Goal: Task Accomplishment & Management: Manage account settings

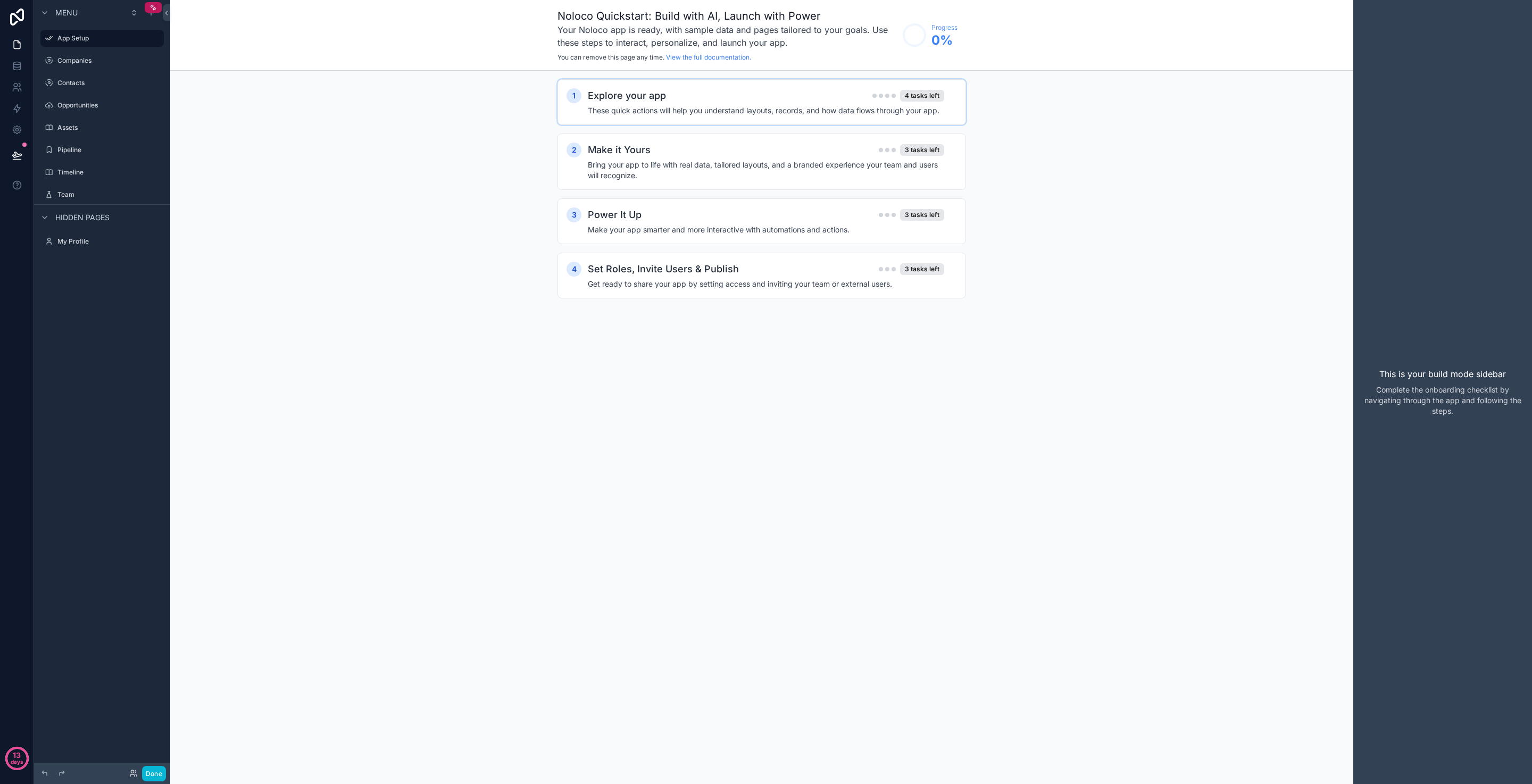
click at [783, 96] on div "Explore your app 4 tasks left" at bounding box center [766, 96] width 356 height 15
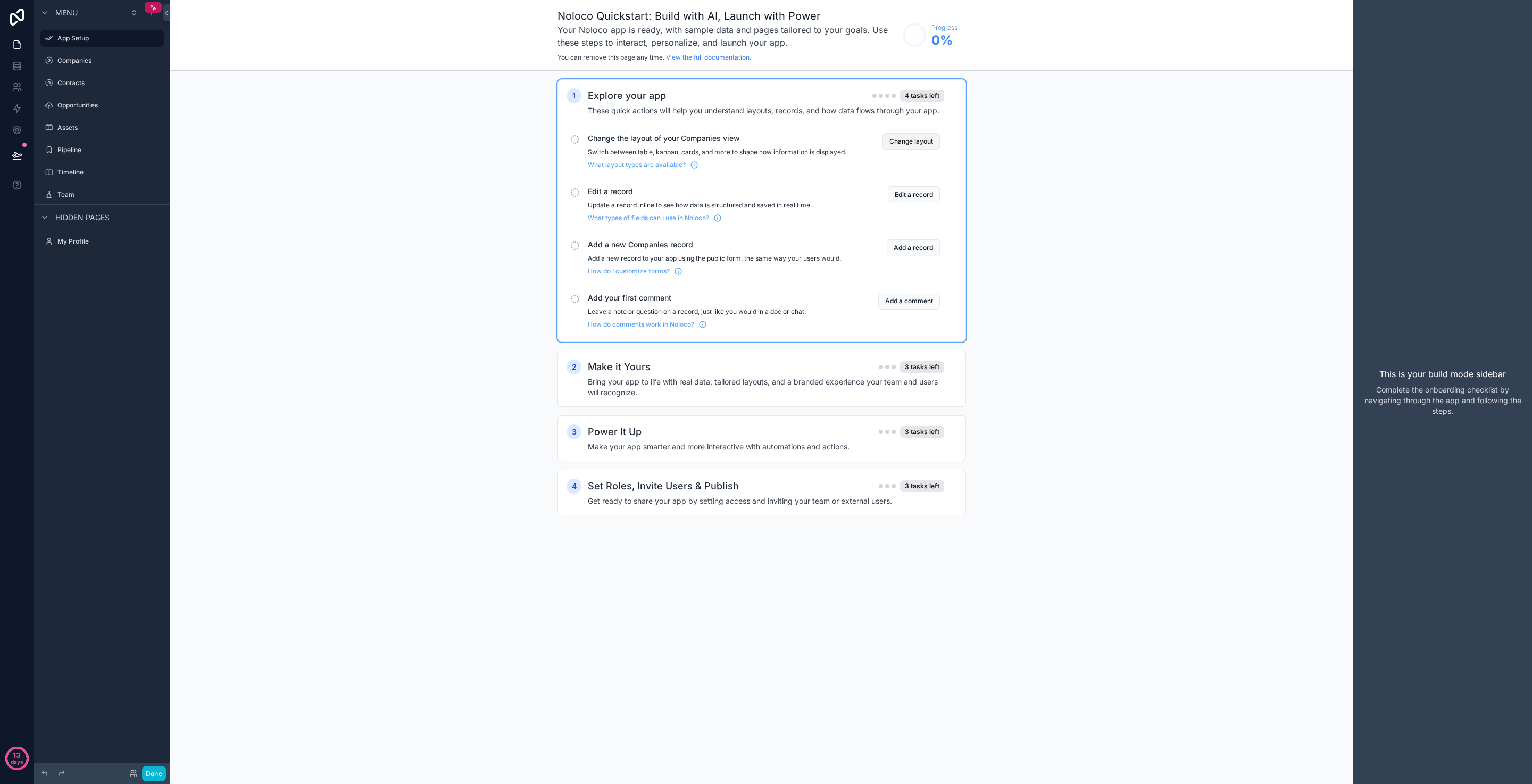
click at [883, 139] on button "Change layout" at bounding box center [912, 141] width 58 height 17
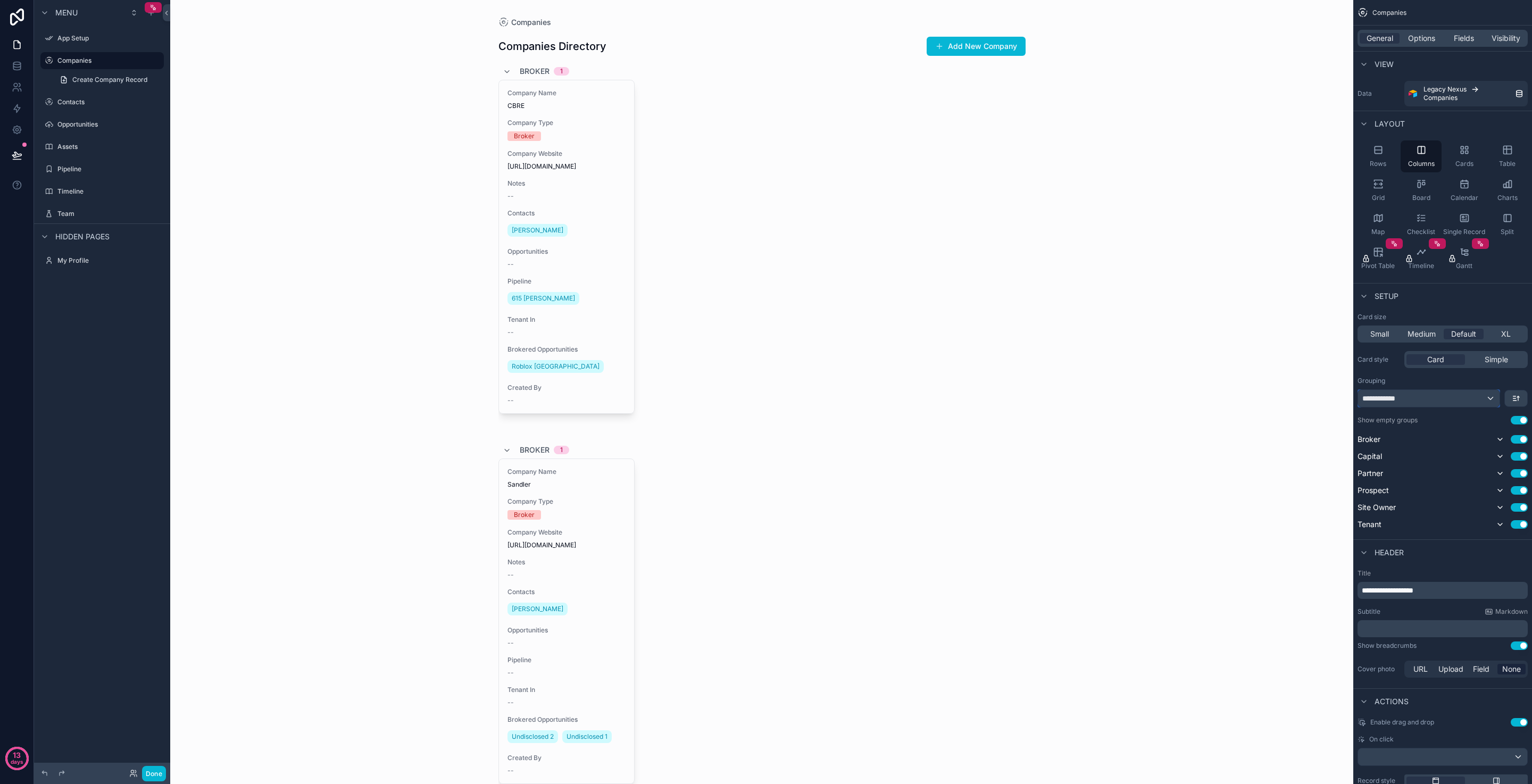
click at [1418, 401] on div "**********" at bounding box center [1429, 398] width 141 height 17
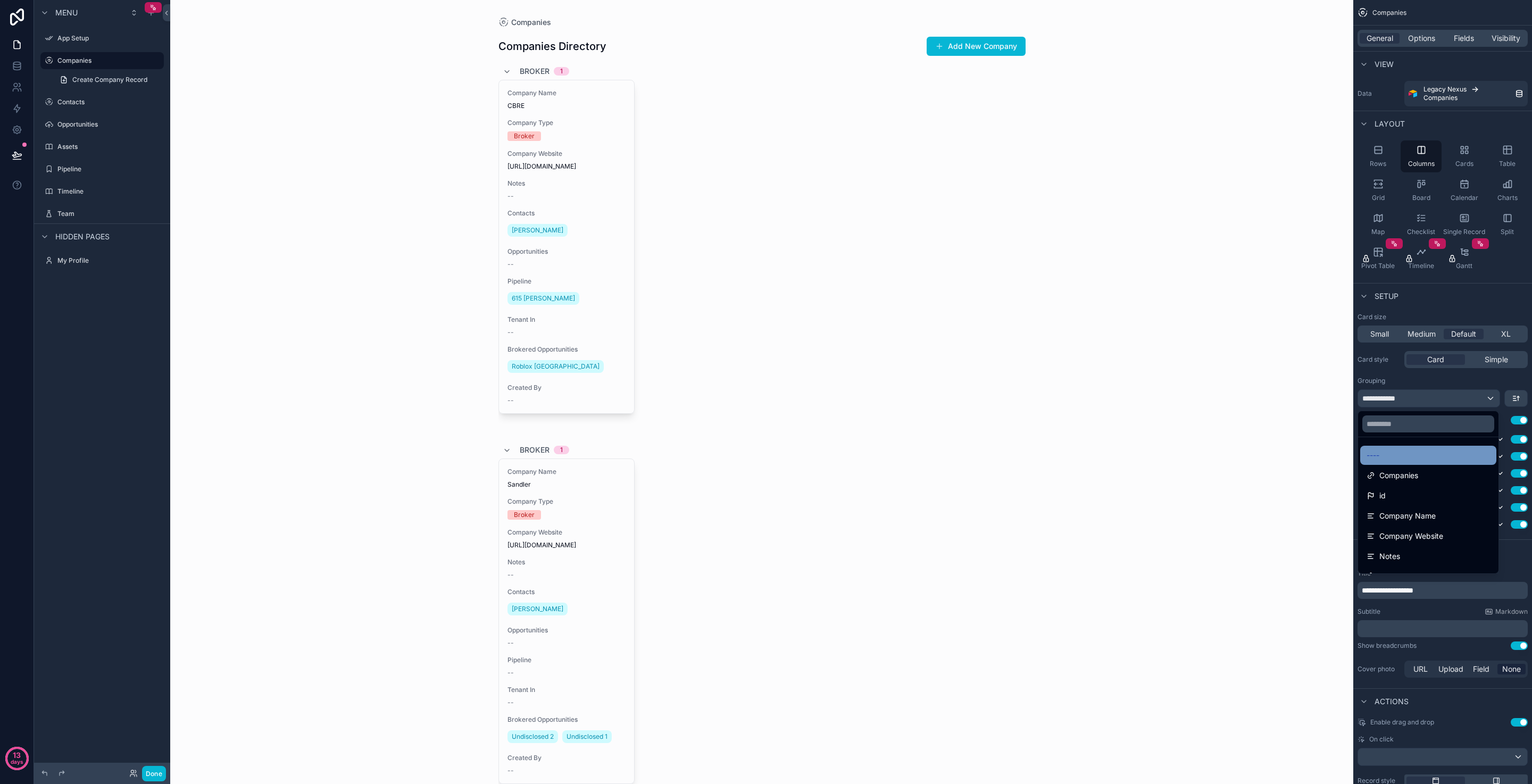
click at [1428, 457] on div "----" at bounding box center [1428, 455] width 123 height 13
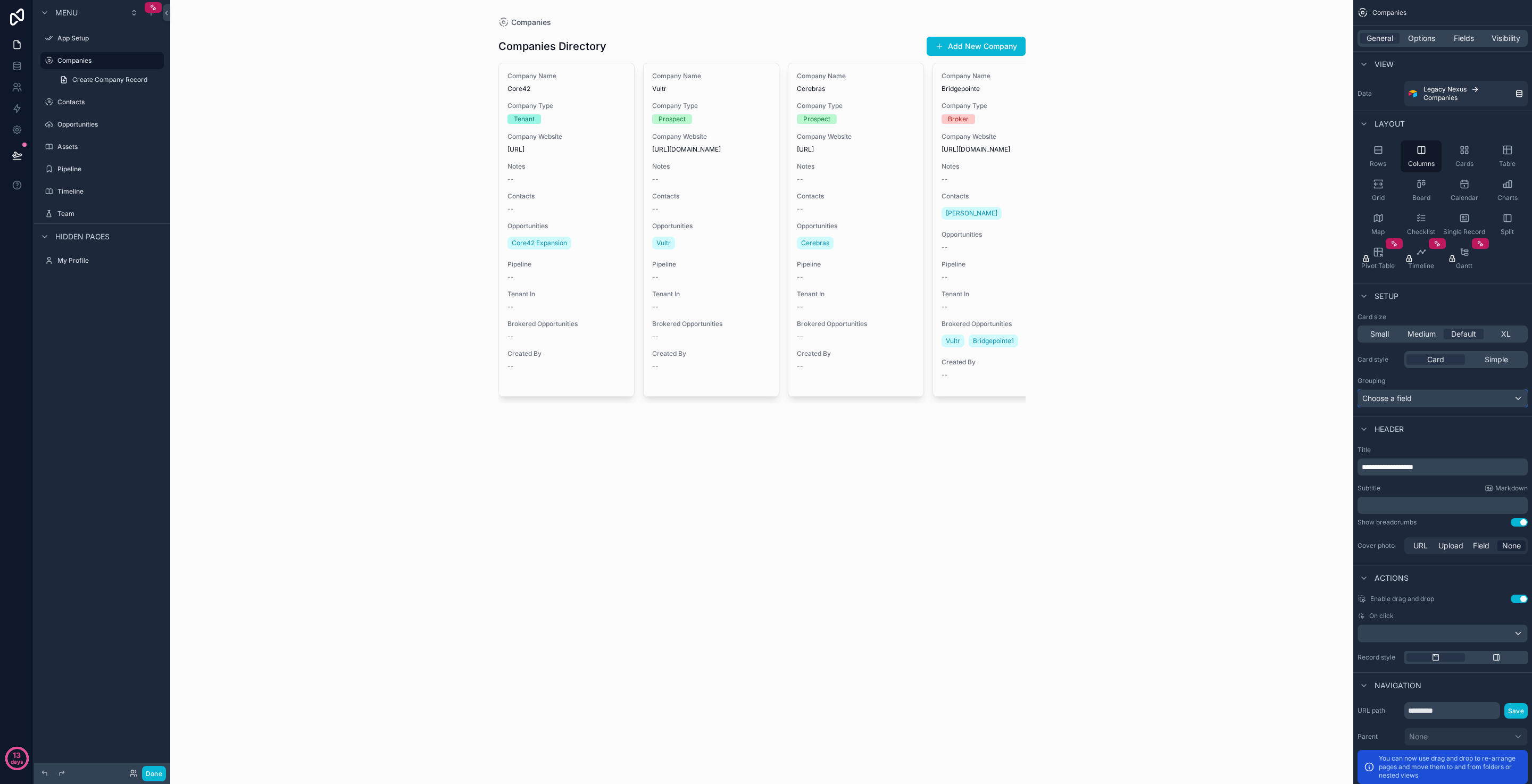
click at [1420, 401] on div "Choose a field" at bounding box center [1443, 398] width 169 height 17
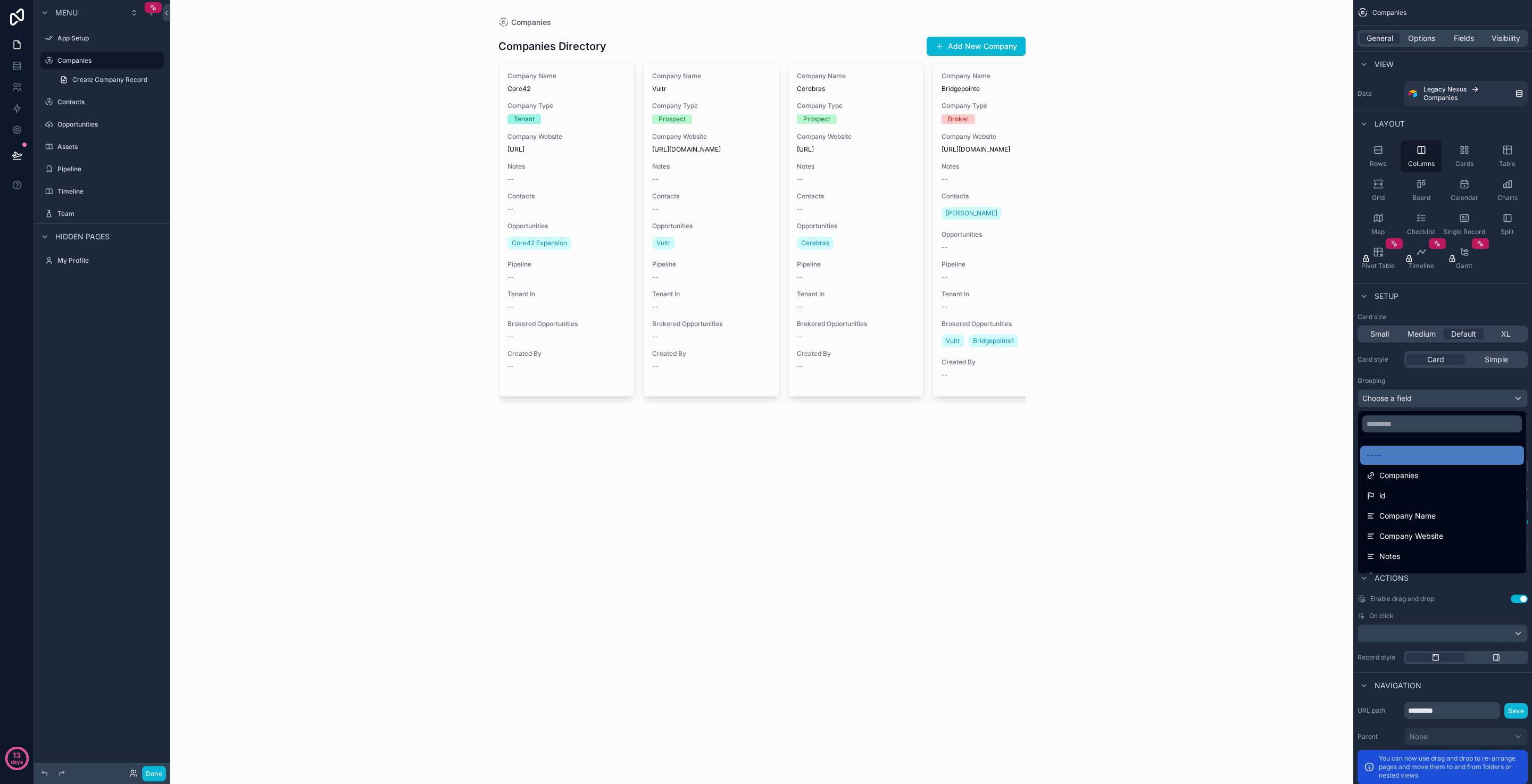
click at [1254, 427] on div "Companies Companies Directory Add New Company Company Name Core42 Company Type …" at bounding box center [762, 392] width 1184 height 784
click at [1388, 152] on div "scrollable content" at bounding box center [766, 392] width 1532 height 784
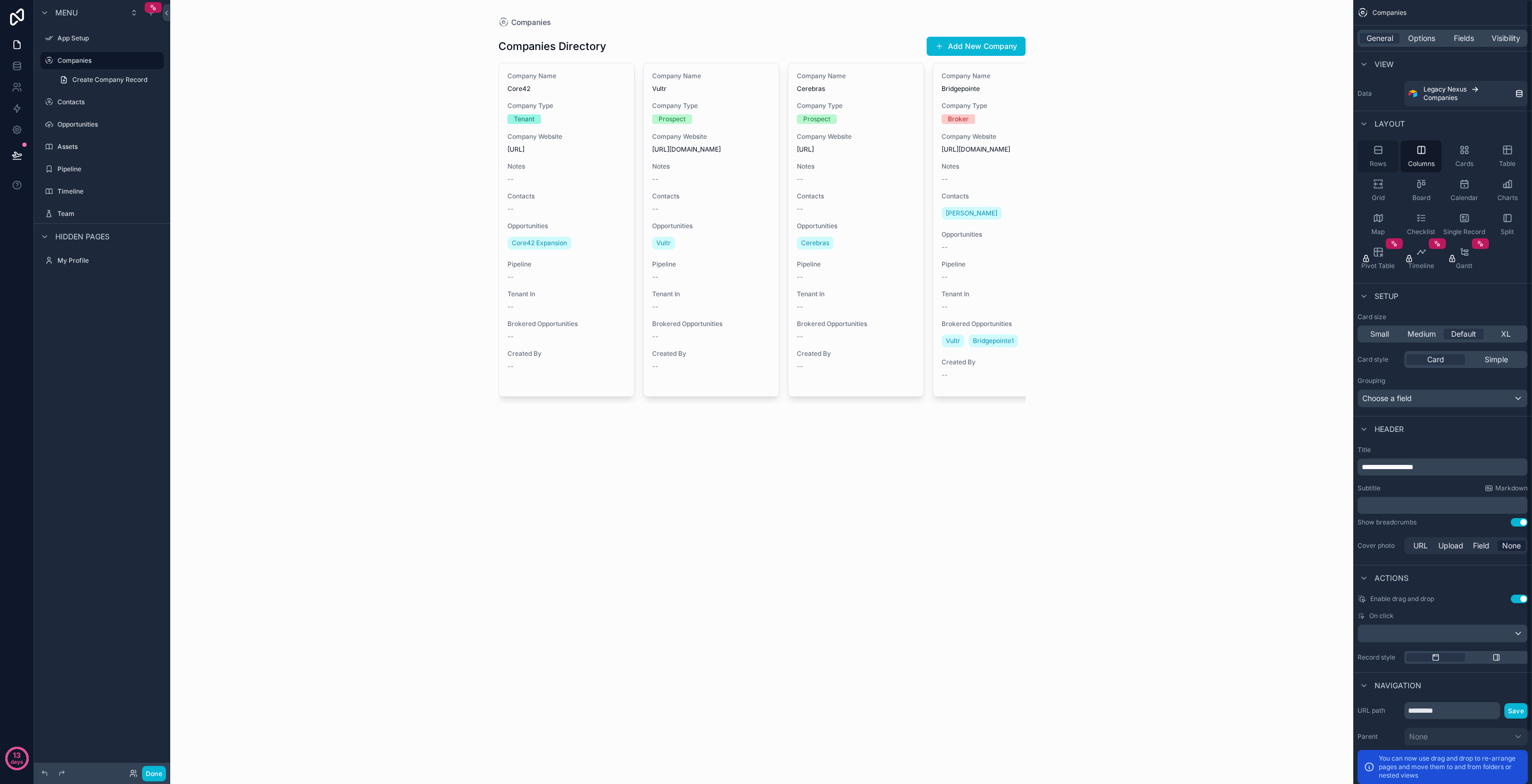
click at [1380, 158] on div "Rows" at bounding box center [1378, 156] width 41 height 32
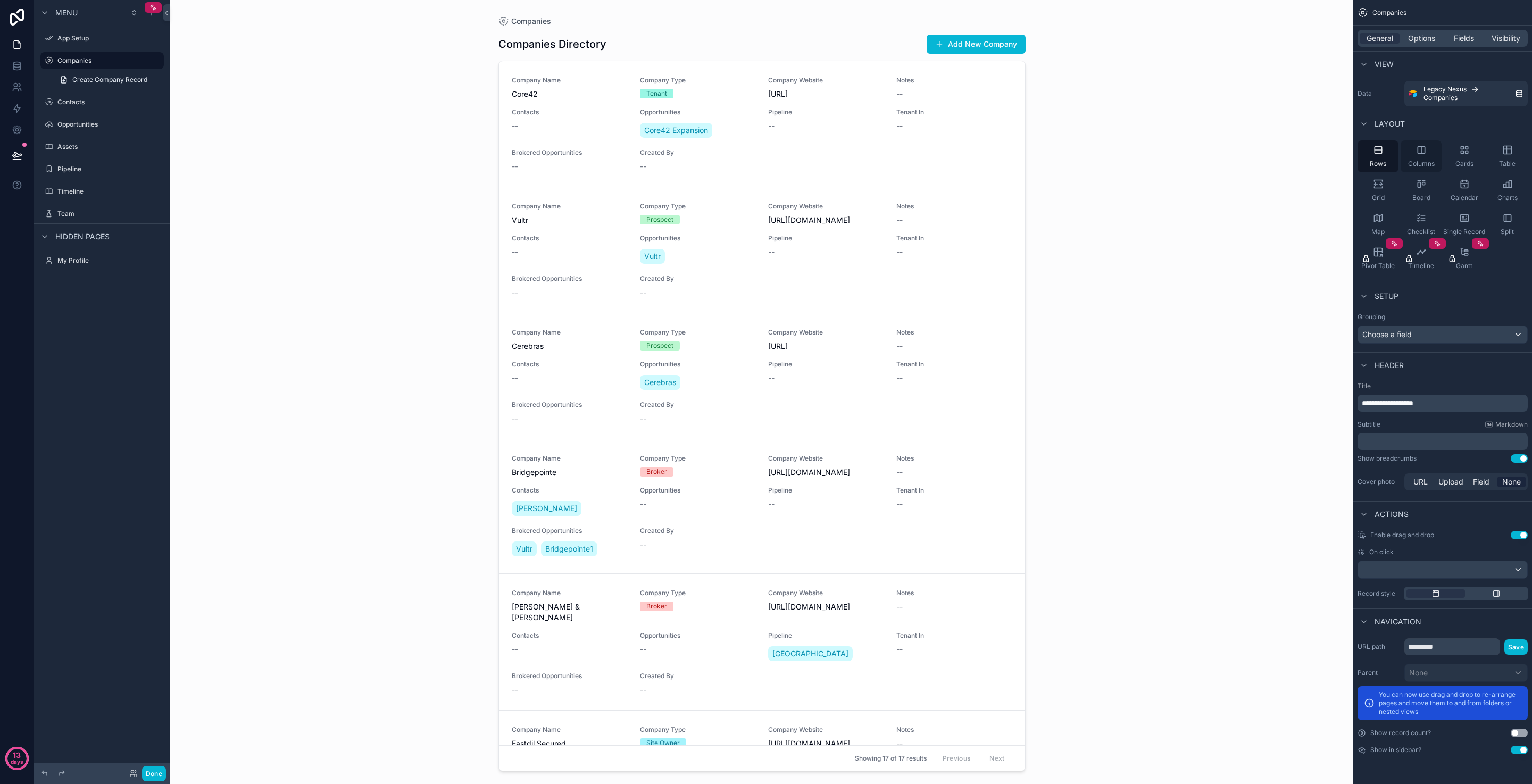
click at [1417, 156] on div "Columns" at bounding box center [1421, 156] width 41 height 32
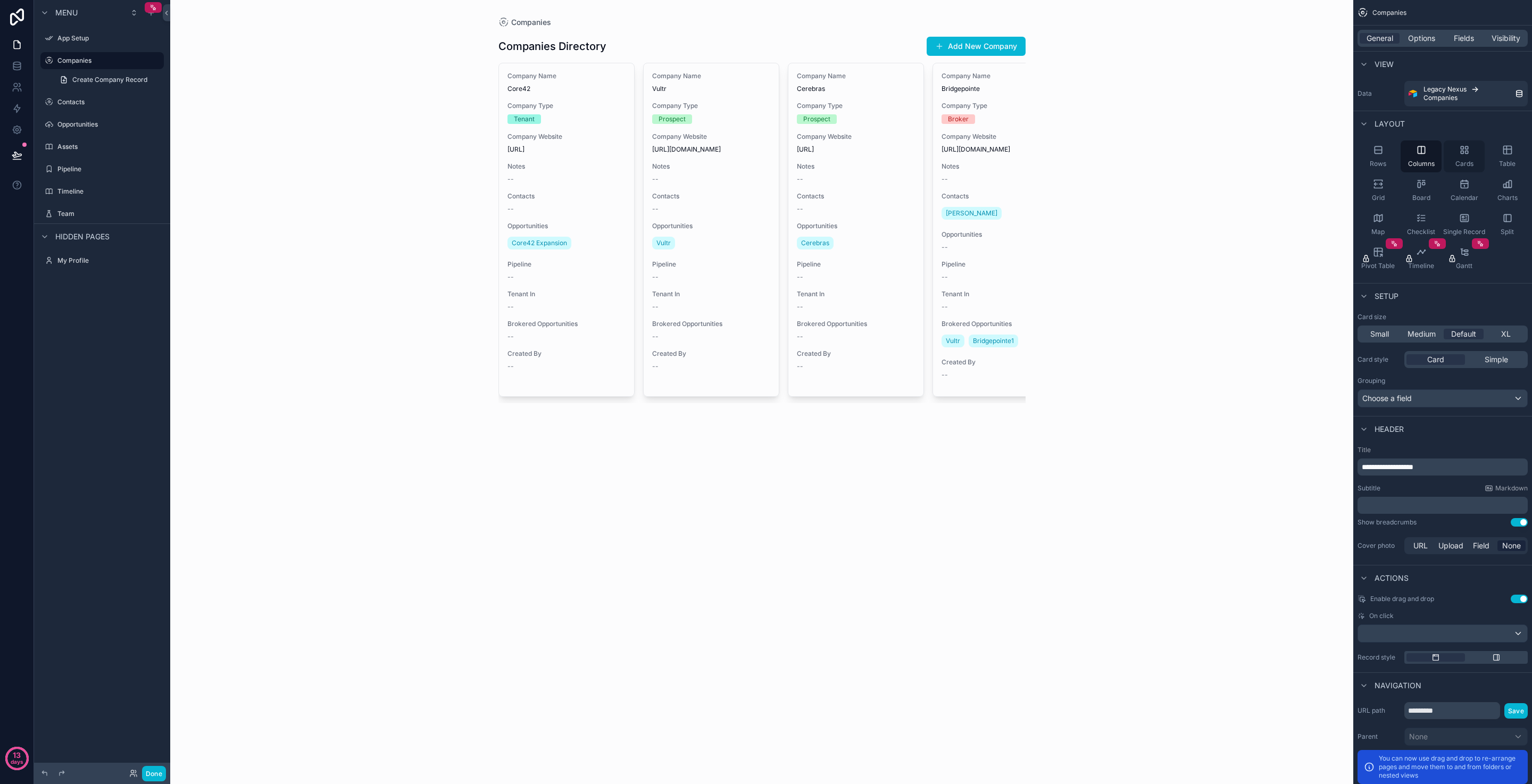
click at [1461, 150] on icon "scrollable content" at bounding box center [1464, 149] width 11 height 11
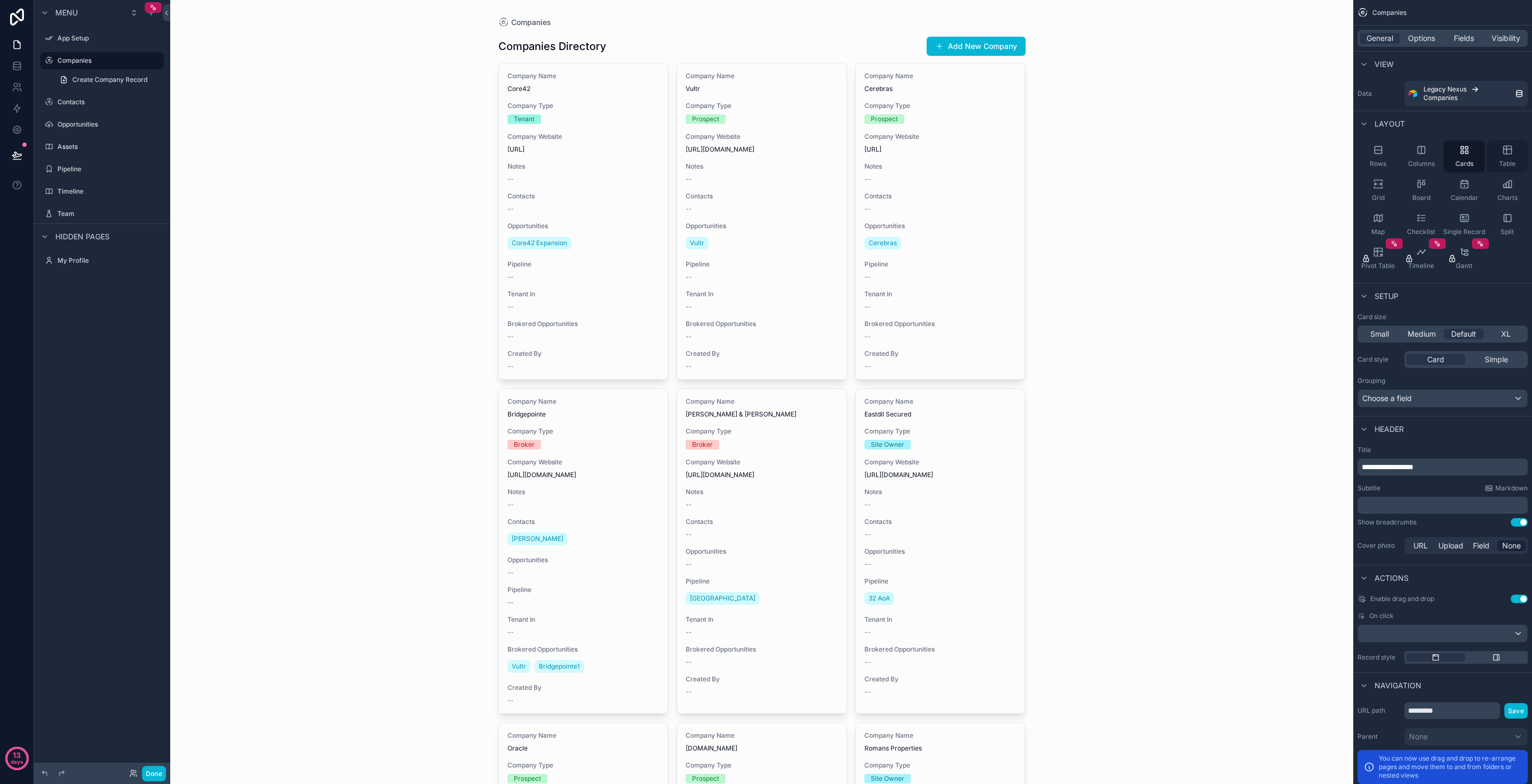
click at [1498, 156] on div "Table" at bounding box center [1507, 156] width 41 height 32
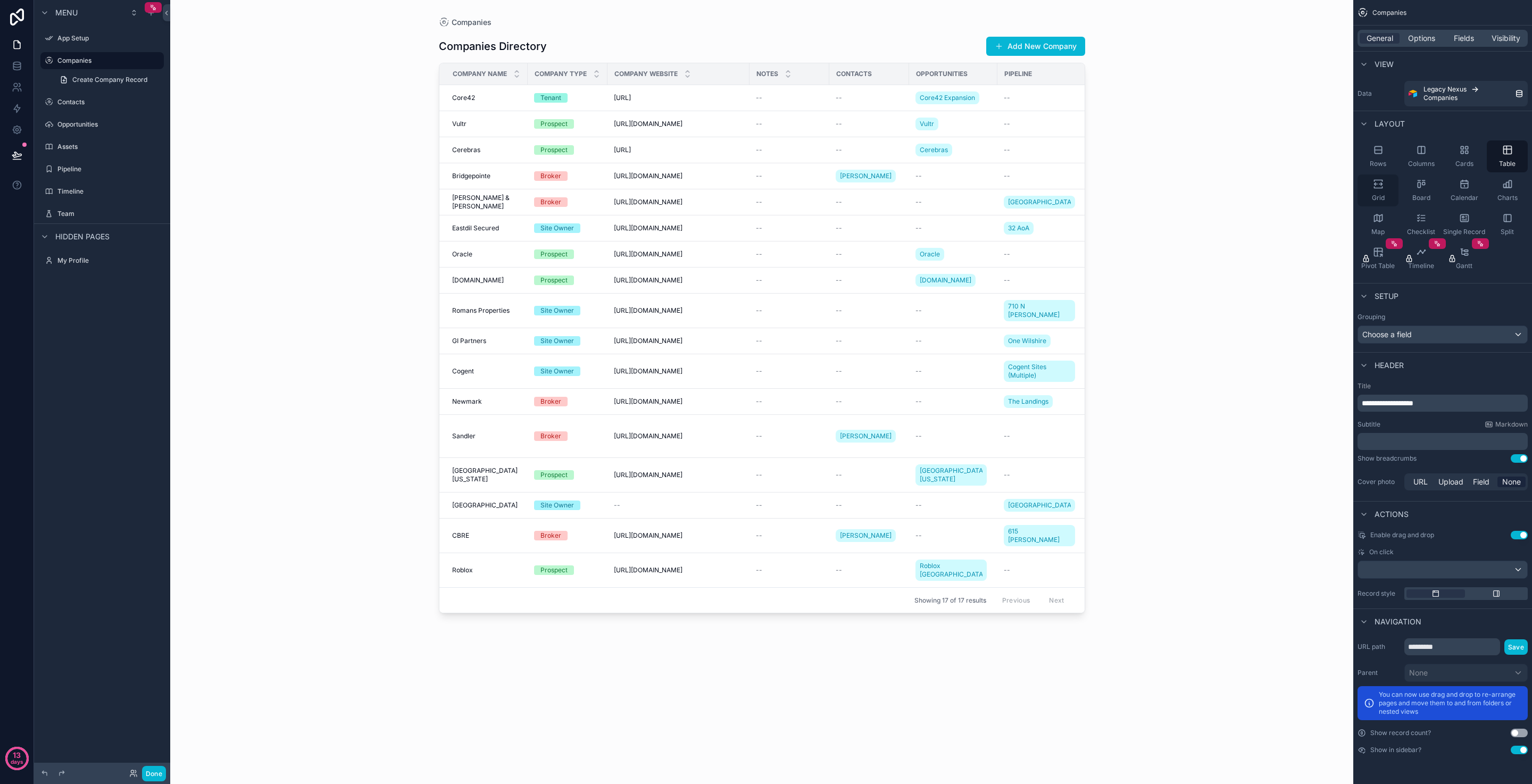
click at [1377, 187] on icon "scrollable content" at bounding box center [1379, 184] width 11 height 11
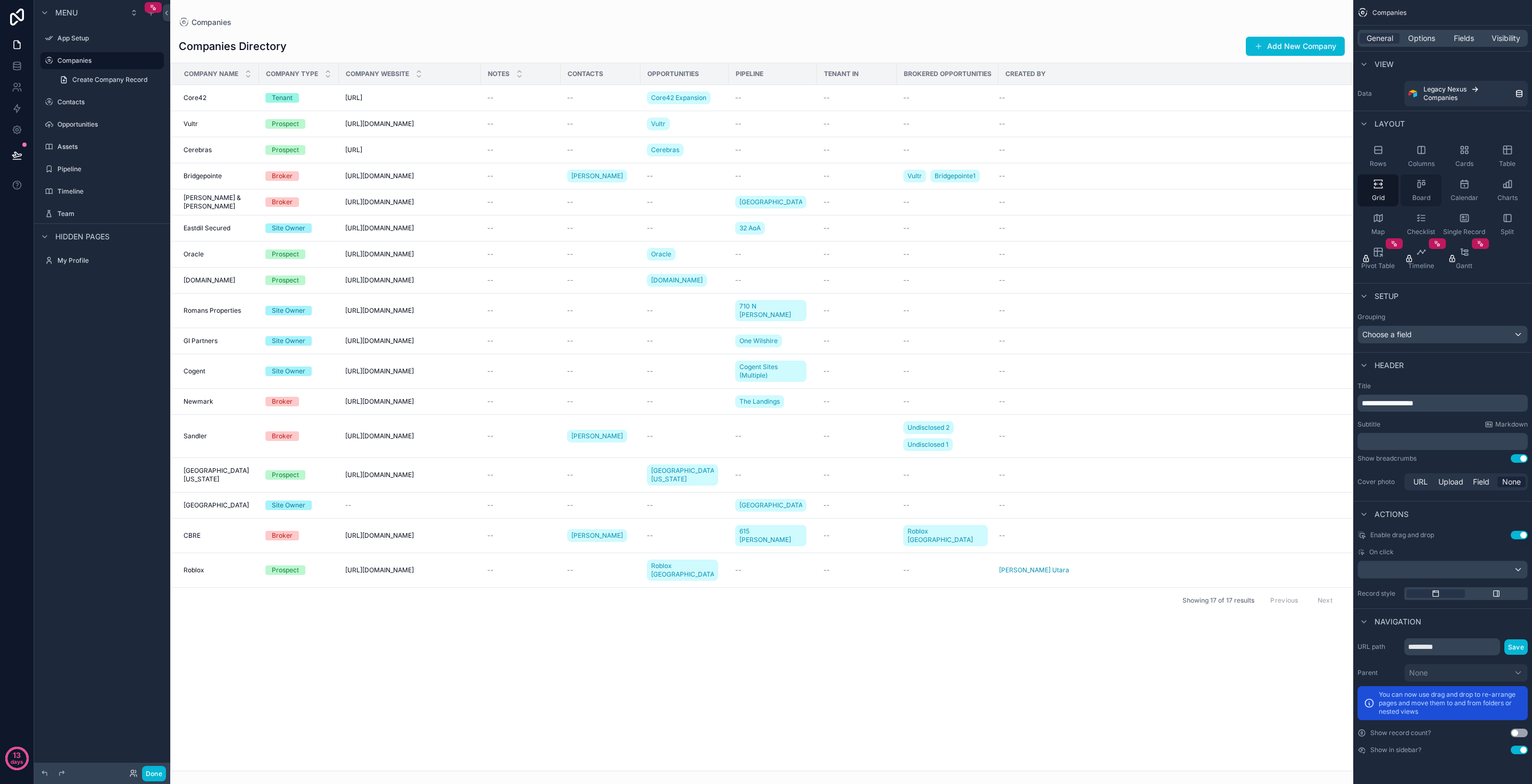
click at [1420, 189] on div "Board" at bounding box center [1421, 190] width 41 height 32
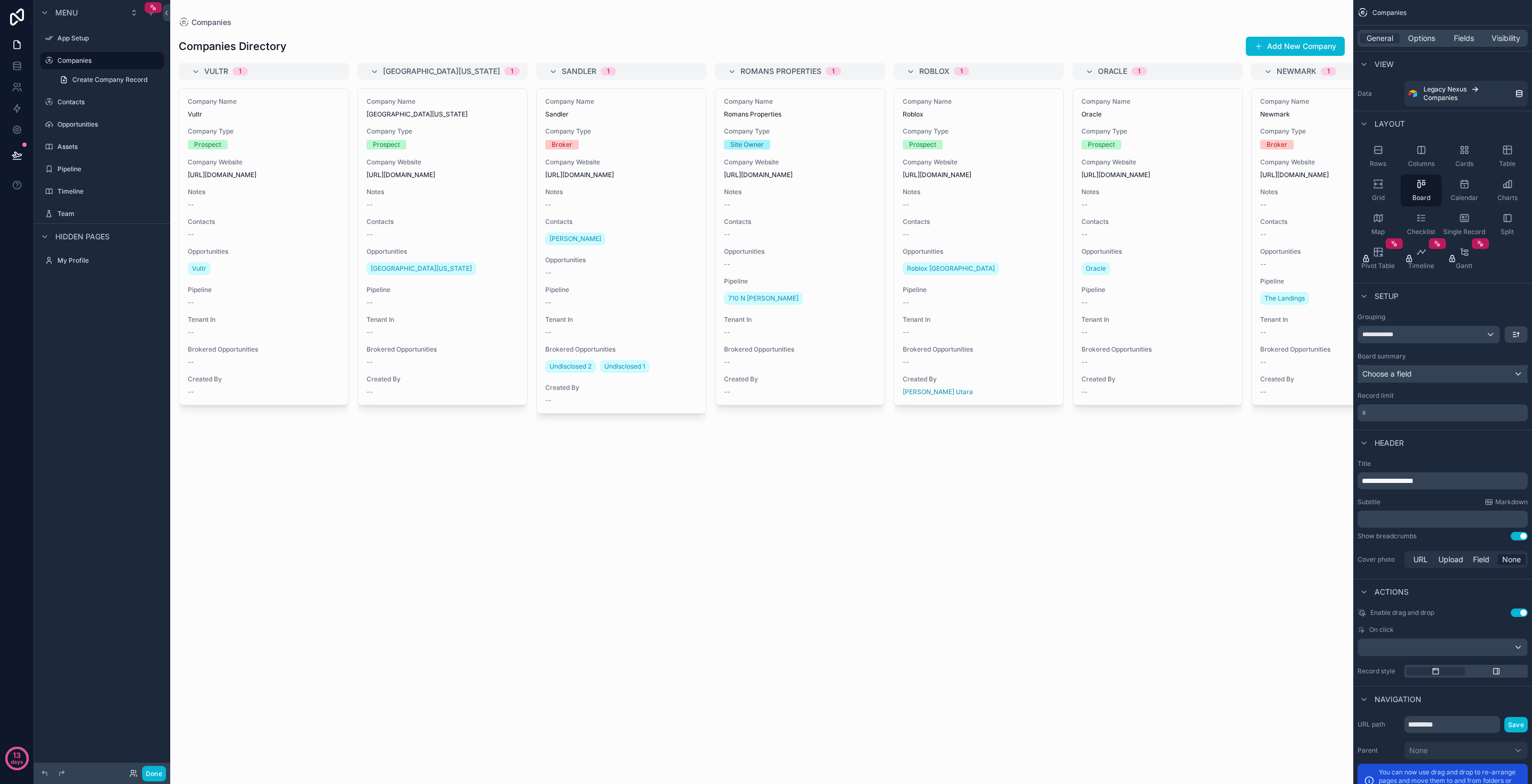
click at [1421, 374] on div "Choose a field" at bounding box center [1443, 373] width 169 height 17
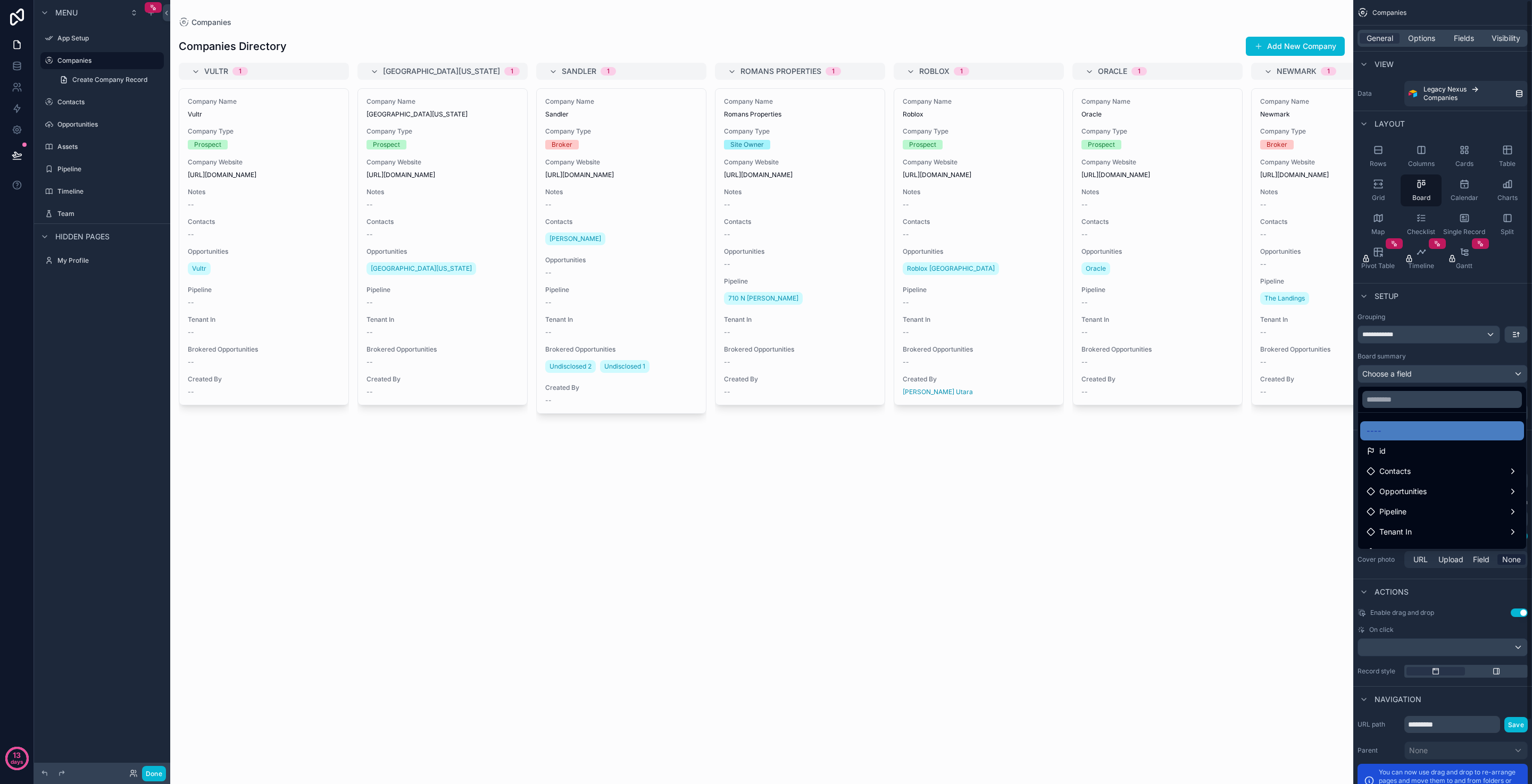
click at [1438, 356] on div "scrollable content" at bounding box center [766, 392] width 1532 height 784
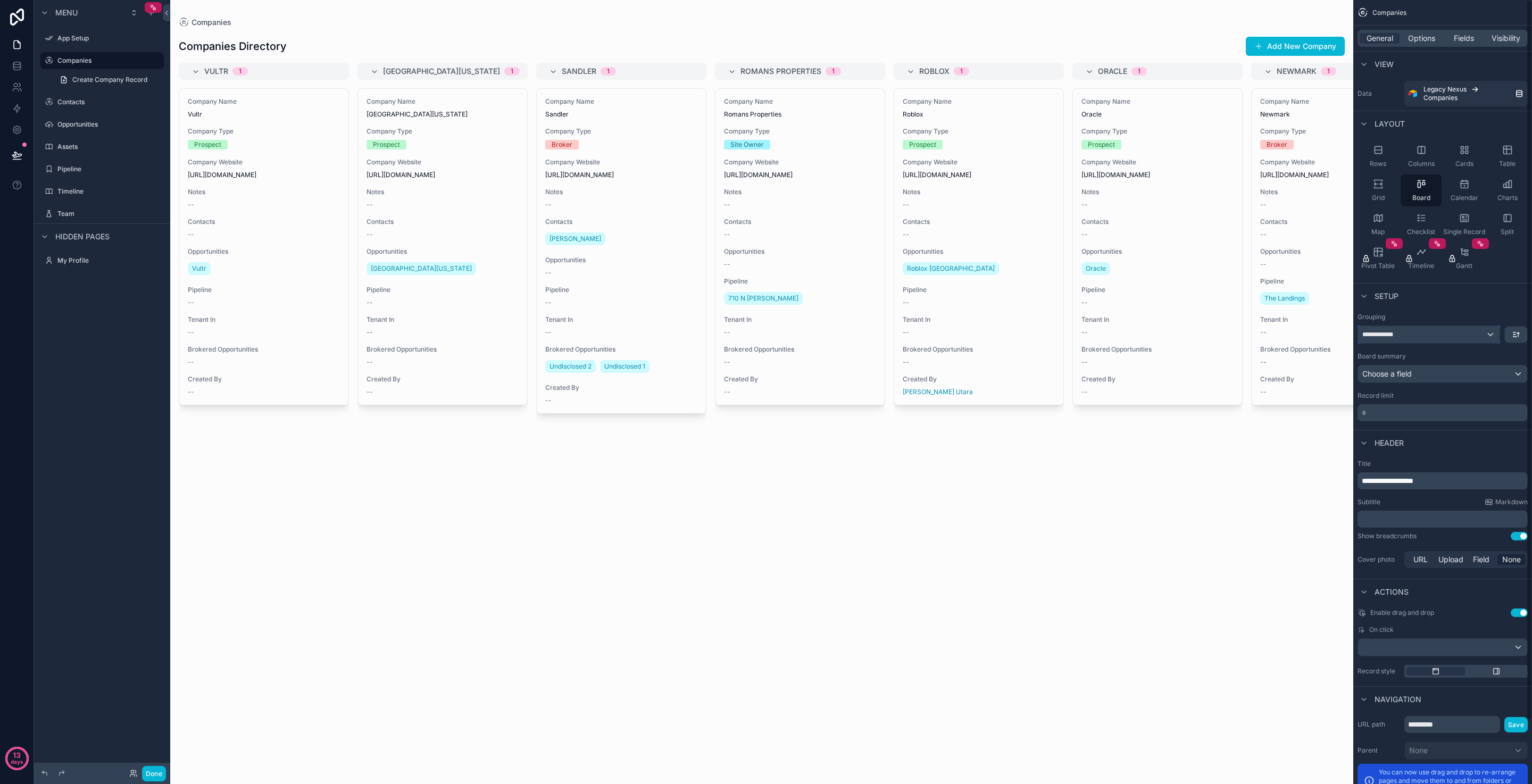
click at [1426, 331] on div "**********" at bounding box center [1429, 334] width 141 height 17
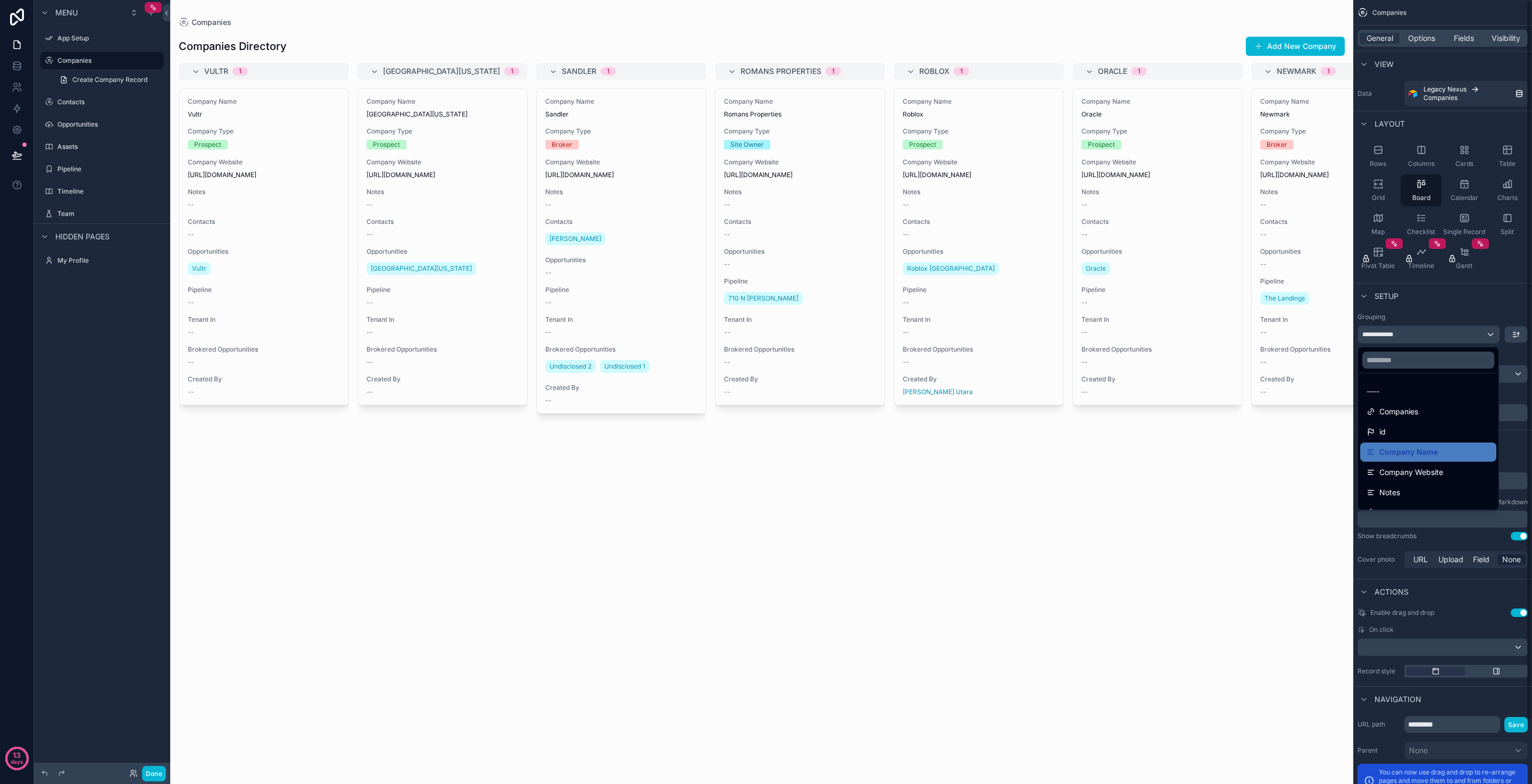
click at [1440, 303] on div "scrollable content" at bounding box center [766, 392] width 1532 height 784
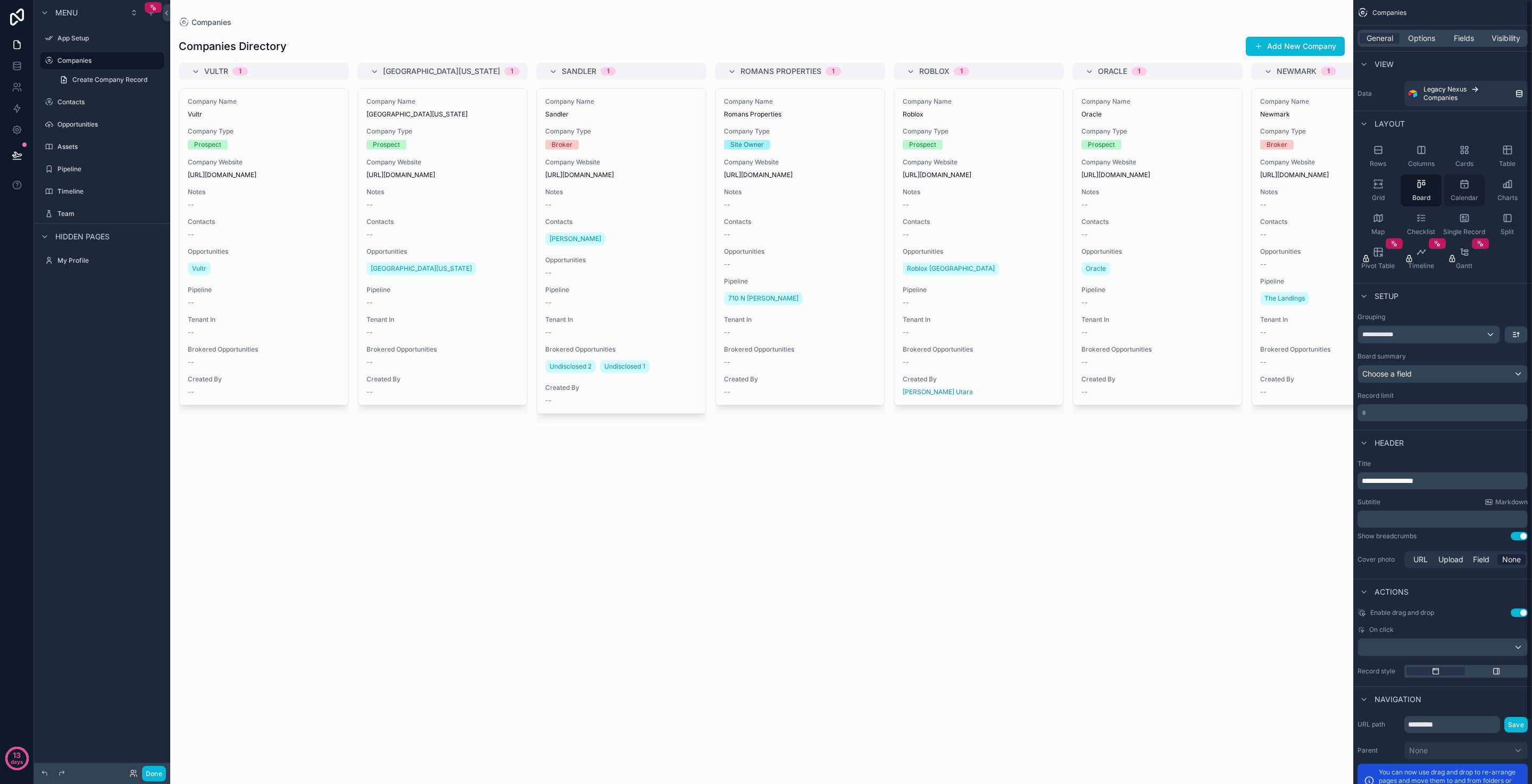
click at [1464, 188] on icon "scrollable content" at bounding box center [1464, 184] width 7 height 7
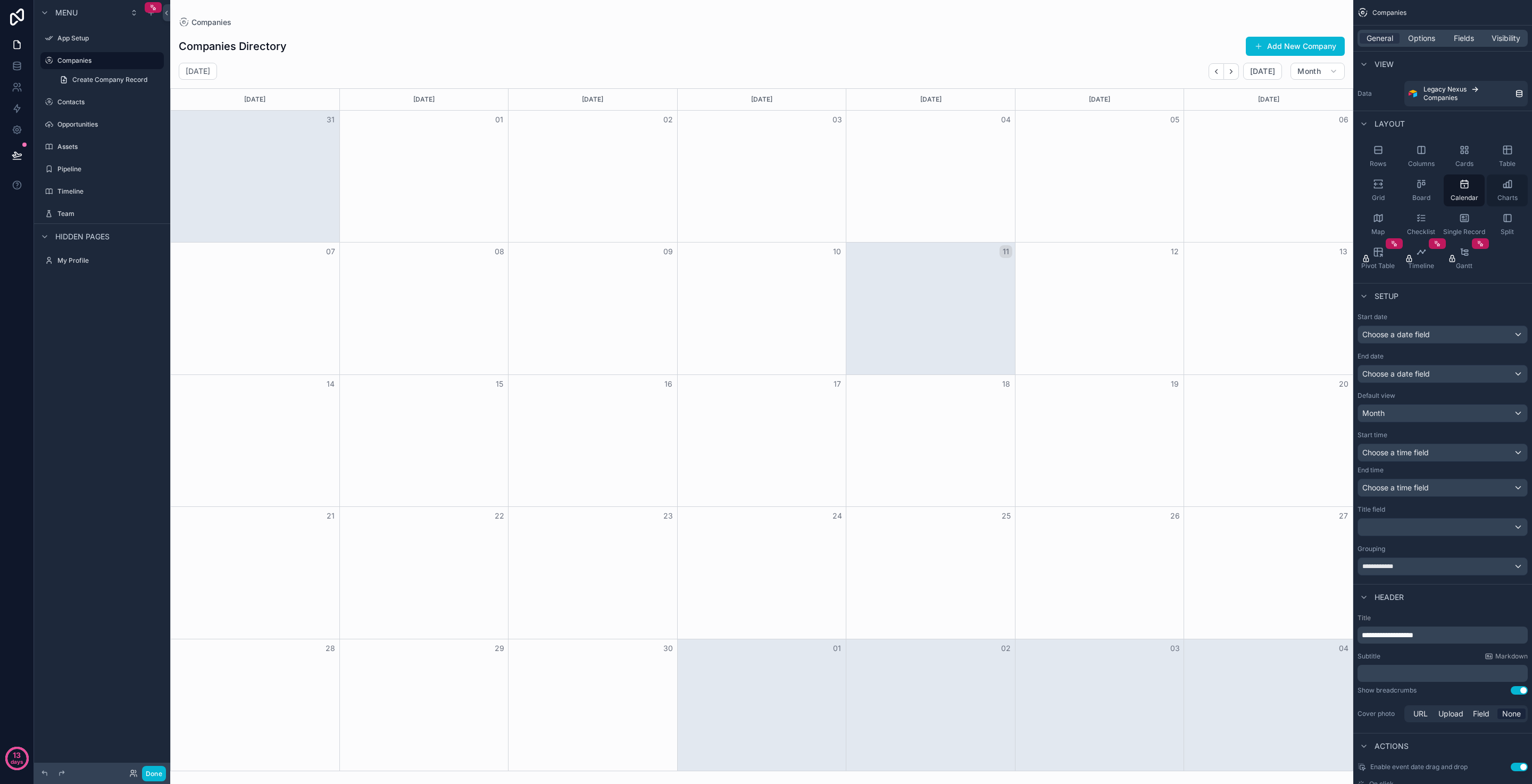
click at [1499, 192] on div "Charts" at bounding box center [1507, 190] width 41 height 32
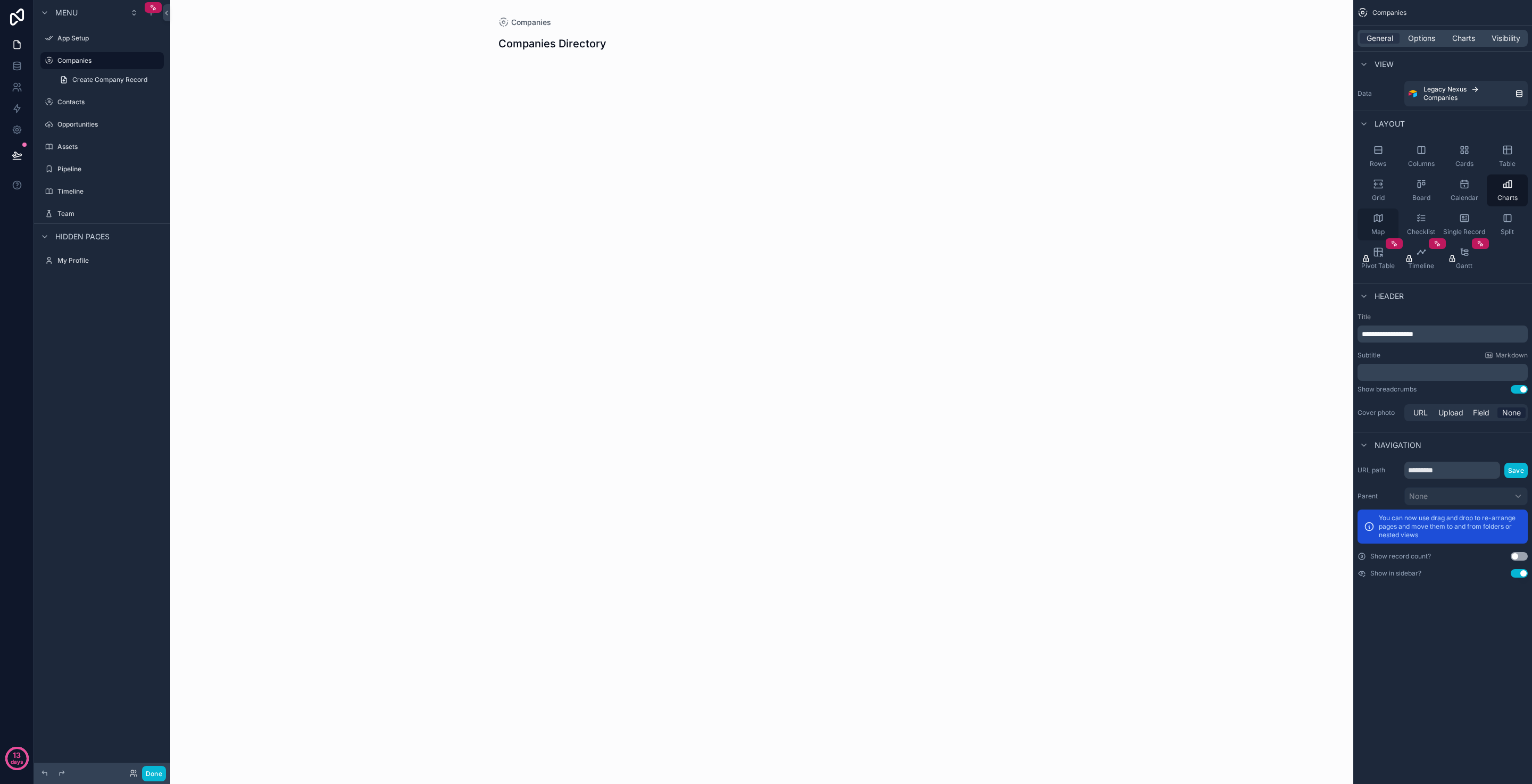
click at [1386, 222] on div "Map" at bounding box center [1378, 225] width 41 height 32
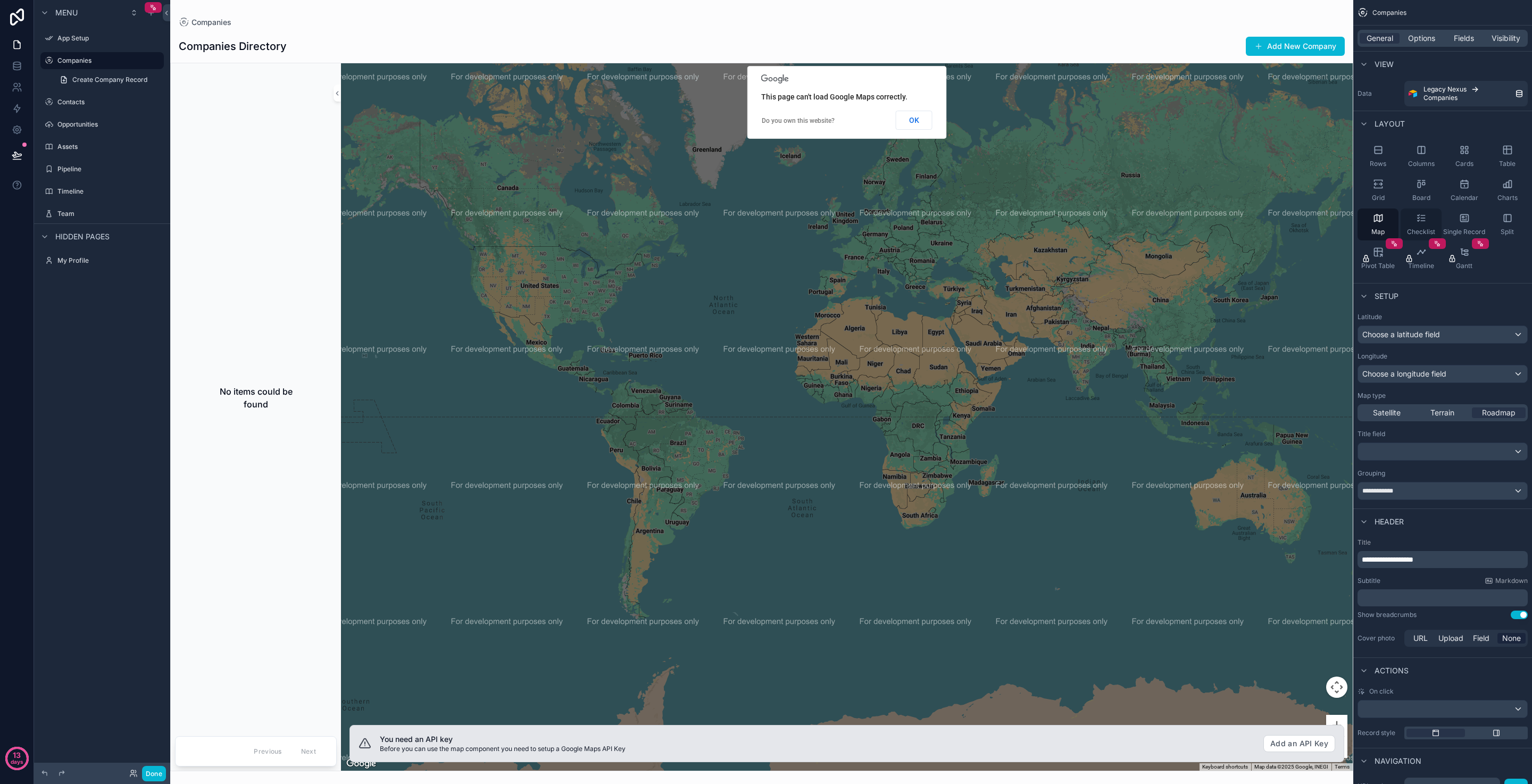
click at [1429, 222] on div "Checklist" at bounding box center [1421, 225] width 41 height 32
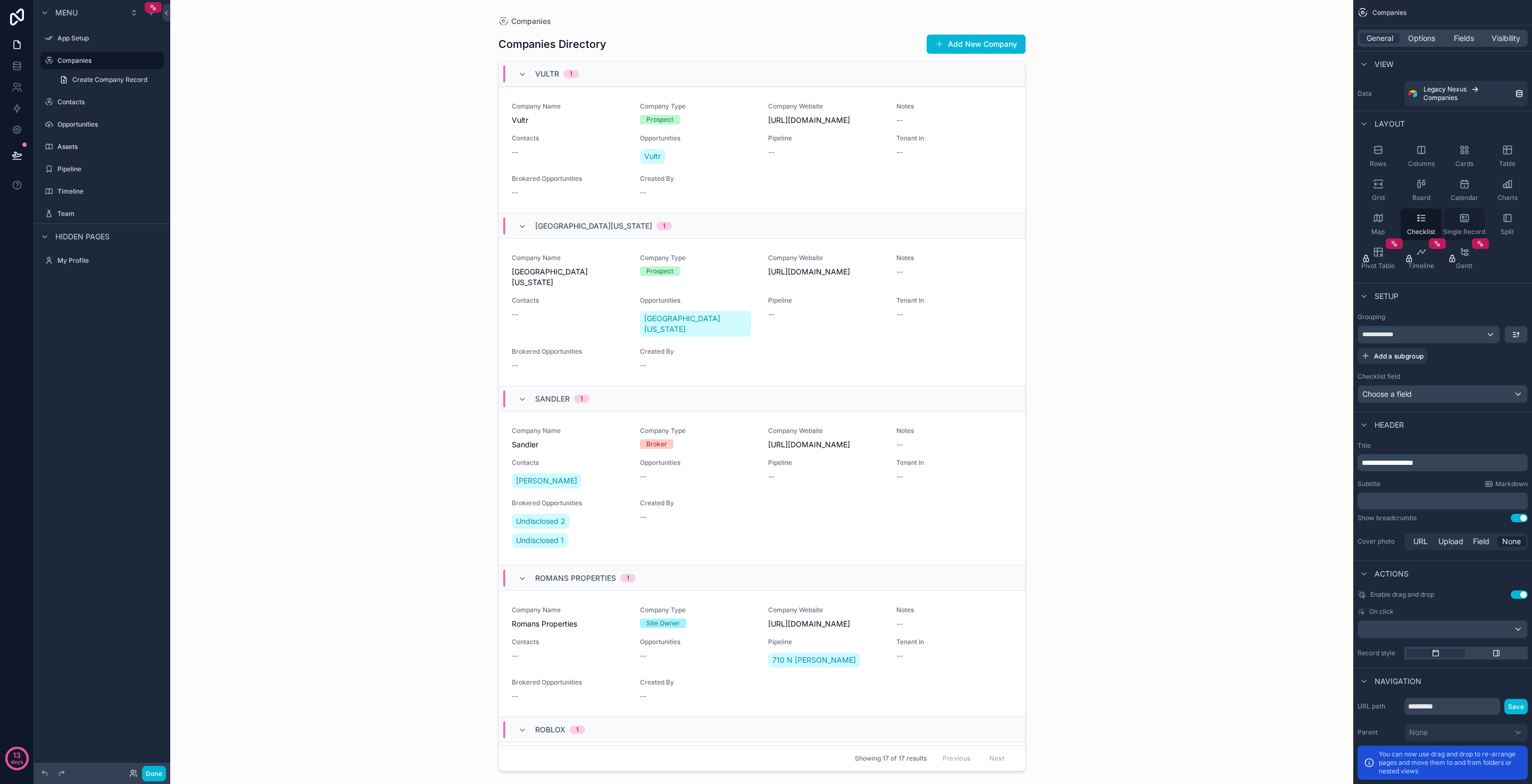
click at [1465, 221] on icon "scrollable content" at bounding box center [1464, 218] width 11 height 11
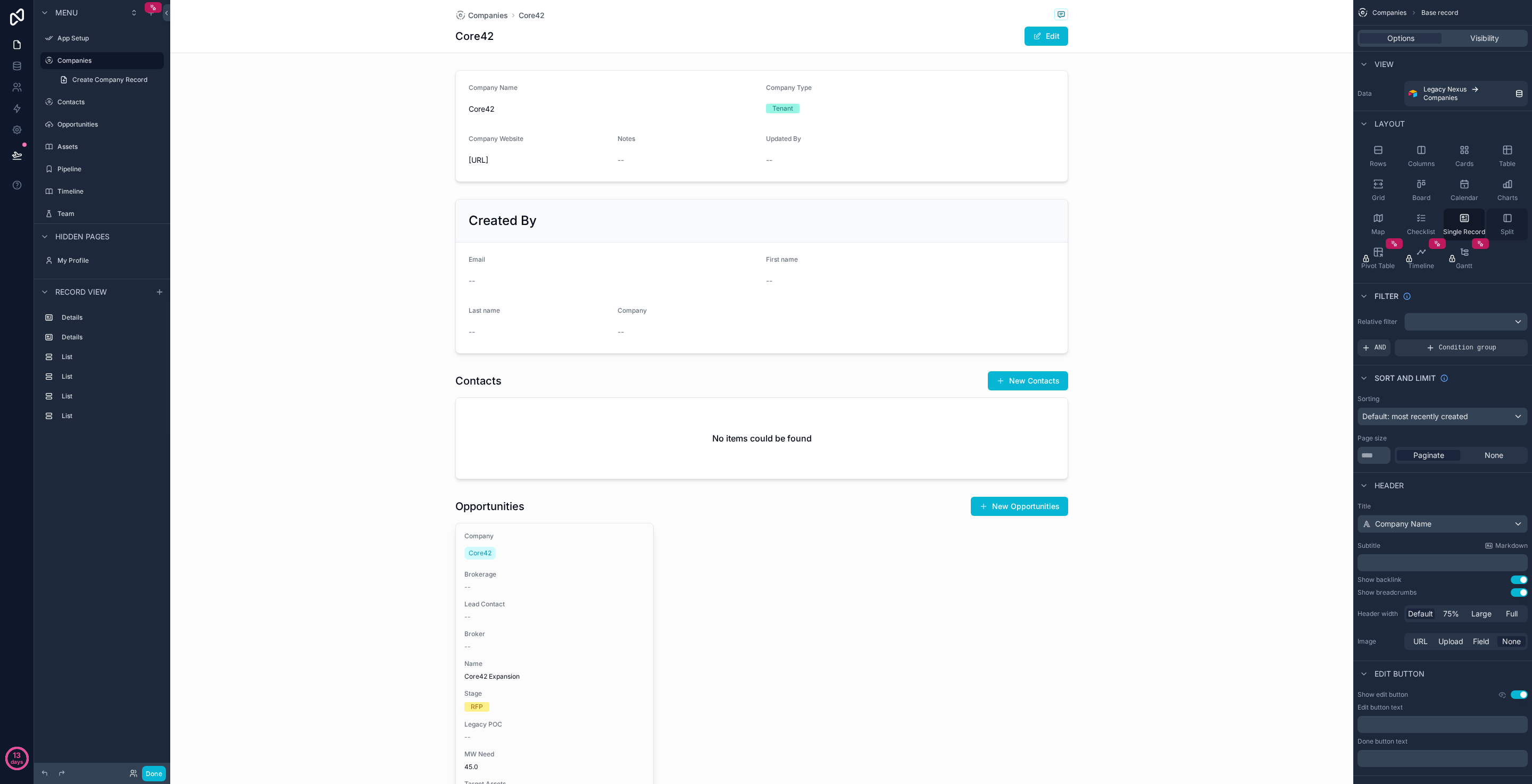
click at [1514, 221] on div "Split" at bounding box center [1507, 225] width 41 height 32
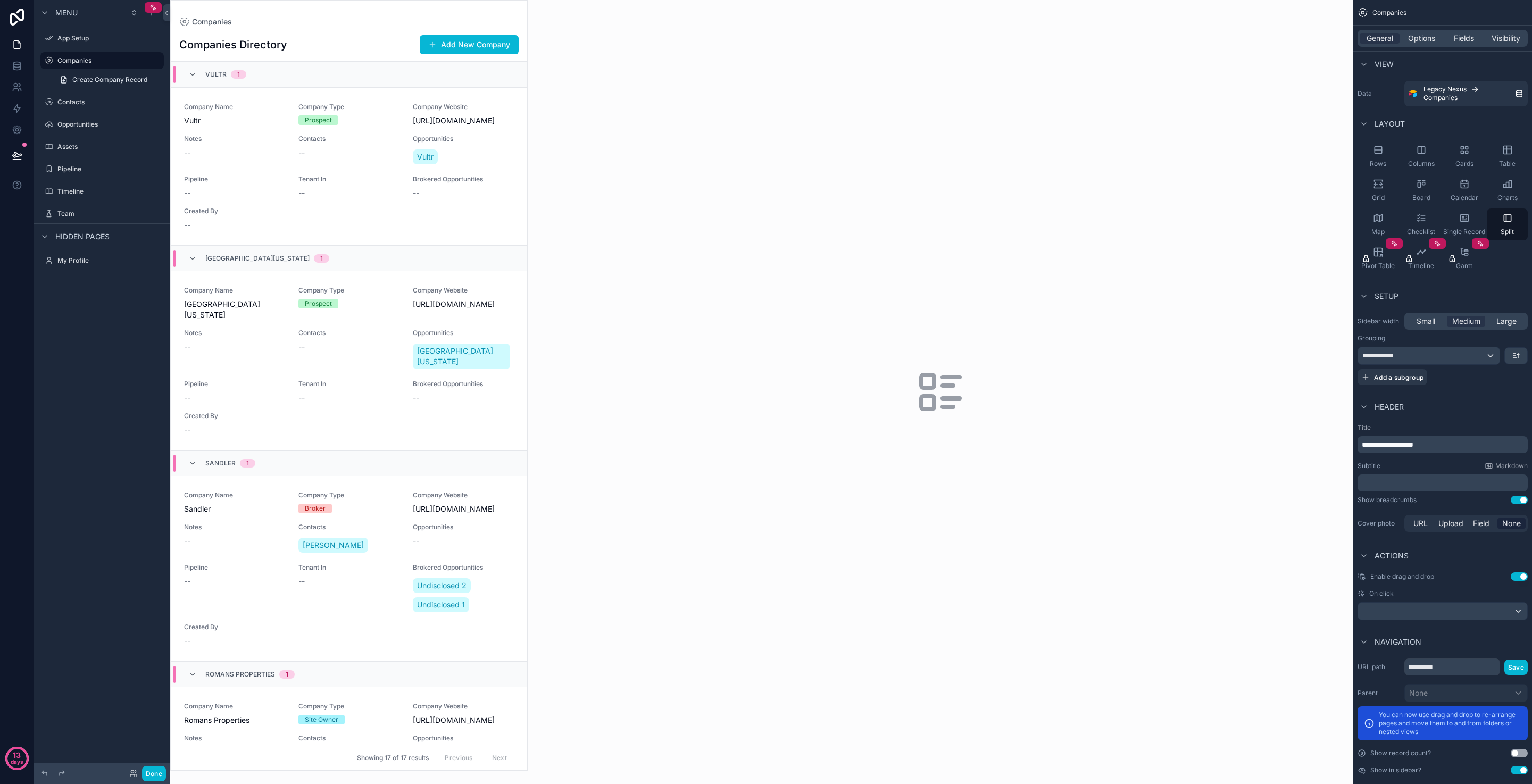
click at [405, 205] on div "scrollable content" at bounding box center [349, 386] width 356 height 770
click at [329, 161] on div "Contacts --" at bounding box center [349, 150] width 102 height 32
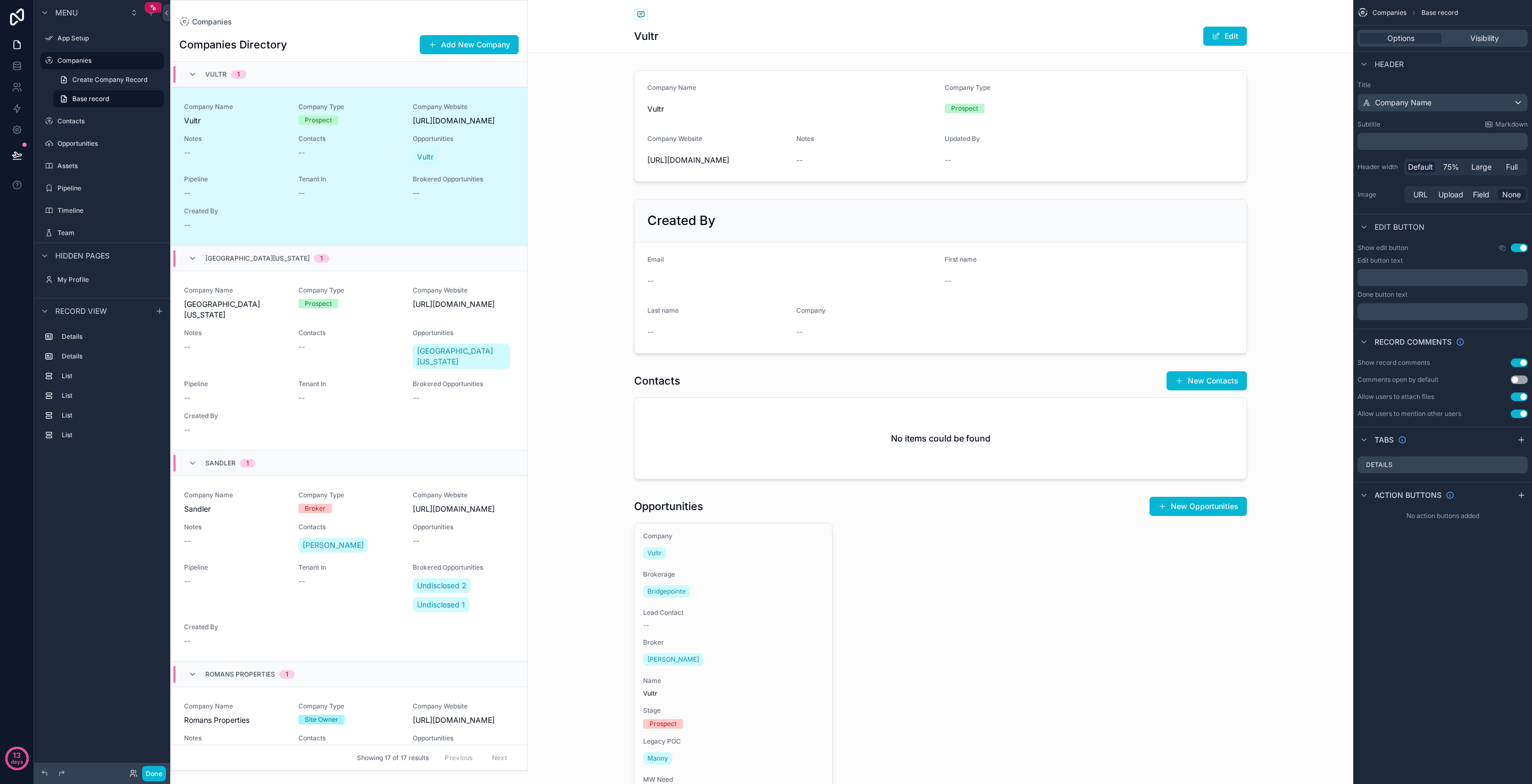
click at [314, 36] on div "Companies Directory Add New Company" at bounding box center [348, 45] width 339 height 20
click at [296, 25] on div "Companies" at bounding box center [348, 22] width 339 height 9
click at [291, 44] on div "Companies Directory Add New Company" at bounding box center [348, 45] width 339 height 20
click at [259, 43] on h1 "Companies Directory" at bounding box center [233, 44] width 109 height 15
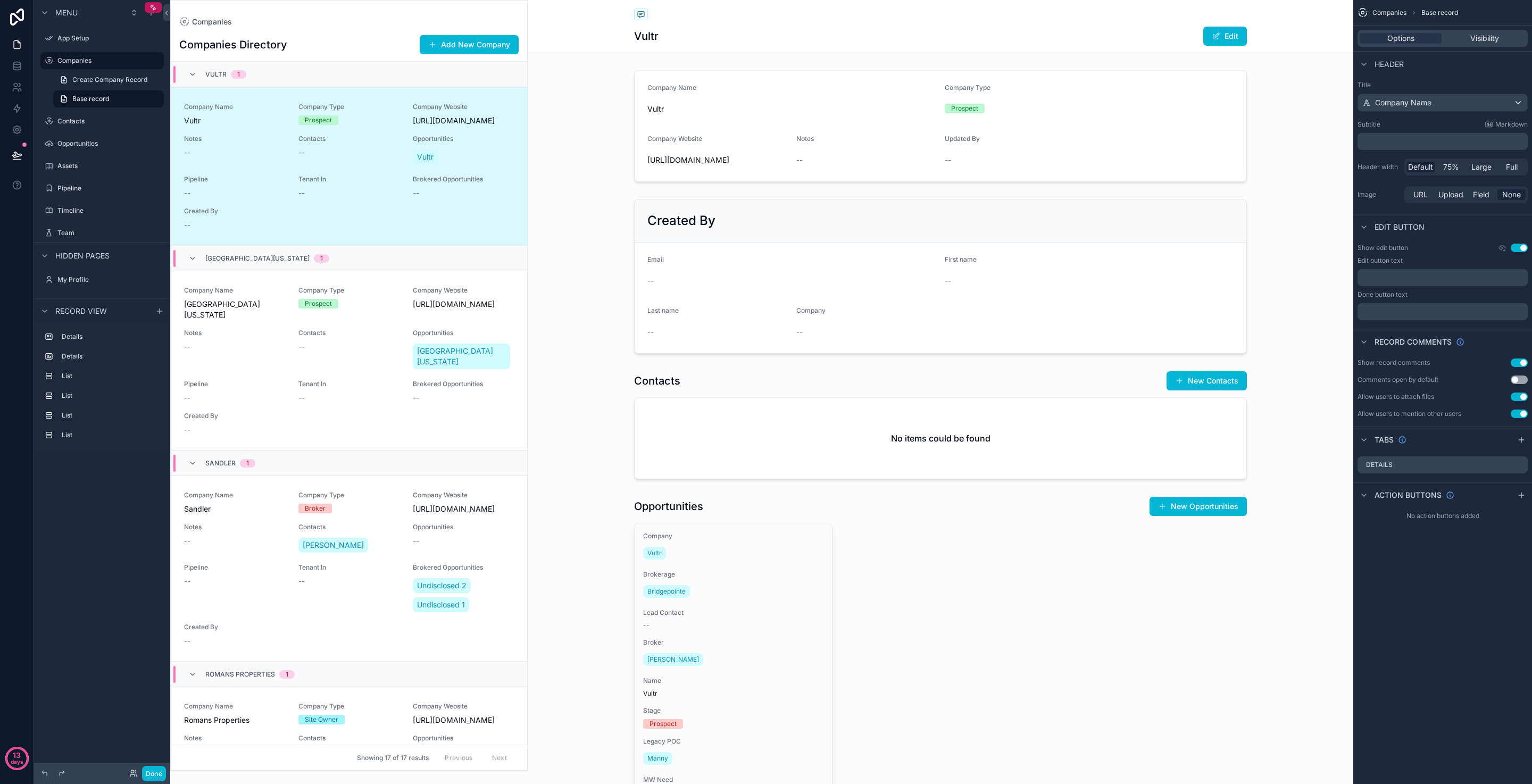
click at [1403, 13] on span "Companies" at bounding box center [1390, 13] width 34 height 9
click at [1399, 12] on span "Companies" at bounding box center [1390, 13] width 34 height 9
click at [1395, 12] on span "Companies" at bounding box center [1390, 13] width 34 height 9
click at [560, 159] on div "scrollable content" at bounding box center [941, 125] width 826 height 120
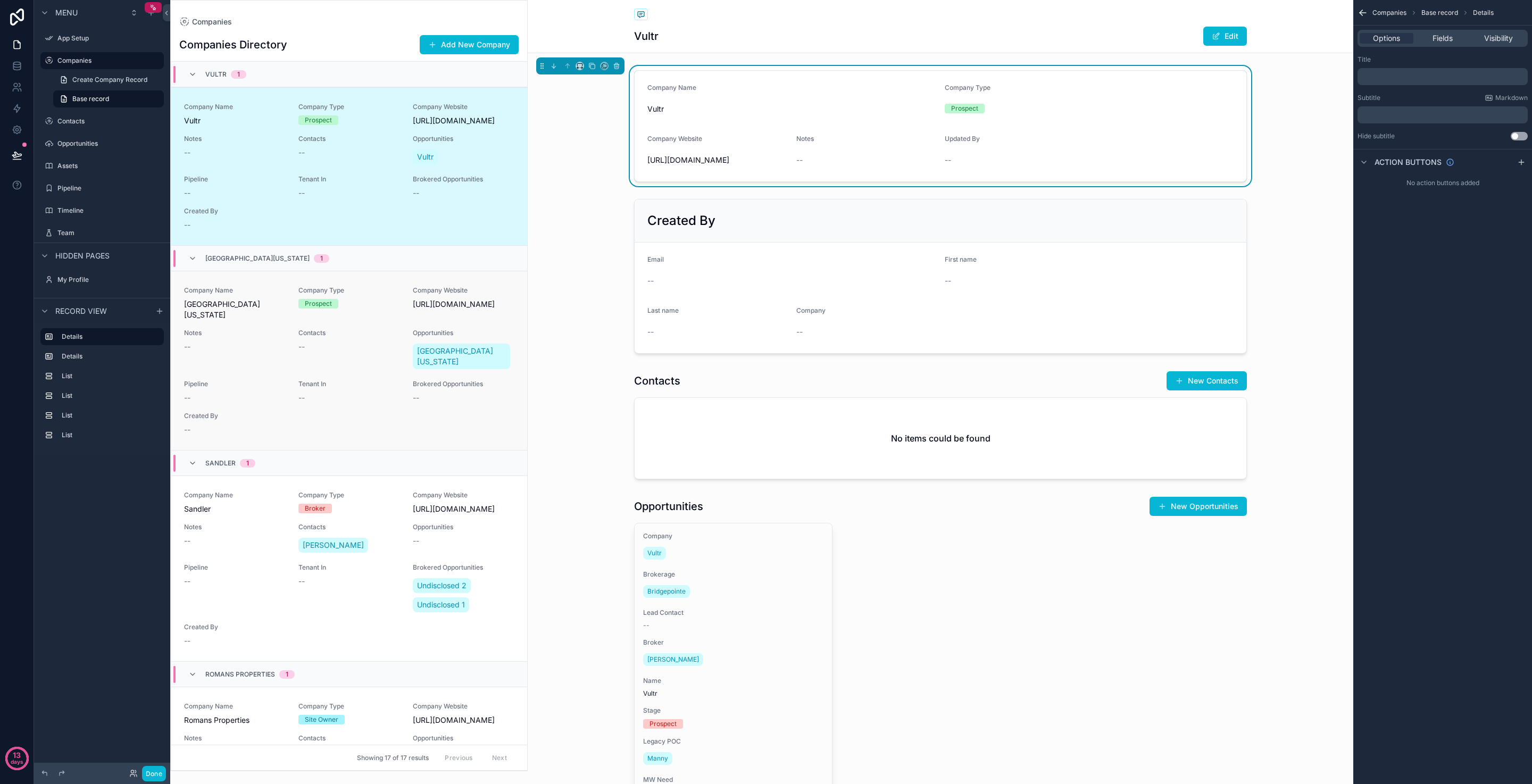
click at [380, 392] on div "--" at bounding box center [349, 397] width 102 height 11
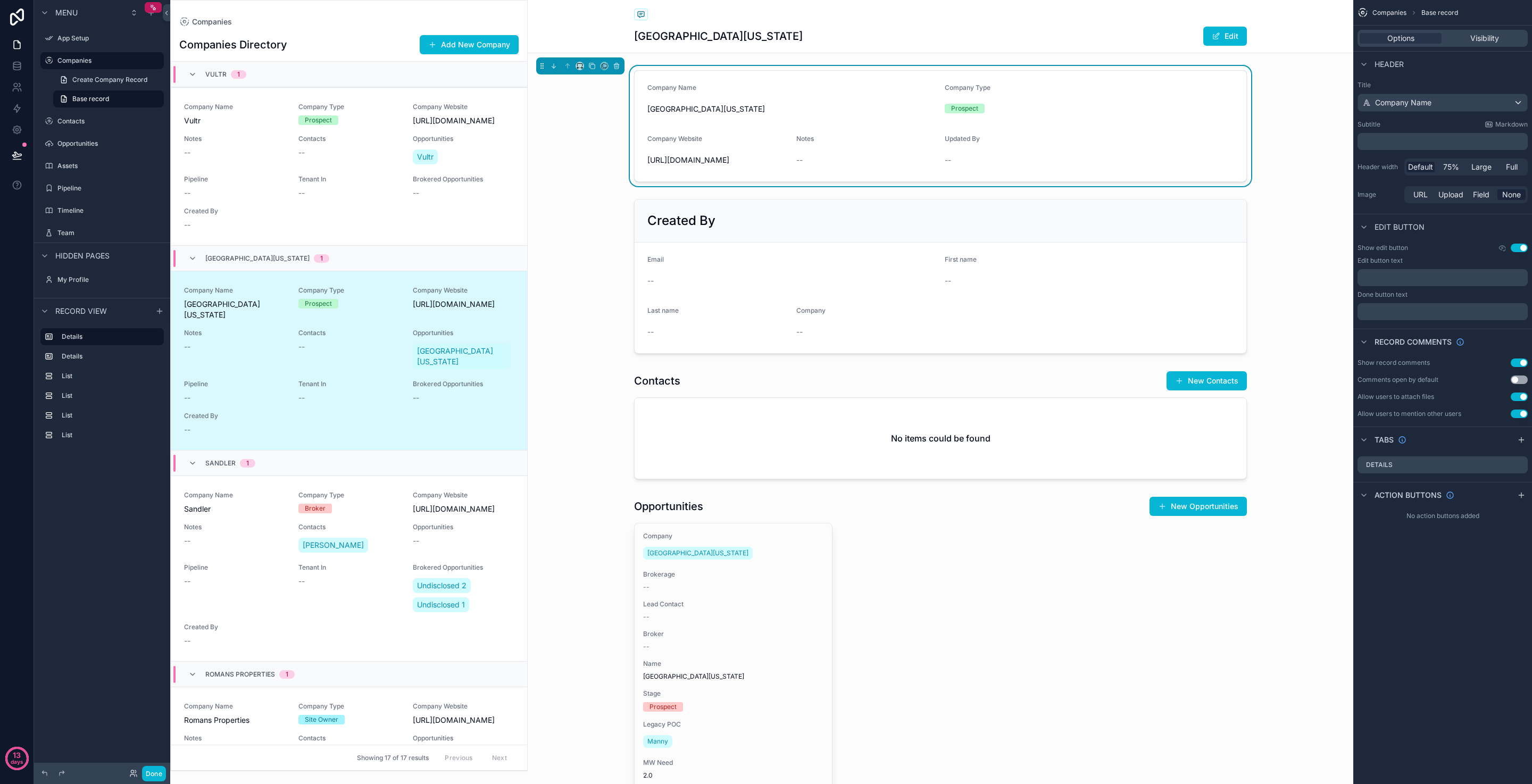
click at [382, 252] on div "[GEOGRAPHIC_DATA][US_STATE]" at bounding box center [349, 258] width 356 height 26
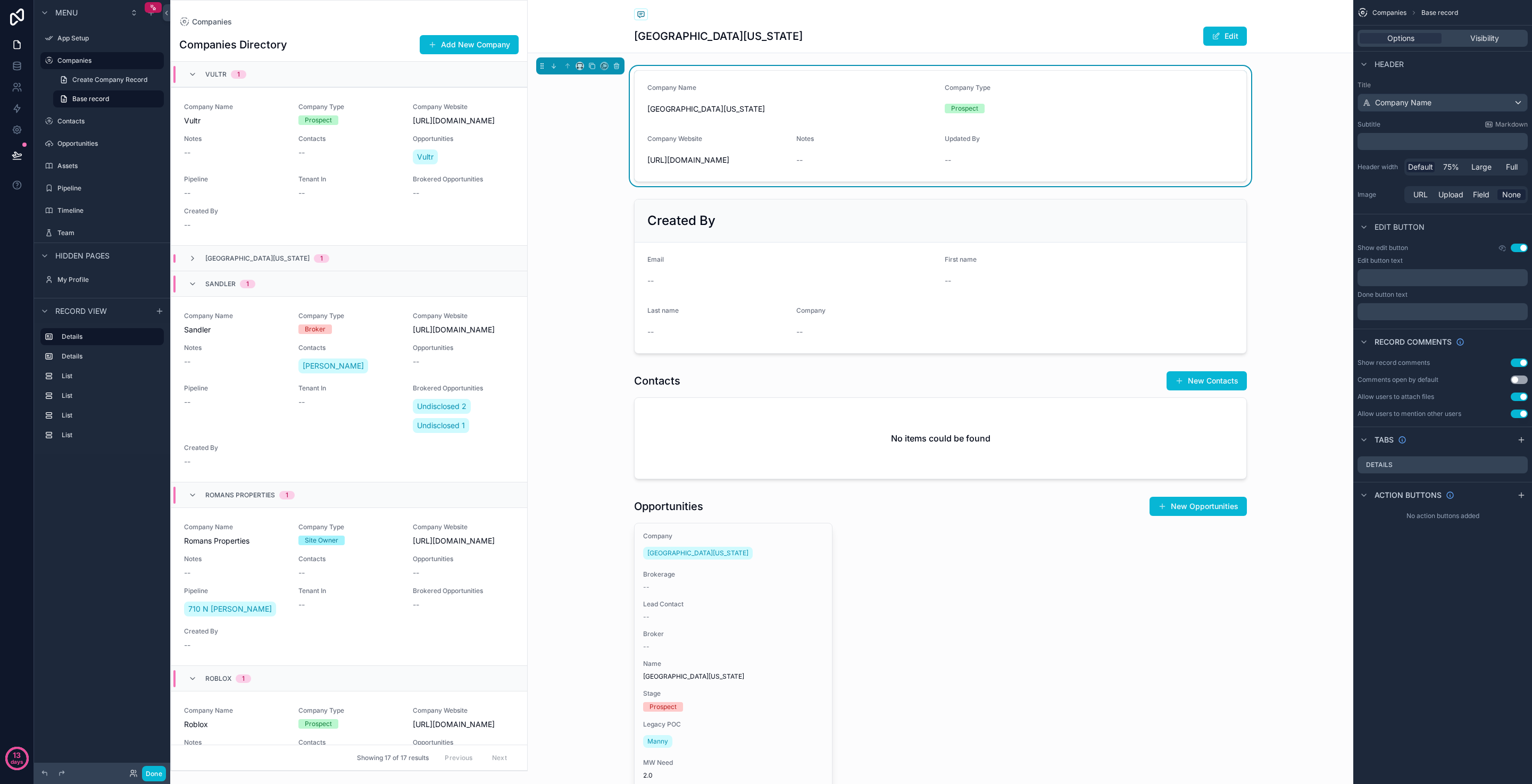
click at [339, 36] on div "Companies Directory Add New Company" at bounding box center [348, 45] width 339 height 20
click at [336, 24] on div "Companies" at bounding box center [348, 22] width 339 height 9
click at [263, 24] on div "Companies" at bounding box center [348, 22] width 339 height 9
click at [253, 43] on h1 "Companies Directory" at bounding box center [233, 44] width 109 height 15
click at [212, 24] on span "Companies" at bounding box center [212, 22] width 40 height 11
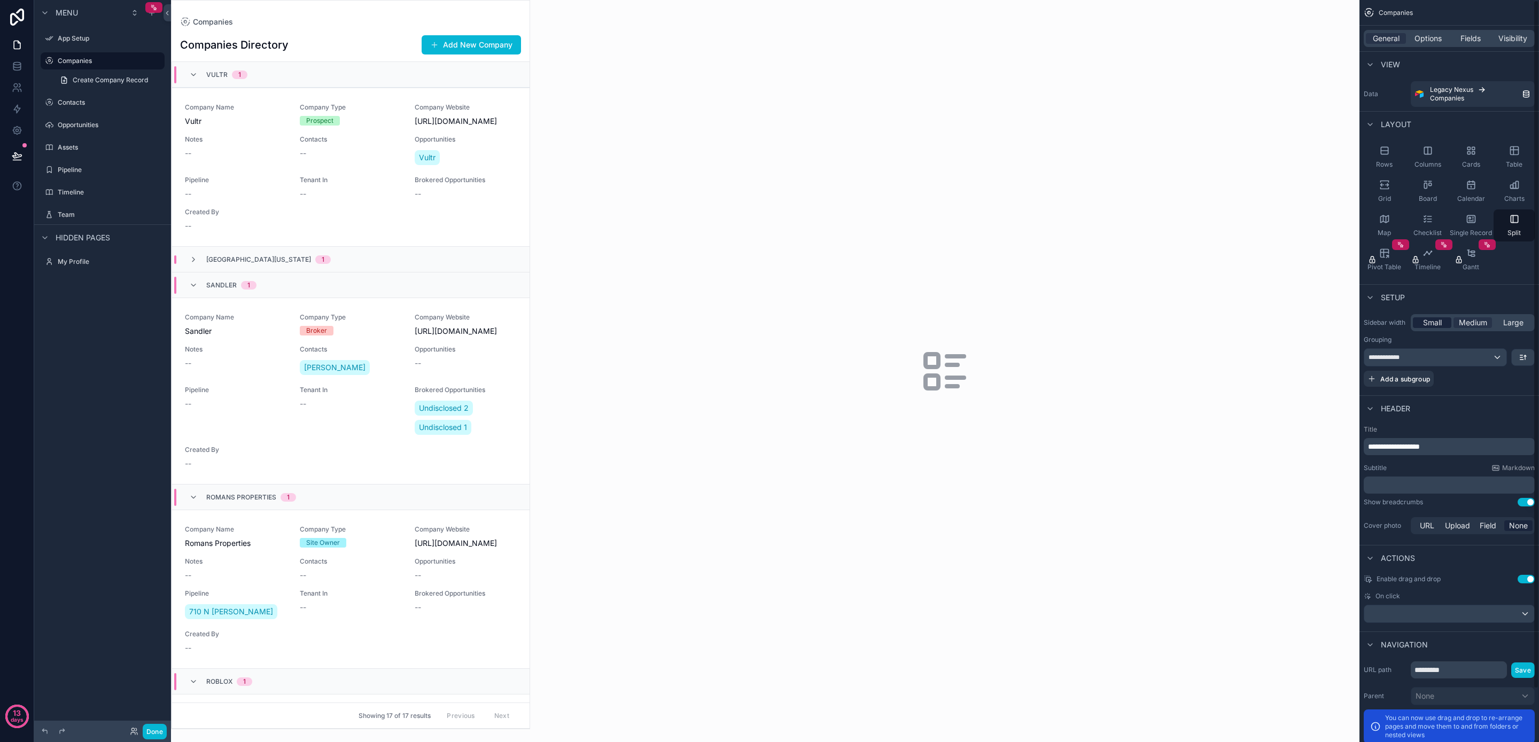
click at [1435, 322] on span "Small" at bounding box center [1432, 323] width 19 height 11
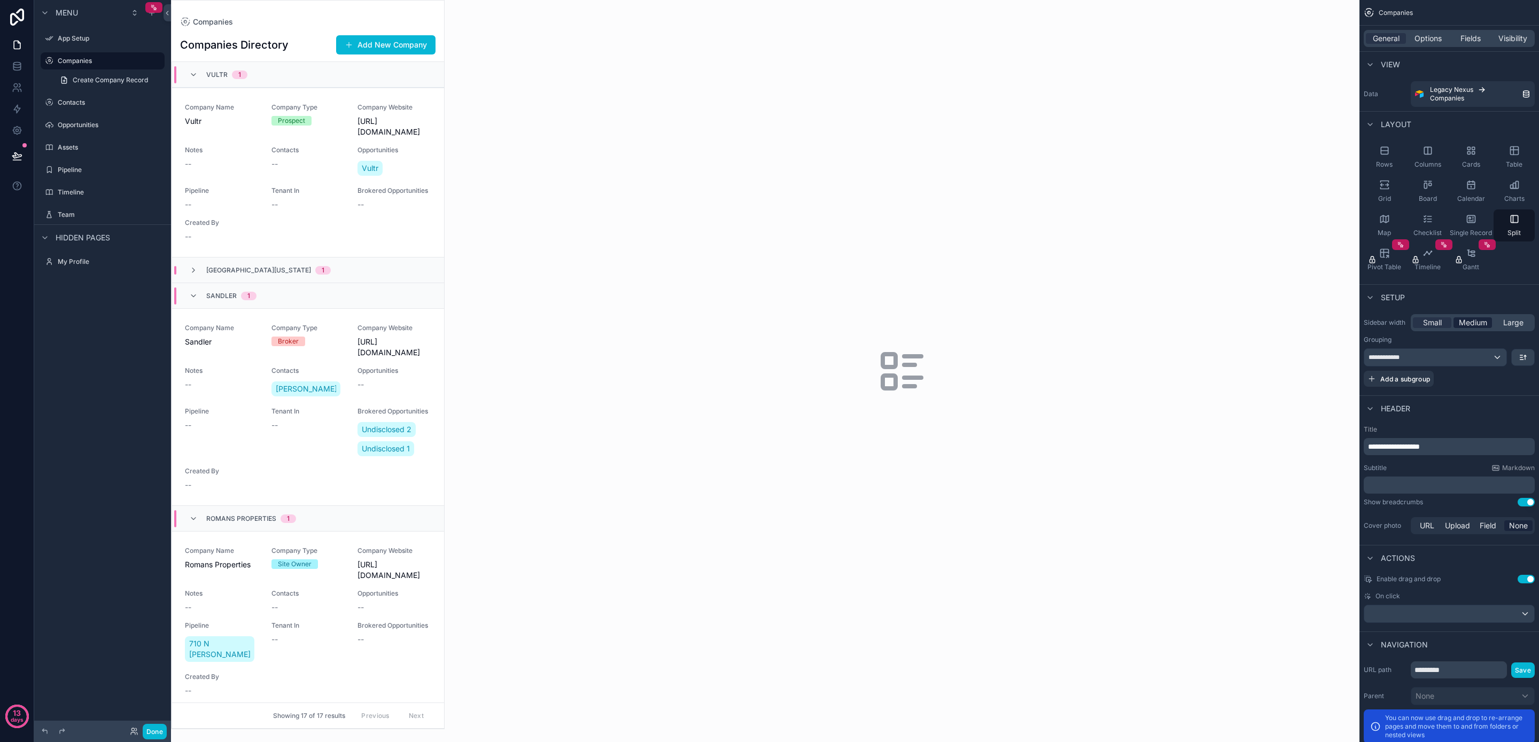
click at [1465, 321] on span "Medium" at bounding box center [1473, 323] width 28 height 11
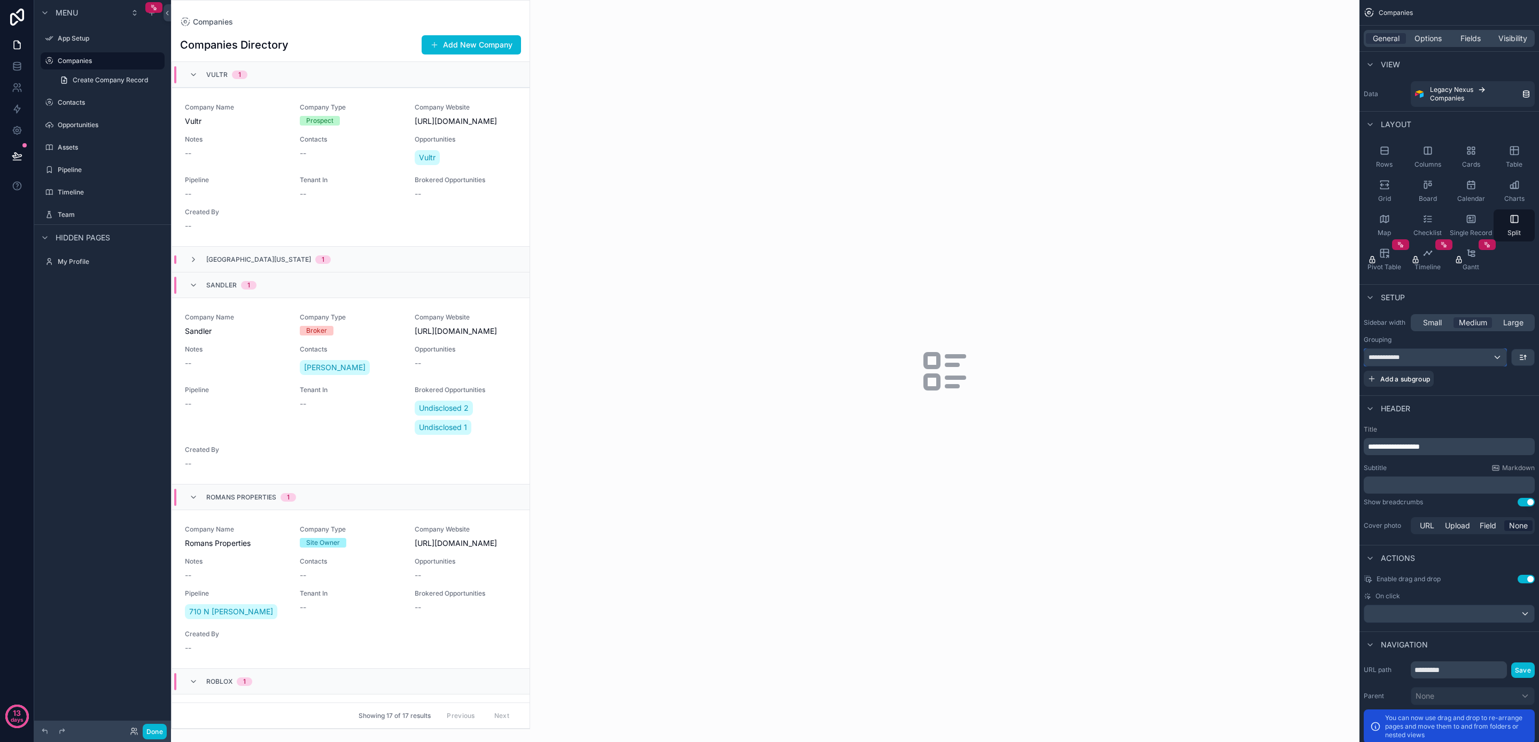
click at [1462, 355] on div "**********" at bounding box center [1436, 357] width 142 height 17
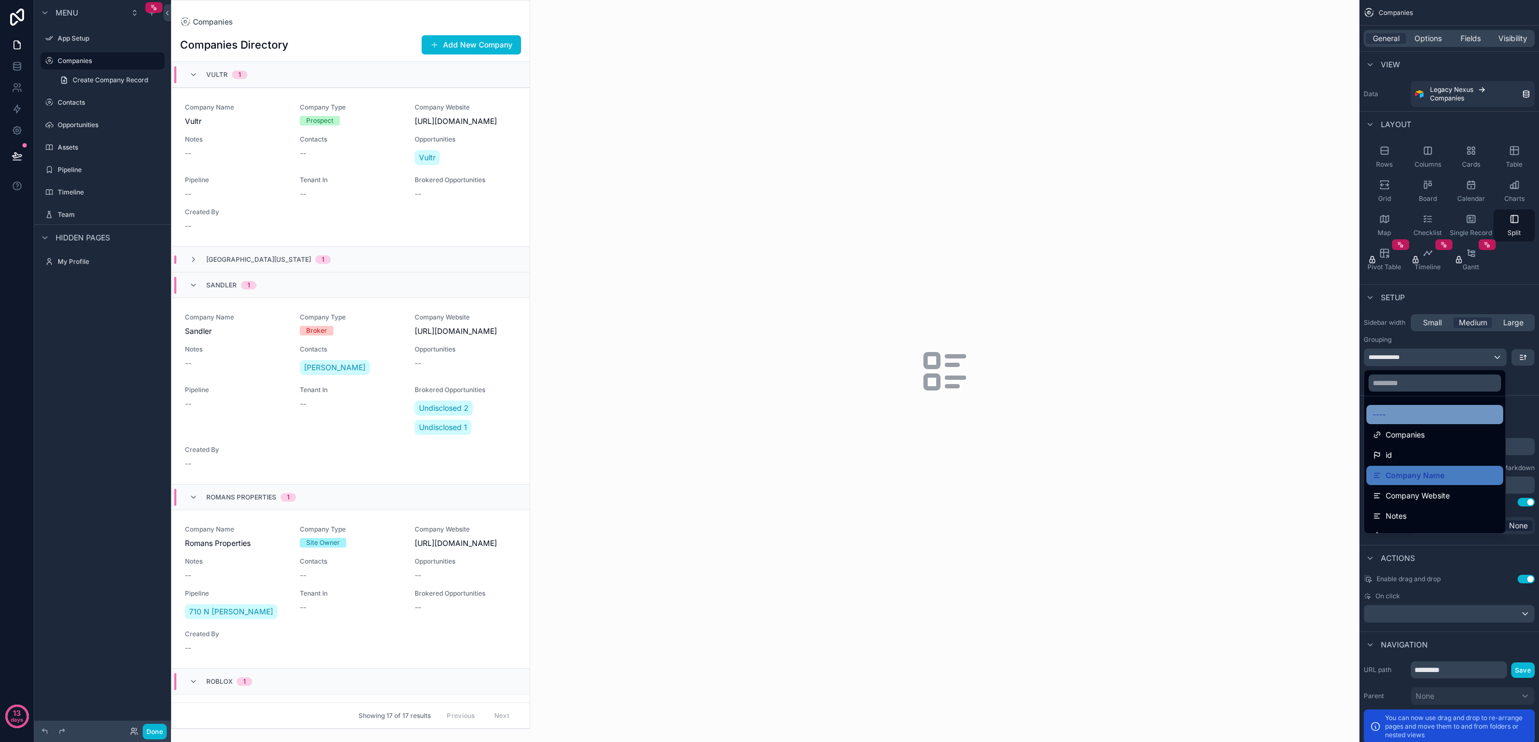
click at [1444, 412] on div "----" at bounding box center [1435, 414] width 124 height 13
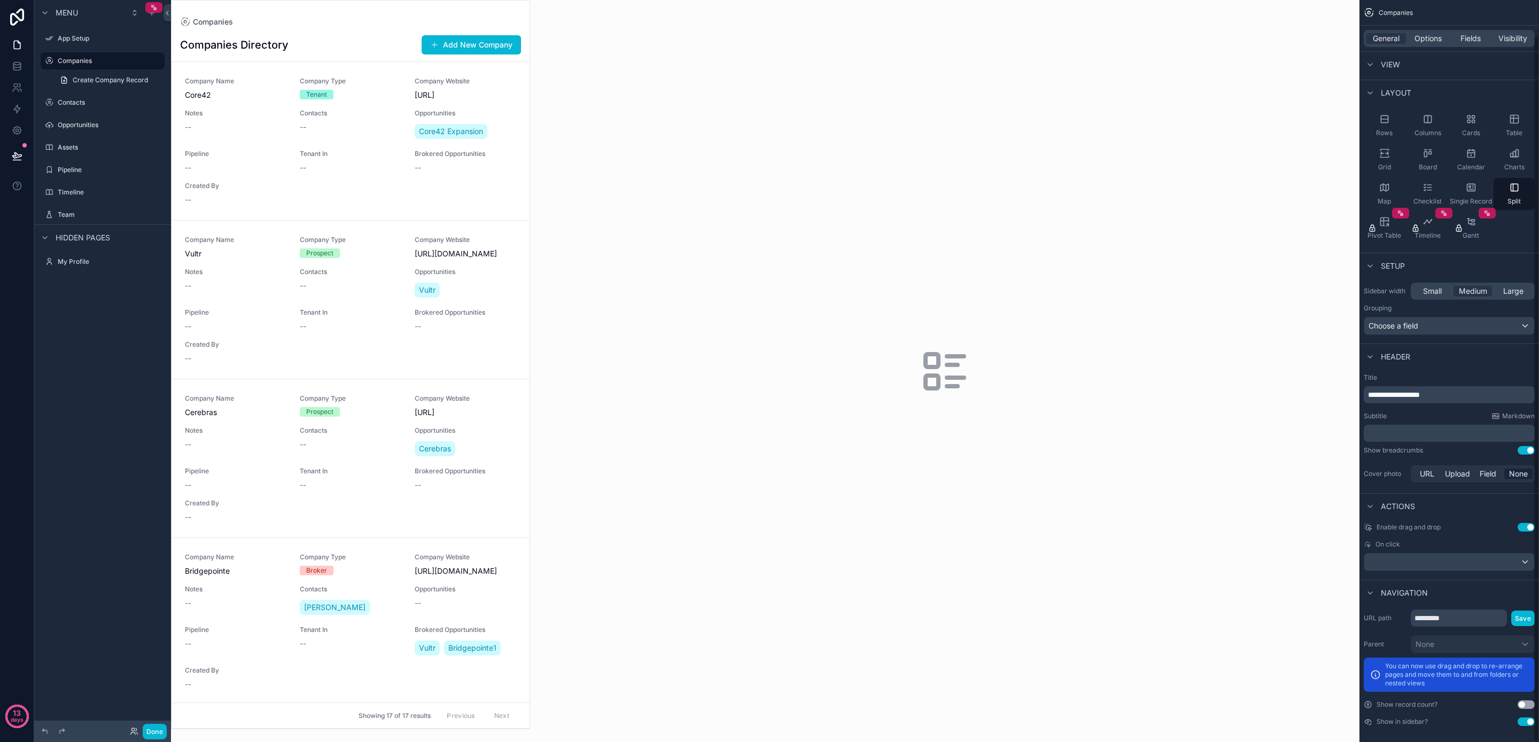
scroll to position [37, 0]
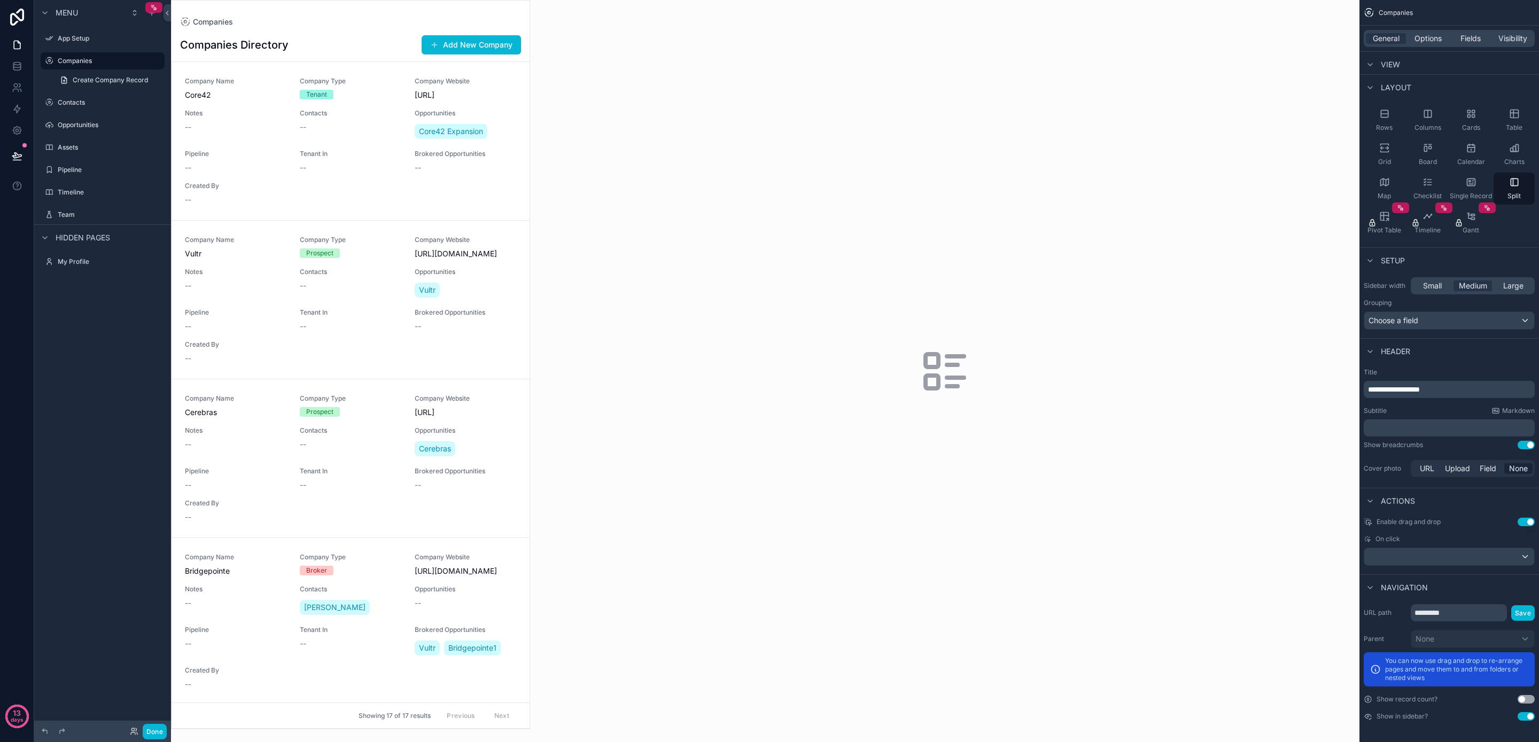
click at [1526, 700] on button "Use setting" at bounding box center [1526, 699] width 17 height 9
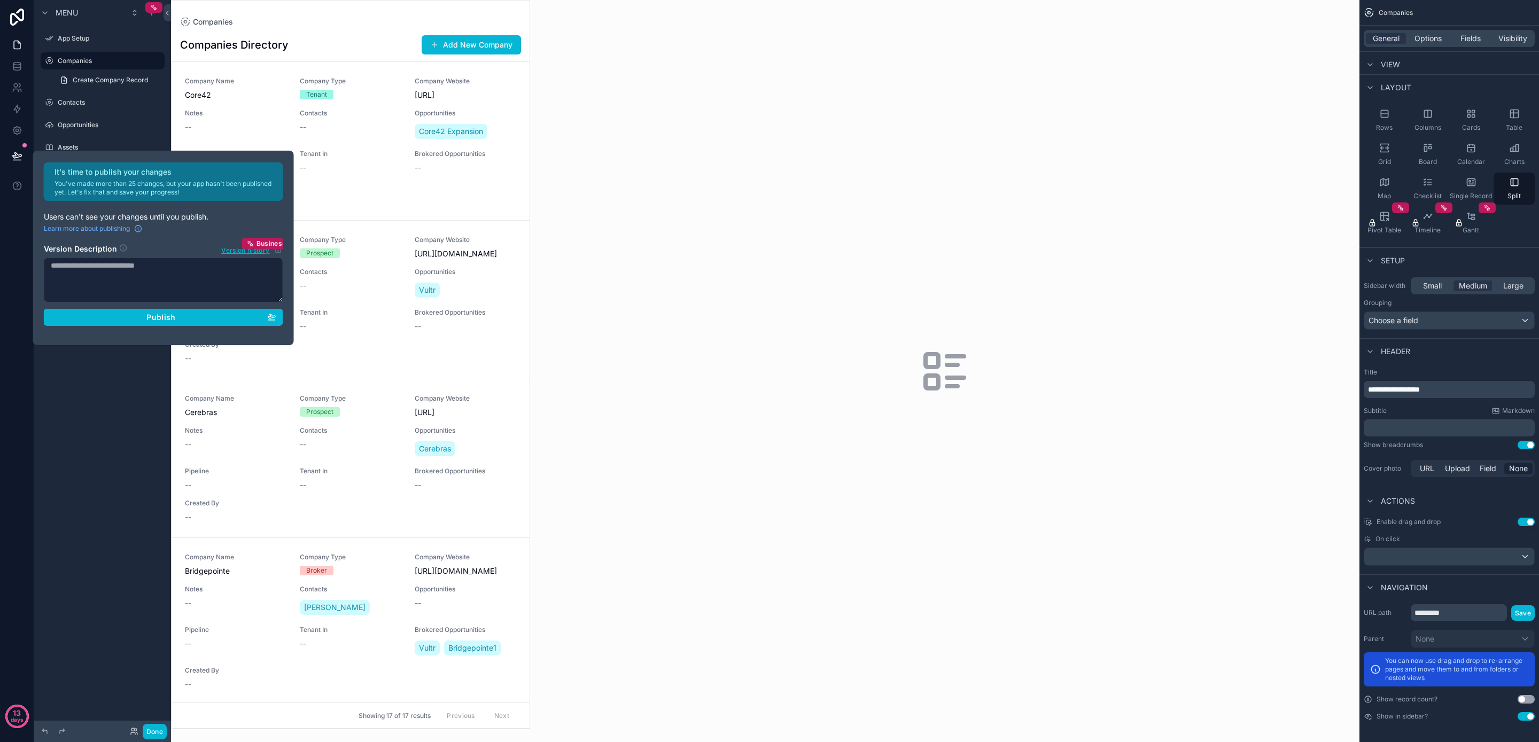
click at [1526, 720] on button "Use setting" at bounding box center [1526, 717] width 17 height 9
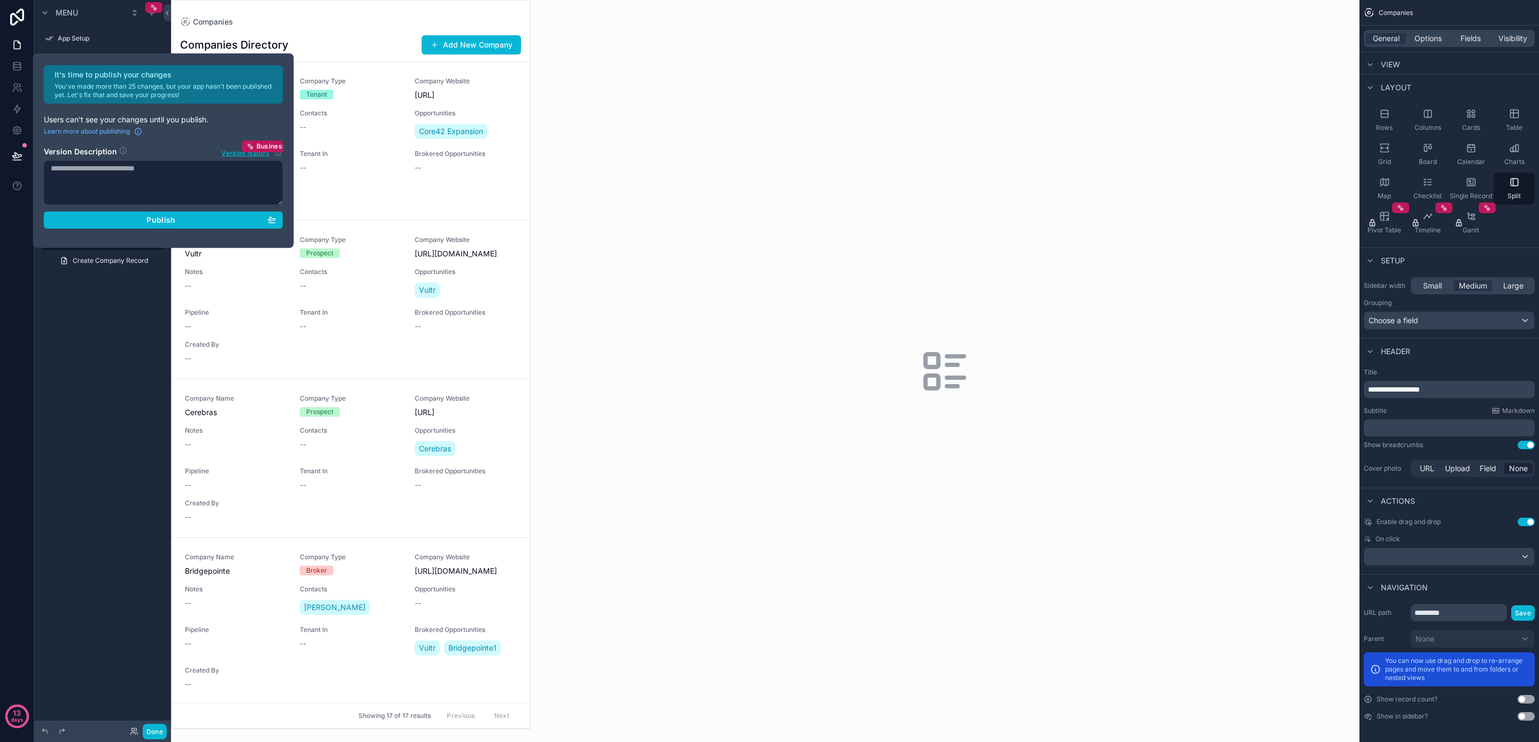
click at [1526, 717] on button "Use setting" at bounding box center [1526, 717] width 17 height 9
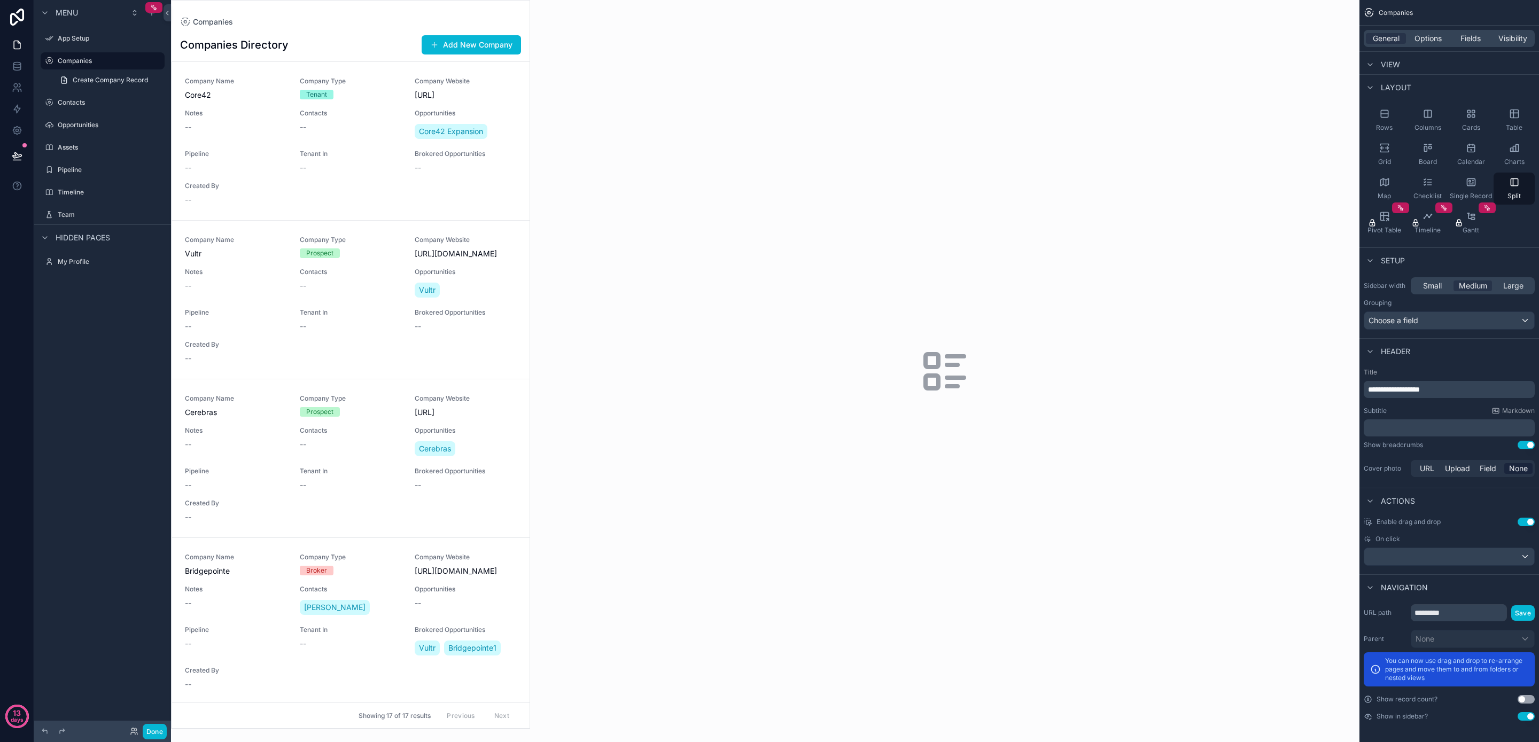
click at [1526, 717] on button "Use setting" at bounding box center [1526, 717] width 17 height 9
click at [1523, 700] on button "Use setting" at bounding box center [1526, 699] width 17 height 9
click at [1437, 557] on div "scrollable content" at bounding box center [1450, 556] width 170 height 17
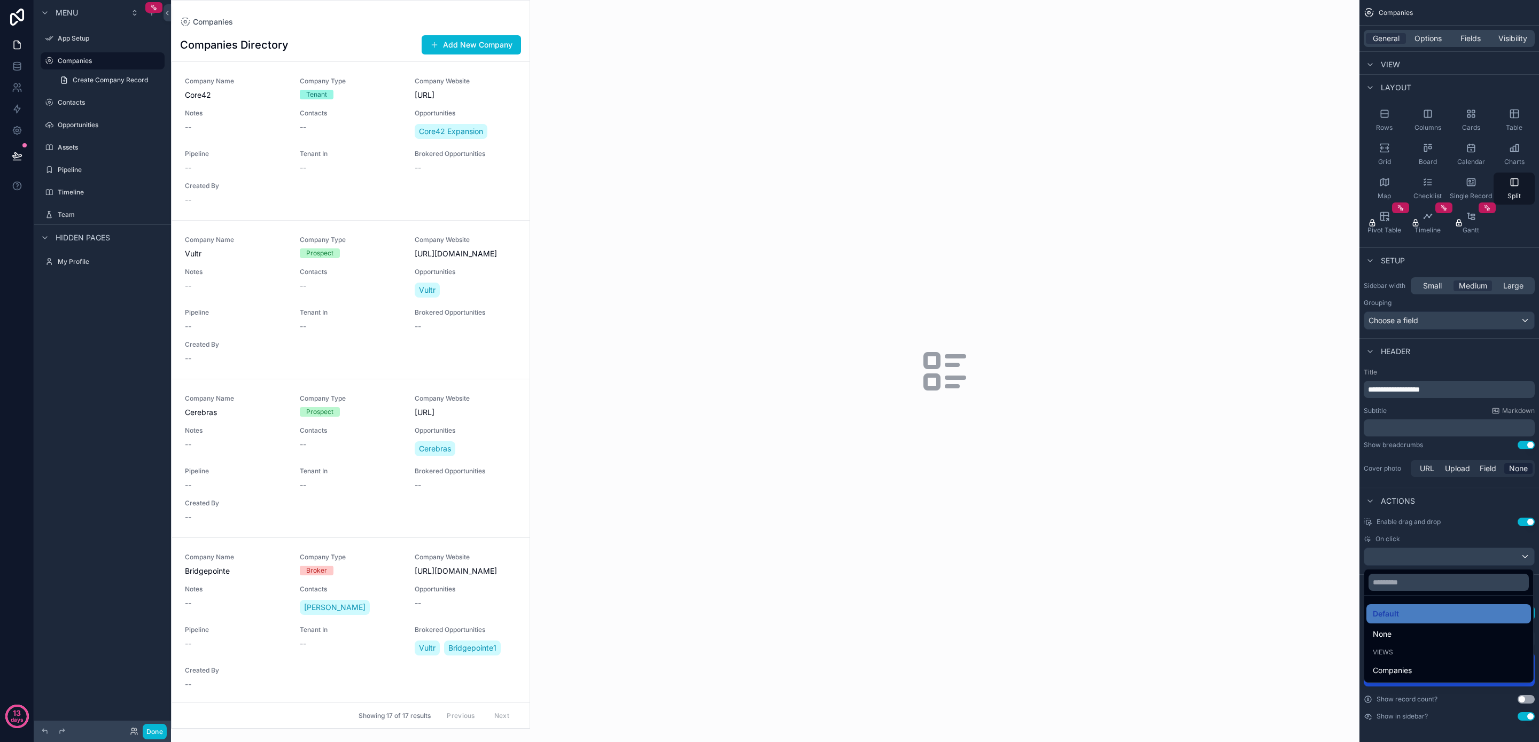
click at [1450, 546] on div "scrollable content" at bounding box center [769, 371] width 1539 height 742
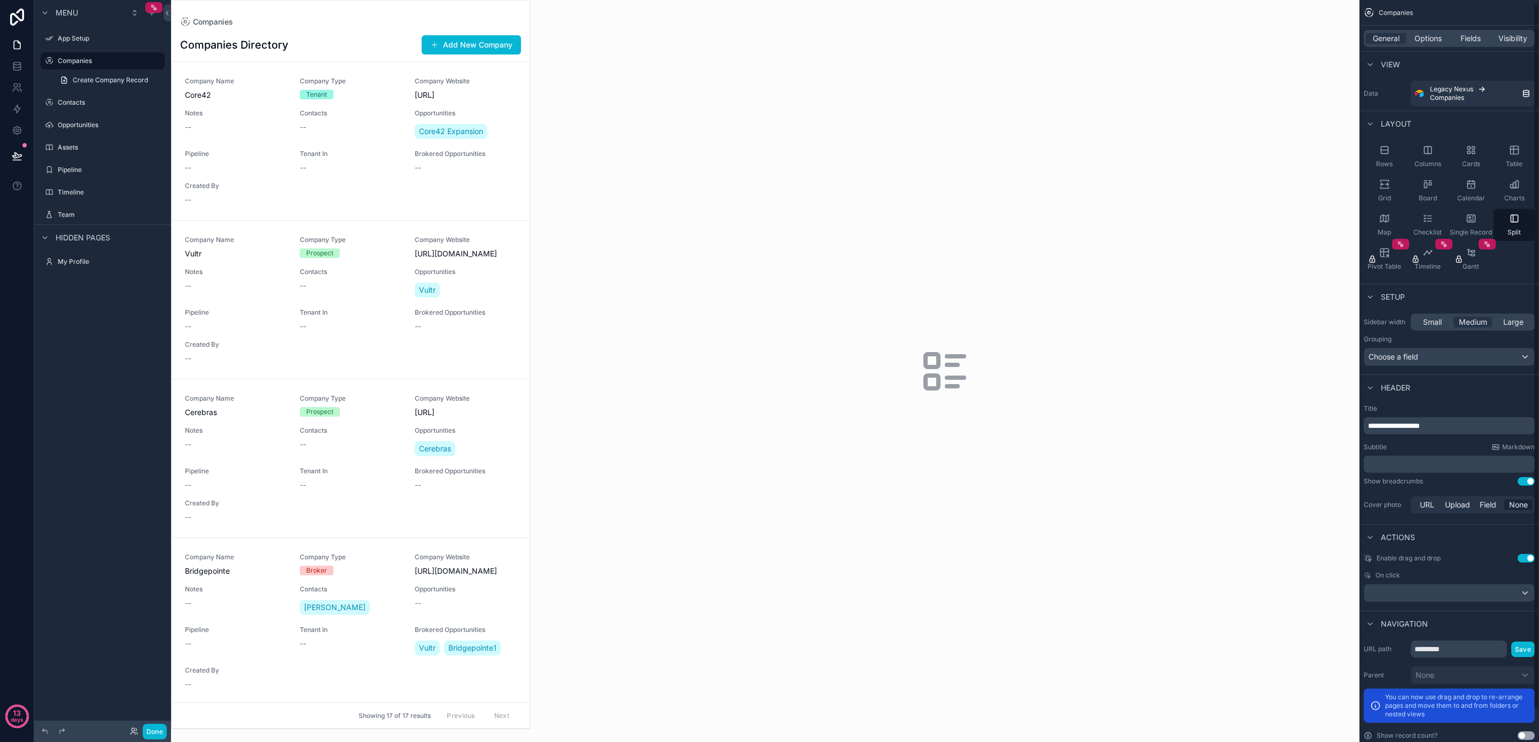
scroll to position [0, 0]
click at [1426, 42] on span "Options" at bounding box center [1428, 38] width 27 height 11
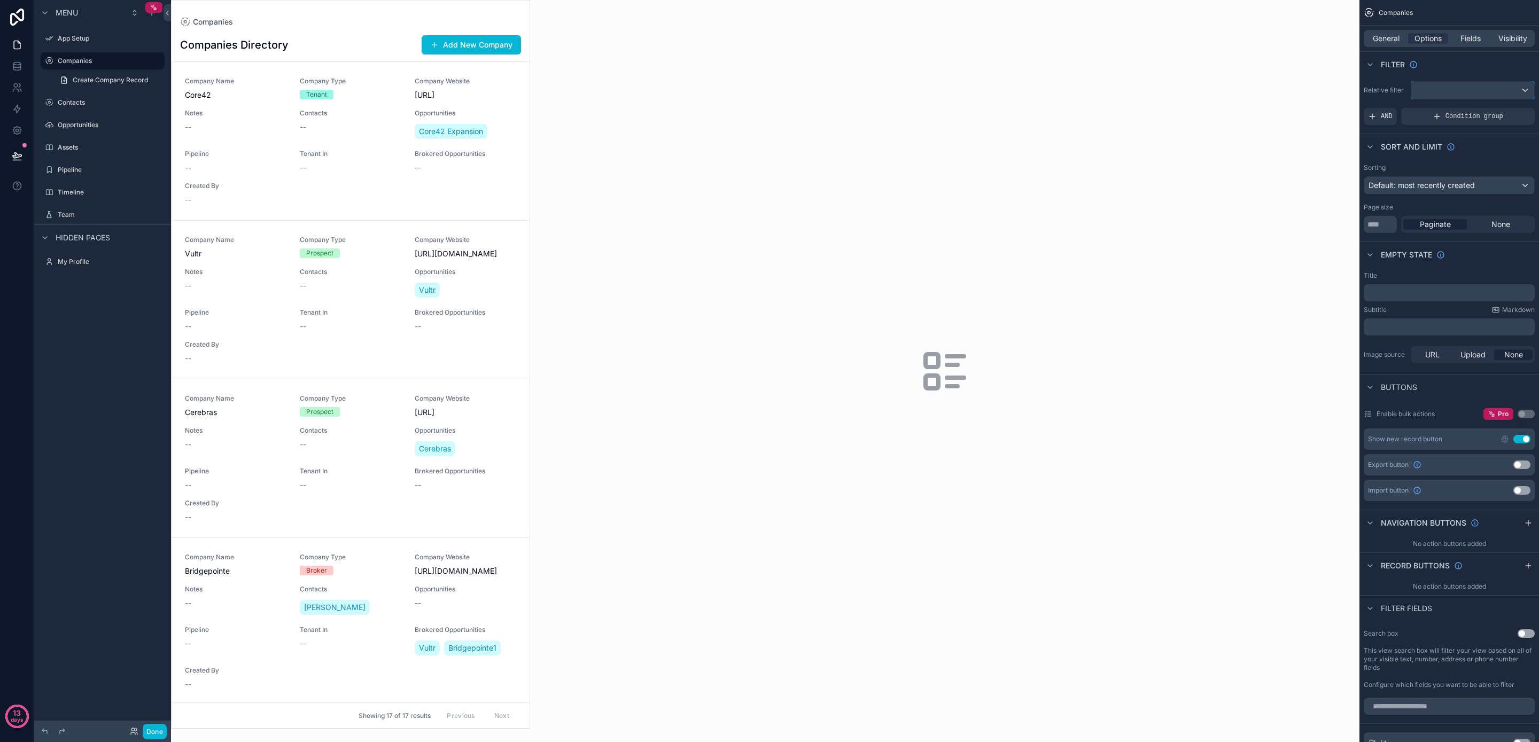
click at [1448, 88] on div "scrollable content" at bounding box center [1473, 90] width 123 height 17
click at [1450, 69] on div "scrollable content" at bounding box center [769, 371] width 1539 height 742
click at [1449, 187] on span "Default: most recently created" at bounding box center [1422, 185] width 106 height 9
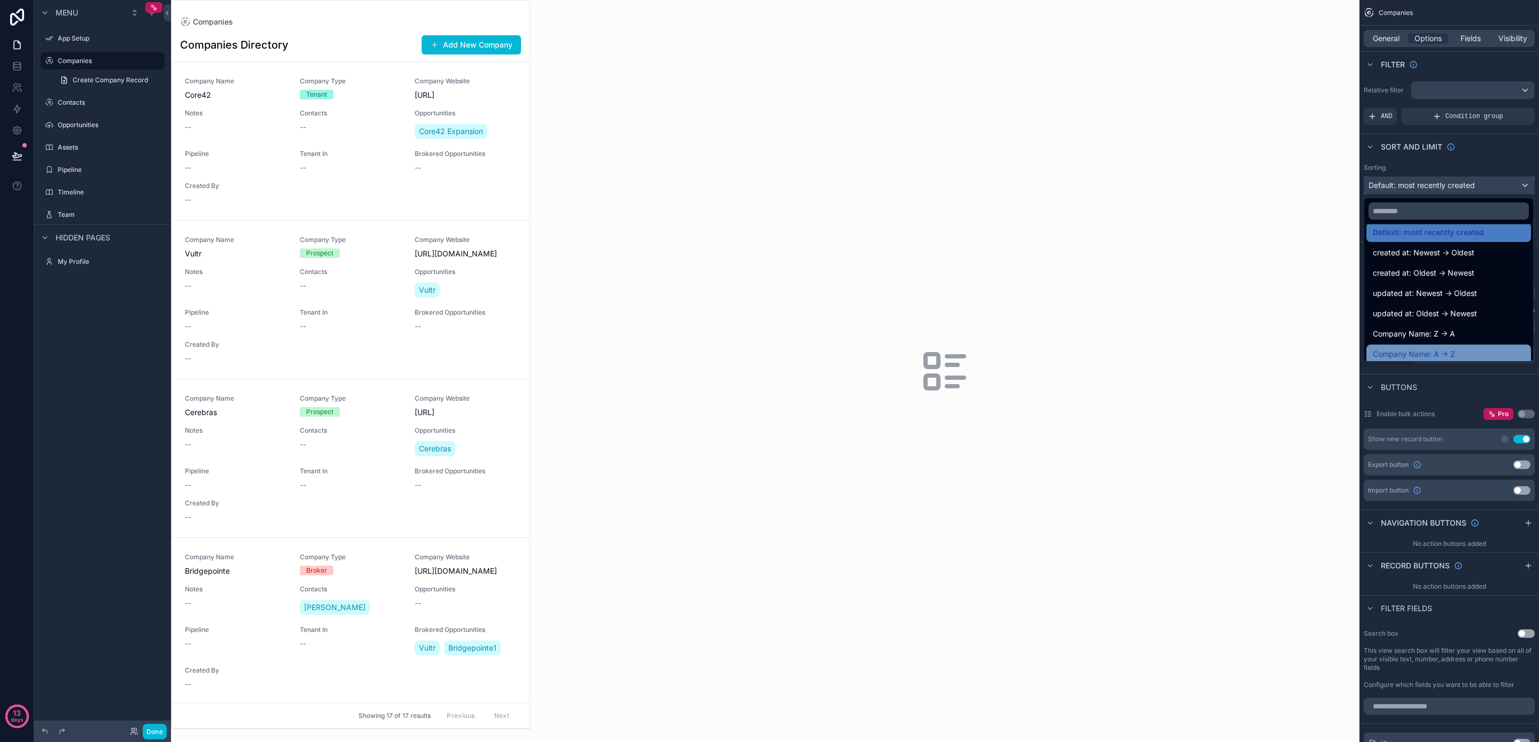
scroll to position [22, 0]
click at [1464, 339] on div "Company Name: A -> Z" at bounding box center [1449, 342] width 152 height 13
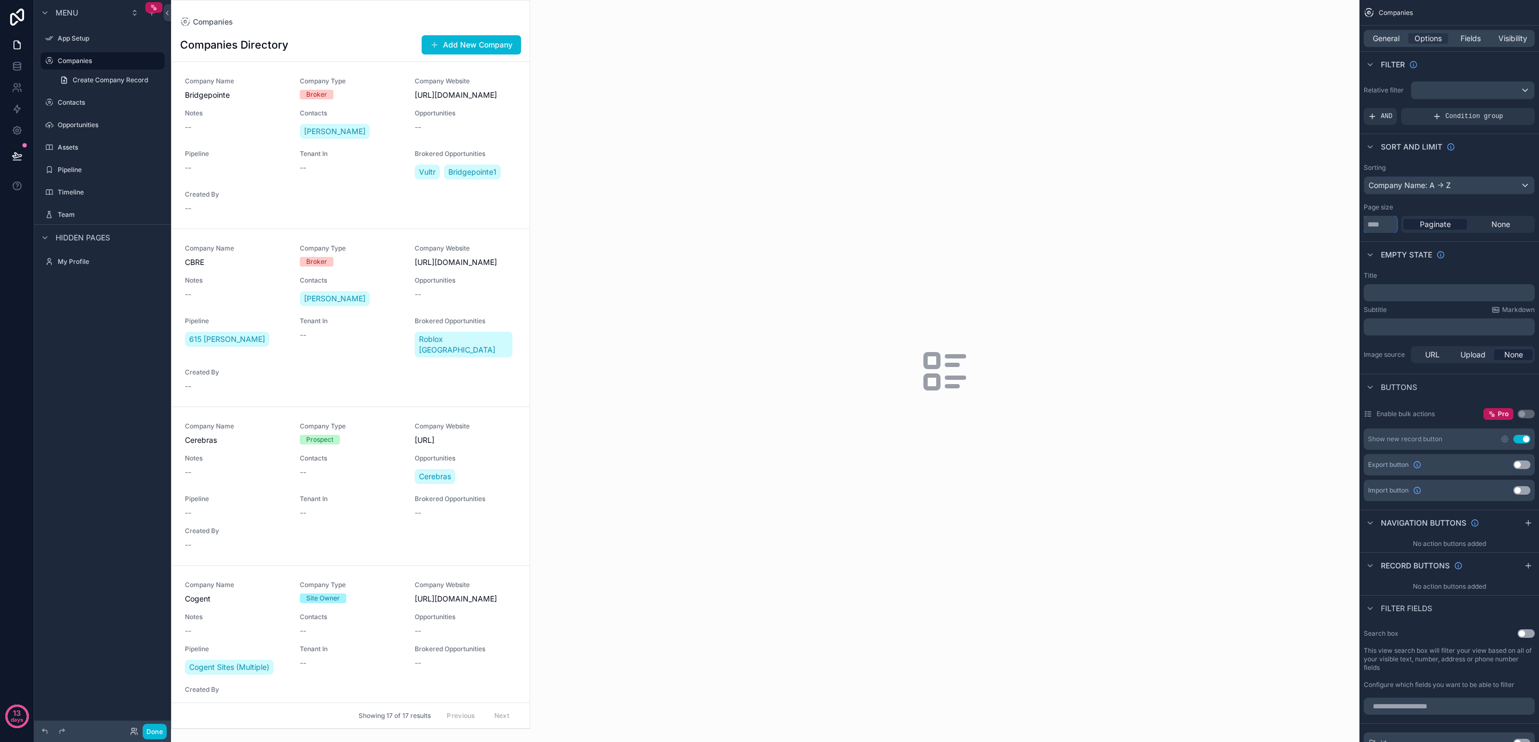
drag, startPoint x: 1387, startPoint y: 225, endPoint x: 1368, endPoint y: 226, distance: 18.7
click at [1368, 226] on input "**" at bounding box center [1380, 224] width 33 height 17
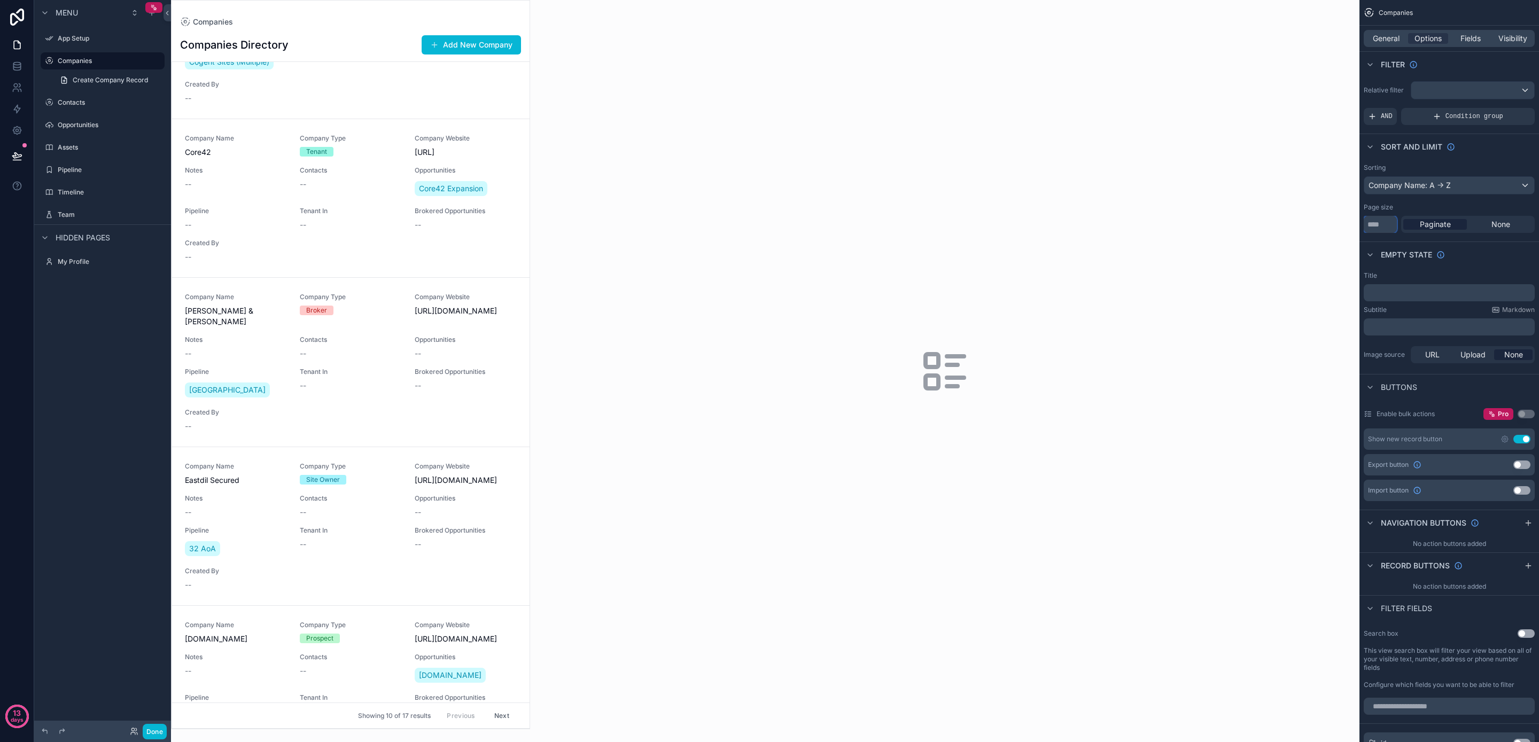
scroll to position [0, 0]
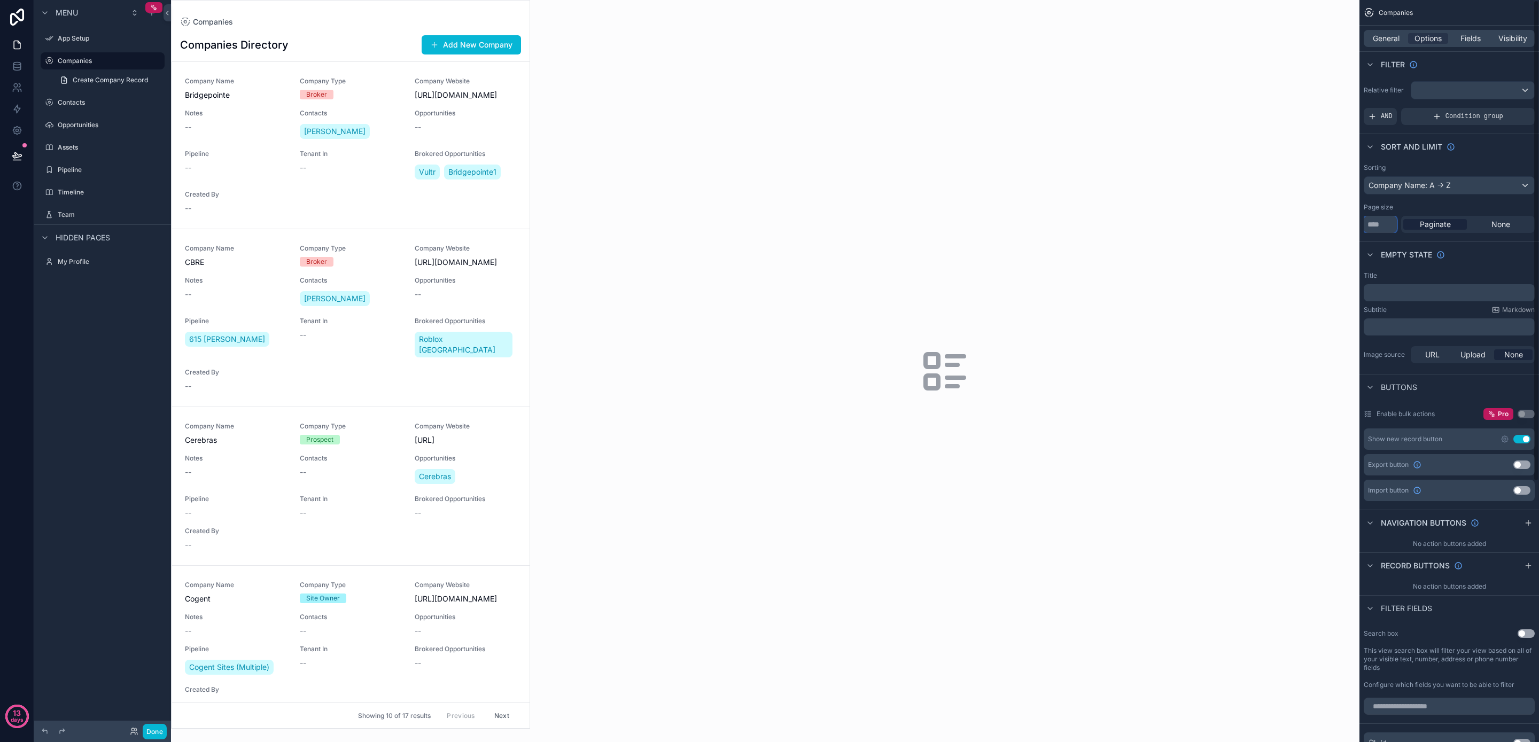
type input "**"
click at [1470, 272] on div "Title" at bounding box center [1449, 276] width 171 height 9
click at [1522, 464] on button "Use setting" at bounding box center [1522, 465] width 17 height 9
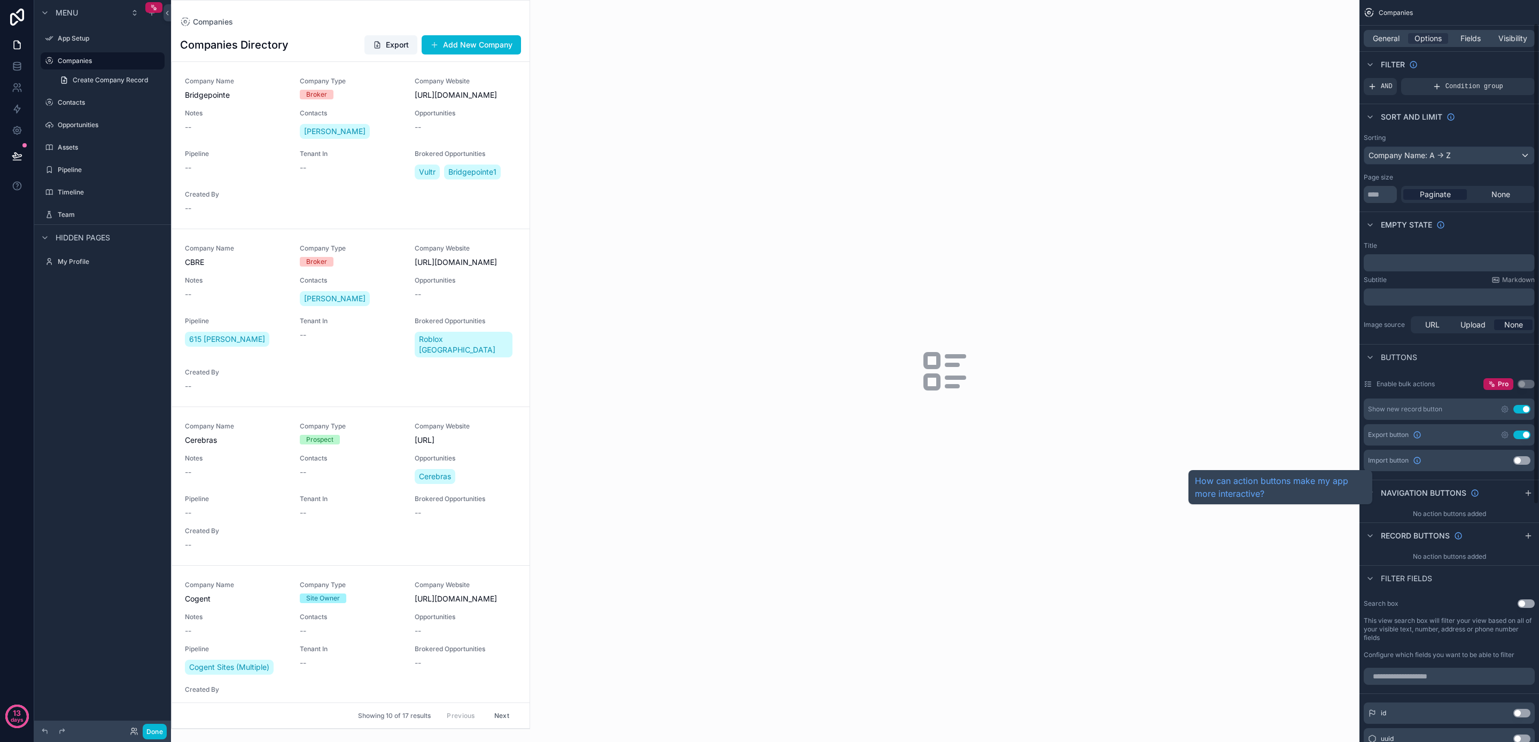
scroll to position [35, 0]
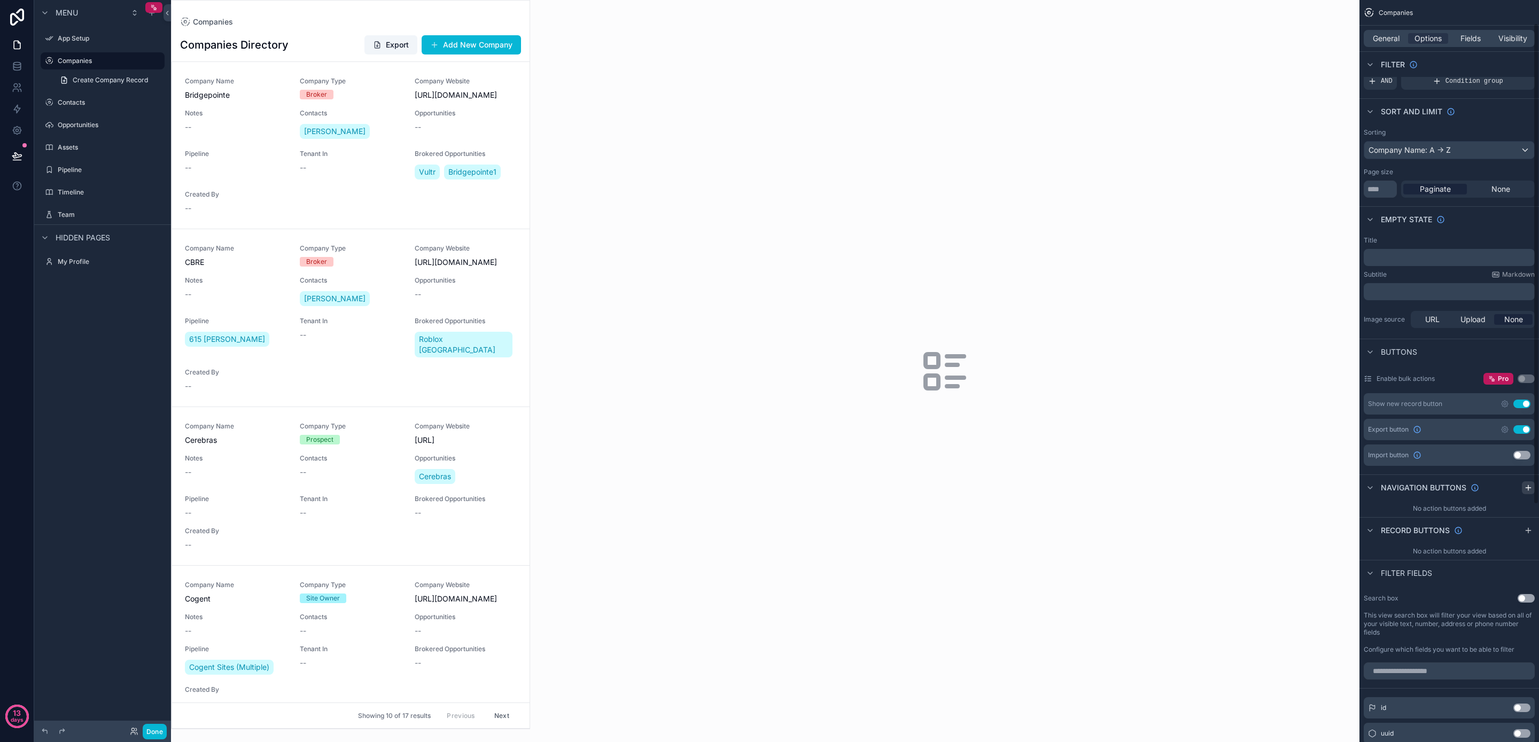
click at [1527, 489] on icon "scrollable content" at bounding box center [1528, 488] width 9 height 9
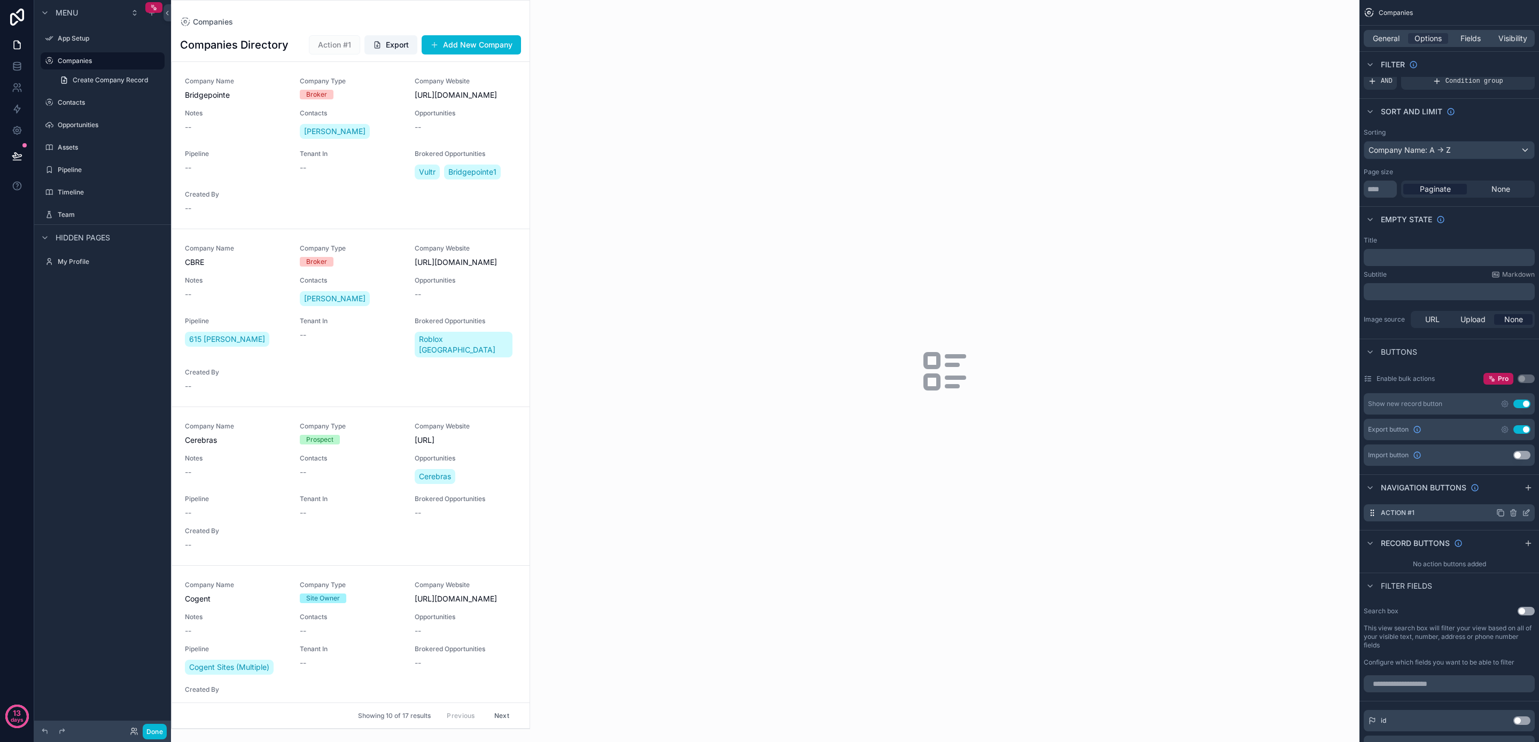
click at [1451, 515] on div "Action #1" at bounding box center [1449, 513] width 171 height 17
click at [1530, 512] on icon "scrollable content" at bounding box center [1526, 513] width 9 height 9
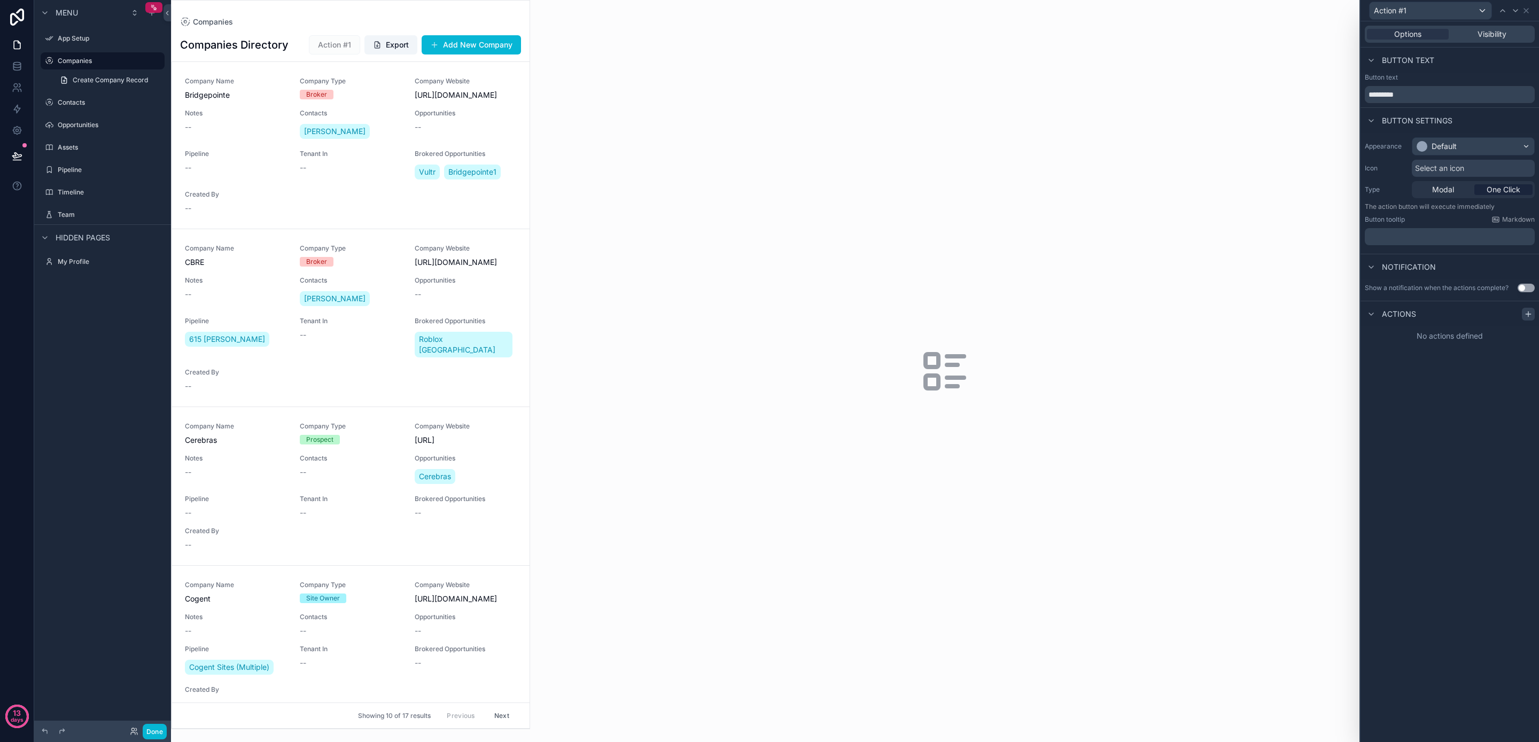
click at [1524, 314] on icon at bounding box center [1528, 314] width 9 height 9
click at [1508, 357] on div "Select a type" at bounding box center [1450, 357] width 160 height 17
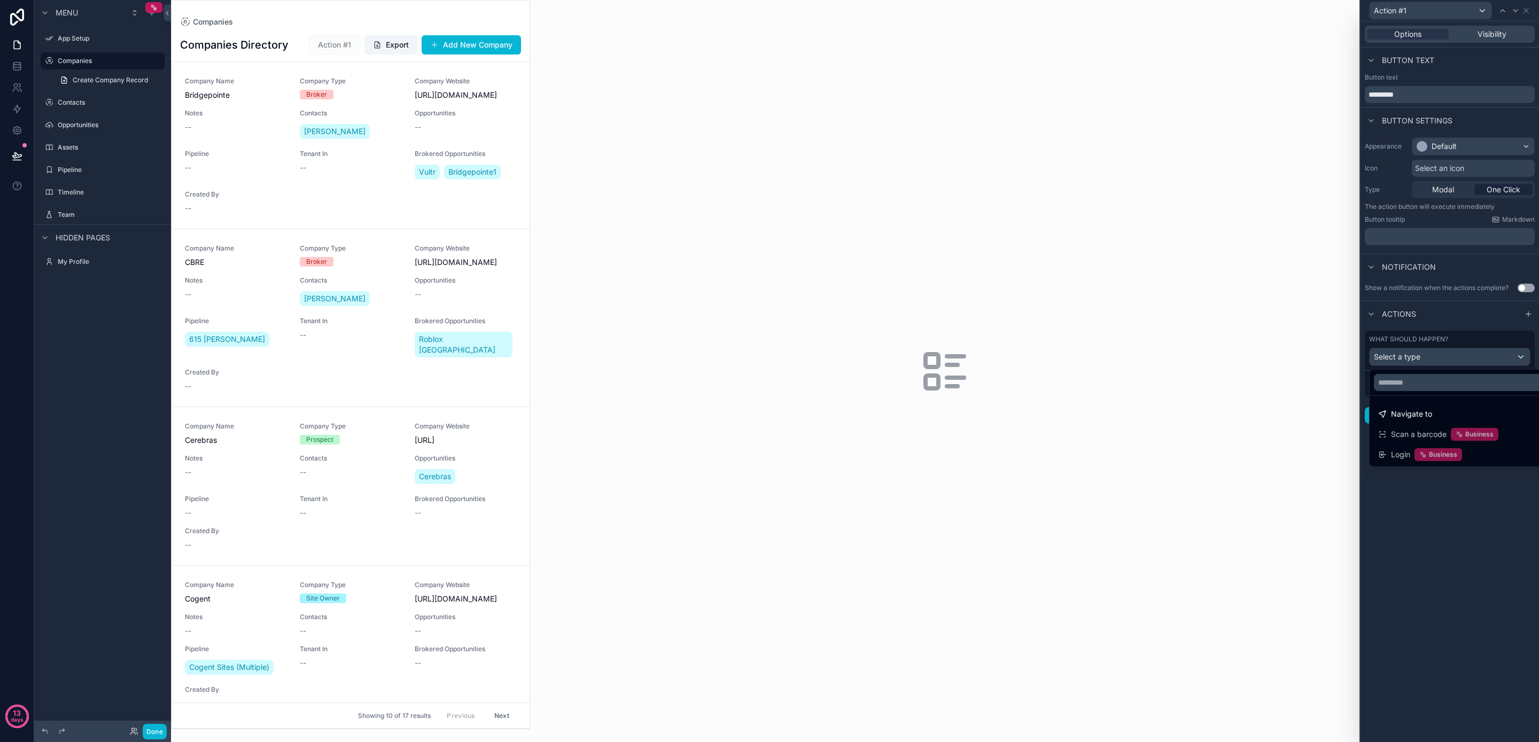
click at [1524, 13] on div at bounding box center [1450, 371] width 179 height 742
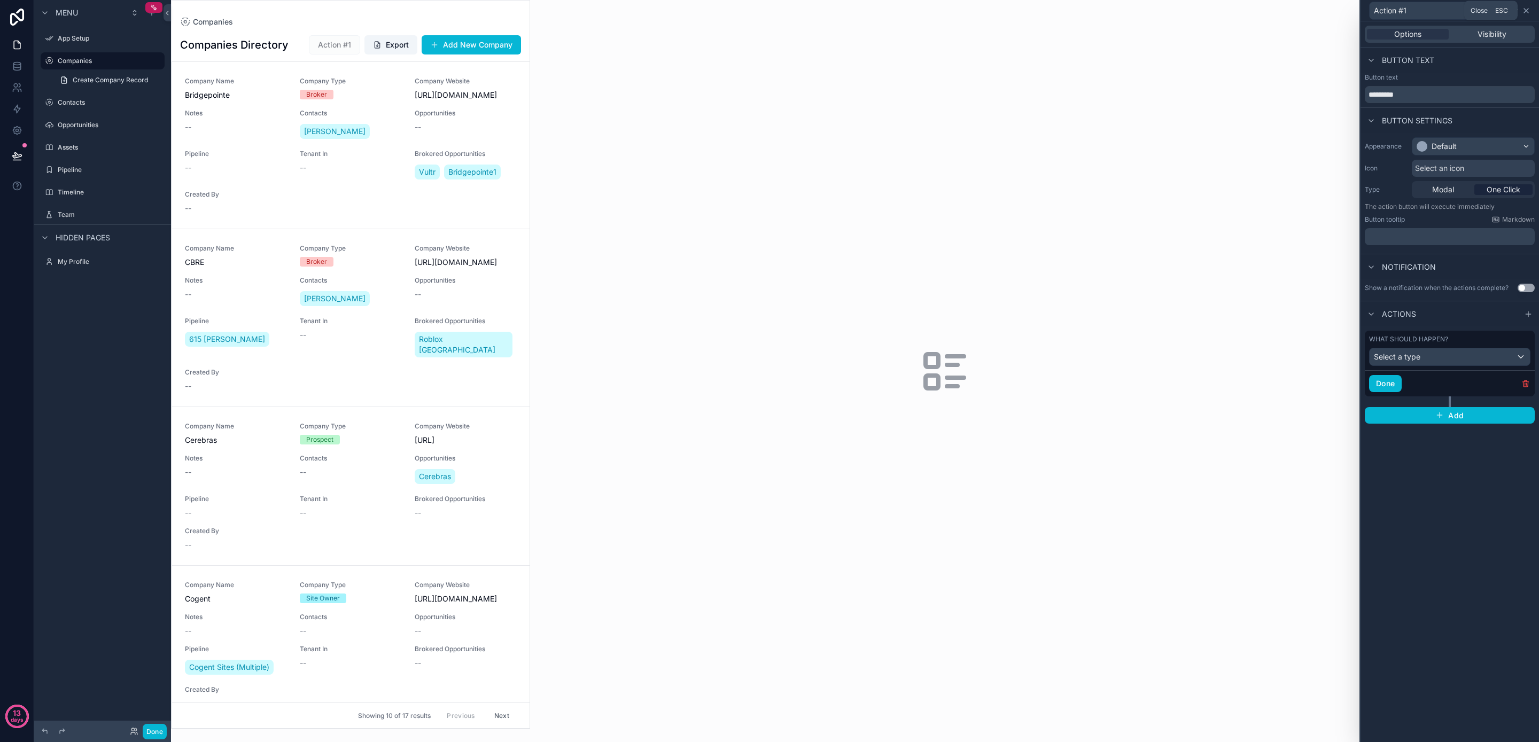
click at [1526, 11] on icon at bounding box center [1526, 11] width 4 height 4
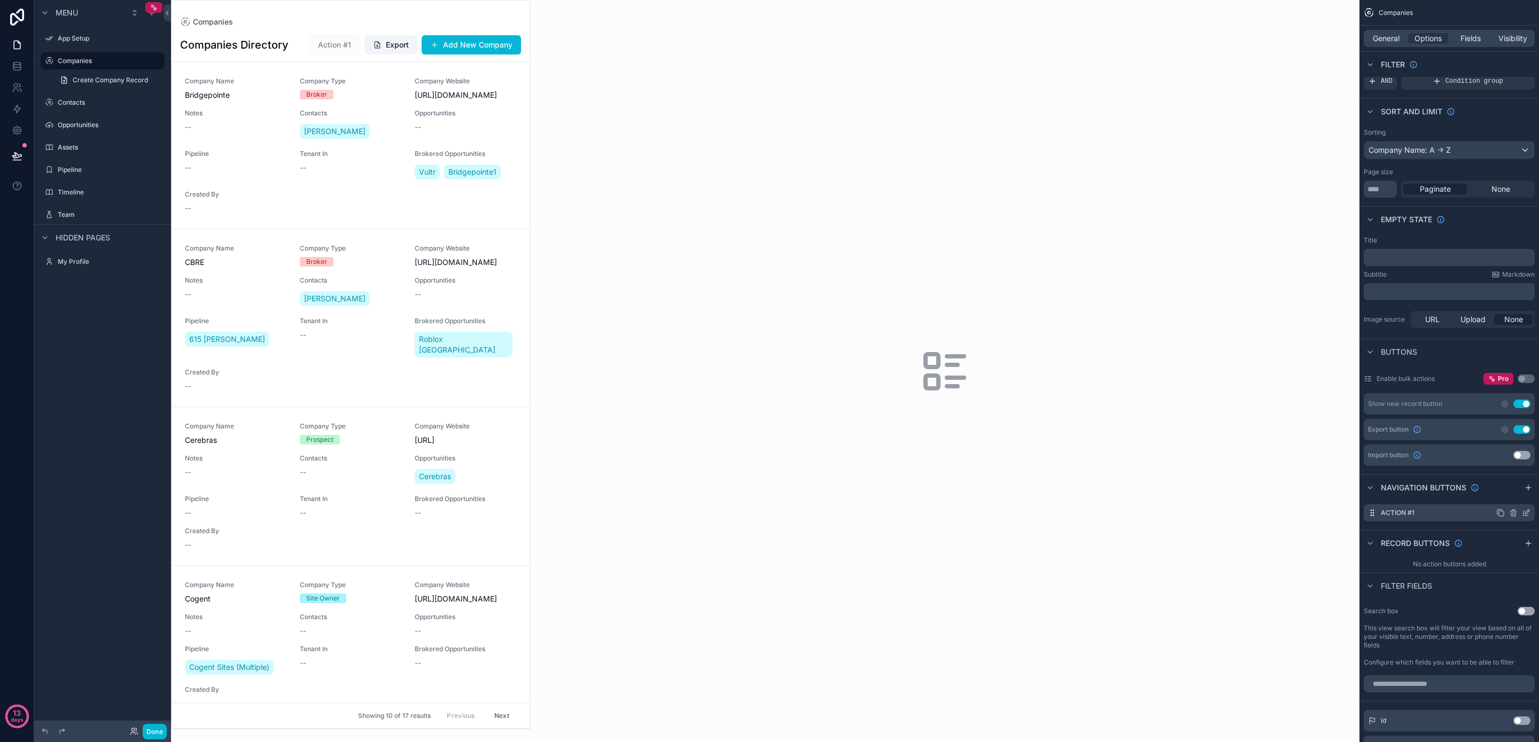
click at [1513, 514] on icon "scrollable content" at bounding box center [1513, 514] width 0 height 2
click at [1511, 496] on icon at bounding box center [1509, 496] width 5 height 5
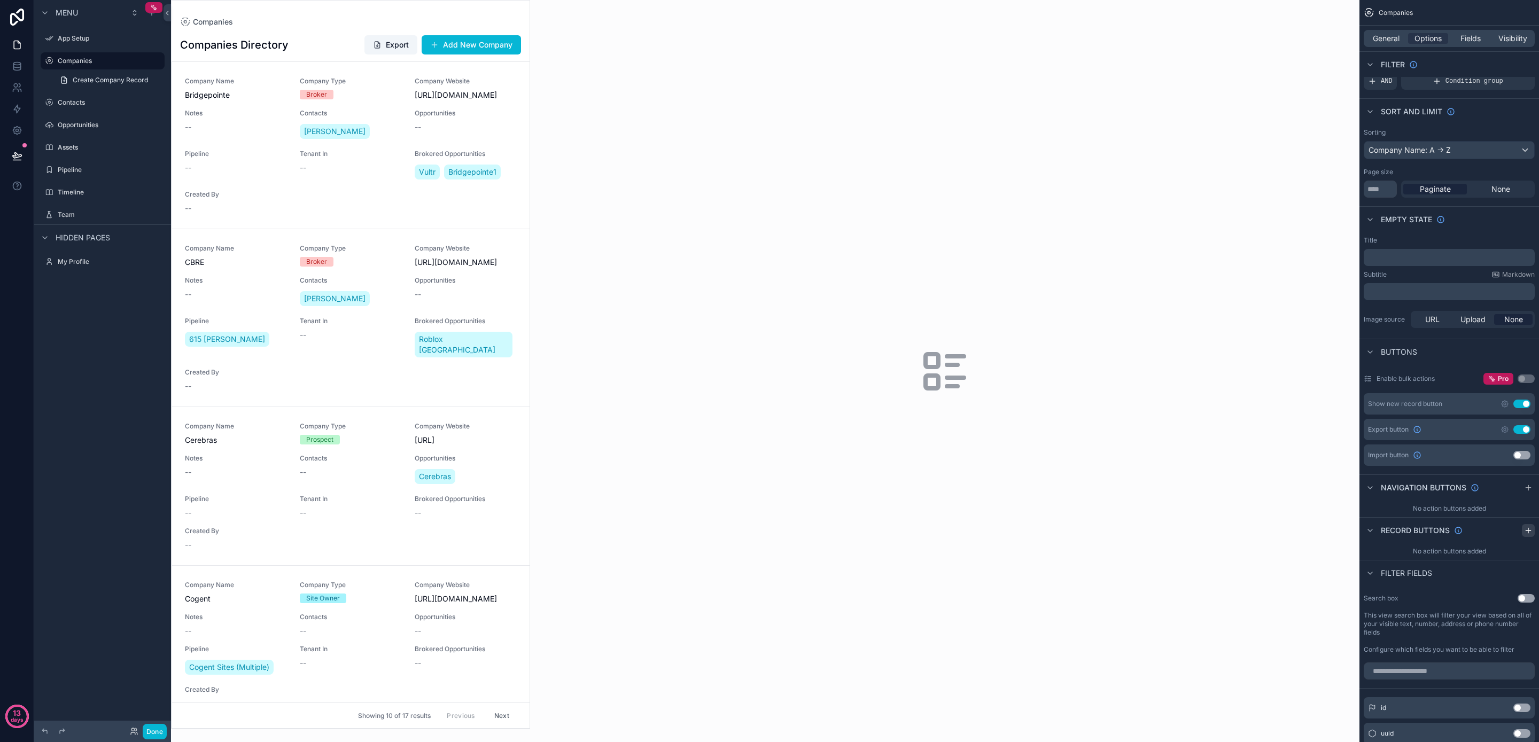
click at [1524, 529] on icon "scrollable content" at bounding box center [1528, 530] width 9 height 9
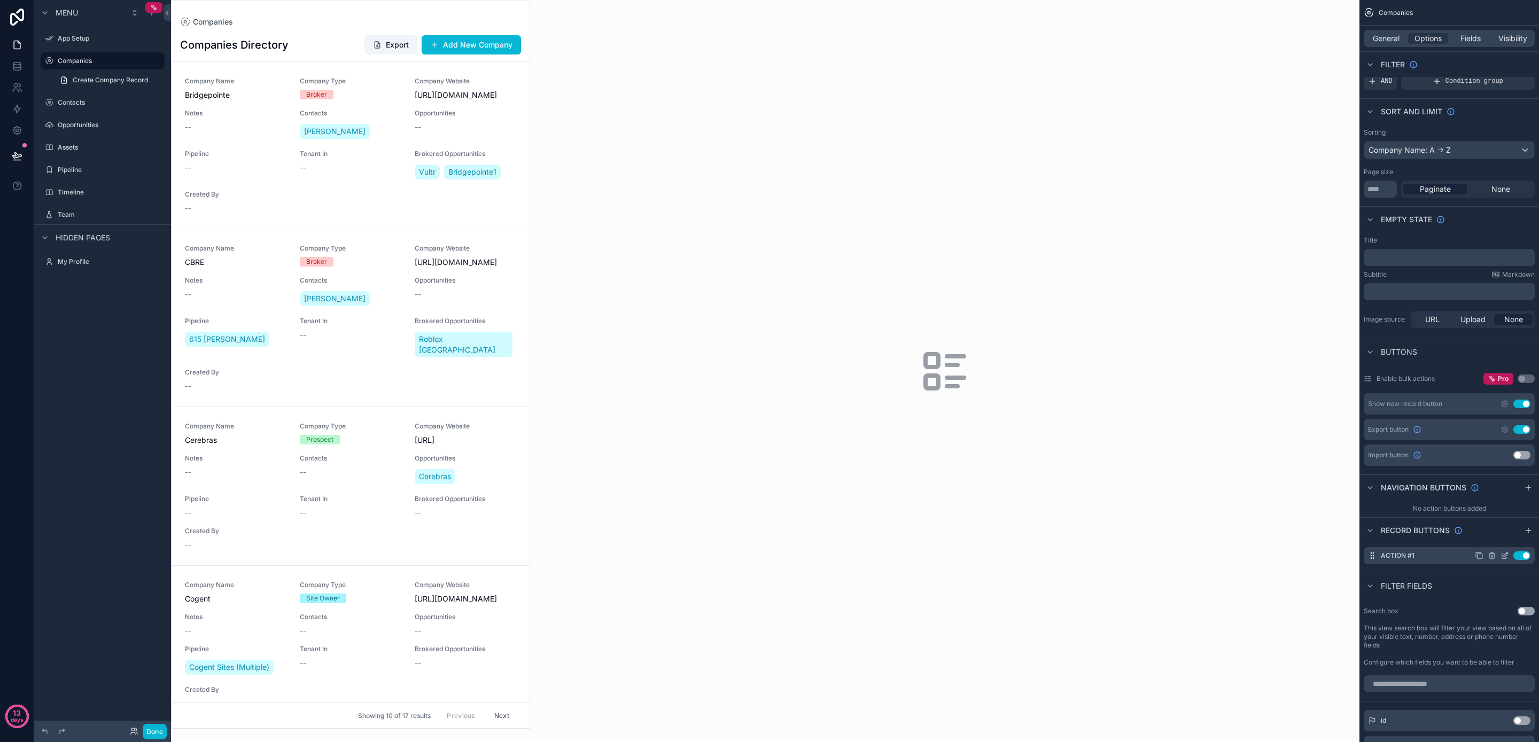
click at [1492, 556] on icon "scrollable content" at bounding box center [1492, 556] width 0 height 2
click at [1507, 537] on icon at bounding box center [1509, 539] width 9 height 9
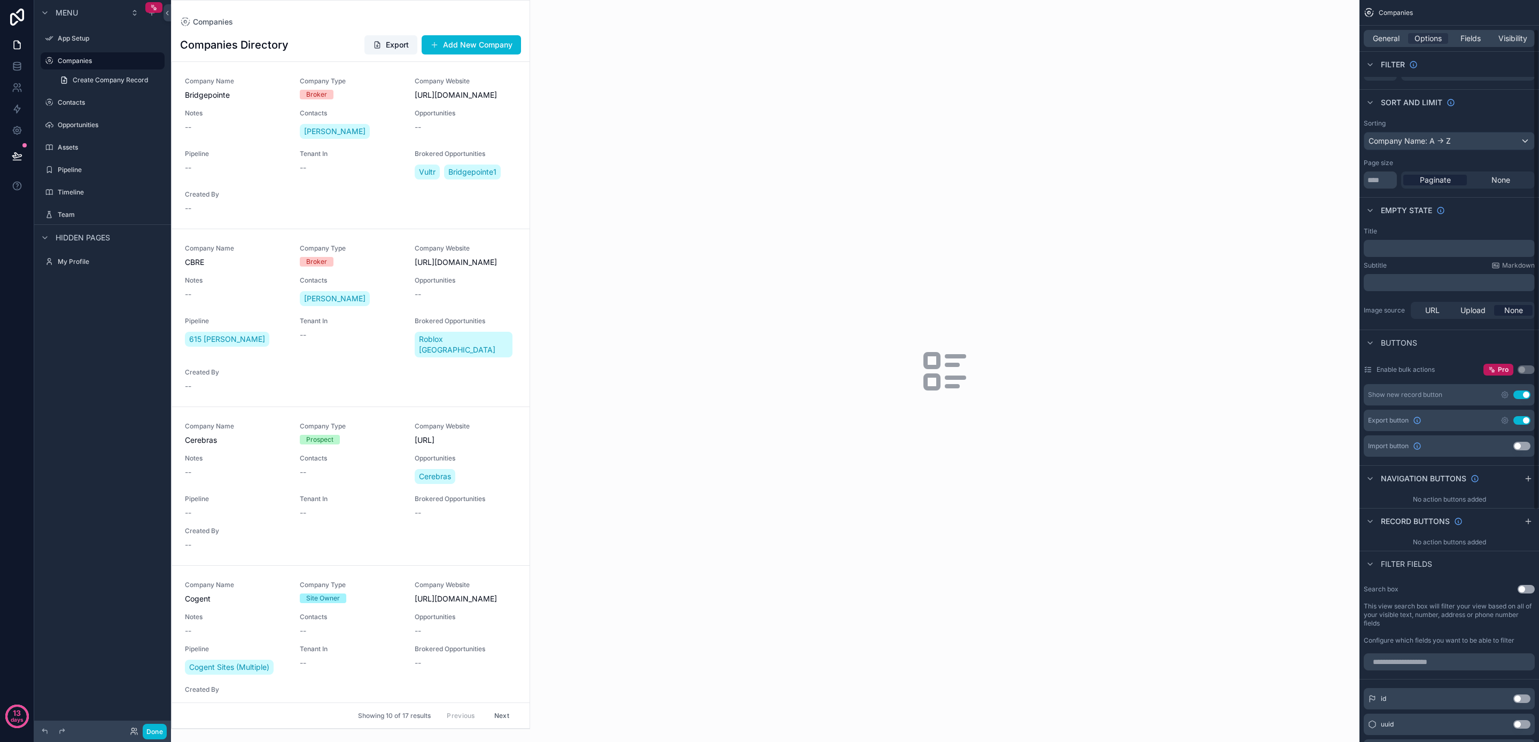
scroll to position [57, 0]
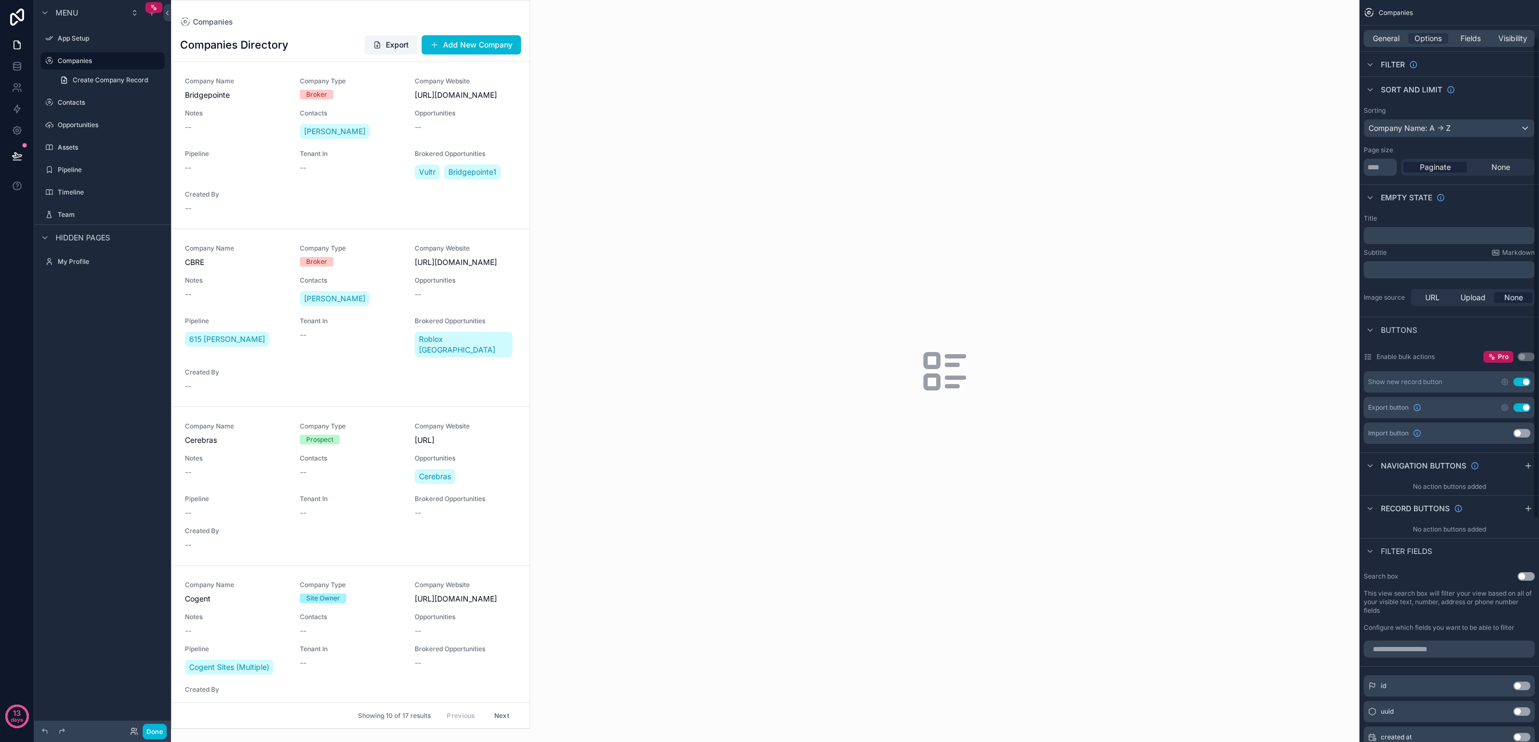
click at [1521, 577] on button "Use setting" at bounding box center [1526, 576] width 17 height 9
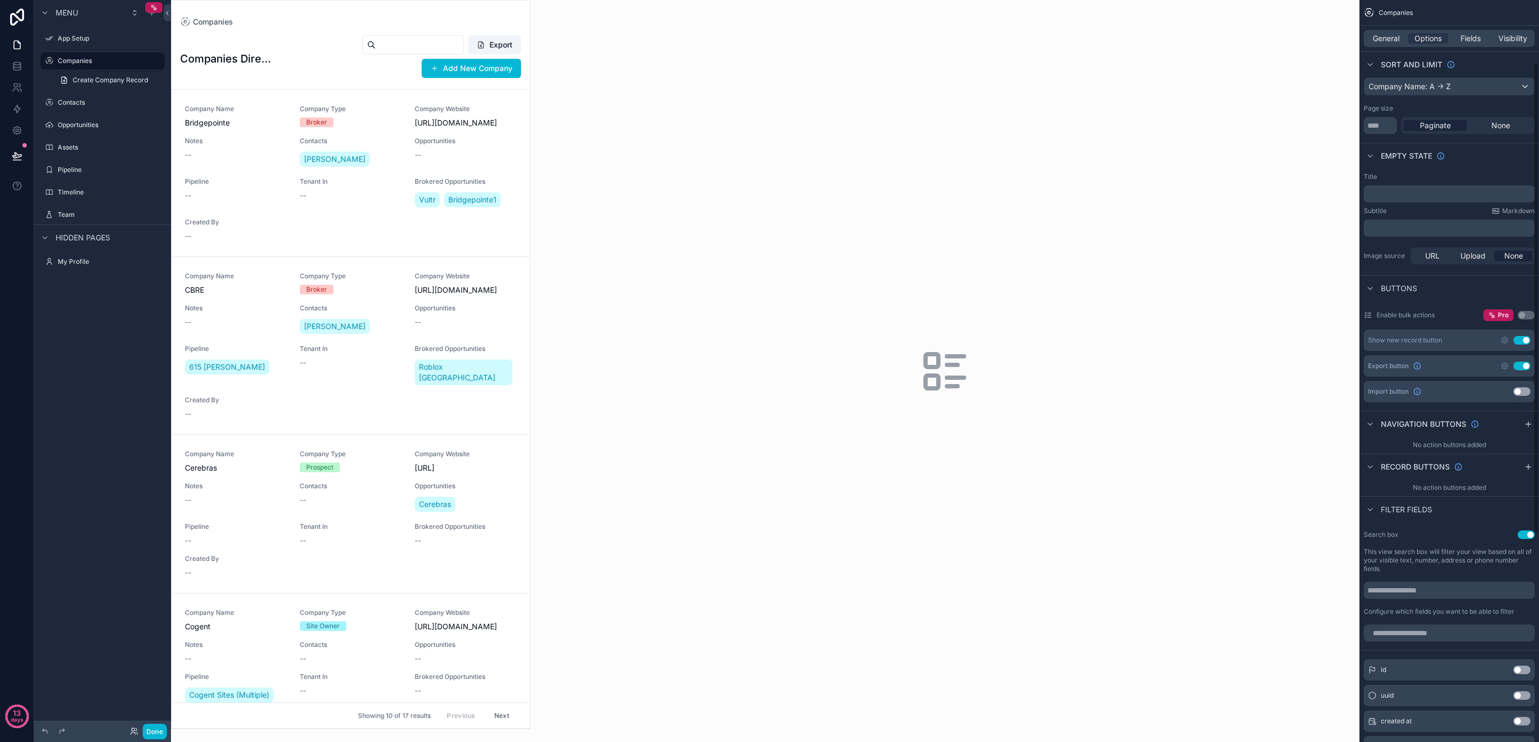
scroll to position [101, 0]
click at [1524, 366] on button "Use setting" at bounding box center [1522, 364] width 17 height 9
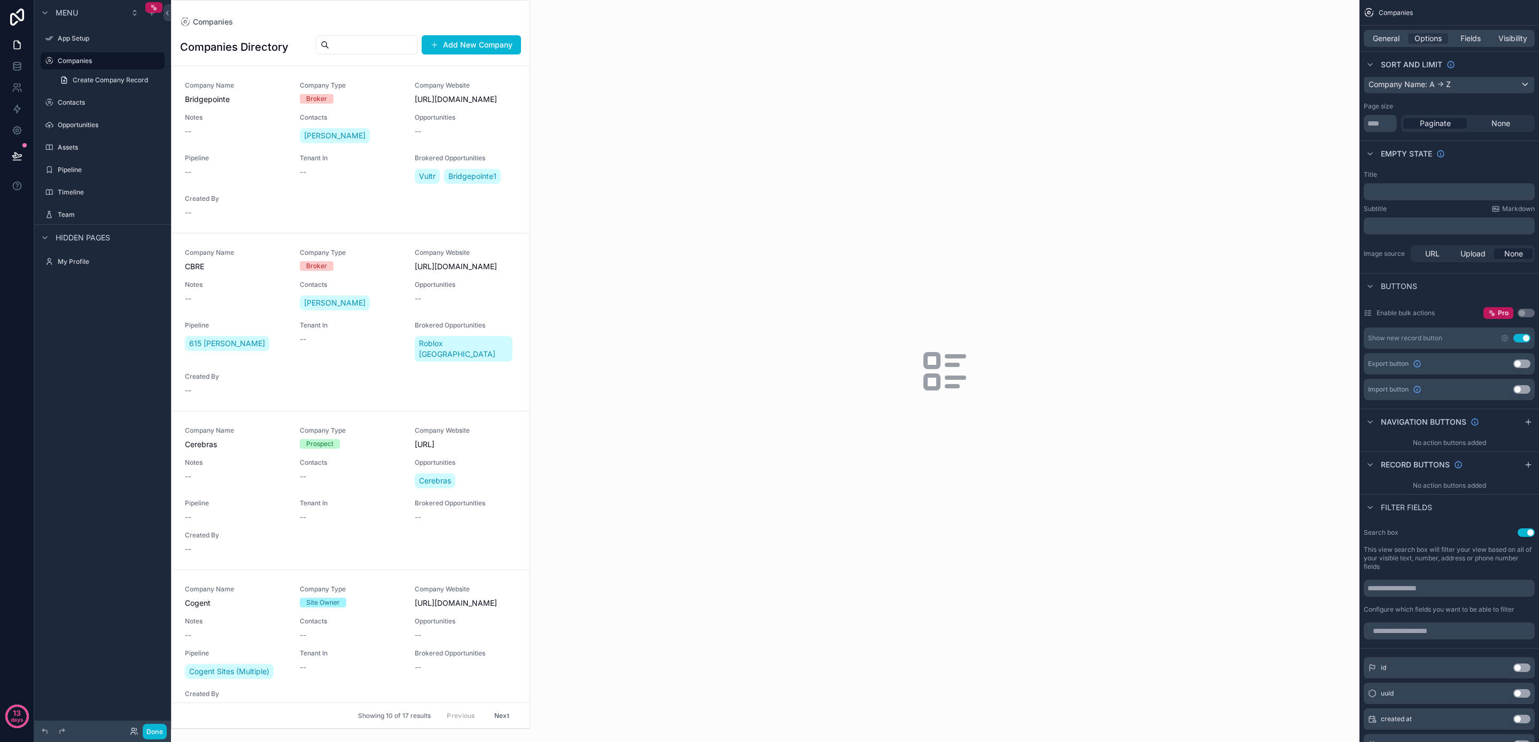
click at [1524, 366] on button "Use setting" at bounding box center [1522, 364] width 17 height 9
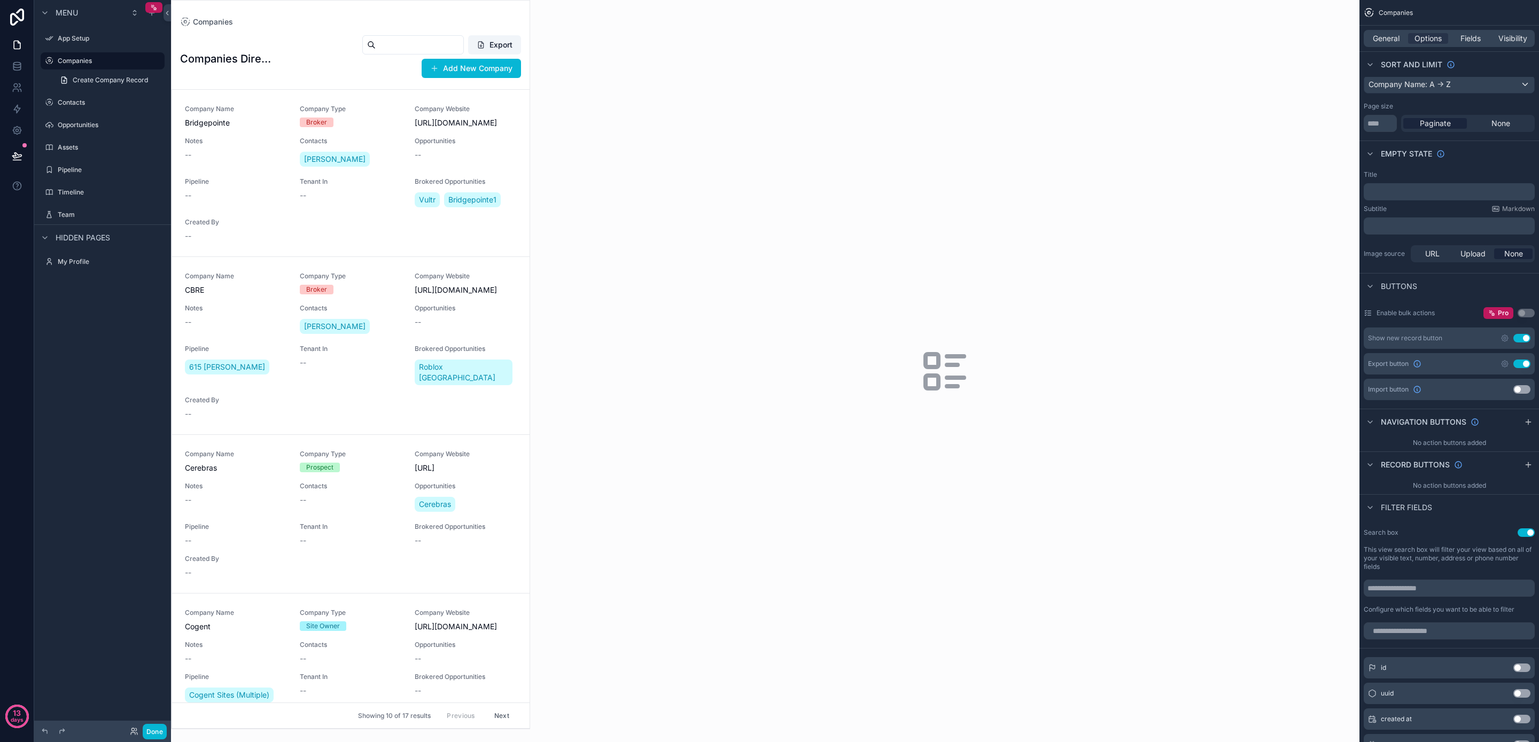
click at [1521, 337] on button "Use setting" at bounding box center [1522, 338] width 17 height 9
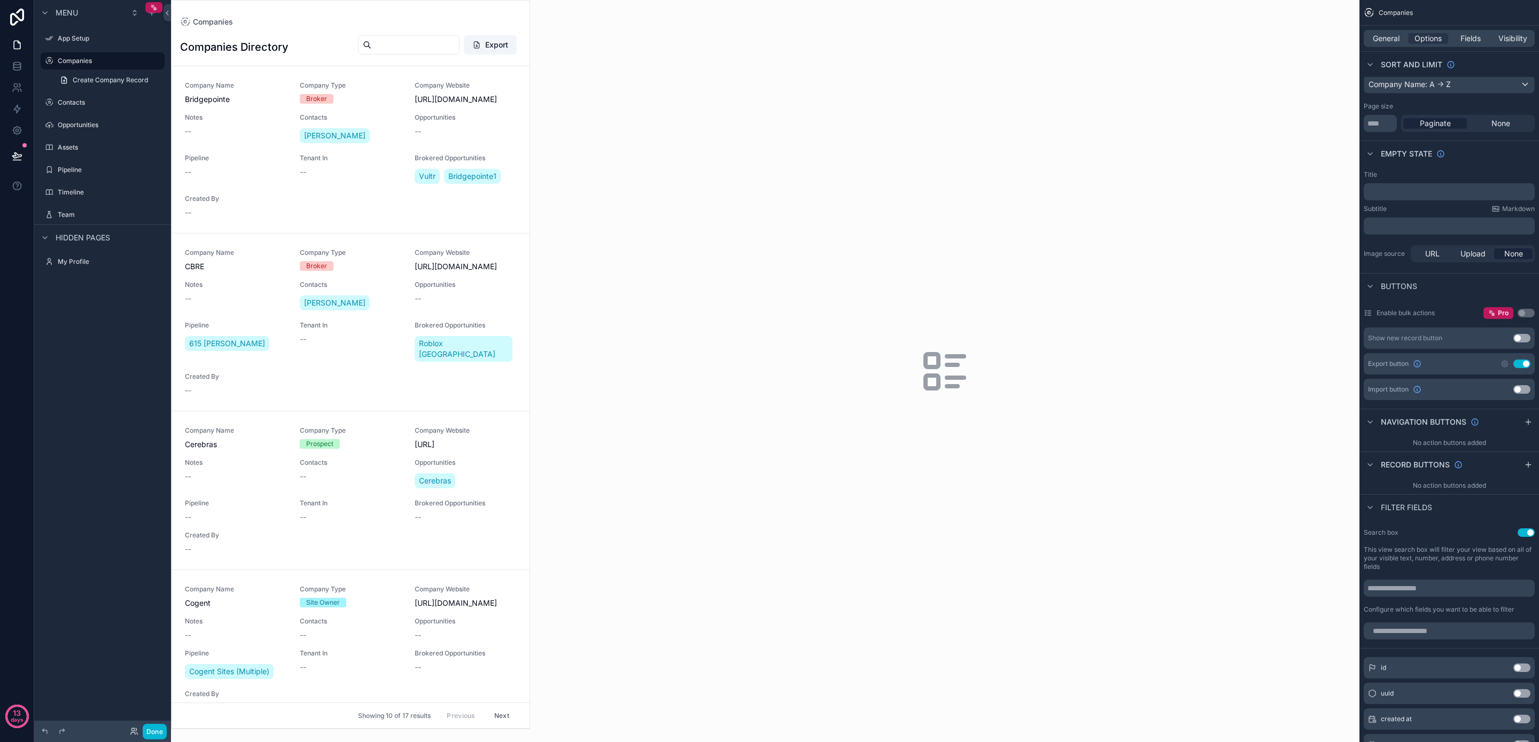
click at [1521, 337] on button "Use setting" at bounding box center [1522, 338] width 17 height 9
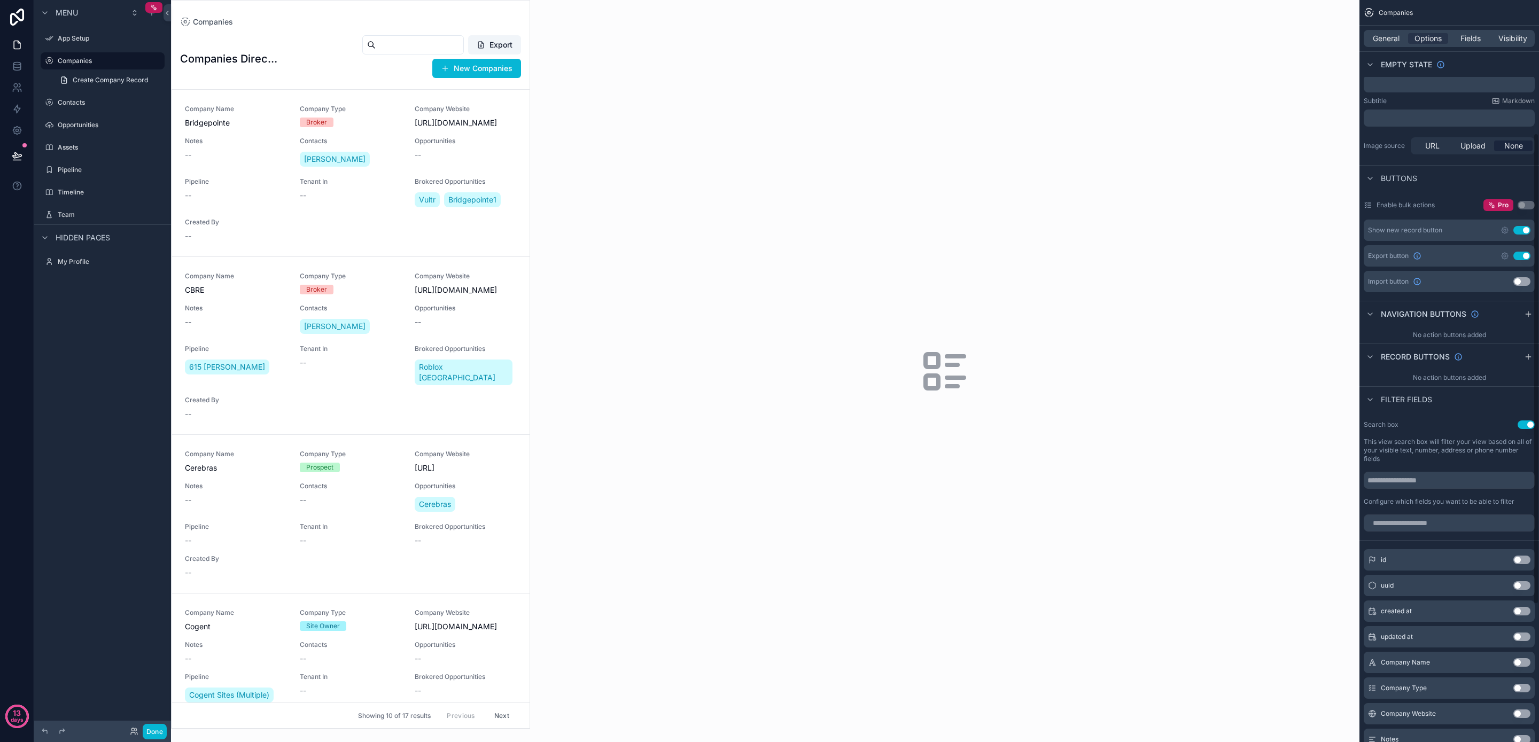
scroll to position [210, 0]
click at [1464, 519] on input "scrollable content" at bounding box center [1449, 522] width 171 height 17
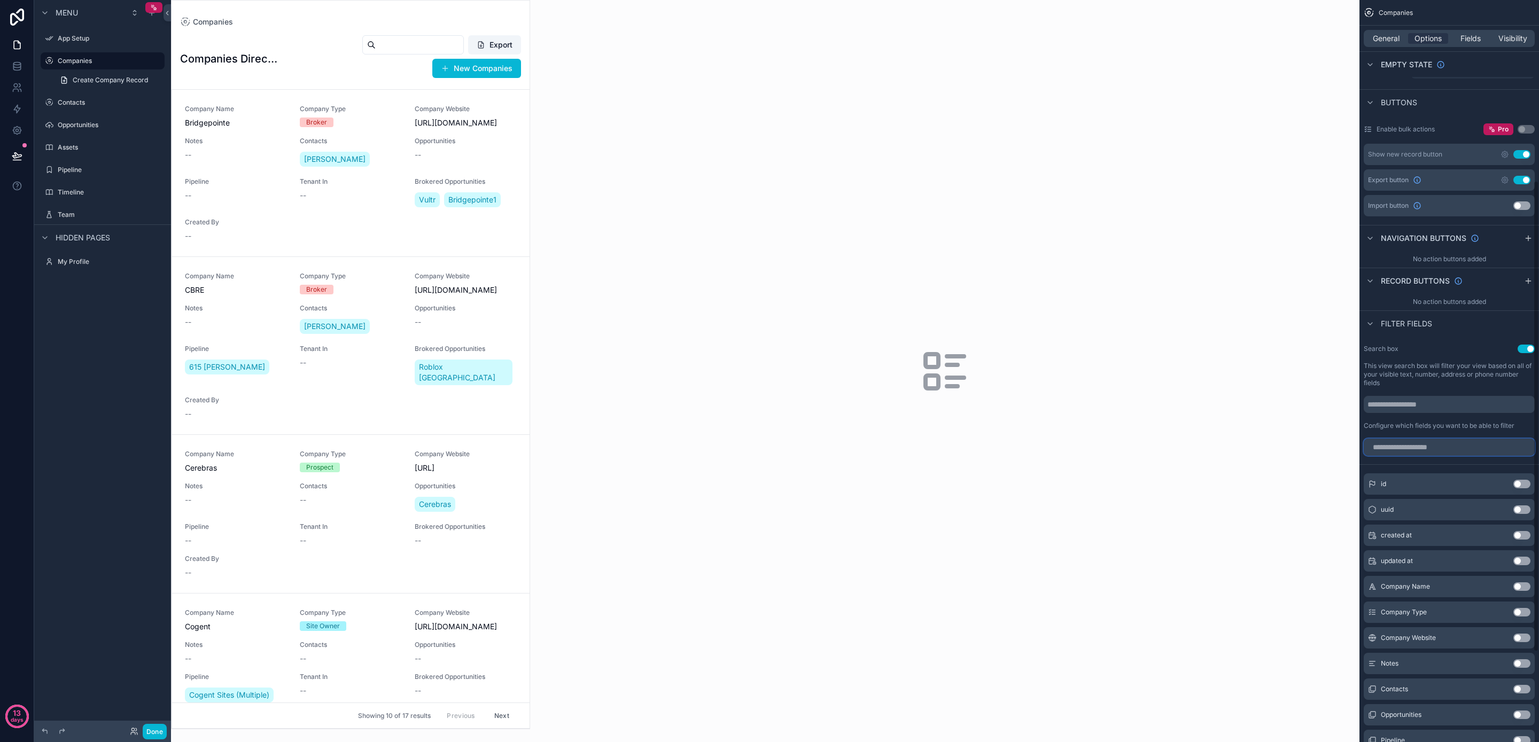
scroll to position [405, 0]
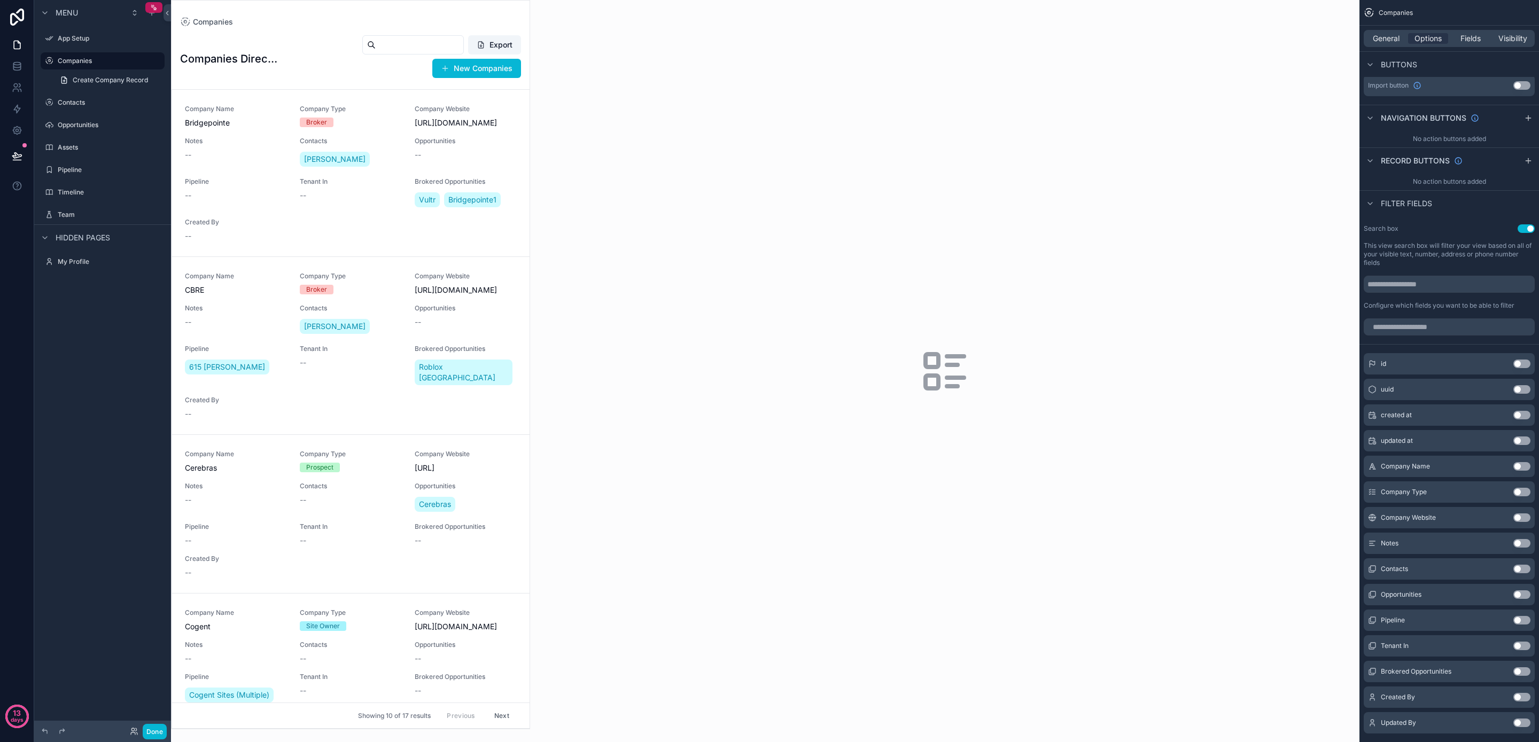
click at [1520, 464] on button "Use setting" at bounding box center [1522, 466] width 17 height 9
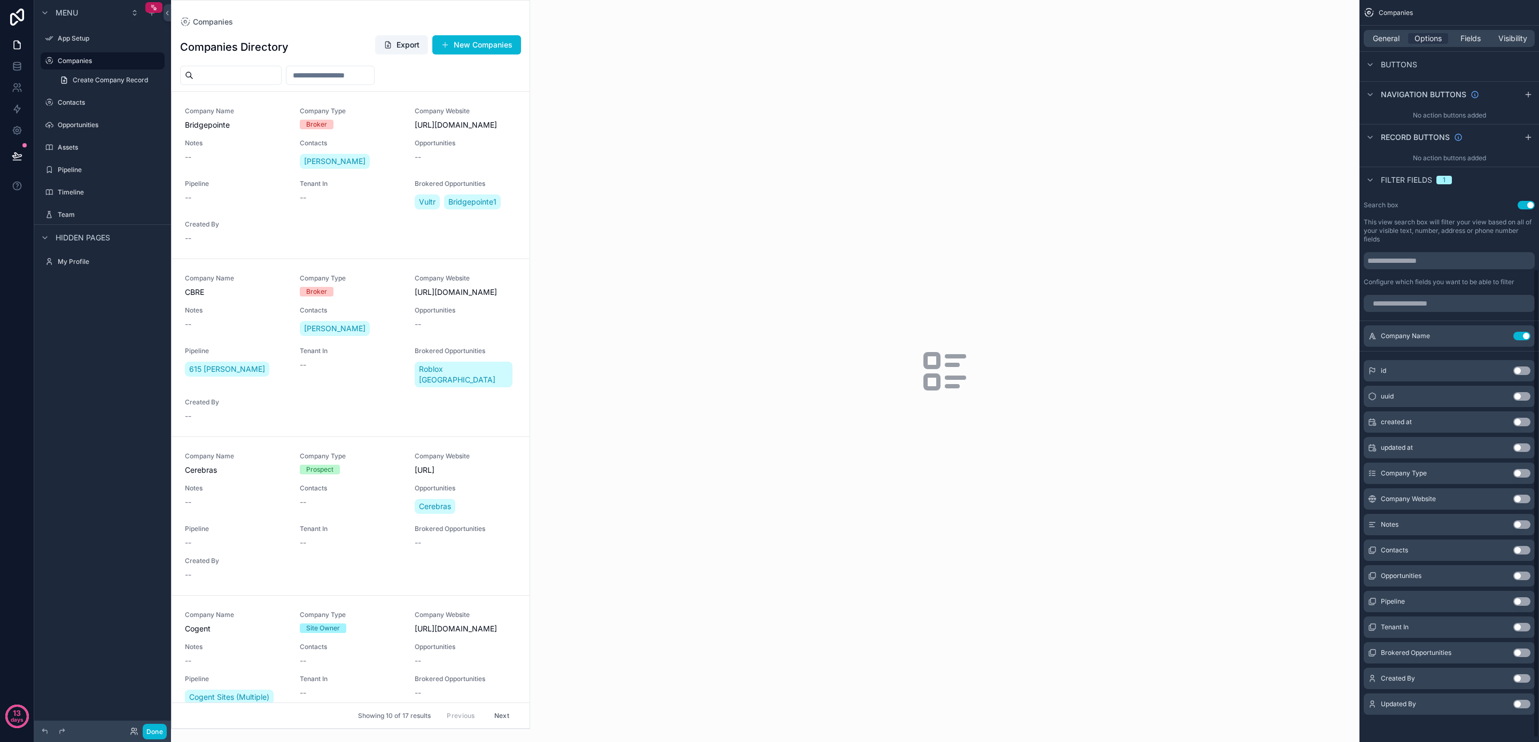
scroll to position [431, 0]
click at [341, 79] on input "scrollable content" at bounding box center [330, 75] width 88 height 15
click at [1519, 624] on button "Use setting" at bounding box center [1522, 625] width 17 height 9
click at [441, 73] on span "Filter Tenant In" at bounding box center [414, 76] width 53 height 11
click at [441, 75] on span "Filter Tenant In" at bounding box center [414, 76] width 53 height 11
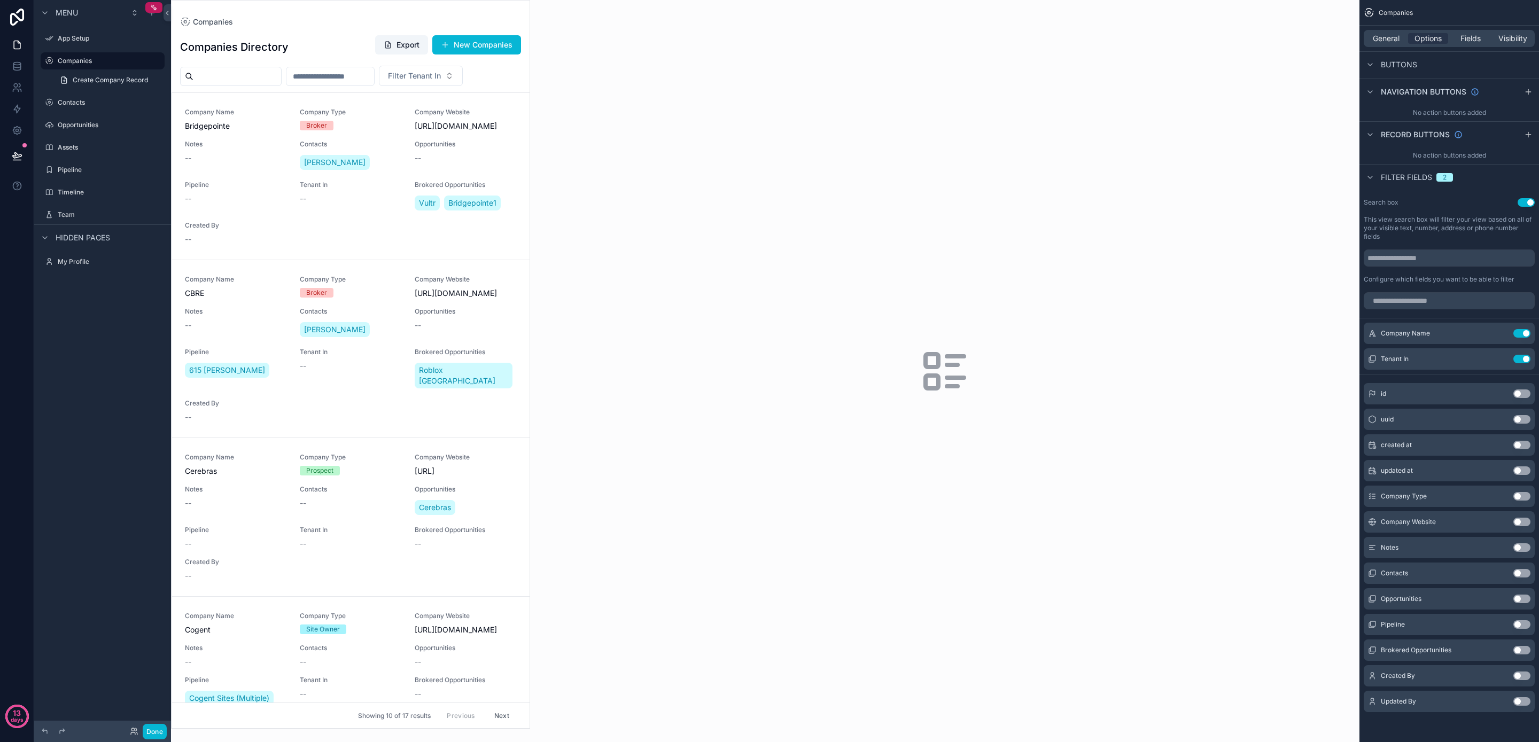
click at [1525, 496] on button "Use setting" at bounding box center [1522, 496] width 17 height 9
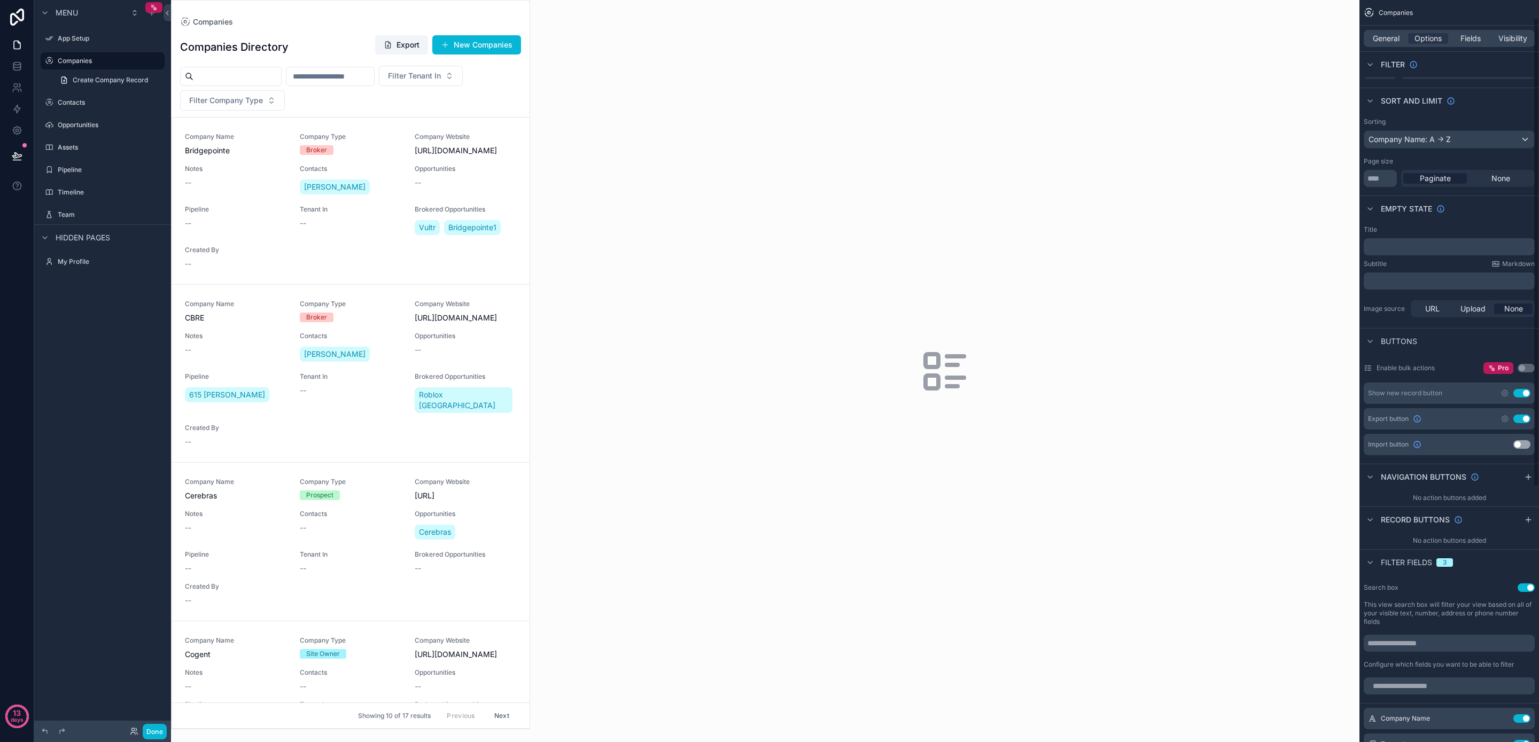
scroll to position [0, 0]
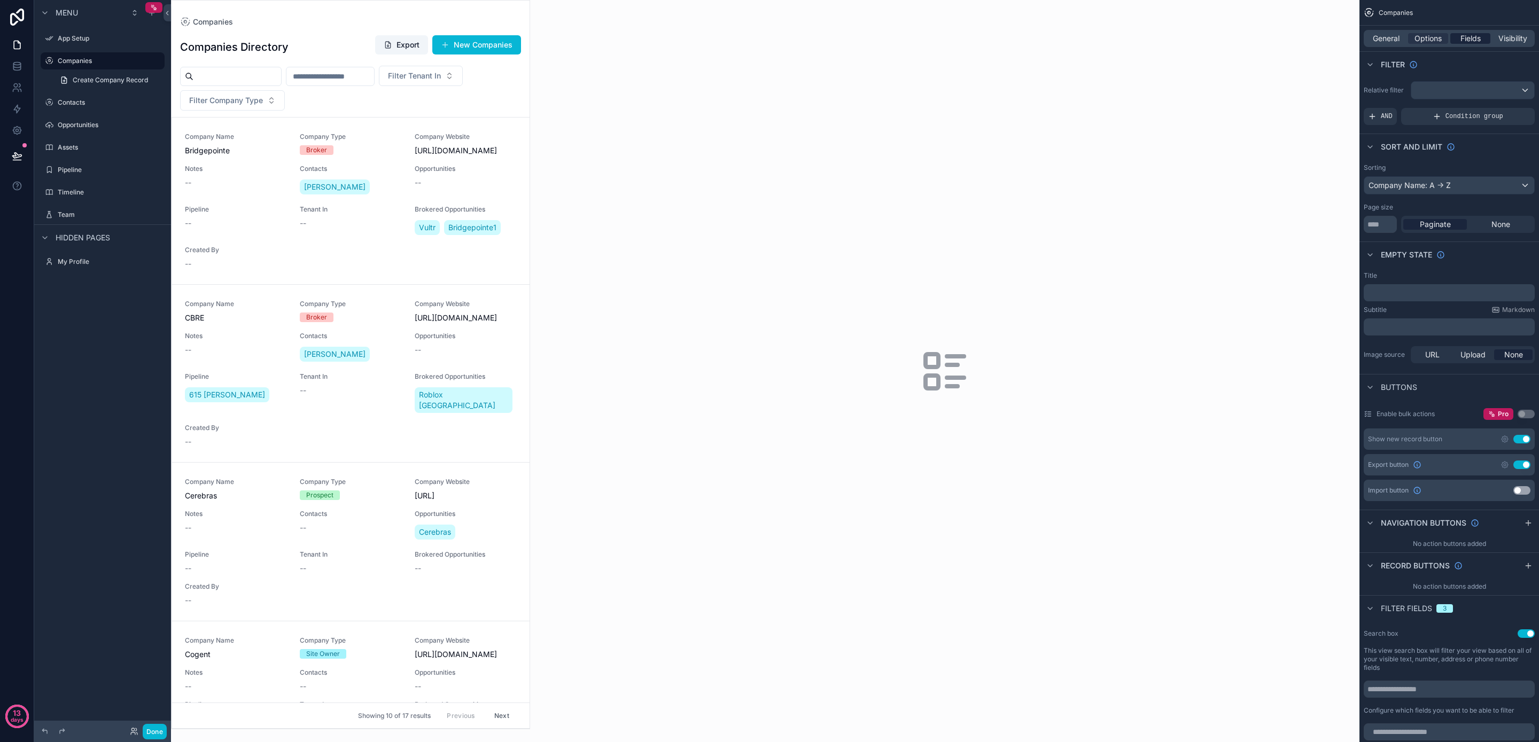
click at [1467, 37] on span "Fields" at bounding box center [1471, 38] width 20 height 11
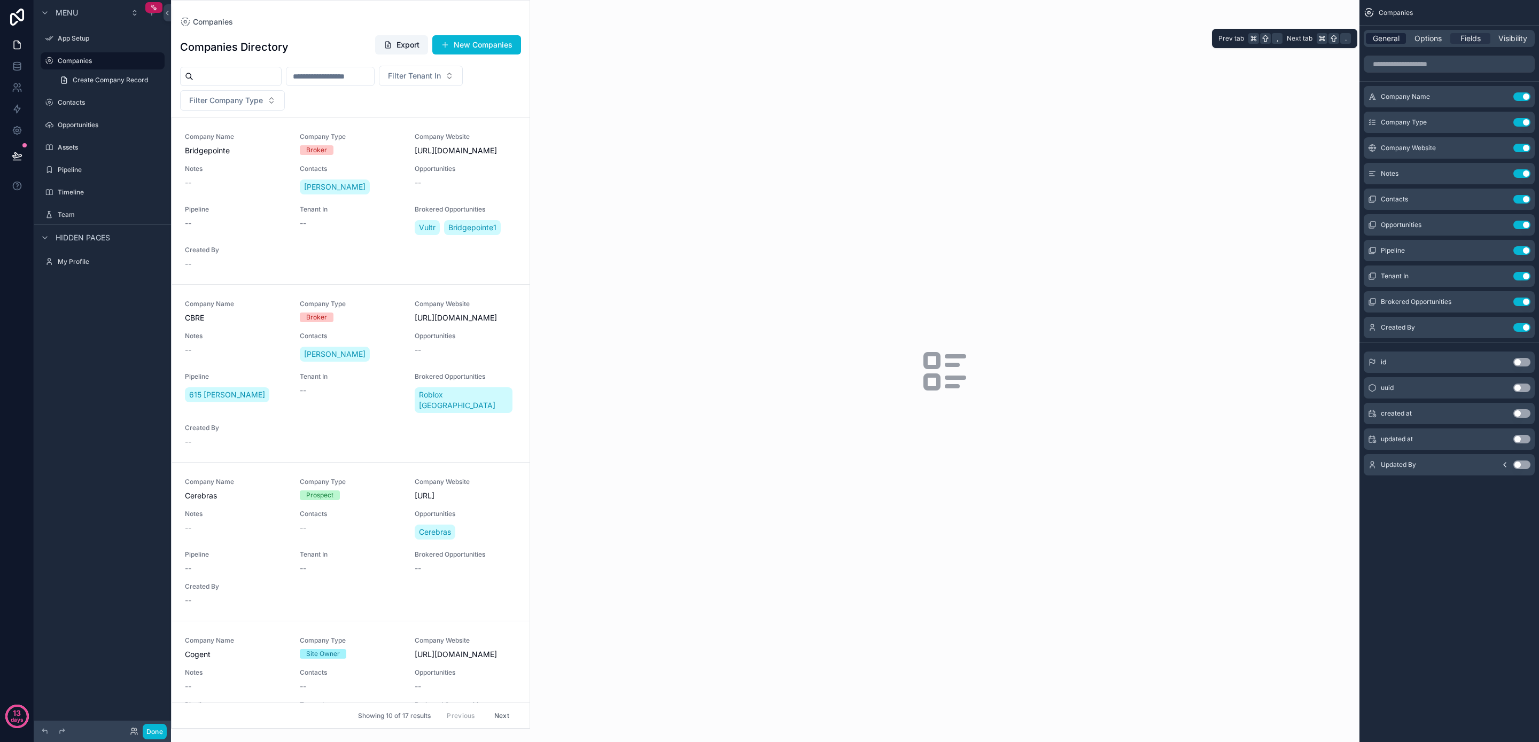
click at [1396, 37] on span "General" at bounding box center [1386, 38] width 27 height 11
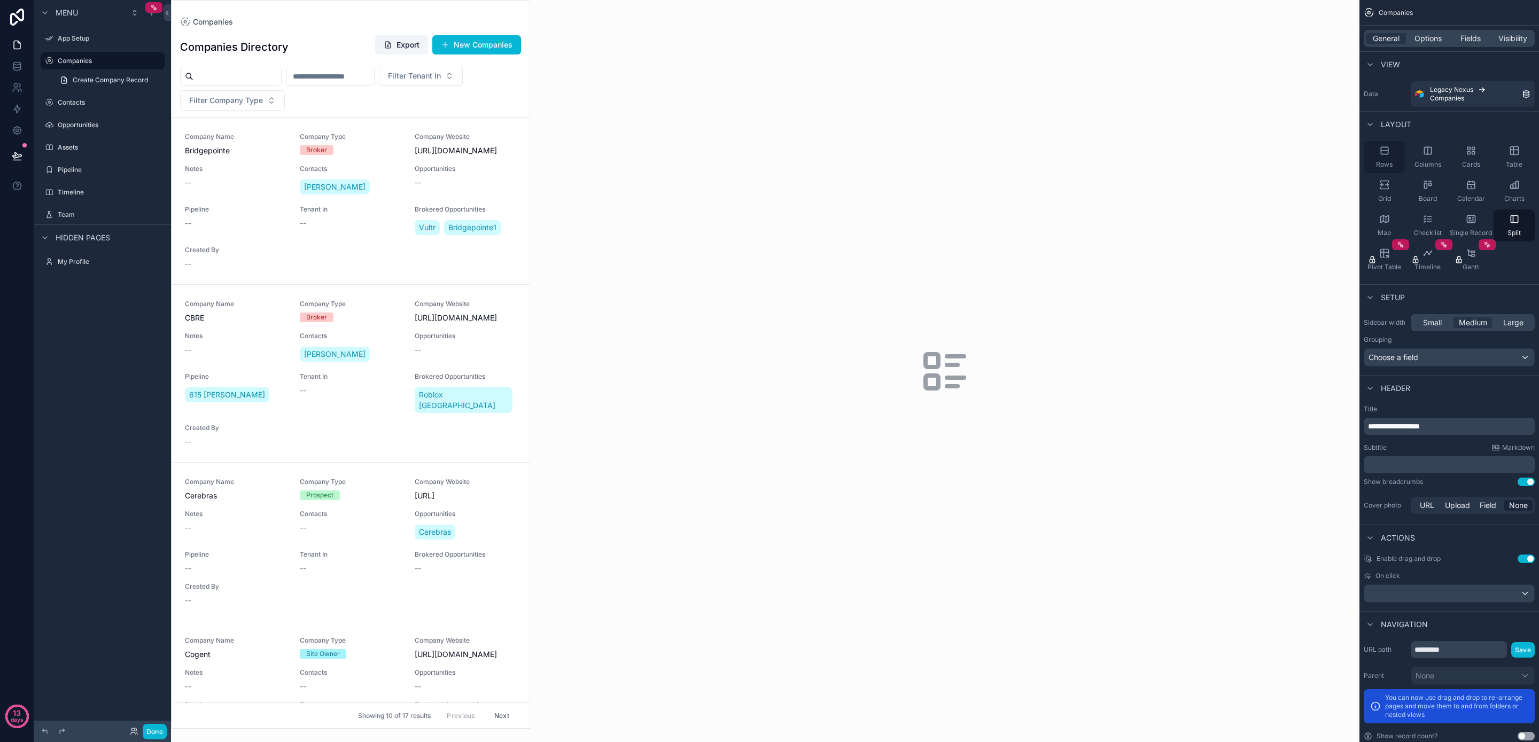
click at [1384, 159] on div "Rows" at bounding box center [1384, 157] width 41 height 32
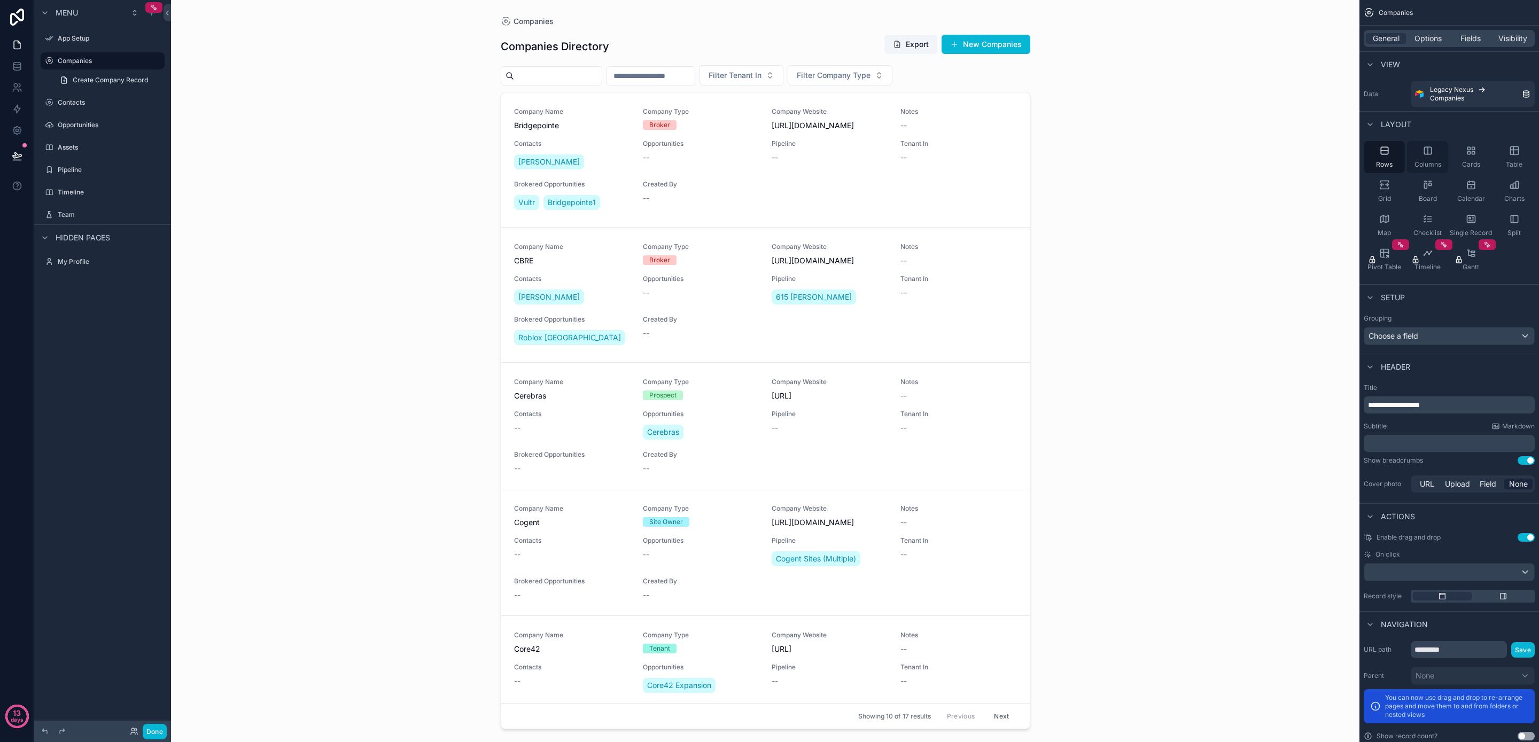
click at [1428, 157] on div "Columns" at bounding box center [1427, 157] width 41 height 32
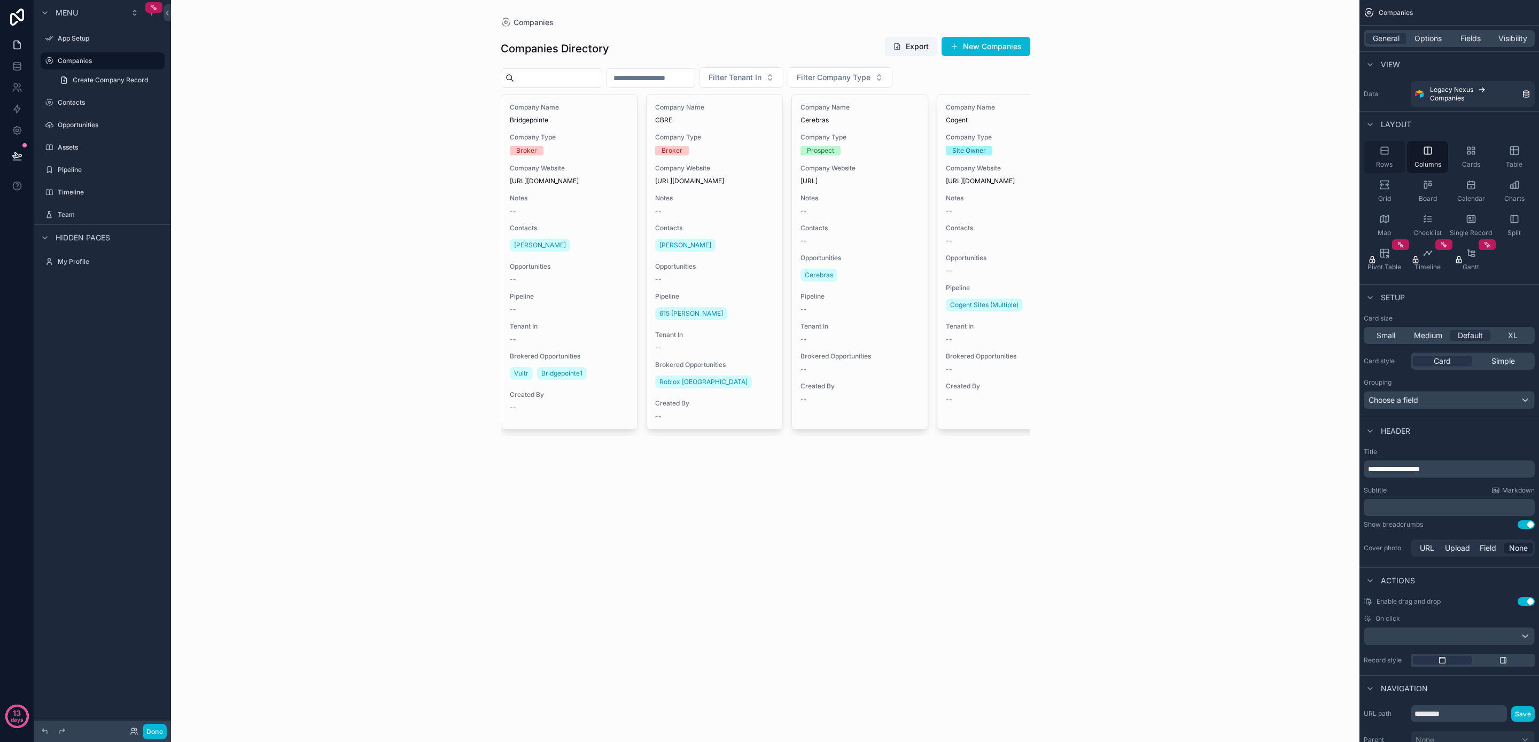
click at [1383, 160] on span "Rows" at bounding box center [1384, 164] width 17 height 9
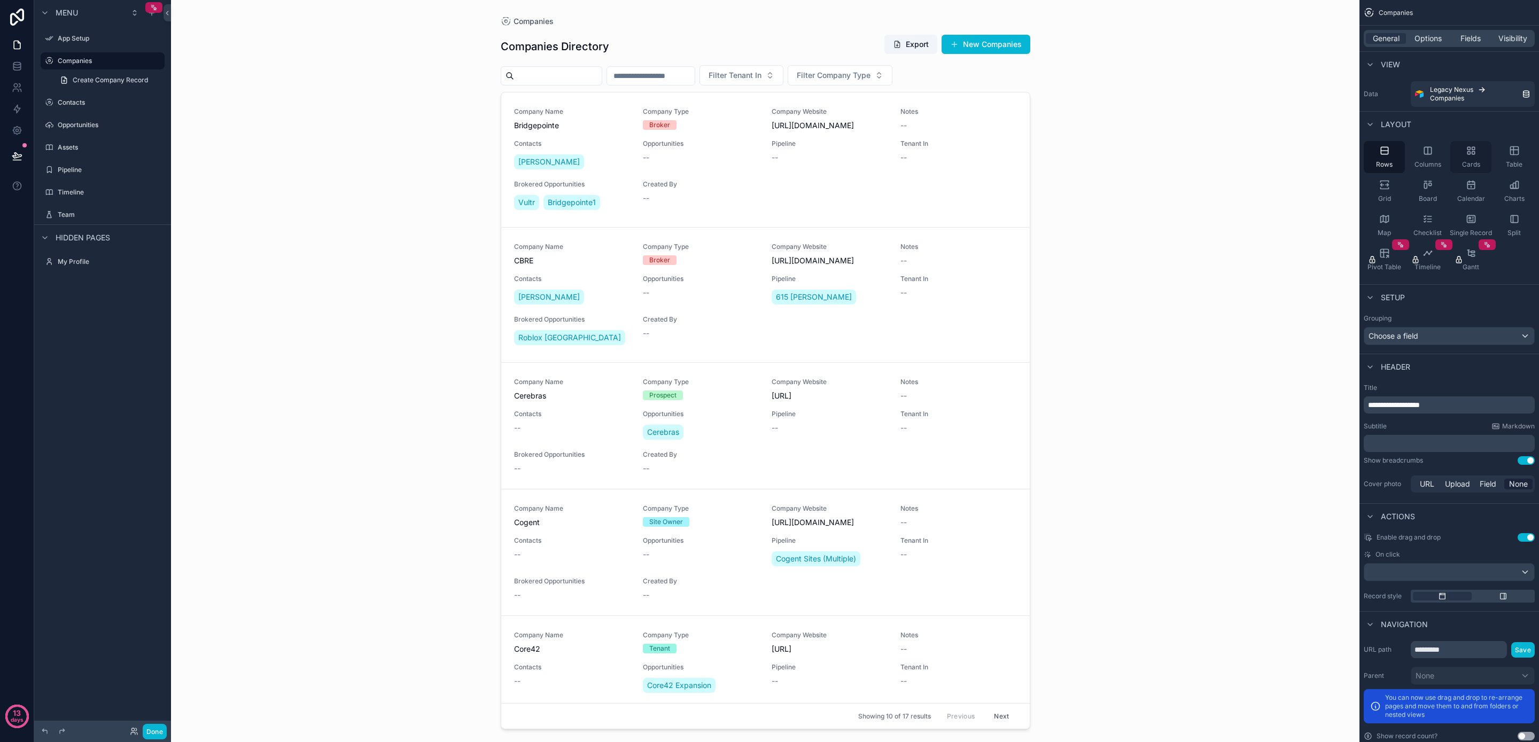
click at [1458, 159] on div "Cards" at bounding box center [1471, 157] width 41 height 32
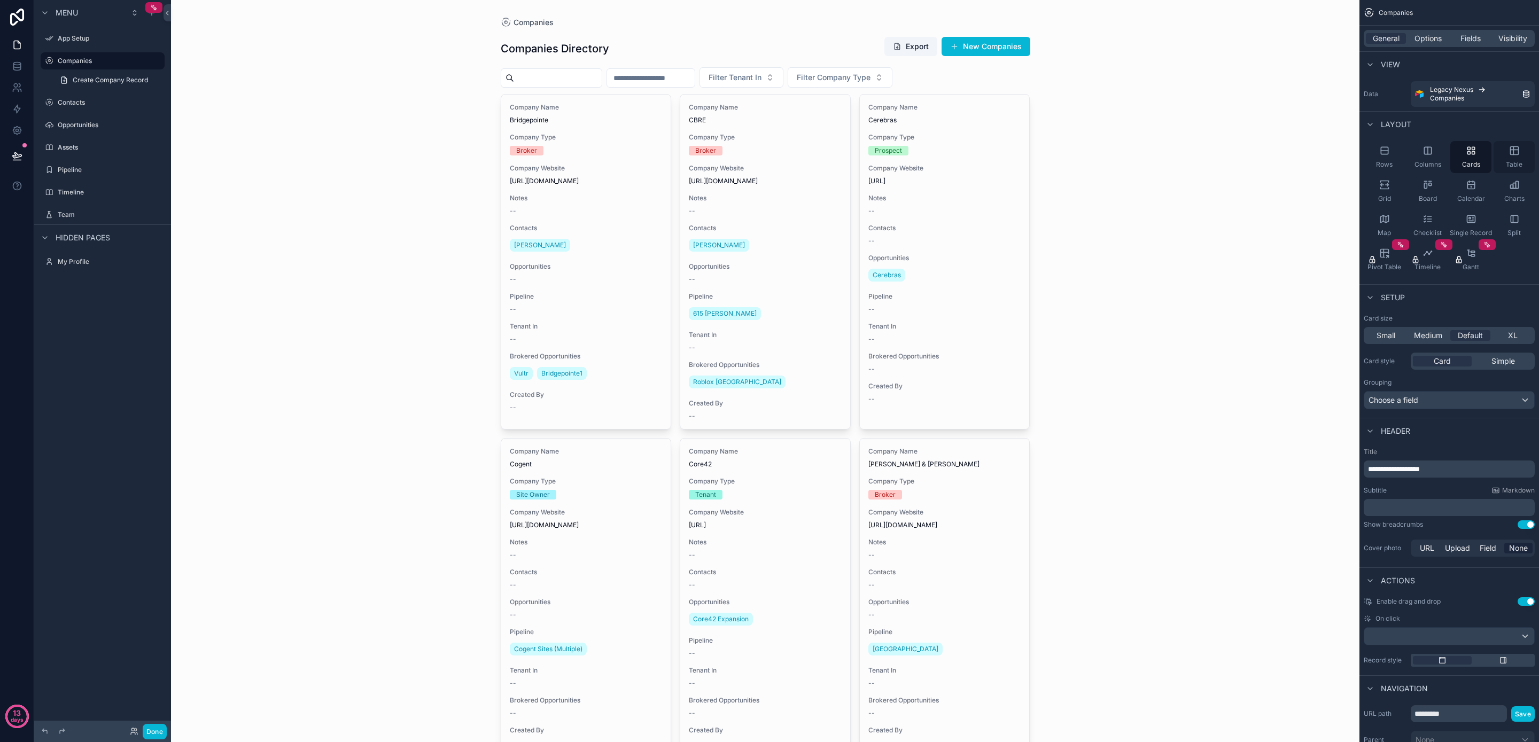
click at [1502, 157] on div "Table" at bounding box center [1514, 157] width 41 height 32
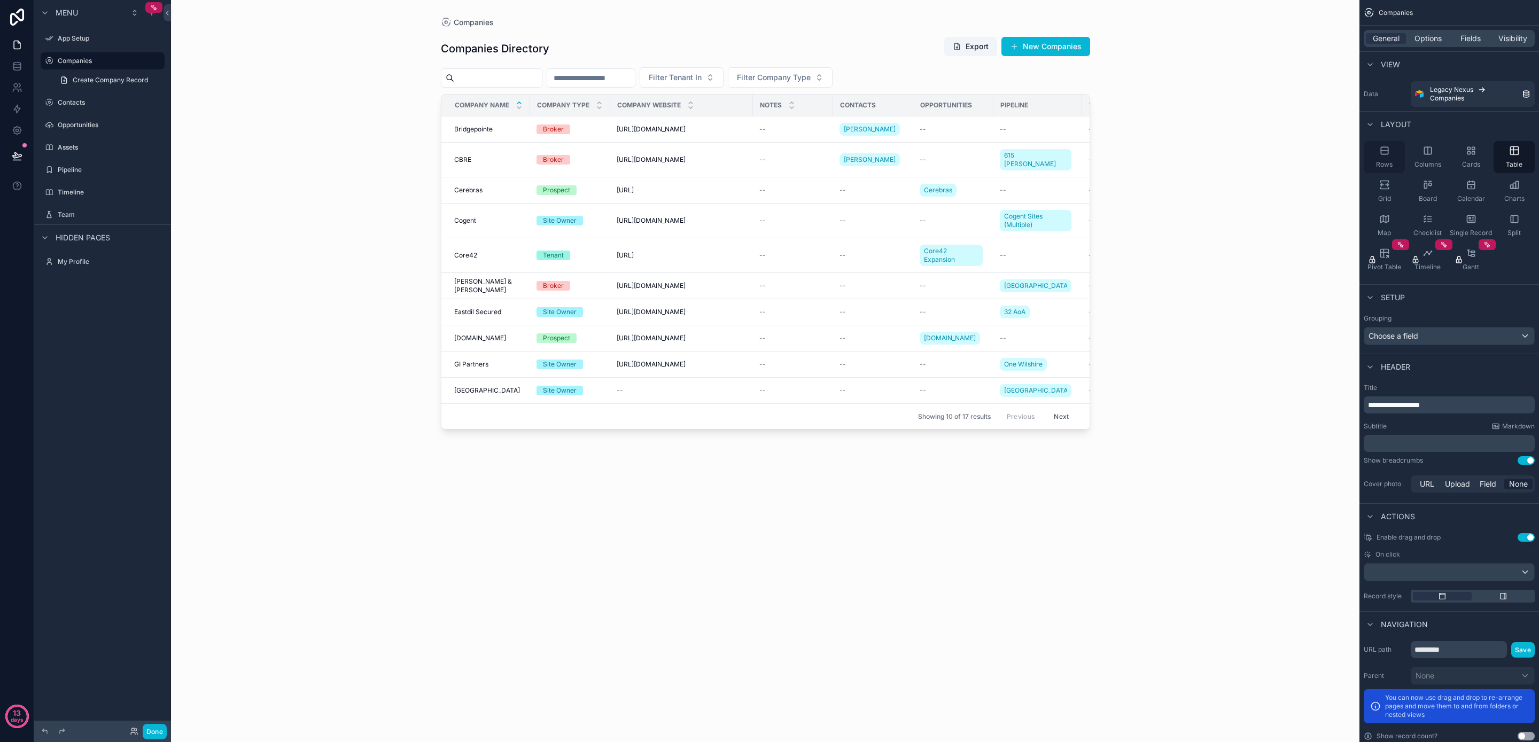
click at [1391, 161] on span "Rows" at bounding box center [1384, 164] width 17 height 9
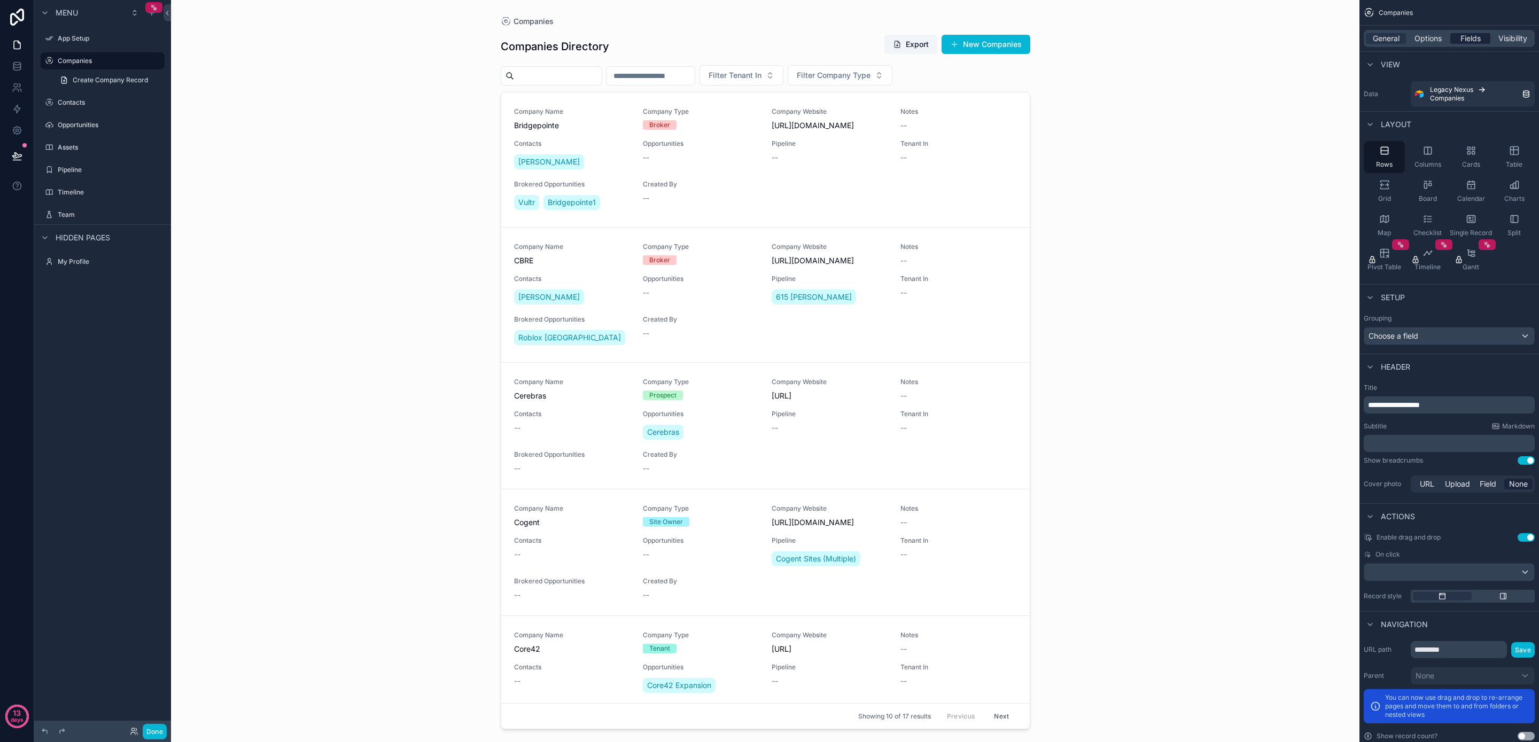
click at [1472, 37] on span "Fields" at bounding box center [1471, 38] width 20 height 11
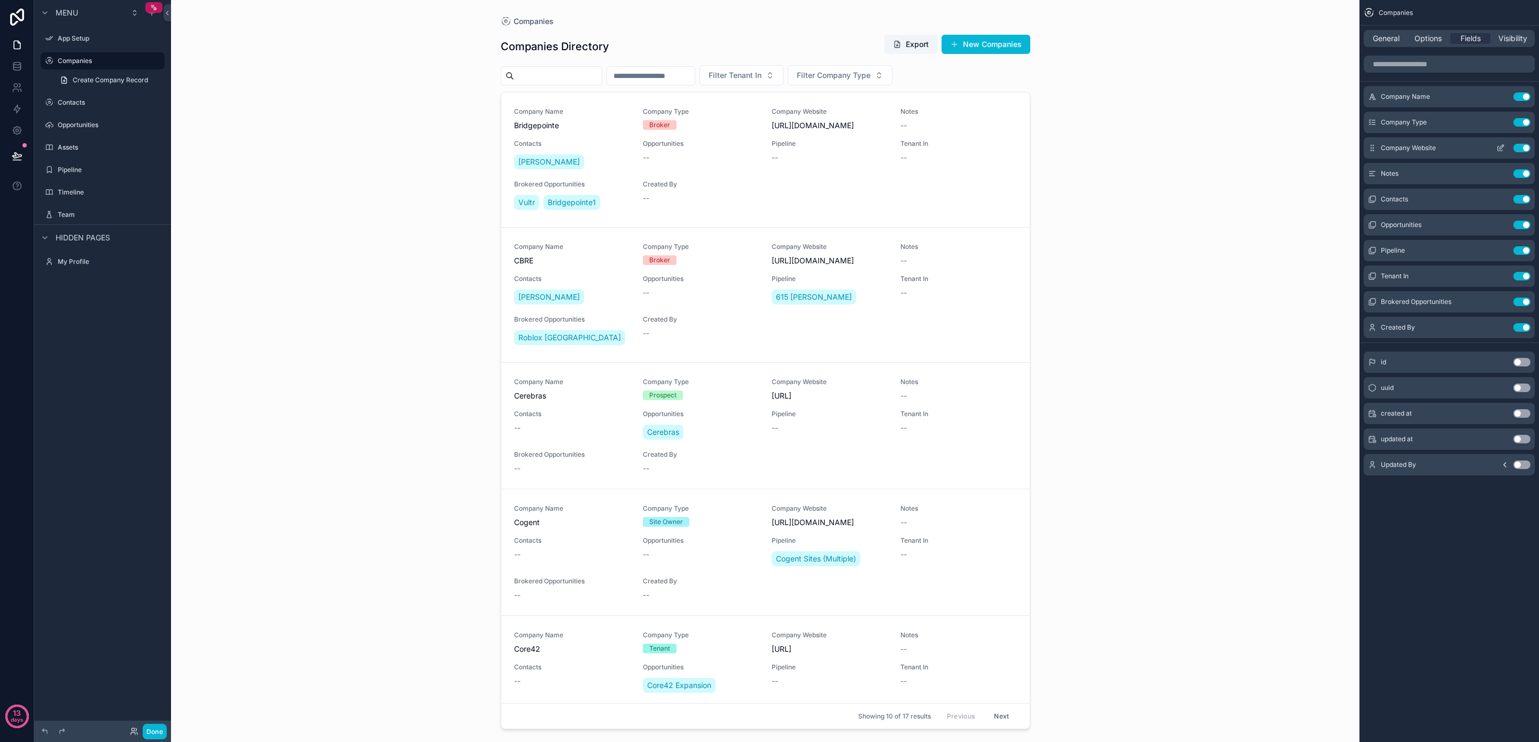
click at [1520, 148] on button "Use setting" at bounding box center [1522, 148] width 17 height 9
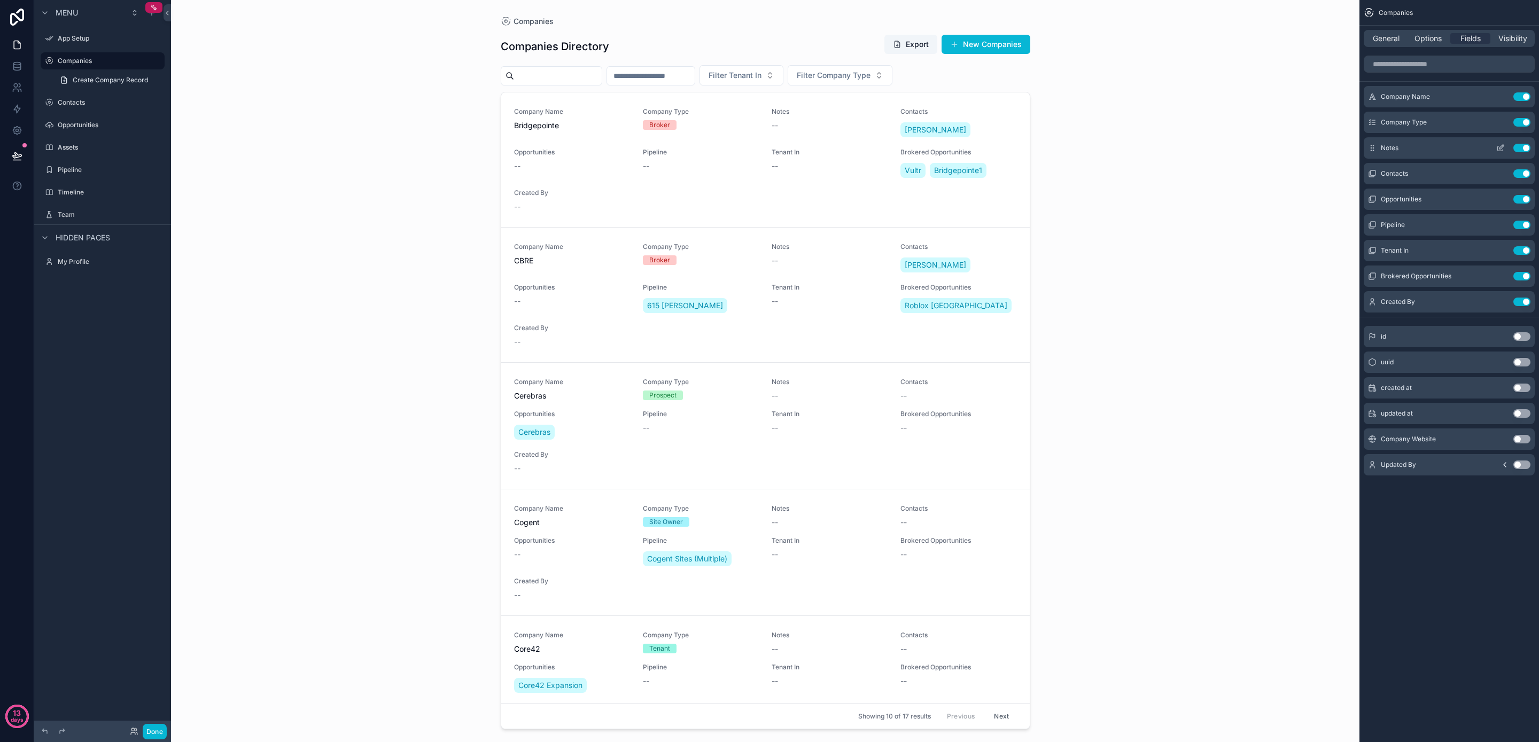
click at [1524, 147] on button "Use setting" at bounding box center [1522, 148] width 17 height 9
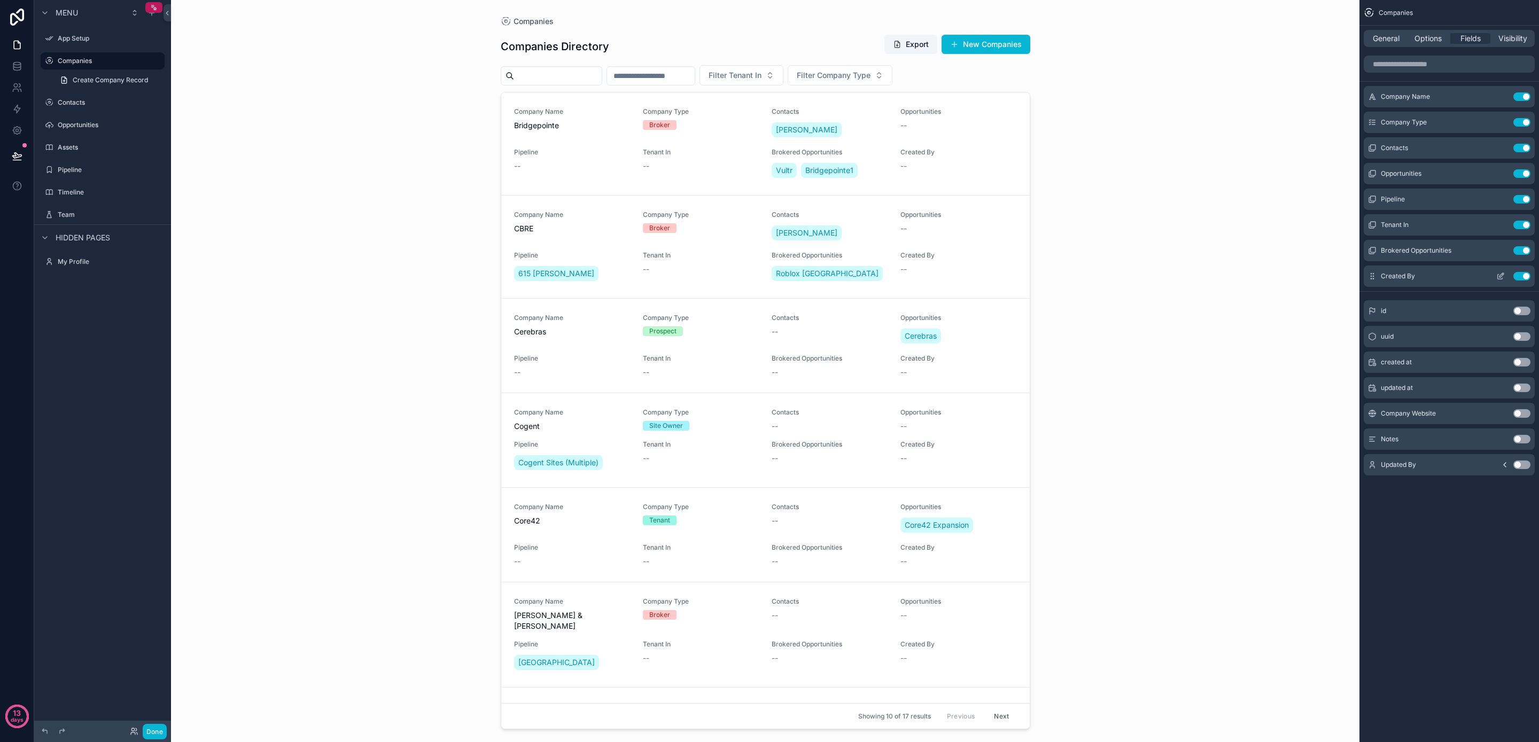
click at [1524, 277] on button "Use setting" at bounding box center [1522, 276] width 17 height 9
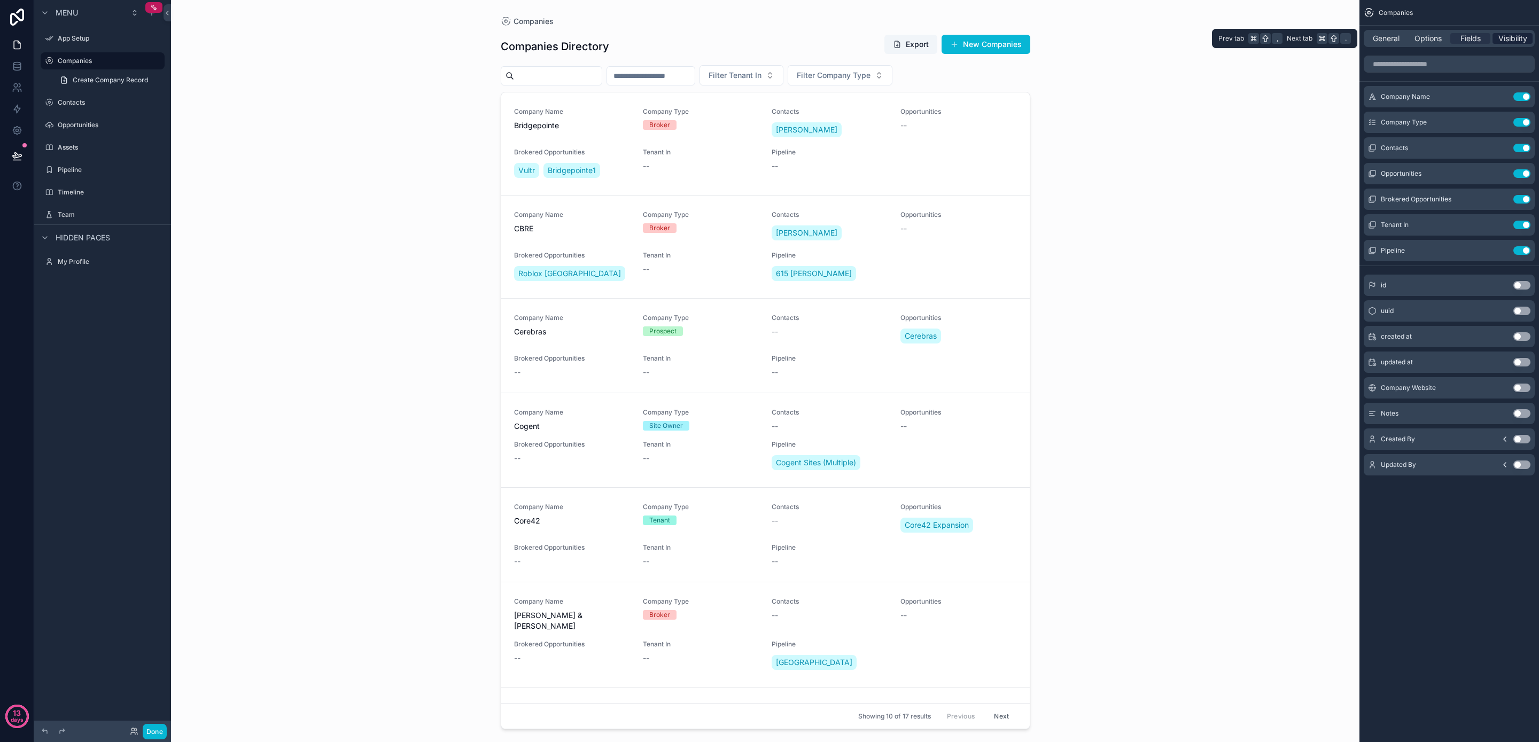
click at [1506, 37] on span "Visibility" at bounding box center [1513, 38] width 29 height 11
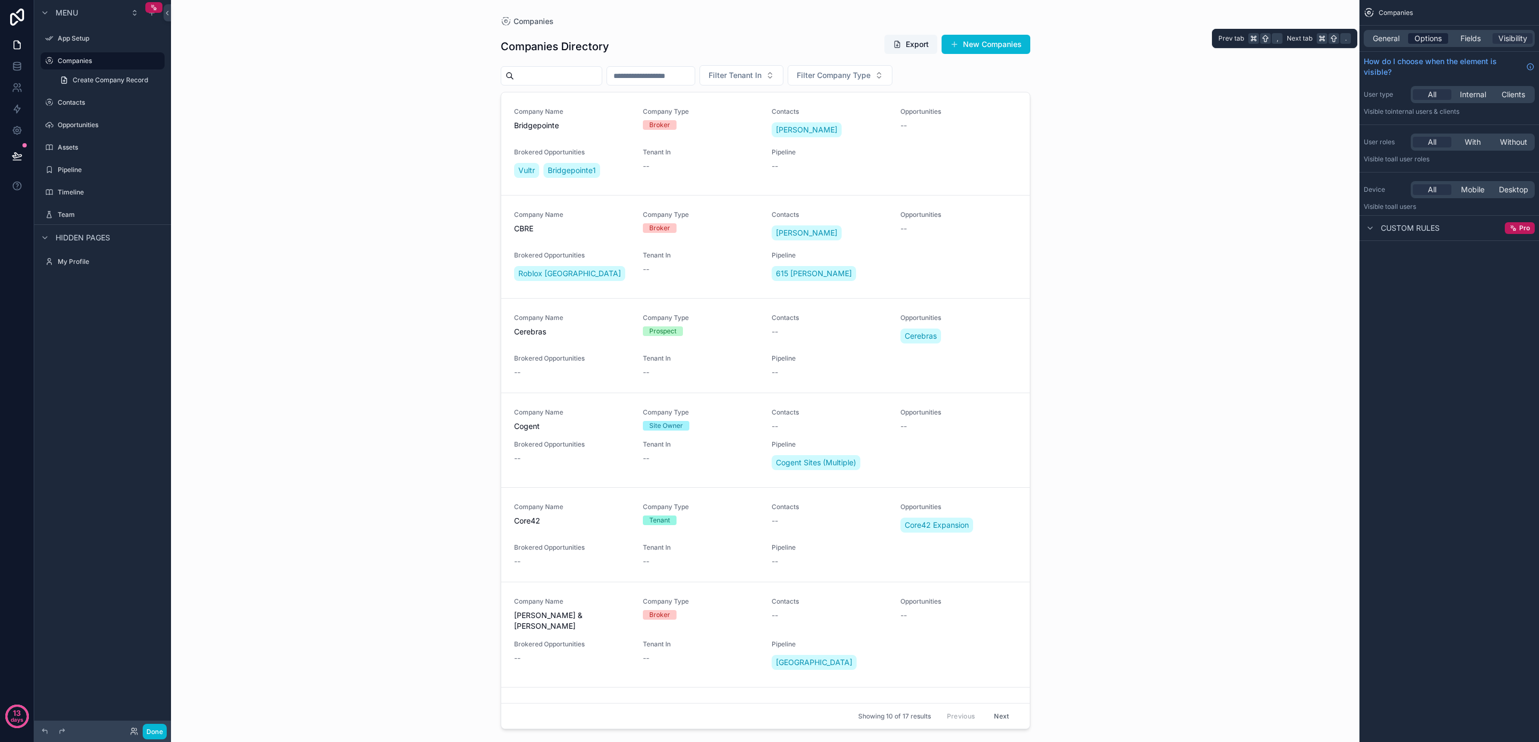
click at [1421, 42] on span "Options" at bounding box center [1428, 38] width 27 height 11
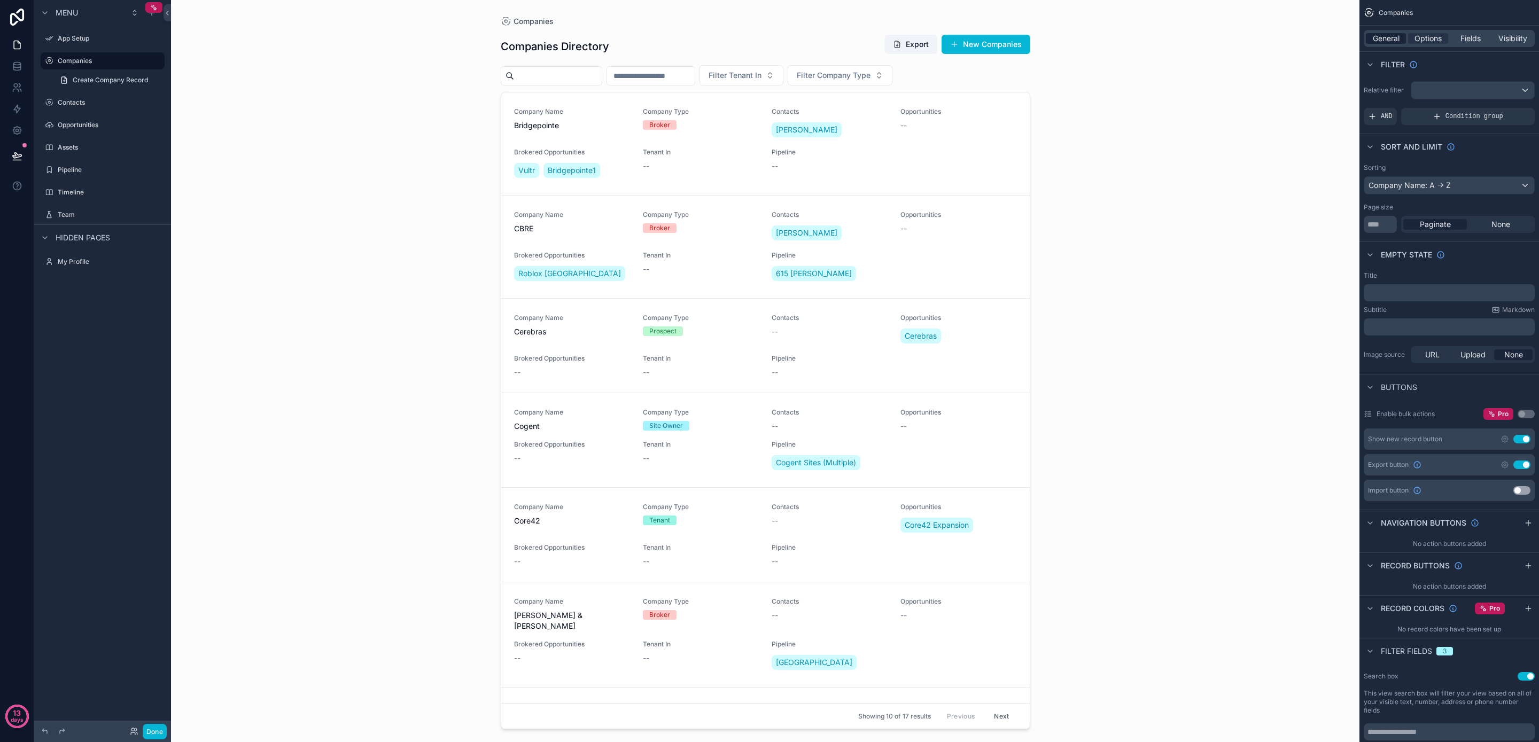
click at [1380, 35] on span "General" at bounding box center [1386, 38] width 27 height 11
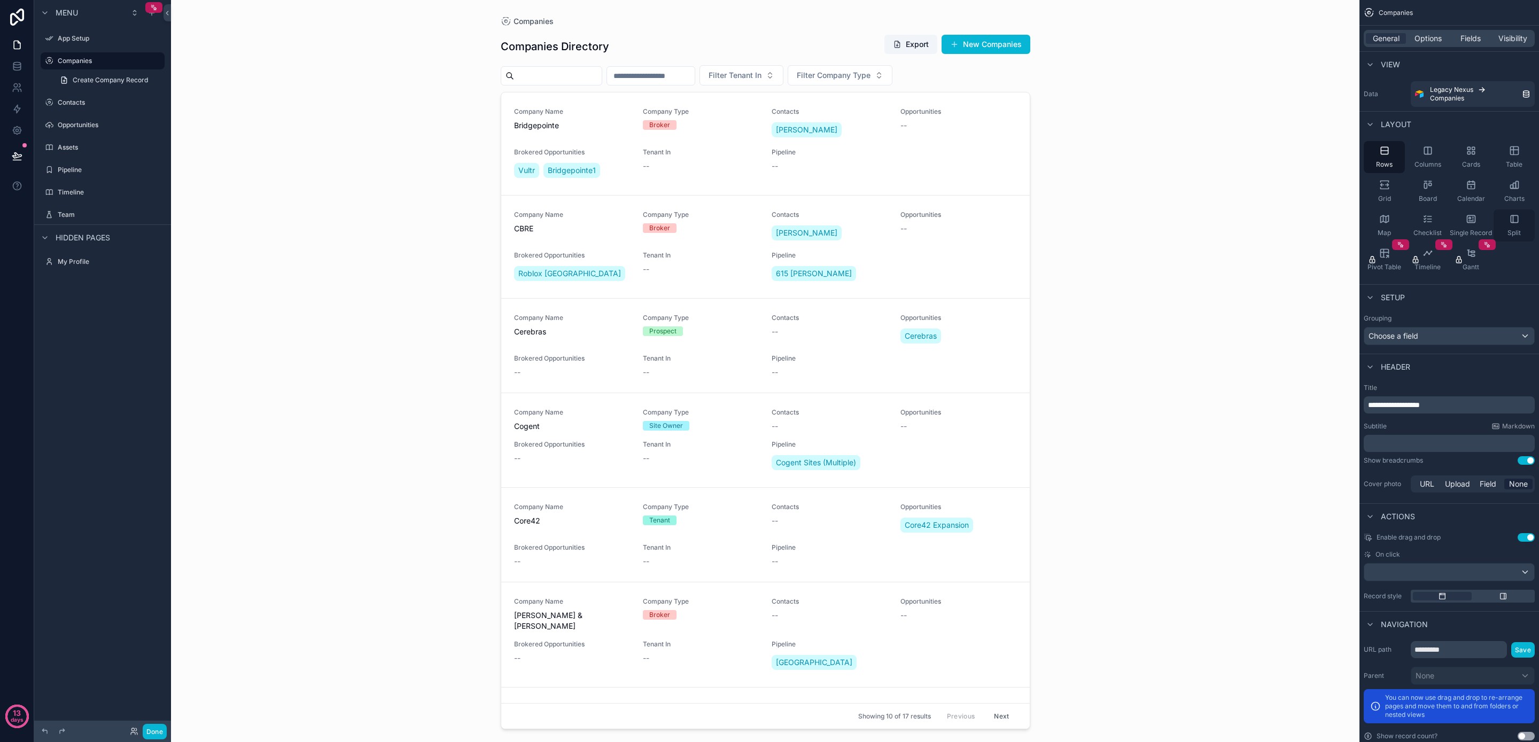
click at [1505, 217] on div "Split" at bounding box center [1514, 226] width 41 height 32
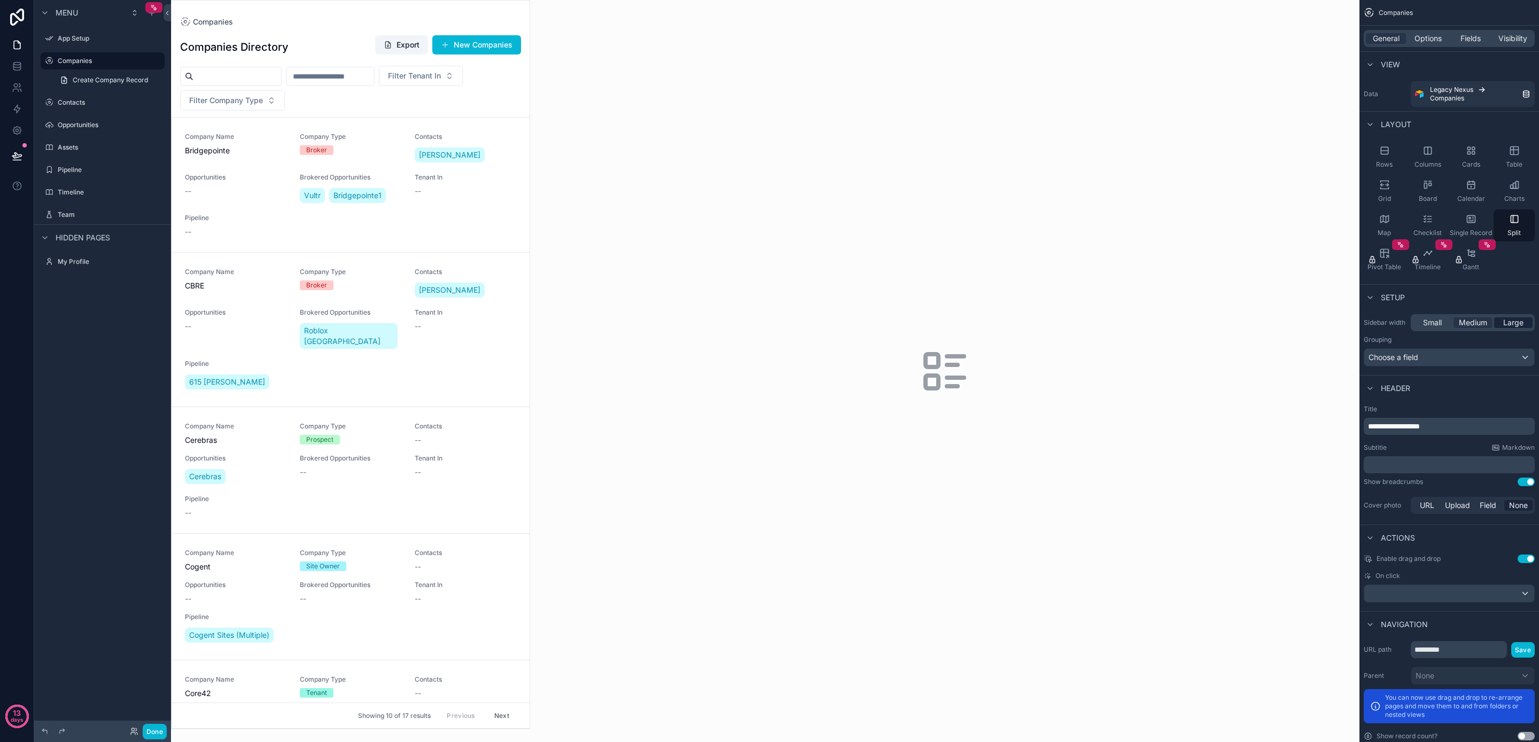
click at [1511, 322] on span "Large" at bounding box center [1514, 323] width 20 height 11
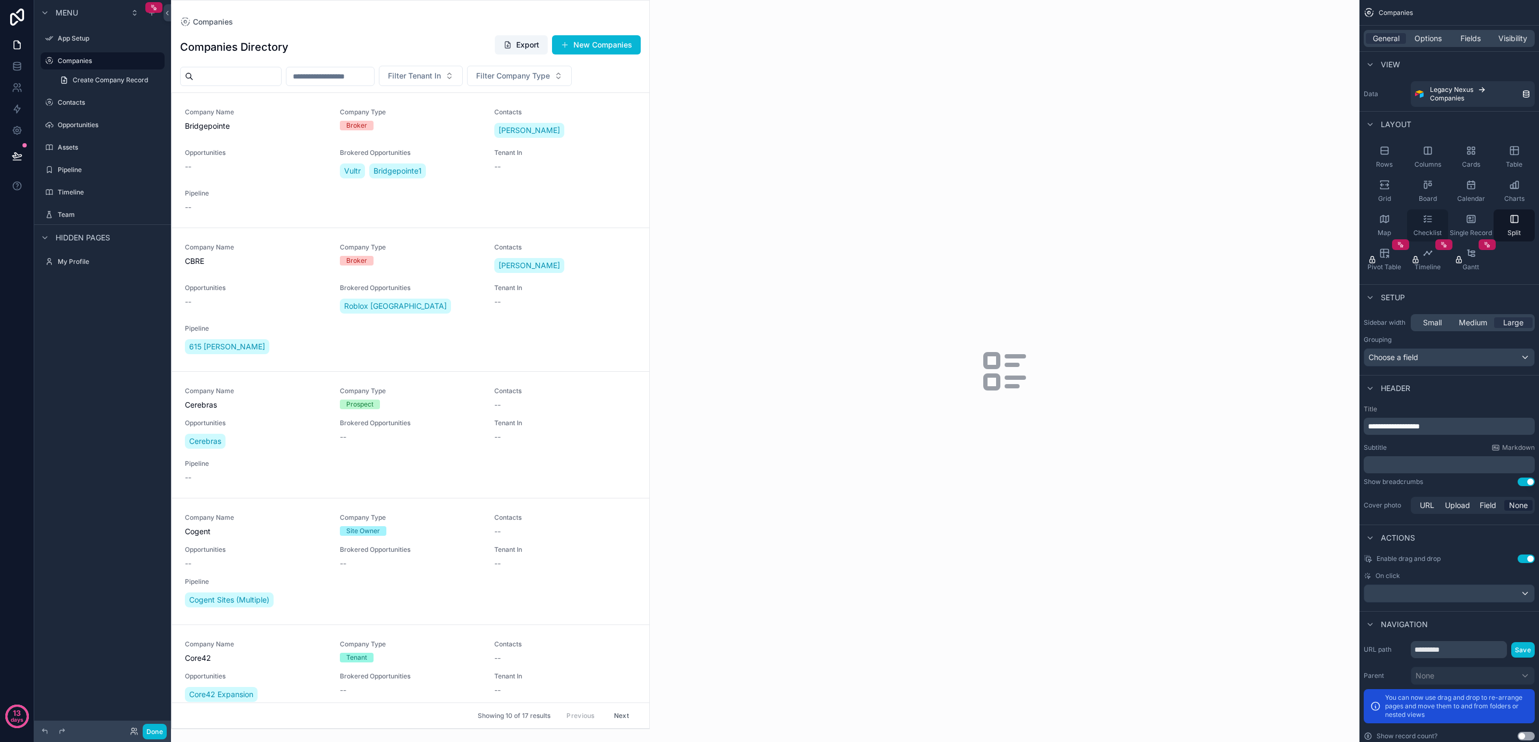
click at [1427, 224] on div "Checklist" at bounding box center [1427, 226] width 41 height 32
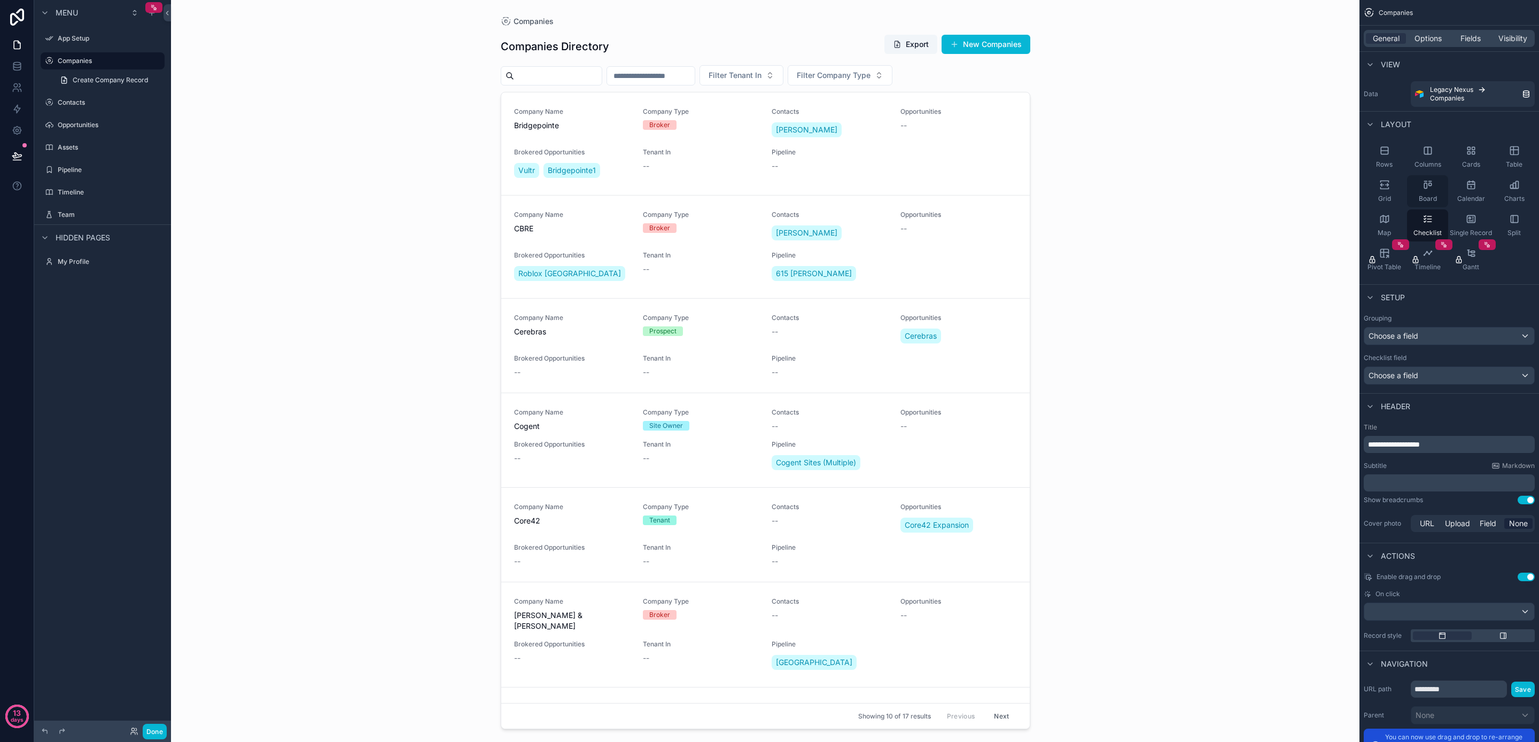
click at [1427, 192] on div "Board" at bounding box center [1427, 191] width 41 height 32
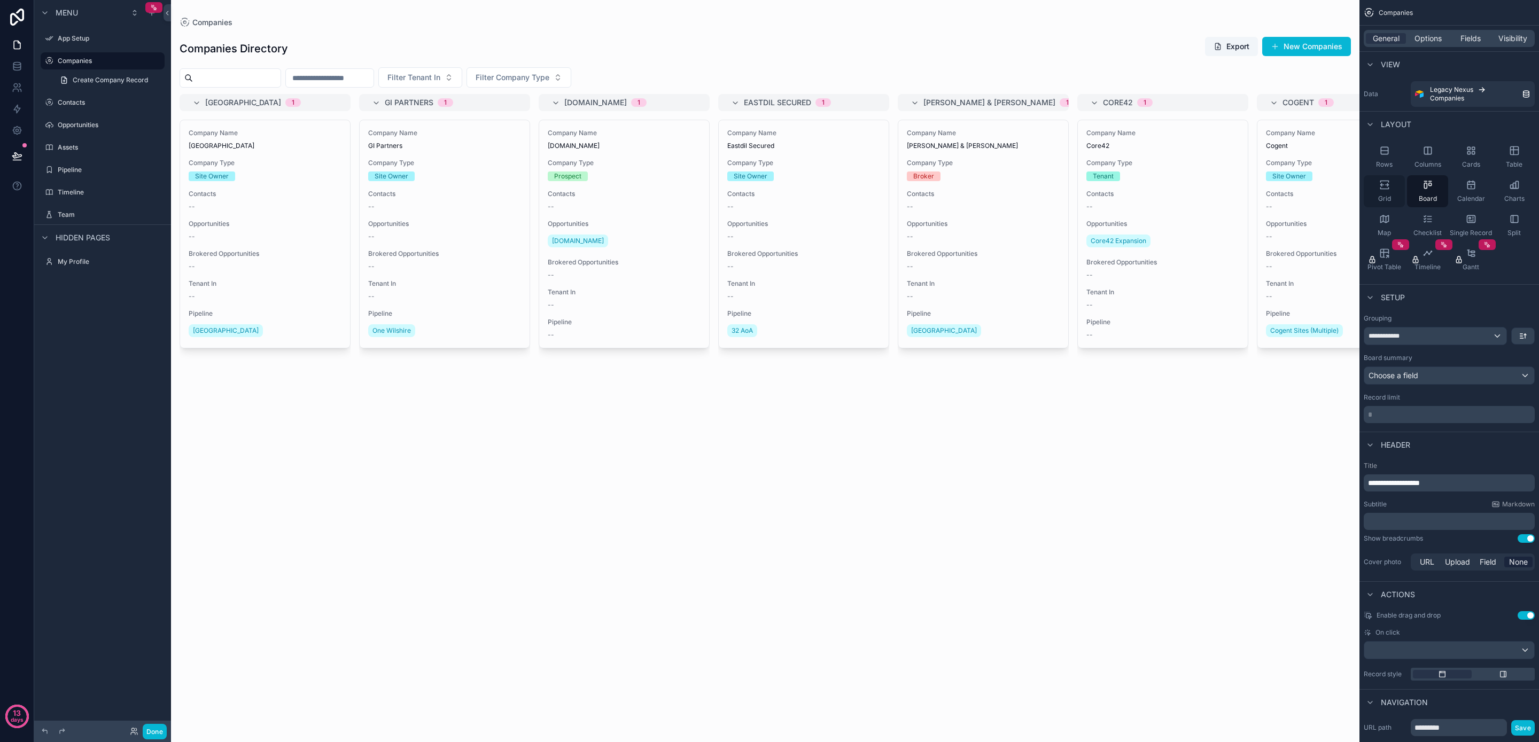
click at [1393, 190] on div "Grid" at bounding box center [1384, 191] width 41 height 32
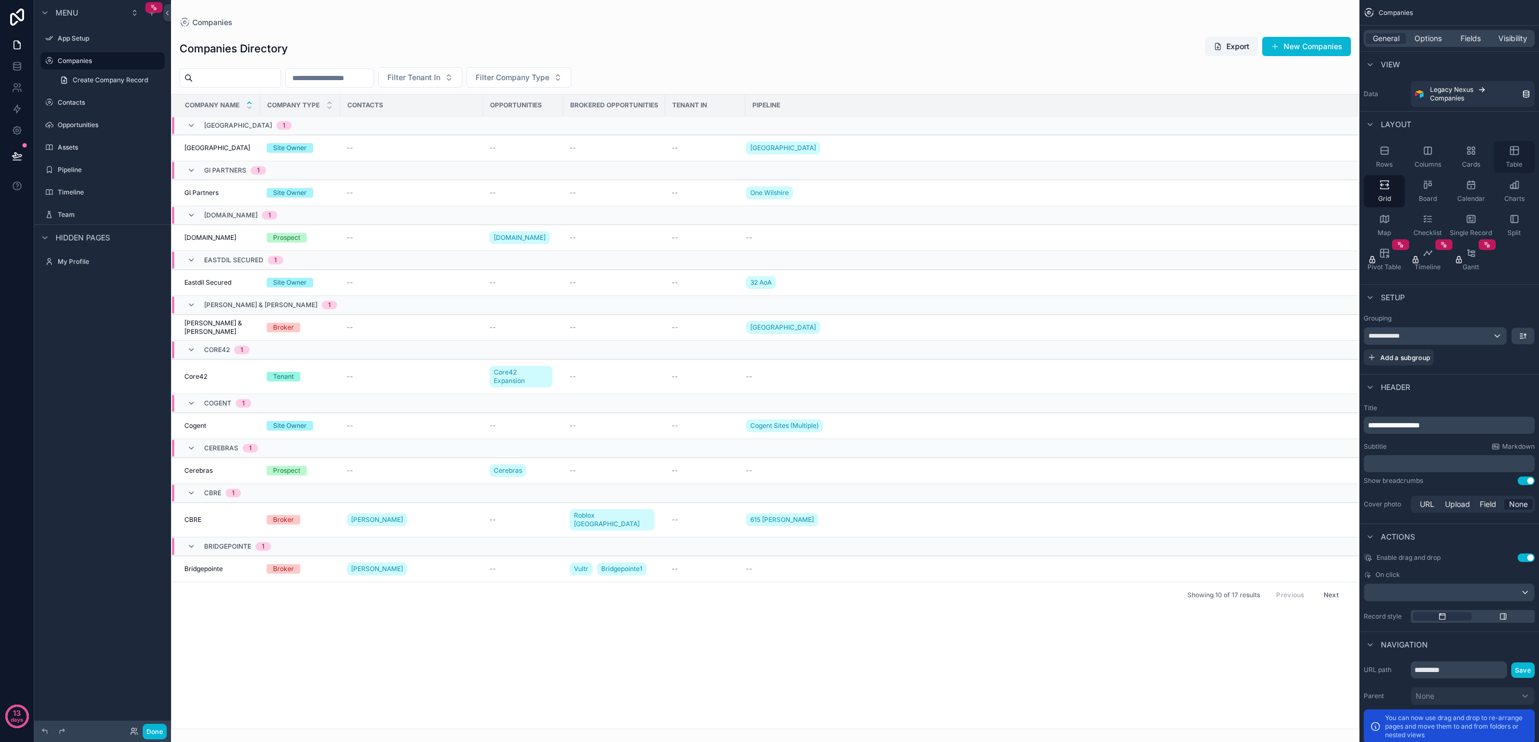
click at [1506, 156] on div "Table" at bounding box center [1514, 157] width 41 height 32
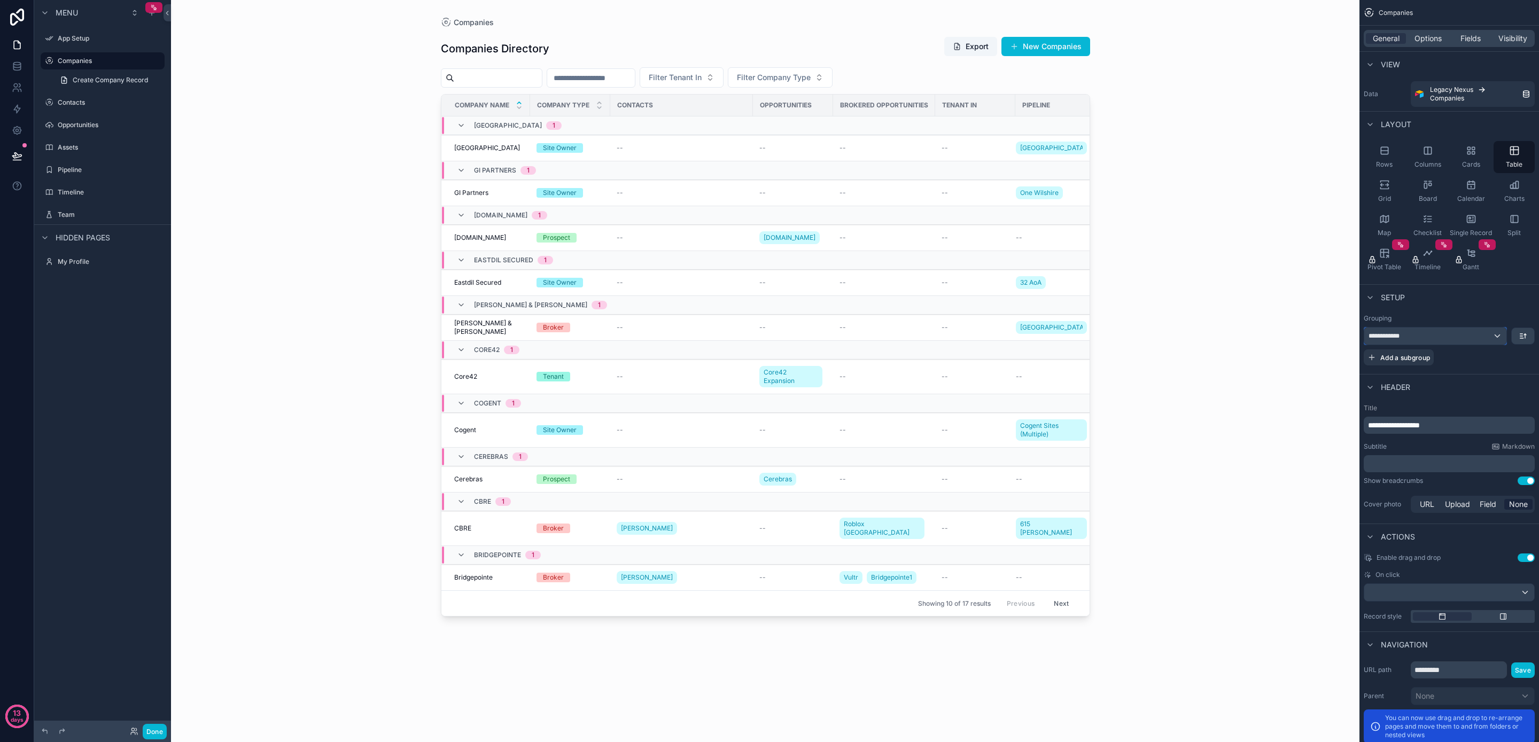
click at [1462, 334] on div "**********" at bounding box center [1436, 336] width 142 height 17
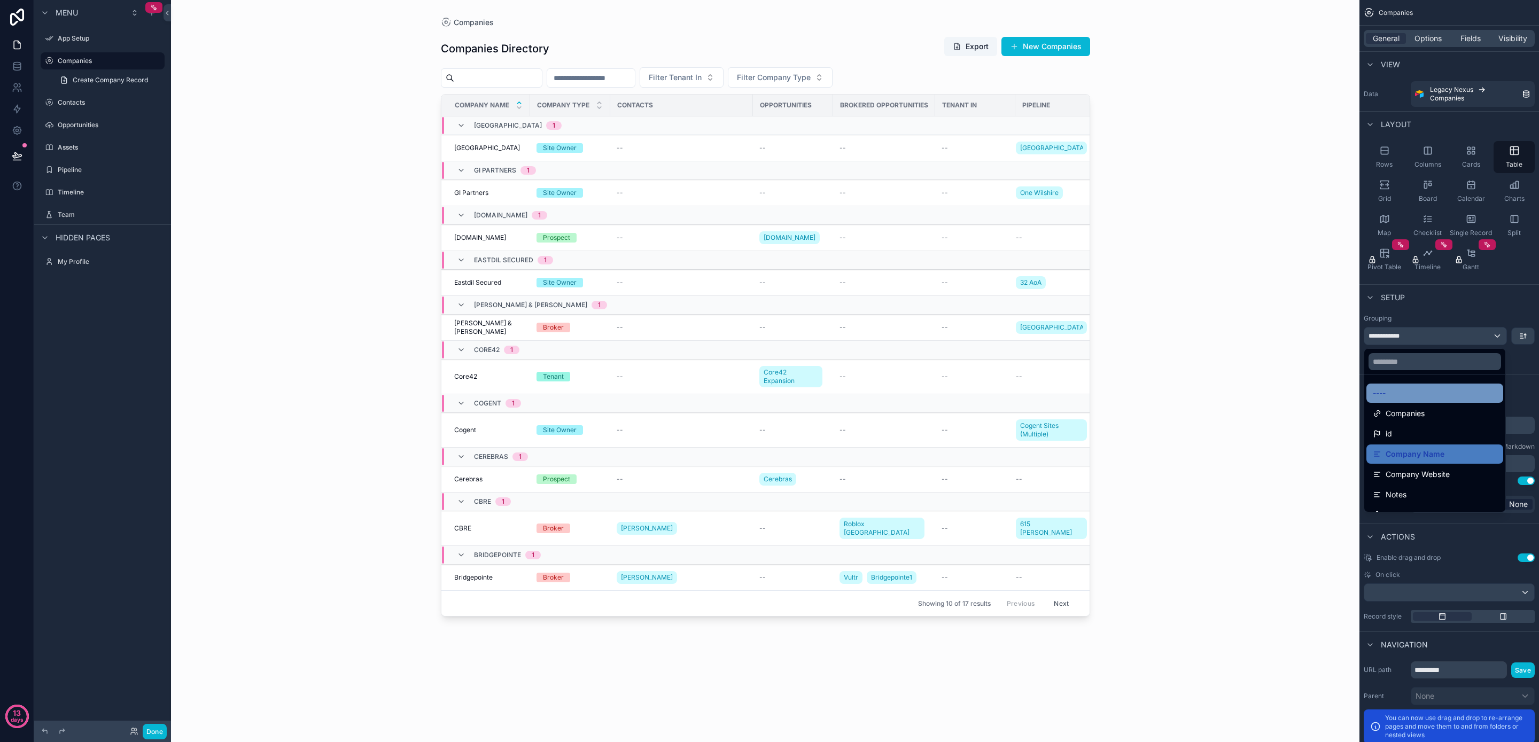
click at [1439, 388] on div "----" at bounding box center [1435, 393] width 124 height 13
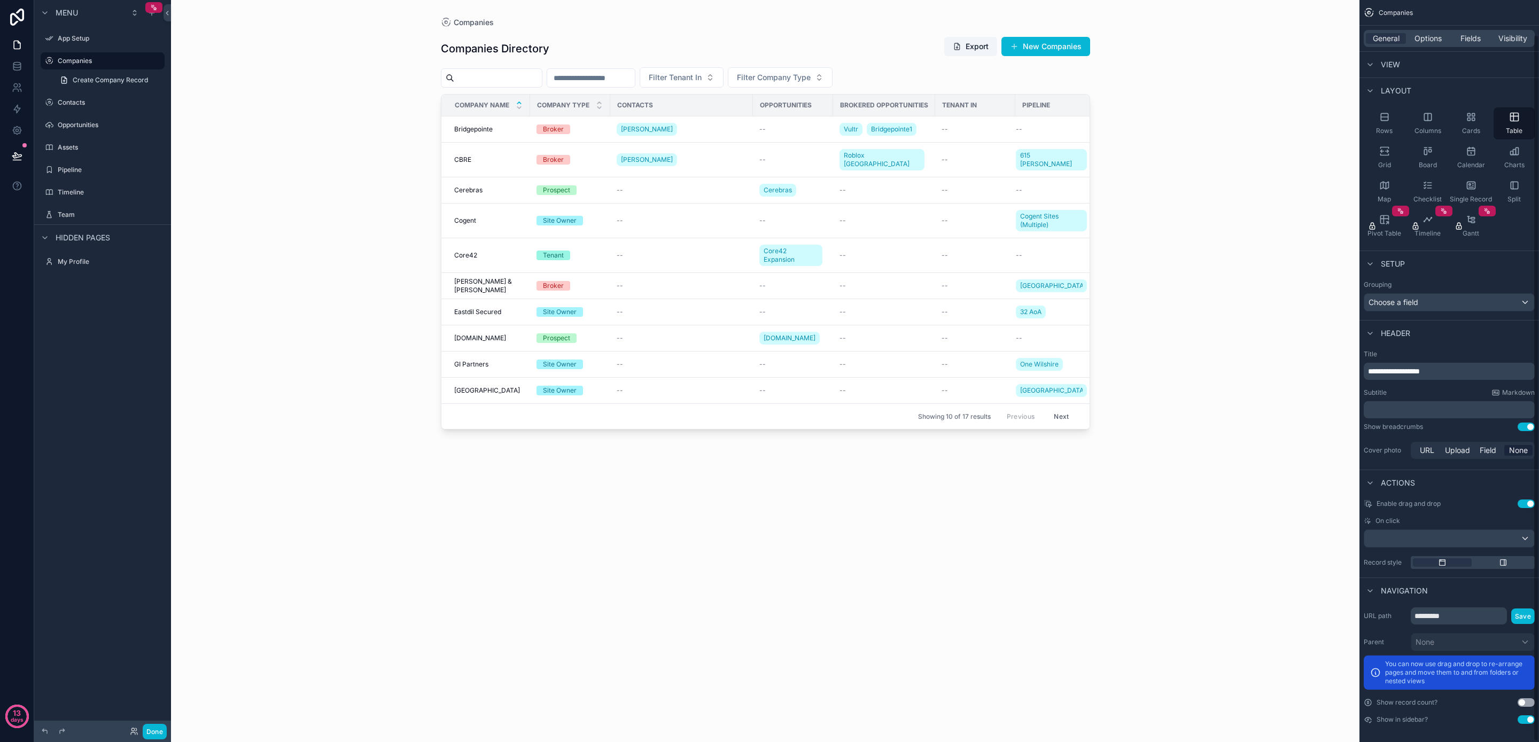
scroll to position [37, 0]
click at [1429, 534] on div "scrollable content" at bounding box center [1450, 535] width 170 height 17
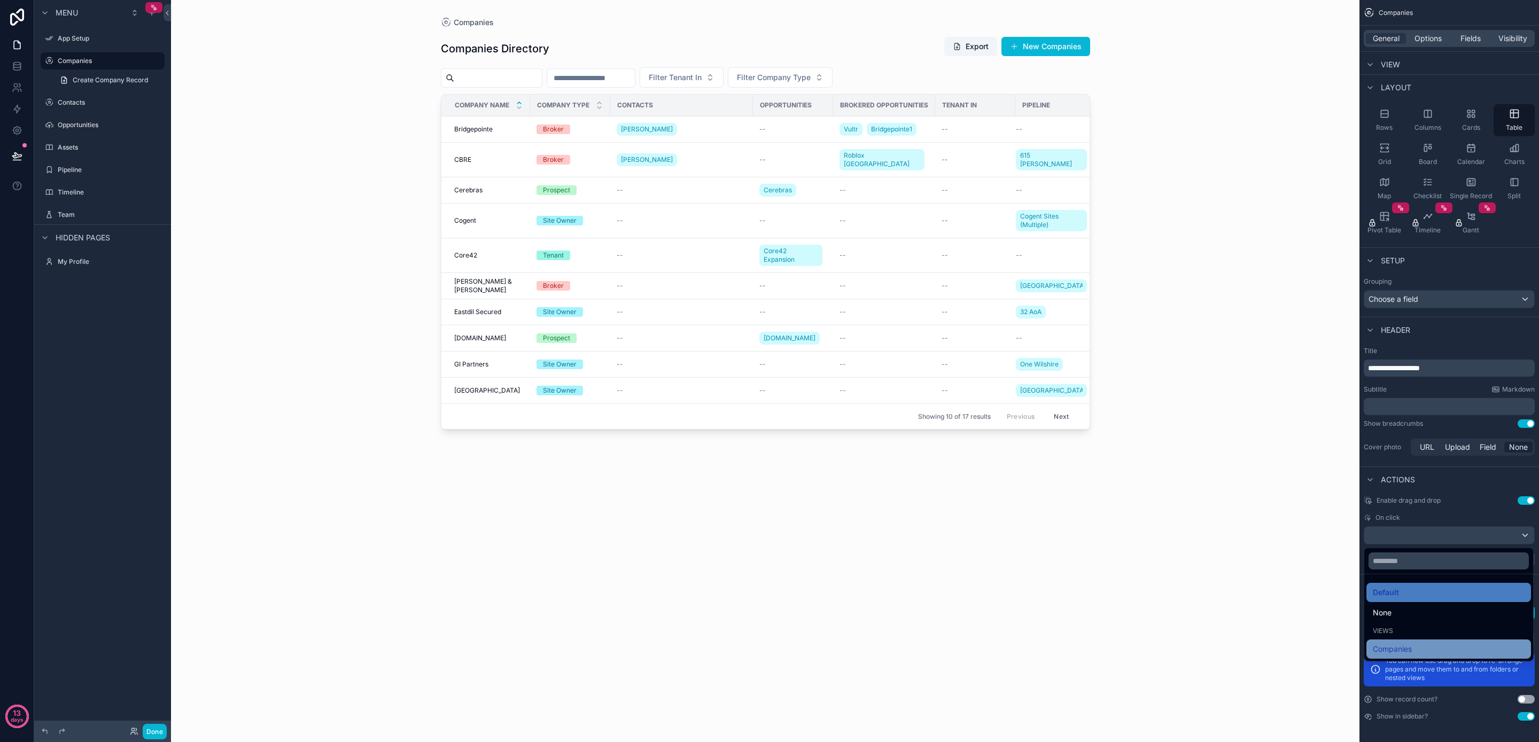
click at [1426, 648] on div "Companies" at bounding box center [1449, 649] width 152 height 13
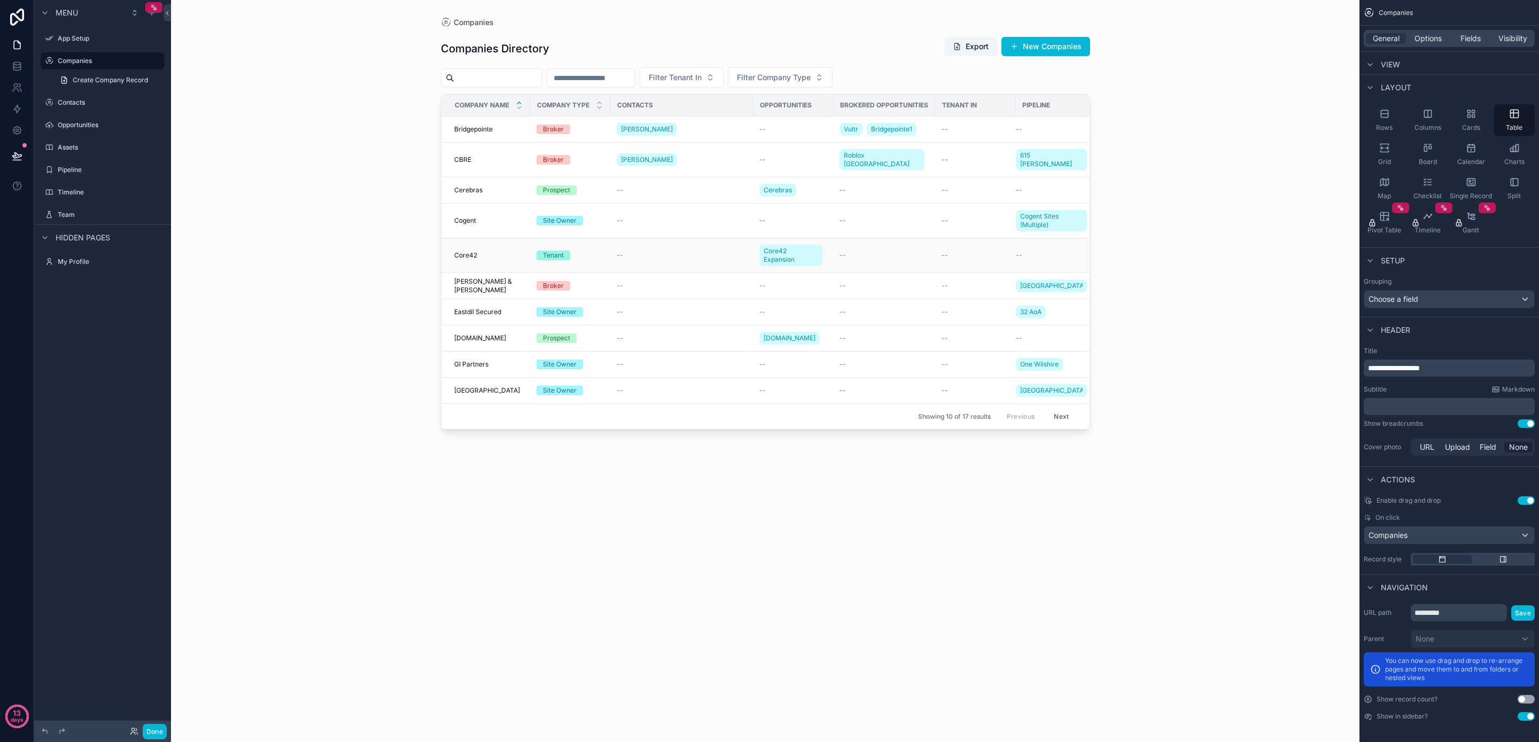
click at [739, 251] on div "--" at bounding box center [682, 255] width 130 height 9
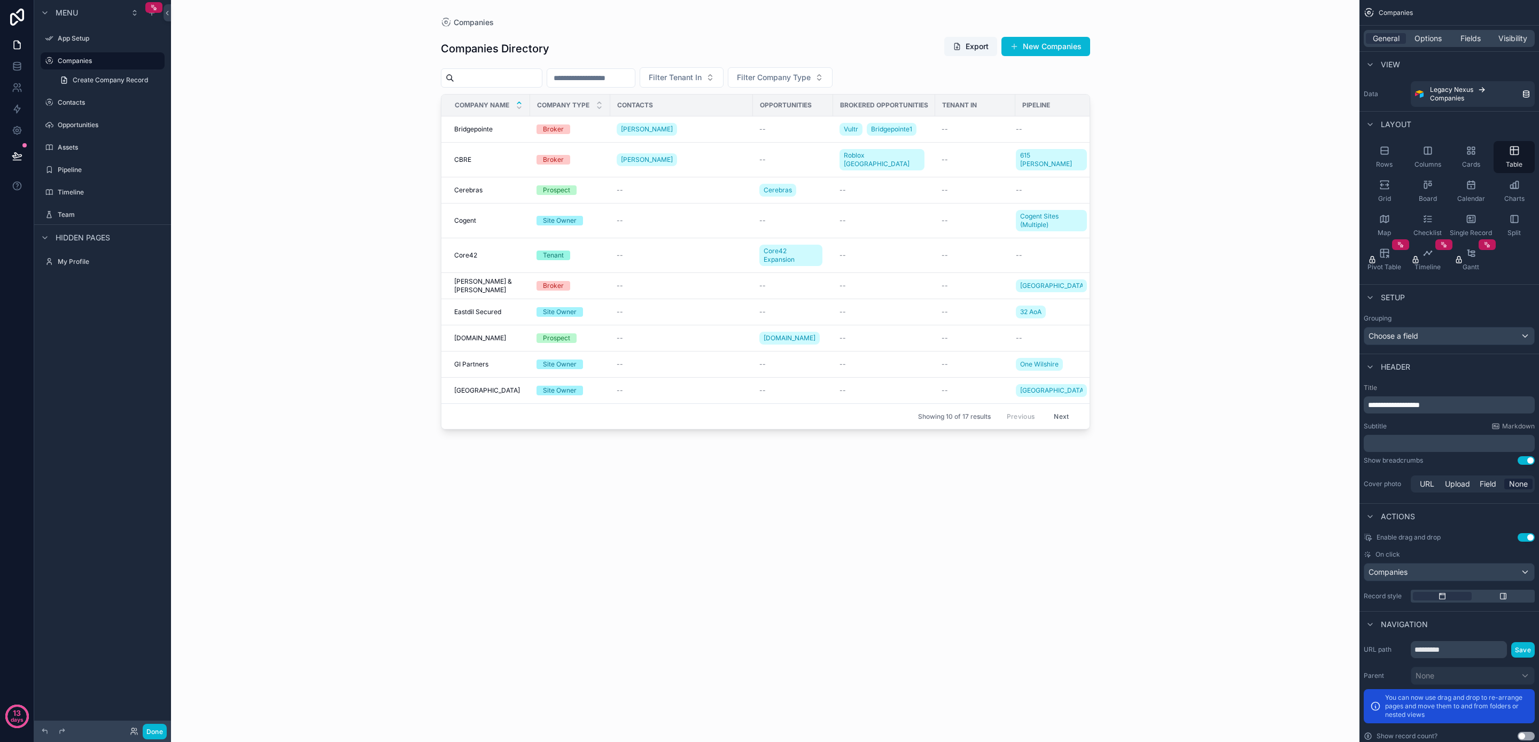
click at [376, 202] on div "Companies Companies Directory Export New Companies Filter Tenant In Filter Comp…" at bounding box center [765, 371] width 1189 height 742
click at [504, 108] on span "Company Name" at bounding box center [482, 105] width 55 height 9
click at [1491, 598] on div "scrollable content" at bounding box center [1503, 596] width 59 height 9
click at [793, 247] on span "Core42 Expansion" at bounding box center [791, 255] width 55 height 17
click at [841, 257] on td "--" at bounding box center [884, 255] width 102 height 35
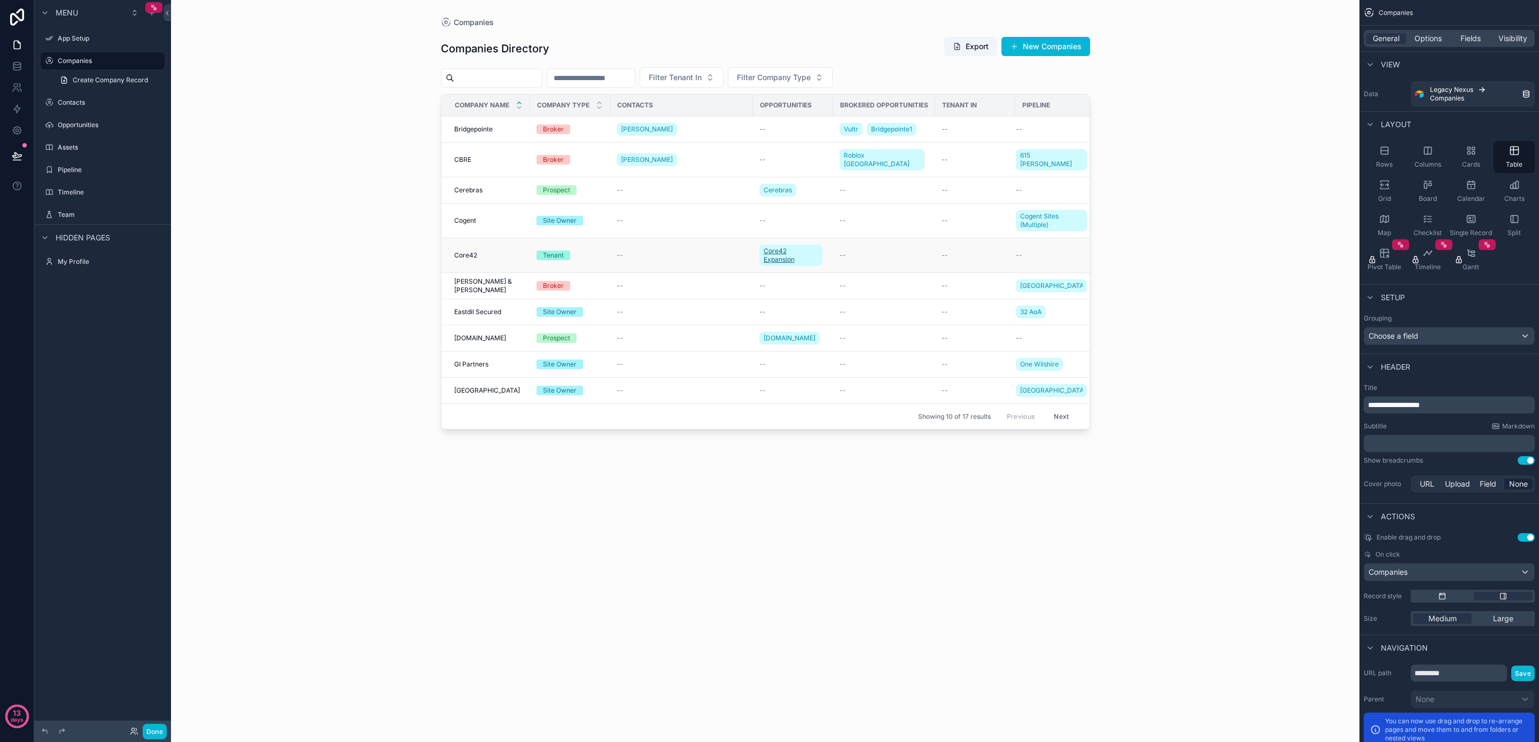
click at [803, 250] on span "Core42 Expansion" at bounding box center [791, 255] width 55 height 17
click at [1442, 602] on div "scrollable content" at bounding box center [1473, 596] width 124 height 13
click at [1445, 598] on icon "scrollable content" at bounding box center [1442, 596] width 9 height 9
click at [1493, 596] on div "scrollable content" at bounding box center [1503, 596] width 59 height 9
click at [1499, 625] on div "Medium Large" at bounding box center [1473, 618] width 124 height 15
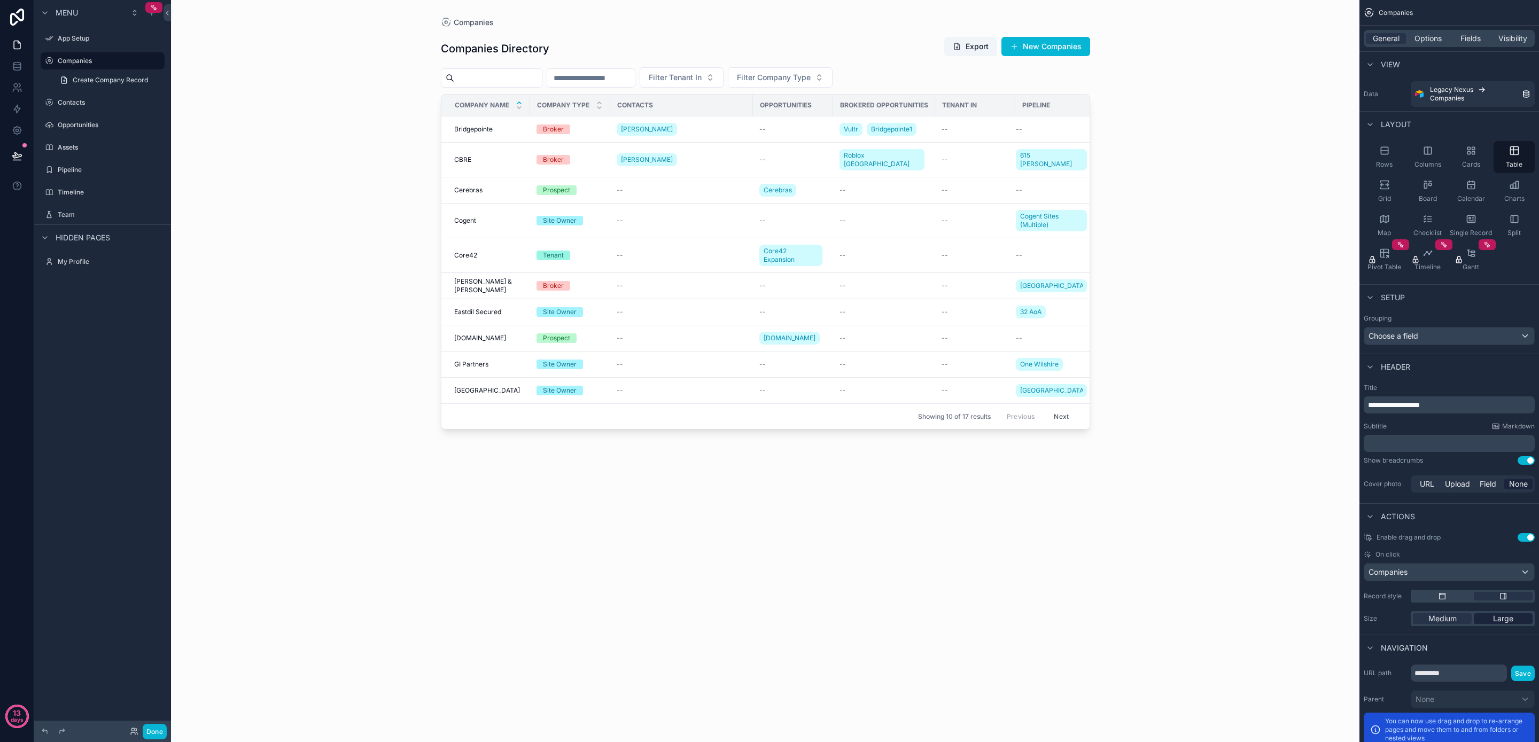
click at [1501, 621] on span "Large" at bounding box center [1503, 619] width 20 height 11
click at [1464, 622] on div "Medium" at bounding box center [1442, 619] width 59 height 11
click at [1446, 602] on div "scrollable content" at bounding box center [1473, 596] width 124 height 13
click at [1444, 601] on div "scrollable content" at bounding box center [1473, 596] width 124 height 13
click at [1445, 596] on icon "scrollable content" at bounding box center [1443, 597] width 6 height 6
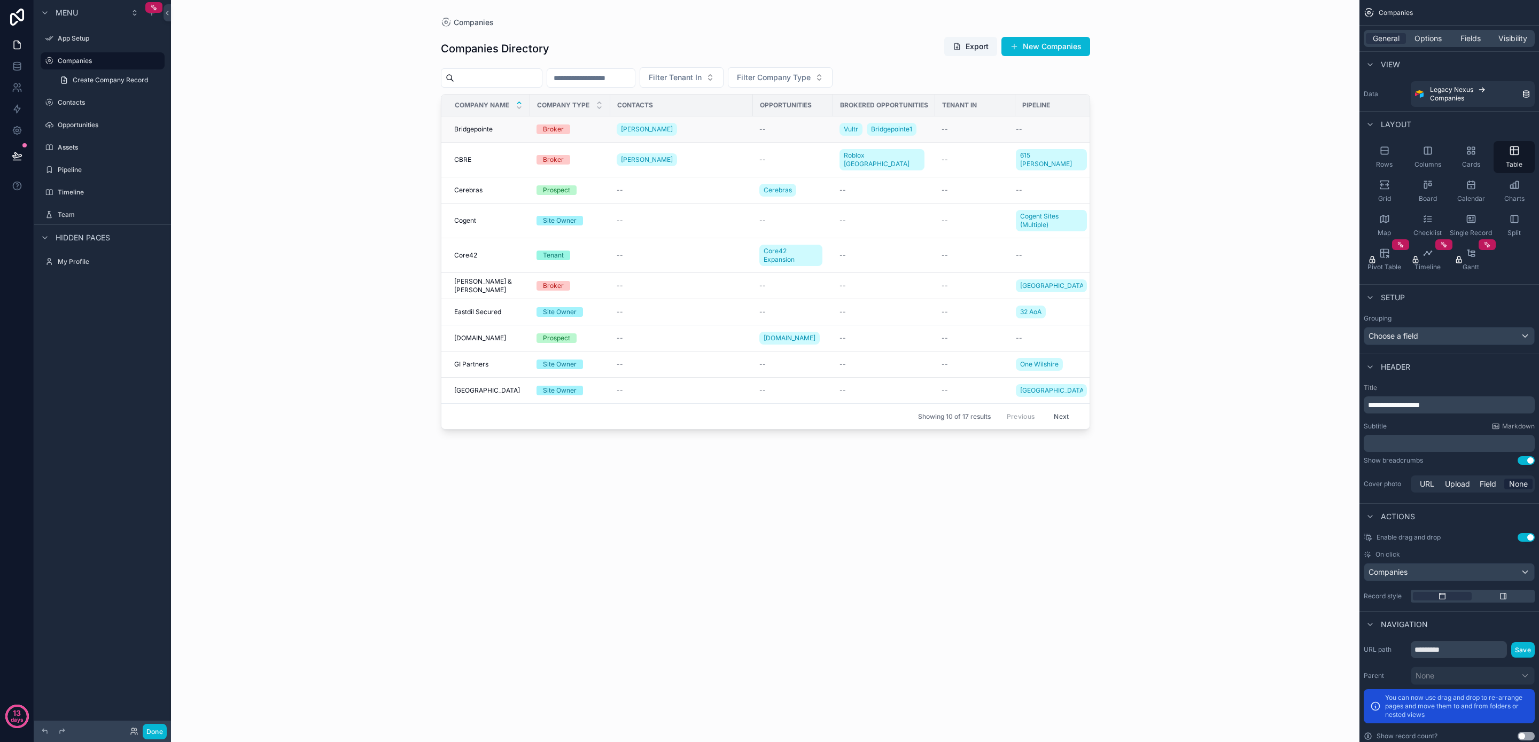
click at [467, 132] on span "Bridgepointe" at bounding box center [473, 129] width 38 height 9
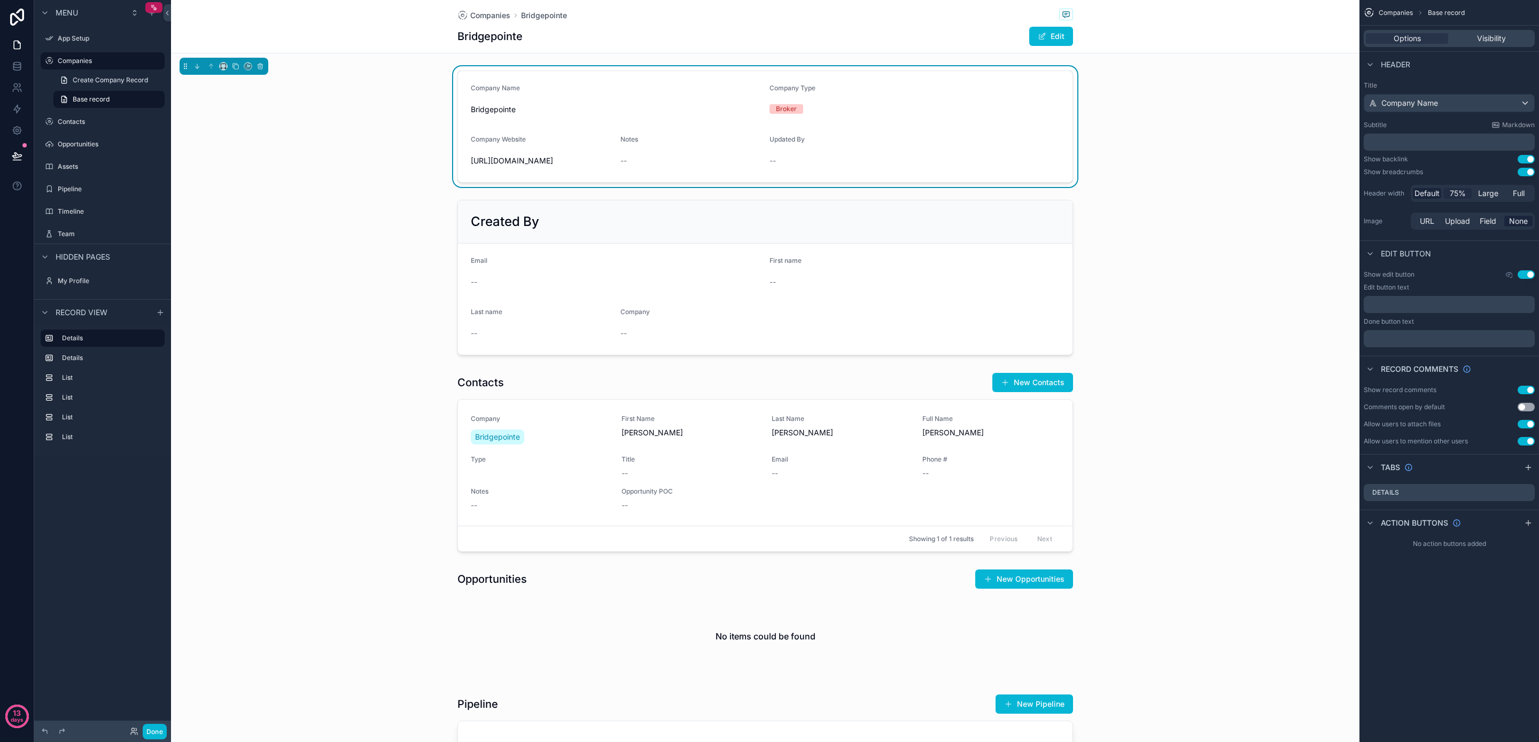
click at [1461, 192] on span "75%" at bounding box center [1458, 193] width 16 height 11
click at [1488, 192] on span "Large" at bounding box center [1488, 193] width 20 height 11
click at [1515, 196] on span "Full" at bounding box center [1519, 193] width 12 height 11
click at [1423, 191] on span "Default" at bounding box center [1427, 193] width 25 height 11
click at [1420, 489] on div "Details" at bounding box center [1449, 492] width 171 height 17
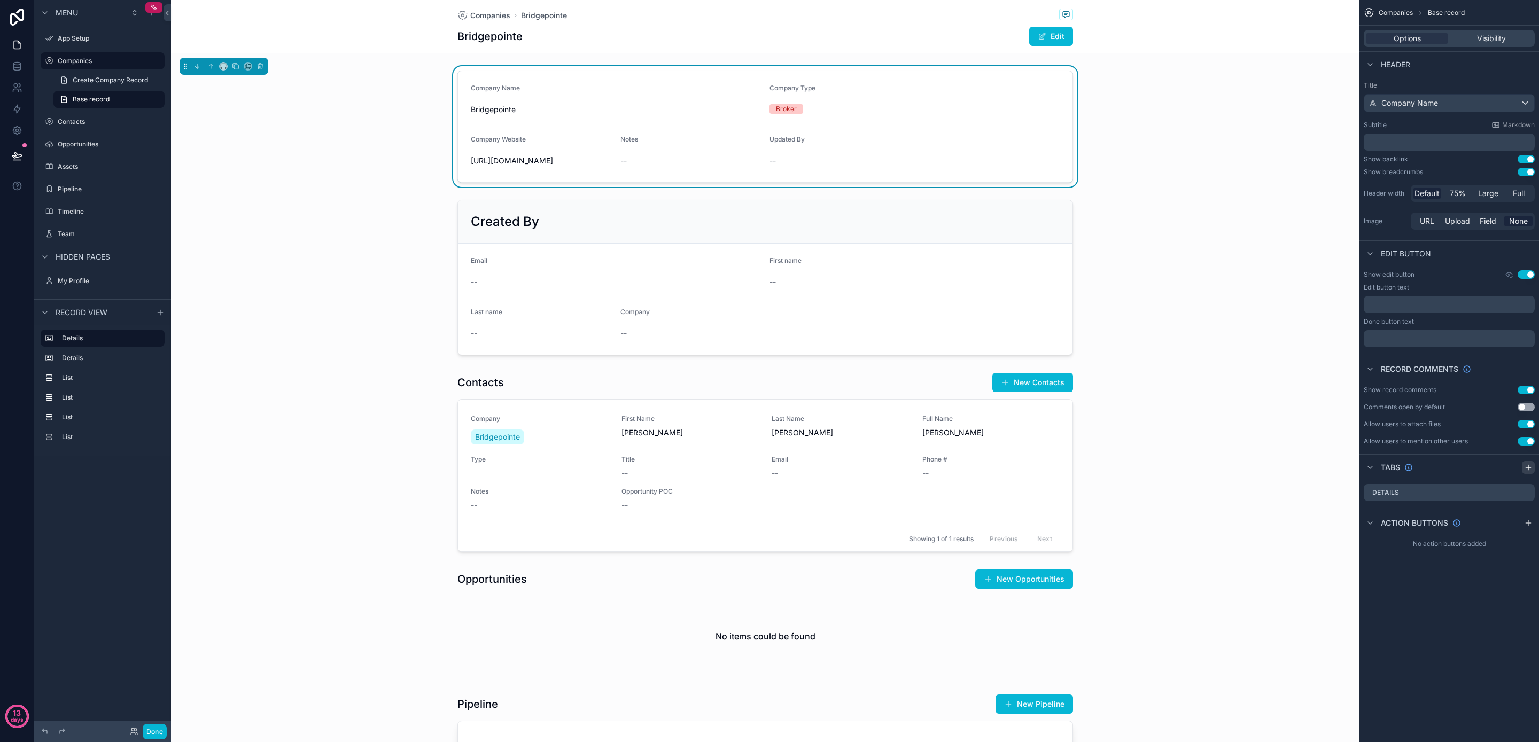
click at [1526, 466] on icon "scrollable content" at bounding box center [1528, 467] width 9 height 9
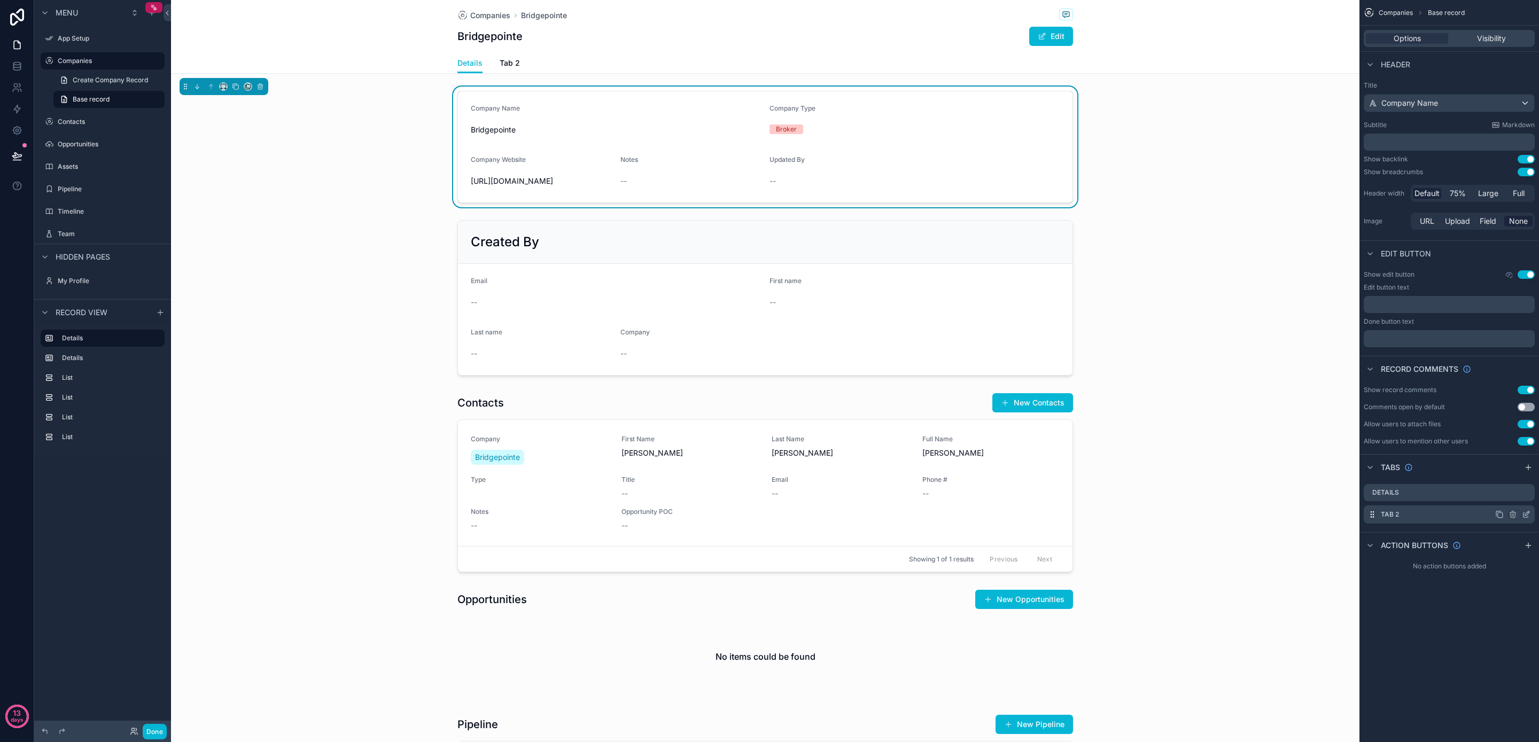
click at [1382, 514] on label "Tab 2" at bounding box center [1390, 514] width 18 height 9
click at [1395, 515] on label "Tab 2" at bounding box center [1390, 514] width 18 height 9
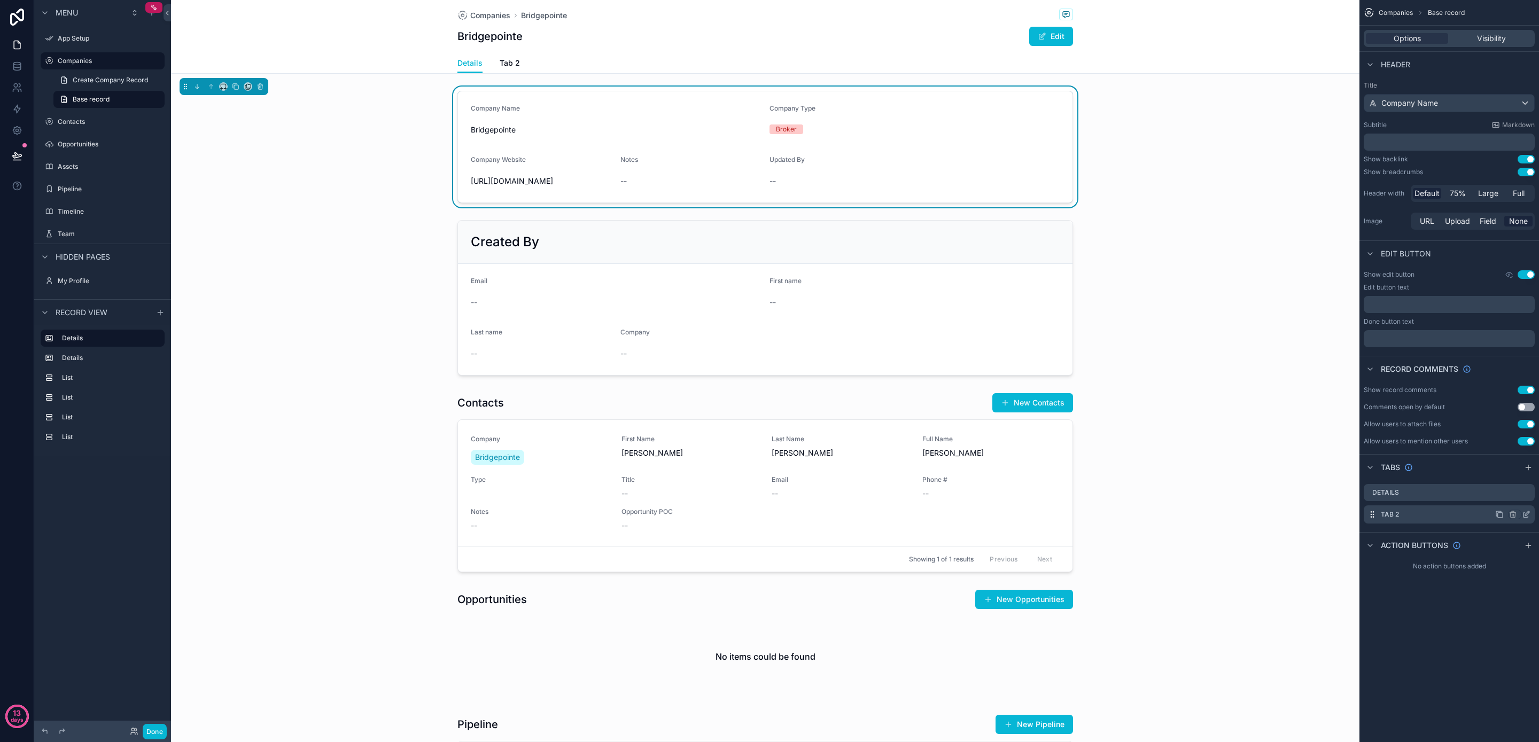
click at [1524, 513] on icon "scrollable content" at bounding box center [1526, 515] width 5 height 5
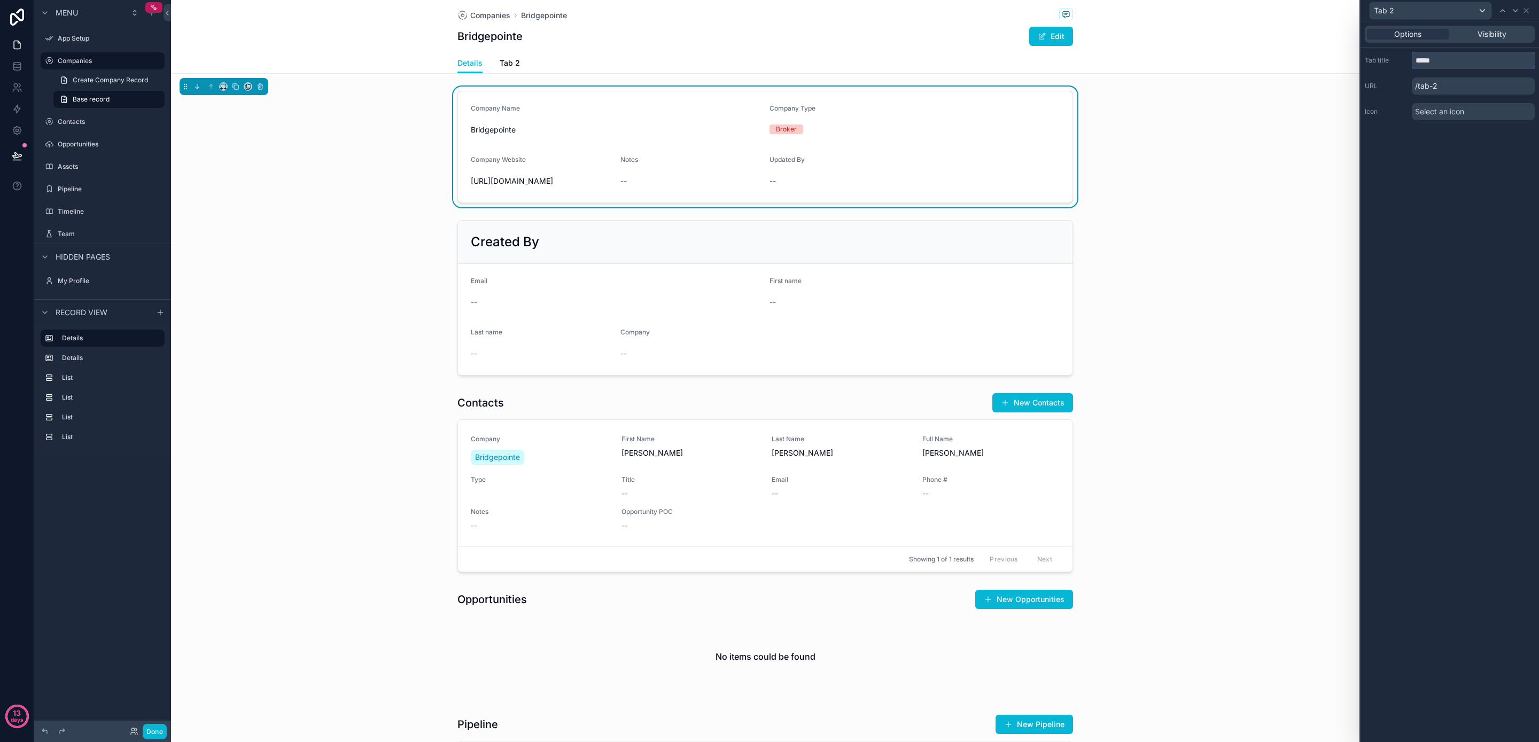
drag, startPoint x: 1457, startPoint y: 62, endPoint x: 1393, endPoint y: 58, distance: 63.8
click at [1393, 58] on div "Tab title *****" at bounding box center [1450, 60] width 170 height 17
type input "********"
click at [1445, 112] on span "Select an icon" at bounding box center [1439, 111] width 49 height 11
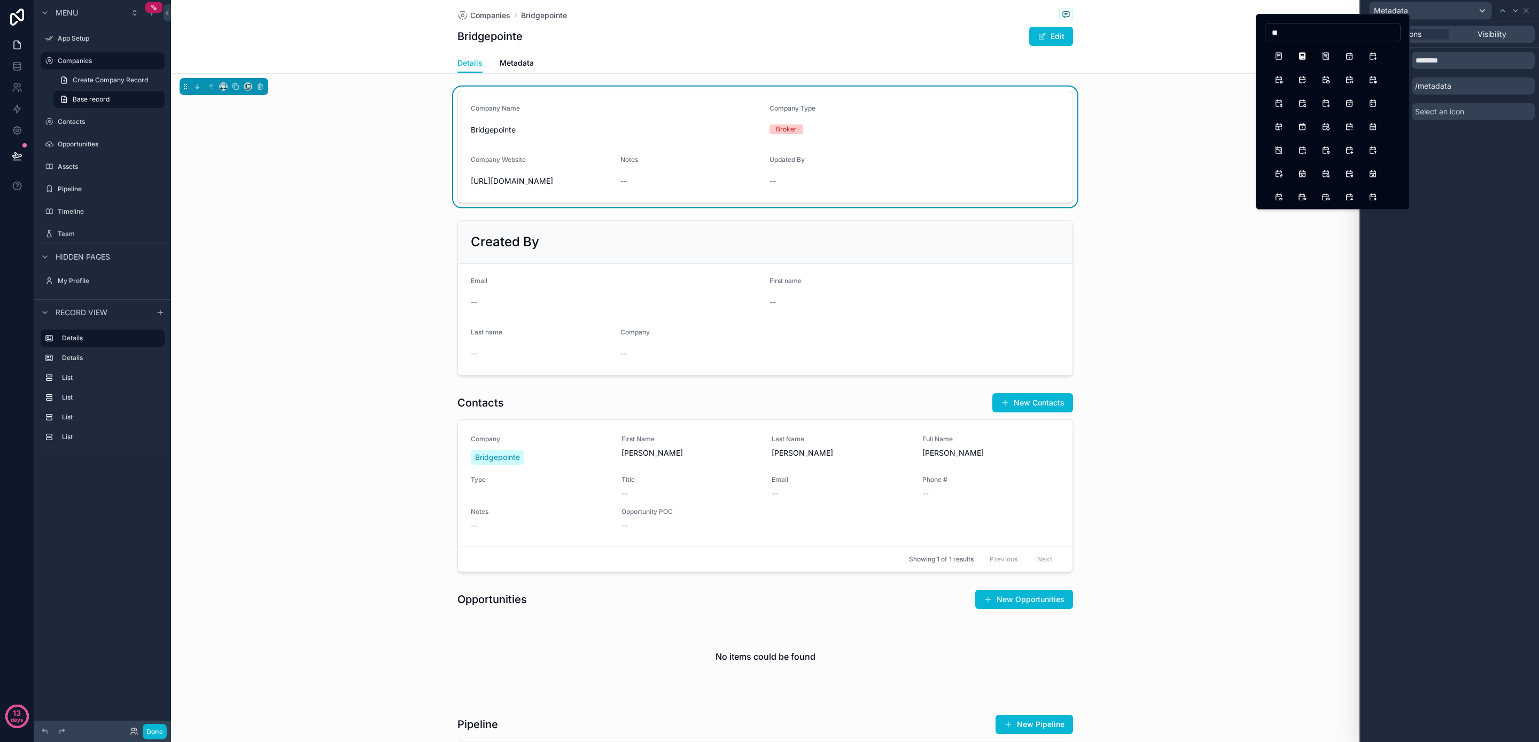
type input "*"
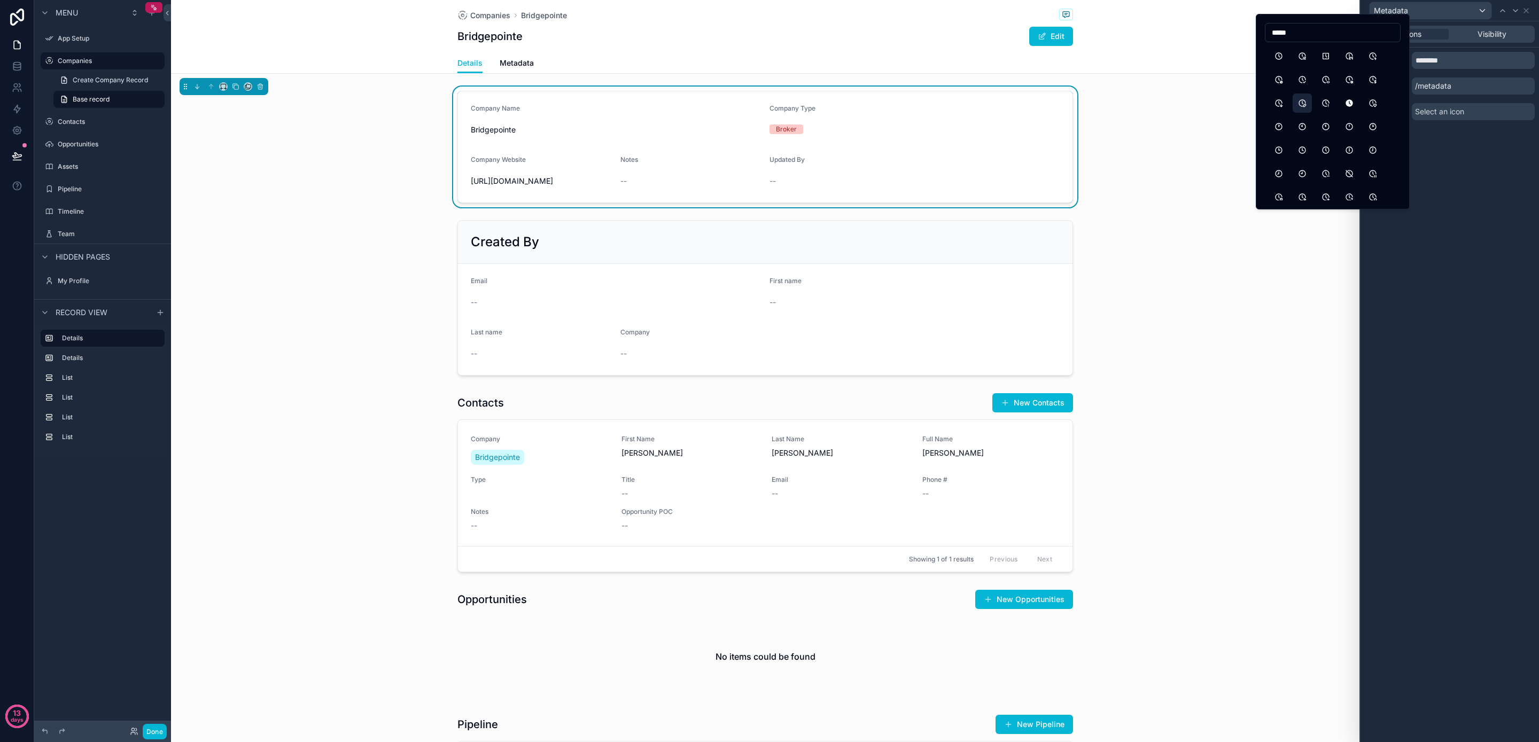
type input "*****"
click at [1308, 100] on button "ClockEdit" at bounding box center [1302, 103] width 19 height 19
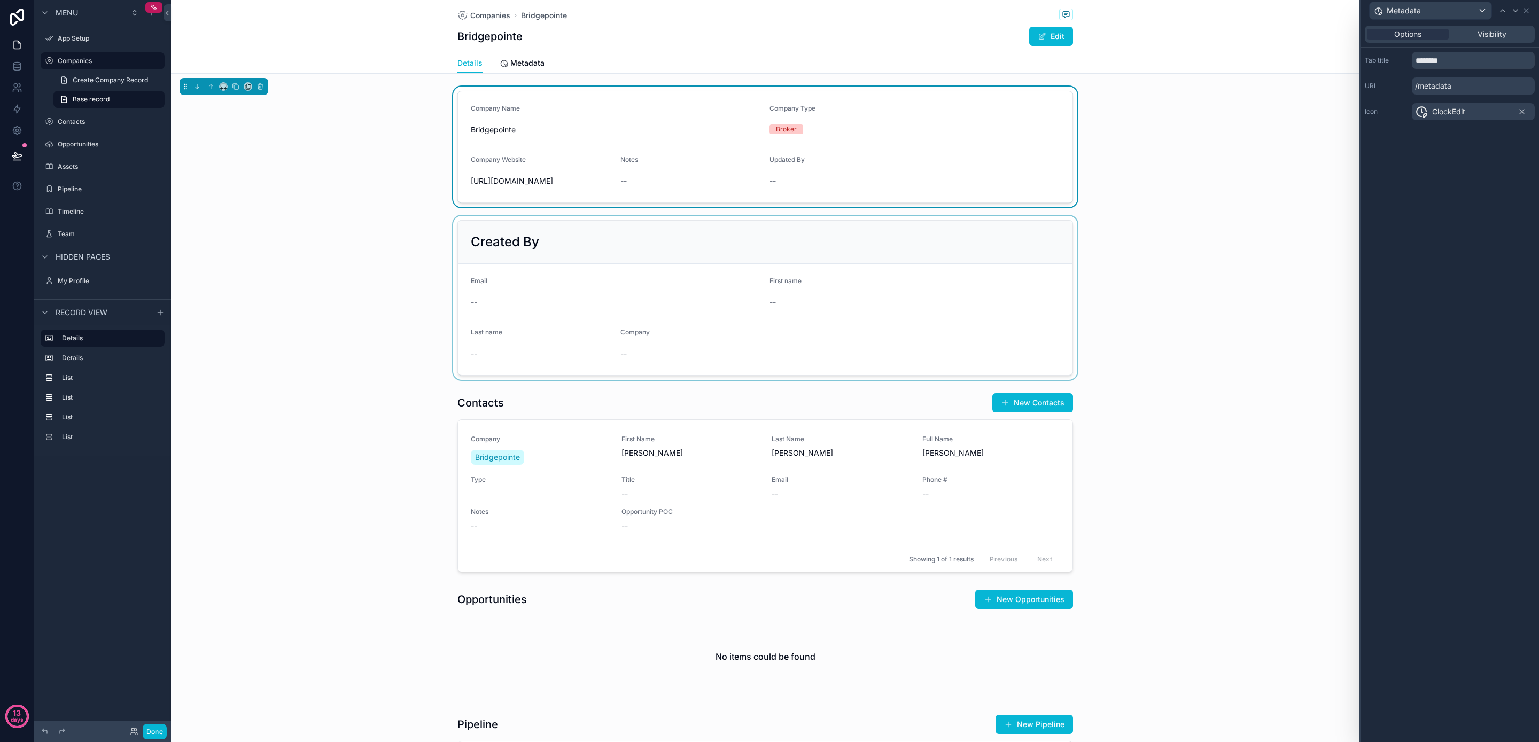
click at [542, 235] on div "scrollable content" at bounding box center [765, 298] width 1189 height 164
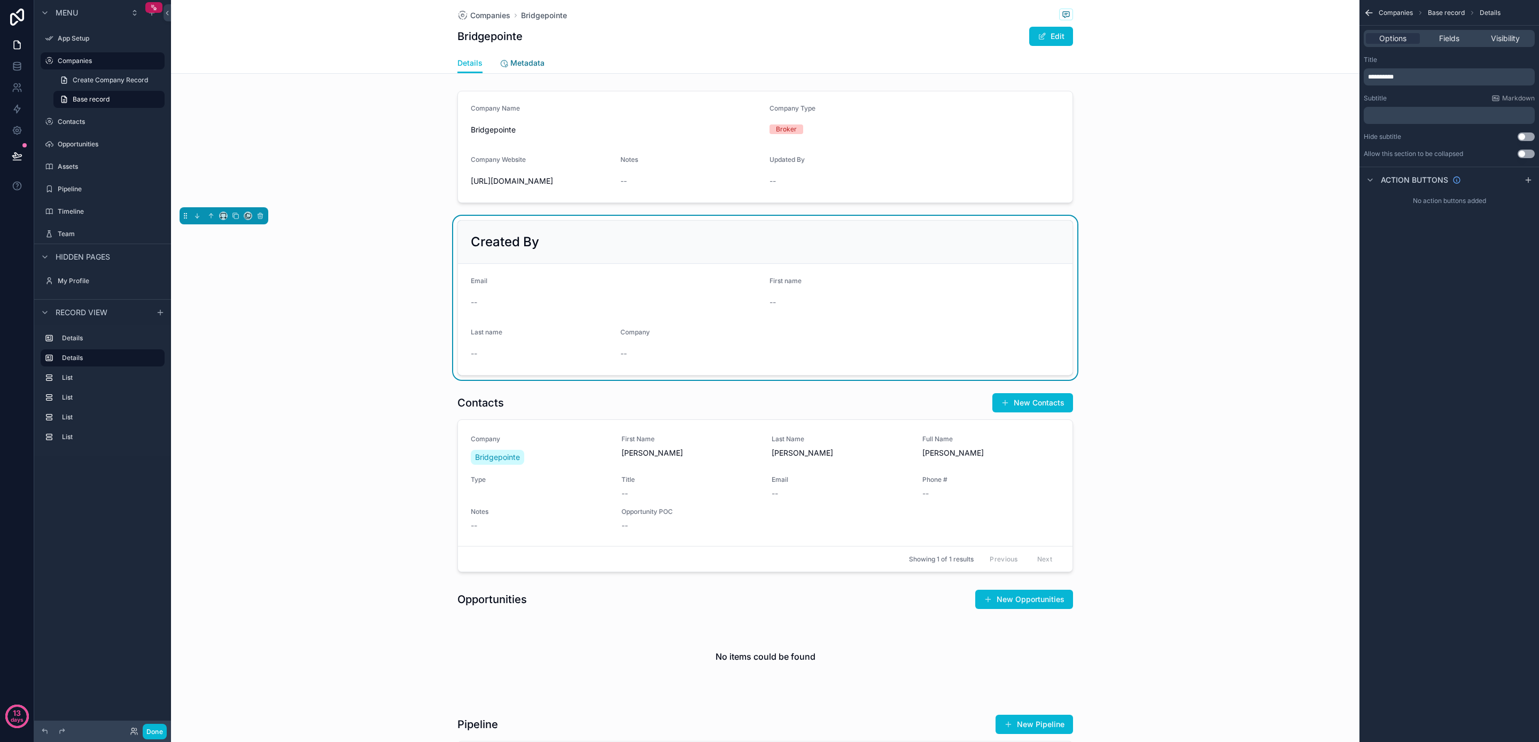
click at [500, 65] on icon "scrollable content" at bounding box center [504, 63] width 9 height 9
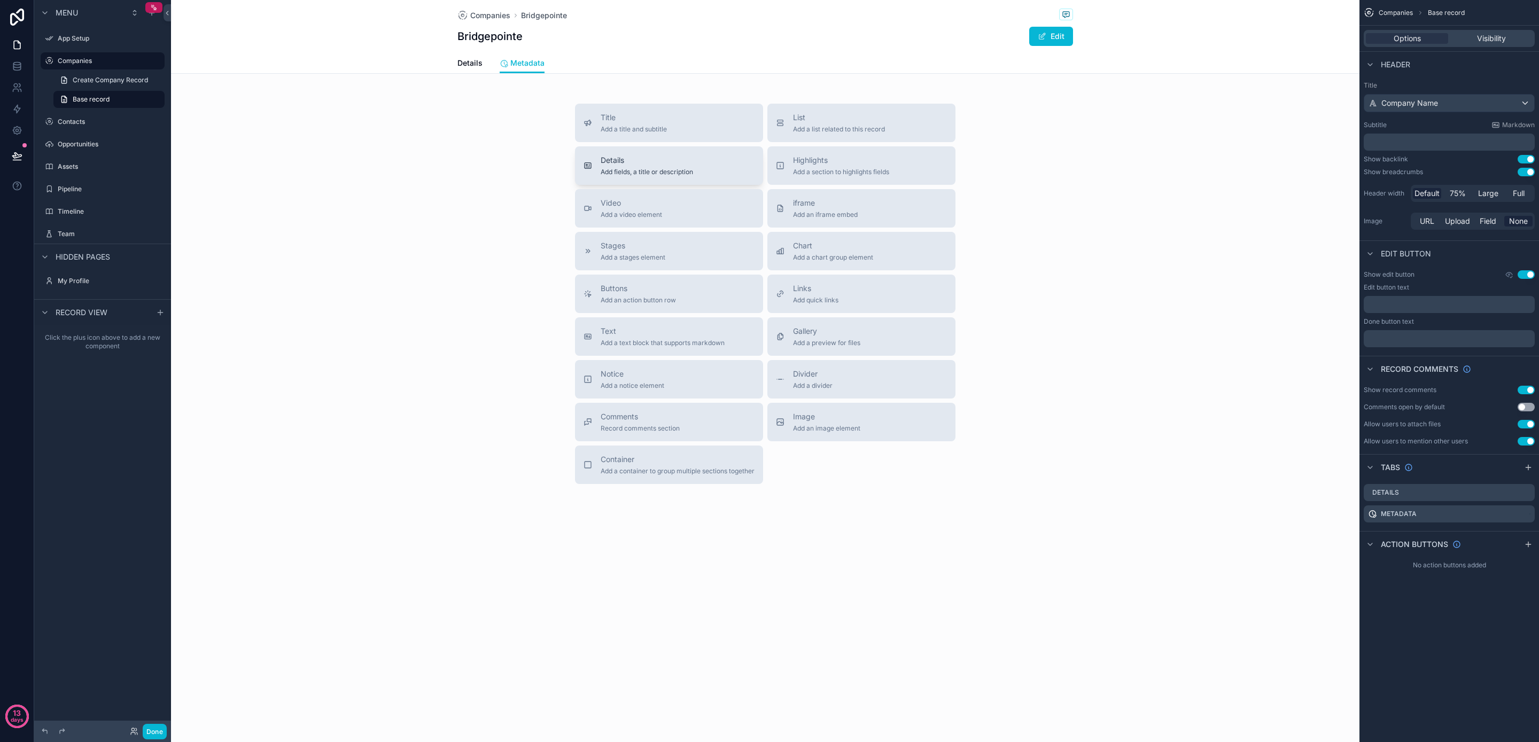
click at [635, 172] on span "Add fields, a title or description" at bounding box center [647, 172] width 92 height 9
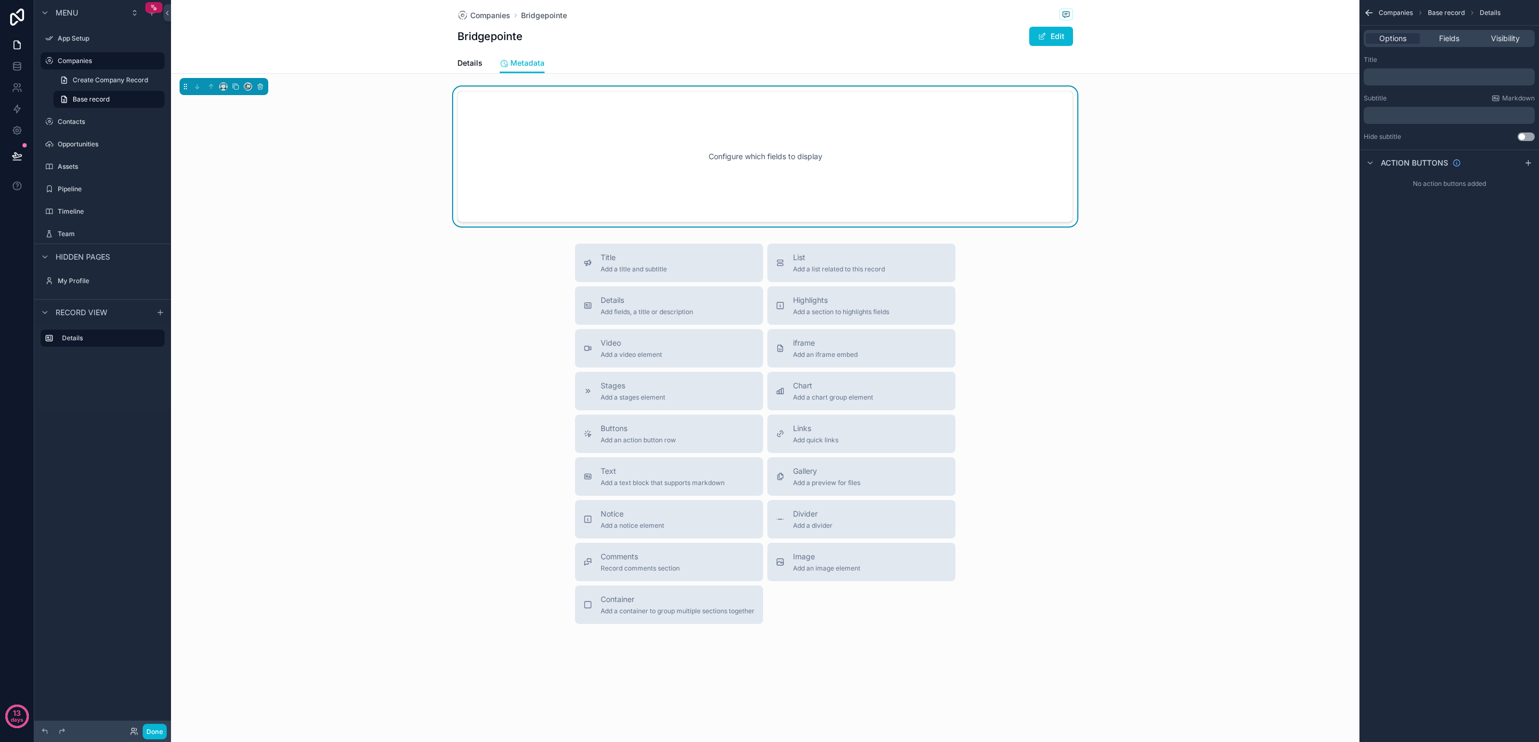
click at [635, 172] on div "Configure which fields to display" at bounding box center [765, 157] width 580 height 96
click at [1437, 40] on div "Fields" at bounding box center [1449, 38] width 54 height 11
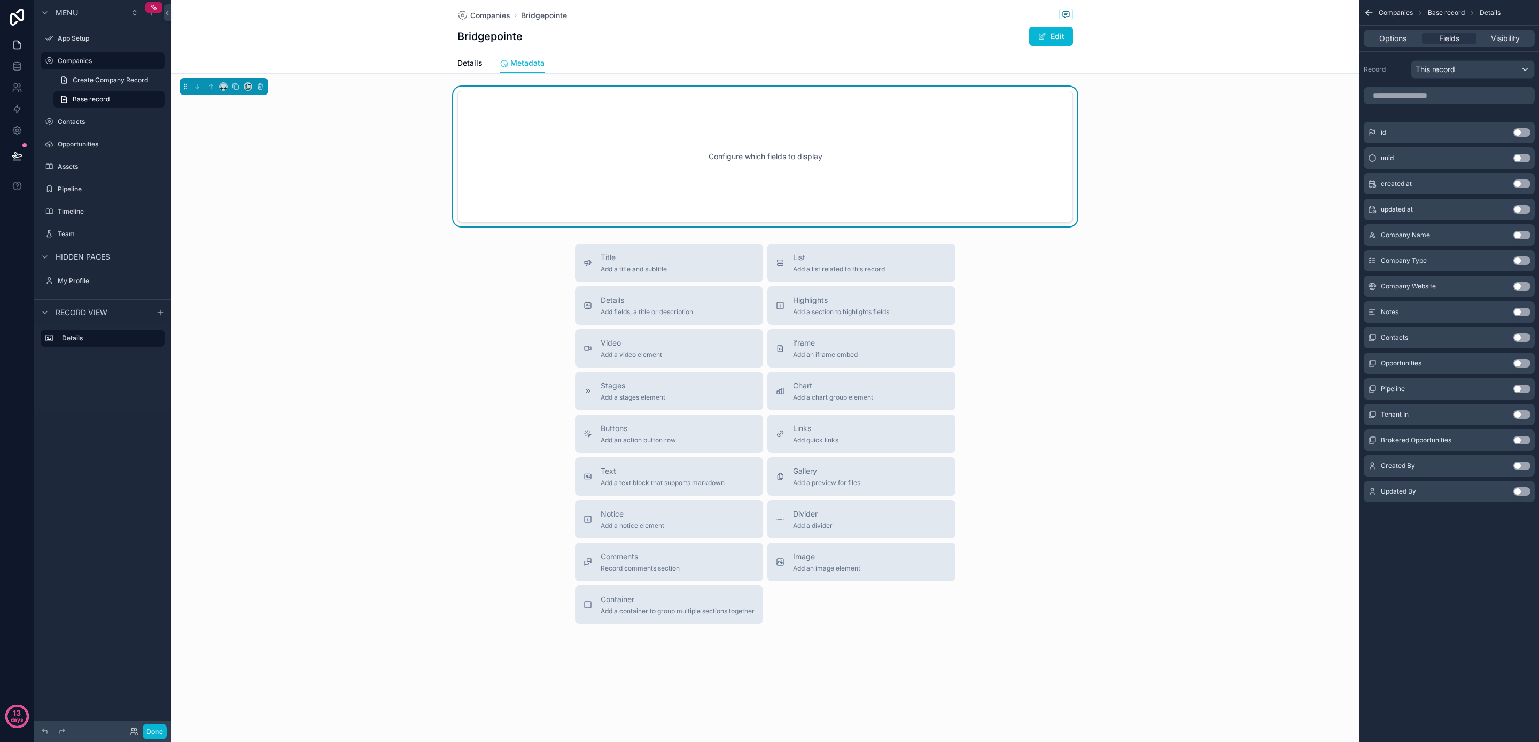
click at [1522, 184] on button "Use setting" at bounding box center [1522, 184] width 17 height 9
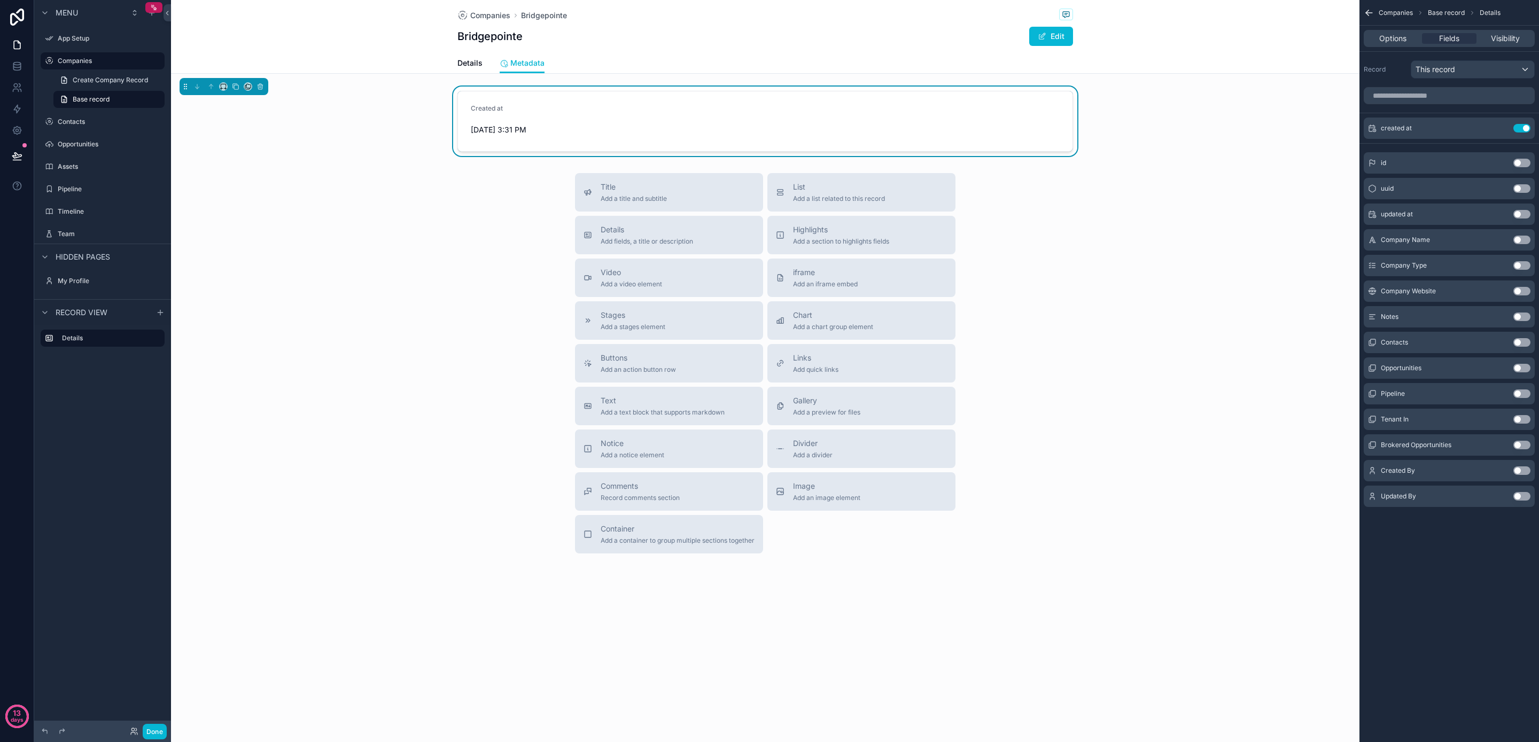
click at [1523, 470] on button "Use setting" at bounding box center [1522, 471] width 17 height 9
click at [1521, 497] on button "Use setting" at bounding box center [1522, 496] width 17 height 9
click at [1522, 266] on button "Use setting" at bounding box center [1522, 265] width 17 height 9
click at [1030, 293] on div "Title Add a title and subtitle List Add a list related to this record Details A…" at bounding box center [765, 363] width 1189 height 381
click at [908, 206] on button "List Add a list related to this record" at bounding box center [862, 192] width 188 height 38
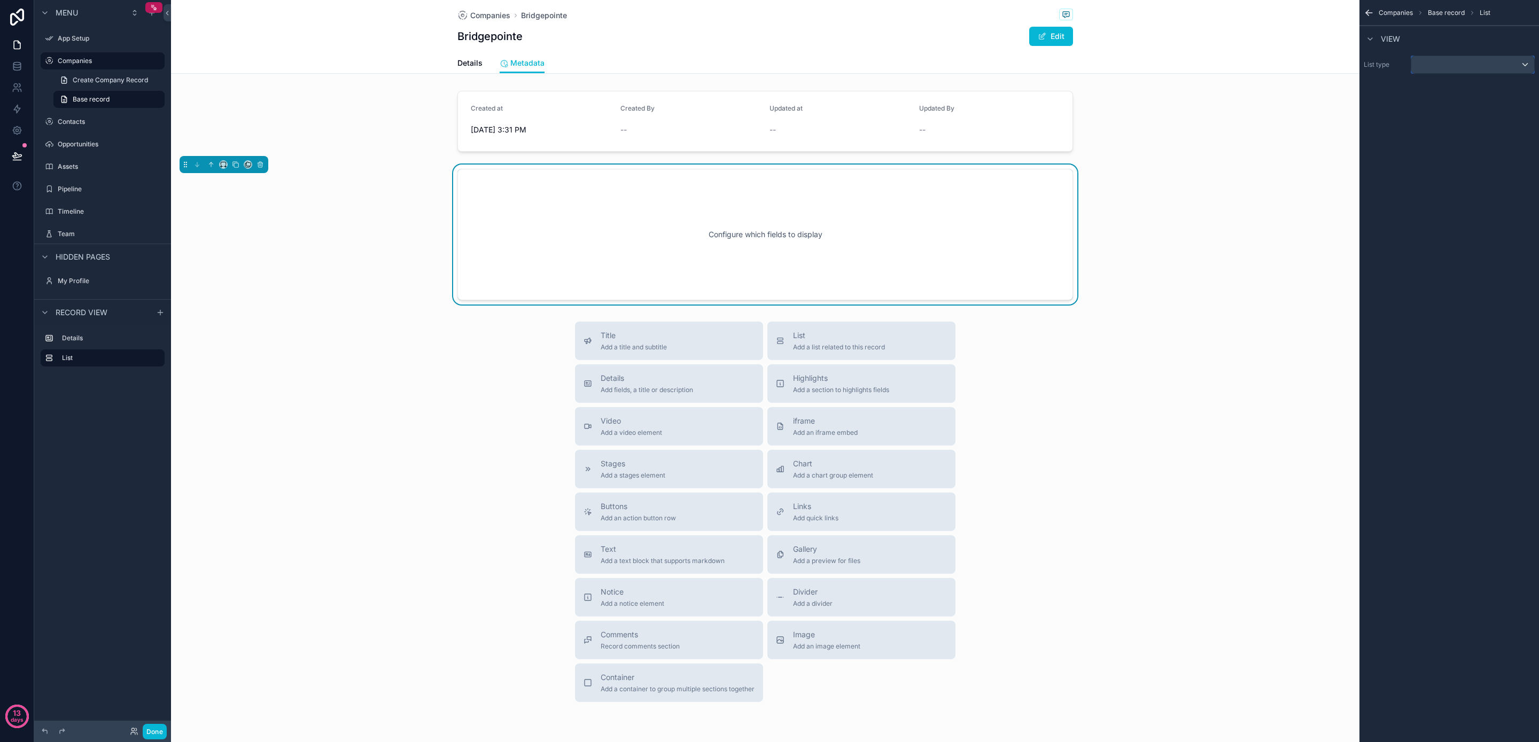
click at [1444, 72] on div "scrollable content" at bounding box center [1473, 64] width 123 height 17
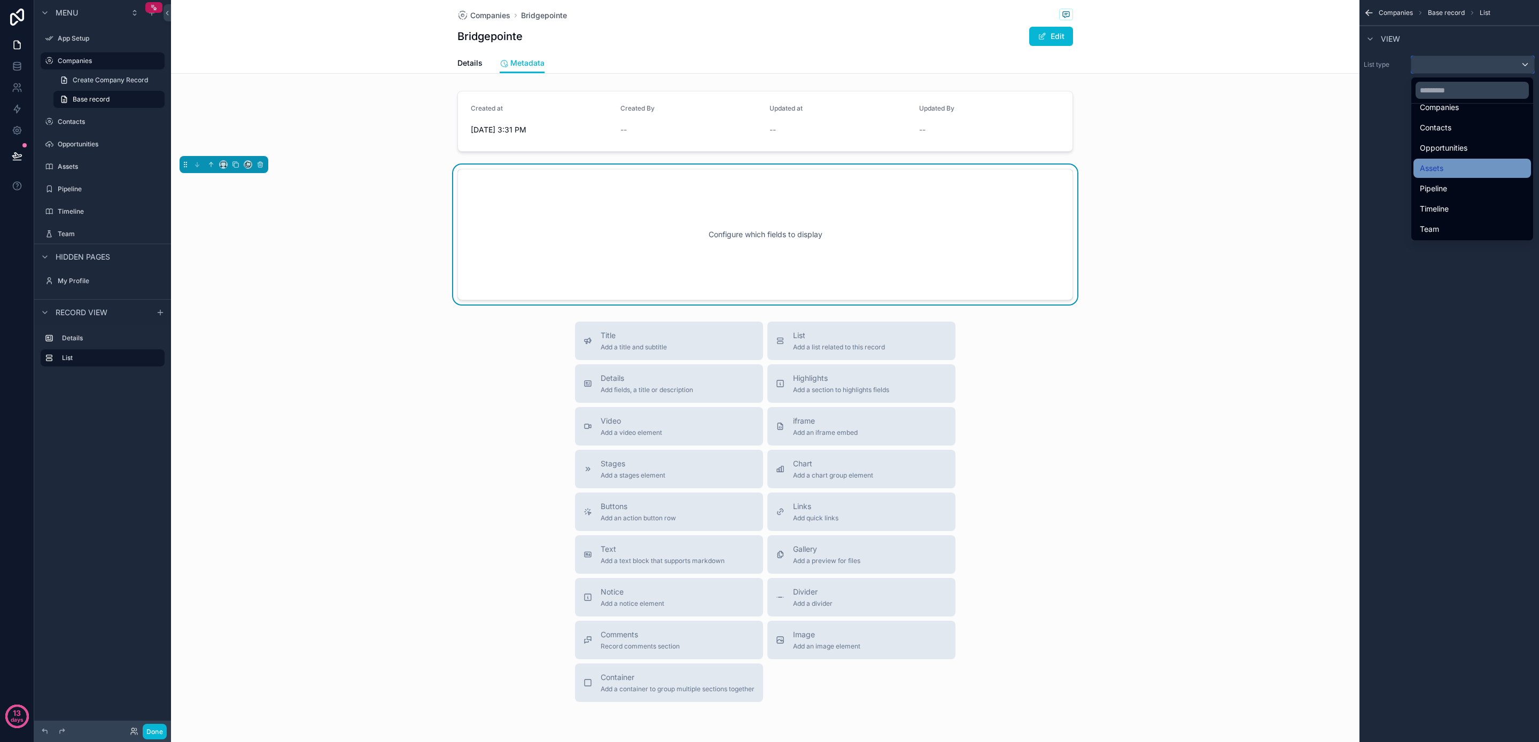
scroll to position [67, 0]
click at [1204, 309] on div "Companies Bridgepointe Bridgepointe Edit Metadata Details Metadata Created at […" at bounding box center [765, 394] width 1189 height 788
click at [976, 264] on div "Configure which fields to display" at bounding box center [765, 235] width 580 height 96
click at [979, 260] on div "Configure which fields to display" at bounding box center [765, 235] width 580 height 96
click at [1178, 236] on div "Configure which fields to display" at bounding box center [765, 235] width 1189 height 140
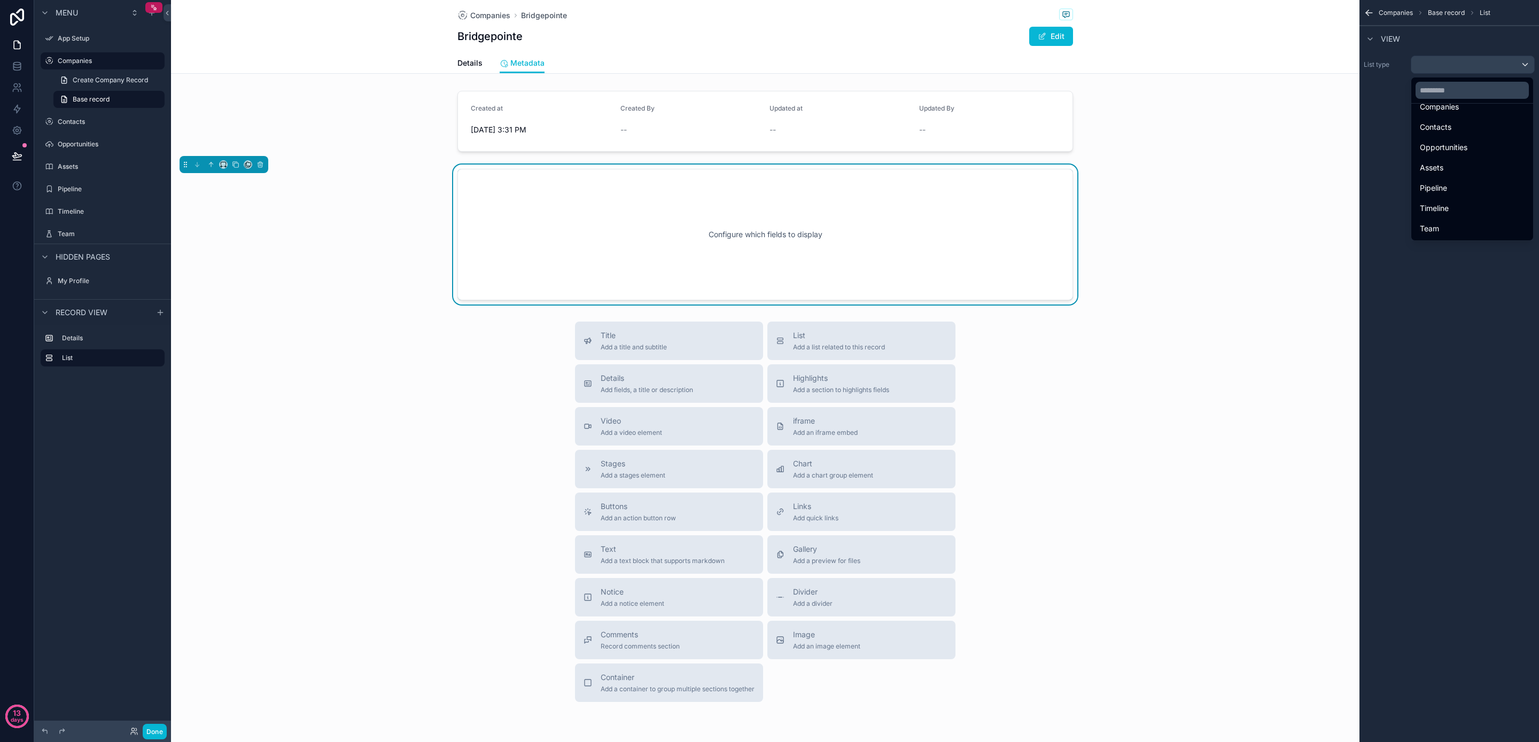
click at [1196, 197] on div "Configure which fields to display" at bounding box center [765, 235] width 1189 height 140
click at [258, 165] on icon "scrollable content" at bounding box center [260, 164] width 7 height 7
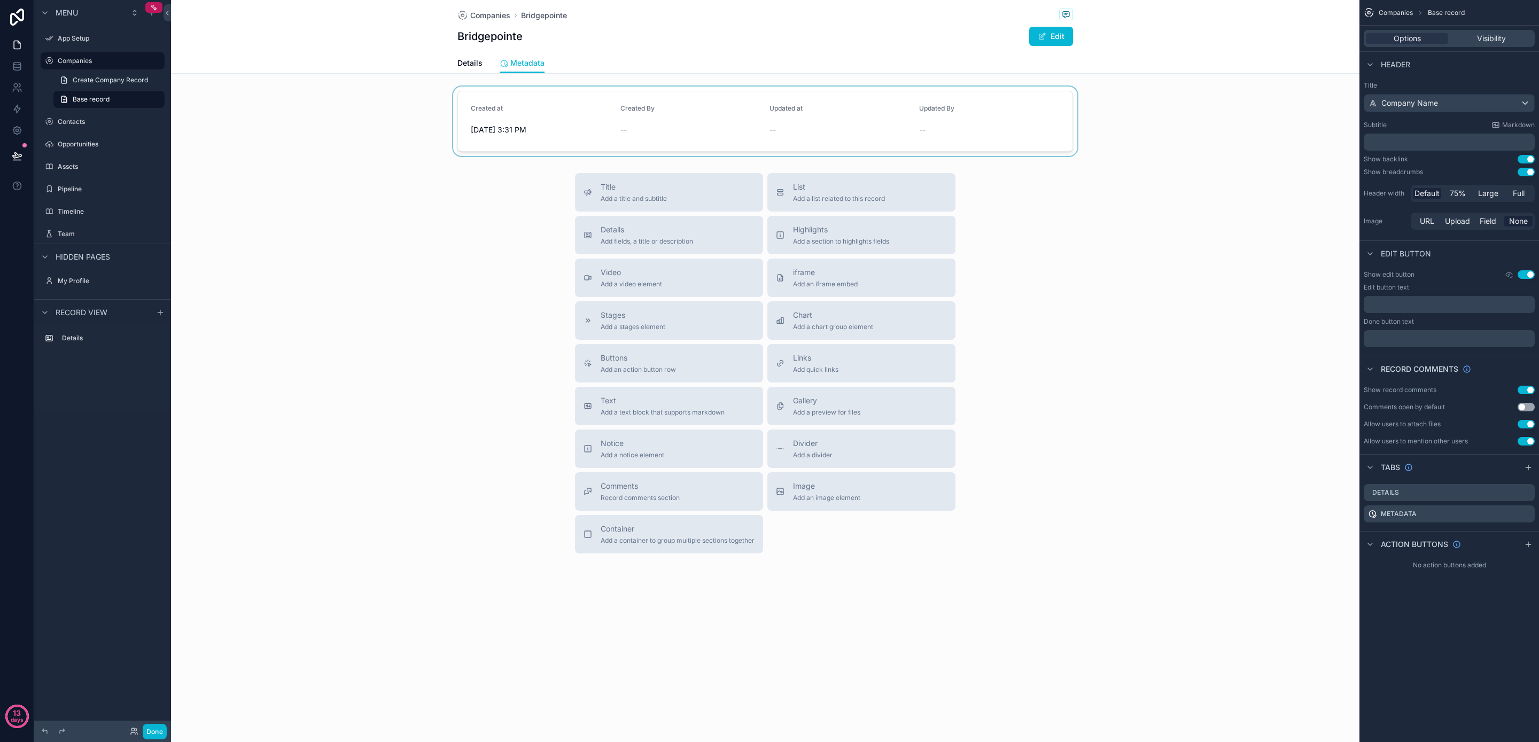
click at [574, 124] on div "scrollable content" at bounding box center [765, 121] width 1189 height 69
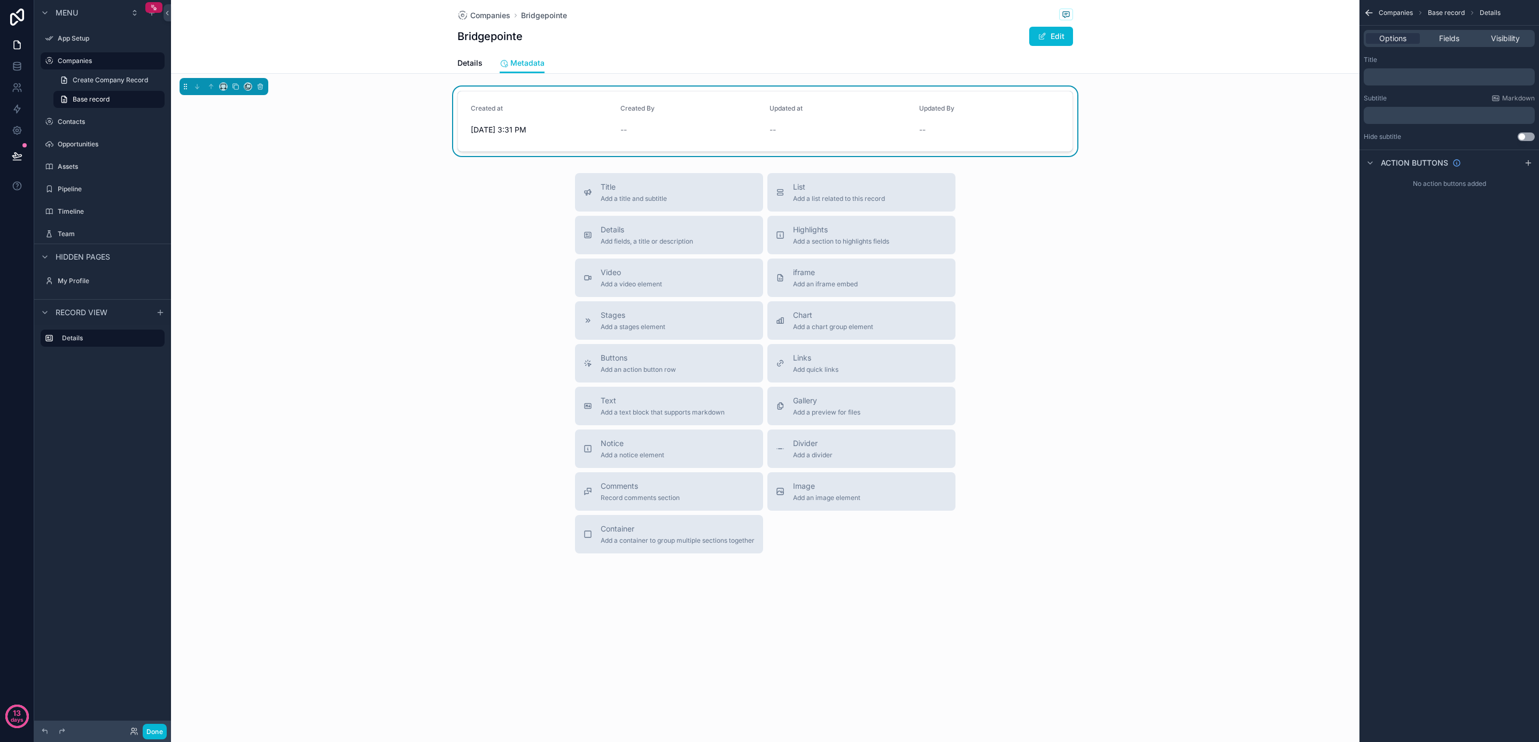
click at [1404, 76] on p "﻿" at bounding box center [1450, 77] width 165 height 9
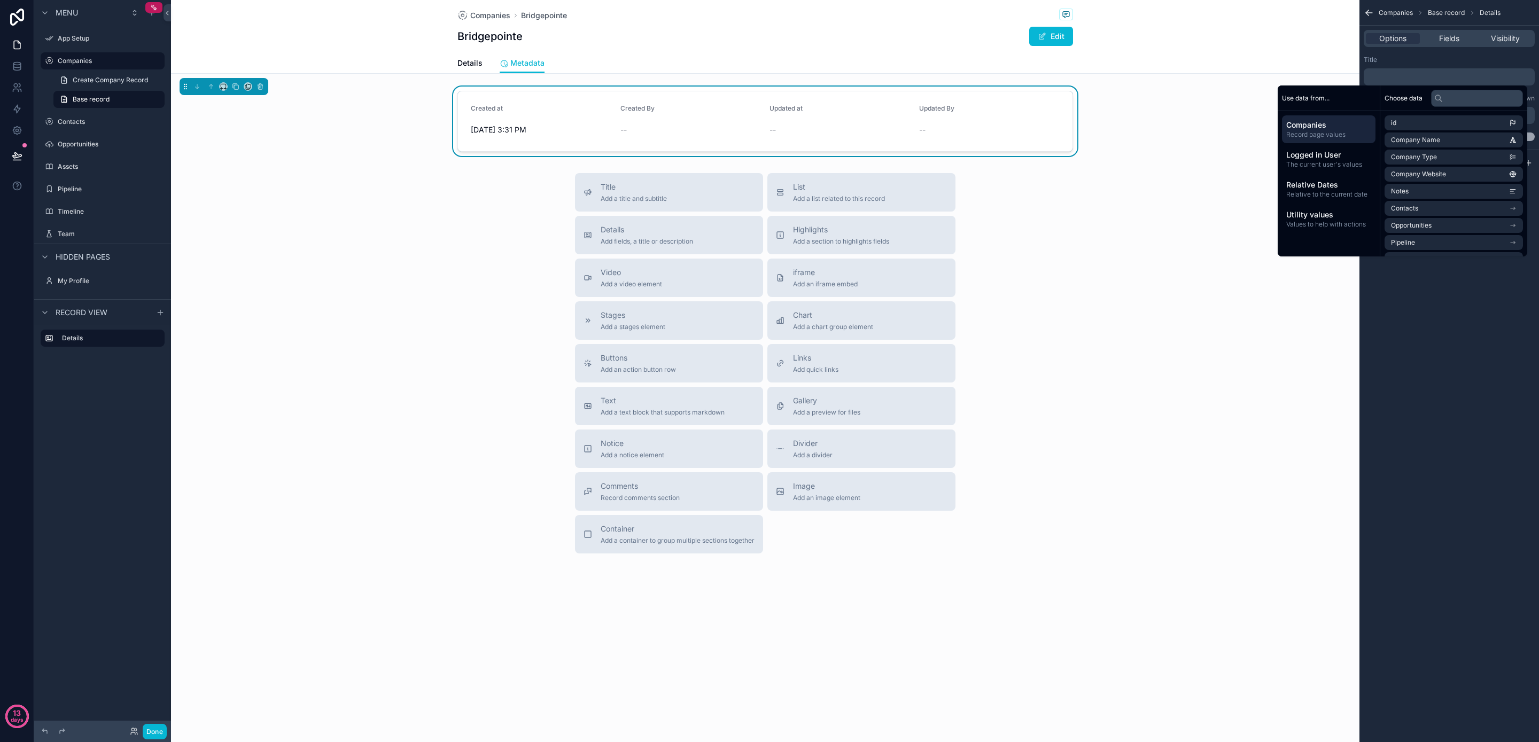
click at [1395, 351] on div "Companies Base record Details Options Fields Visibility Title ﻿ Subtitle Markdo…" at bounding box center [1450, 371] width 180 height 742
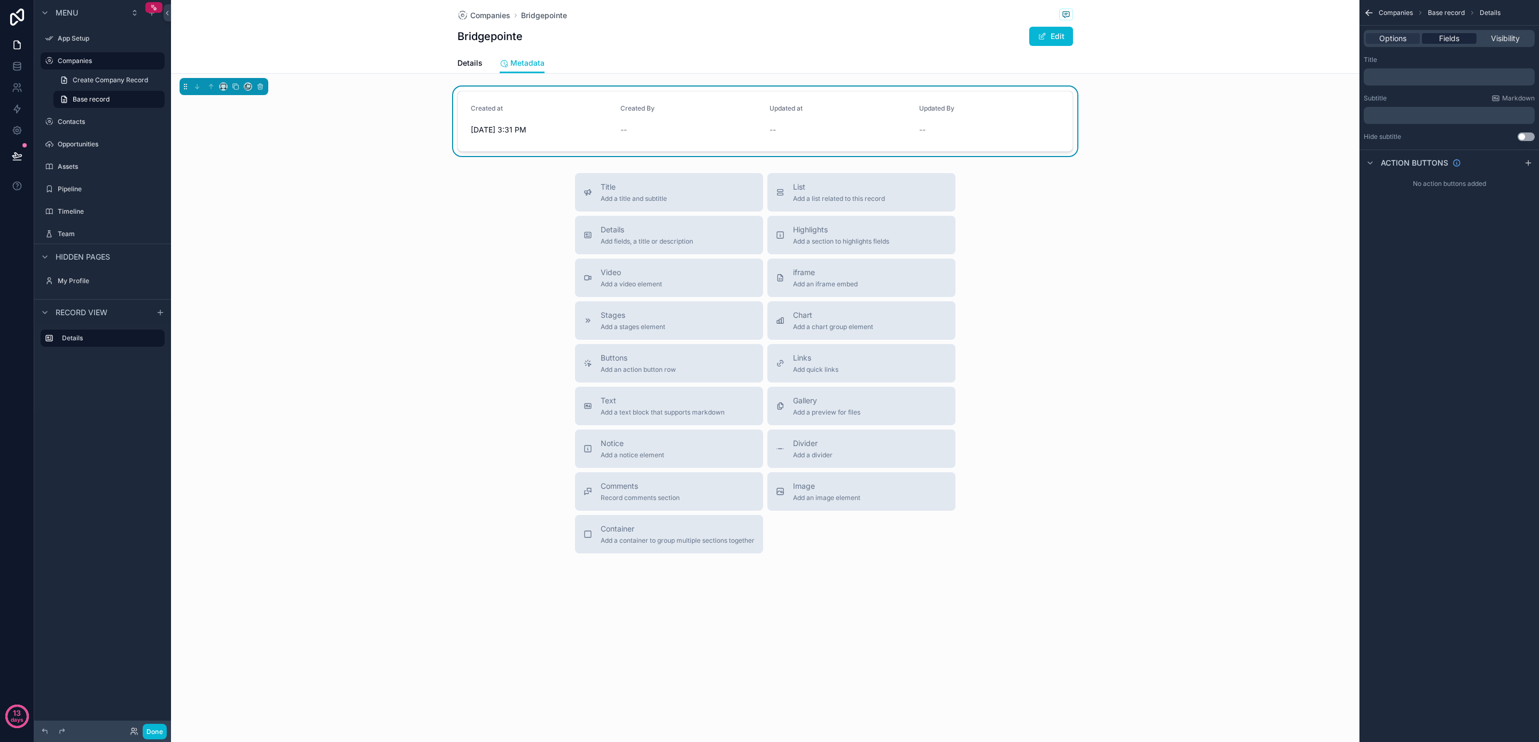
click at [1451, 42] on span "Fields" at bounding box center [1449, 38] width 20 height 11
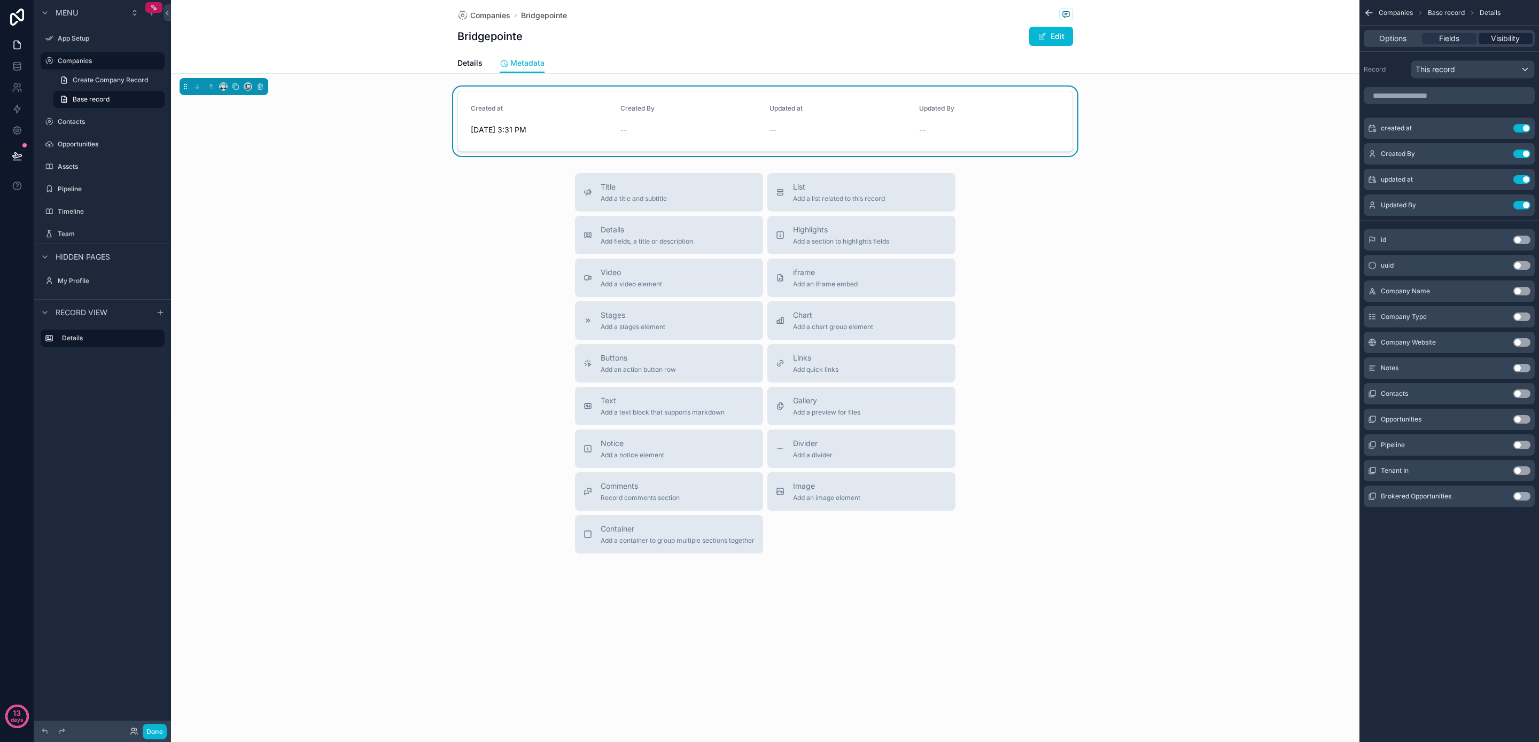
click at [1495, 35] on span "Visibility" at bounding box center [1505, 38] width 29 height 11
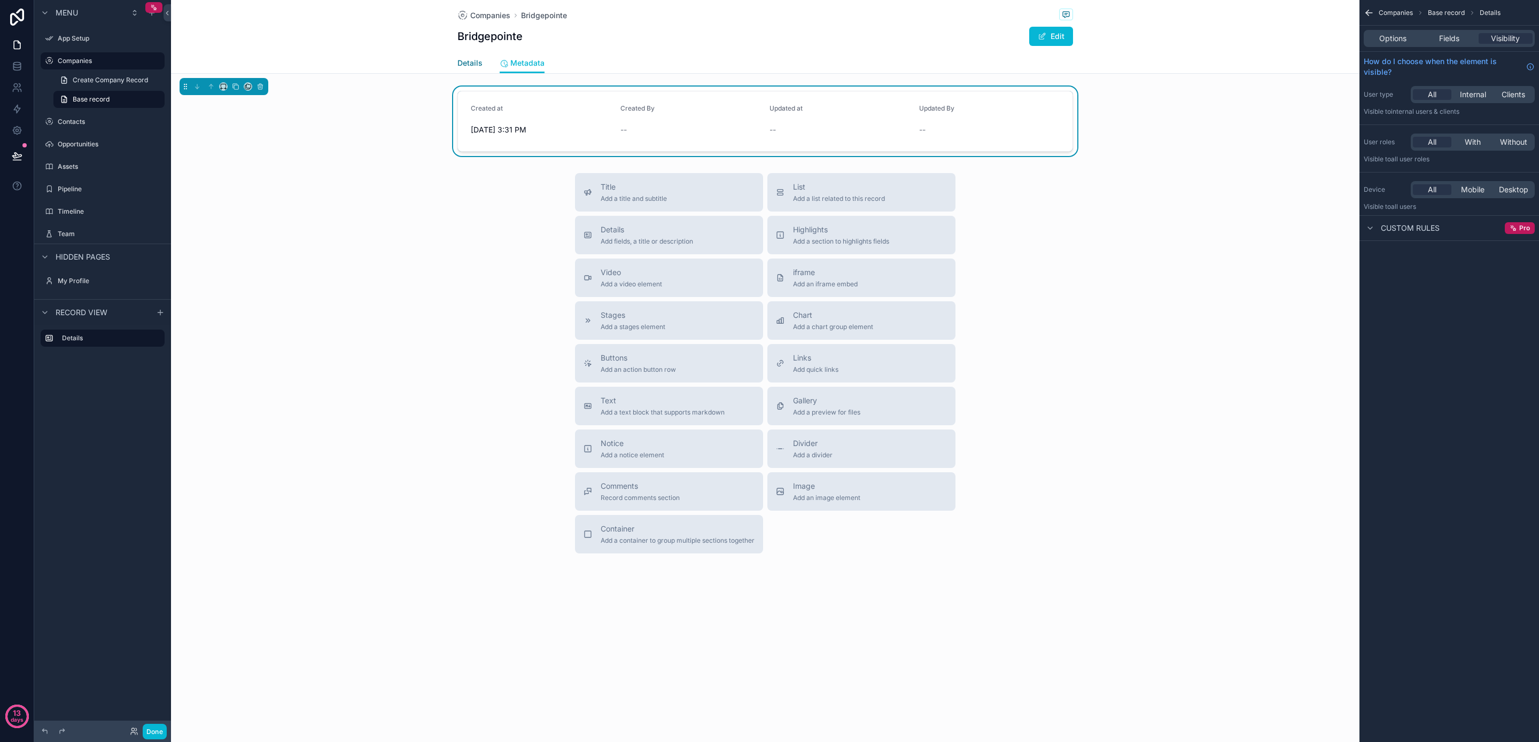
click at [463, 59] on span "Details" at bounding box center [470, 63] width 25 height 11
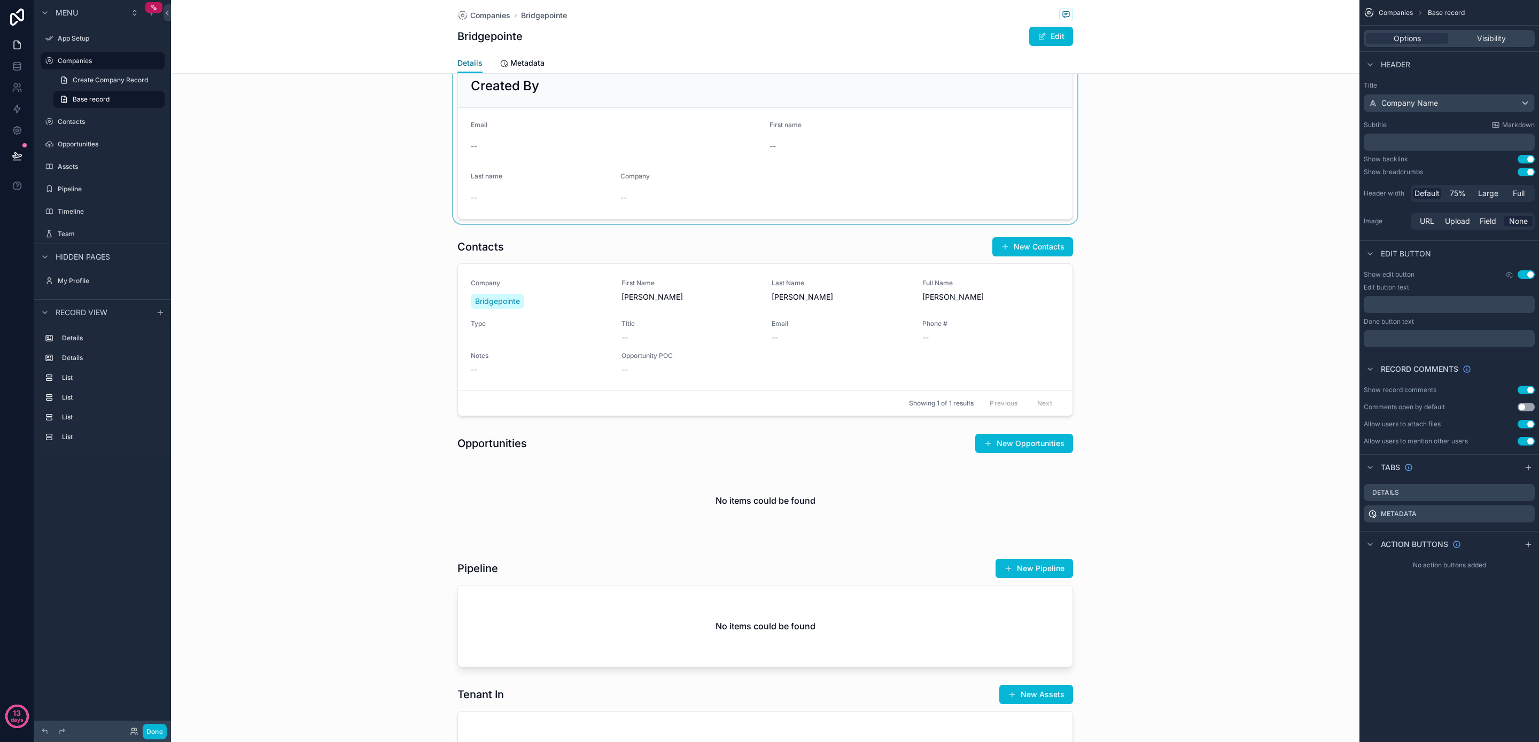
scroll to position [8, 0]
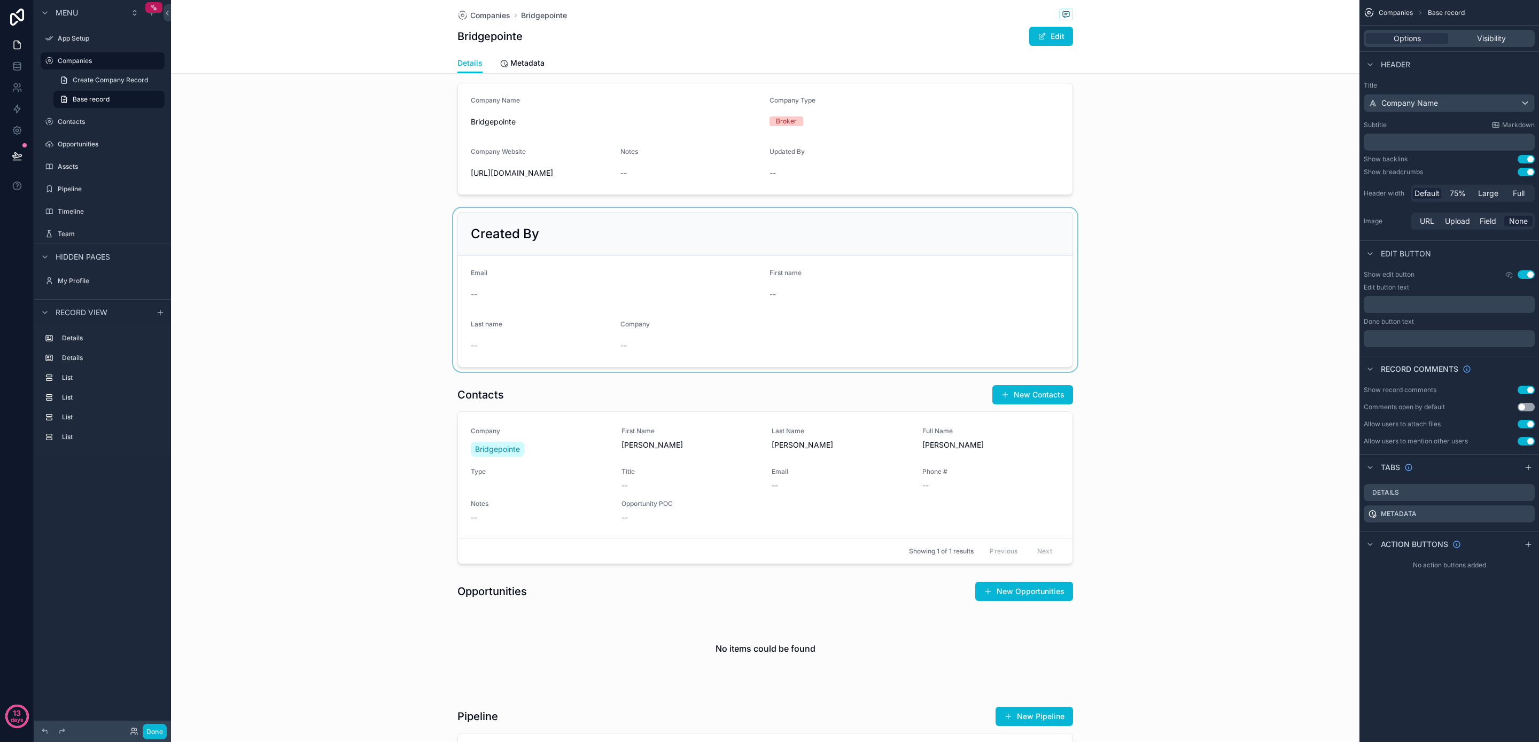
click at [597, 264] on div "scrollable content" at bounding box center [765, 290] width 1189 height 164
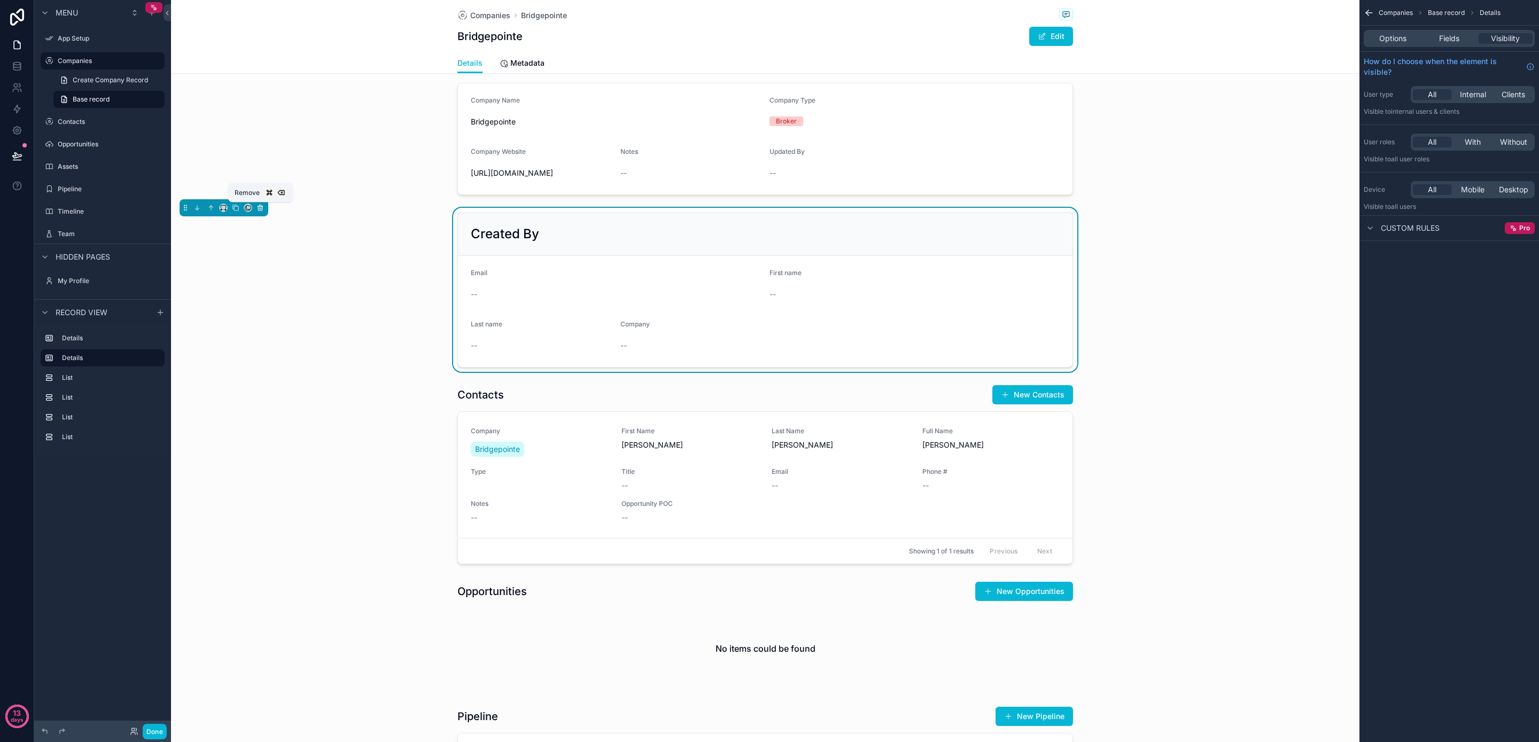
click at [258, 206] on icon "scrollable content" at bounding box center [260, 206] width 5 height 0
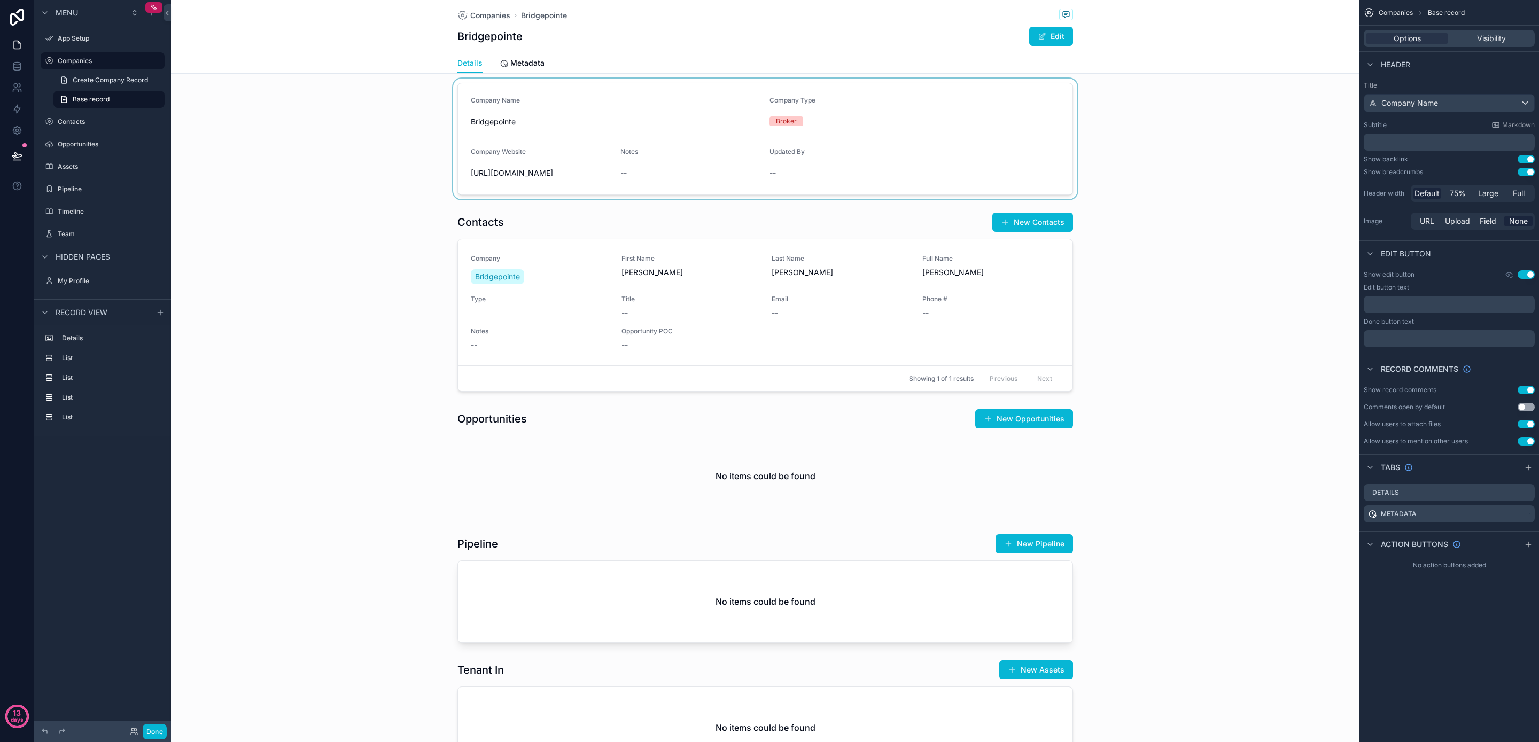
click at [655, 145] on div "scrollable content" at bounding box center [765, 139] width 1189 height 121
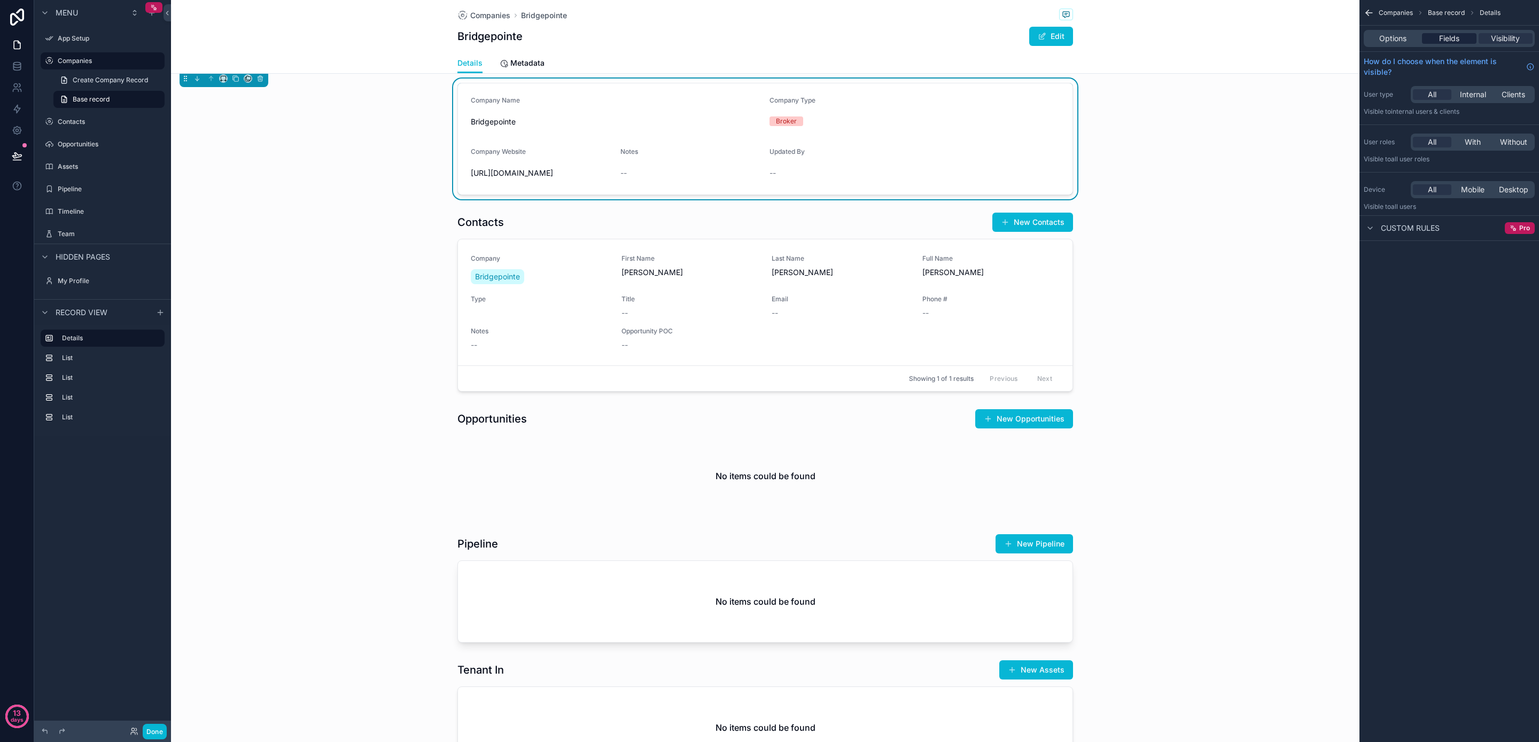
click at [1458, 40] on span "Fields" at bounding box center [1449, 38] width 20 height 11
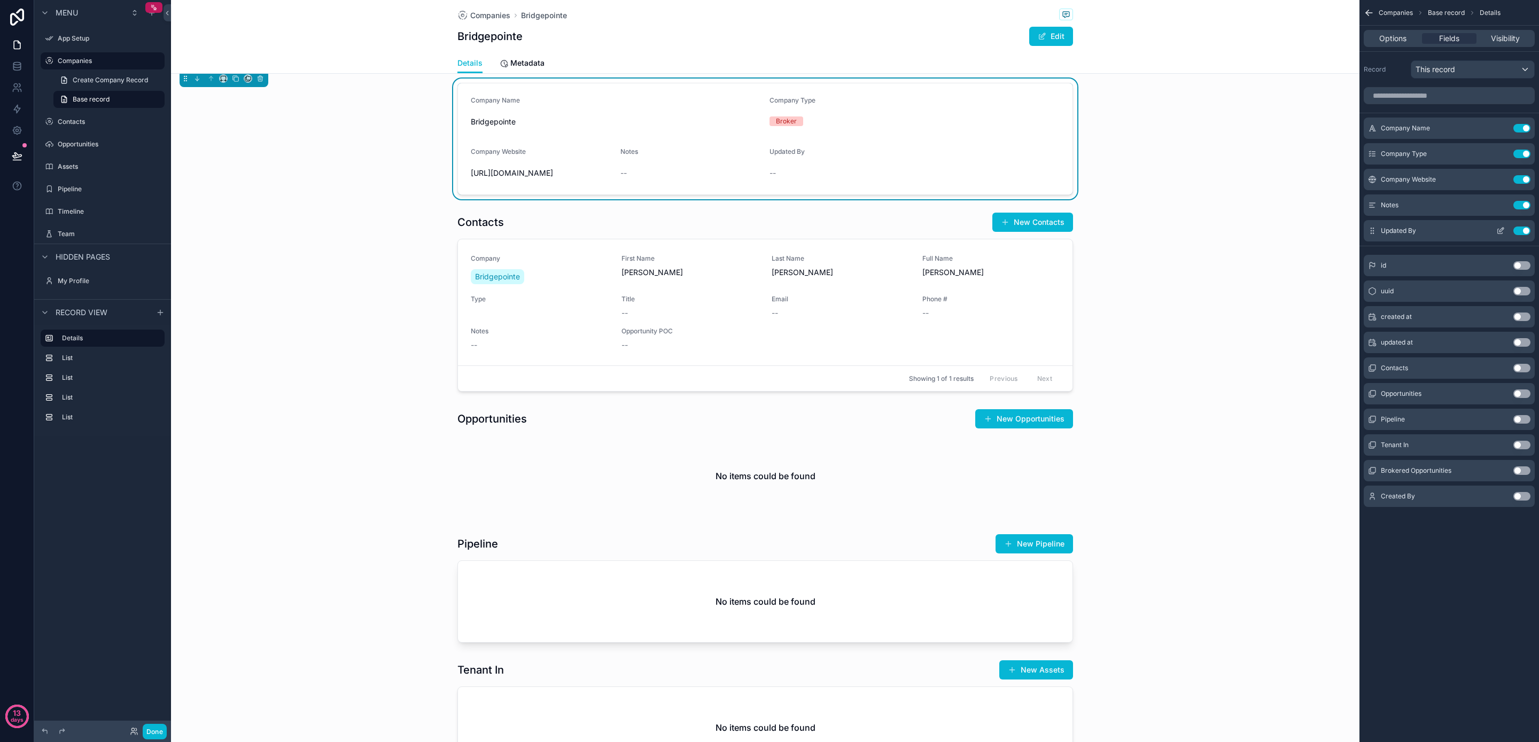
click at [1524, 229] on button "Use setting" at bounding box center [1522, 231] width 17 height 9
click at [1151, 281] on div "scrollable content" at bounding box center [765, 302] width 1189 height 188
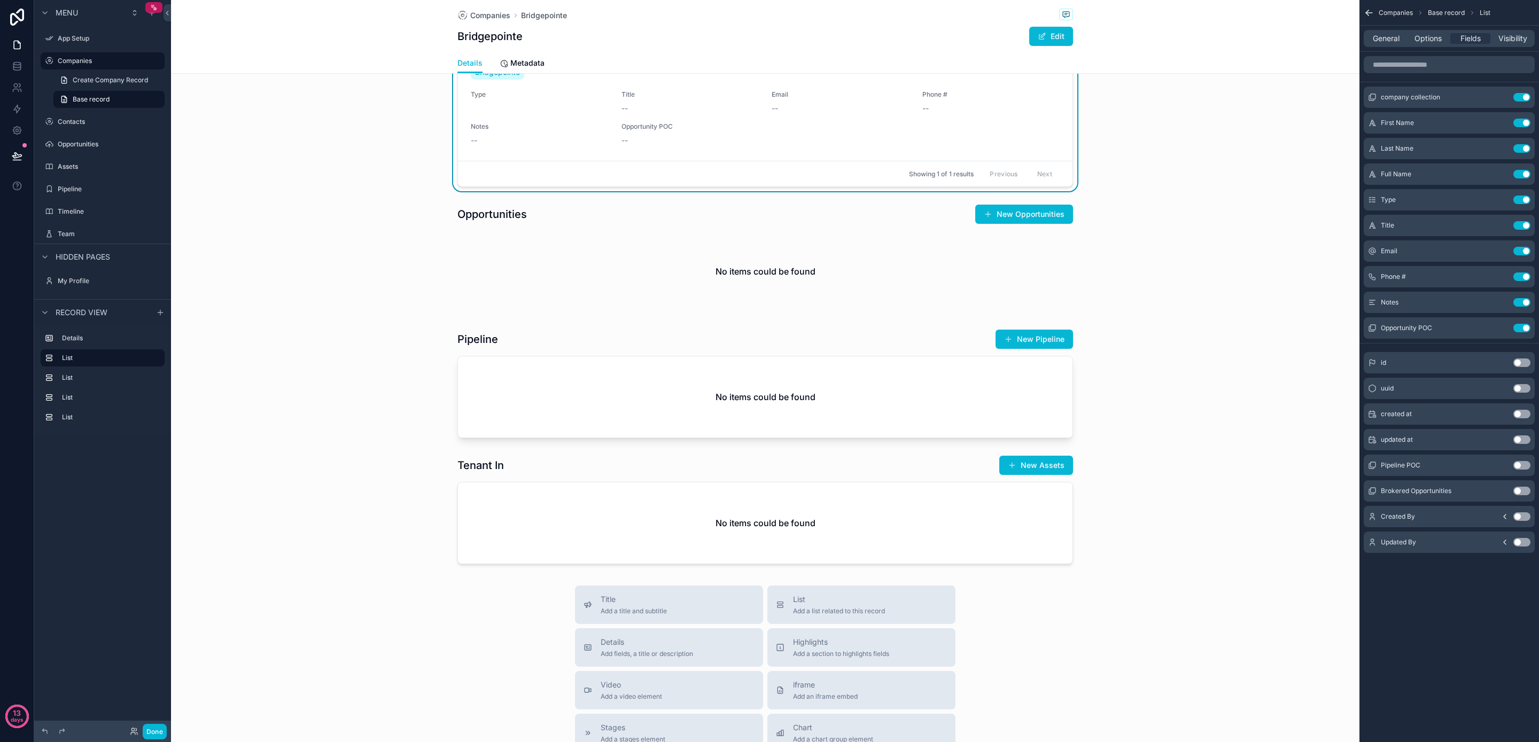
scroll to position [235, 0]
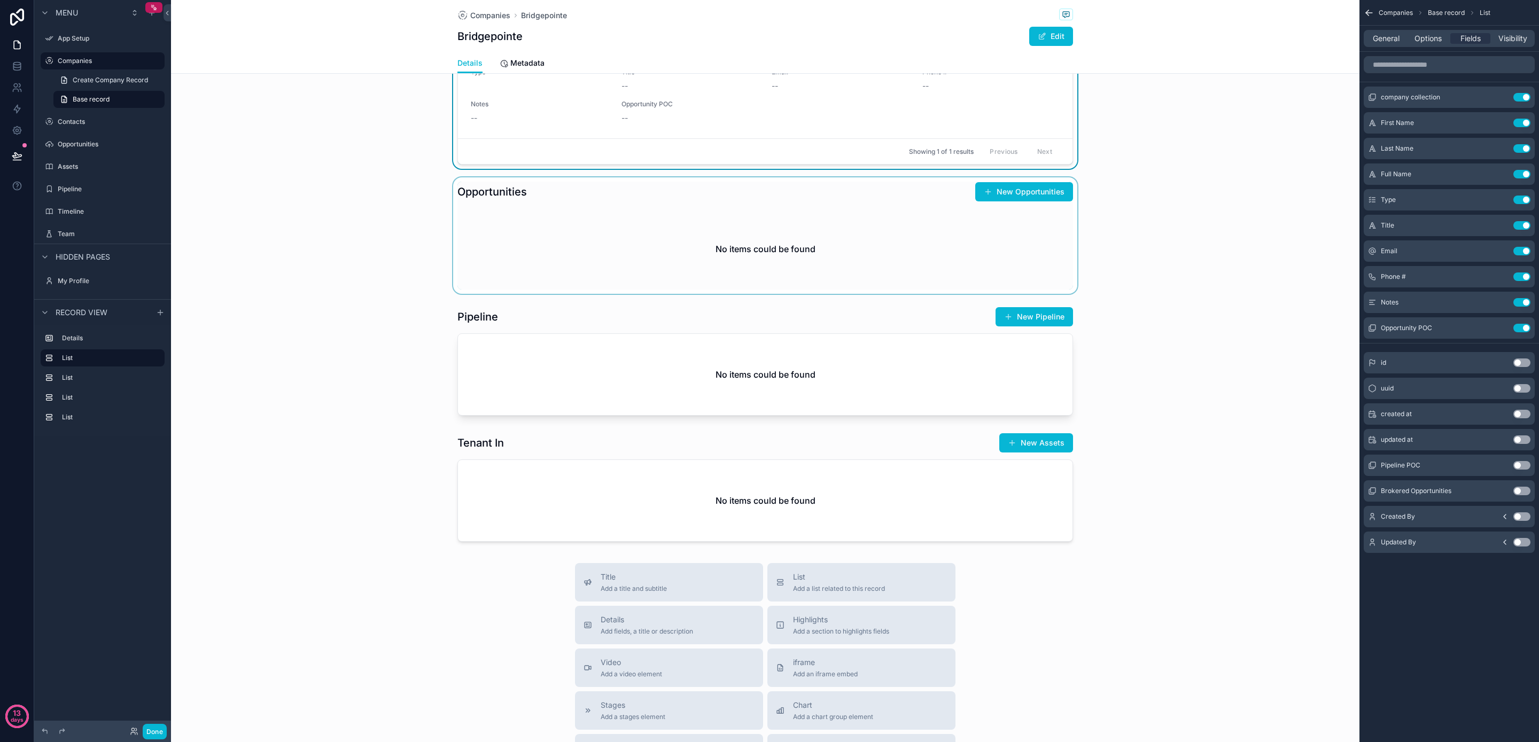
click at [893, 211] on div "scrollable content" at bounding box center [765, 235] width 1189 height 117
click at [1377, 36] on span "General" at bounding box center [1386, 38] width 27 height 11
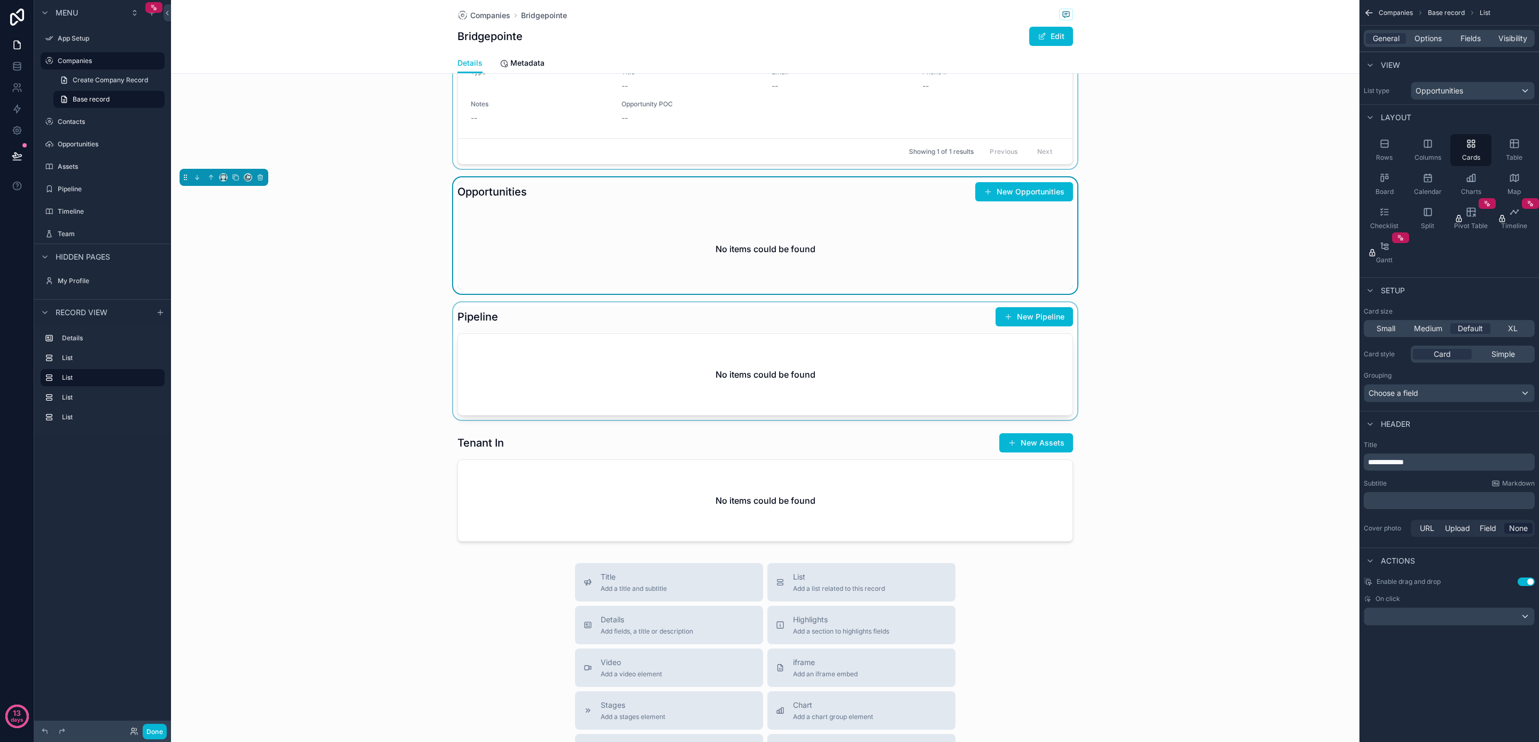
click at [925, 347] on div "scrollable content" at bounding box center [765, 362] width 1189 height 118
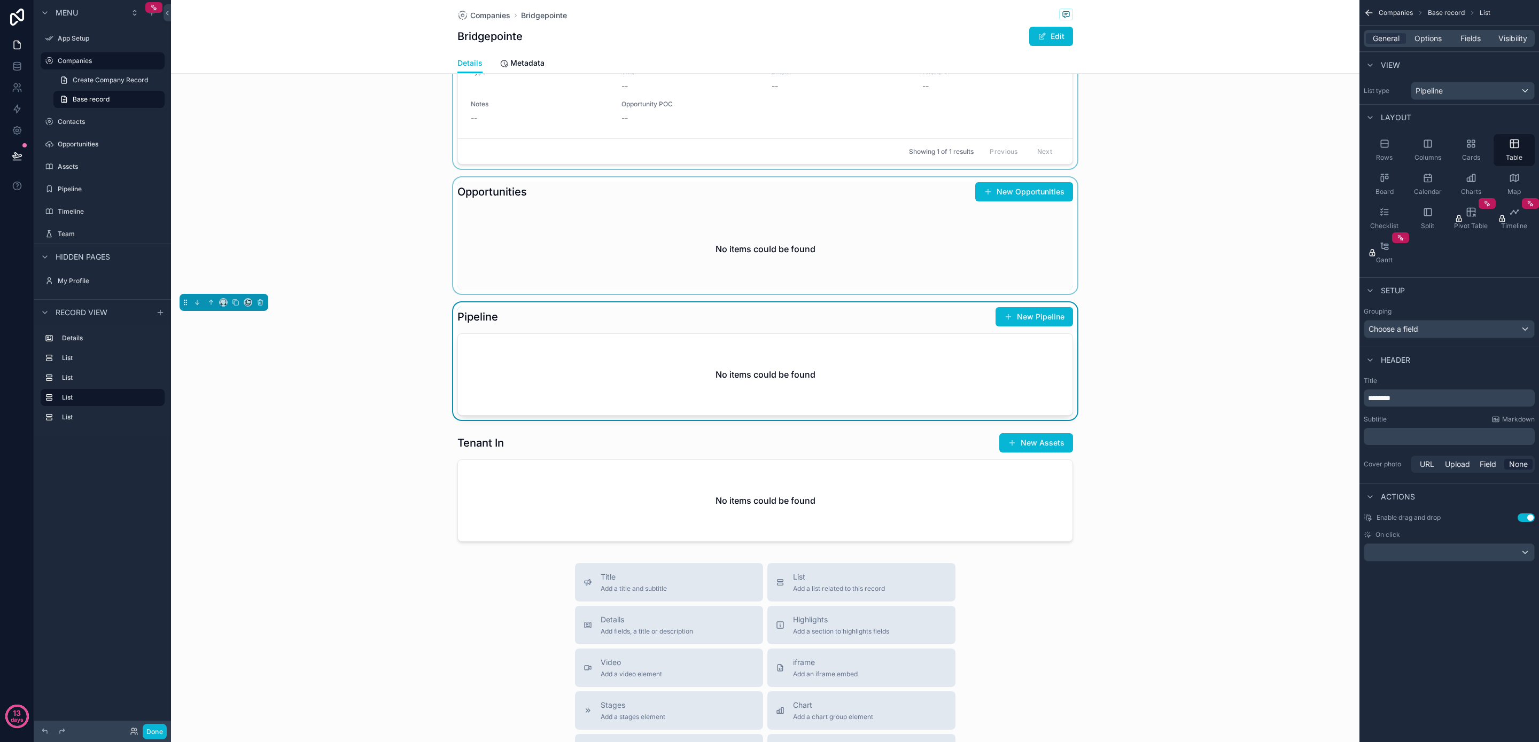
click at [913, 260] on div "scrollable content" at bounding box center [765, 235] width 1189 height 117
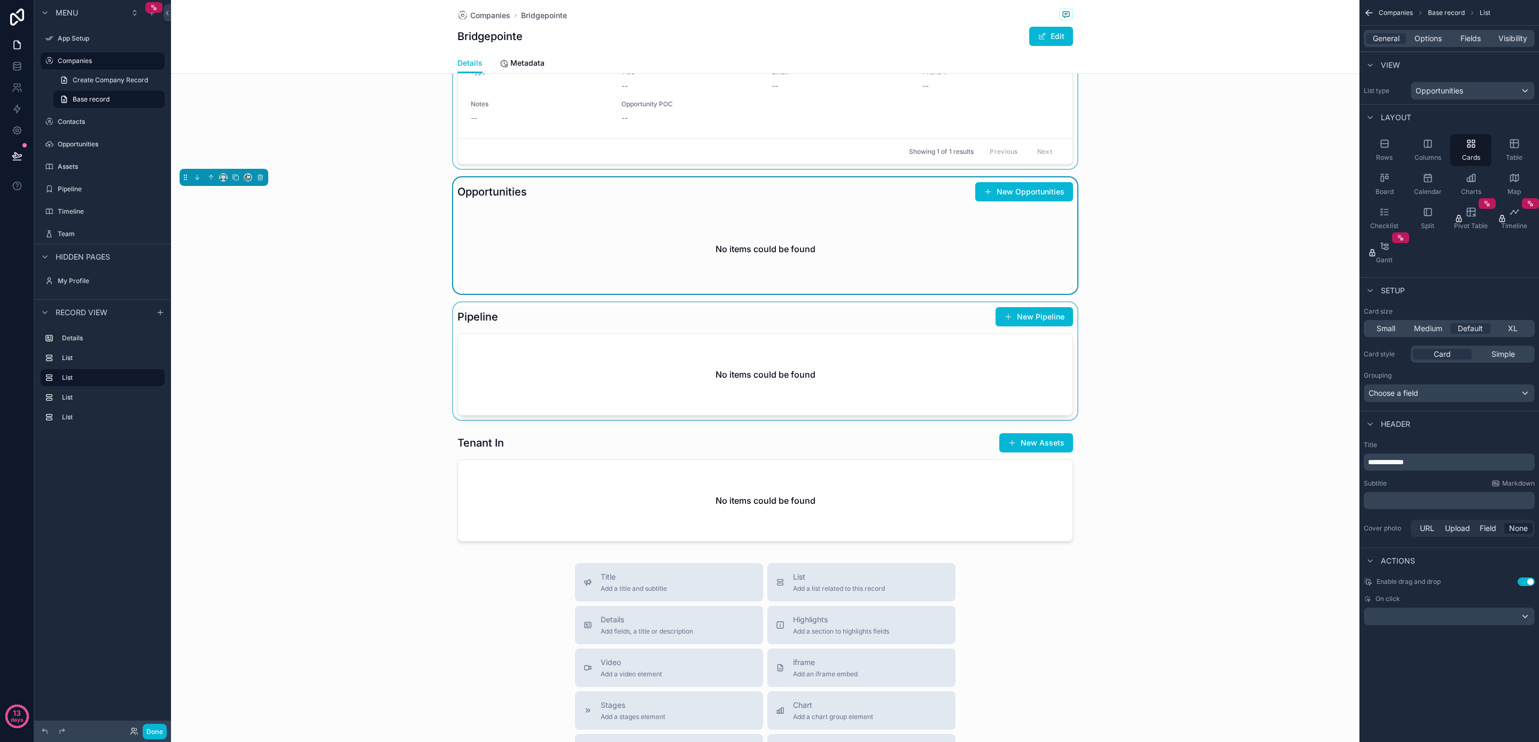
click at [905, 327] on div "scrollable content" at bounding box center [765, 362] width 1189 height 118
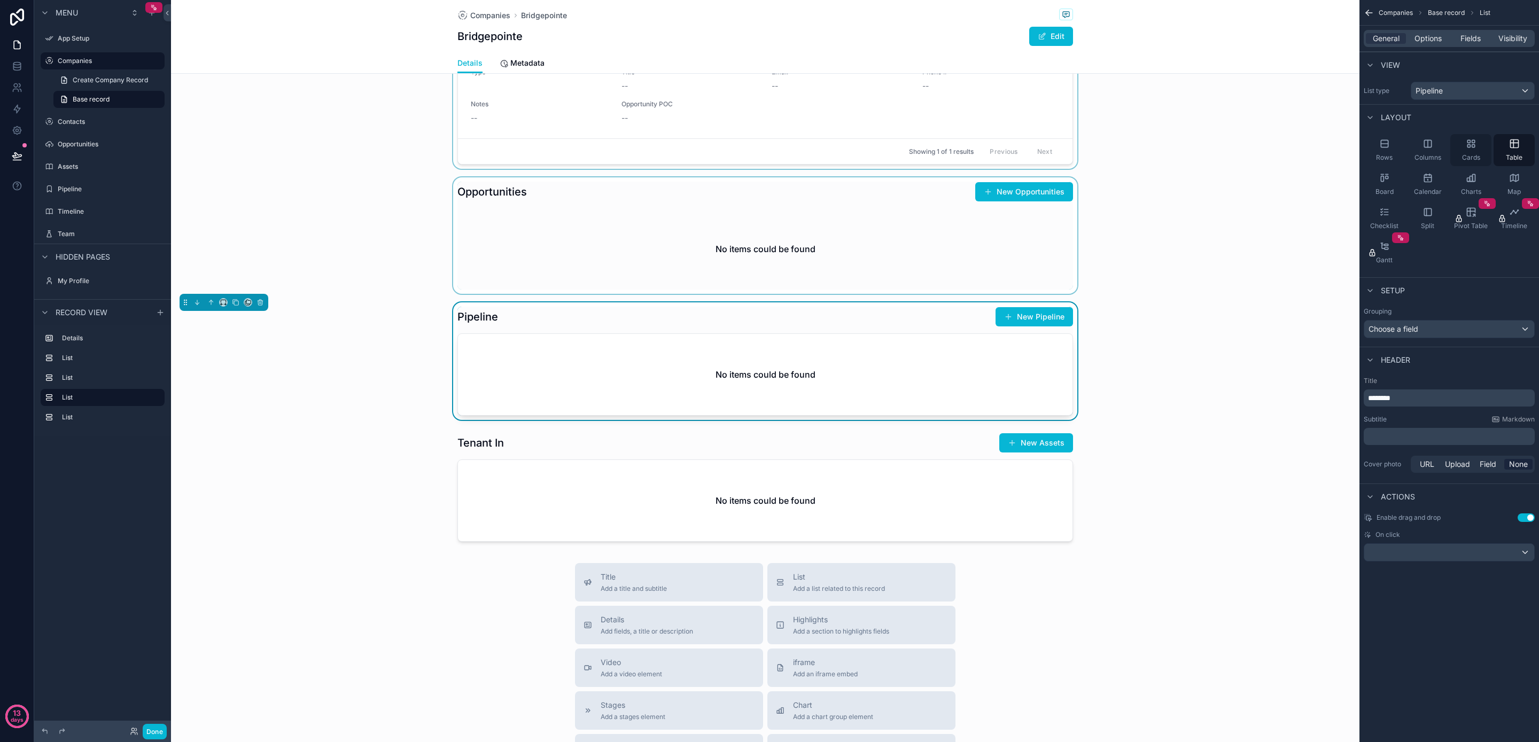
click at [1465, 152] on div "Cards" at bounding box center [1471, 150] width 41 height 32
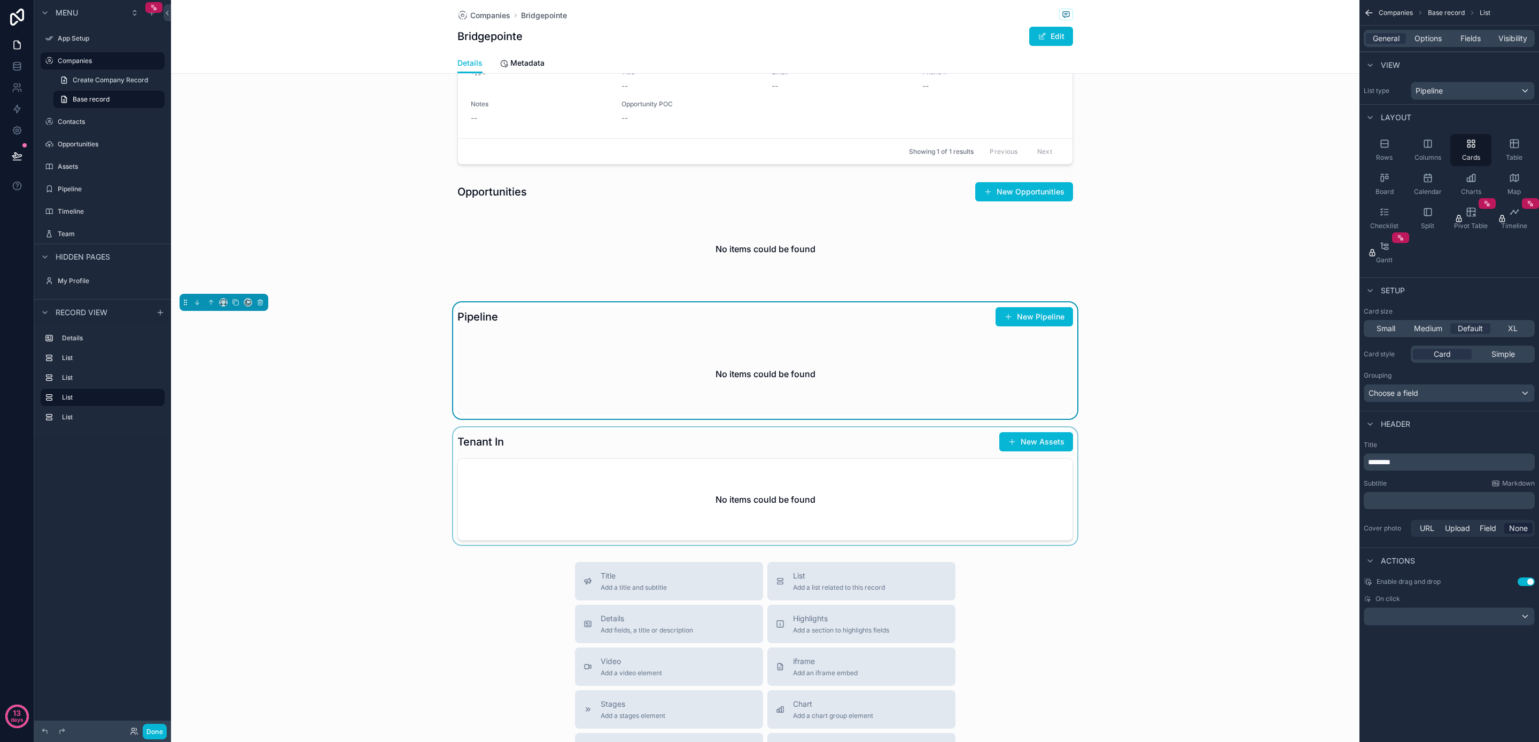
click at [891, 491] on div "scrollable content" at bounding box center [765, 487] width 1189 height 118
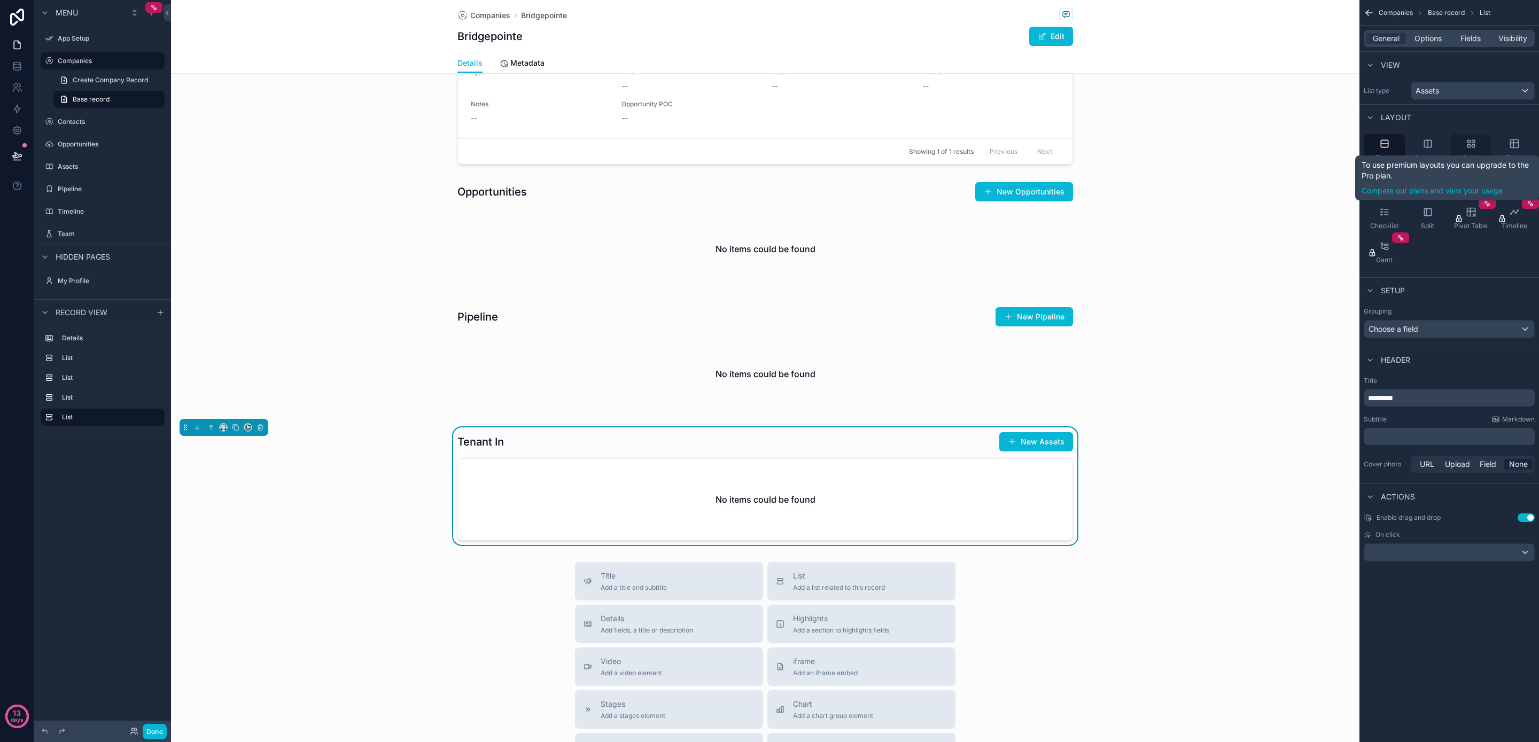
click at [1476, 149] on div "Cards" at bounding box center [1471, 150] width 41 height 32
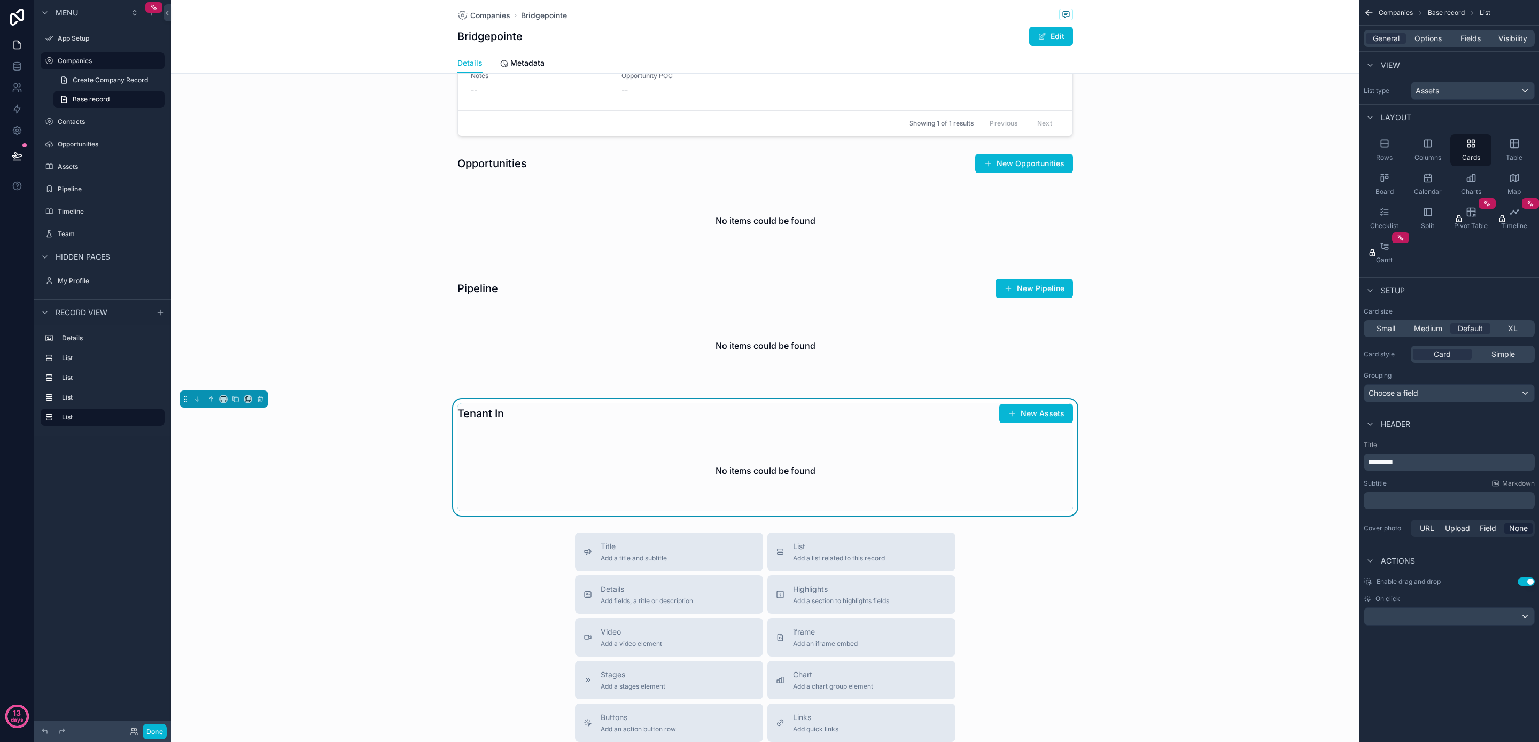
scroll to position [458, 0]
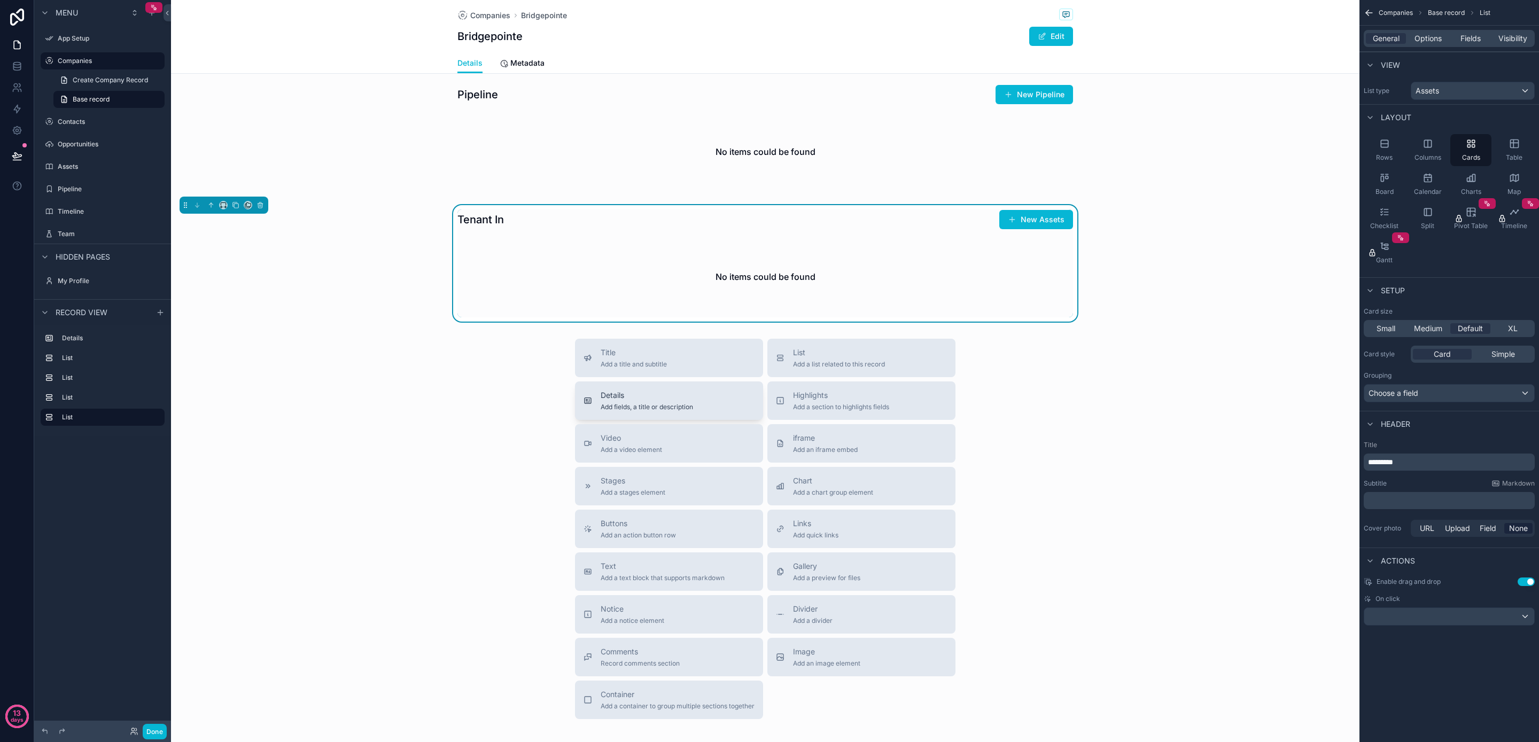
click at [716, 402] on div "Details Add fields, a title or description" at bounding box center [669, 400] width 171 height 21
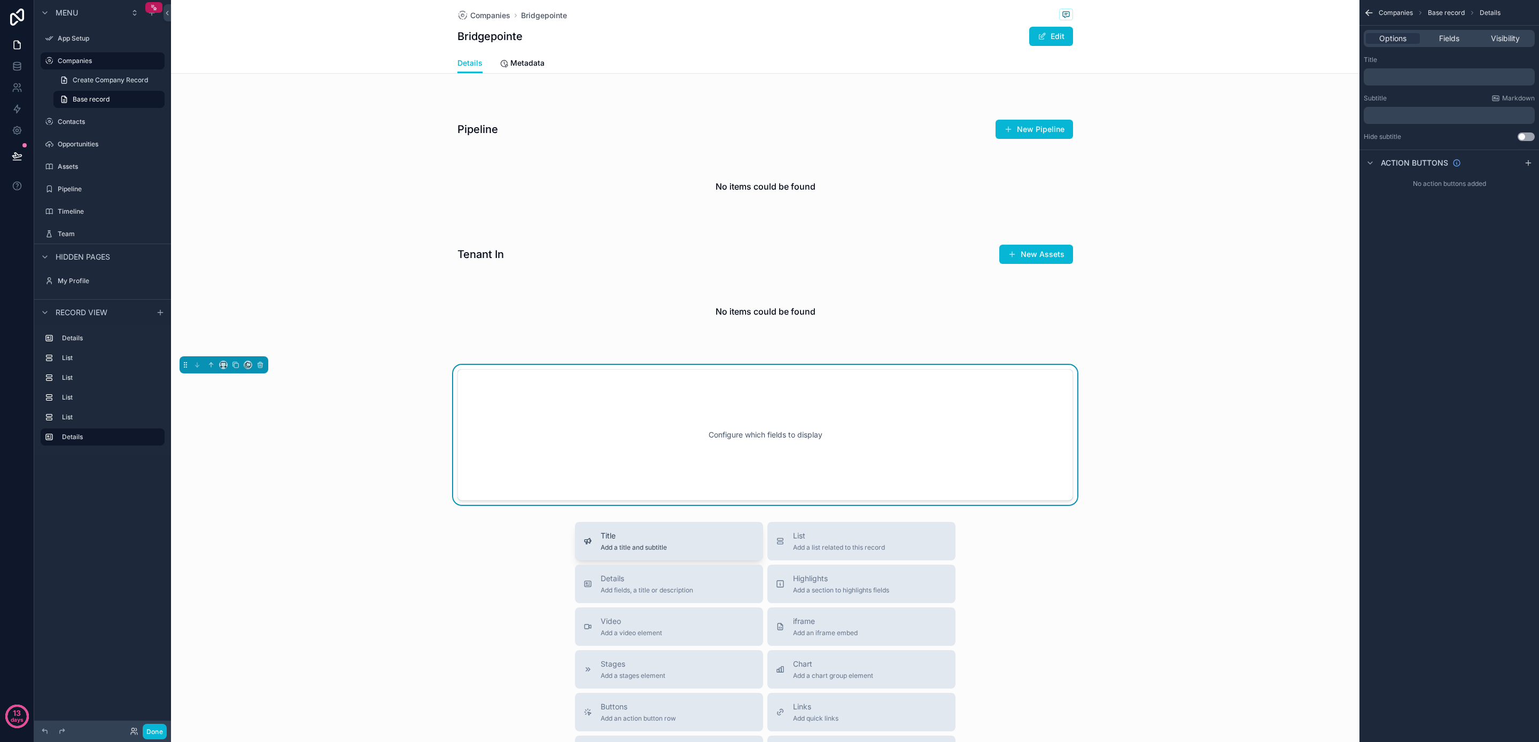
scroll to position [420, 0]
click at [823, 540] on span "List" at bounding box center [839, 539] width 92 height 11
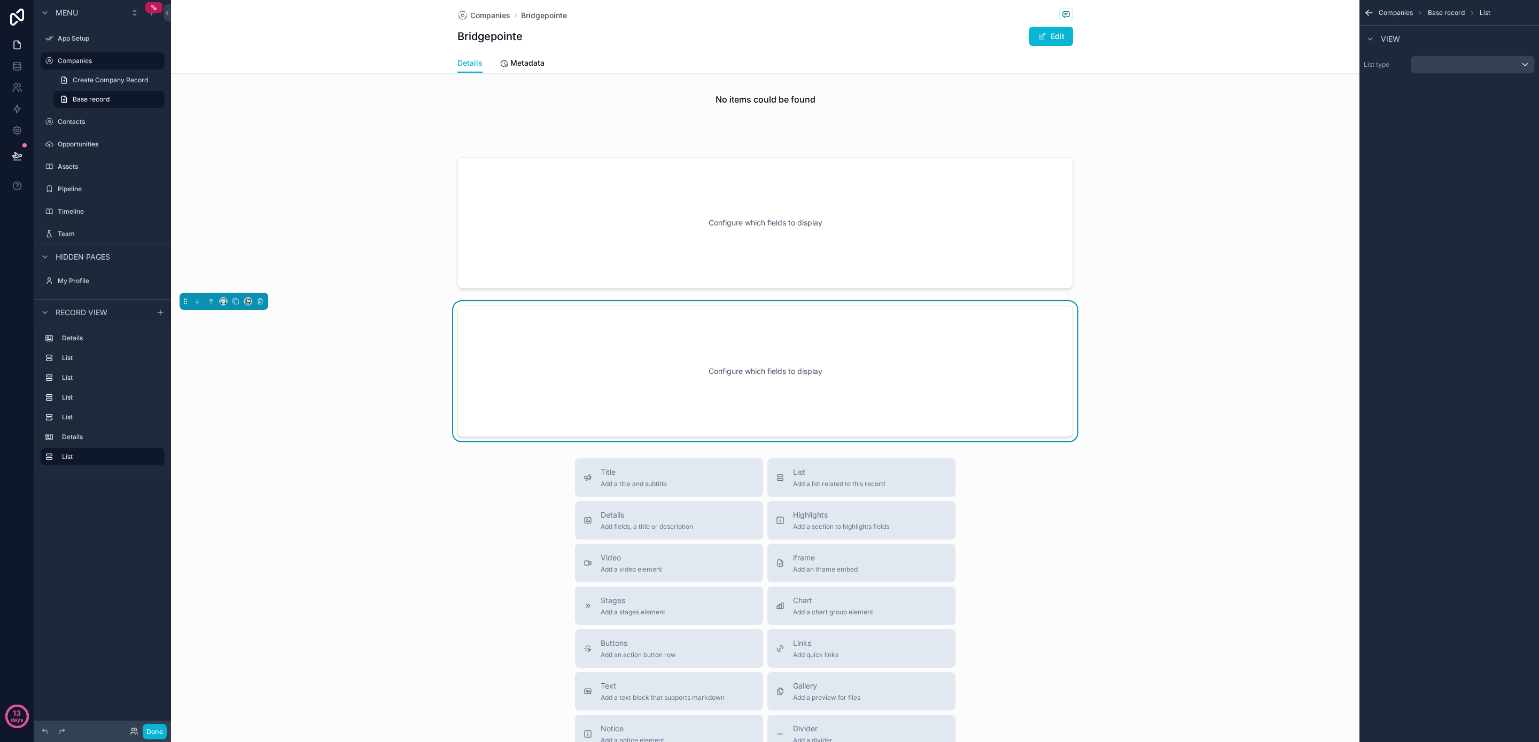
scroll to position [636, 0]
click at [1471, 71] on div "scrollable content" at bounding box center [1473, 64] width 123 height 17
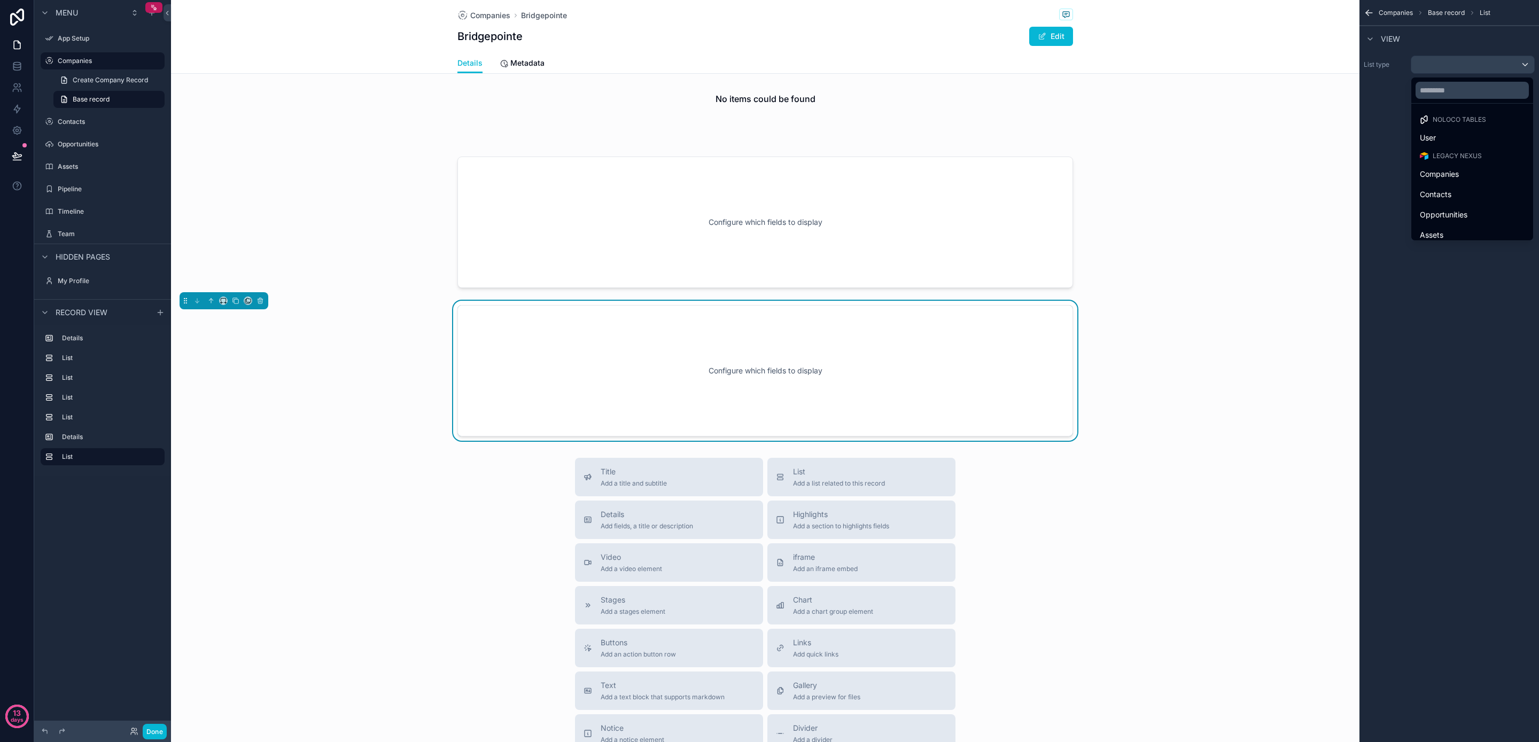
drag, startPoint x: 996, startPoint y: 357, endPoint x: 951, endPoint y: 368, distance: 46.4
click at [997, 356] on div "Configure which fields to display" at bounding box center [765, 371] width 580 height 96
click at [910, 372] on div "Configure which fields to display" at bounding box center [765, 371] width 580 height 96
click at [261, 300] on icon "scrollable content" at bounding box center [260, 300] width 7 height 7
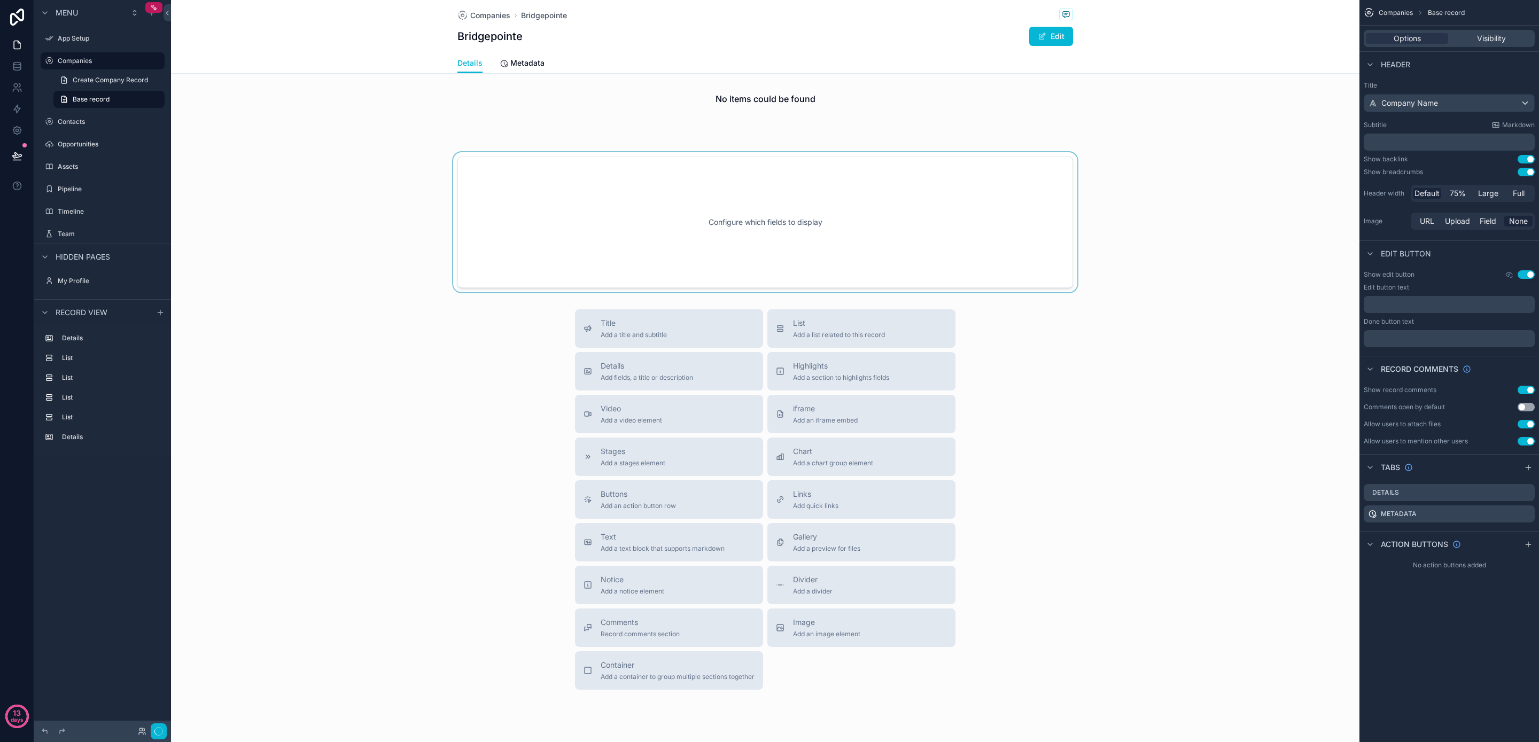
click at [729, 236] on div "scrollable content" at bounding box center [765, 222] width 1189 height 140
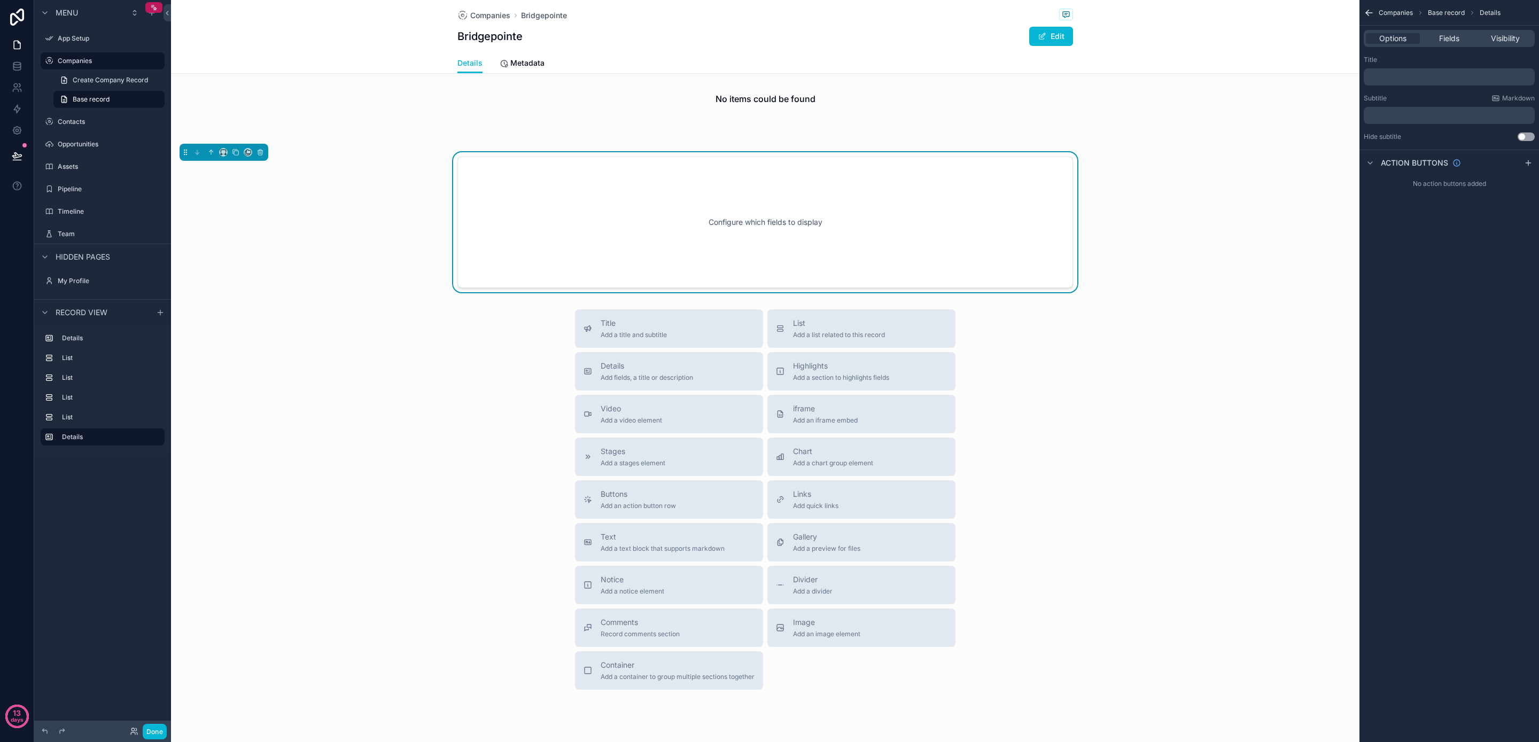
click at [1413, 74] on p "﻿" at bounding box center [1450, 77] width 165 height 9
click at [1442, 37] on span "Fields" at bounding box center [1449, 38] width 20 height 11
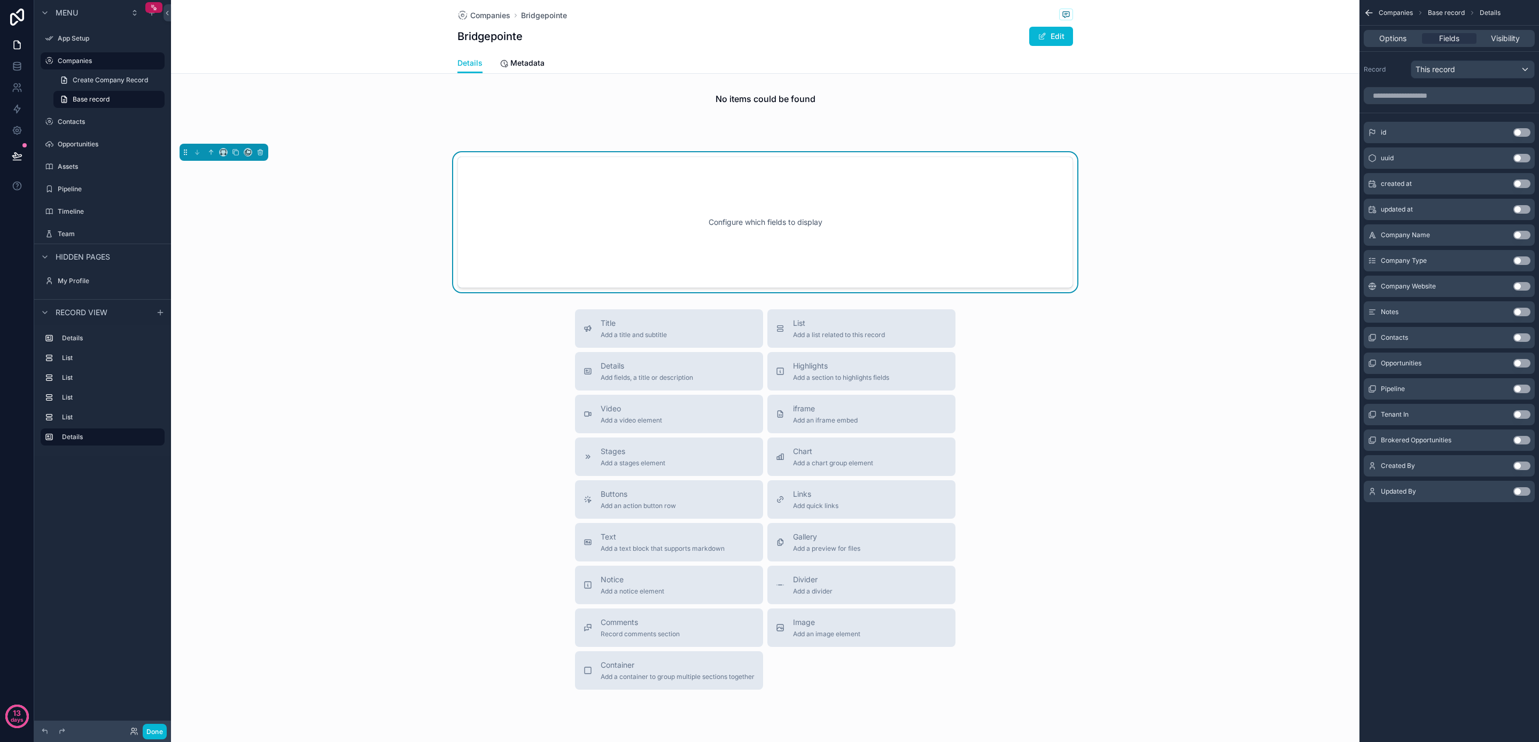
click at [1523, 442] on button "Use setting" at bounding box center [1522, 440] width 17 height 9
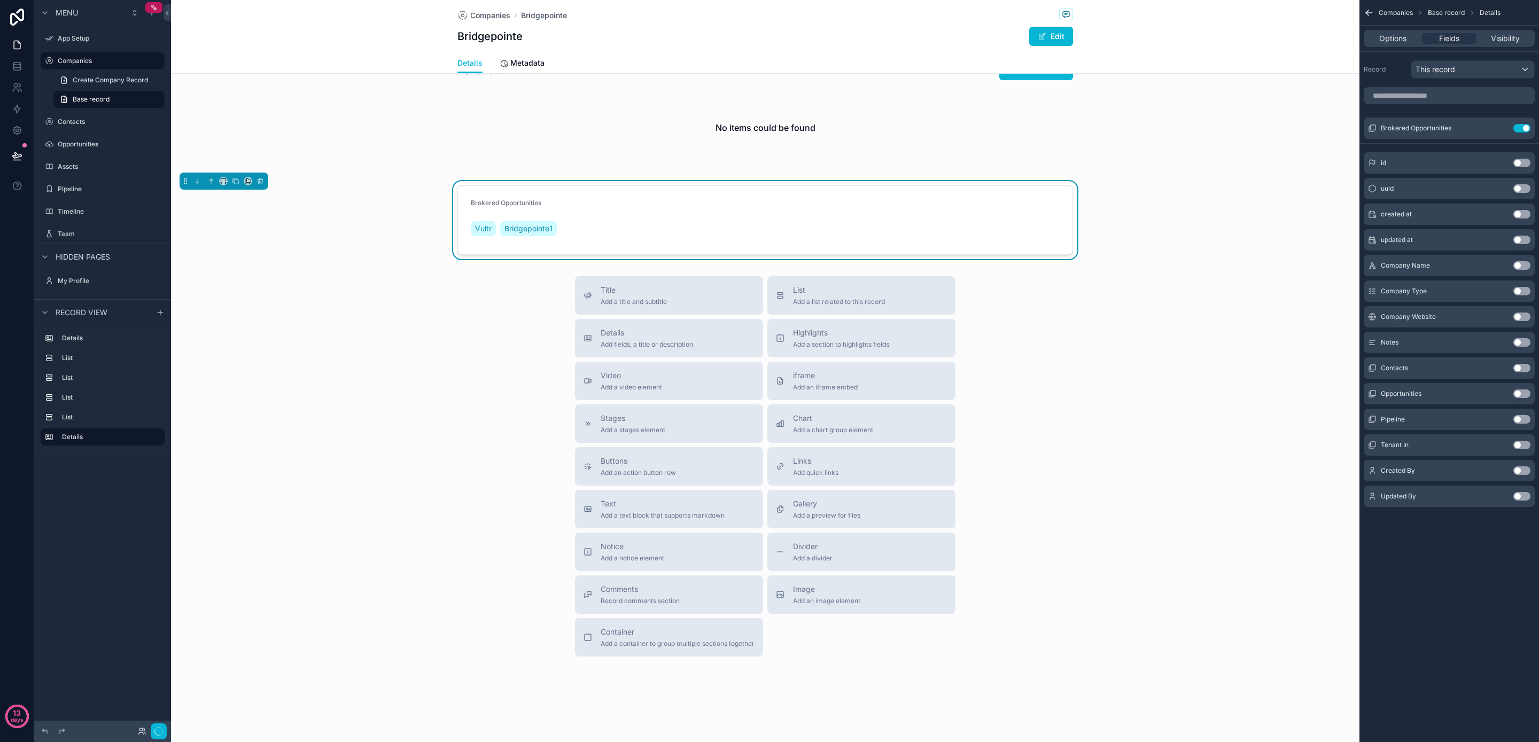
scroll to position [607, 0]
click at [1502, 34] on span "Visibility" at bounding box center [1505, 38] width 29 height 11
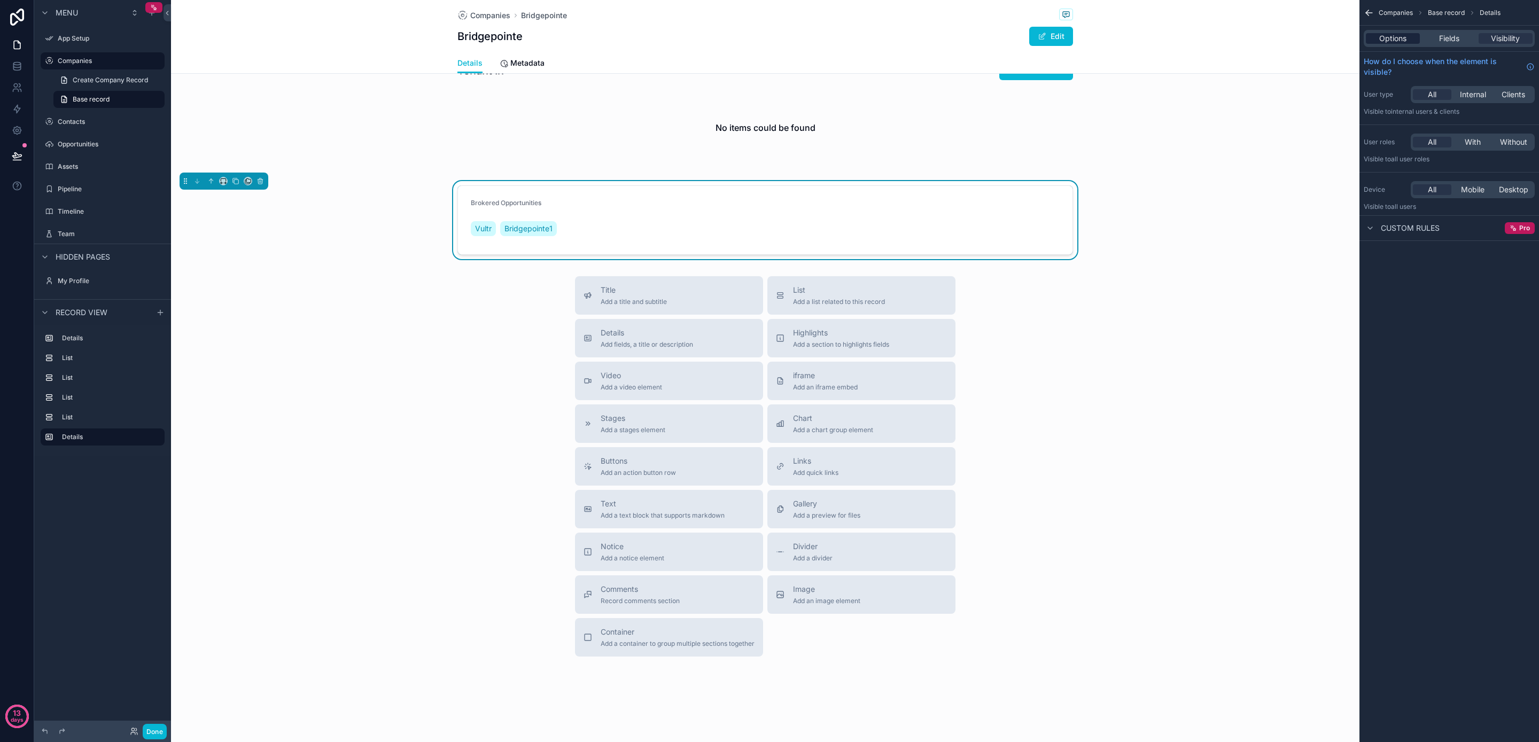
click at [1392, 37] on span "Options" at bounding box center [1393, 38] width 27 height 11
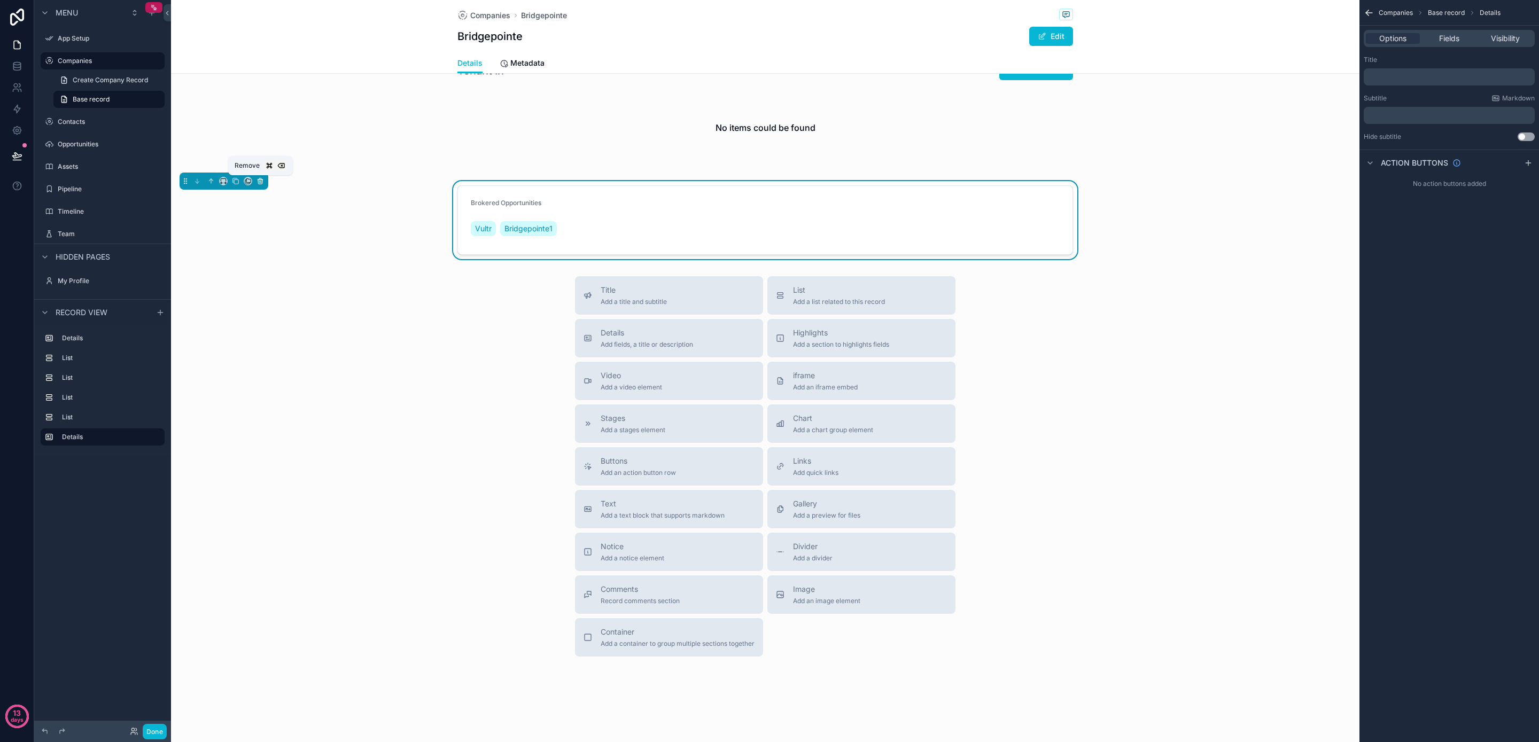
click at [262, 183] on icon "scrollable content" at bounding box center [260, 180] width 7 height 7
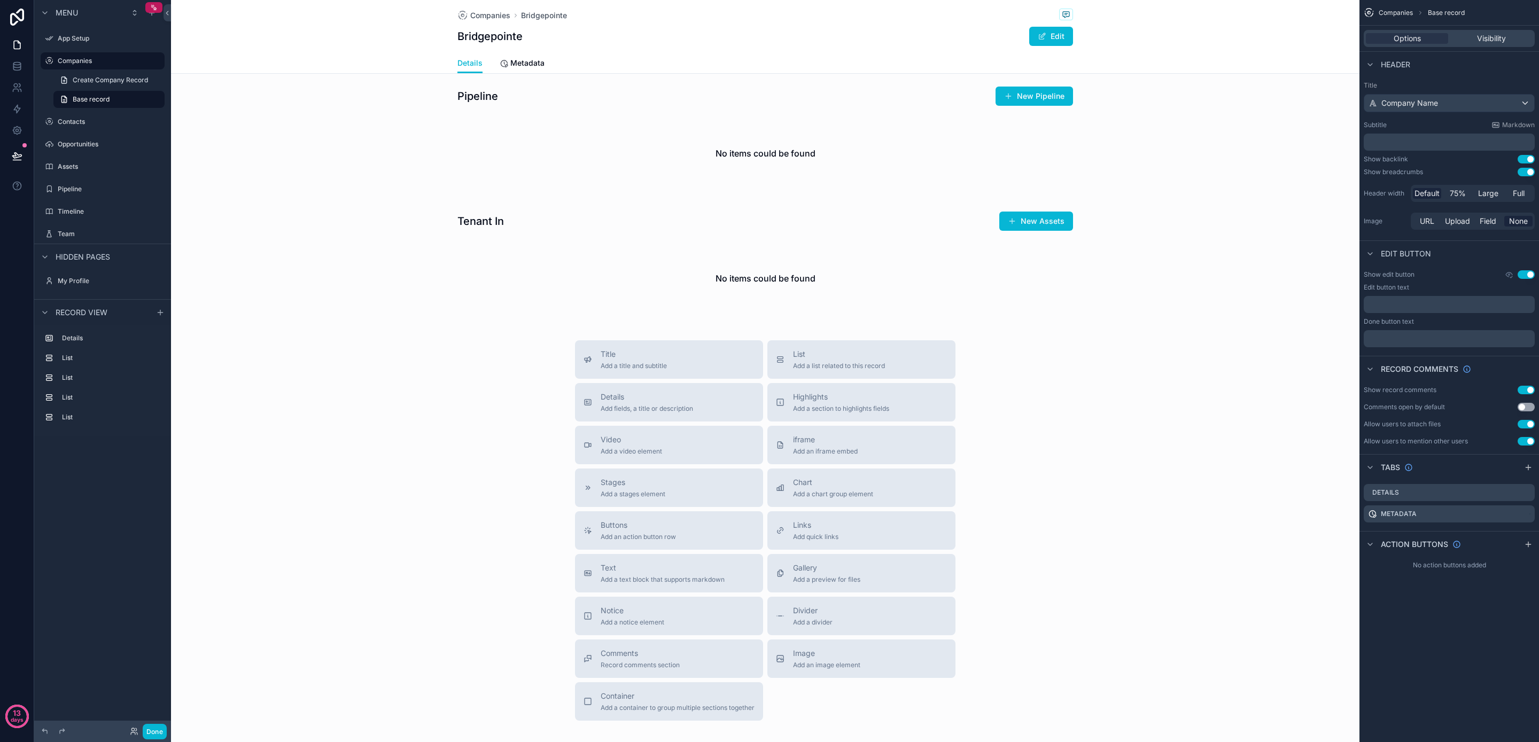
scroll to position [393, 0]
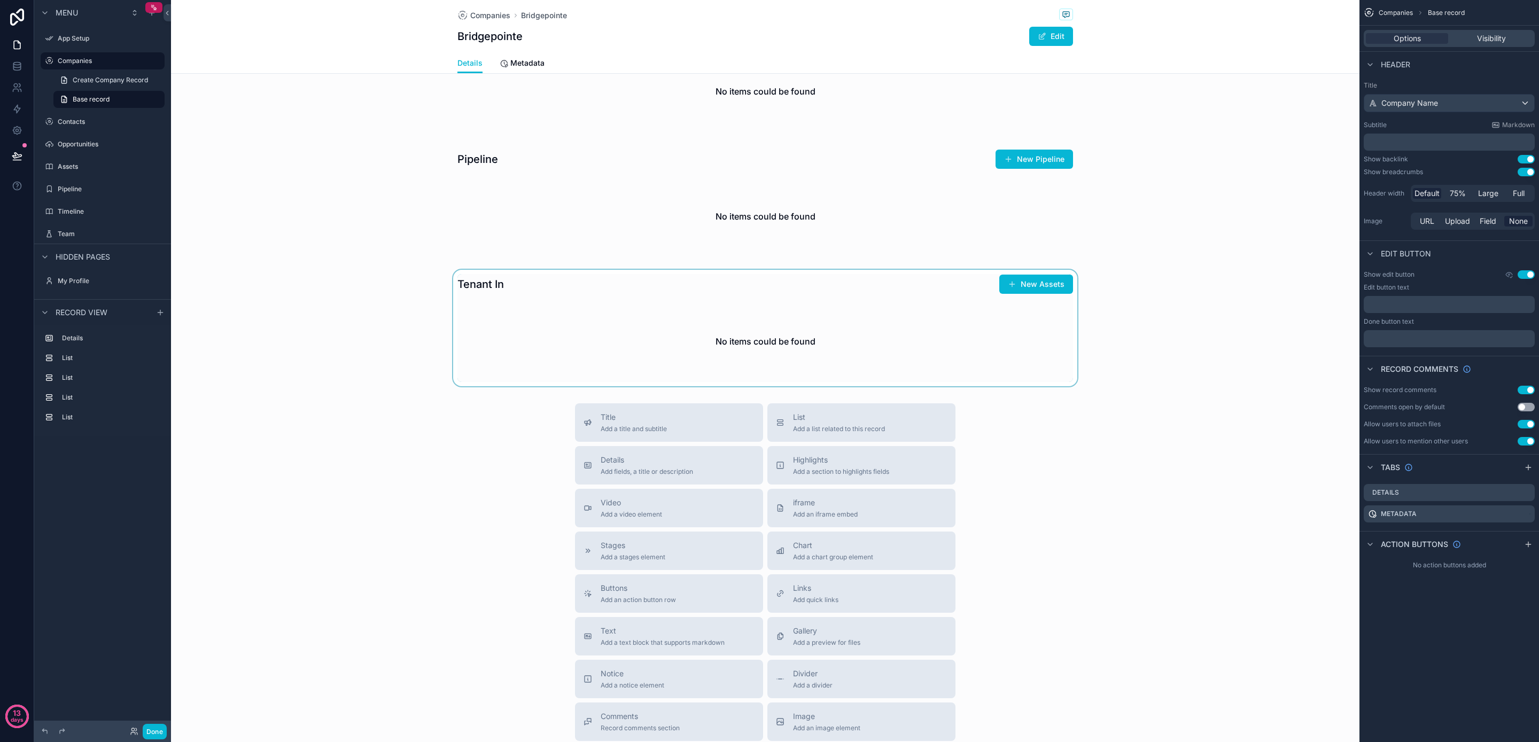
click at [621, 340] on div "scrollable content" at bounding box center [765, 328] width 1189 height 117
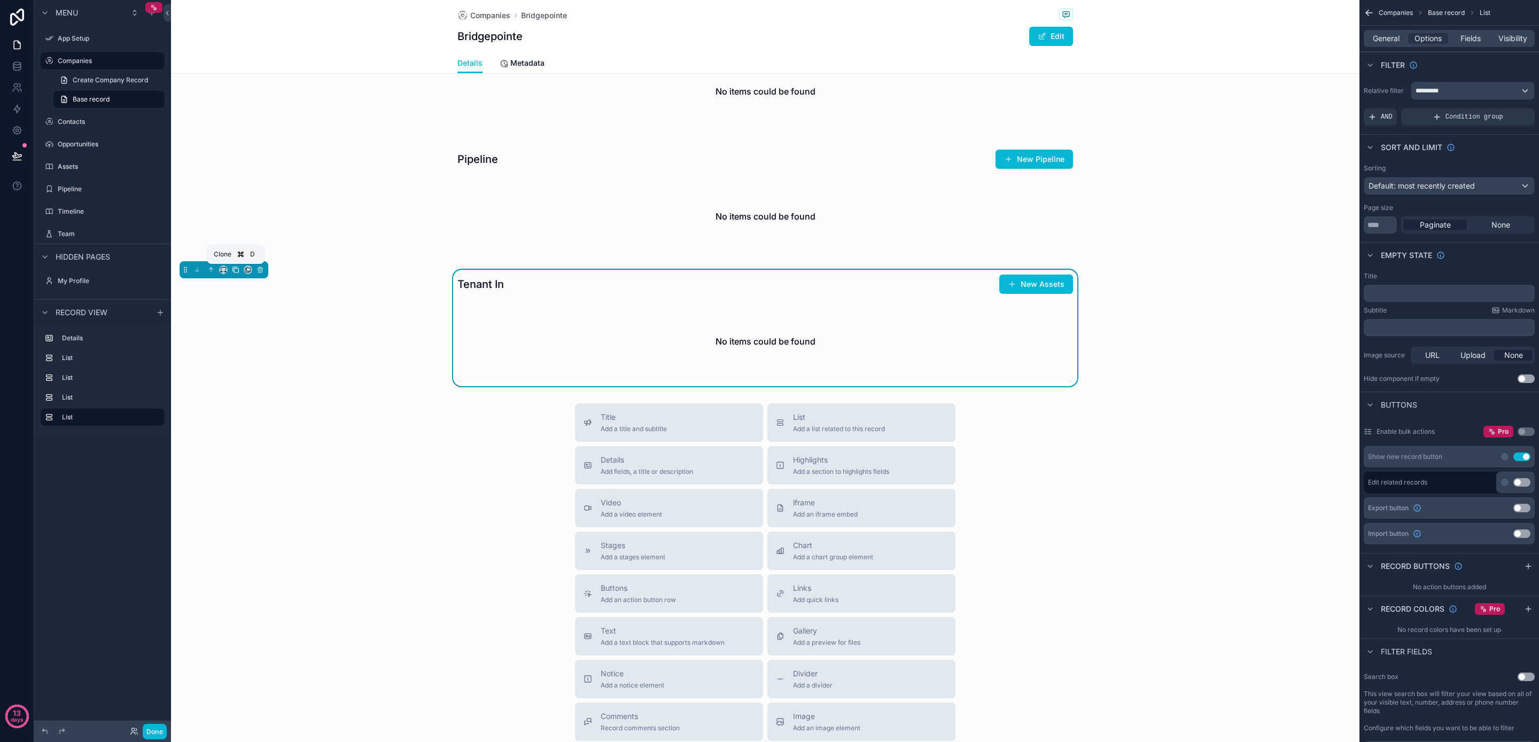
click at [236, 270] on icon "scrollable content" at bounding box center [235, 269] width 7 height 7
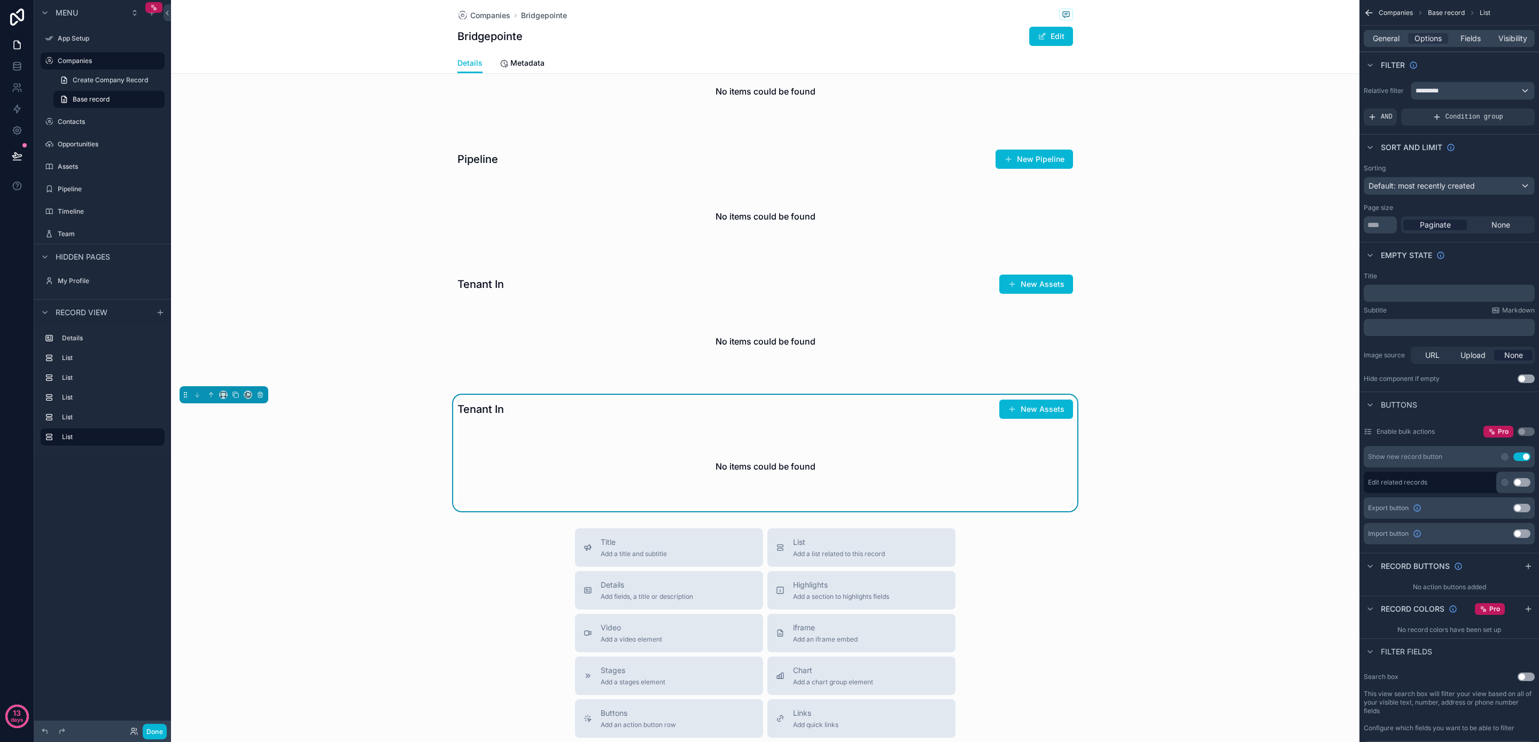
click at [516, 437] on div "No items could be found" at bounding box center [766, 466] width 616 height 81
click at [1503, 88] on div "*********" at bounding box center [1473, 90] width 123 height 17
click at [1386, 40] on div "scrollable content" at bounding box center [769, 371] width 1539 height 742
click at [1382, 40] on span "General" at bounding box center [1386, 38] width 27 height 11
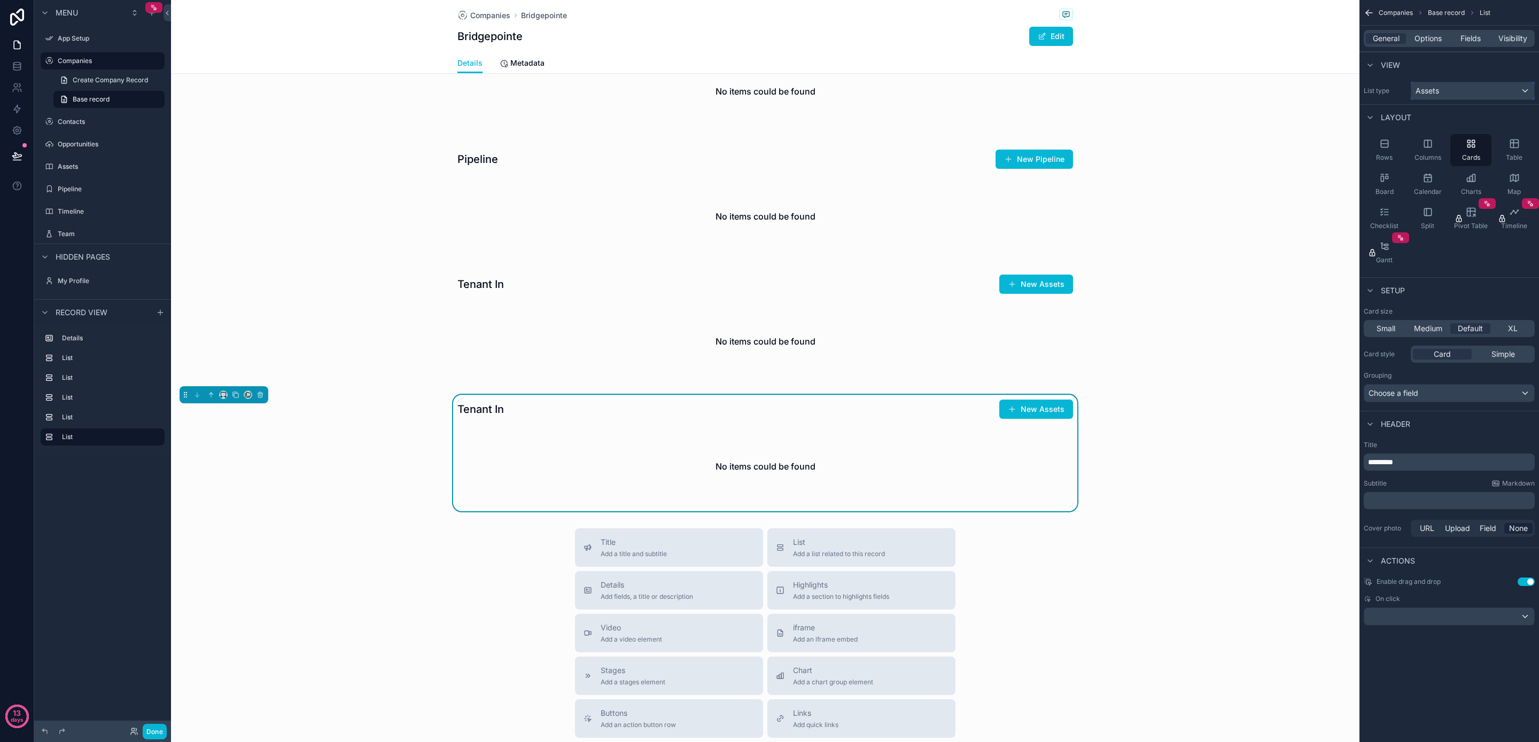
click at [1451, 90] on div "Assets" at bounding box center [1473, 90] width 123 height 17
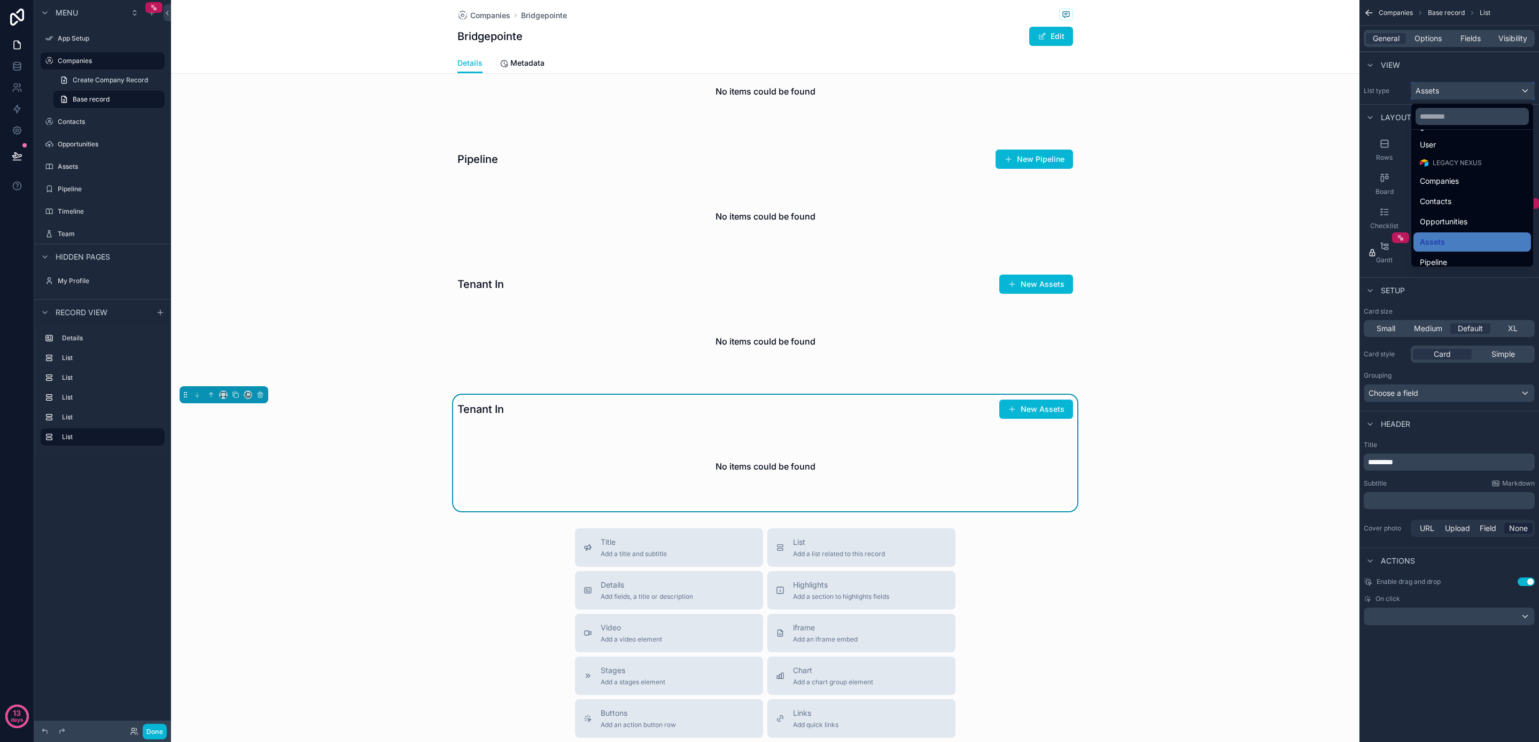
scroll to position [67, 0]
click at [1469, 174] on div "Opportunities" at bounding box center [1472, 173] width 105 height 13
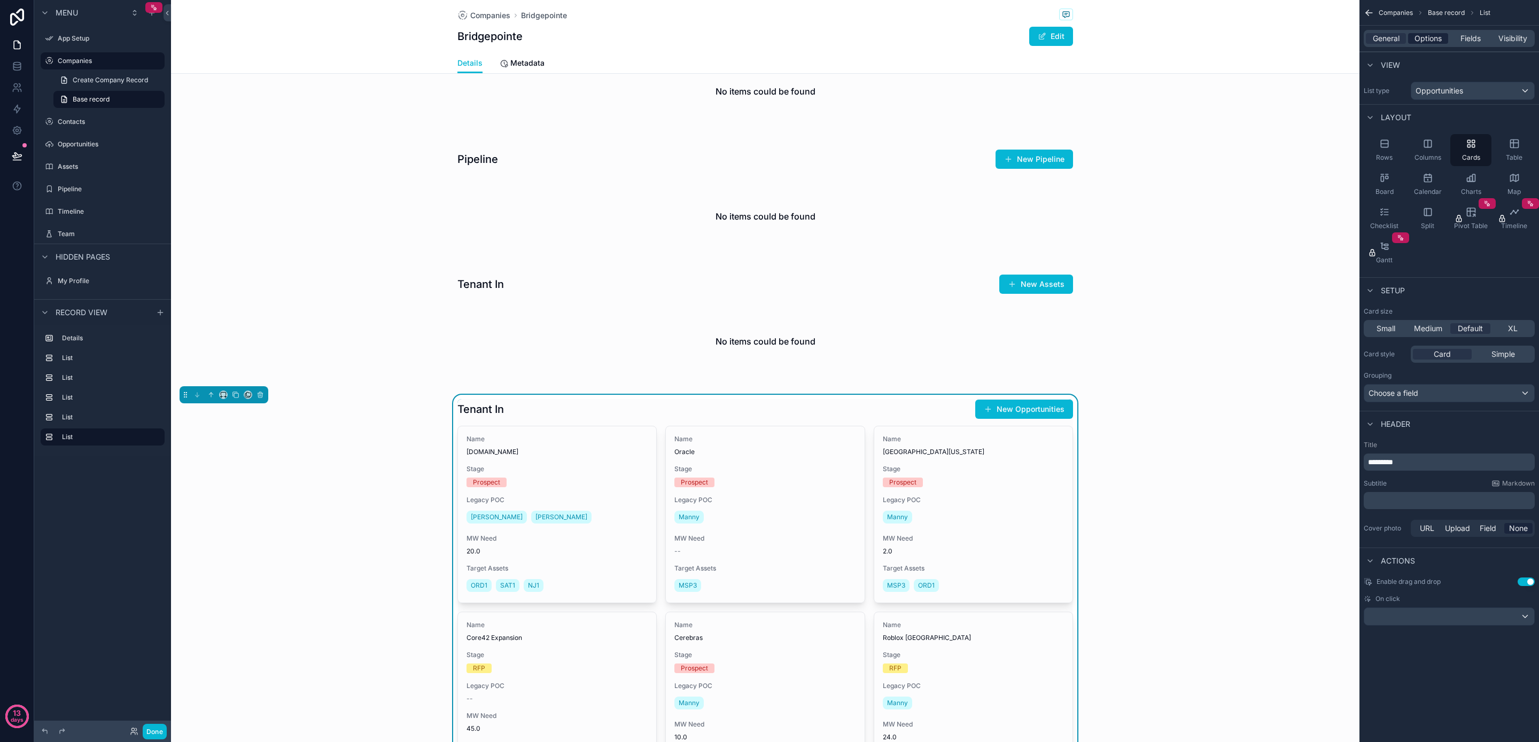
click at [1428, 41] on span "Options" at bounding box center [1428, 38] width 27 height 11
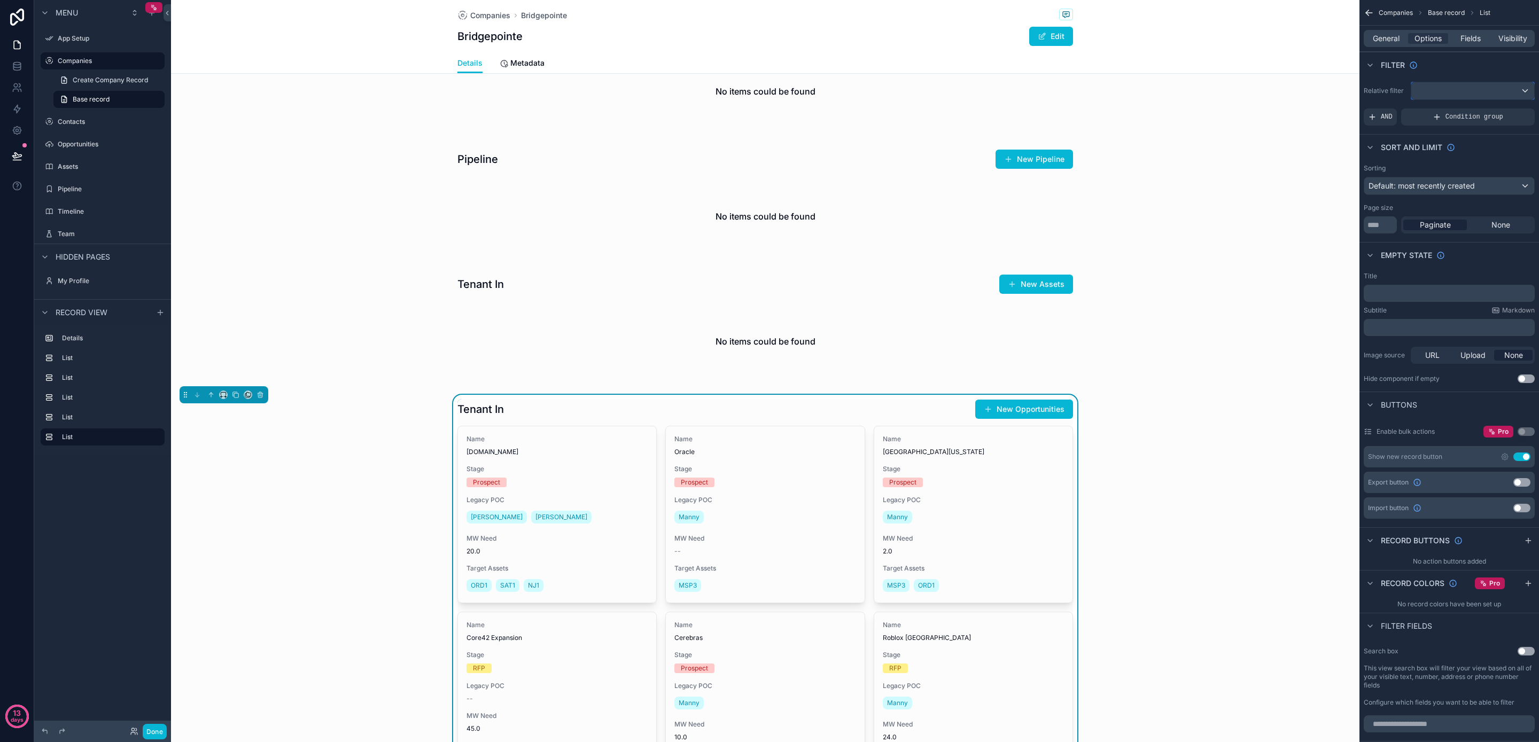
click at [1445, 89] on div "scrollable content" at bounding box center [1473, 90] width 123 height 17
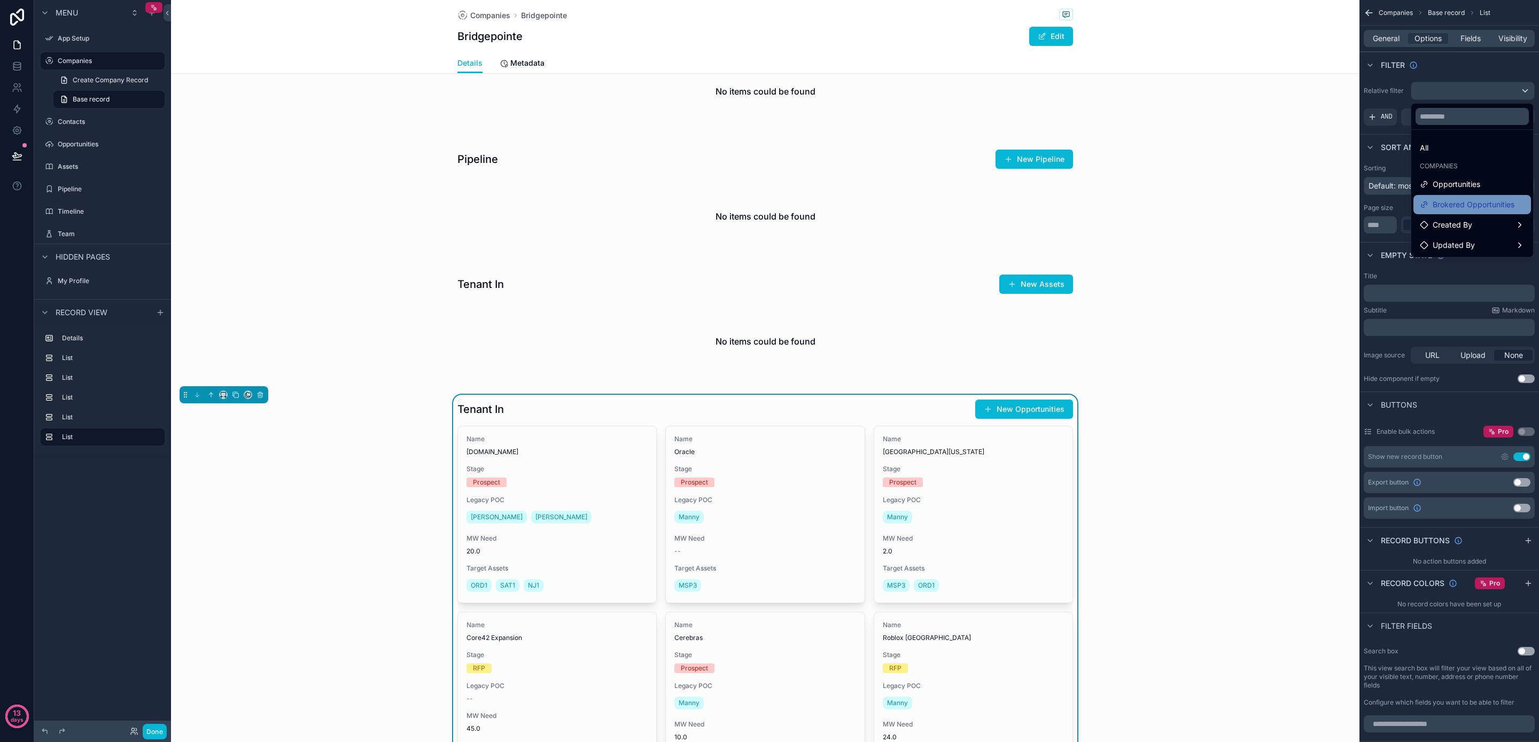
click at [1470, 205] on span "Brokered Opportunities" at bounding box center [1474, 204] width 82 height 13
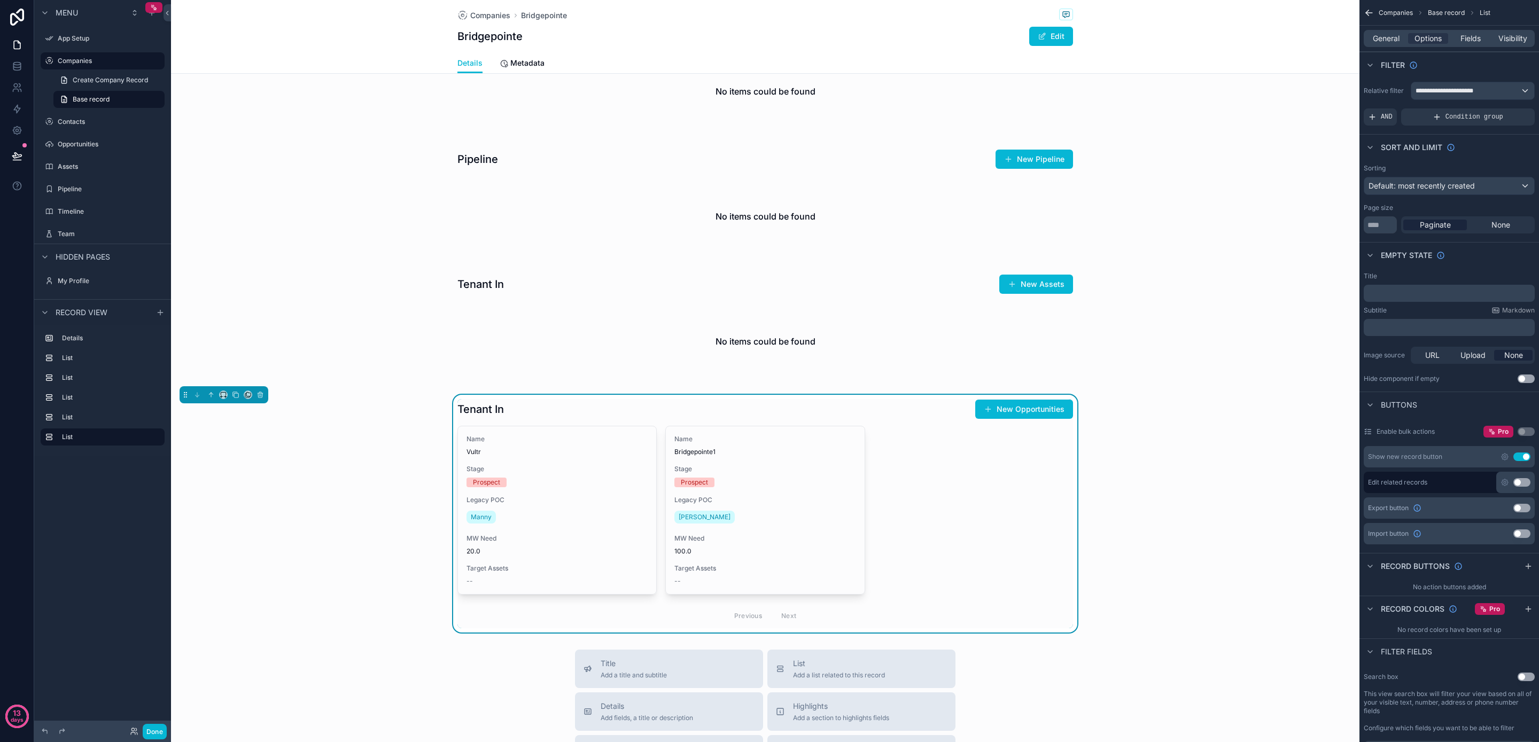
click at [1152, 599] on div "Tenant In New Opportunities Name Vultr Stage Prospect Legacy POC Manny MW Need …" at bounding box center [765, 514] width 1189 height 238
click at [1388, 33] on div "General Options Fields Visibility" at bounding box center [1449, 38] width 171 height 17
click at [1390, 39] on span "General" at bounding box center [1386, 38] width 27 height 11
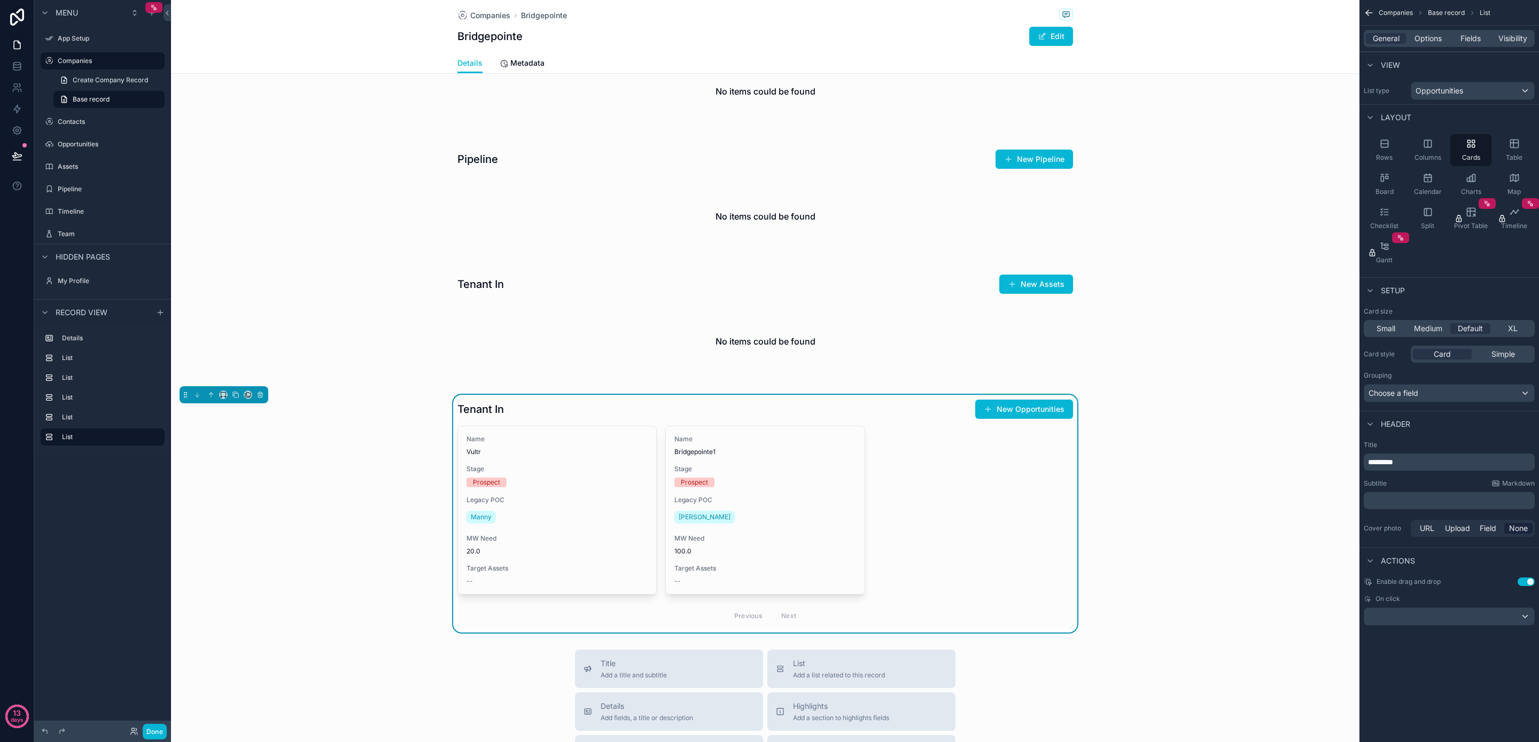
click at [1413, 462] on p "*********" at bounding box center [1450, 462] width 165 height 11
drag, startPoint x: 1373, startPoint y: 462, endPoint x: 1318, endPoint y: 462, distance: 55.1
click at [1318, 462] on div "App Setup Companies Contacts Opportunities Assets Pipeline Timeline Team My Pro…" at bounding box center [855, 371] width 1368 height 742
click at [329, 320] on div "scrollable content" at bounding box center [765, 328] width 1189 height 117
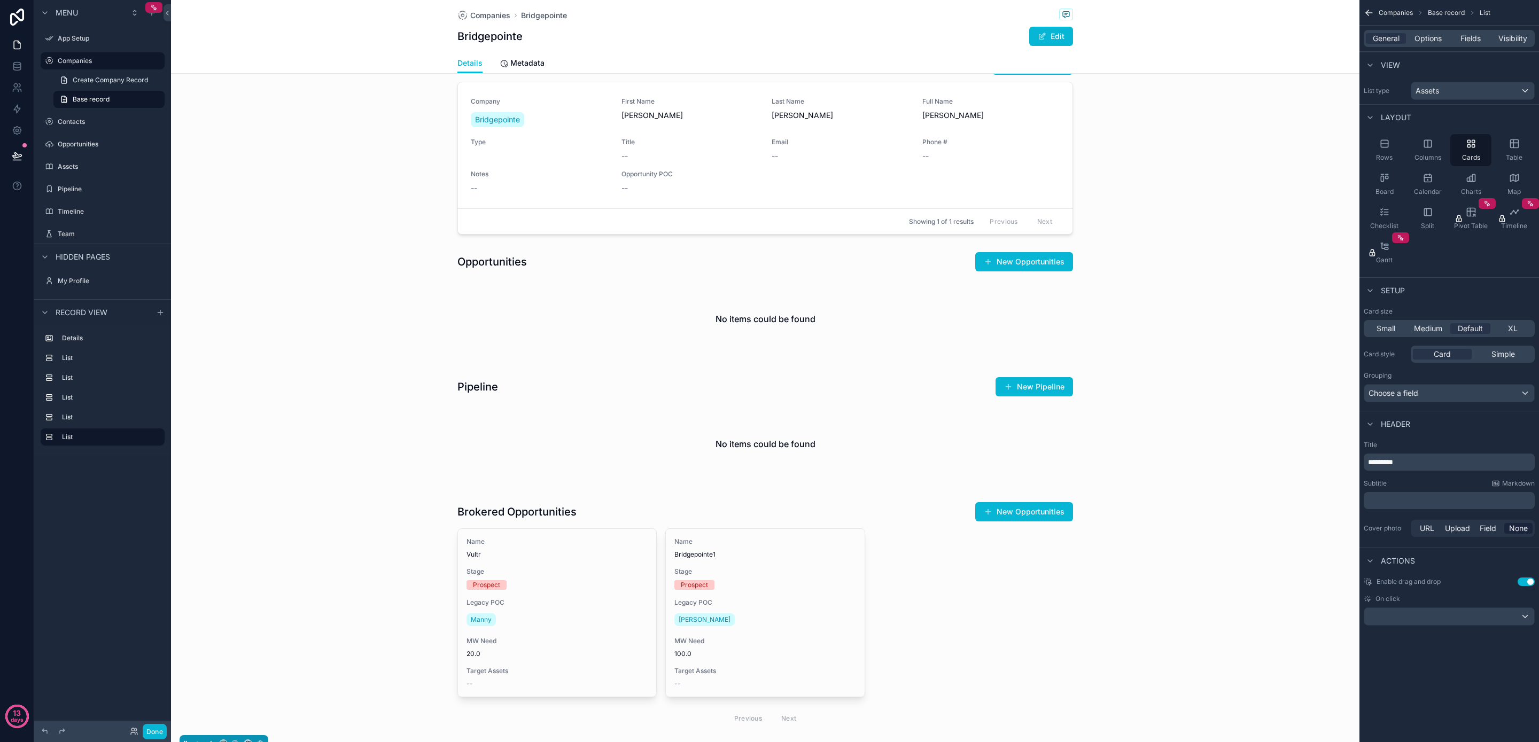
scroll to position [277, 0]
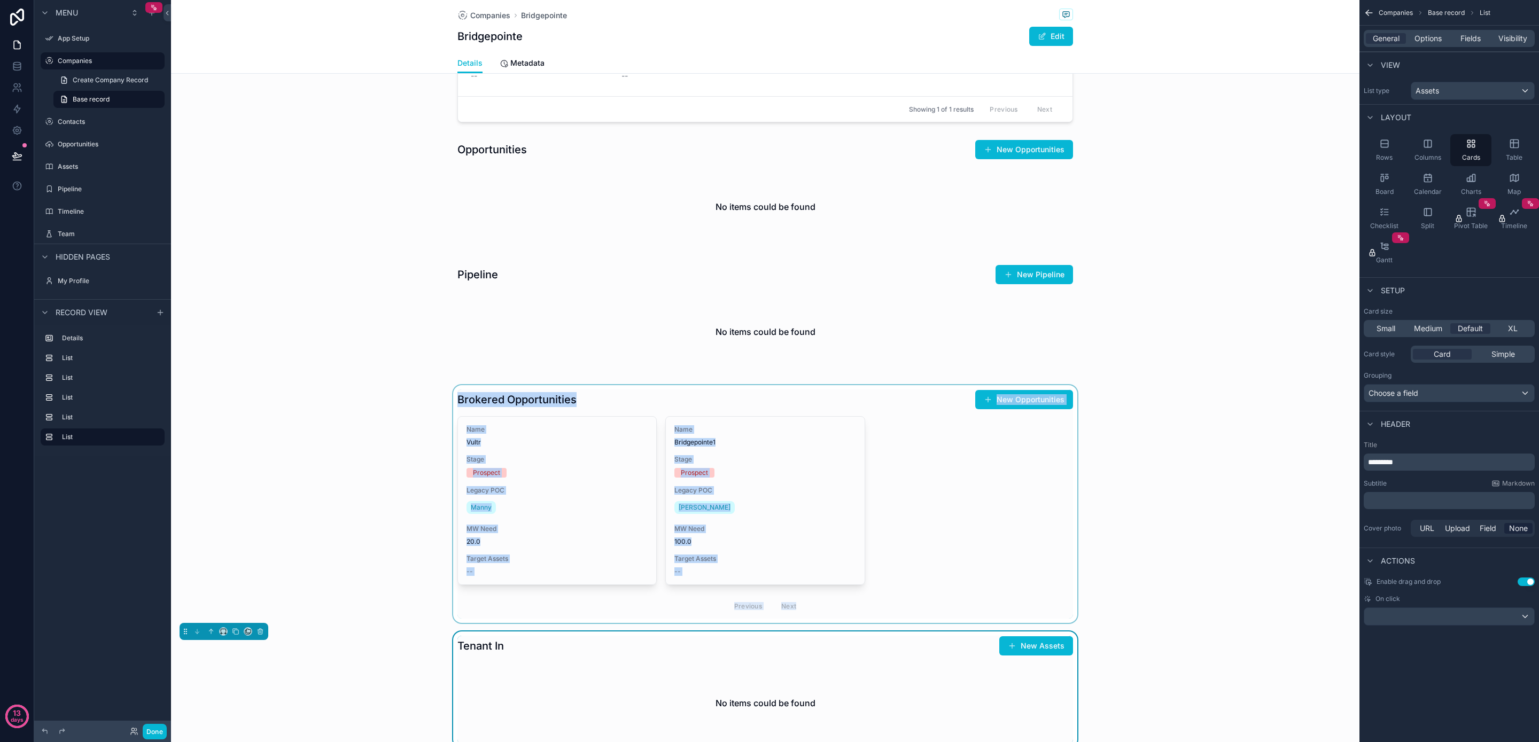
drag, startPoint x: 503, startPoint y: 298, endPoint x: 494, endPoint y: 516, distance: 218.3
click at [519, 550] on div "Company Name Bridgepointe Company Type Broker Company Website [URL][DOMAIN_NAME…" at bounding box center [765, 278] width 1189 height 939
drag, startPoint x: 531, startPoint y: 426, endPoint x: 533, endPoint y: 261, distance: 164.6
click at [533, 261] on div "Company Name Bridgepointe Company Type Broker Company Website [URL][DOMAIN_NAME…" at bounding box center [765, 278] width 1189 height 939
click at [305, 308] on div "scrollable content" at bounding box center [765, 318] width 1189 height 117
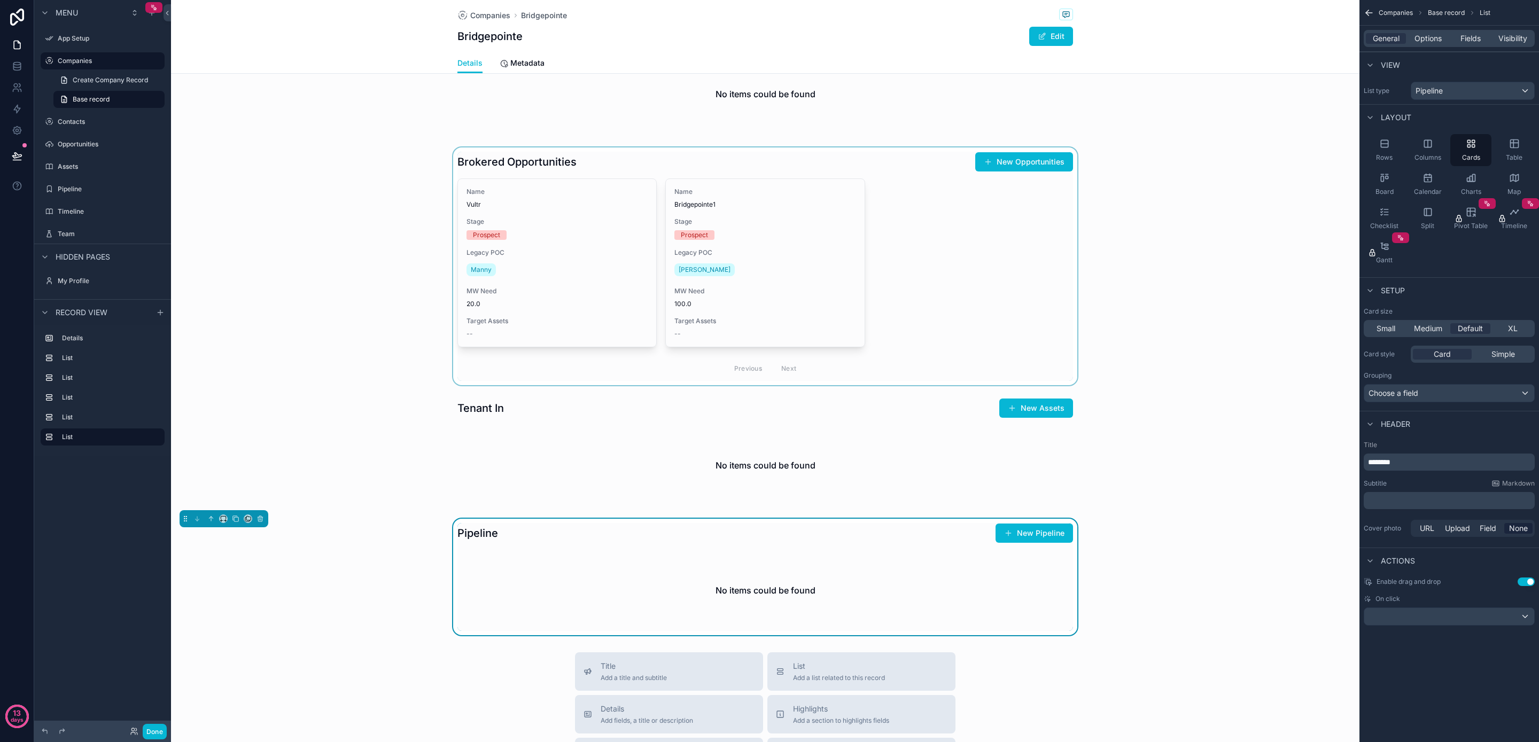
click at [346, 259] on div "scrollable content" at bounding box center [765, 267] width 1189 height 238
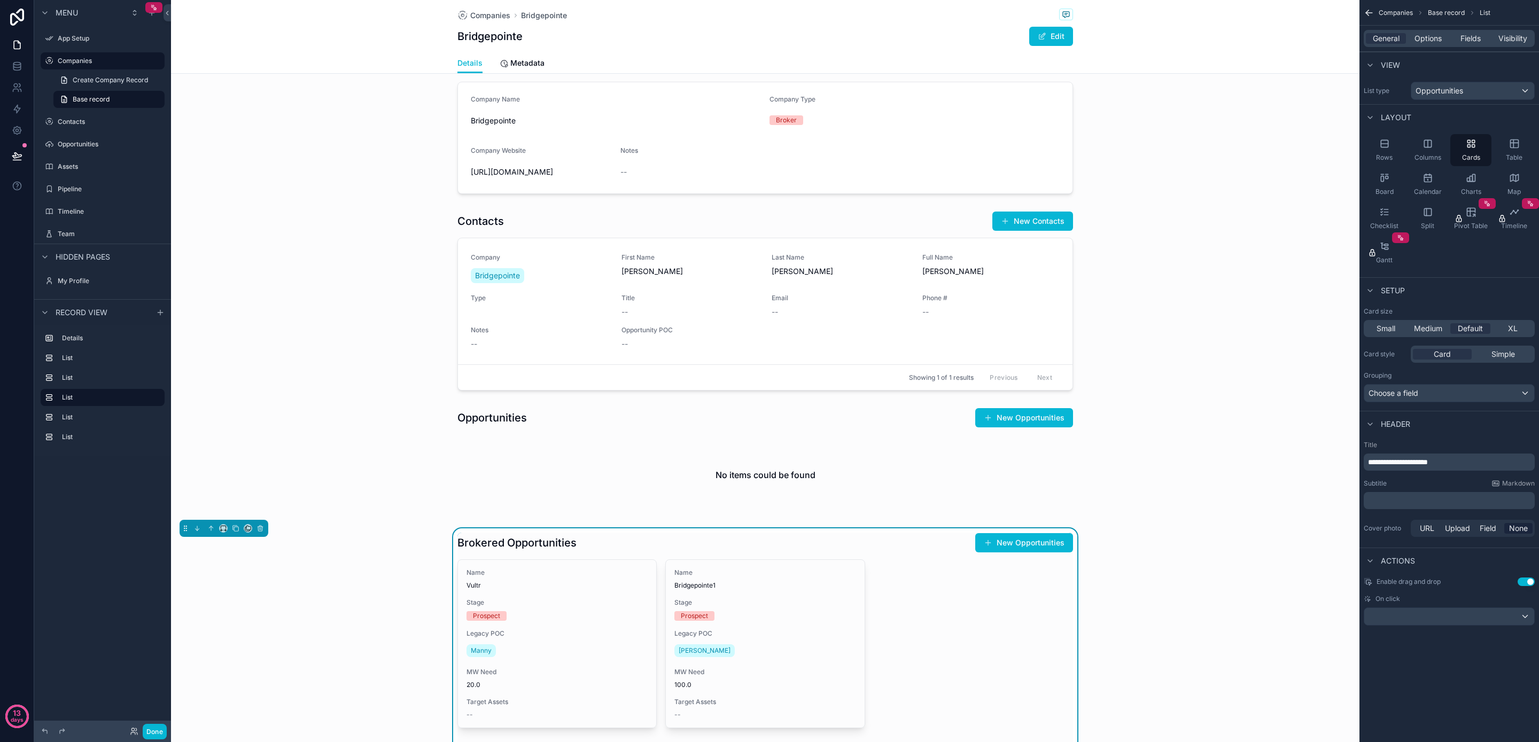
scroll to position [0, 0]
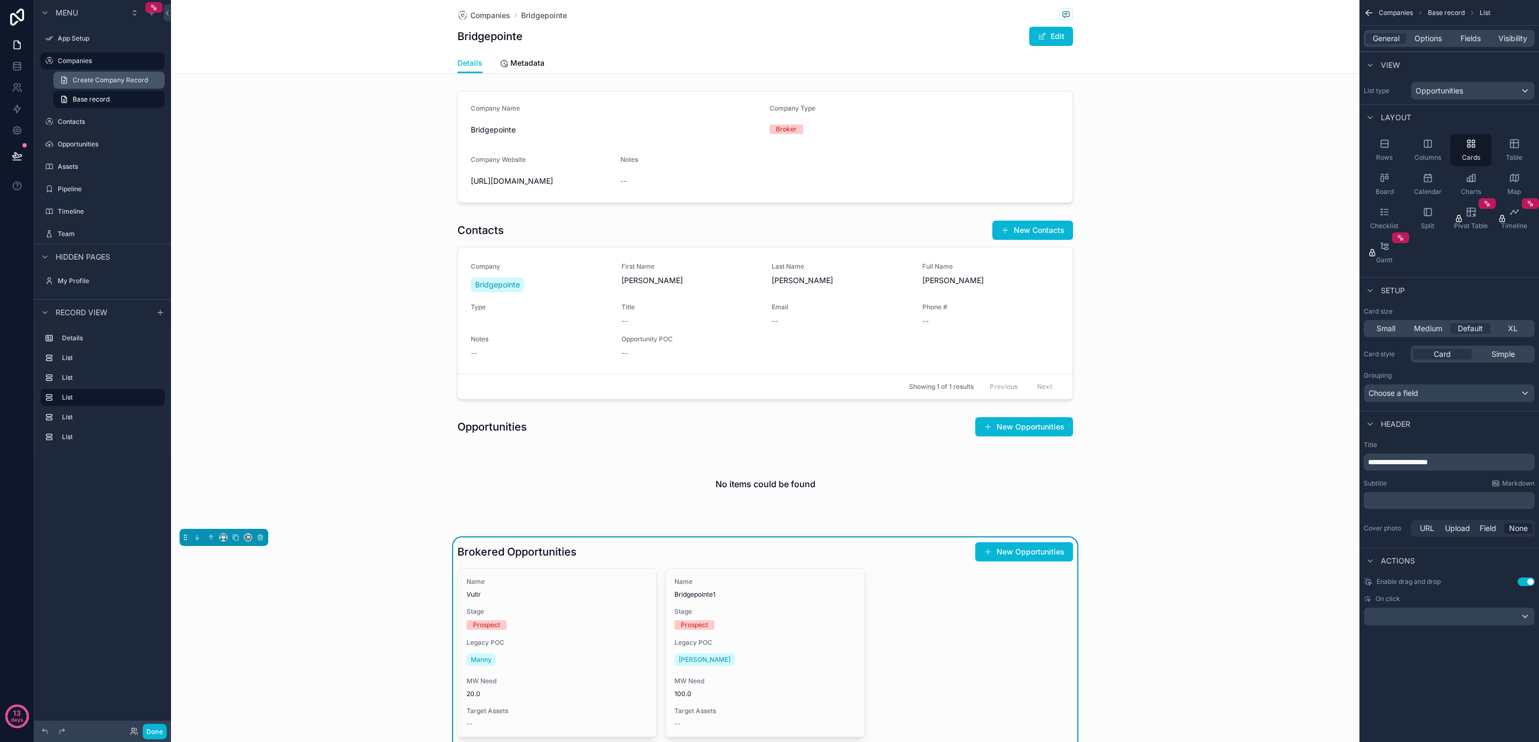
click at [116, 80] on span "Create Company Record" at bounding box center [110, 80] width 75 height 9
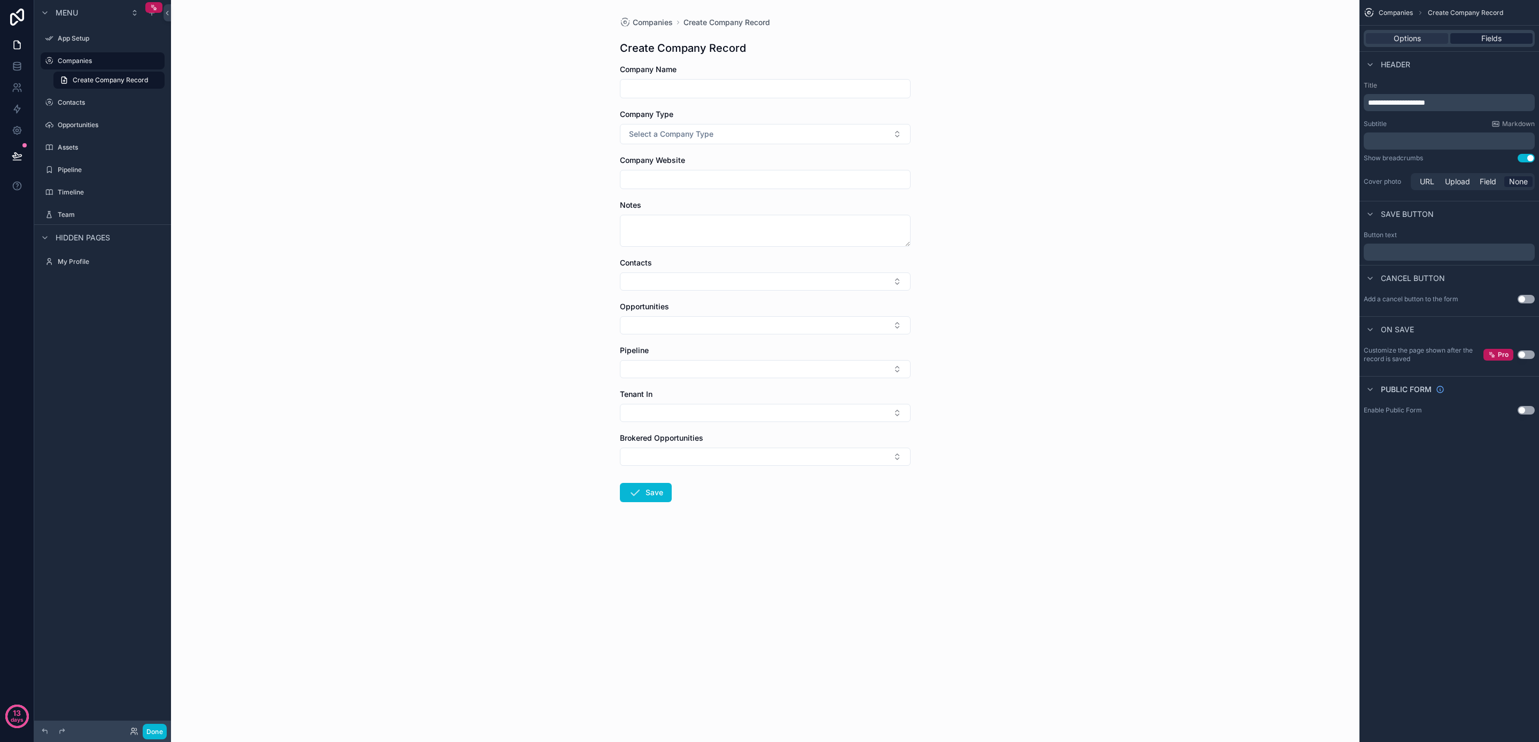
click at [1486, 41] on span "Fields" at bounding box center [1492, 38] width 20 height 11
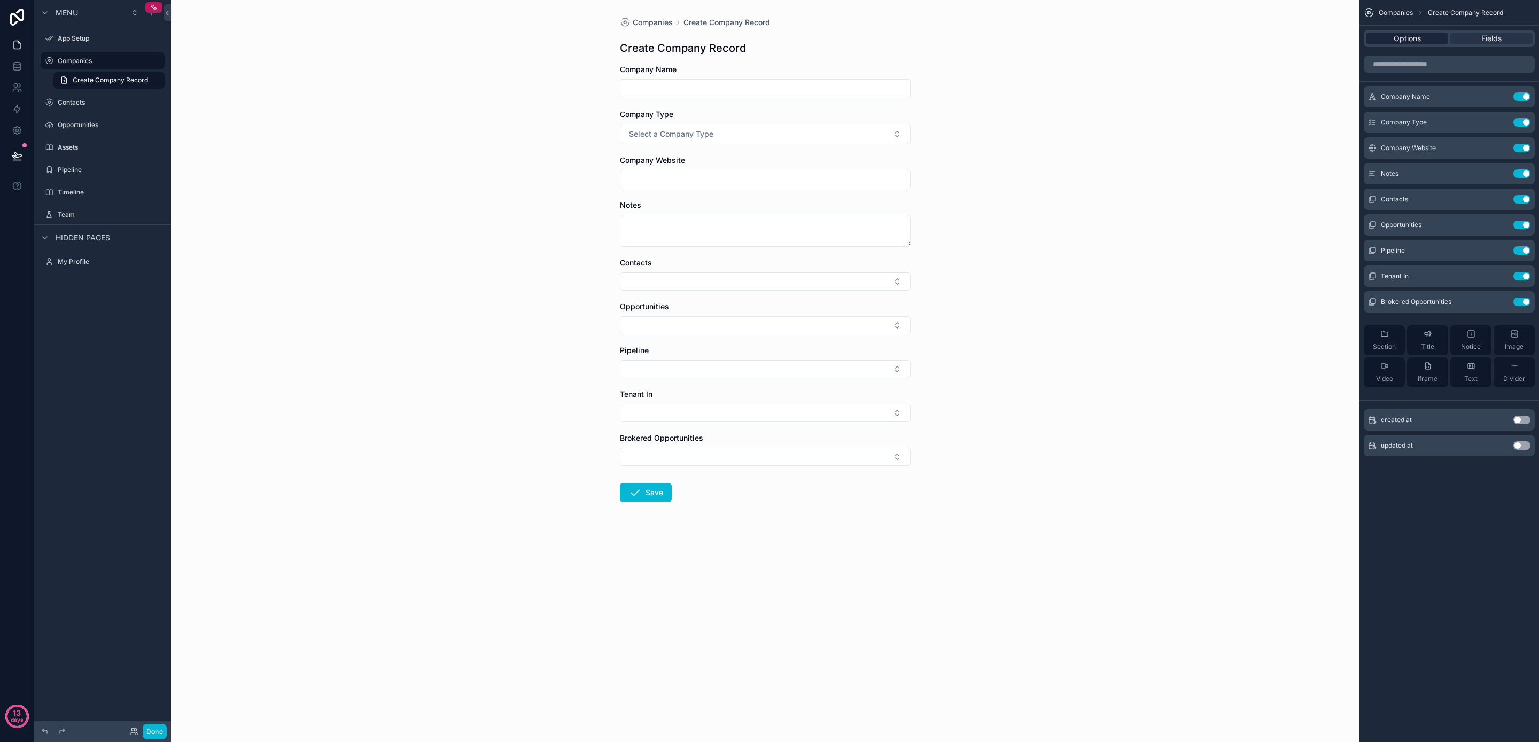
click at [1439, 43] on div "Options" at bounding box center [1407, 38] width 82 height 11
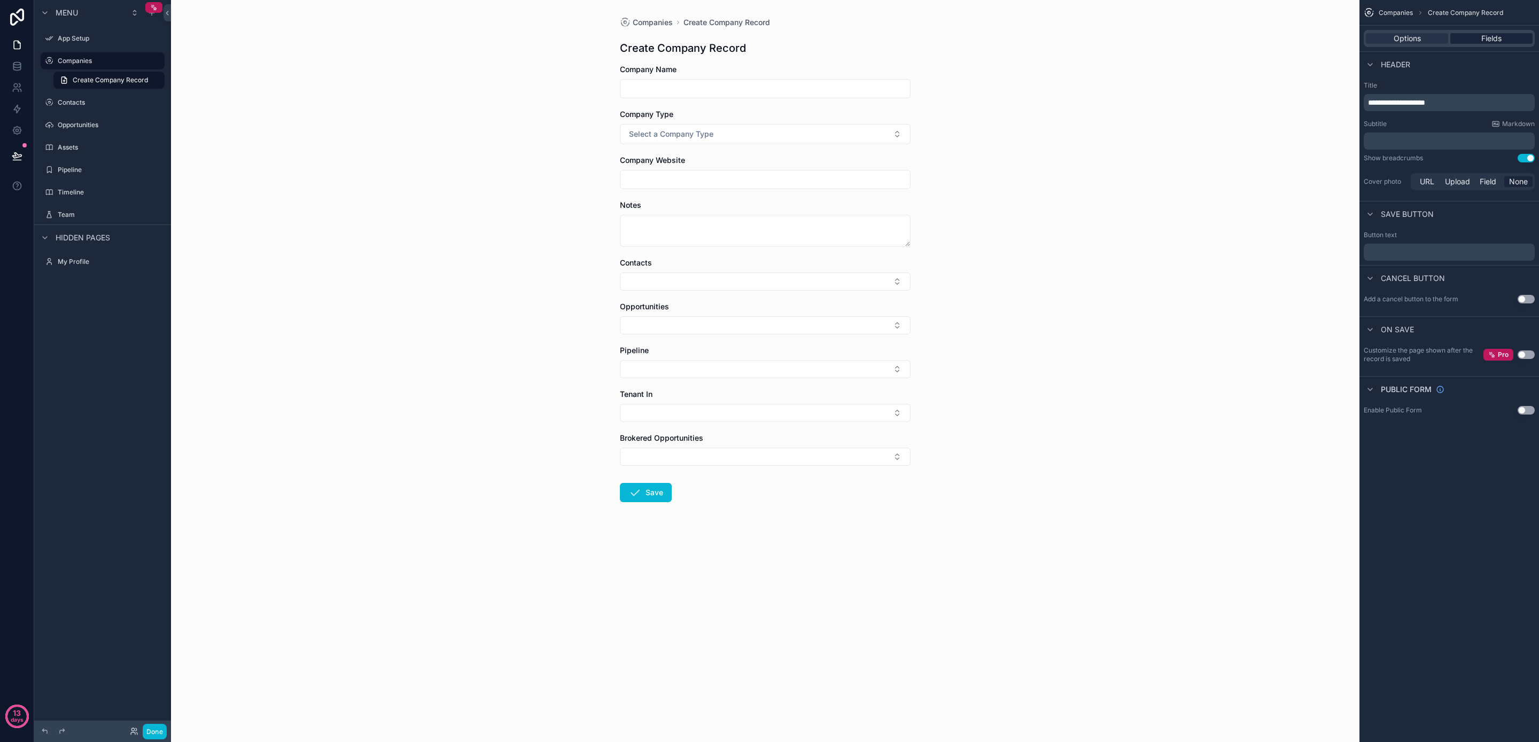
click at [1501, 38] on span "Fields" at bounding box center [1492, 38] width 20 height 11
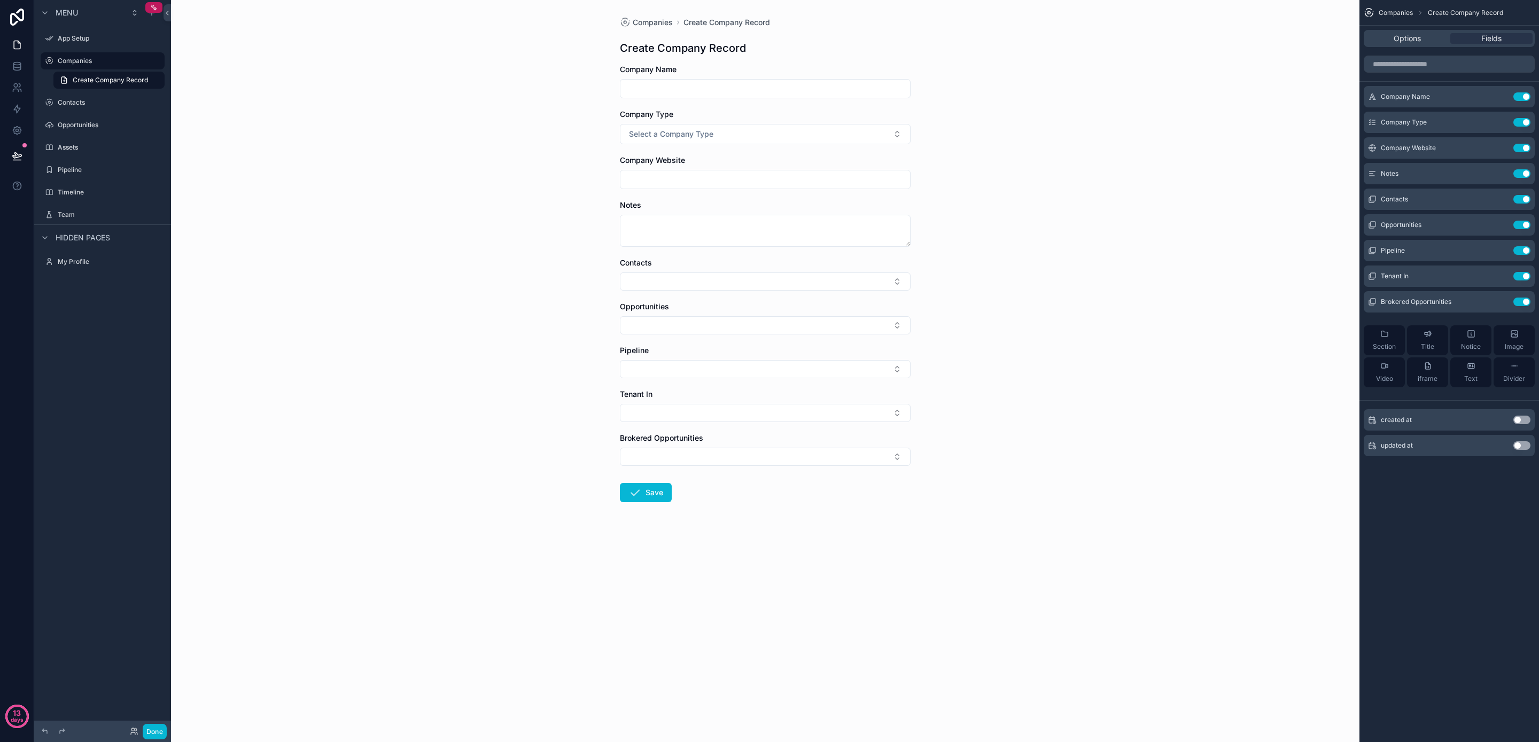
click at [1522, 425] on div "created at Use setting" at bounding box center [1449, 419] width 171 height 21
click at [1522, 421] on button "Use setting" at bounding box center [1522, 420] width 17 height 9
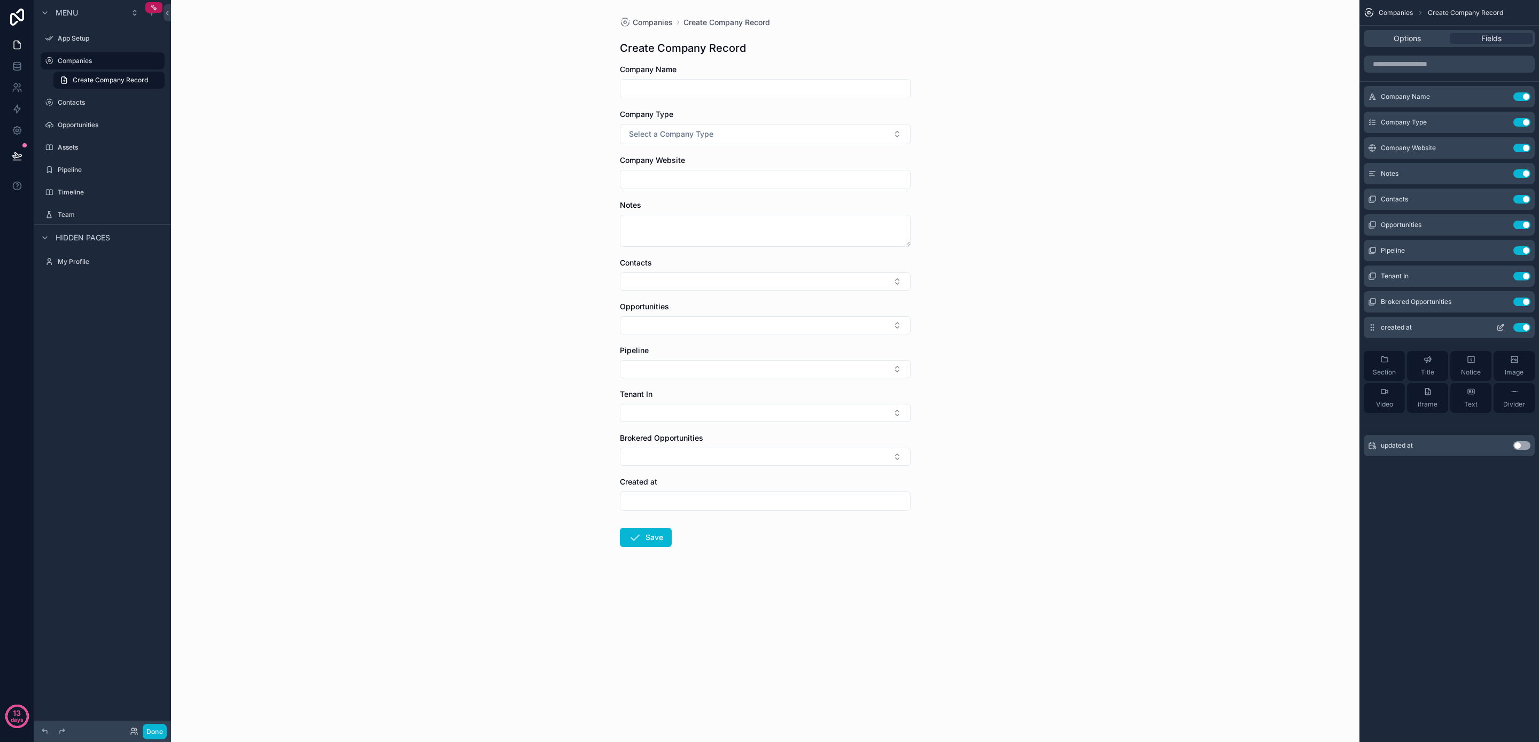
click at [1520, 329] on button "Use setting" at bounding box center [1522, 327] width 17 height 9
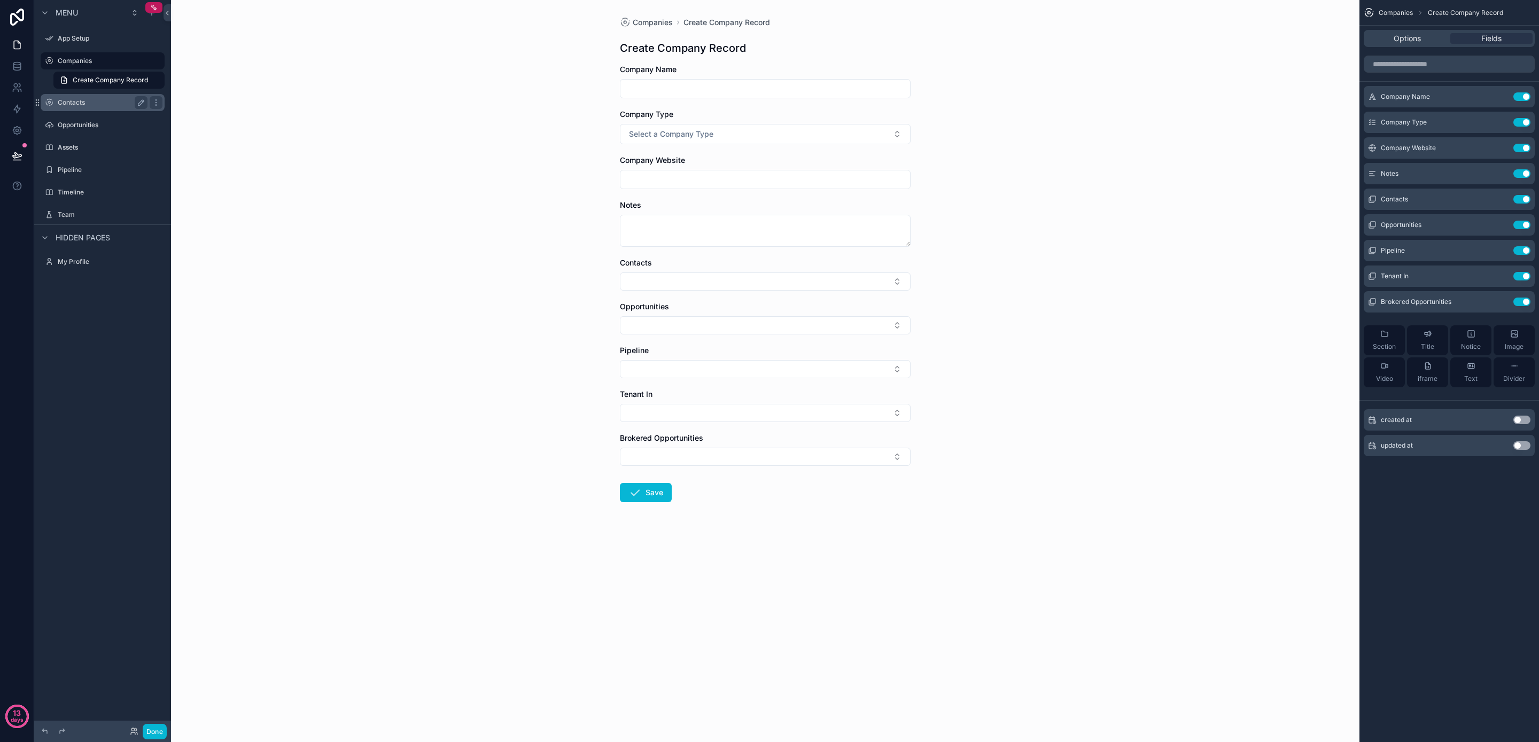
click at [90, 100] on label "Contacts" at bounding box center [101, 102] width 86 height 9
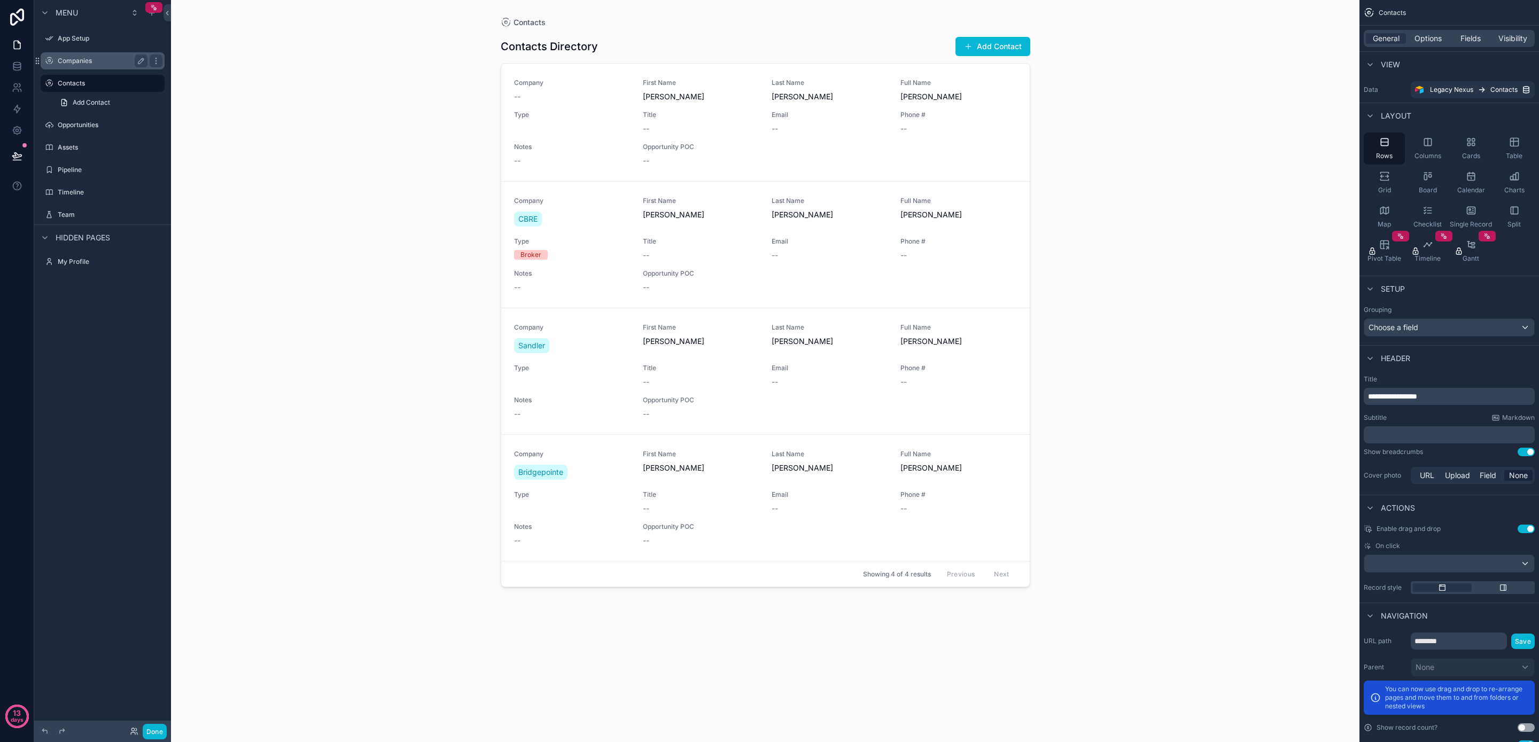
click at [88, 55] on div "Companies" at bounding box center [103, 61] width 90 height 13
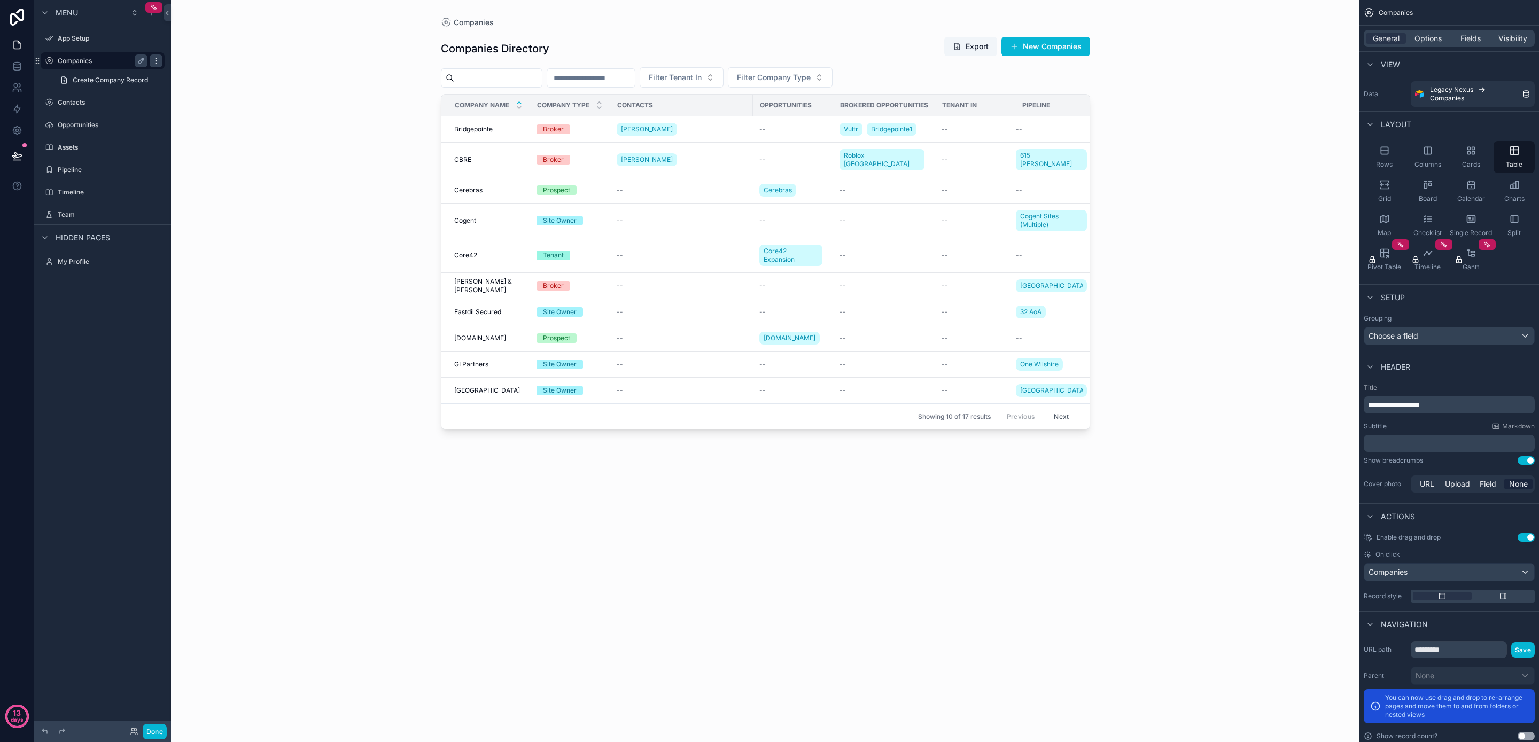
click at [160, 62] on icon "scrollable content" at bounding box center [156, 61] width 9 height 9
click at [90, 101] on label "Contacts" at bounding box center [101, 102] width 86 height 9
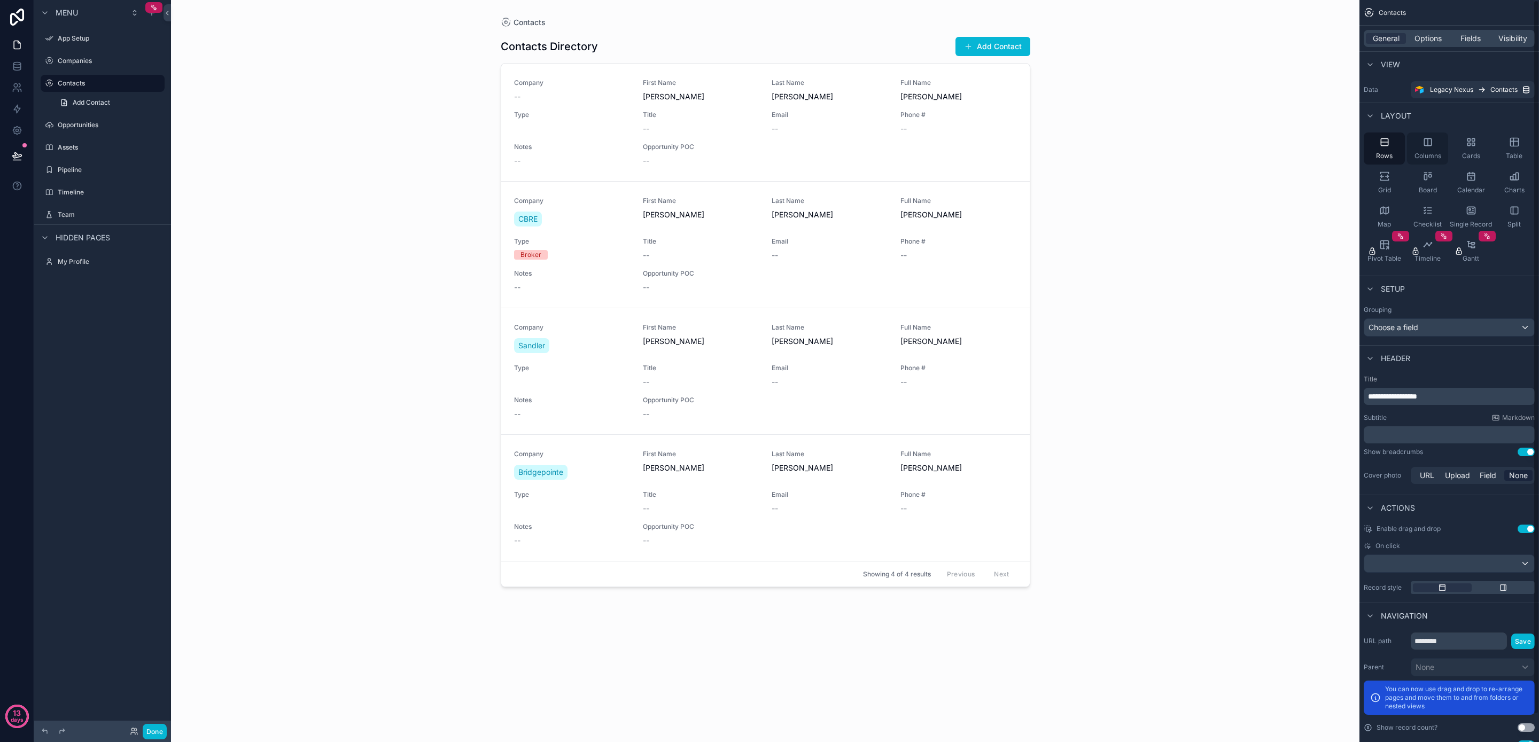
click at [1418, 151] on div "Columns" at bounding box center [1427, 149] width 41 height 32
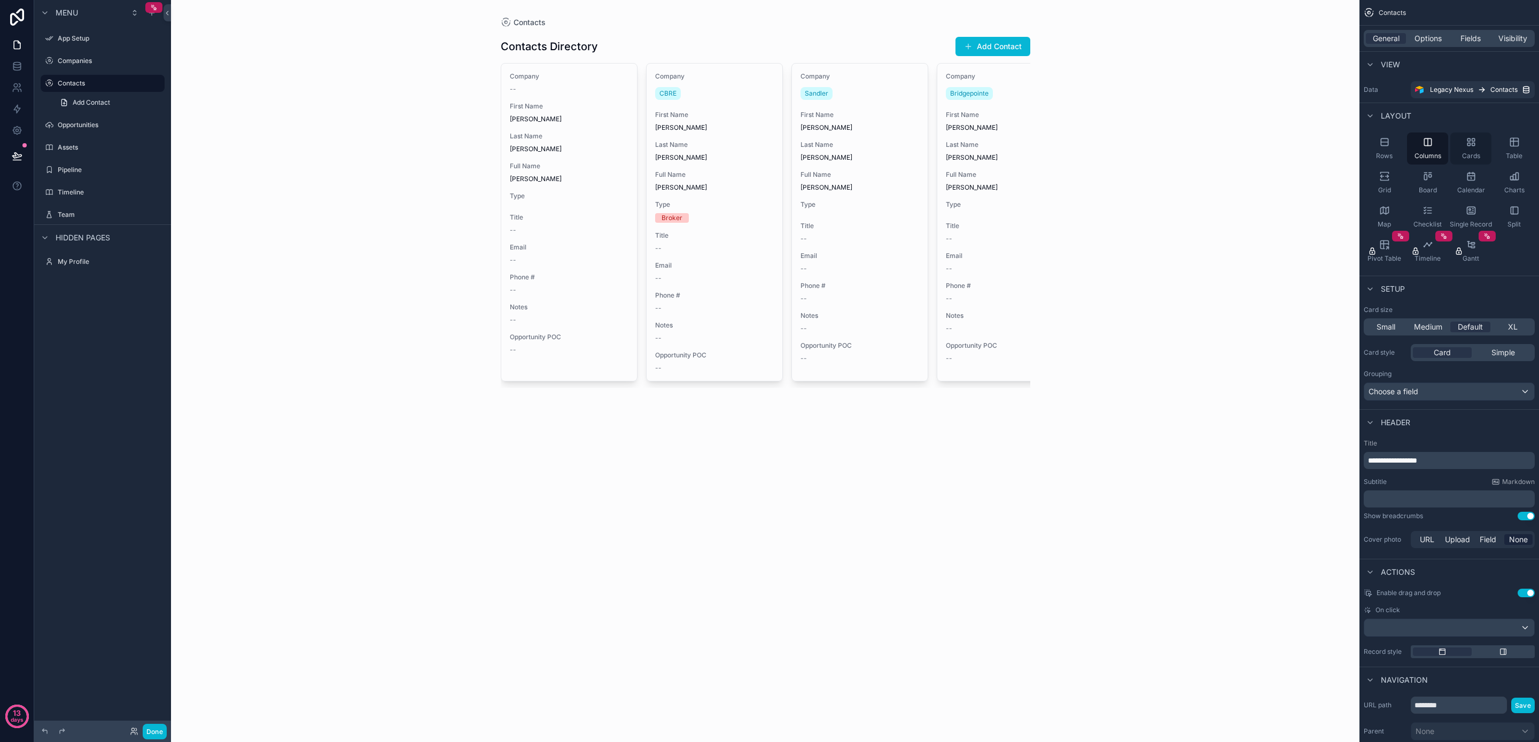
click at [1457, 150] on div "Cards" at bounding box center [1471, 149] width 41 height 32
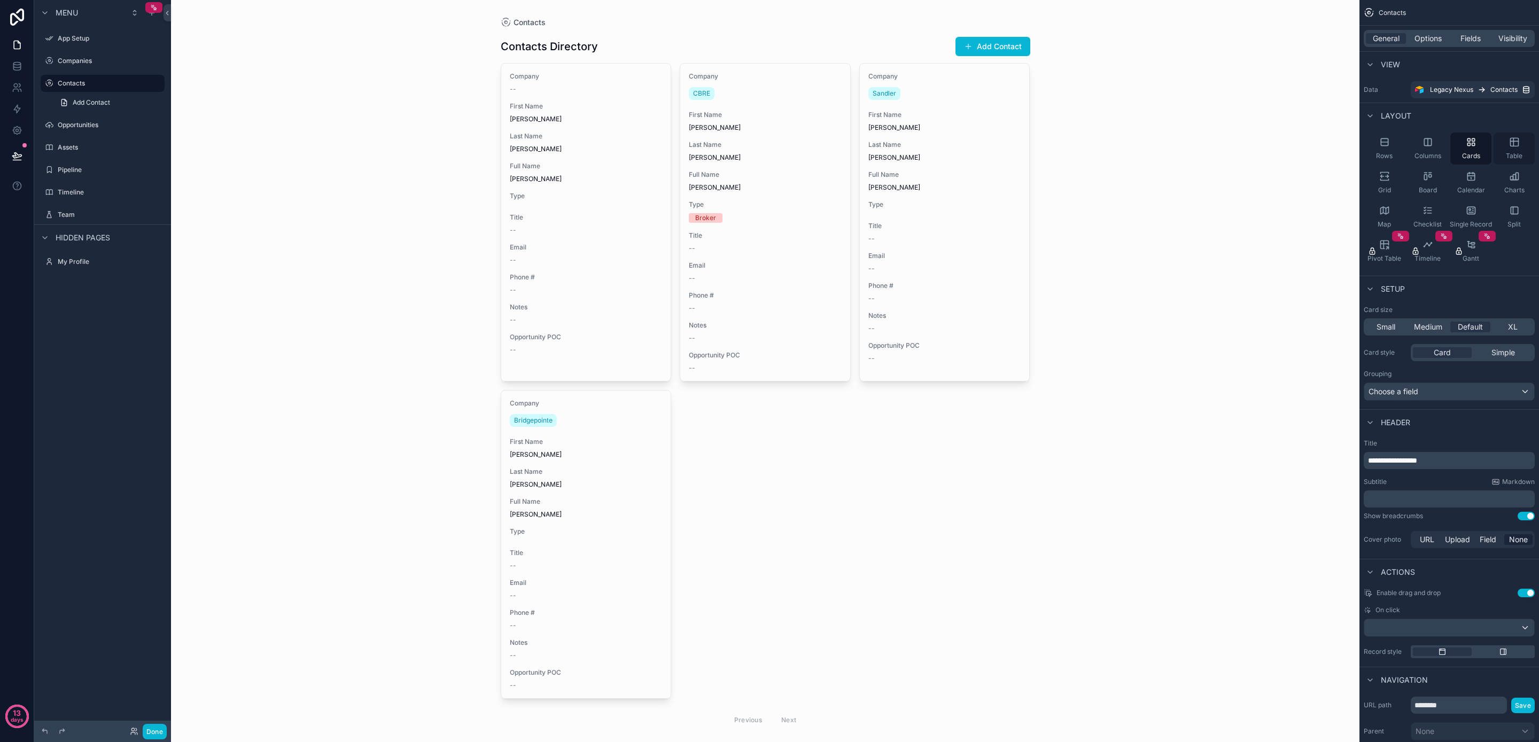
click at [1499, 149] on div "Table" at bounding box center [1514, 149] width 41 height 32
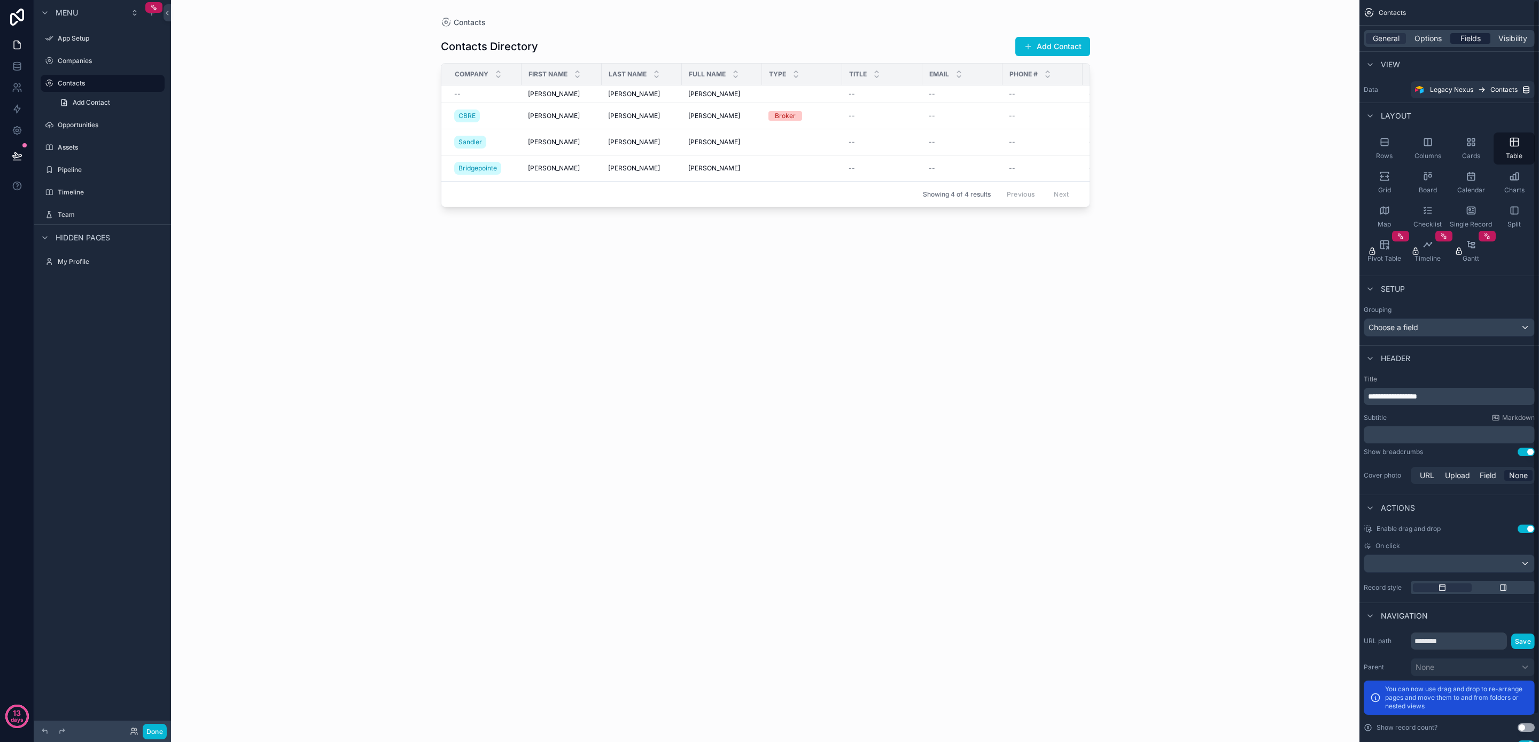
click at [1472, 38] on span "Fields" at bounding box center [1471, 38] width 20 height 11
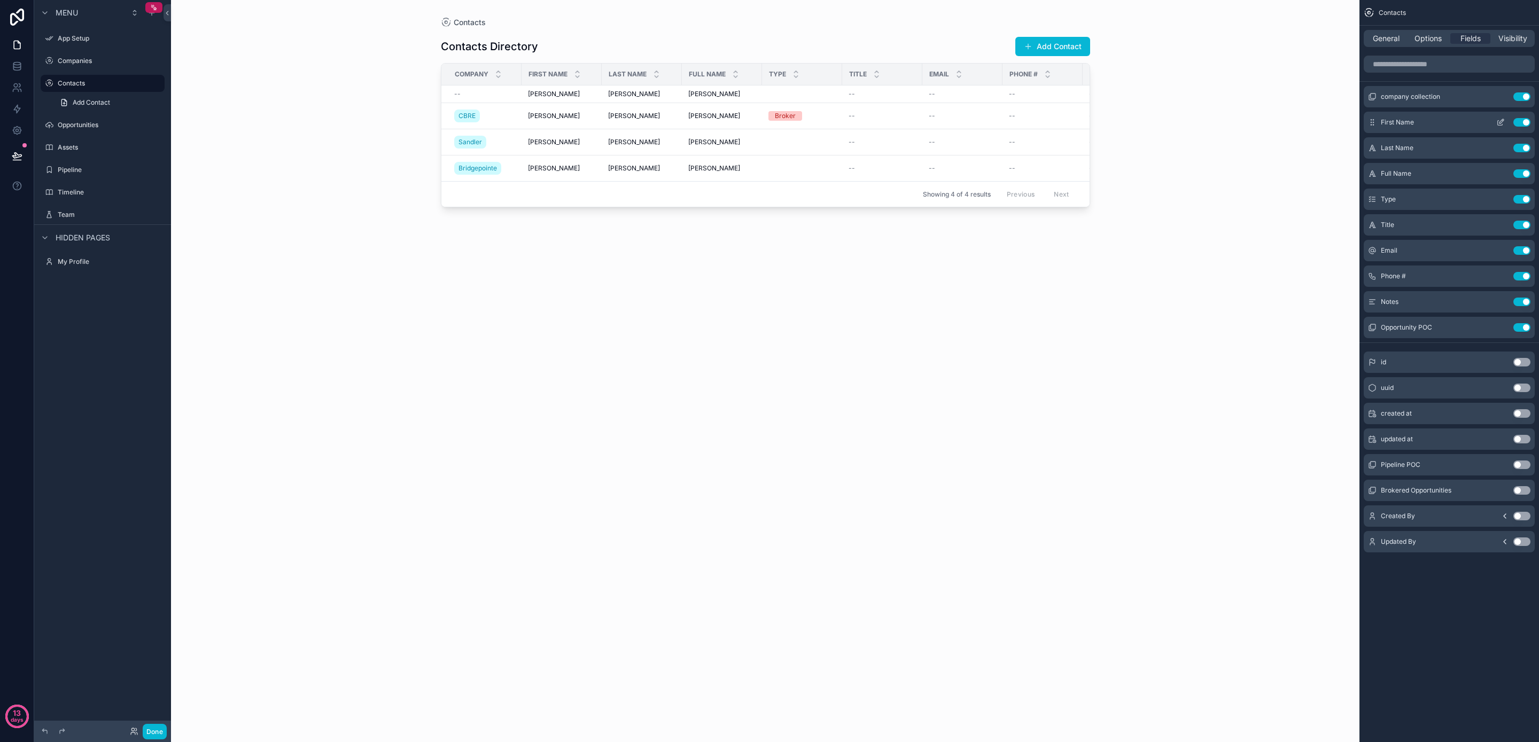
click at [1526, 125] on button "Use setting" at bounding box center [1522, 122] width 17 height 9
click at [1524, 125] on button "Use setting" at bounding box center [1522, 122] width 17 height 9
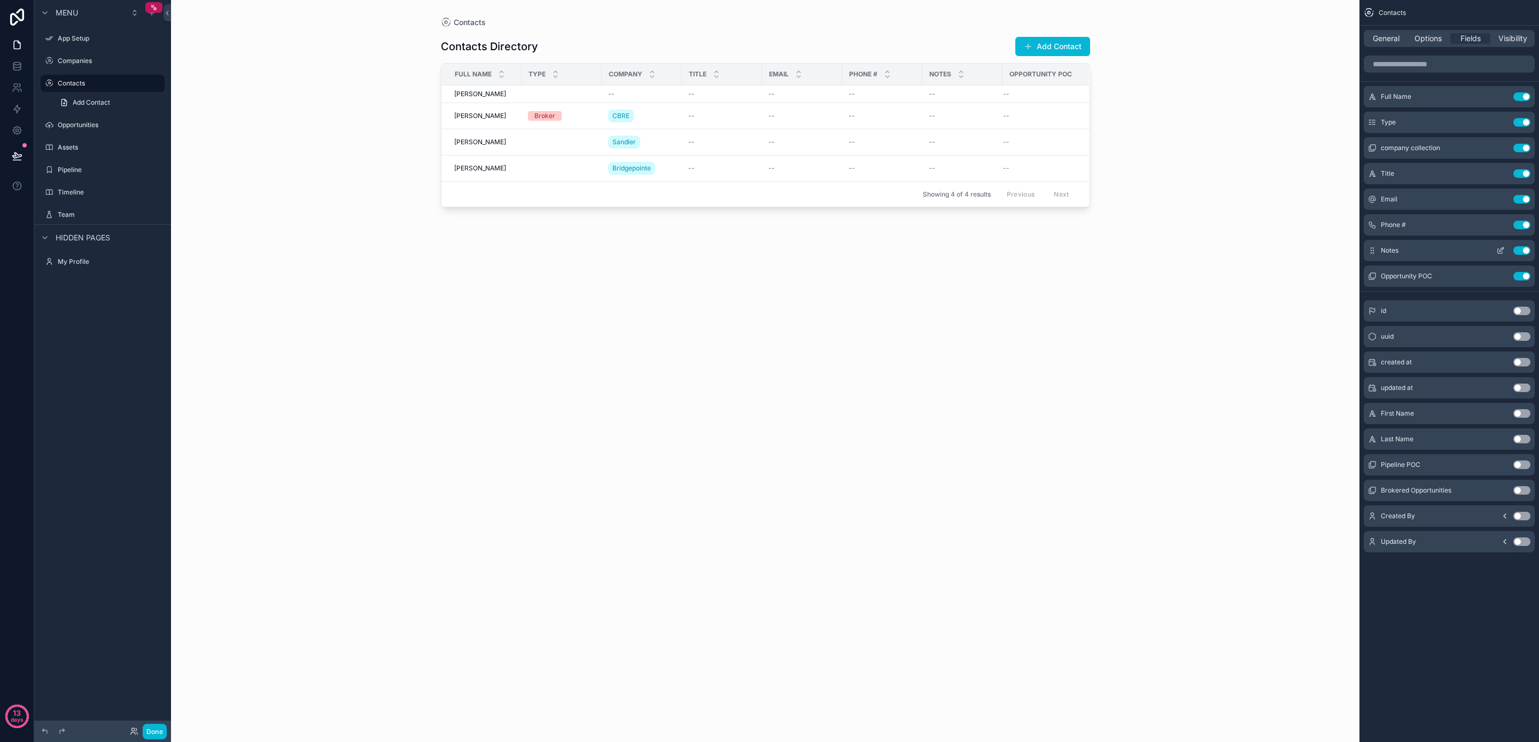
click at [1524, 249] on button "Use setting" at bounding box center [1522, 250] width 17 height 9
click at [1520, 465] on button "Use setting" at bounding box center [1522, 465] width 17 height 9
click at [1522, 491] on button "Use setting" at bounding box center [1522, 490] width 17 height 9
click at [1525, 225] on button "Use setting" at bounding box center [1522, 225] width 17 height 9
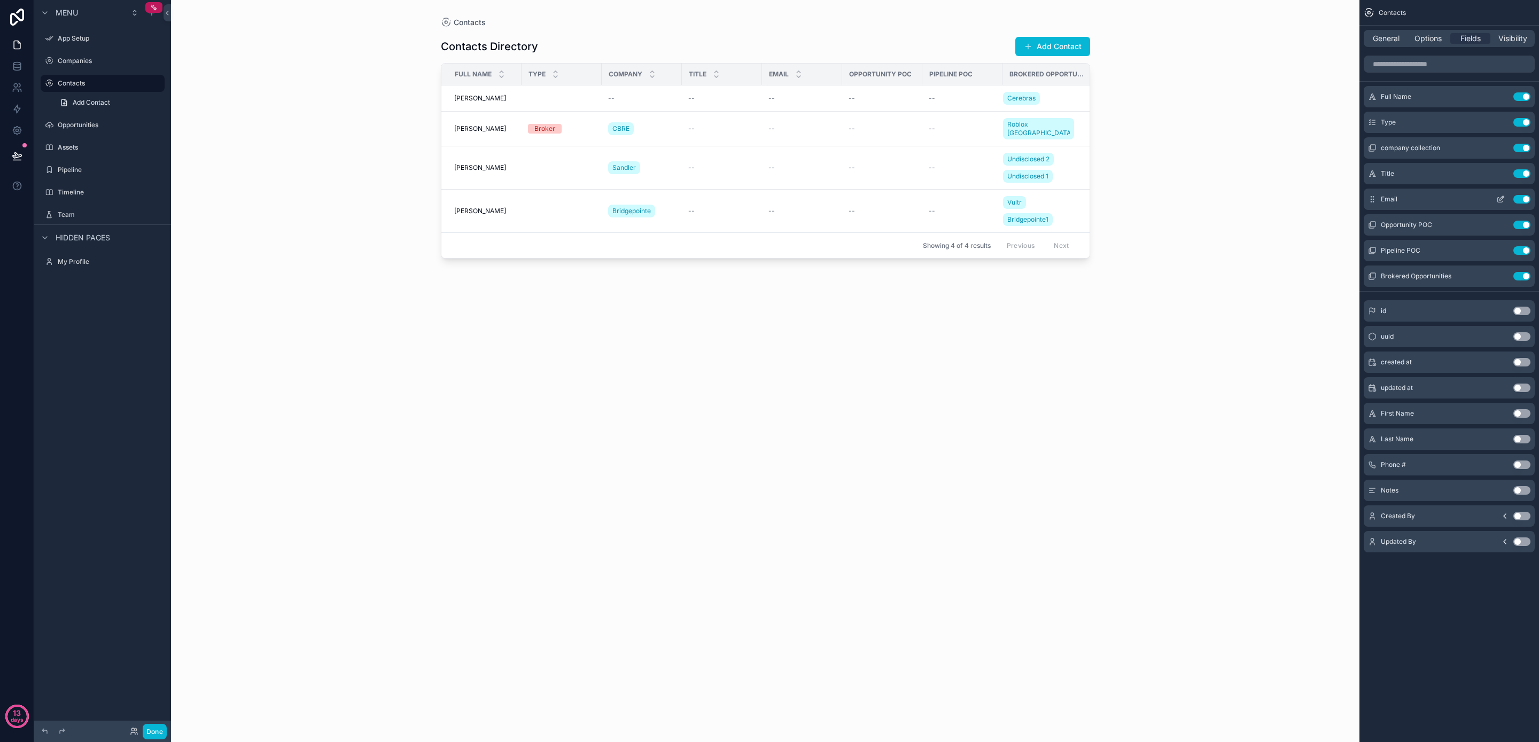
click at [1521, 201] on button "Use setting" at bounding box center [1522, 199] width 17 height 9
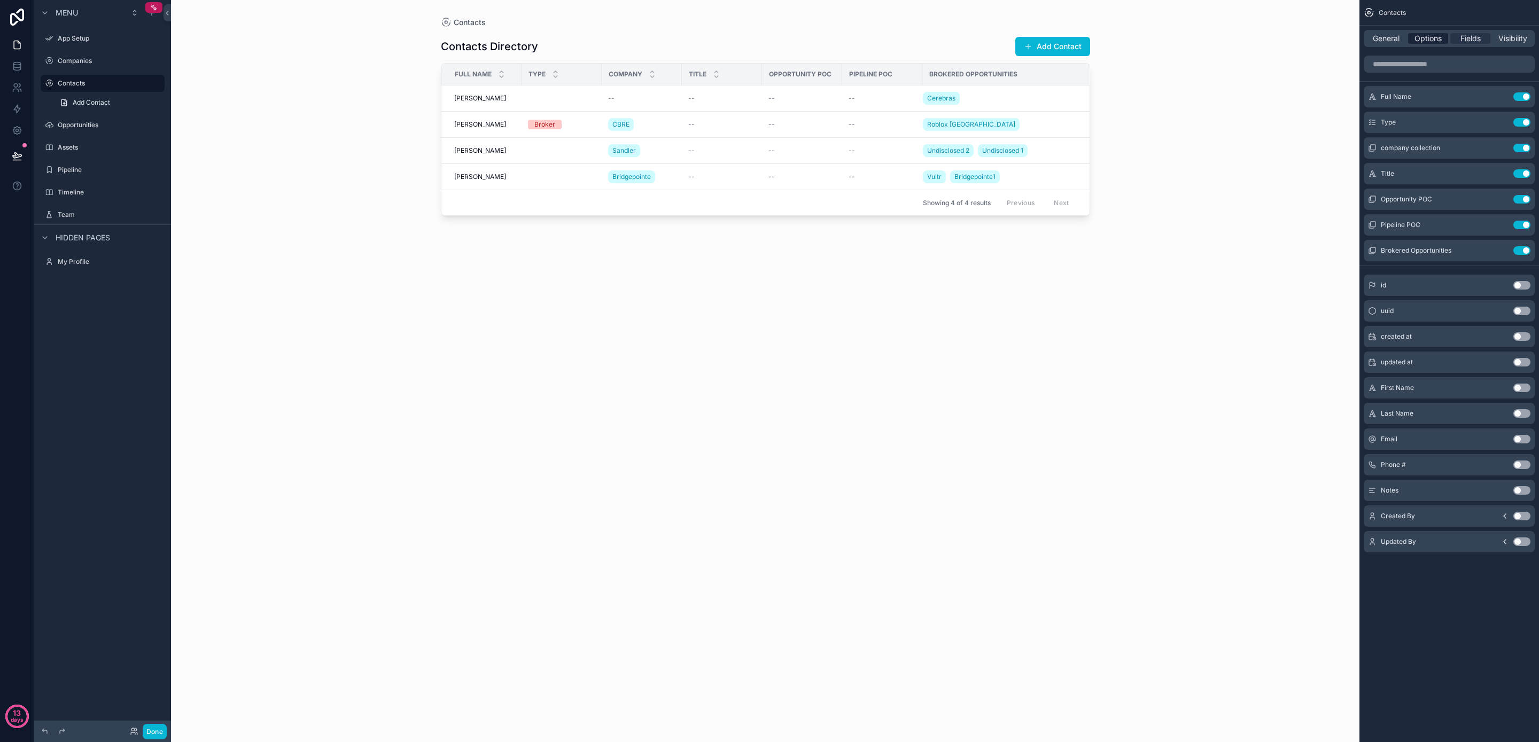
click at [1432, 36] on span "Options" at bounding box center [1428, 38] width 27 height 11
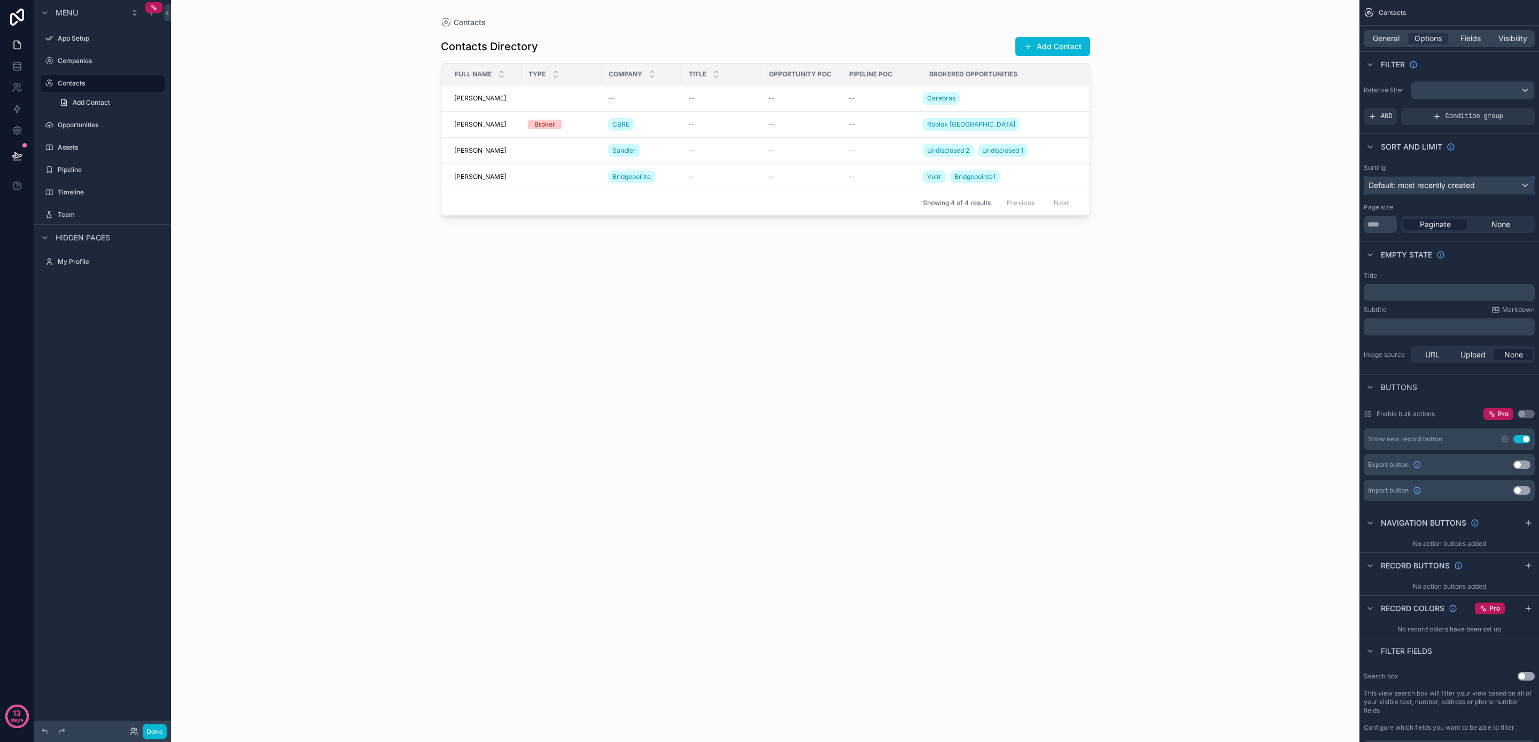
click at [1438, 191] on div "Default: most recently created" at bounding box center [1450, 185] width 170 height 17
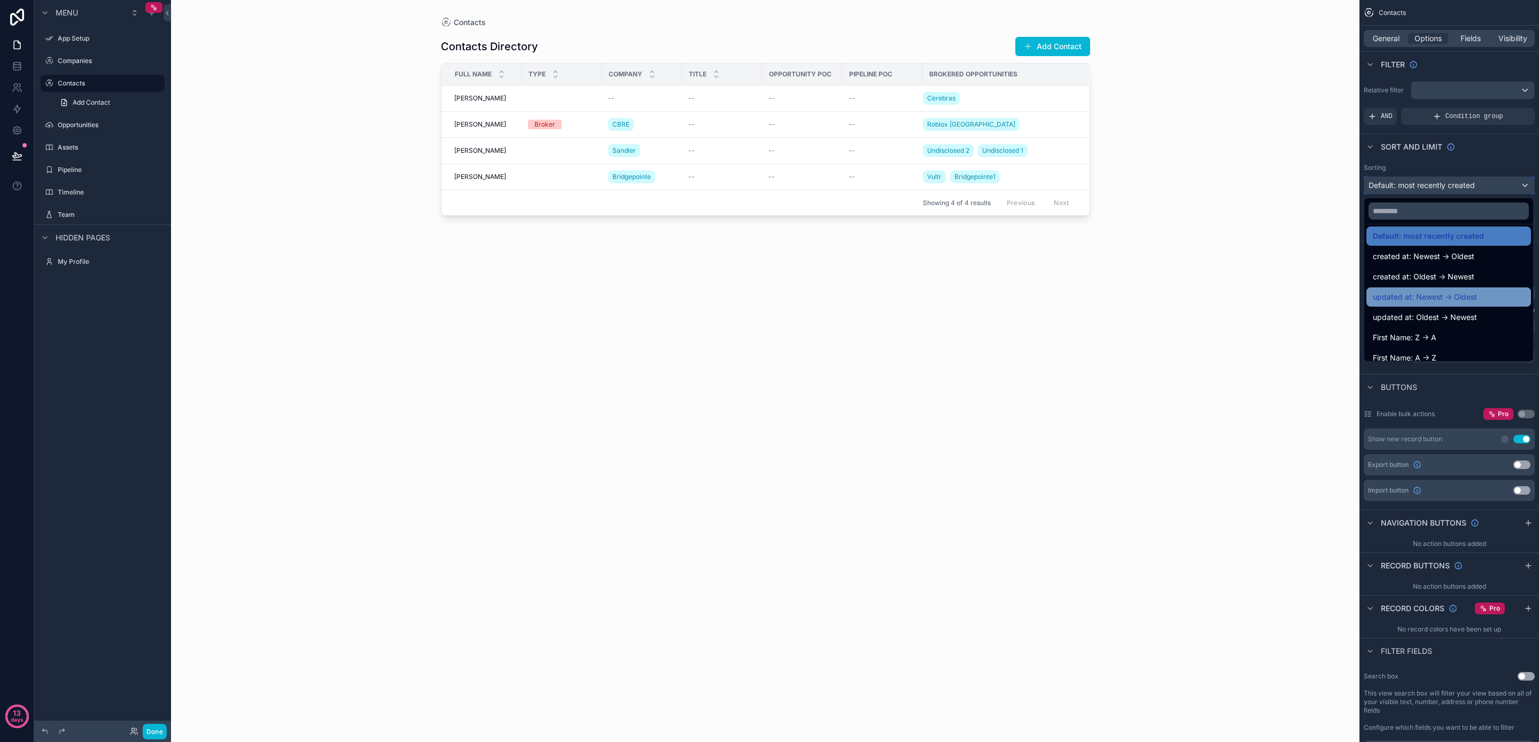
scroll to position [18, 0]
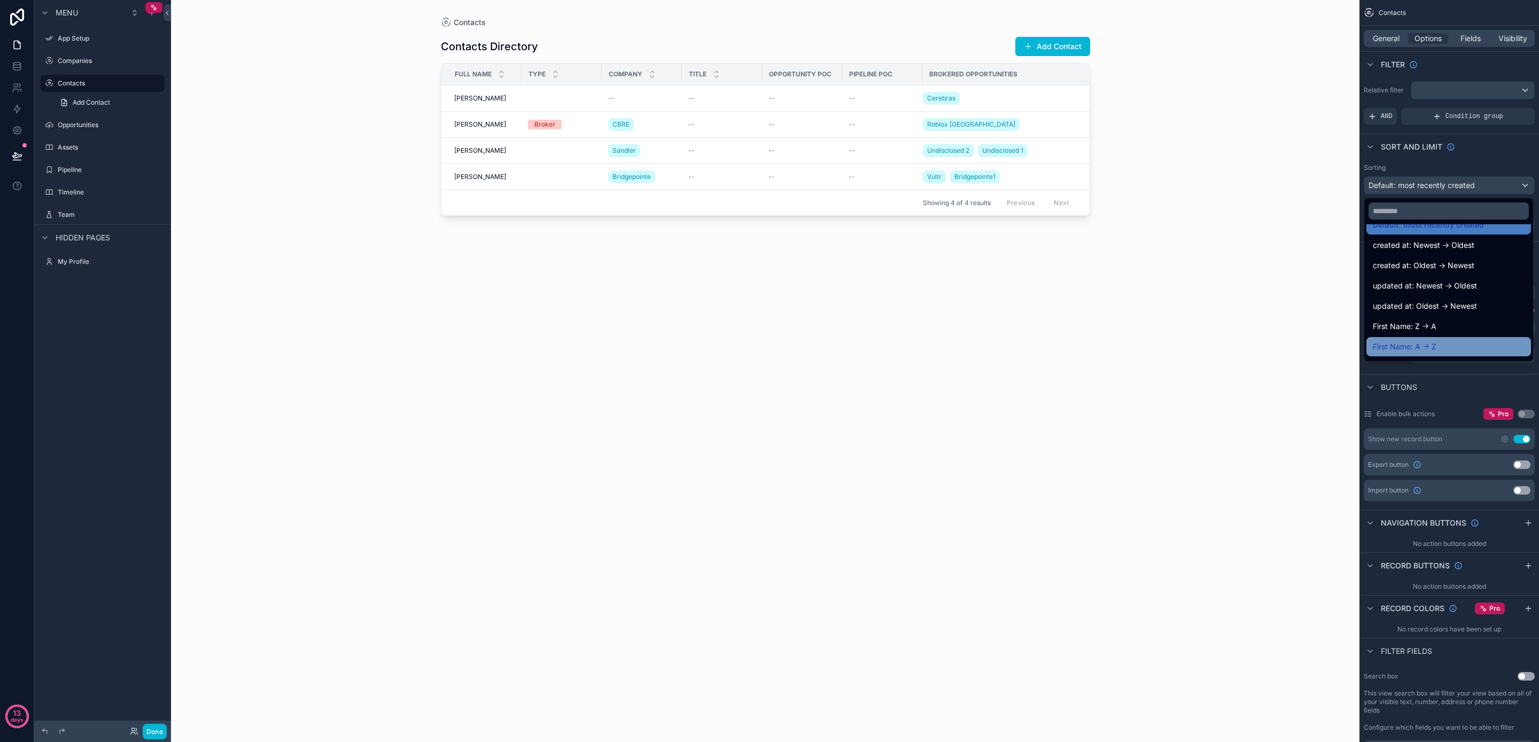
click at [1468, 348] on div "First Name: A -> Z" at bounding box center [1449, 346] width 152 height 13
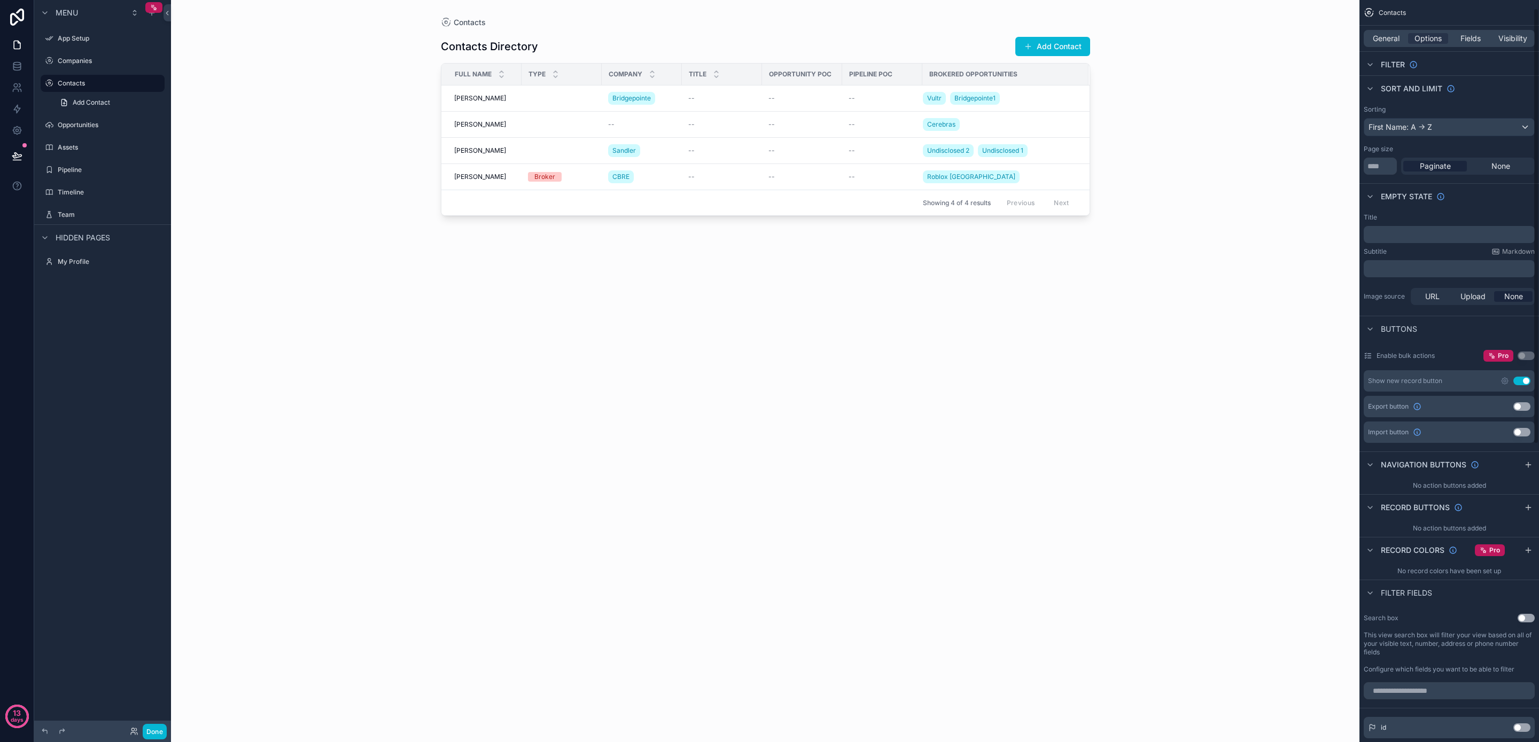
scroll to position [68, 0]
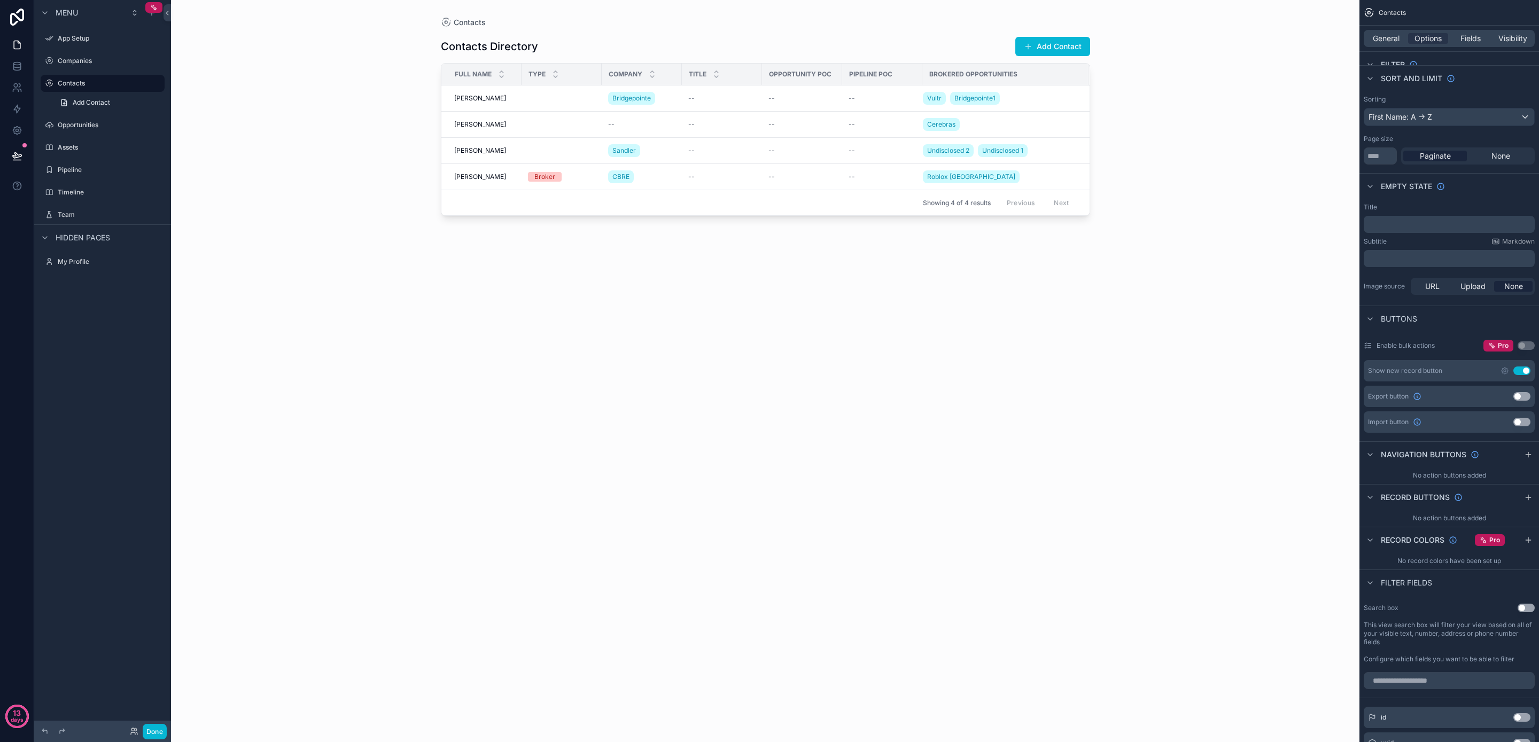
click at [1522, 392] on button "Use setting" at bounding box center [1522, 396] width 17 height 9
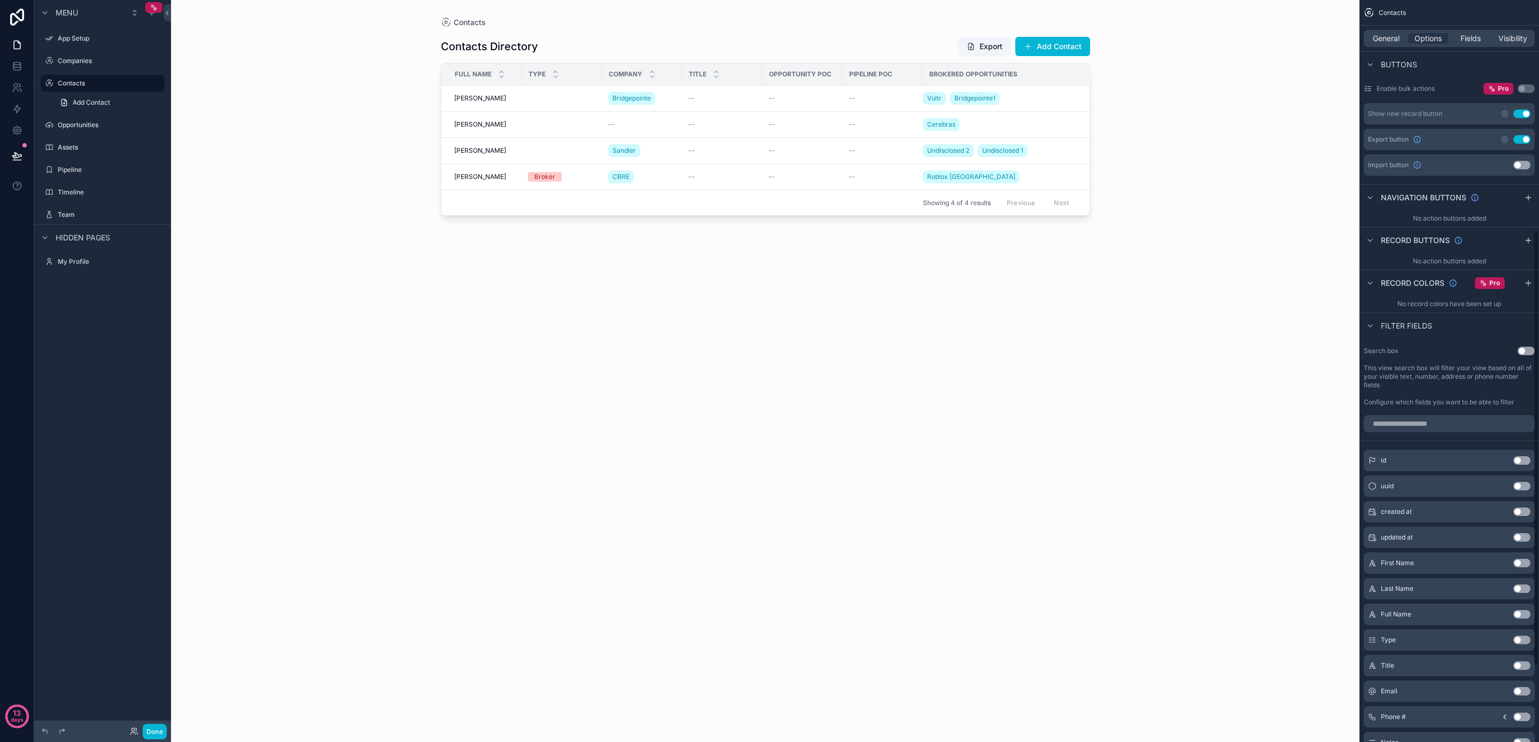
scroll to position [391, 0]
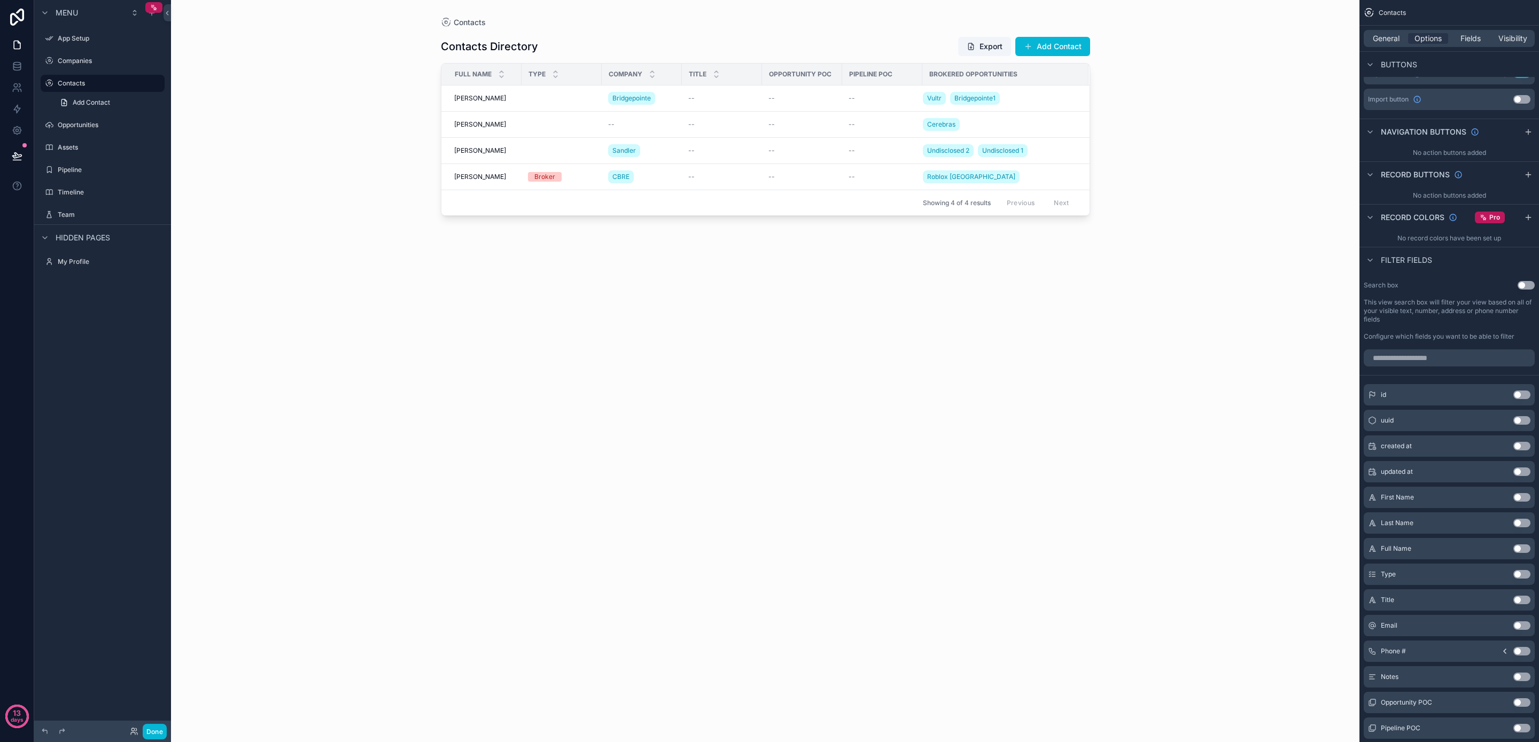
click at [1526, 286] on button "Use setting" at bounding box center [1526, 285] width 17 height 9
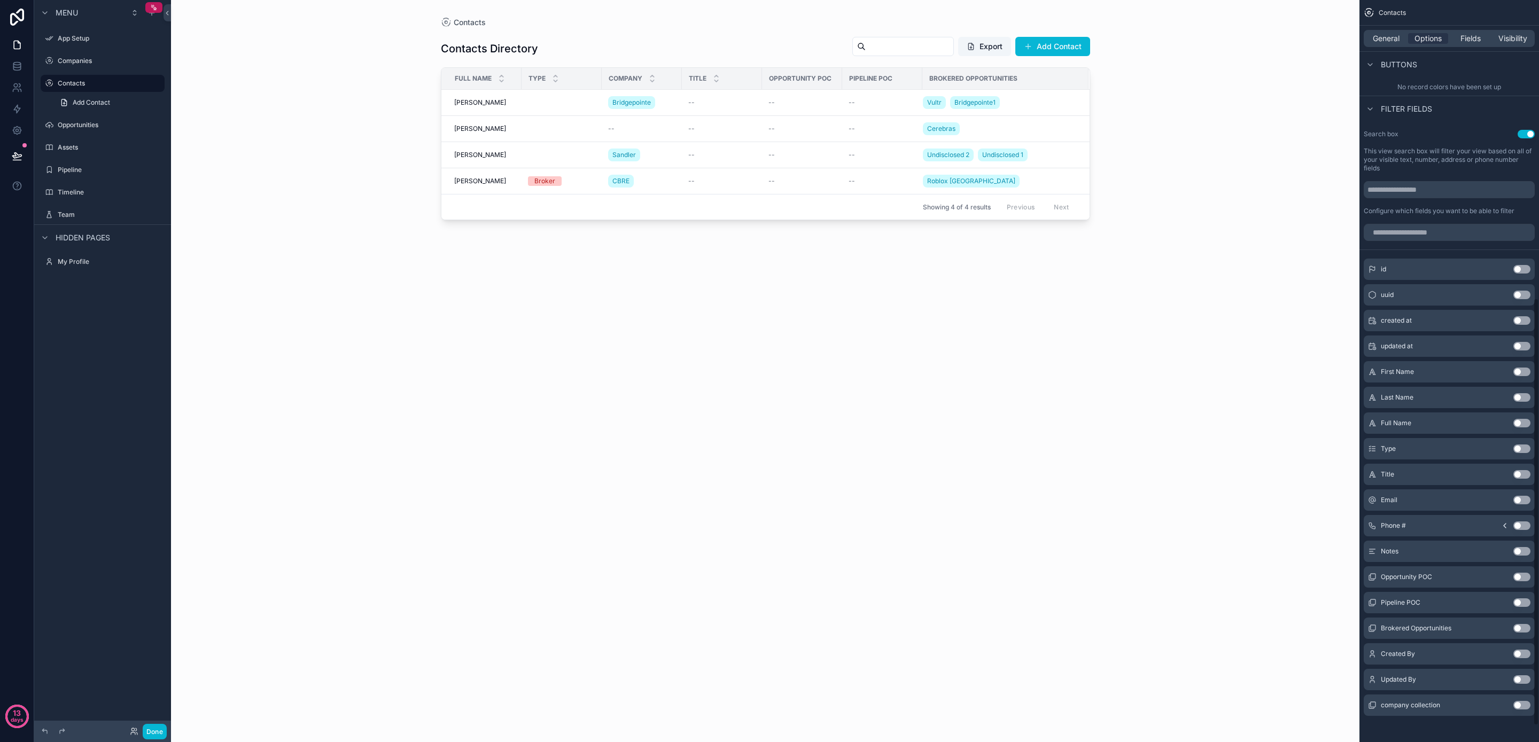
scroll to position [546, 0]
click at [1520, 702] on button "Use setting" at bounding box center [1522, 702] width 17 height 9
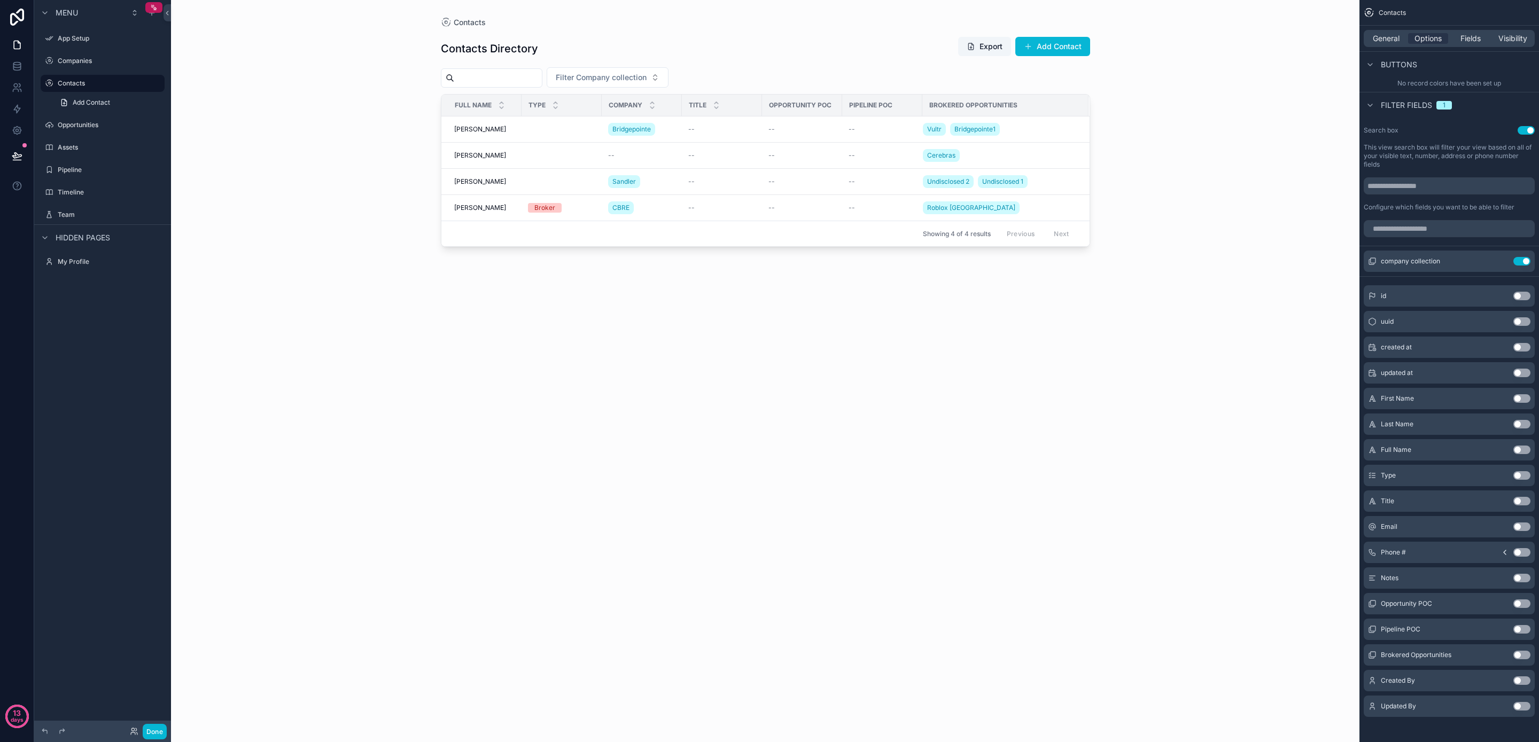
click at [1532, 476] on div "Type Use setting" at bounding box center [1449, 475] width 171 height 21
click at [1528, 476] on button "Use setting" at bounding box center [1522, 475] width 17 height 9
click at [1411, 189] on input "scrollable content" at bounding box center [1449, 188] width 171 height 17
click at [1410, 263] on span "company collection" at bounding box center [1410, 263] width 59 height 9
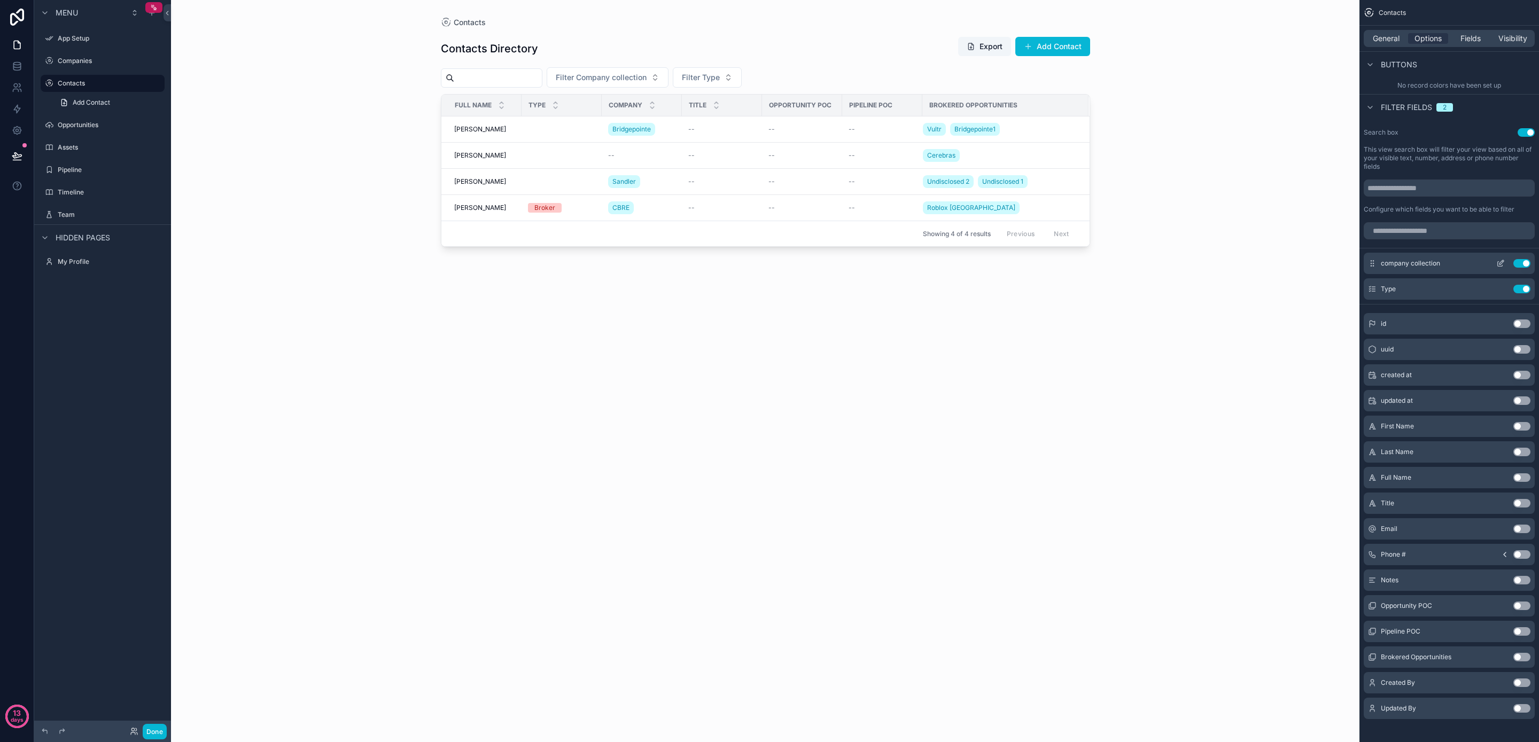
click at [1499, 263] on icon "scrollable content" at bounding box center [1501, 263] width 9 height 9
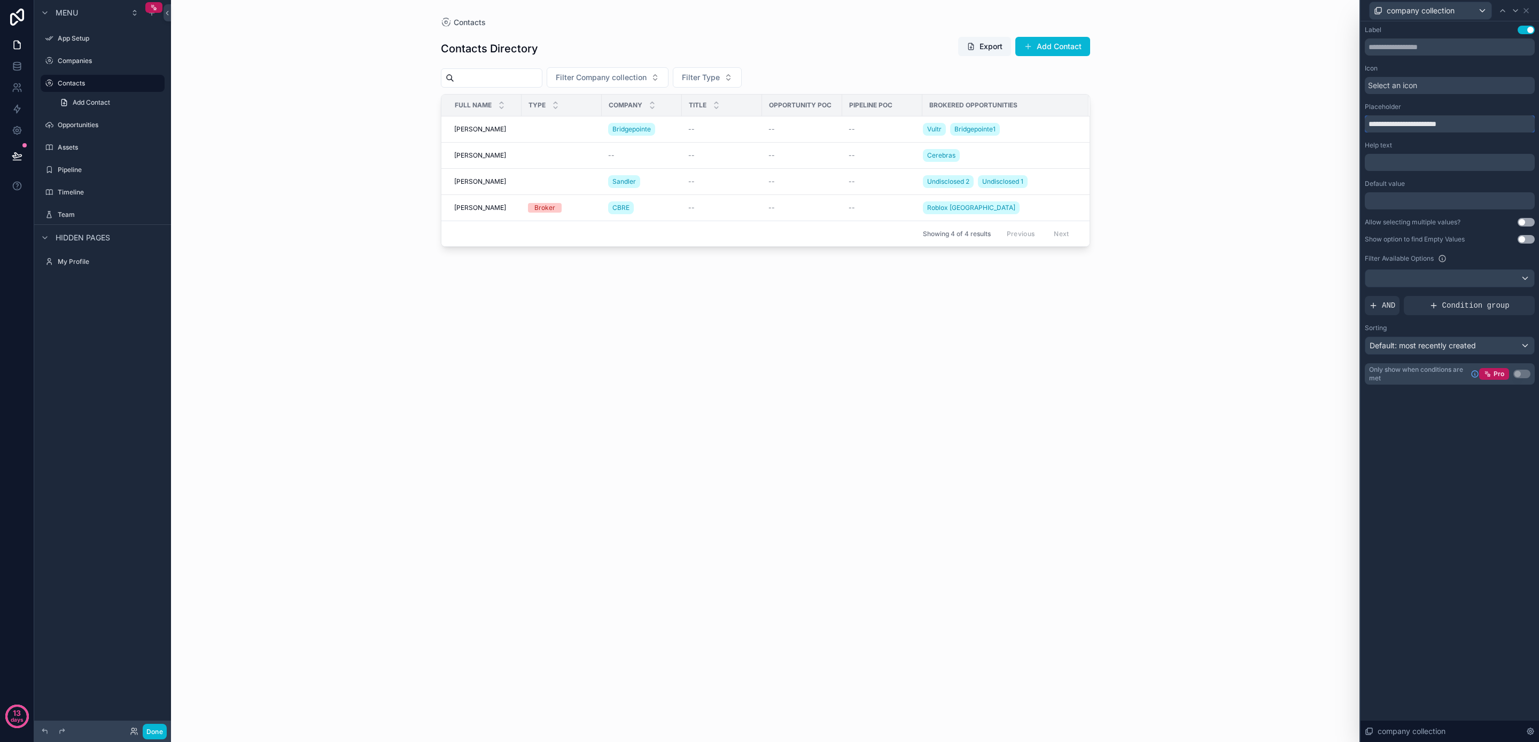
drag, startPoint x: 1424, startPoint y: 125, endPoint x: 1474, endPoint y: 123, distance: 49.7
click at [1474, 123] on input "**********" at bounding box center [1450, 123] width 170 height 17
type input "**********"
click at [660, 70] on div "scrollable content" at bounding box center [766, 365] width 684 height 730
click at [678, 75] on span "Filter Type" at bounding box center [675, 77] width 38 height 11
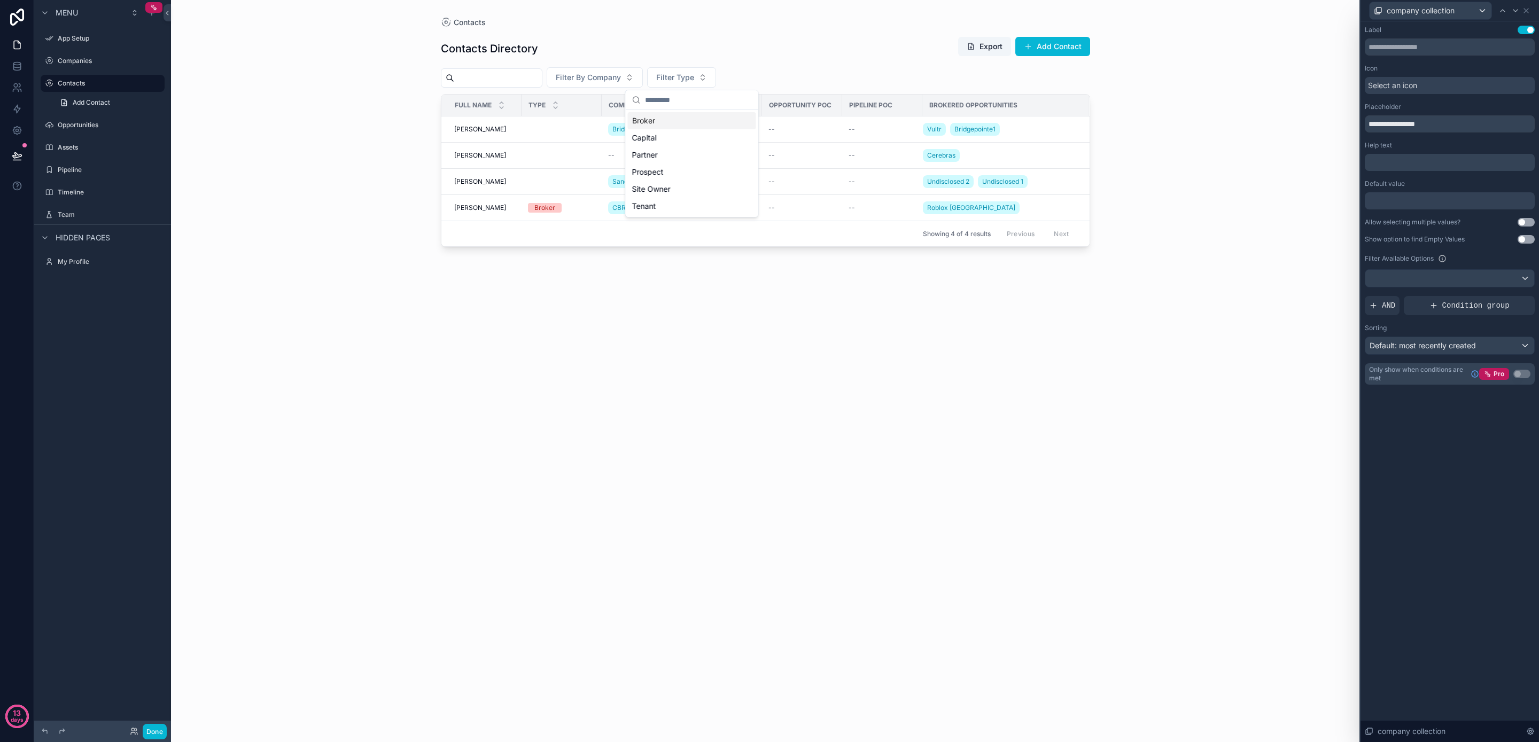
click at [703, 38] on div "Contacts Directory Export Add Contact" at bounding box center [765, 48] width 649 height 25
click at [1527, 14] on icon at bounding box center [1526, 10] width 9 height 9
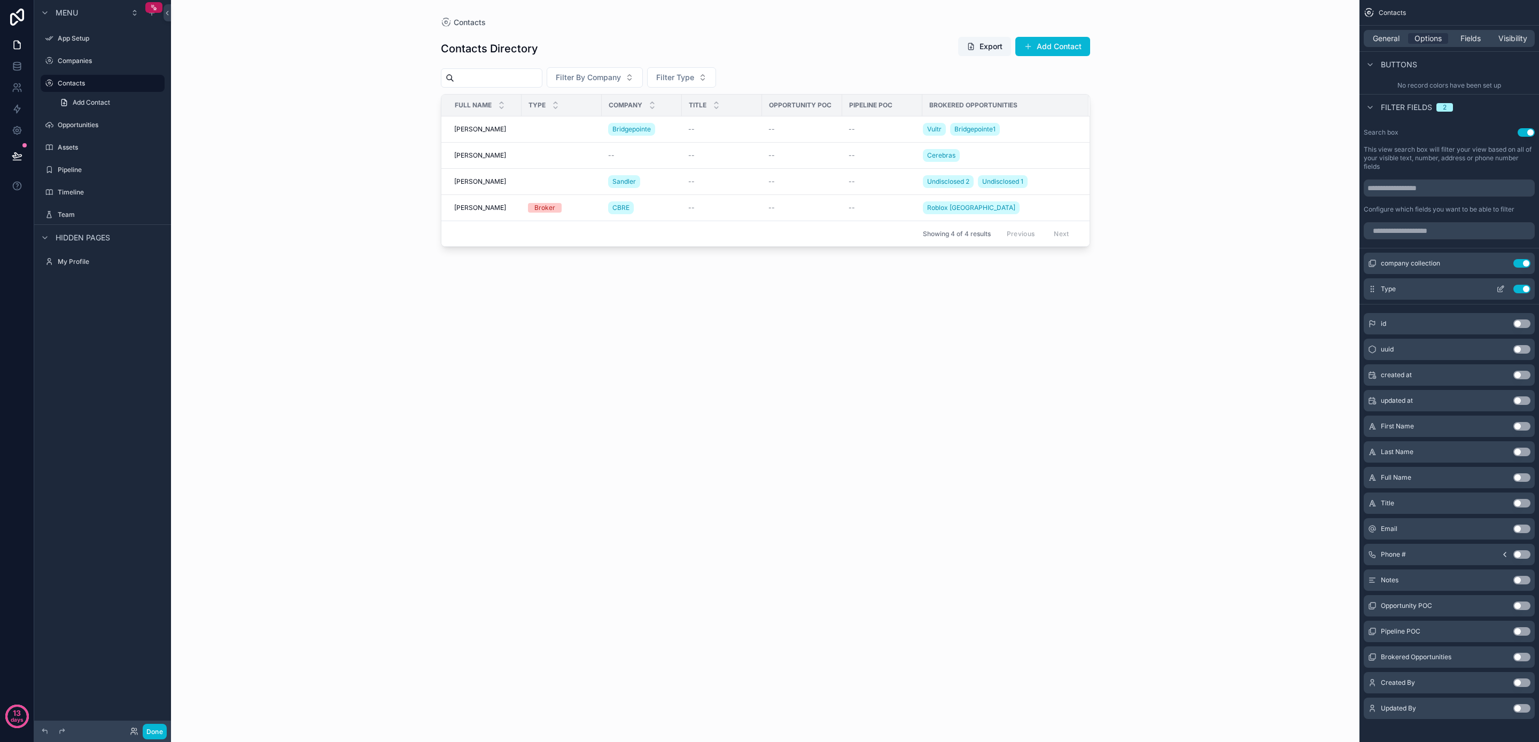
click at [1505, 289] on icon "scrollable content" at bounding box center [1501, 289] width 9 height 9
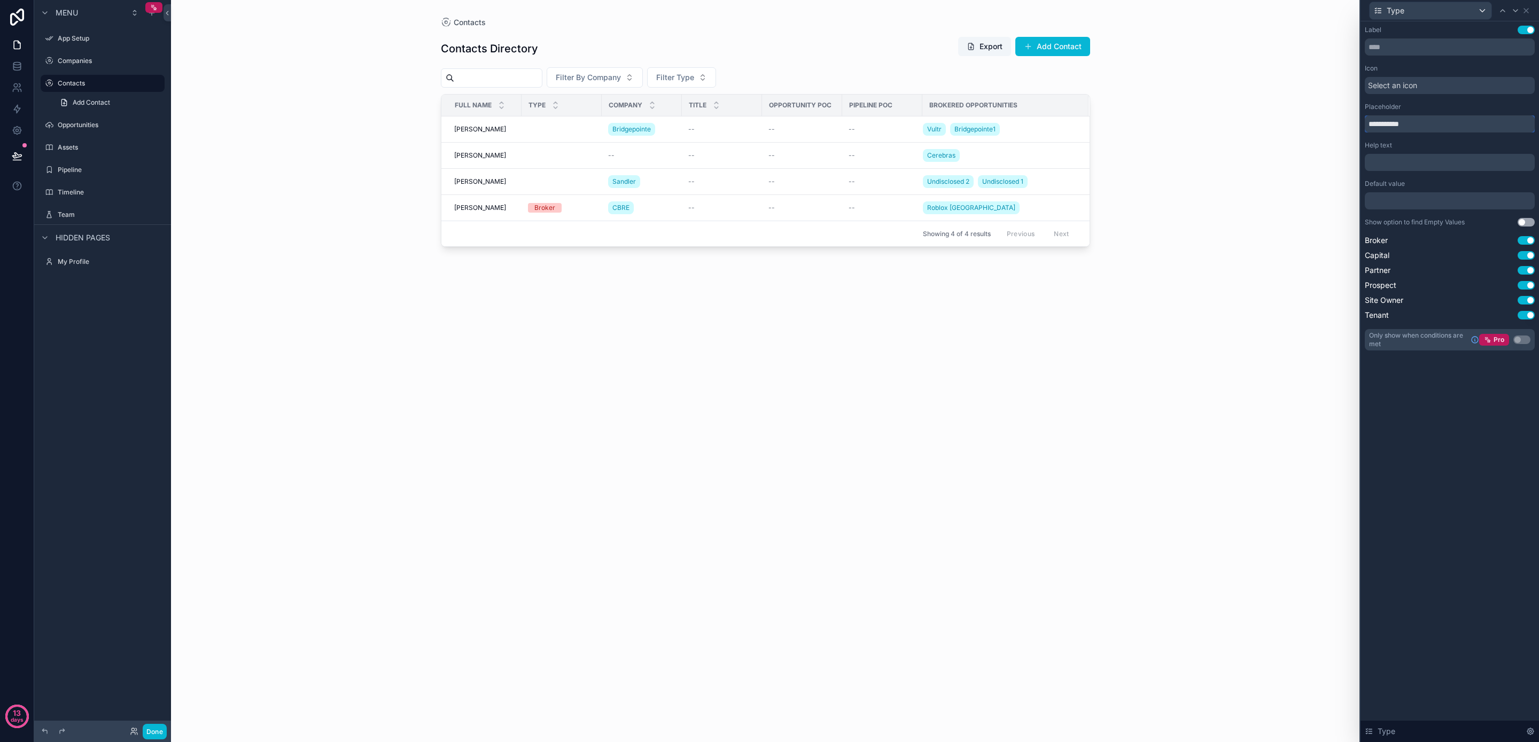
click at [1389, 126] on input "**********" at bounding box center [1450, 123] width 170 height 17
type input "**********"
click at [1286, 176] on div "Contacts Contacts Directory Export Add Contact Filter By Company Filter By Type…" at bounding box center [765, 371] width 1189 height 742
click at [1529, 10] on icon at bounding box center [1526, 10] width 9 height 9
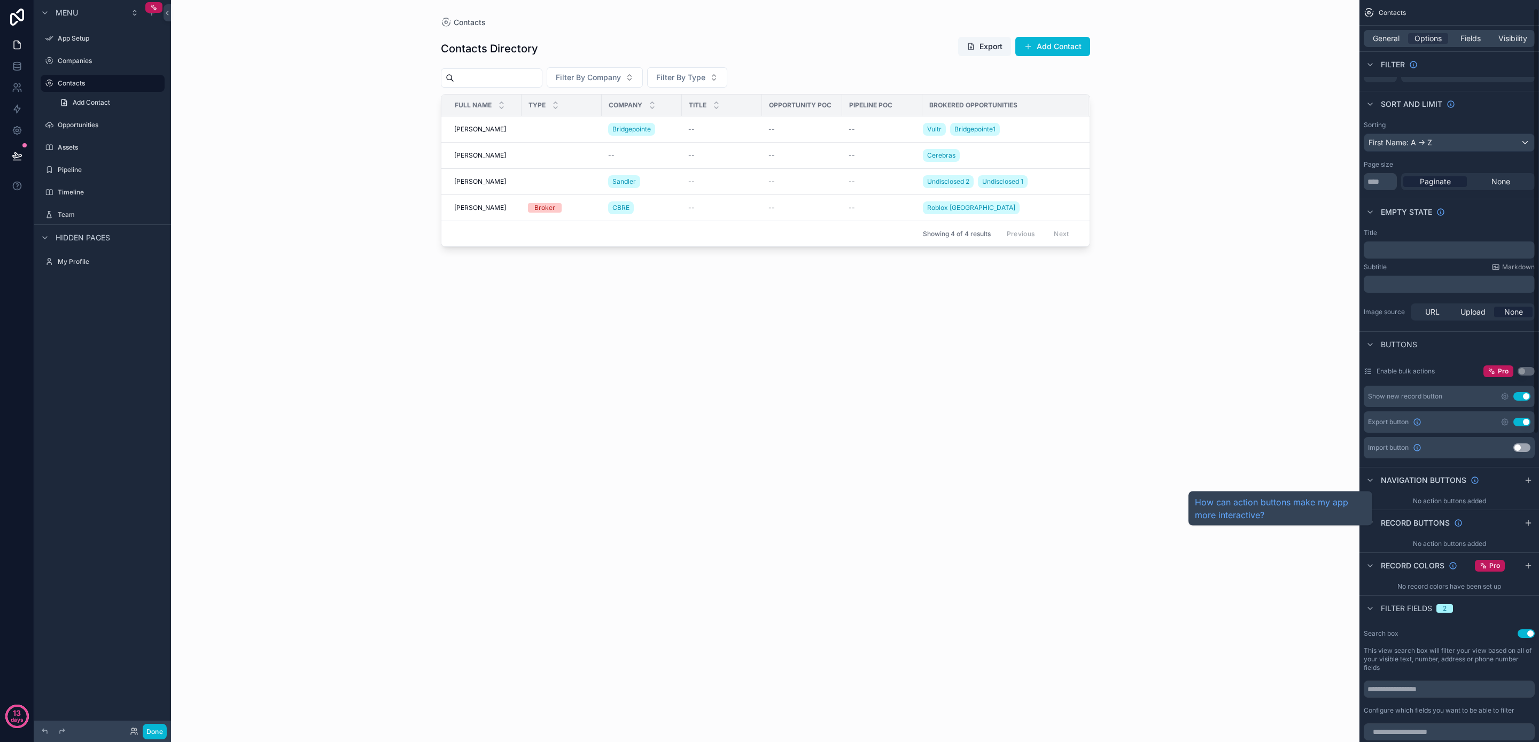
scroll to position [0, 0]
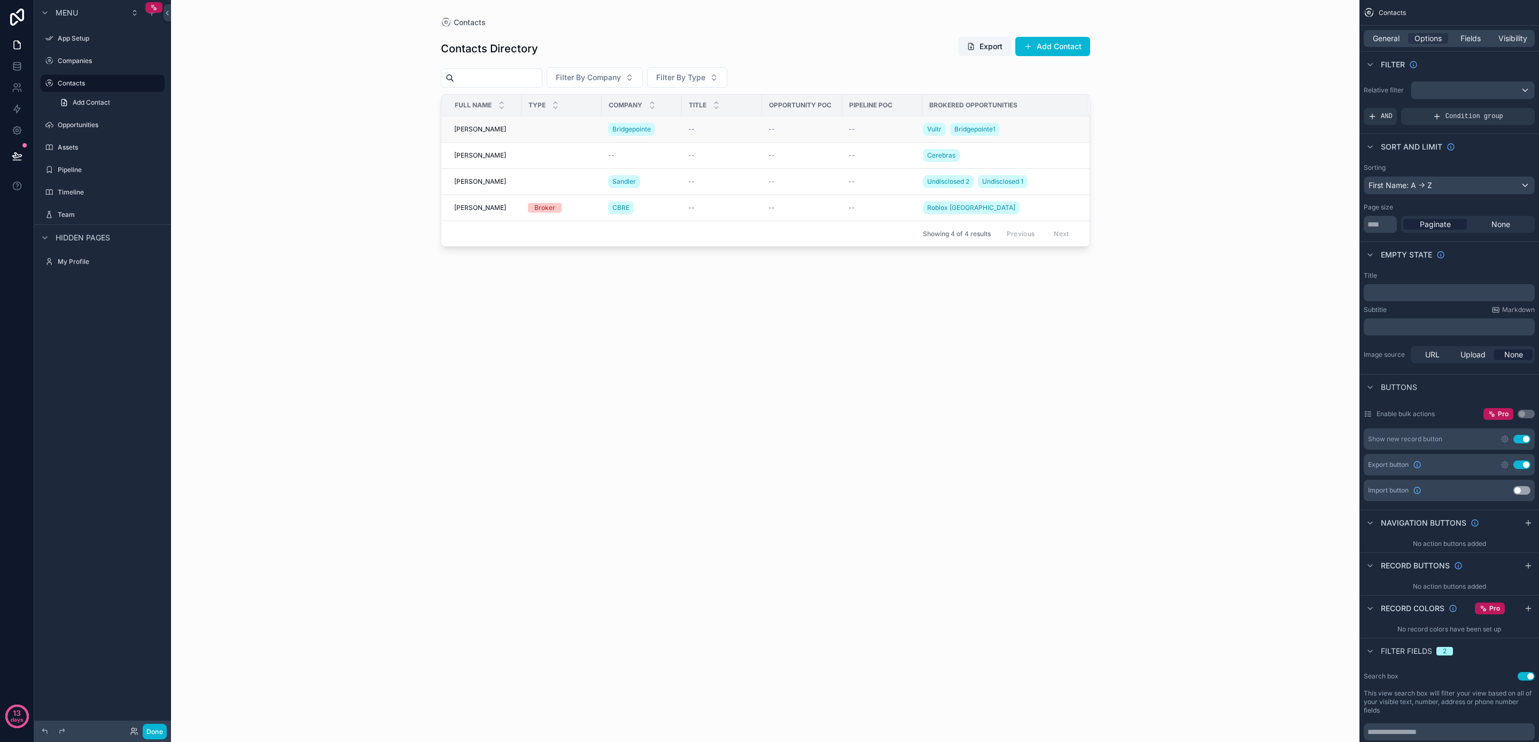
click at [523, 131] on td "scrollable content" at bounding box center [562, 130] width 80 height 26
click at [485, 128] on span "[PERSON_NAME]" at bounding box center [480, 129] width 52 height 9
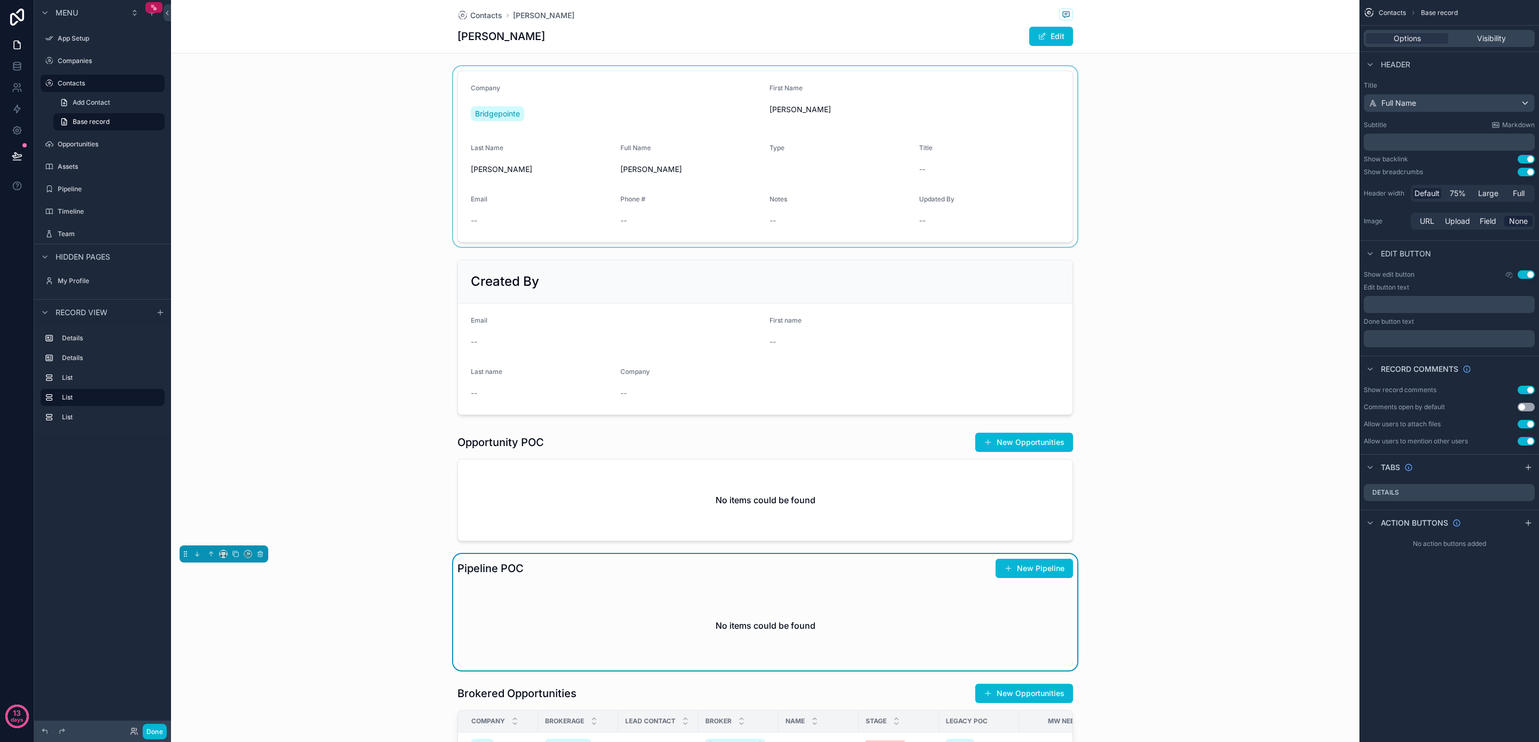
click at [1202, 189] on div "scrollable content" at bounding box center [765, 156] width 1189 height 181
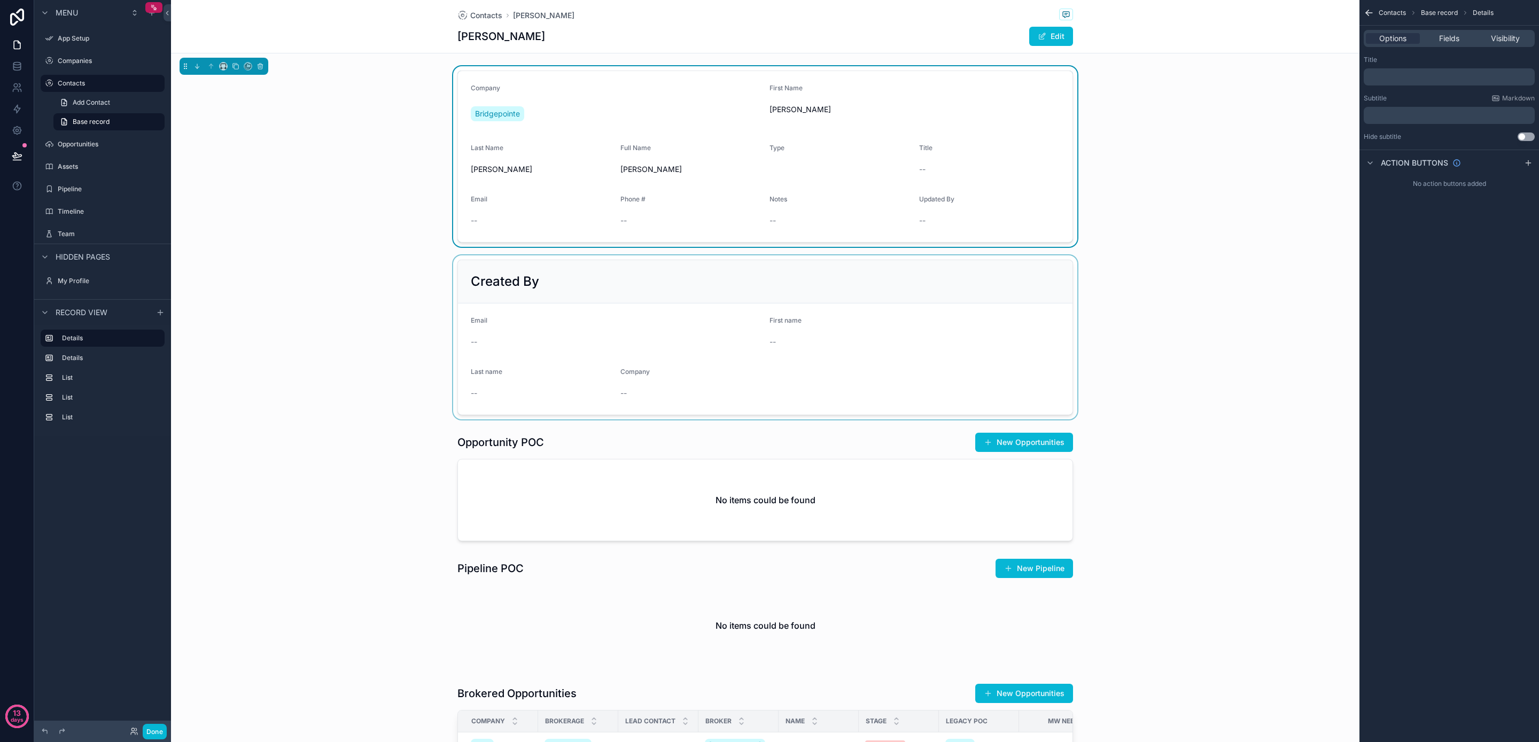
click at [1217, 259] on div "scrollable content" at bounding box center [765, 337] width 1189 height 164
click at [1213, 184] on div "scrollable content" at bounding box center [765, 156] width 1189 height 181
click at [1436, 13] on span "Base record" at bounding box center [1439, 13] width 37 height 9
click at [1370, 12] on icon "scrollable content" at bounding box center [1369, 12] width 11 height 11
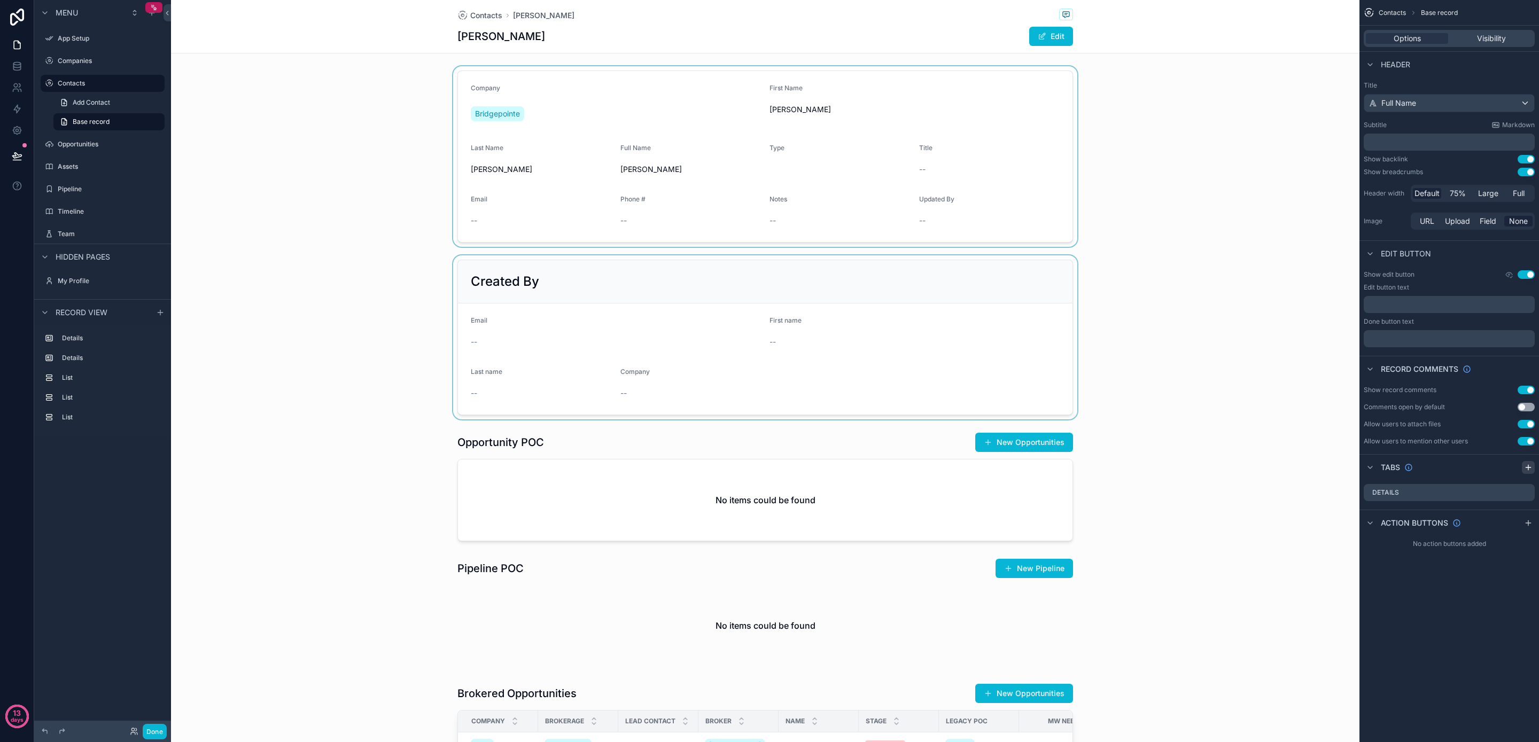
click at [1530, 468] on icon "scrollable content" at bounding box center [1528, 467] width 9 height 9
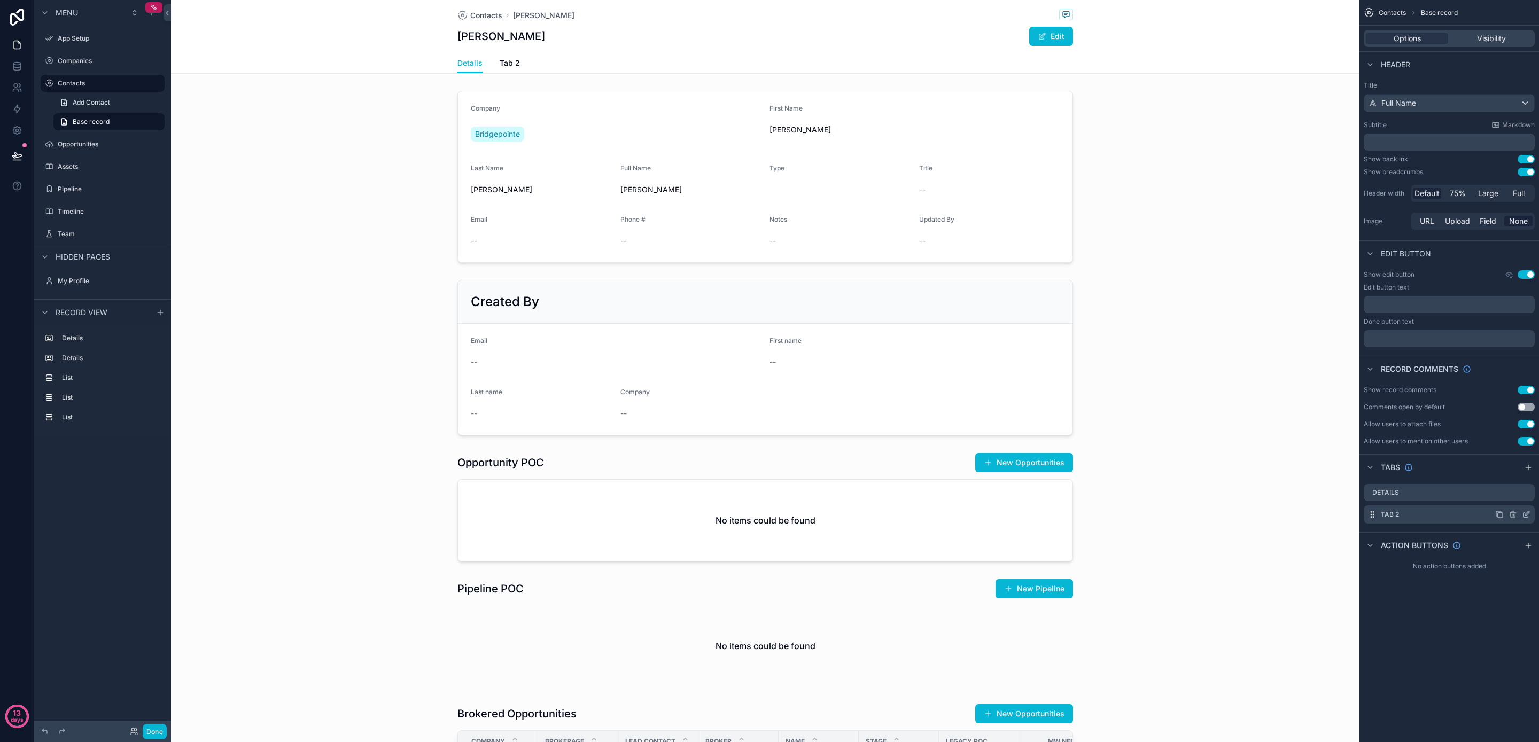
click at [1502, 515] on icon "scrollable content" at bounding box center [1500, 514] width 9 height 9
click at [1515, 536] on icon "scrollable content" at bounding box center [1513, 536] width 9 height 9
click at [1492, 560] on span "Remove tab and contents" at bounding box center [1468, 556] width 90 height 13
click at [1527, 516] on icon "scrollable content" at bounding box center [1526, 514] width 9 height 9
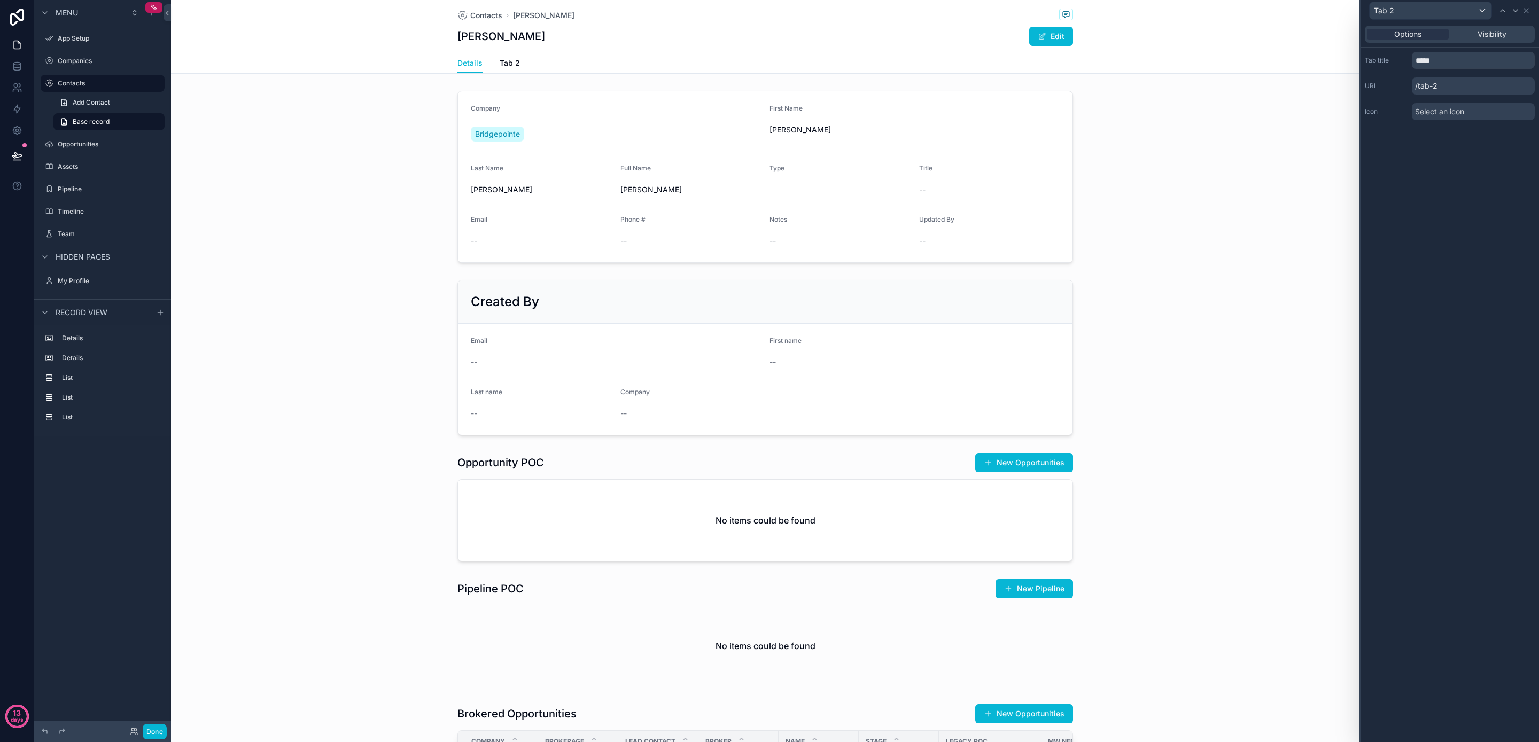
click at [1462, 114] on span "Select an icon" at bounding box center [1439, 111] width 49 height 11
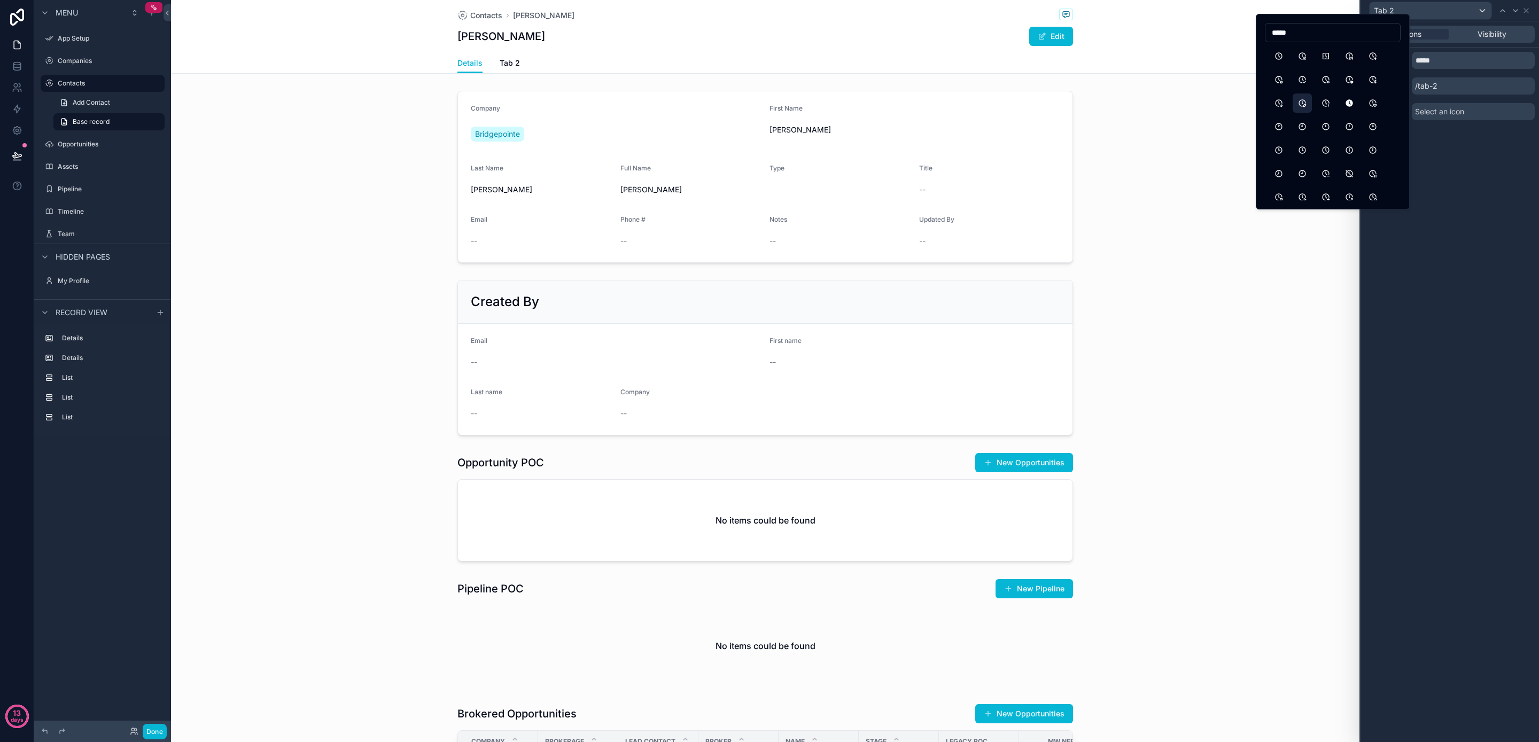
type input "*****"
click at [1299, 100] on button "ClockEdit" at bounding box center [1302, 103] width 19 height 19
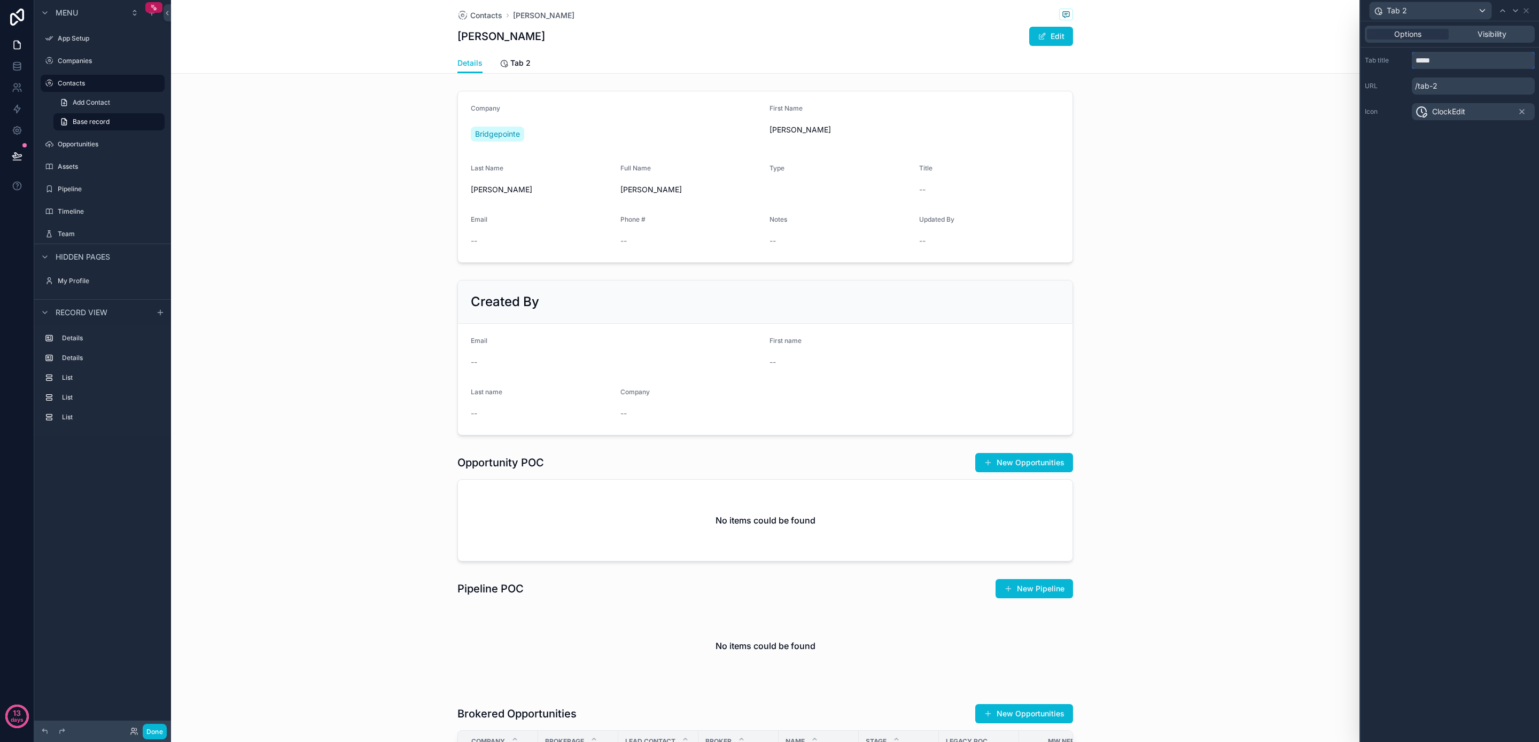
drag, startPoint x: 1447, startPoint y: 58, endPoint x: 1368, endPoint y: 57, distance: 79.6
click at [1368, 57] on div "Tab title *****" at bounding box center [1450, 60] width 170 height 17
type input "********"
click at [1221, 206] on div "scrollable content" at bounding box center [765, 177] width 1189 height 181
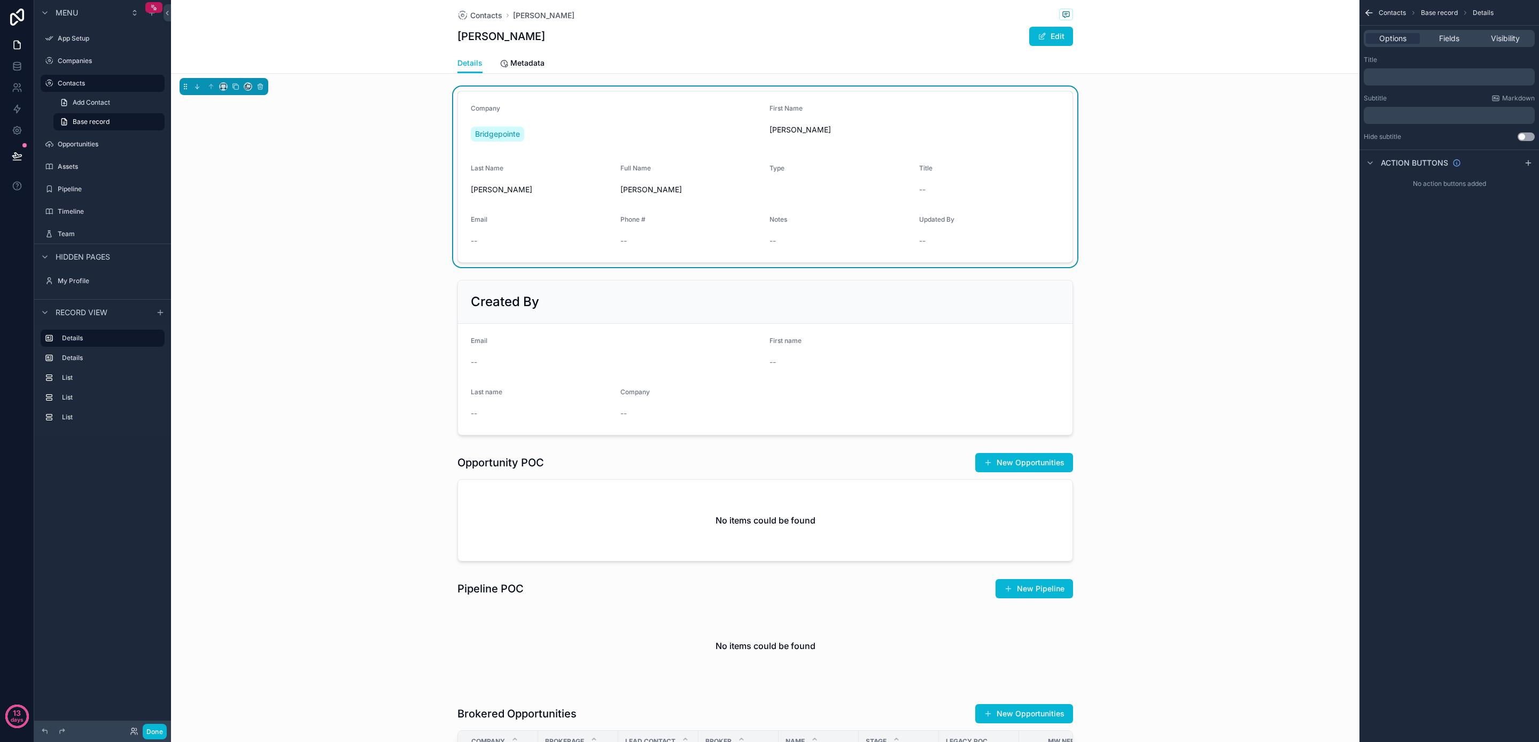
click at [1372, 10] on icon "scrollable content" at bounding box center [1369, 12] width 11 height 11
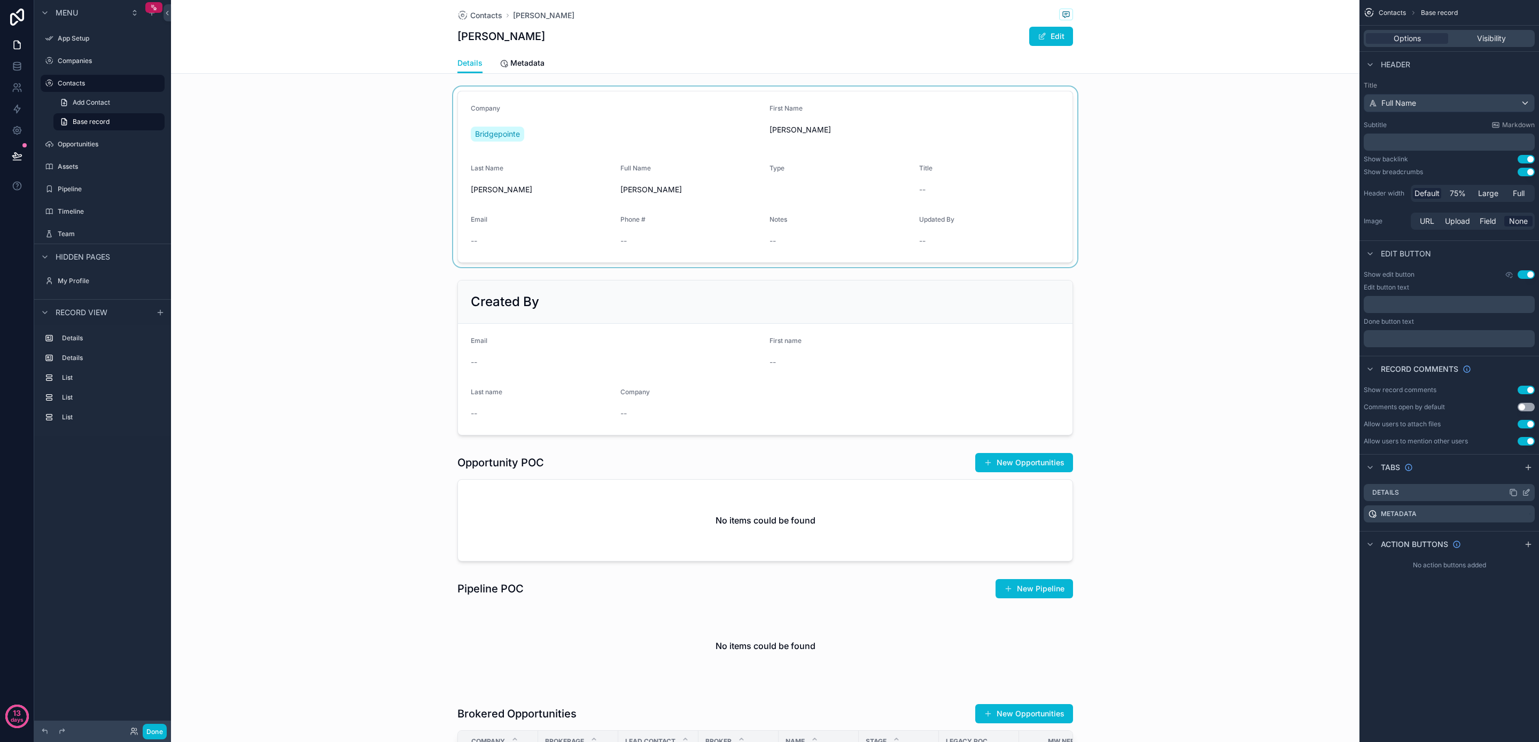
click at [1527, 490] on icon "scrollable content" at bounding box center [1526, 493] width 9 height 9
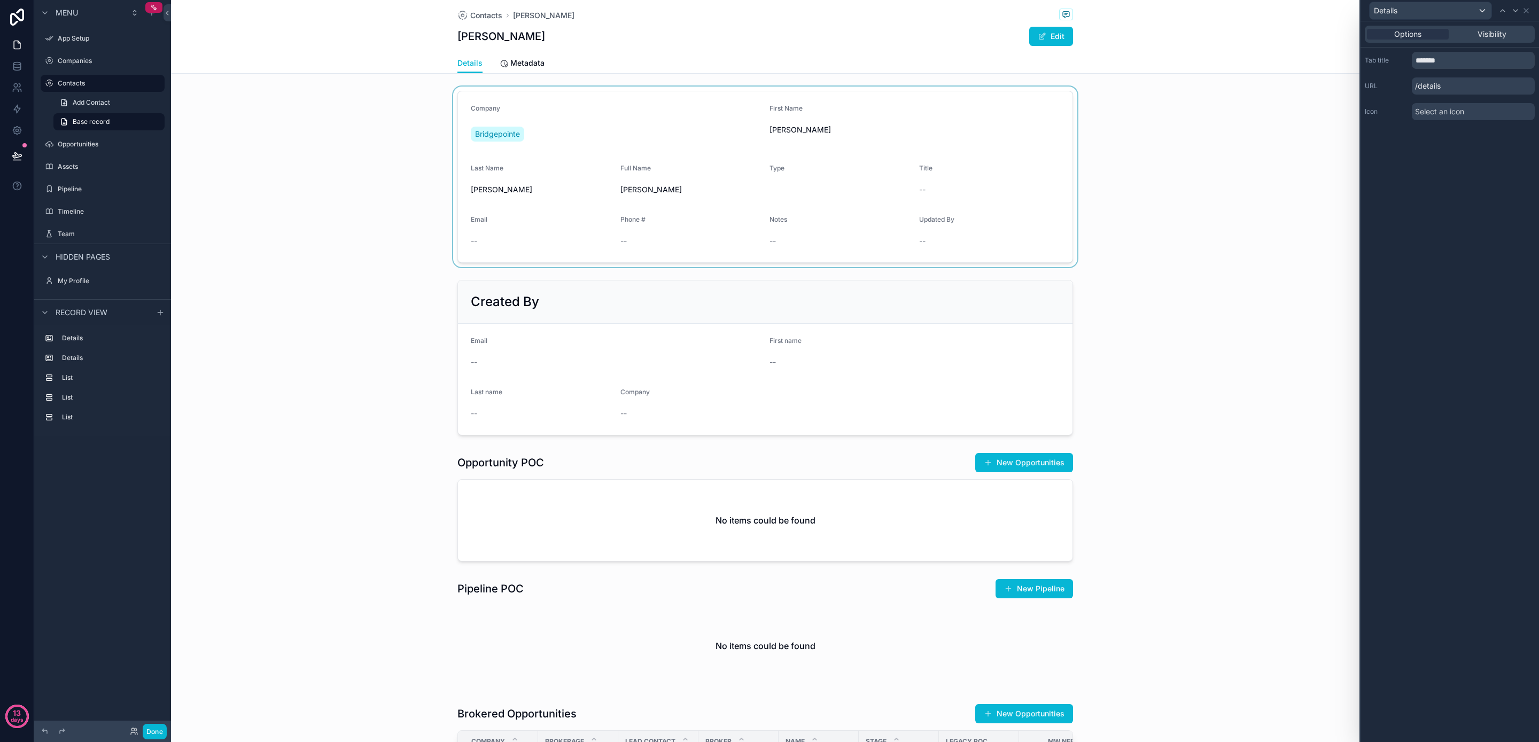
click at [1443, 111] on span "Select an icon" at bounding box center [1439, 111] width 49 height 11
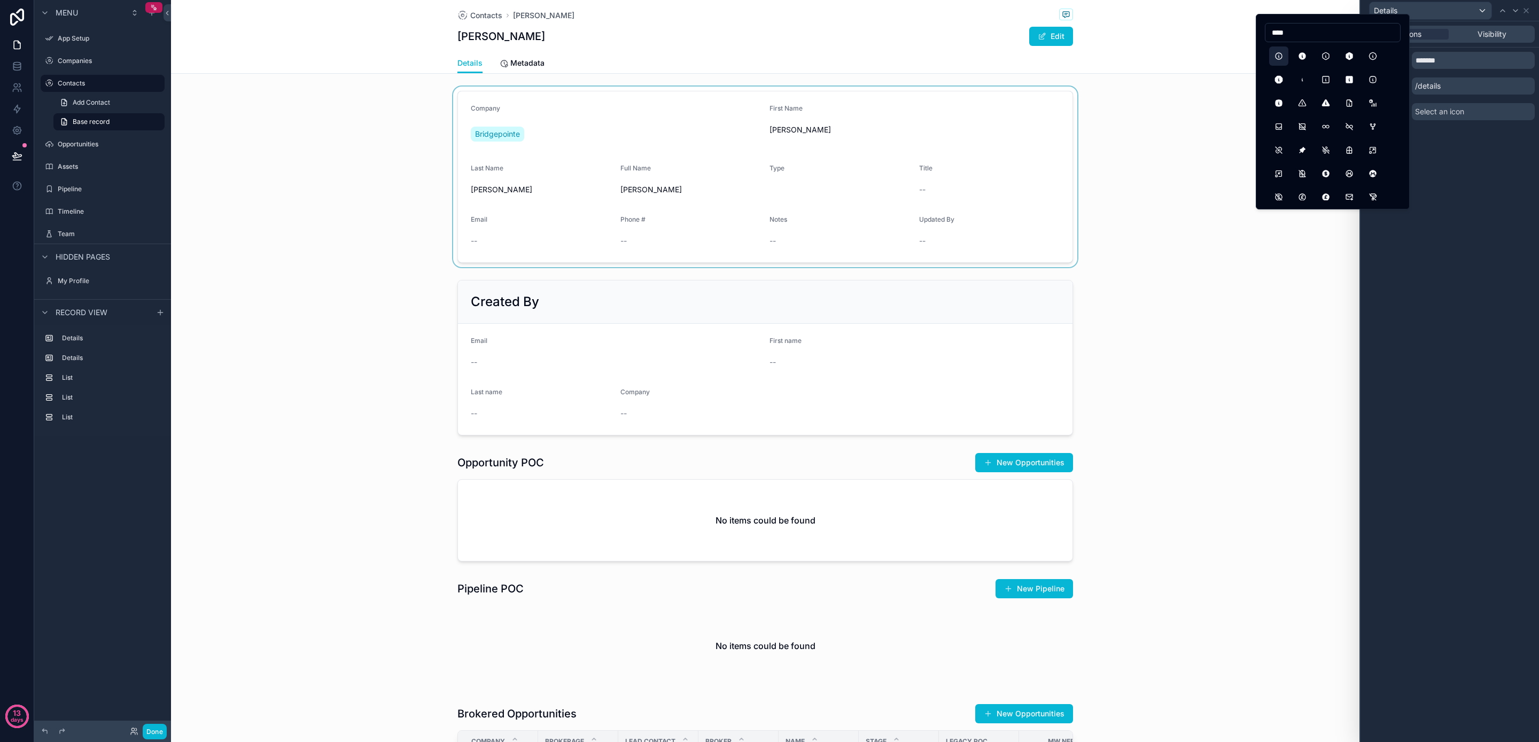
type input "****"
click at [1275, 57] on button "InfoCircle" at bounding box center [1278, 56] width 19 height 19
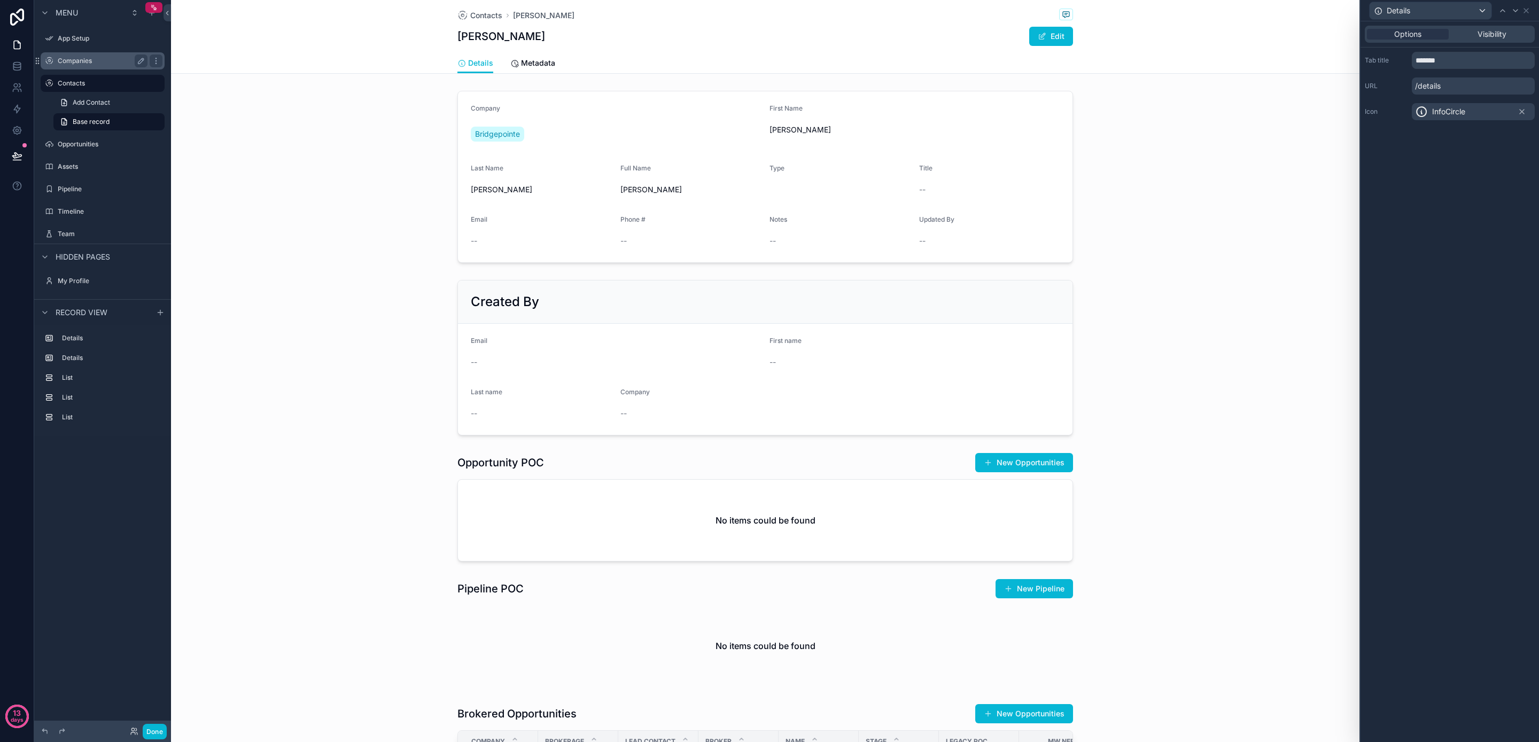
click at [86, 63] on label "Companies" at bounding box center [101, 61] width 86 height 9
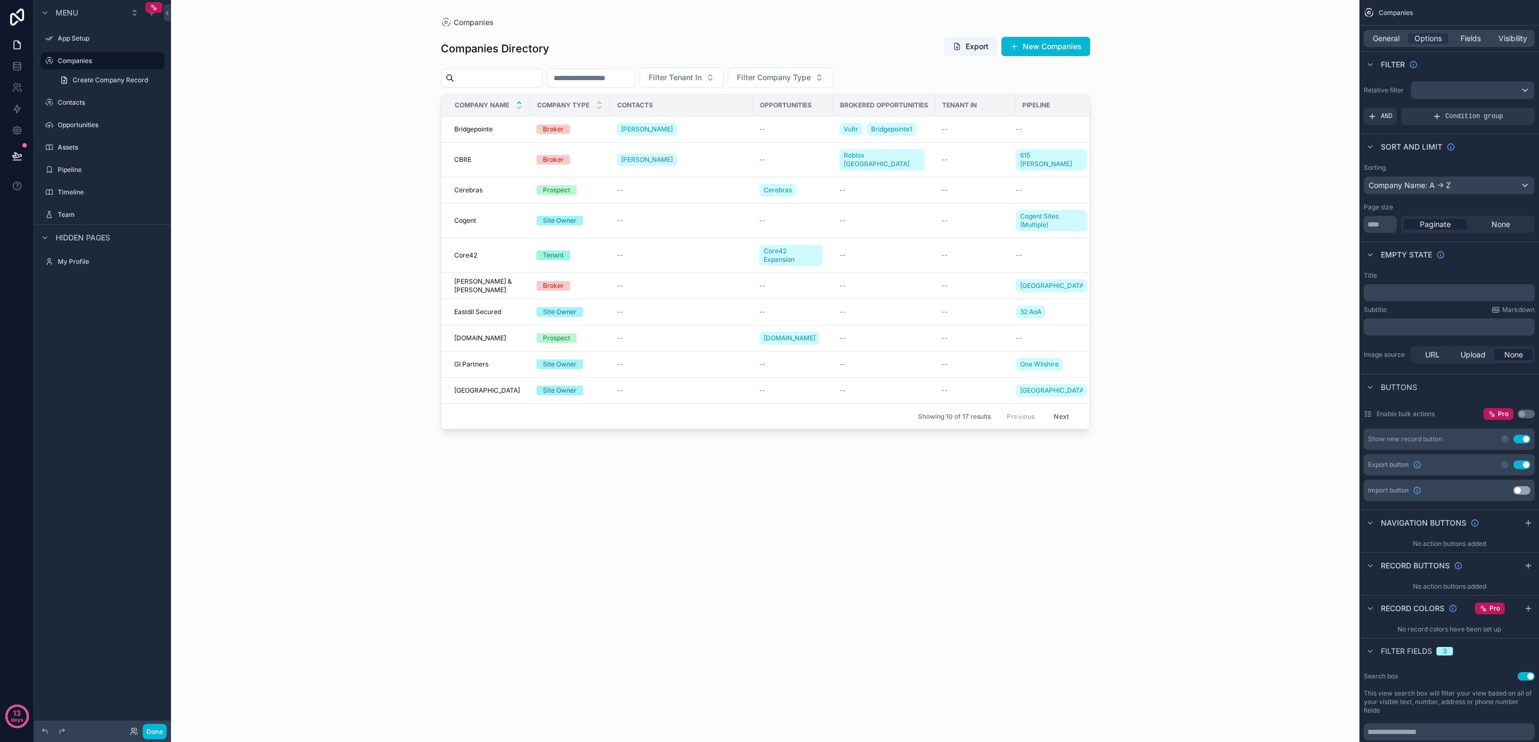
click at [508, 128] on div "scrollable content" at bounding box center [766, 365] width 684 height 730
click at [490, 130] on span "Bridgepointe" at bounding box center [473, 129] width 38 height 9
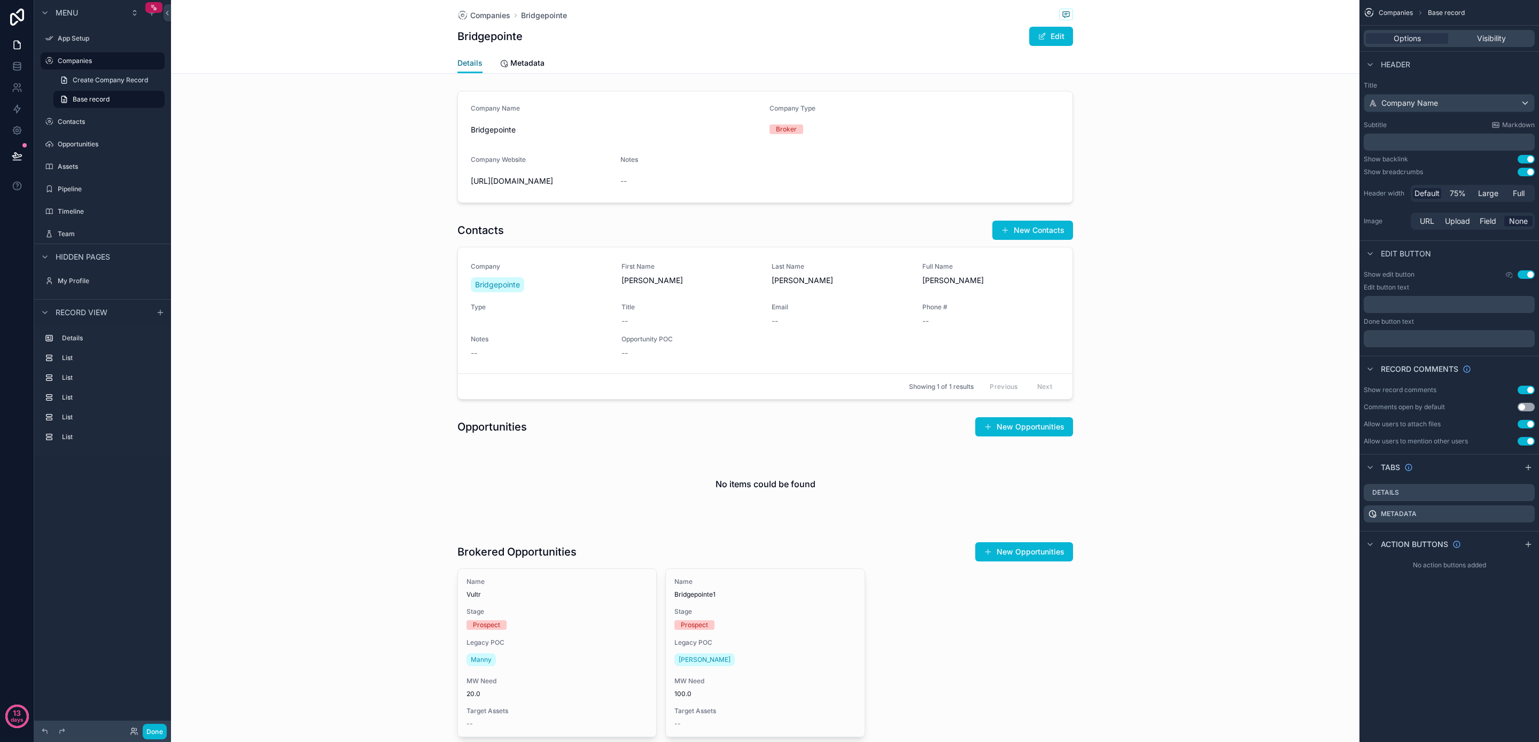
click at [465, 61] on span "Details" at bounding box center [470, 63] width 25 height 11
click at [1526, 515] on icon "scrollable content" at bounding box center [1528, 514] width 4 height 4
click at [1526, 493] on icon "scrollable content" at bounding box center [1528, 492] width 4 height 4
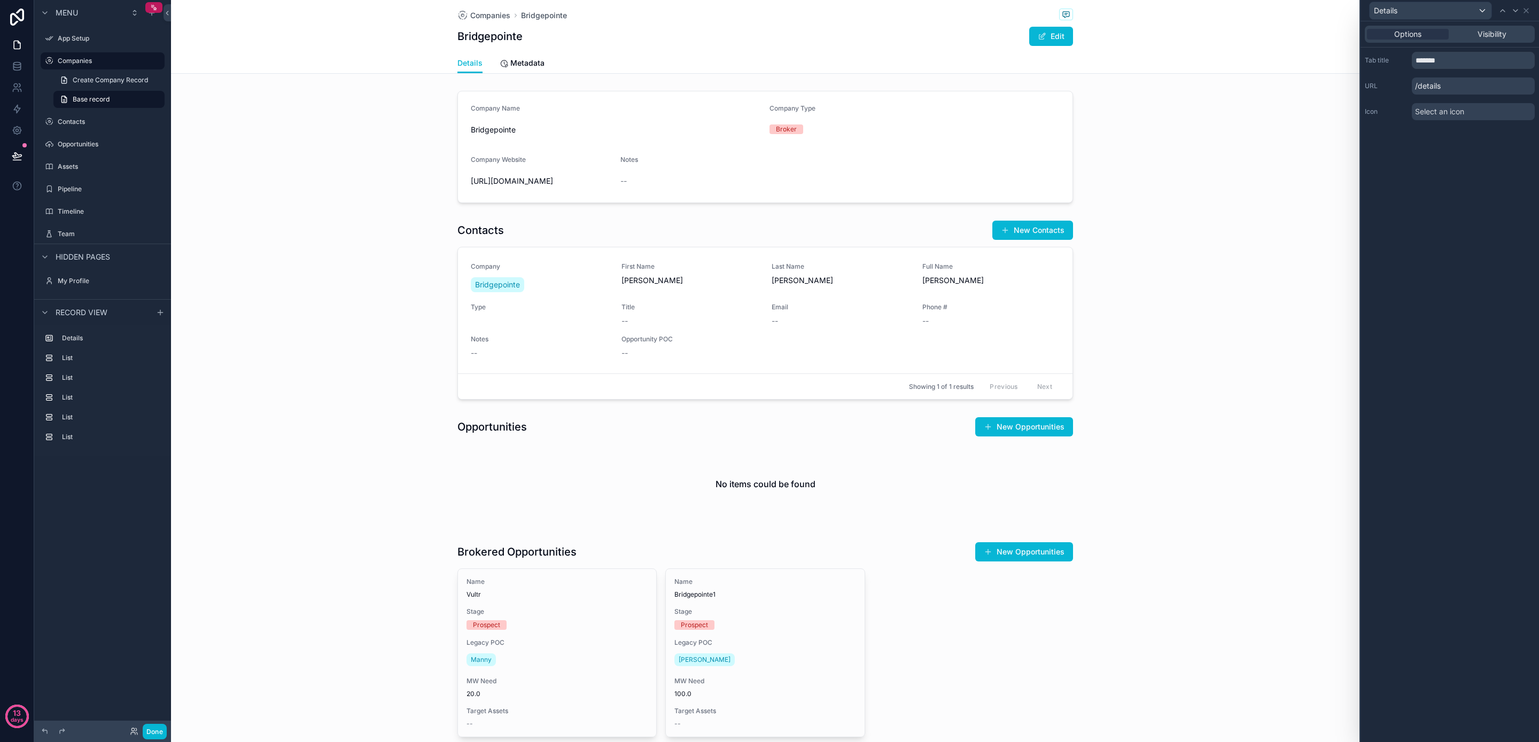
click at [1459, 114] on span "Select an icon" at bounding box center [1439, 111] width 49 height 11
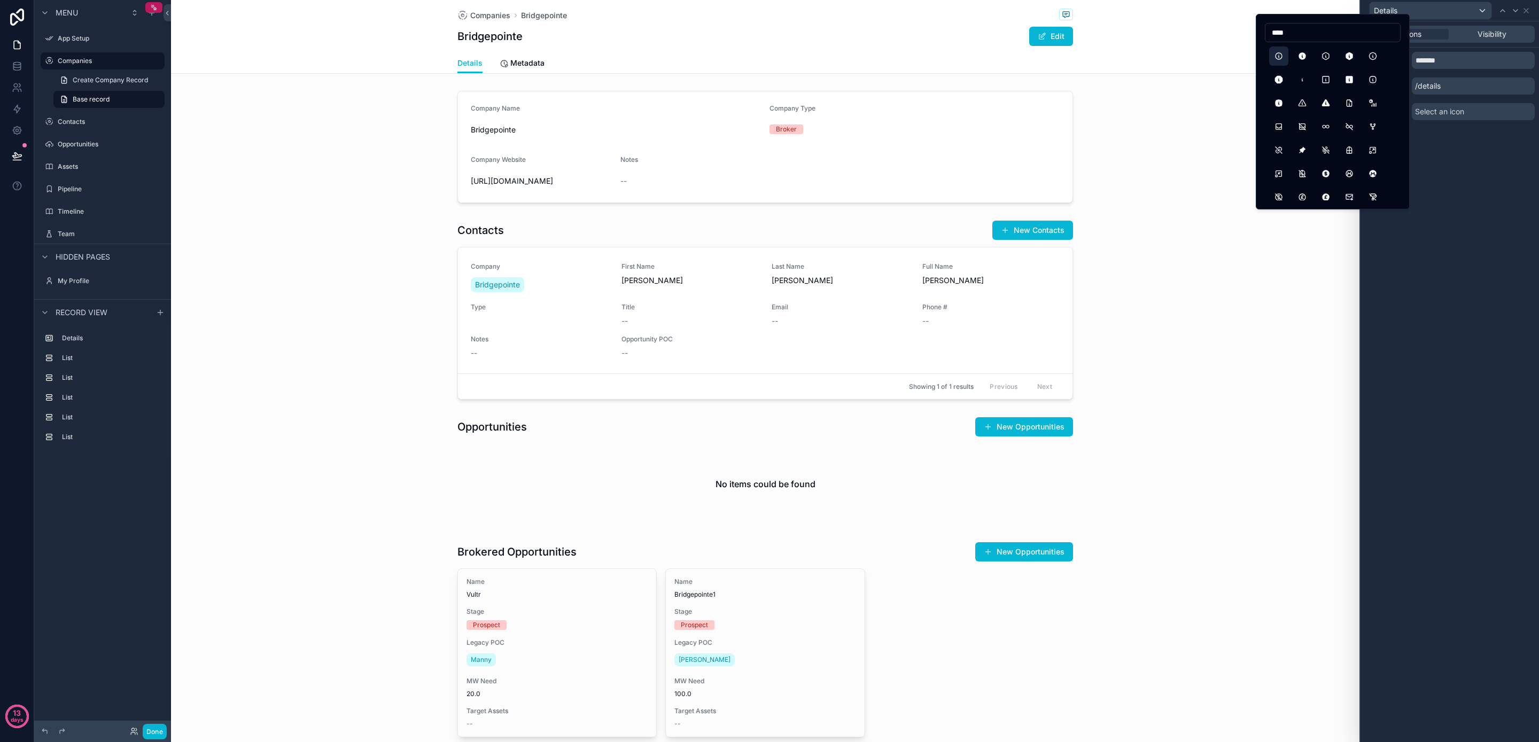
type input "****"
click at [1286, 57] on button "InfoCircle" at bounding box center [1278, 56] width 19 height 19
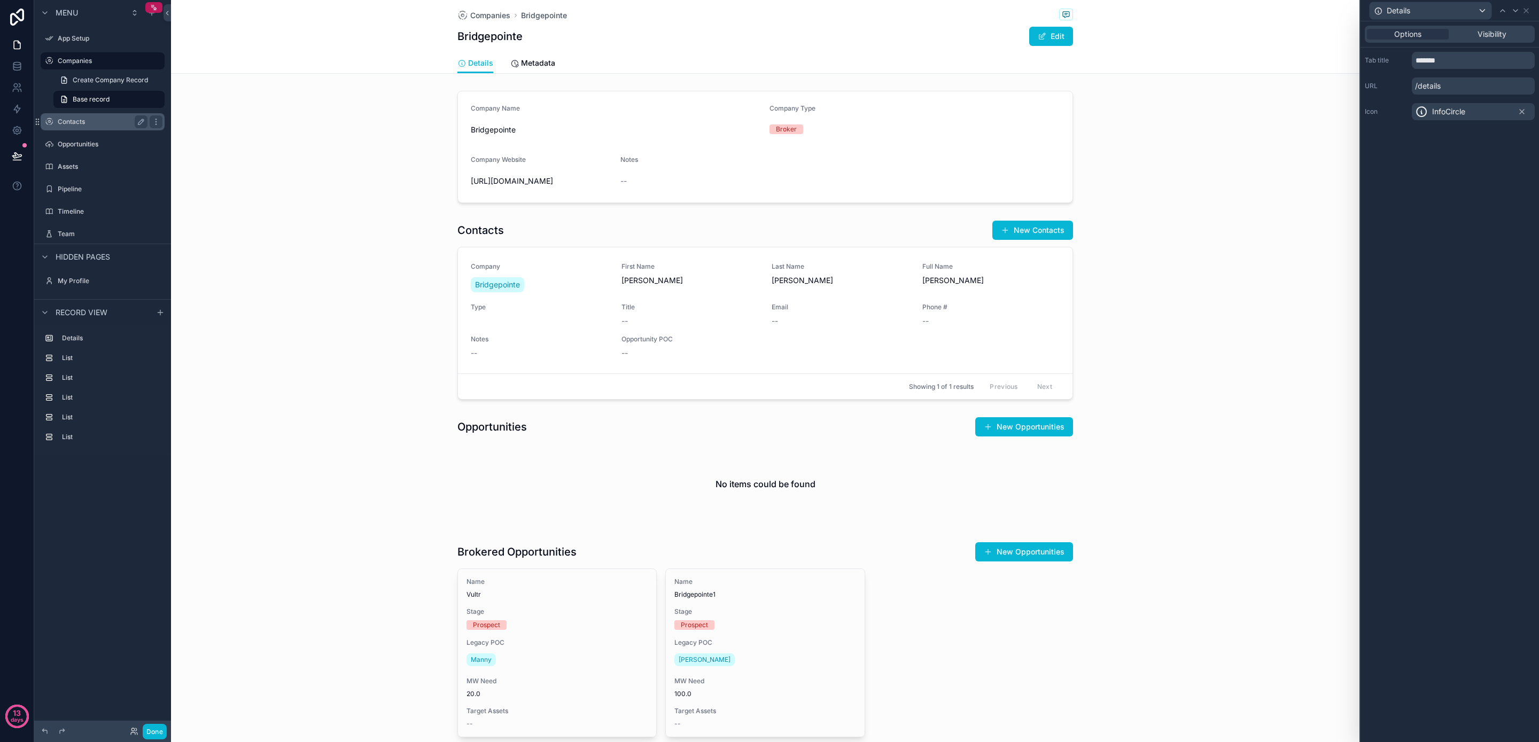
click at [122, 125] on label "Contacts" at bounding box center [101, 122] width 86 height 9
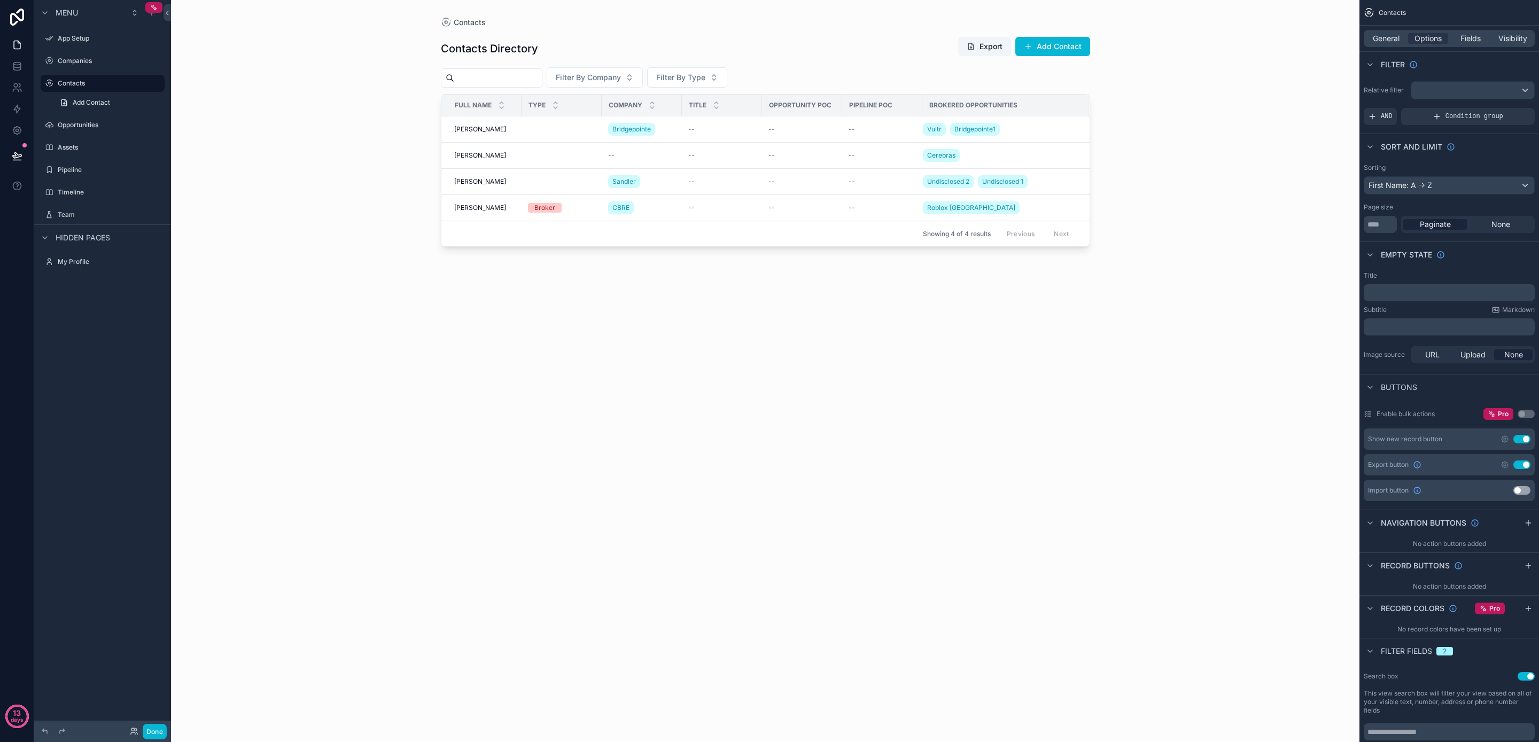
click at [477, 133] on div "scrollable content" at bounding box center [766, 365] width 684 height 730
click at [478, 130] on span "[PERSON_NAME]" at bounding box center [480, 129] width 52 height 9
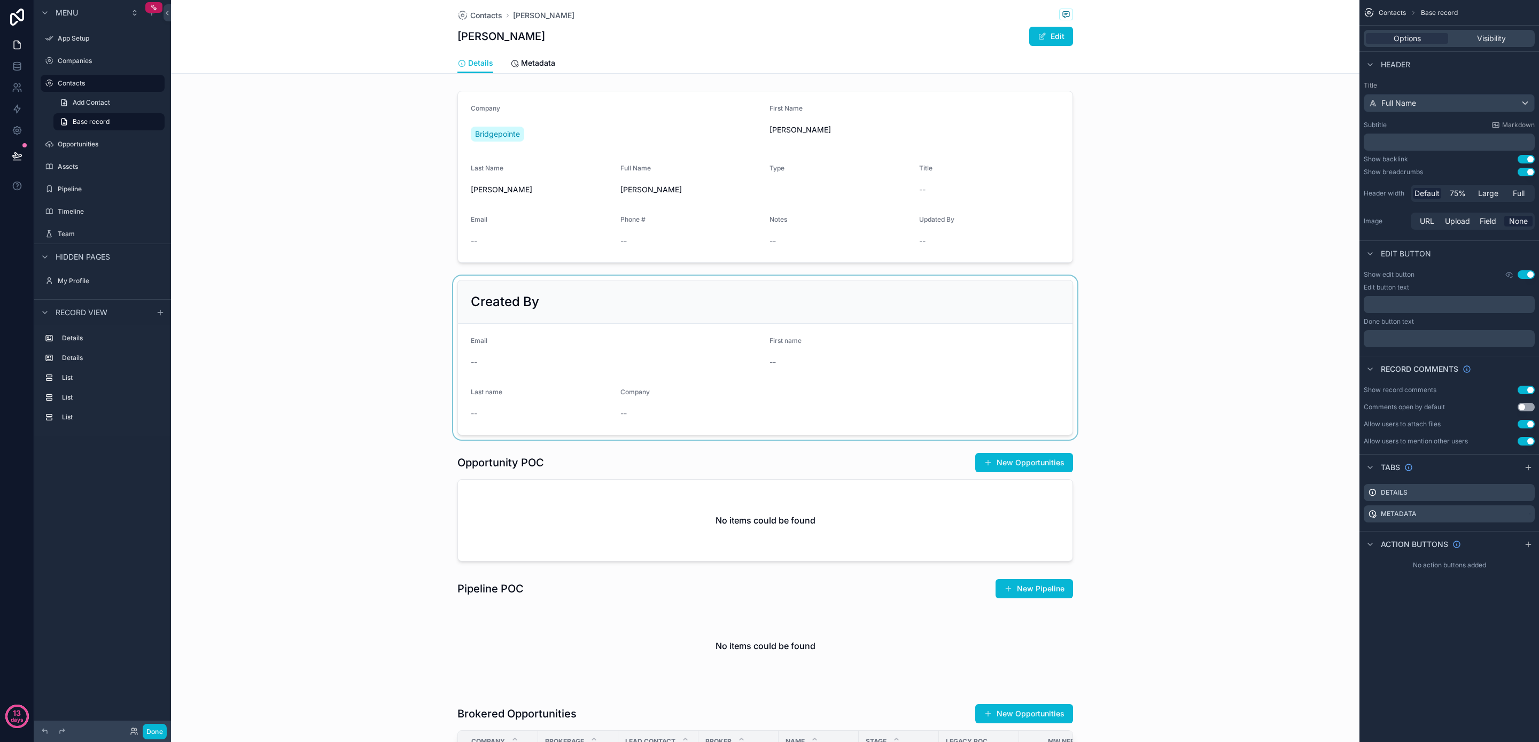
click at [609, 311] on div "scrollable content" at bounding box center [765, 358] width 1189 height 164
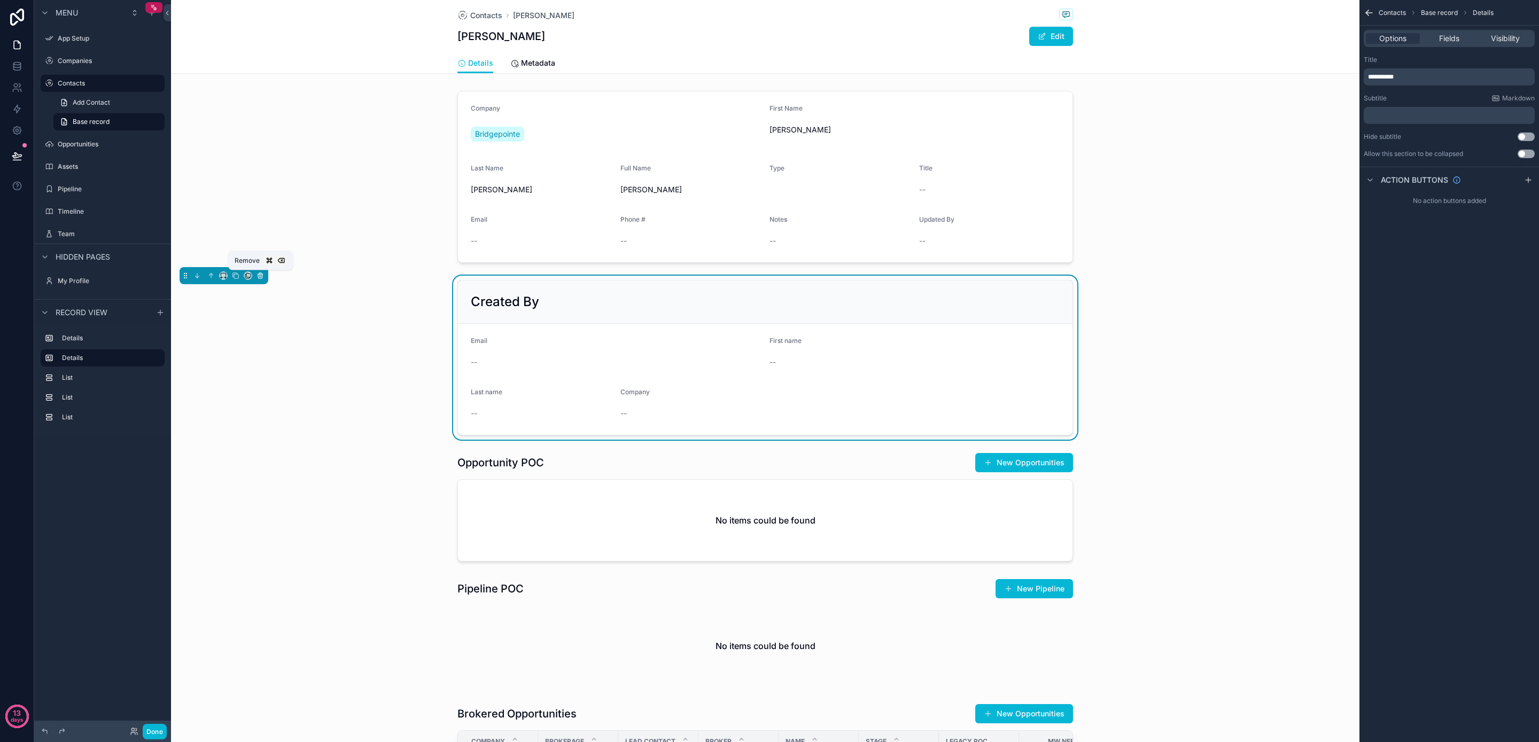
click at [259, 277] on icon "scrollable content" at bounding box center [260, 275] width 7 height 7
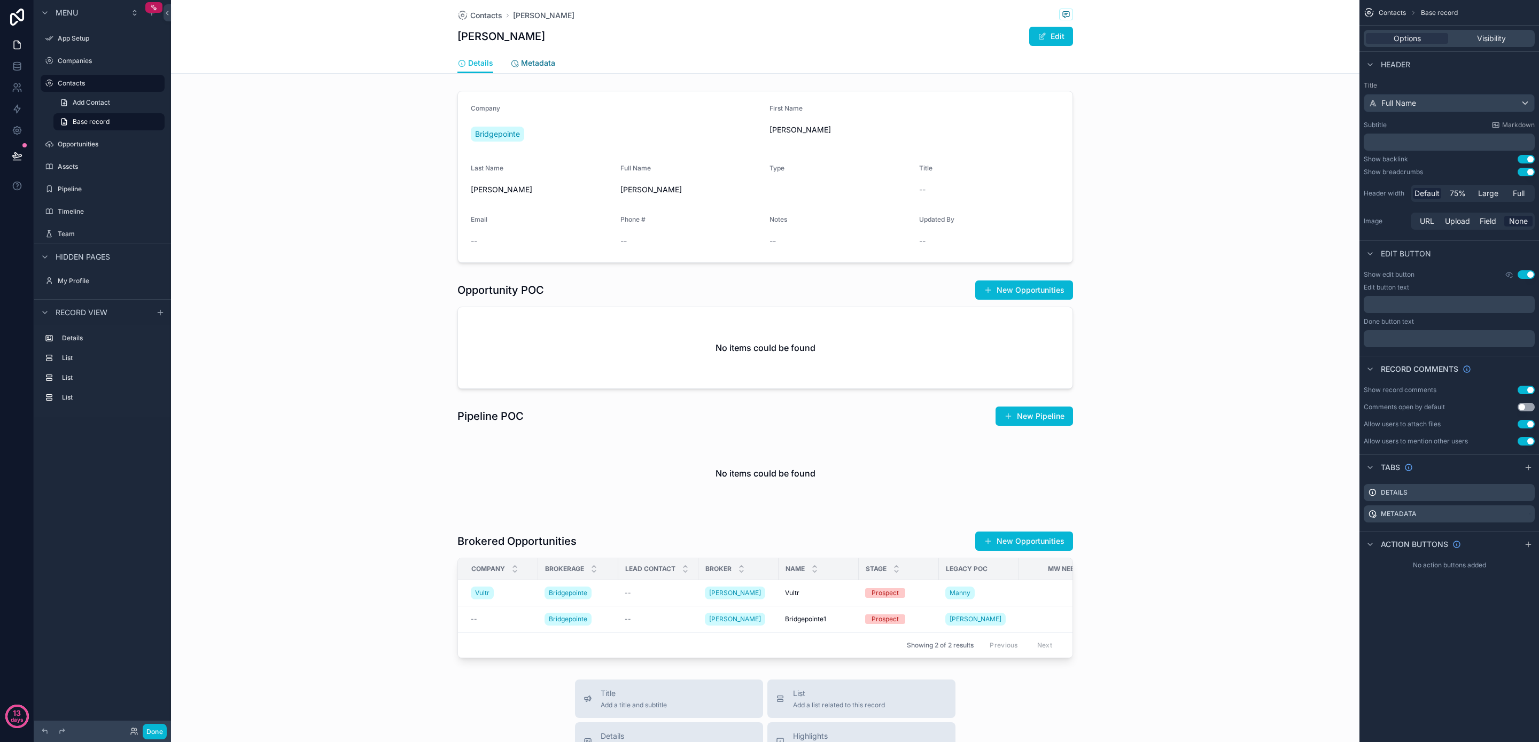
click at [535, 63] on span "Metadata" at bounding box center [538, 63] width 34 height 11
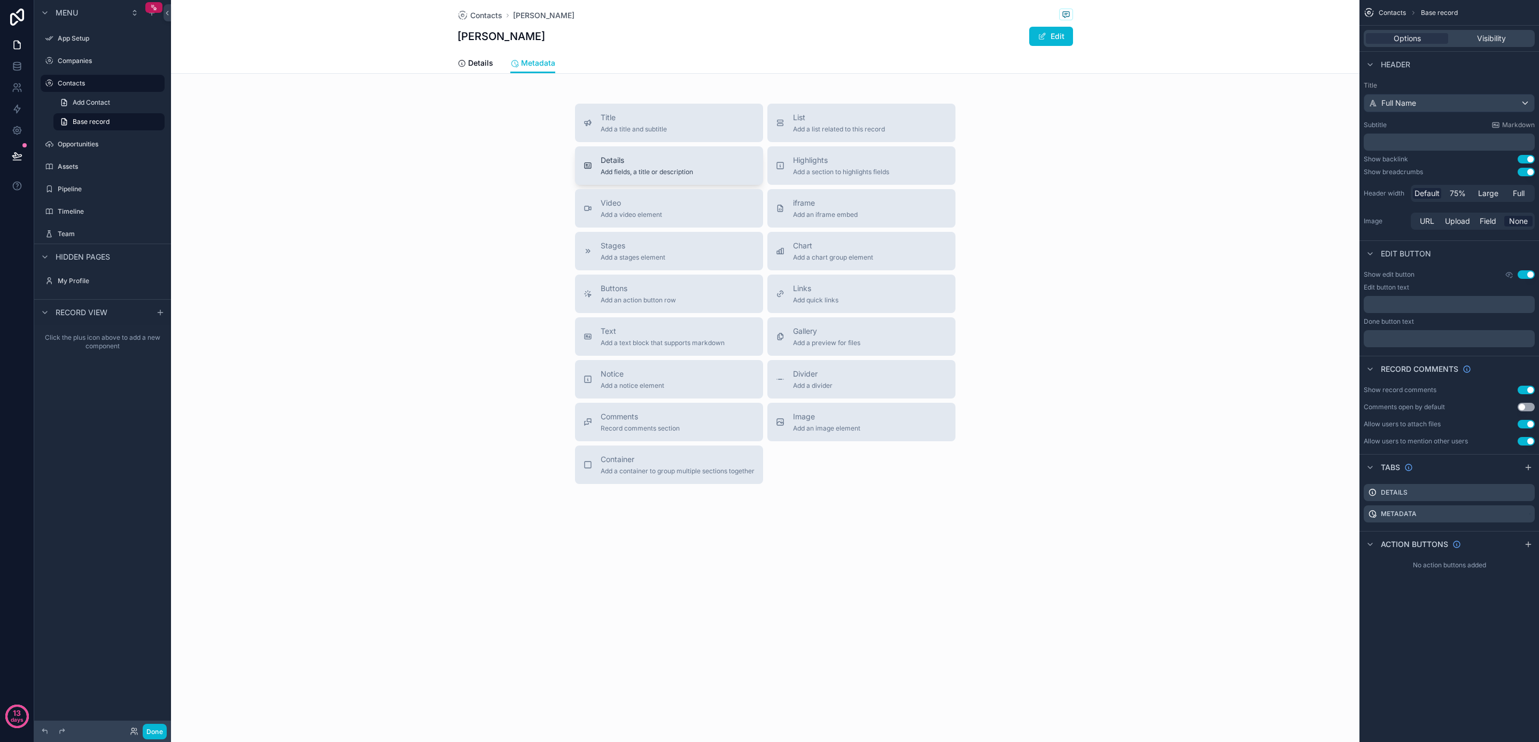
click at [714, 164] on div "Details Add fields, a title or description" at bounding box center [669, 165] width 171 height 21
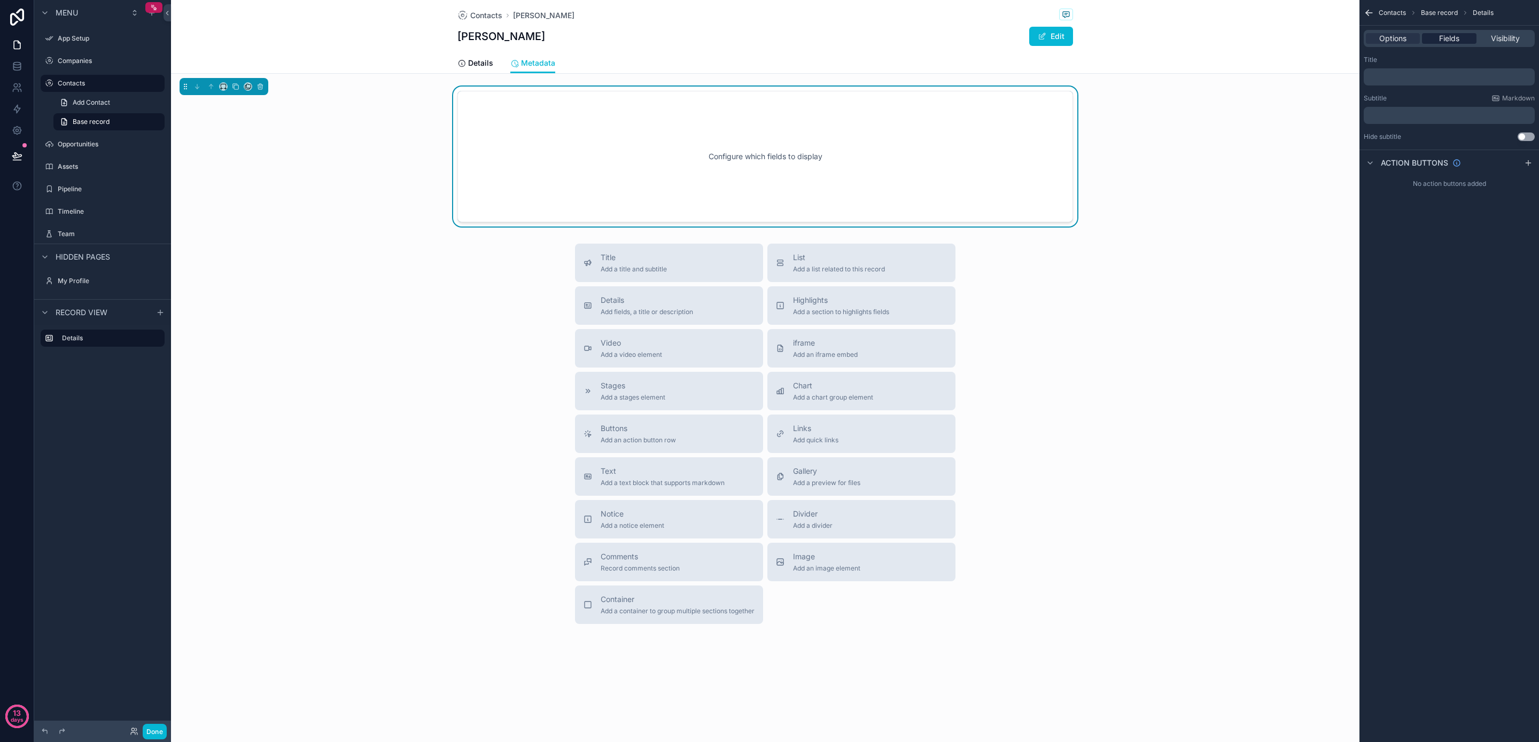
click at [1453, 37] on span "Fields" at bounding box center [1449, 38] width 20 height 11
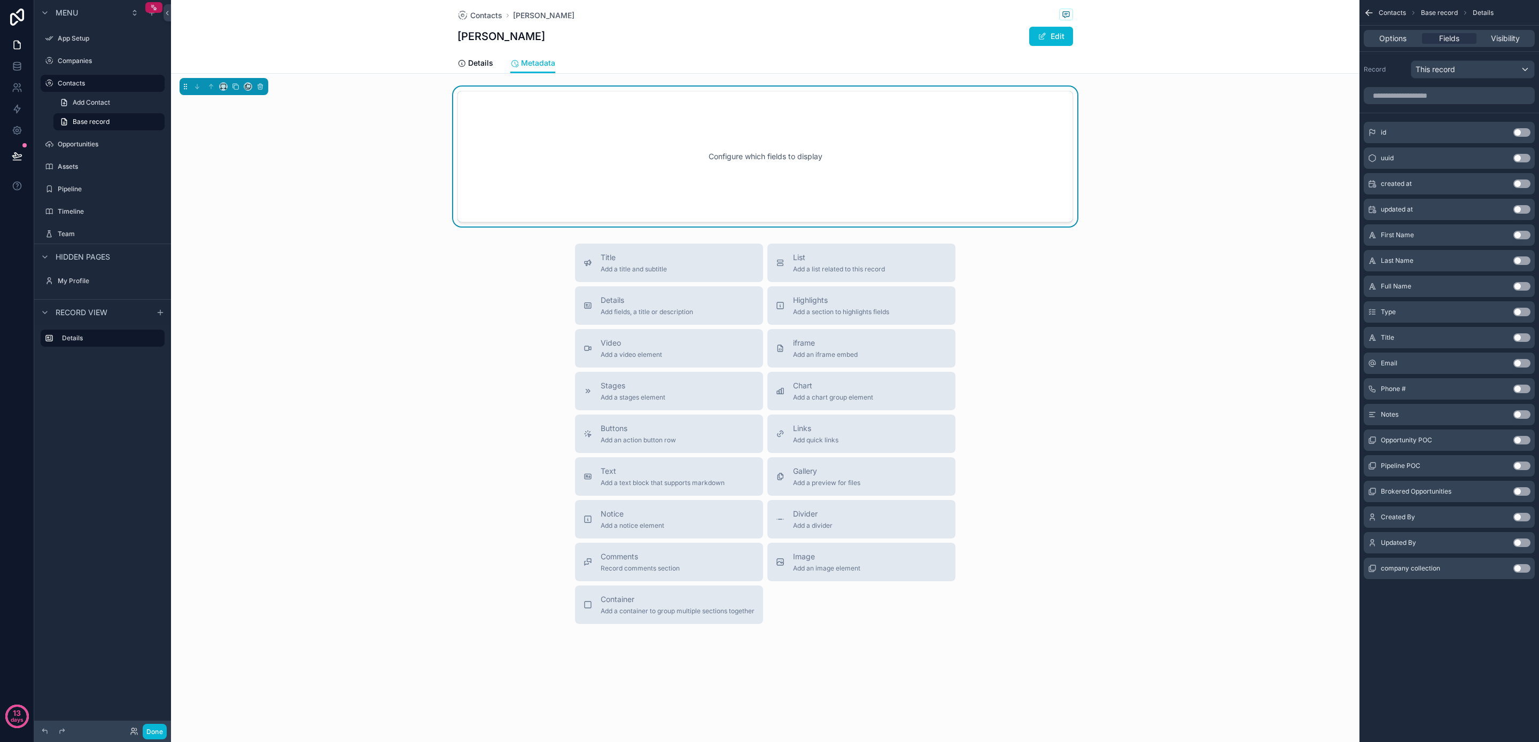
click at [1518, 545] on button "Use setting" at bounding box center [1522, 543] width 17 height 9
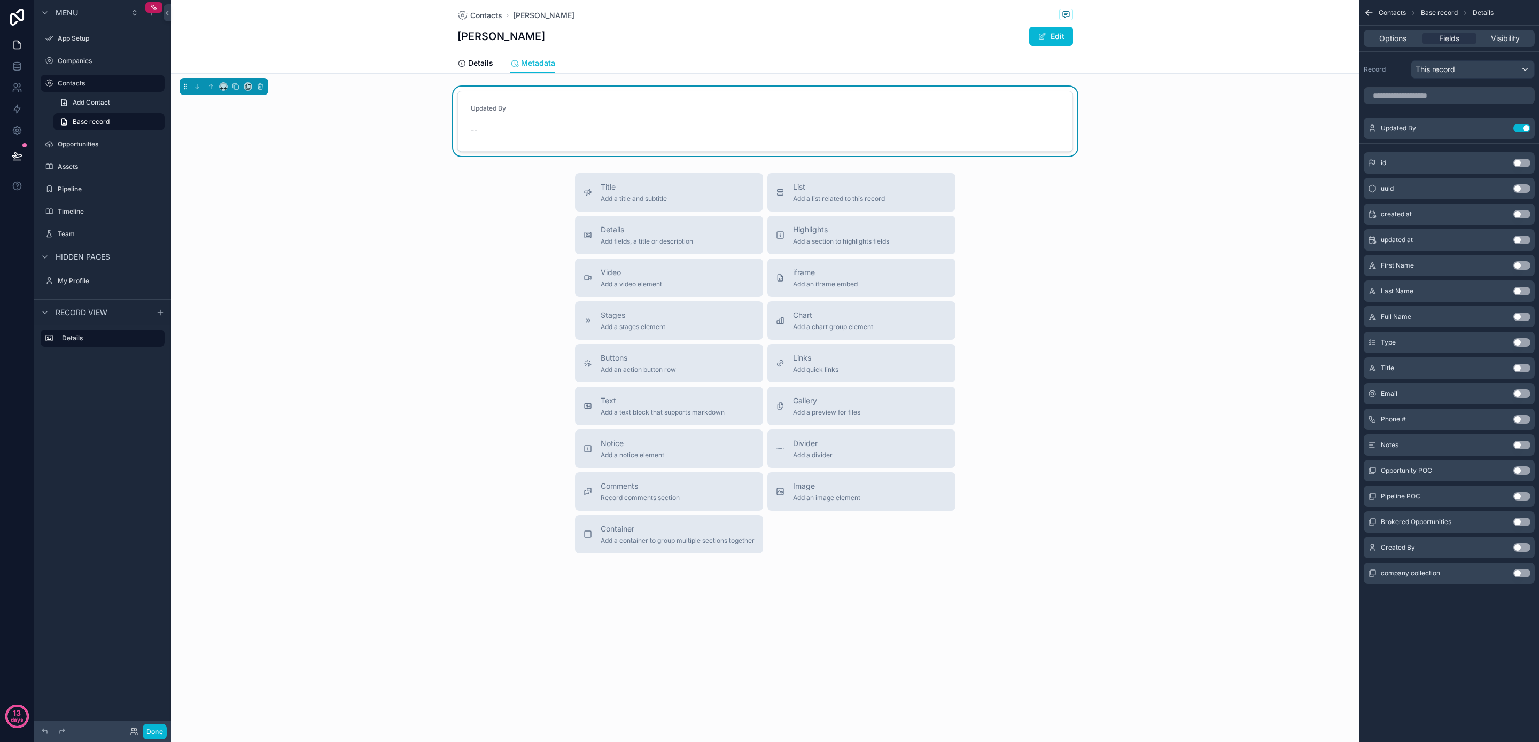
click at [1521, 548] on button "Use setting" at bounding box center [1522, 548] width 17 height 9
click at [1519, 239] on button "Use setting" at bounding box center [1522, 240] width 17 height 9
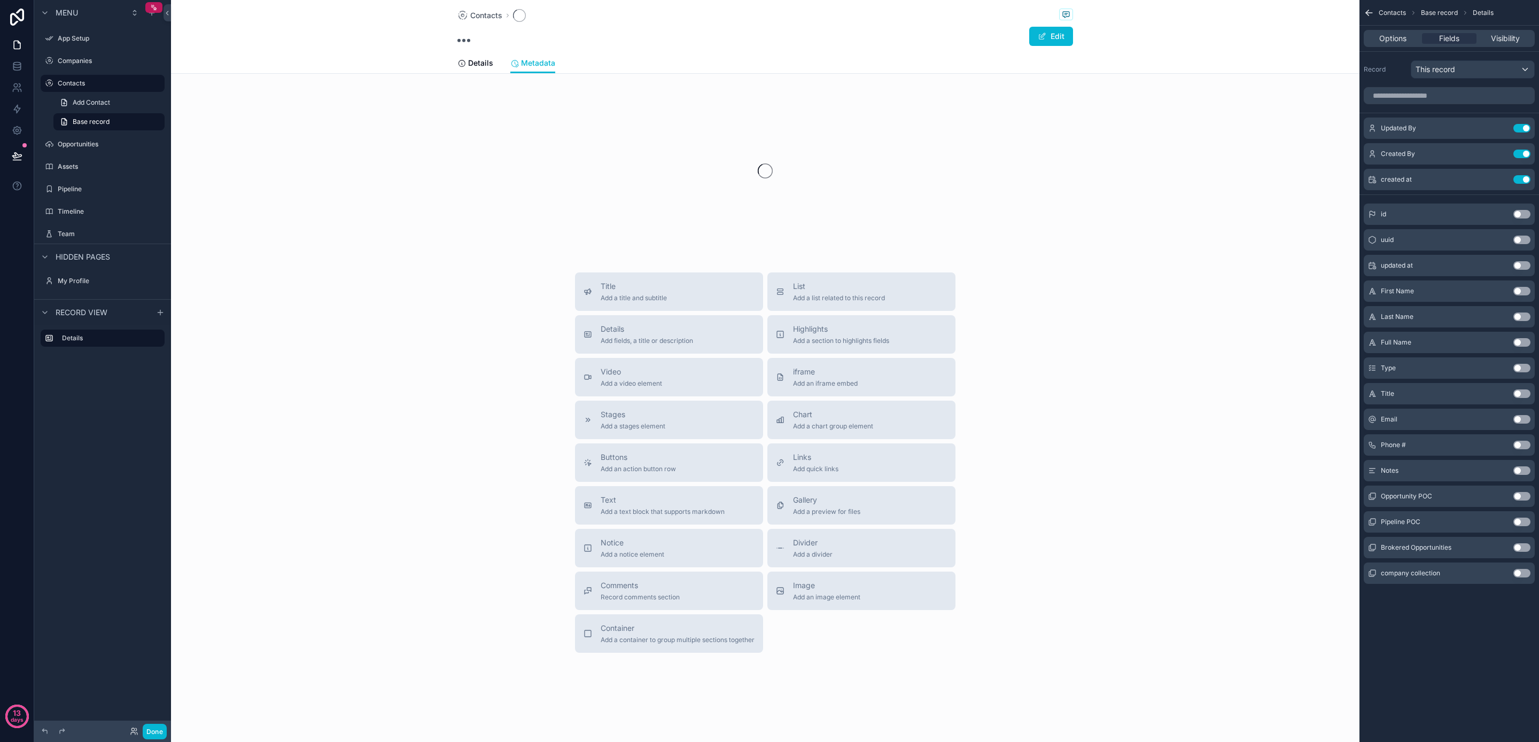
click at [1522, 268] on button "Use setting" at bounding box center [1522, 265] width 17 height 9
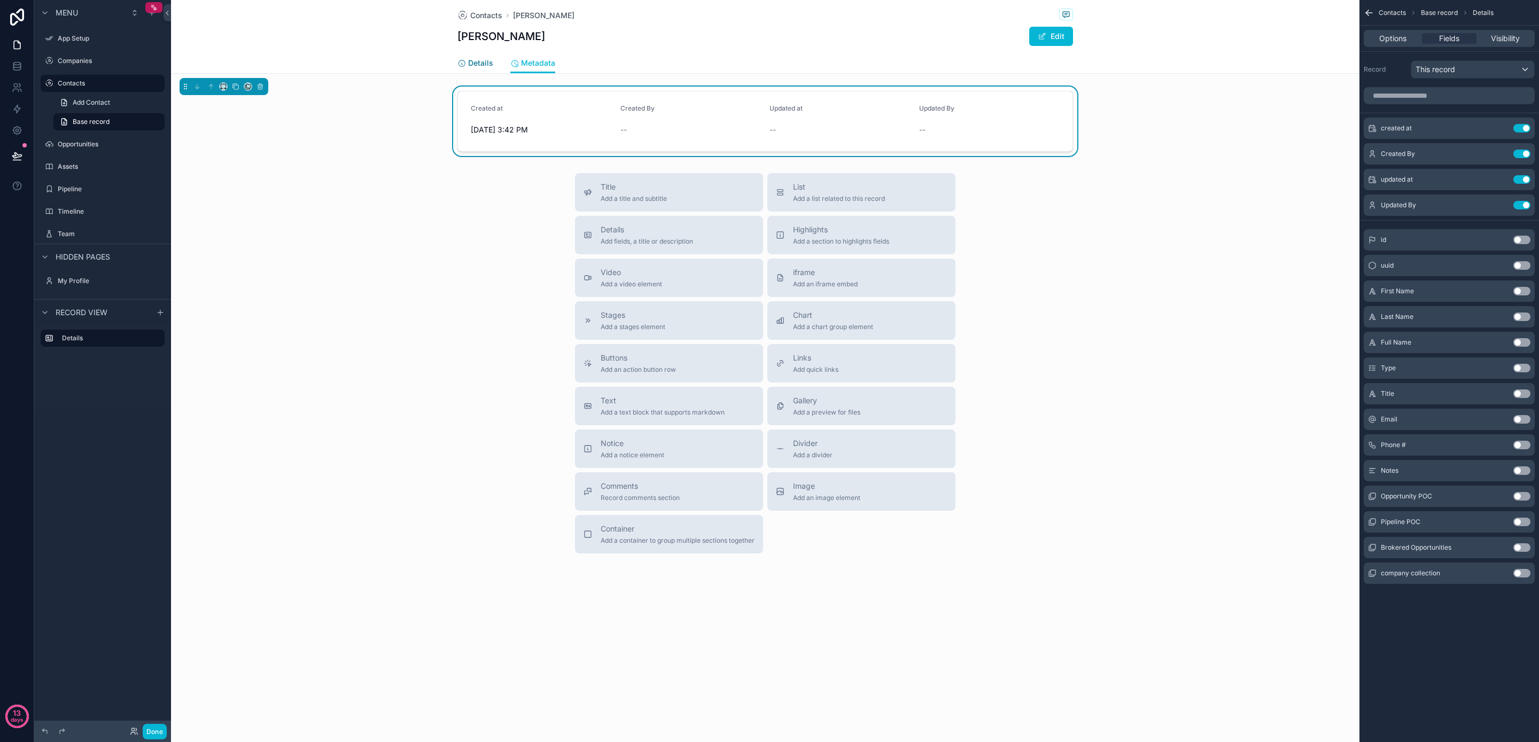
click at [482, 64] on span "Details" at bounding box center [480, 63] width 25 height 11
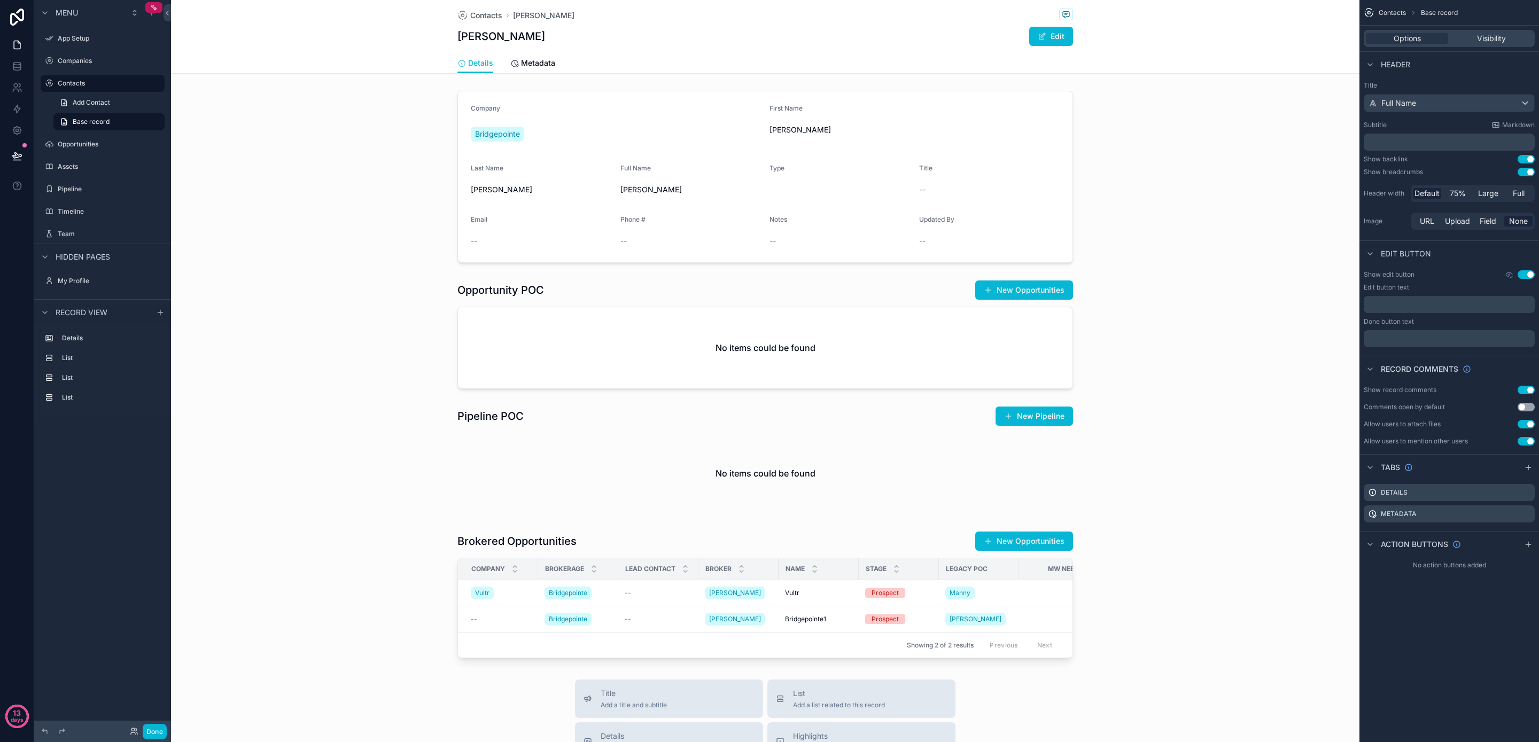
click at [486, 37] on h1 "[PERSON_NAME]" at bounding box center [502, 36] width 88 height 15
click at [969, 184] on div "scrollable content" at bounding box center [765, 177] width 1189 height 181
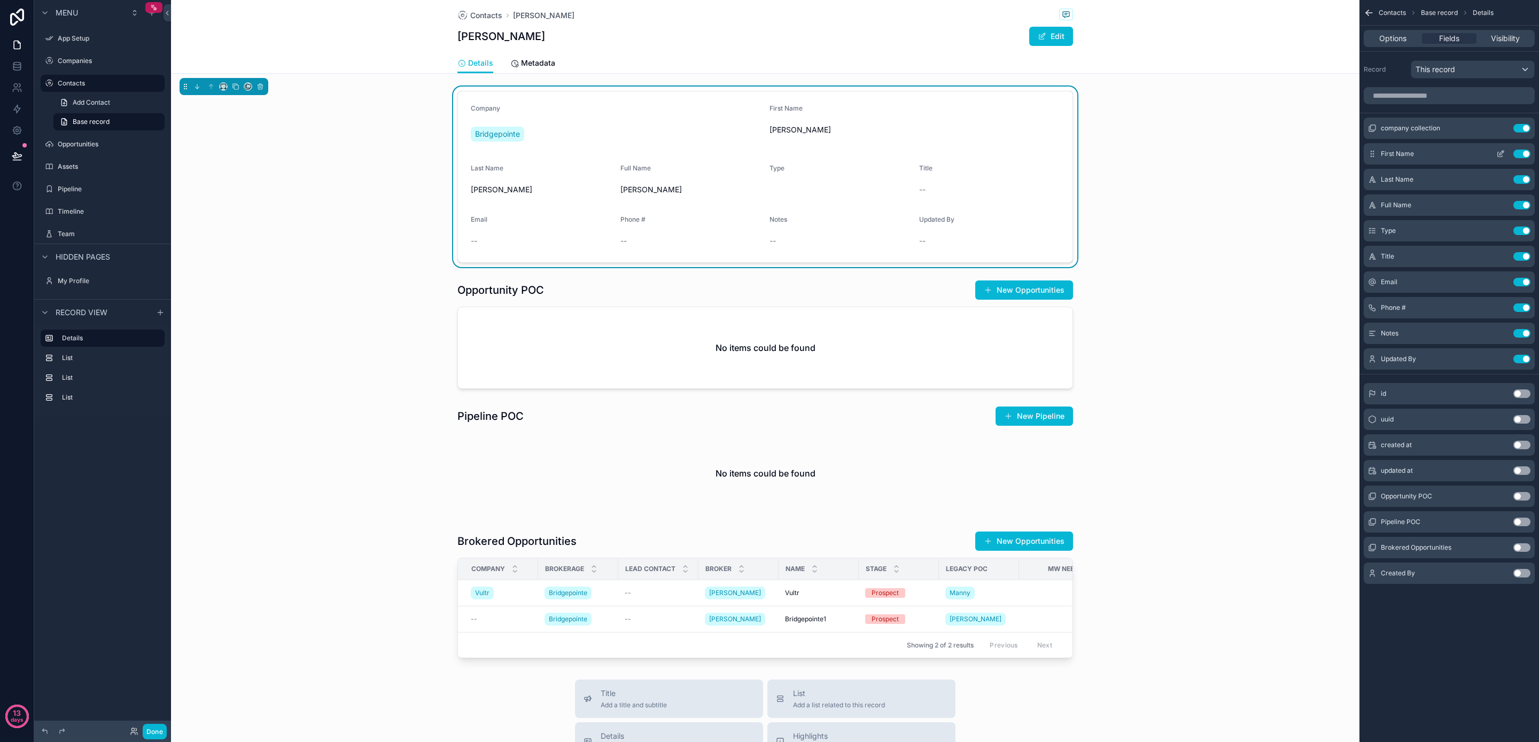
click at [1525, 158] on div "First Name Use setting" at bounding box center [1449, 153] width 171 height 21
click at [1521, 154] on button "Use setting" at bounding box center [1522, 154] width 17 height 9
click at [1521, 156] on button "Use setting" at bounding box center [1522, 154] width 17 height 9
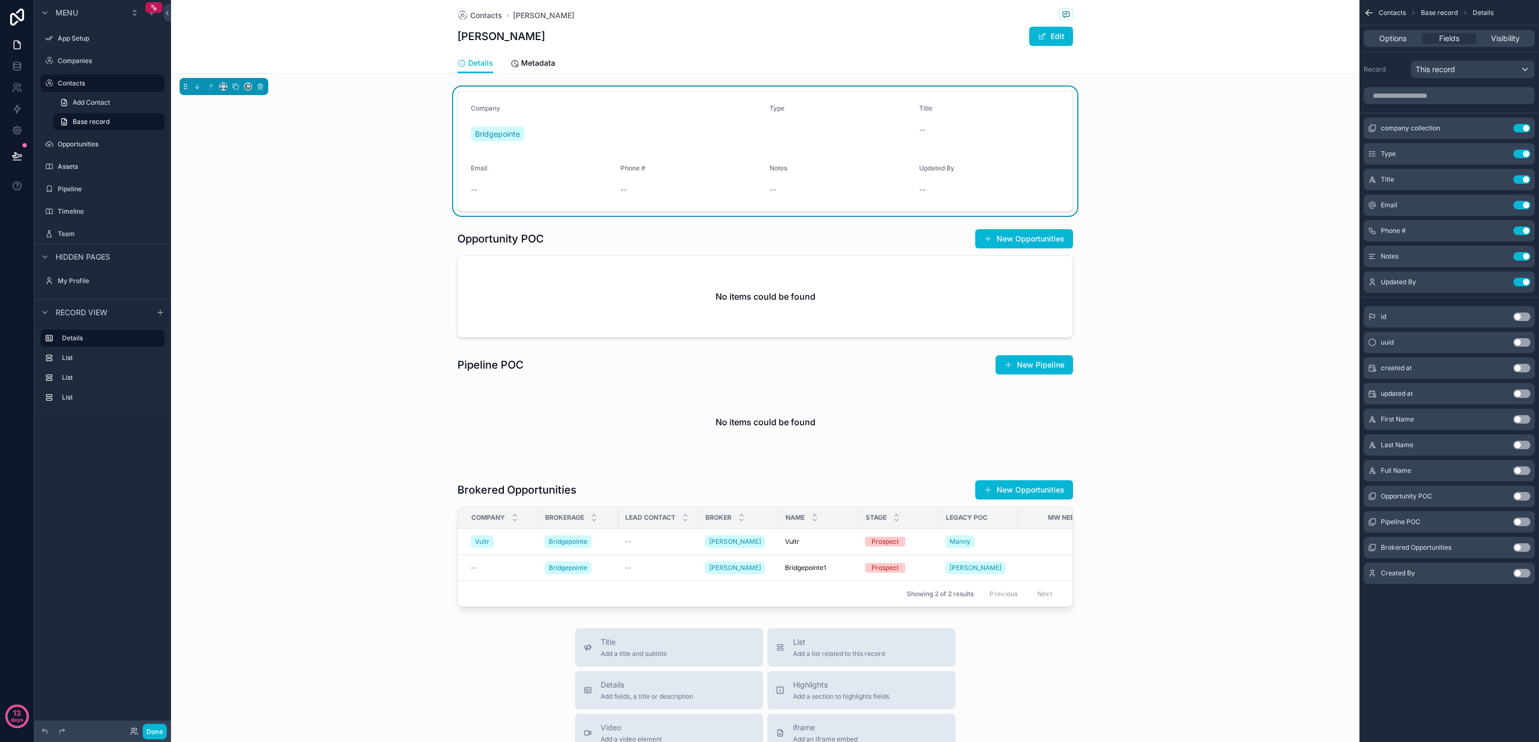
click at [774, 126] on div "scrollable content" at bounding box center [840, 124] width 141 height 6
click at [778, 126] on div "scrollable content" at bounding box center [840, 124] width 141 height 6
click at [1523, 282] on button "Use setting" at bounding box center [1522, 282] width 17 height 9
click at [1192, 375] on div "scrollable content" at bounding box center [765, 409] width 1189 height 117
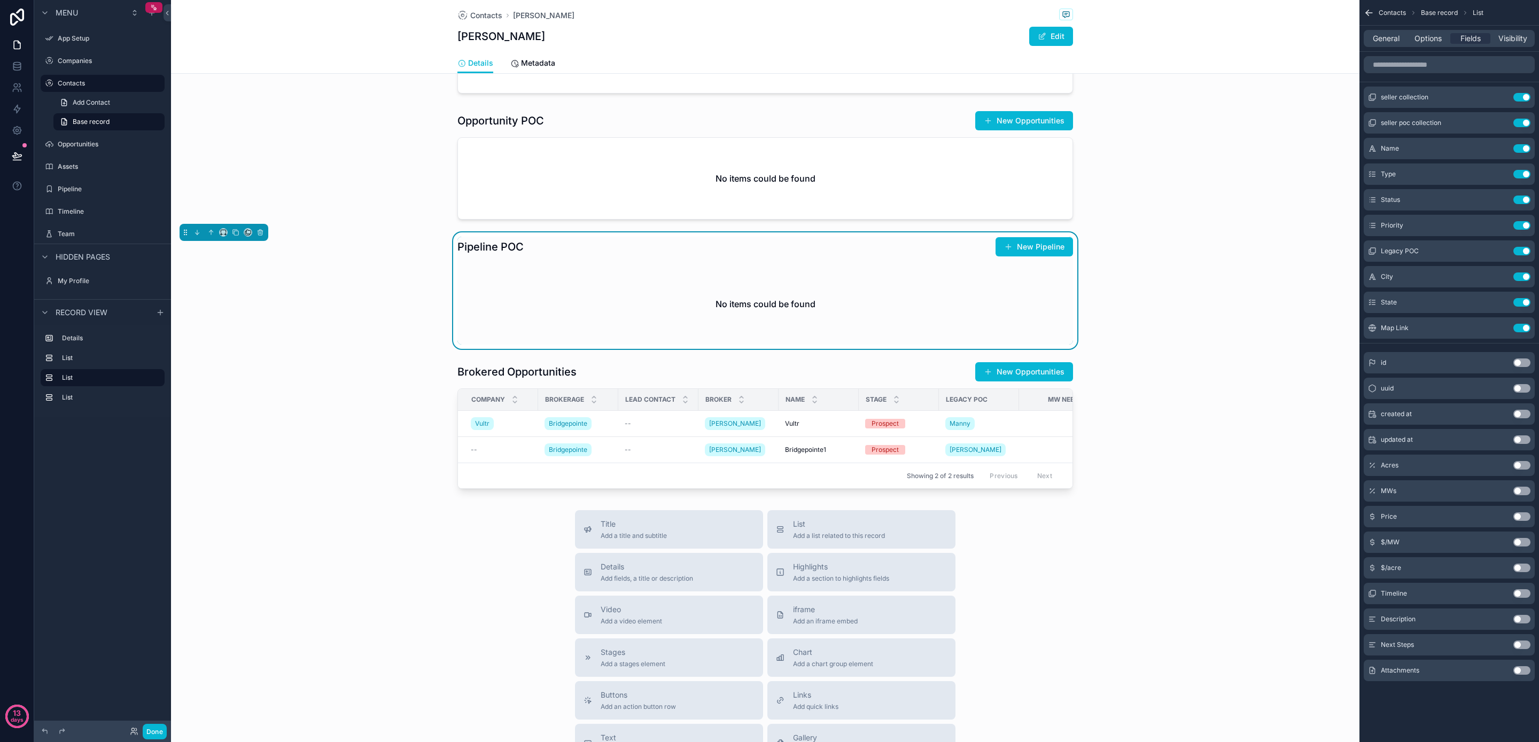
scroll to position [123, 0]
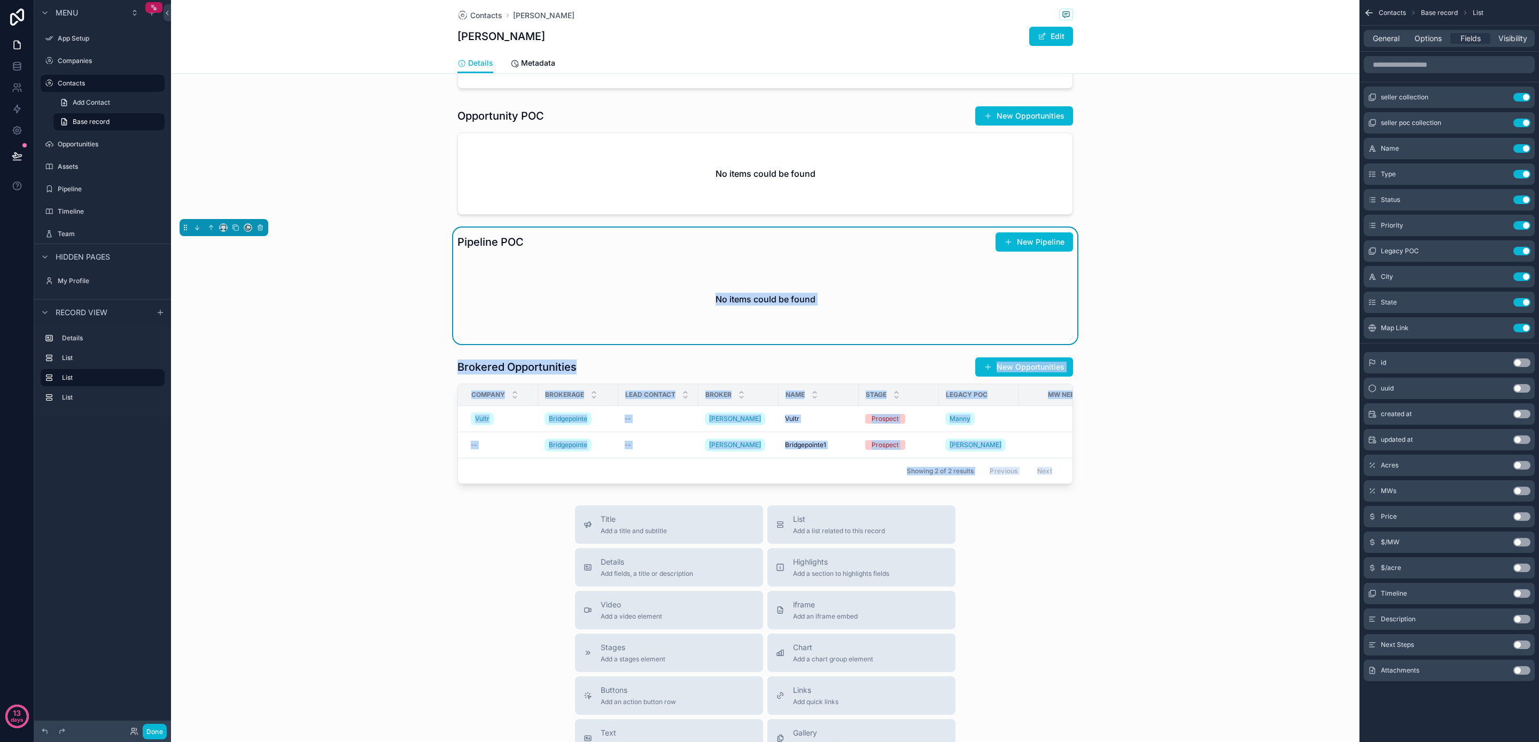
drag, startPoint x: 786, startPoint y: 431, endPoint x: 779, endPoint y: 254, distance: 176.5
click at [780, 254] on div "Type Company Bridgepointe Title -- Email -- Phone # -- Notes -- Opportunity POC…" at bounding box center [765, 226] width 1189 height 525
drag, startPoint x: 332, startPoint y: 445, endPoint x: 438, endPoint y: 448, distance: 105.9
click at [333, 445] on div "scrollable content" at bounding box center [765, 421] width 1189 height 136
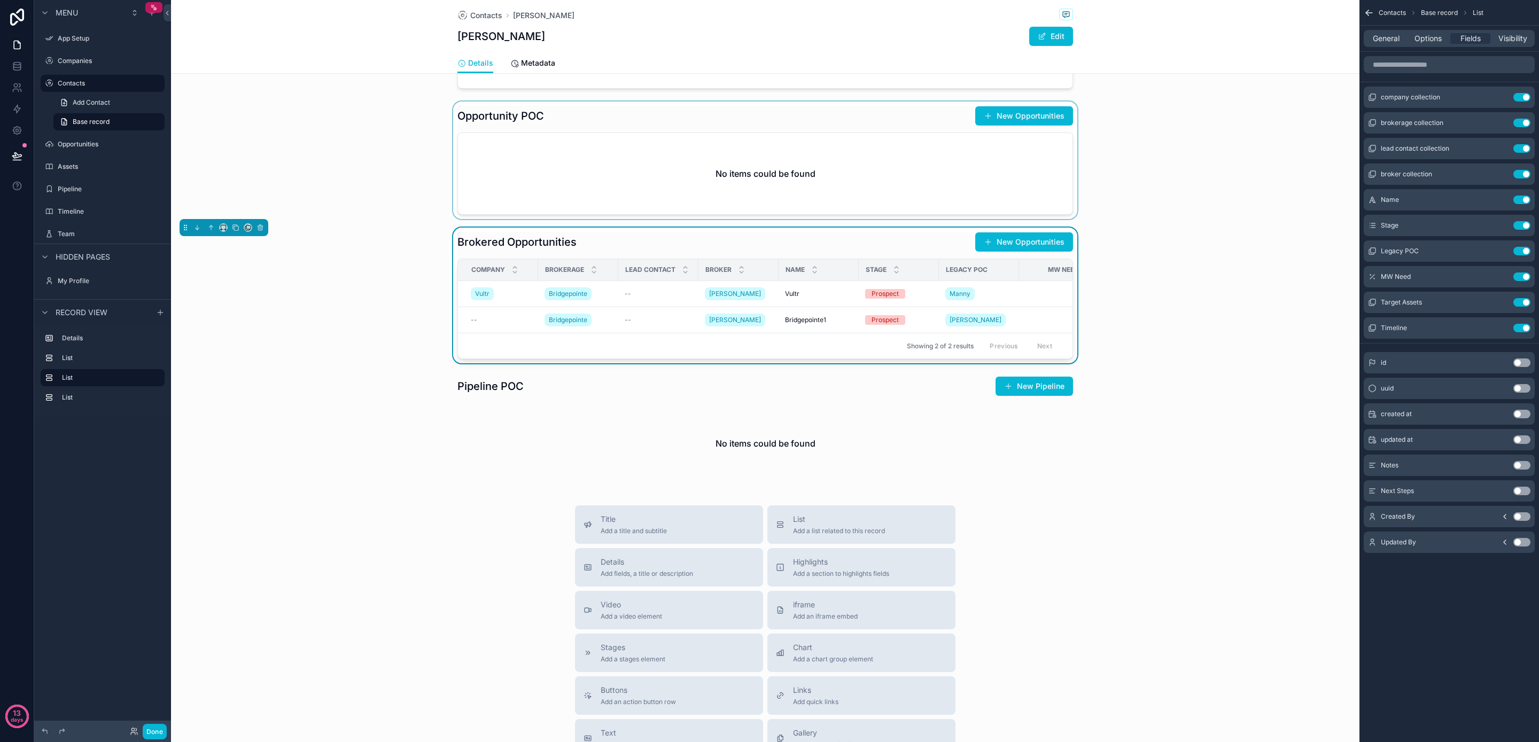
click at [729, 168] on div "scrollable content" at bounding box center [765, 161] width 1189 height 118
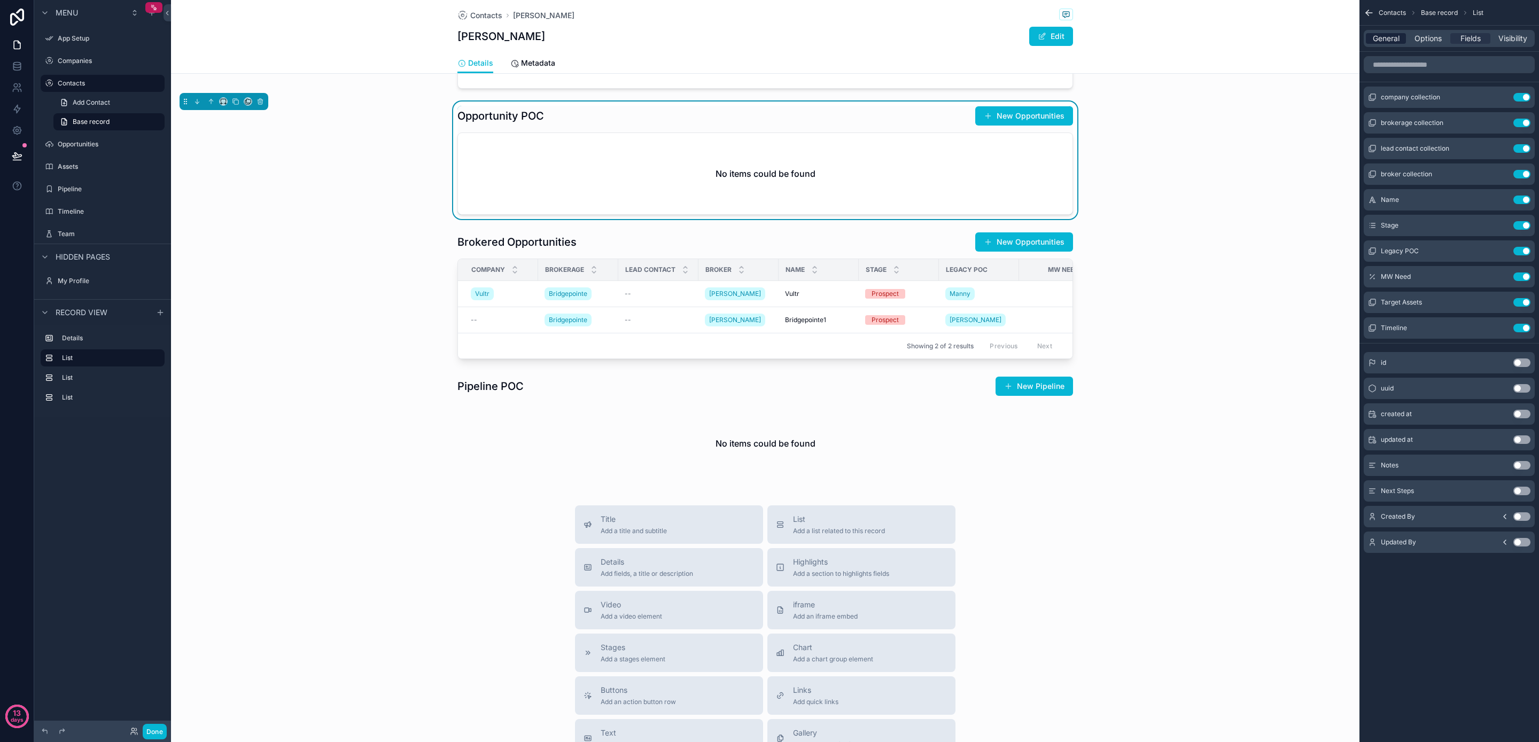
click at [1396, 40] on span "General" at bounding box center [1386, 38] width 27 height 11
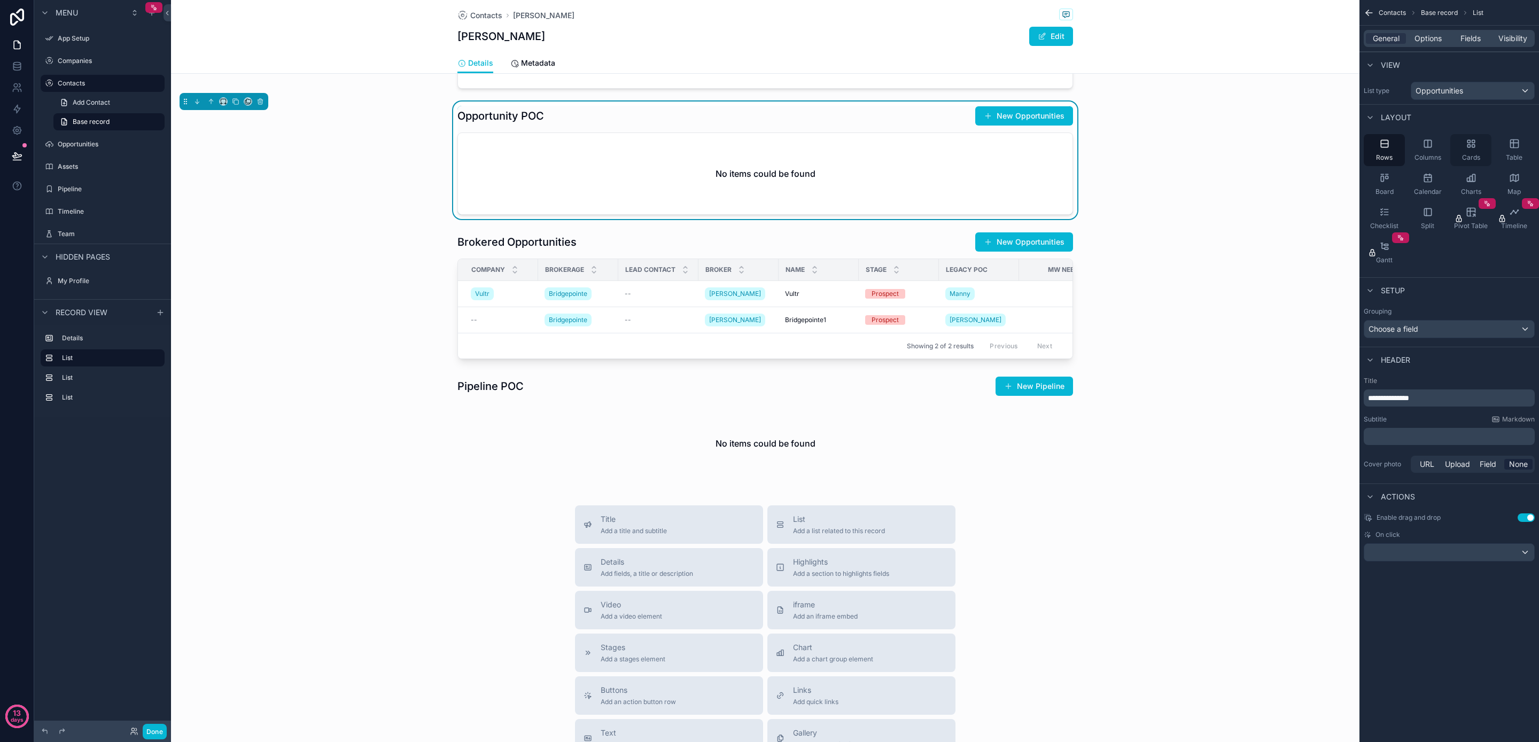
click at [1472, 154] on span "Cards" at bounding box center [1471, 157] width 18 height 9
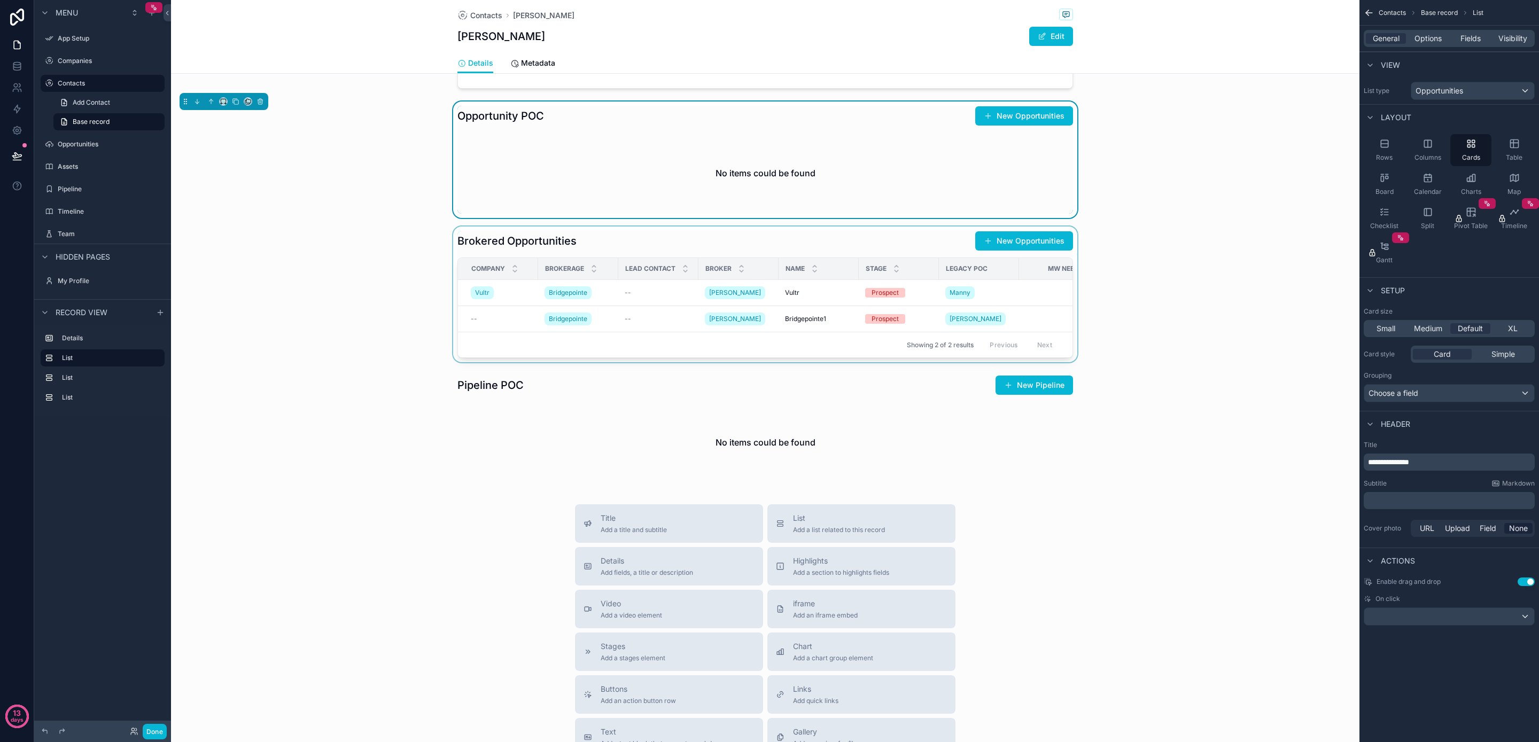
click at [857, 306] on div "scrollable content" at bounding box center [765, 295] width 1189 height 136
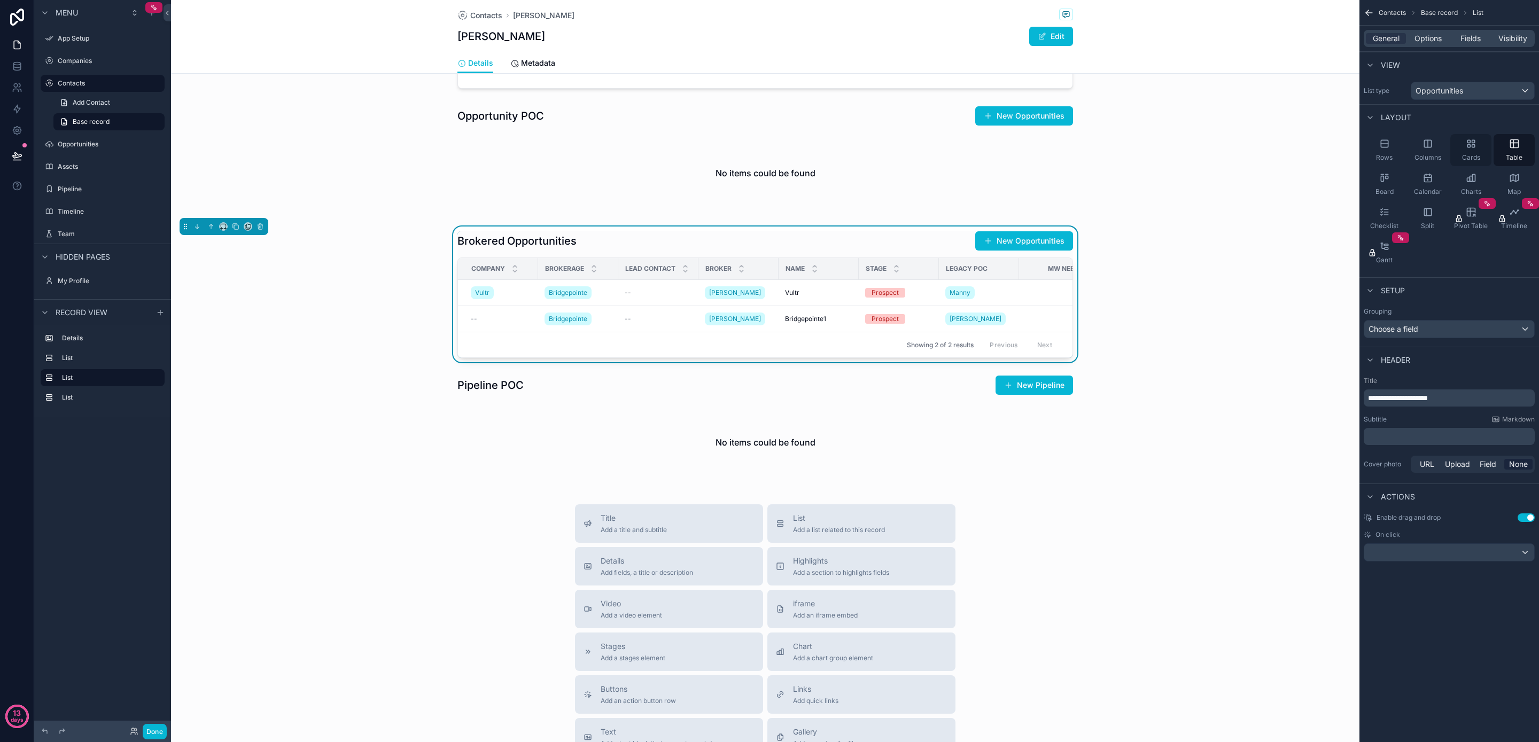
click at [1464, 151] on div "Cards" at bounding box center [1471, 150] width 41 height 32
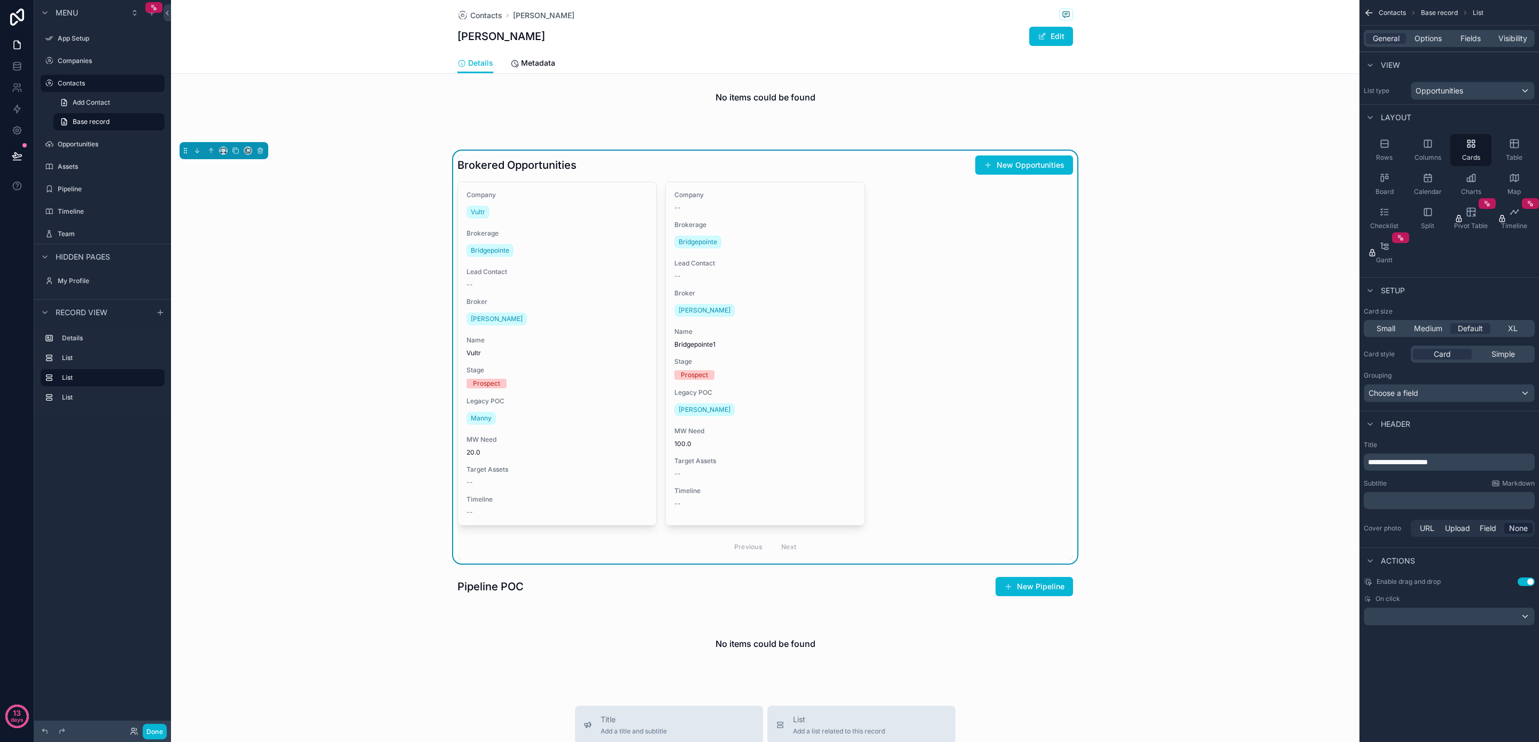
scroll to position [203, 0]
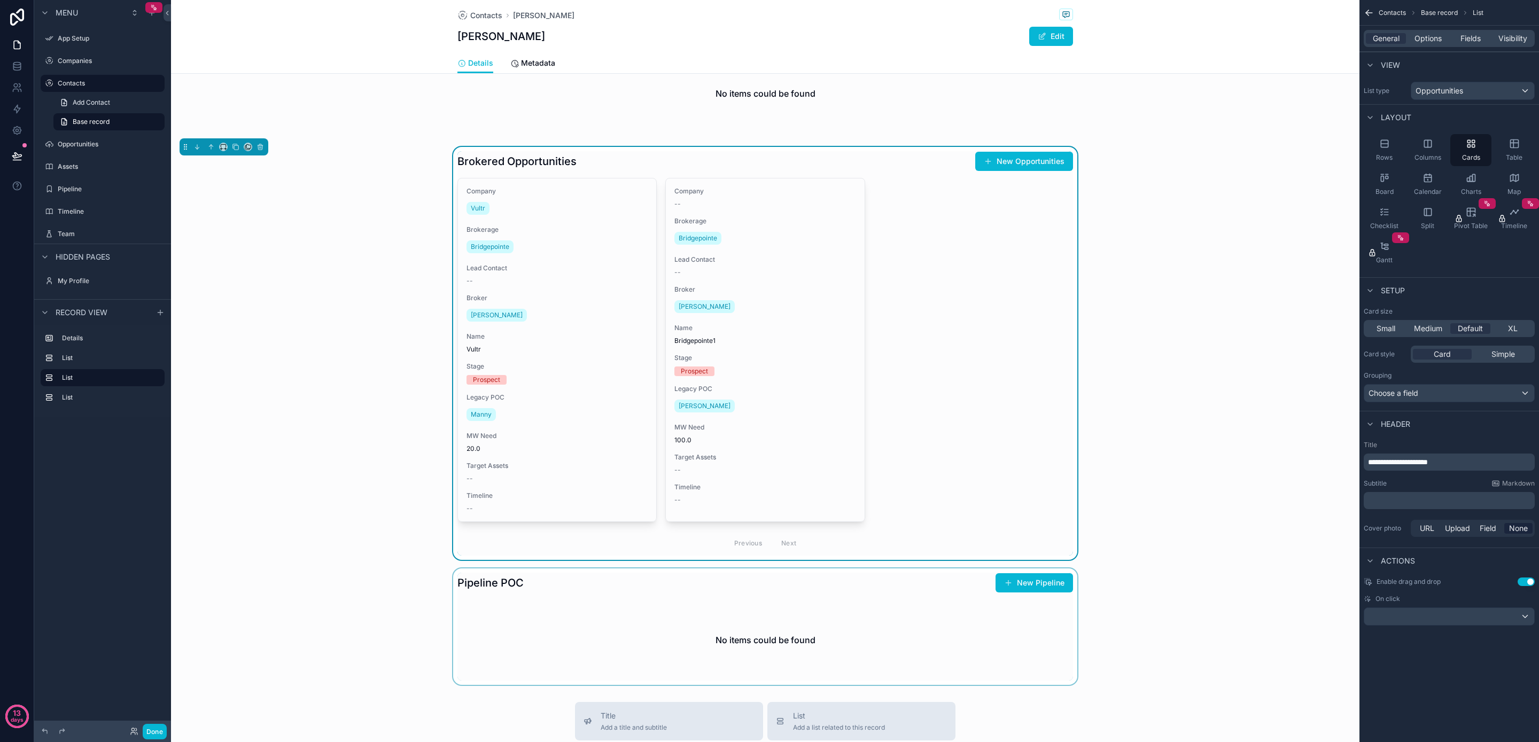
click at [864, 617] on div "scrollable content" at bounding box center [765, 627] width 1189 height 117
click at [964, 413] on div "scrollable content" at bounding box center [765, 353] width 1189 height 413
click at [1465, 37] on span "Fields" at bounding box center [1471, 38] width 20 height 11
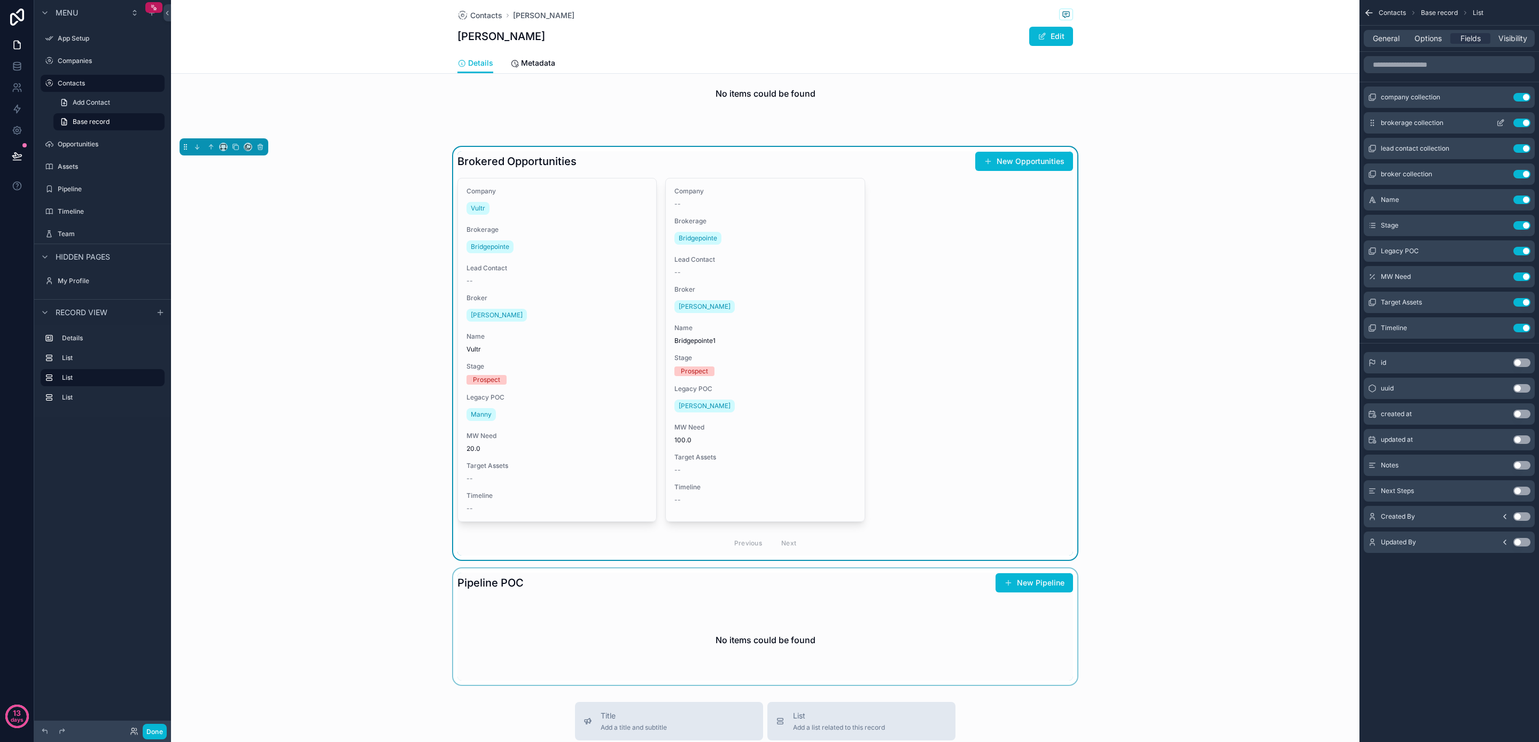
click at [1520, 121] on button "Use setting" at bounding box center [1522, 123] width 17 height 9
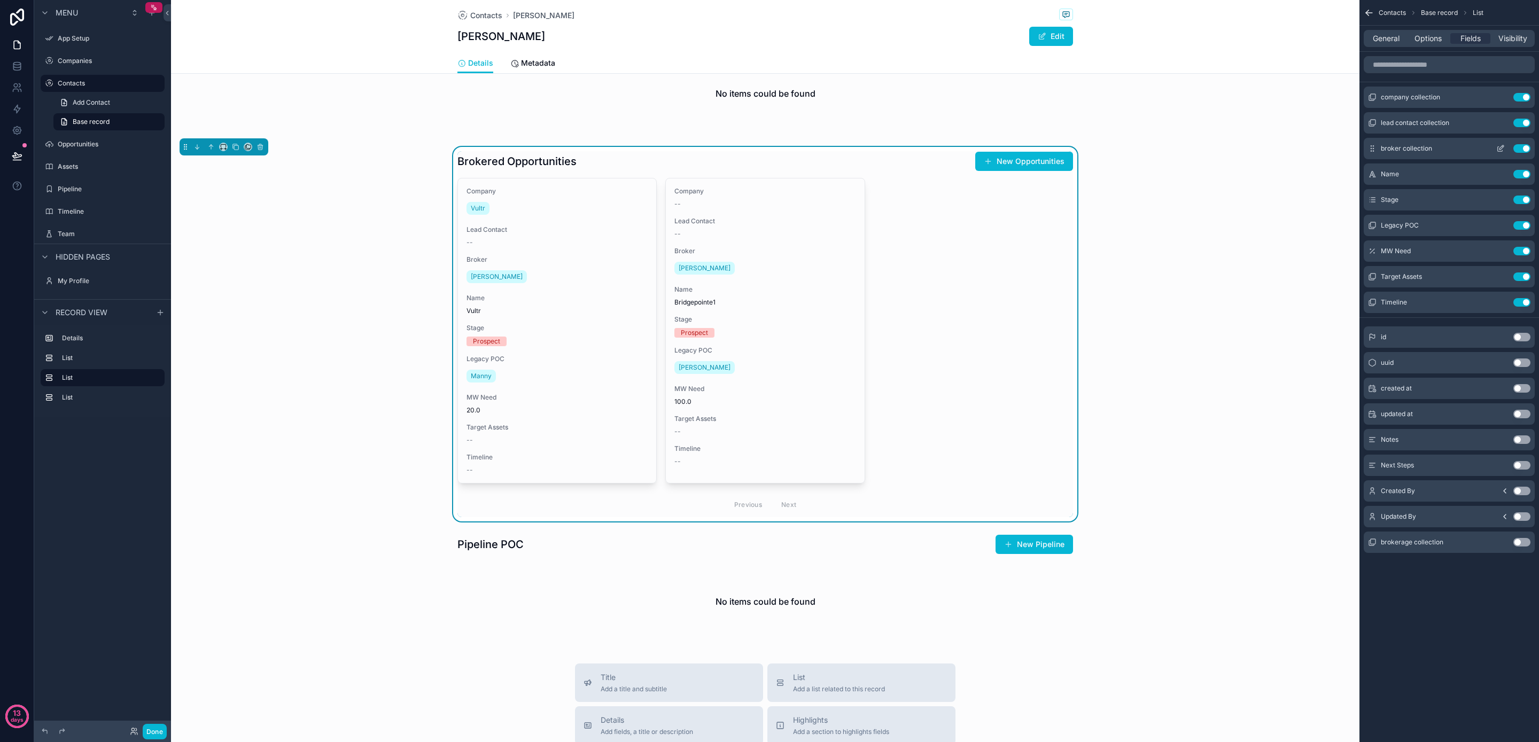
click at [1524, 151] on button "Use setting" at bounding box center [1522, 148] width 17 height 9
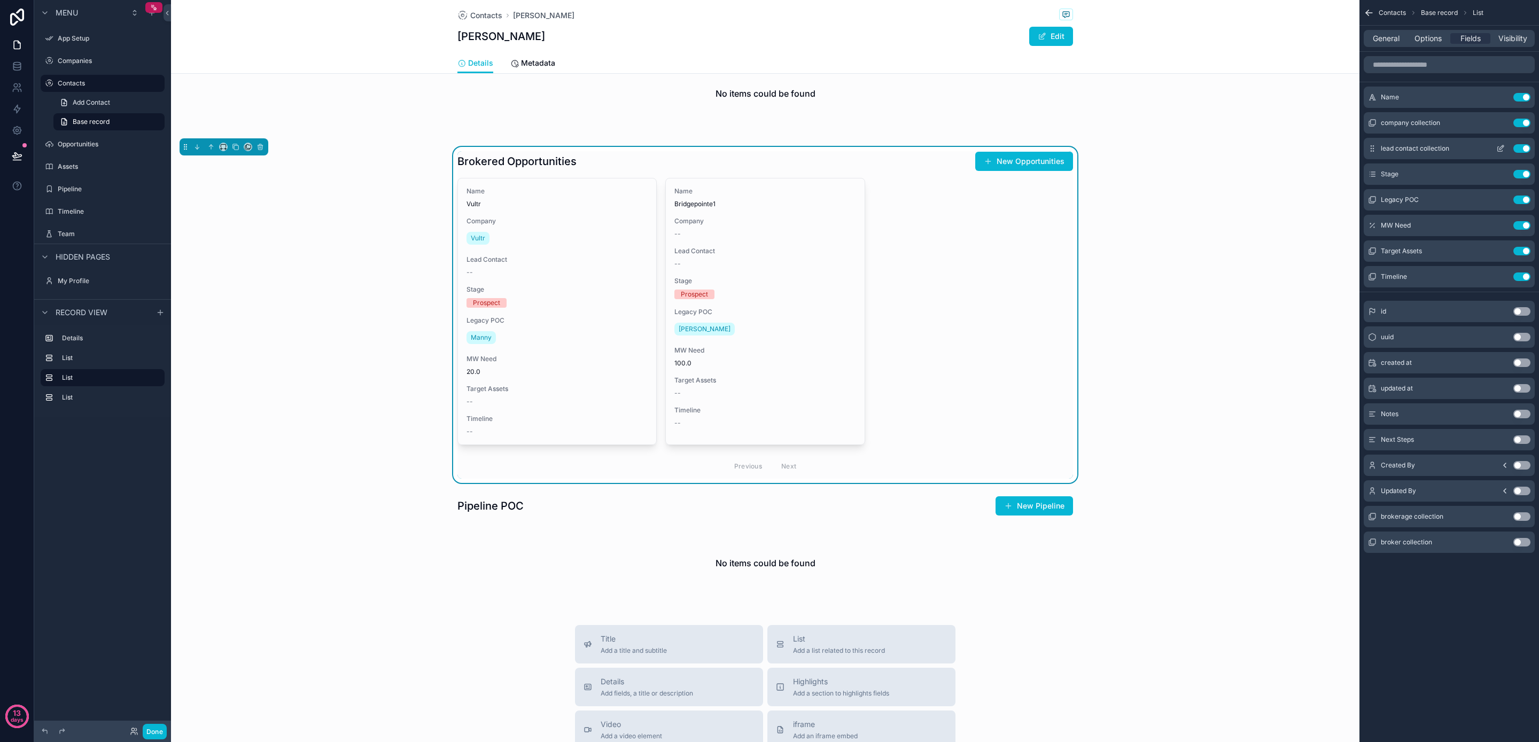
click at [1520, 146] on button "Use setting" at bounding box center [1522, 148] width 17 height 9
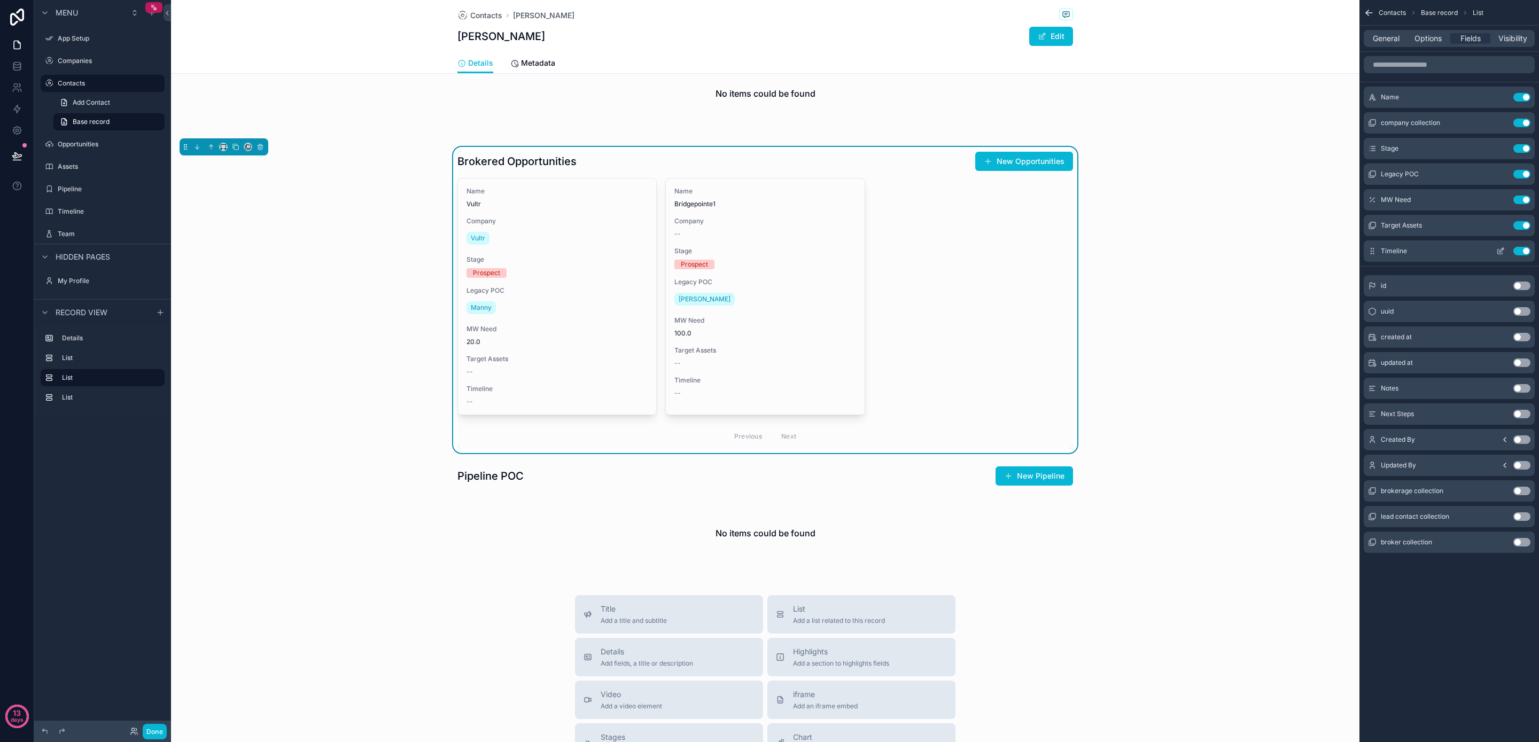
click at [1526, 253] on button "Use setting" at bounding box center [1522, 251] width 17 height 9
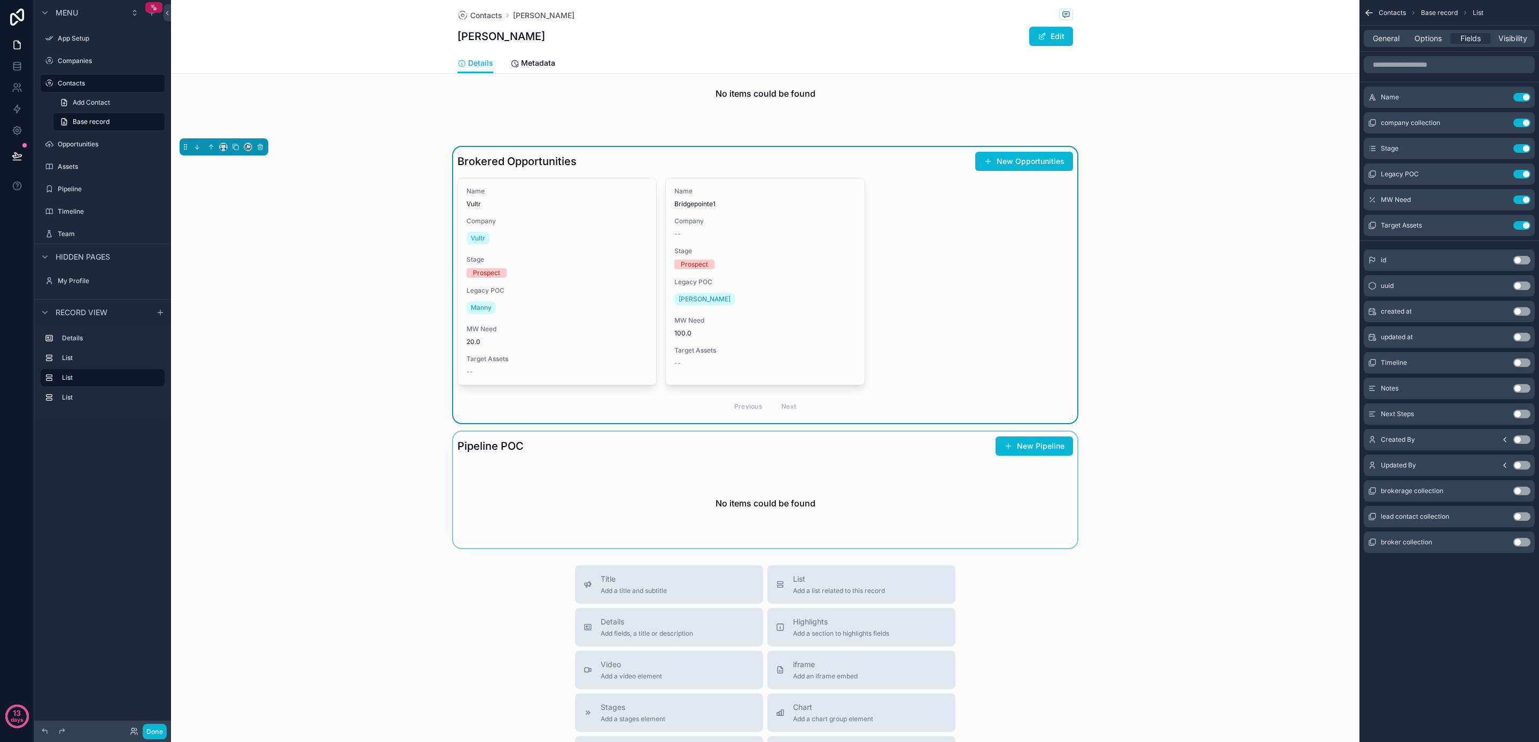
click at [848, 513] on div "scrollable content" at bounding box center [765, 490] width 1189 height 117
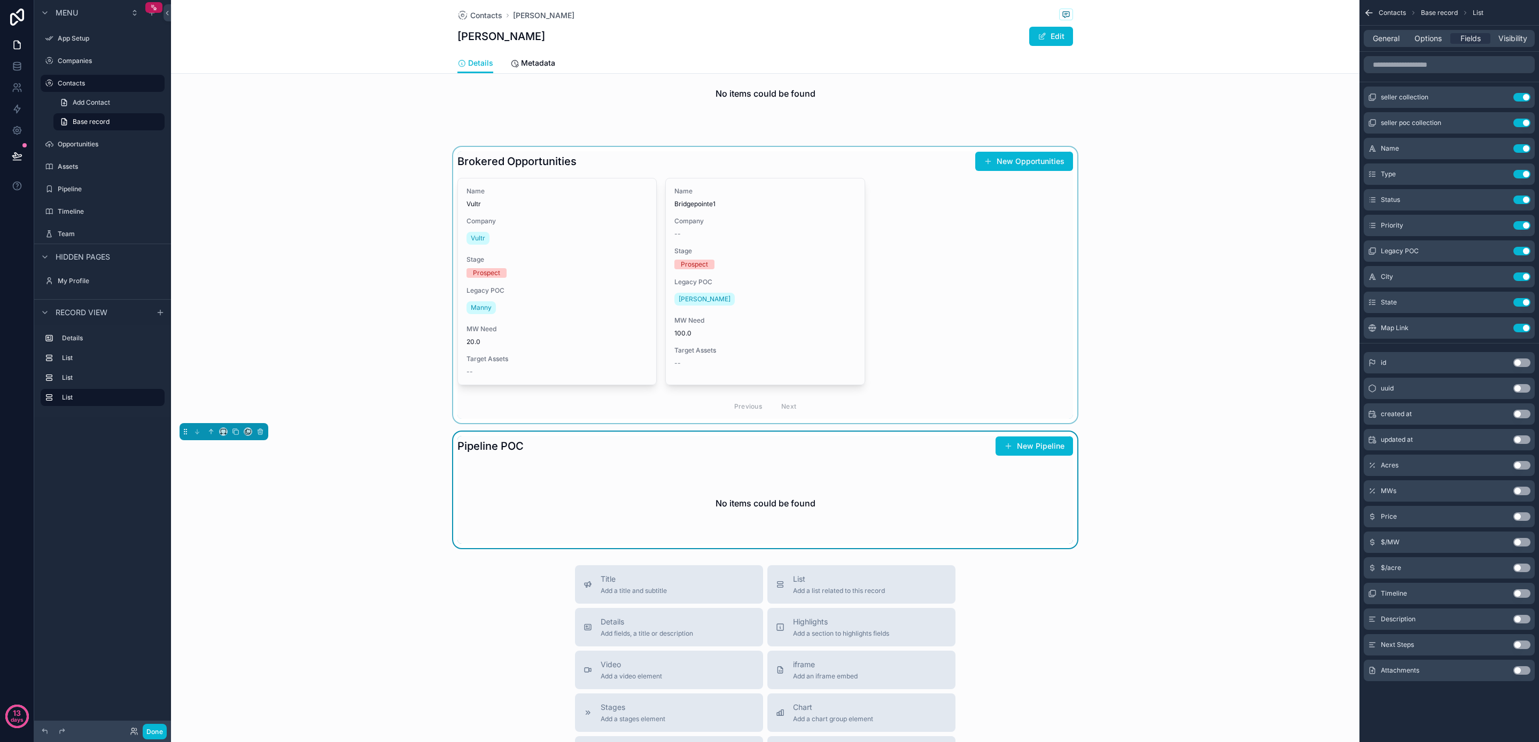
click at [1153, 368] on div "scrollable content" at bounding box center [765, 285] width 1189 height 276
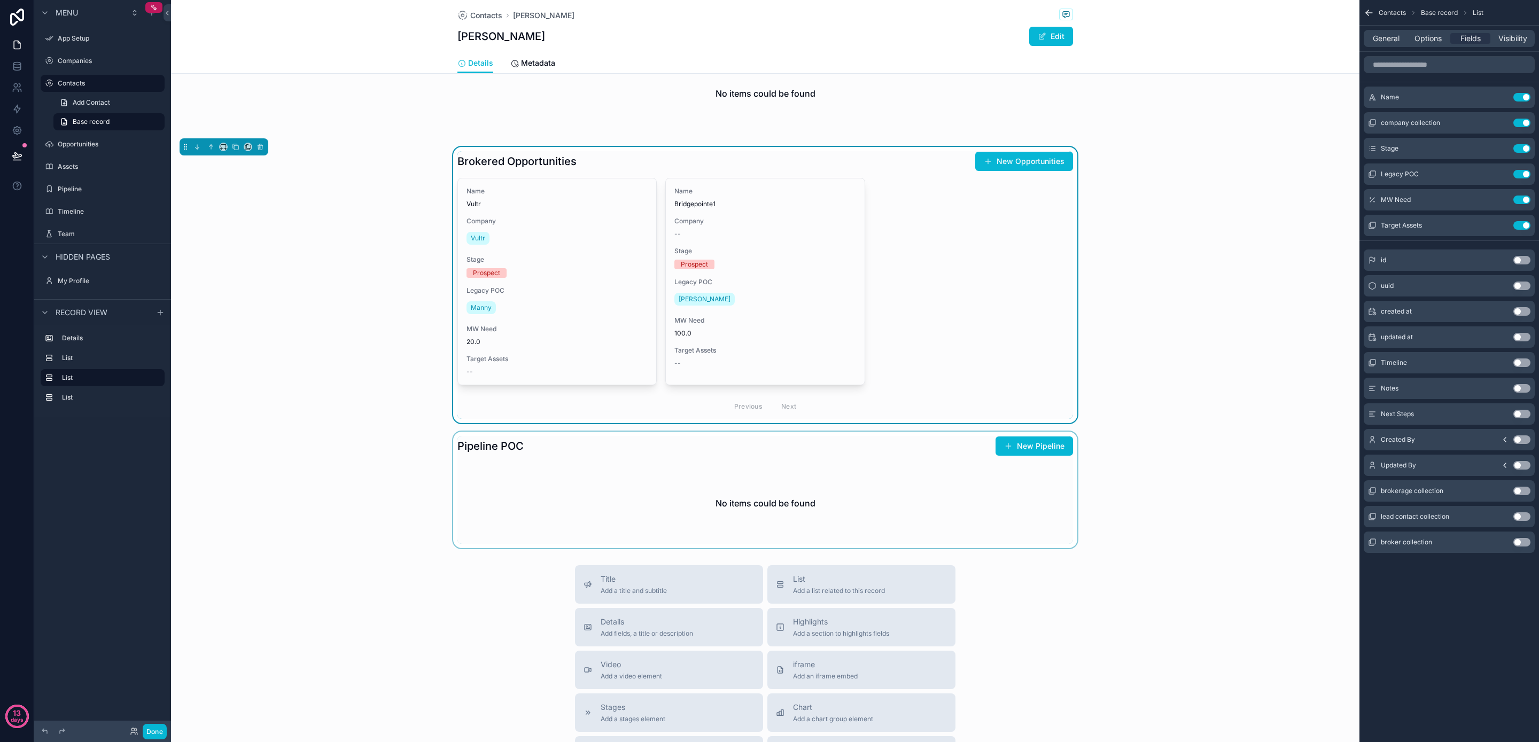
click at [772, 514] on div "scrollable content" at bounding box center [765, 490] width 1189 height 117
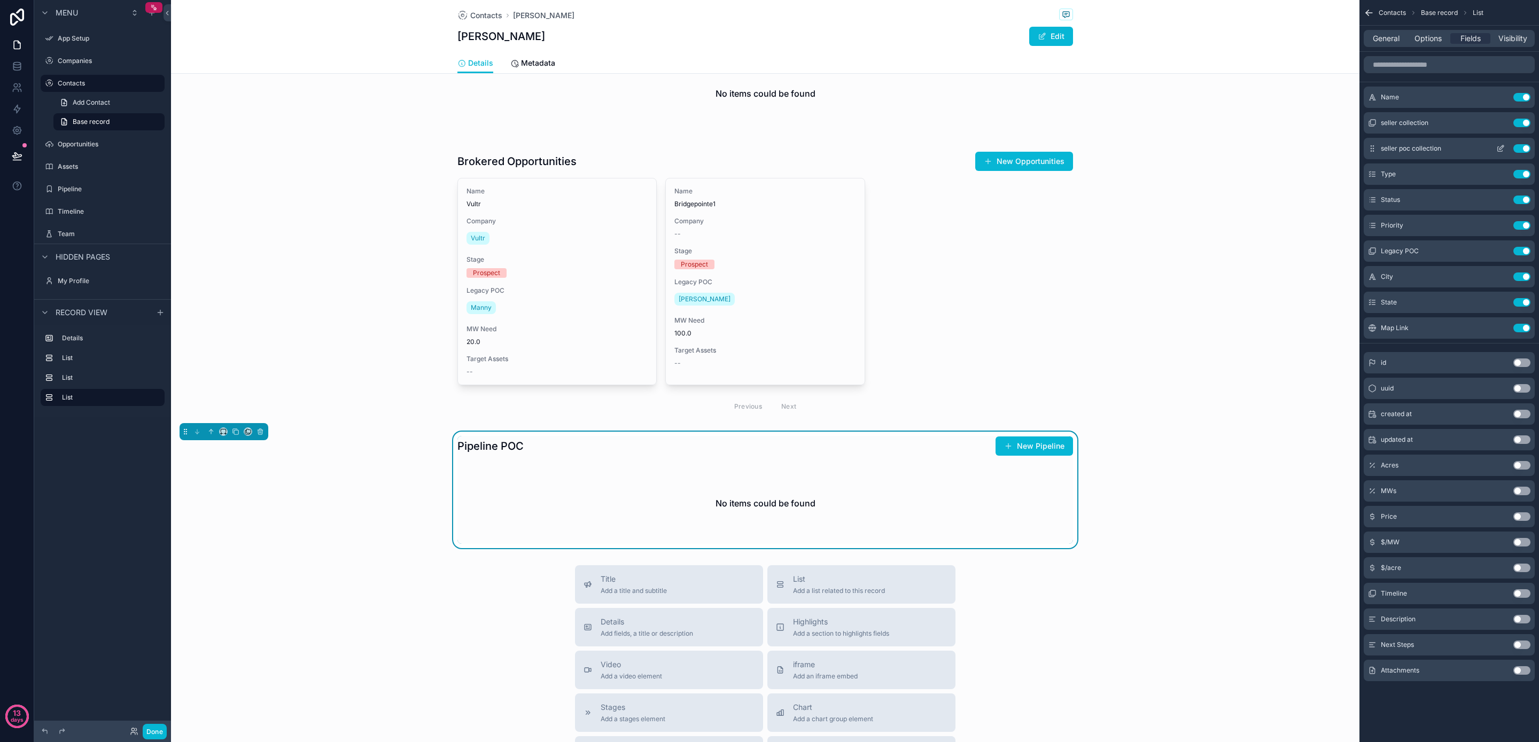
click at [1521, 148] on button "Use setting" at bounding box center [1522, 148] width 17 height 9
click at [1526, 225] on button "Use setting" at bounding box center [1522, 225] width 17 height 9
click at [1524, 225] on button "Use setting" at bounding box center [1522, 225] width 17 height 9
click at [1526, 250] on button "Use setting" at bounding box center [1522, 251] width 17 height 9
click at [772, 96] on div "scrollable content" at bounding box center [765, 80] width 1189 height 117
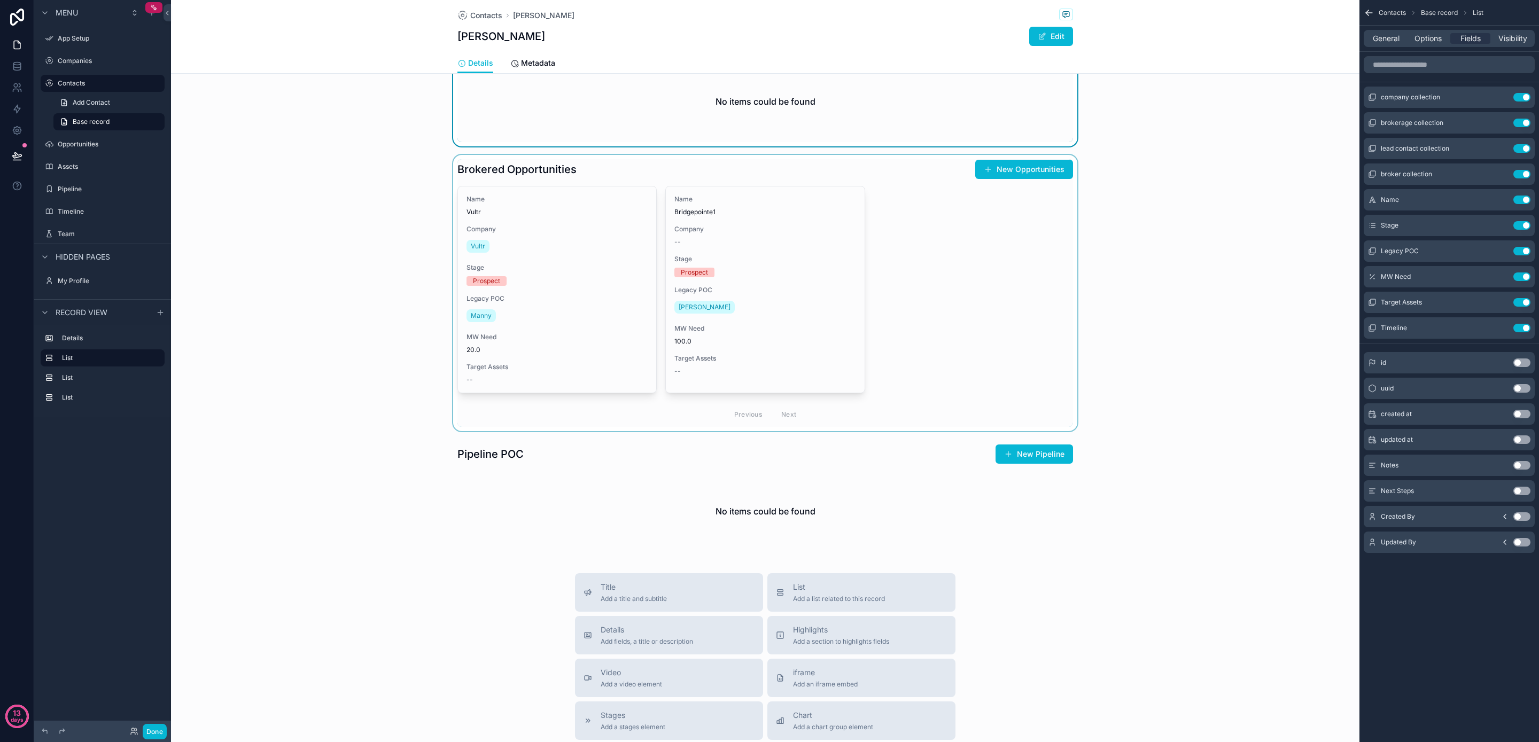
scroll to position [0, 0]
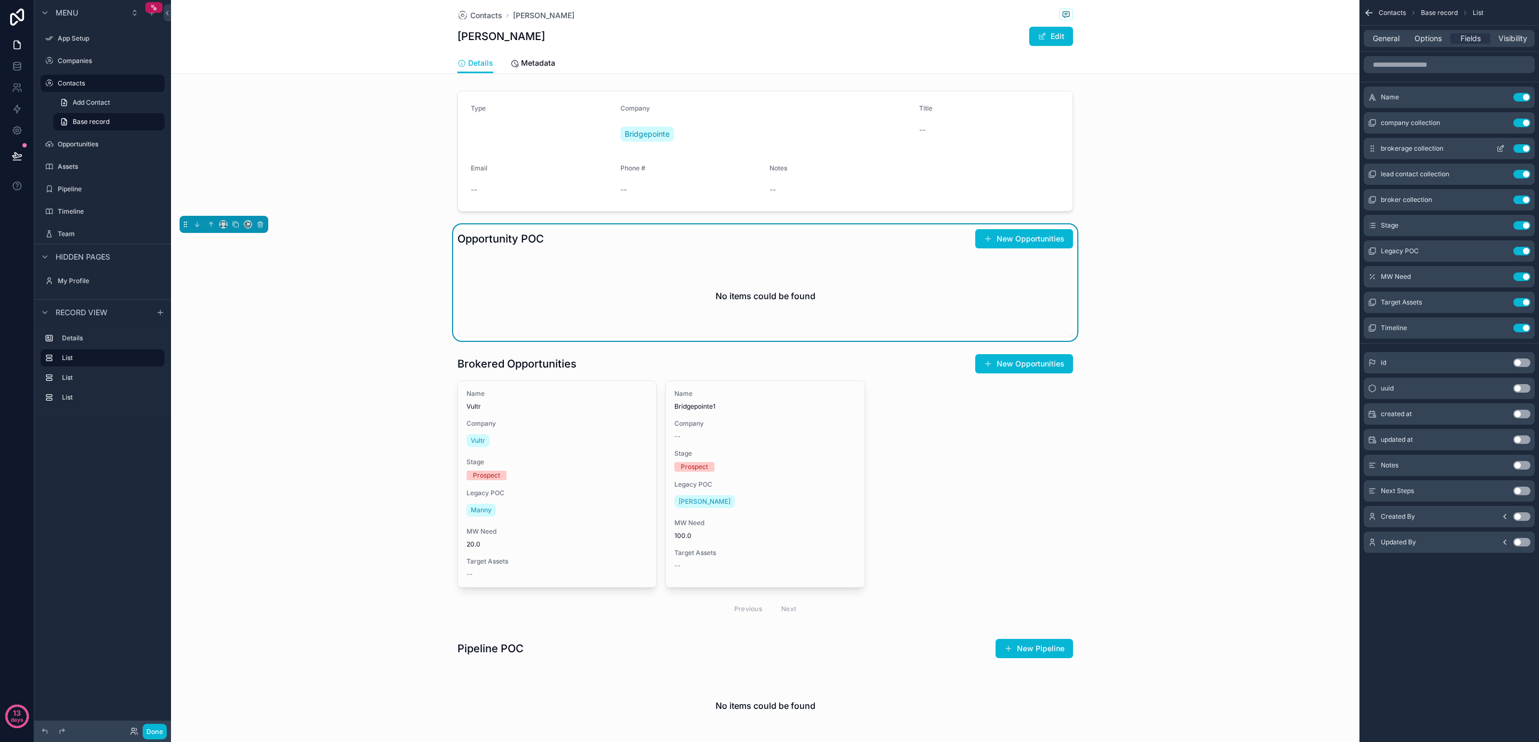
click at [1522, 148] on button "Use setting" at bounding box center [1522, 148] width 17 height 9
click at [1522, 151] on button "Use setting" at bounding box center [1522, 148] width 17 height 9
click at [1521, 173] on button "Use setting" at bounding box center [1522, 174] width 17 height 9
click at [1526, 225] on button "Use setting" at bounding box center [1522, 225] width 17 height 9
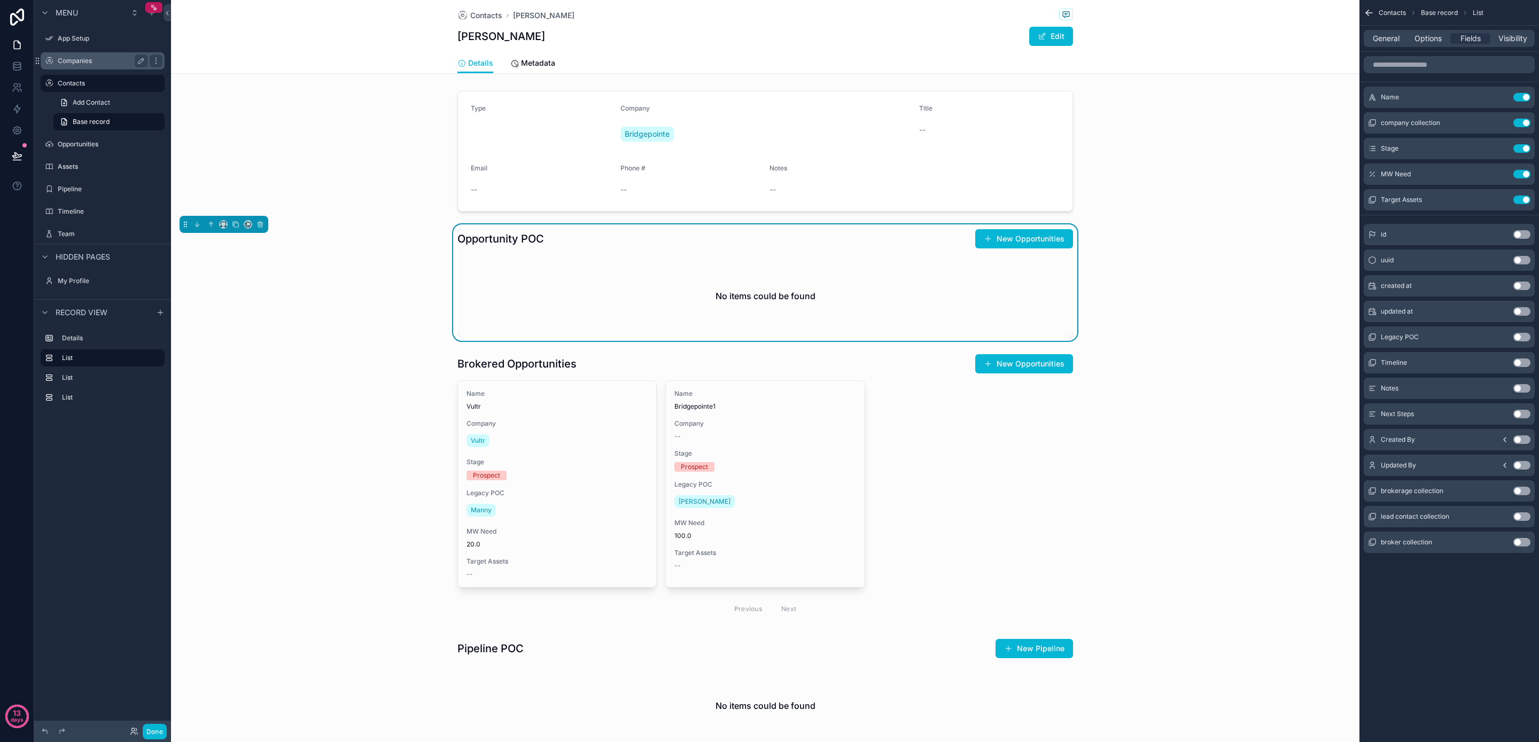
click at [126, 63] on label "Companies" at bounding box center [101, 61] width 86 height 9
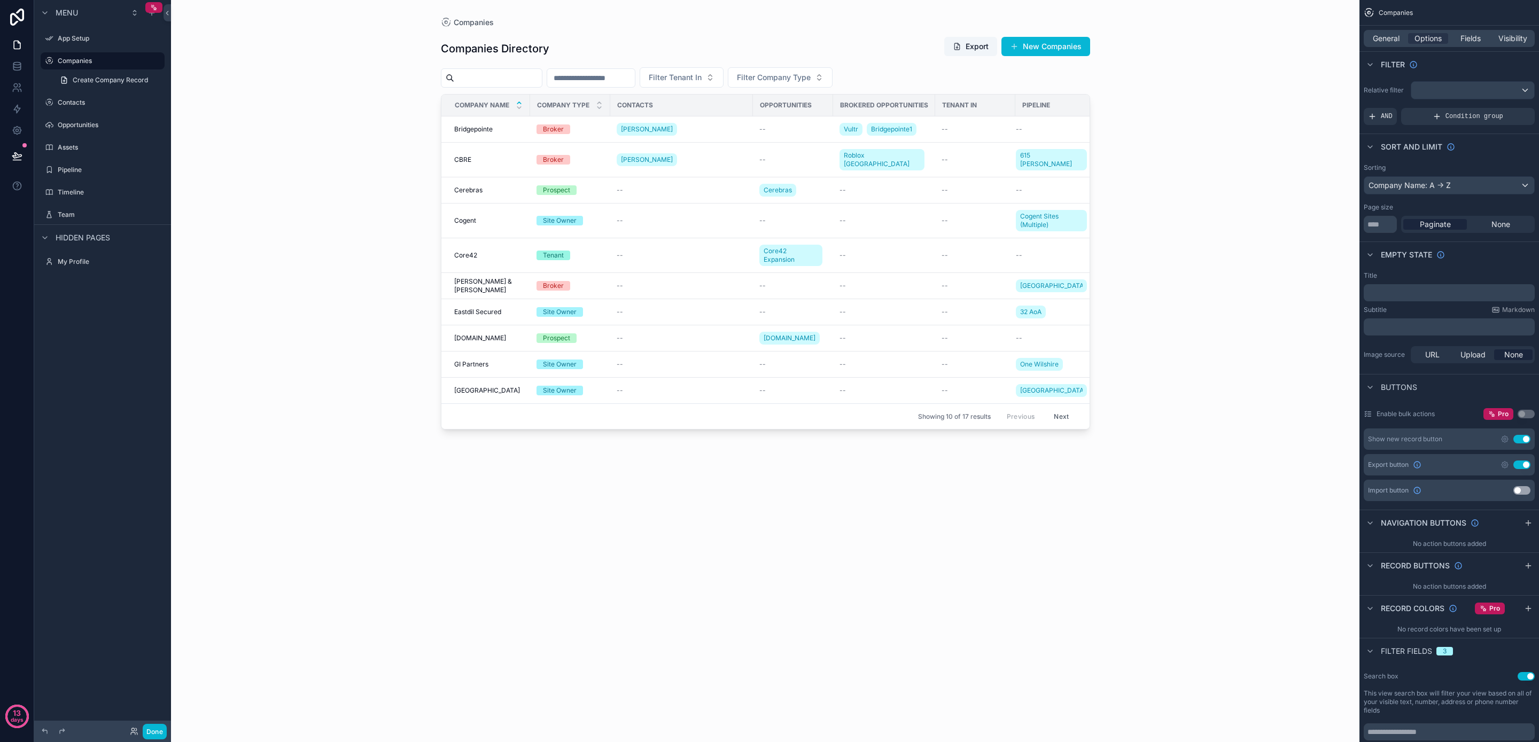
click at [553, 133] on div "scrollable content" at bounding box center [766, 365] width 684 height 730
click at [502, 128] on div "[GEOGRAPHIC_DATA]" at bounding box center [488, 129] width 69 height 9
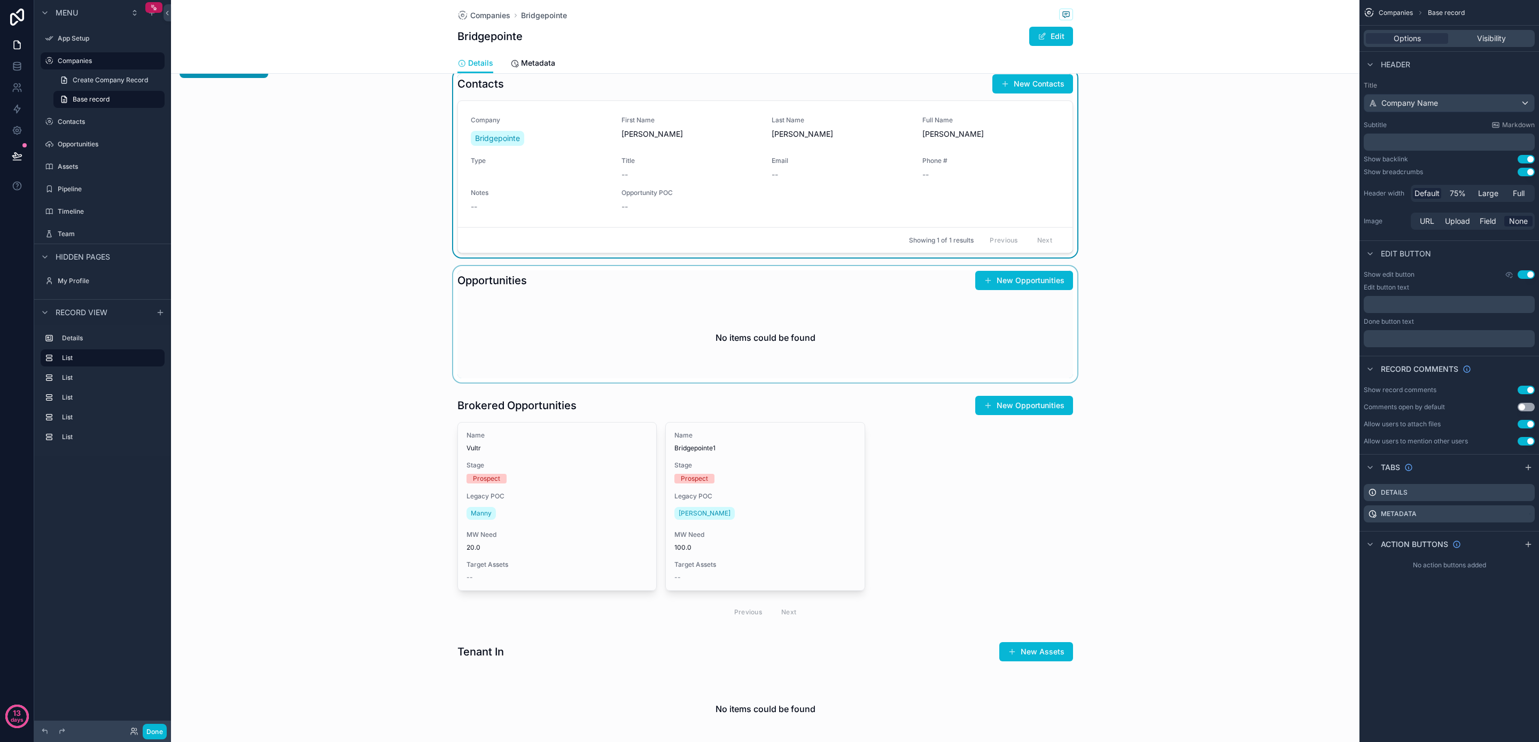
scroll to position [136, 0]
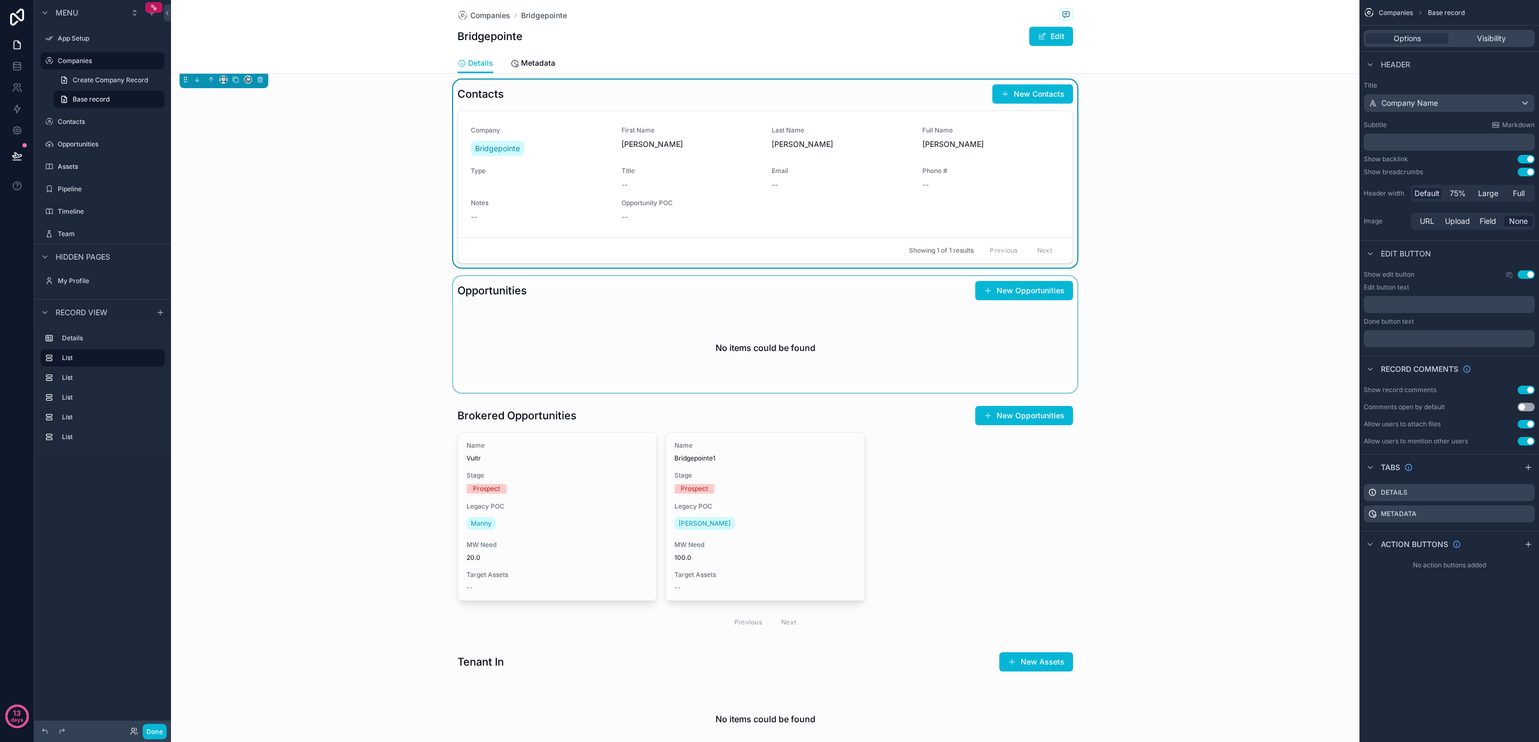
click at [547, 335] on div "scrollable content" at bounding box center [765, 334] width 1189 height 117
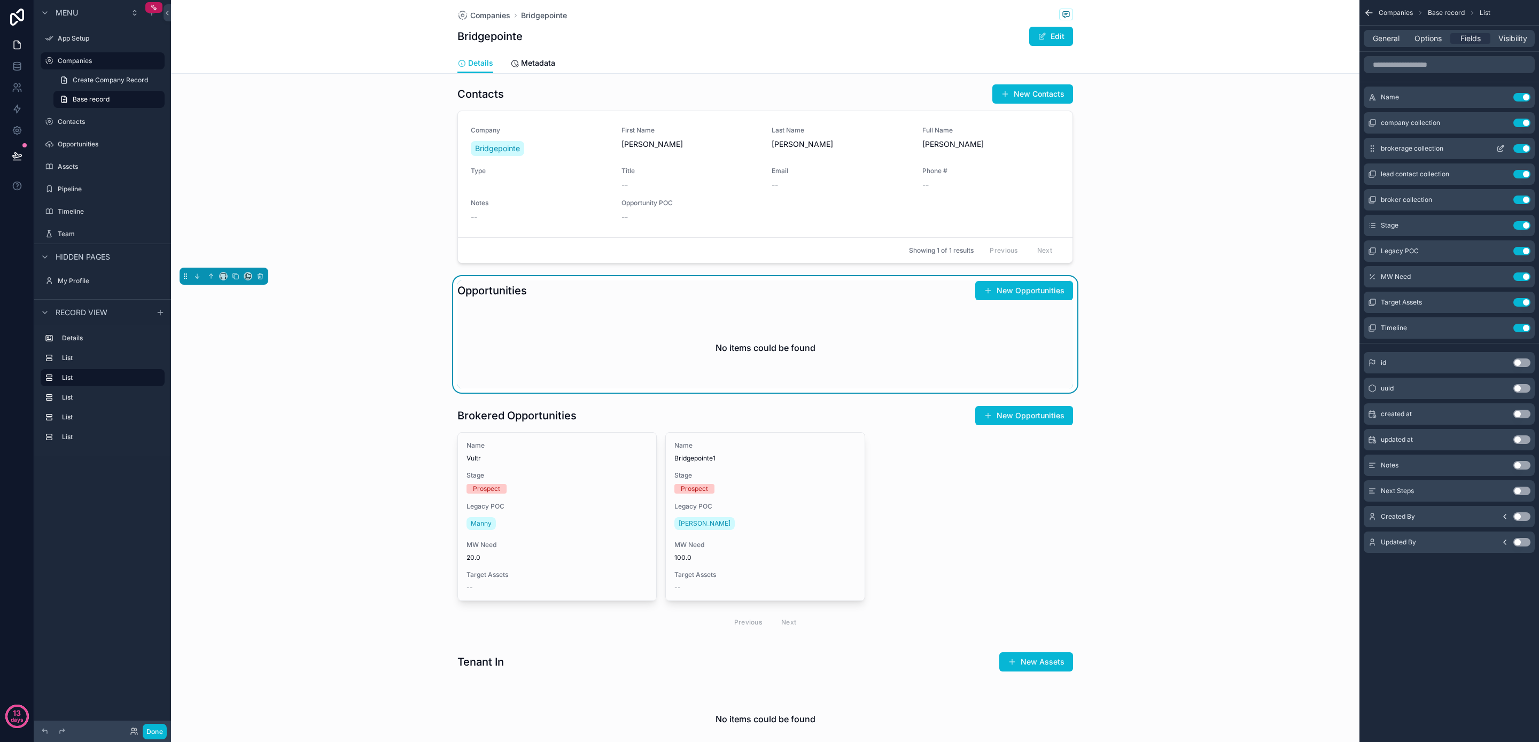
click at [1523, 149] on button "Use setting" at bounding box center [1522, 148] width 17 height 9
click at [1523, 172] on button "Use setting" at bounding box center [1522, 174] width 17 height 9
click at [1525, 224] on button "Use setting" at bounding box center [1522, 225] width 17 height 9
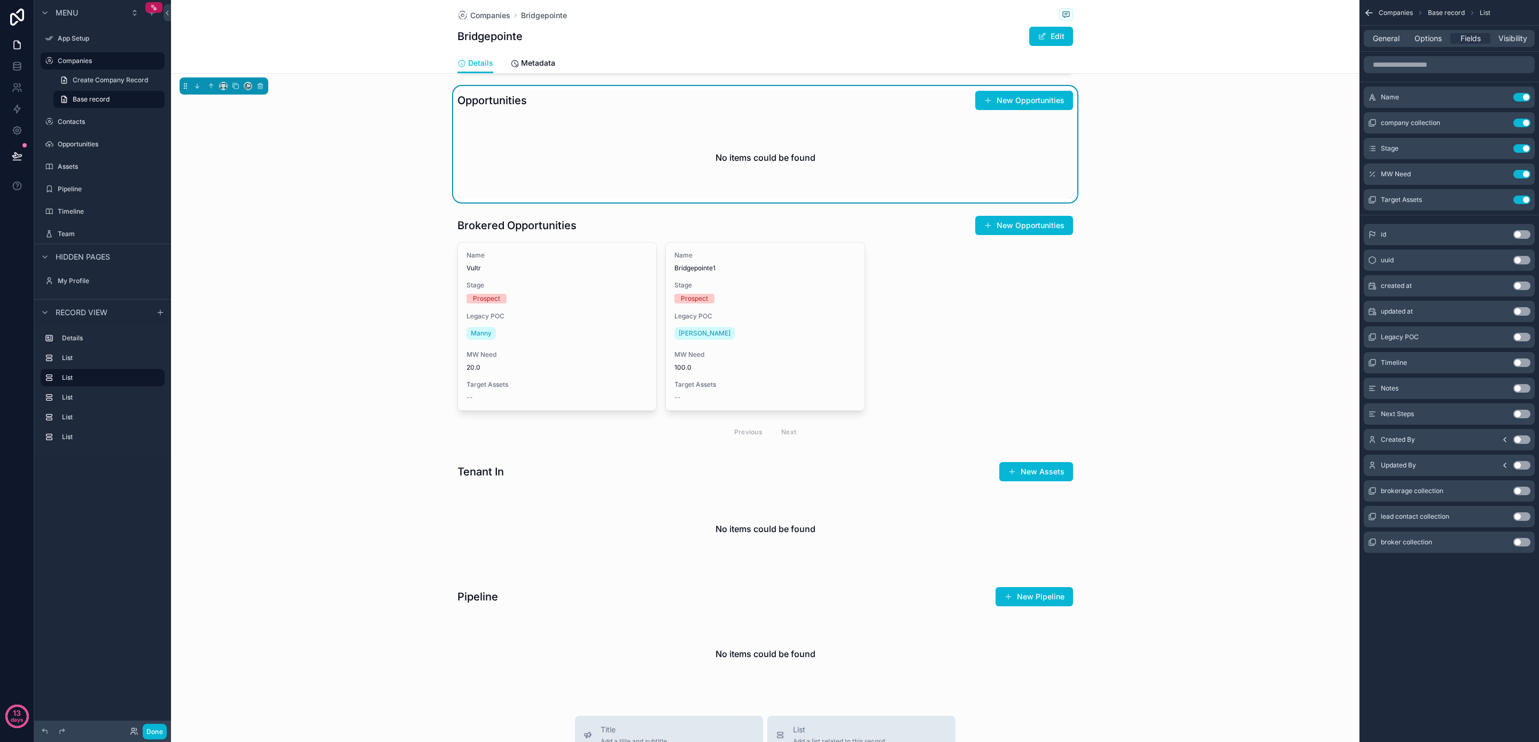
scroll to position [331, 0]
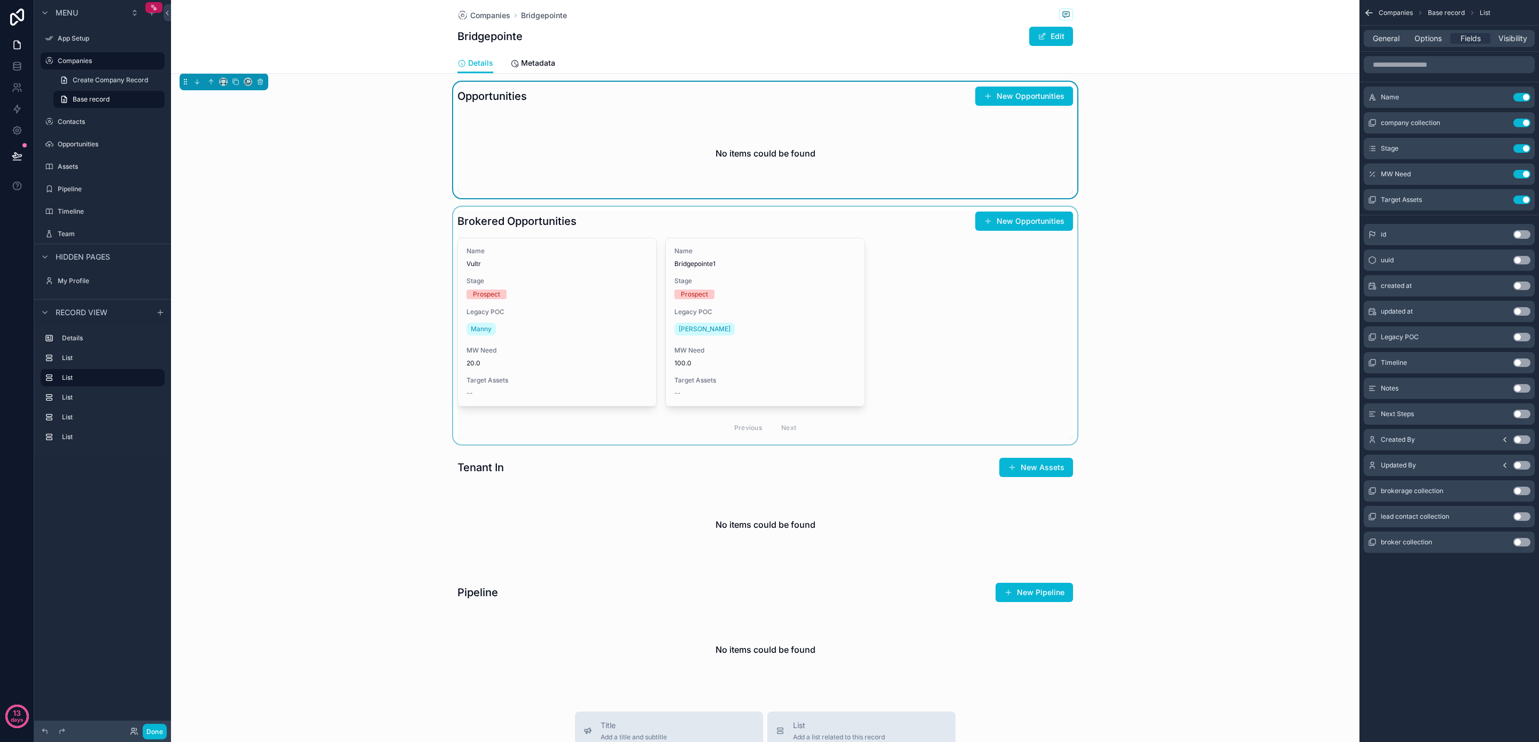
click at [831, 298] on div "scrollable content" at bounding box center [765, 326] width 1189 height 238
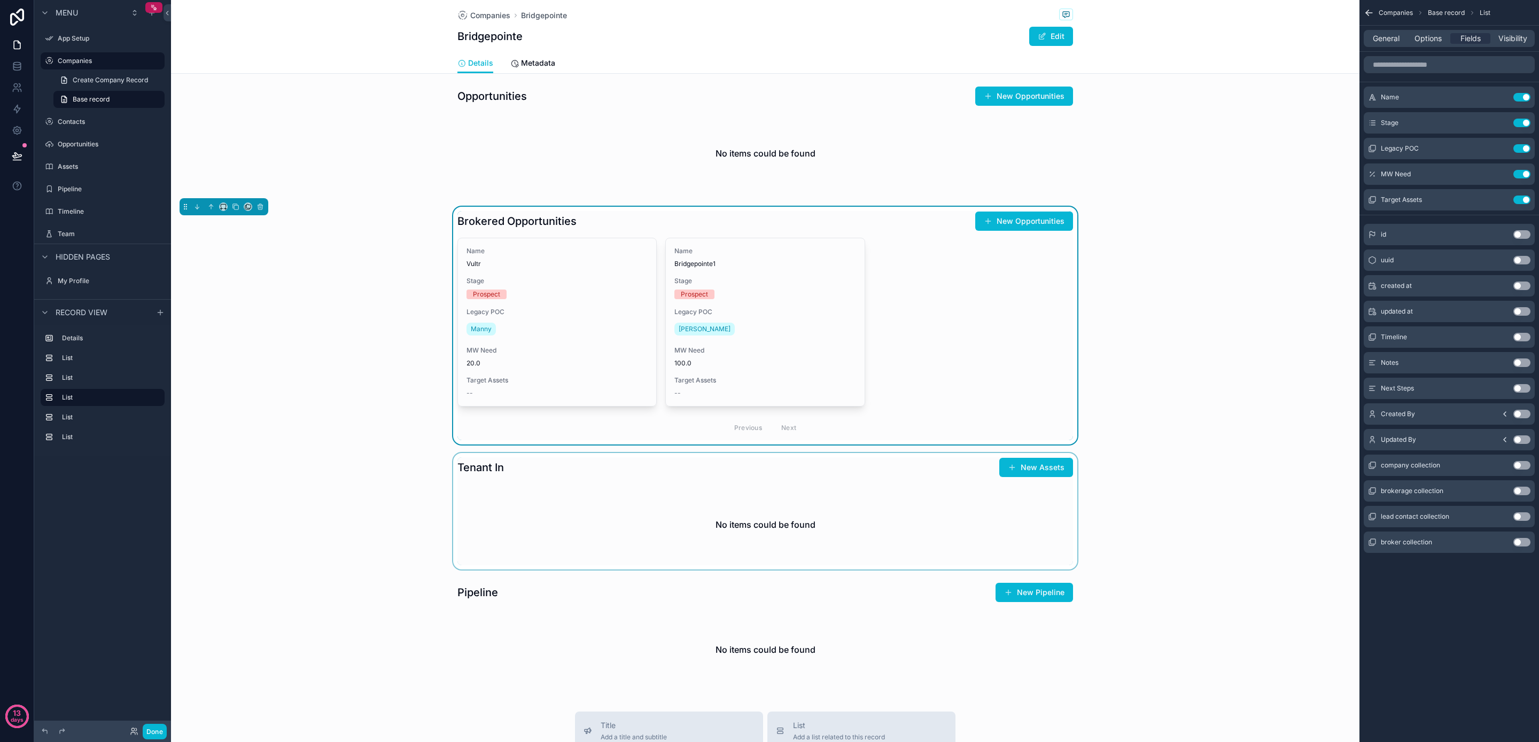
click at [809, 487] on div "scrollable content" at bounding box center [765, 511] width 1189 height 117
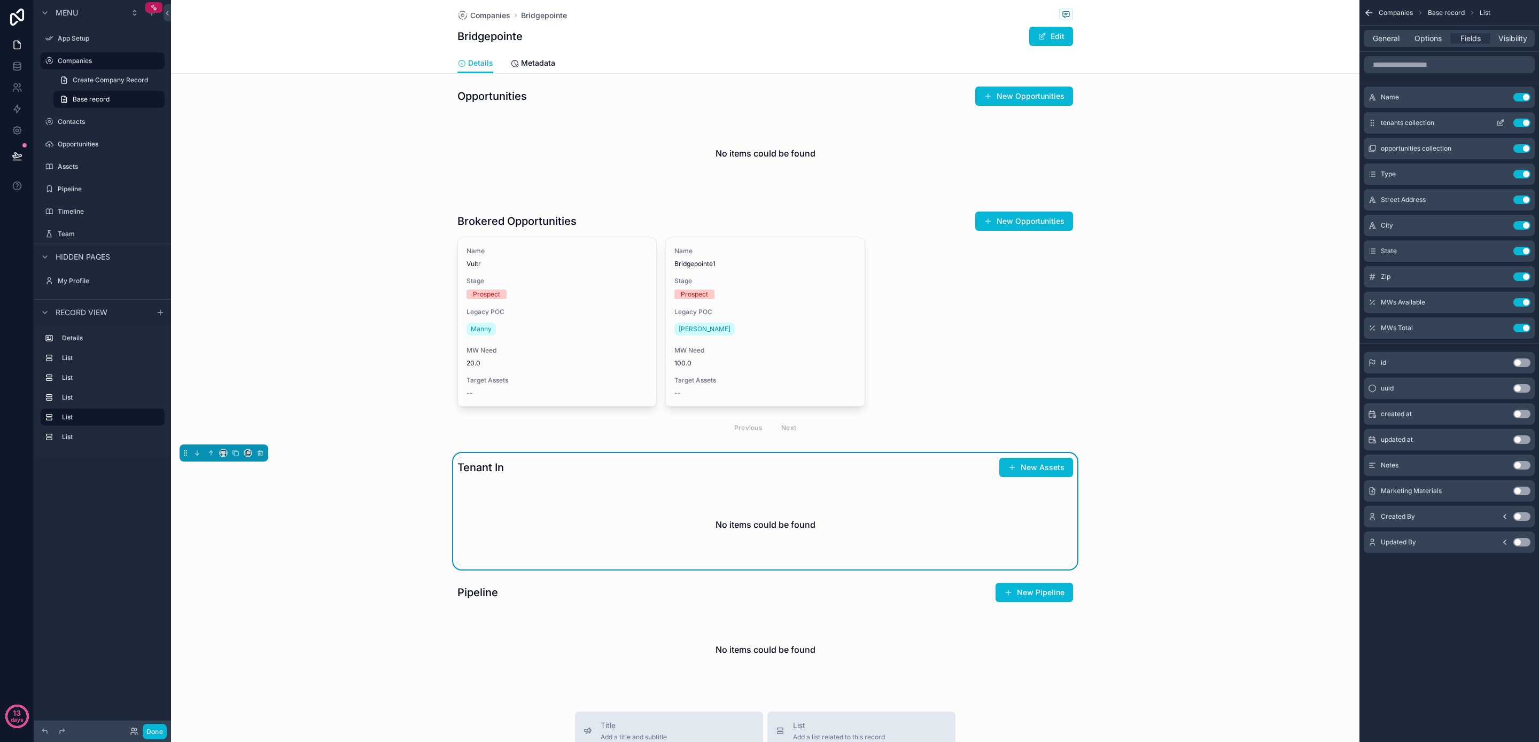
click at [1521, 123] on button "Use setting" at bounding box center [1522, 123] width 17 height 9
click at [1522, 146] on button "Use setting" at bounding box center [1522, 148] width 17 height 9
click at [1526, 198] on button "Use setting" at bounding box center [1522, 200] width 17 height 9
click at [1523, 200] on button "Use setting" at bounding box center [1522, 200] width 17 height 9
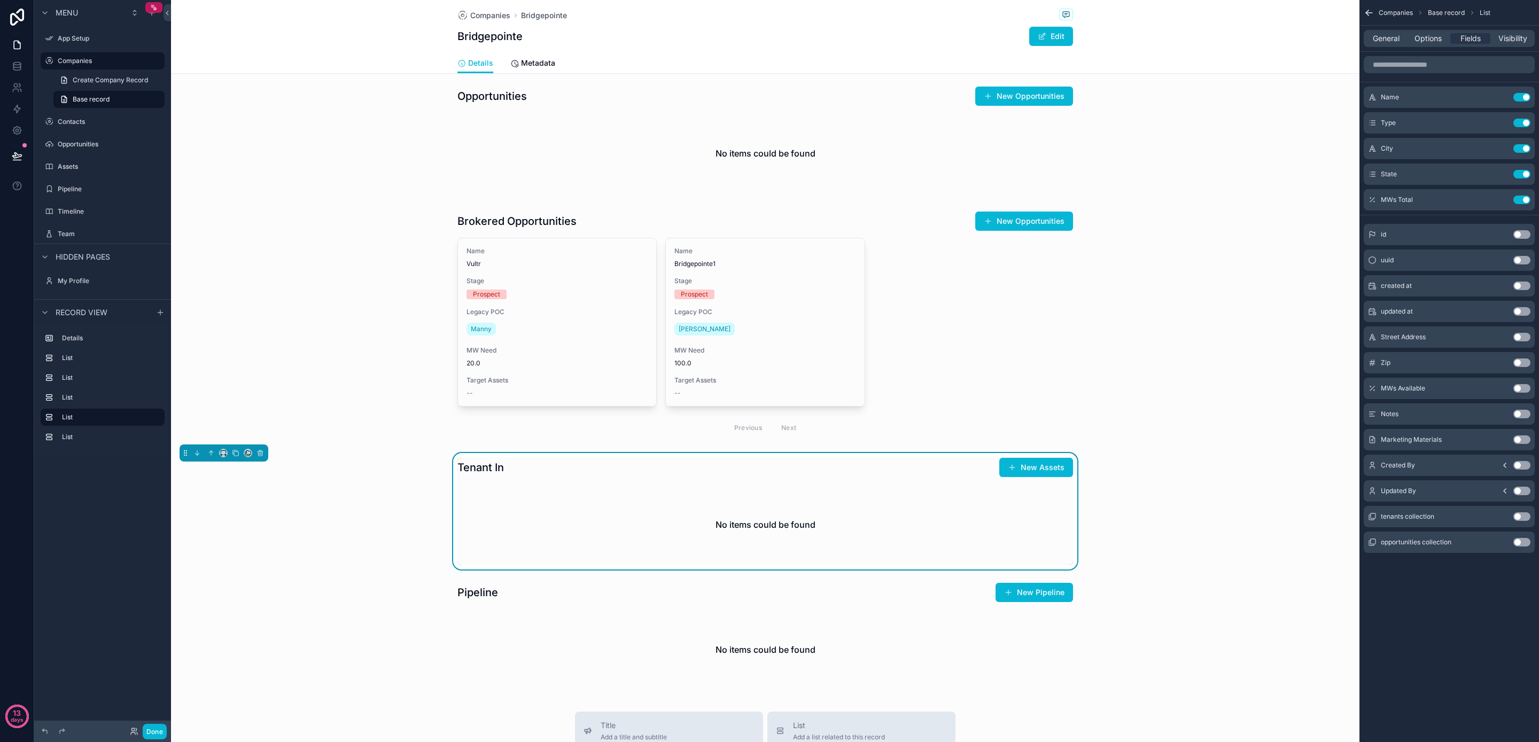
click at [1523, 200] on button "Use setting" at bounding box center [1522, 200] width 17 height 9
click at [1522, 122] on button "Use setting" at bounding box center [1522, 123] width 17 height 9
click at [726, 632] on div "scrollable content" at bounding box center [765, 636] width 1189 height 117
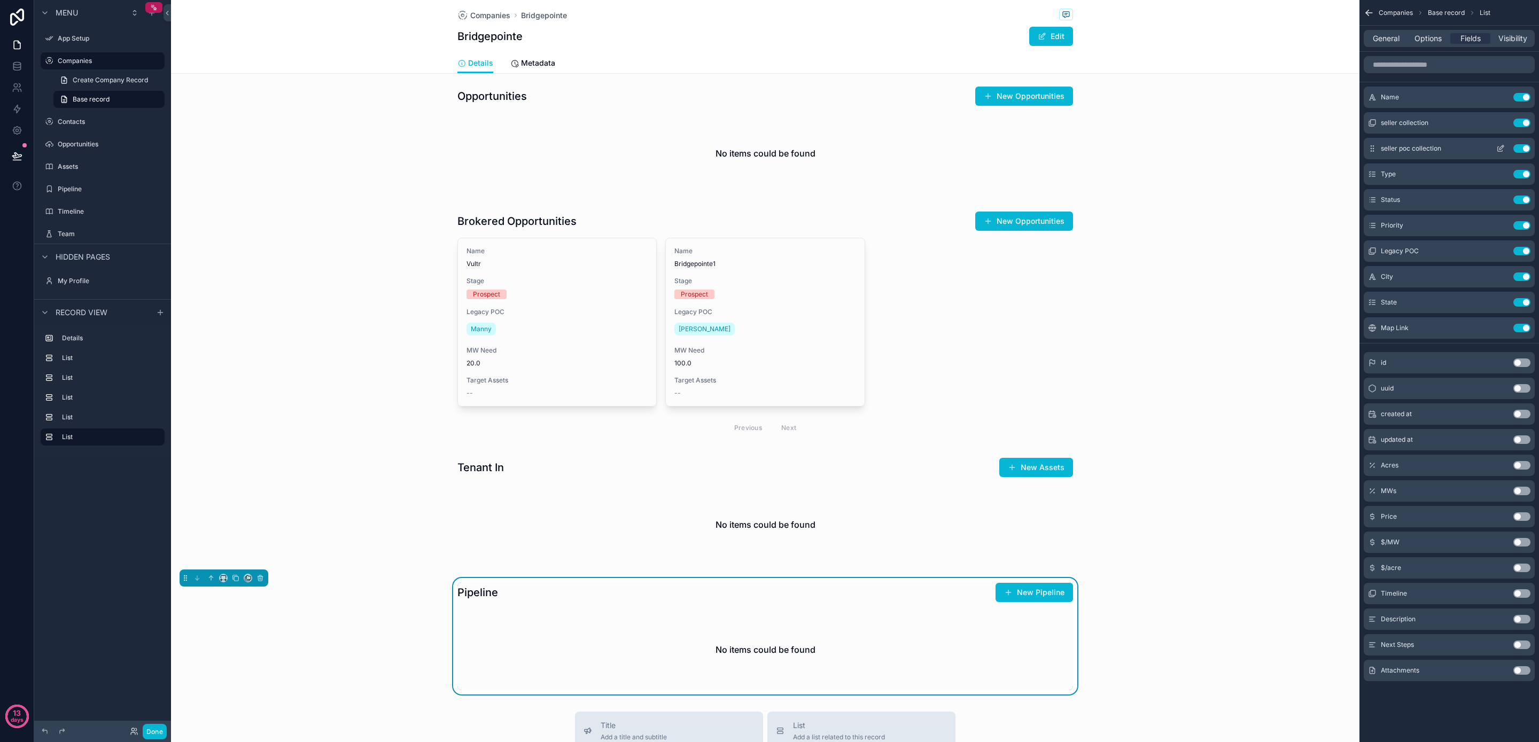
click at [1521, 149] on button "Use setting" at bounding box center [1522, 148] width 17 height 9
click at [1528, 223] on button "Use setting" at bounding box center [1522, 225] width 17 height 9
click at [1522, 225] on button "Use setting" at bounding box center [1522, 225] width 17 height 9
click at [1526, 250] on button "Use setting" at bounding box center [1522, 251] width 17 height 9
click at [91, 148] on label "Opportunities" at bounding box center [101, 144] width 86 height 9
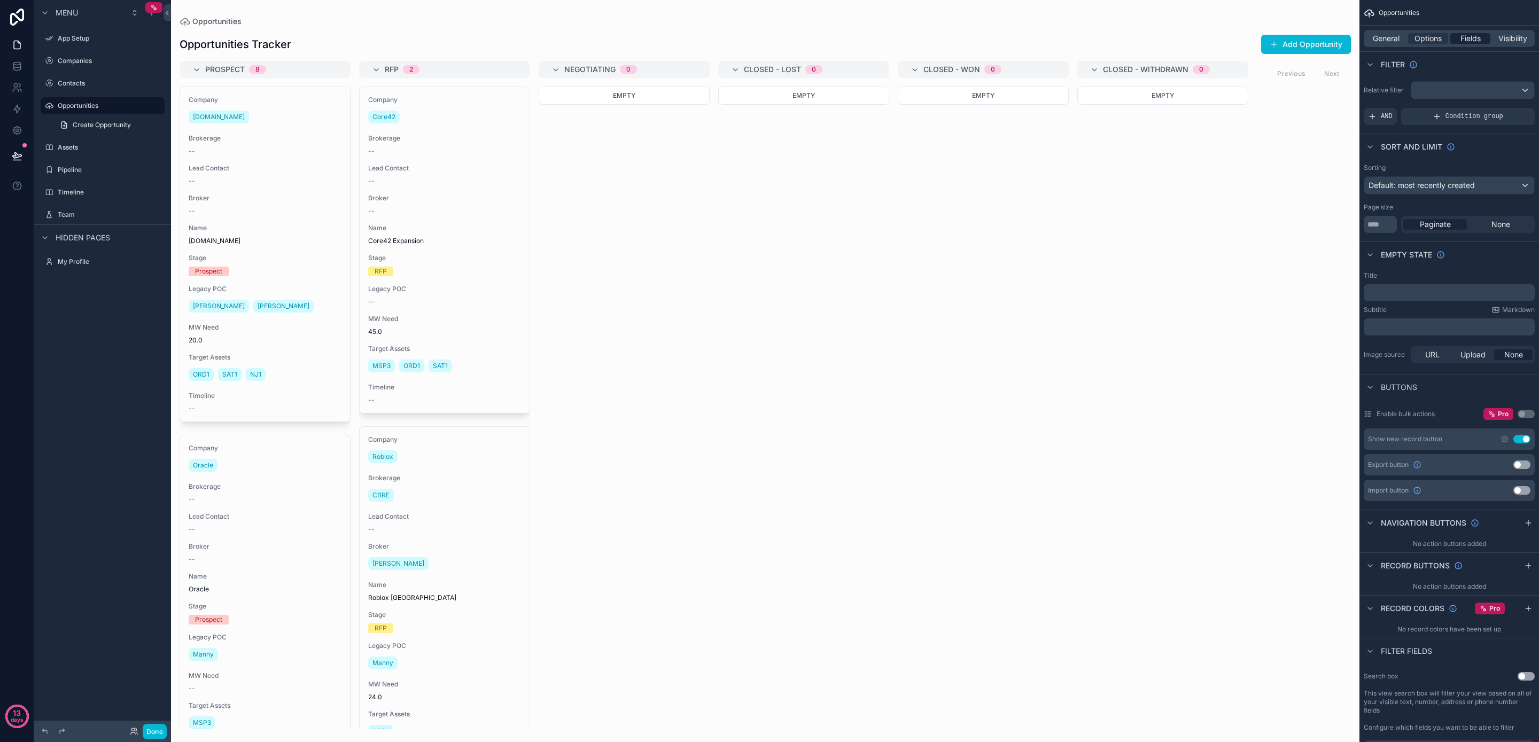
click at [1473, 34] on span "Fields" at bounding box center [1471, 38] width 20 height 11
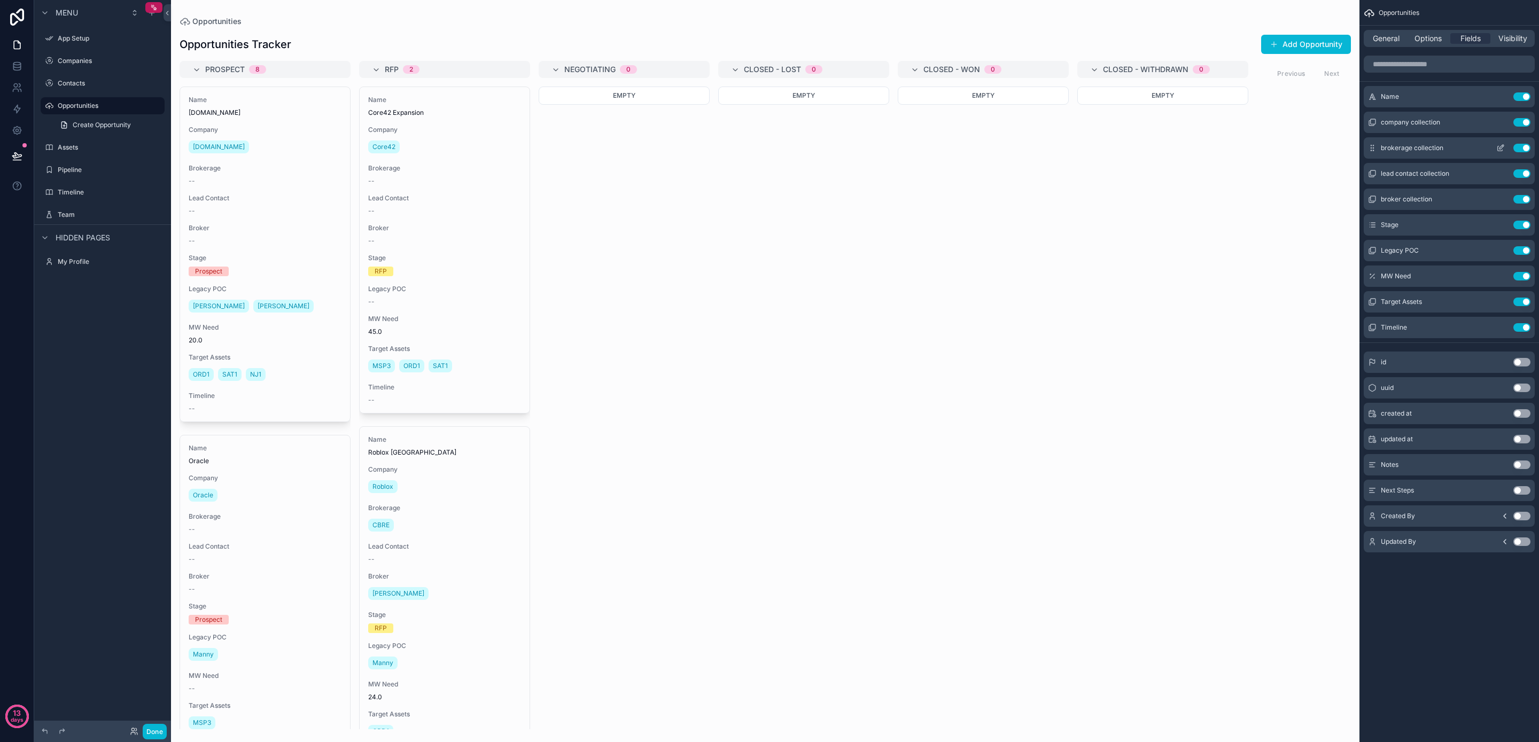
click at [1524, 144] on button "Use setting" at bounding box center [1522, 148] width 17 height 9
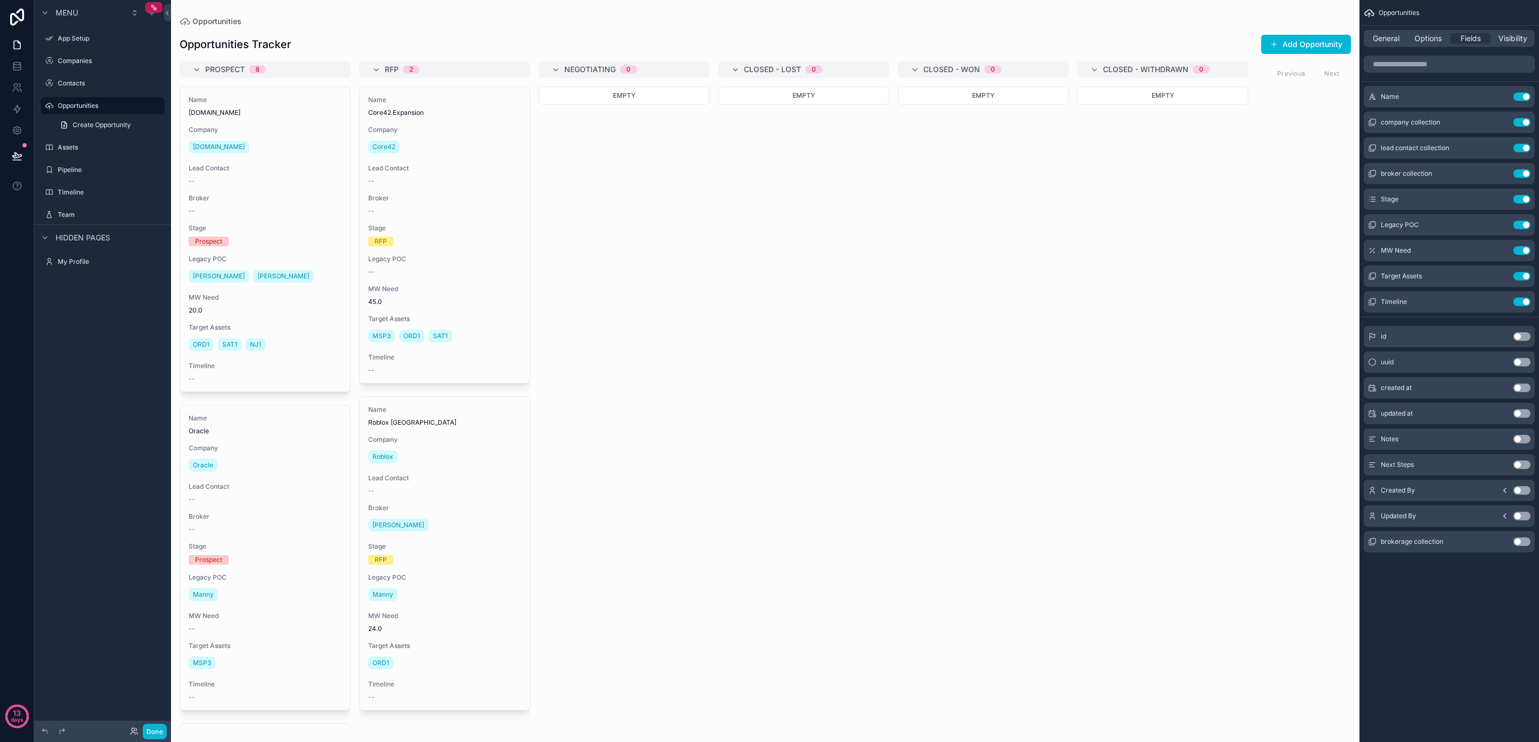
click at [1524, 144] on button "Use setting" at bounding box center [1522, 148] width 17 height 9
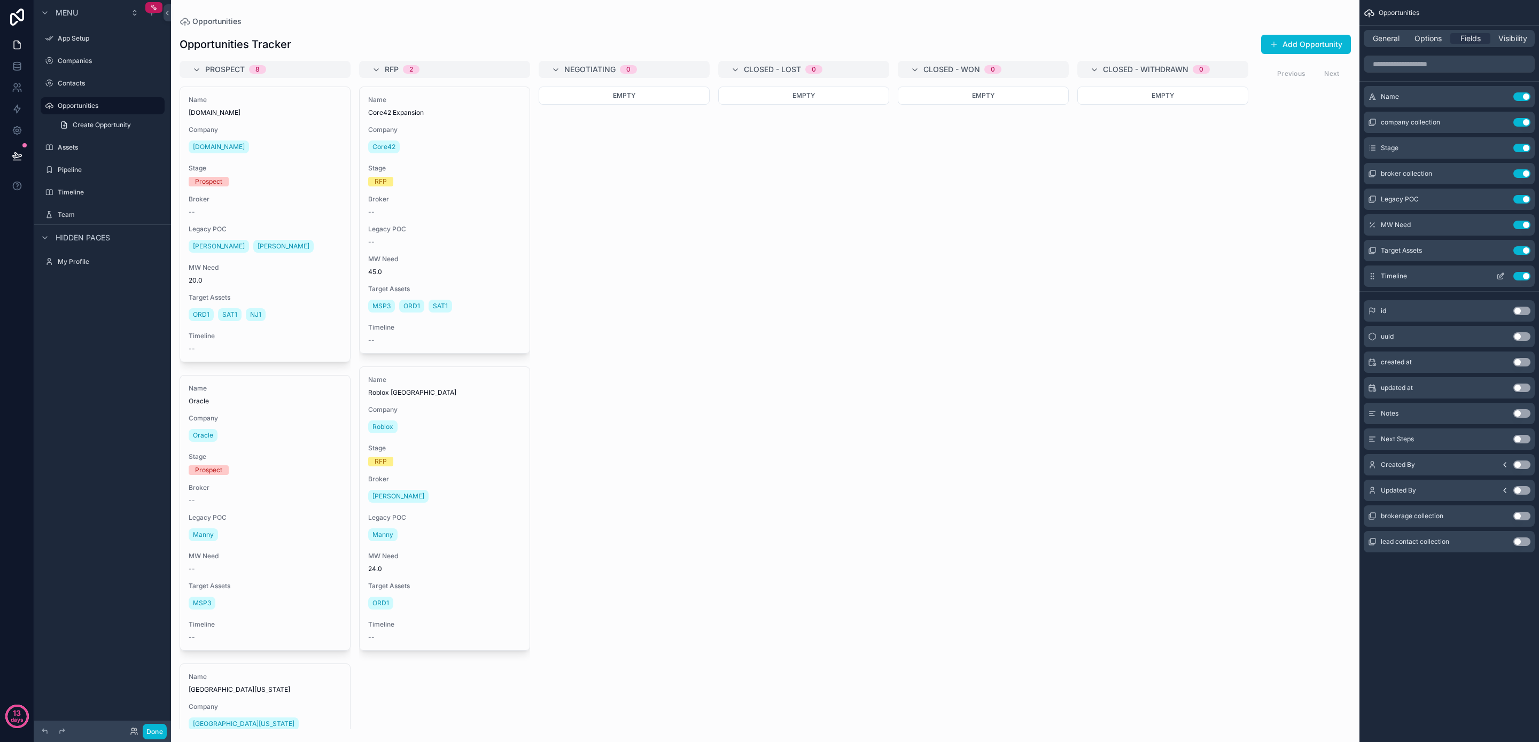
click at [1526, 276] on button "Use setting" at bounding box center [1522, 276] width 17 height 9
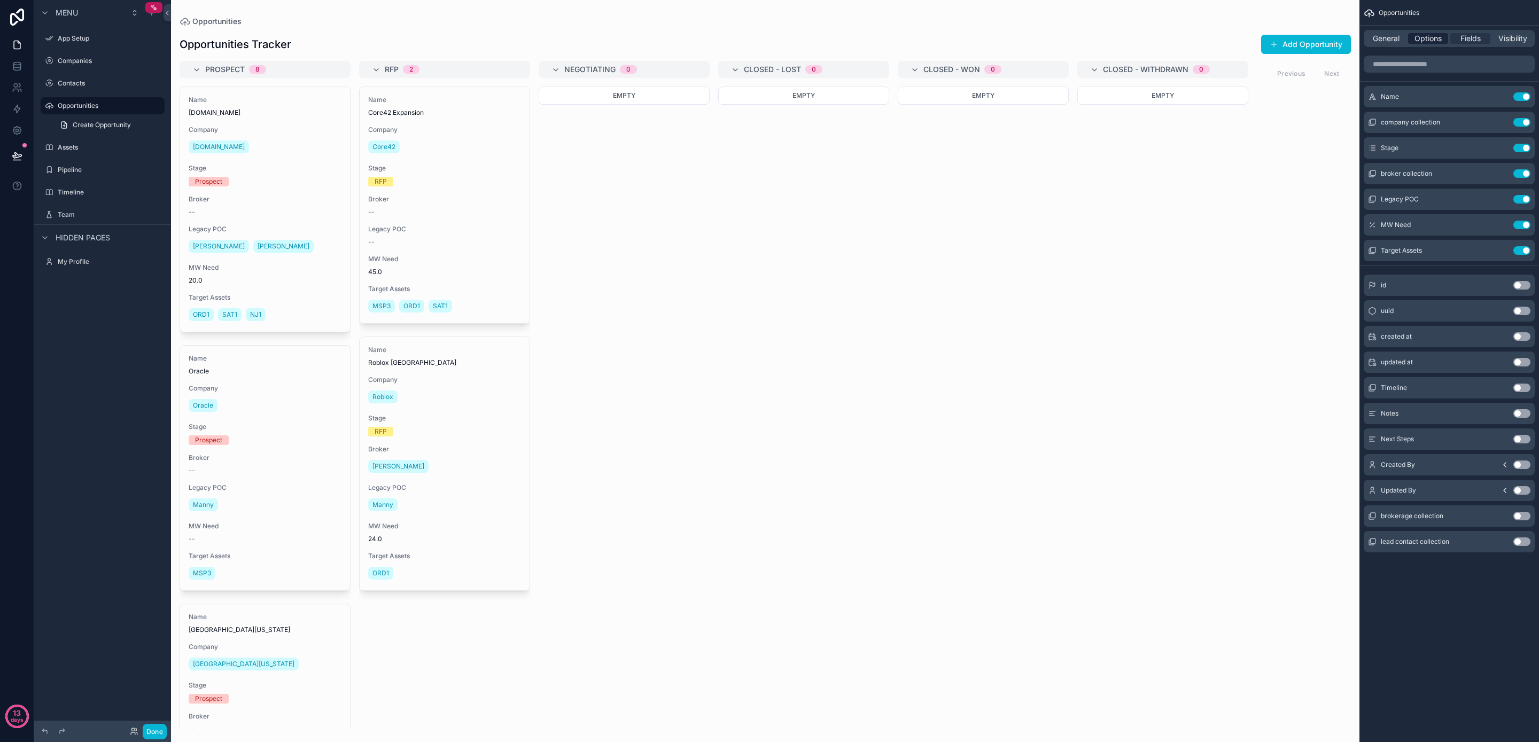
click at [1428, 40] on span "Options" at bounding box center [1428, 38] width 27 height 11
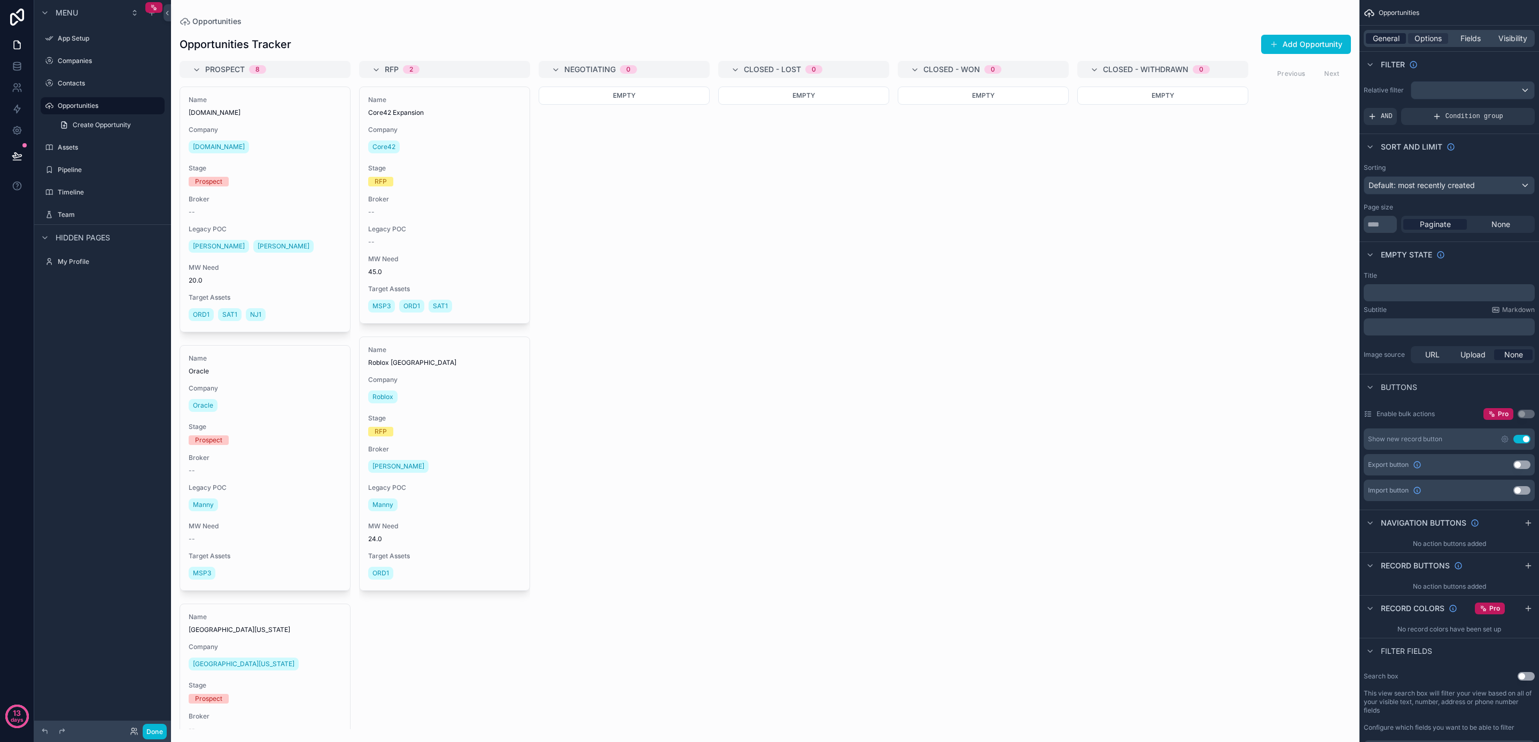
click at [1391, 41] on span "General" at bounding box center [1386, 38] width 27 height 11
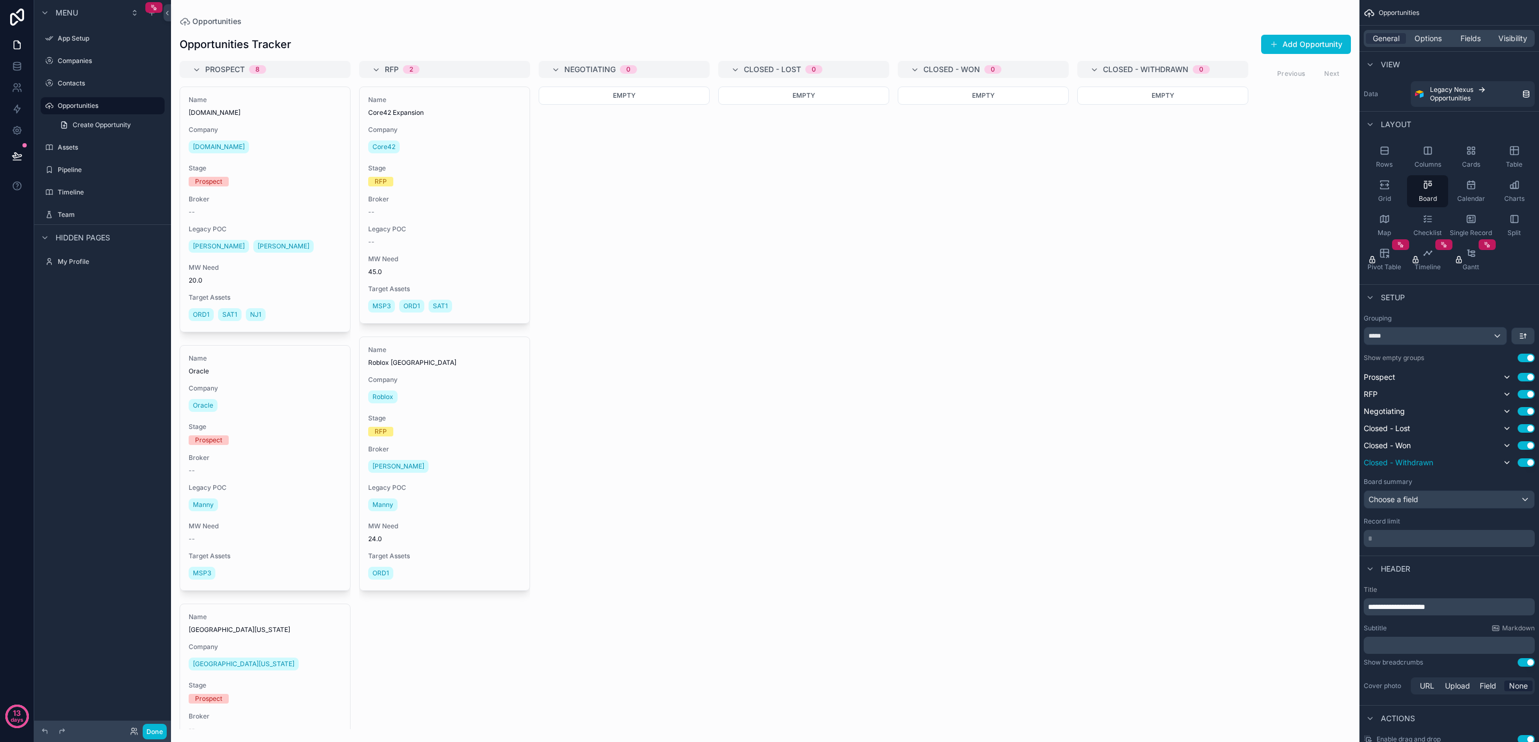
click at [1526, 462] on button "Use setting" at bounding box center [1526, 463] width 17 height 9
click at [1526, 444] on button "Use setting" at bounding box center [1526, 446] width 17 height 9
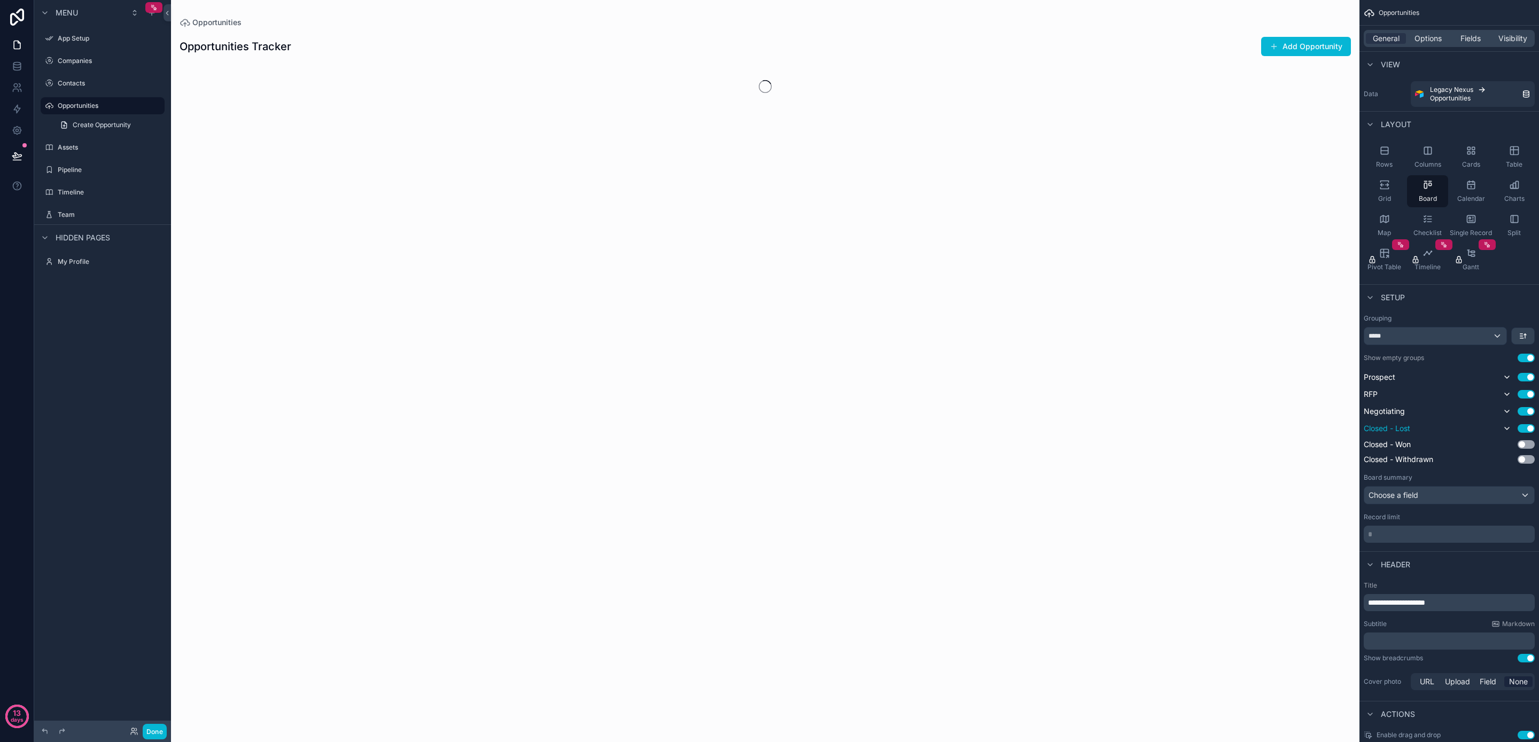
click at [1527, 428] on button "Use setting" at bounding box center [1526, 428] width 17 height 9
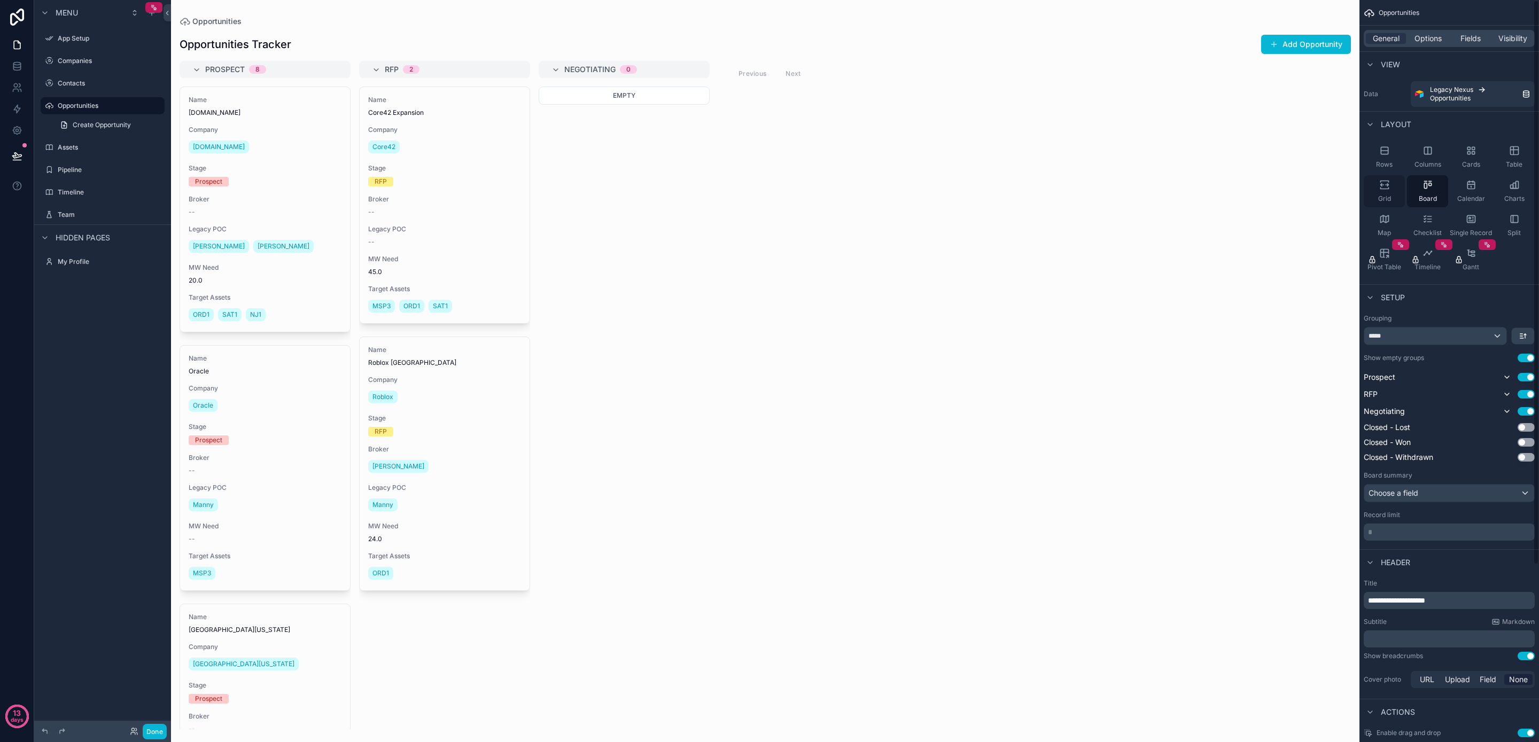
click at [1383, 184] on icon "scrollable content" at bounding box center [1382, 185] width 3 height 3
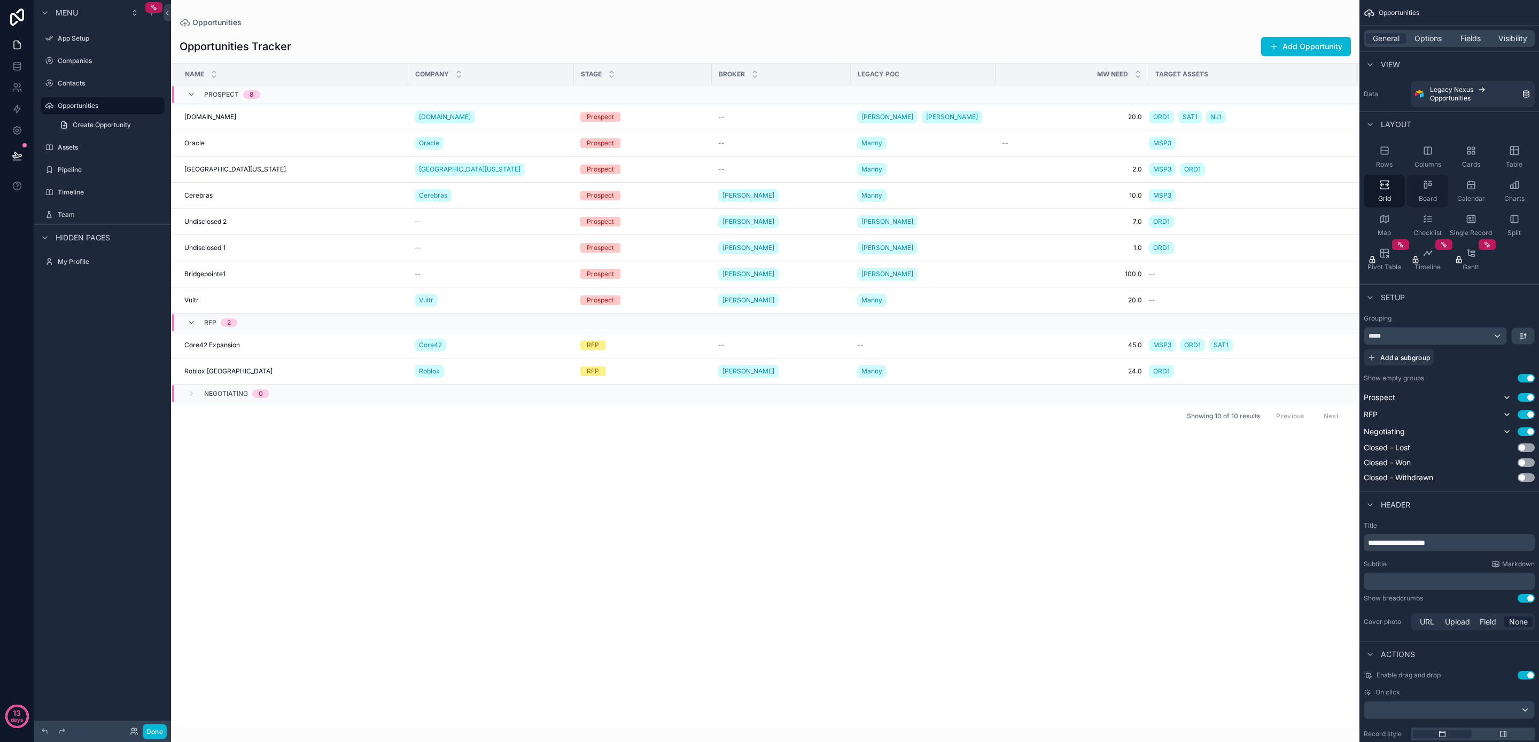
click at [1421, 183] on div "Board" at bounding box center [1427, 191] width 41 height 32
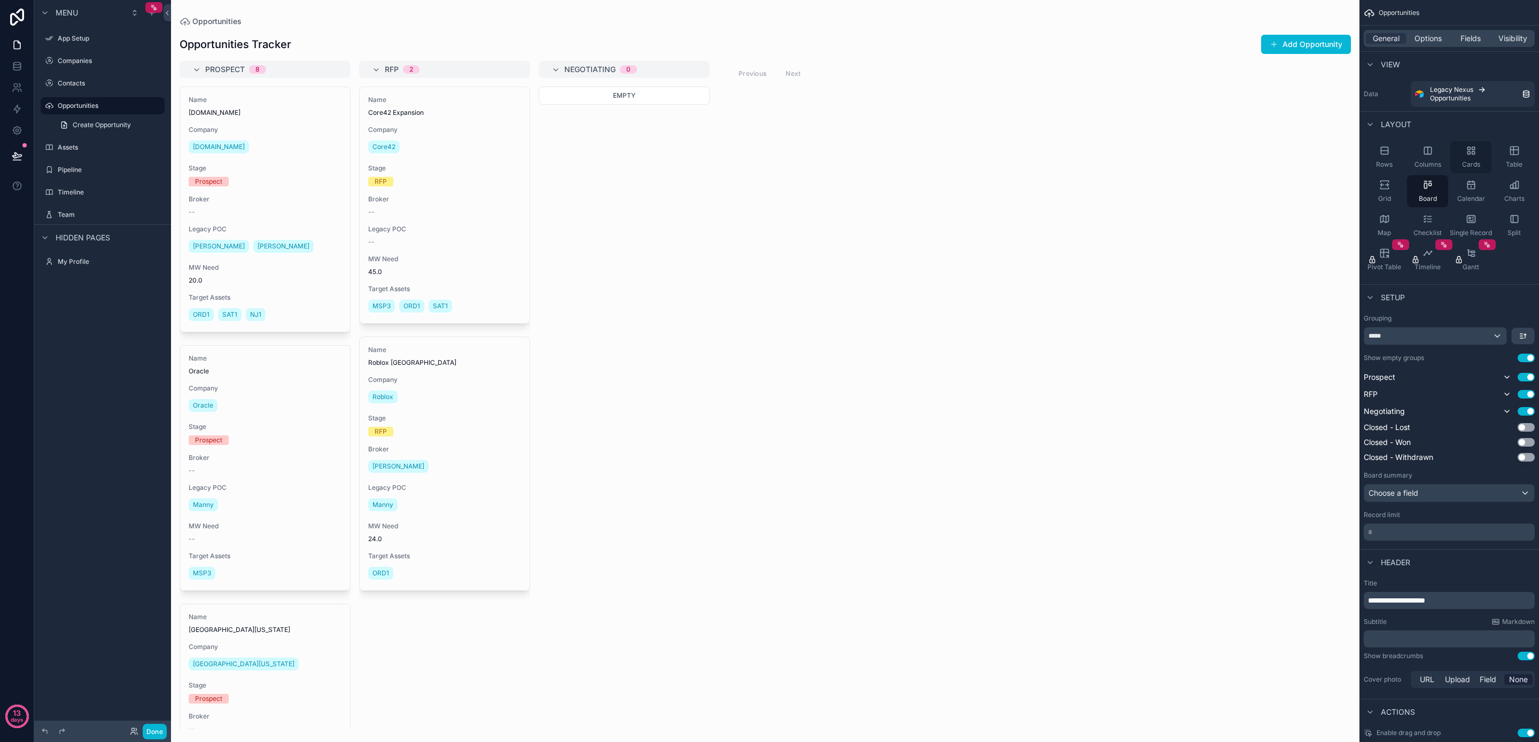
click at [1470, 159] on div "Cards" at bounding box center [1471, 157] width 41 height 32
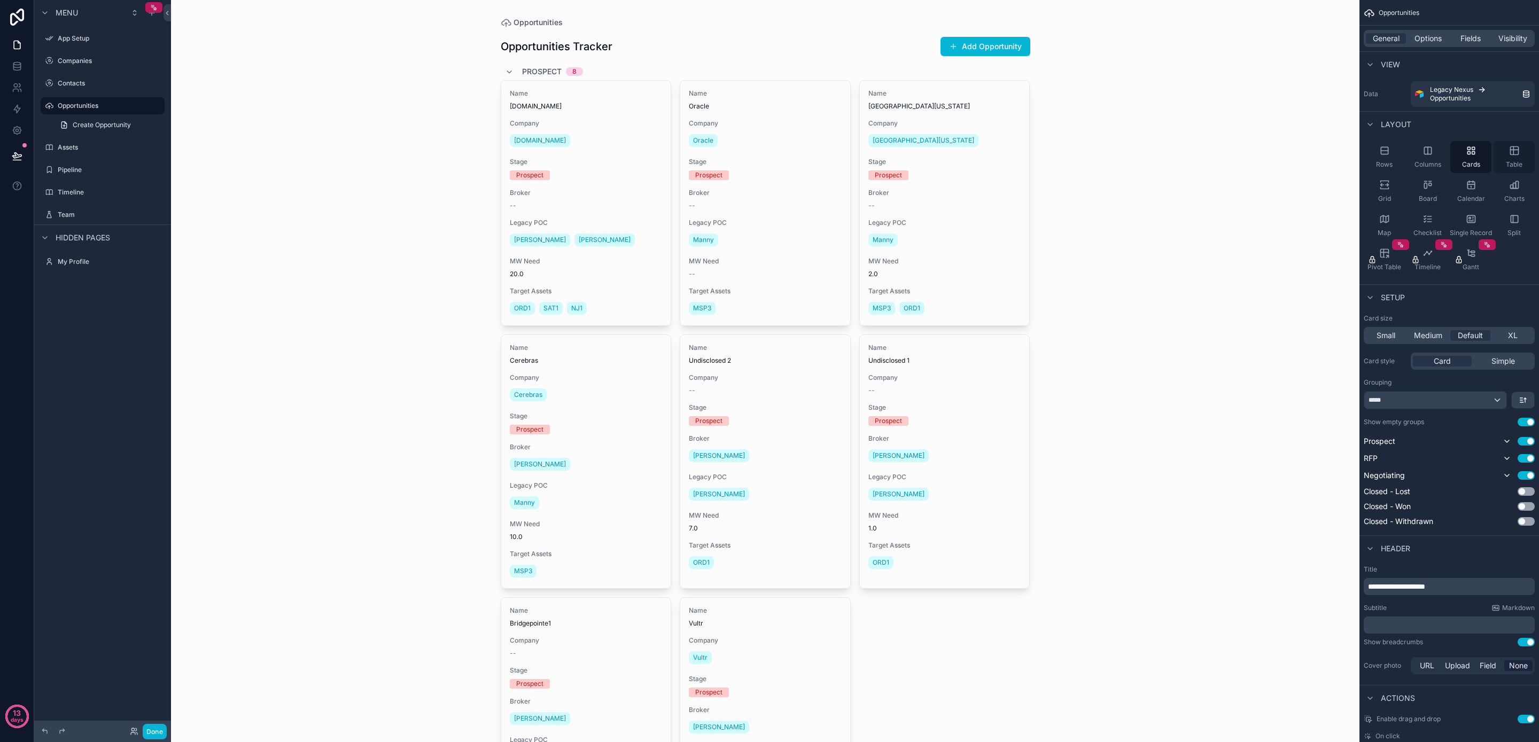
click at [1515, 159] on div "Table" at bounding box center [1514, 157] width 41 height 32
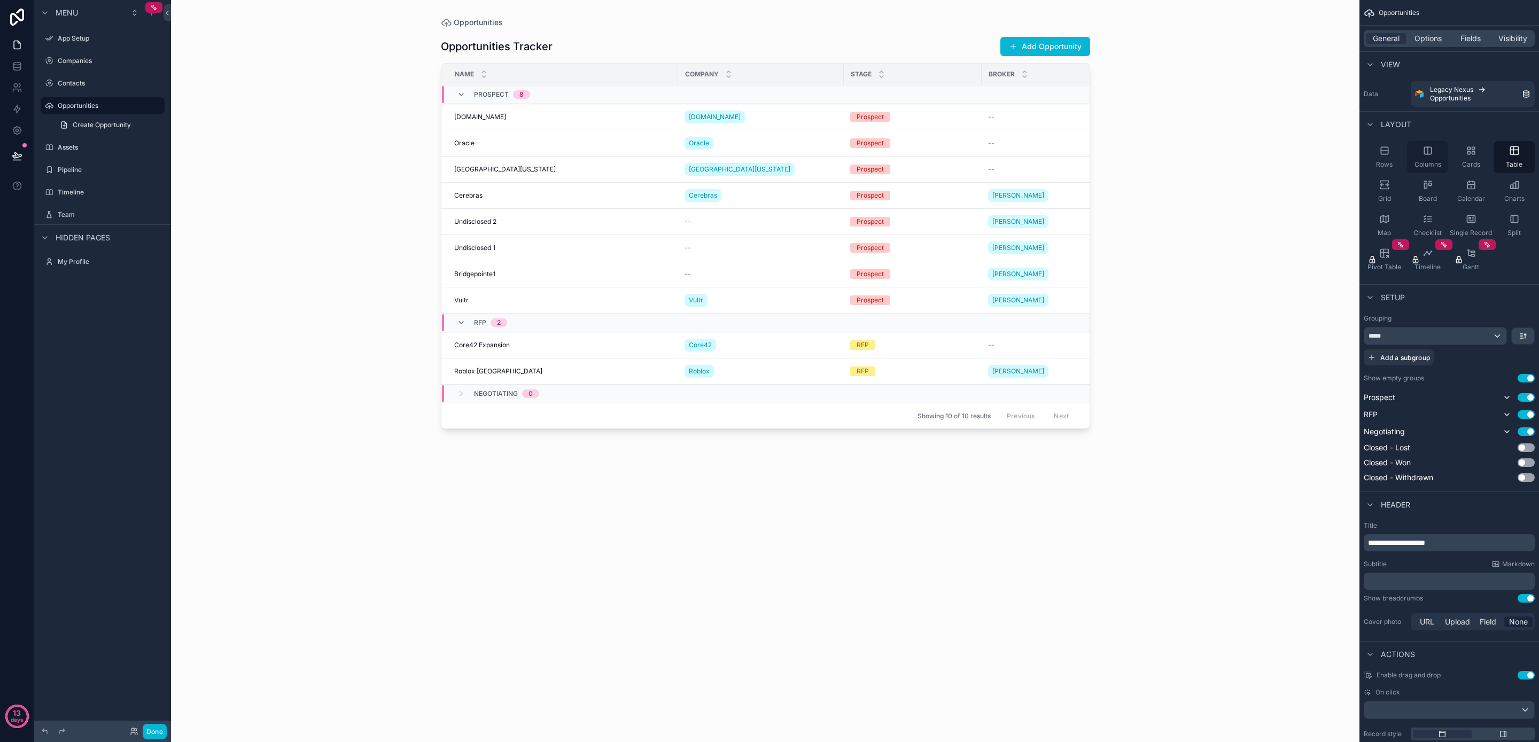
click at [1435, 161] on span "Columns" at bounding box center [1428, 164] width 27 height 9
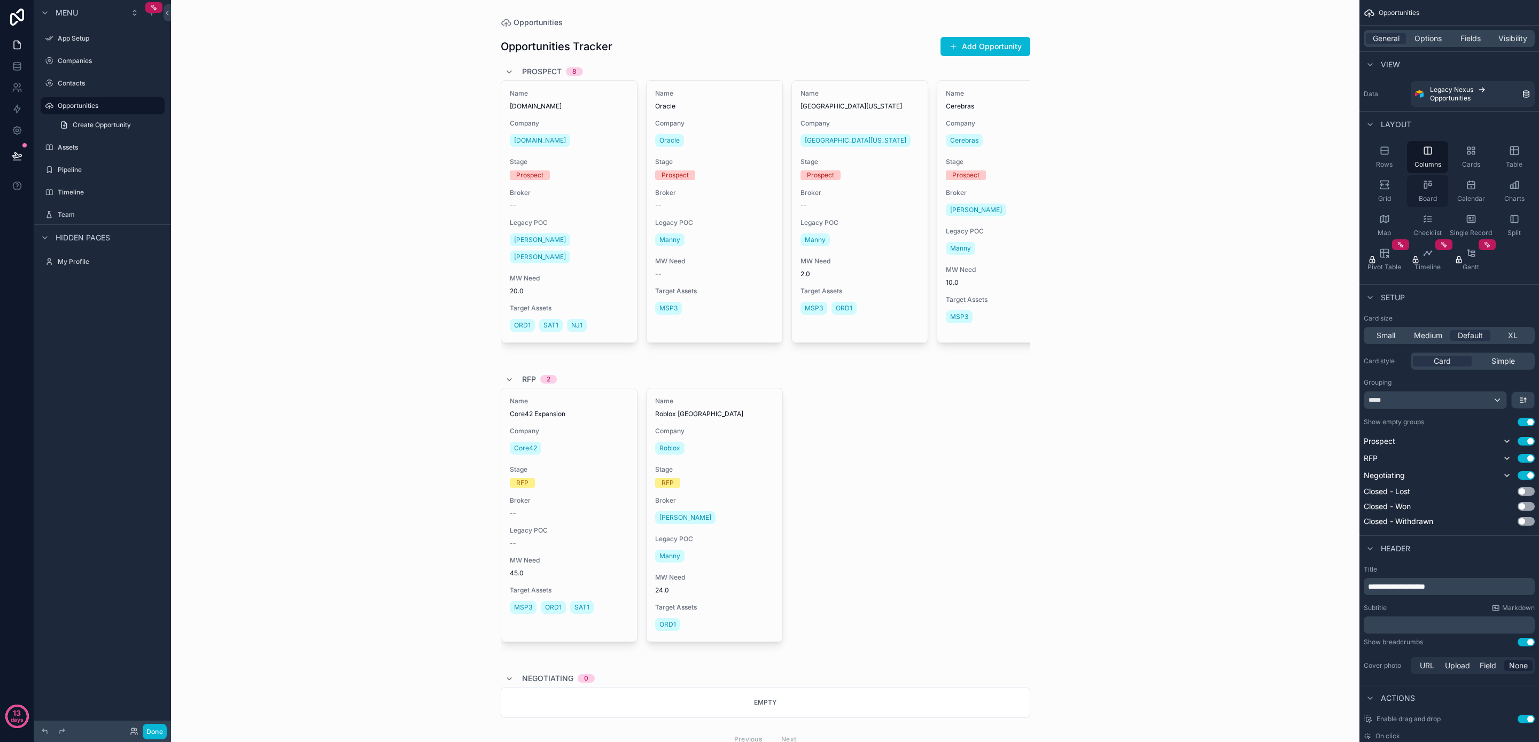
click at [1430, 189] on icon "scrollable content" at bounding box center [1428, 185] width 11 height 11
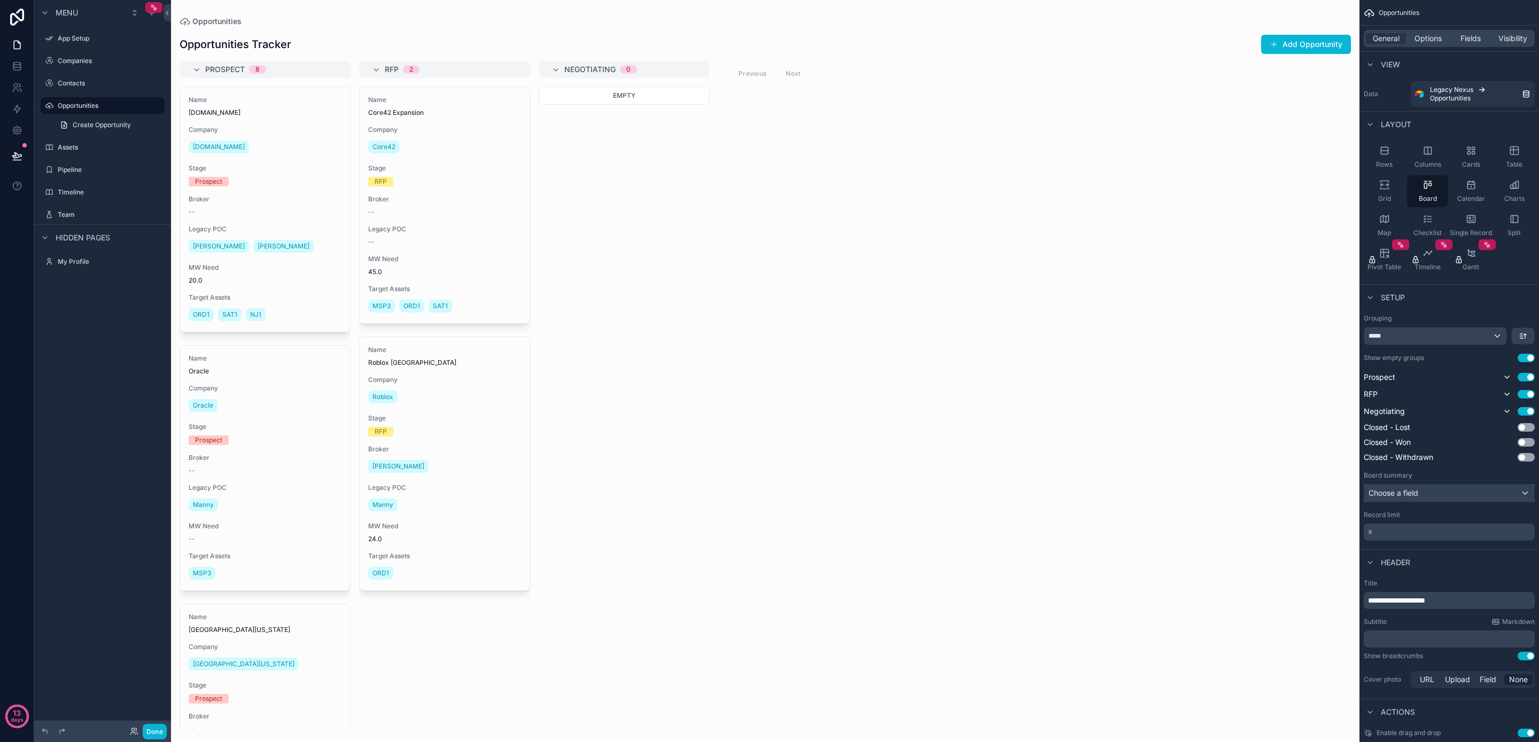
click at [1420, 492] on div "Choose a field" at bounding box center [1450, 493] width 170 height 17
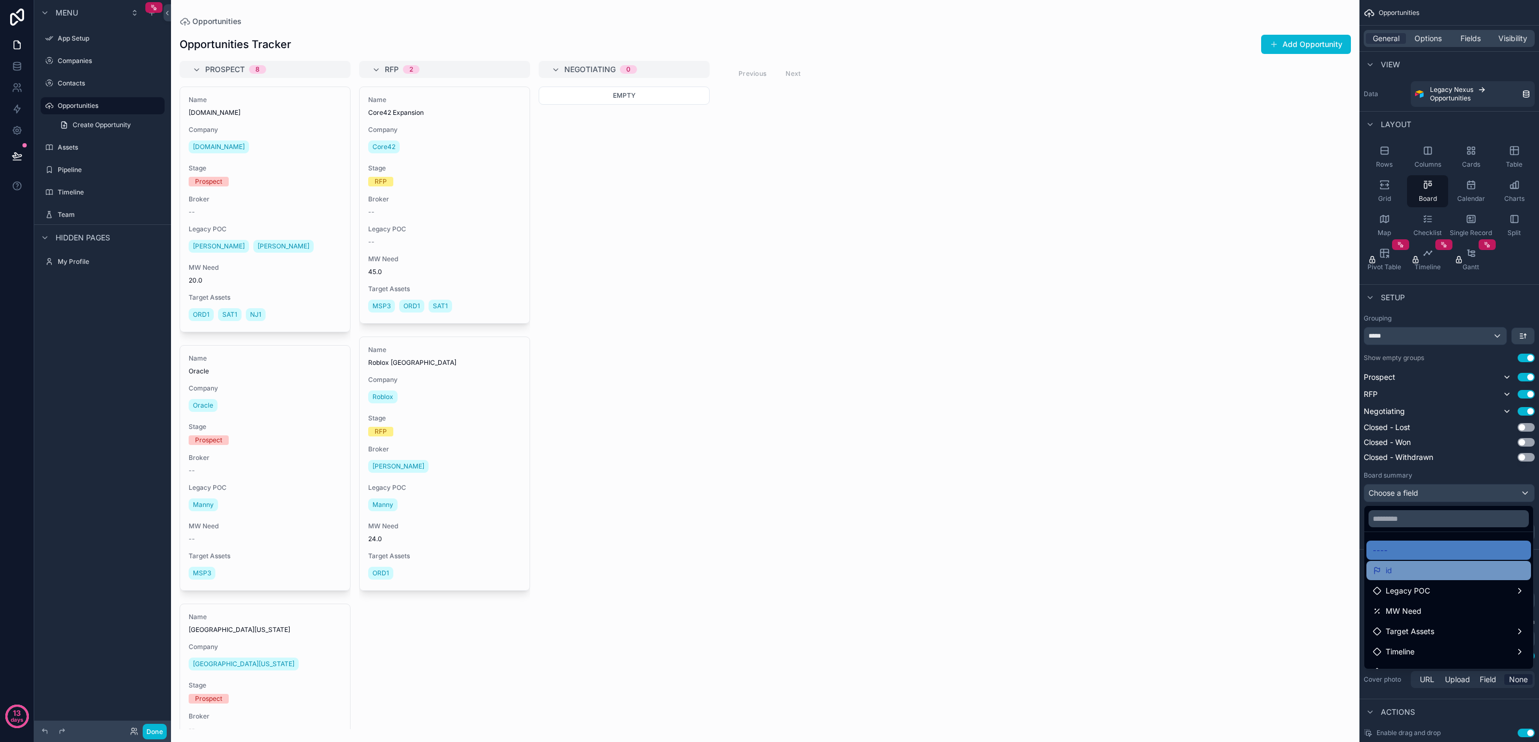
click at [1425, 571] on div "id" at bounding box center [1449, 570] width 152 height 13
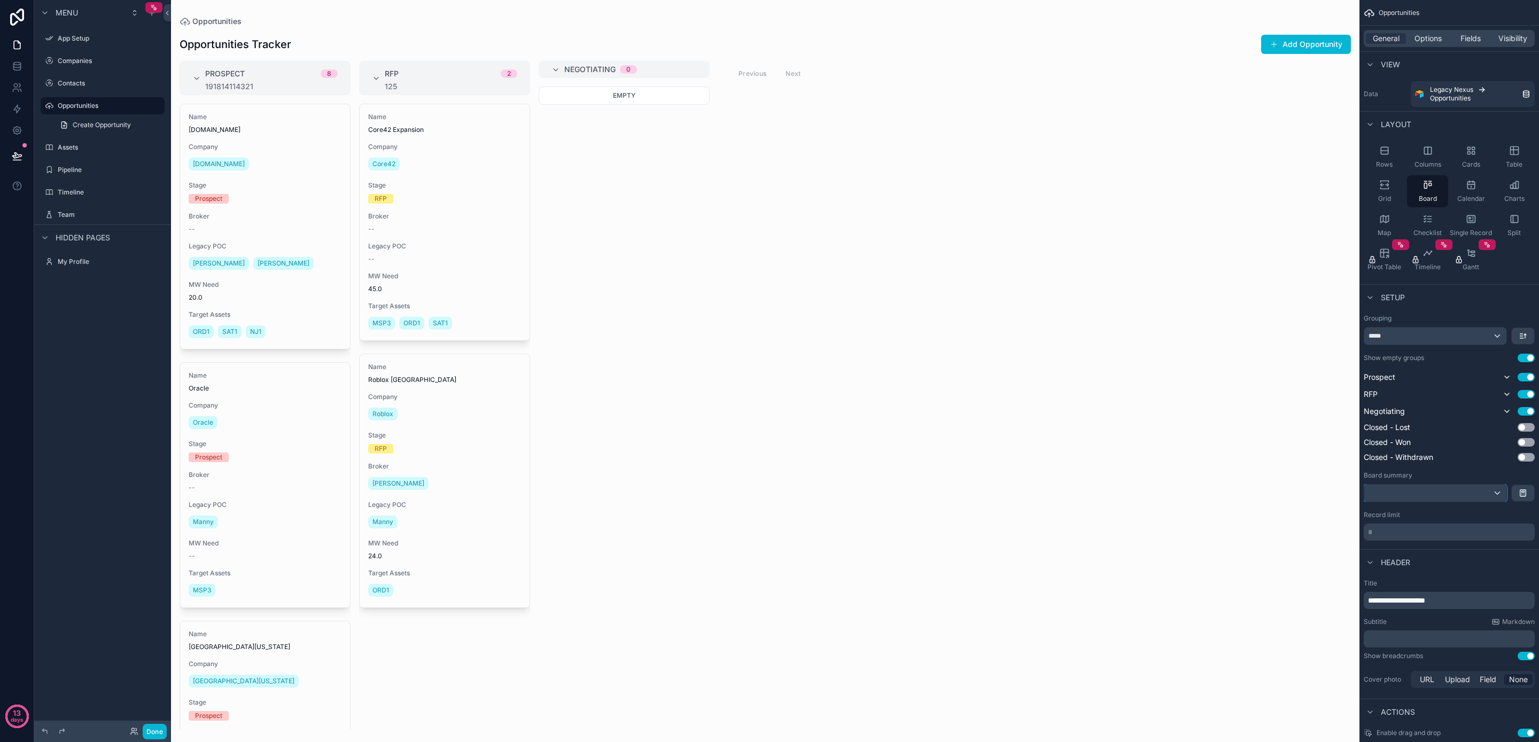
click at [1496, 491] on div "scrollable content" at bounding box center [1436, 493] width 142 height 17
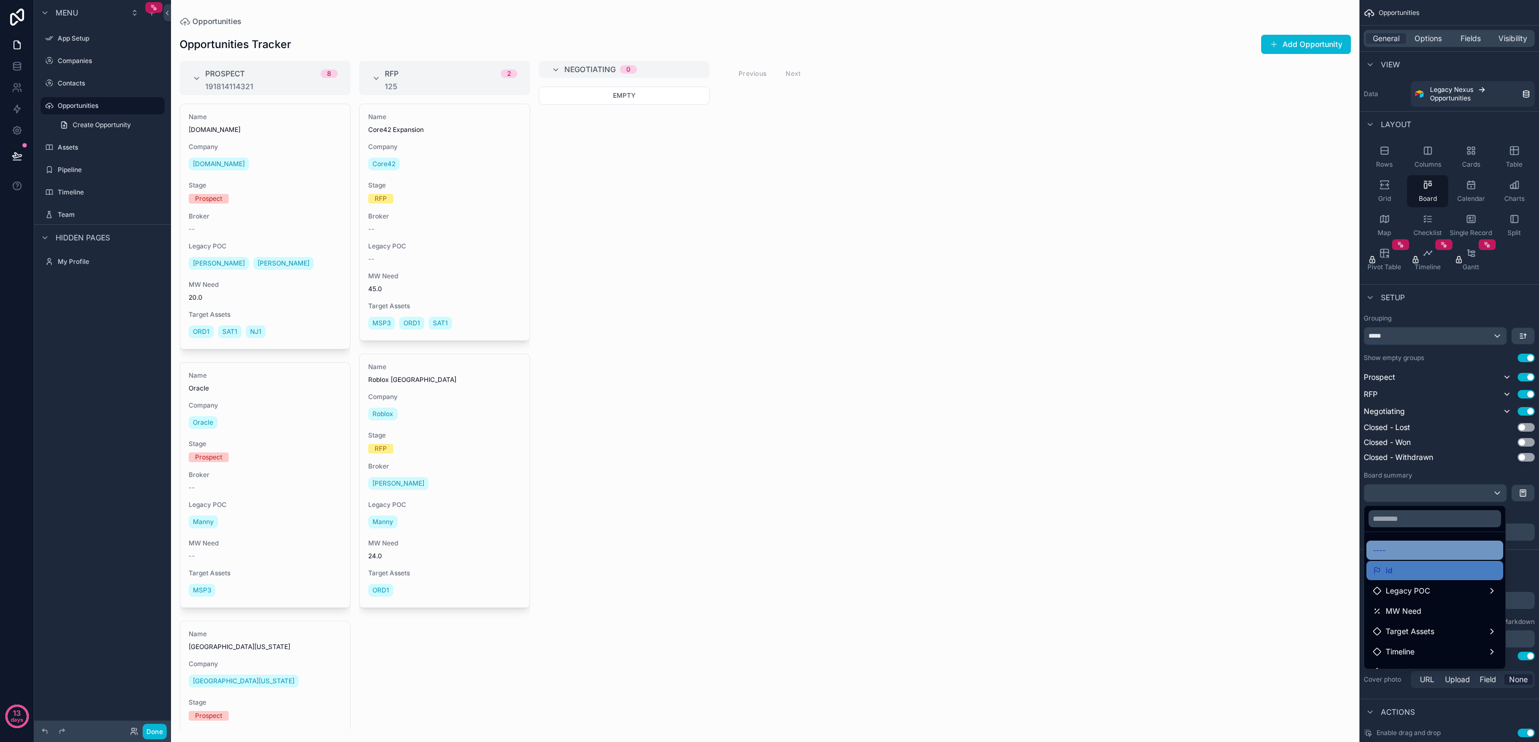
click at [1461, 544] on div "----" at bounding box center [1435, 550] width 137 height 19
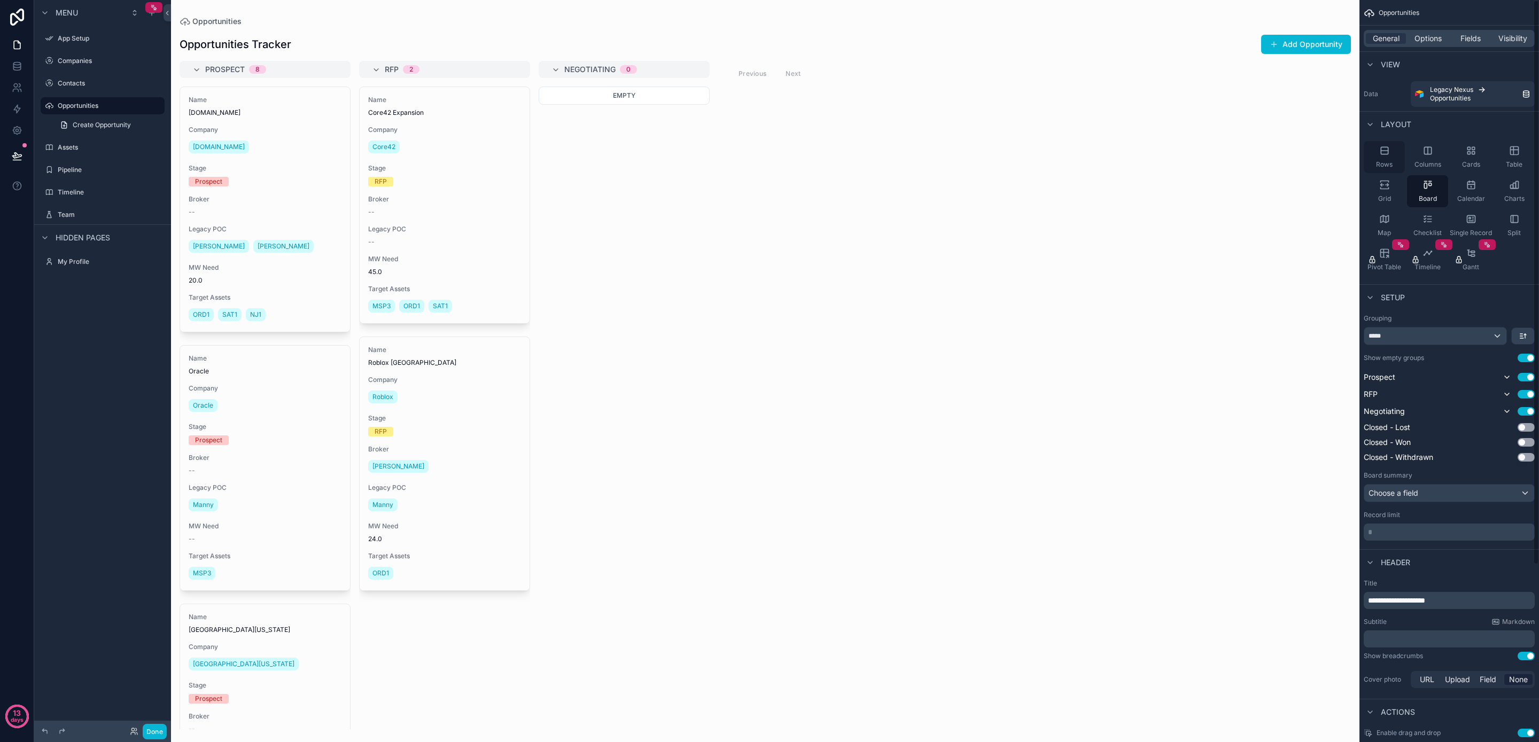
click at [1389, 158] on div "Rows" at bounding box center [1384, 157] width 41 height 32
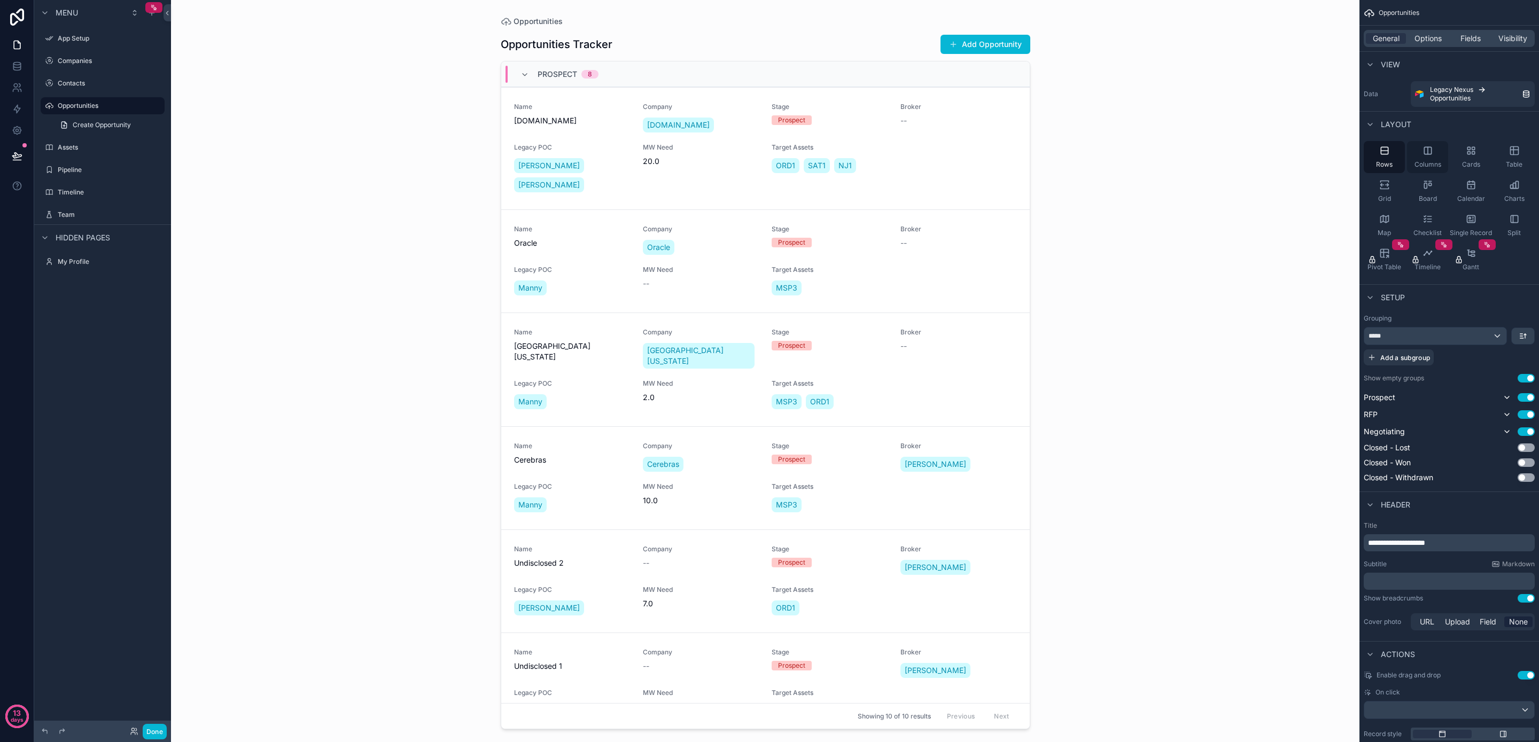
click at [1419, 158] on div "Columns" at bounding box center [1427, 157] width 41 height 32
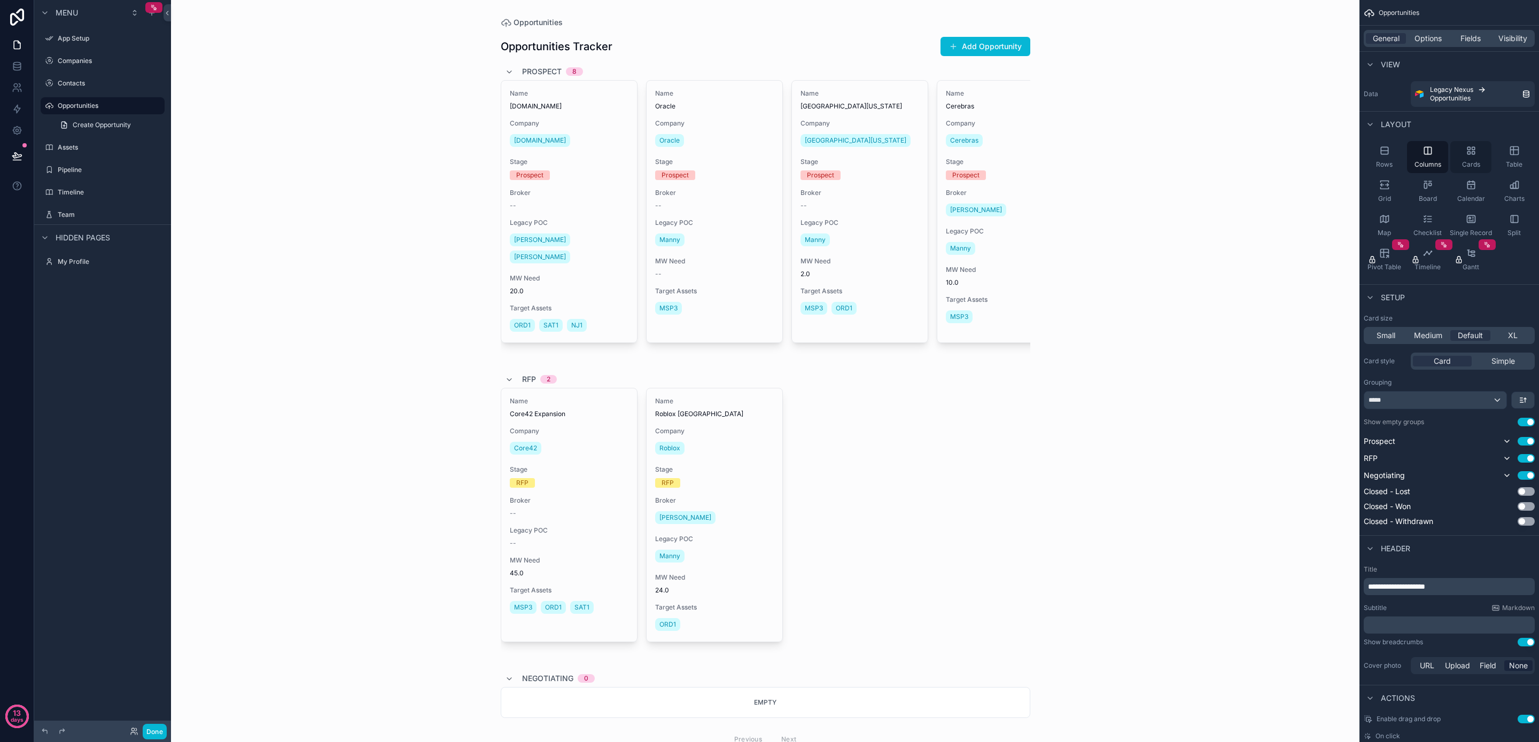
click at [1457, 156] on div "Cards" at bounding box center [1471, 157] width 41 height 32
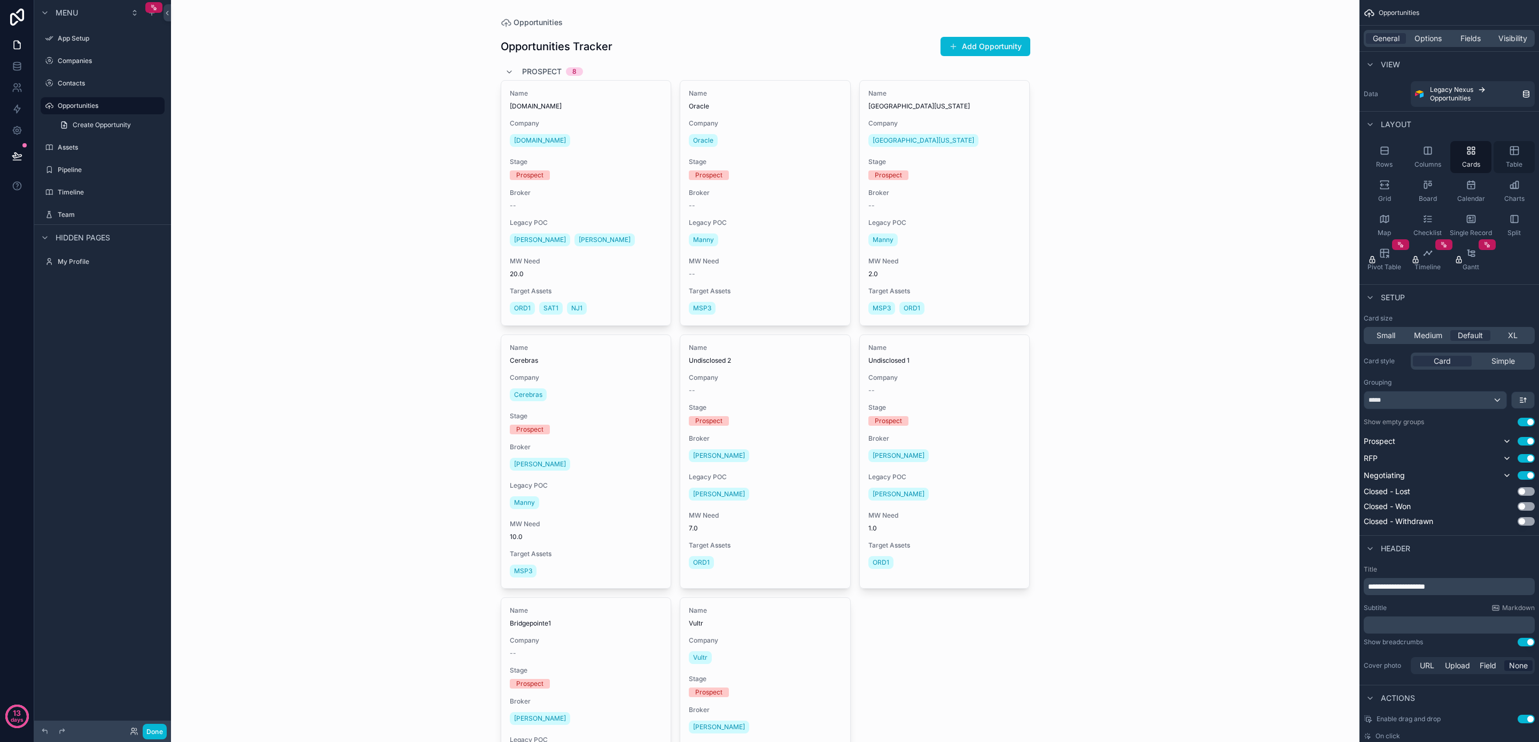
click at [1515, 165] on span "Table" at bounding box center [1514, 164] width 17 height 9
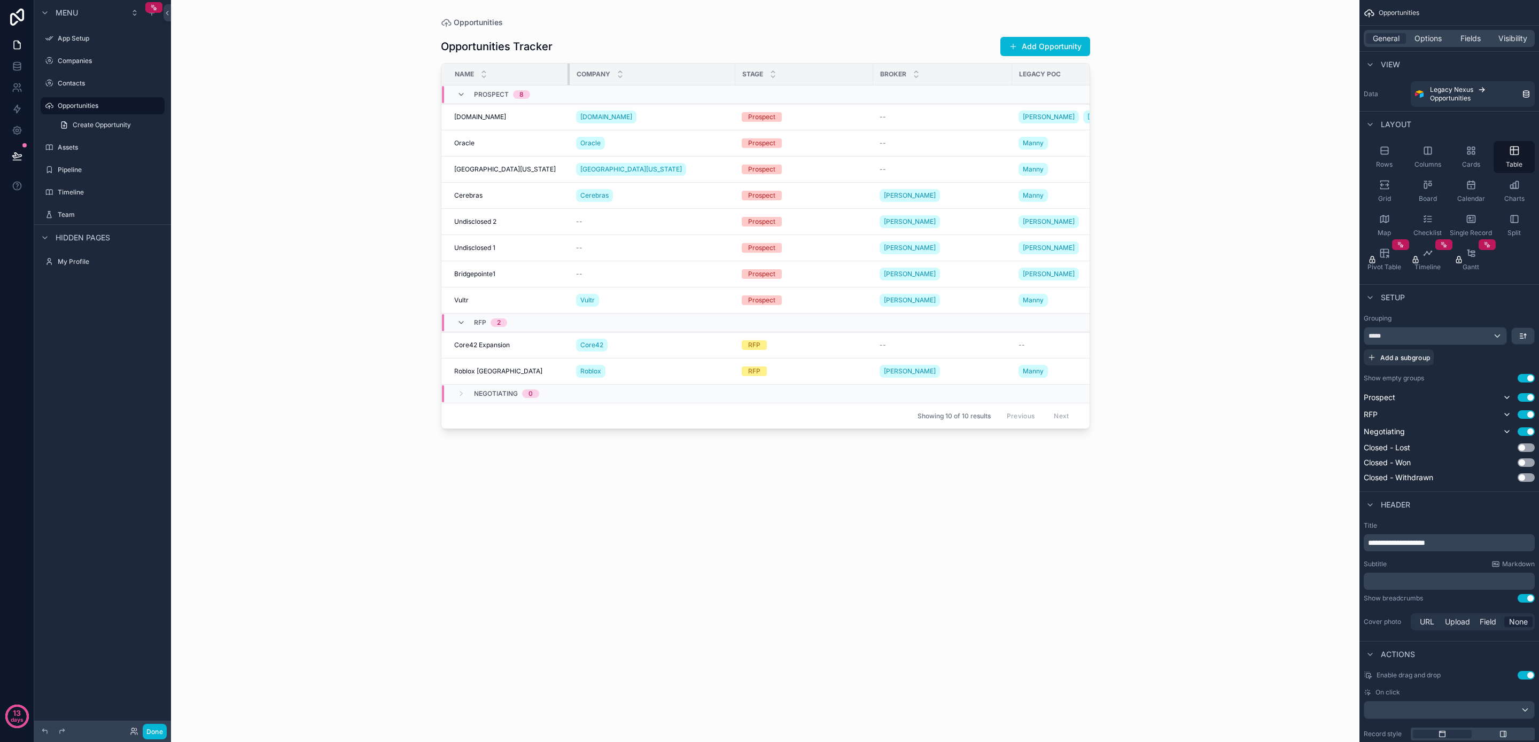
drag, startPoint x: 677, startPoint y: 69, endPoint x: 568, endPoint y: 75, distance: 108.7
click at [568, 75] on div "scrollable content" at bounding box center [570, 74] width 4 height 21
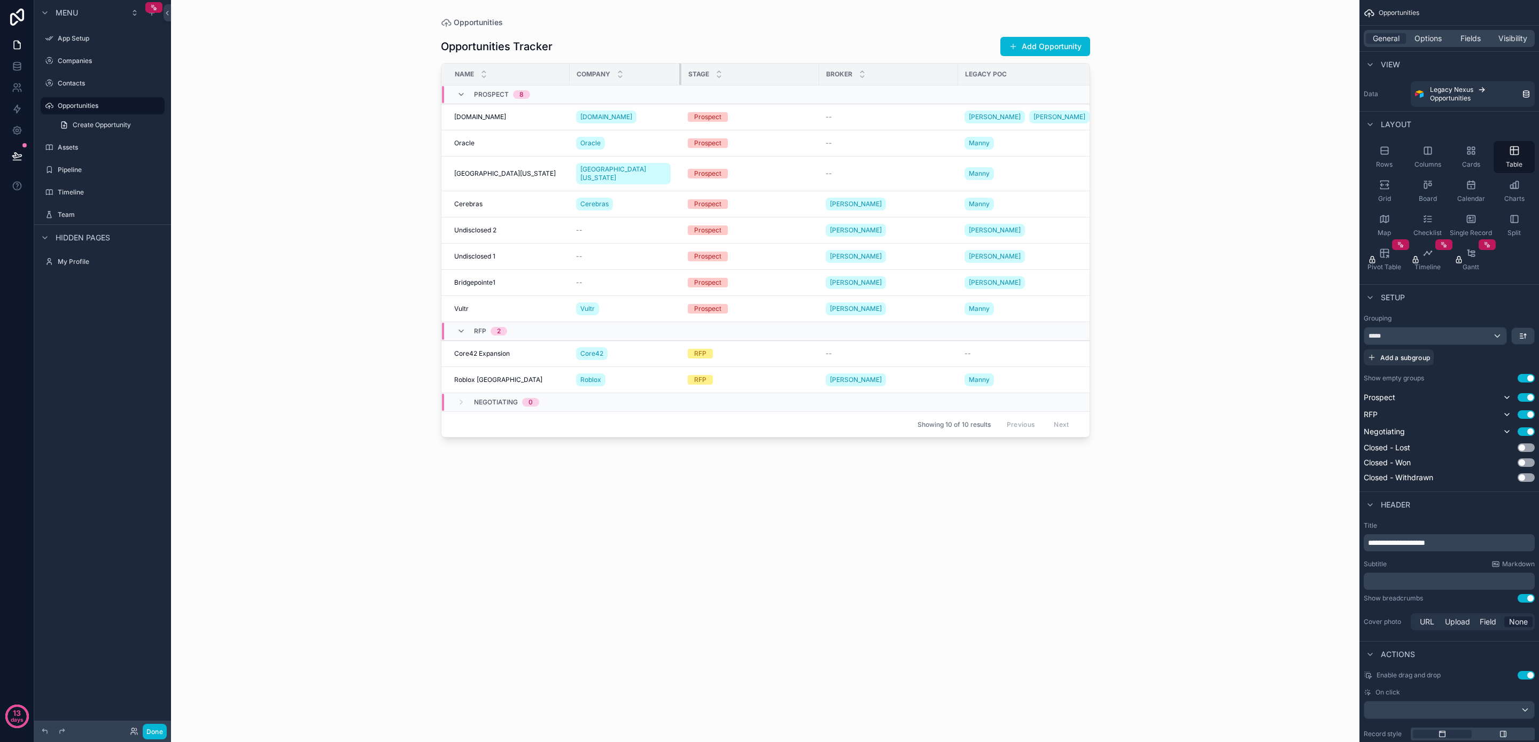
drag, startPoint x: 733, startPoint y: 66, endPoint x: 679, endPoint y: 71, distance: 54.2
click at [679, 71] on div "scrollable content" at bounding box center [681, 74] width 4 height 21
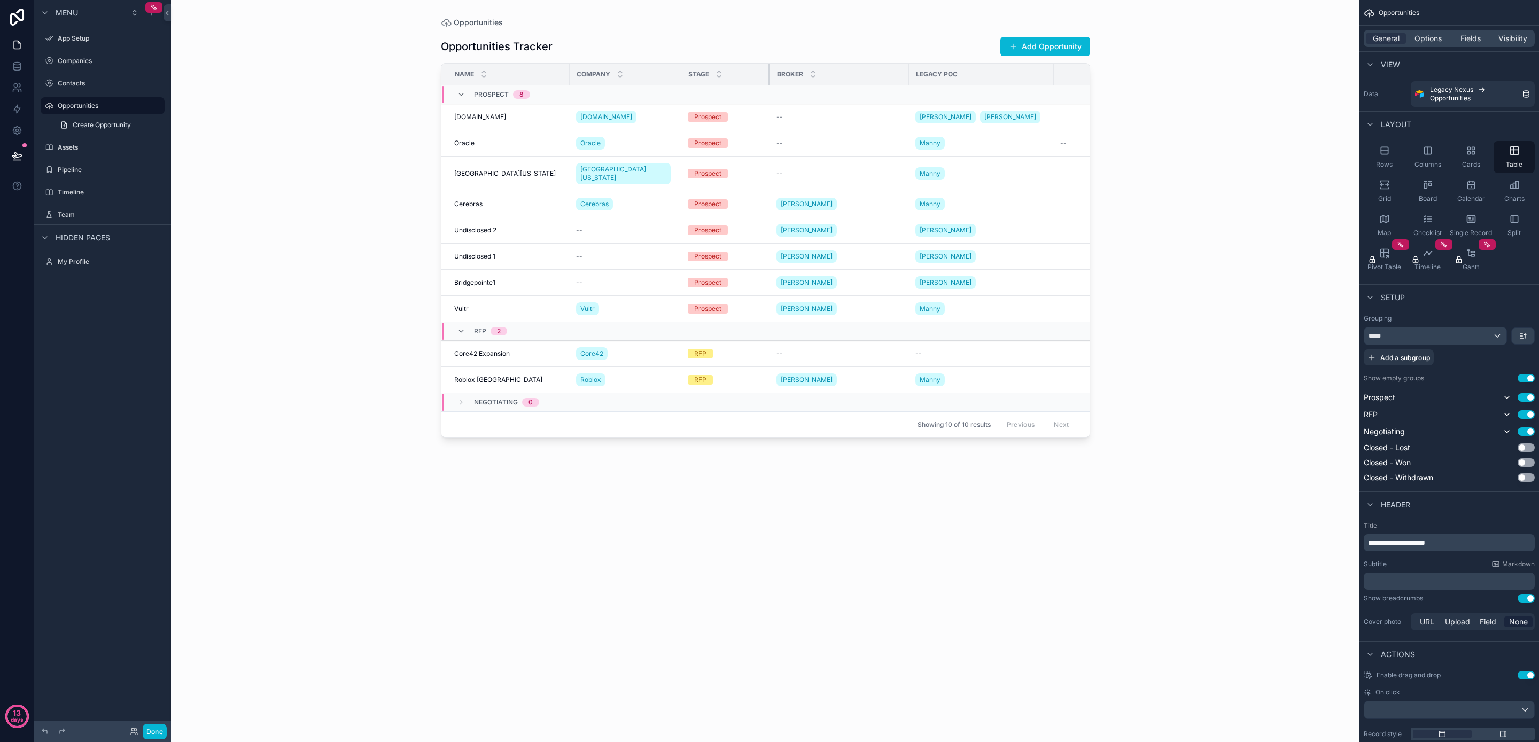
drag, startPoint x: 818, startPoint y: 66, endPoint x: 769, endPoint y: 69, distance: 49.2
click at [769, 69] on div "scrollable content" at bounding box center [770, 74] width 4 height 21
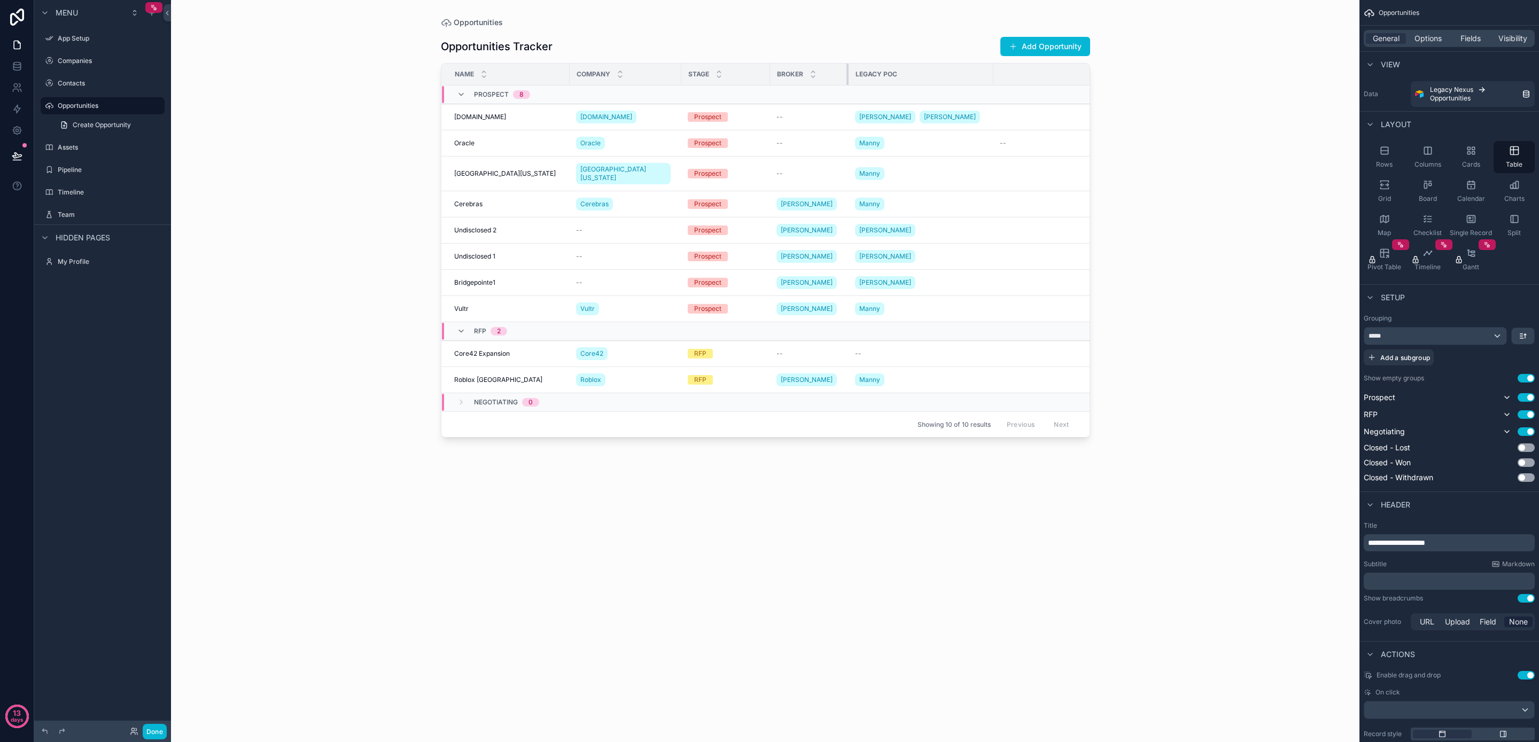
drag, startPoint x: 908, startPoint y: 67, endPoint x: 848, endPoint y: 72, distance: 60.6
click at [848, 72] on div "scrollable content" at bounding box center [849, 74] width 4 height 21
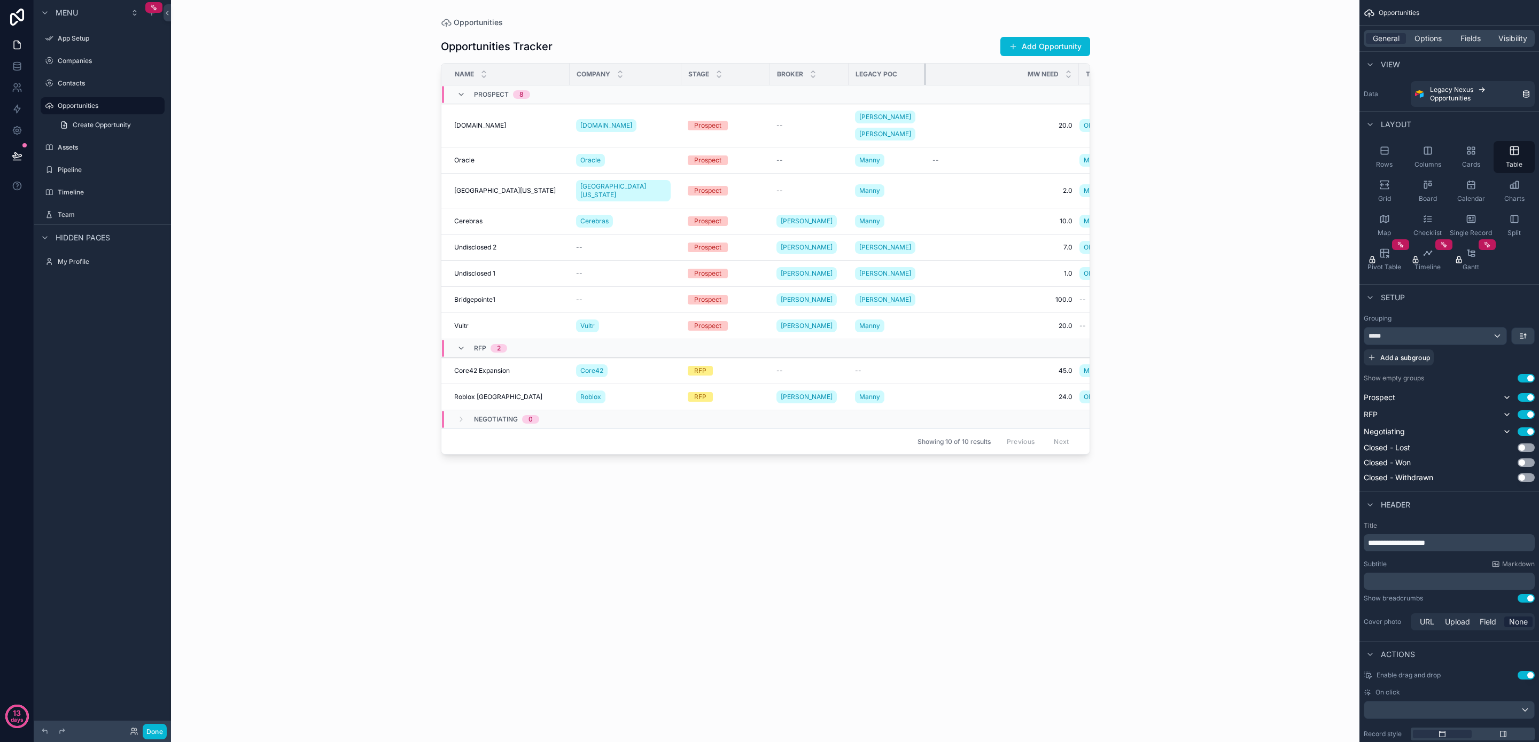
drag, startPoint x: 992, startPoint y: 71, endPoint x: 925, endPoint y: 76, distance: 67.1
click at [925, 76] on div "scrollable content" at bounding box center [926, 74] width 4 height 21
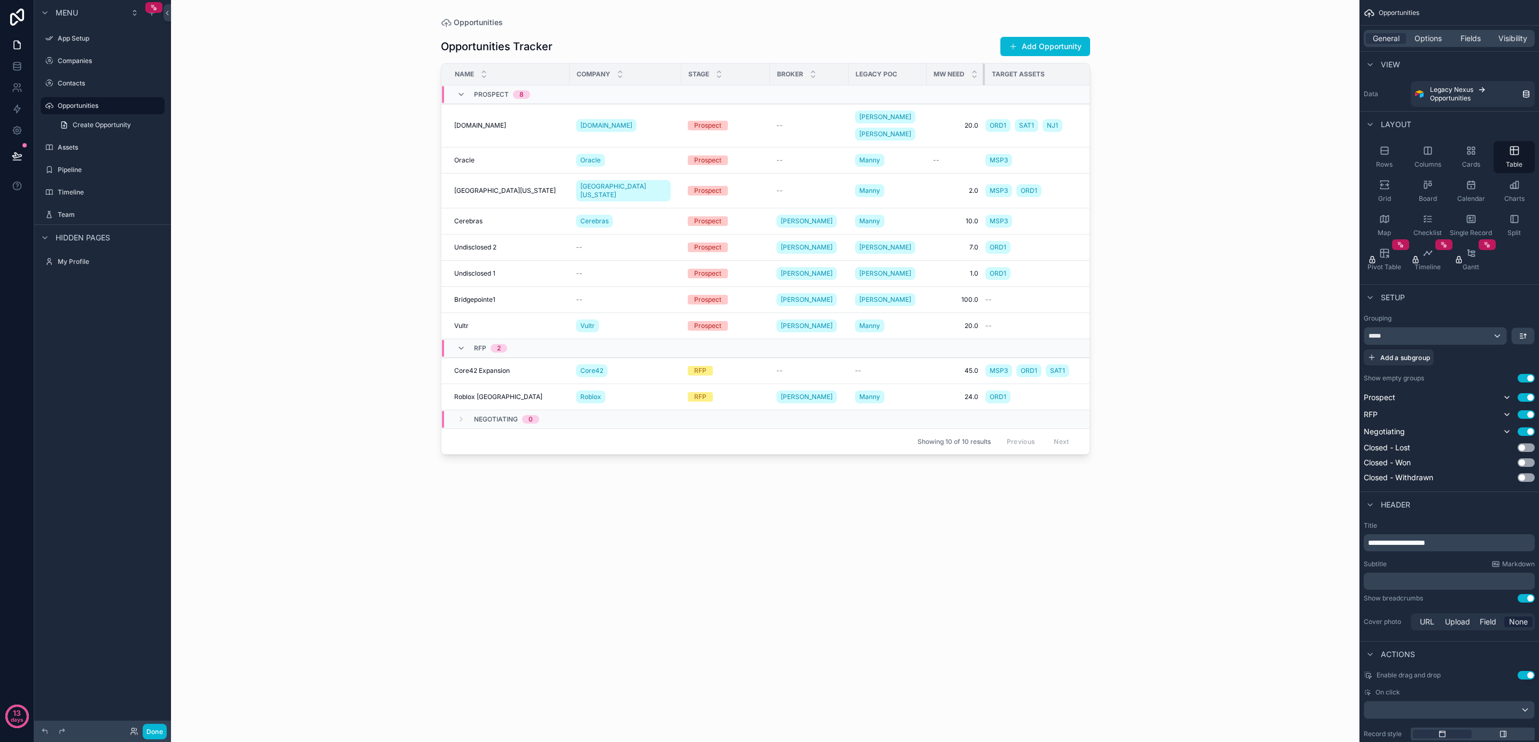
drag, startPoint x: 1078, startPoint y: 66, endPoint x: 980, endPoint y: 74, distance: 98.7
click at [980, 74] on th "MW Need" at bounding box center [956, 75] width 58 height 22
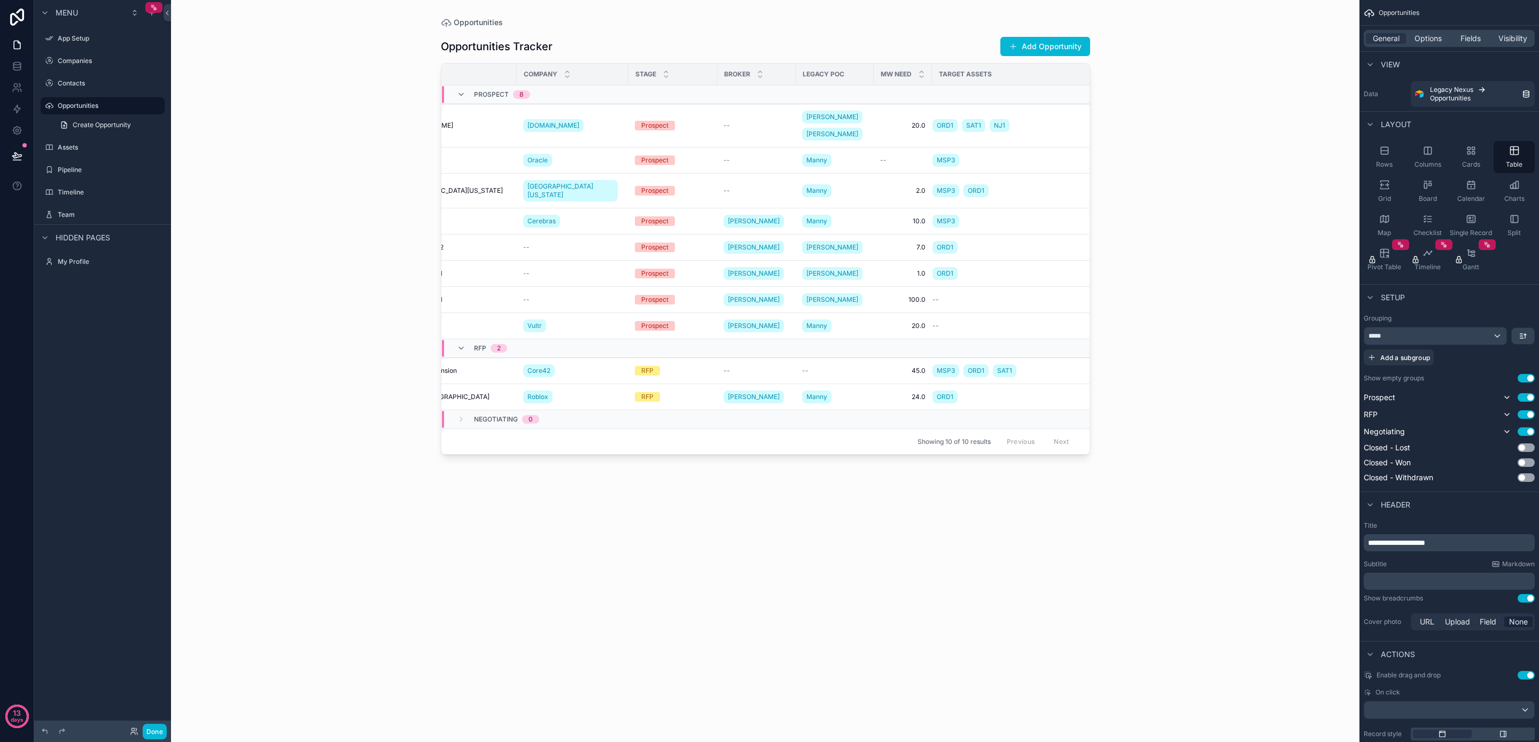
scroll to position [0, 106]
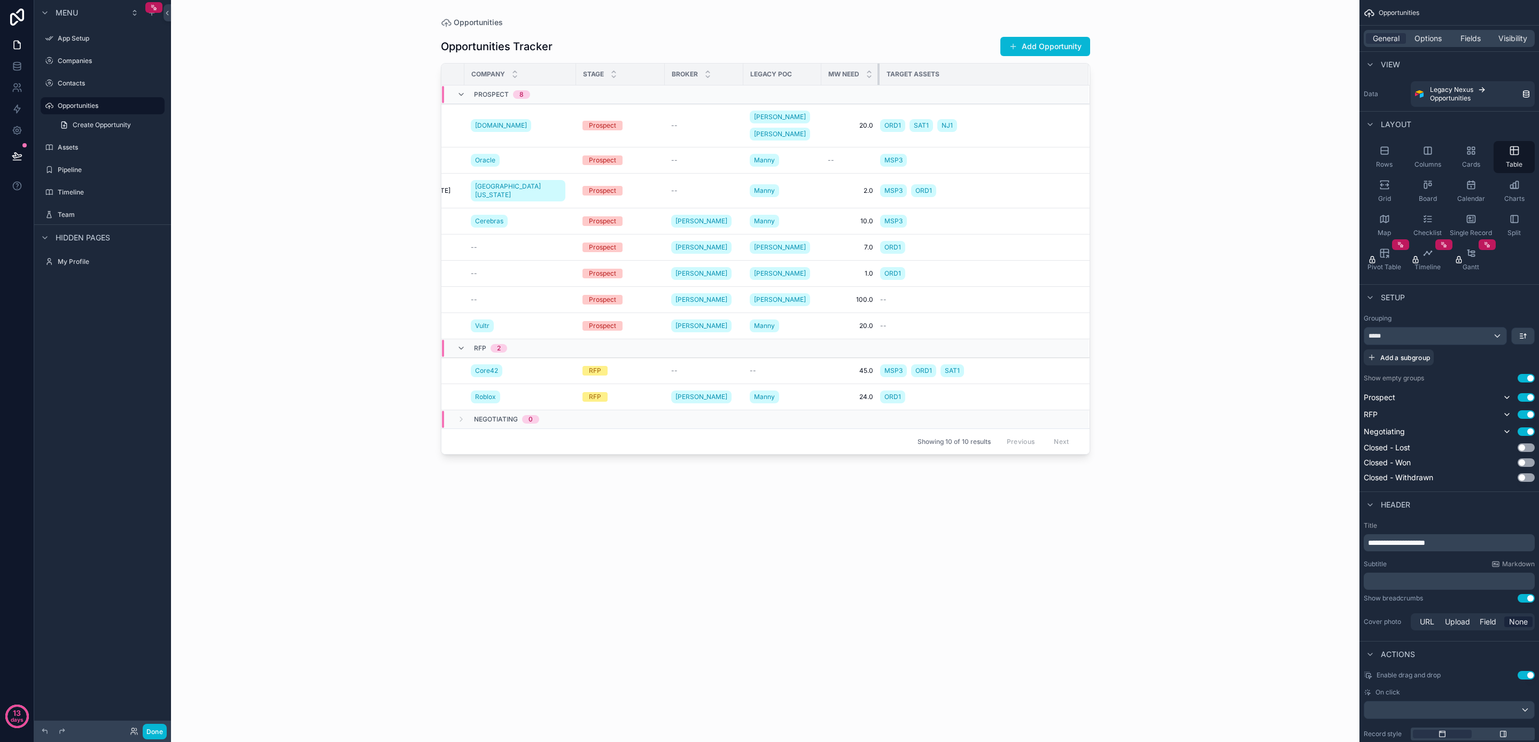
drag, startPoint x: 877, startPoint y: 72, endPoint x: 847, endPoint y: 73, distance: 30.0
click at [847, 73] on th "MW Need" at bounding box center [851, 75] width 58 height 22
drag, startPoint x: 1090, startPoint y: 71, endPoint x: 1033, endPoint y: 72, distance: 56.7
click at [1033, 72] on div "Name Company Stage Broker Legacy POC MW Need Target Assets Prospect 8 [DOMAIN_N…" at bounding box center [765, 259] width 649 height 392
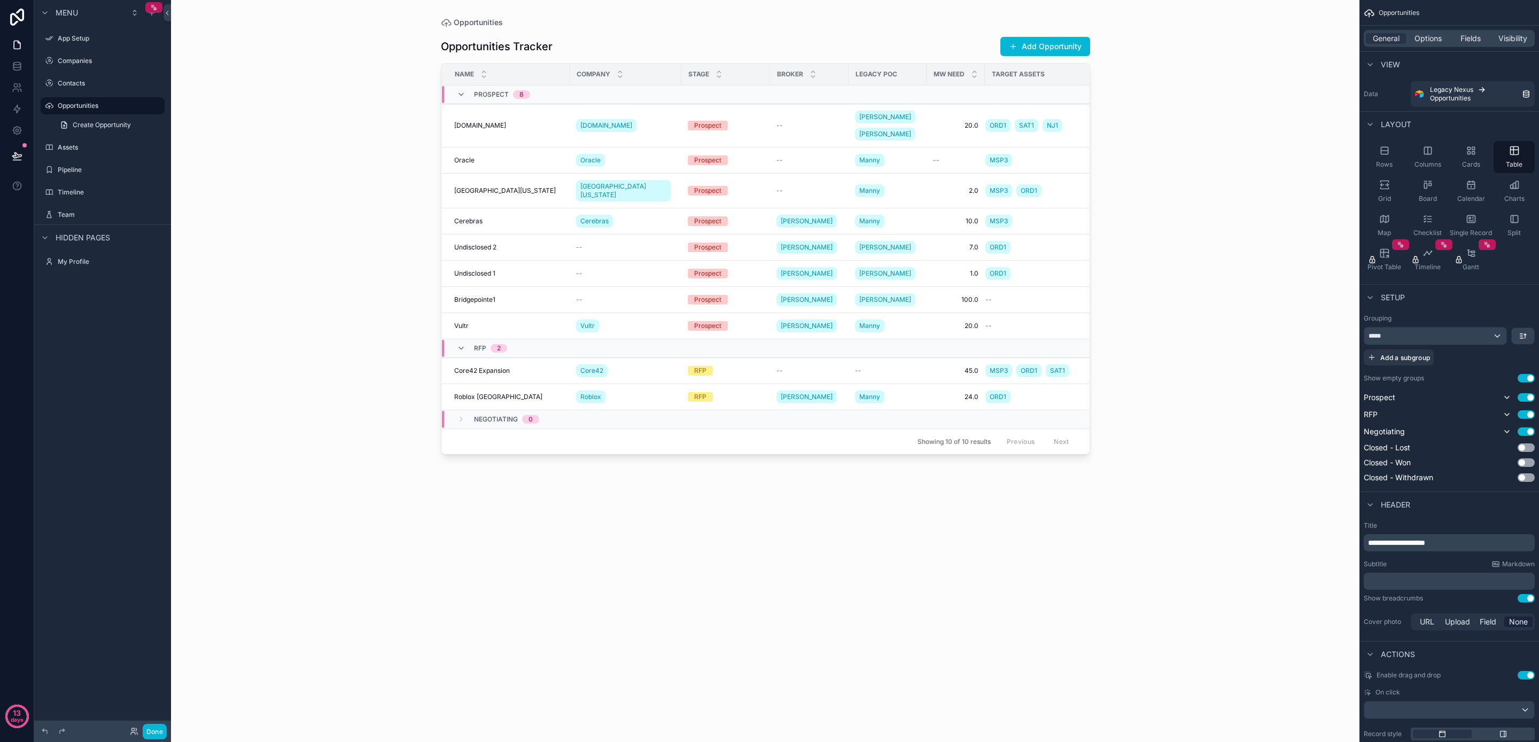
click at [660, 539] on div "Opportunities Tracker Add Opportunity Name Company Stage Broker Legacy POC MW N…" at bounding box center [765, 379] width 649 height 702
click at [705, 518] on div "Opportunities Tracker Add Opportunity Name Company Stage Broker Legacy POC MW N…" at bounding box center [765, 379] width 649 height 702
click at [711, 531] on div "Opportunities Tracker Add Opportunity Name Company Stage Broker Legacy POC MW N…" at bounding box center [765, 379] width 649 height 702
click at [711, 532] on div "Opportunities Tracker Add Opportunity Name Company Stage Broker Legacy POC MW N…" at bounding box center [765, 379] width 649 height 702
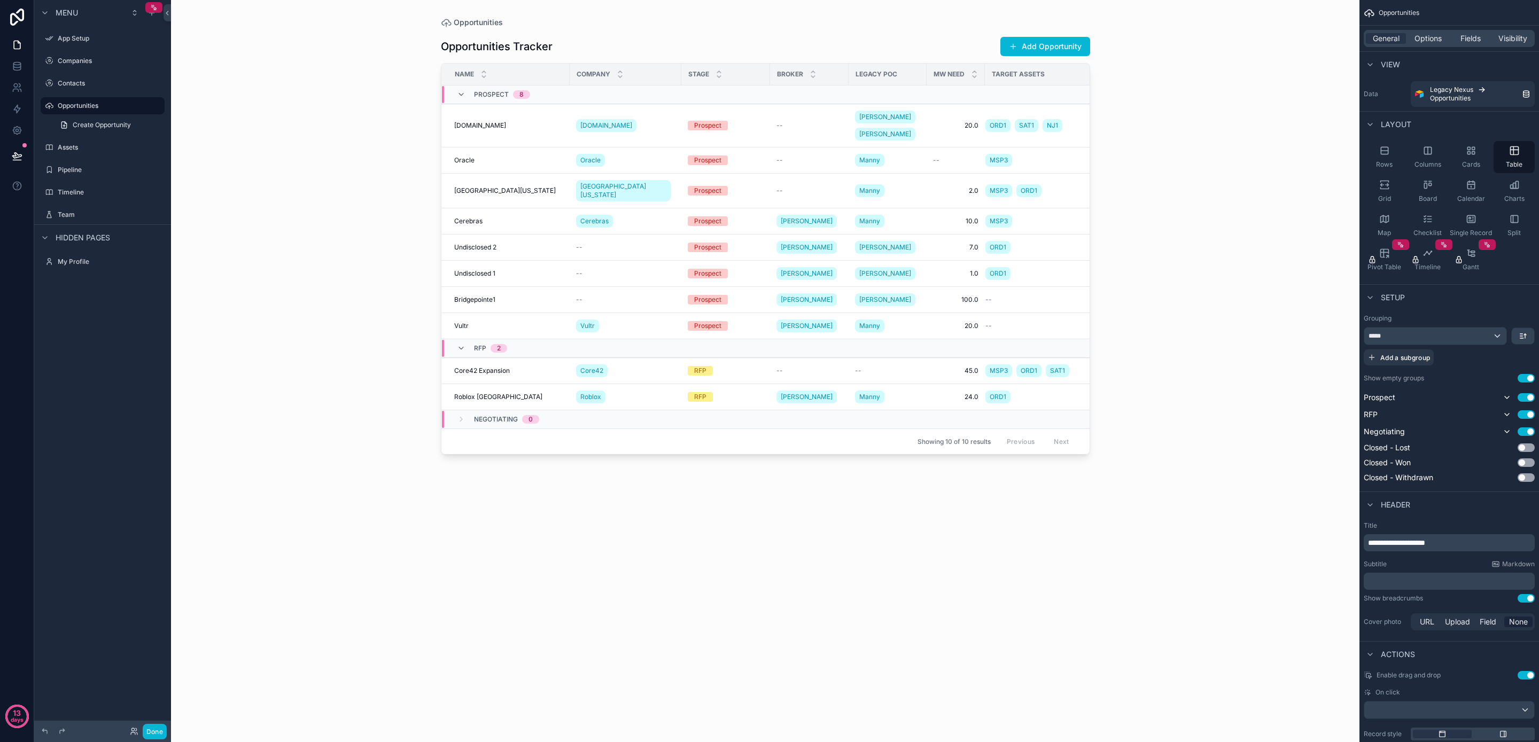
click at [711, 532] on div "Opportunities Tracker Add Opportunity Name Company Stage Broker Legacy POC MW N…" at bounding box center [765, 379] width 649 height 702
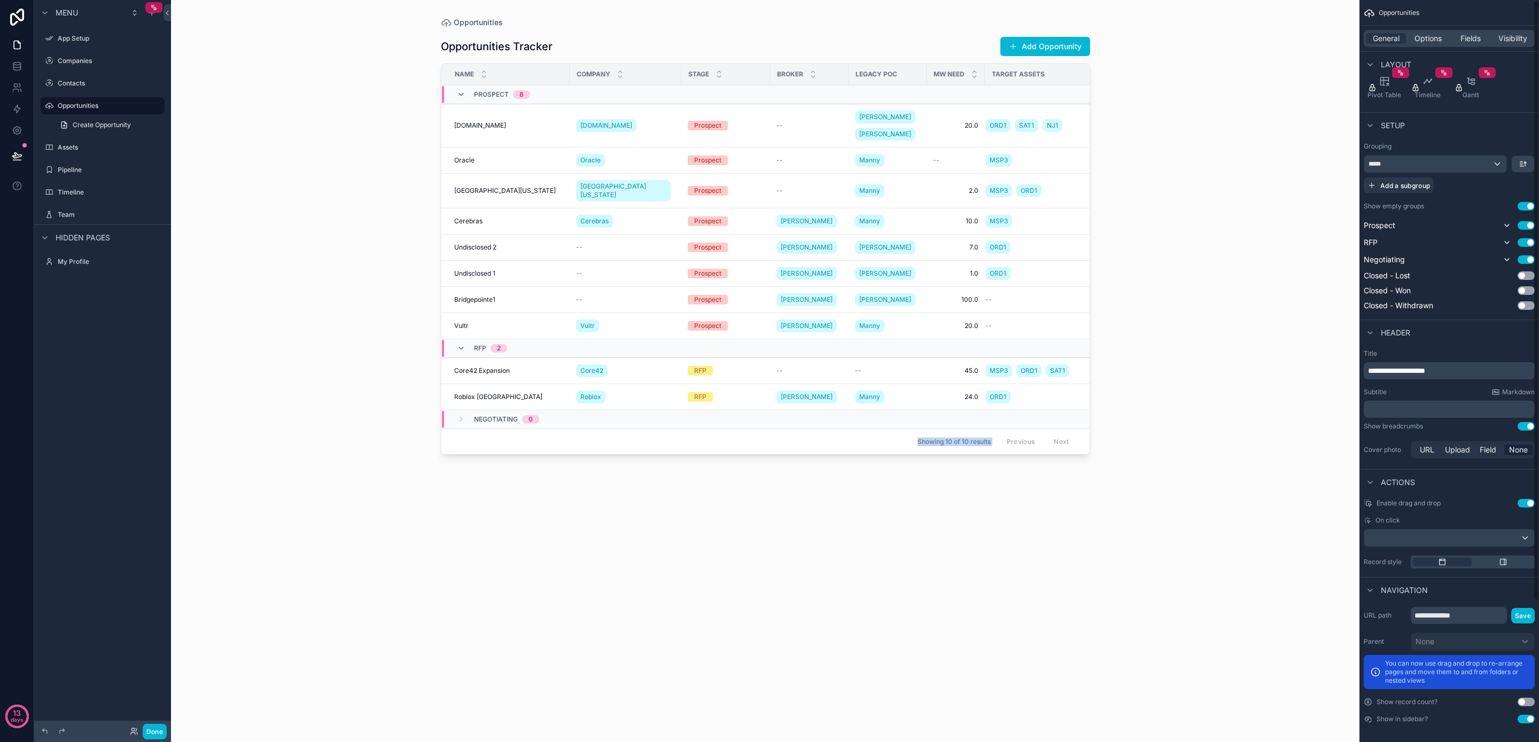
scroll to position [175, 0]
click at [1524, 698] on button "Use setting" at bounding box center [1526, 699] width 17 height 9
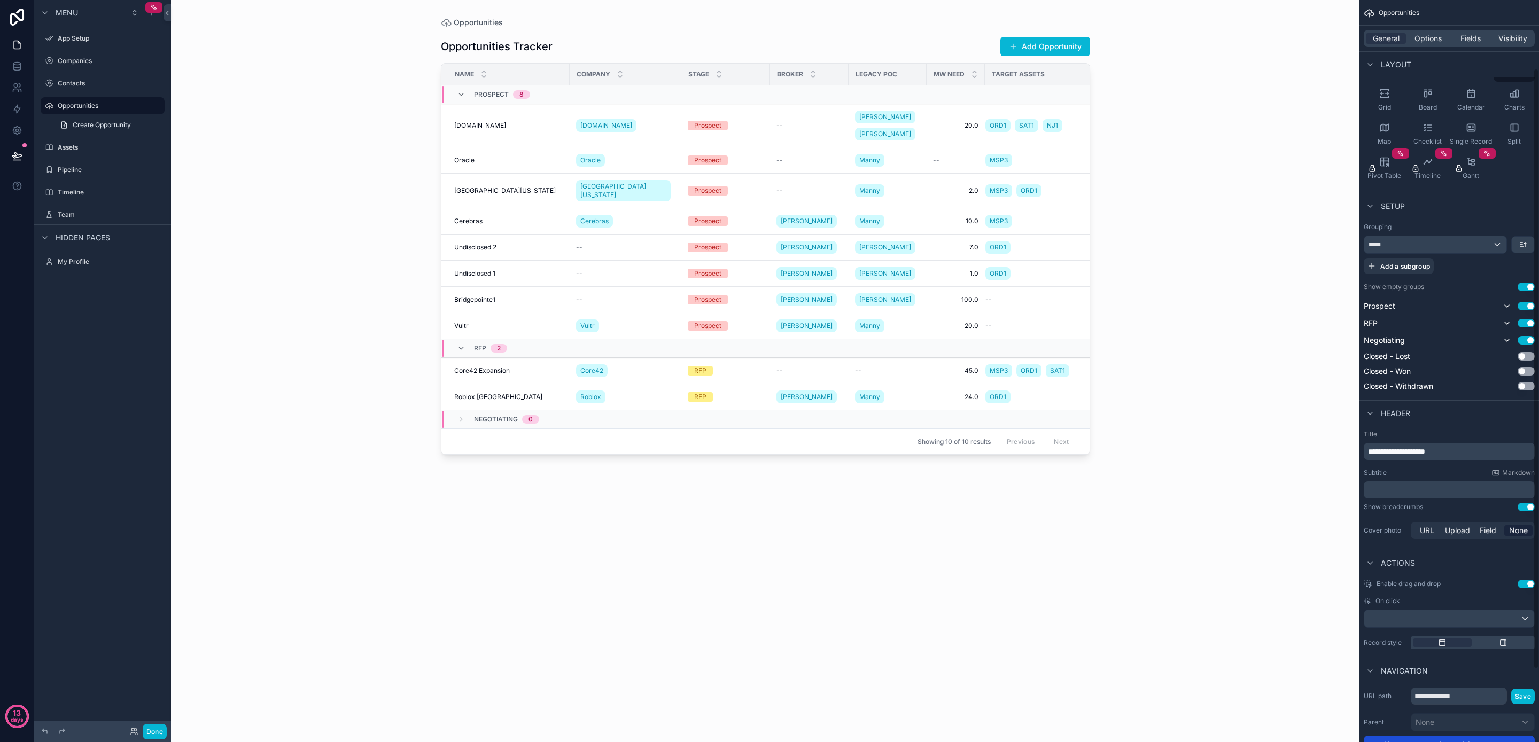
scroll to position [0, 0]
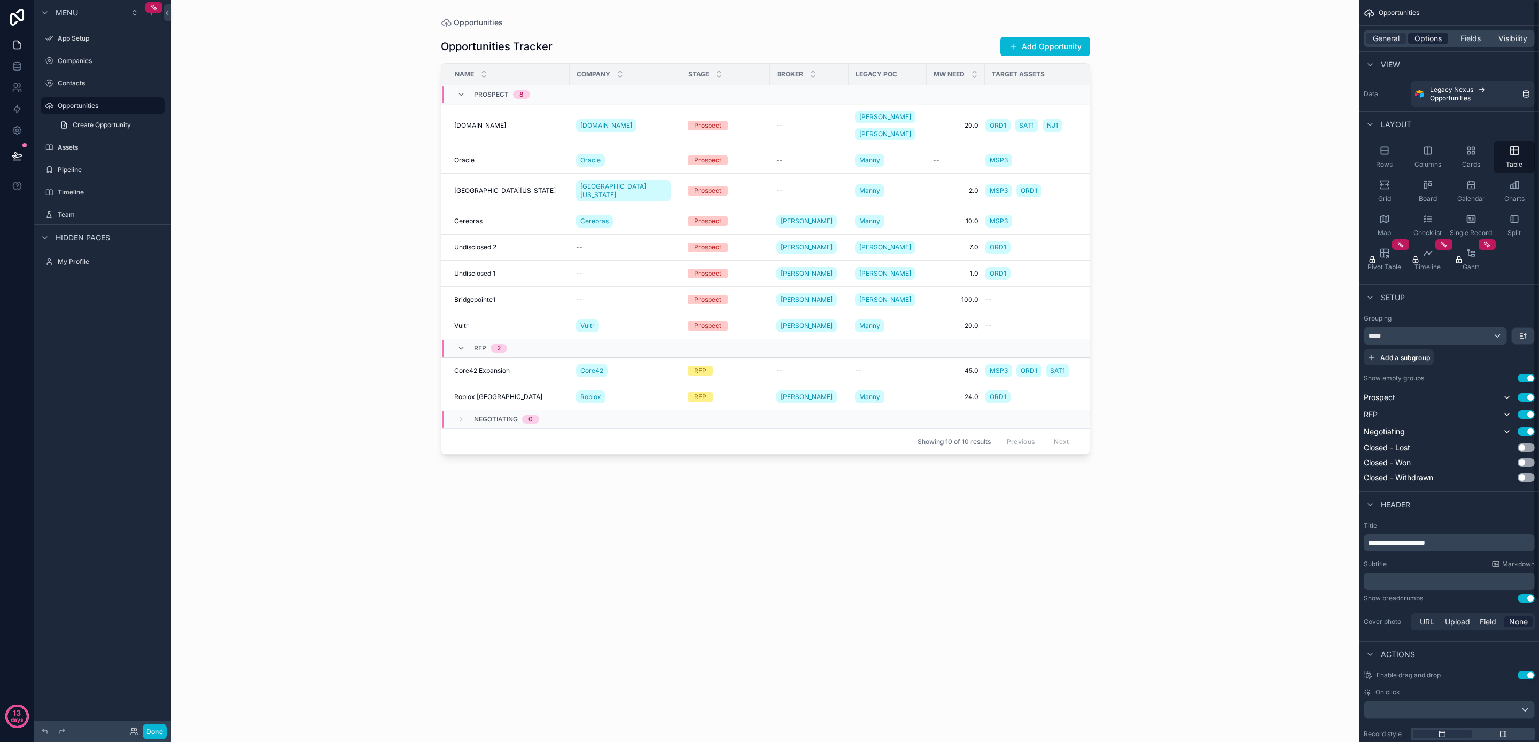
click at [1430, 35] on span "Options" at bounding box center [1428, 38] width 27 height 11
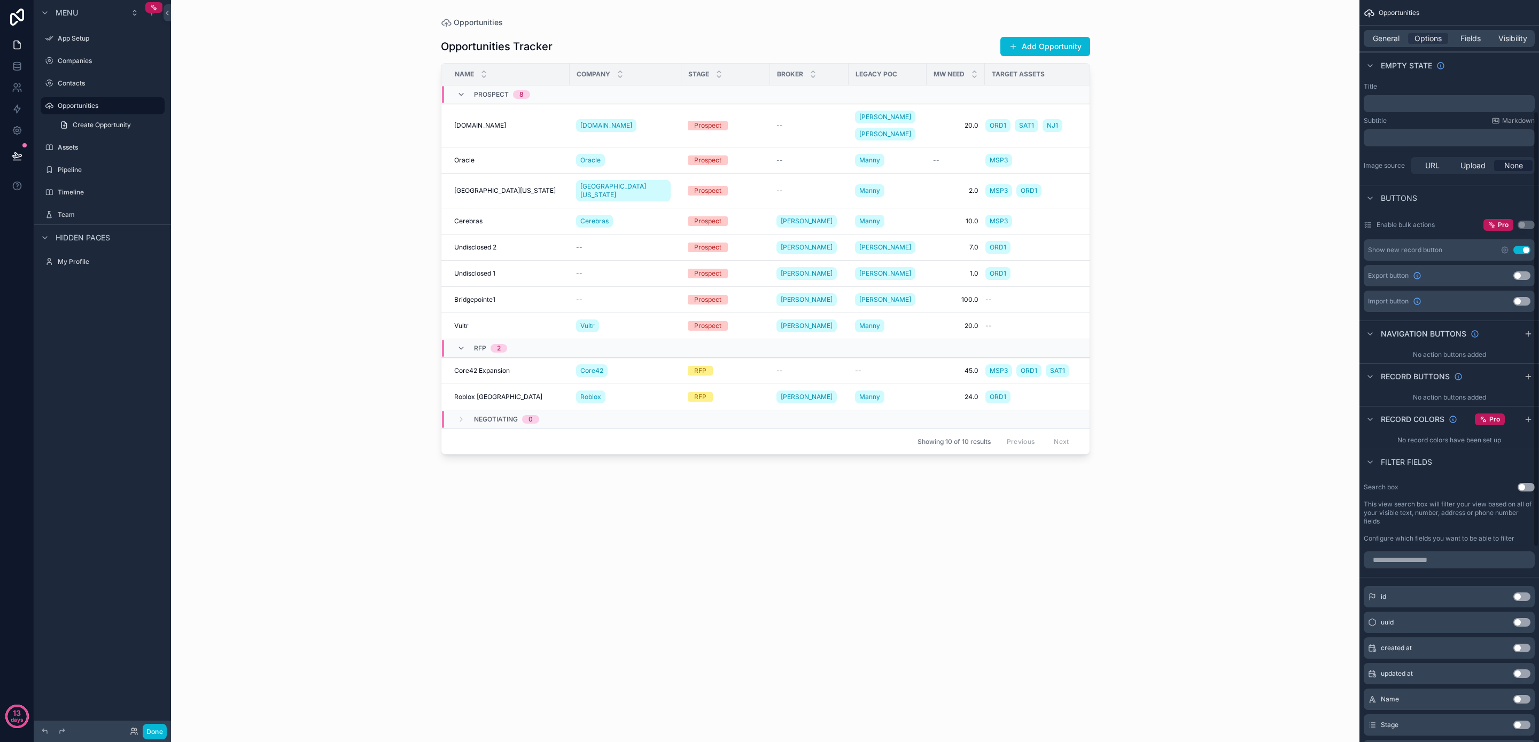
scroll to position [195, 0]
click at [1523, 482] on button "Use setting" at bounding box center [1526, 481] width 17 height 9
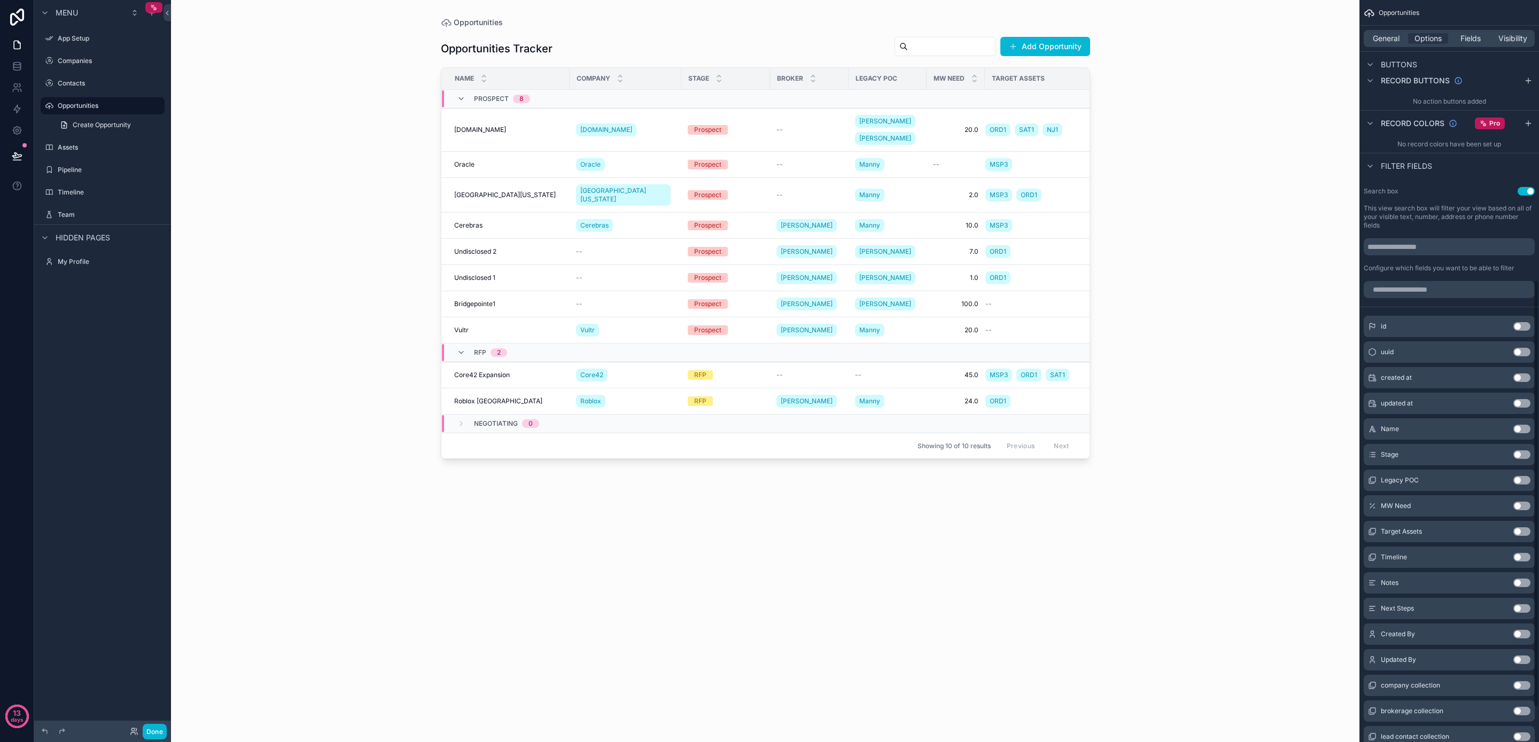
scroll to position [486, 0]
click at [1521, 453] on button "Use setting" at bounding box center [1522, 454] width 17 height 9
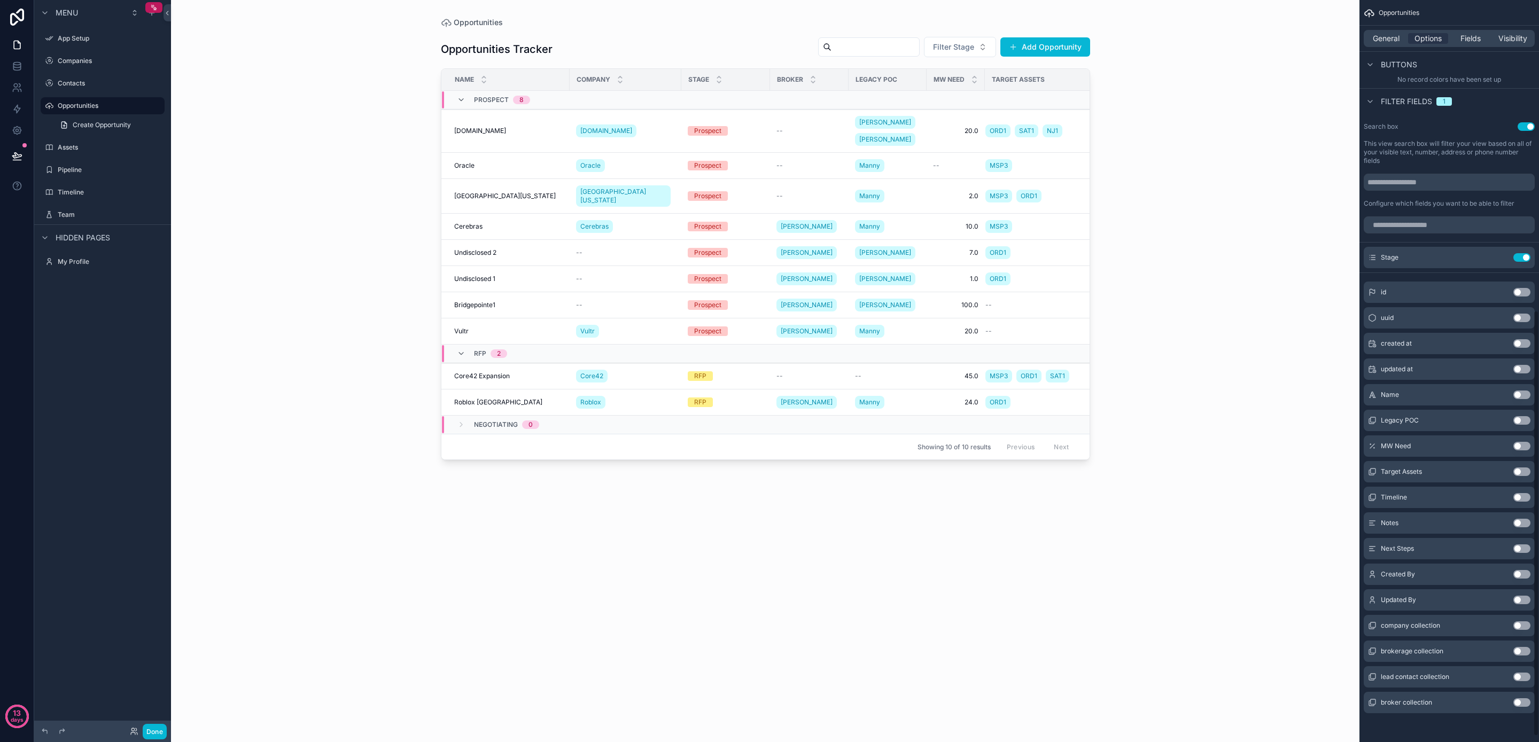
scroll to position [551, 0]
click at [1522, 623] on button "Use setting" at bounding box center [1522, 625] width 17 height 9
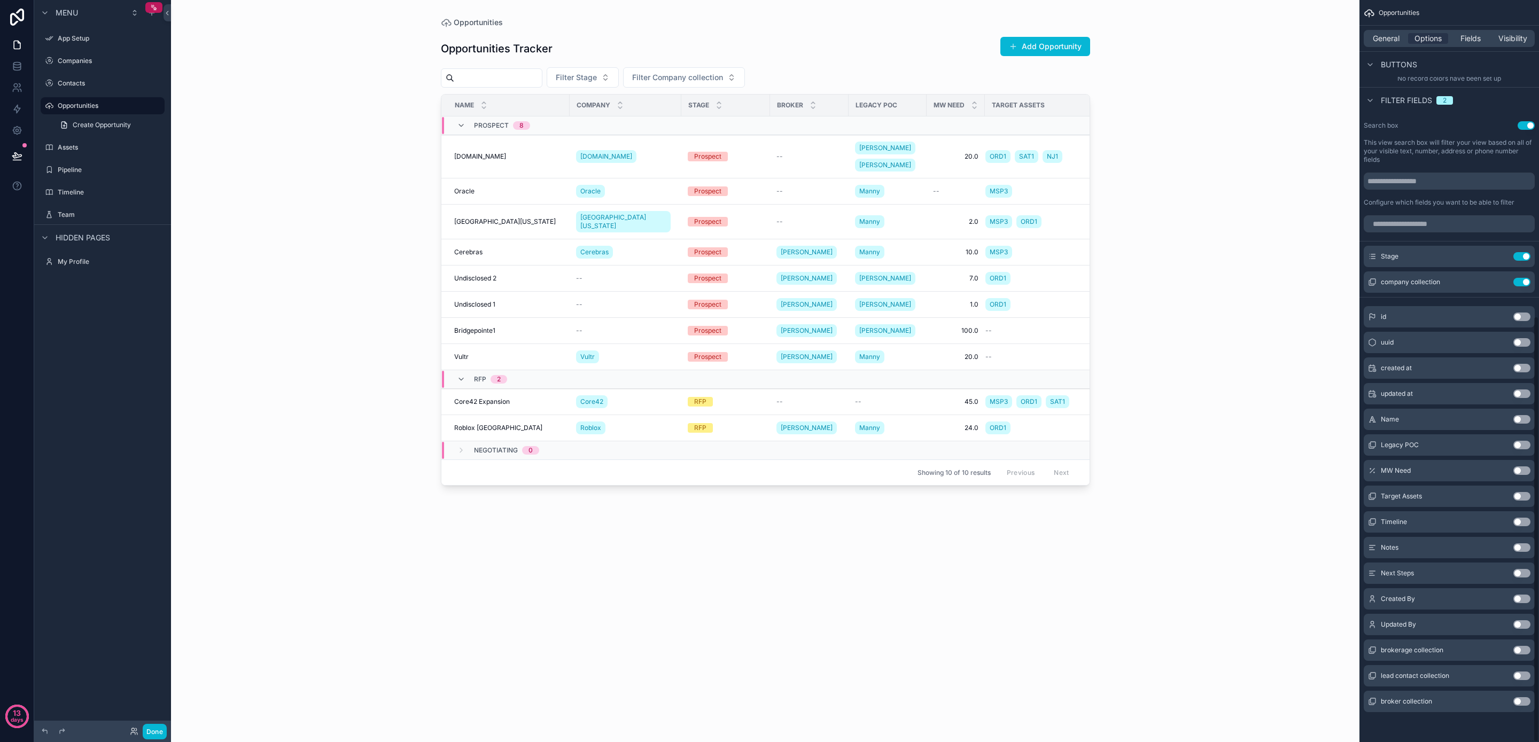
scroll to position [313, 0]
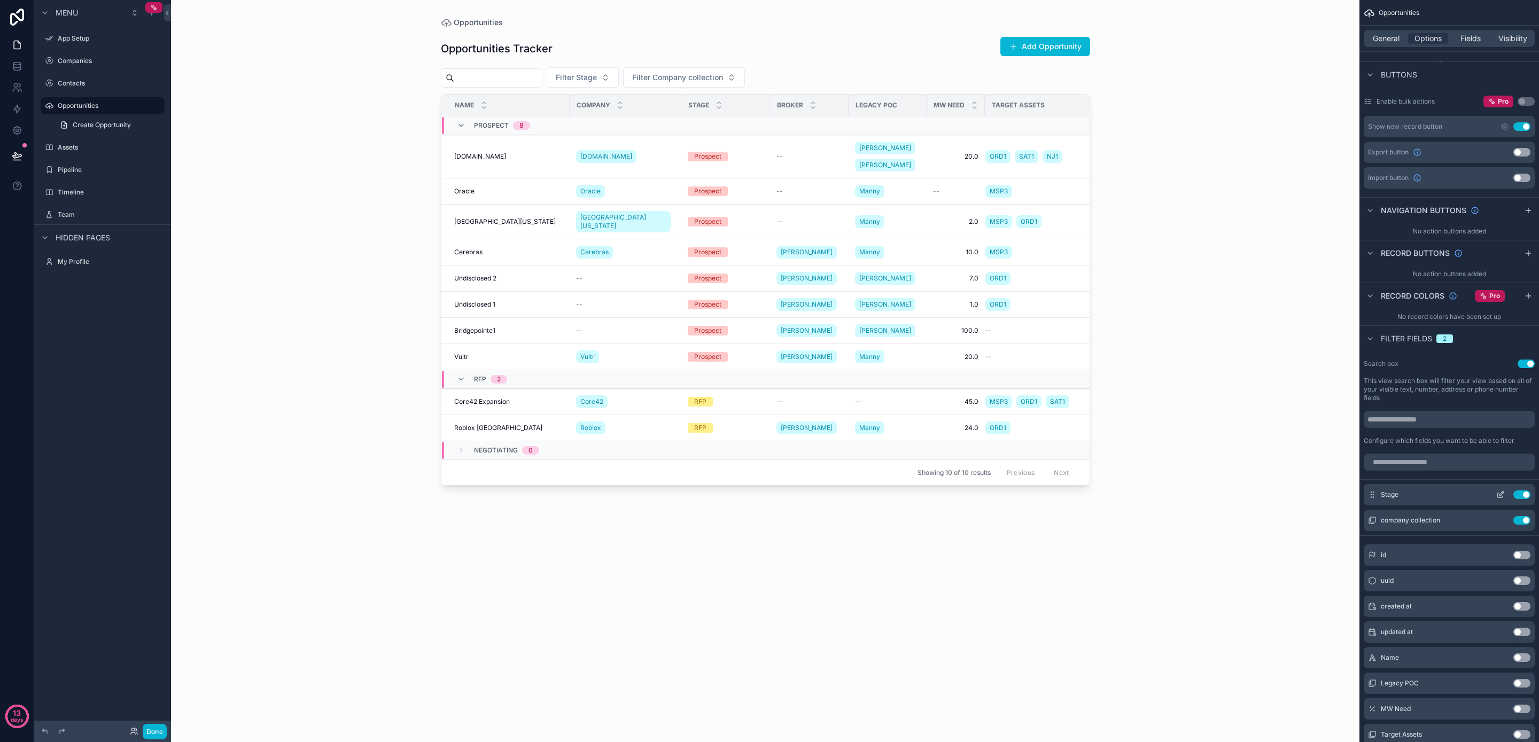
click at [1503, 494] on icon "scrollable content" at bounding box center [1502, 494] width 4 height 4
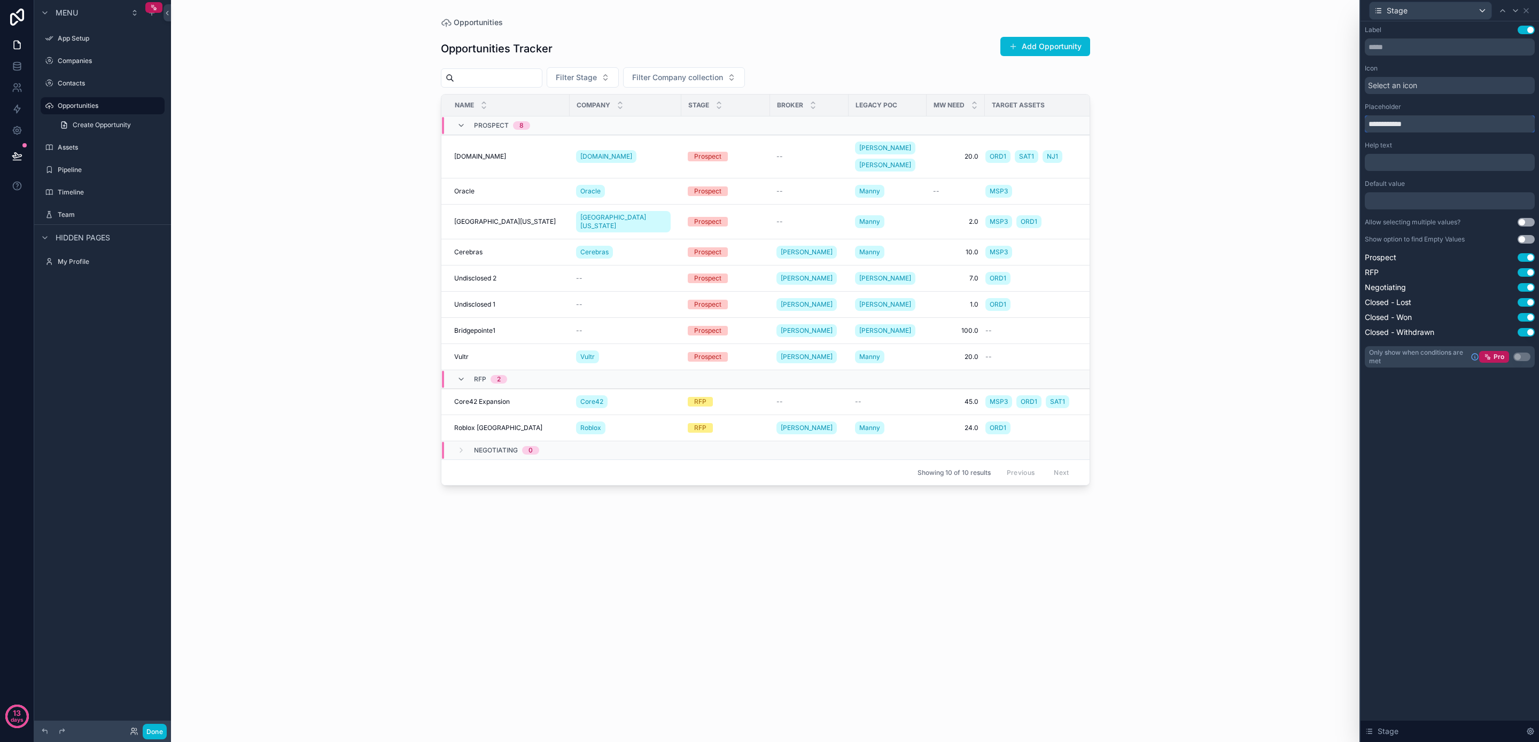
click at [1383, 125] on input "**********" at bounding box center [1450, 123] width 170 height 17
click at [1388, 122] on input "**********" at bounding box center [1450, 123] width 170 height 17
type input "**********"
click at [1285, 274] on div "Opportunities Opportunities Tracker Add Opportunity Filter By Stage Filter Comp…" at bounding box center [765, 371] width 1189 height 742
click at [1529, 6] on icon at bounding box center [1526, 10] width 9 height 9
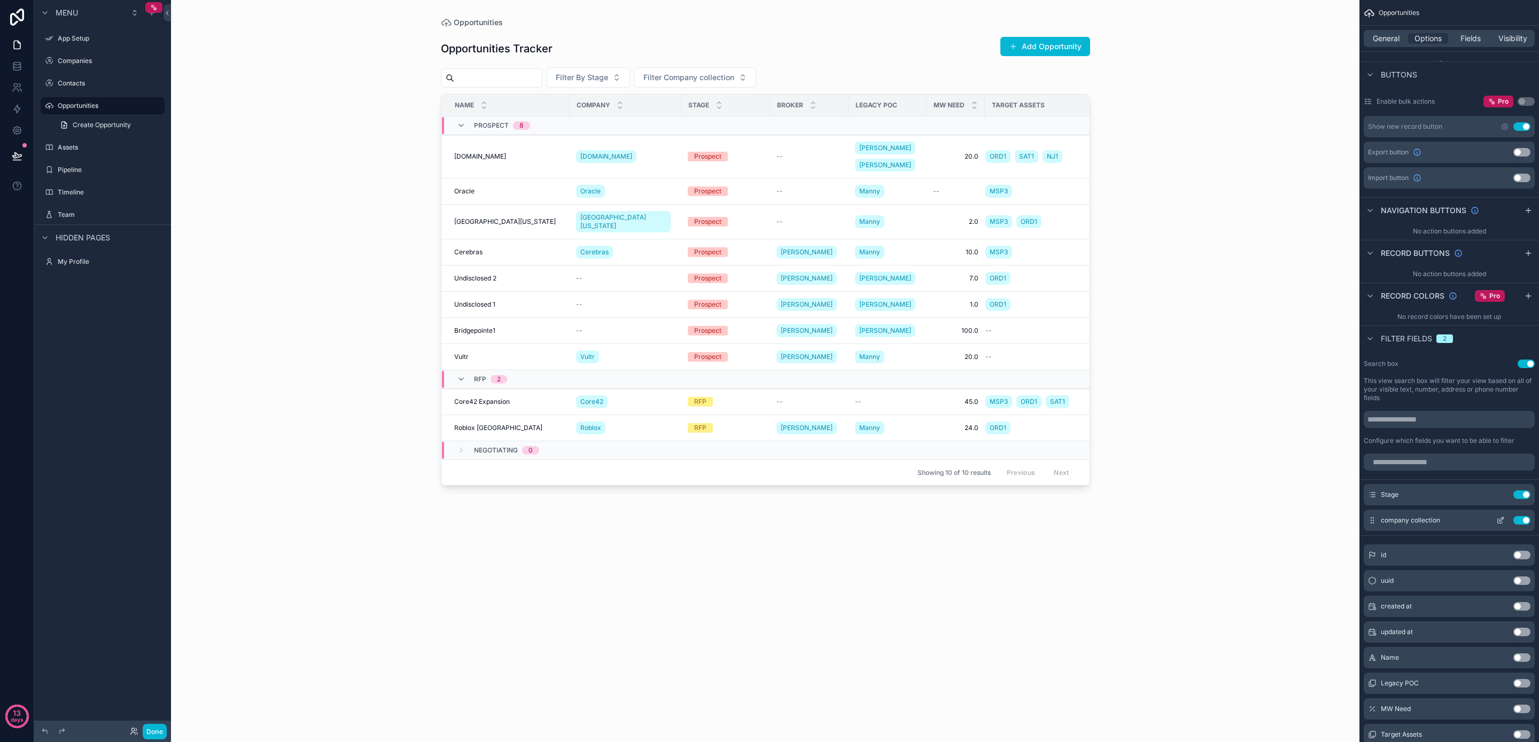
click at [1503, 522] on icon "scrollable content" at bounding box center [1501, 520] width 9 height 9
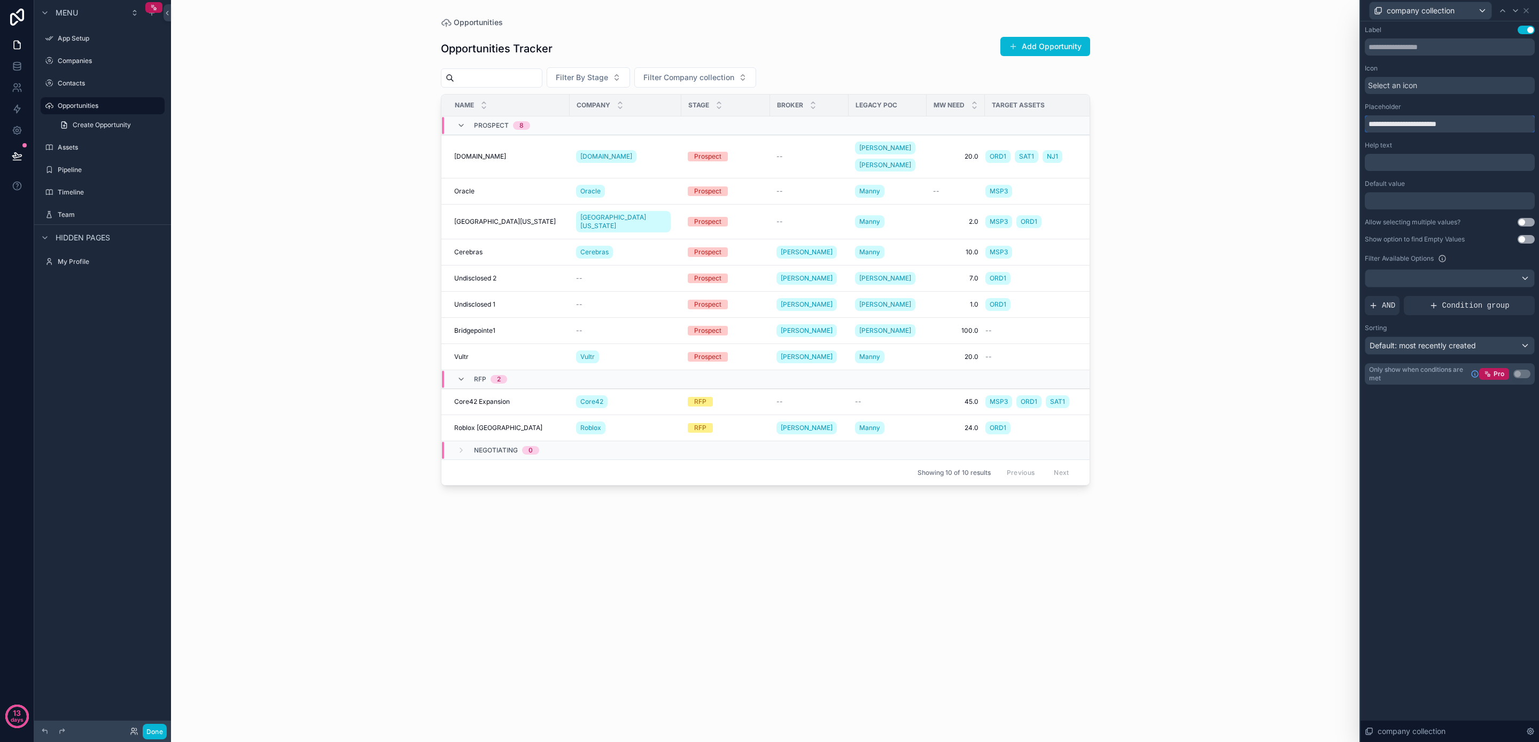
click at [1446, 125] on input "**********" at bounding box center [1450, 123] width 170 height 17
click at [1387, 125] on input "**********" at bounding box center [1450, 123] width 170 height 17
click at [1451, 121] on input "**********" at bounding box center [1450, 123] width 170 height 17
type input "**********"
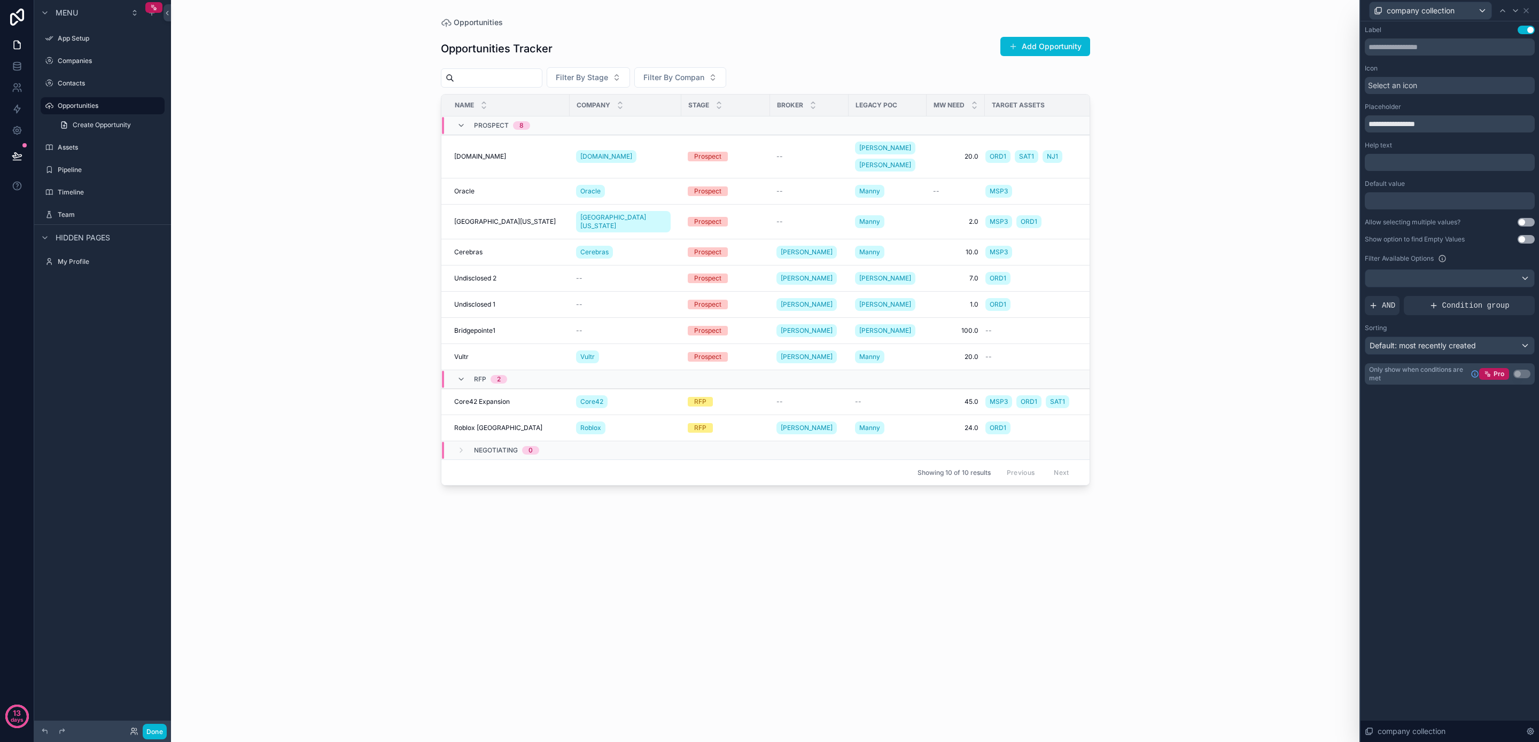
click at [1303, 242] on div "Opportunities Opportunities Tracker Add Opportunity Filter By Stage Filter By C…" at bounding box center [765, 371] width 1189 height 742
click at [1528, 11] on icon at bounding box center [1526, 11] width 4 height 4
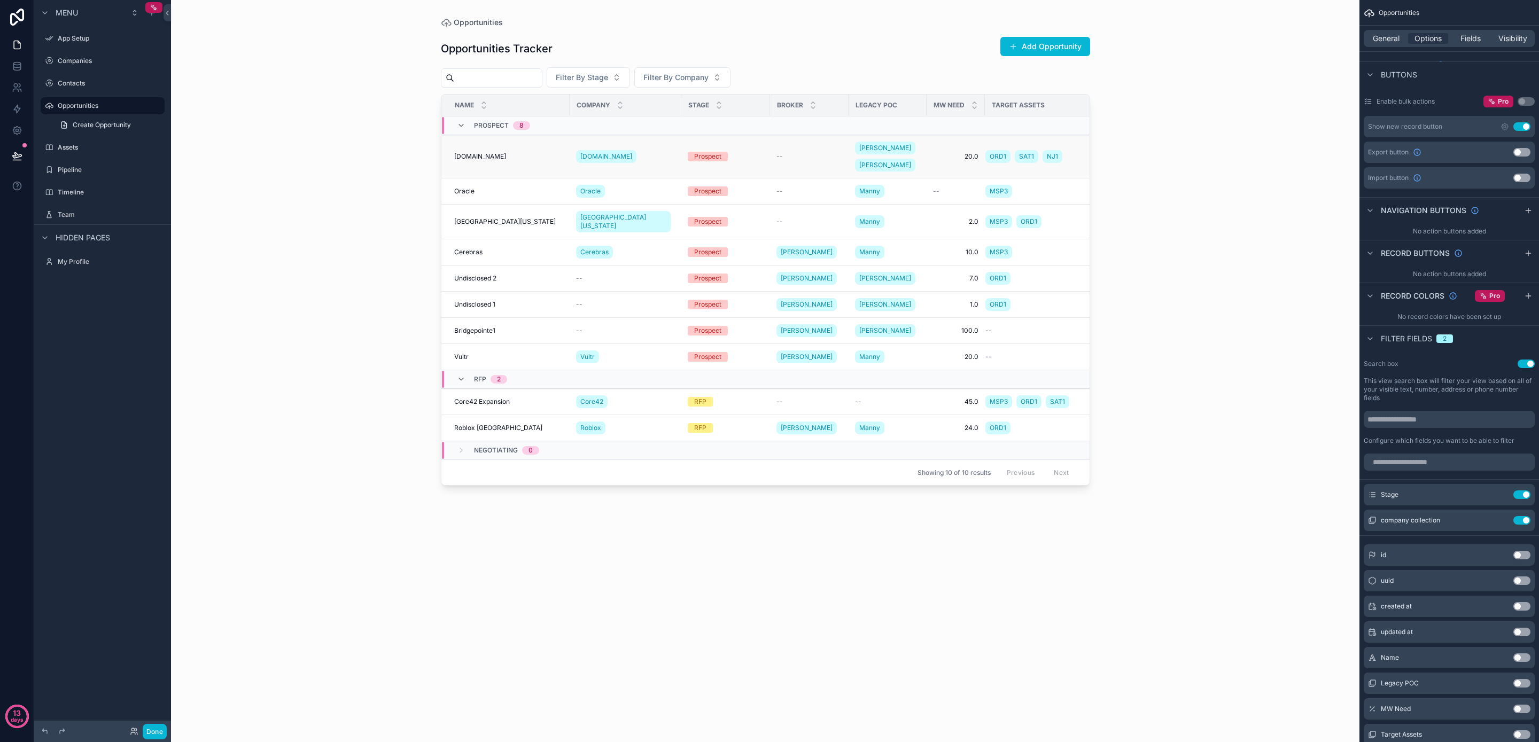
click at [489, 152] on span "[DOMAIN_NAME]" at bounding box center [480, 156] width 52 height 9
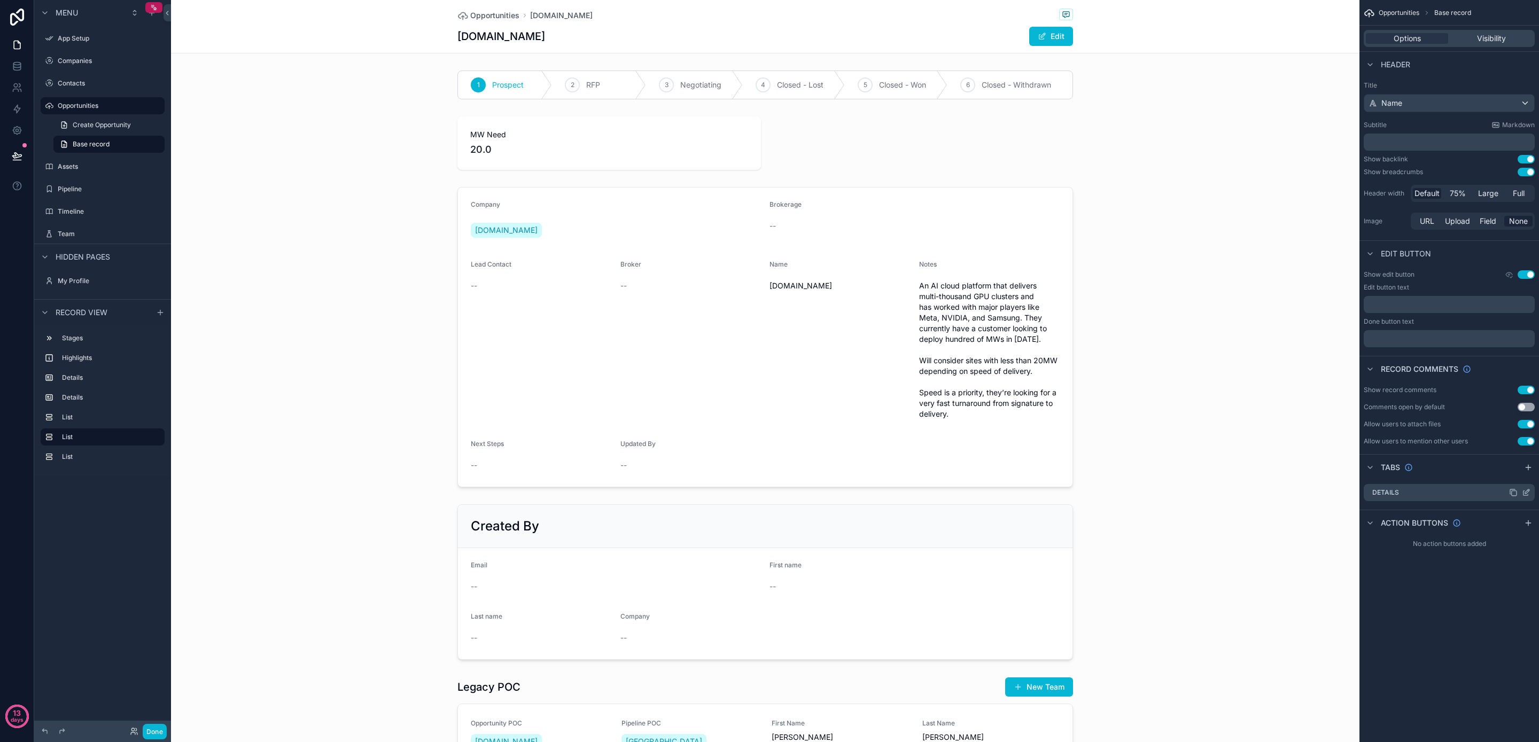
click at [1528, 493] on icon "scrollable content" at bounding box center [1528, 492] width 4 height 4
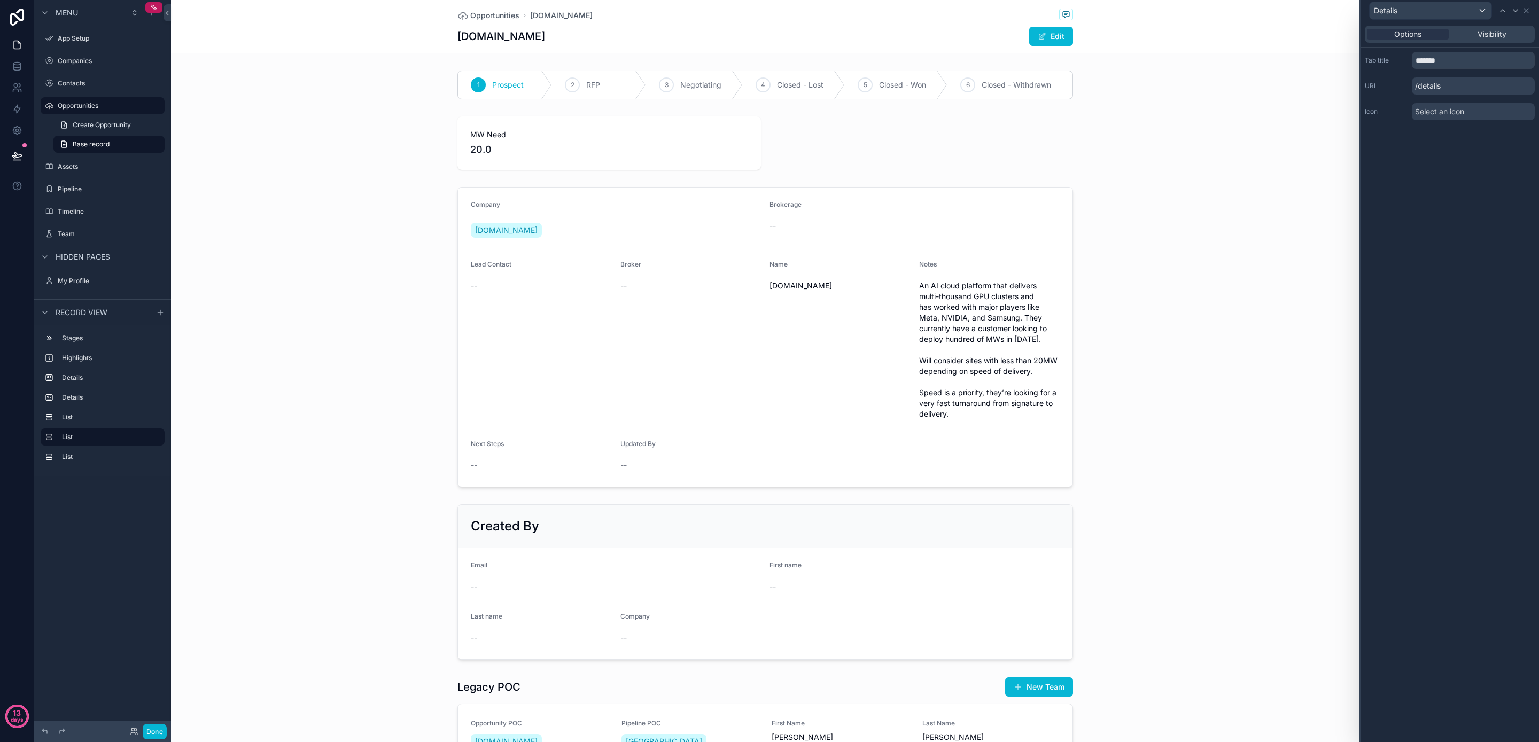
click at [1452, 113] on span "Select an icon" at bounding box center [1439, 111] width 49 height 11
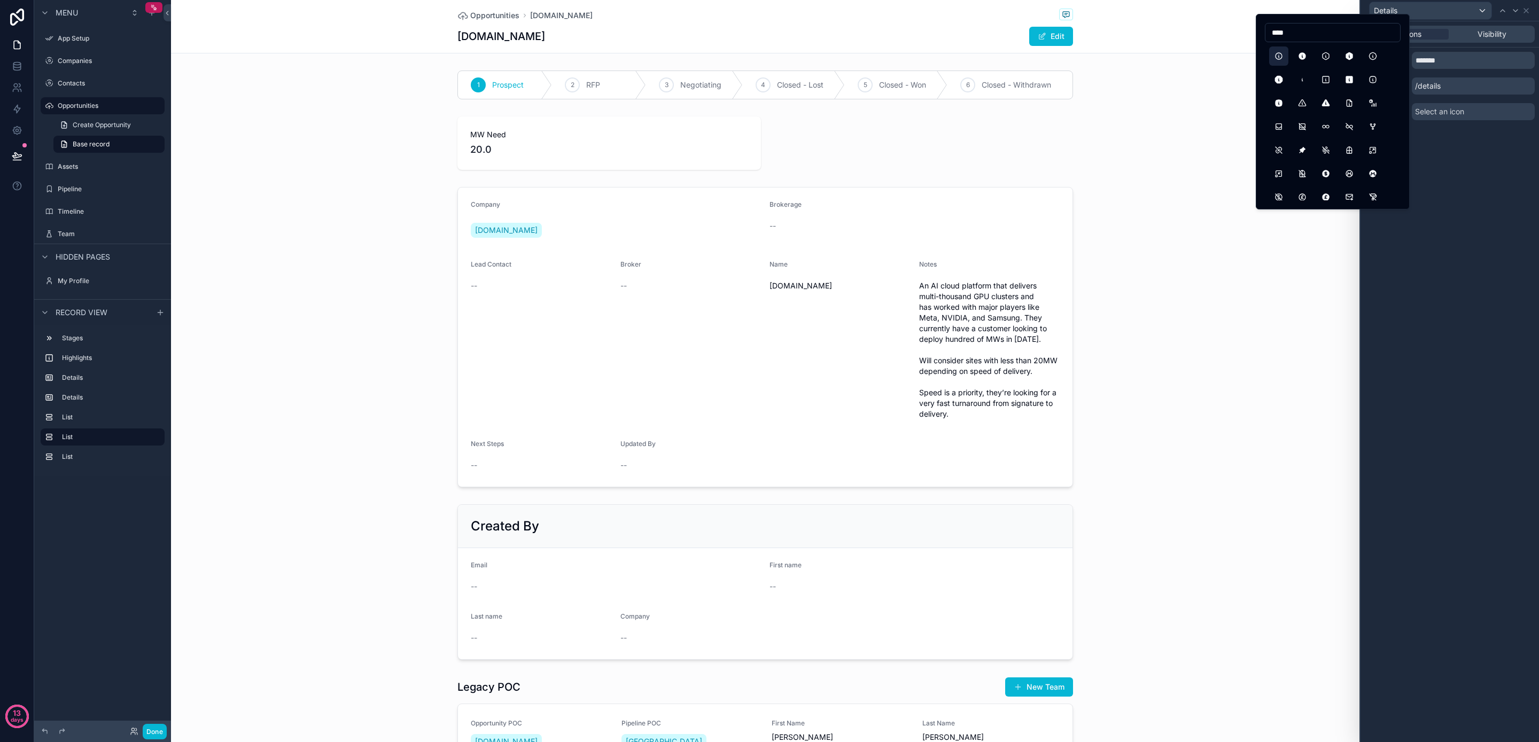
type input "****"
click at [1280, 57] on button "InfoCircle" at bounding box center [1278, 56] width 19 height 19
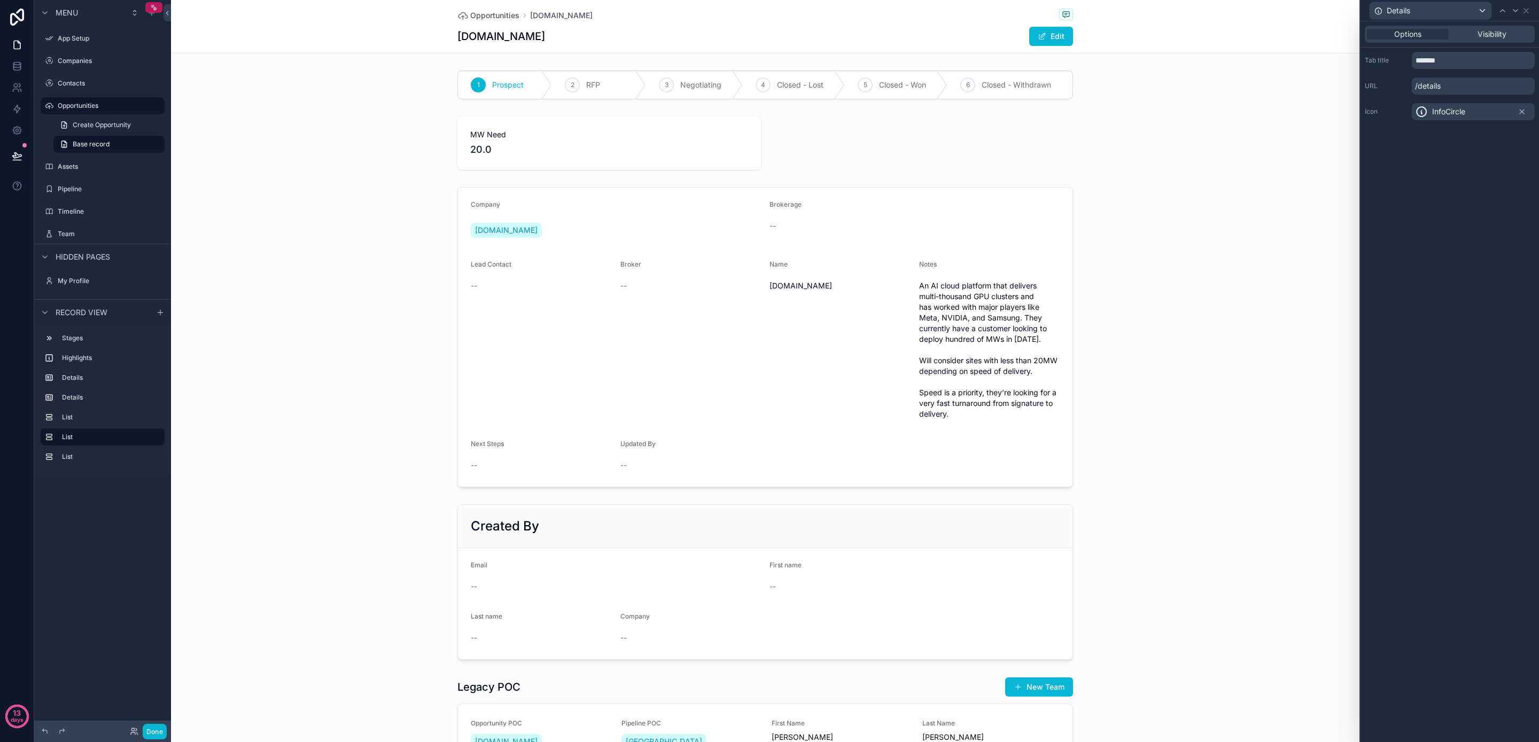
click at [1531, 12] on div "Details" at bounding box center [1450, 10] width 170 height 21
click at [1527, 10] on icon at bounding box center [1526, 10] width 9 height 9
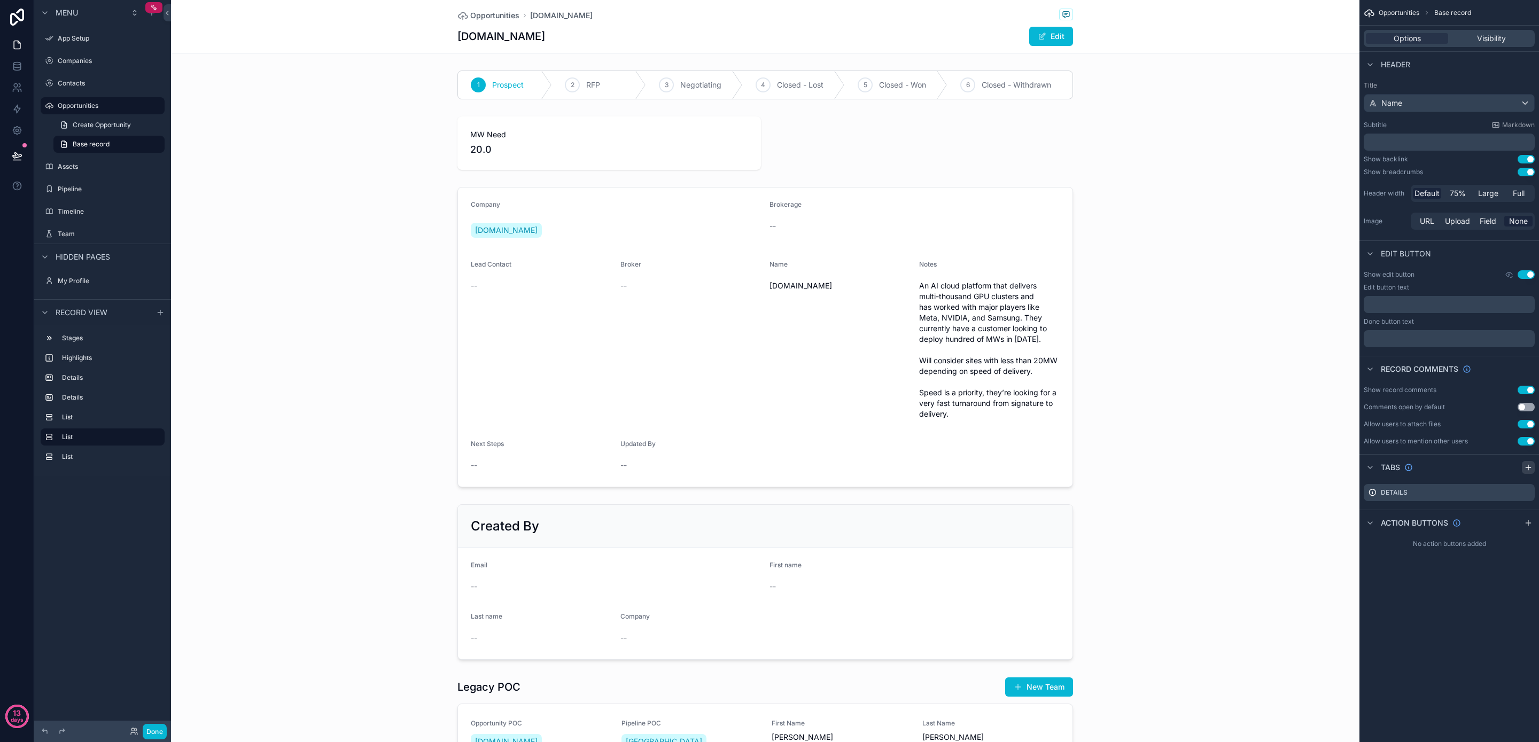
click at [1529, 468] on icon "scrollable content" at bounding box center [1528, 468] width 5 height 0
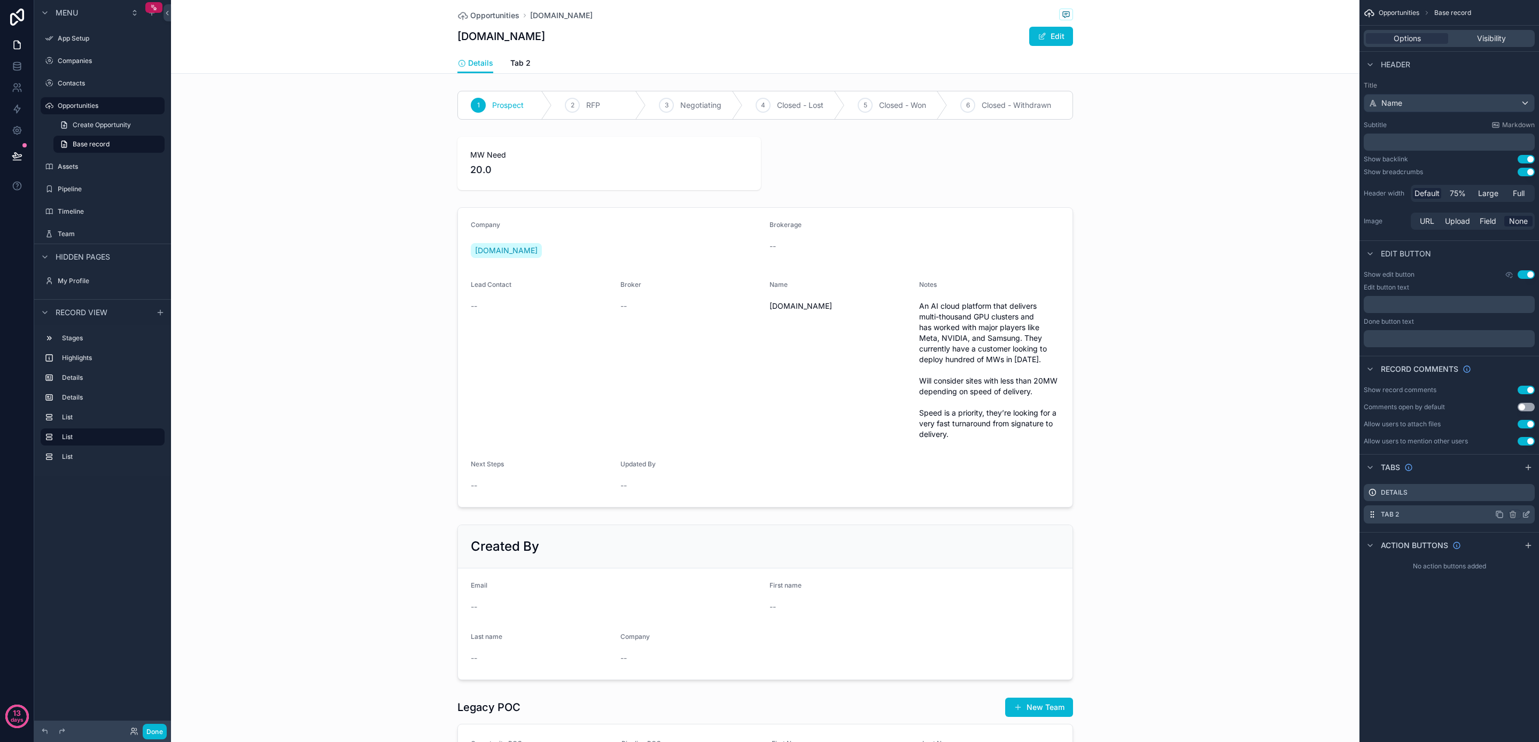
click at [1525, 513] on icon "scrollable content" at bounding box center [1526, 514] width 9 height 9
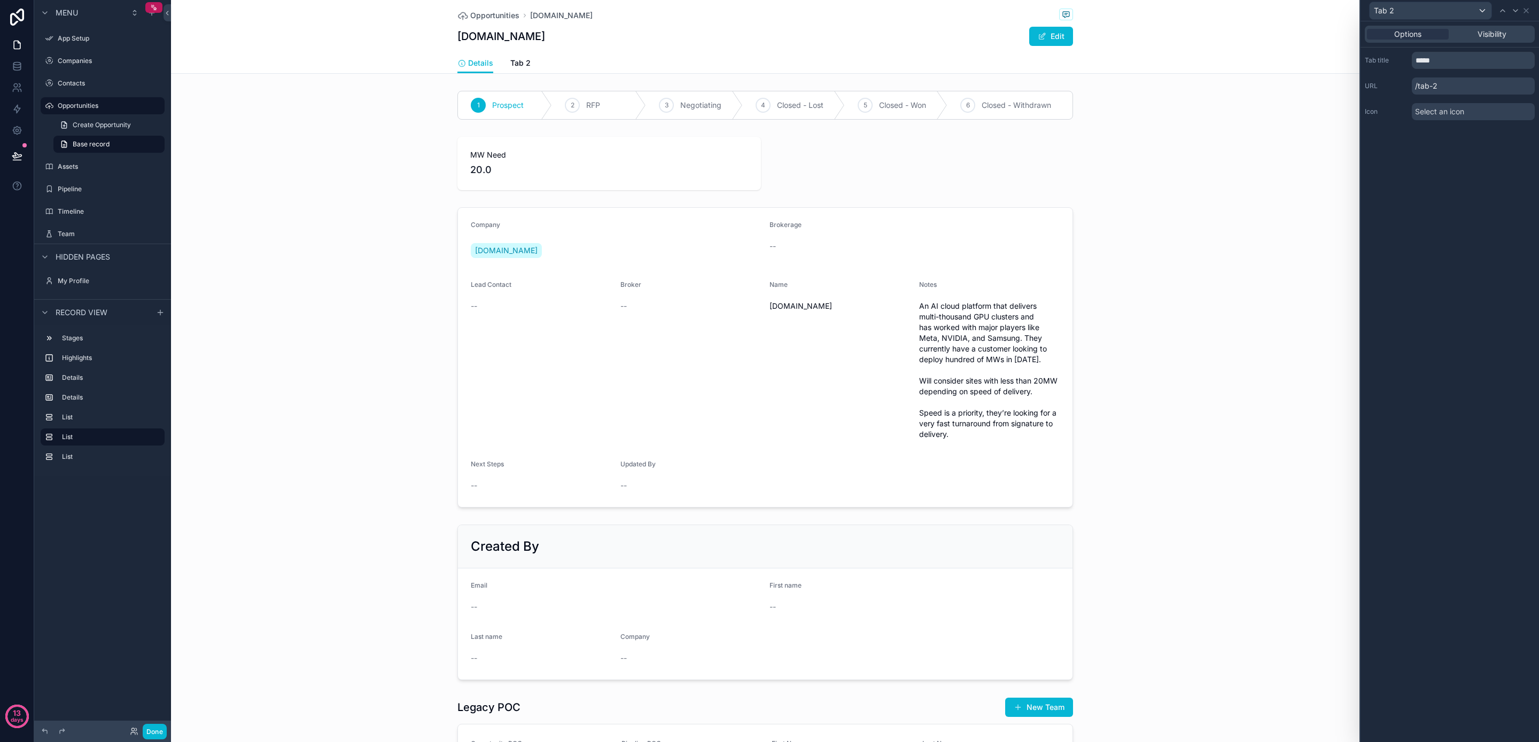
click at [1444, 115] on span "Select an icon" at bounding box center [1439, 111] width 49 height 11
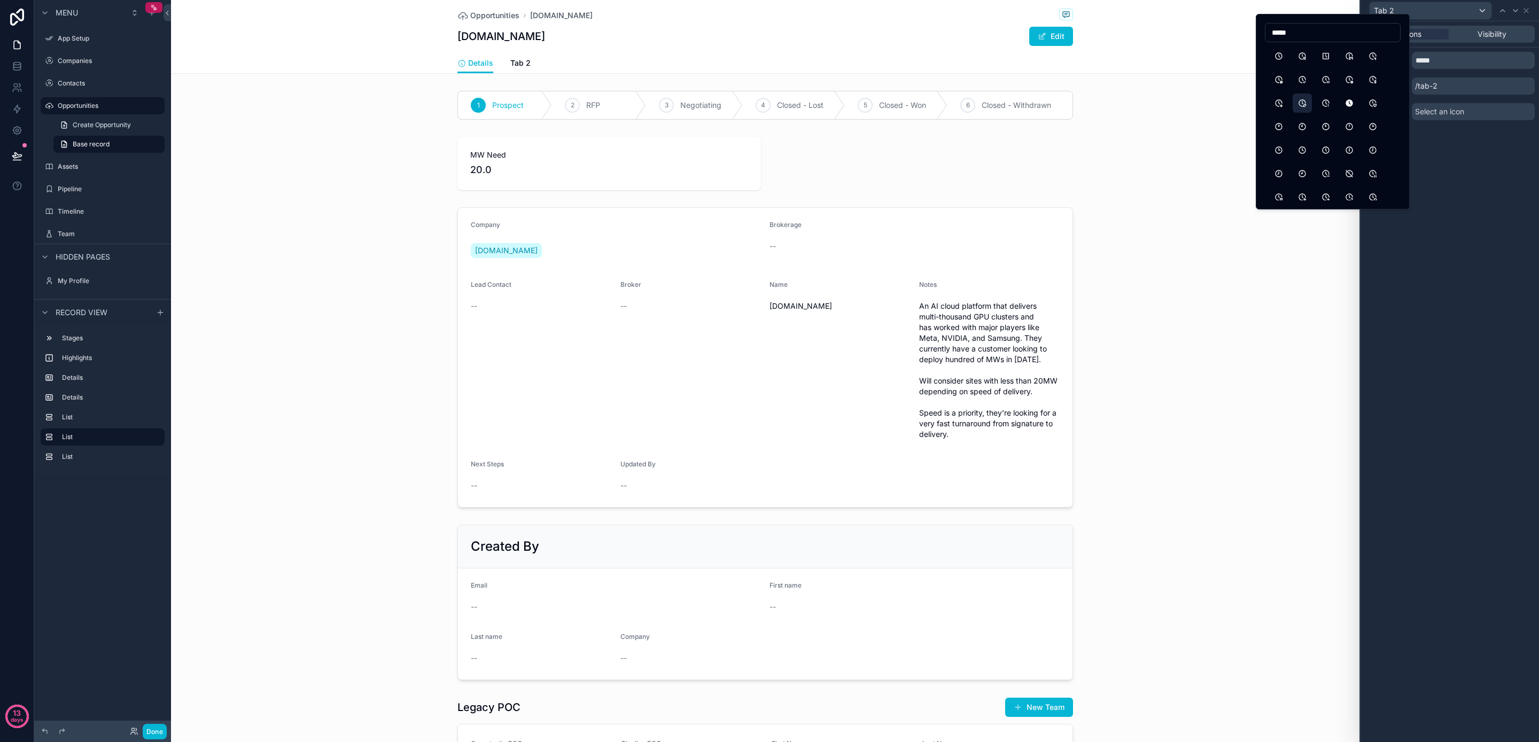
type input "*****"
click at [1307, 105] on button "ClockEdit" at bounding box center [1302, 103] width 19 height 19
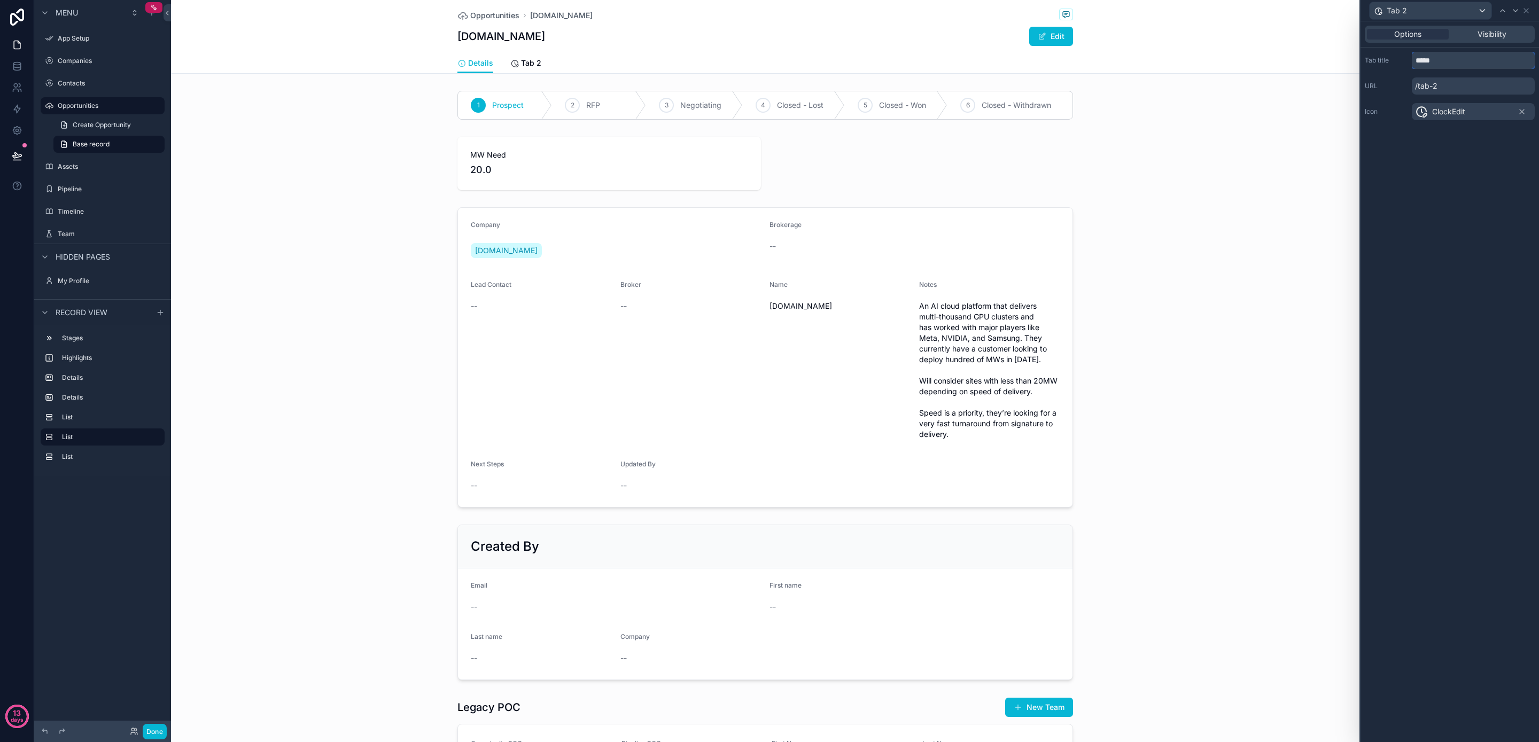
drag, startPoint x: 1450, startPoint y: 60, endPoint x: 1379, endPoint y: 61, distance: 71.1
click at [1379, 62] on div "Tab title *****" at bounding box center [1450, 60] width 170 height 17
type input "********"
click at [1295, 264] on div "scrollable content" at bounding box center [765, 357] width 1189 height 309
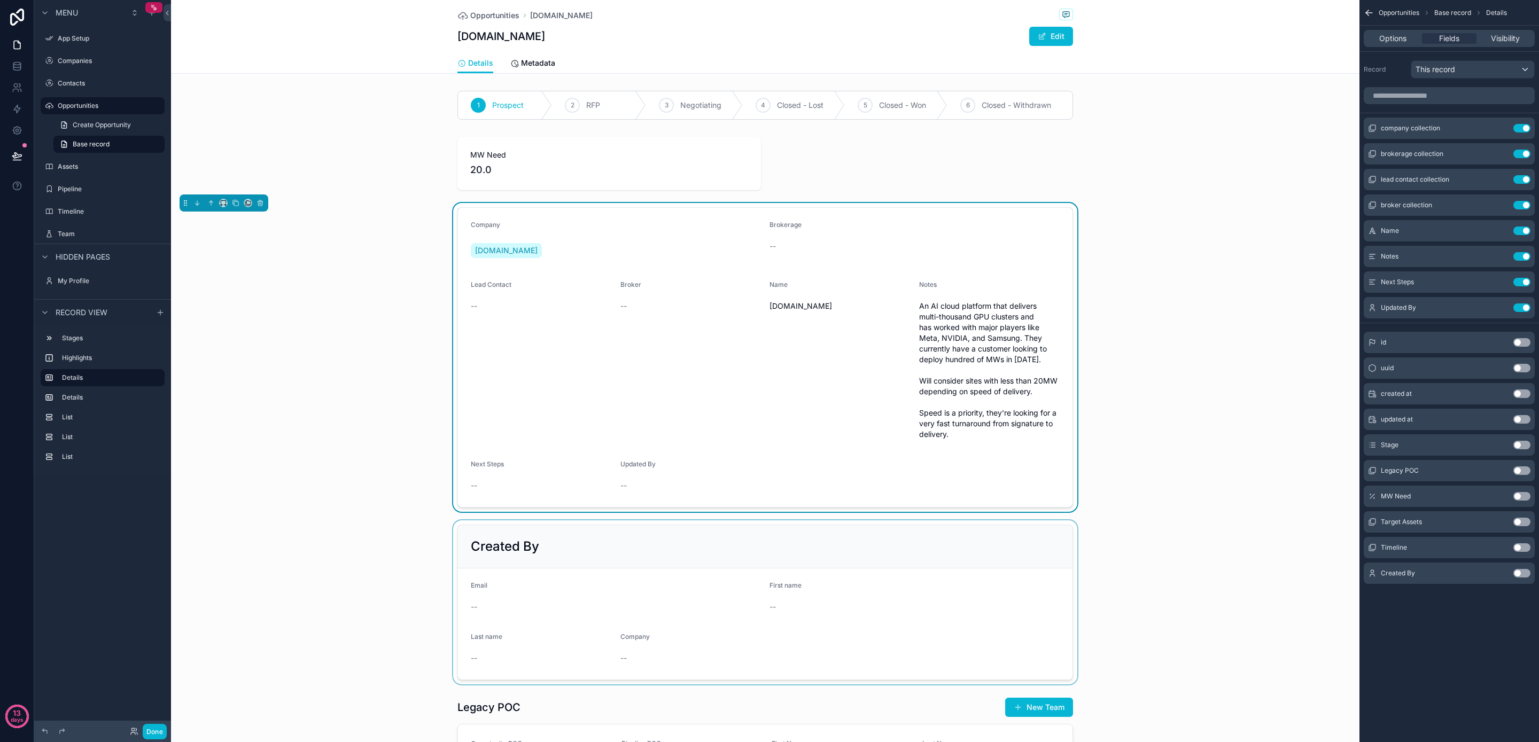
click at [721, 600] on div "scrollable content" at bounding box center [765, 603] width 1189 height 164
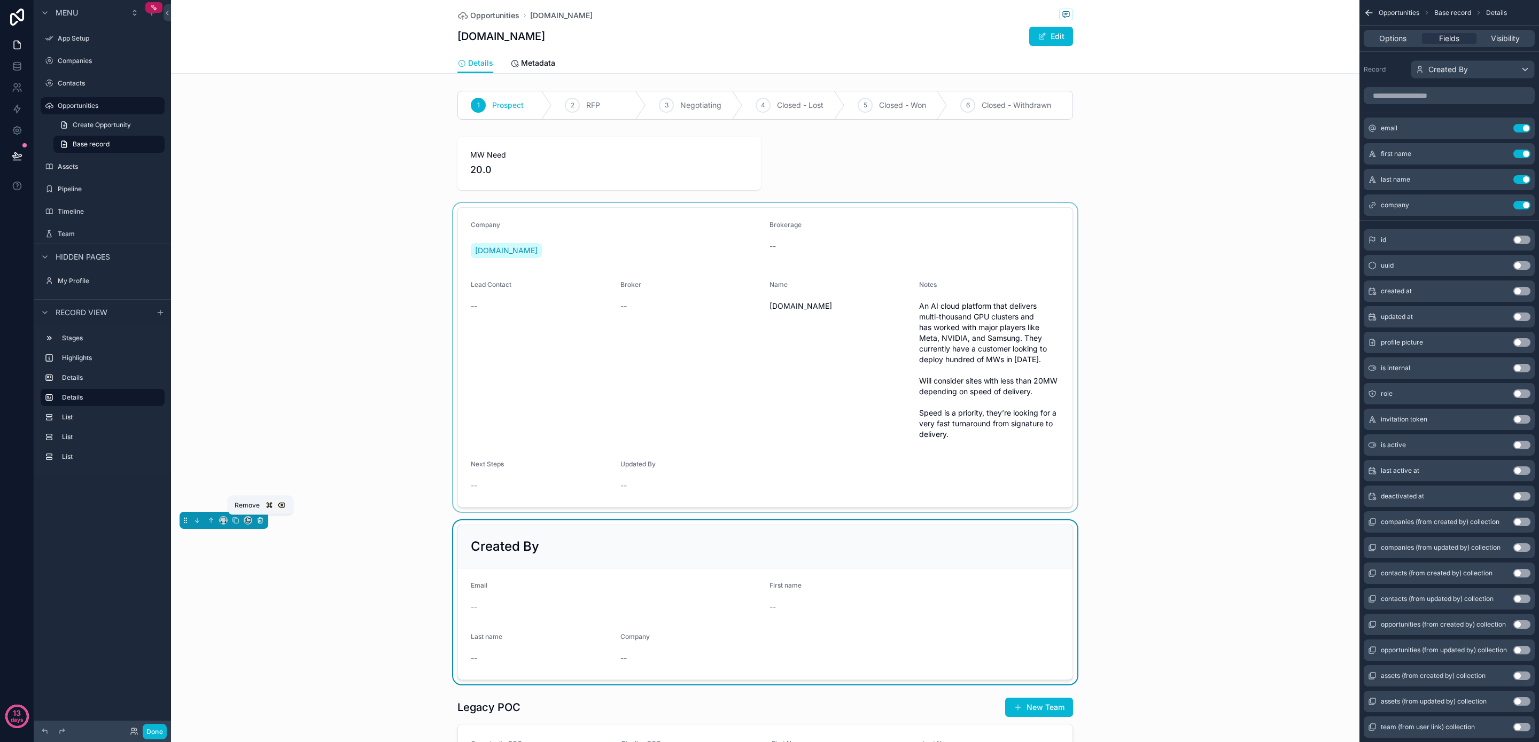
click at [264, 522] on button "scrollable content" at bounding box center [260, 521] width 12 height 12
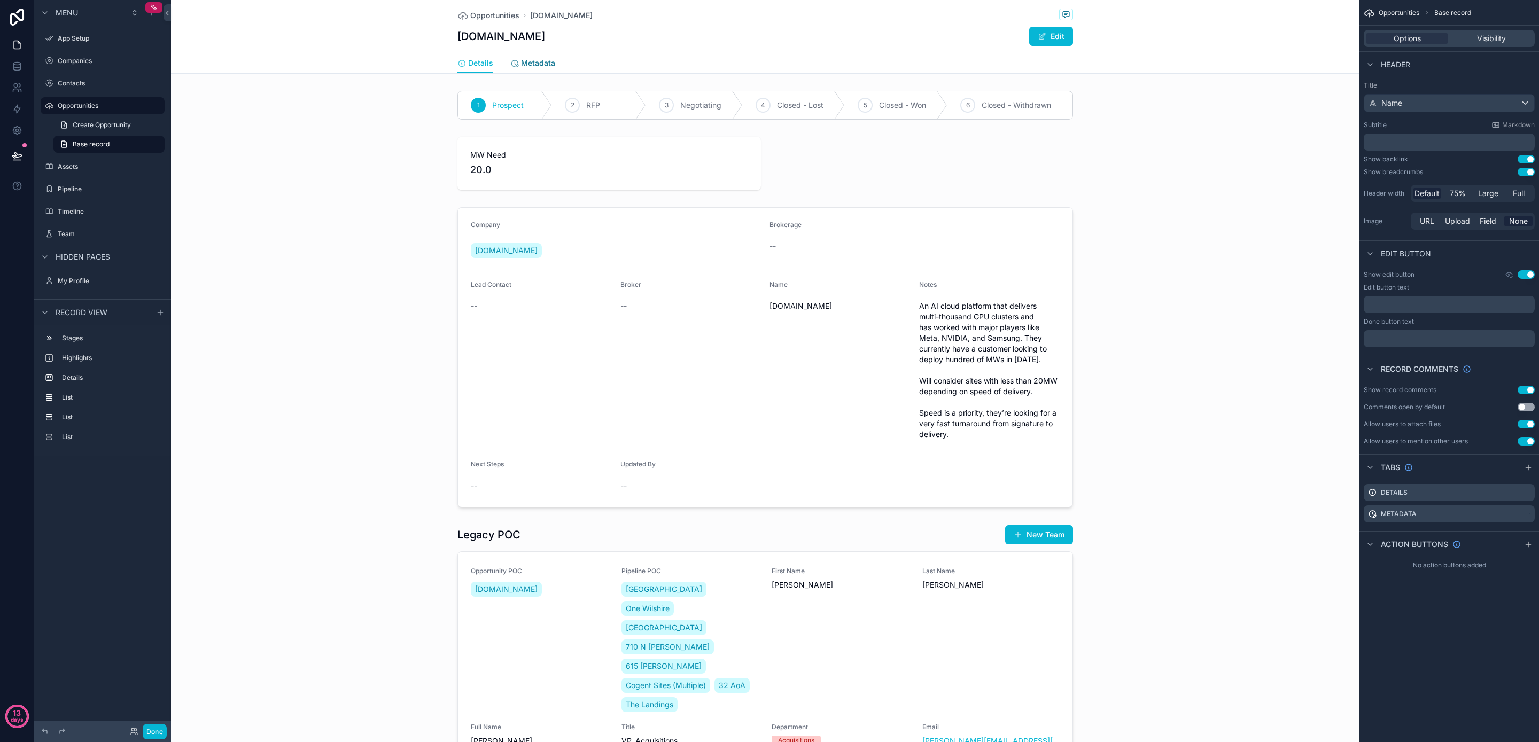
click at [526, 60] on span "Metadata" at bounding box center [538, 63] width 34 height 11
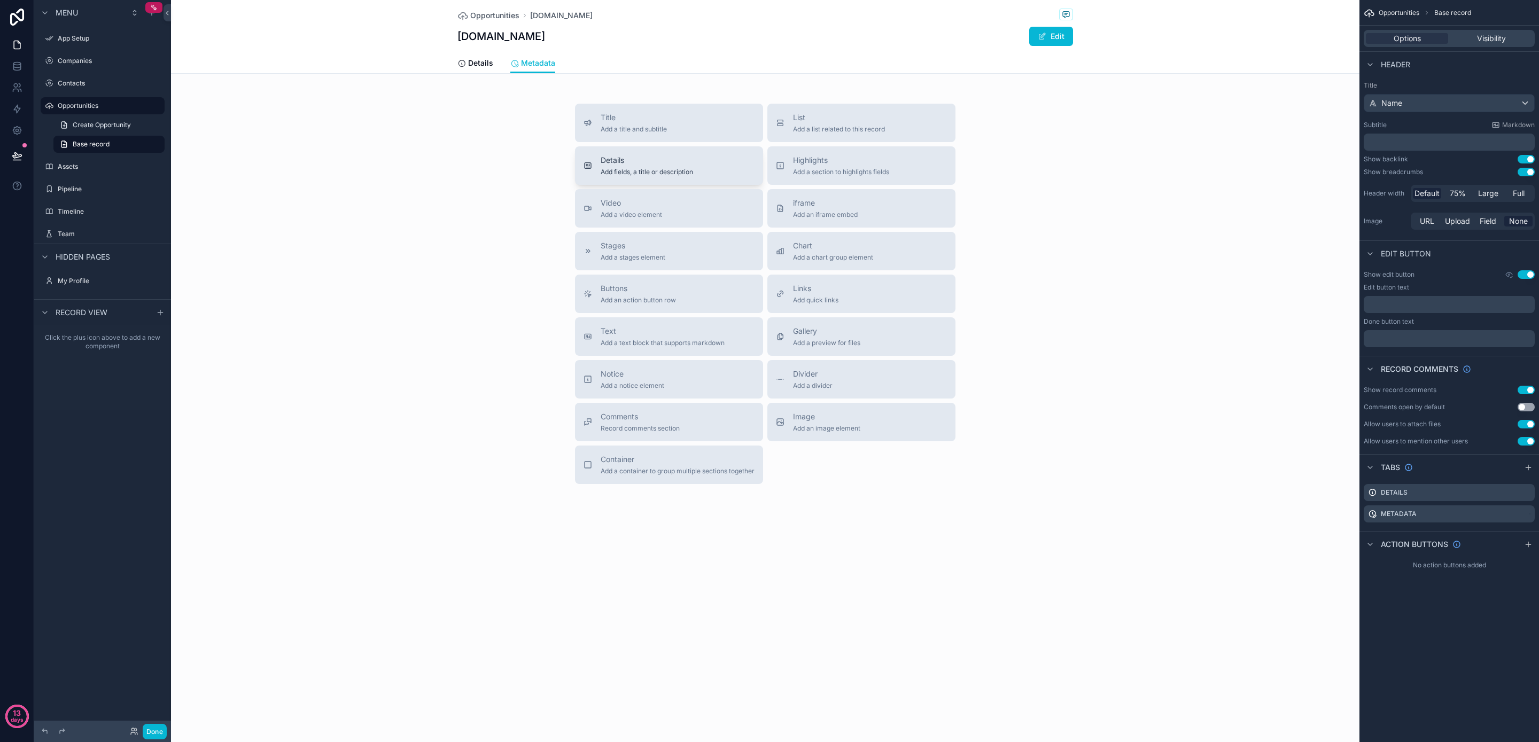
click at [637, 163] on span "Details" at bounding box center [647, 160] width 92 height 11
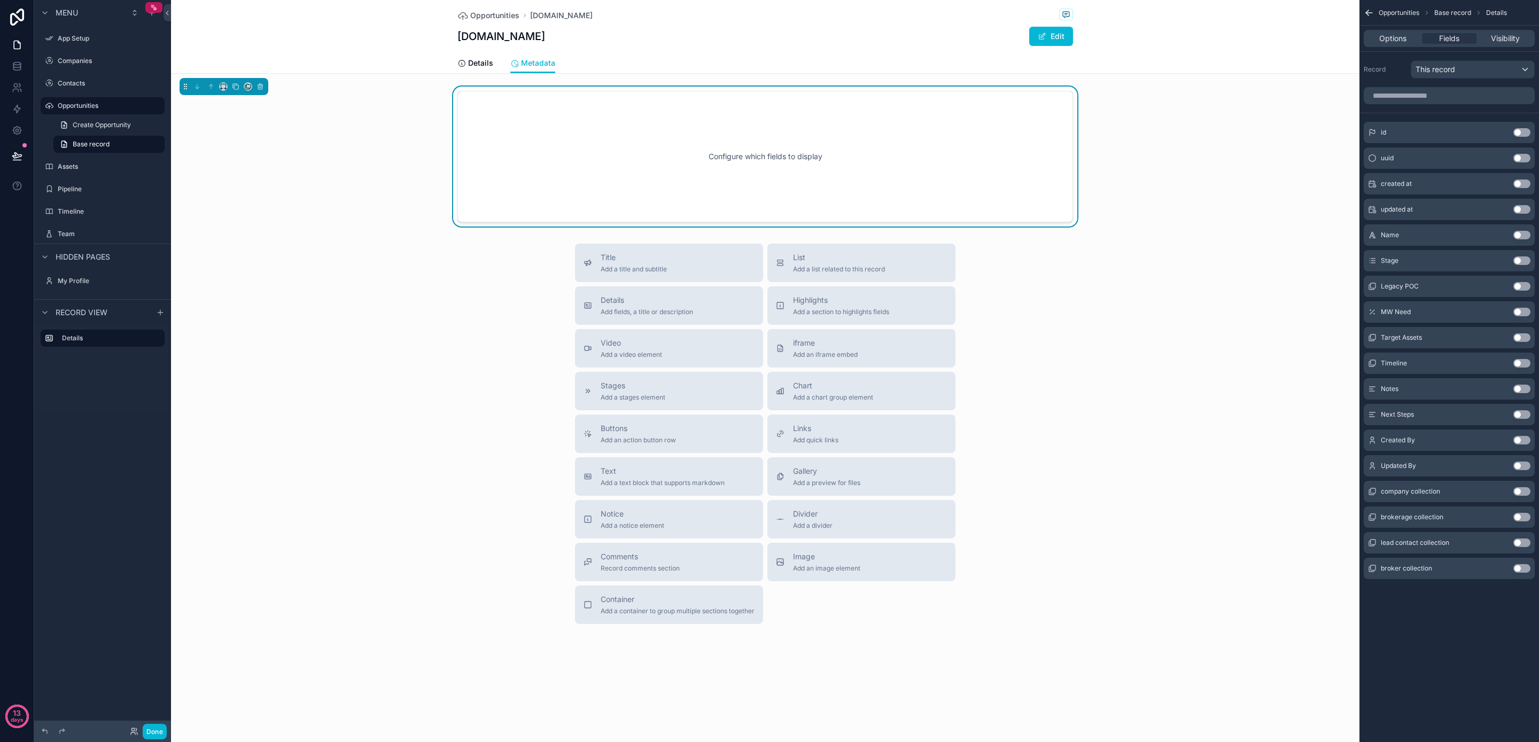
click at [1519, 464] on button "Use setting" at bounding box center [1522, 466] width 17 height 9
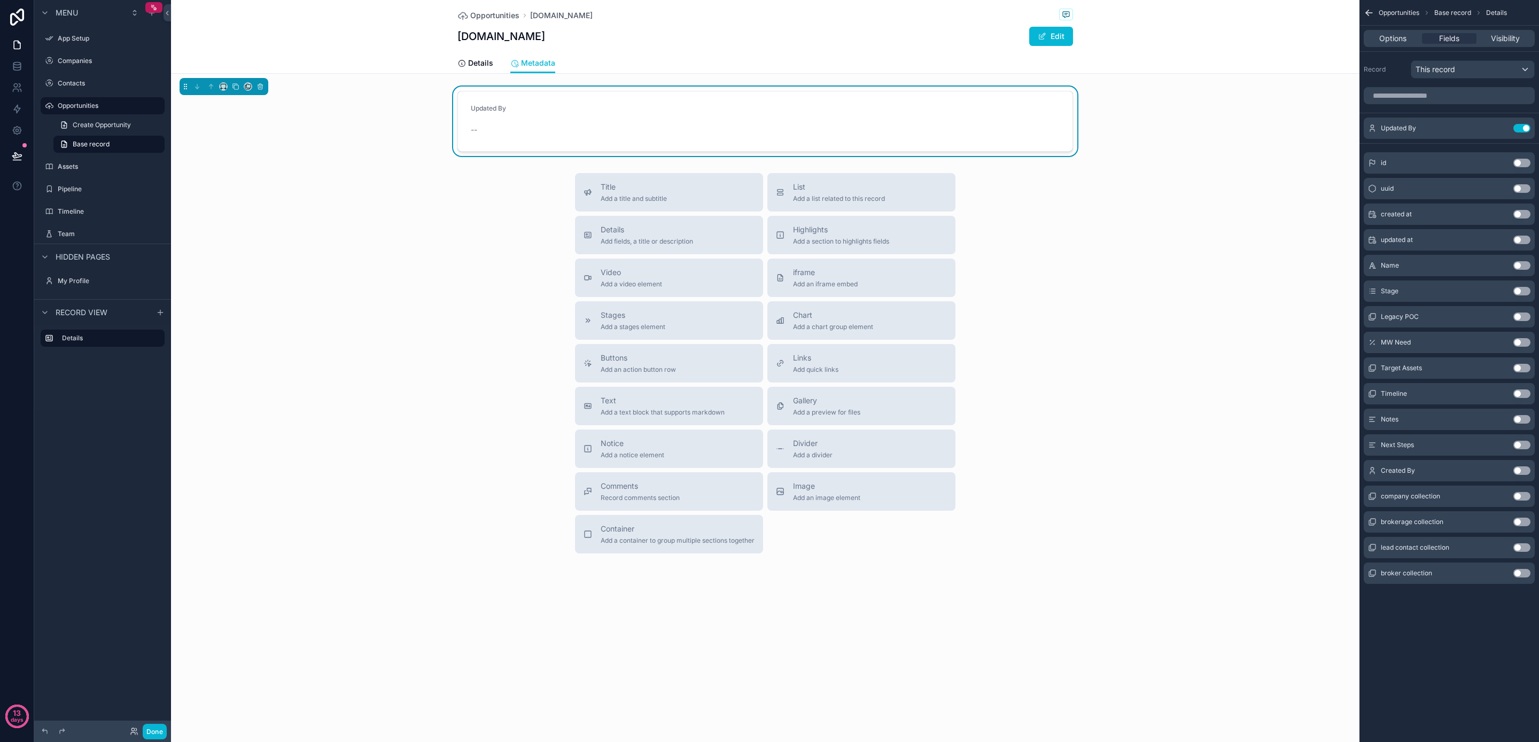
click at [1522, 474] on button "Use setting" at bounding box center [1522, 471] width 17 height 9
click at [1522, 259] on div "updated at Use setting" at bounding box center [1449, 265] width 171 height 21
click at [1520, 263] on button "Use setting" at bounding box center [1522, 265] width 17 height 9
click at [1520, 264] on button "Use setting" at bounding box center [1522, 265] width 17 height 9
click at [466, 63] on icon "scrollable content" at bounding box center [462, 63] width 9 height 9
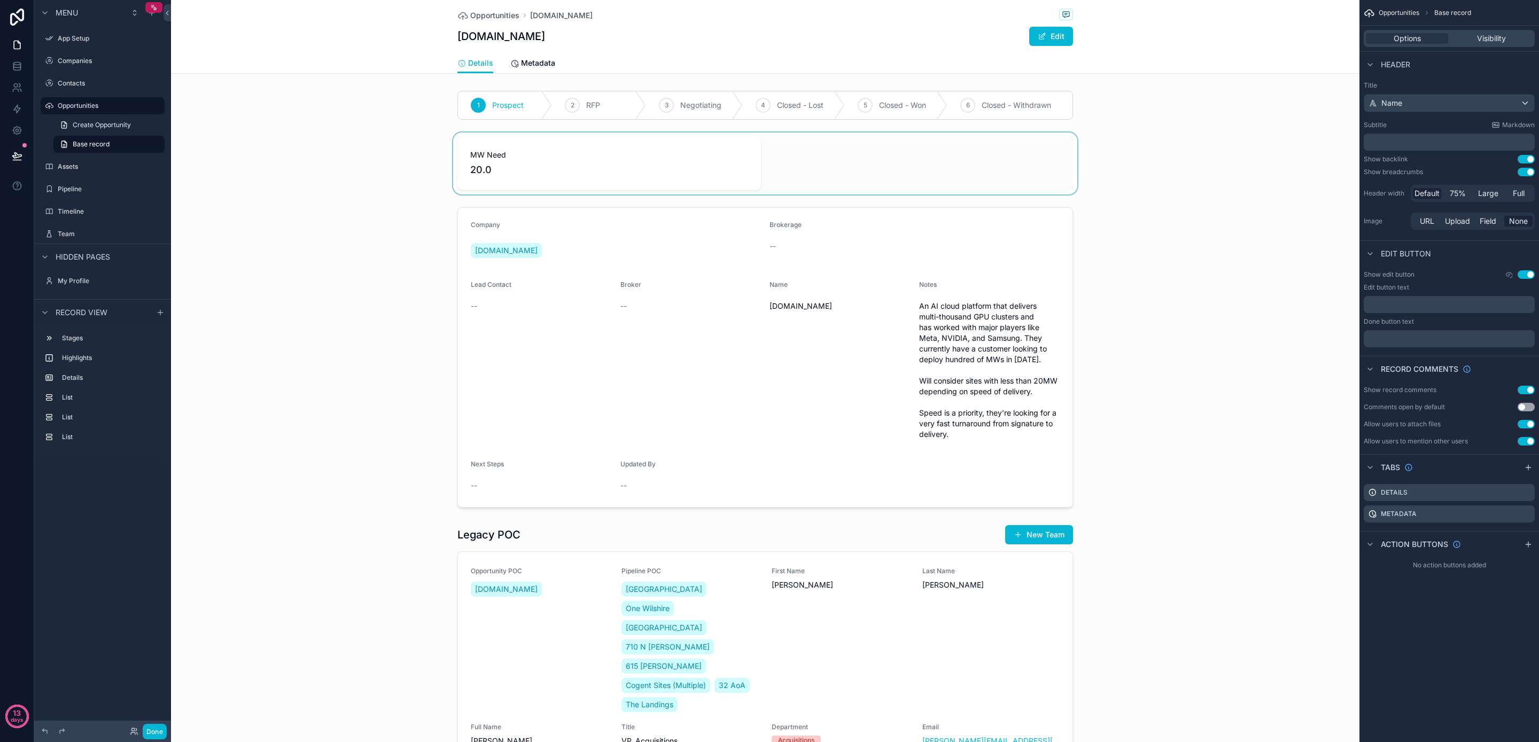
click at [904, 162] on div "scrollable content" at bounding box center [765, 164] width 1189 height 62
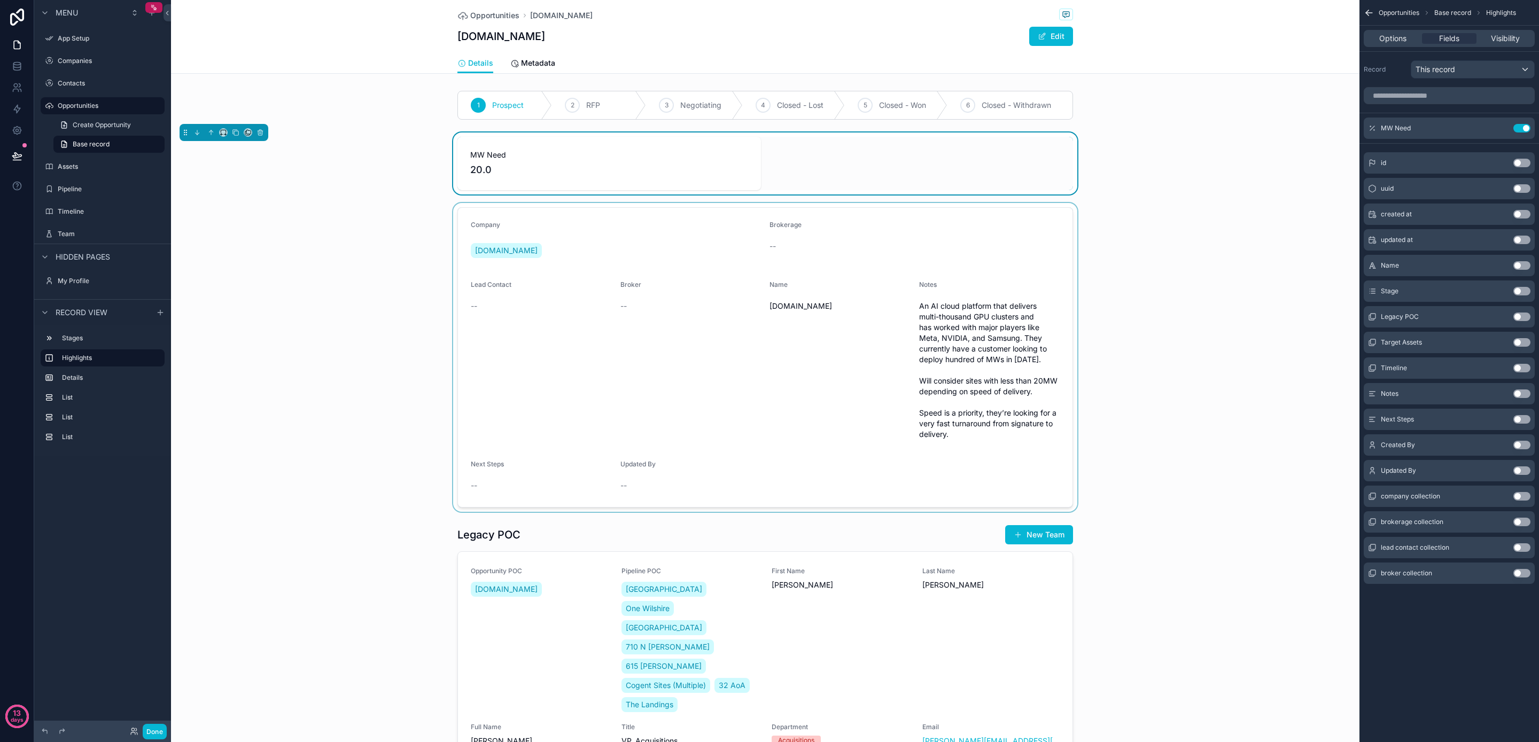
click at [297, 439] on div "scrollable content" at bounding box center [765, 357] width 1189 height 309
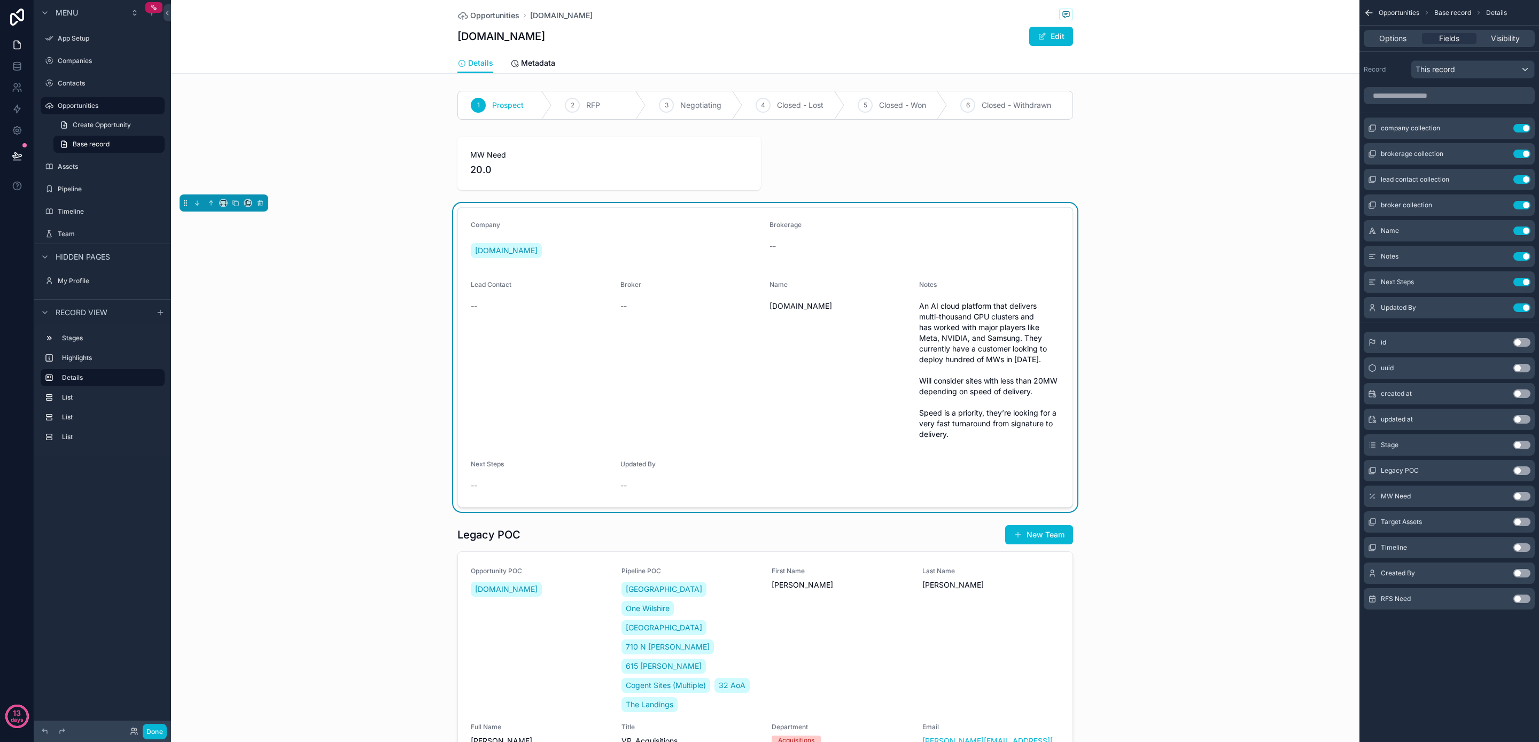
click at [429, 458] on div "Company [DOMAIN_NAME] Brokerage -- Lead Contact -- Broker -- Name [DOMAIN_NAME]…" at bounding box center [765, 357] width 1189 height 309
click at [680, 145] on div "scrollable content" at bounding box center [765, 164] width 1189 height 62
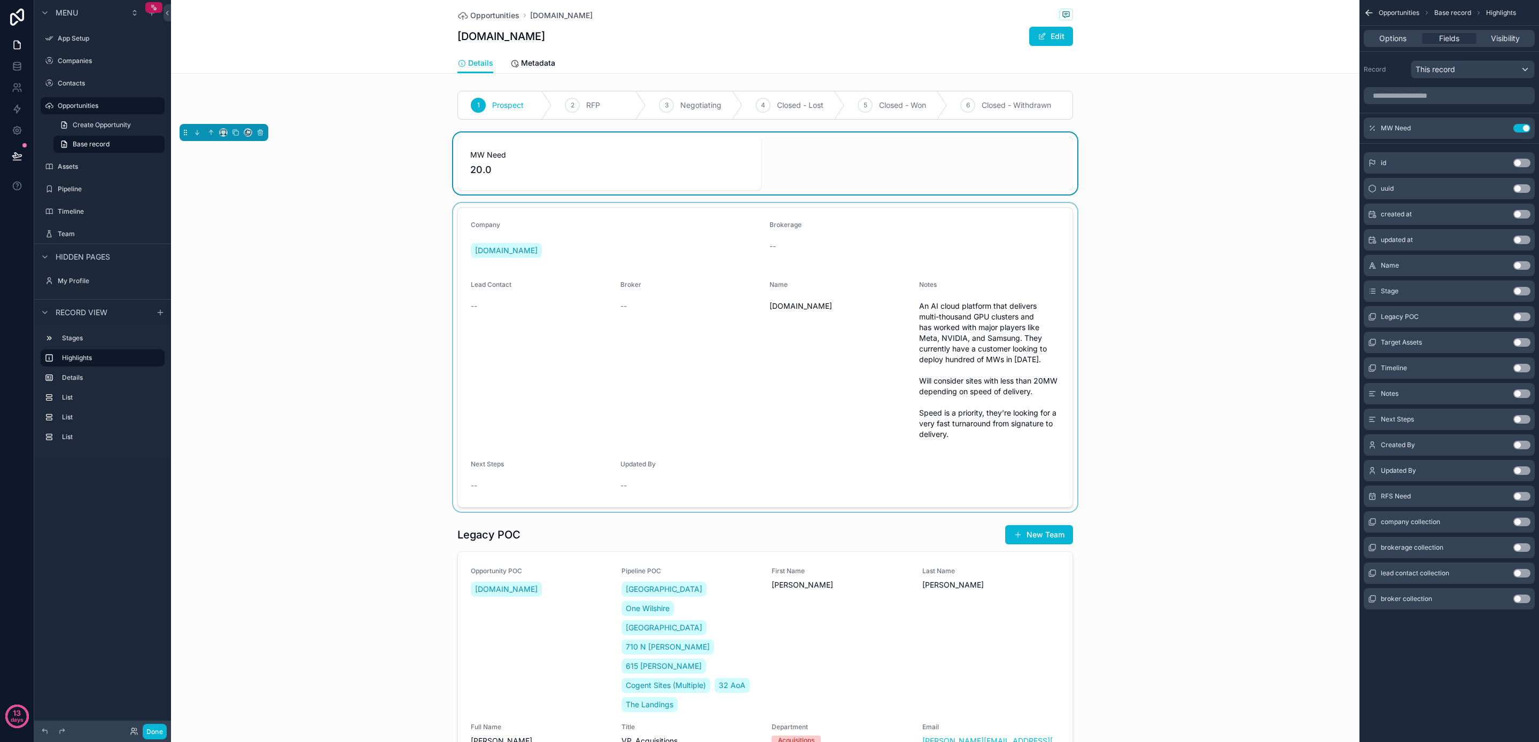
click at [731, 299] on div "scrollable content" at bounding box center [765, 357] width 1189 height 309
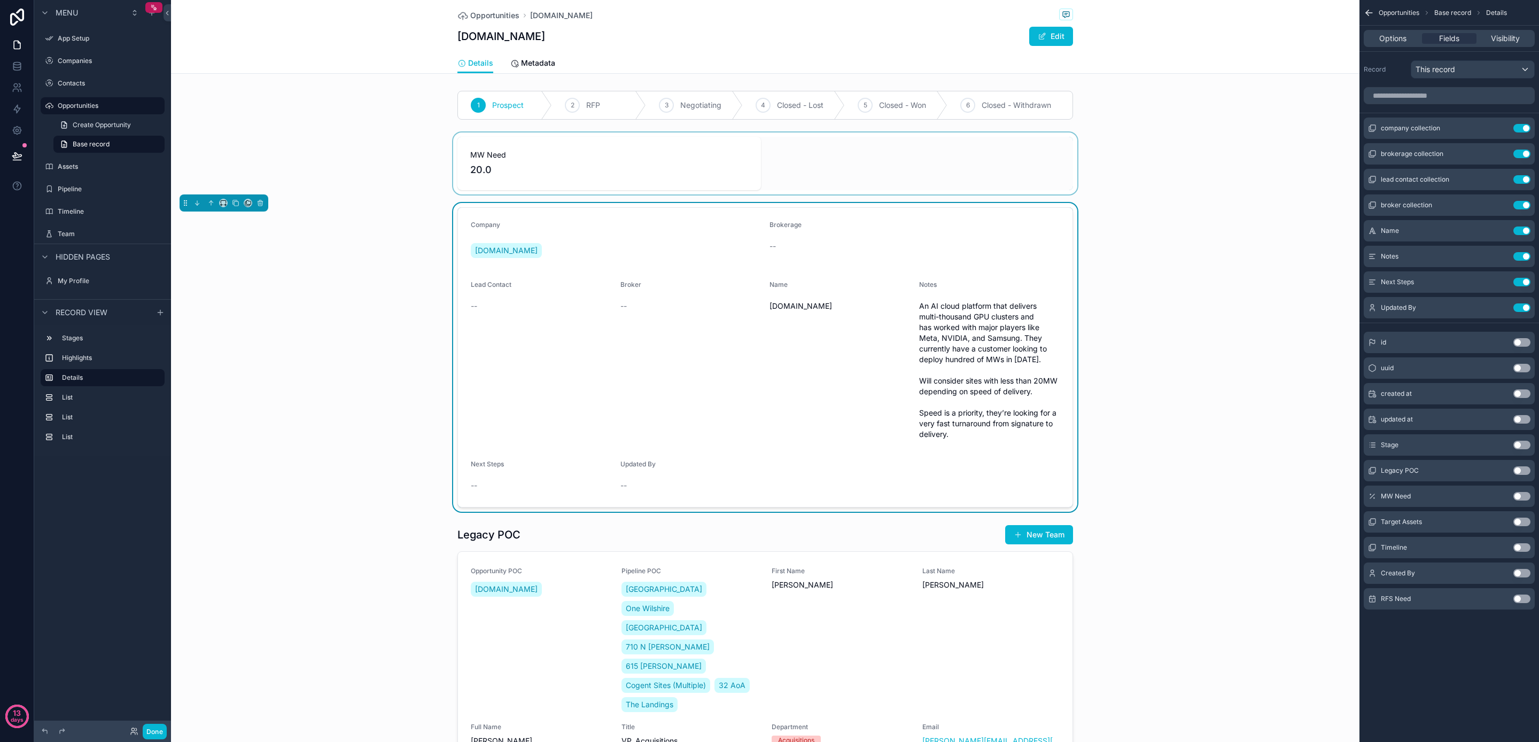
click at [677, 174] on div "scrollable content" at bounding box center [765, 164] width 1189 height 62
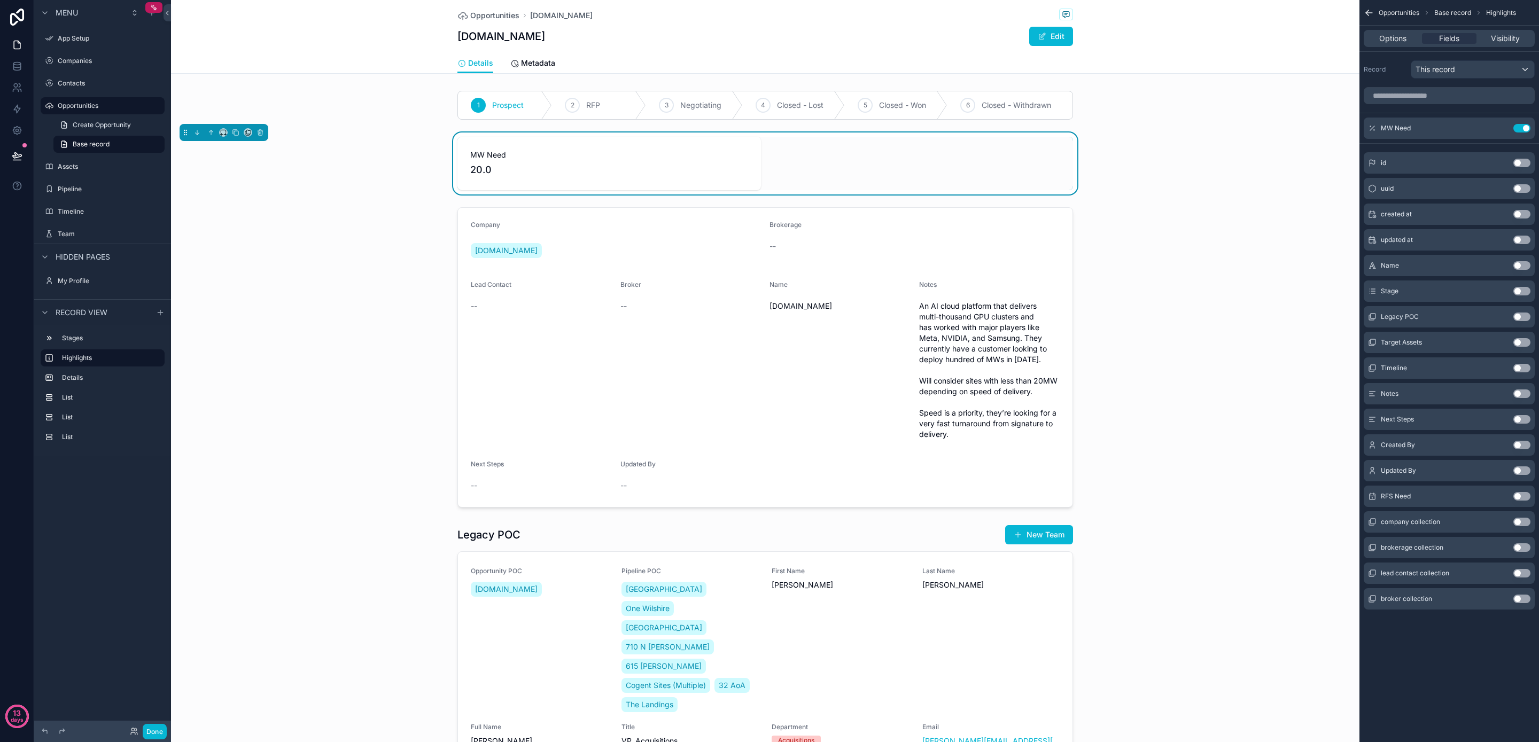
click at [1524, 497] on button "Use setting" at bounding box center [1522, 496] width 17 height 9
click at [1453, 126] on div "MW Need Use setting" at bounding box center [1449, 128] width 171 height 21
click at [1499, 127] on icon "scrollable content" at bounding box center [1501, 128] width 9 height 9
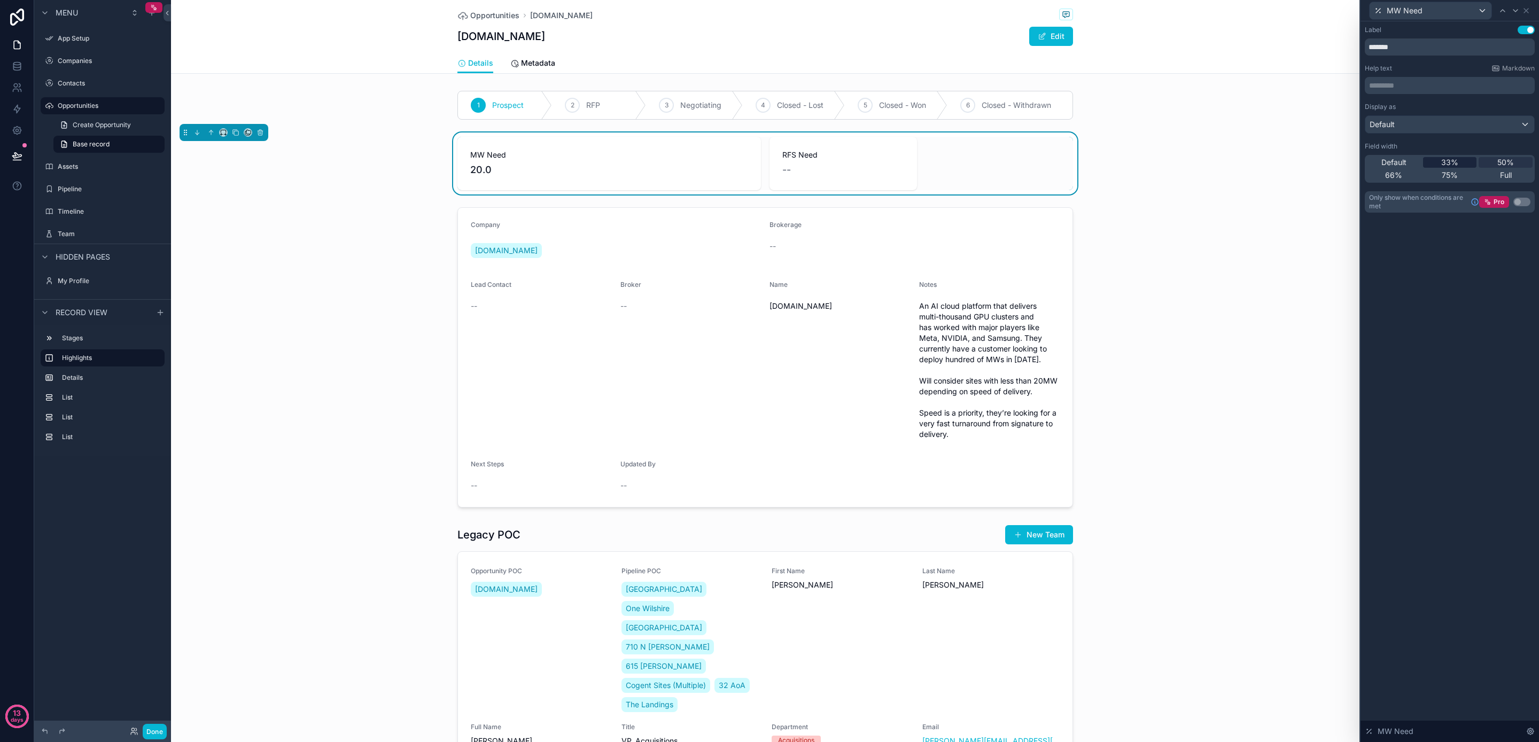
click at [1456, 166] on span "33%" at bounding box center [1450, 162] width 17 height 11
click at [1410, 166] on div "Default" at bounding box center [1394, 162] width 54 height 11
click at [1451, 160] on span "33%" at bounding box center [1450, 162] width 17 height 11
click at [1442, 124] on div "Default" at bounding box center [1450, 124] width 169 height 17
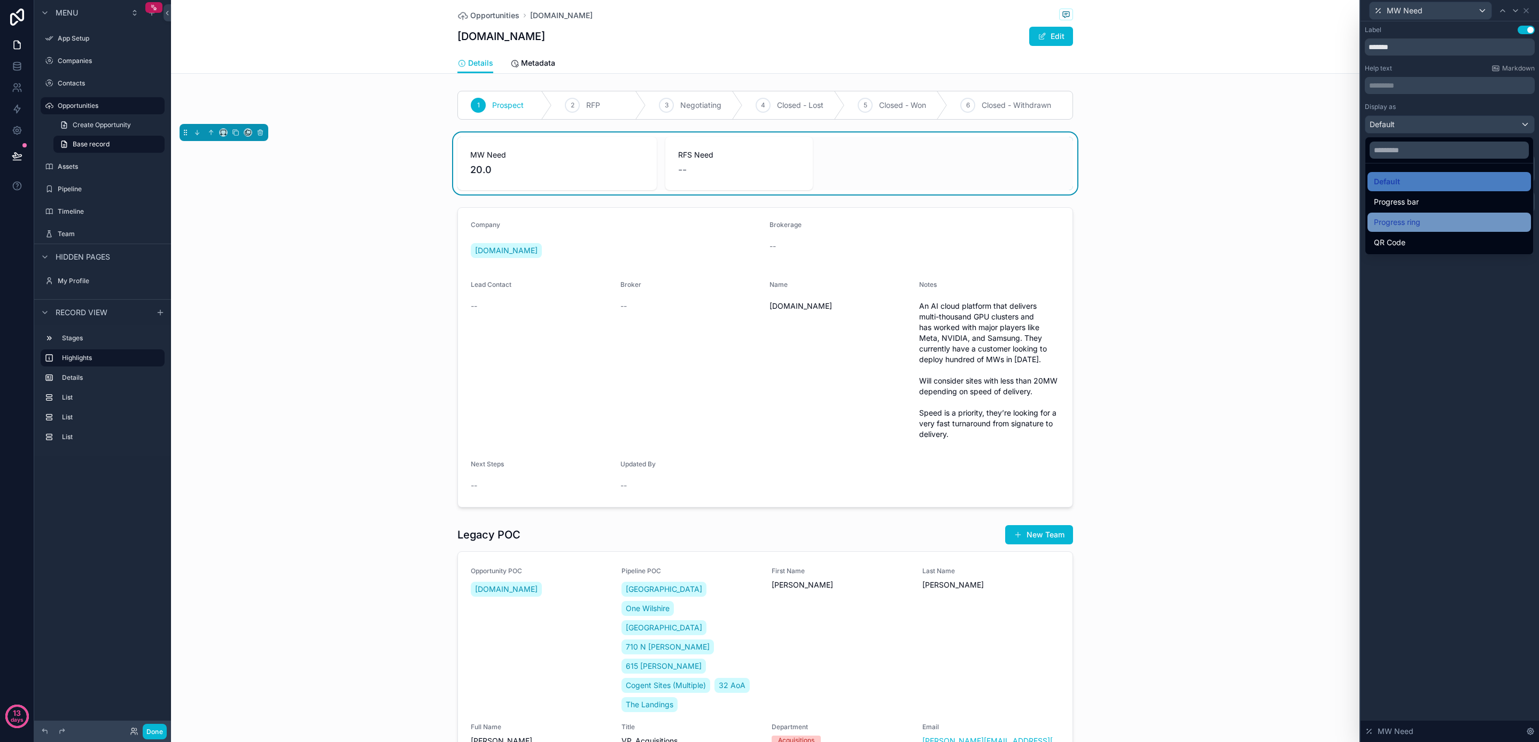
click at [1428, 218] on div "Progress ring" at bounding box center [1449, 222] width 151 height 13
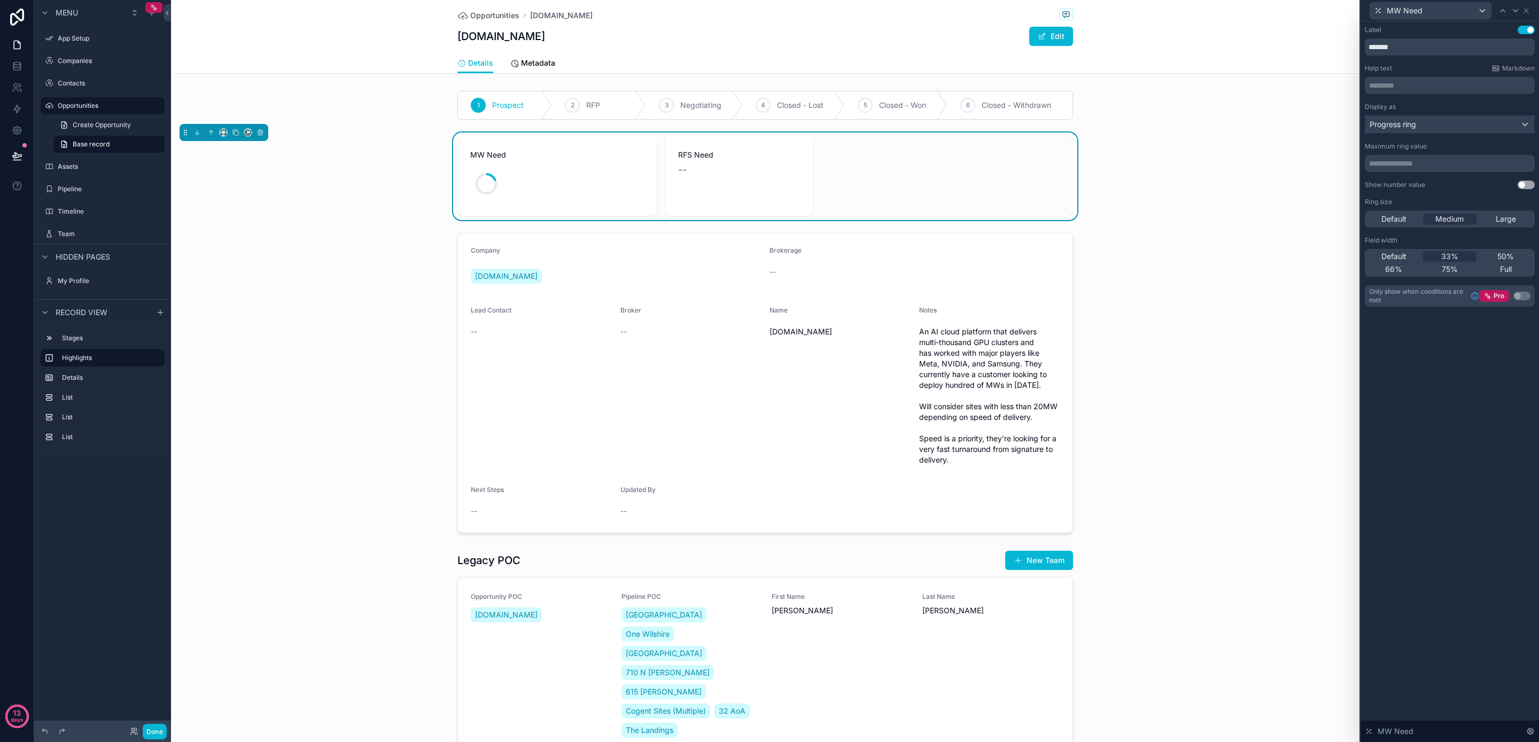
click at [1428, 128] on div "Progress ring" at bounding box center [1450, 124] width 169 height 17
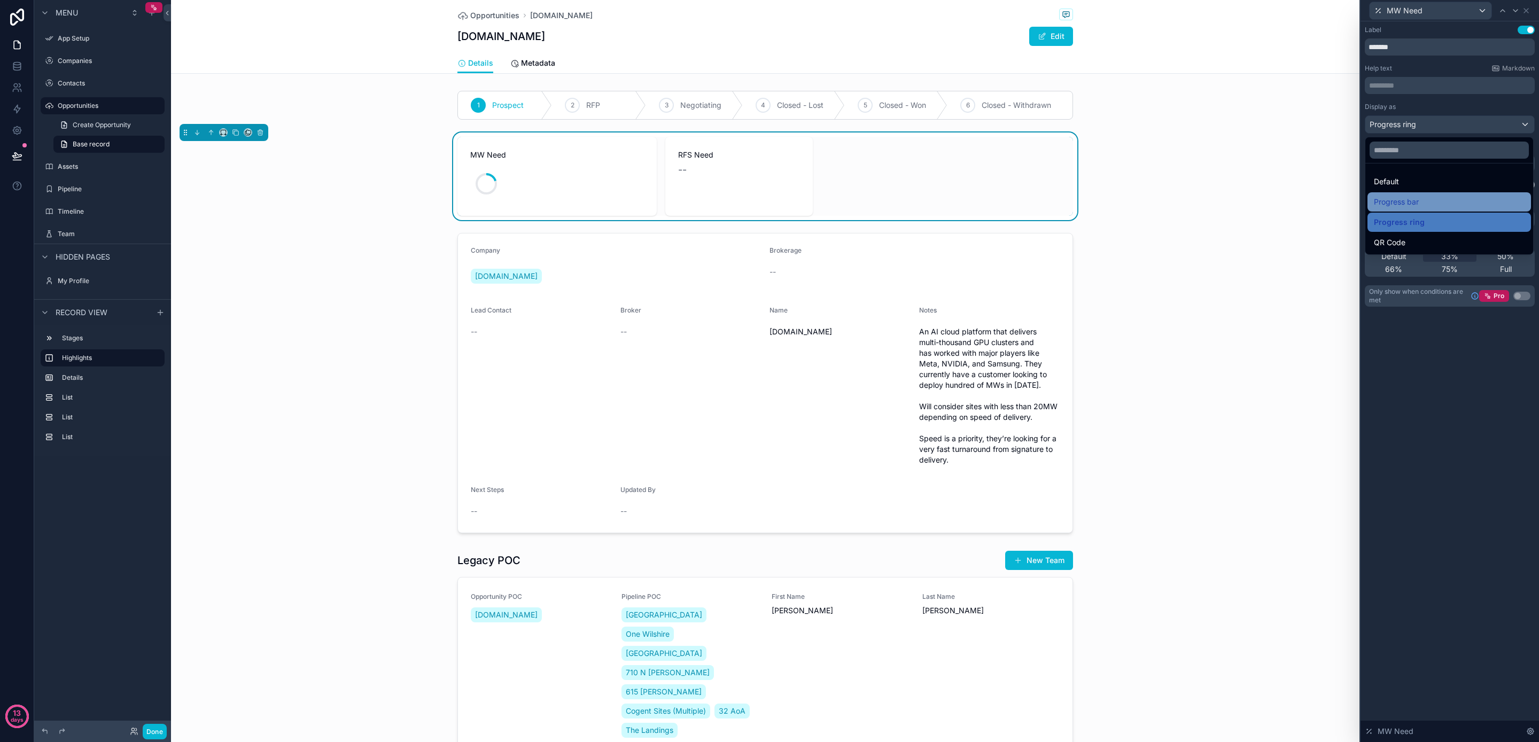
click at [1432, 199] on div "Progress bar" at bounding box center [1449, 202] width 151 height 13
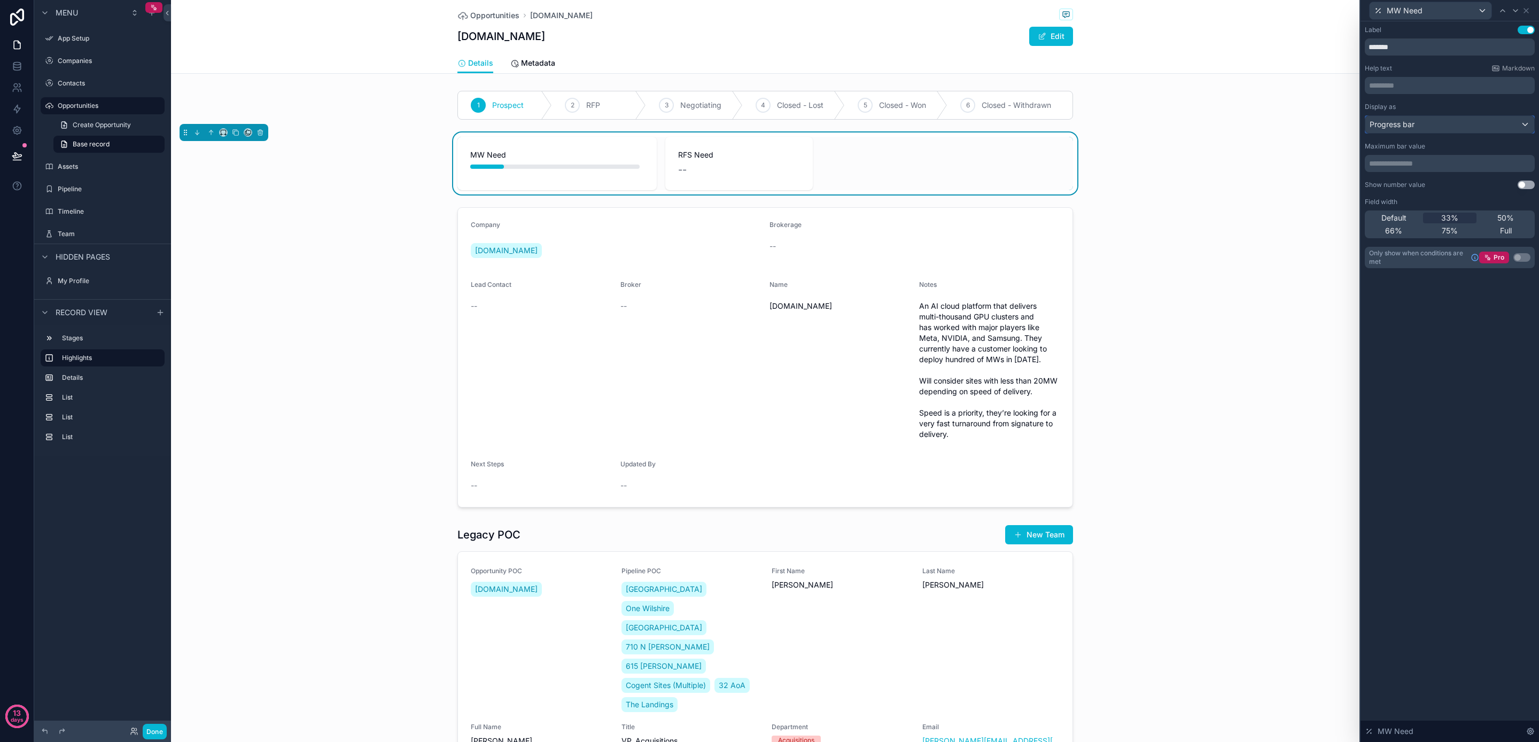
click at [1429, 129] on div "Progress bar" at bounding box center [1450, 124] width 169 height 17
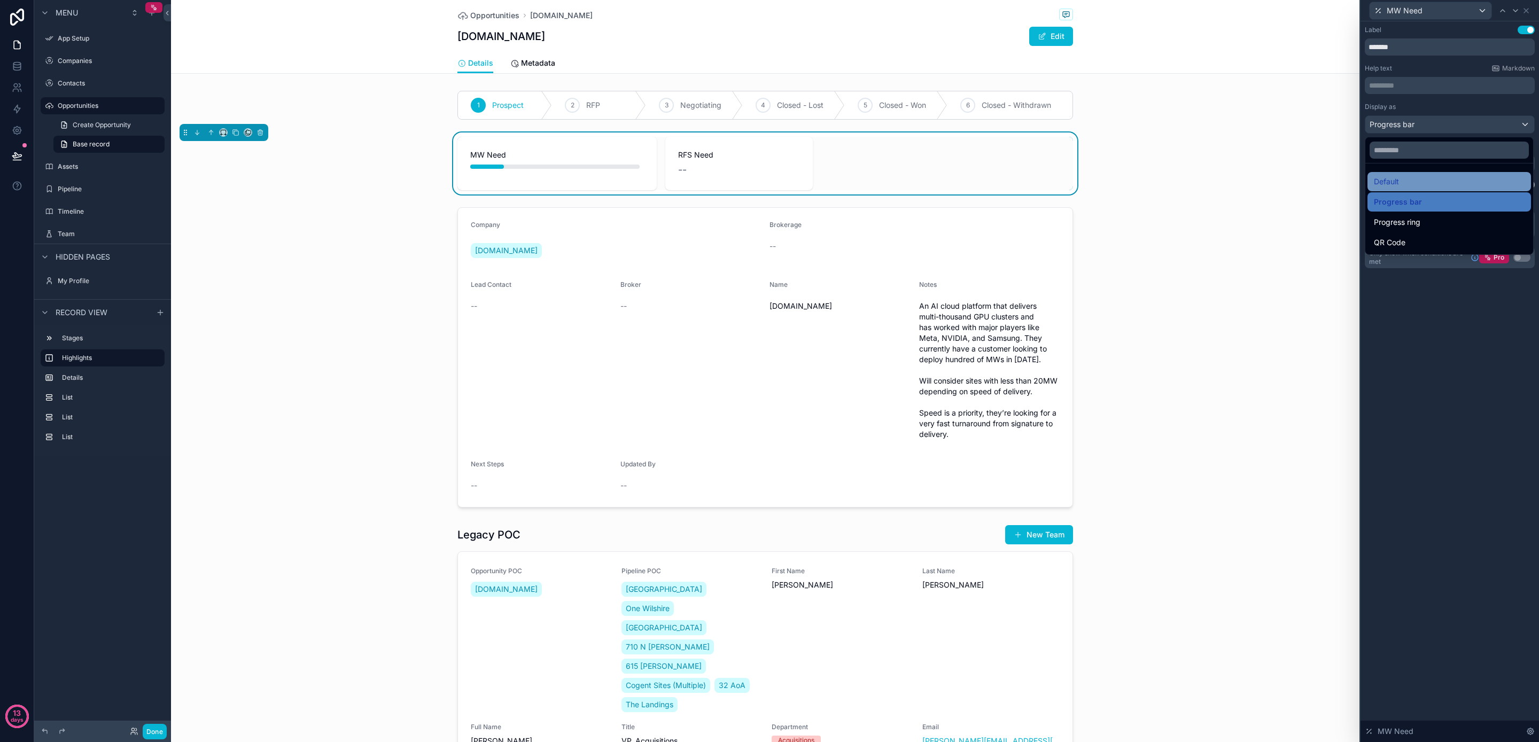
click at [1432, 183] on div "Default" at bounding box center [1449, 181] width 151 height 13
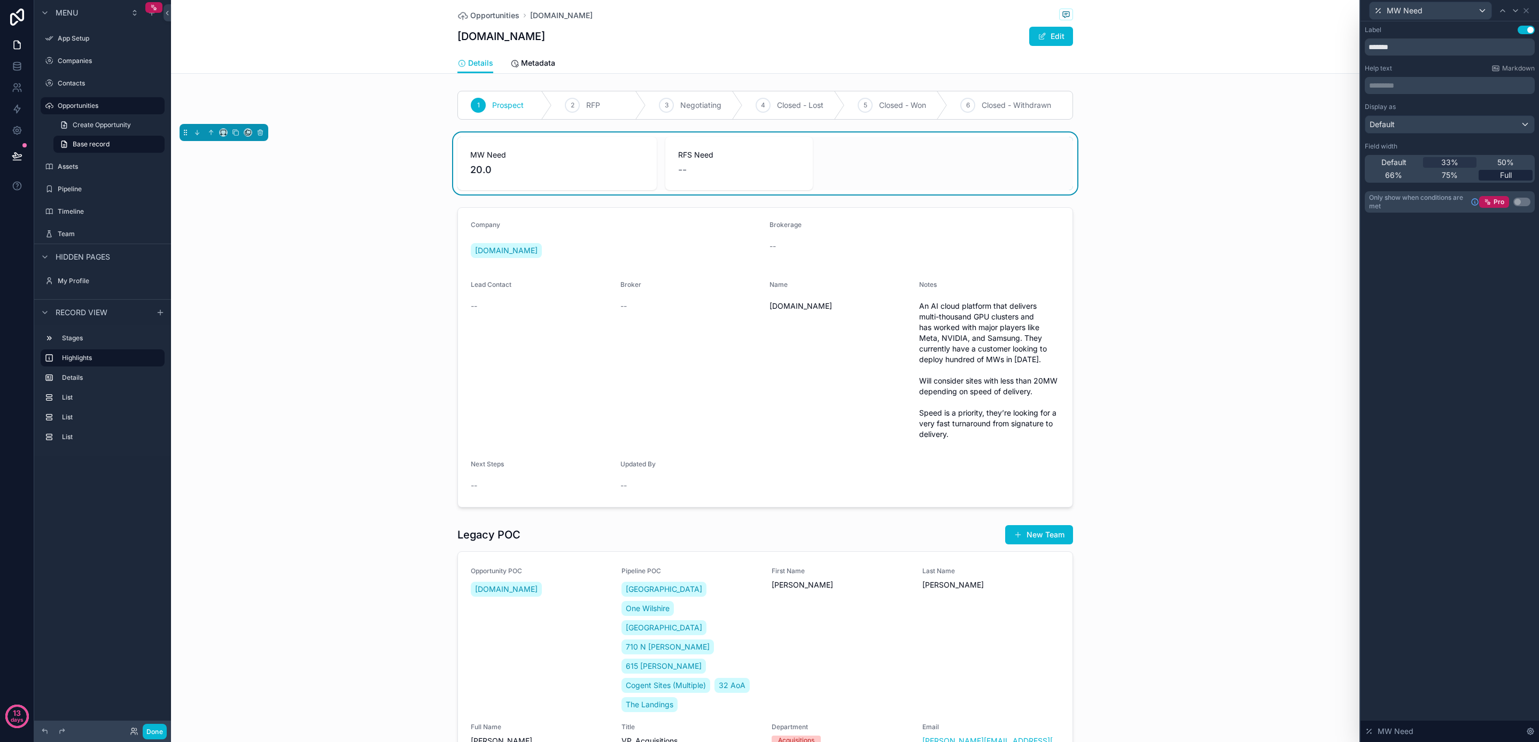
click at [1509, 176] on span "Full" at bounding box center [1506, 175] width 12 height 11
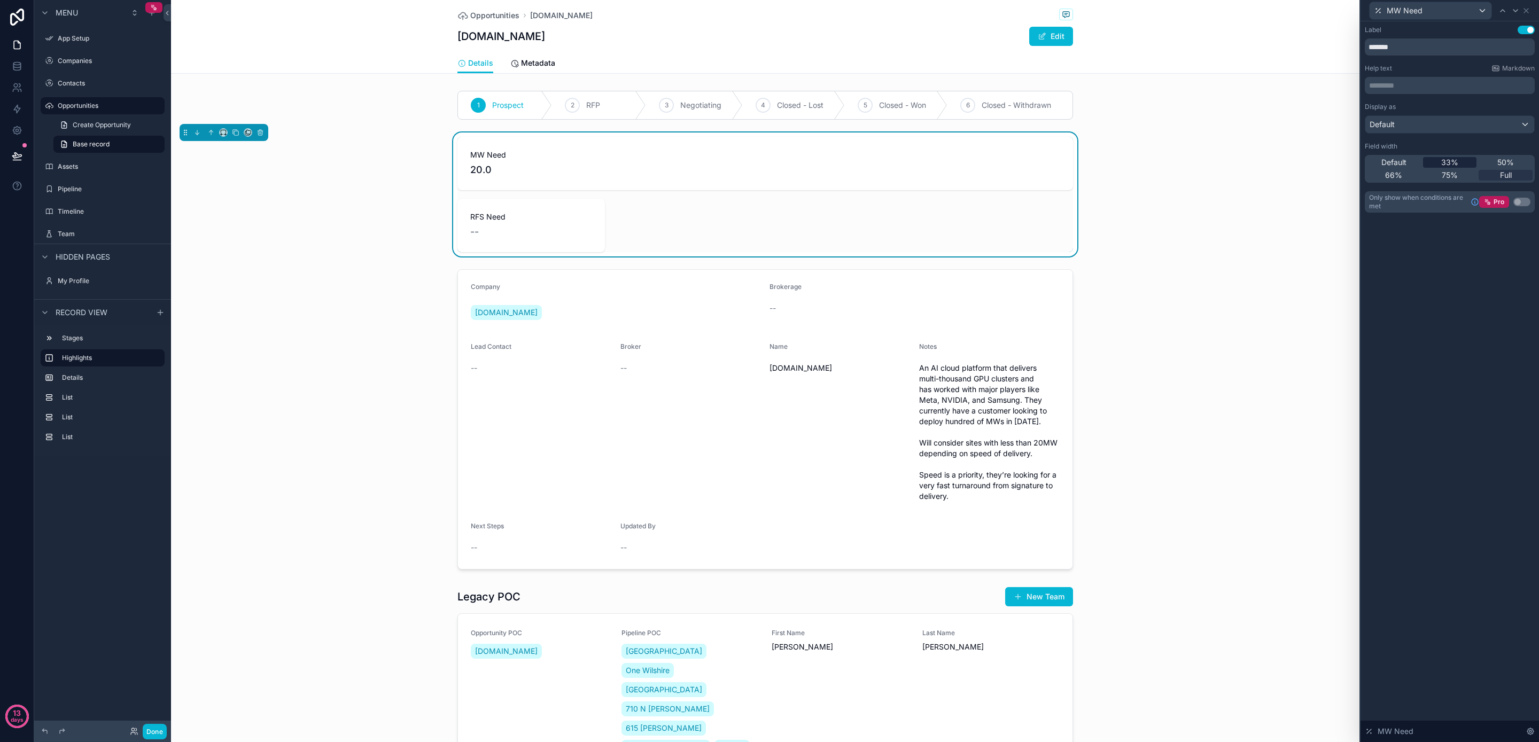
click at [1453, 163] on span "33%" at bounding box center [1450, 162] width 17 height 11
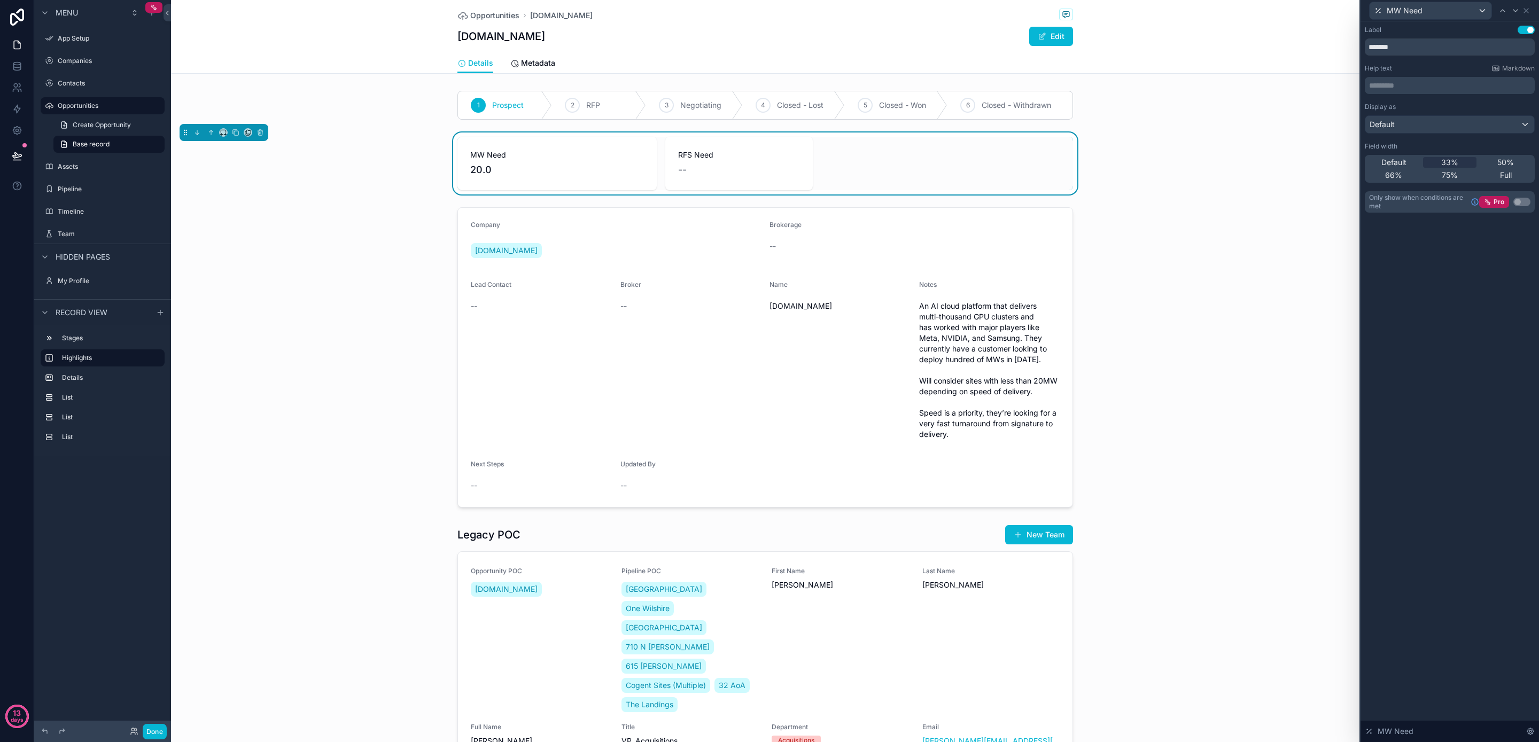
click at [777, 174] on div "--" at bounding box center [739, 169] width 122 height 15
click at [1381, 46] on input "*******" at bounding box center [1450, 46] width 170 height 17
type input "**********"
click at [1527, 11] on icon at bounding box center [1526, 11] width 4 height 4
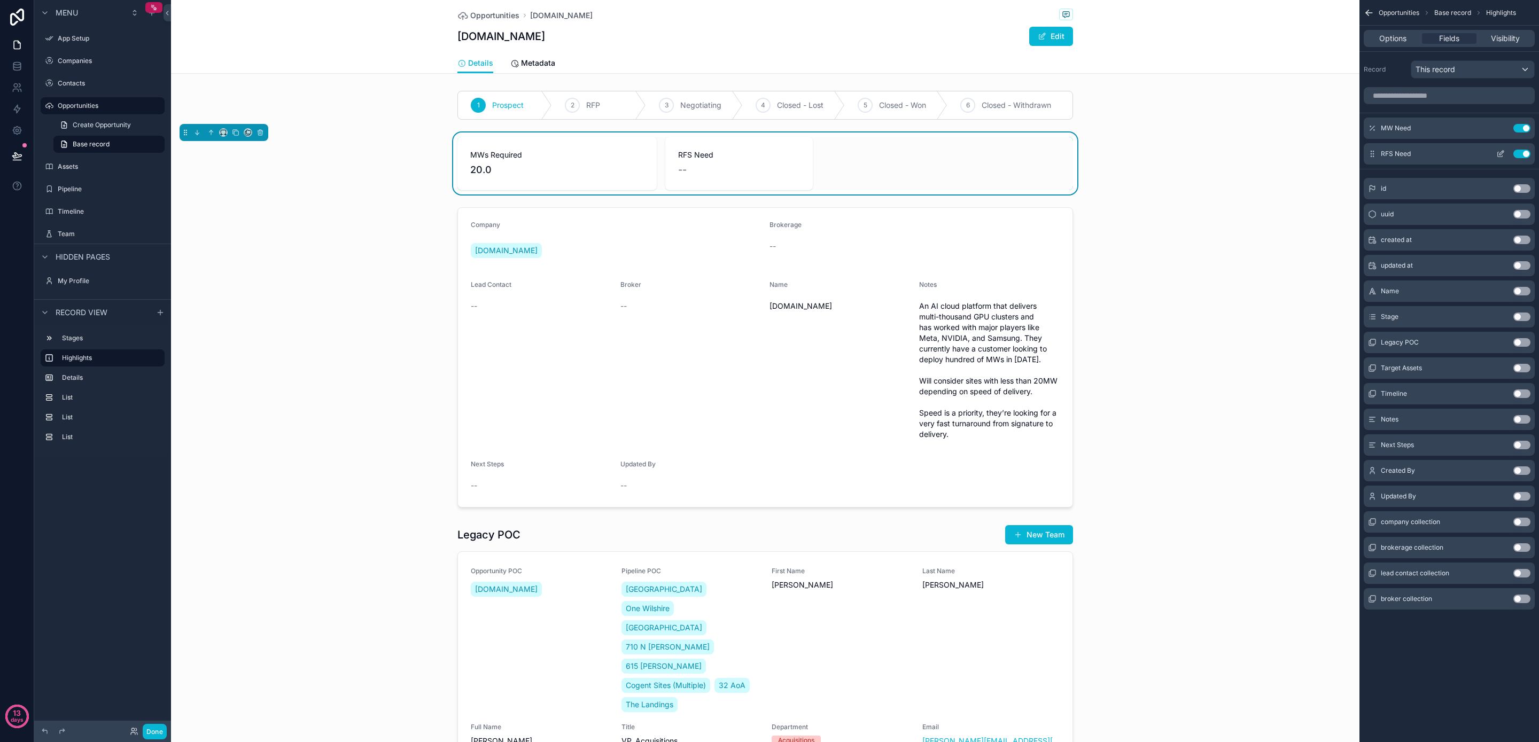
click at [1502, 153] on icon "scrollable content" at bounding box center [1502, 153] width 4 height 4
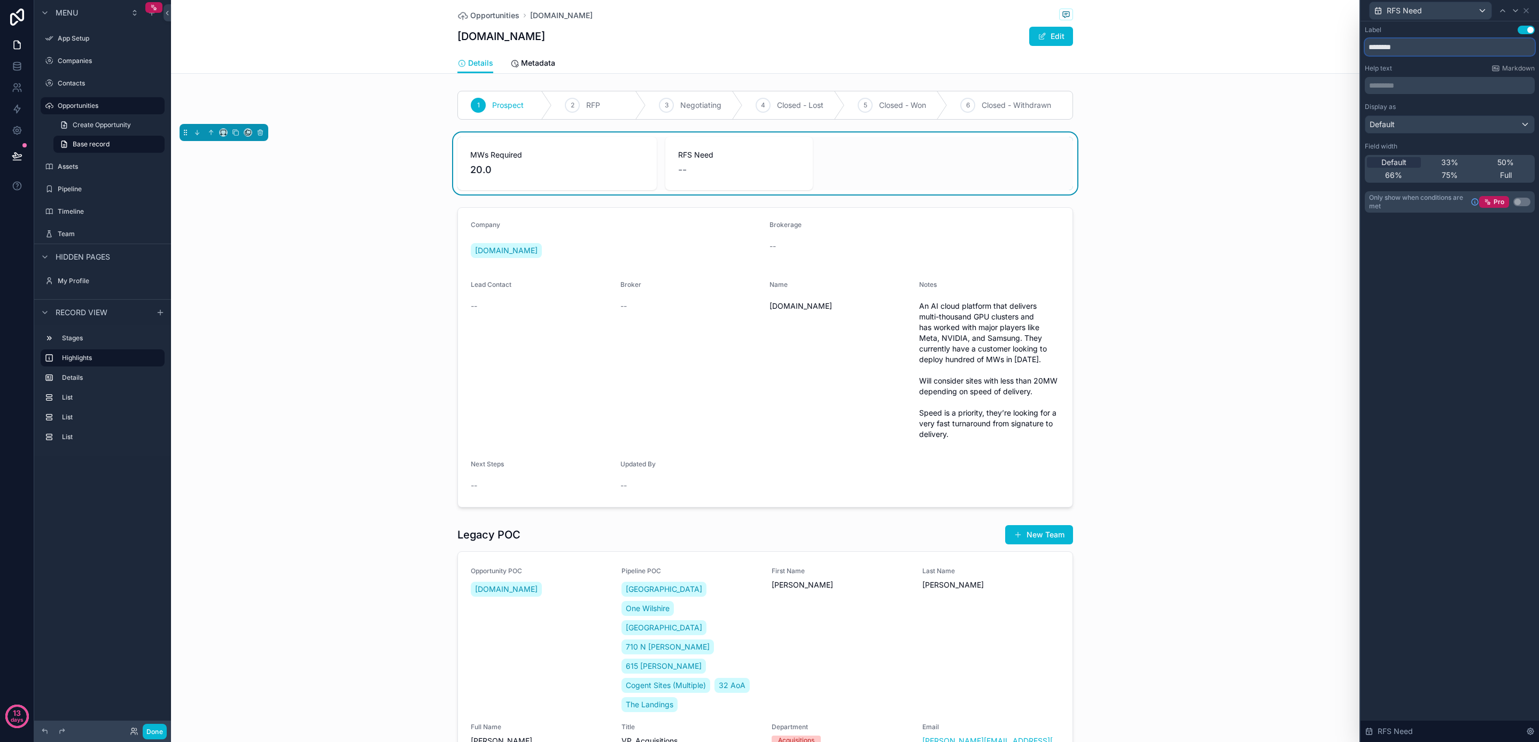
click at [1397, 48] on input "********" at bounding box center [1450, 46] width 170 height 17
type input "**********"
click at [1453, 161] on span "33%" at bounding box center [1450, 162] width 17 height 11
click at [1328, 300] on div "scrollable content" at bounding box center [765, 357] width 1189 height 309
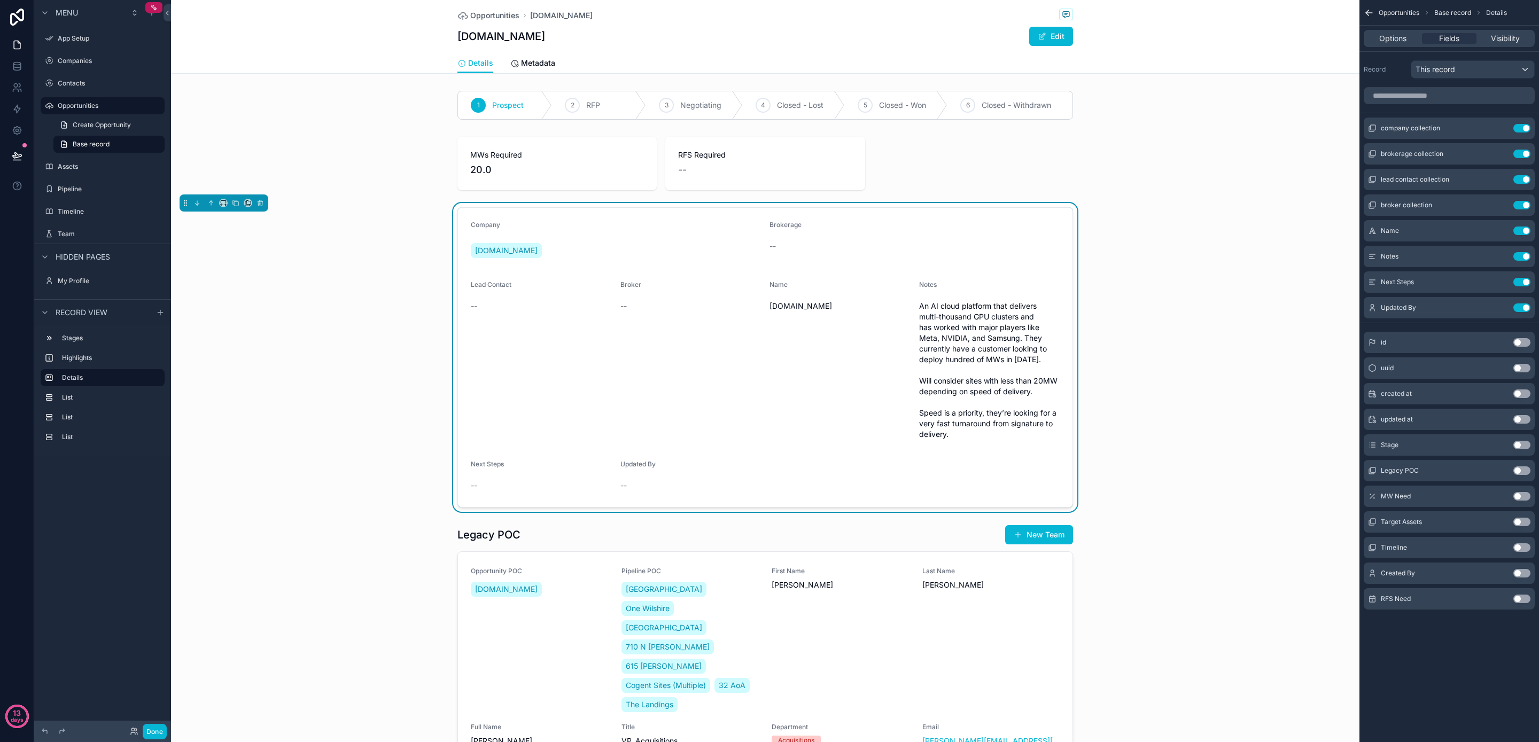
click at [967, 301] on span "An AI cloud platform that delivers multi-thousand GPU clusters and has worked w…" at bounding box center [989, 370] width 141 height 139
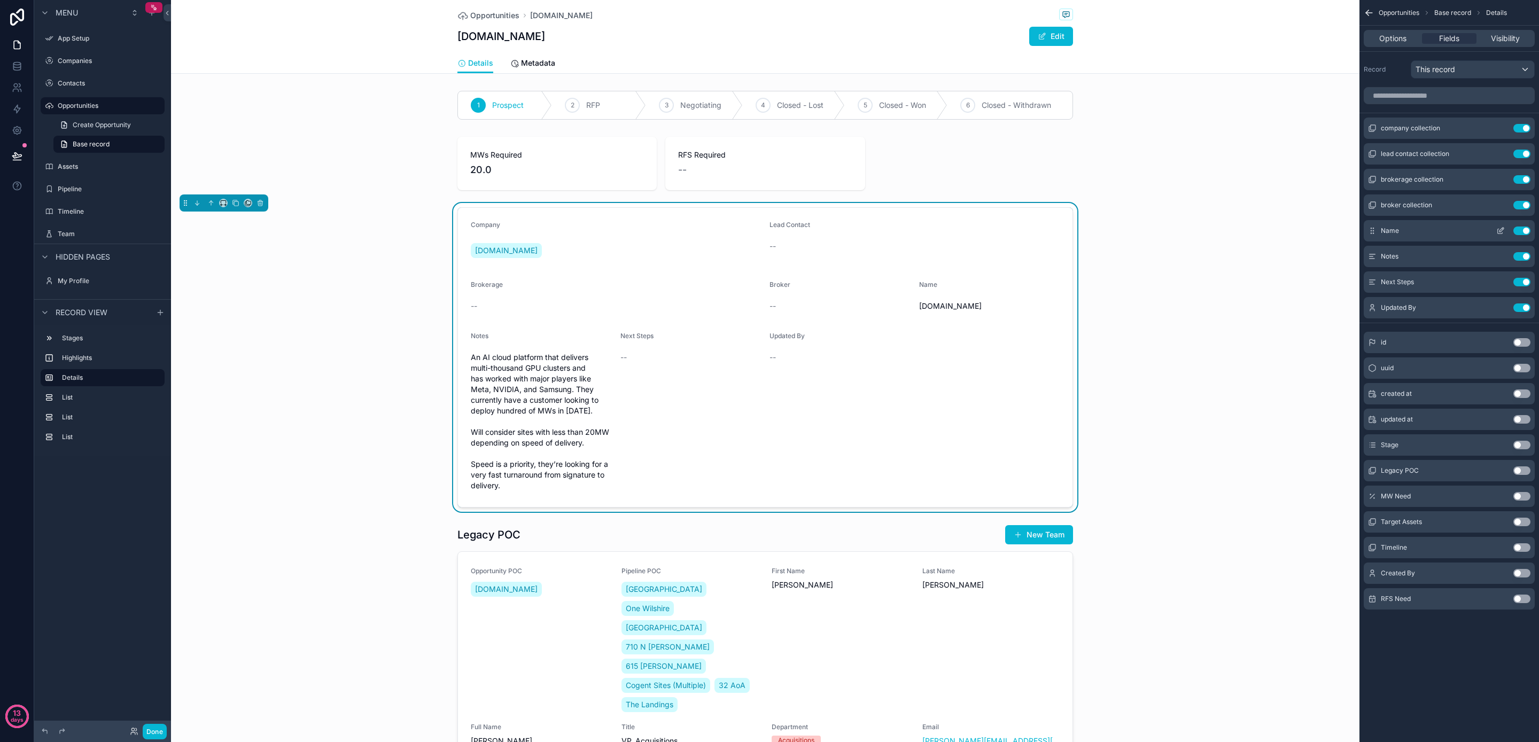
click at [1522, 231] on button "Use setting" at bounding box center [1522, 231] width 17 height 9
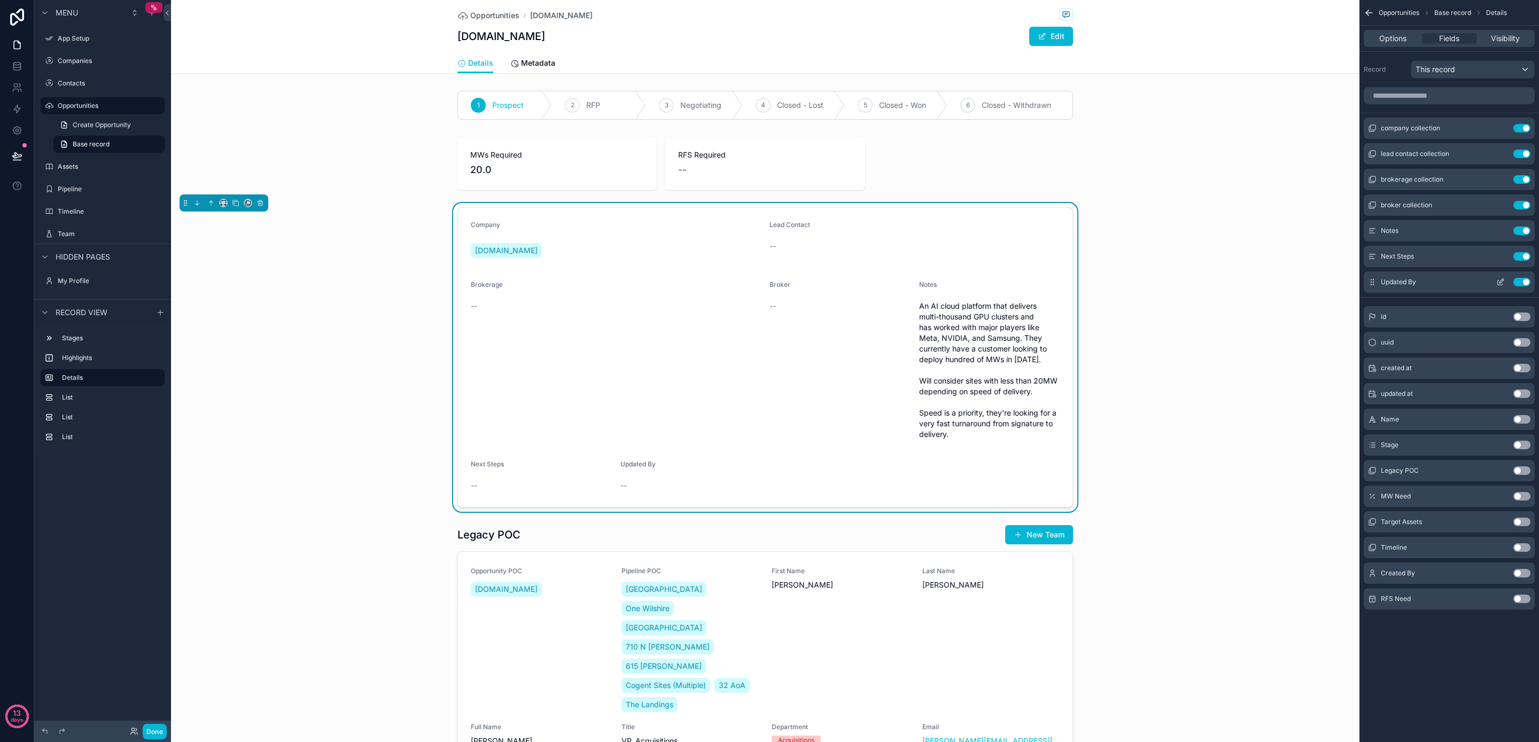
click at [1522, 283] on button "Use setting" at bounding box center [1522, 282] width 17 height 9
click at [1521, 256] on button "Use setting" at bounding box center [1522, 256] width 17 height 9
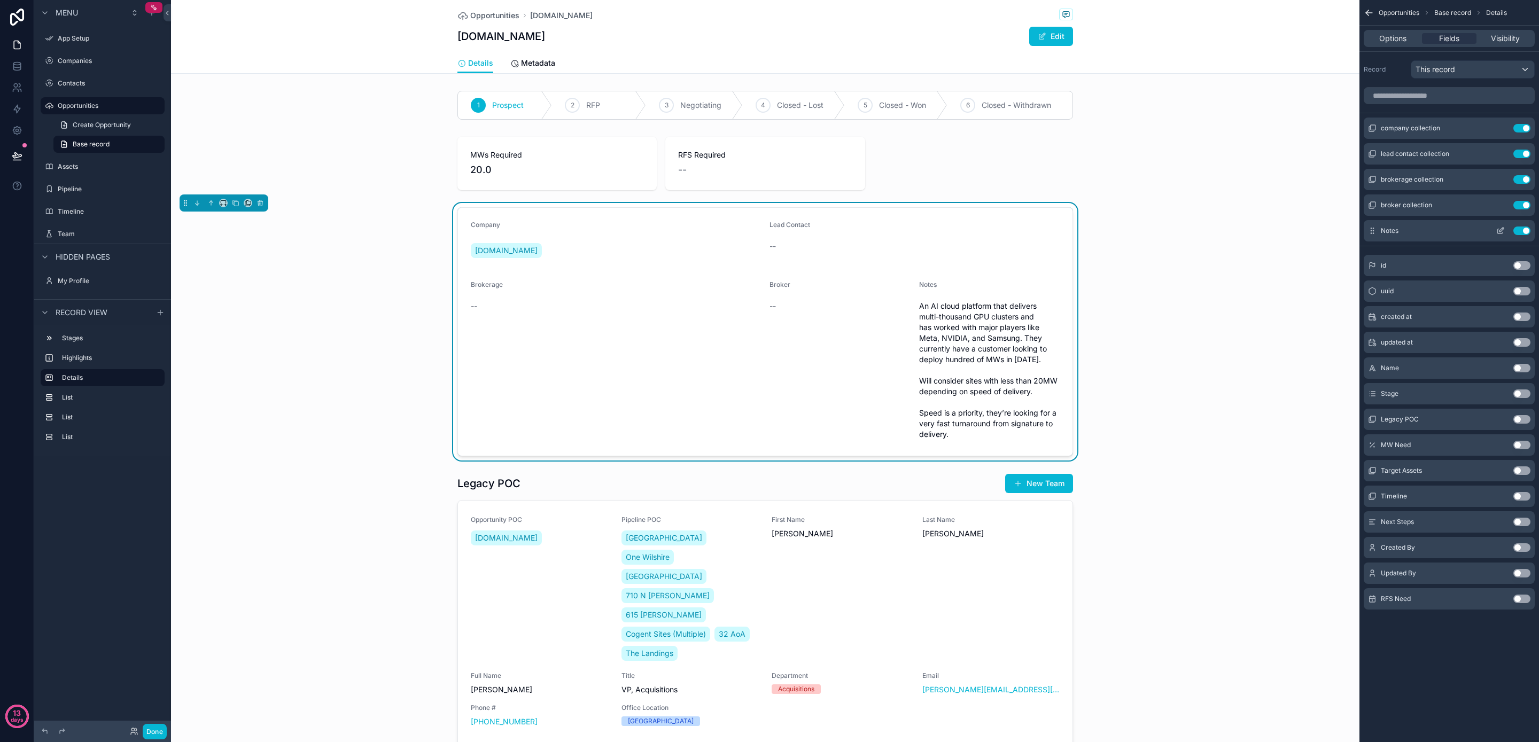
click at [1520, 233] on button "Use setting" at bounding box center [1522, 231] width 17 height 9
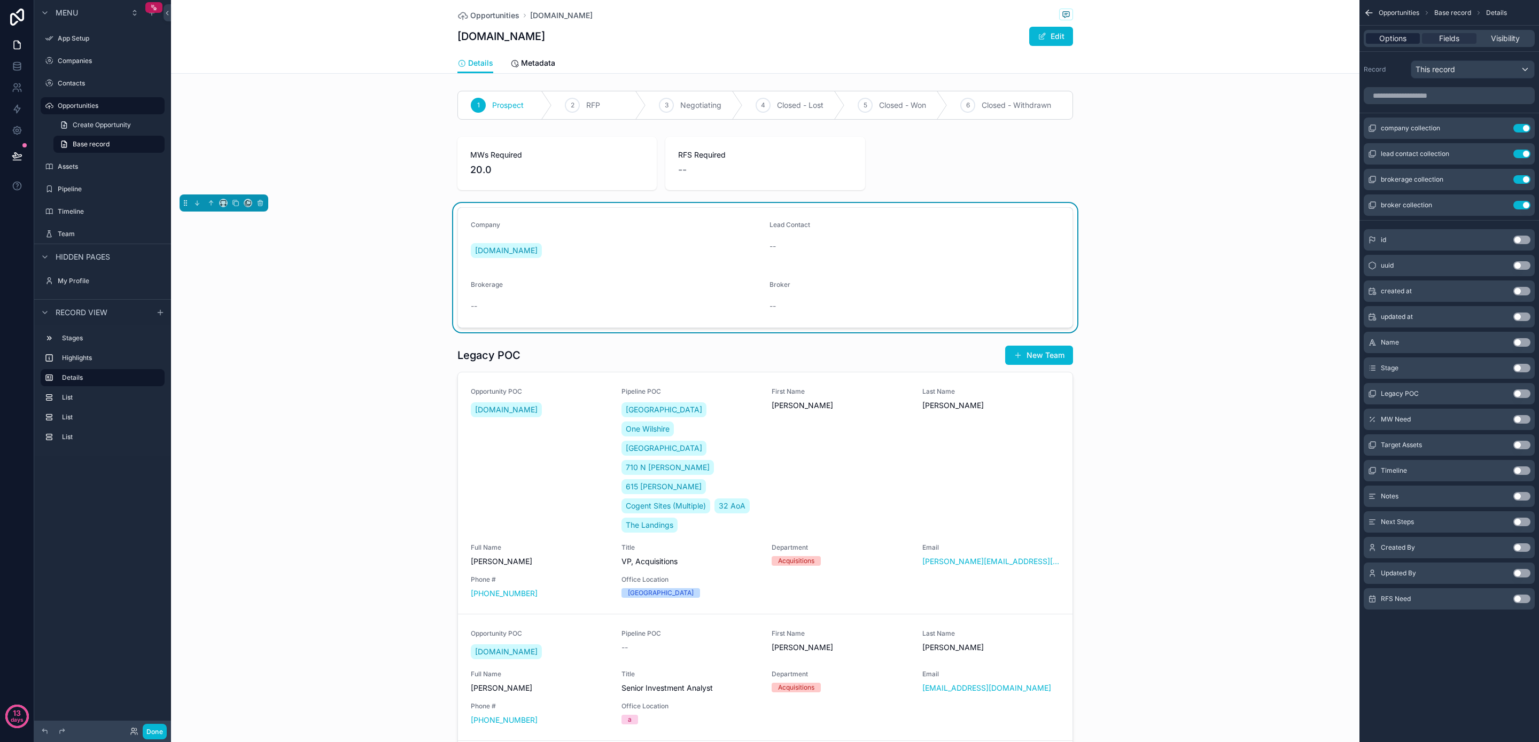
click at [1381, 41] on span "Options" at bounding box center [1393, 38] width 27 height 11
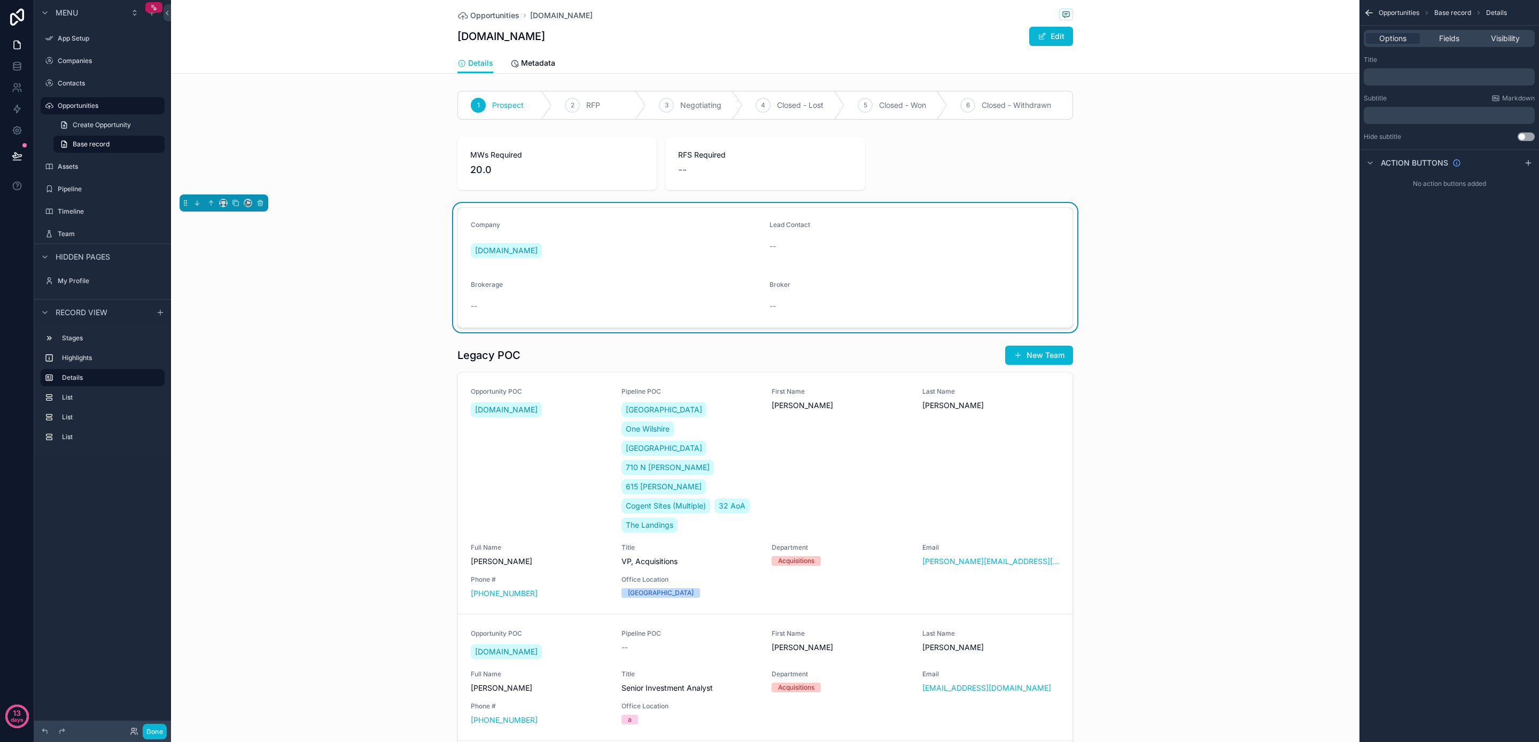
click at [1391, 78] on p "﻿" at bounding box center [1450, 77] width 165 height 9
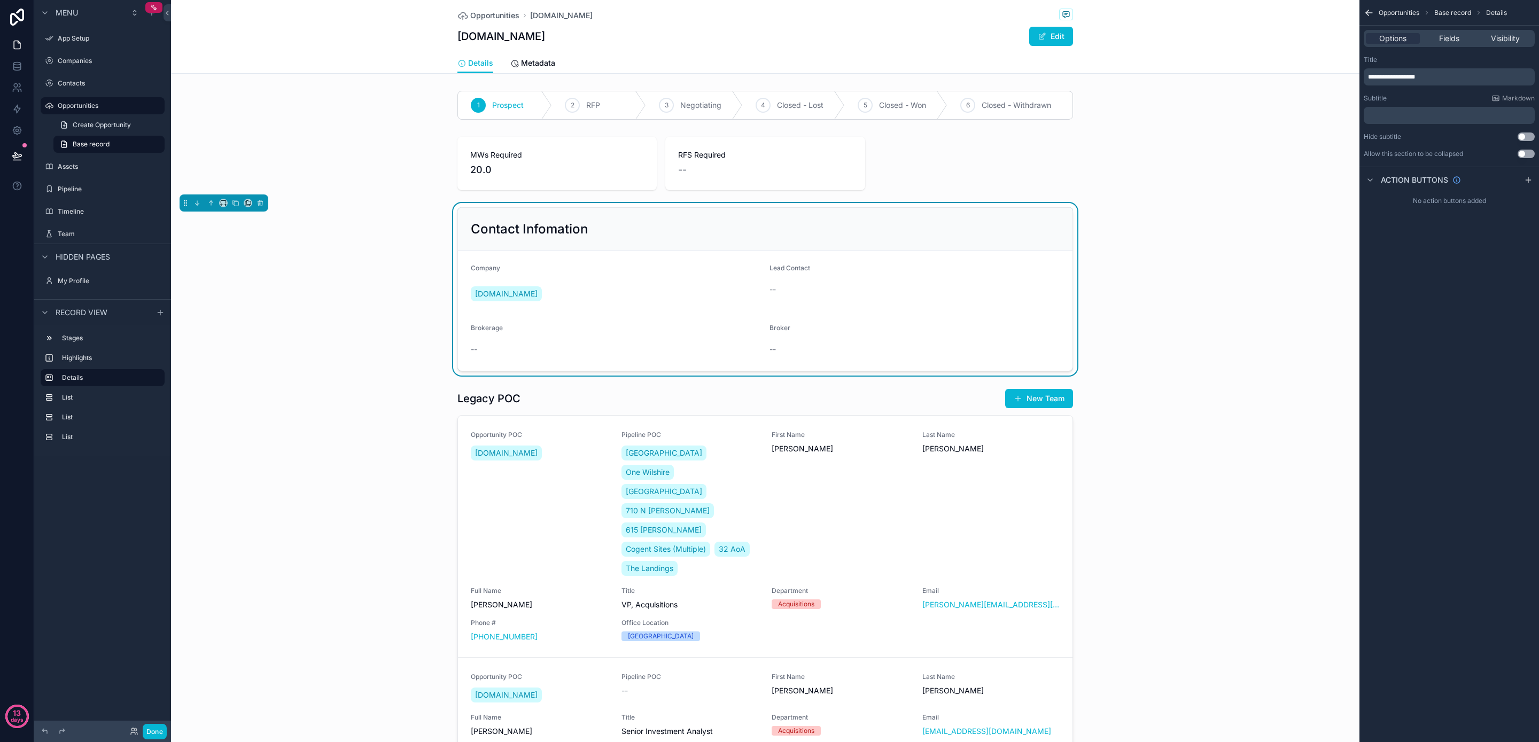
click at [1401, 64] on div "**********" at bounding box center [1449, 71] width 171 height 30
click at [1527, 154] on button "Use setting" at bounding box center [1526, 154] width 17 height 9
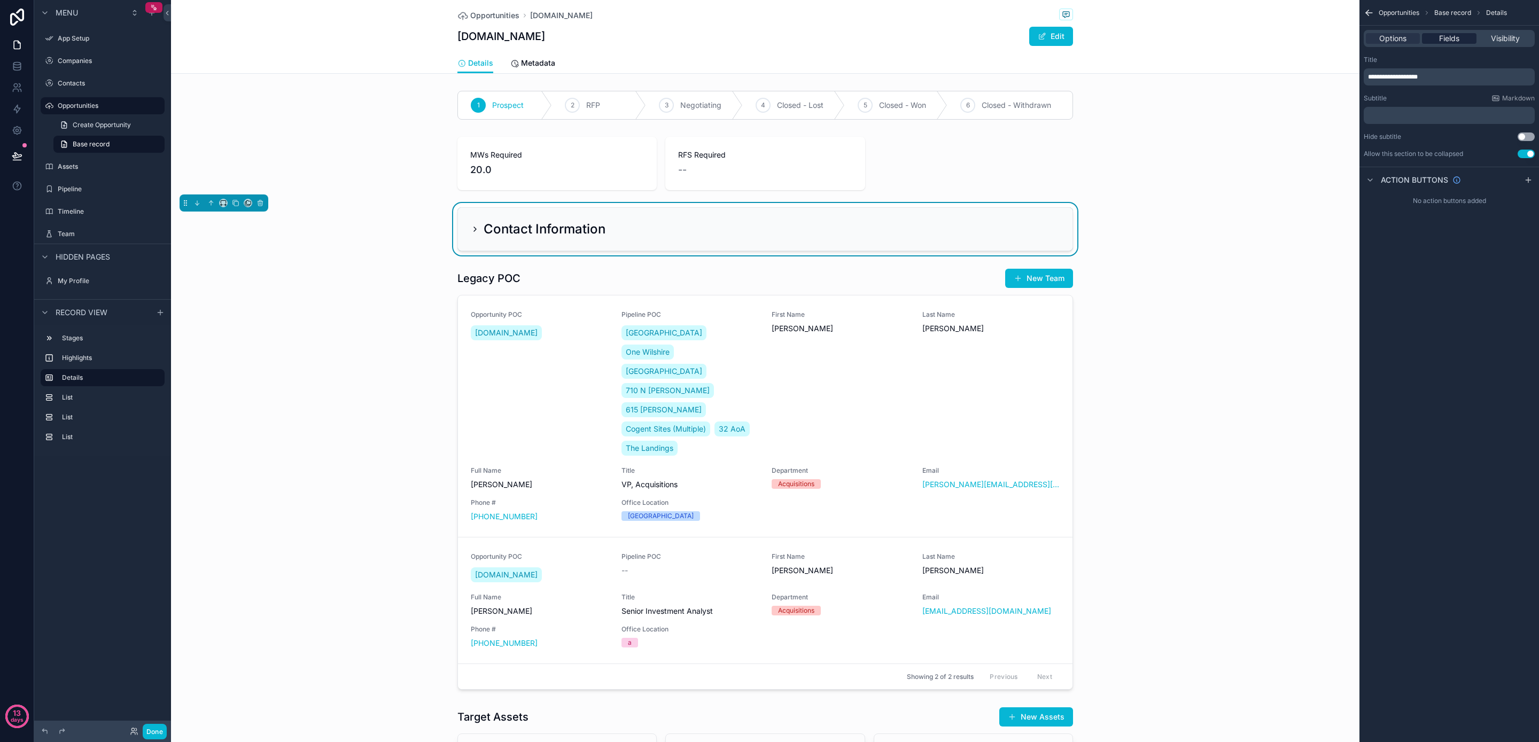
click at [1450, 37] on span "Fields" at bounding box center [1449, 38] width 20 height 11
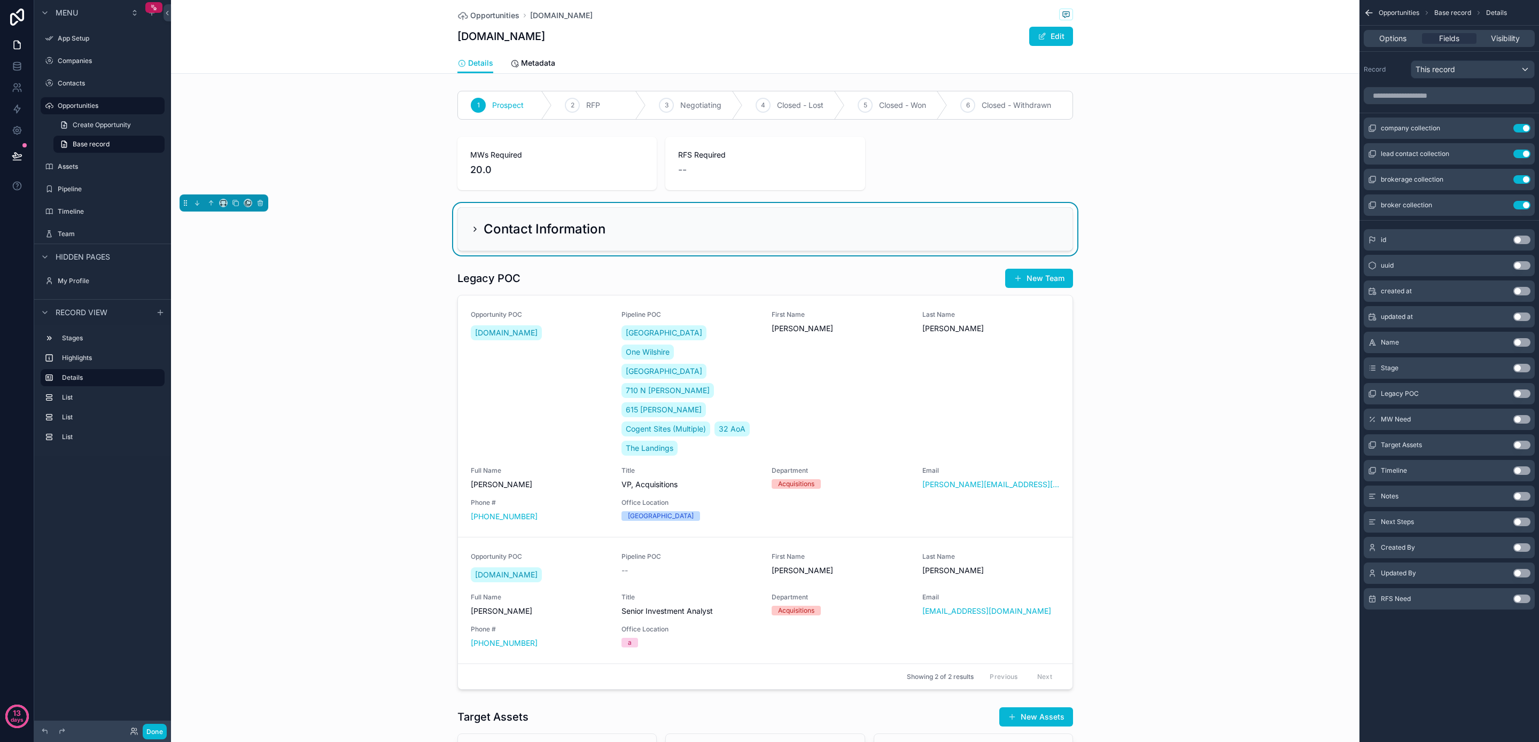
click at [471, 229] on icon "scrollable content" at bounding box center [475, 229] width 9 height 9
click at [471, 227] on icon "scrollable content" at bounding box center [475, 229] width 9 height 9
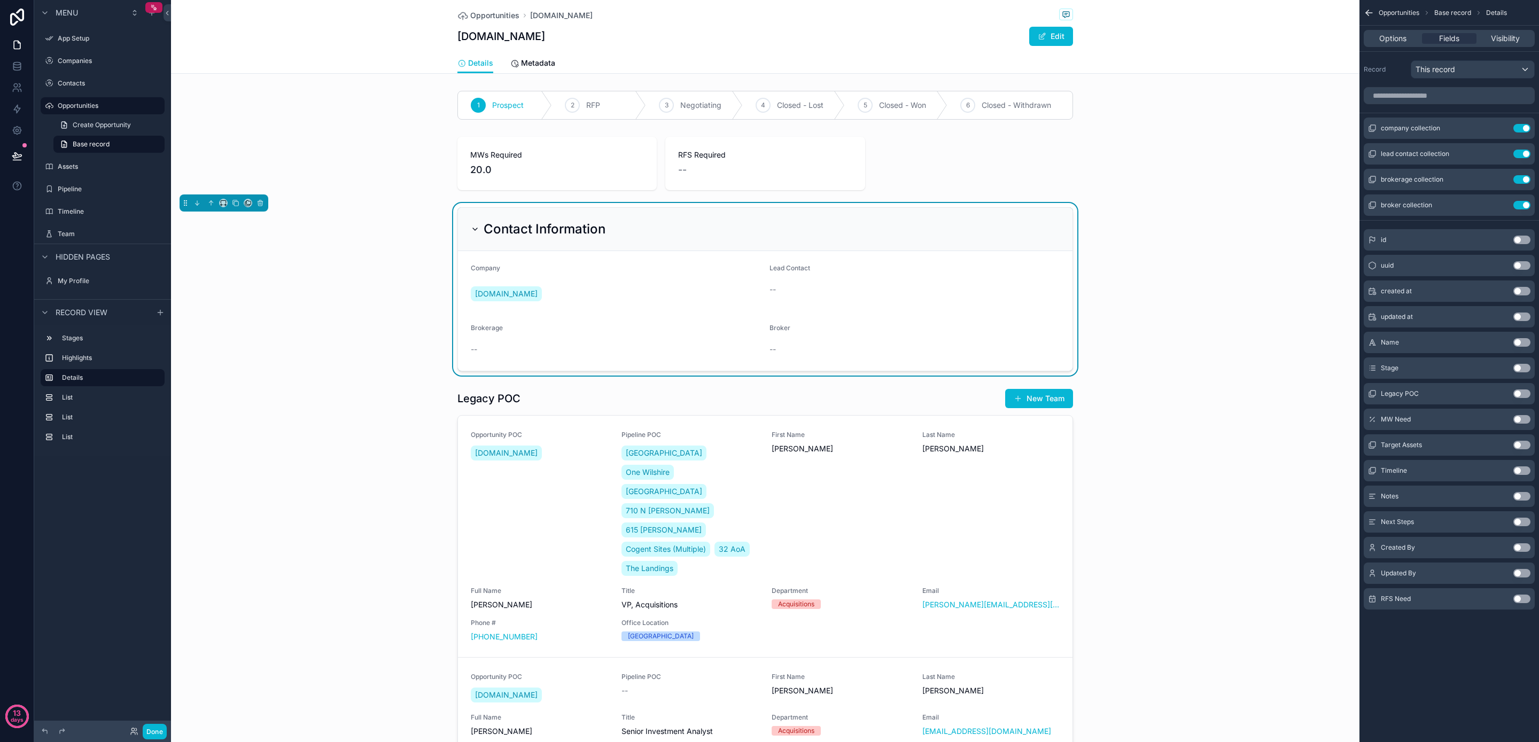
click at [1518, 392] on button "Use setting" at bounding box center [1522, 394] width 17 height 9
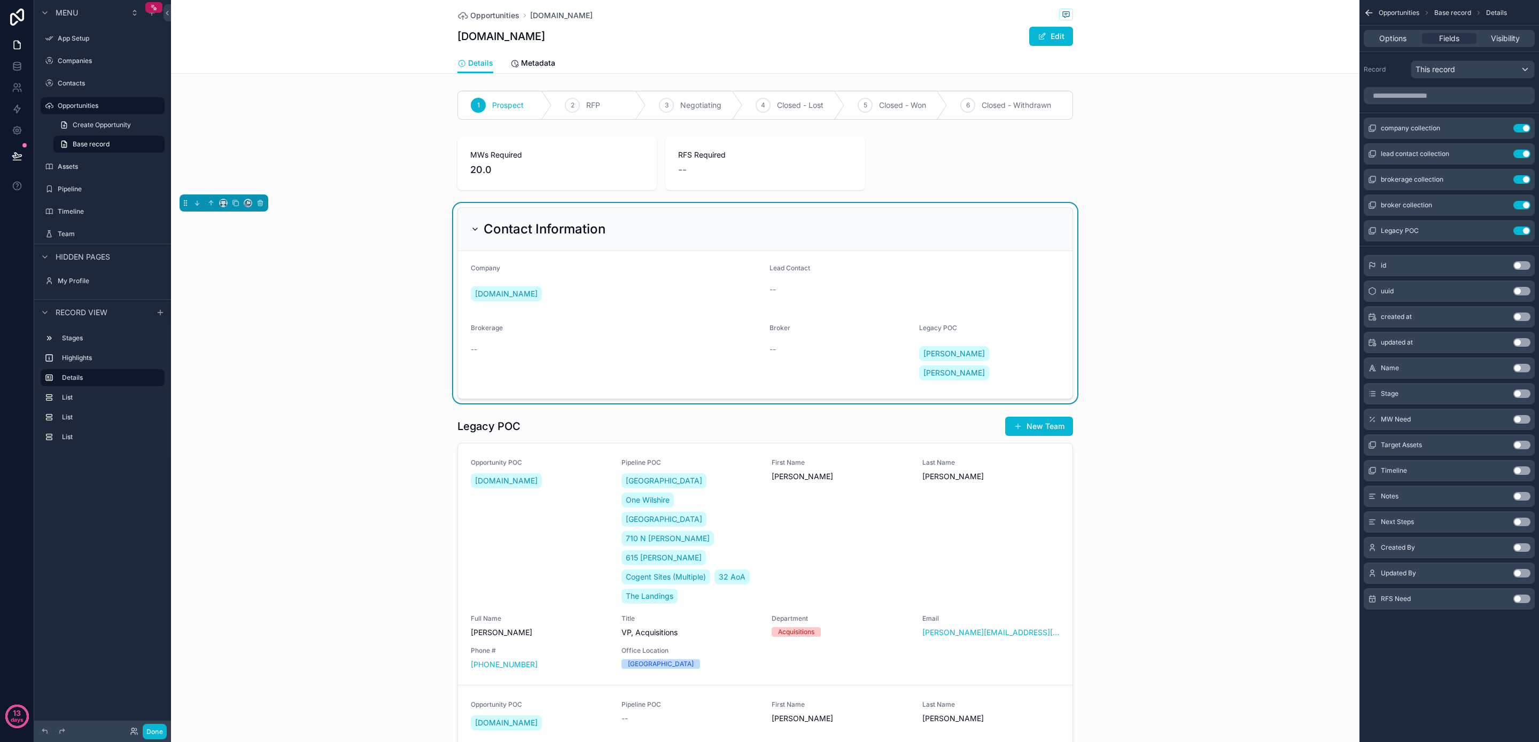
click at [1518, 394] on button "Use setting" at bounding box center [1522, 394] width 17 height 9
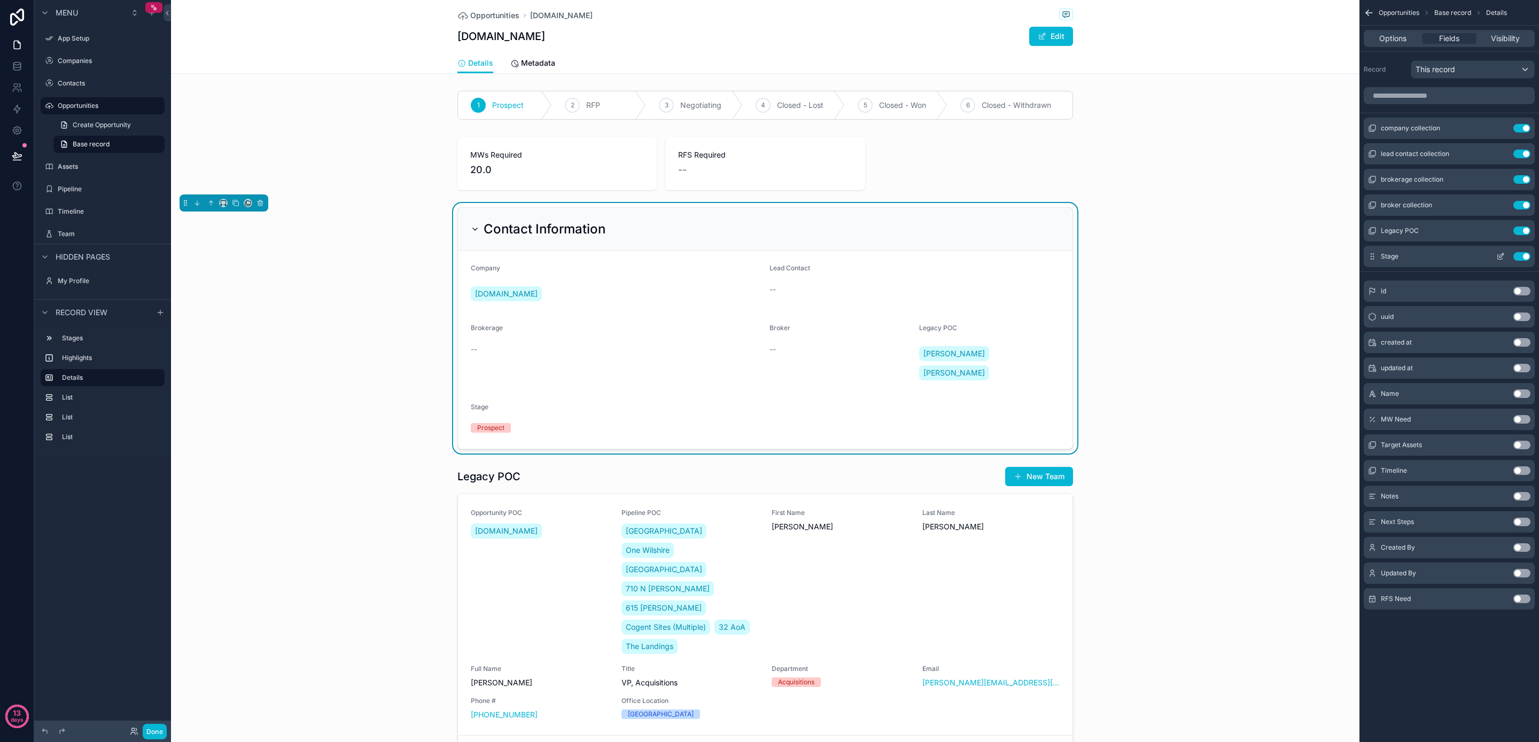
click at [1525, 259] on button "Use setting" at bounding box center [1522, 256] width 17 height 9
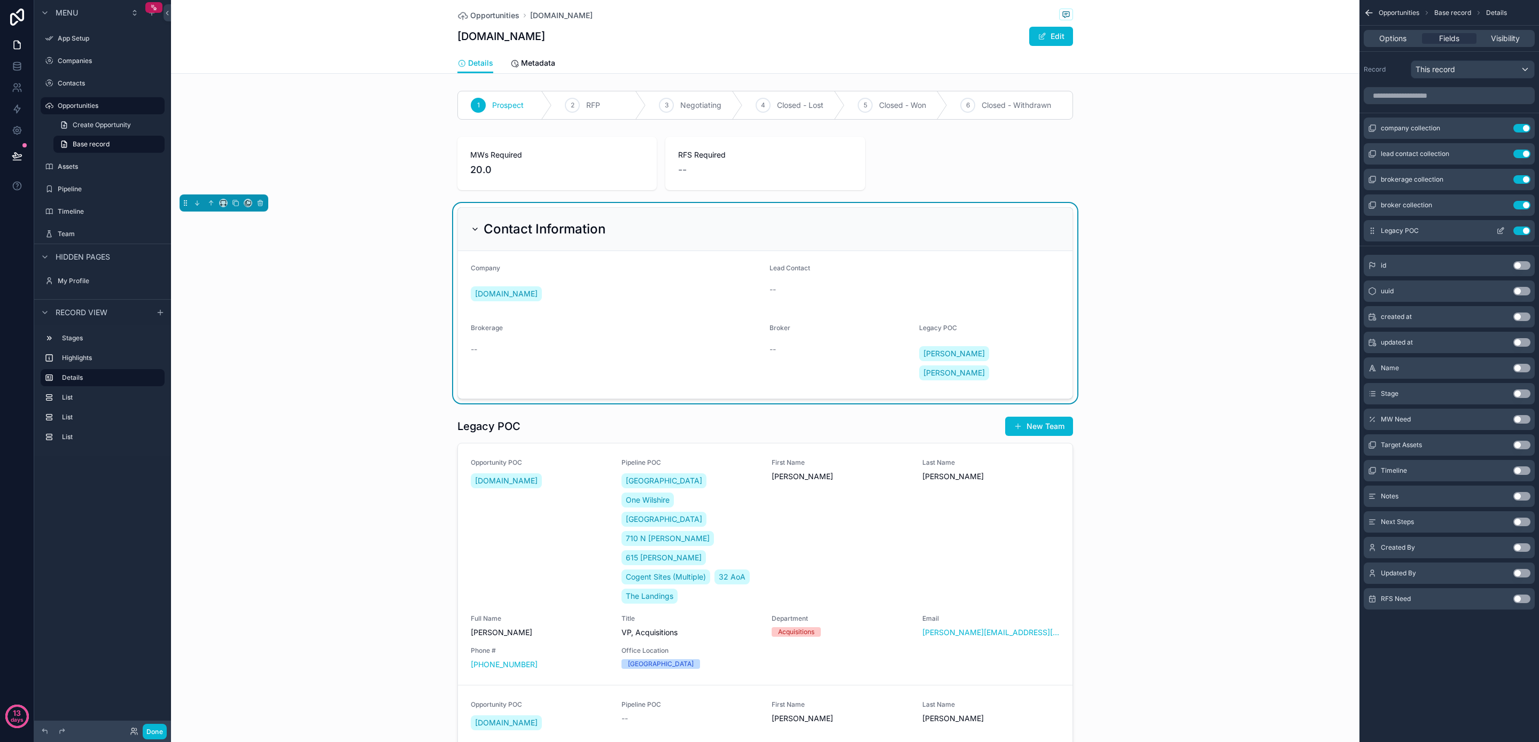
click at [1443, 230] on div "Legacy POC Use setting" at bounding box center [1449, 230] width 171 height 21
click at [1506, 227] on button "scrollable content" at bounding box center [1500, 231] width 17 height 9
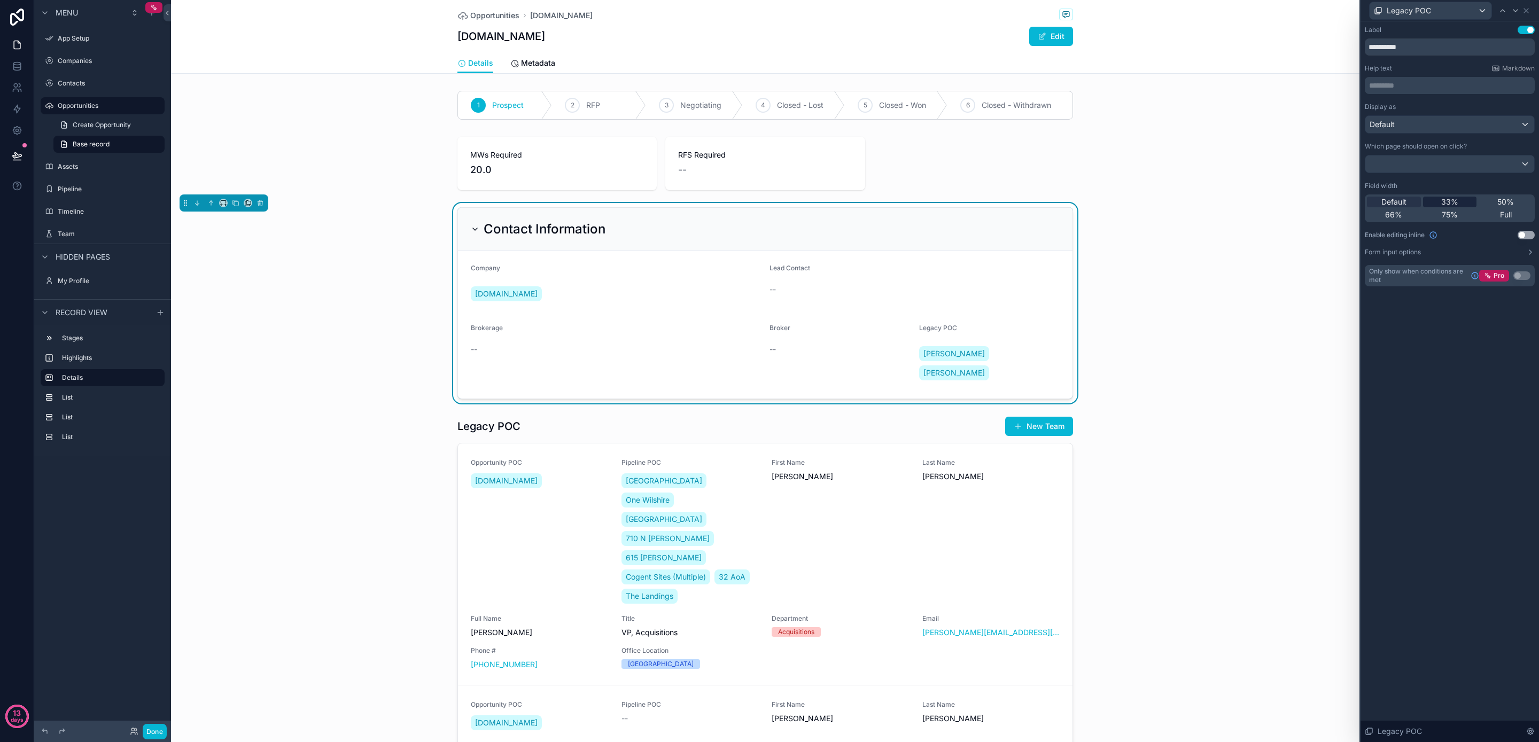
click at [1452, 200] on span "33%" at bounding box center [1450, 202] width 17 height 11
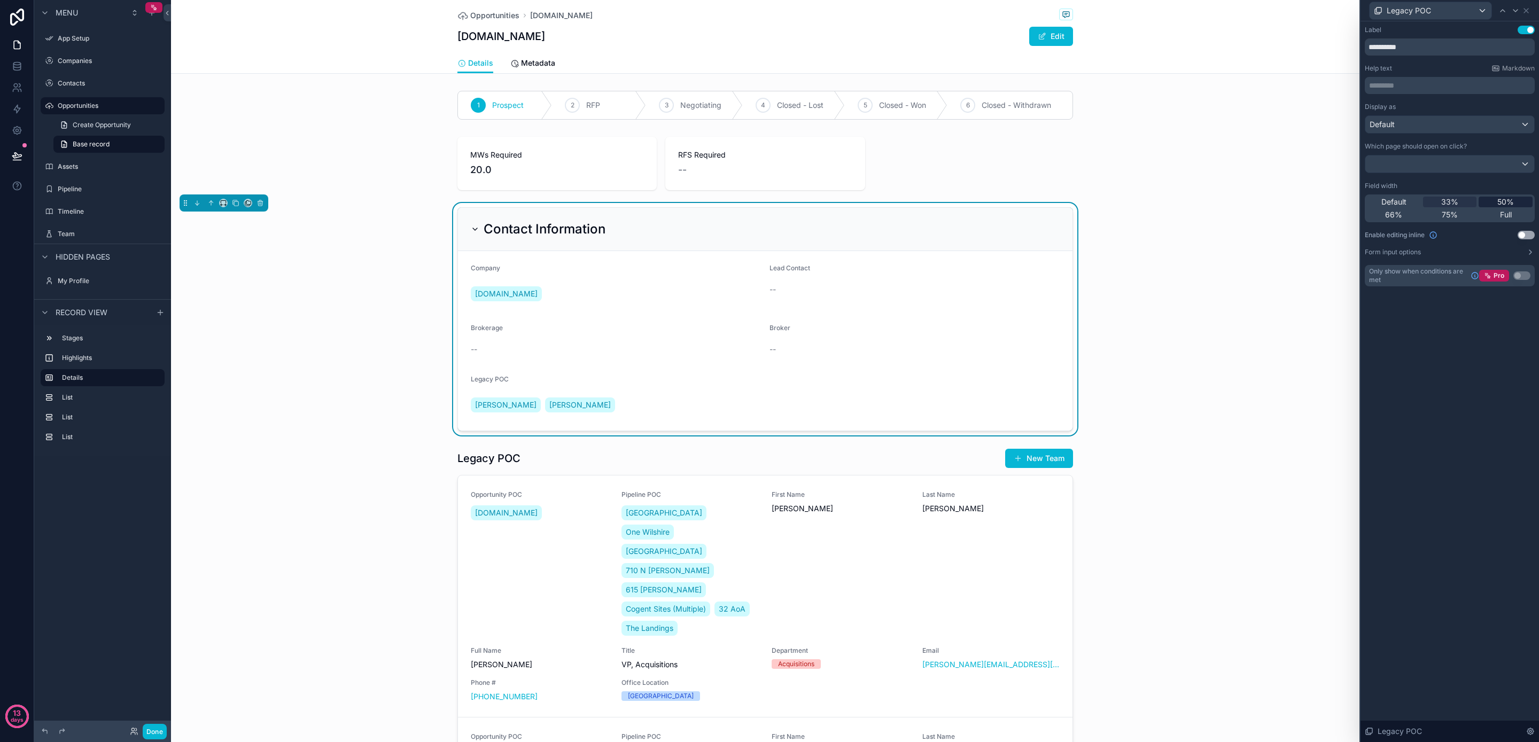
click at [1504, 201] on span "50%" at bounding box center [1506, 202] width 17 height 11
click at [534, 289] on div "[DOMAIN_NAME]" at bounding box center [616, 293] width 290 height 19
click at [495, 276] on div "Company" at bounding box center [616, 270] width 290 height 13
click at [1525, 9] on icon at bounding box center [1526, 11] width 4 height 4
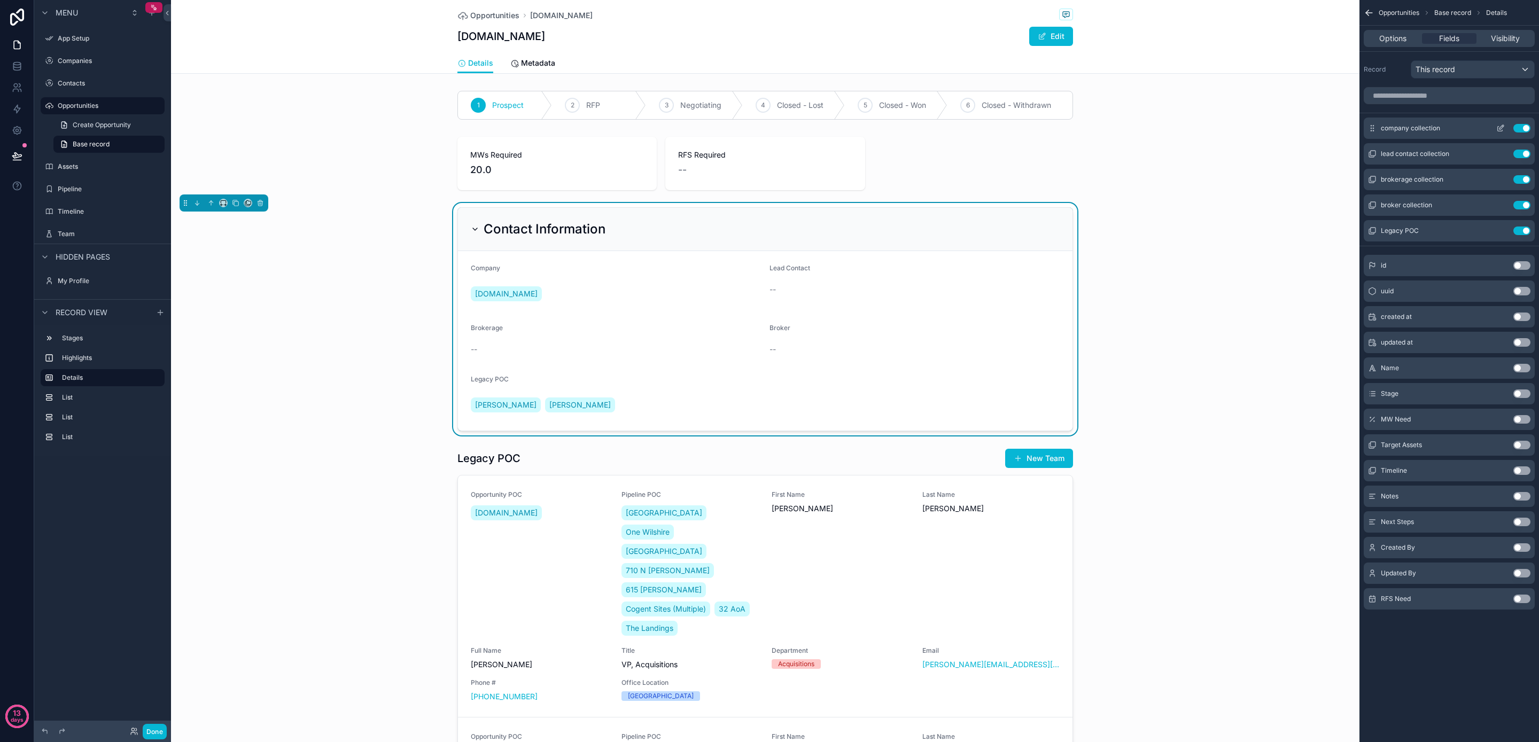
click at [1507, 129] on button "scrollable content" at bounding box center [1500, 128] width 17 height 9
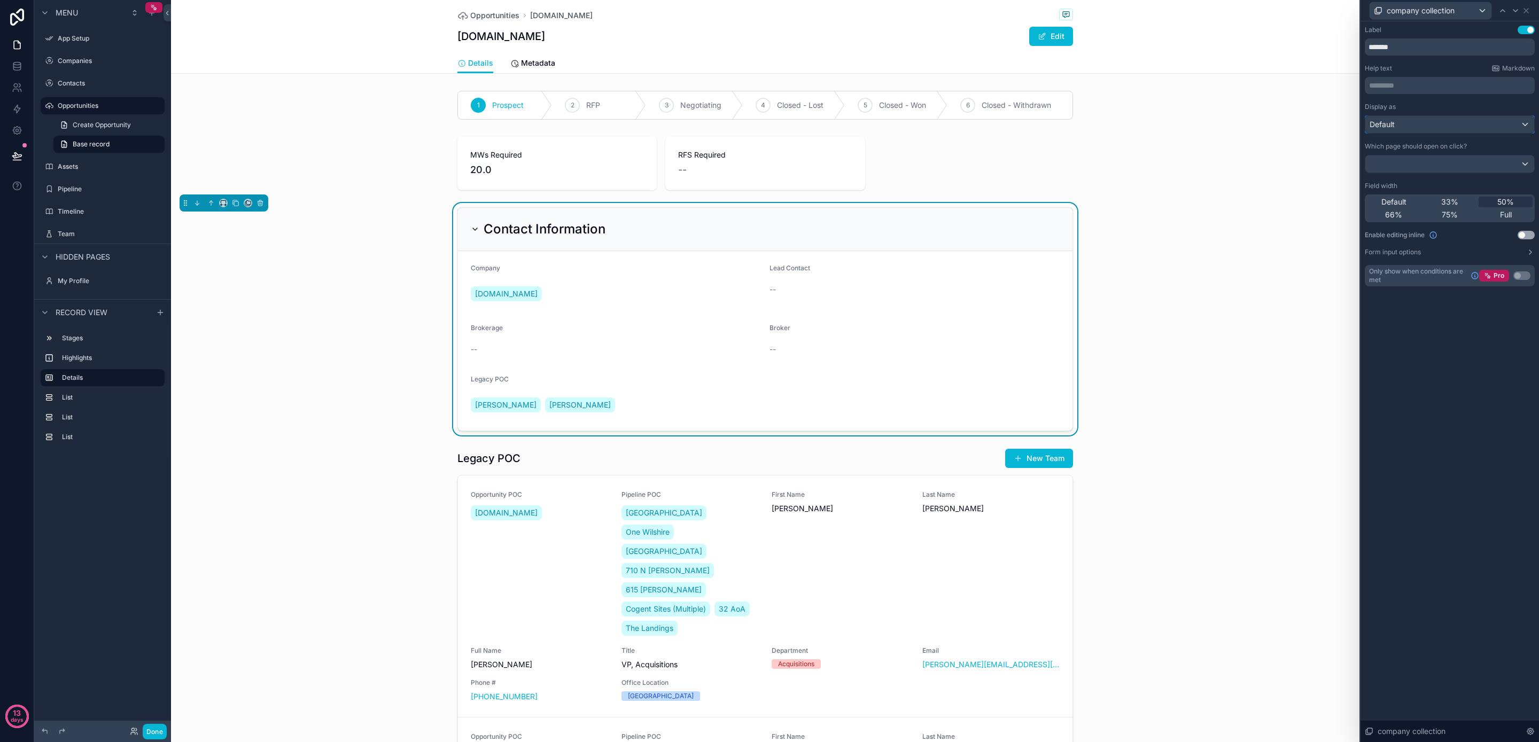
click at [1507, 129] on div "Default" at bounding box center [1450, 124] width 169 height 17
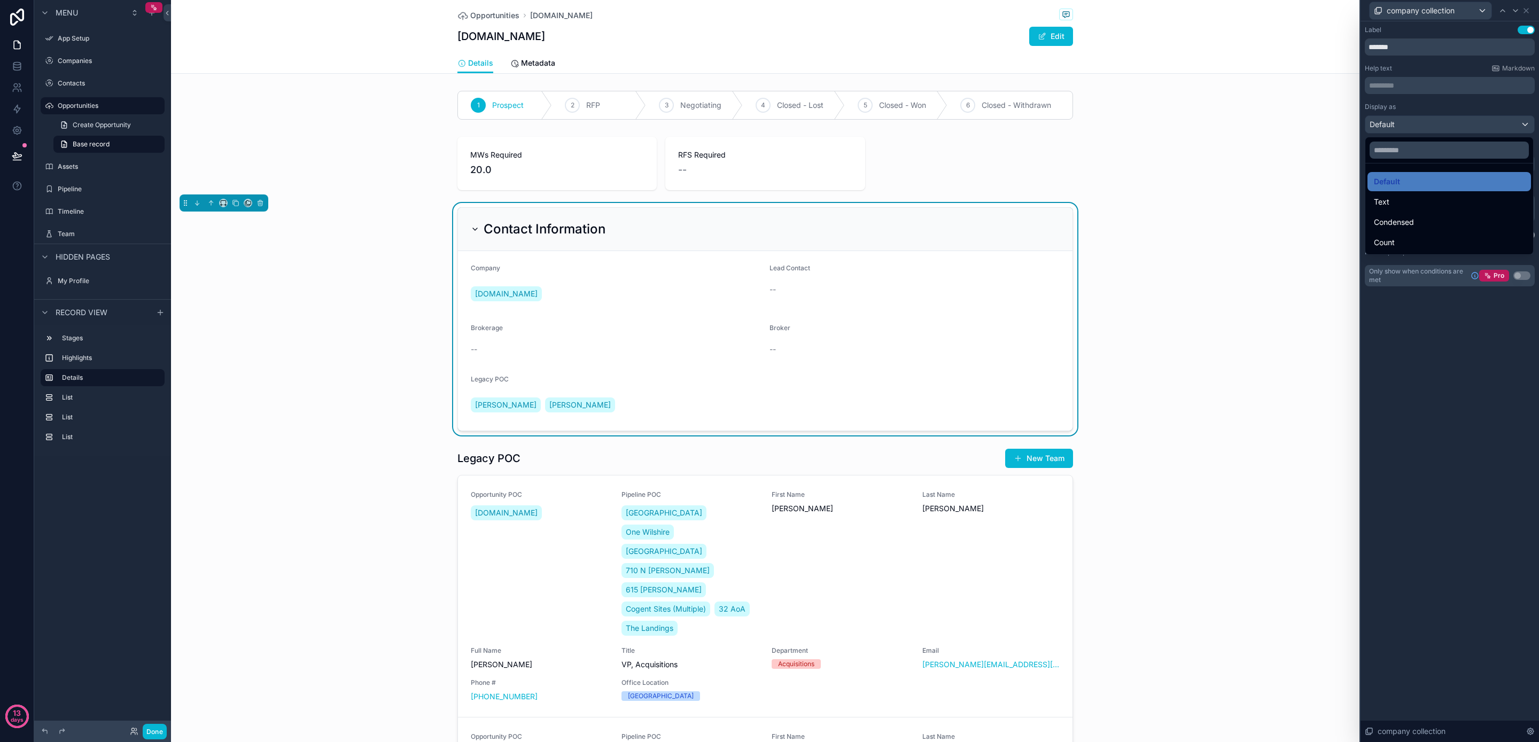
click at [1507, 129] on div at bounding box center [1450, 371] width 179 height 742
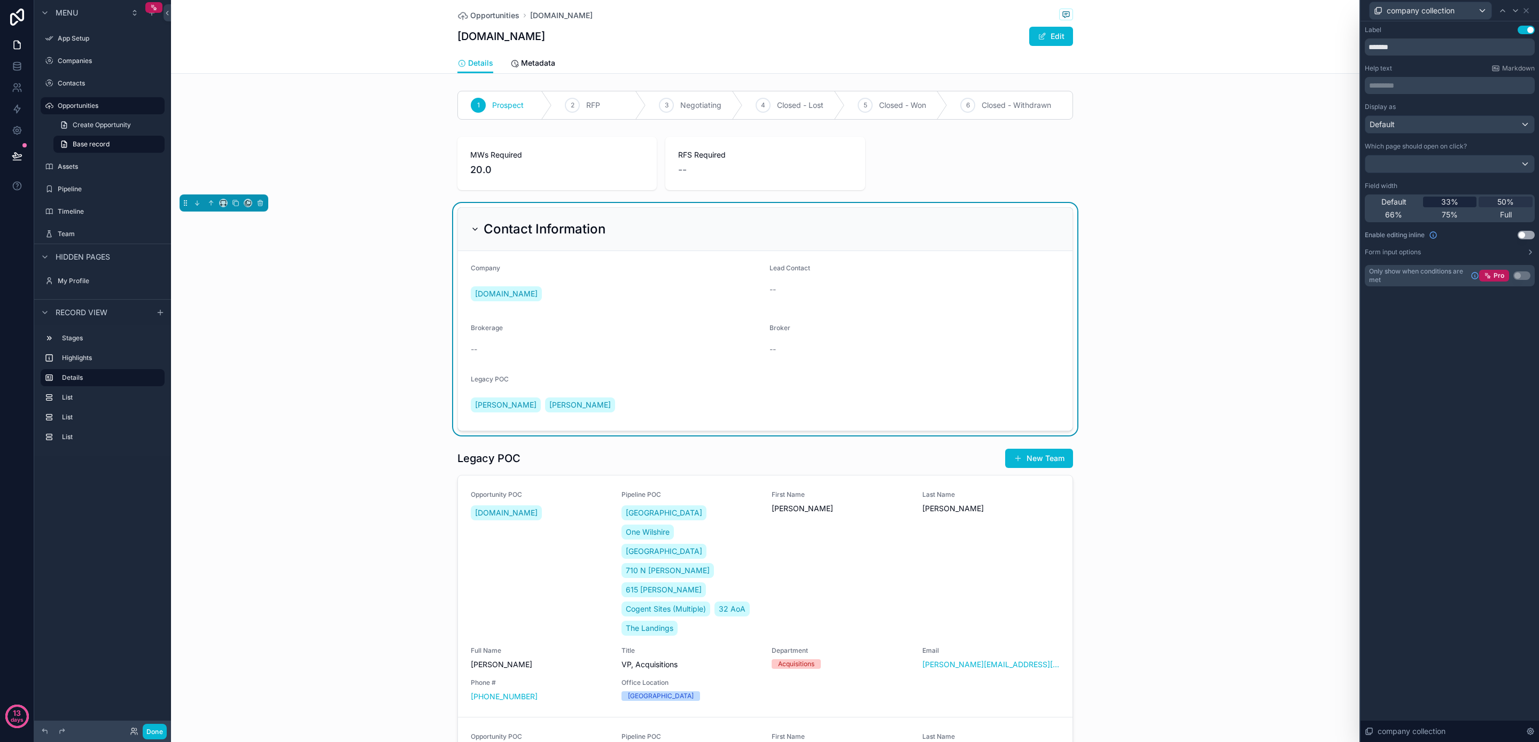
click at [1451, 202] on span "33%" at bounding box center [1450, 202] width 17 height 11
click at [1398, 204] on span "Default" at bounding box center [1394, 202] width 25 height 11
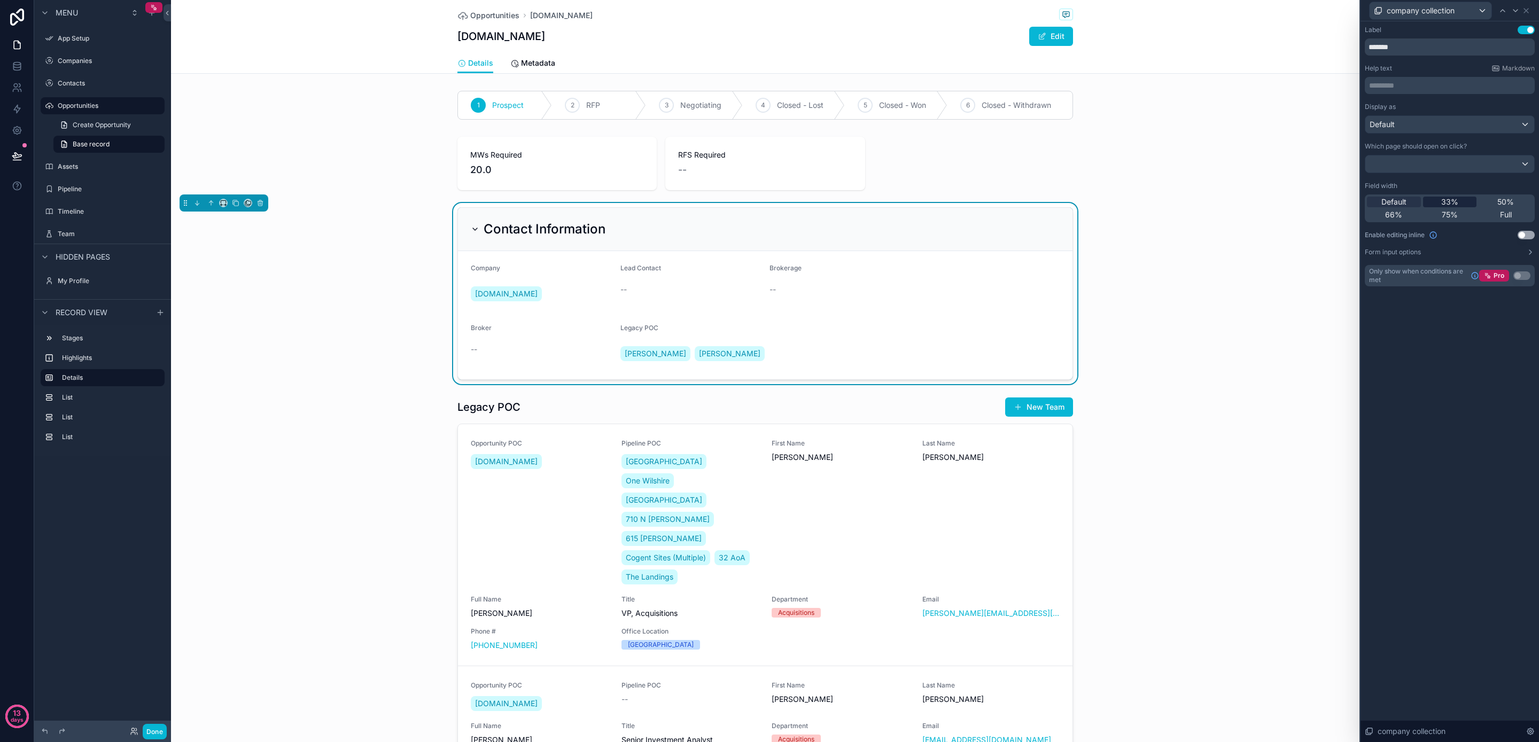
click at [1438, 201] on div "33%" at bounding box center [1450, 202] width 54 height 11
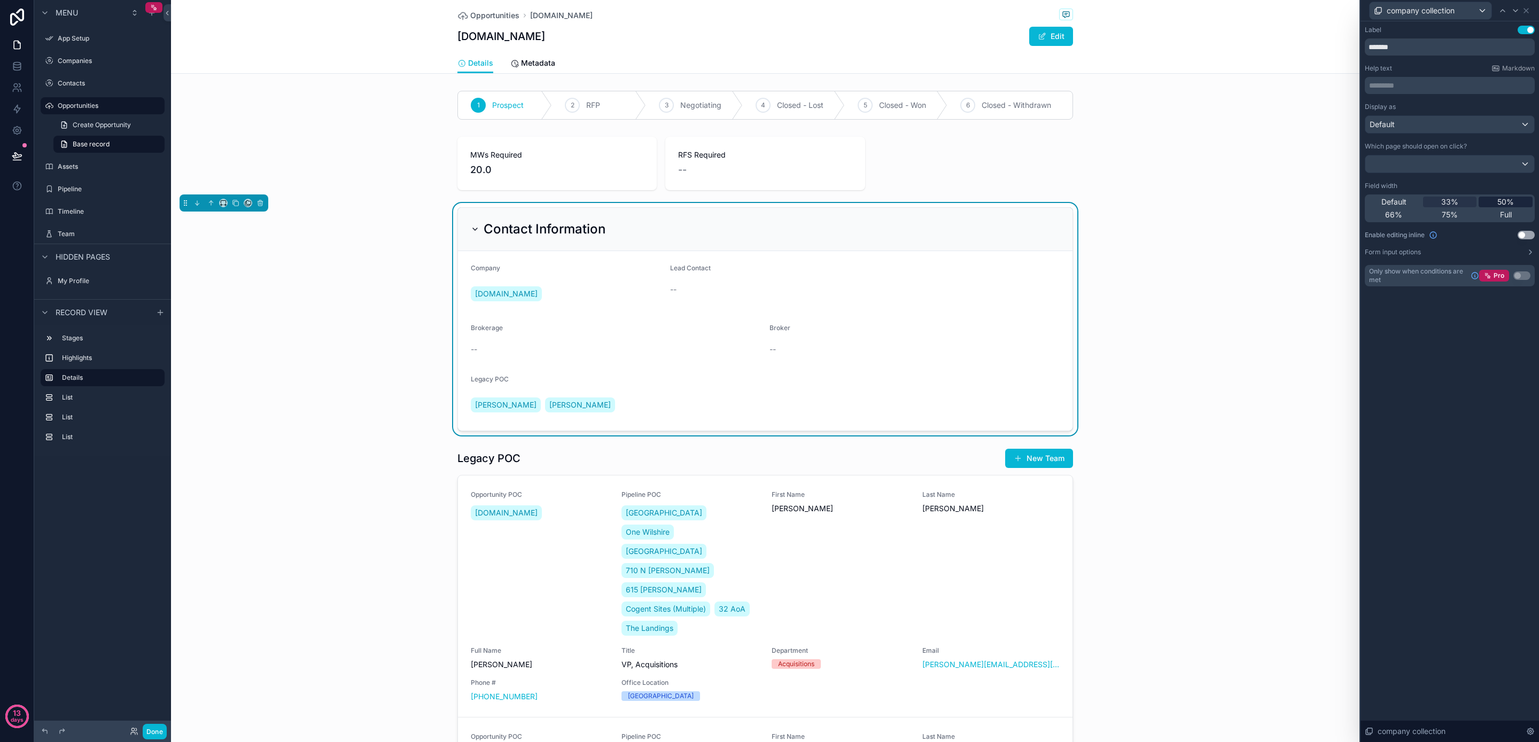
click at [1496, 202] on div "50%" at bounding box center [1506, 202] width 54 height 11
click at [1403, 200] on span "Default" at bounding box center [1394, 202] width 25 height 11
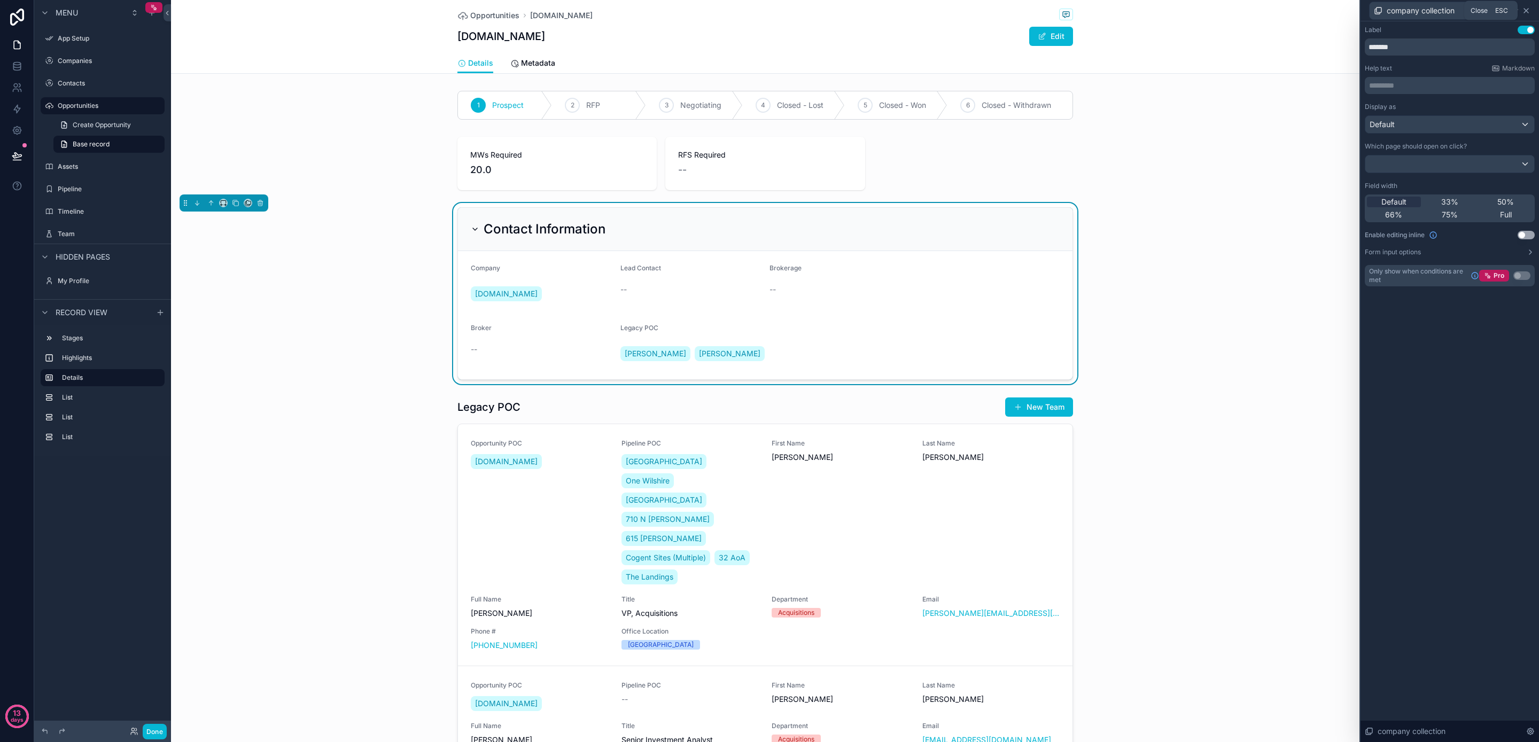
click at [1524, 10] on icon at bounding box center [1526, 10] width 9 height 9
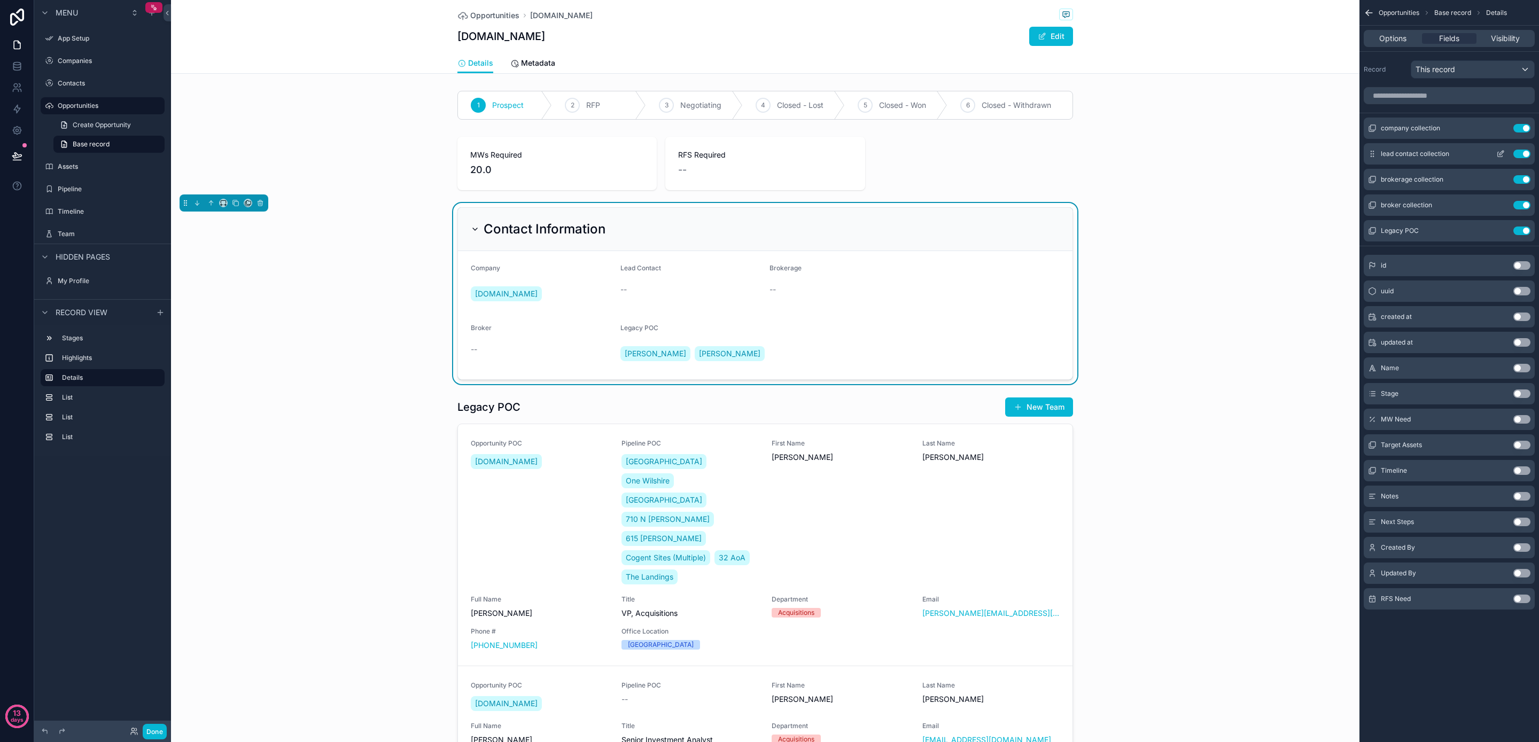
click at [1500, 153] on icon "scrollable content" at bounding box center [1502, 153] width 4 height 4
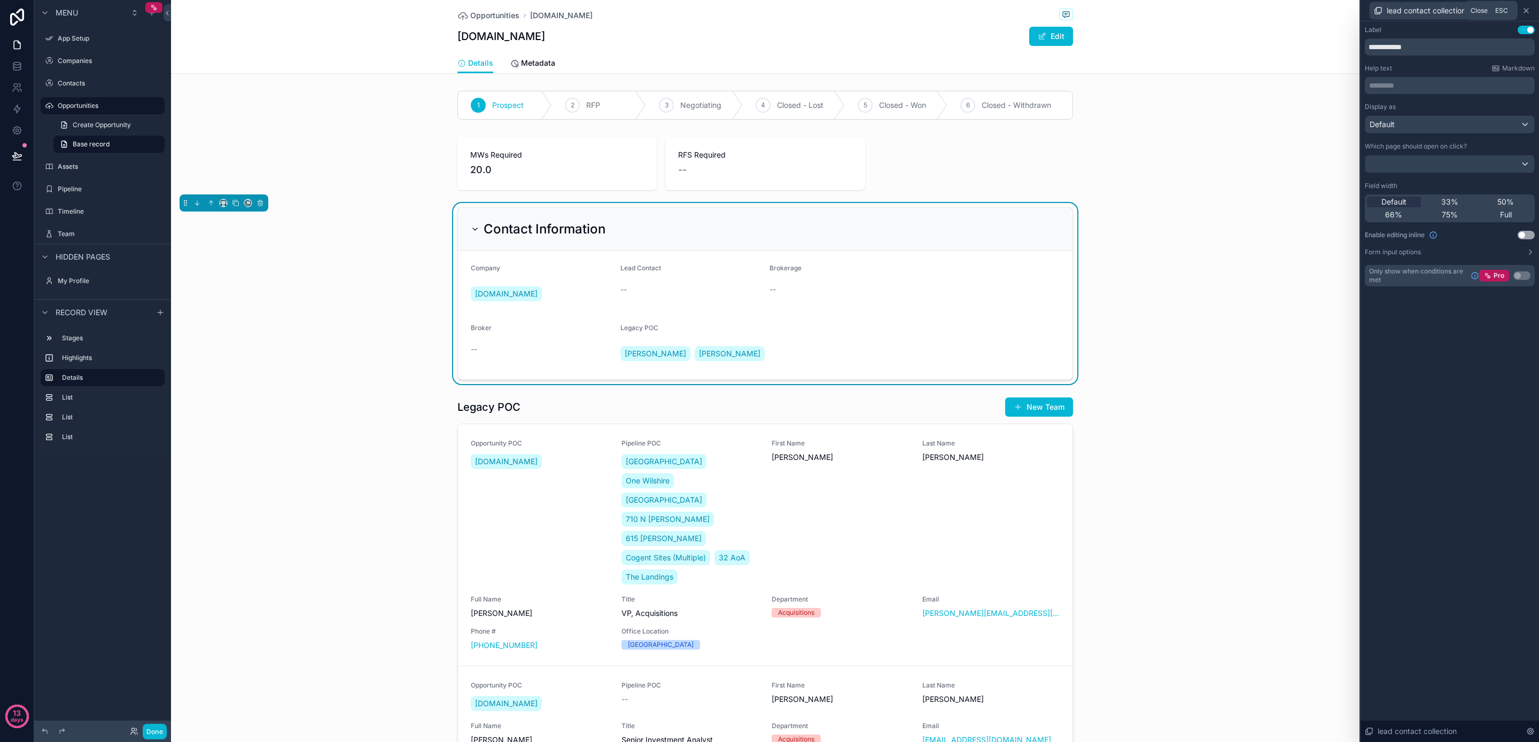
click at [1525, 10] on icon at bounding box center [1526, 10] width 9 height 9
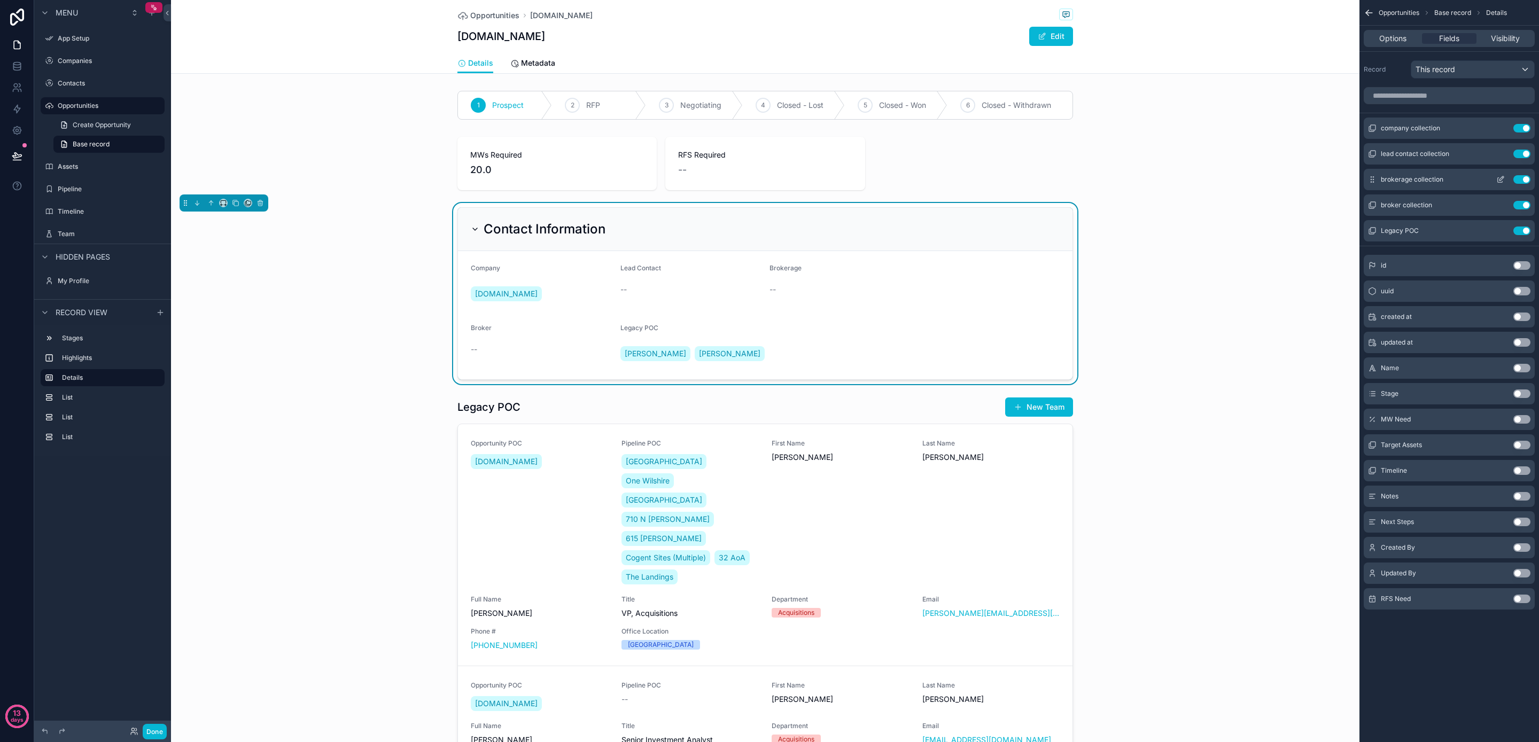
click at [1505, 179] on icon "scrollable content" at bounding box center [1501, 179] width 9 height 9
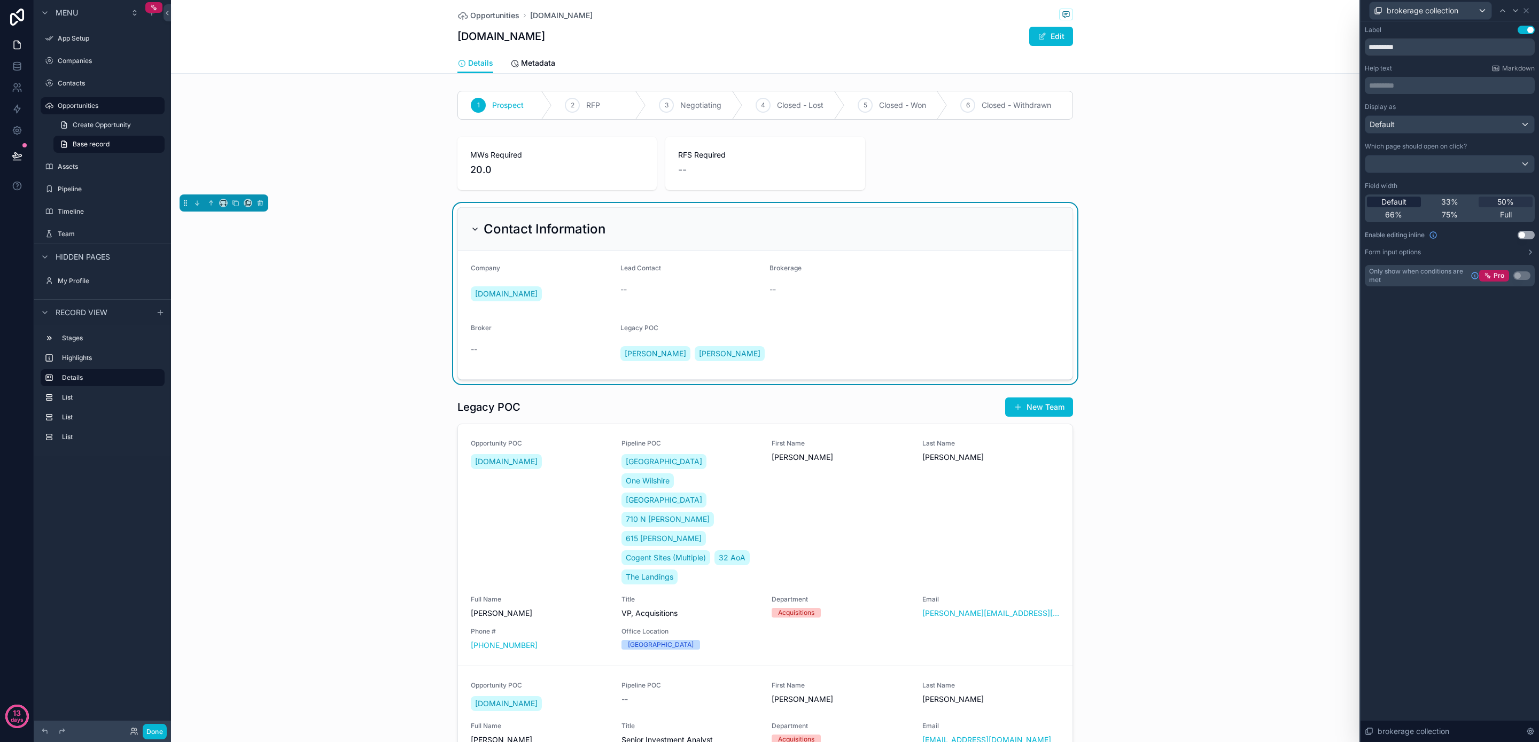
click at [1401, 204] on span "Default" at bounding box center [1394, 202] width 25 height 11
click at [1526, 11] on icon at bounding box center [1526, 10] width 9 height 9
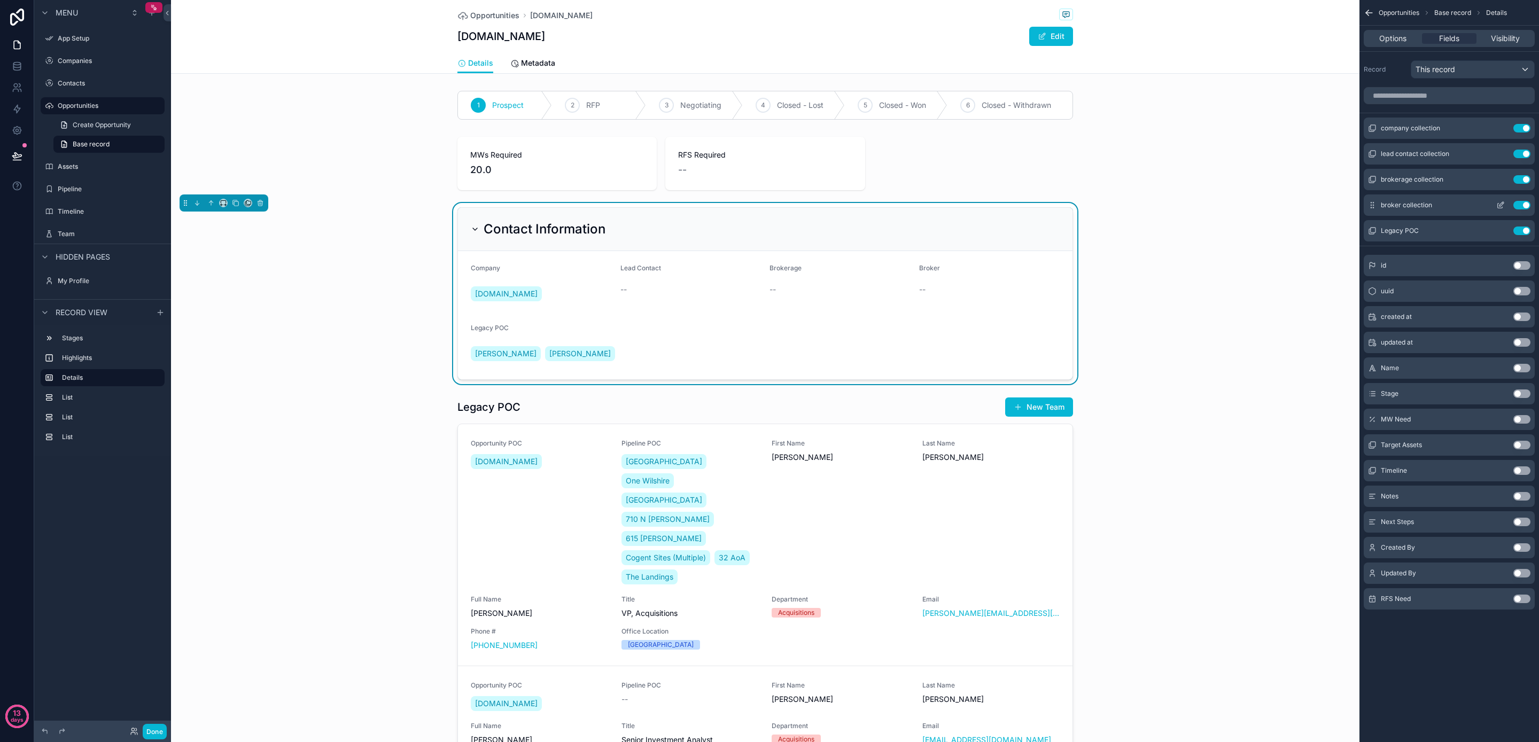
click at [1501, 204] on icon "scrollable content" at bounding box center [1501, 205] width 9 height 9
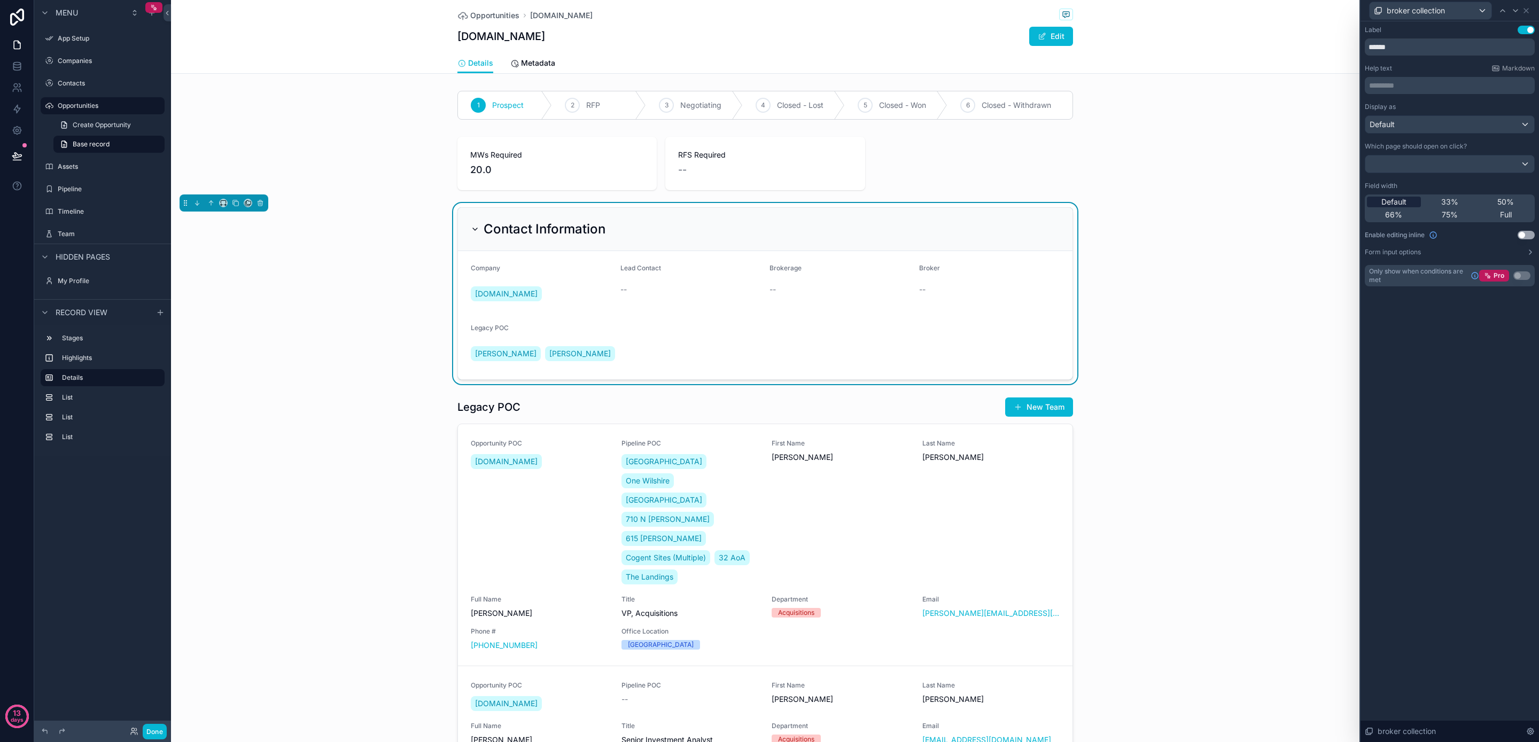
click at [1391, 202] on span "Default" at bounding box center [1394, 202] width 25 height 11
click at [1528, 12] on icon at bounding box center [1526, 10] width 9 height 9
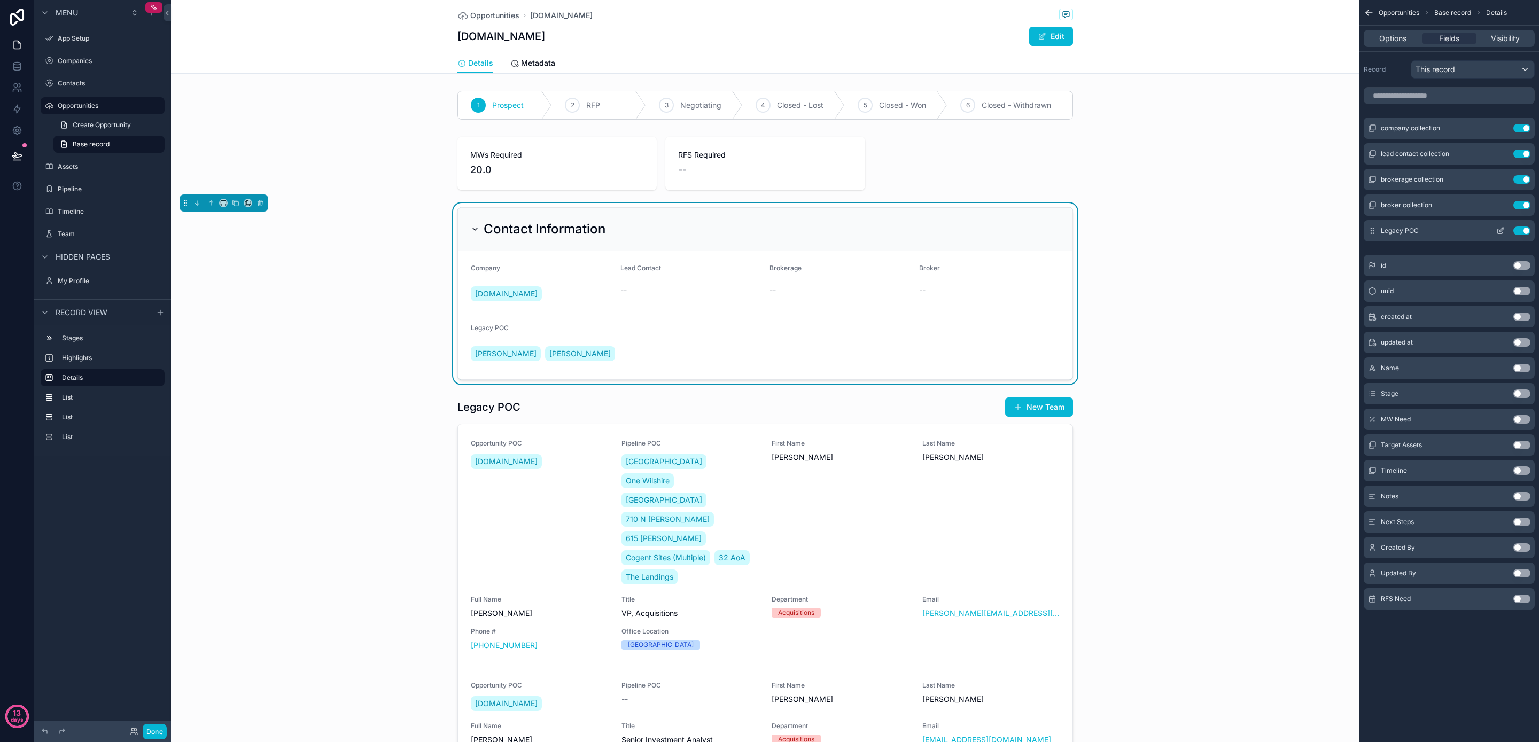
click at [1501, 231] on icon "scrollable content" at bounding box center [1501, 231] width 9 height 9
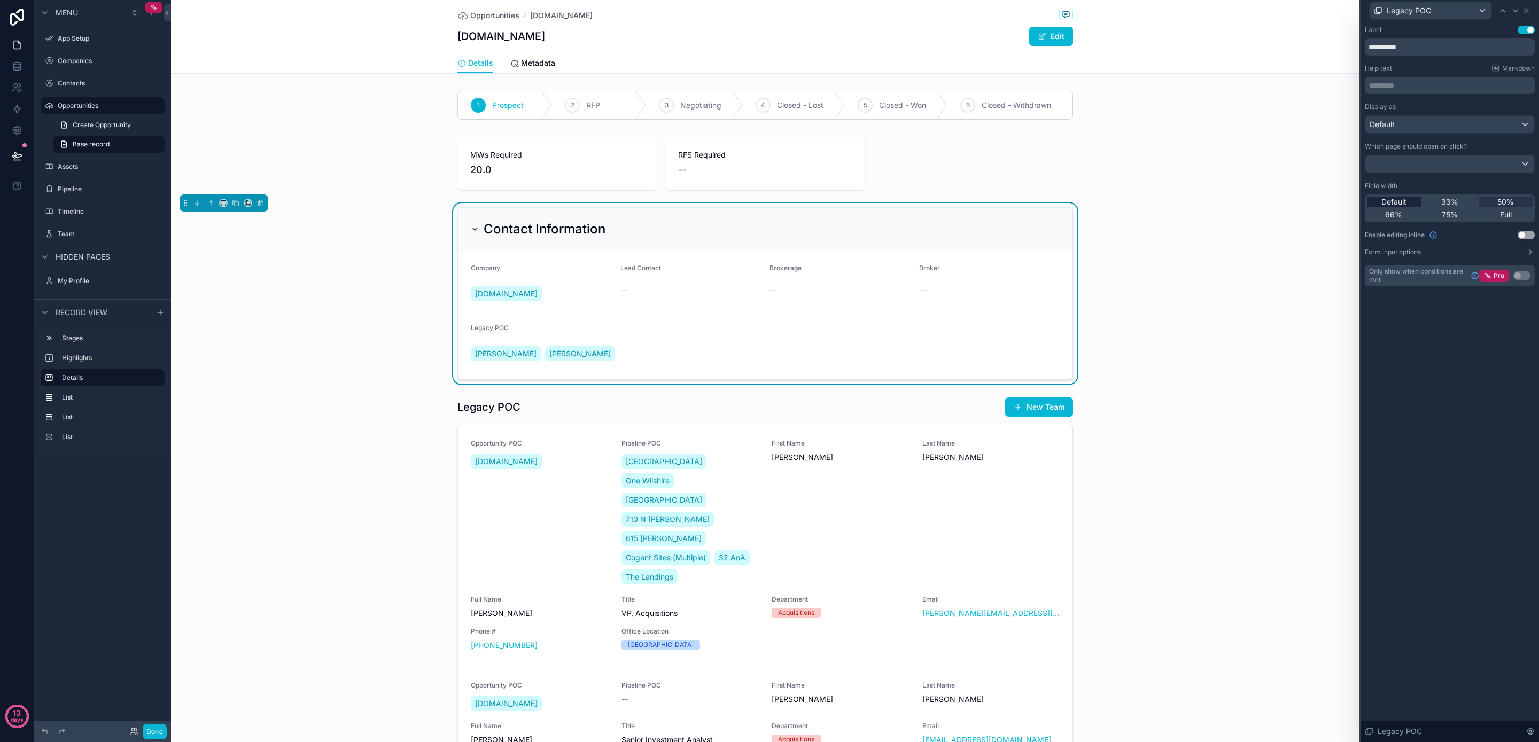
click at [1384, 201] on span "Default" at bounding box center [1394, 202] width 25 height 11
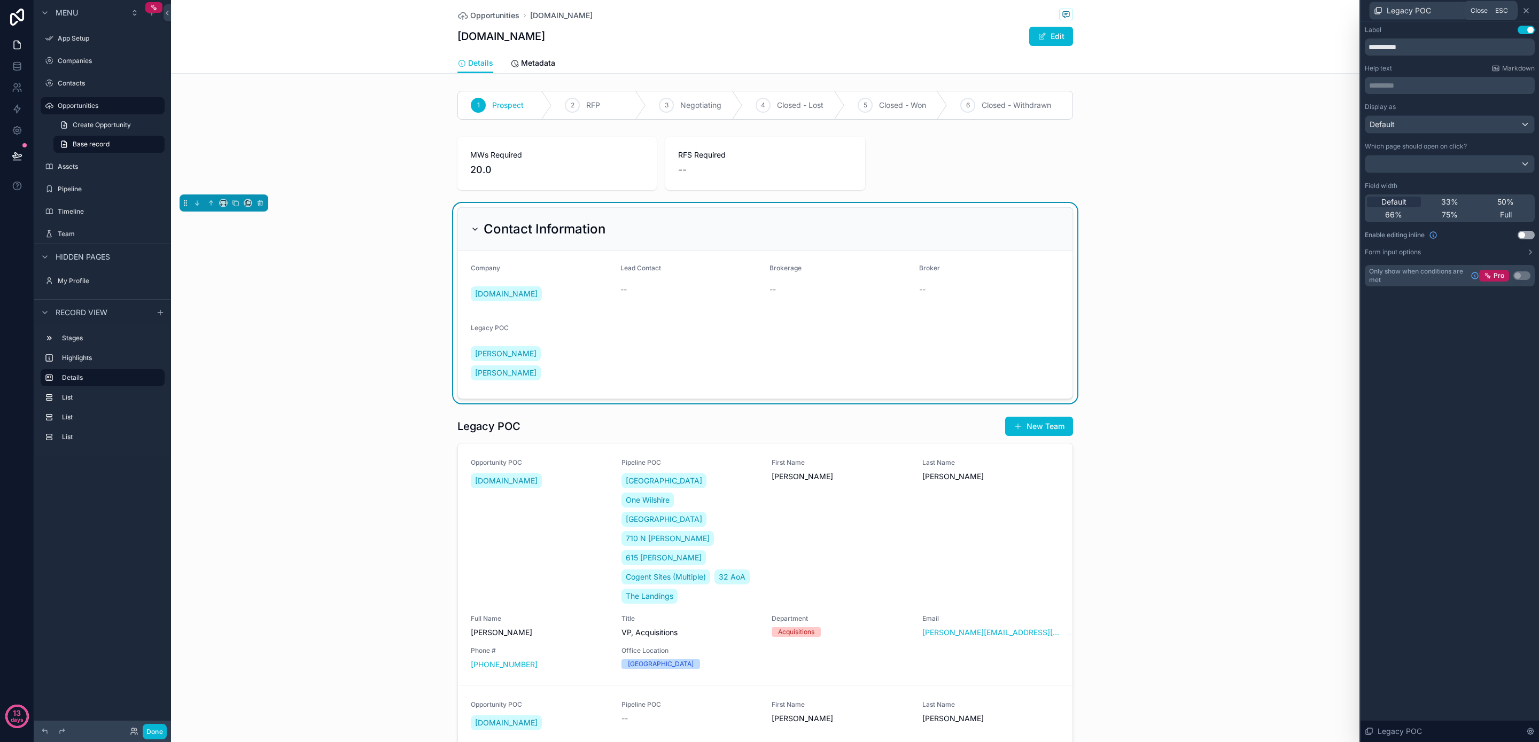
click at [1529, 12] on icon at bounding box center [1526, 10] width 9 height 9
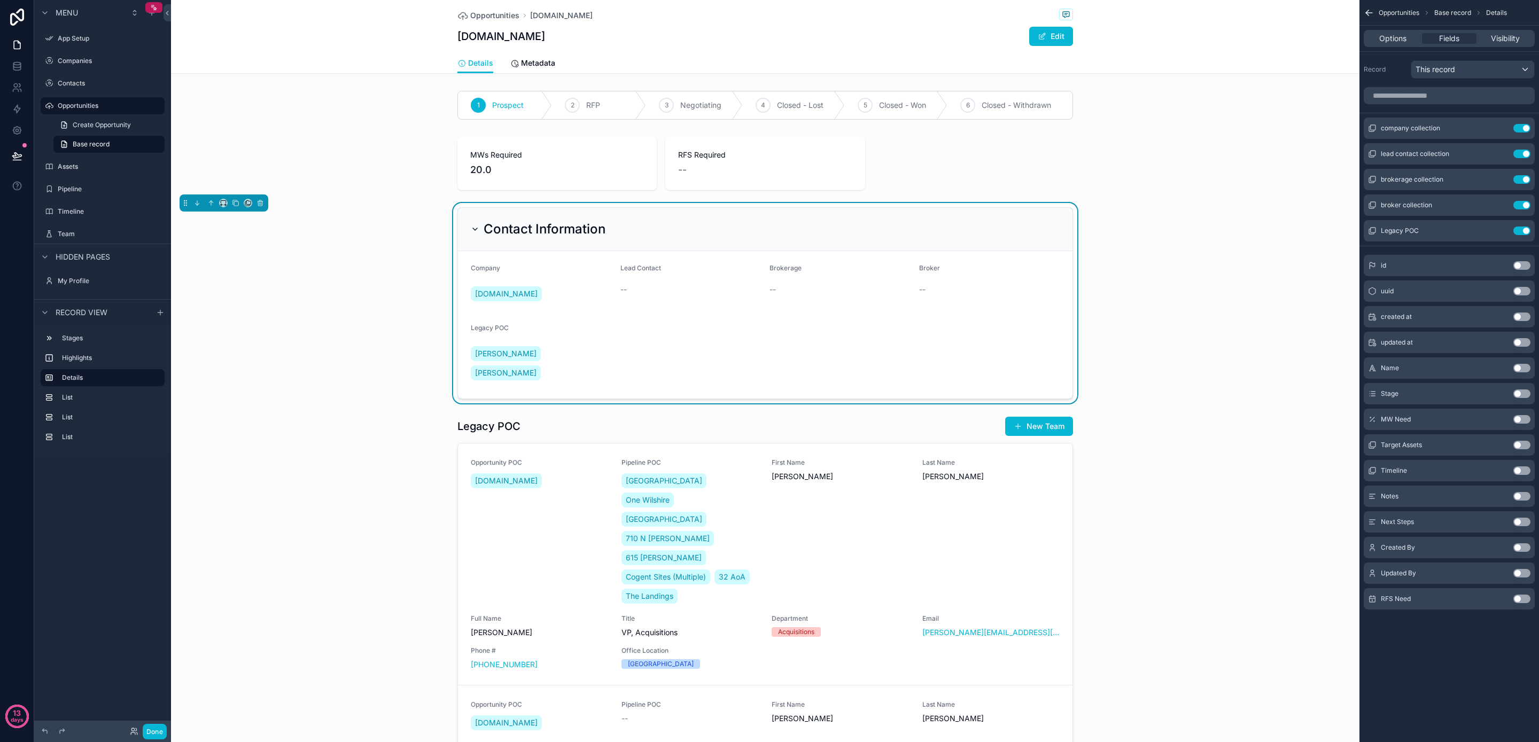
click at [329, 319] on div "Contact Information Company Fluidstack.io Lead Contact -- Brokerage -- Broker -…" at bounding box center [765, 303] width 1189 height 200
click at [531, 229] on h2 "Contact Information" at bounding box center [545, 229] width 122 height 17
click at [1401, 37] on span "Options" at bounding box center [1393, 38] width 27 height 11
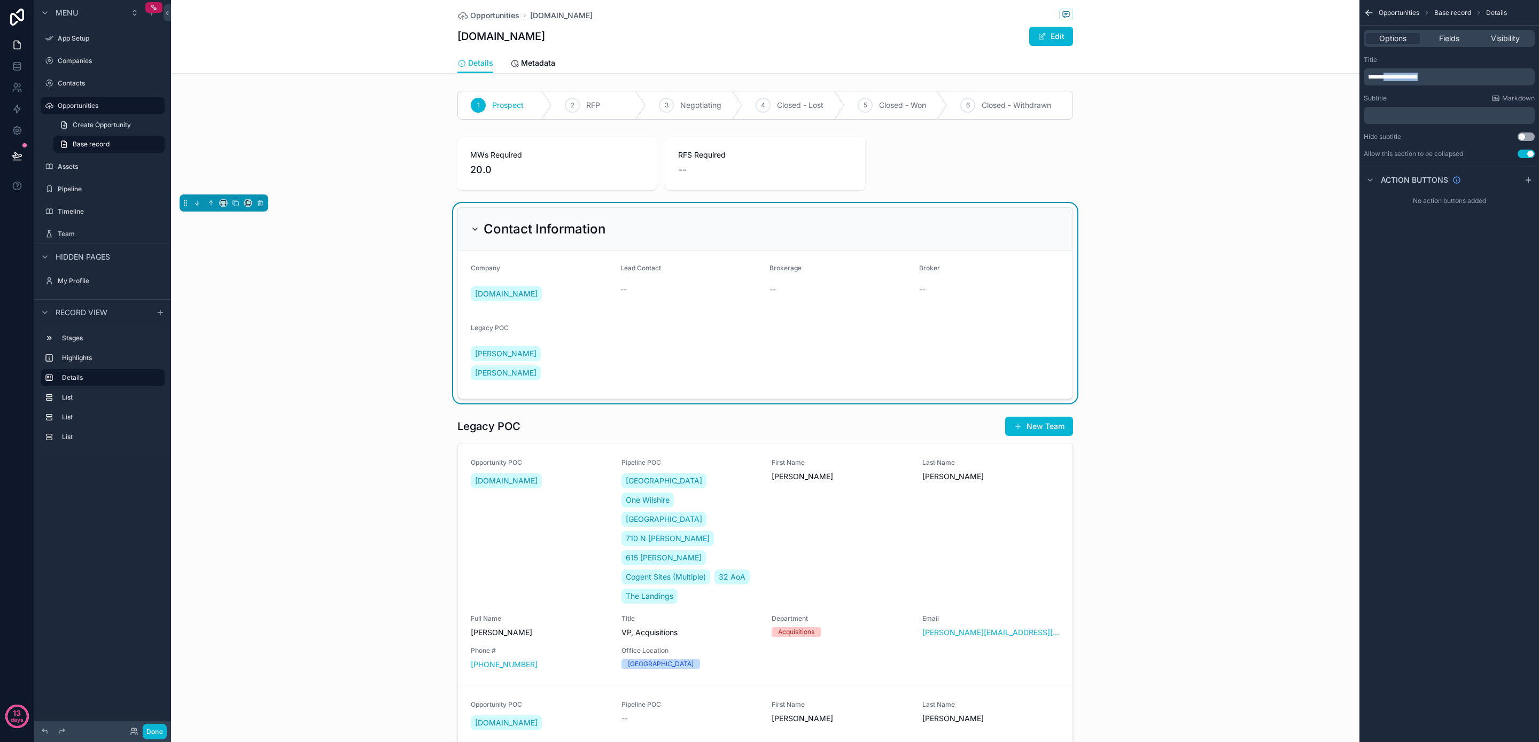
drag, startPoint x: 1441, startPoint y: 77, endPoint x: 1393, endPoint y: 70, distance: 48.6
click at [1390, 75] on p "**********" at bounding box center [1450, 77] width 165 height 9
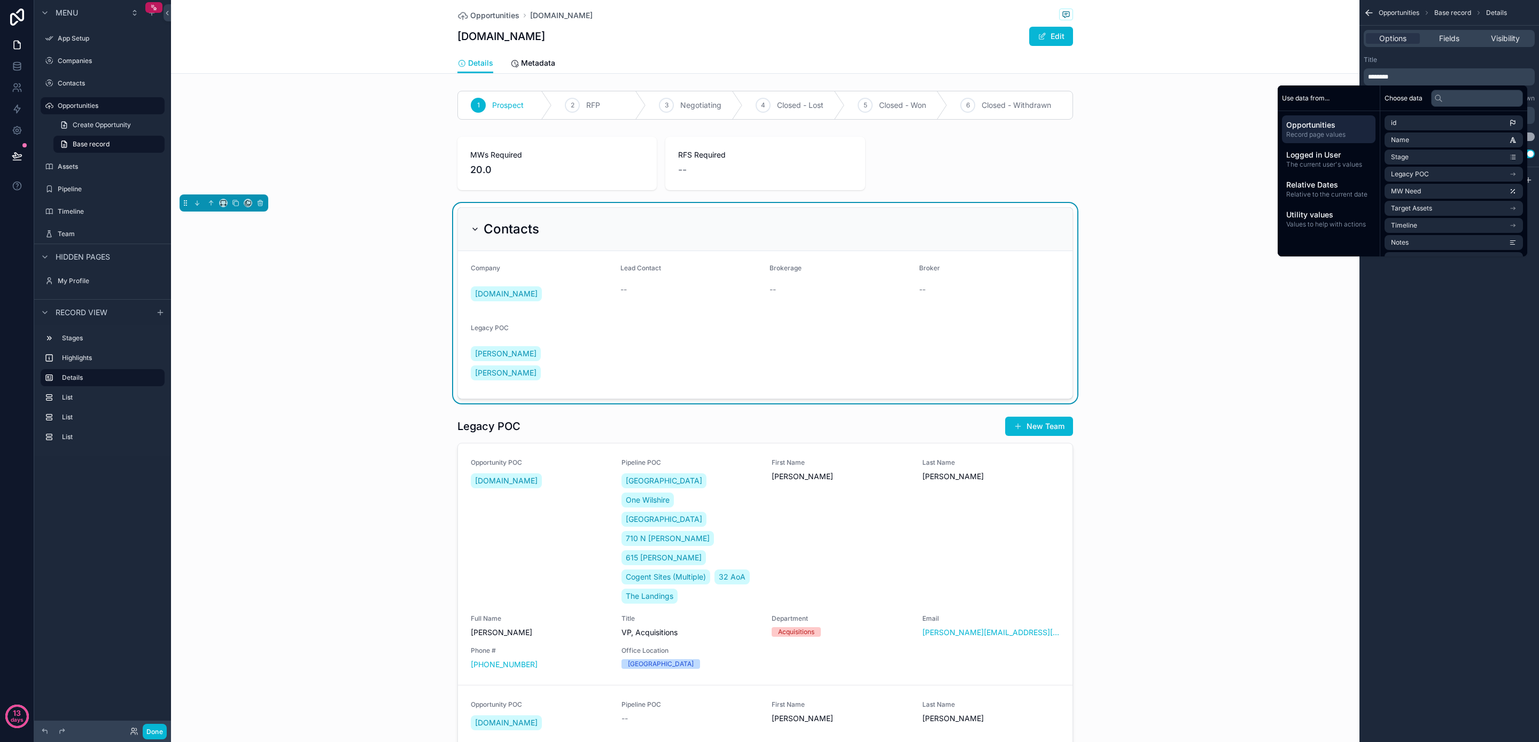
click at [373, 375] on div "Contacts Company Fluidstack.io Lead Contact -- Brokerage -- Broker -- Legacy PO…" at bounding box center [765, 303] width 1189 height 200
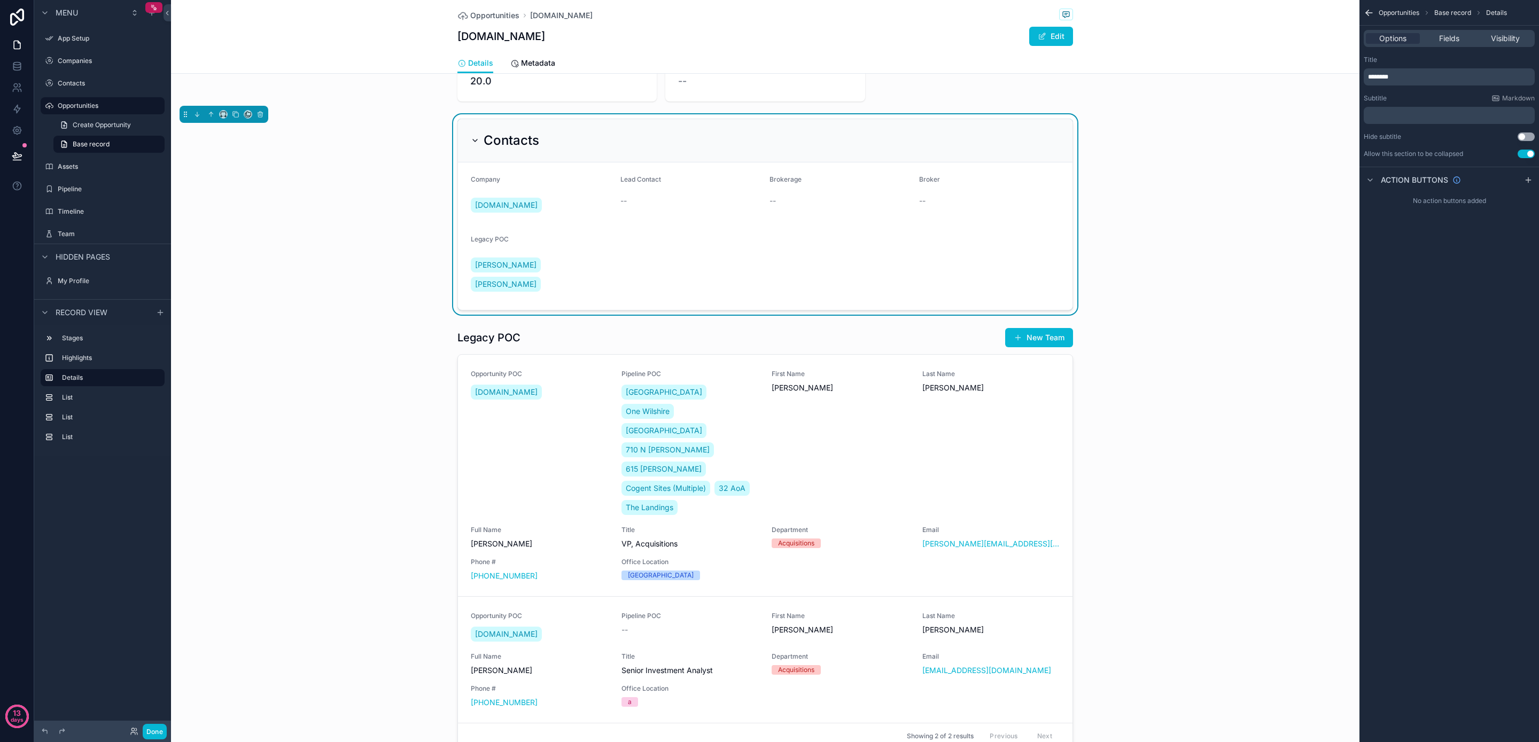
scroll to position [99, 0]
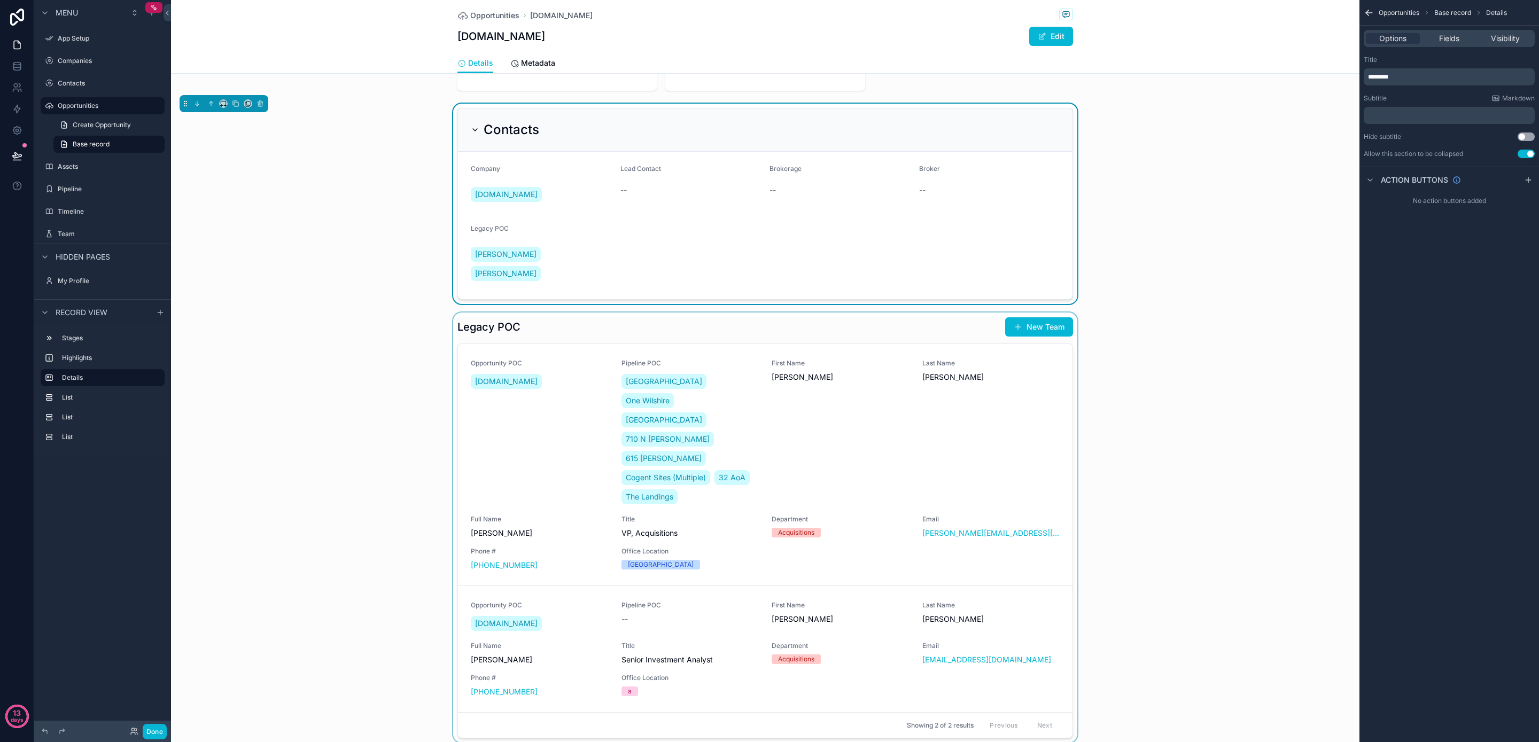
click at [494, 415] on div "scrollable content" at bounding box center [765, 528] width 1189 height 430
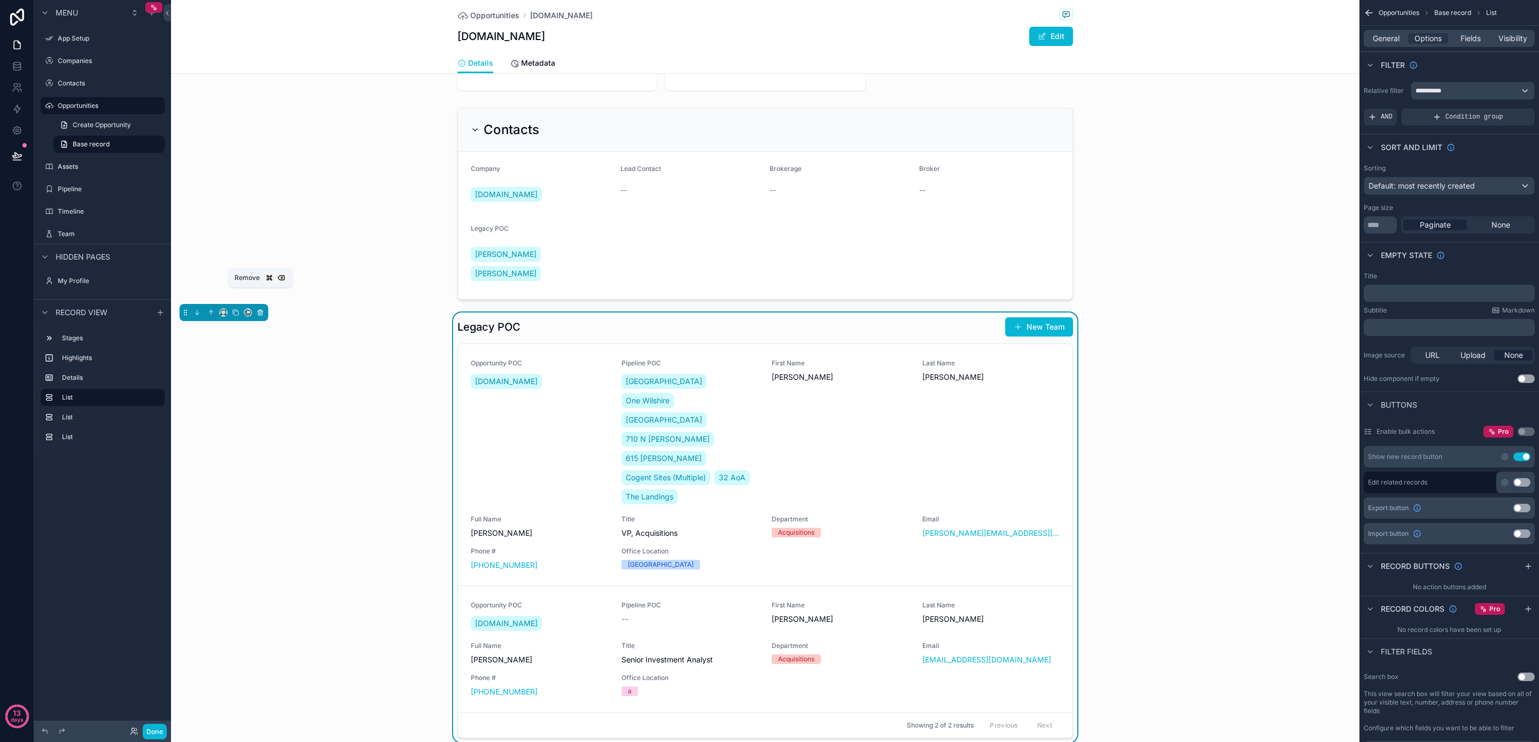
click at [262, 309] on icon "scrollable content" at bounding box center [260, 312] width 7 height 7
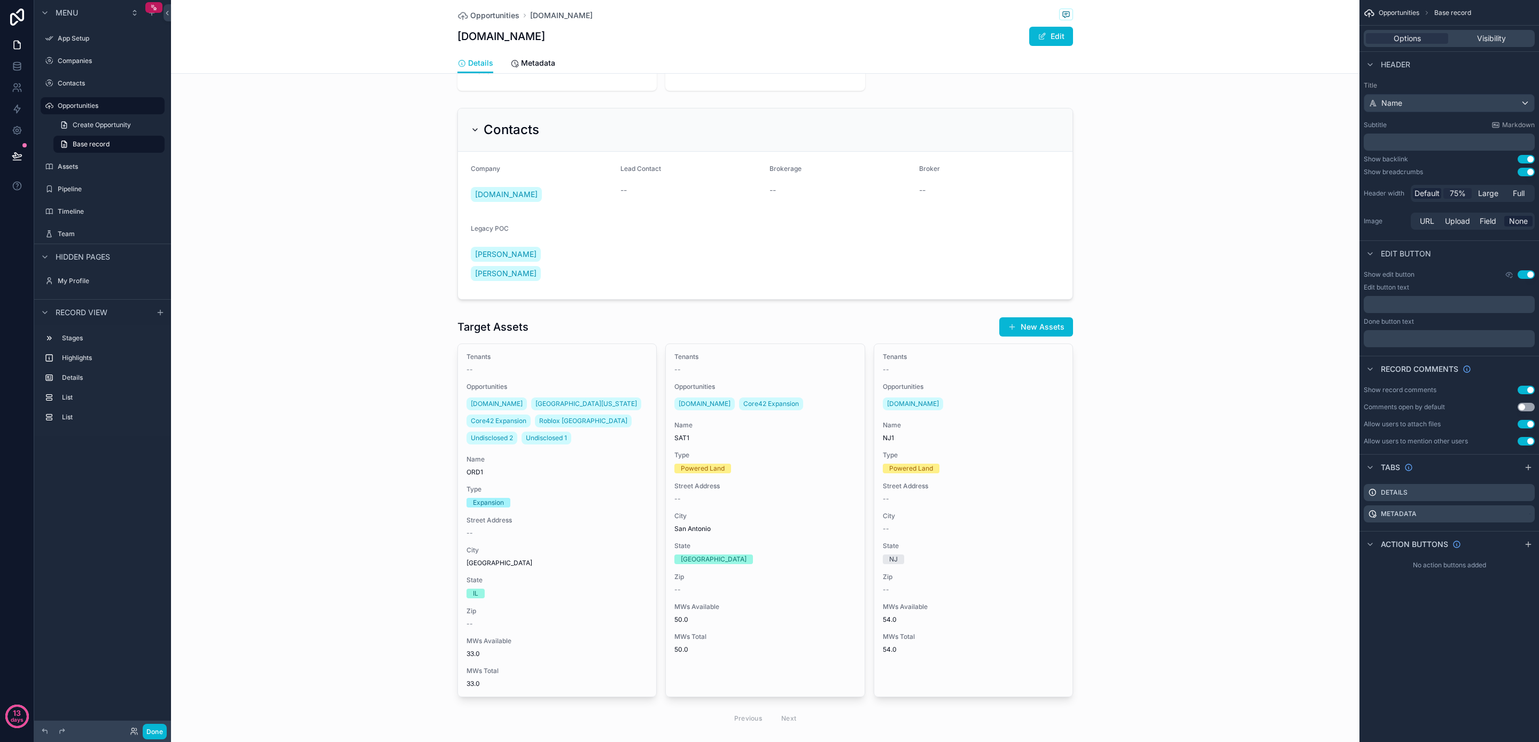
click at [1454, 194] on span "75%" at bounding box center [1458, 193] width 16 height 11
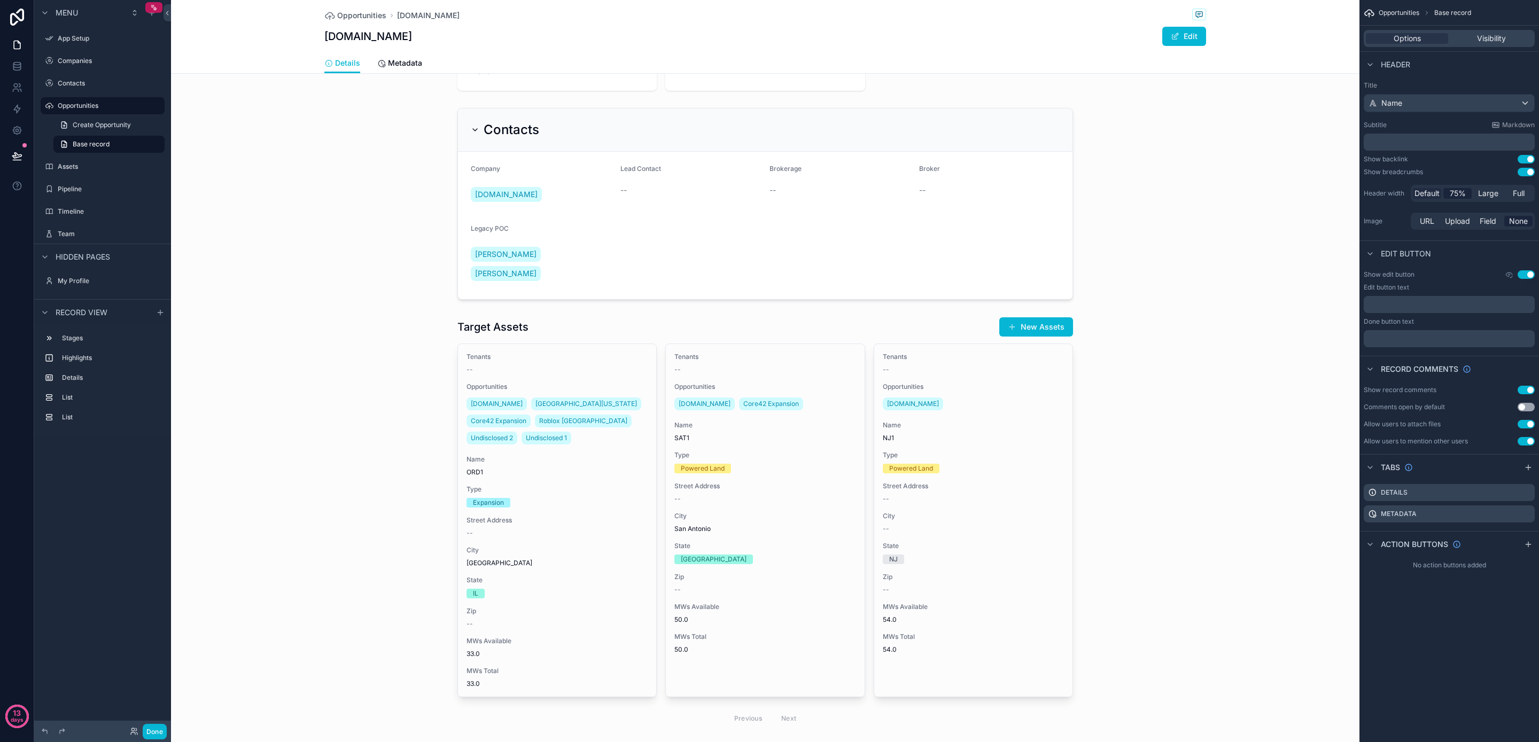
click at [1427, 190] on span "Default" at bounding box center [1427, 193] width 25 height 11
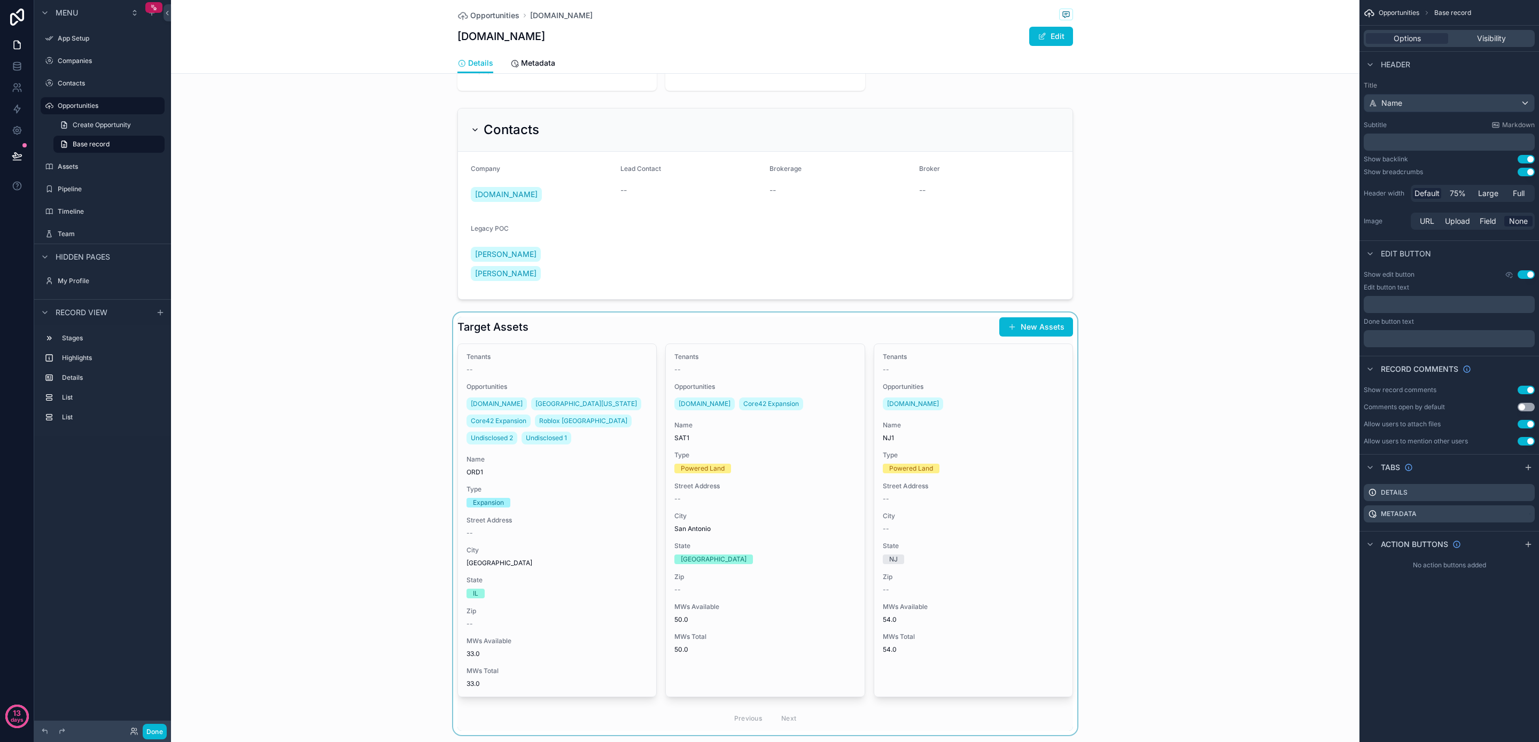
click at [964, 439] on div "scrollable content" at bounding box center [765, 524] width 1189 height 423
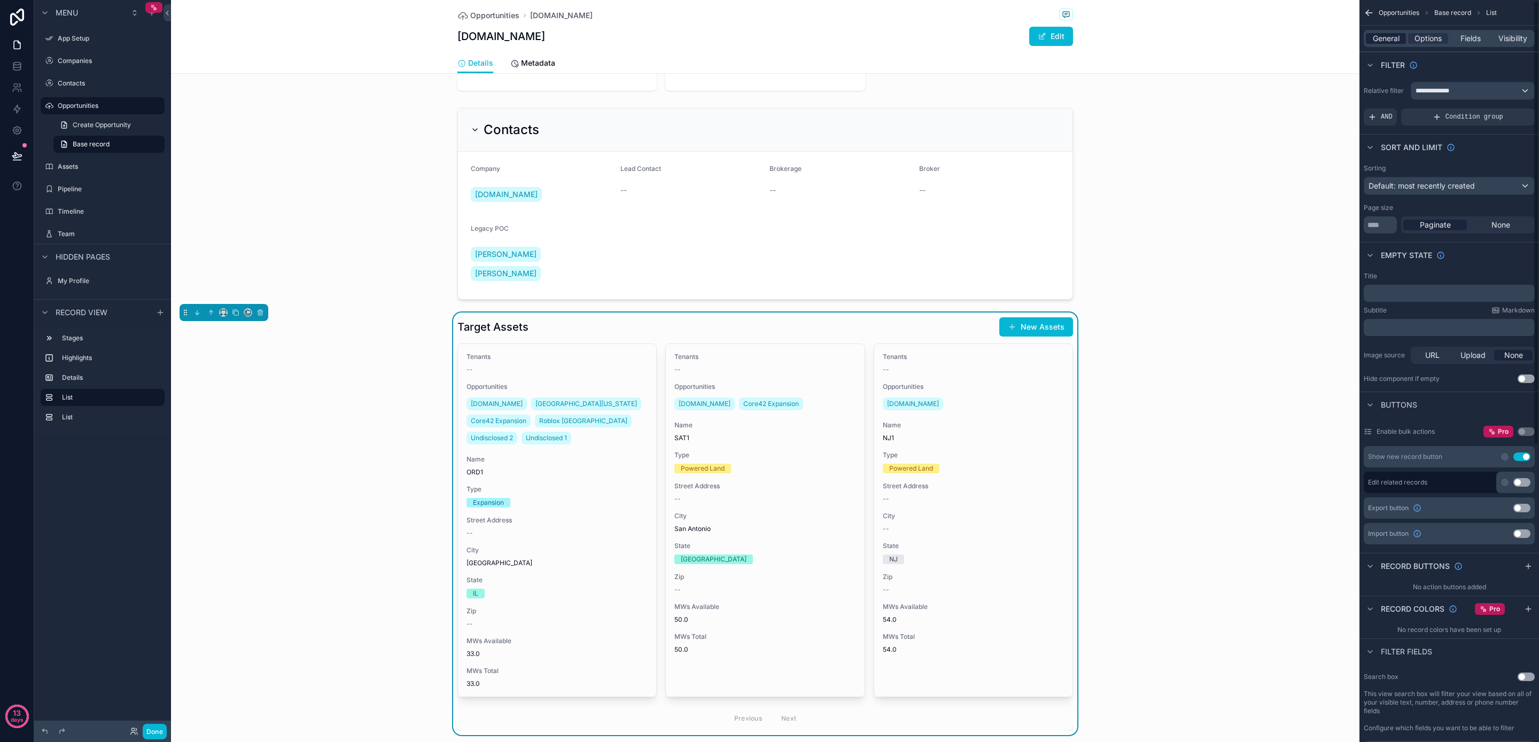
click at [1385, 42] on span "General" at bounding box center [1386, 38] width 27 height 11
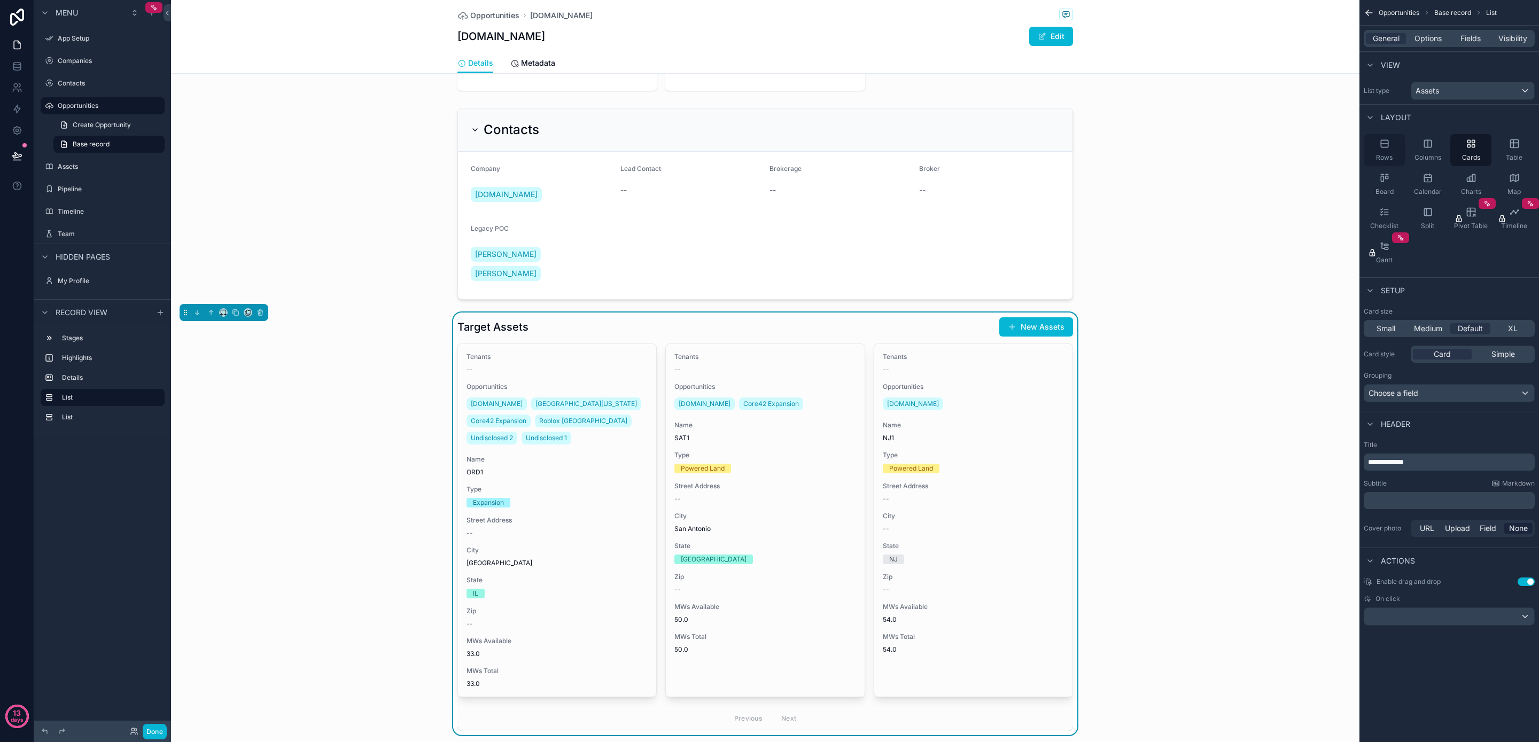
click at [1389, 151] on div "Rows" at bounding box center [1384, 150] width 41 height 32
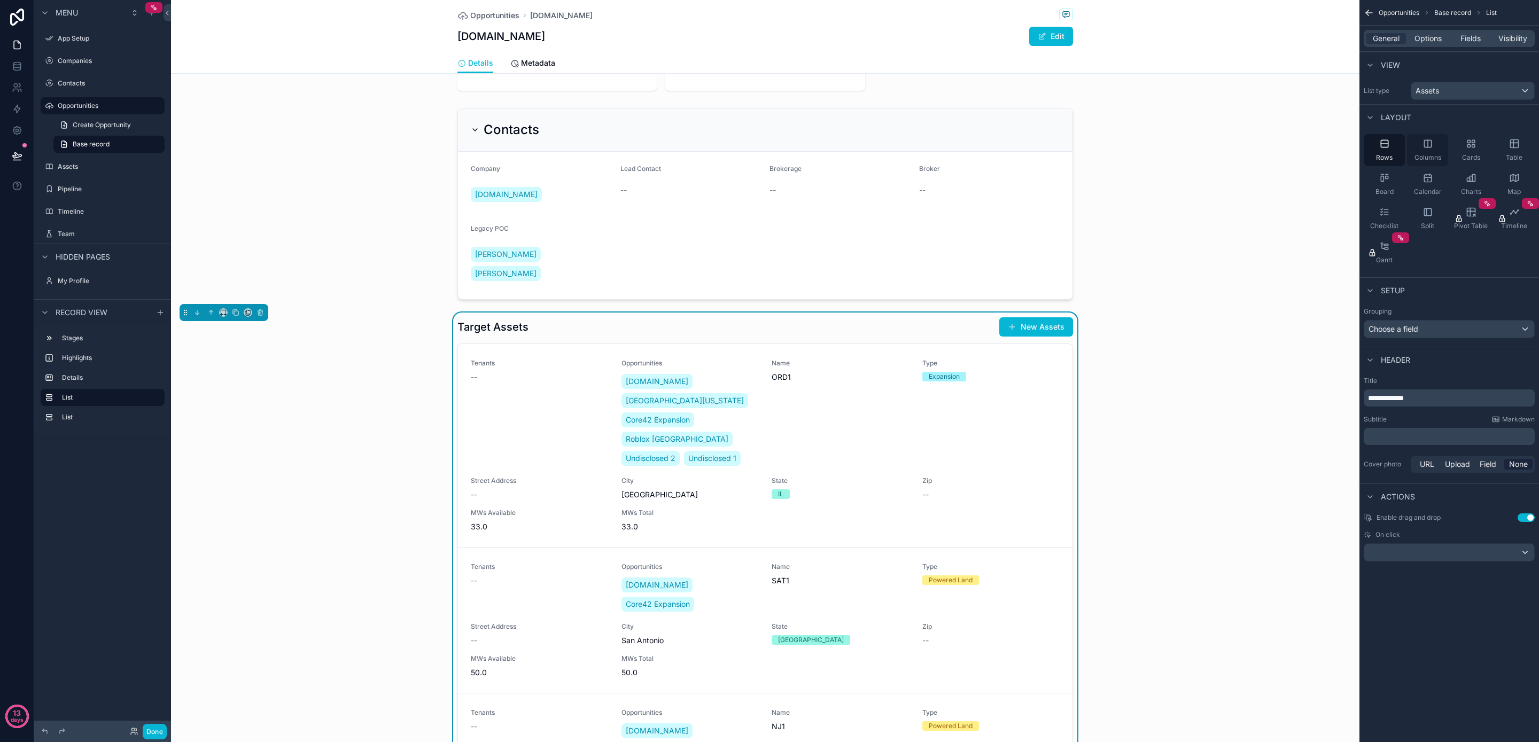
click at [1428, 150] on div "Columns" at bounding box center [1427, 150] width 41 height 32
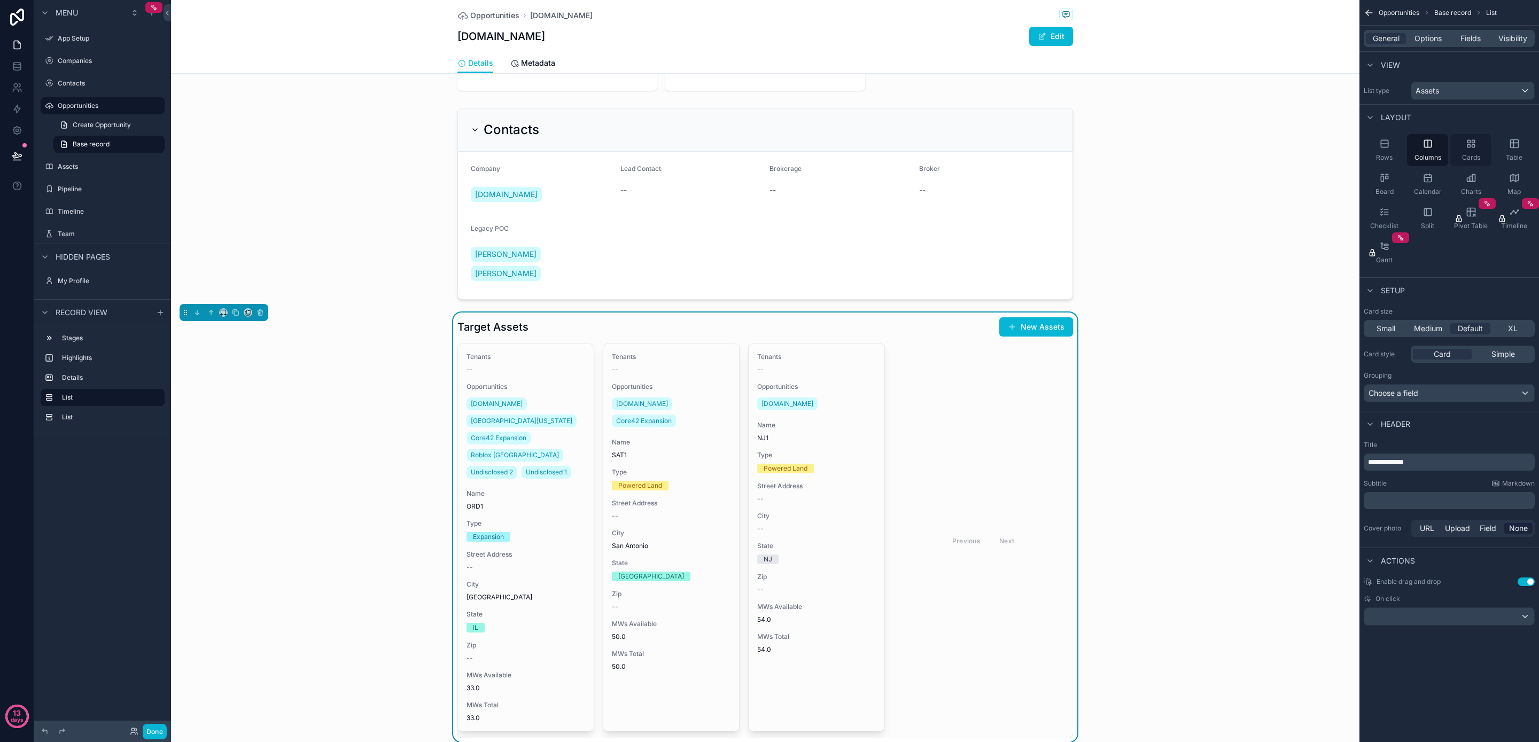
click at [1466, 150] on div "Cards" at bounding box center [1471, 150] width 41 height 32
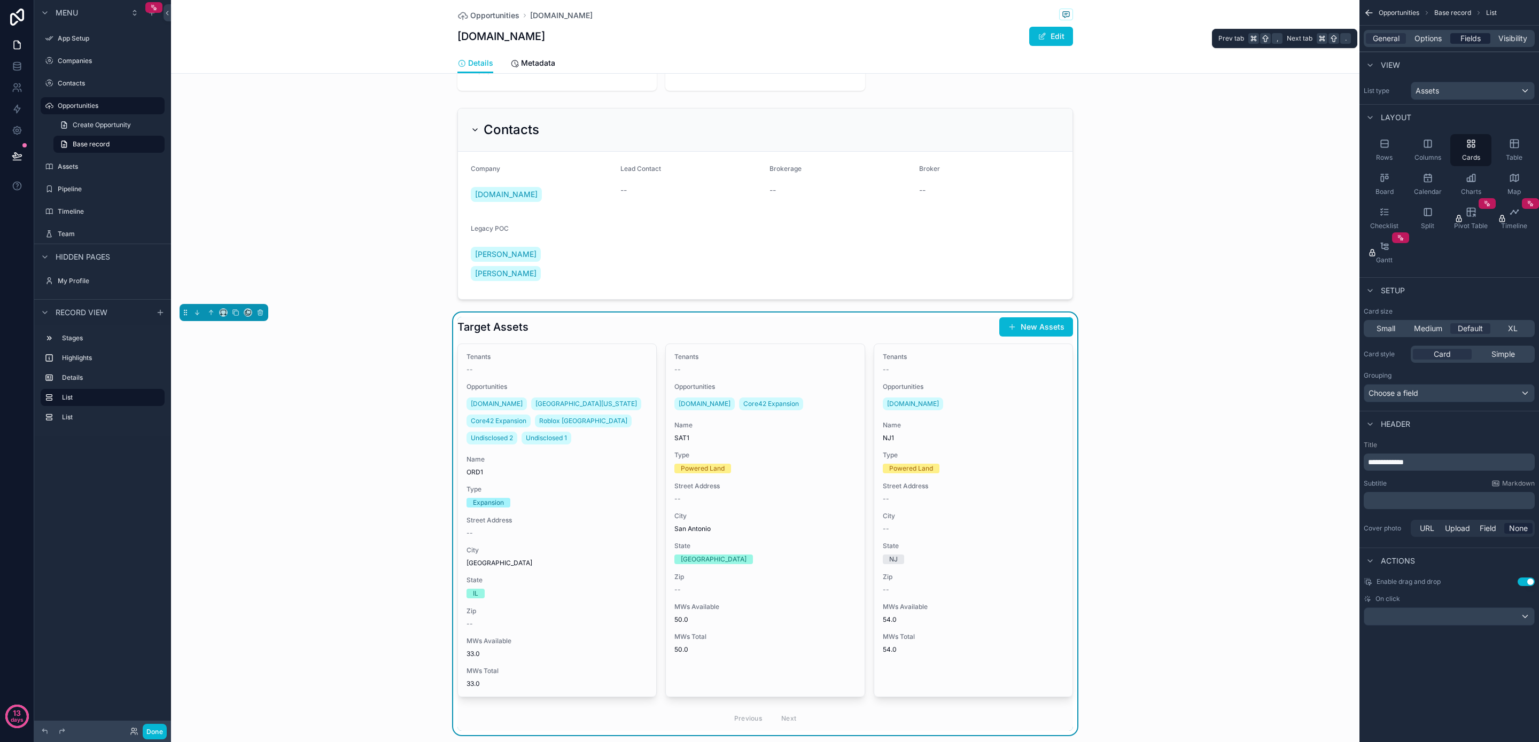
click at [1481, 40] on div "Fields" at bounding box center [1471, 38] width 40 height 11
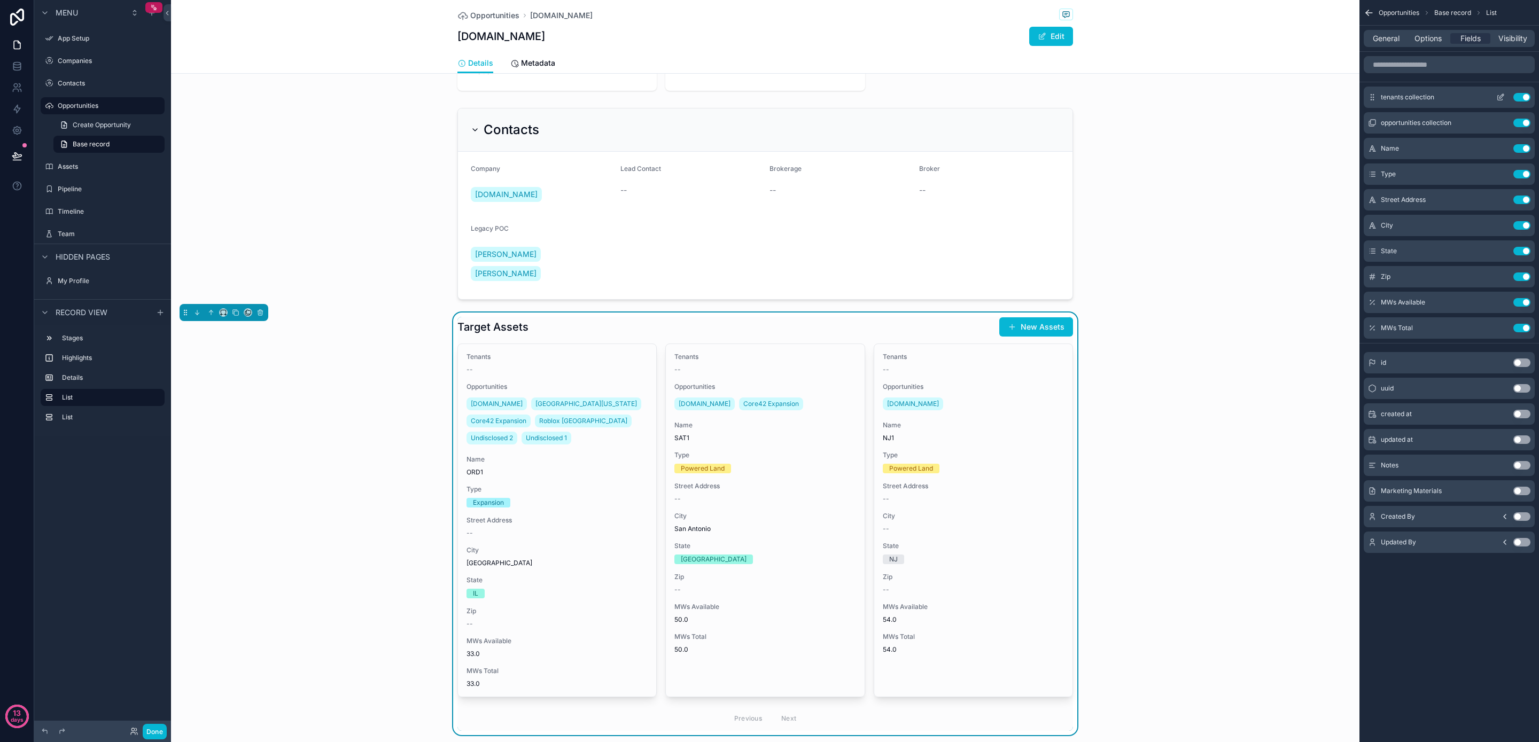
click at [1526, 99] on button "Use setting" at bounding box center [1522, 97] width 17 height 9
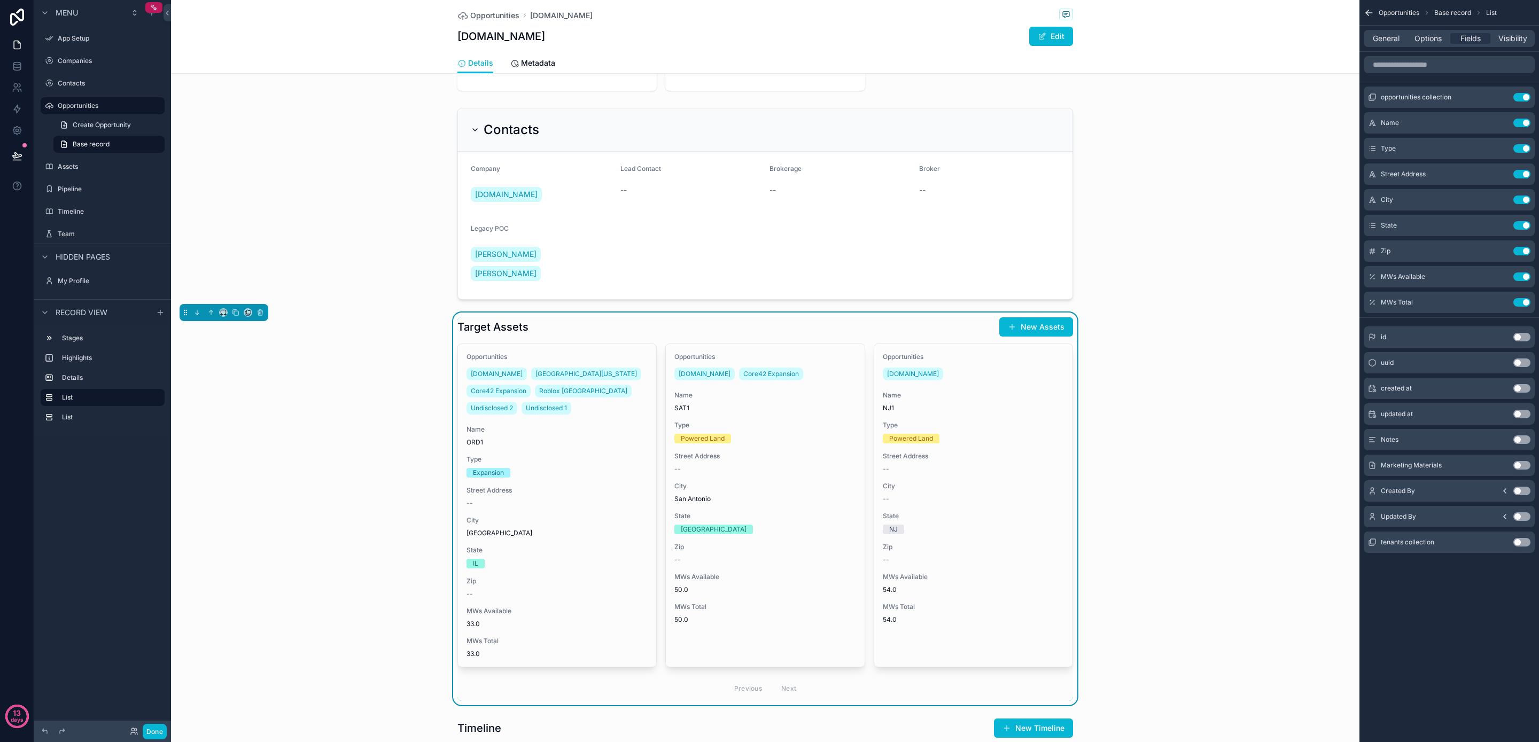
click at [1526, 99] on button "Use setting" at bounding box center [1522, 97] width 17 height 9
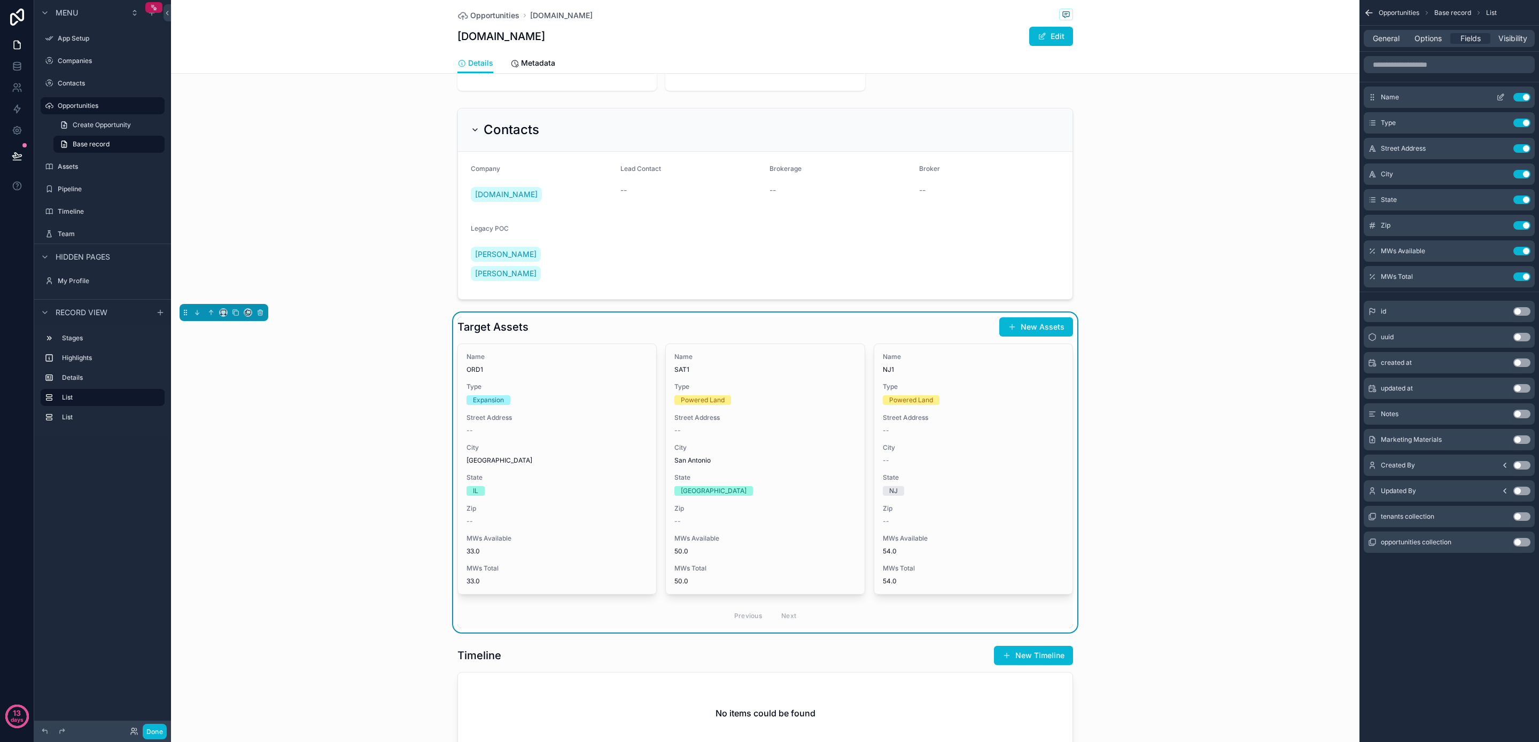
click at [1502, 96] on icon "scrollable content" at bounding box center [1501, 97] width 9 height 9
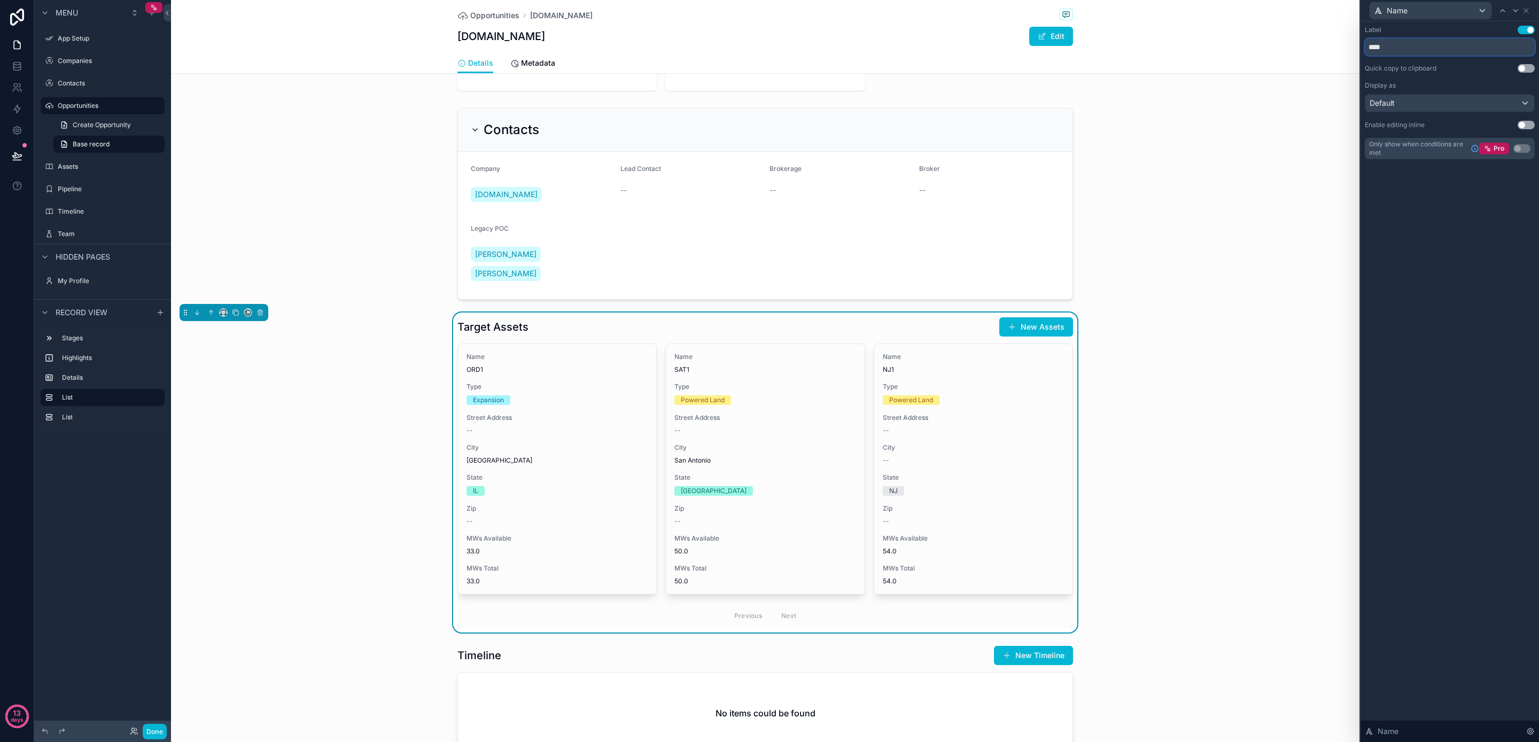
drag, startPoint x: 1407, startPoint y: 50, endPoint x: 1337, endPoint y: 43, distance: 70.4
click at [1337, 43] on div "Name Label Use setting **** Quick copy to clipboard Use setting Display as Defa…" at bounding box center [769, 371] width 1539 height 742
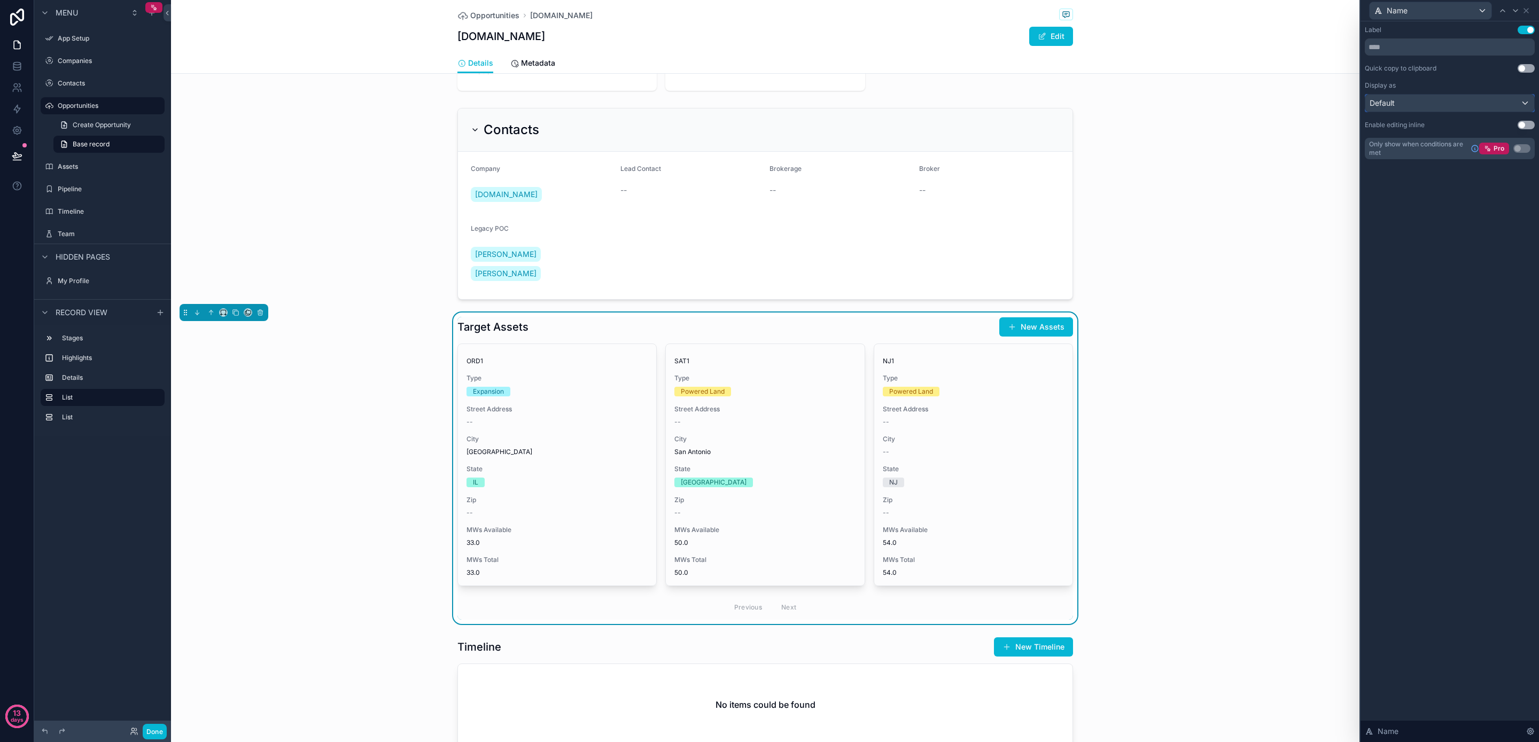
click at [1488, 105] on div "Default" at bounding box center [1450, 103] width 169 height 17
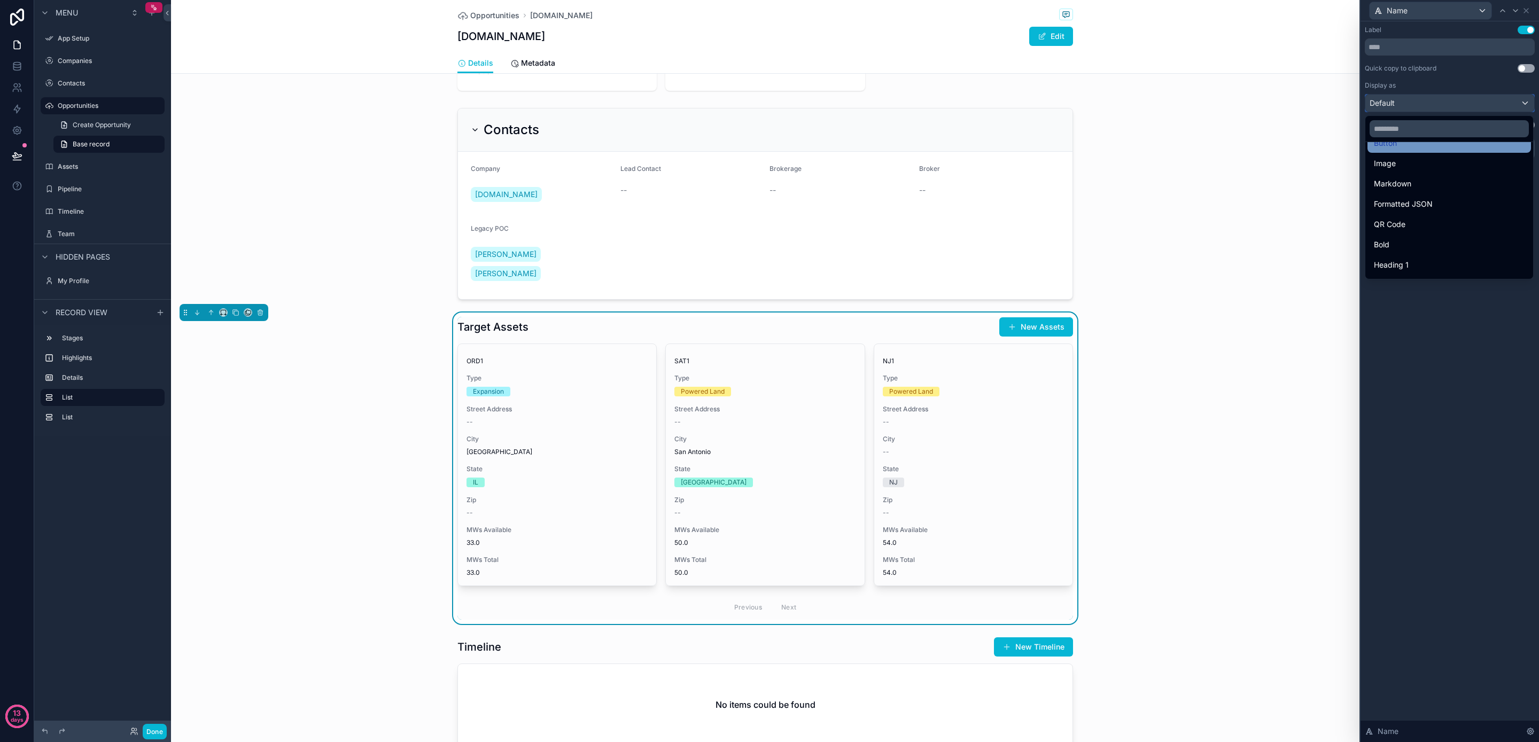
scroll to position [111, 0]
click at [1464, 211] on div "Heading 1" at bounding box center [1449, 212] width 151 height 13
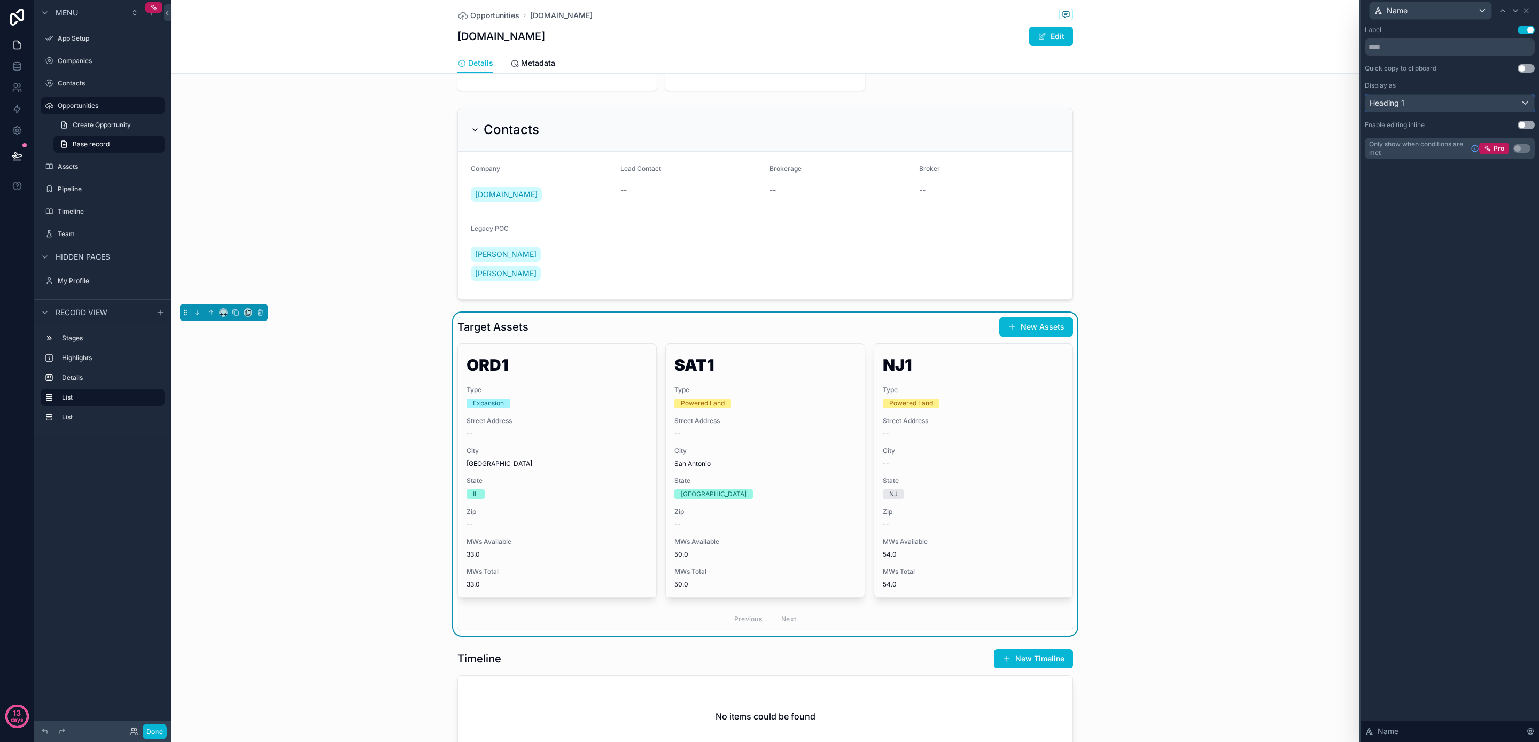
click at [1426, 99] on div "Heading 1" at bounding box center [1450, 103] width 169 height 17
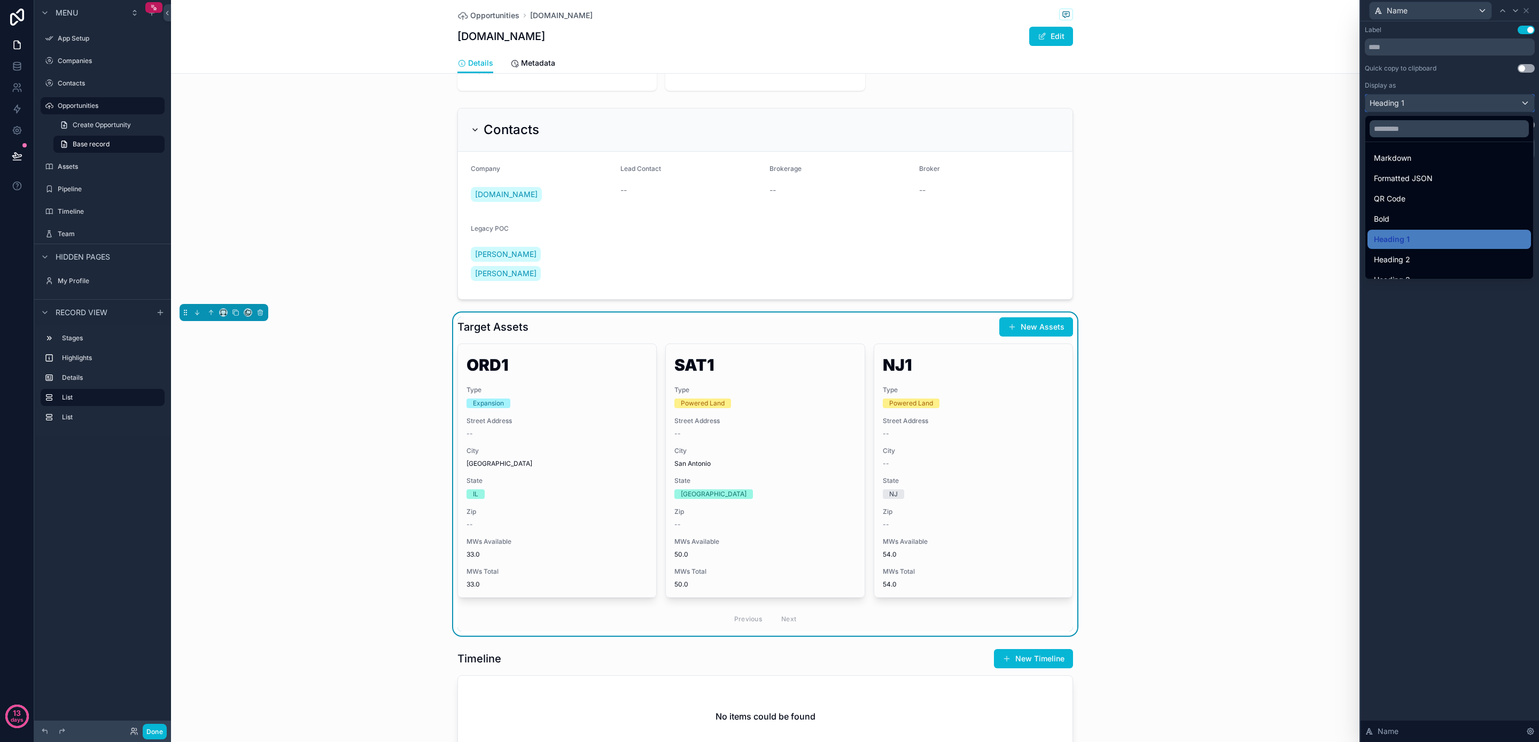
scroll to position [117, 0]
click at [1446, 232] on div "Heading 2" at bounding box center [1449, 226] width 151 height 13
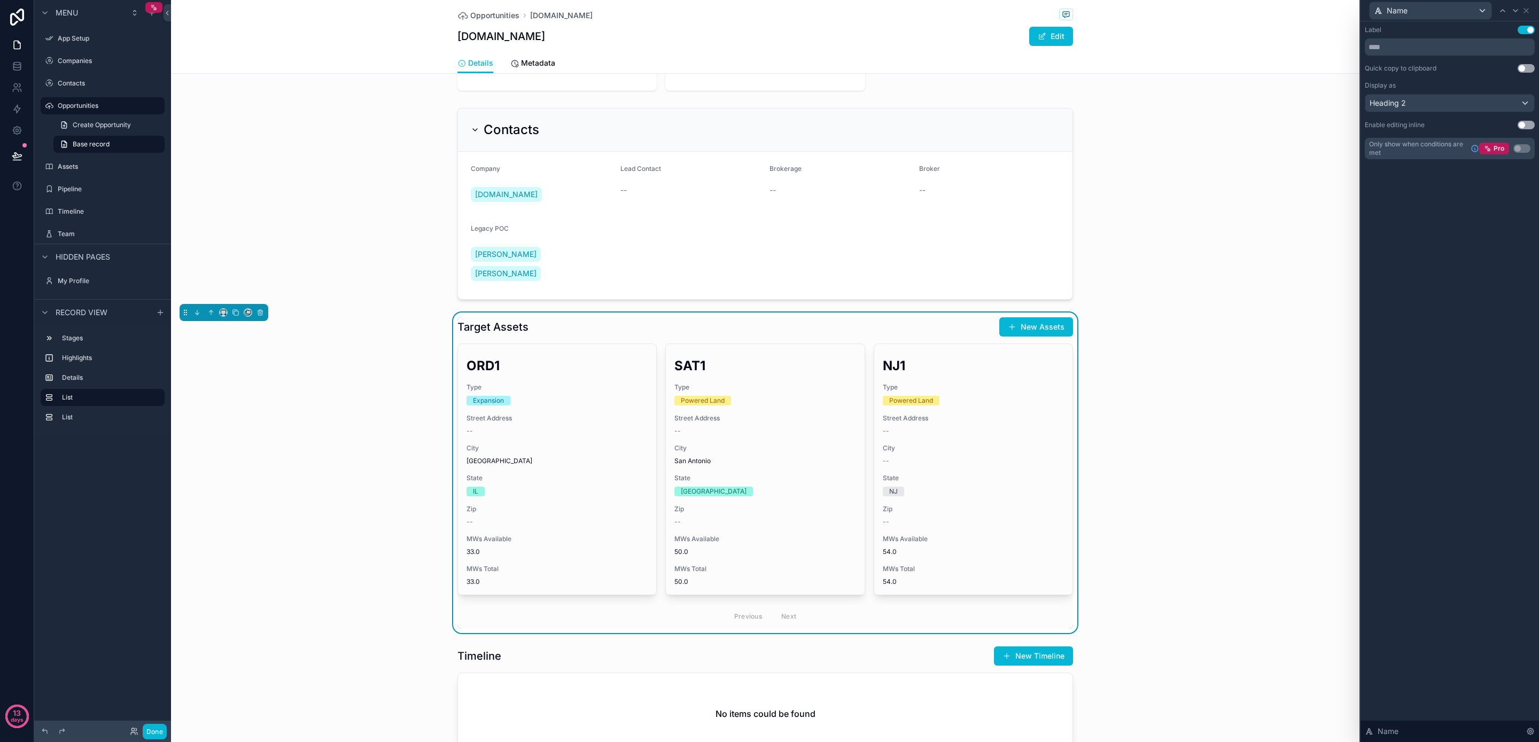
click at [1450, 204] on div "Label Use setting Quick copy to clipboard Use setting Display as Heading 2 Enab…" at bounding box center [1450, 381] width 179 height 721
click at [225, 309] on icon "scrollable content" at bounding box center [223, 312] width 7 height 7
click at [256, 366] on div "50%" at bounding box center [245, 374] width 46 height 19
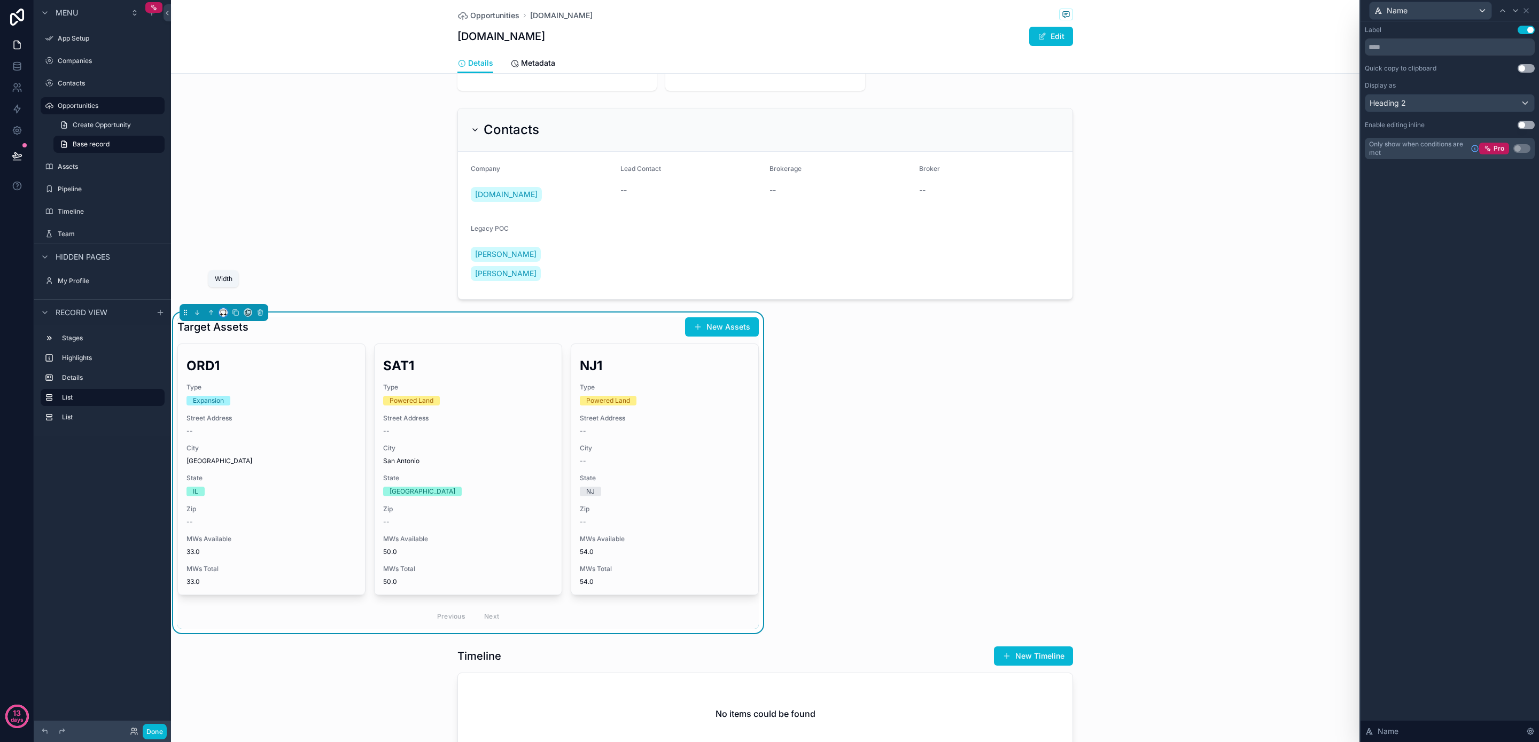
click at [227, 309] on icon "scrollable content" at bounding box center [223, 312] width 7 height 7
click at [247, 320] on div "Default" at bounding box center [245, 313] width 46 height 19
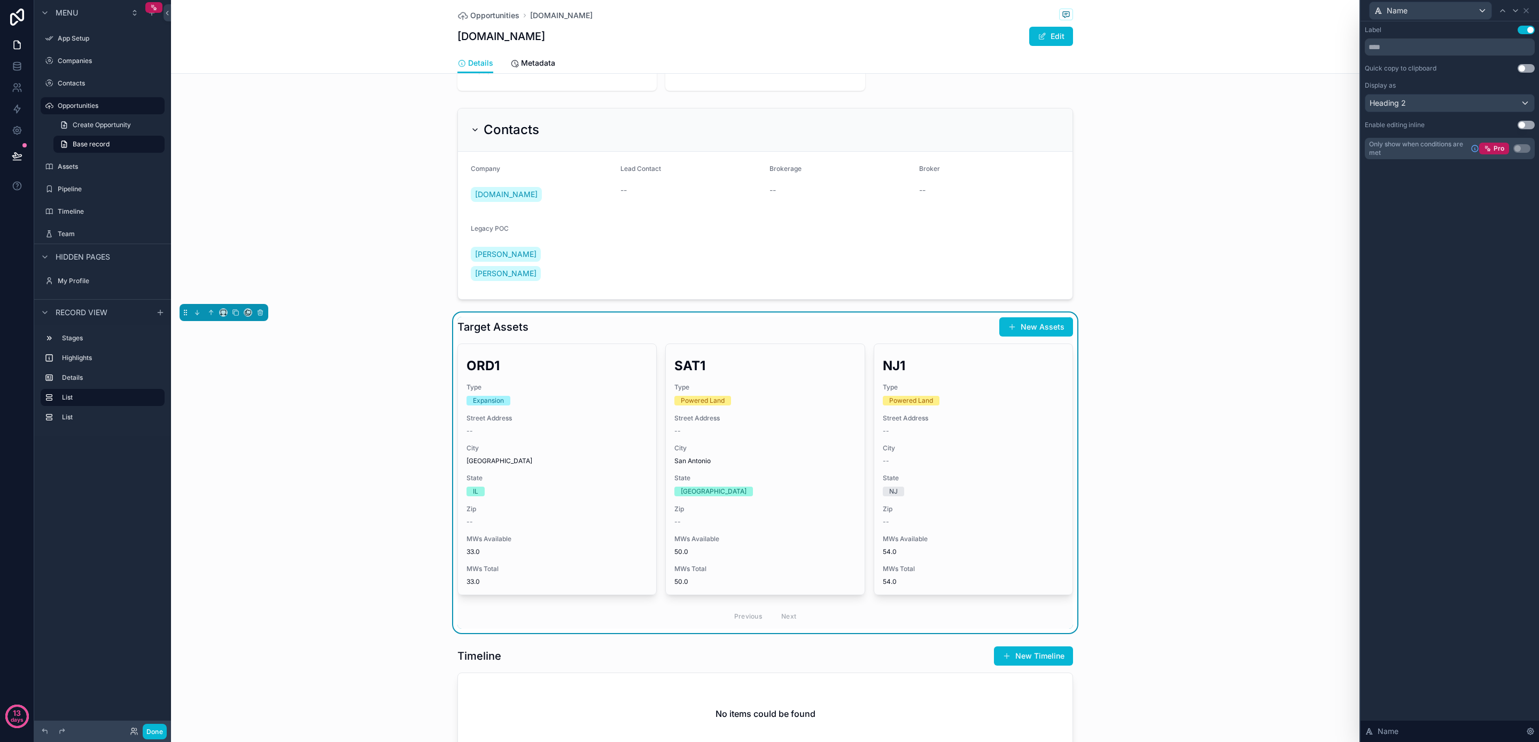
click at [520, 318] on div "Target Assets New Assets ORD1 Type Expansion Street Address -- City Chicago Sta…" at bounding box center [766, 473] width 616 height 312
click at [509, 320] on h1 "Target Assets" at bounding box center [493, 327] width 71 height 15
click at [1528, 7] on icon at bounding box center [1526, 10] width 9 height 9
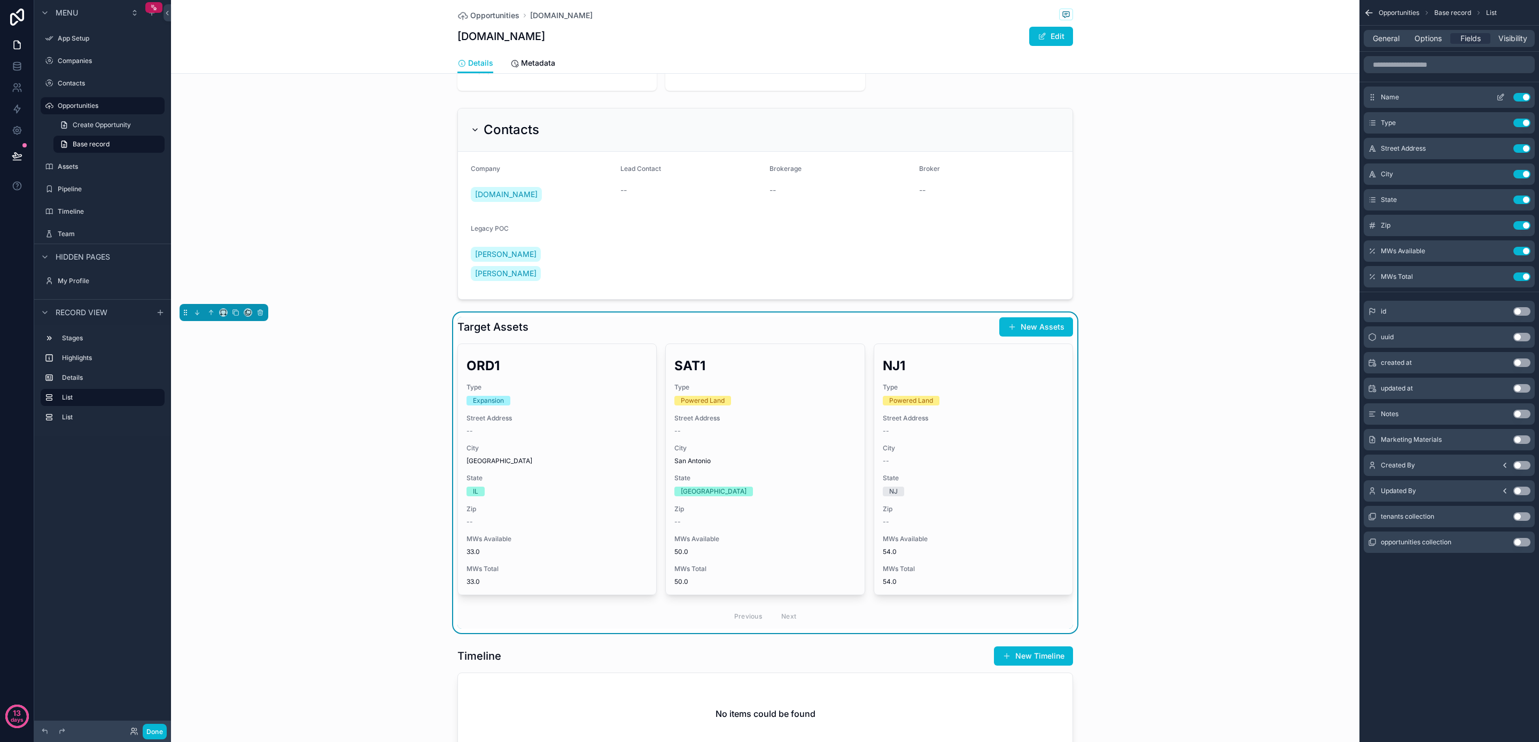
click at [1500, 97] on icon "scrollable content" at bounding box center [1501, 97] width 9 height 9
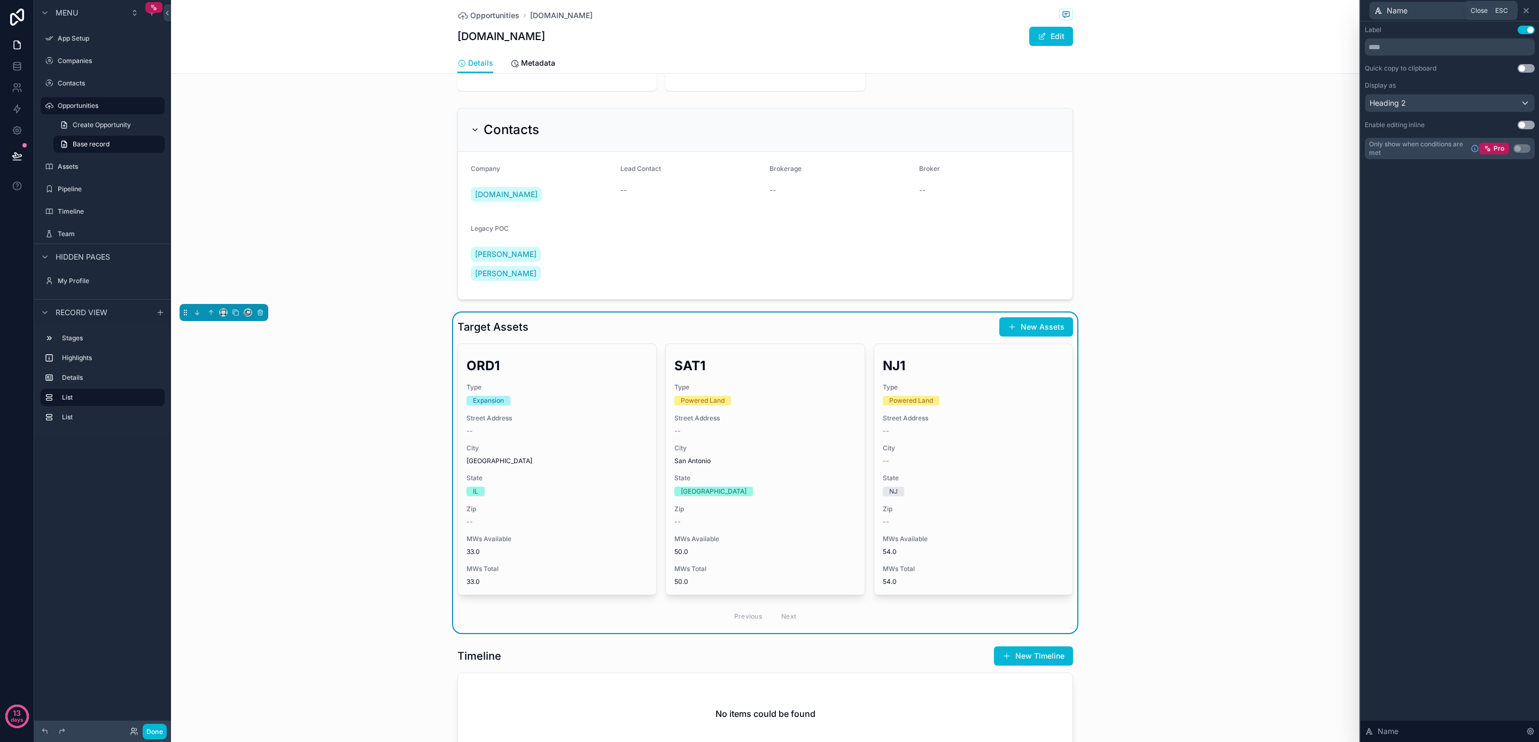
click at [1526, 11] on icon at bounding box center [1526, 11] width 4 height 4
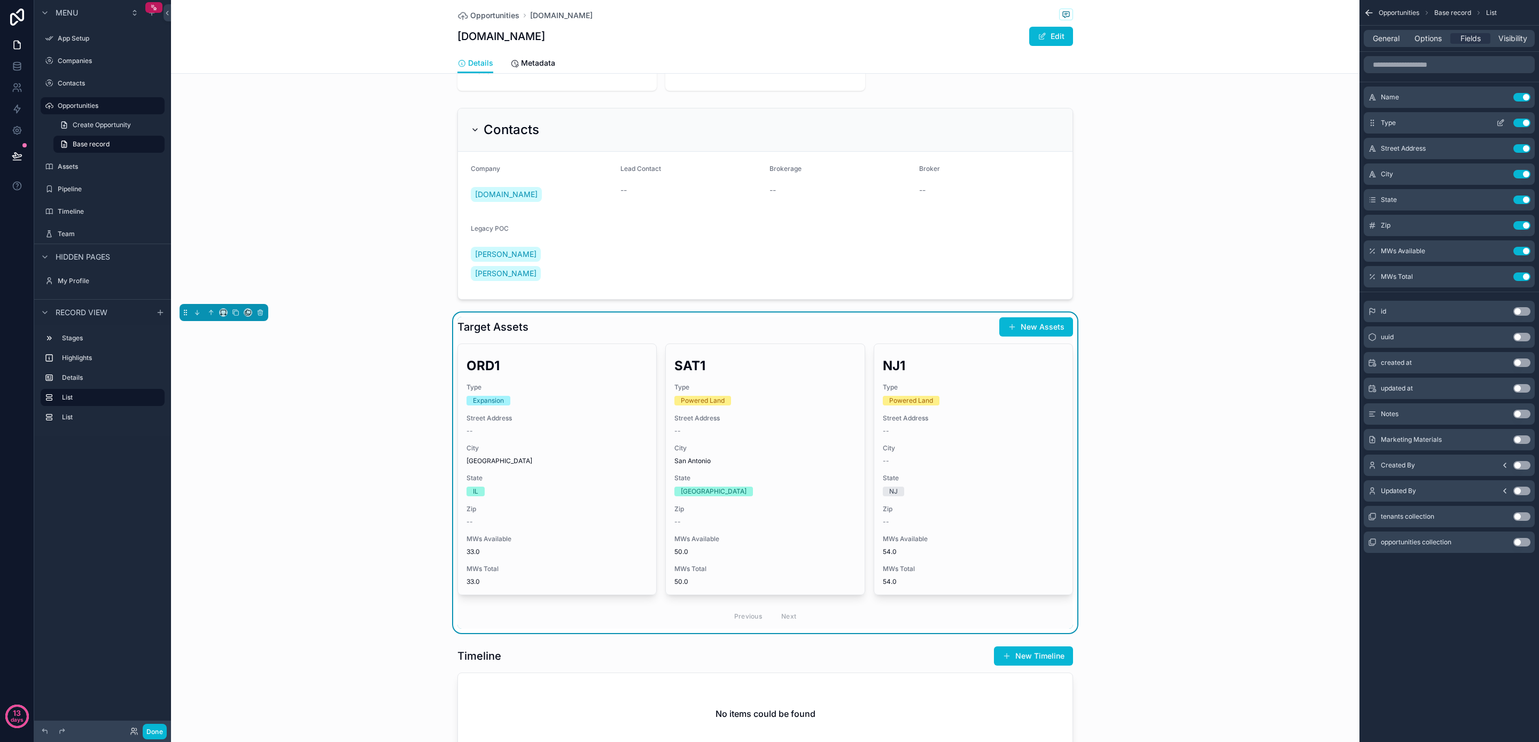
click at [1501, 123] on icon "scrollable content" at bounding box center [1501, 123] width 9 height 9
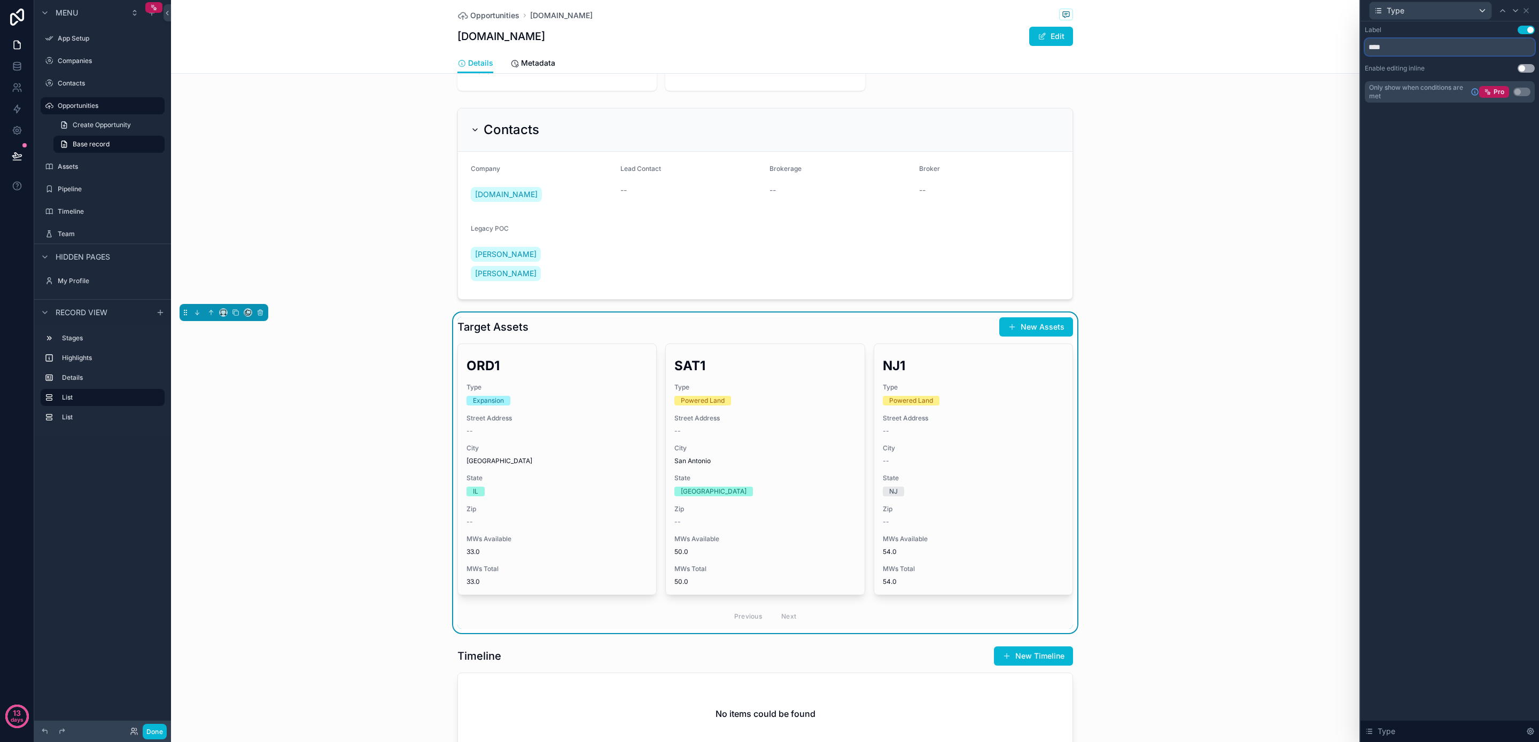
drag, startPoint x: 1404, startPoint y: 44, endPoint x: 1357, endPoint y: 44, distance: 47.0
click at [1357, 44] on div "Type Label Use setting **** Enable editing inline Use setting Only show when co…" at bounding box center [769, 371] width 1539 height 742
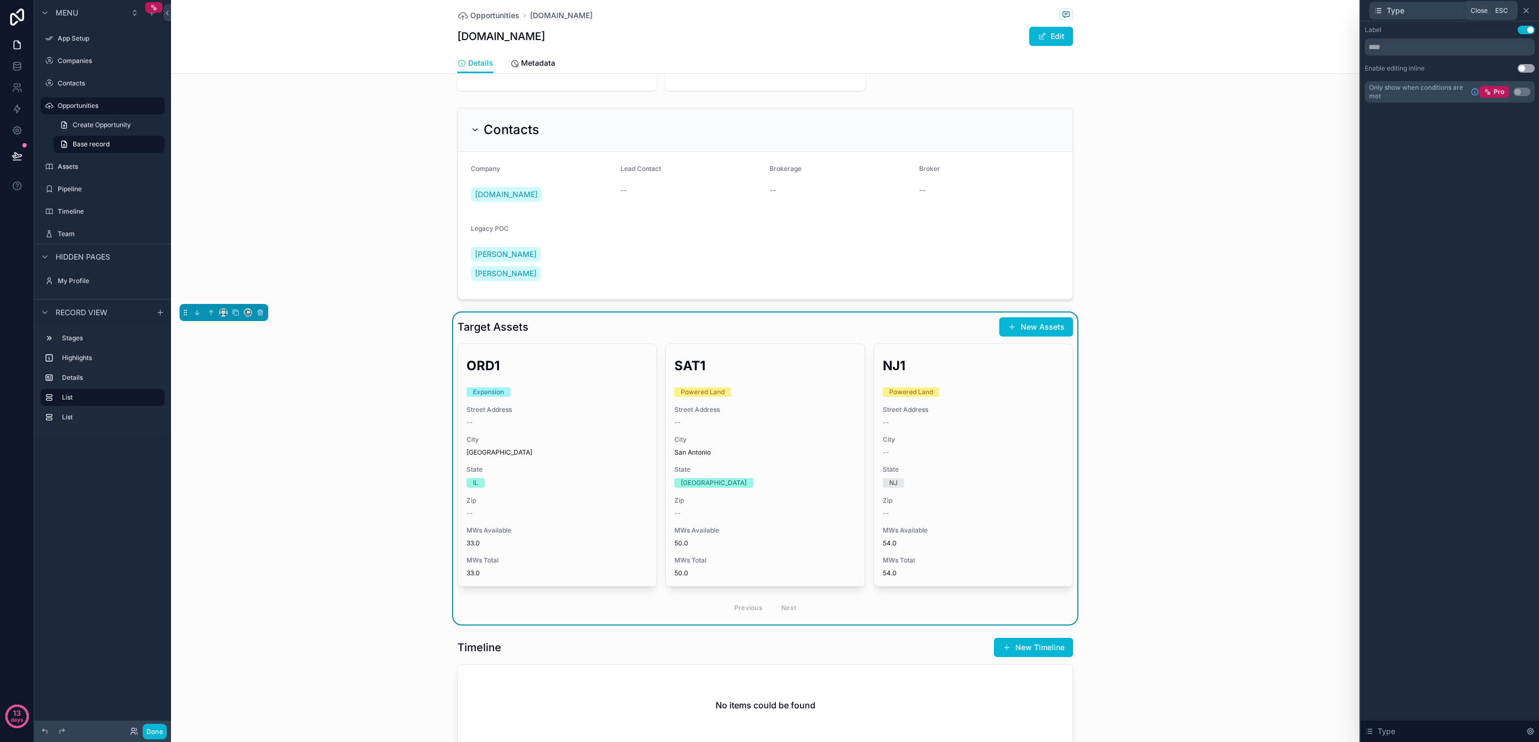
click at [1528, 11] on icon at bounding box center [1526, 10] width 9 height 9
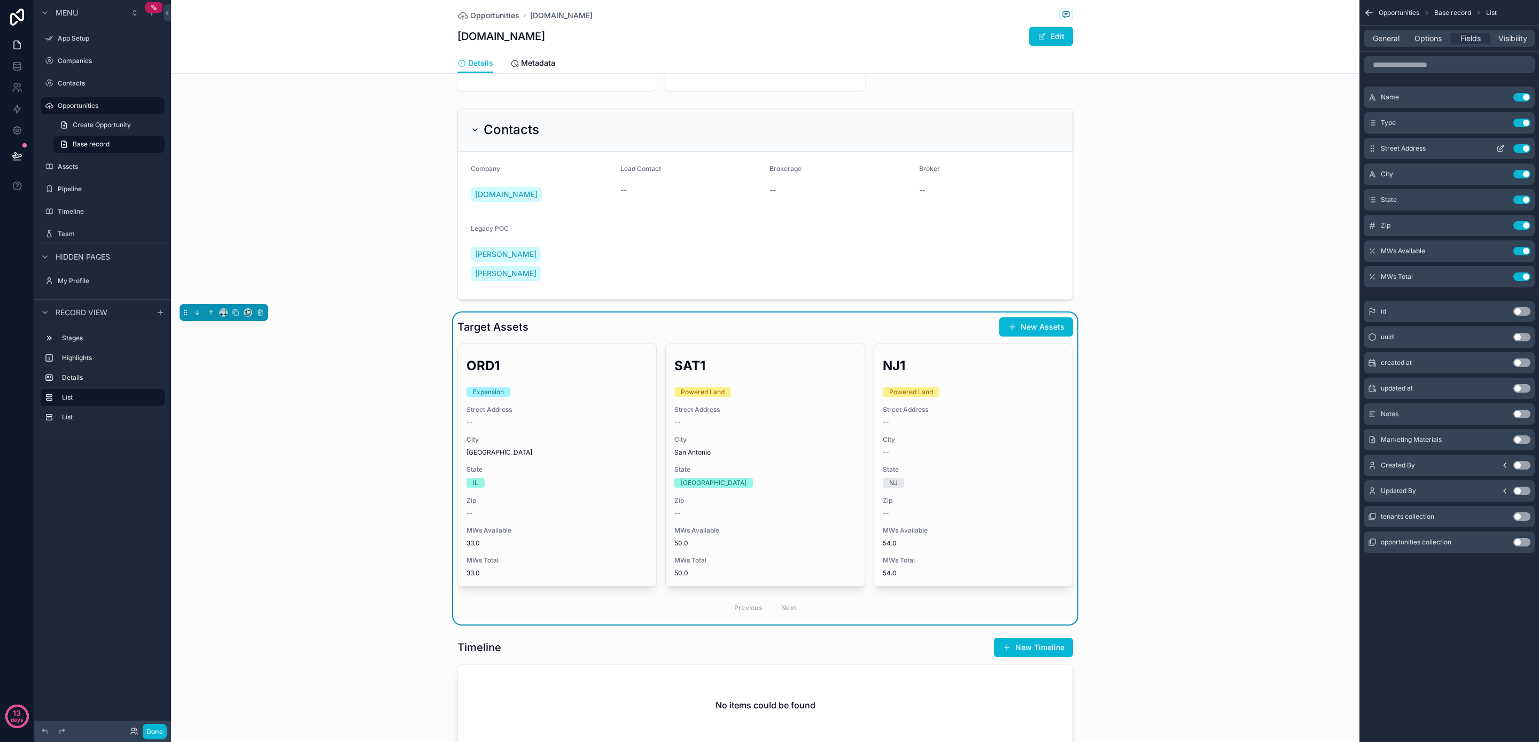
click at [1523, 147] on button "Use setting" at bounding box center [1522, 148] width 17 height 9
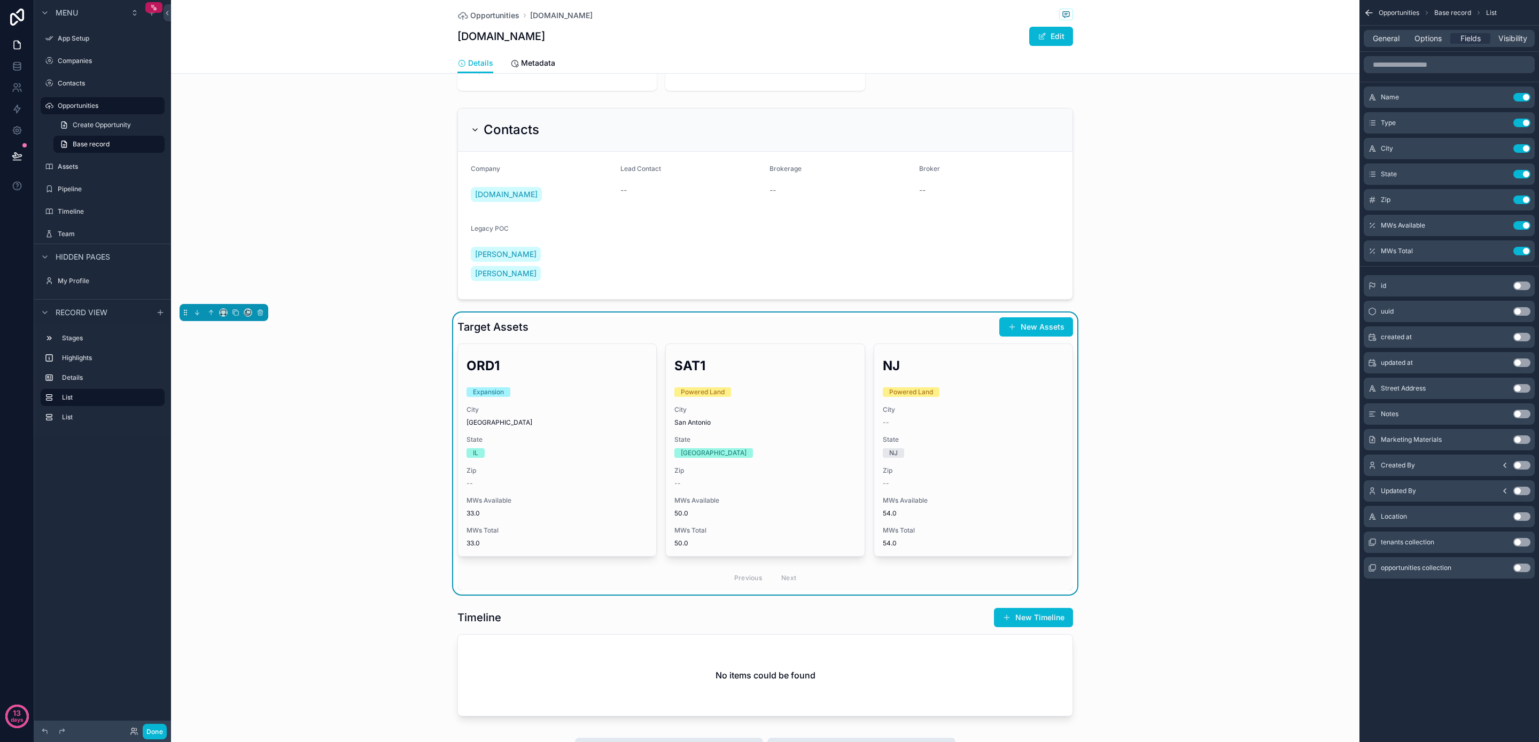
click at [1150, 332] on div "Target Assets New Assets ORD1 Expansion City Chicago State IL Zip -- MWs Availa…" at bounding box center [765, 454] width 1189 height 282
click at [1219, 247] on div "scrollable content" at bounding box center [765, 204] width 1189 height 200
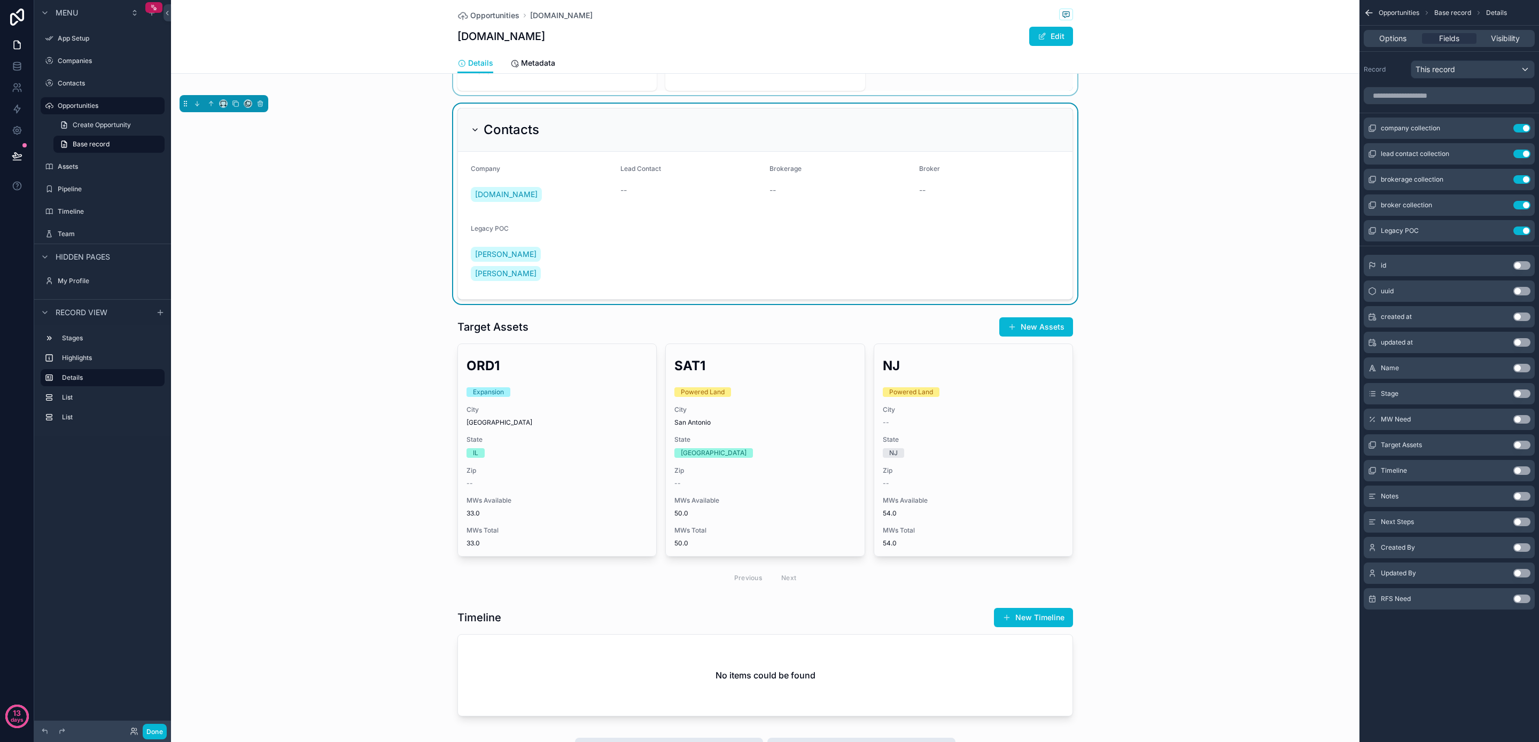
click at [678, 84] on div "scrollable content" at bounding box center [765, 64] width 1189 height 62
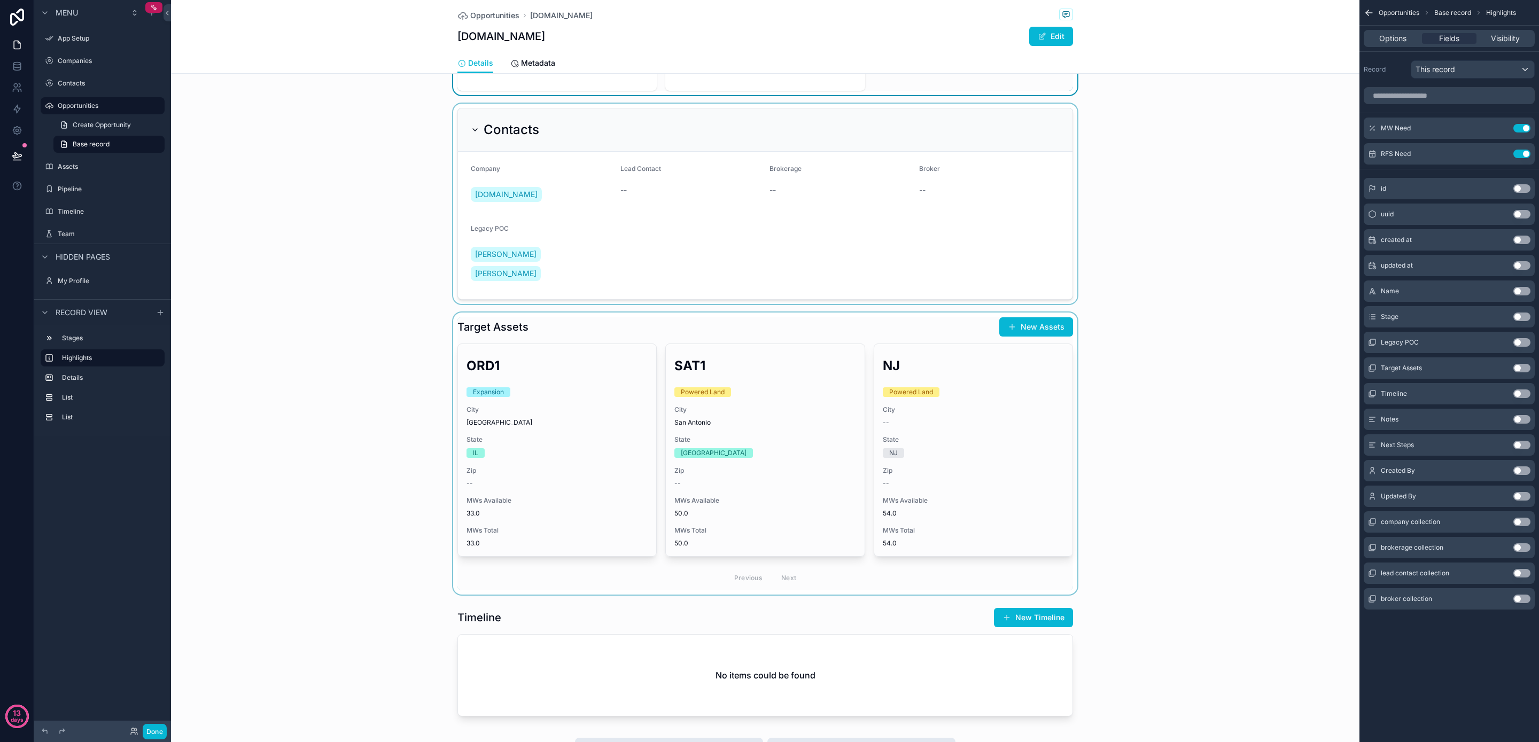
click at [658, 387] on div "scrollable content" at bounding box center [765, 454] width 1189 height 282
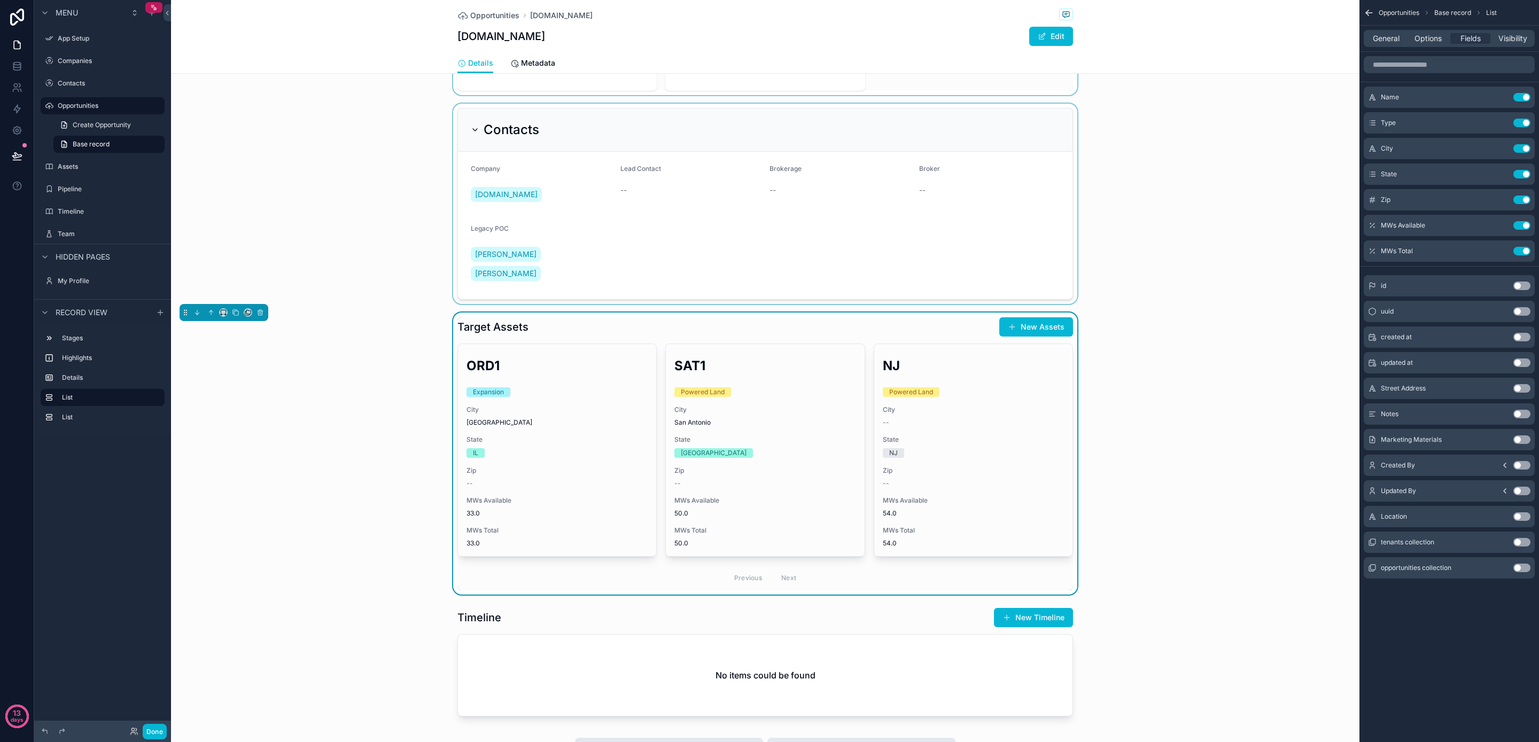
click at [1519, 516] on button "Use setting" at bounding box center [1522, 517] width 17 height 9
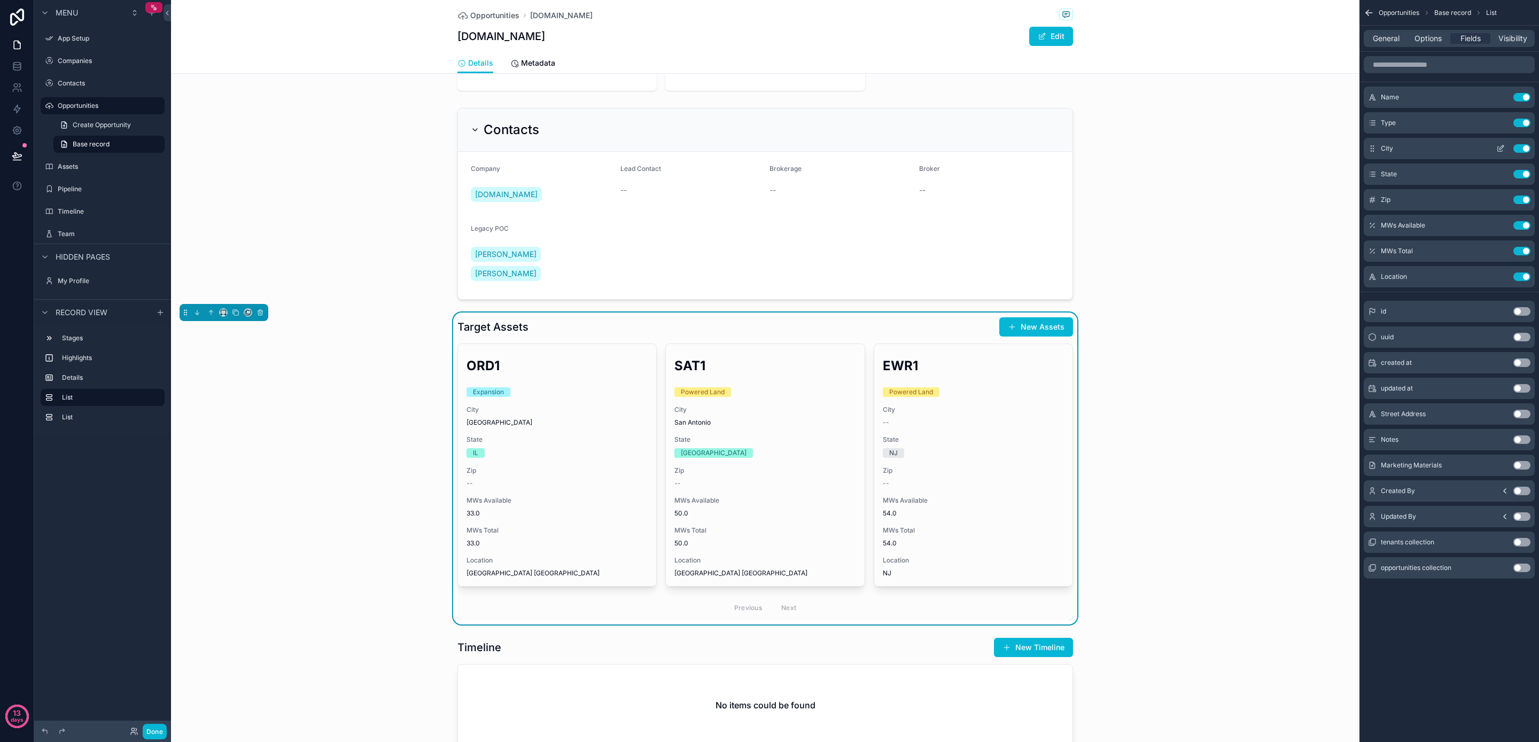
click at [1525, 148] on button "Use setting" at bounding box center [1522, 148] width 17 height 9
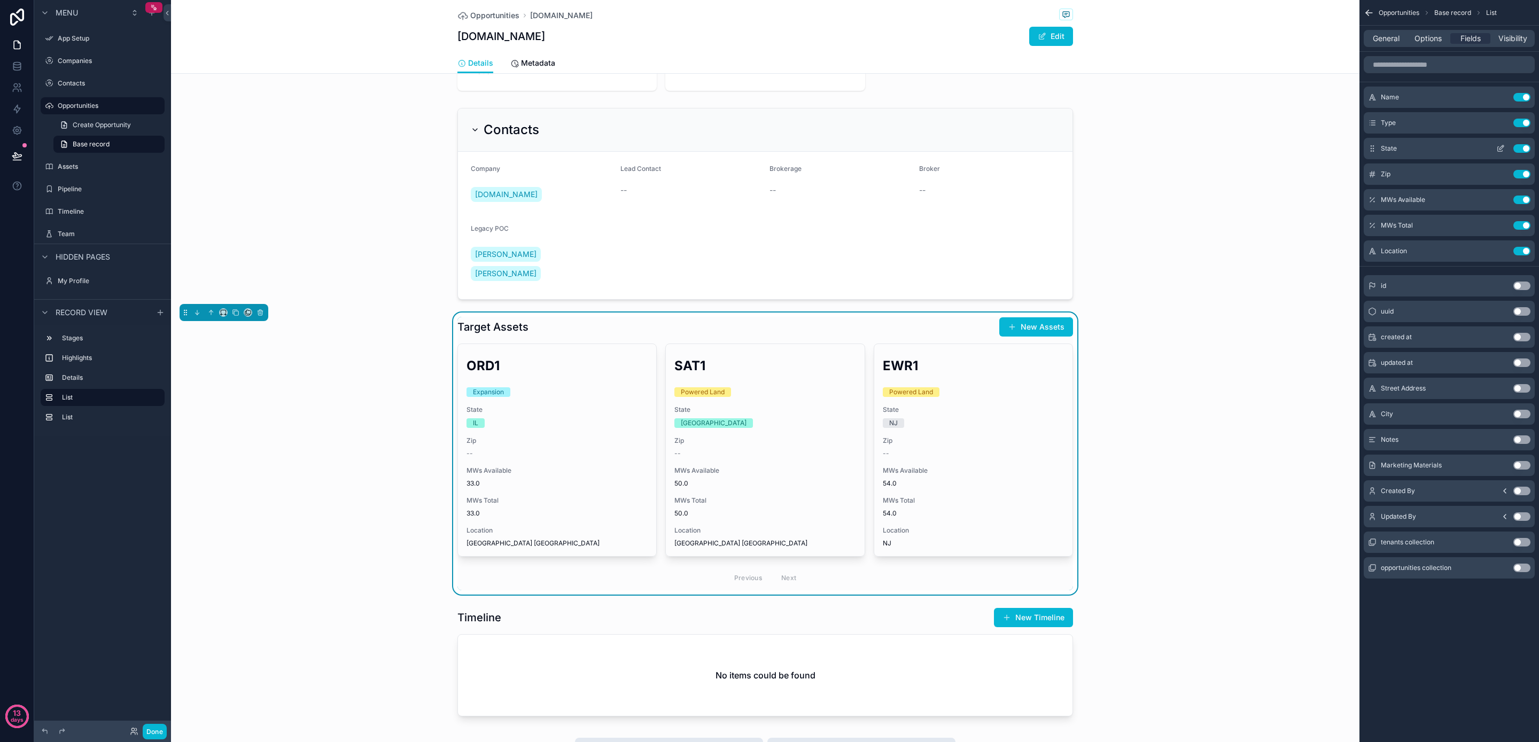
click at [1520, 147] on button "Use setting" at bounding box center [1522, 148] width 17 height 9
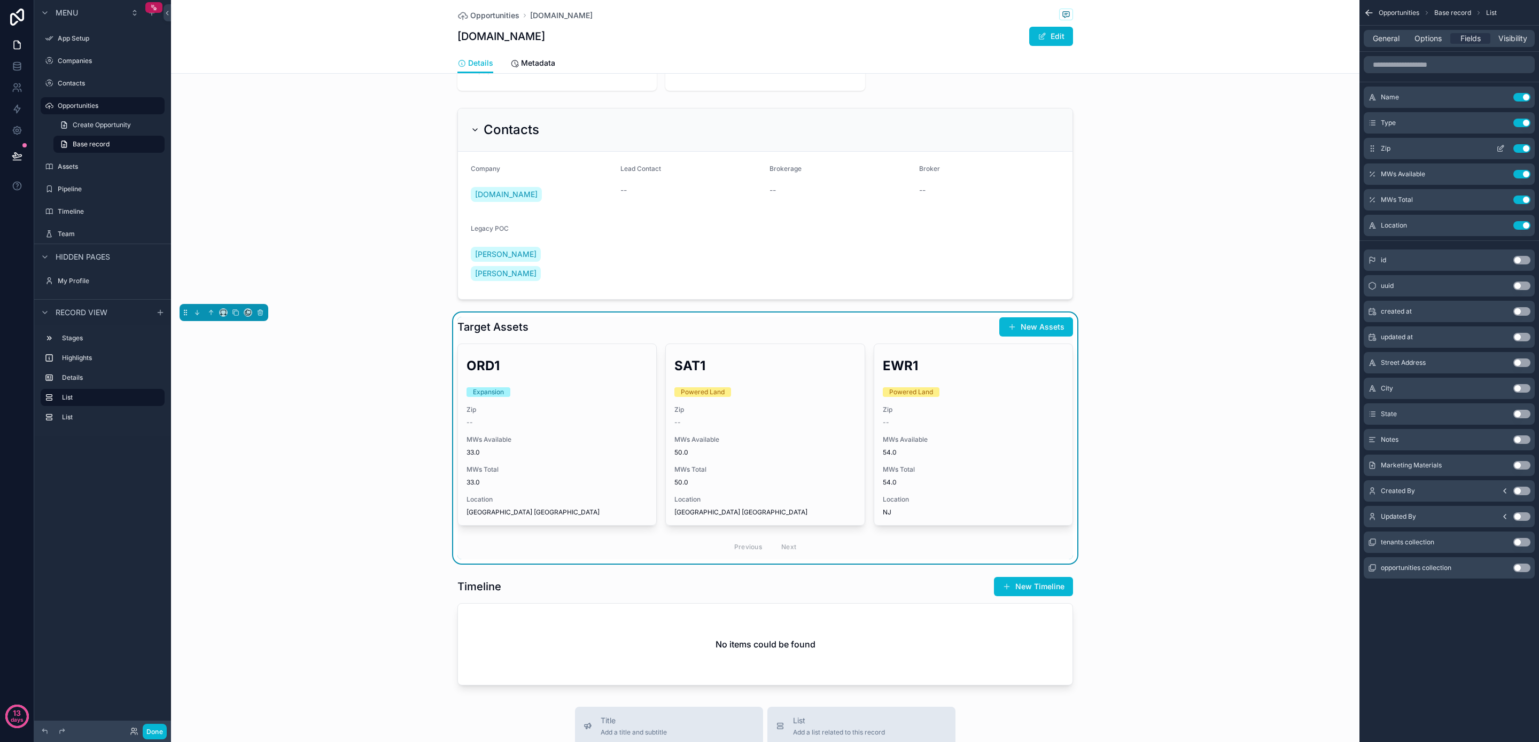
click at [1522, 148] on button "Use setting" at bounding box center [1522, 148] width 17 height 9
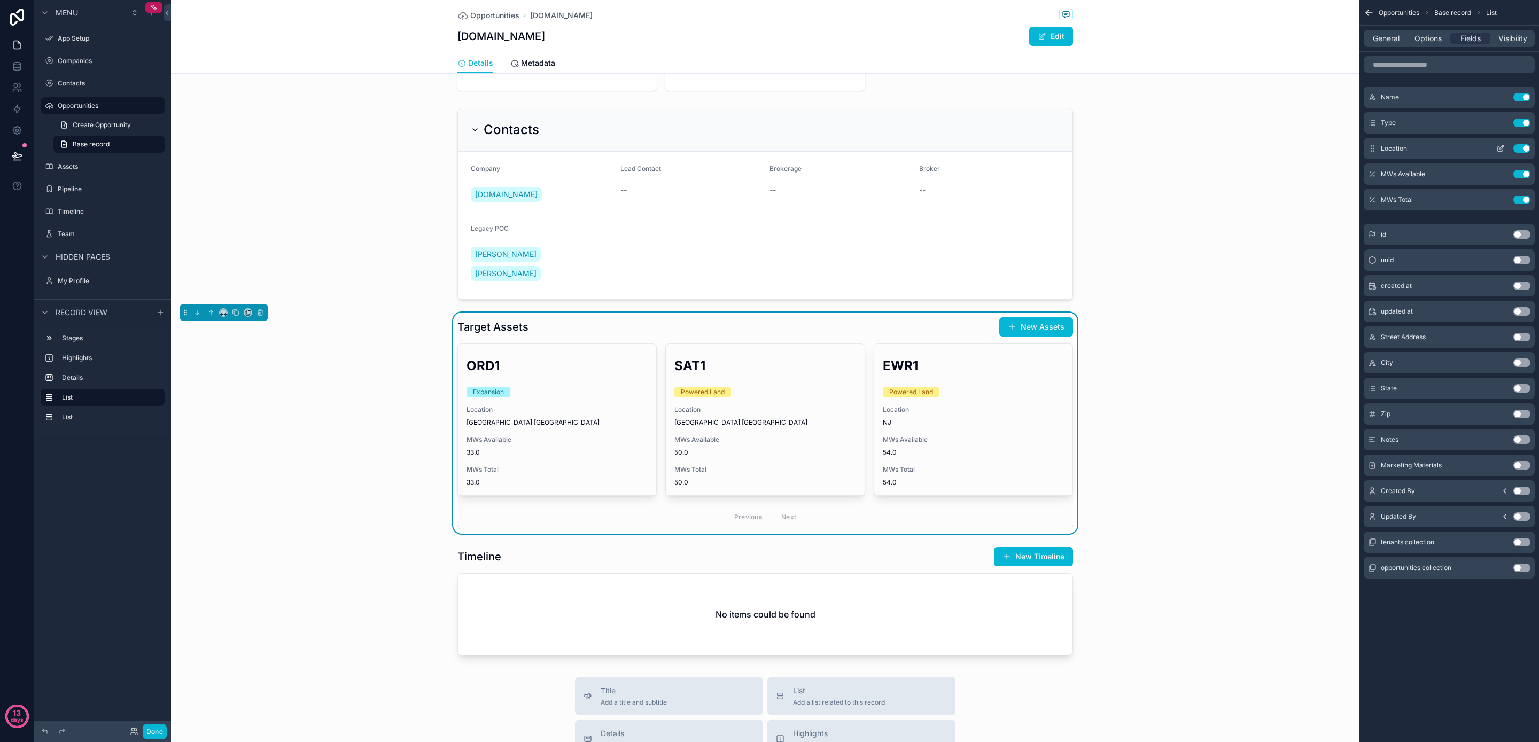
click at [1504, 147] on icon "scrollable content" at bounding box center [1502, 147] width 4 height 4
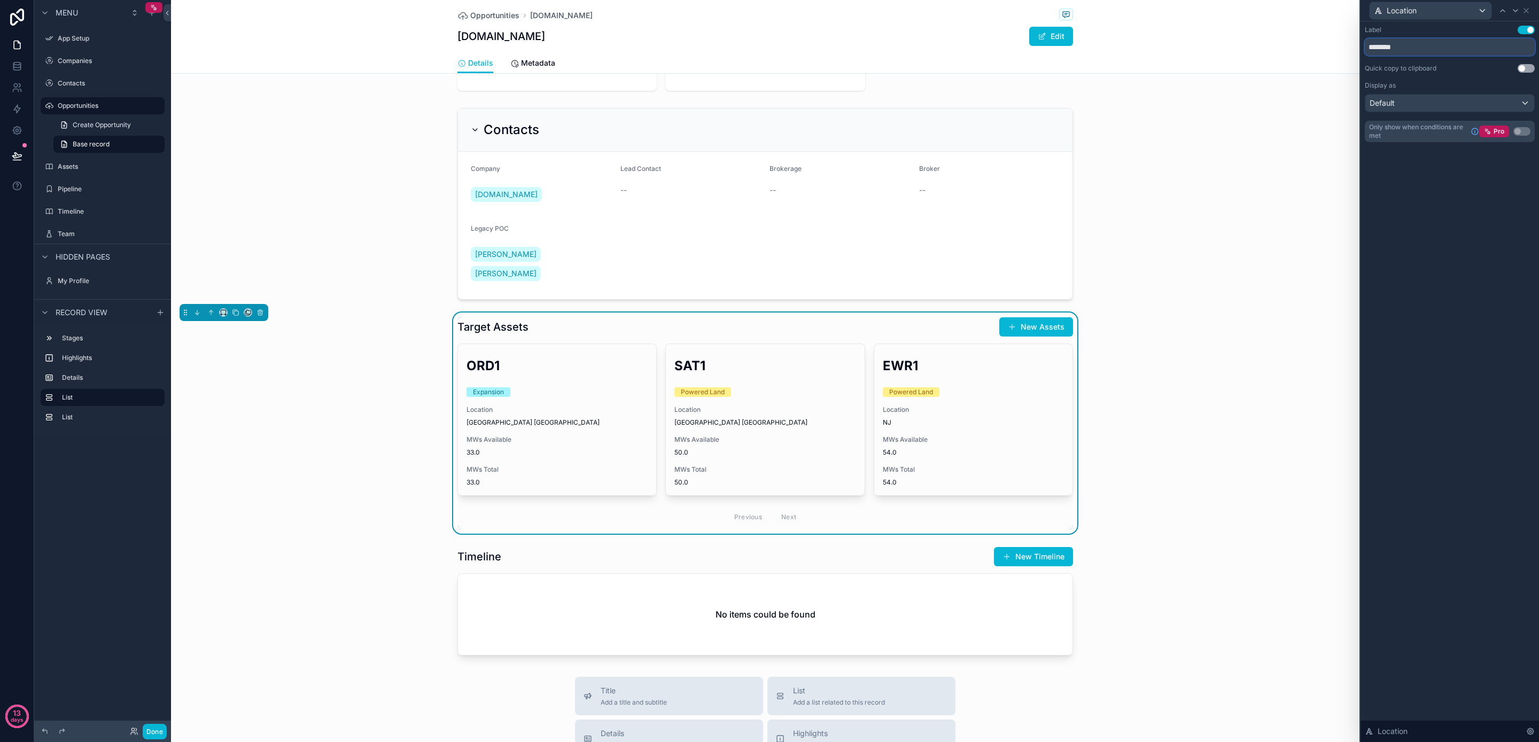
drag, startPoint x: 1423, startPoint y: 48, endPoint x: 1330, endPoint y: 45, distance: 92.5
click at [1330, 45] on div "Location Label Use setting ******** Quick copy to clipboard Use setting Display…" at bounding box center [769, 371] width 1539 height 742
click at [1441, 105] on div "Default" at bounding box center [1450, 103] width 169 height 17
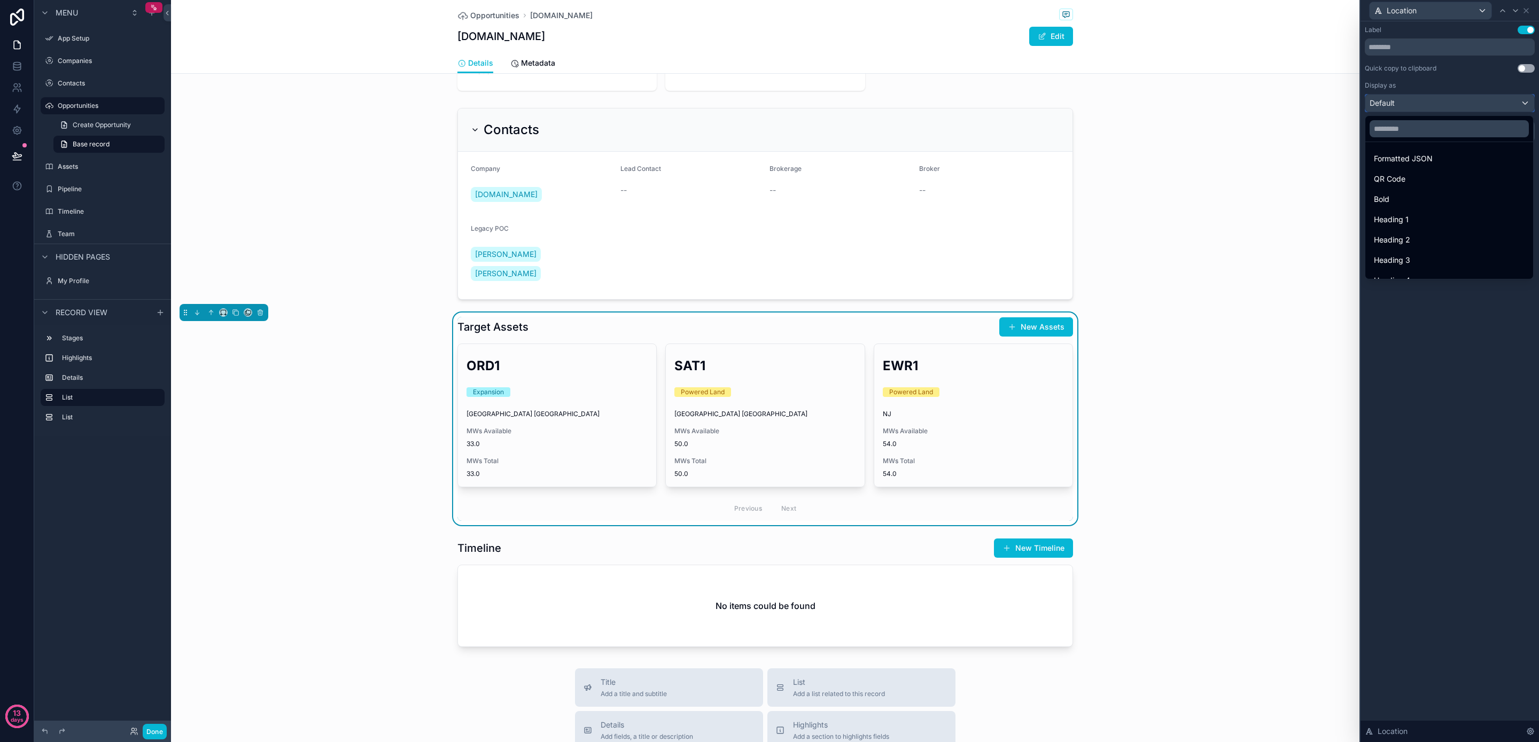
scroll to position [117, 0]
click at [1443, 259] on div "Heading 4" at bounding box center [1450, 267] width 164 height 19
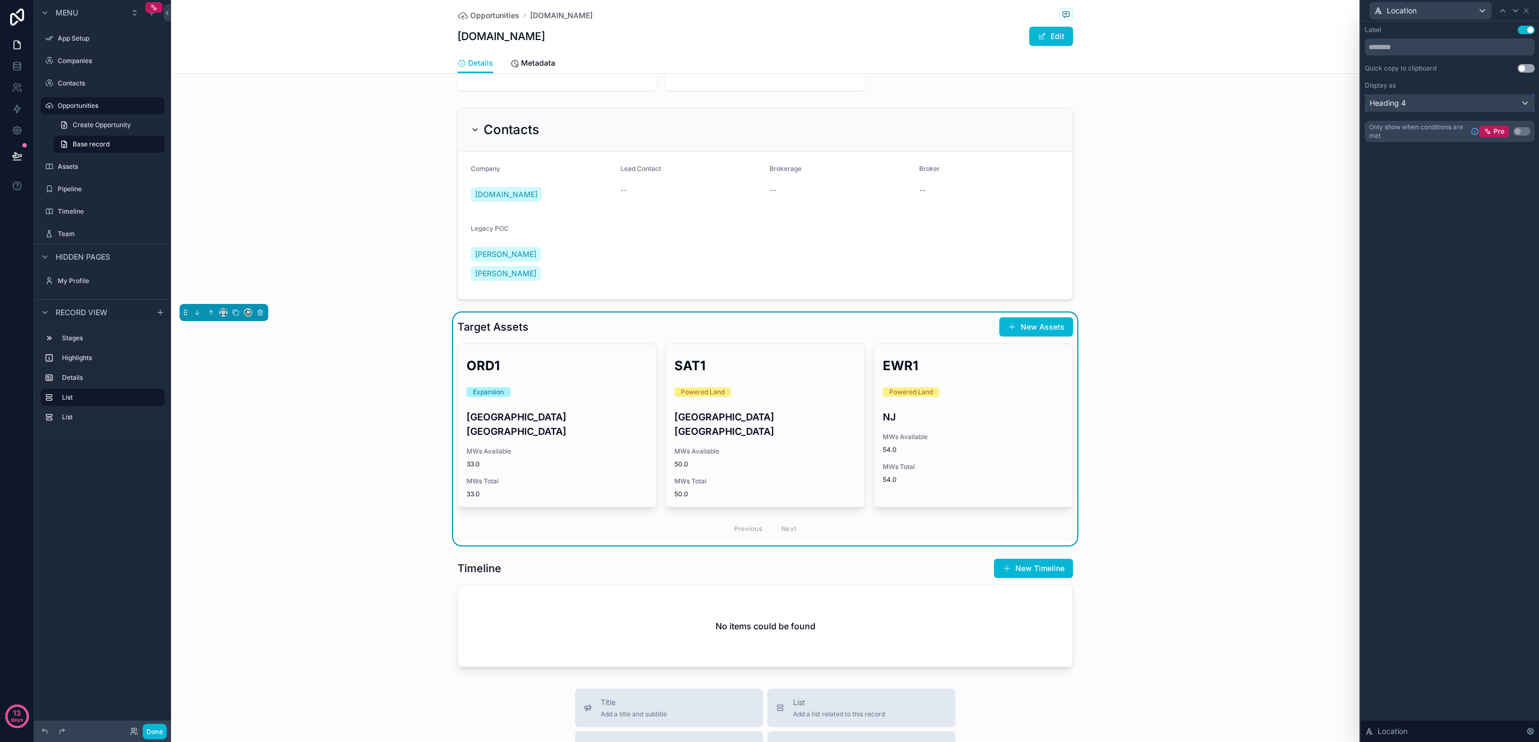
click at [1430, 103] on div "Heading 4" at bounding box center [1450, 103] width 169 height 17
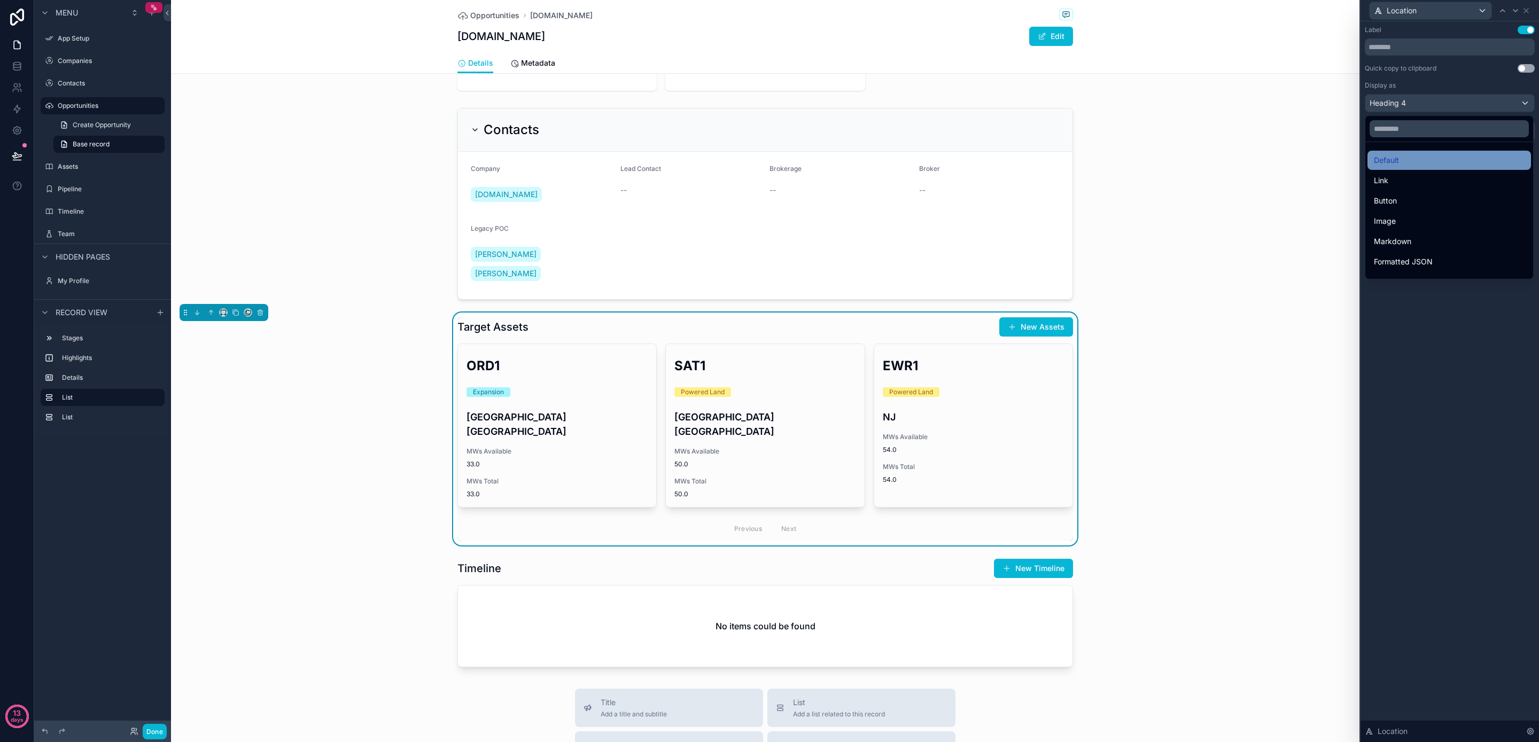
click at [1438, 161] on div "Default" at bounding box center [1449, 160] width 151 height 13
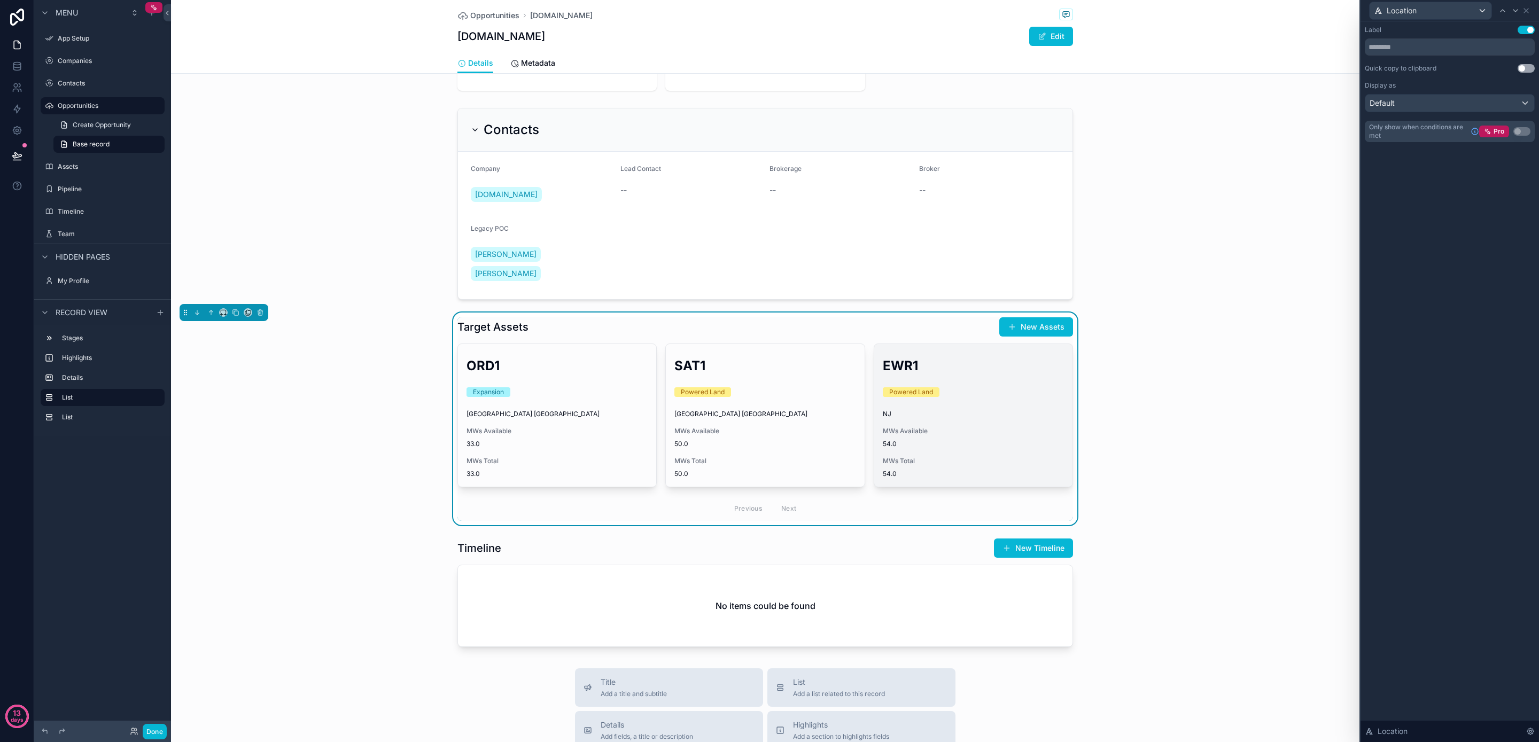
click at [970, 470] on span "54.0" at bounding box center [973, 474] width 181 height 9
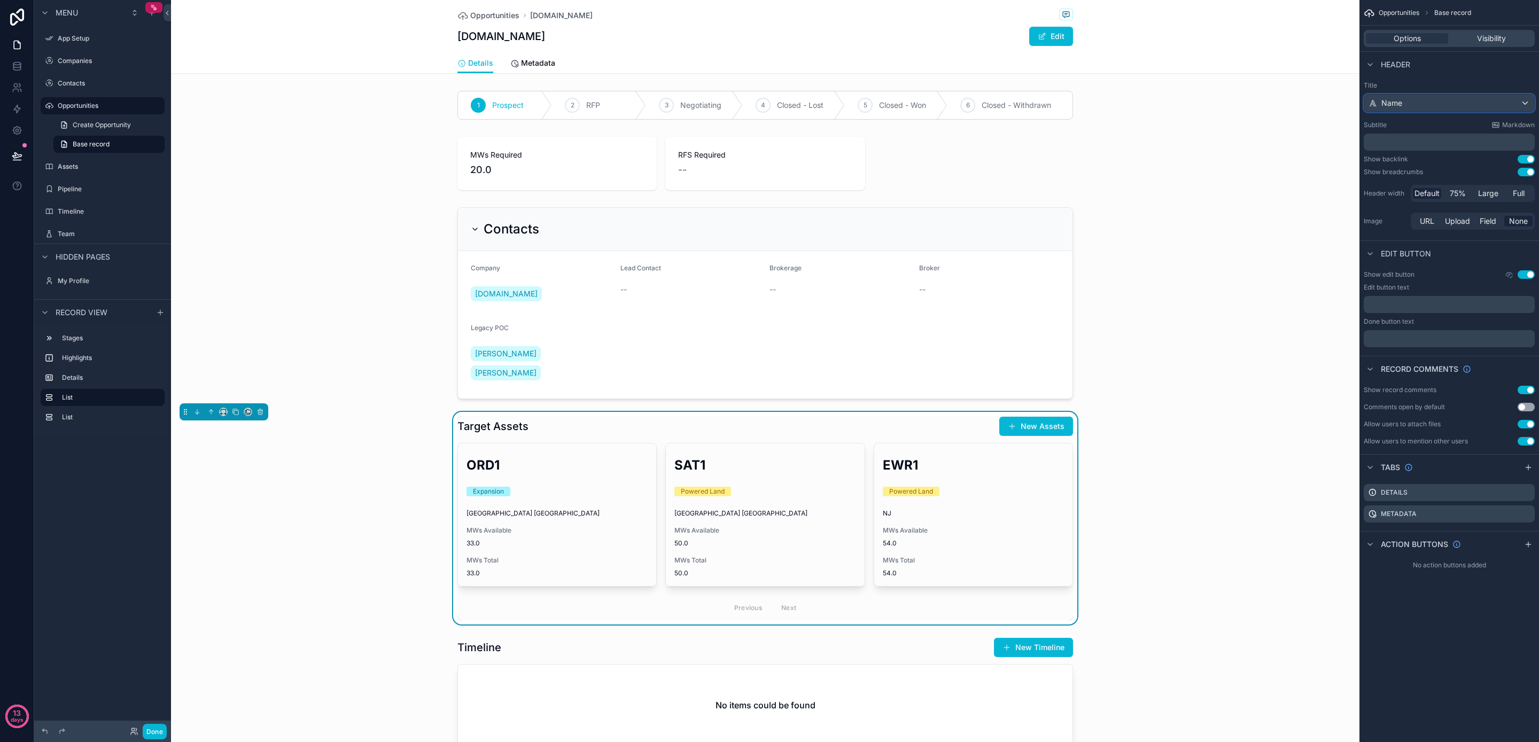
click at [1405, 103] on div "Name" at bounding box center [1450, 103] width 170 height 17
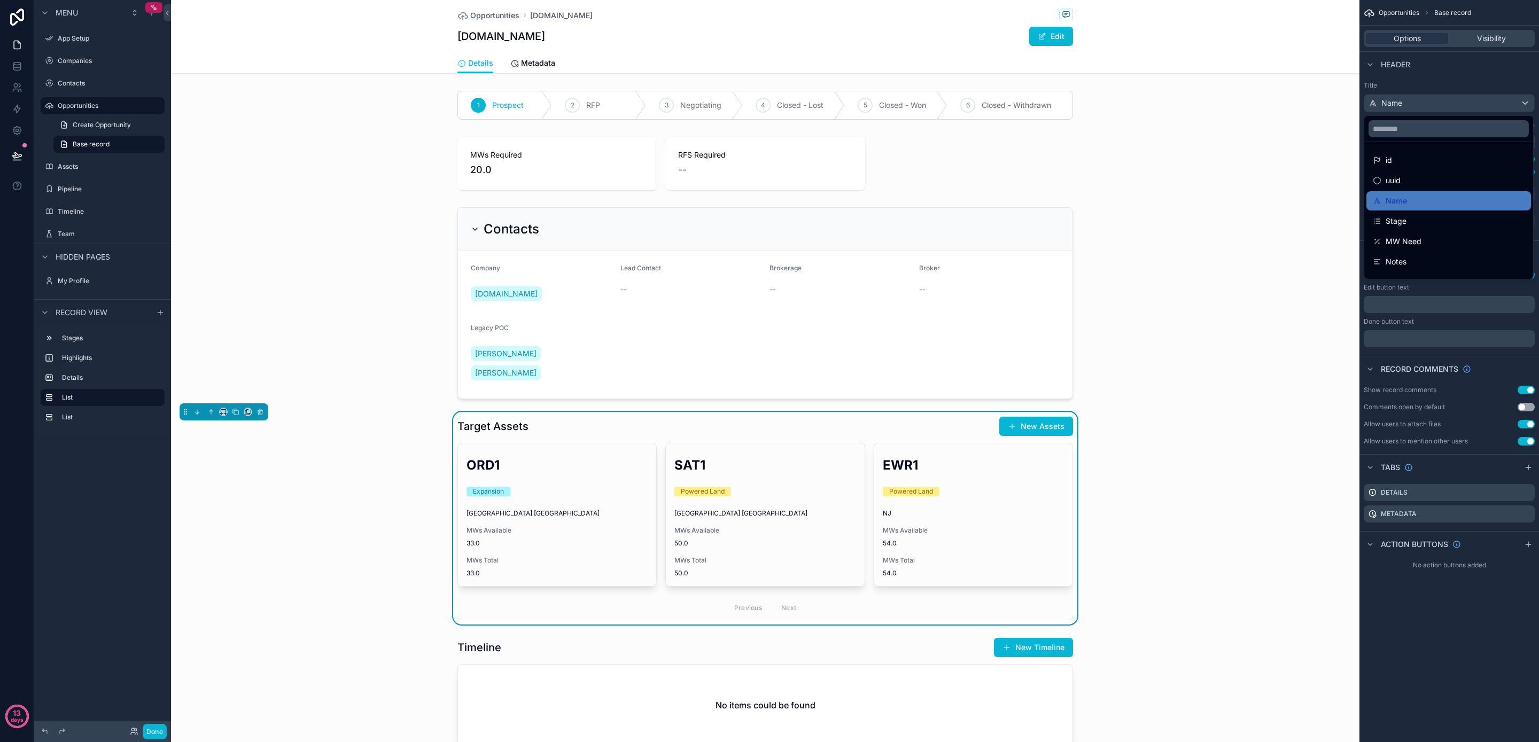
click at [1419, 84] on div "scrollable content" at bounding box center [769, 371] width 1539 height 742
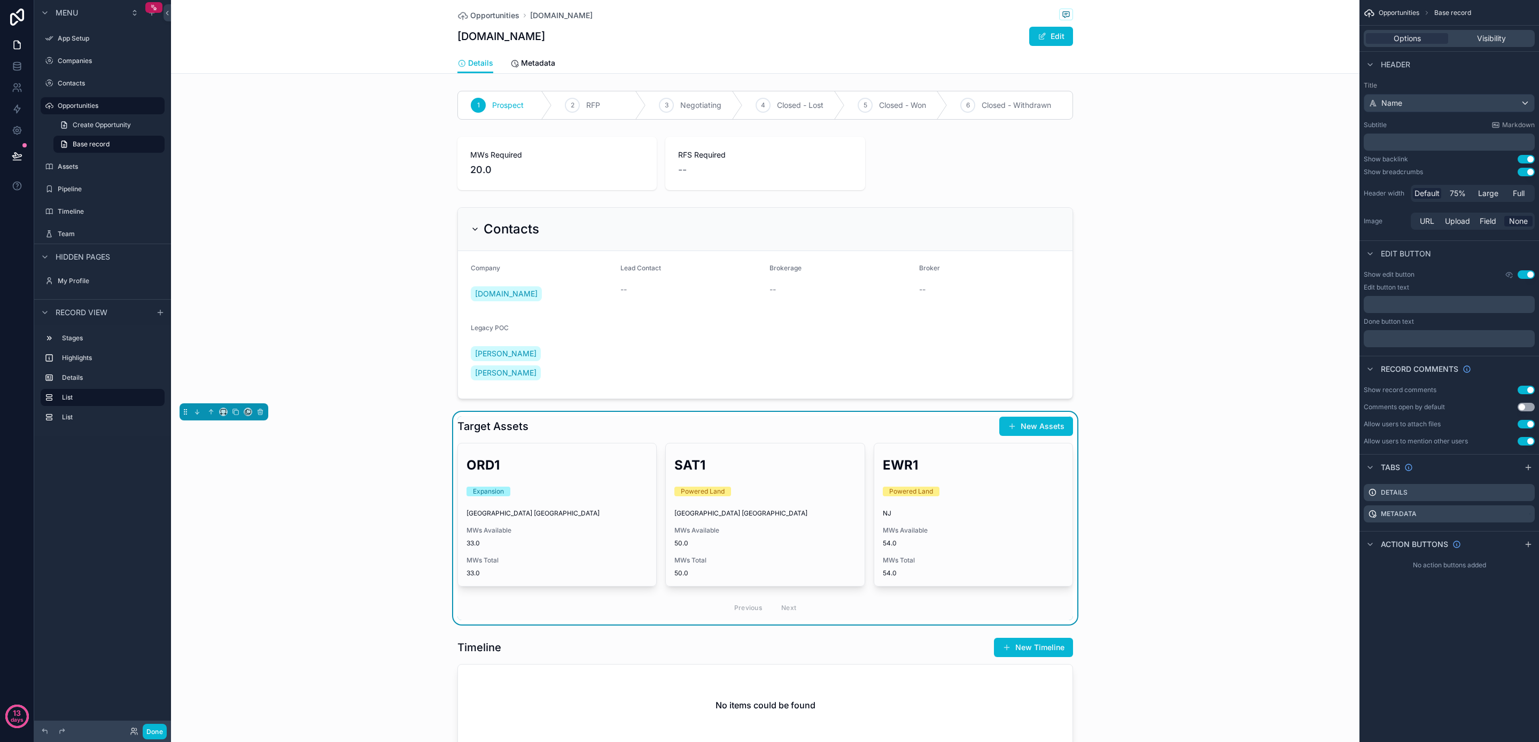
click at [559, 416] on div "Target Assets New Assets" at bounding box center [766, 426] width 616 height 20
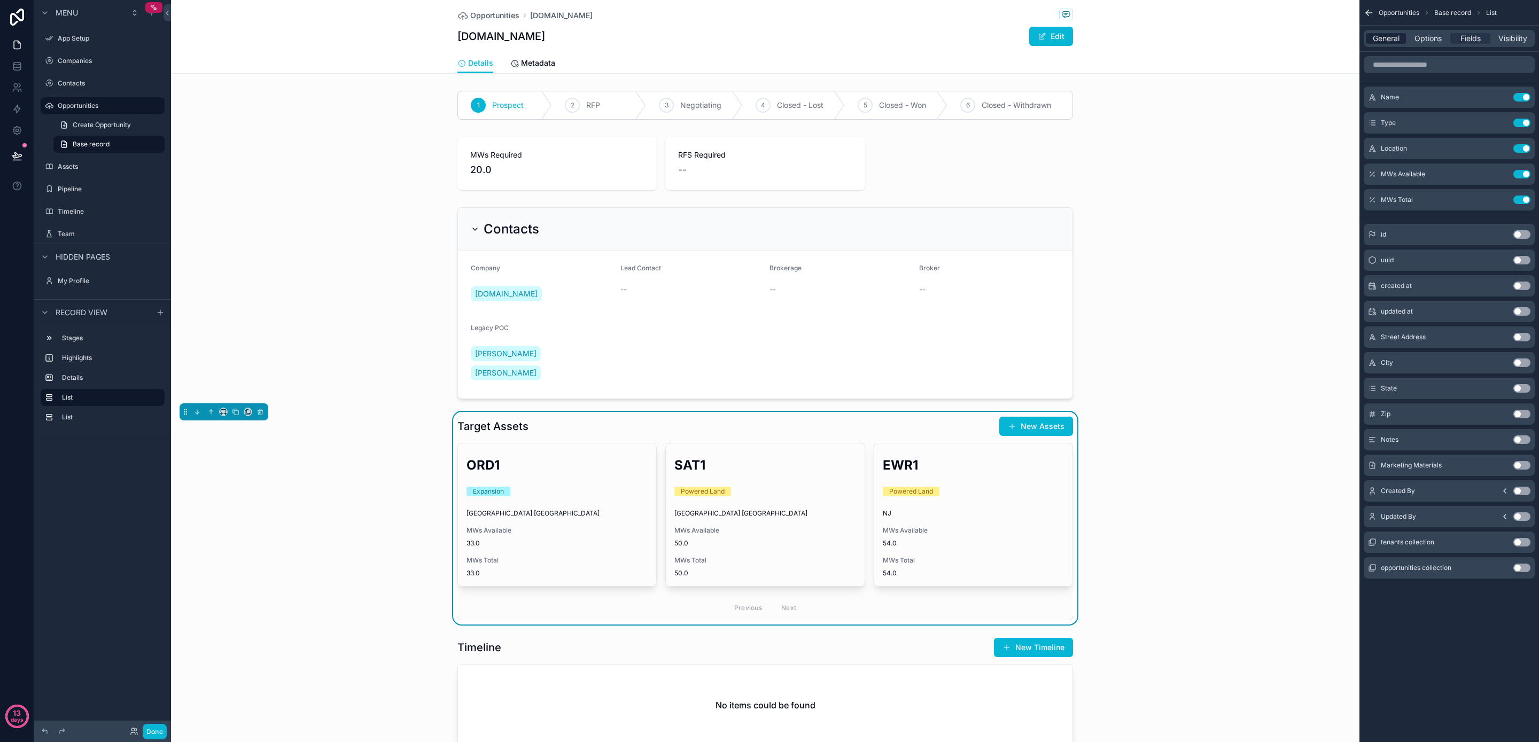
click at [1380, 41] on span "General" at bounding box center [1386, 38] width 27 height 11
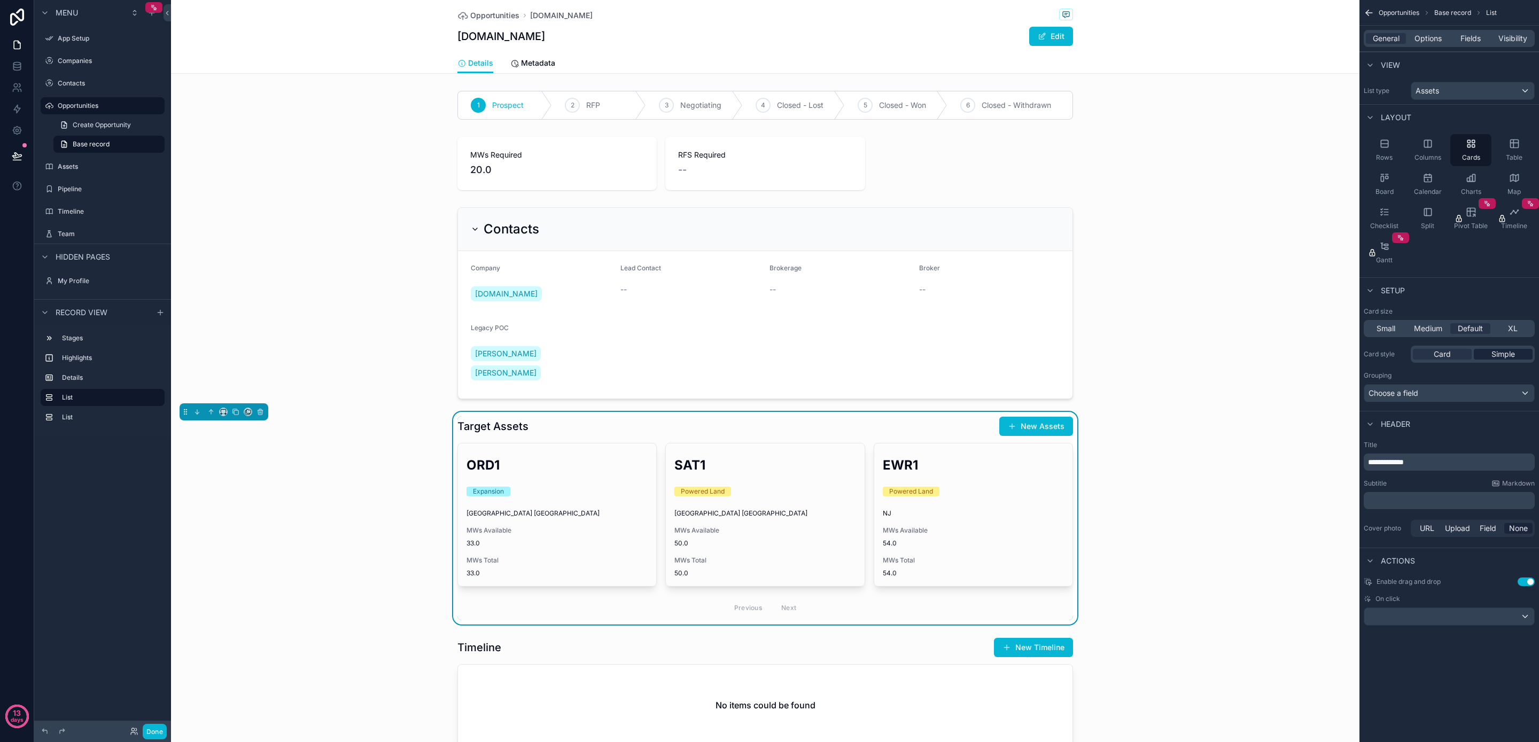
click at [1495, 355] on span "Simple" at bounding box center [1504, 354] width 24 height 11
click at [1451, 355] on div "Card" at bounding box center [1442, 354] width 59 height 11
click at [1434, 327] on span "Medium" at bounding box center [1428, 328] width 28 height 11
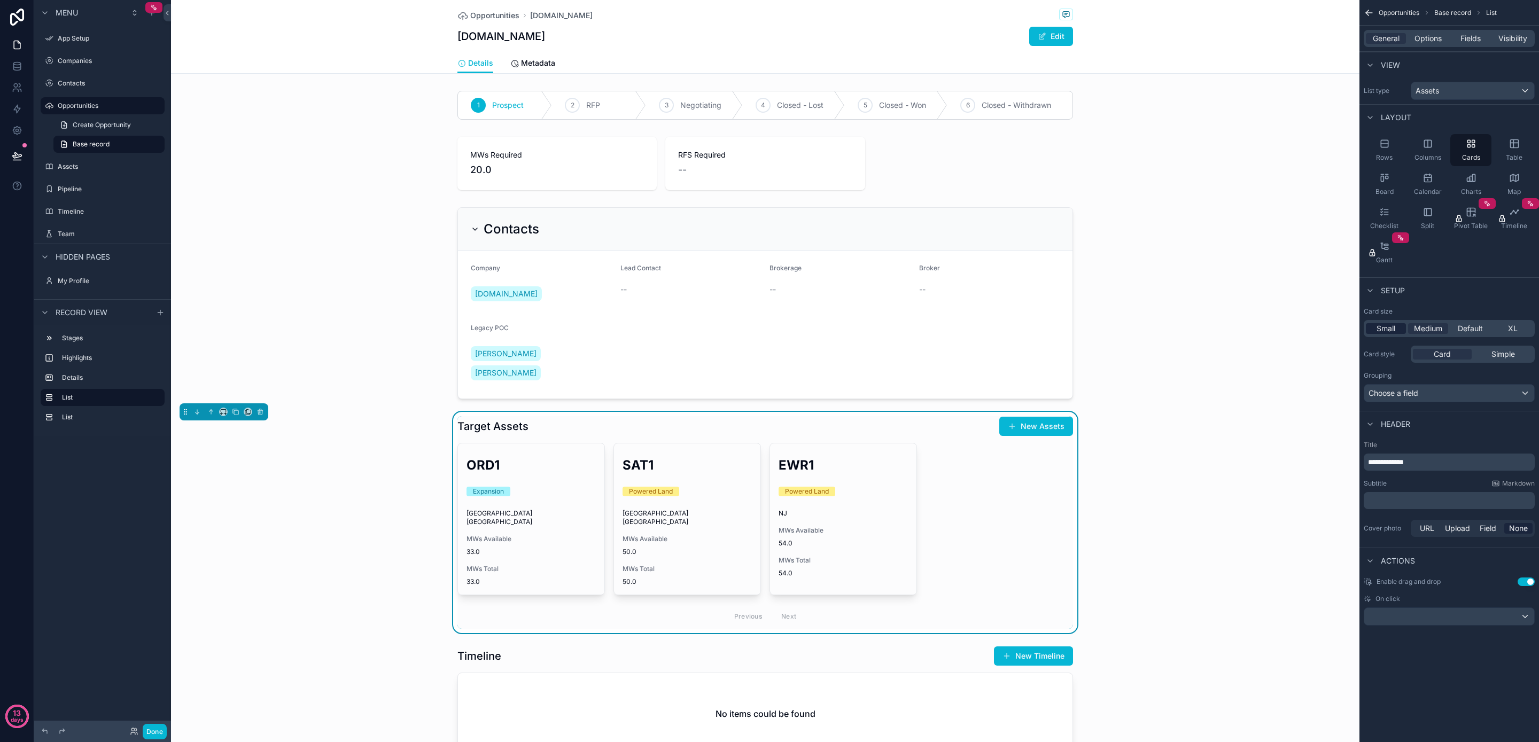
click at [1379, 329] on span "Small" at bounding box center [1386, 328] width 19 height 11
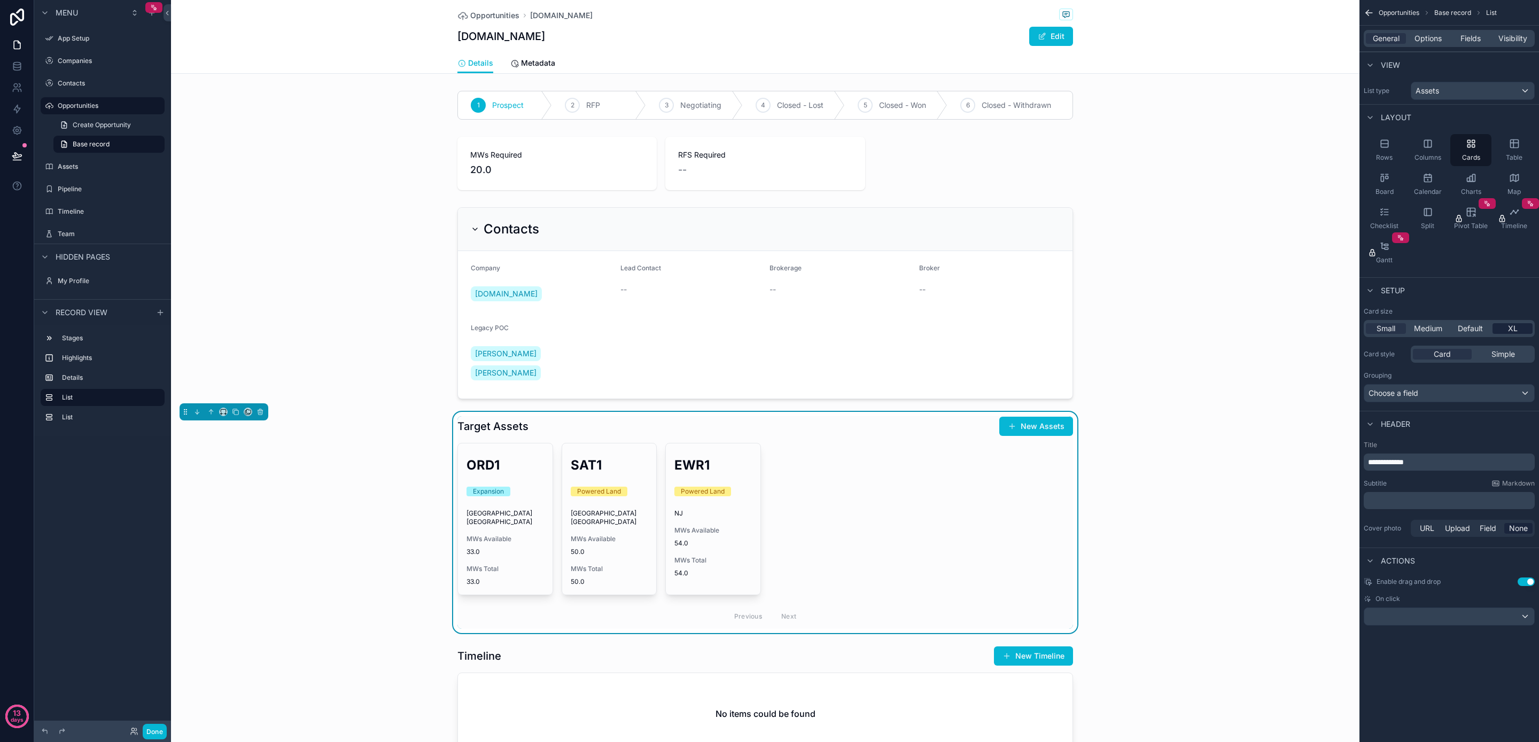
click at [1513, 327] on span "XL" at bounding box center [1513, 328] width 10 height 11
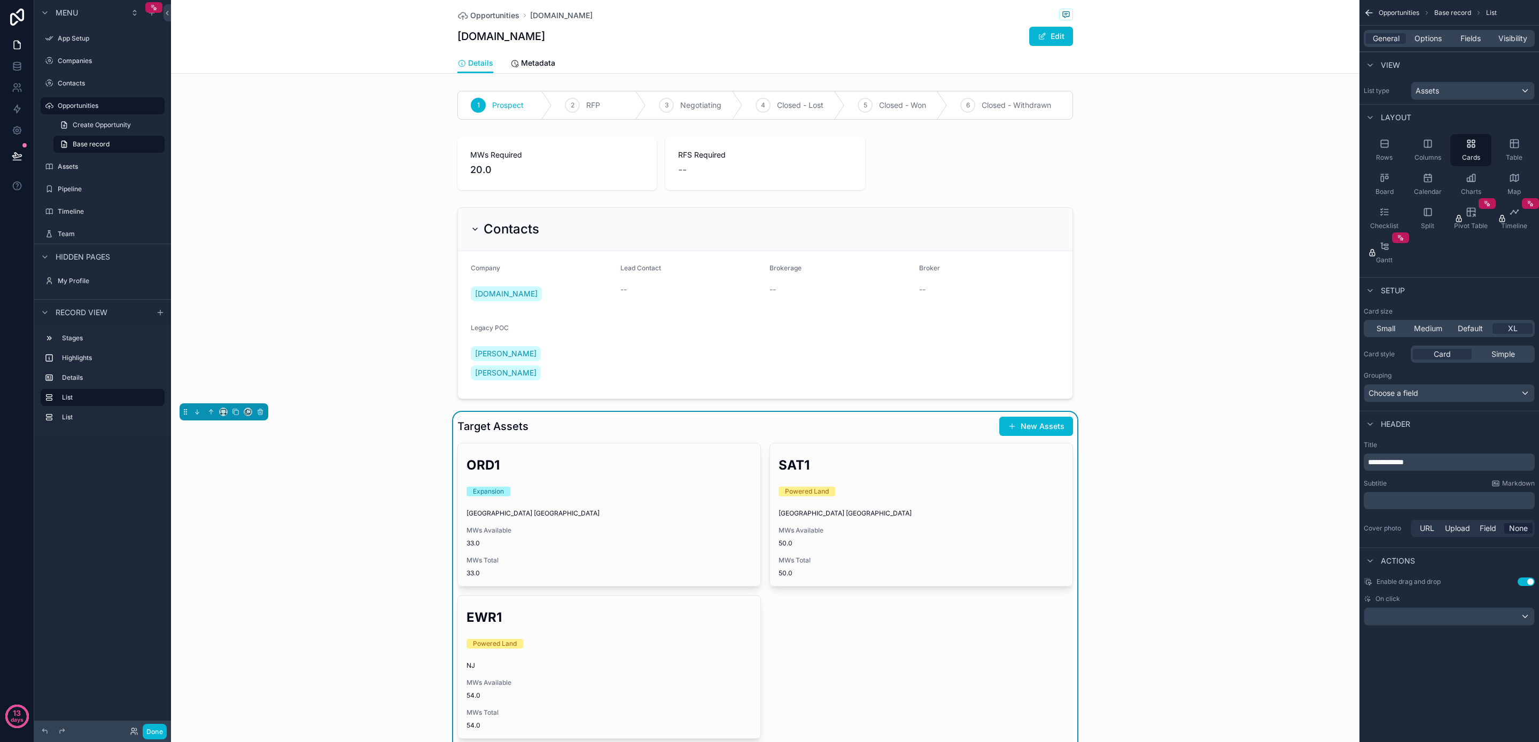
click at [1473, 336] on div "Small Medium Default XL" at bounding box center [1449, 328] width 171 height 17
click at [1470, 326] on span "Default" at bounding box center [1470, 328] width 25 height 11
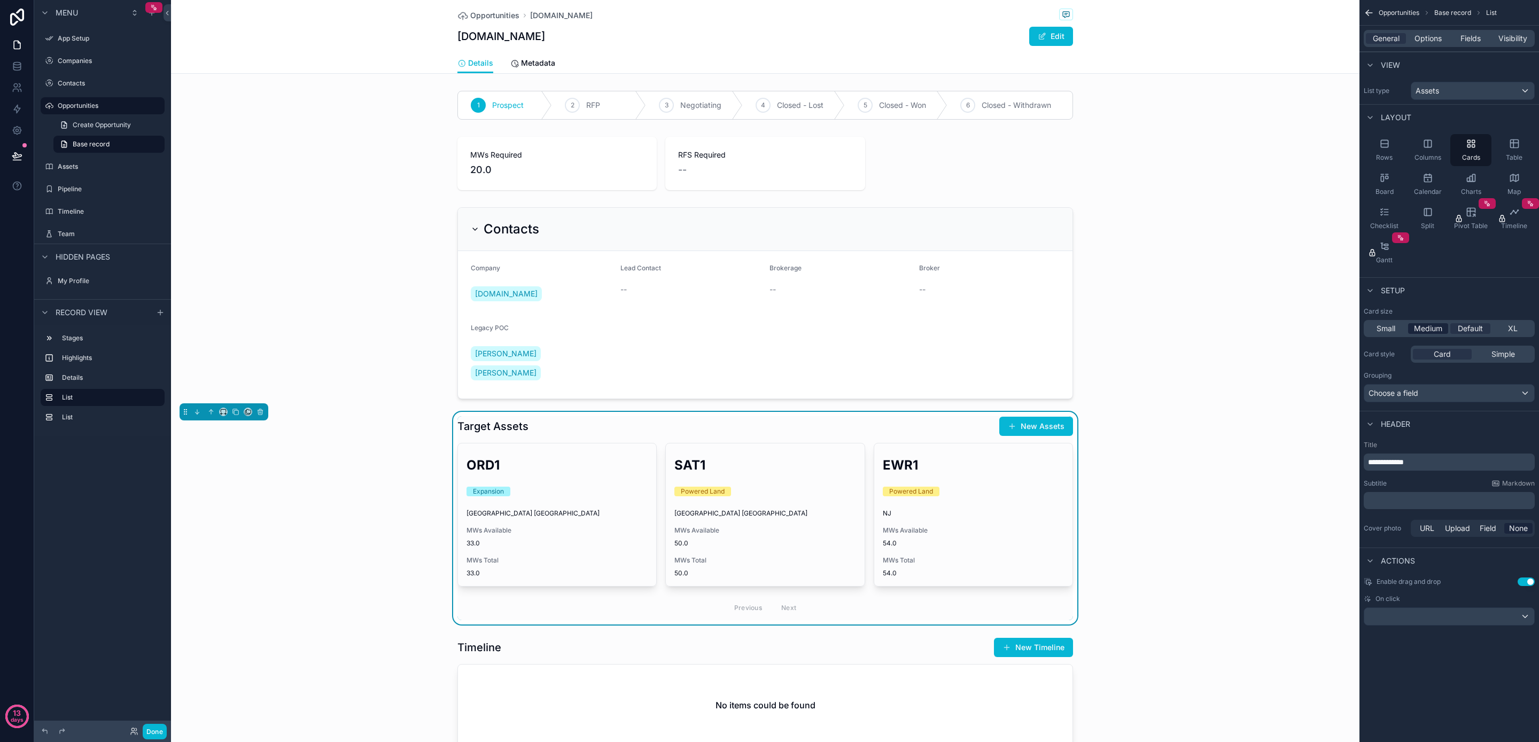
click at [1422, 327] on span "Medium" at bounding box center [1428, 328] width 28 height 11
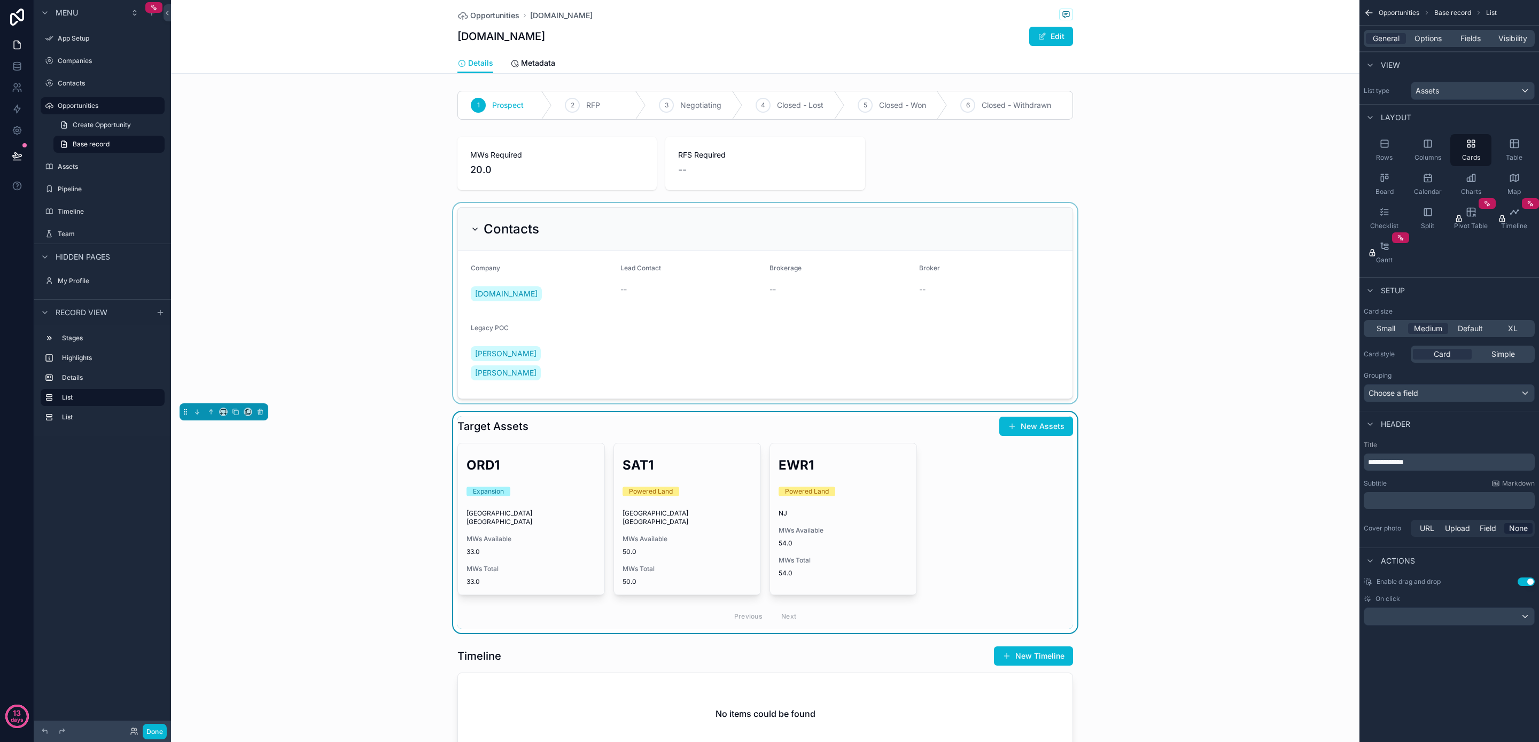
click at [516, 231] on div "scrollable content" at bounding box center [765, 303] width 1189 height 200
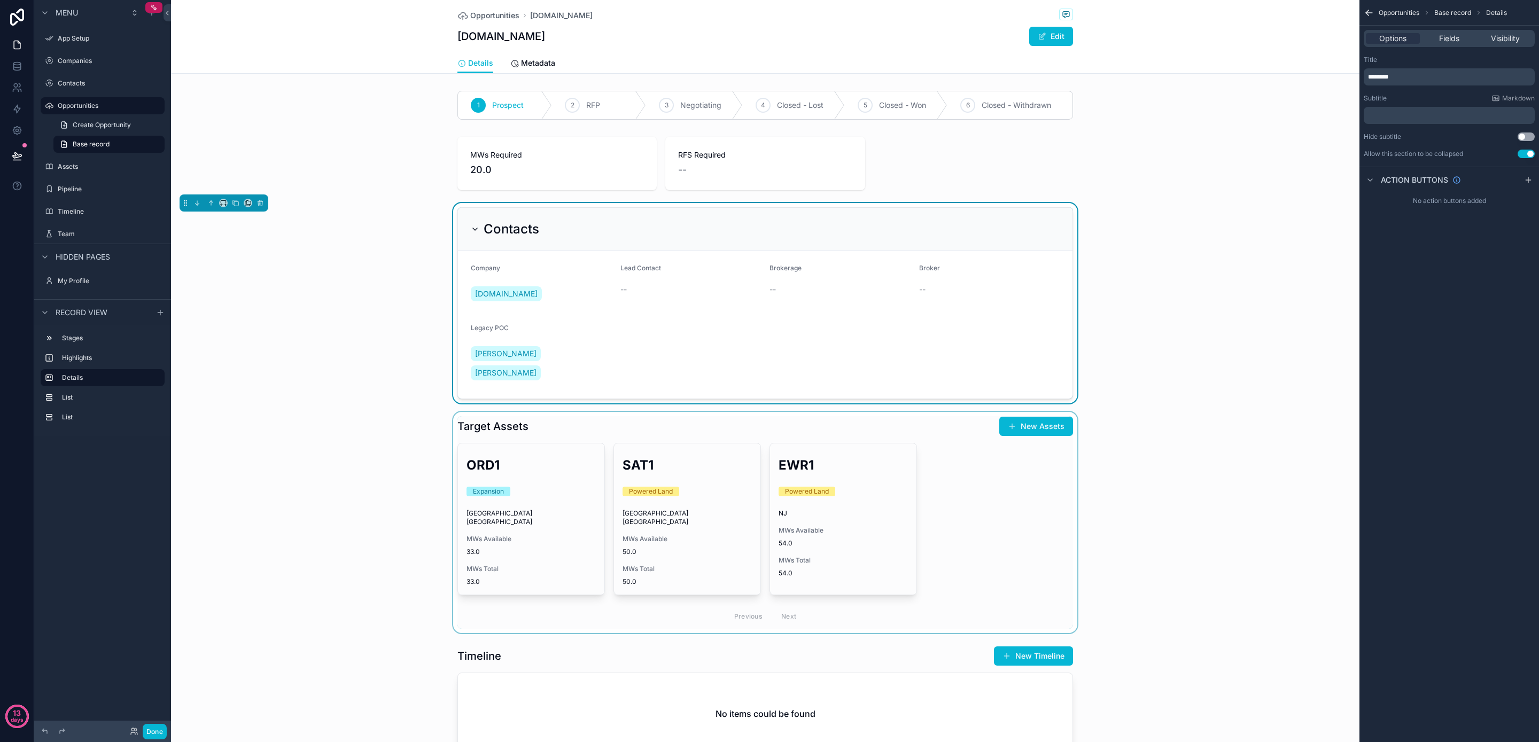
click at [549, 412] on div "scrollable content" at bounding box center [765, 522] width 1189 height 221
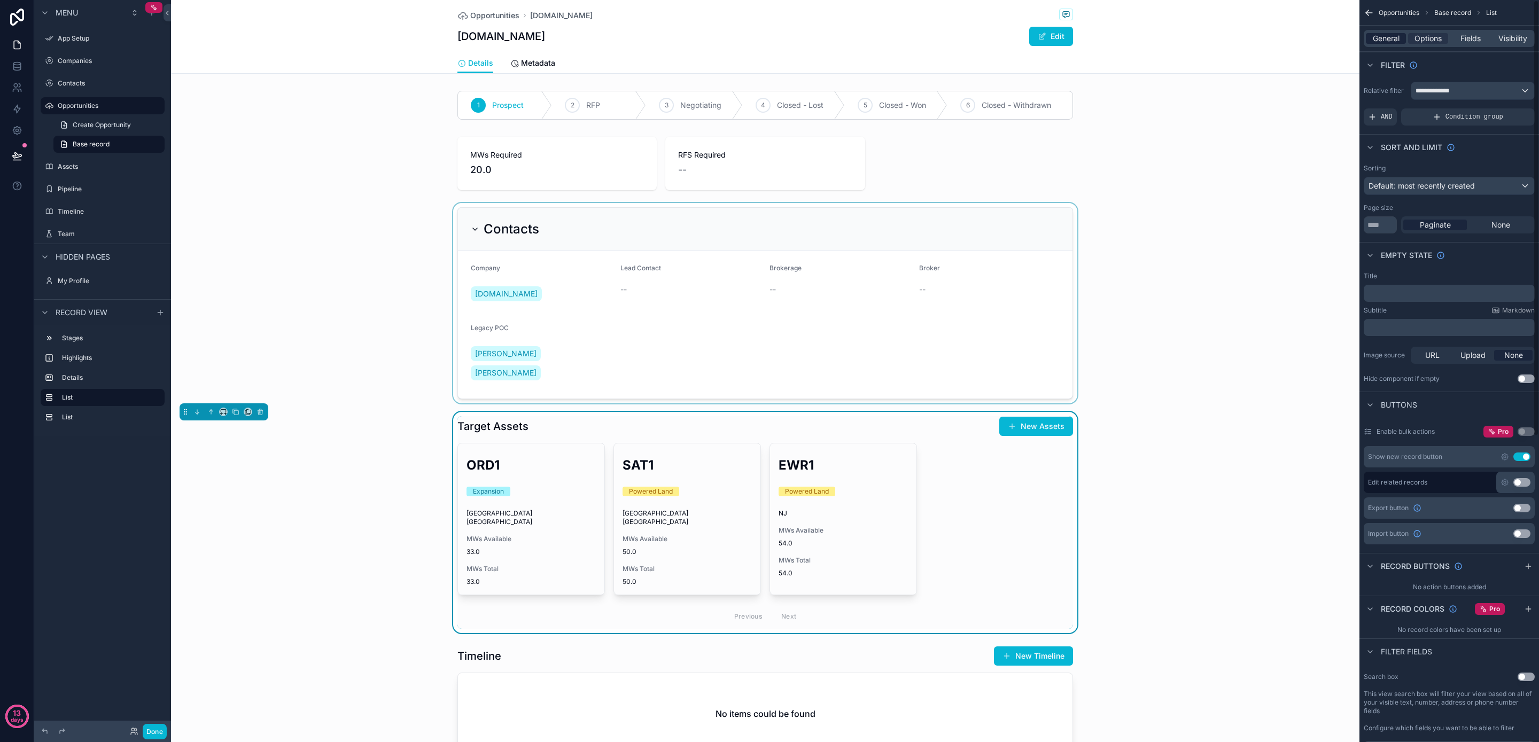
click at [1379, 33] on span "General" at bounding box center [1386, 38] width 27 height 11
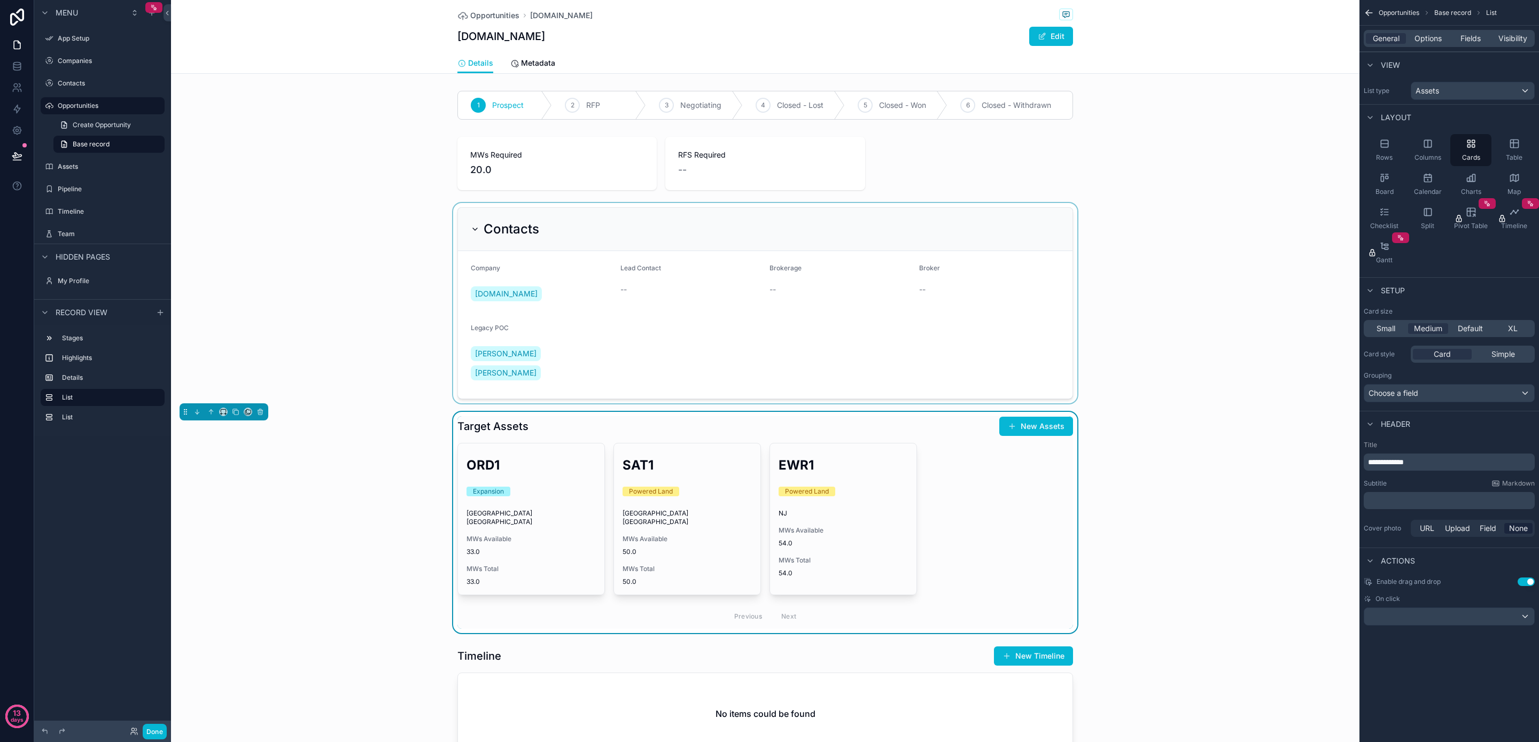
click at [1408, 36] on div "General Options Fields Visibility" at bounding box center [1449, 38] width 171 height 17
click at [1427, 37] on span "Options" at bounding box center [1428, 38] width 27 height 11
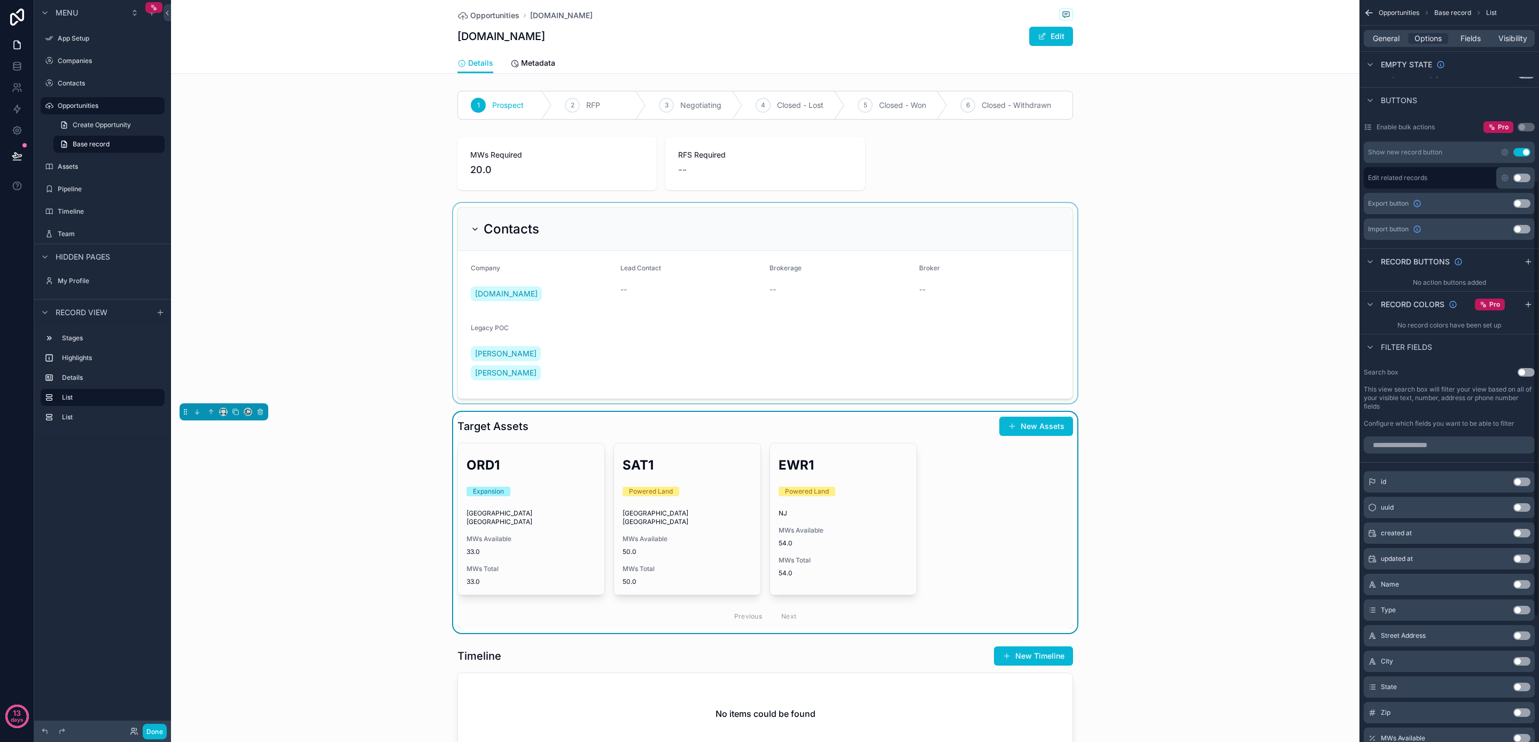
scroll to position [304, 0]
click at [1524, 152] on button "Use setting" at bounding box center [1522, 153] width 17 height 9
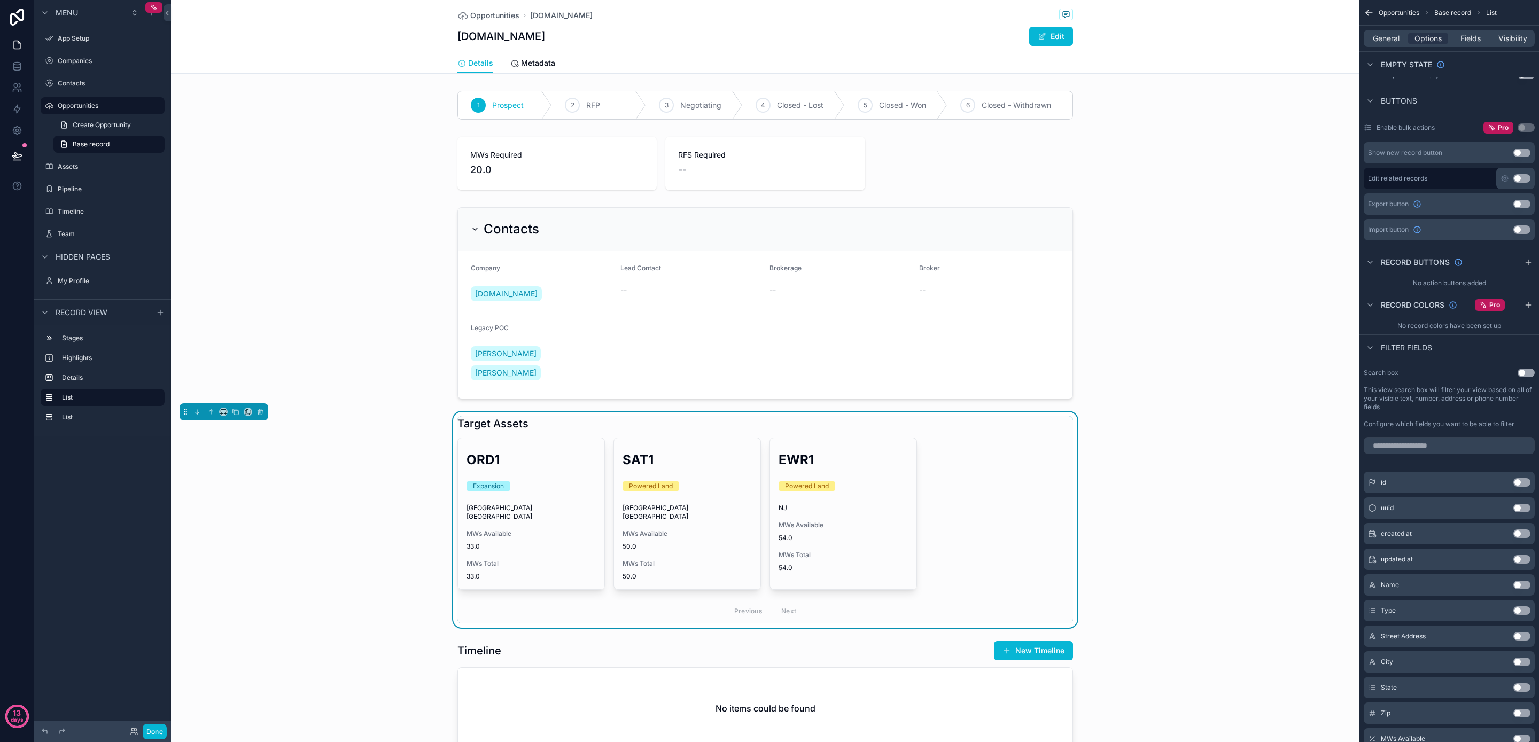
click at [1521, 175] on button "Use setting" at bounding box center [1522, 178] width 17 height 9
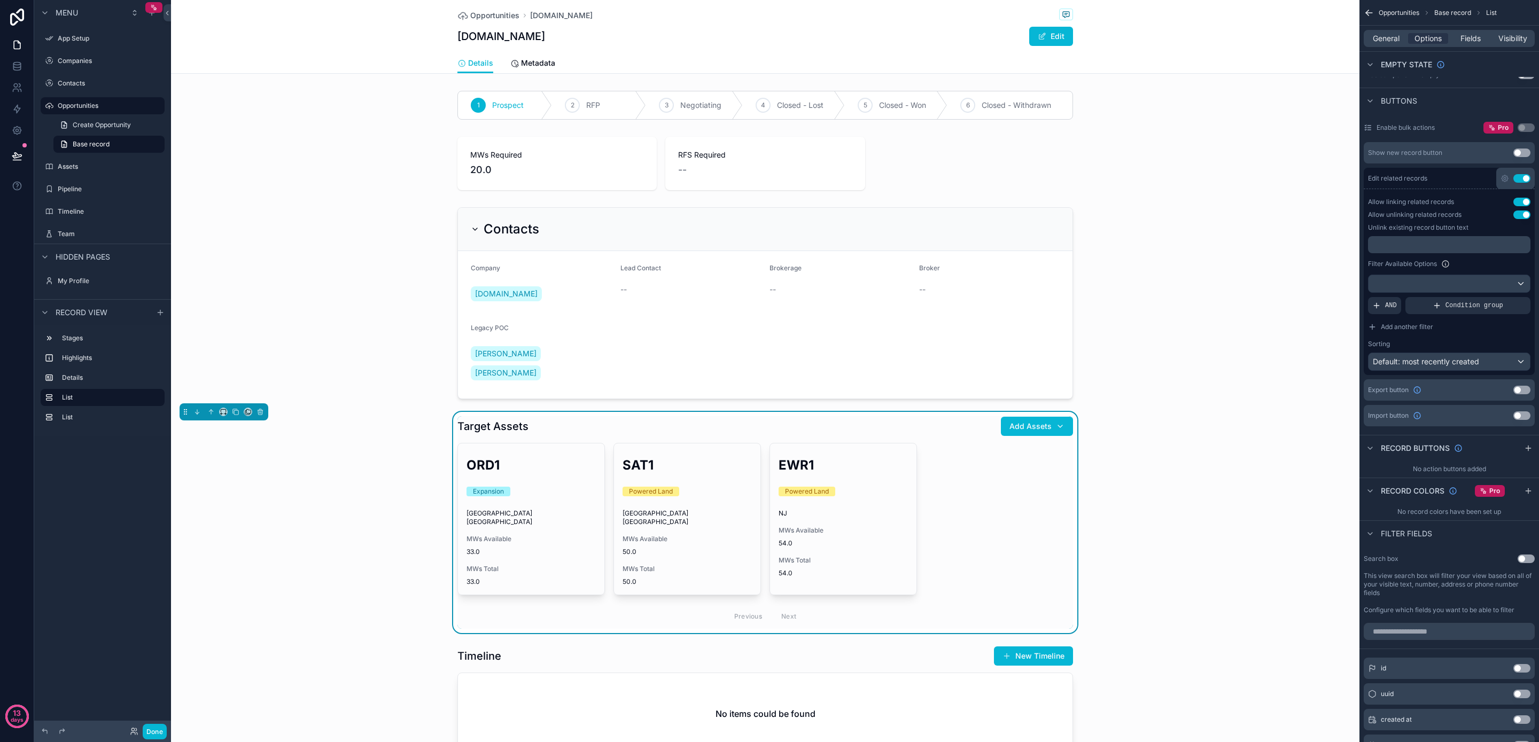
click at [1522, 177] on button "Use setting" at bounding box center [1522, 178] width 17 height 9
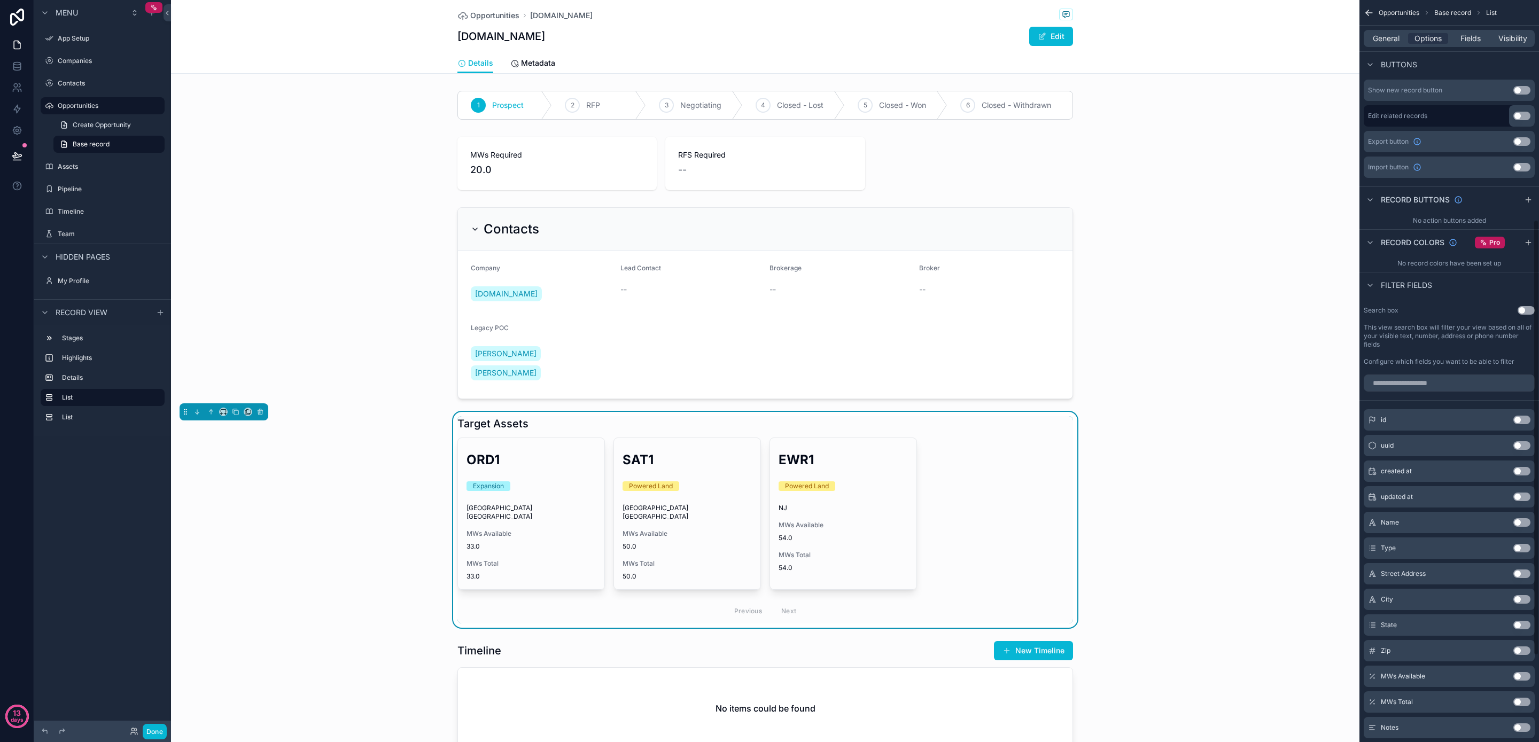
scroll to position [475, 0]
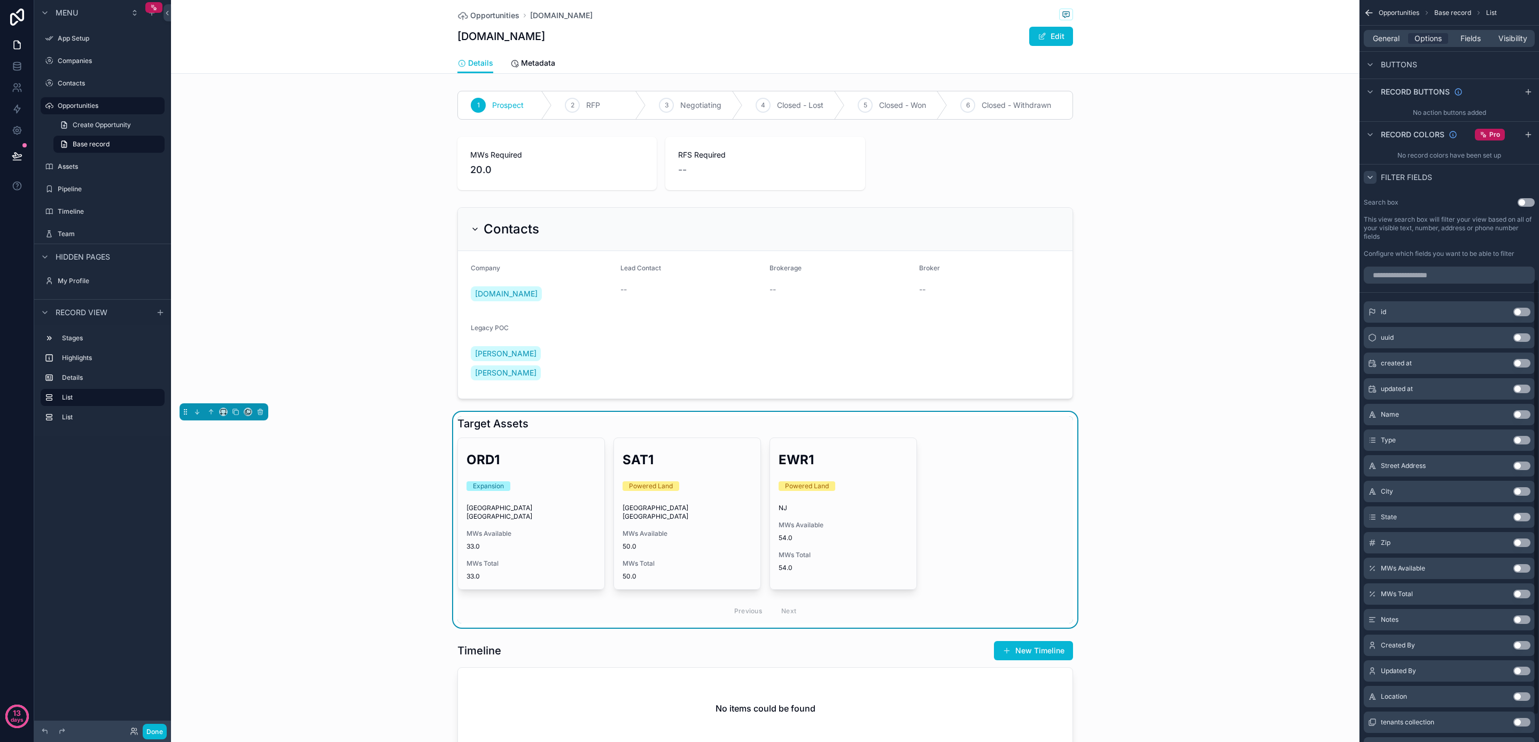
click at [1370, 181] on div "scrollable content" at bounding box center [1370, 177] width 13 height 13
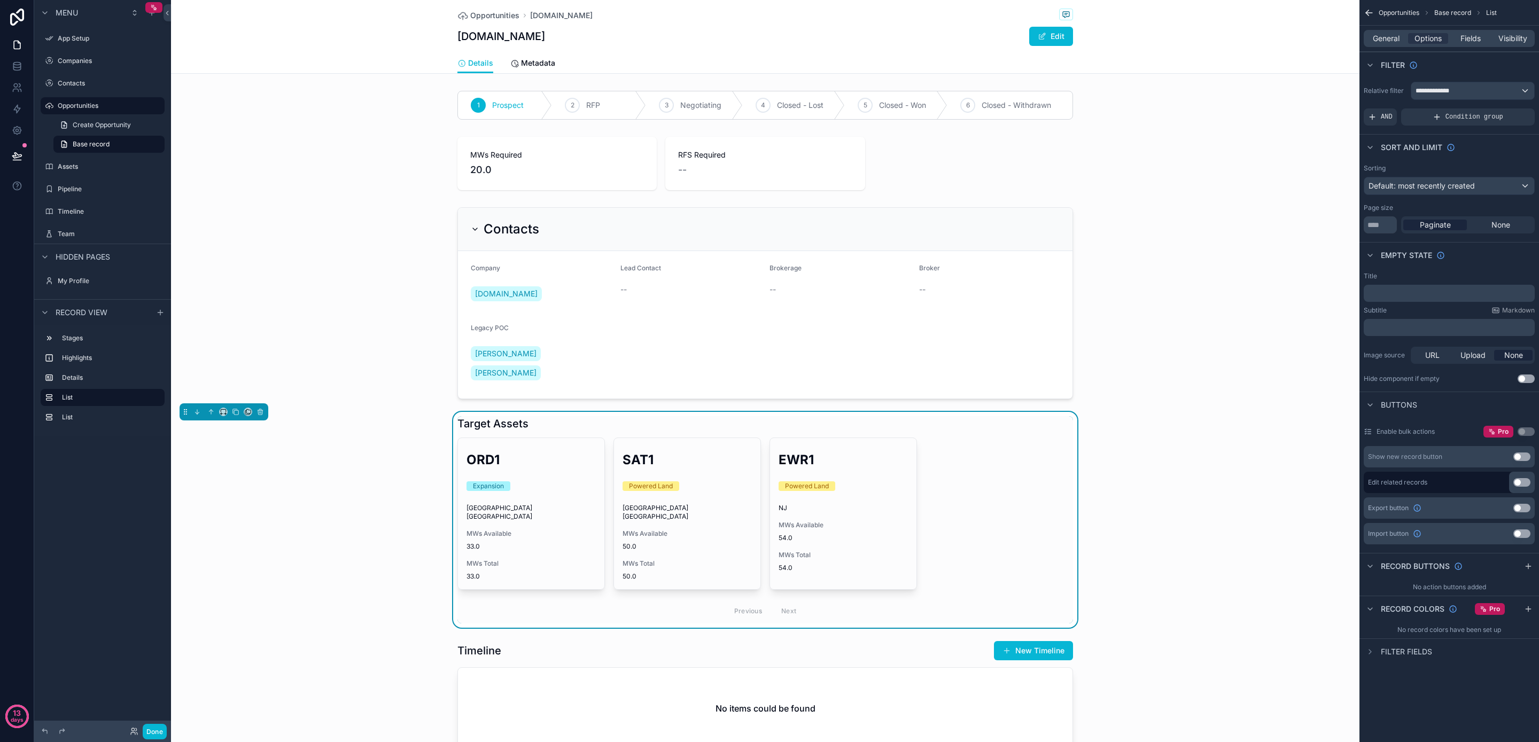
scroll to position [0, 0]
click at [1497, 37] on div "Visibility" at bounding box center [1513, 38] width 40 height 11
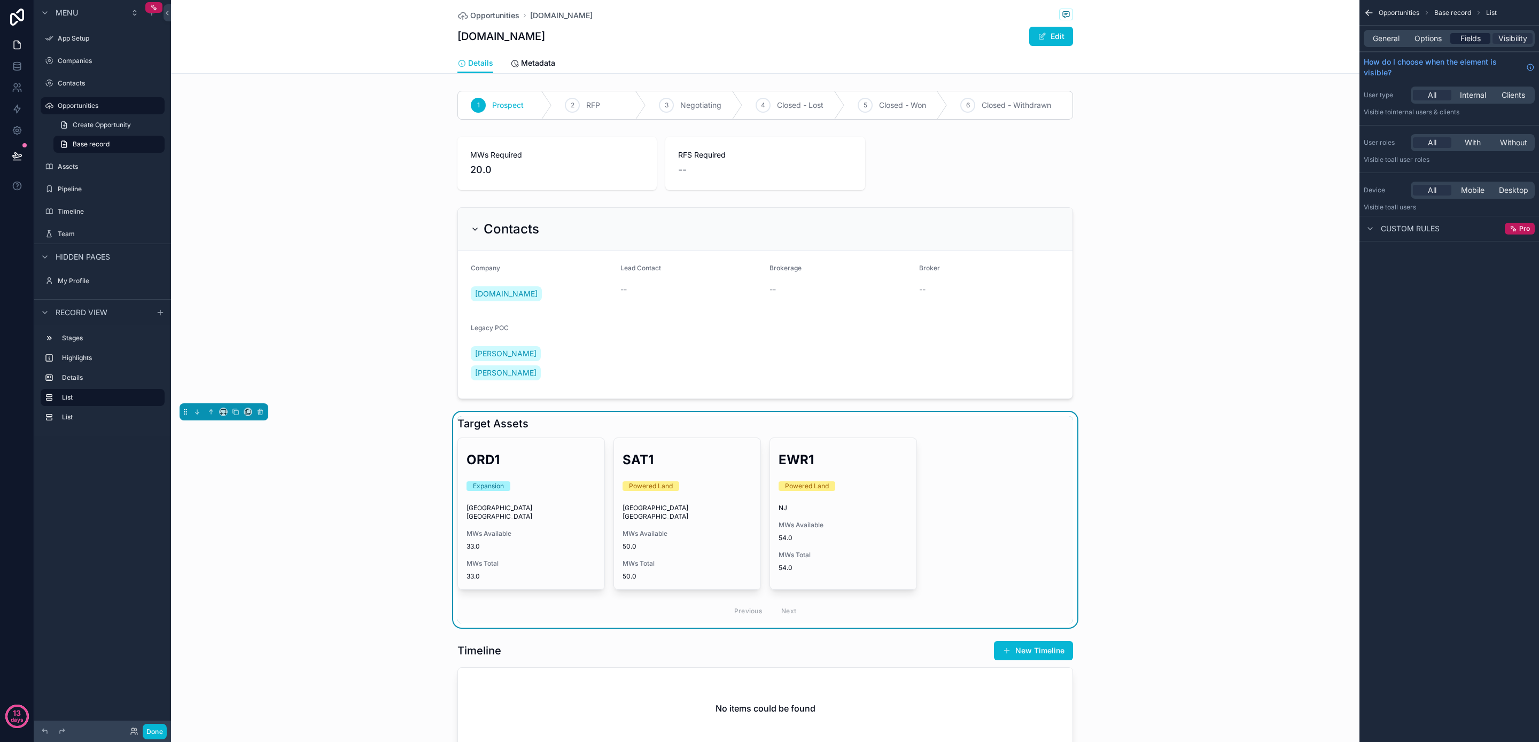
click at [1481, 37] on div "Fields" at bounding box center [1471, 38] width 40 height 11
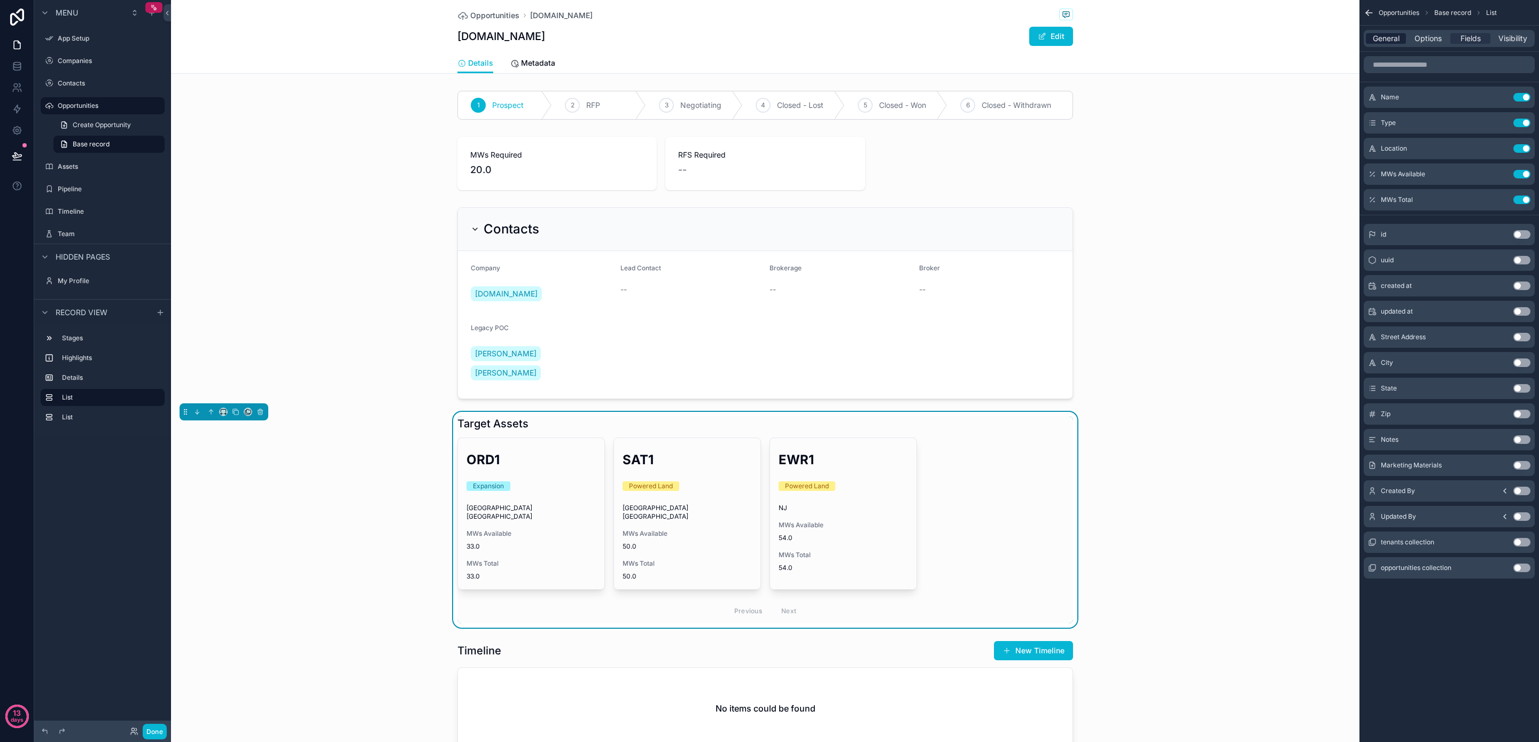
click at [1381, 35] on span "General" at bounding box center [1386, 38] width 27 height 11
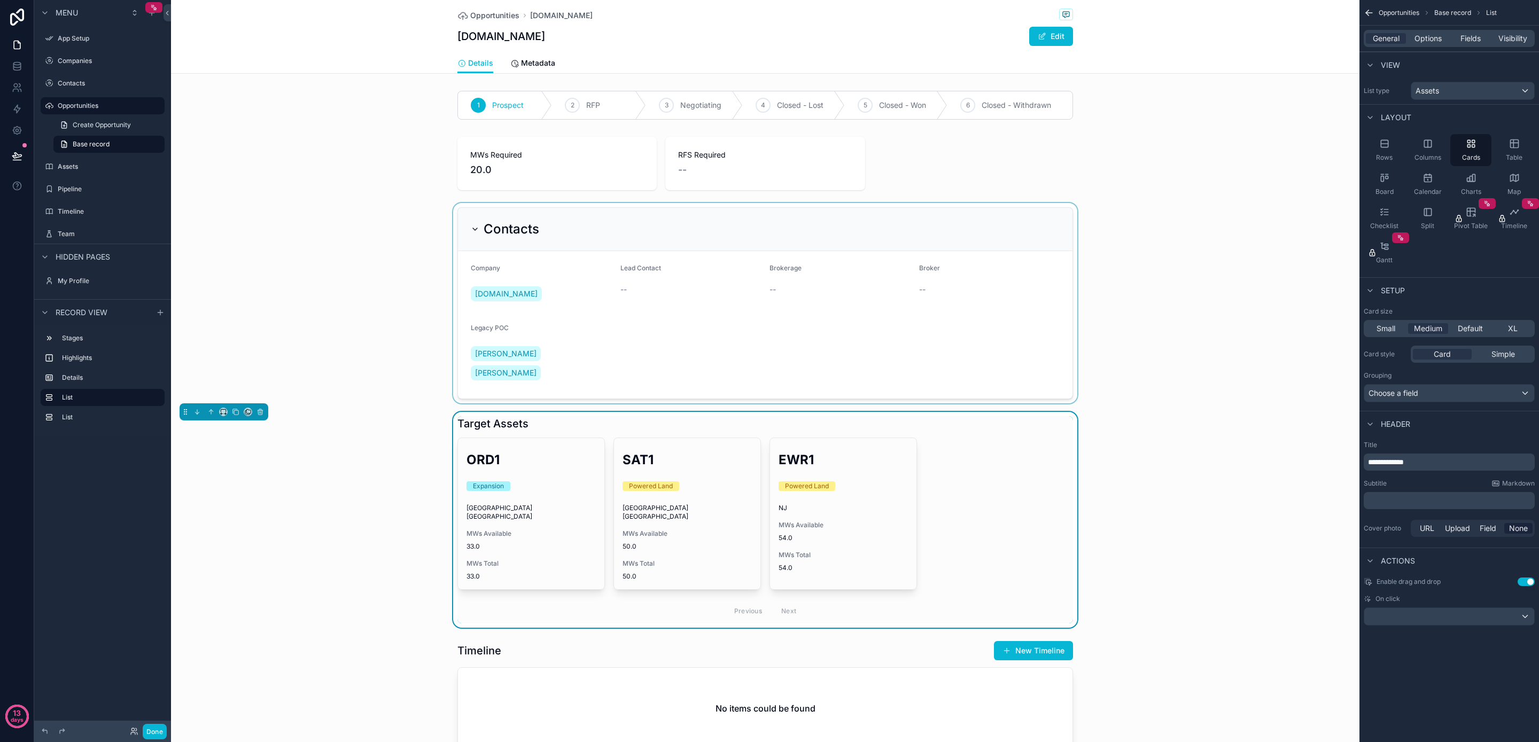
click at [580, 239] on div "scrollable content" at bounding box center [765, 303] width 1189 height 200
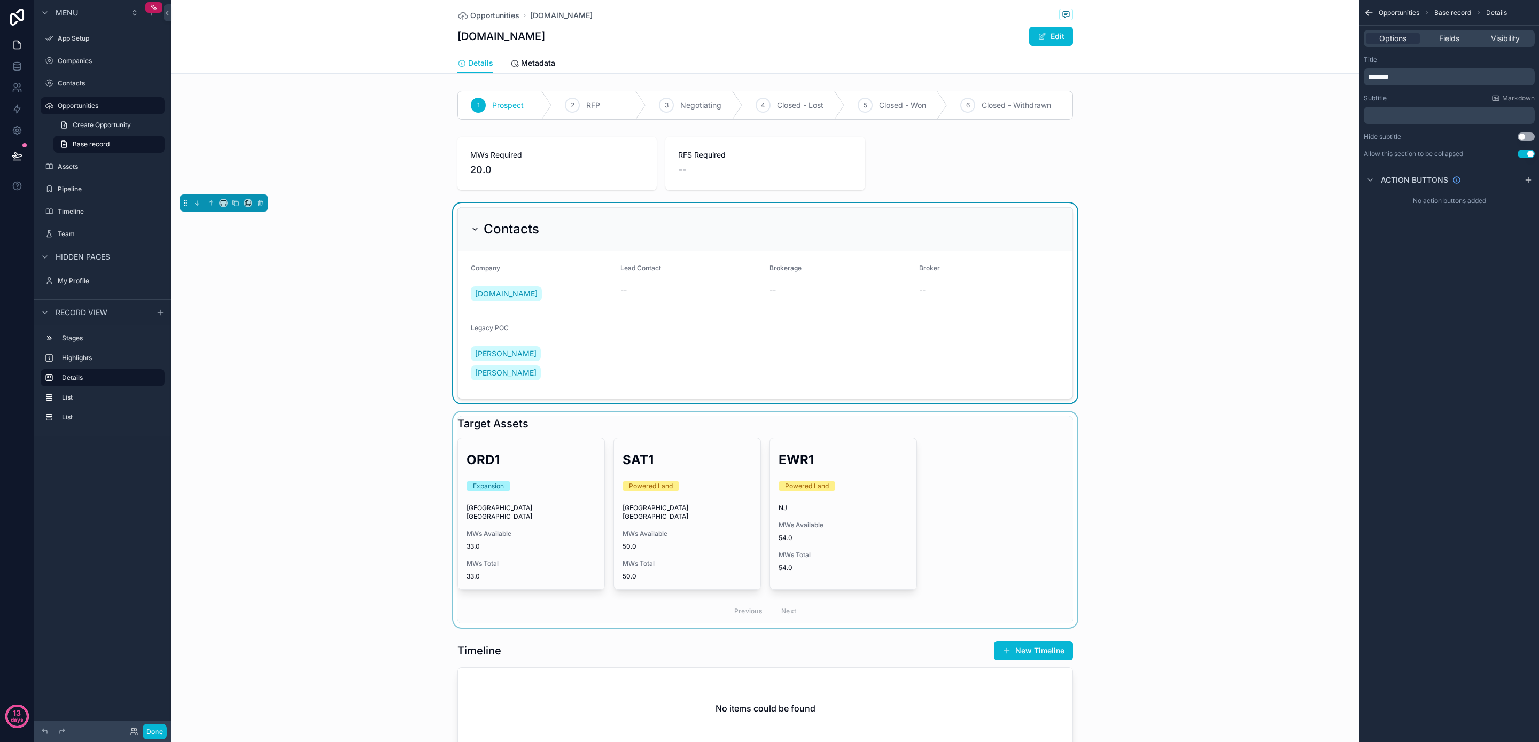
click at [572, 412] on div "scrollable content" at bounding box center [765, 520] width 1189 height 216
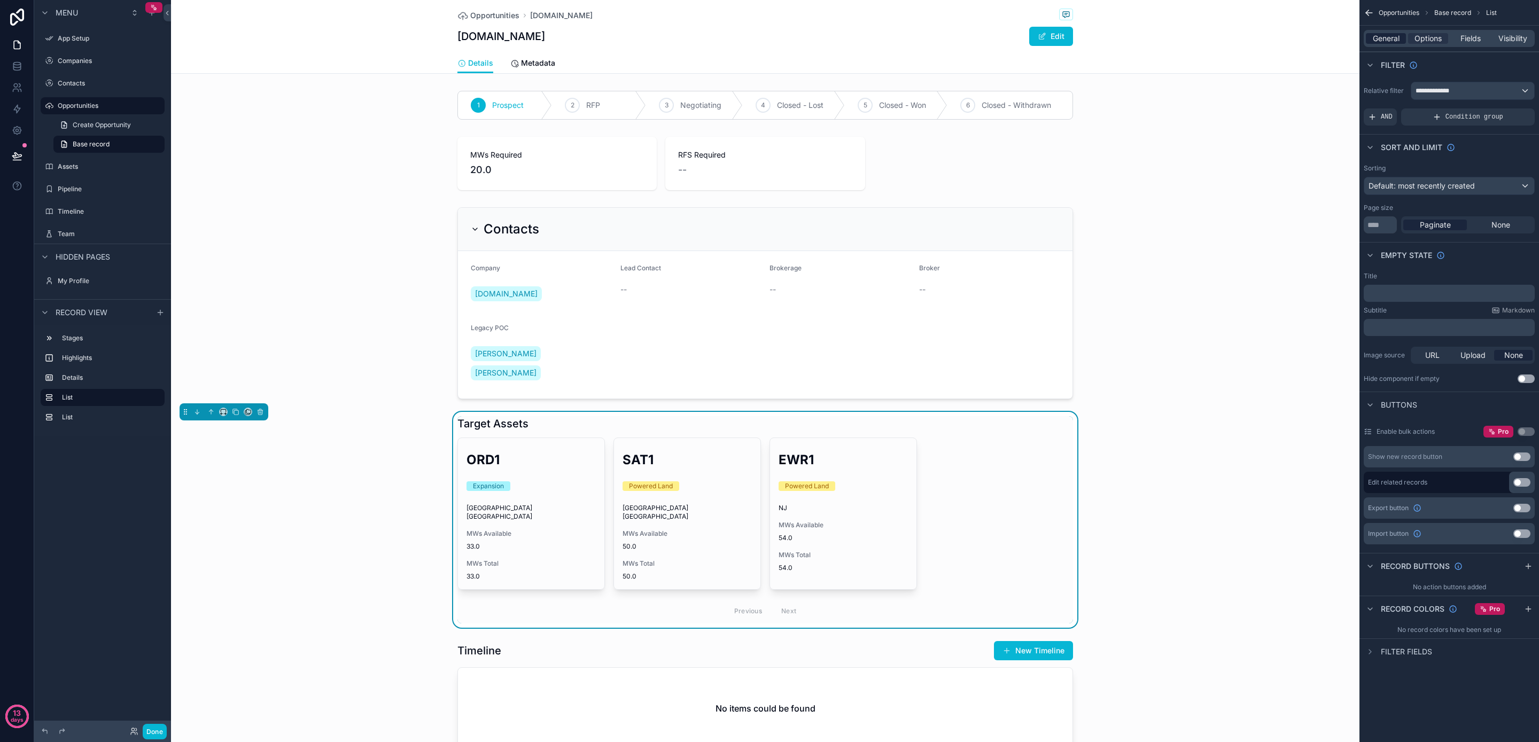
click at [1389, 37] on span "General" at bounding box center [1386, 38] width 27 height 11
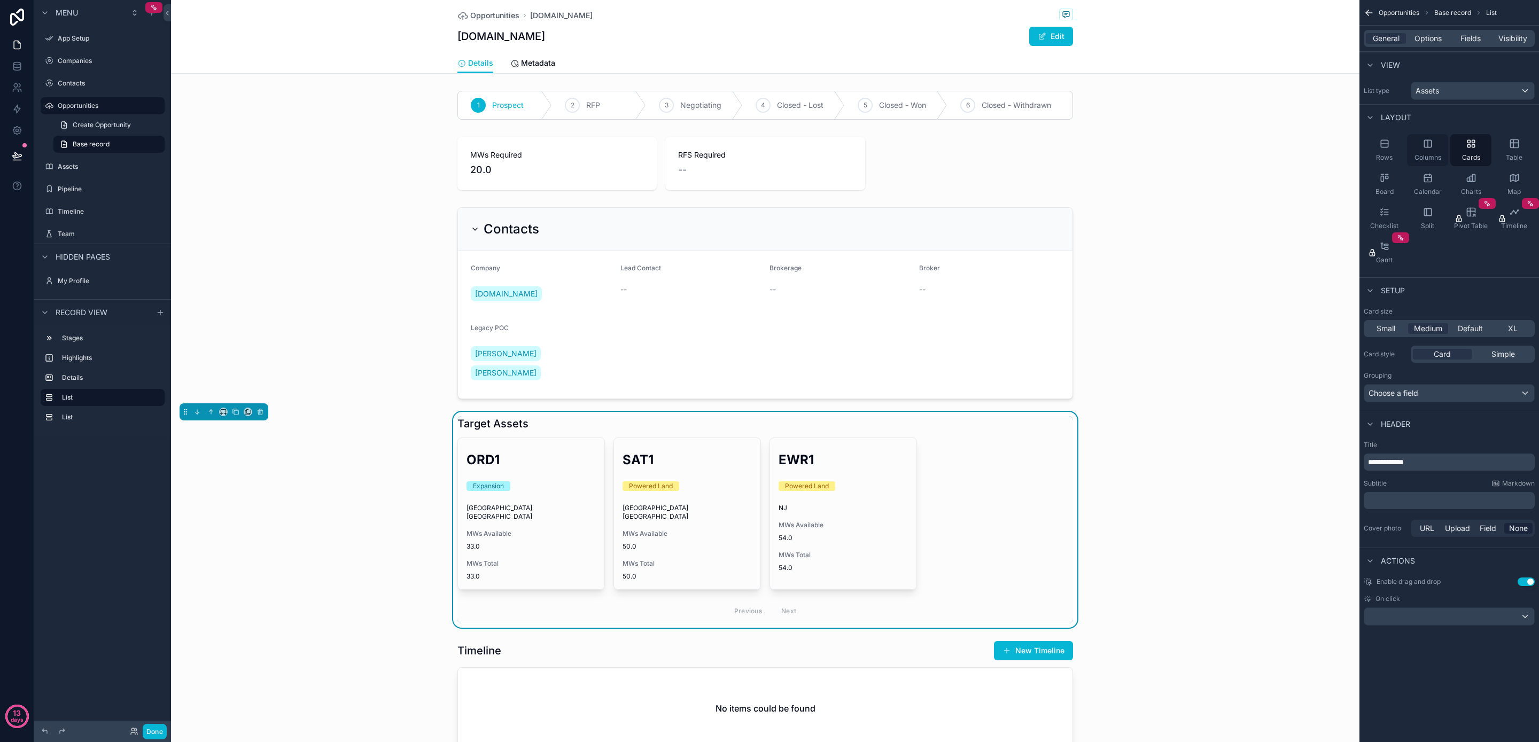
click at [1429, 146] on icon "scrollable content" at bounding box center [1428, 143] width 11 height 11
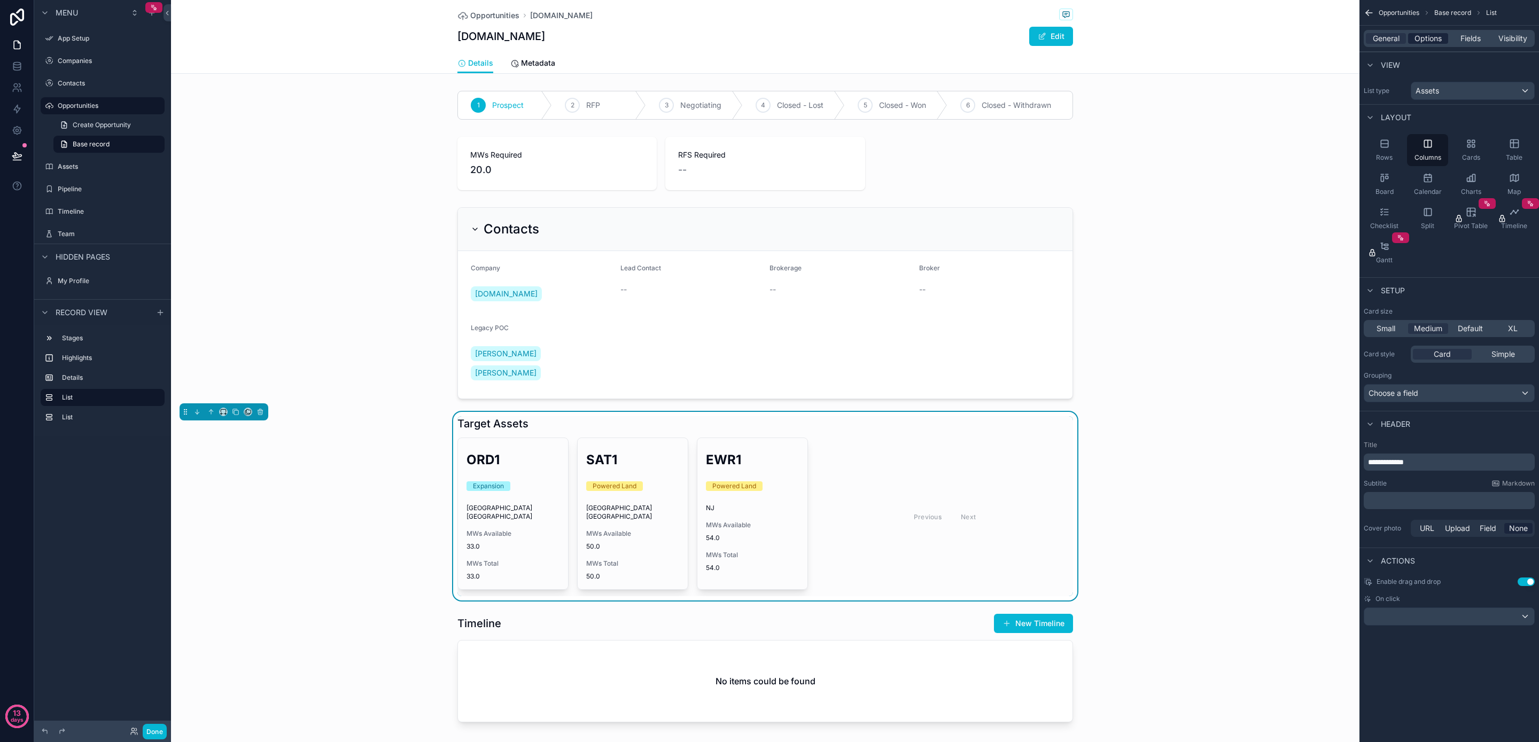
click at [1432, 38] on span "Options" at bounding box center [1428, 38] width 27 height 11
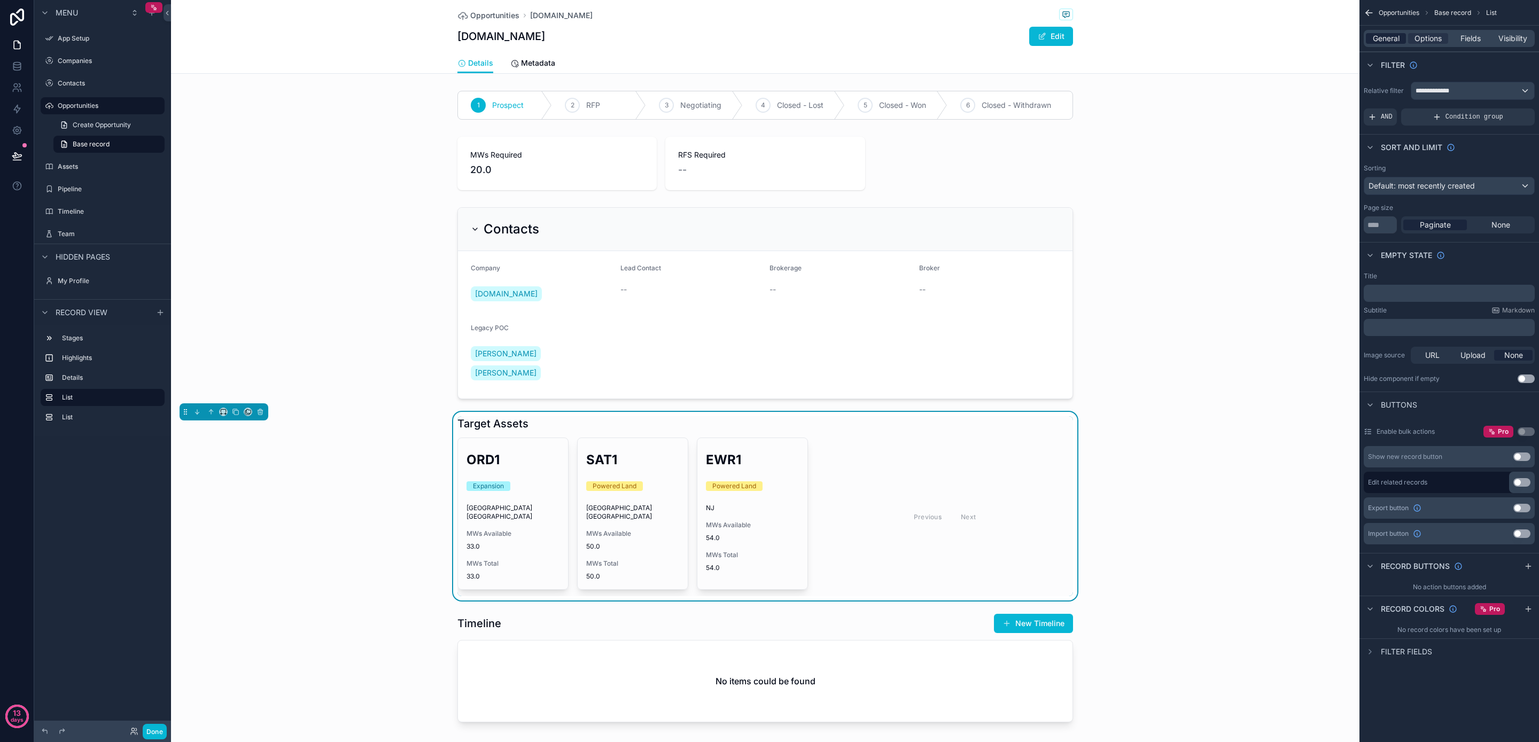
click at [1384, 37] on span "General" at bounding box center [1386, 38] width 27 height 11
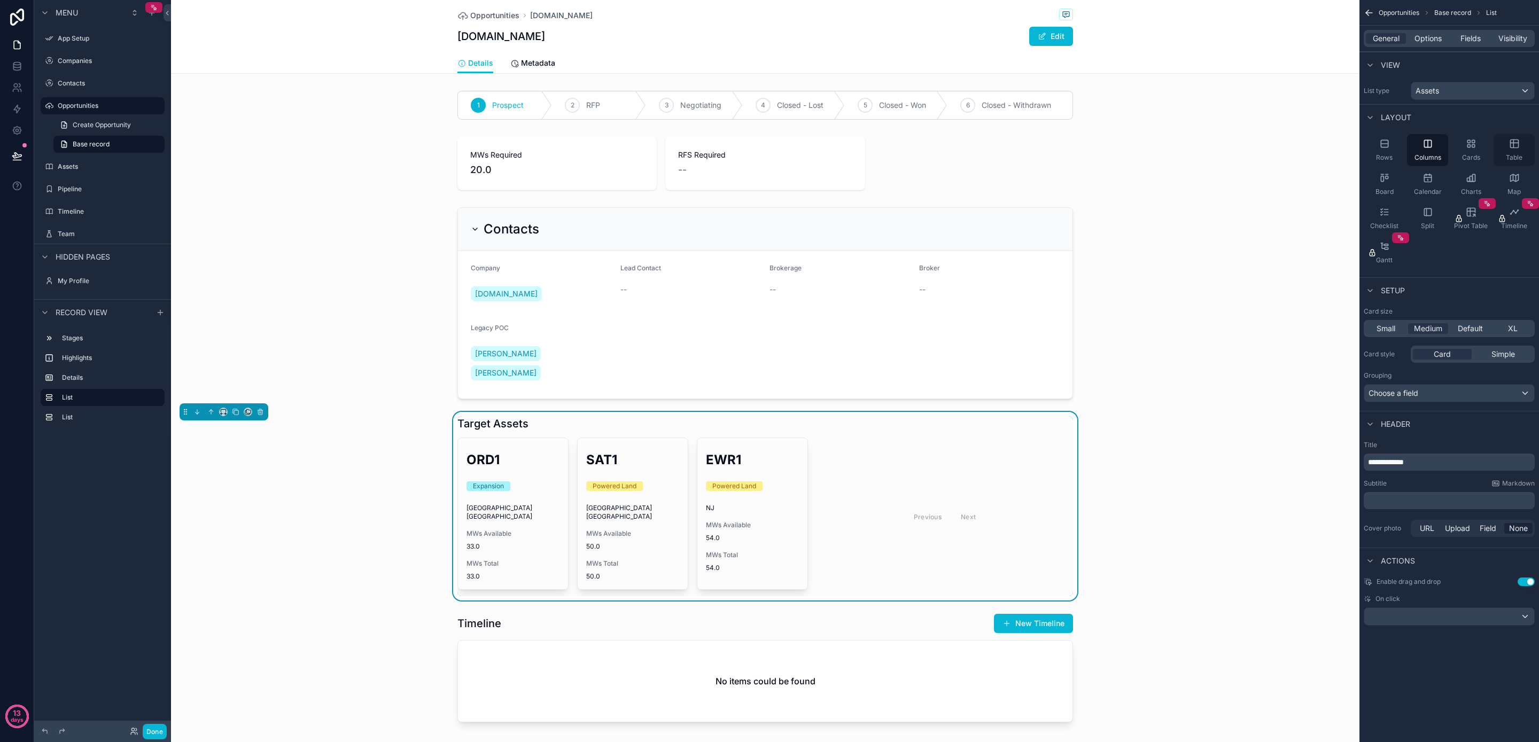
click at [1515, 155] on span "Table" at bounding box center [1514, 157] width 17 height 9
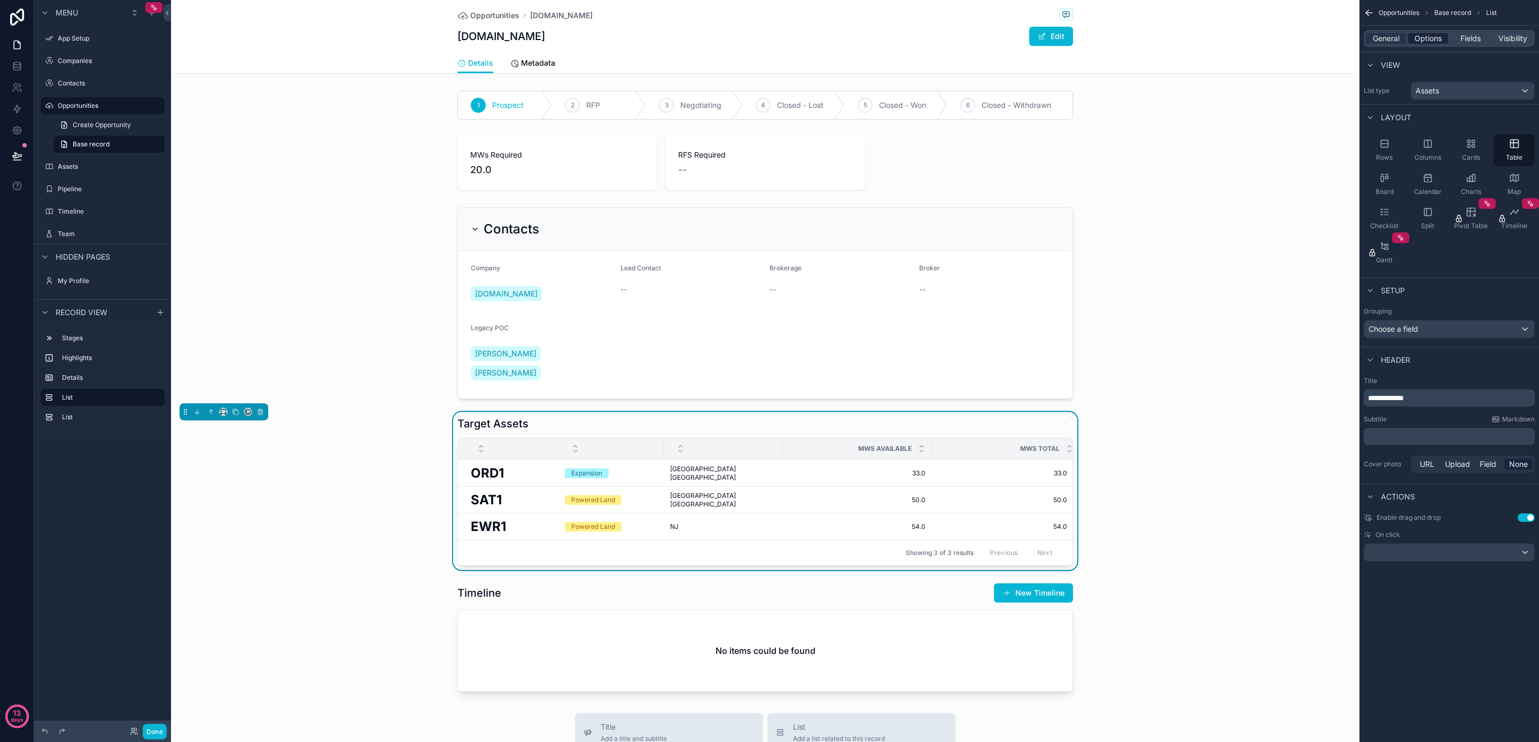
click at [1428, 37] on span "Options" at bounding box center [1428, 38] width 27 height 11
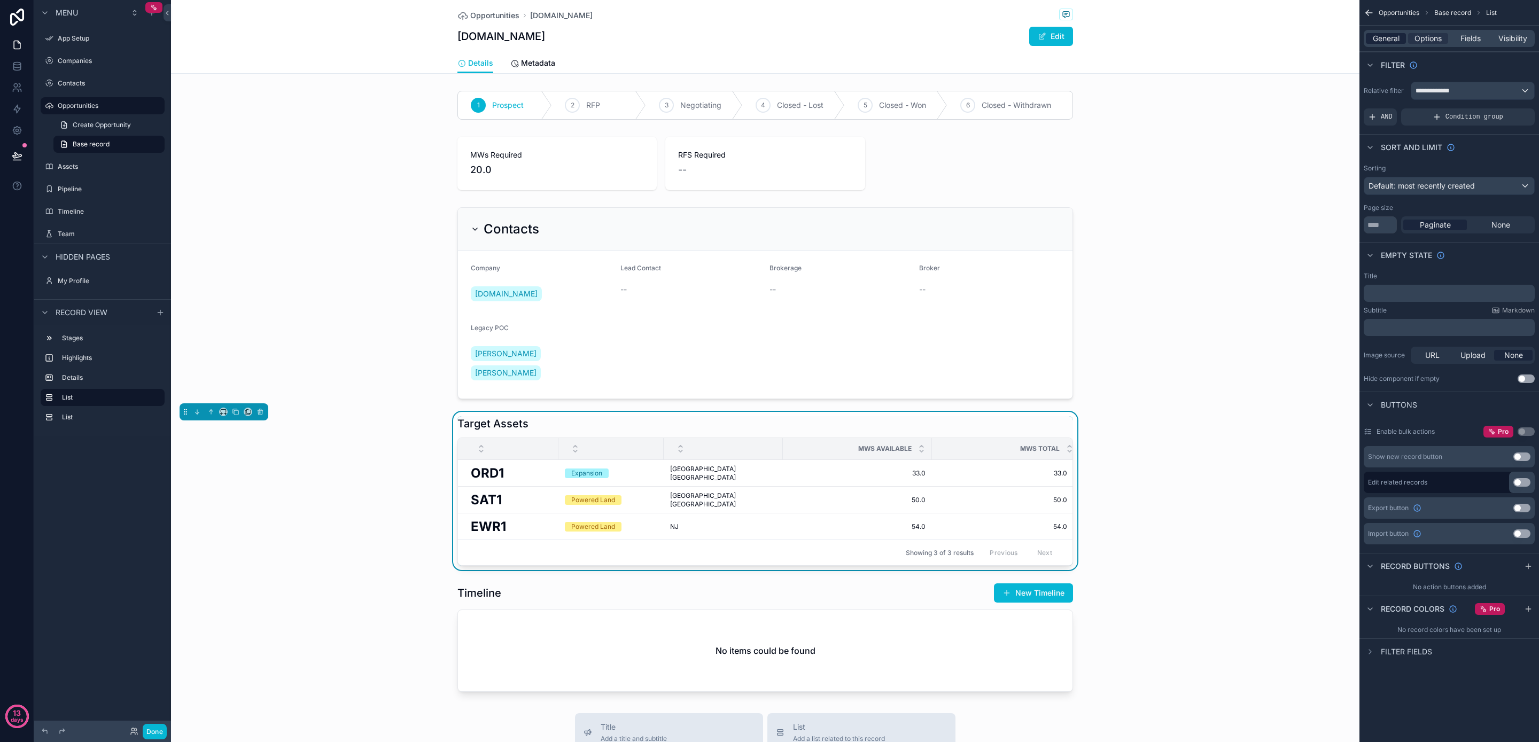
click at [1392, 38] on span "General" at bounding box center [1386, 38] width 27 height 11
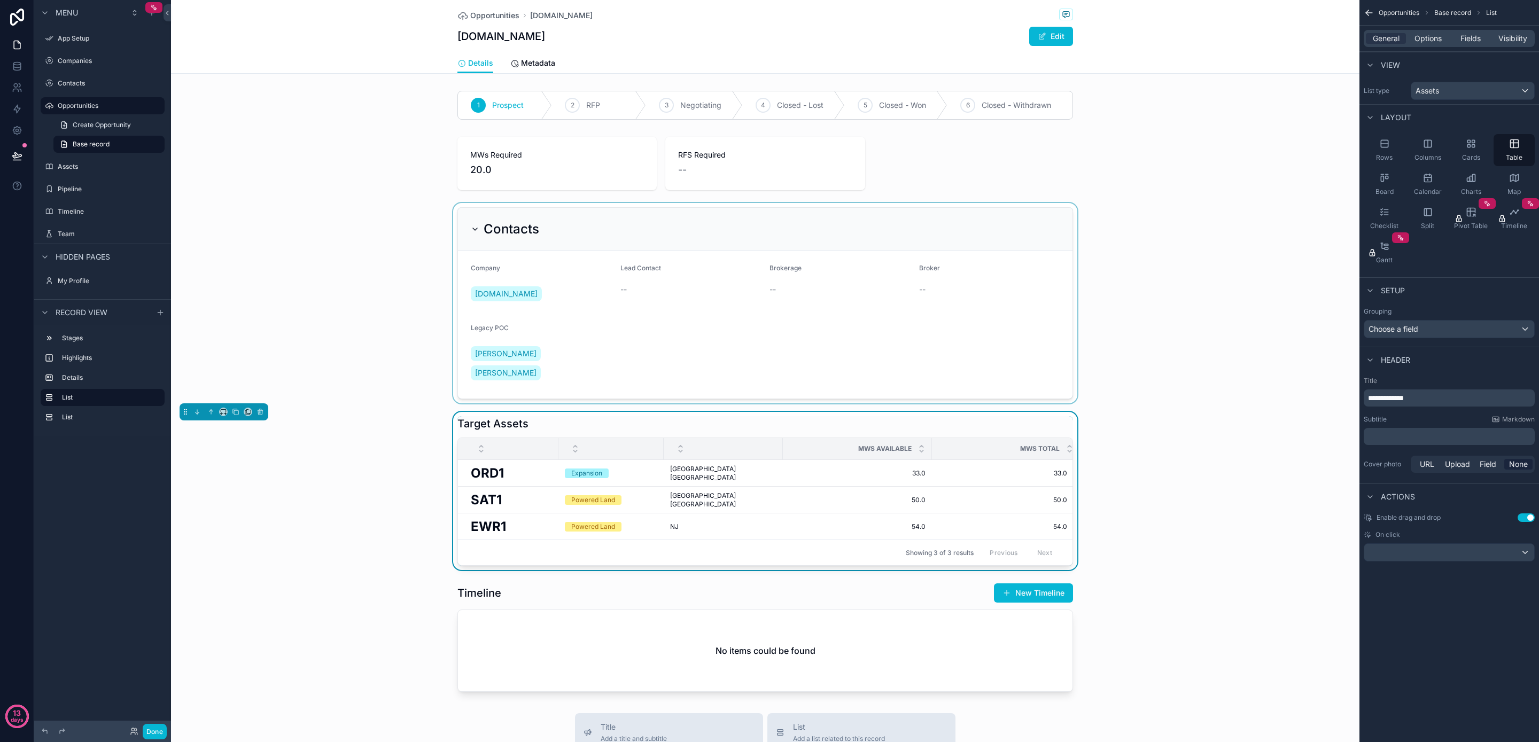
click at [1000, 307] on div "scrollable content" at bounding box center [765, 303] width 1189 height 200
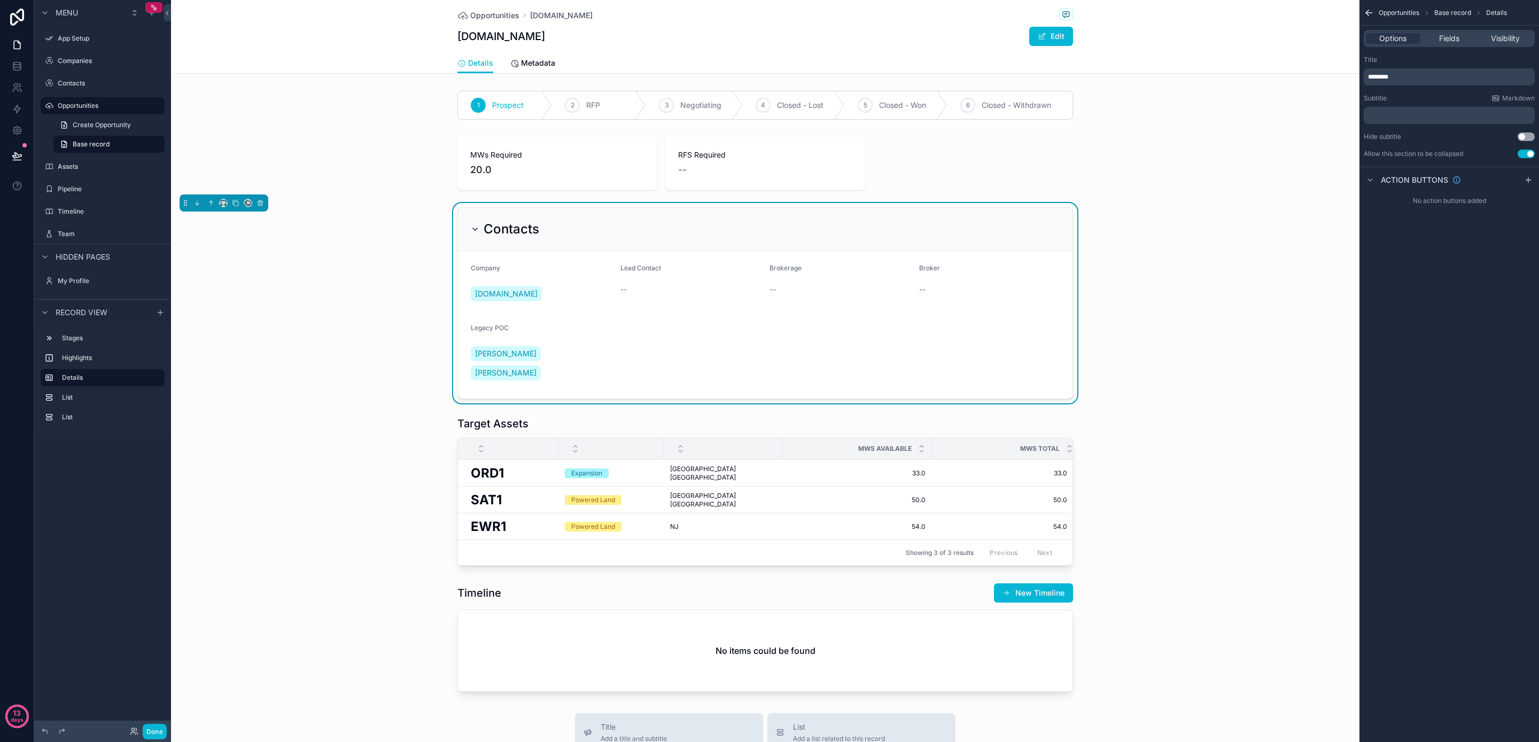
click at [839, 354] on form "Company Fluidstack.io Lead Contact -- Brokerage -- Broker -- Legacy POC Alex La…" at bounding box center [765, 325] width 615 height 148
click at [1448, 36] on span "Fields" at bounding box center [1449, 38] width 20 height 11
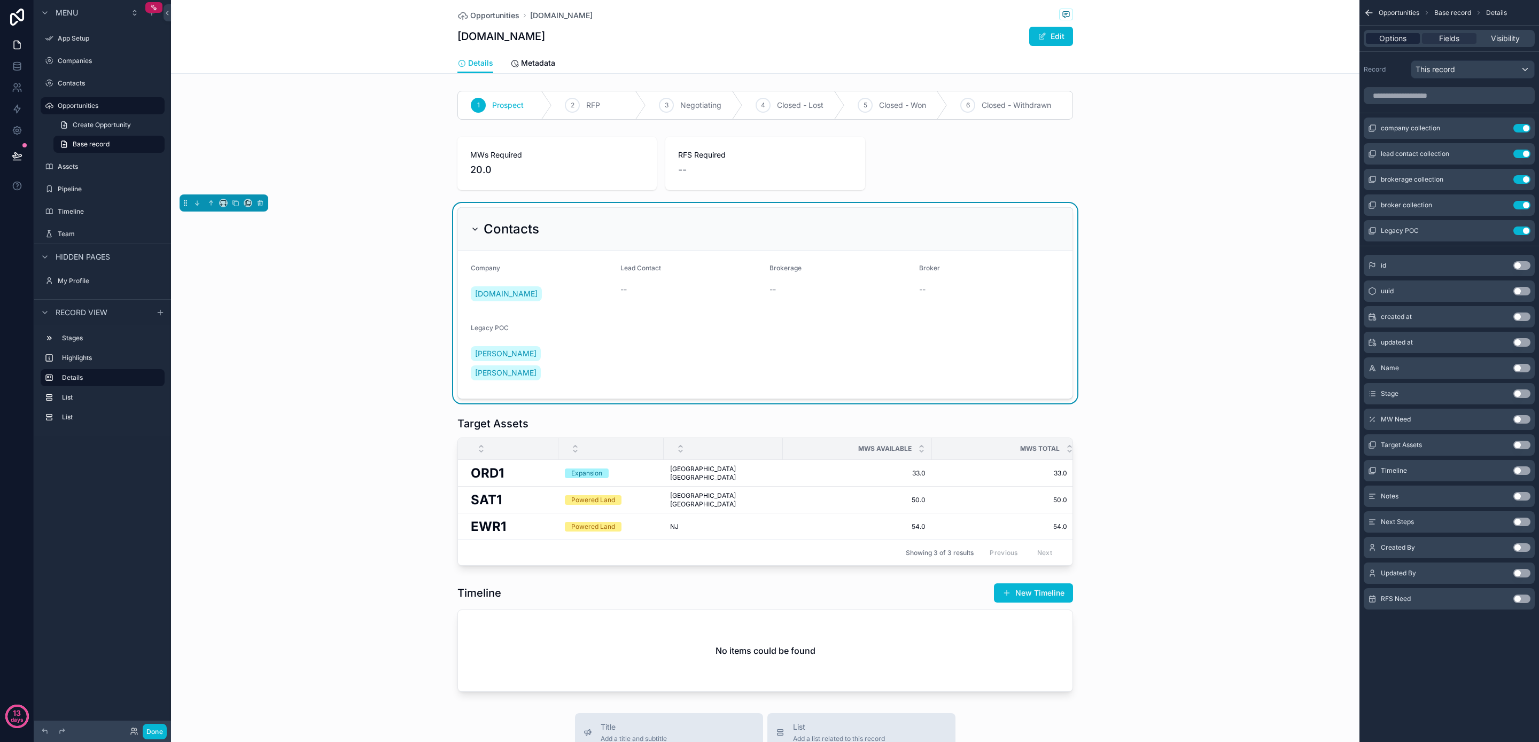
click at [1392, 37] on span "Options" at bounding box center [1393, 38] width 27 height 11
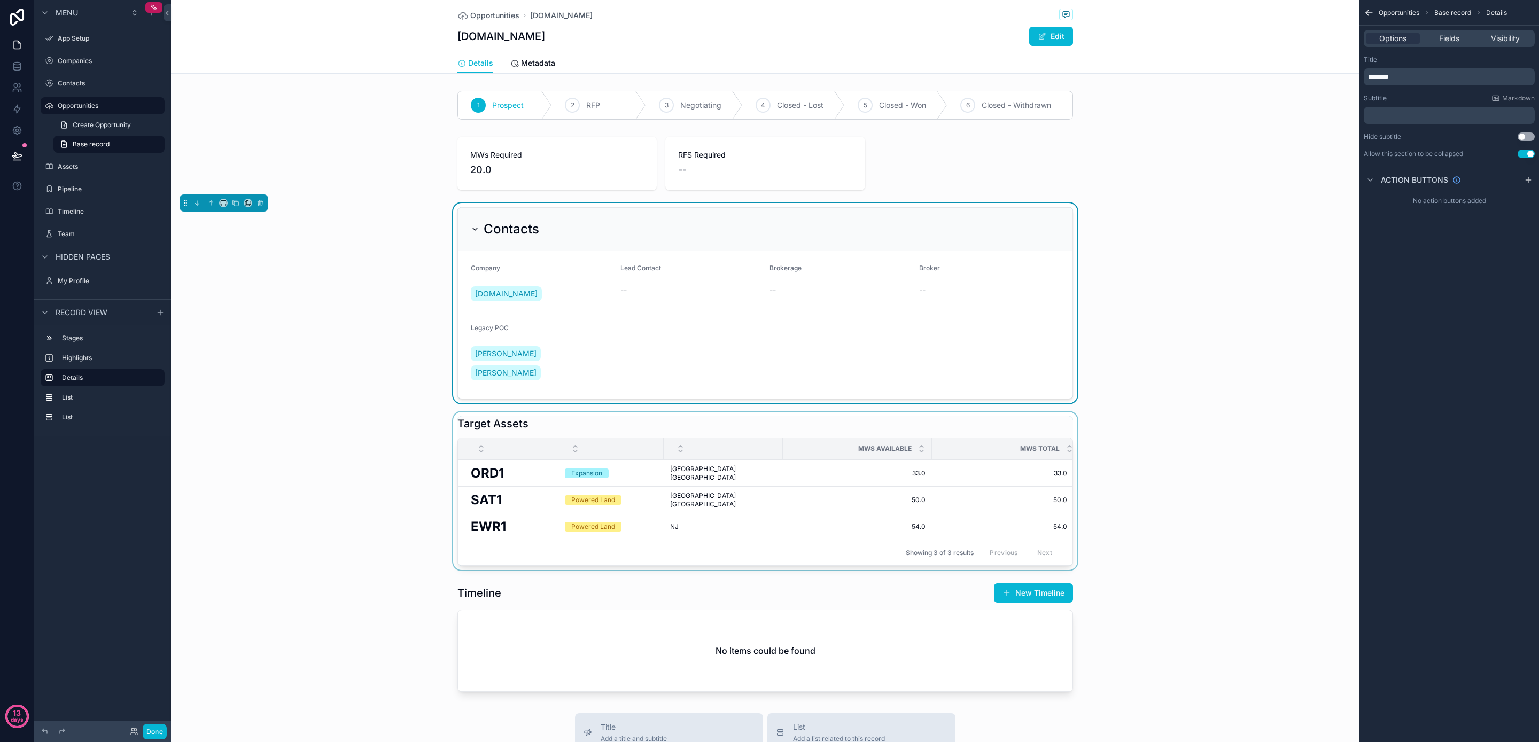
click at [784, 510] on div "scrollable content" at bounding box center [765, 491] width 1189 height 158
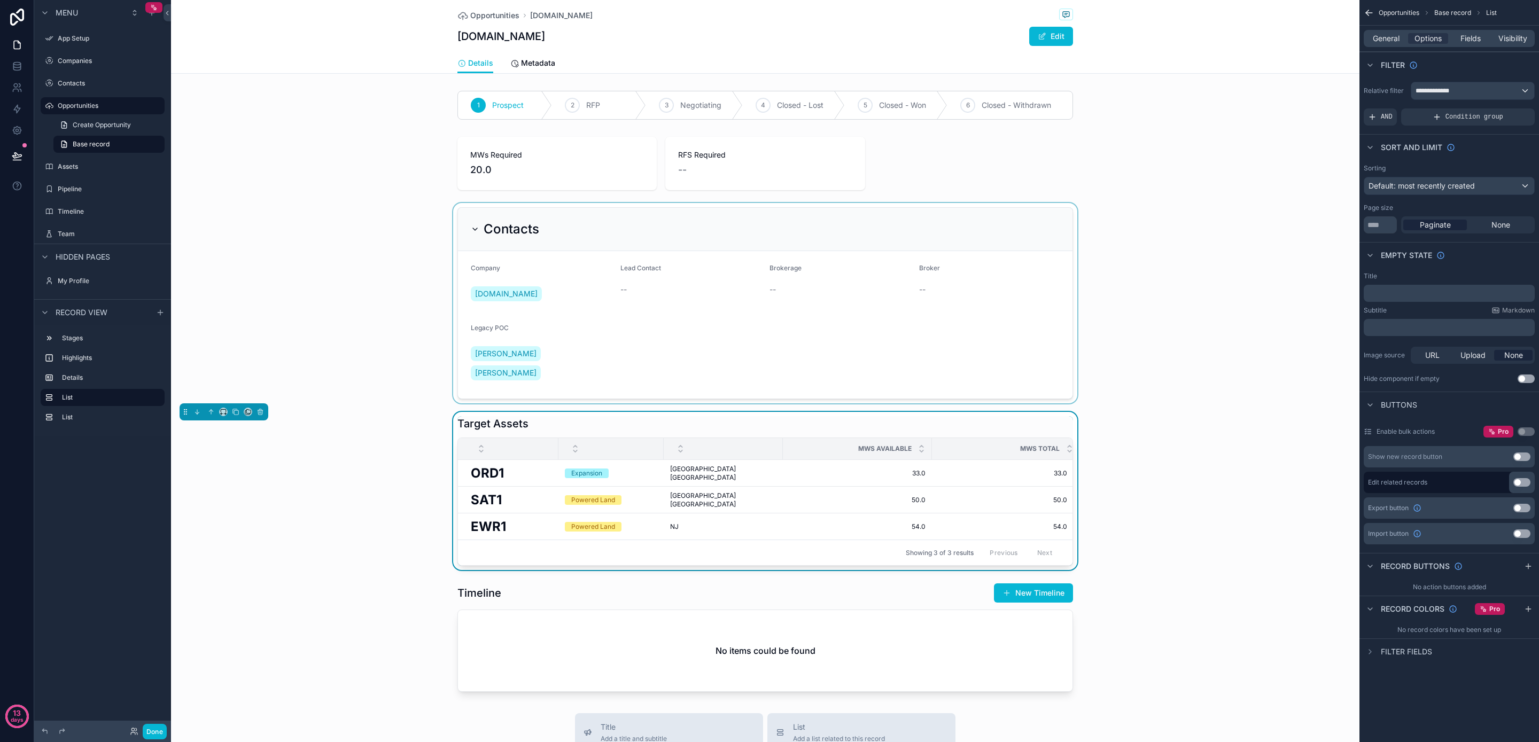
click at [778, 353] on div "scrollable content" at bounding box center [765, 303] width 1189 height 200
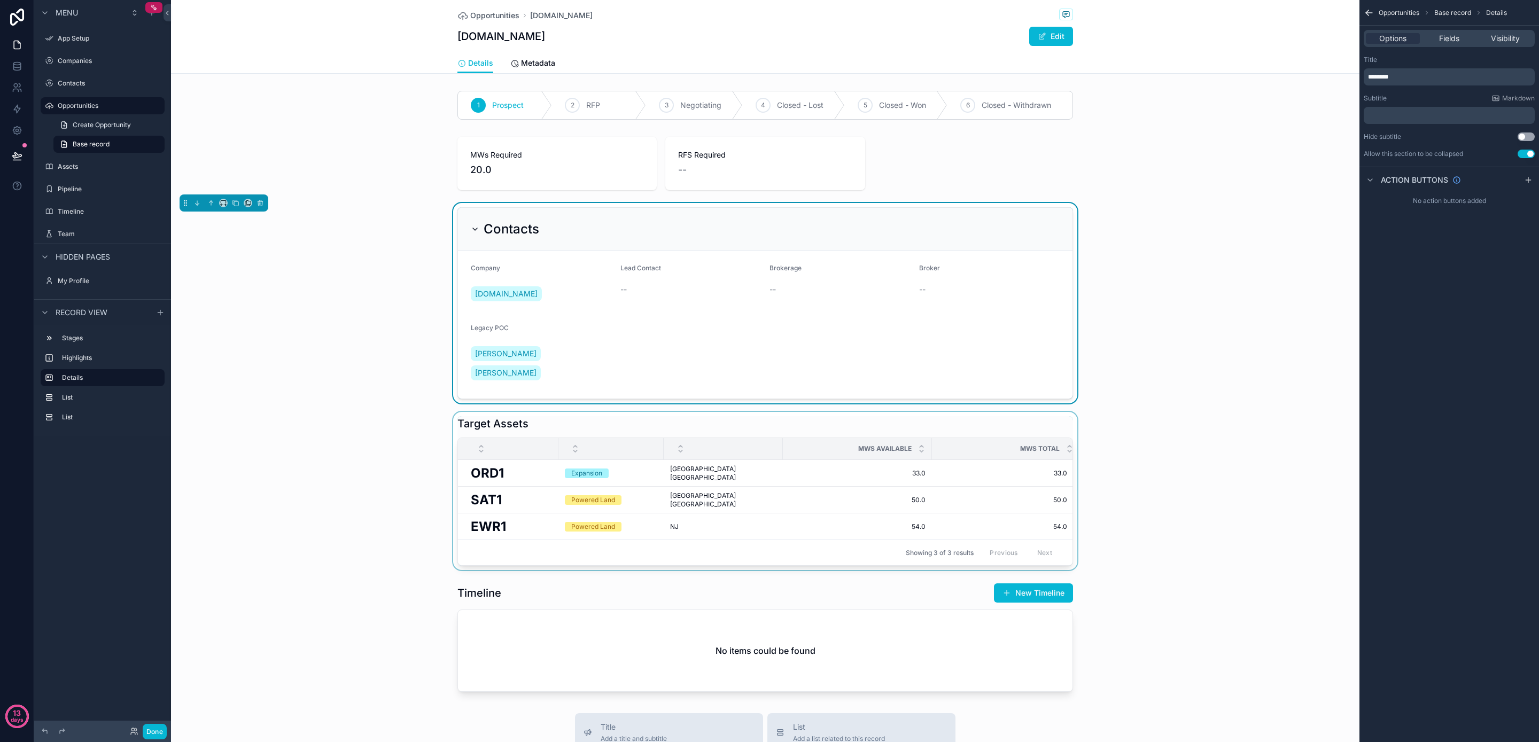
click at [776, 478] on div "scrollable content" at bounding box center [765, 491] width 1189 height 158
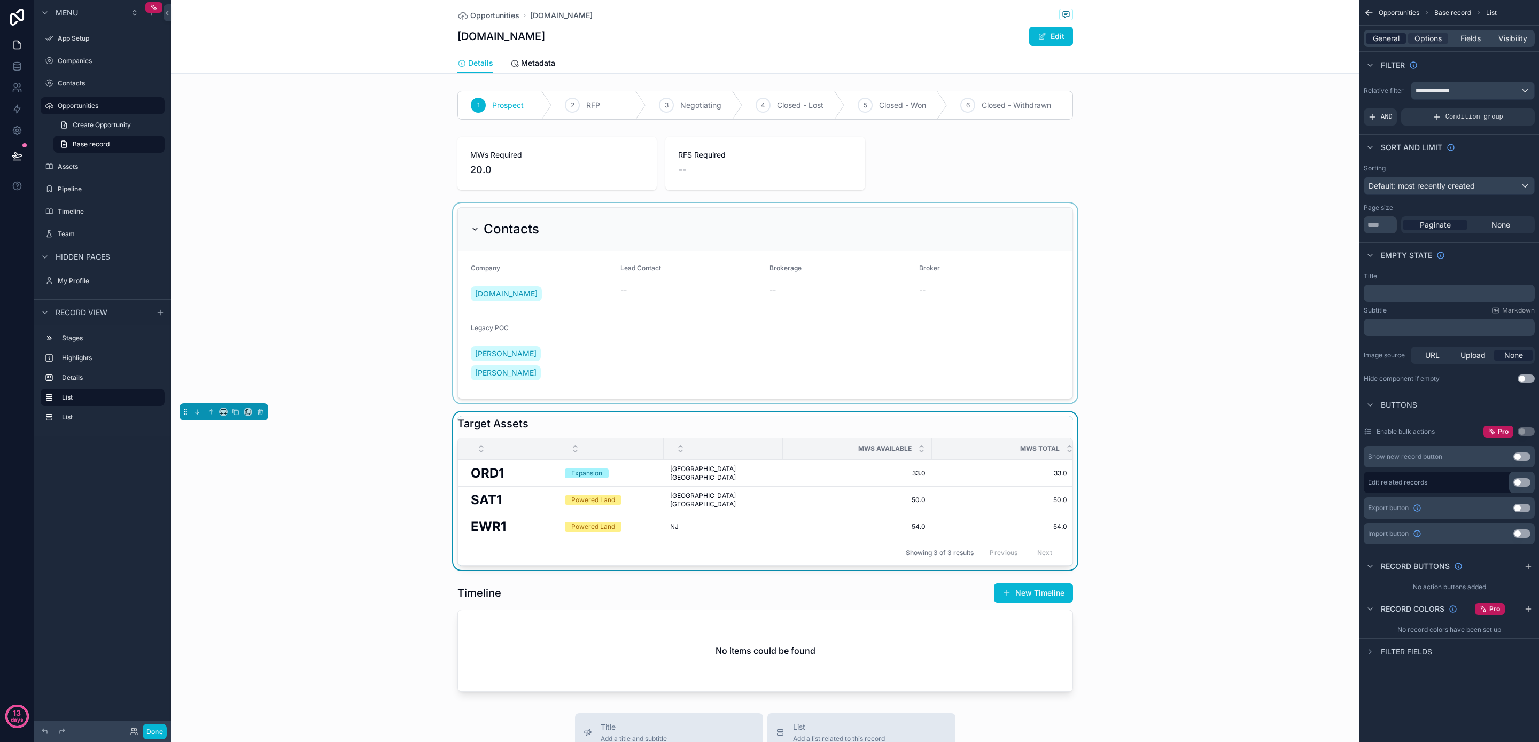
click at [1384, 38] on span "General" at bounding box center [1386, 38] width 27 height 11
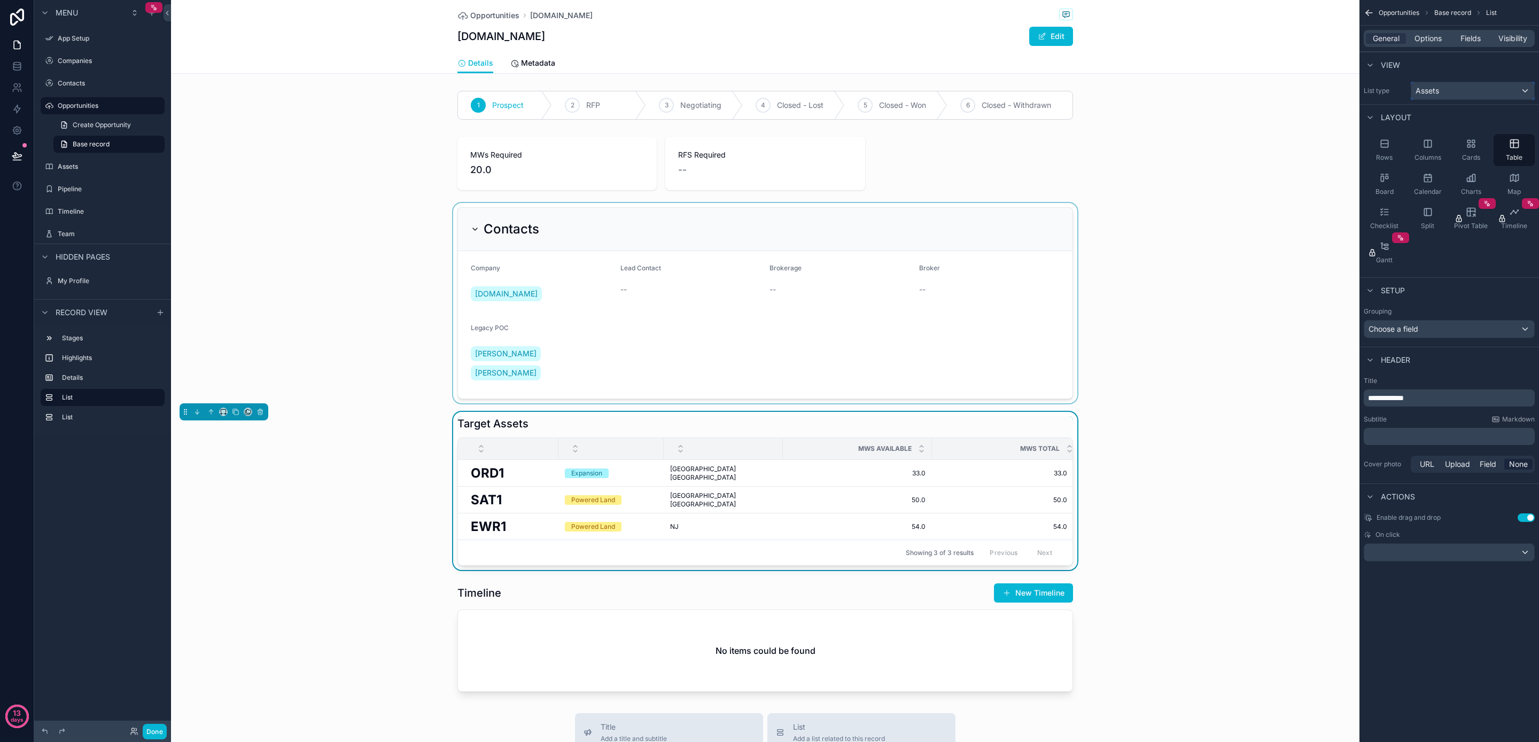
click at [1452, 96] on div "Assets" at bounding box center [1473, 90] width 123 height 17
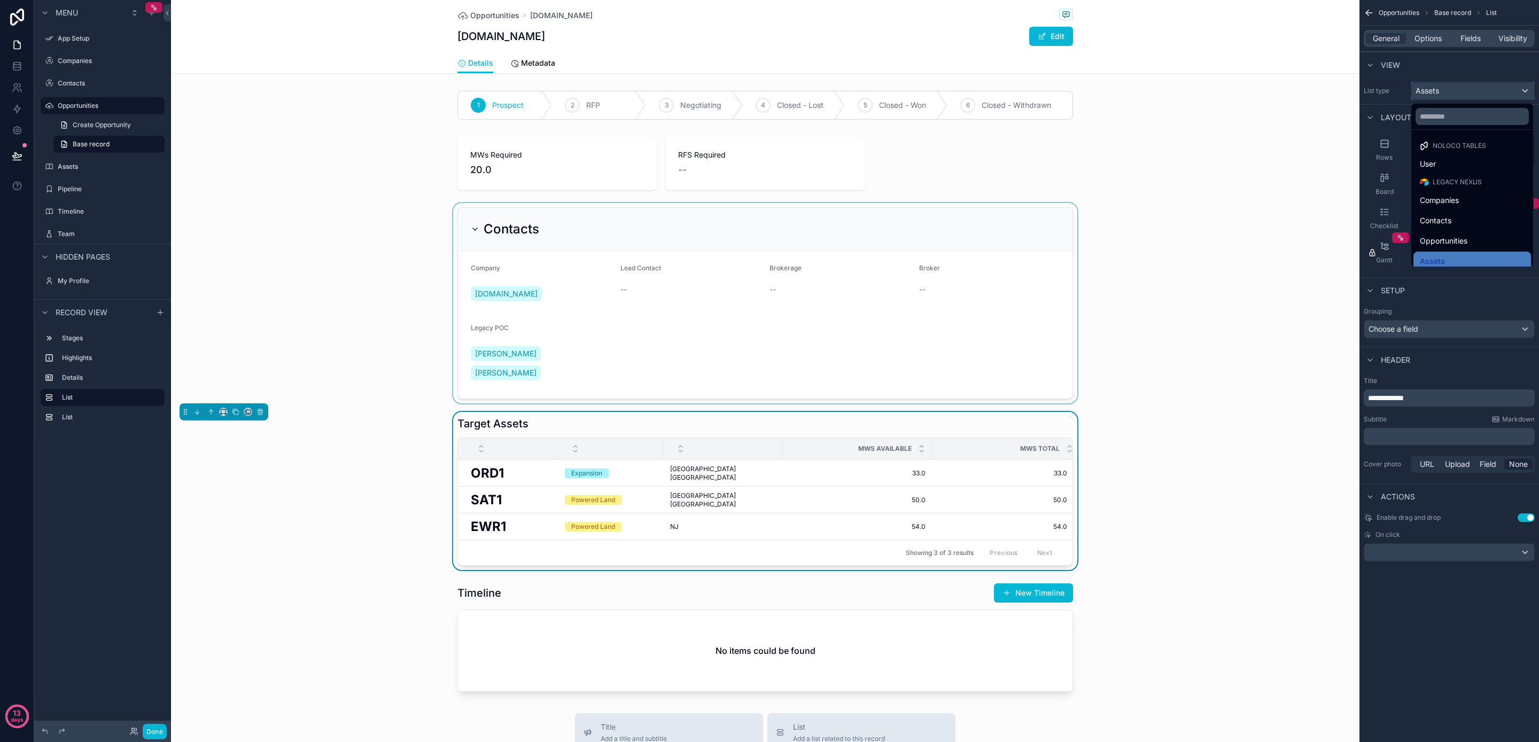
scroll to position [67, 0]
click at [1466, 291] on div "scrollable content" at bounding box center [769, 371] width 1539 height 742
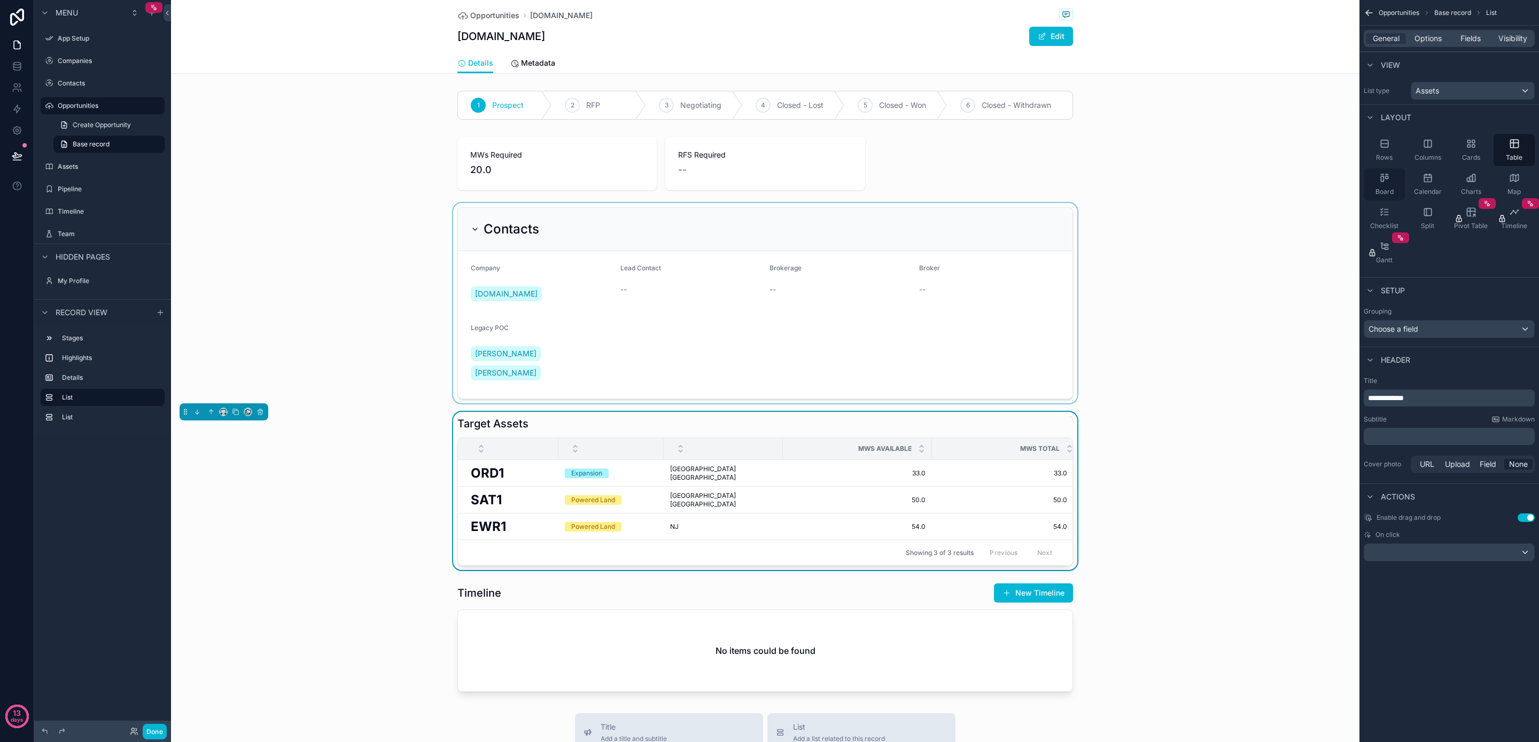
click at [1392, 187] on div "Board" at bounding box center [1384, 184] width 41 height 32
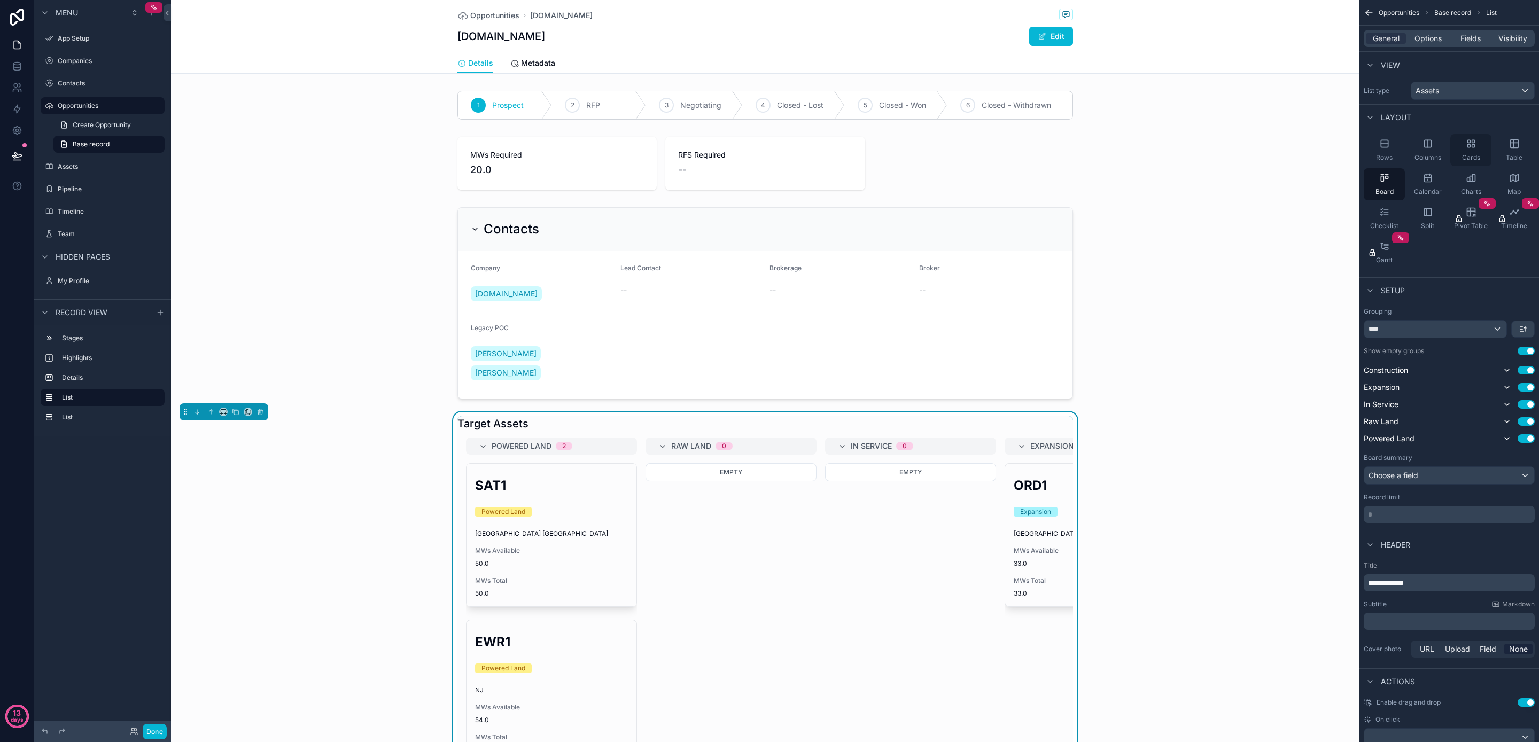
click at [1473, 146] on icon "scrollable content" at bounding box center [1471, 143] width 11 height 11
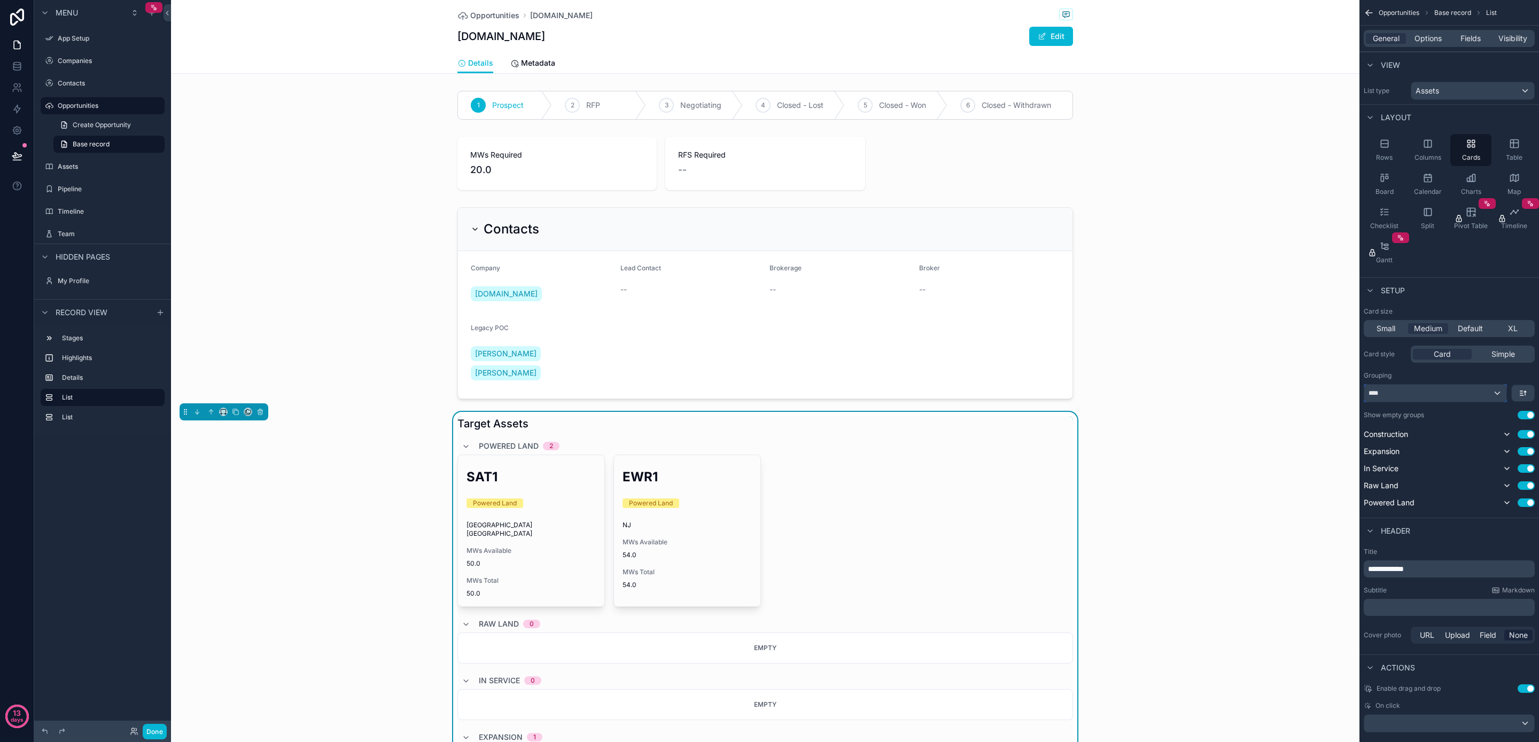
click at [1439, 395] on div "****" at bounding box center [1436, 393] width 142 height 17
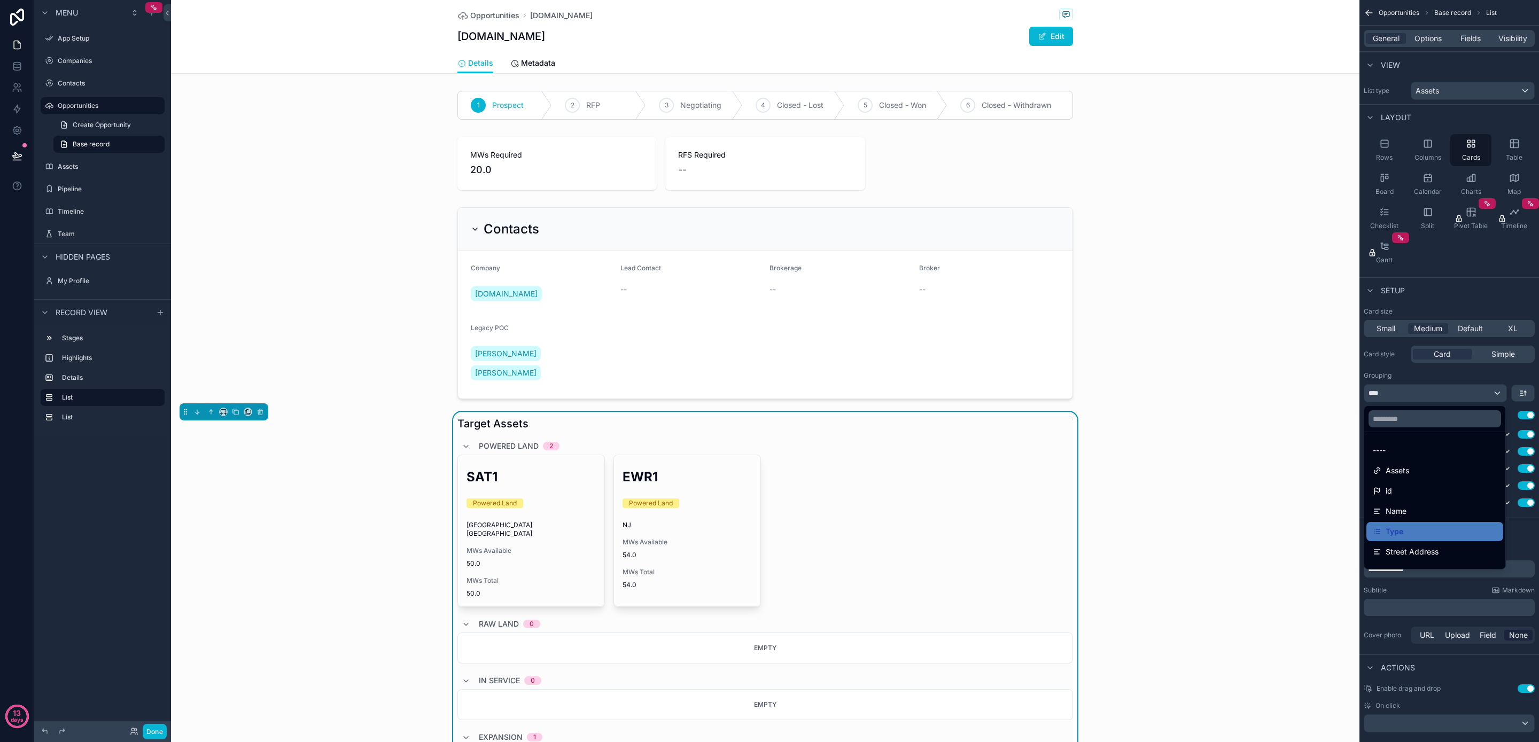
click at [1432, 445] on div "----" at bounding box center [1435, 450] width 124 height 13
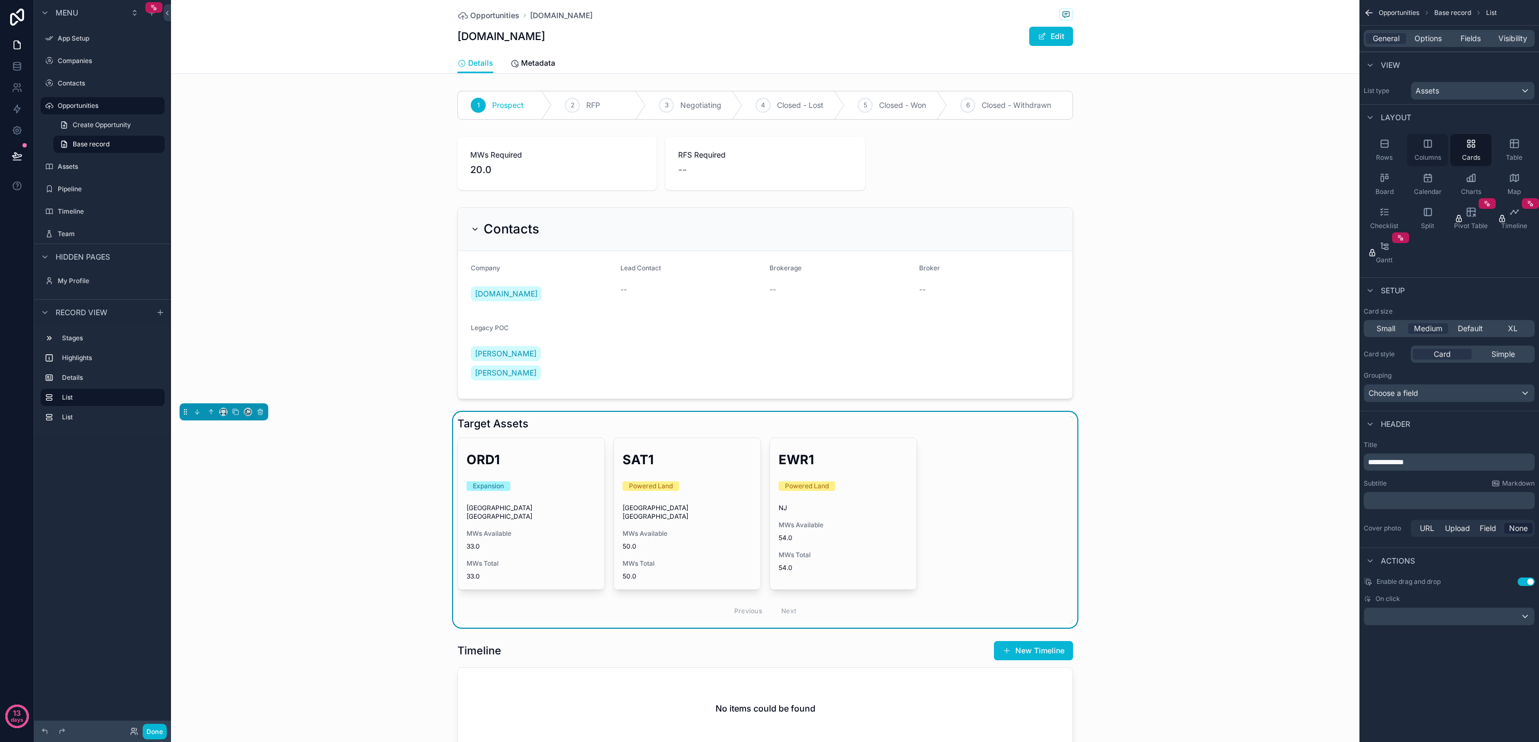
click at [1431, 159] on span "Columns" at bounding box center [1428, 157] width 27 height 9
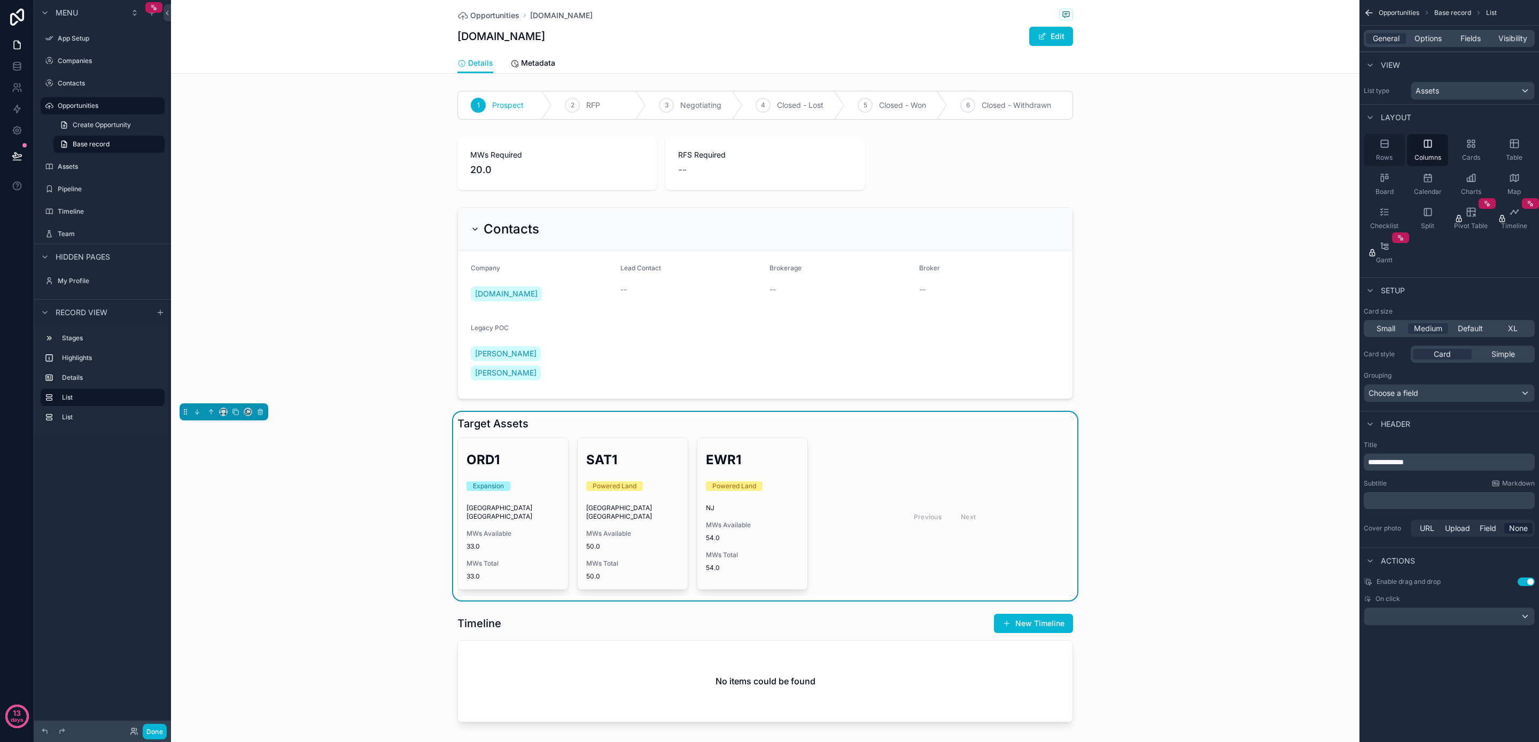
click at [1393, 157] on div "Rows" at bounding box center [1384, 150] width 41 height 32
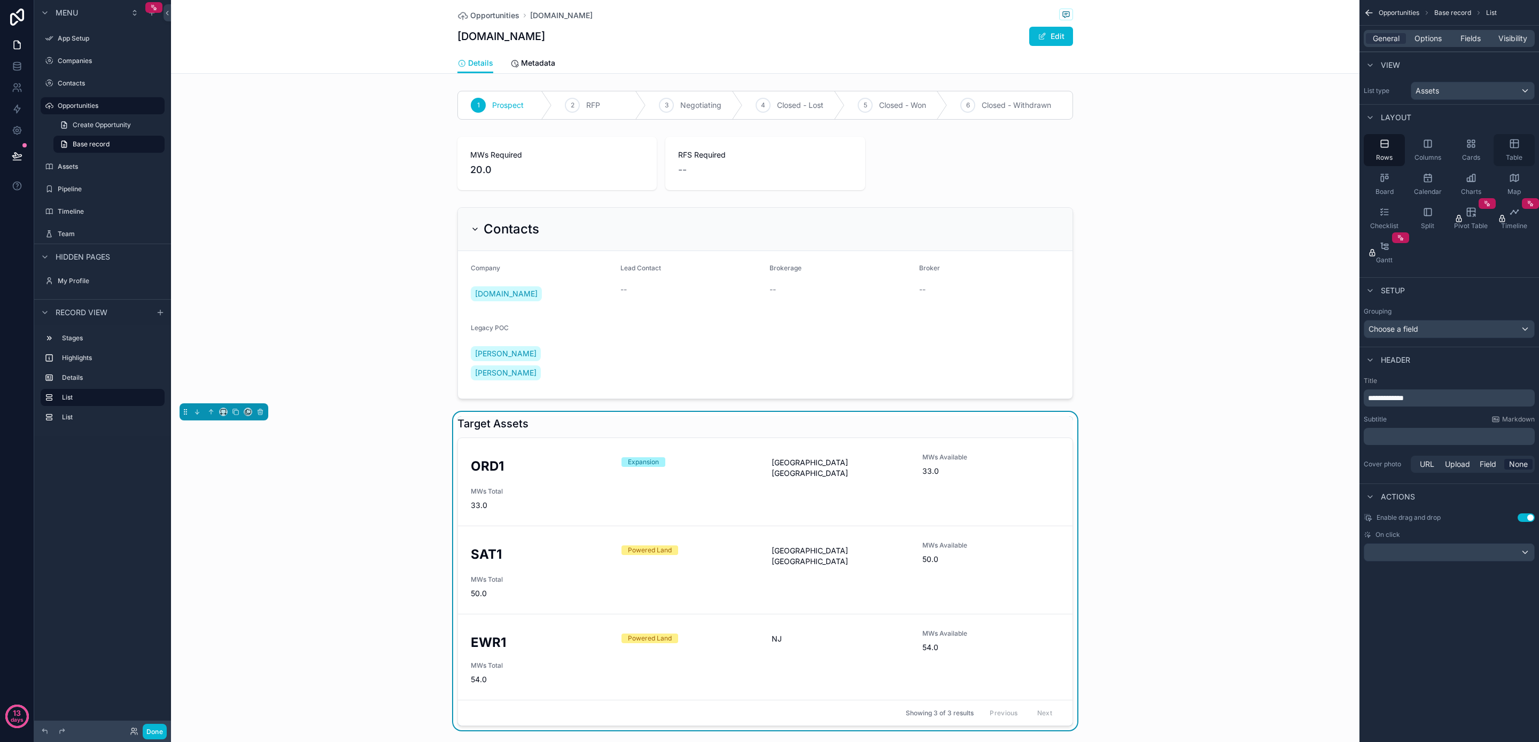
click at [1519, 143] on icon "scrollable content" at bounding box center [1515, 144] width 8 height 8
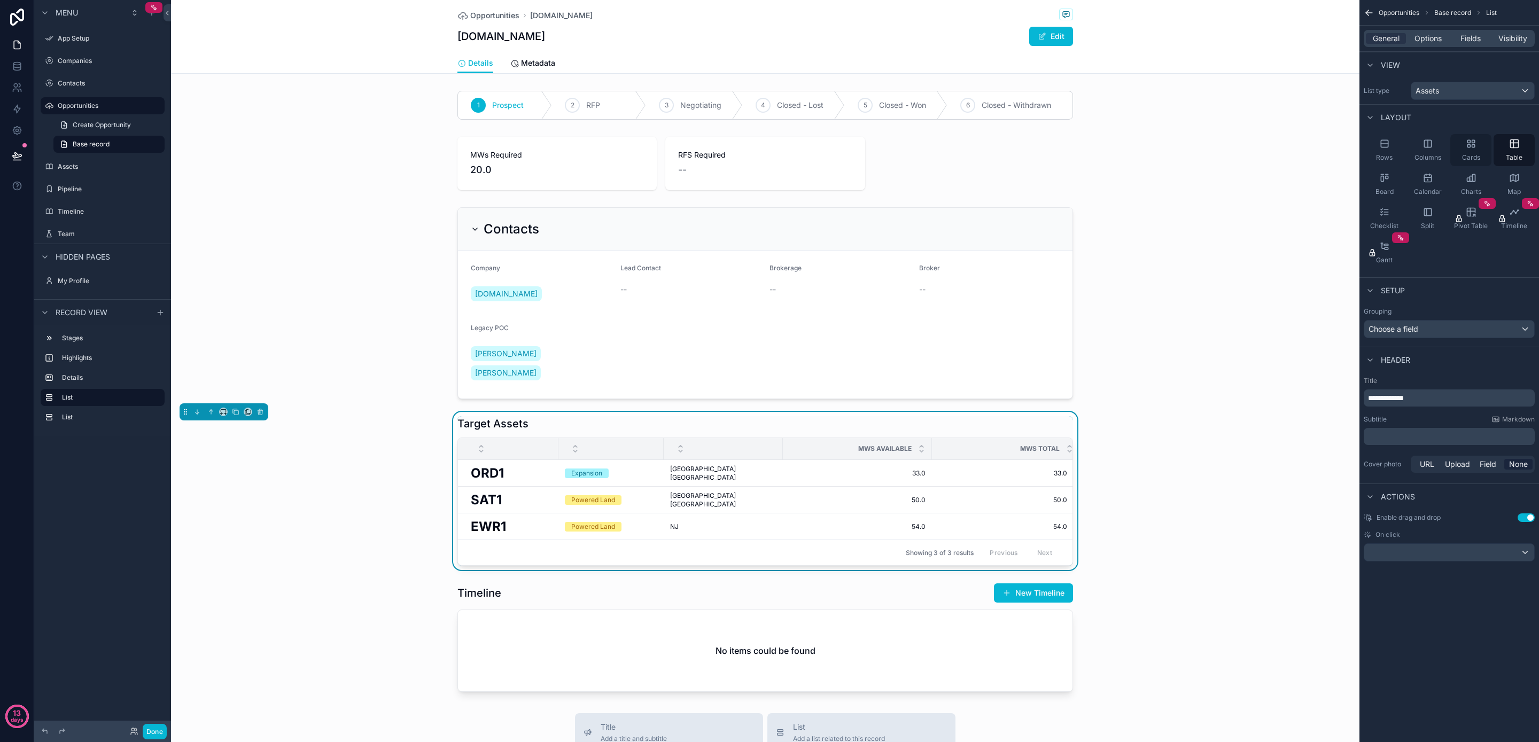
click at [1478, 149] on div "Cards" at bounding box center [1471, 150] width 41 height 32
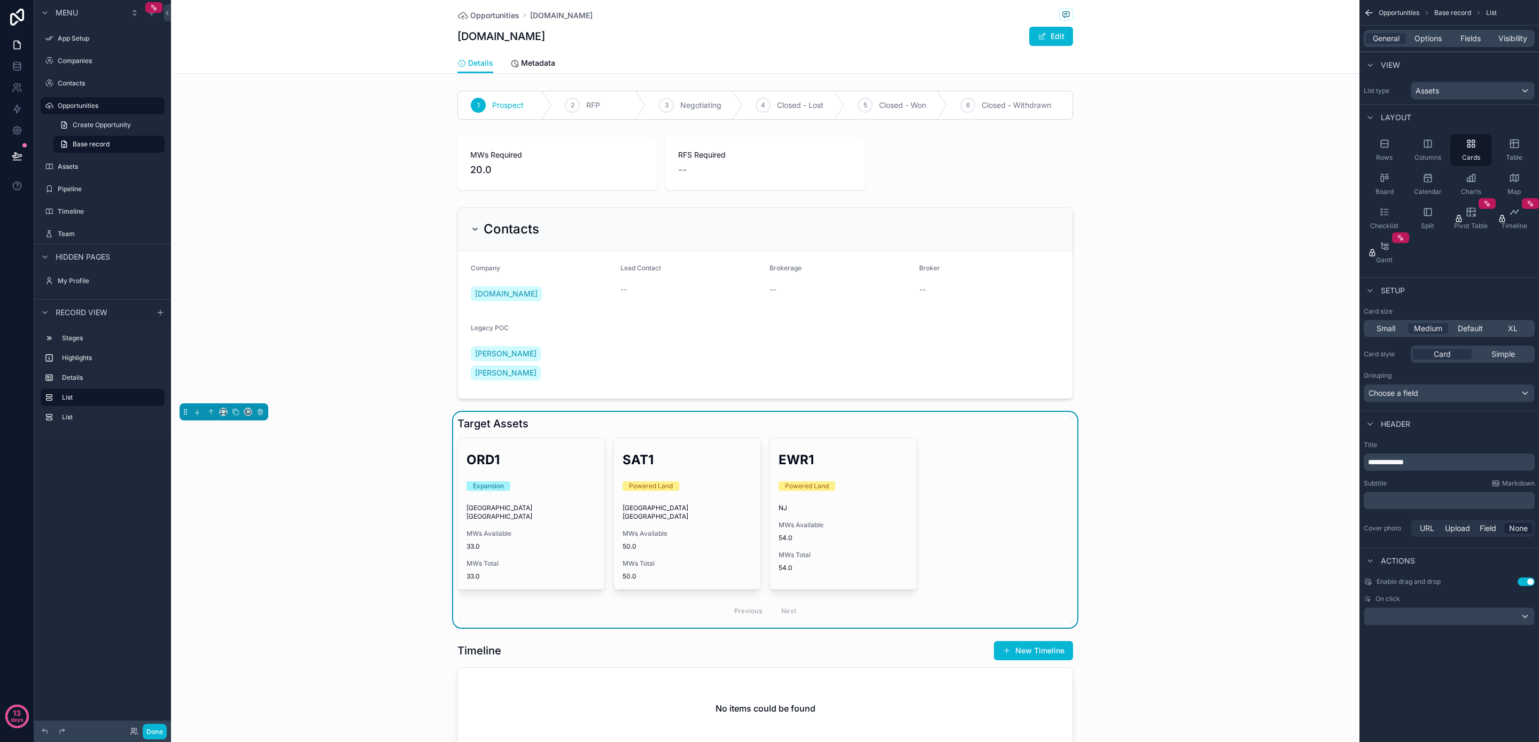
click at [1139, 491] on div "Target Assets ORD1 Expansion Chicago IL MWs Available 33.0 MWs Total 33.0 SAT1 …" at bounding box center [765, 520] width 1189 height 216
click at [1138, 497] on div "Target Assets ORD1 Expansion Chicago IL MWs Available 33.0 MWs Total 33.0 SAT1 …" at bounding box center [765, 520] width 1189 height 216
click at [808, 180] on div "scrollable content" at bounding box center [765, 164] width 1189 height 62
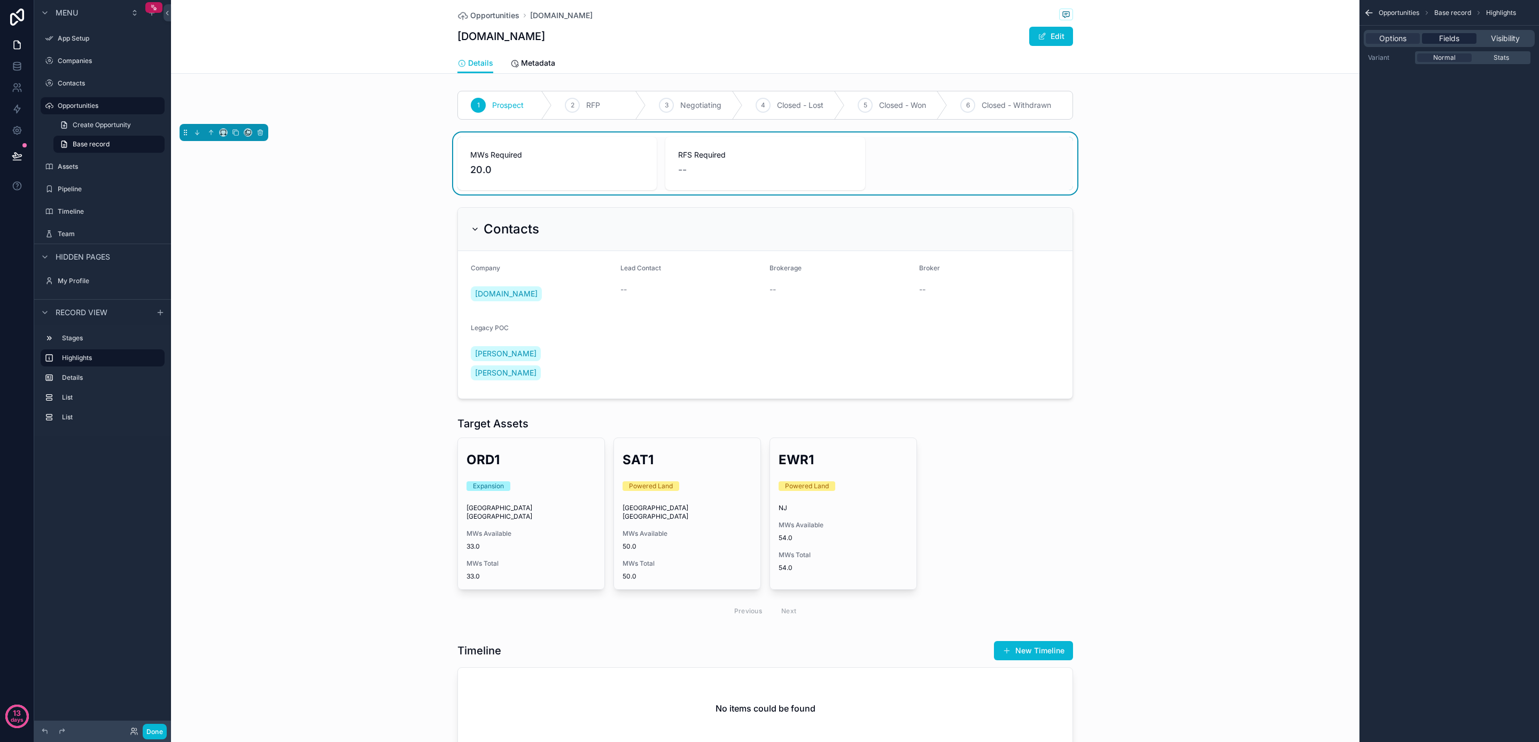
click at [1447, 36] on span "Fields" at bounding box center [1449, 38] width 20 height 11
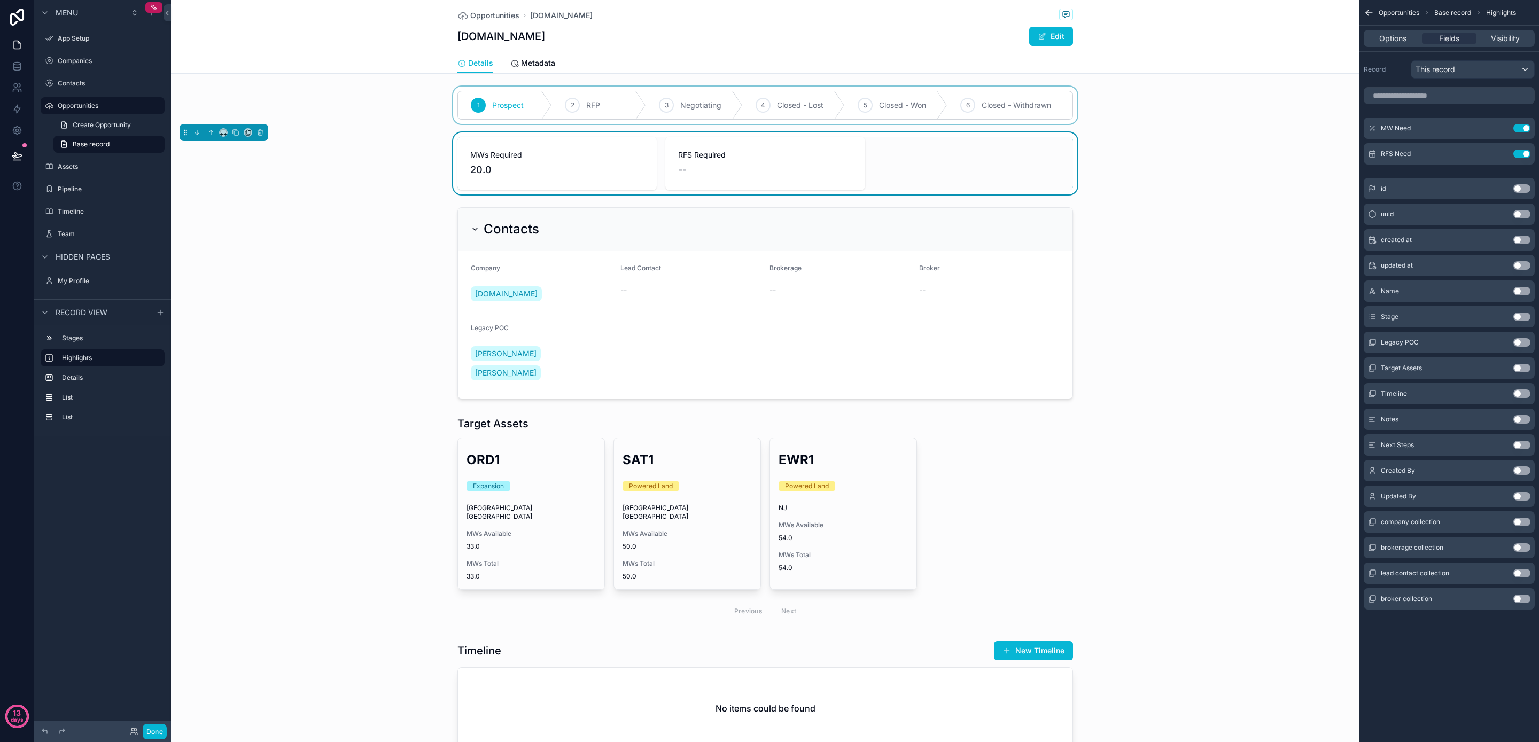
click at [972, 112] on div "scrollable content" at bounding box center [765, 105] width 1189 height 37
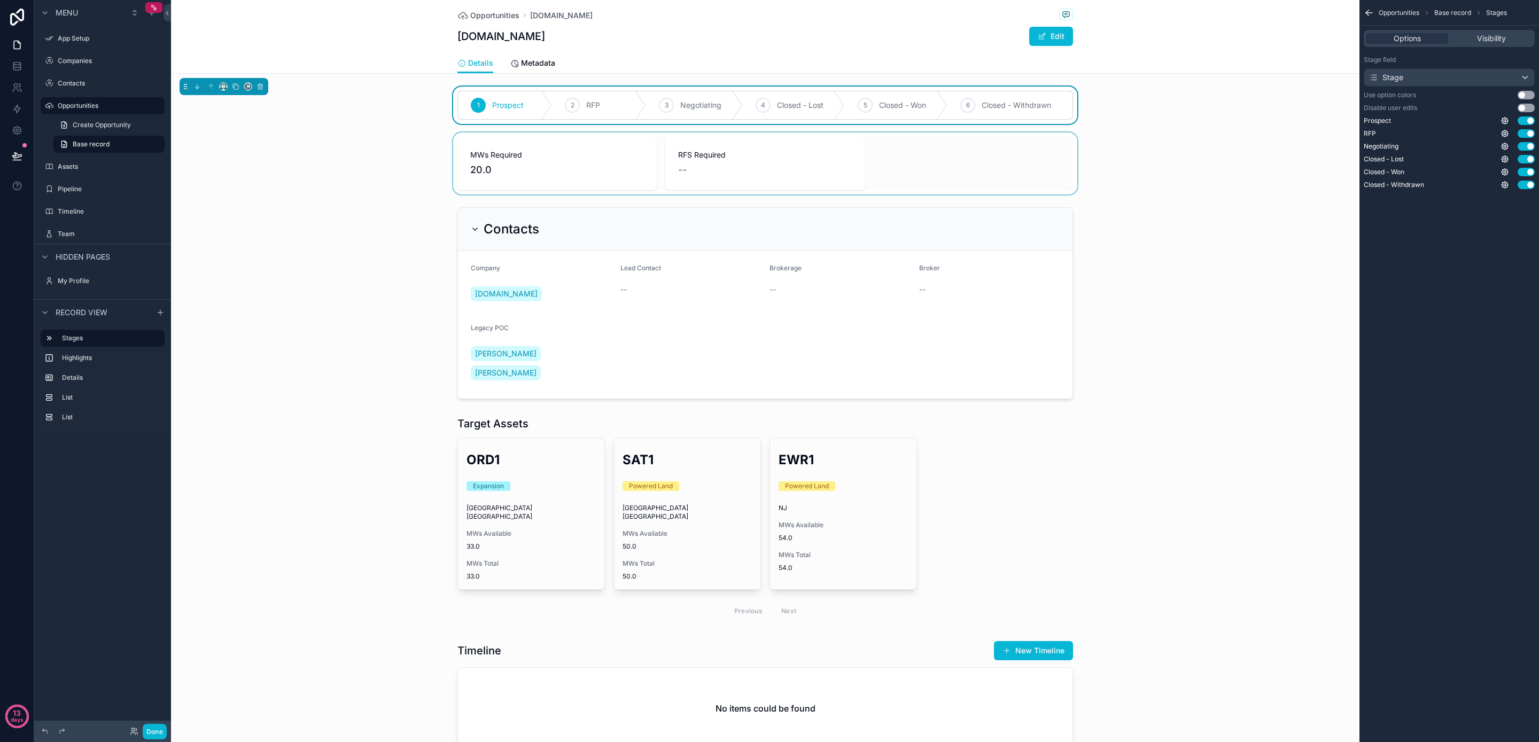
click at [1523, 95] on button "Use setting" at bounding box center [1526, 95] width 17 height 9
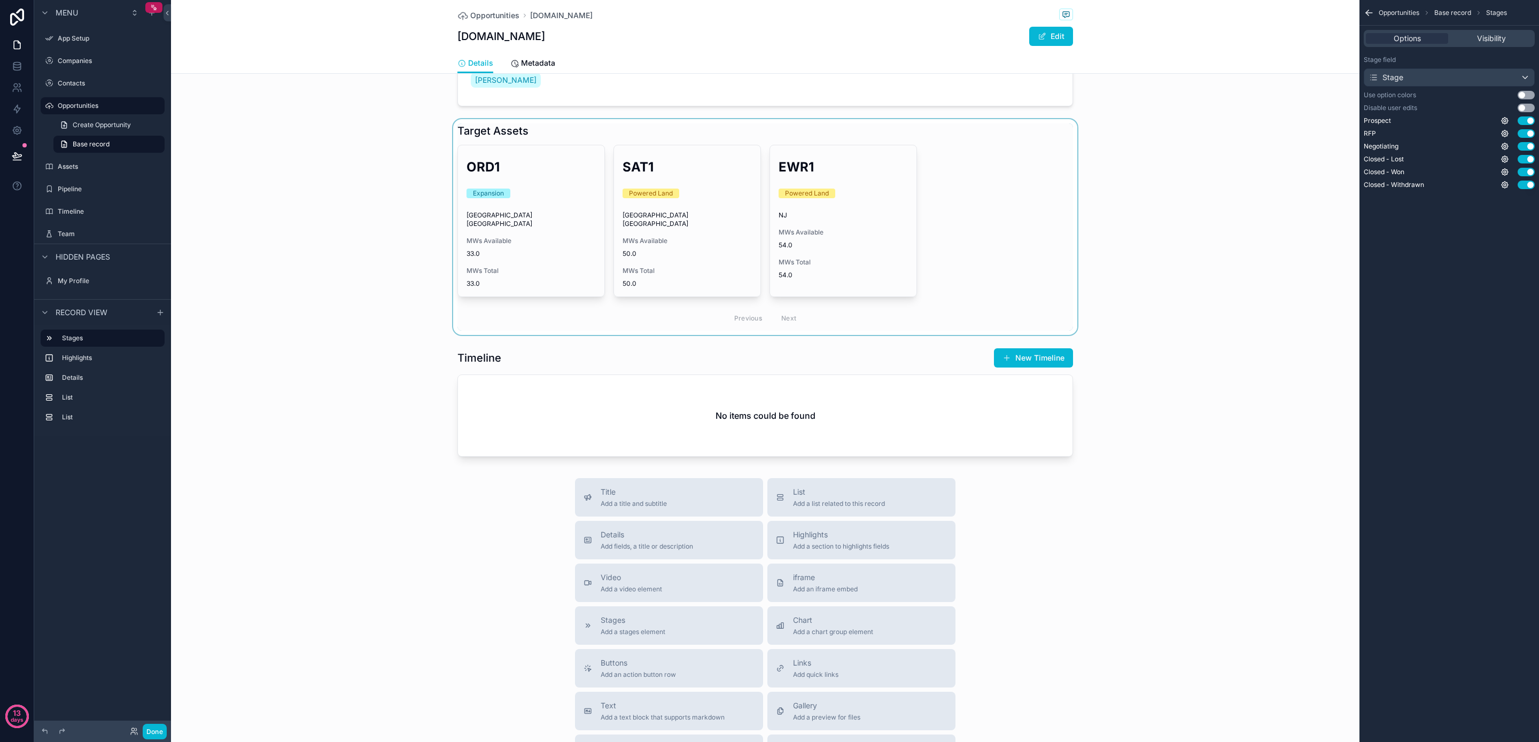
scroll to position [467, 0]
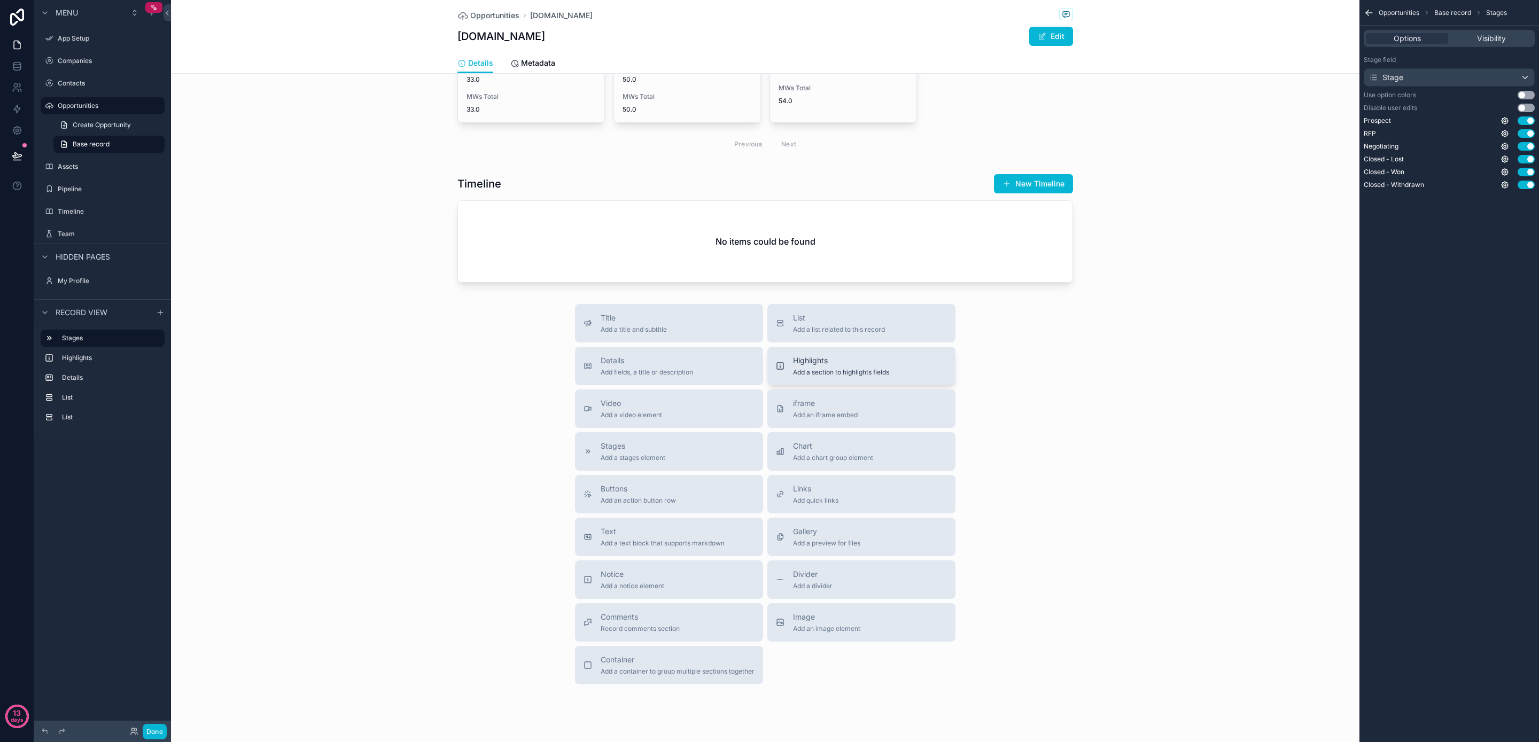
click at [813, 349] on button "Highlights Add a section to highlights fields" at bounding box center [862, 366] width 188 height 38
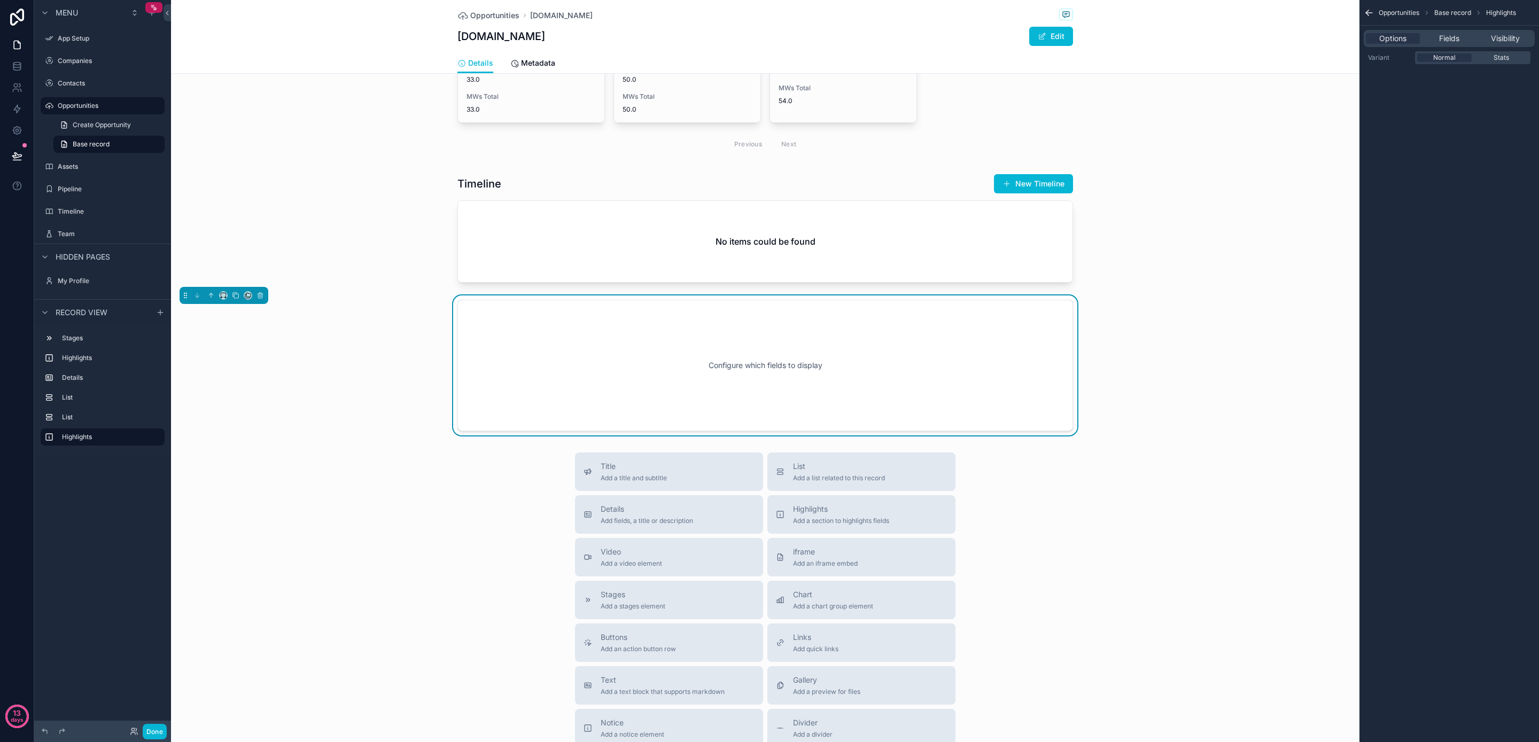
scroll to position [434, 0]
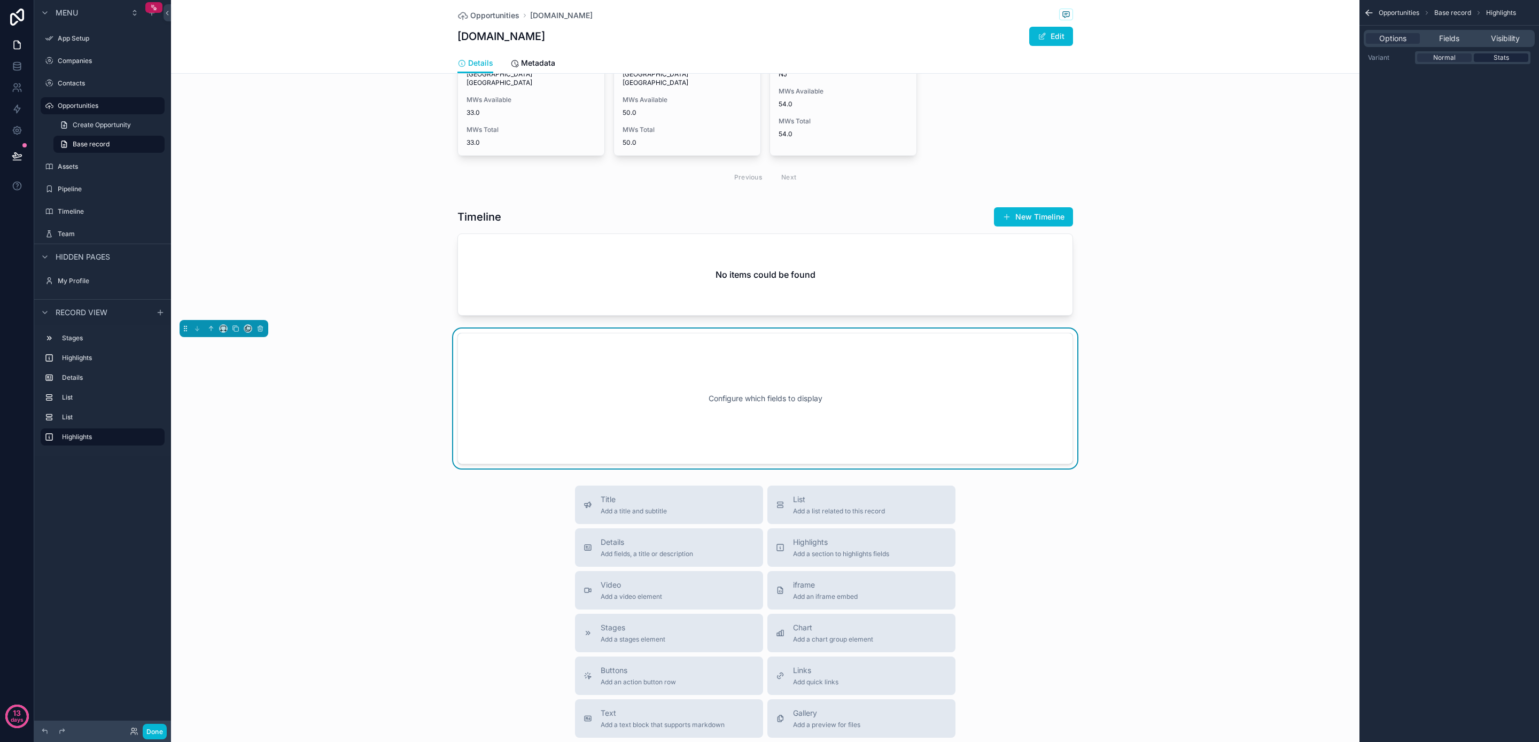
click at [1503, 61] on span "Stats" at bounding box center [1502, 57] width 16 height 9
click at [1464, 38] on div "Fields" at bounding box center [1449, 38] width 54 height 11
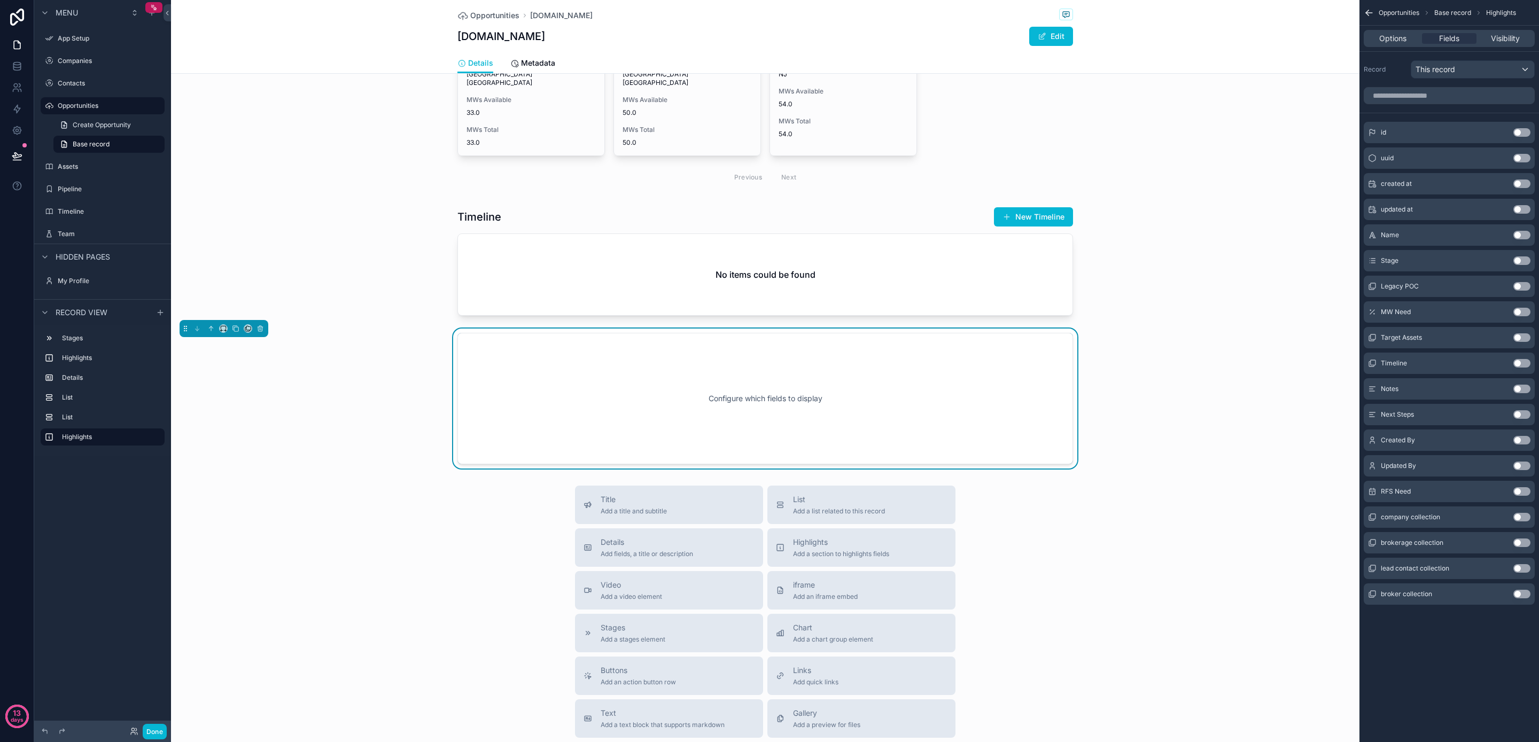
click at [1521, 307] on div "MW Need Use setting" at bounding box center [1449, 311] width 171 height 21
click at [1522, 312] on button "Use setting" at bounding box center [1522, 312] width 17 height 9
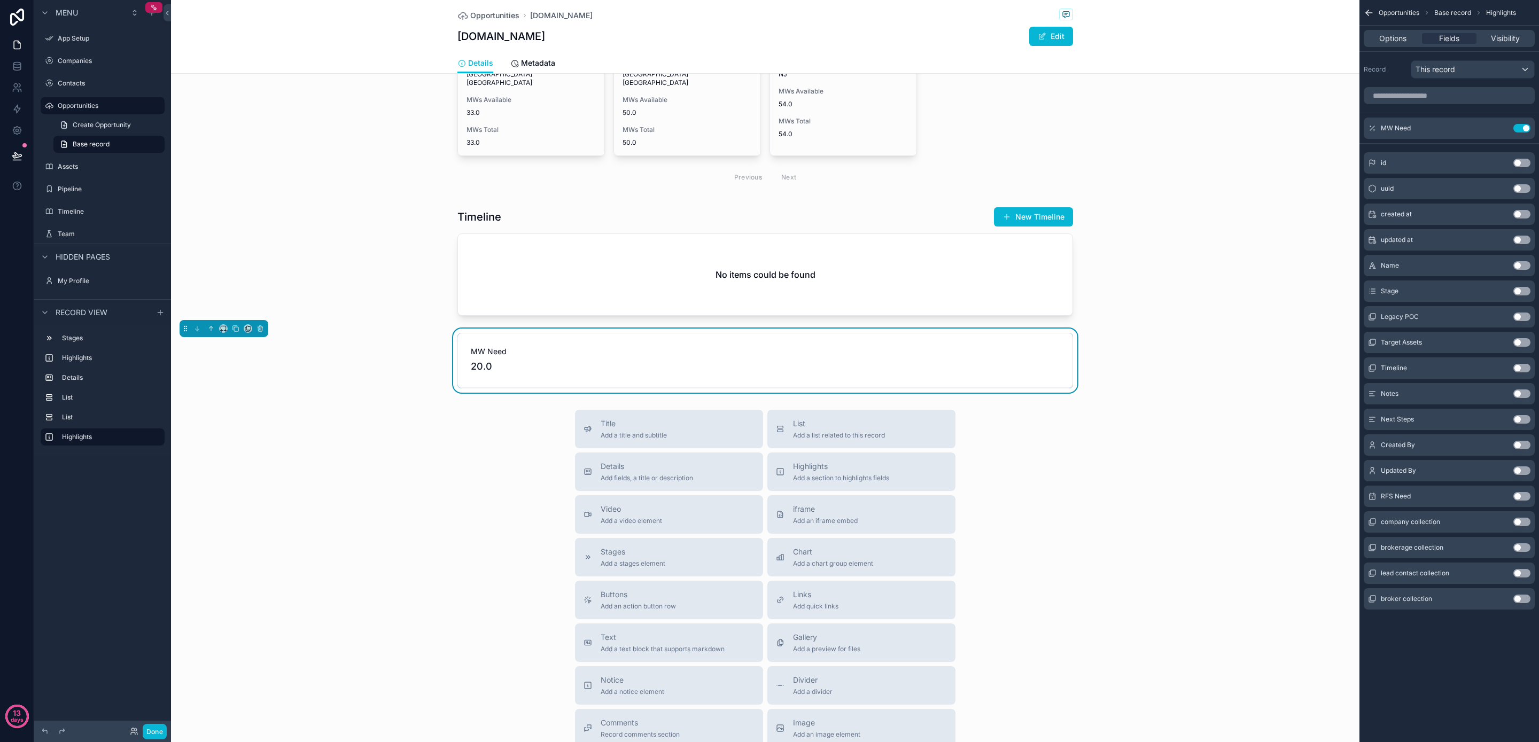
click at [1523, 495] on button "Use setting" at bounding box center [1522, 496] width 17 height 9
click at [1519, 344] on button "Use setting" at bounding box center [1522, 342] width 17 height 9
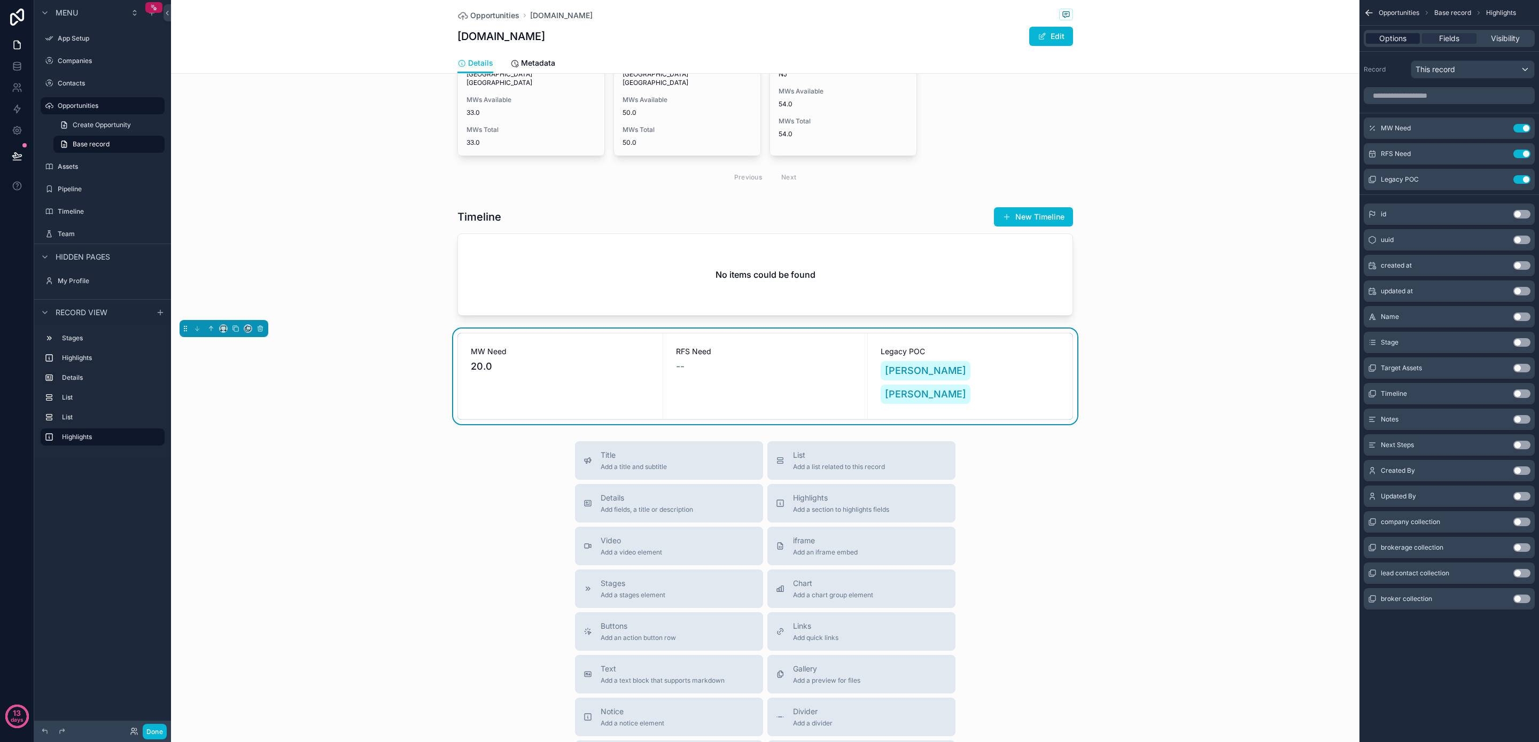
click at [1387, 40] on span "Options" at bounding box center [1393, 38] width 27 height 11
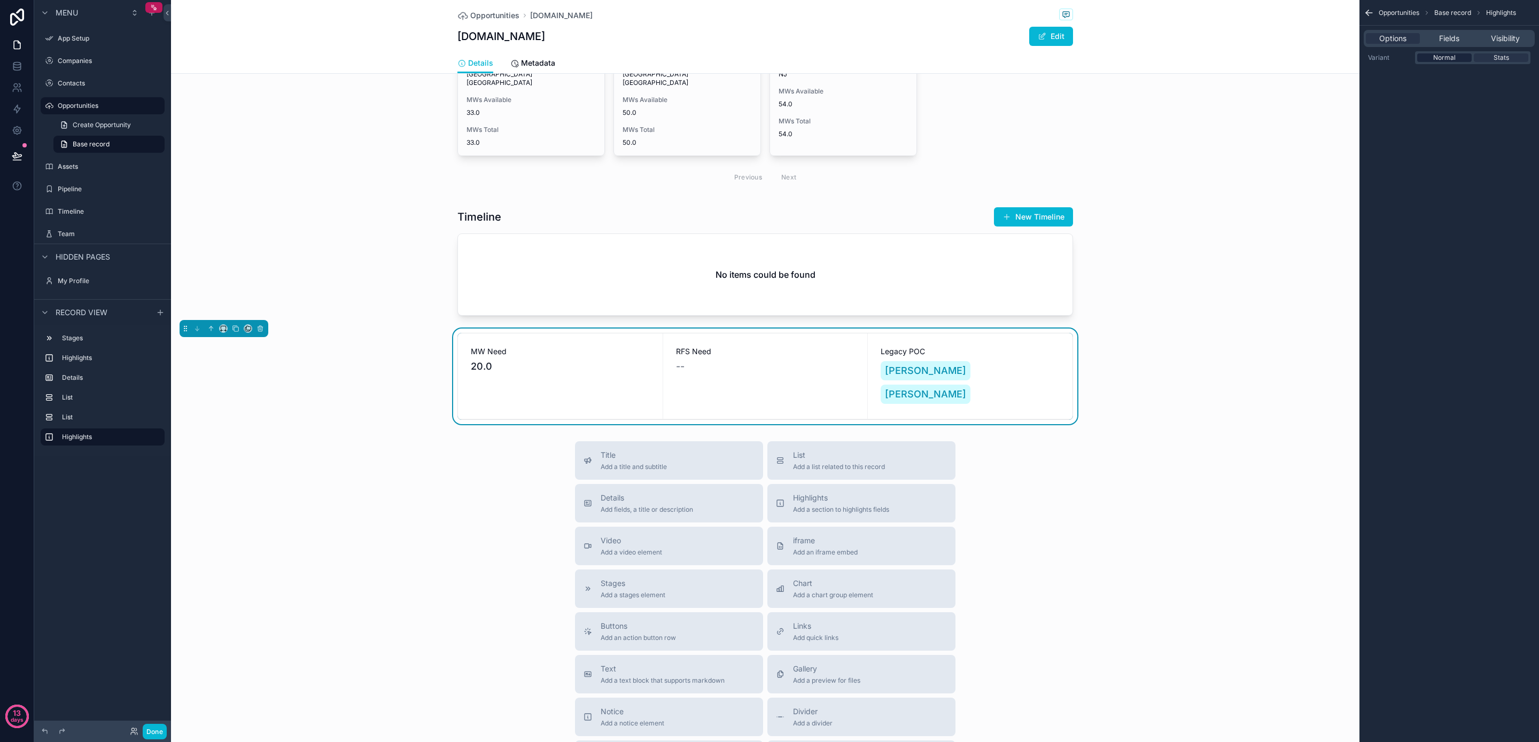
click at [1458, 59] on div "Normal" at bounding box center [1445, 57] width 55 height 9
click at [1501, 58] on span "Stats" at bounding box center [1502, 57] width 16 height 9
click at [261, 325] on icon "scrollable content" at bounding box center [260, 328] width 7 height 7
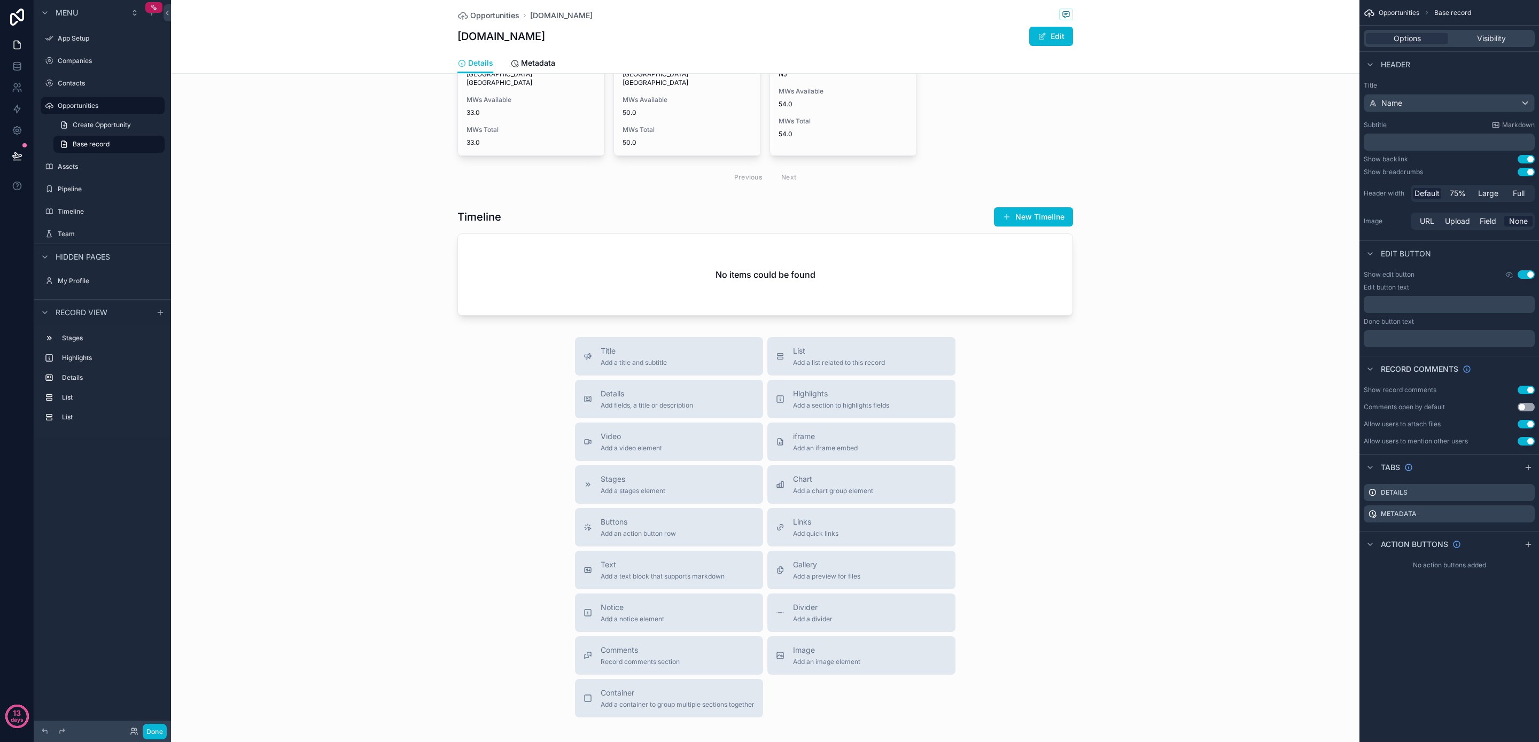
scroll to position [0, 0]
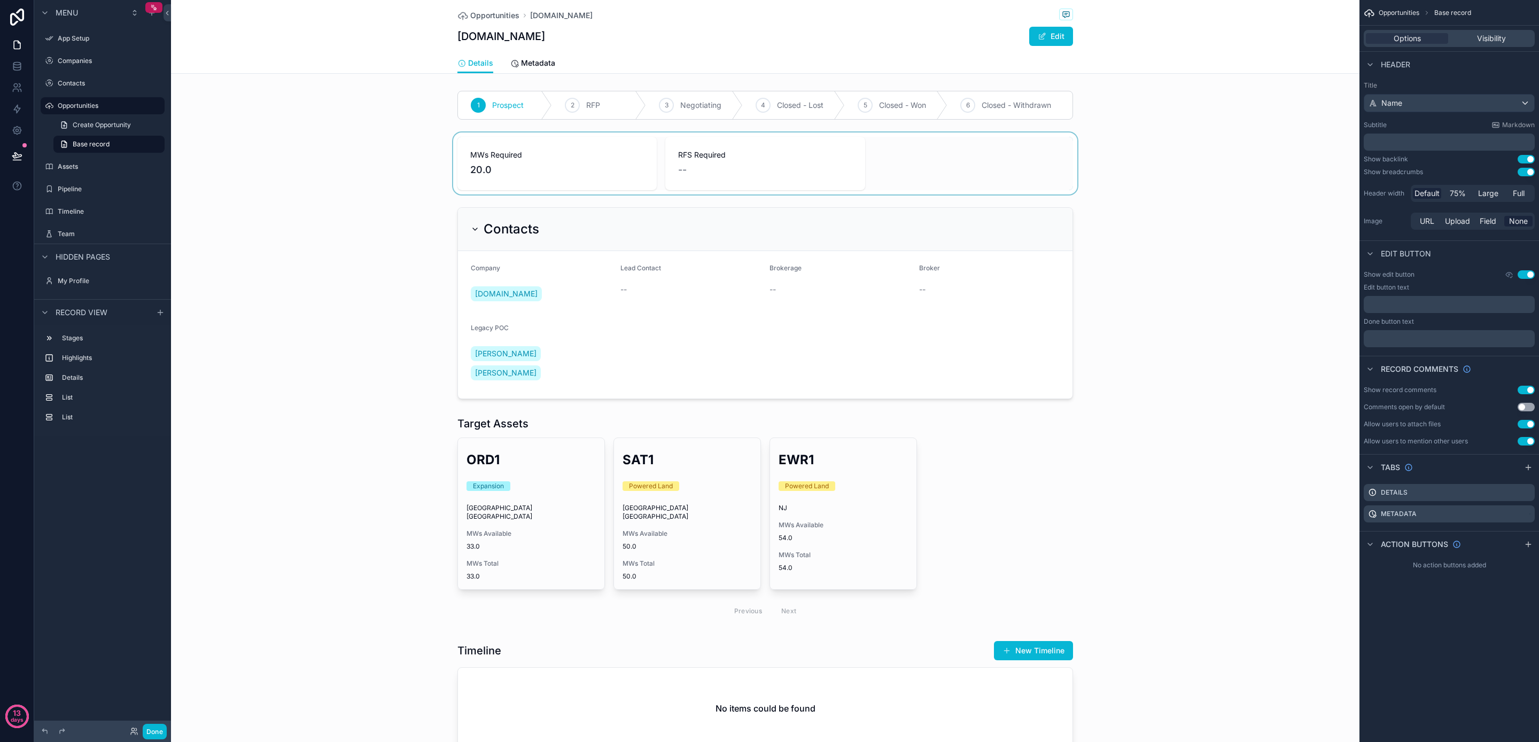
click at [824, 160] on div "scrollable content" at bounding box center [765, 164] width 1189 height 62
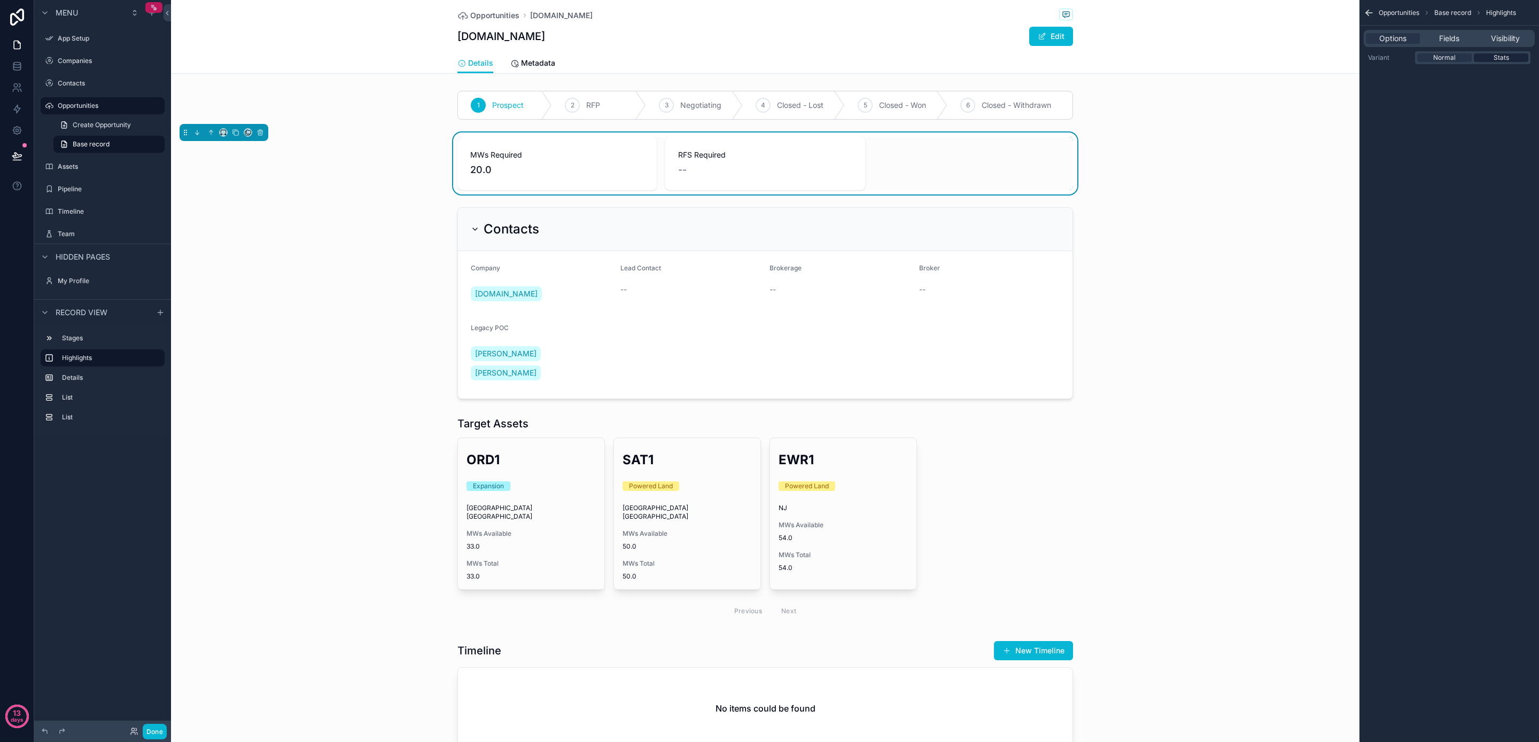
click at [1504, 57] on span "Stats" at bounding box center [1502, 57] width 16 height 9
click at [1438, 59] on span "Normal" at bounding box center [1445, 57] width 22 height 9
click at [1453, 38] on span "Fields" at bounding box center [1449, 38] width 20 height 11
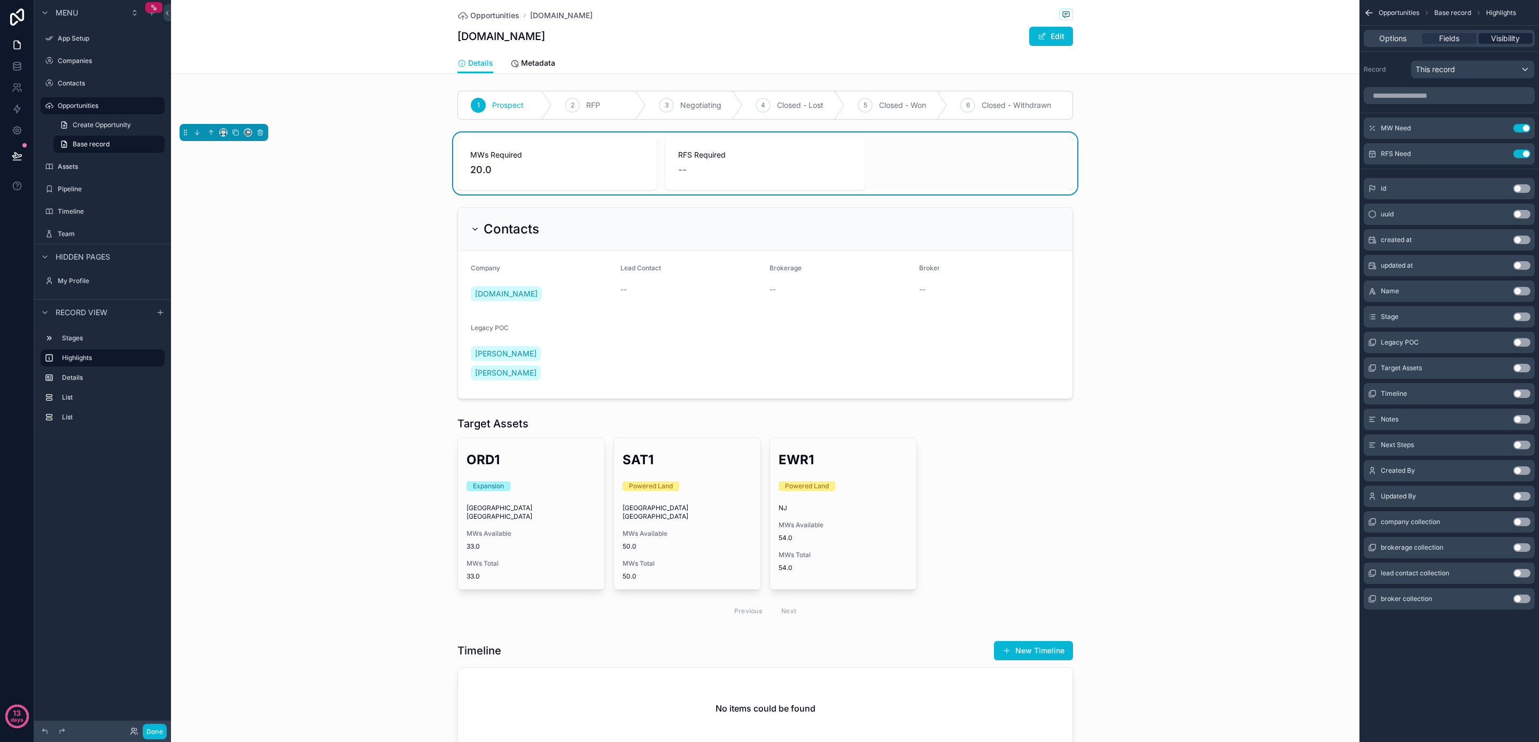
click at [1502, 38] on span "Visibility" at bounding box center [1505, 38] width 29 height 11
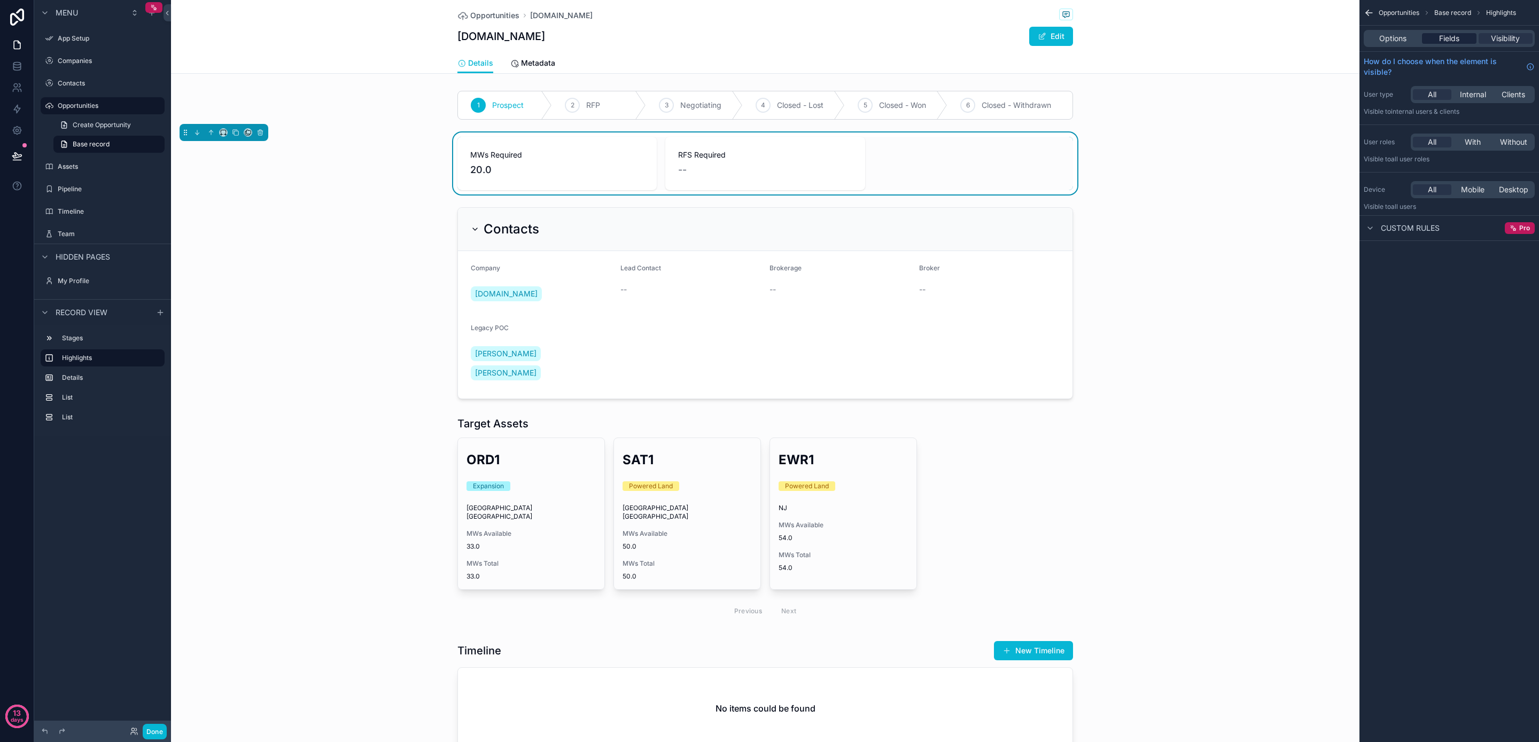
click at [1447, 42] on span "Fields" at bounding box center [1449, 38] width 20 height 11
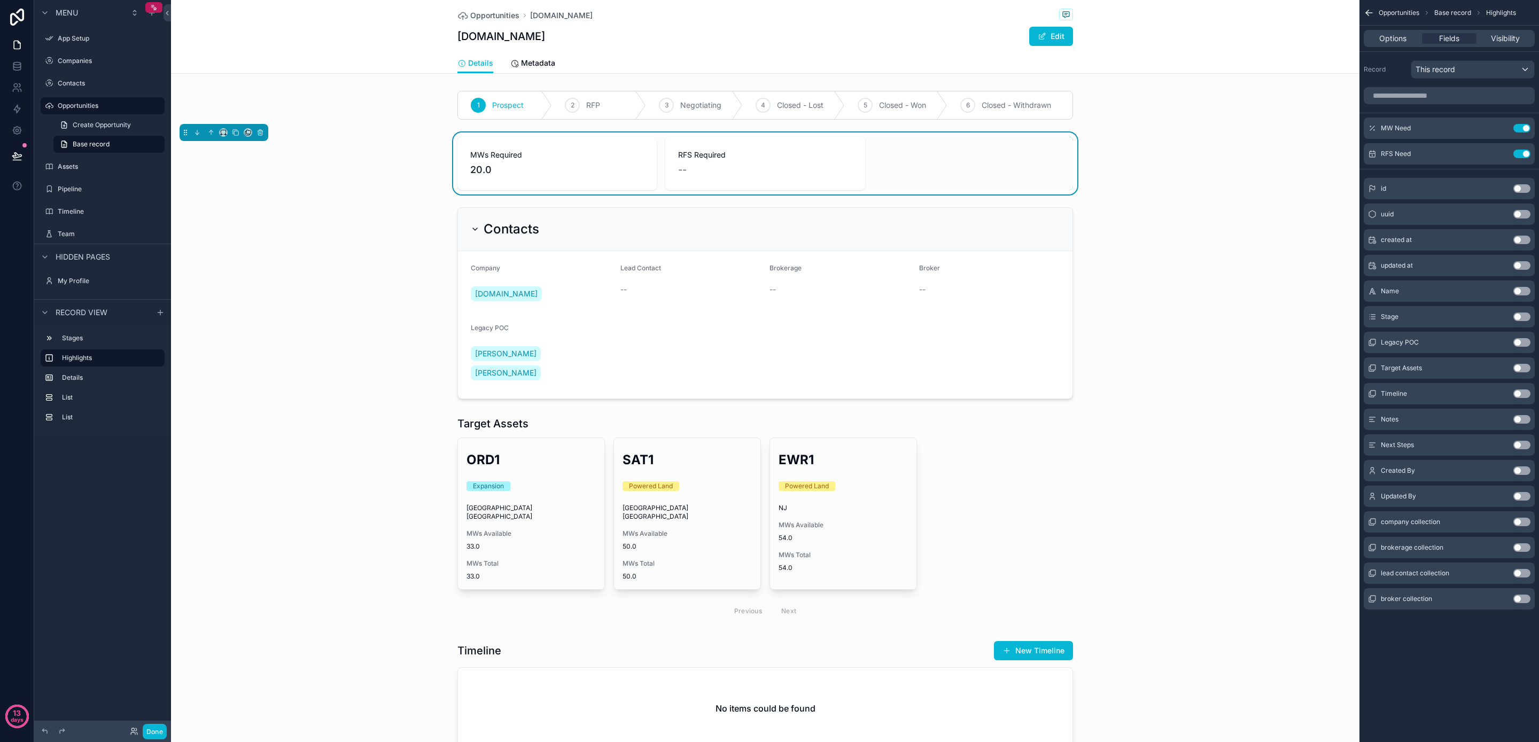
drag, startPoint x: 770, startPoint y: 171, endPoint x: 901, endPoint y: 180, distance: 131.3
click at [901, 180] on div "MWs Required 20.0 RFS Required --" at bounding box center [766, 163] width 616 height 53
click at [1498, 154] on icon "scrollable content" at bounding box center [1500, 154] width 5 height 5
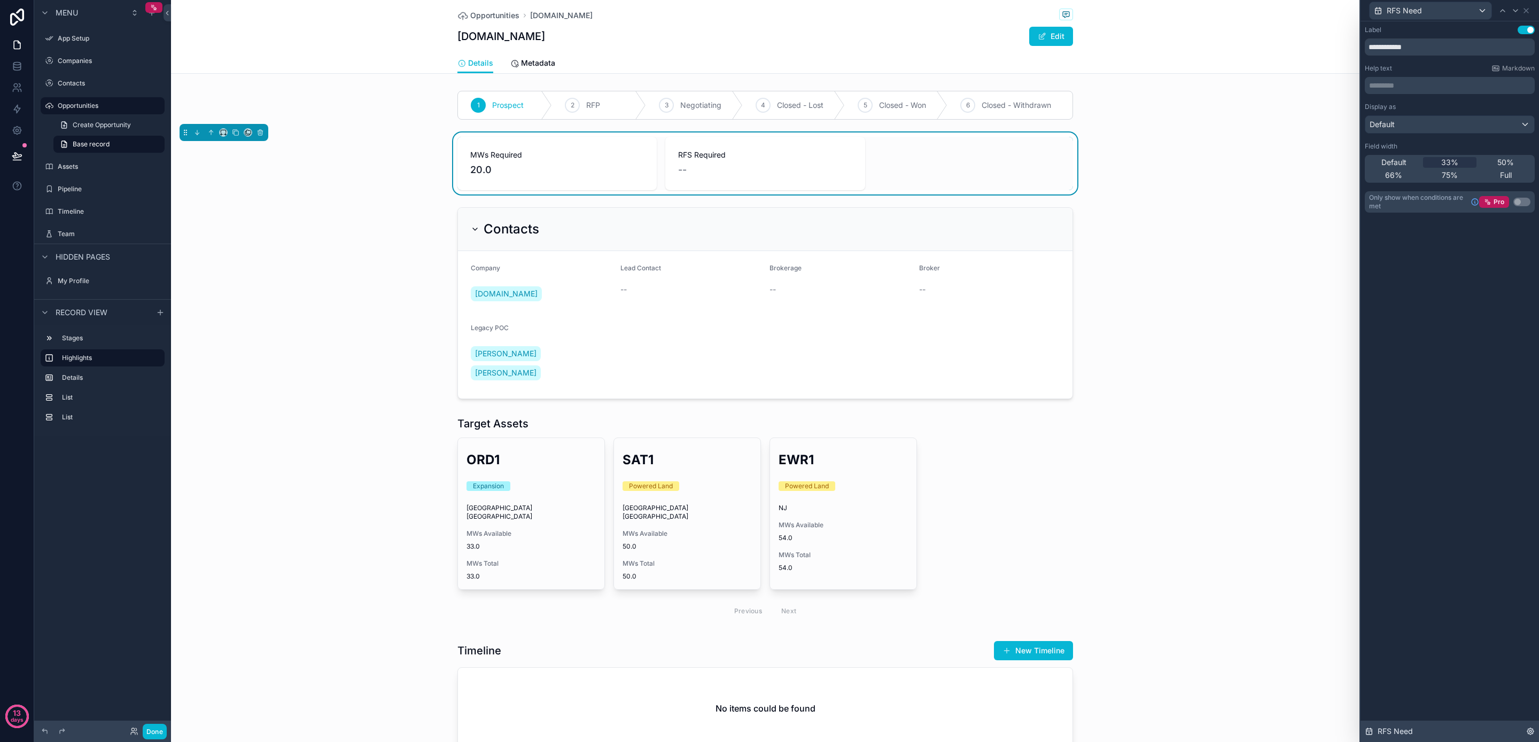
click at [1535, 732] on div "RFS Need" at bounding box center [1450, 731] width 179 height 21
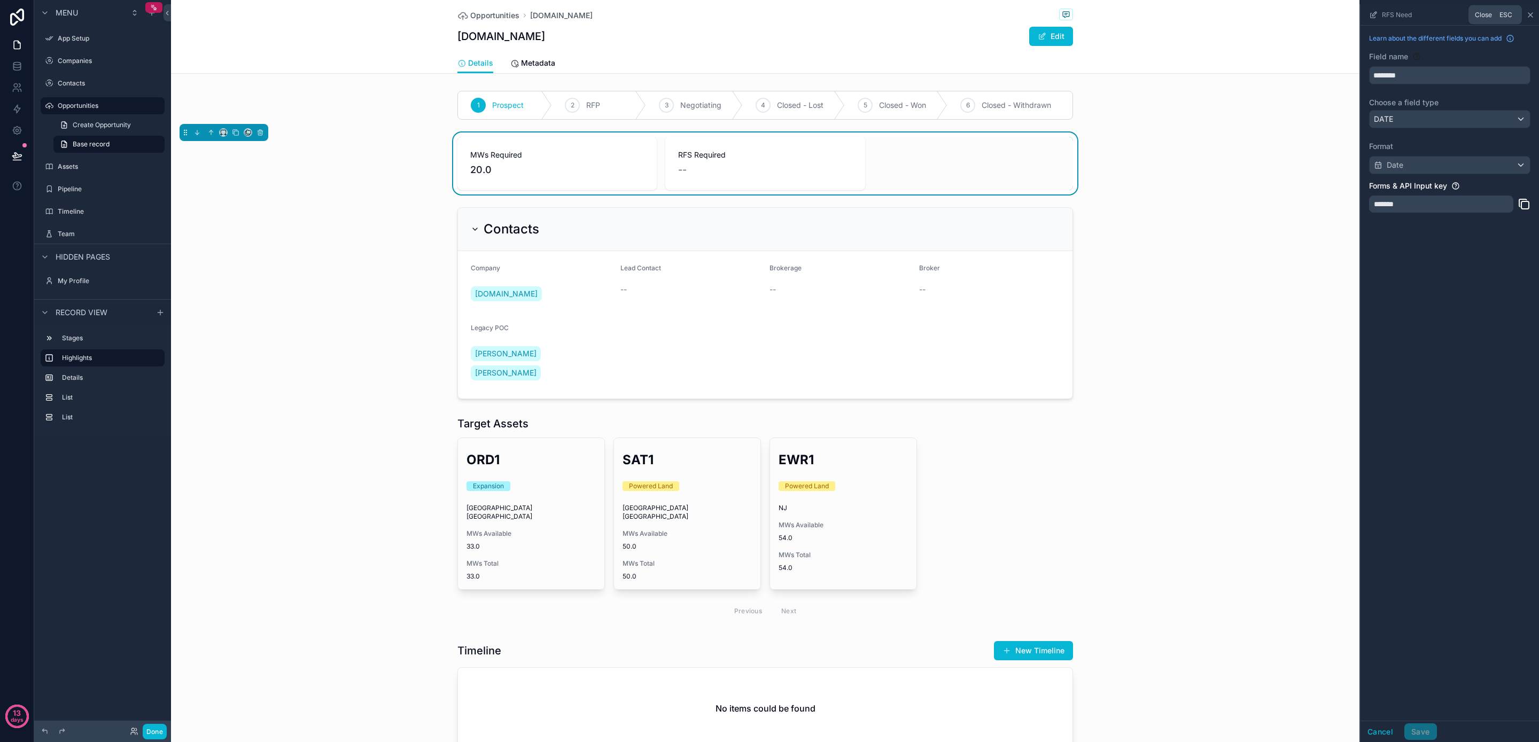
click at [1530, 13] on icon "scrollable content" at bounding box center [1531, 15] width 9 height 9
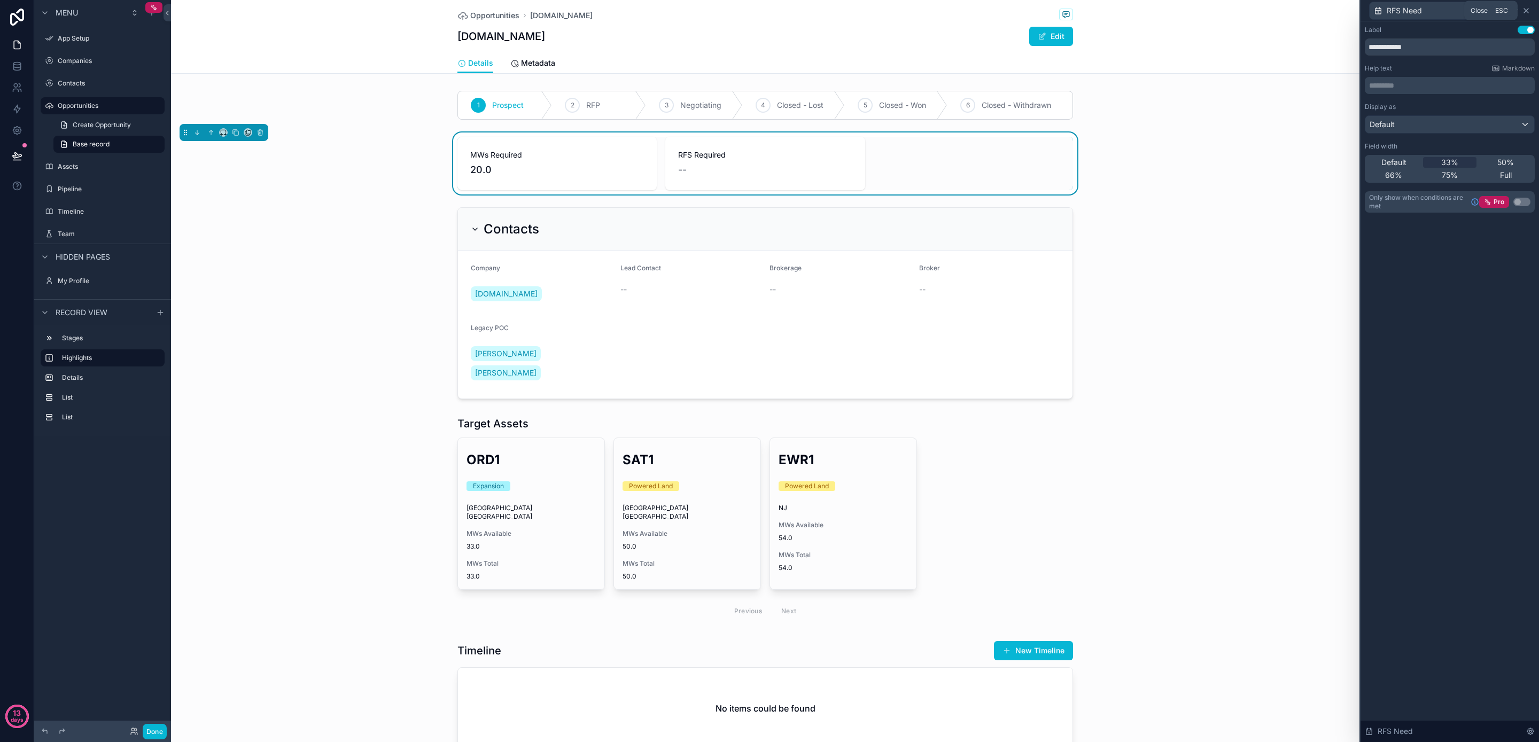
click at [1527, 12] on icon at bounding box center [1526, 10] width 9 height 9
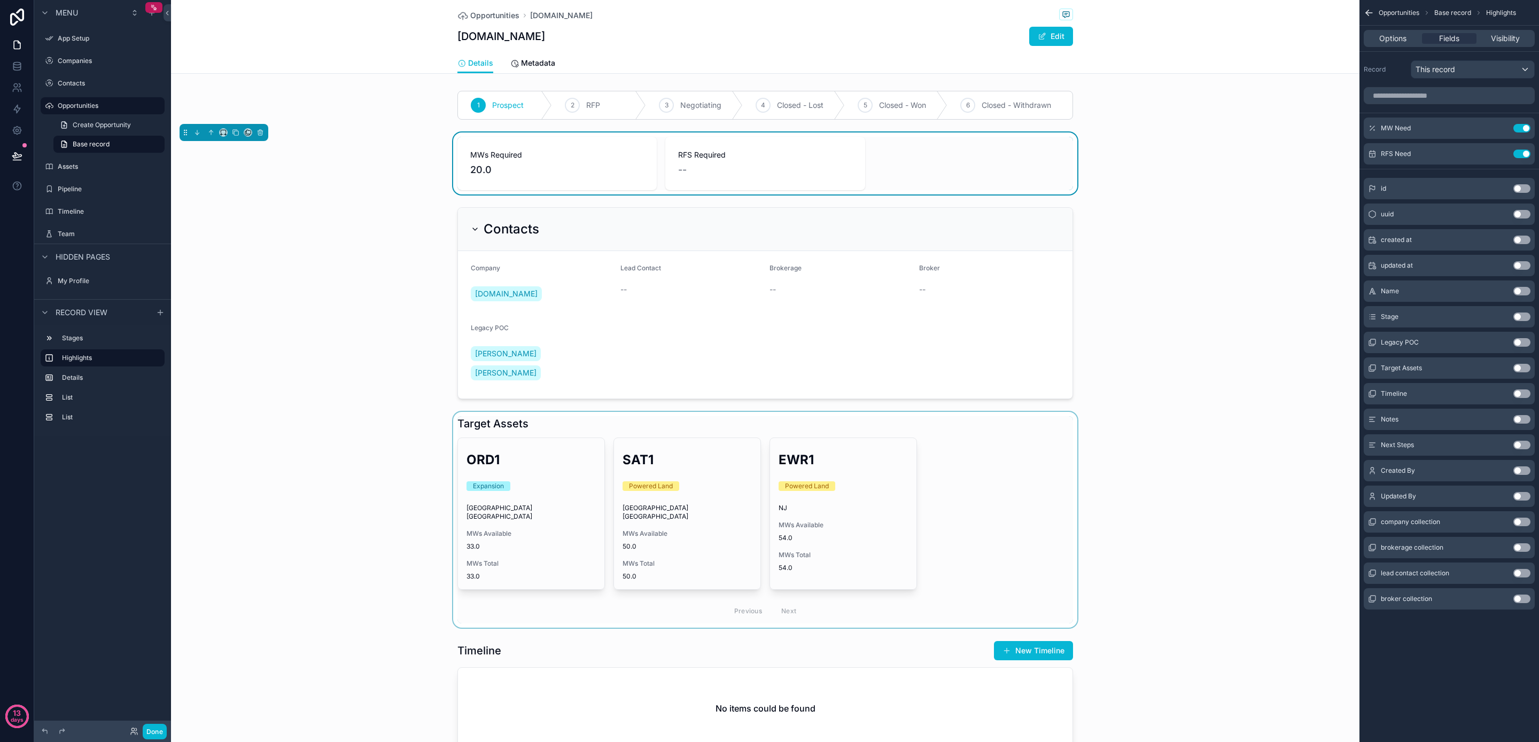
click at [368, 412] on div "scrollable content" at bounding box center [765, 520] width 1189 height 216
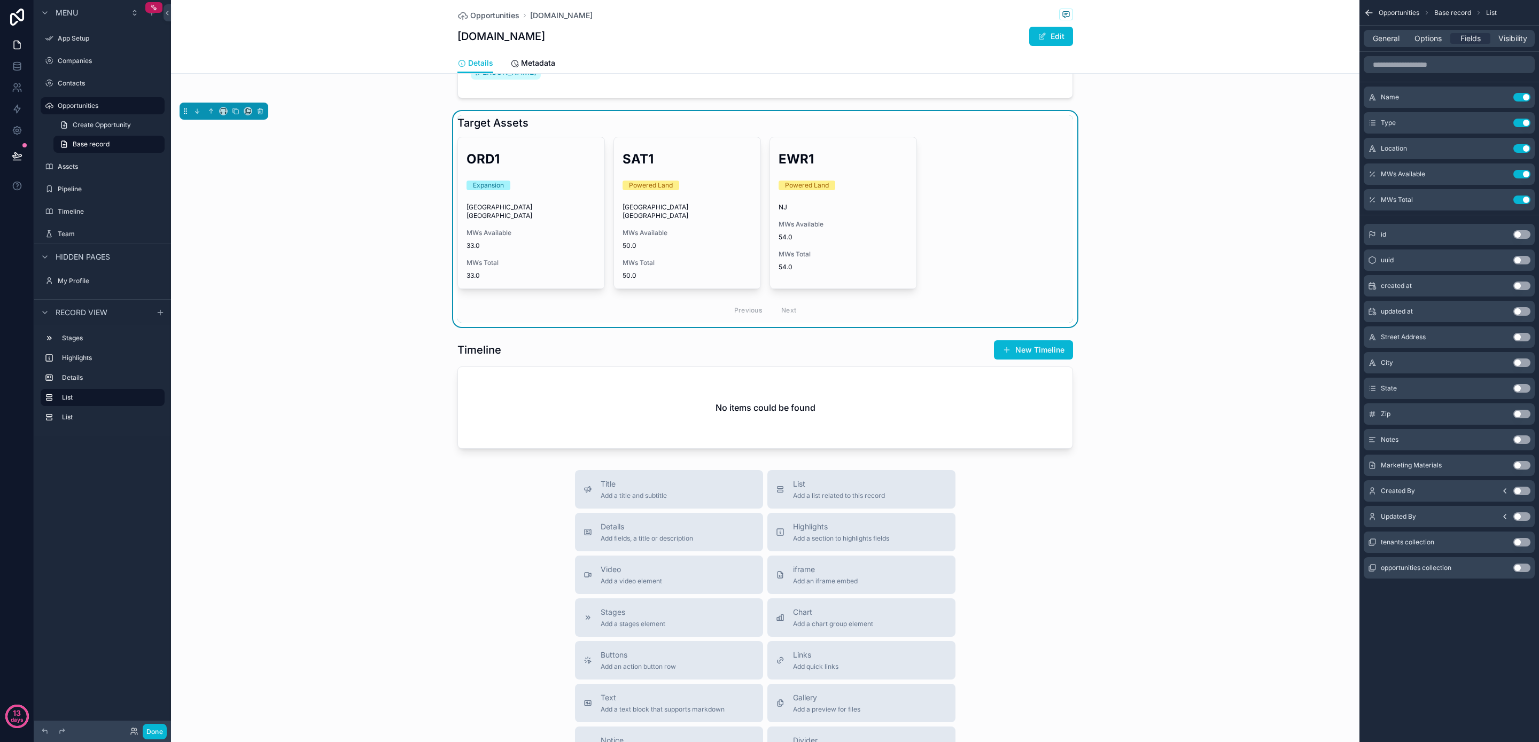
scroll to position [302, 0]
click at [663, 533] on span "Add fields, a title or description" at bounding box center [647, 537] width 92 height 9
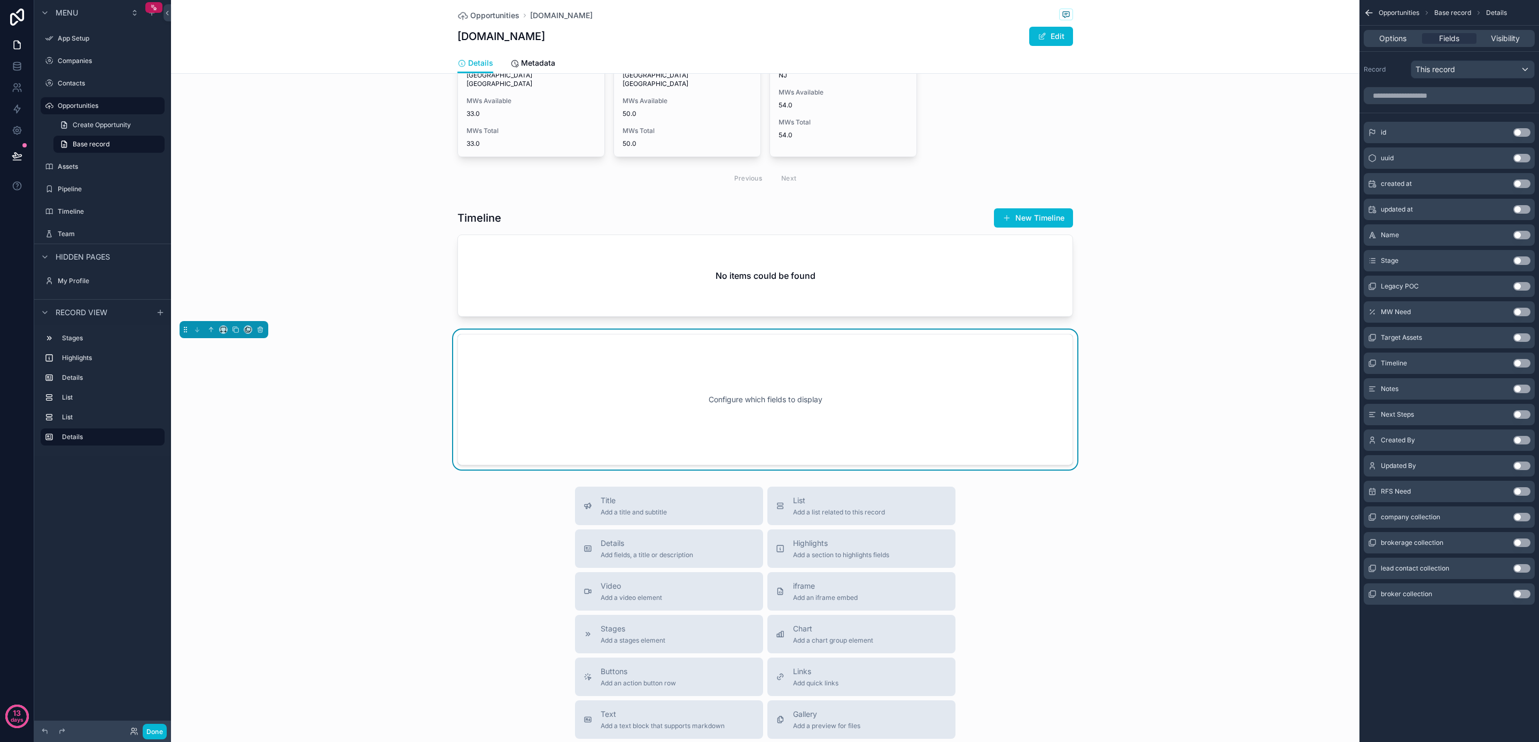
scroll to position [434, 0]
click at [1521, 415] on button "Use setting" at bounding box center [1522, 415] width 17 height 9
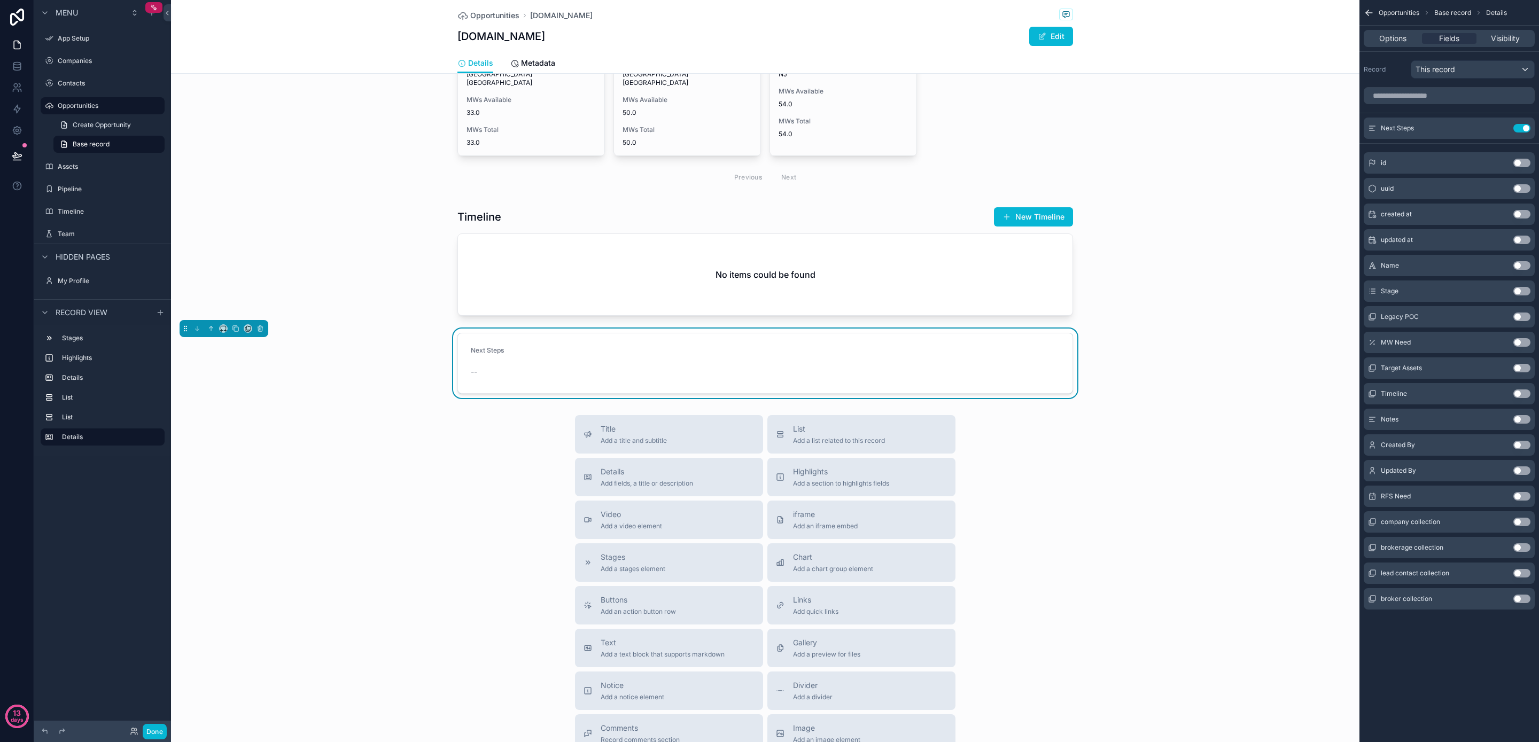
click at [1520, 420] on button "Use setting" at bounding box center [1522, 419] width 17 height 9
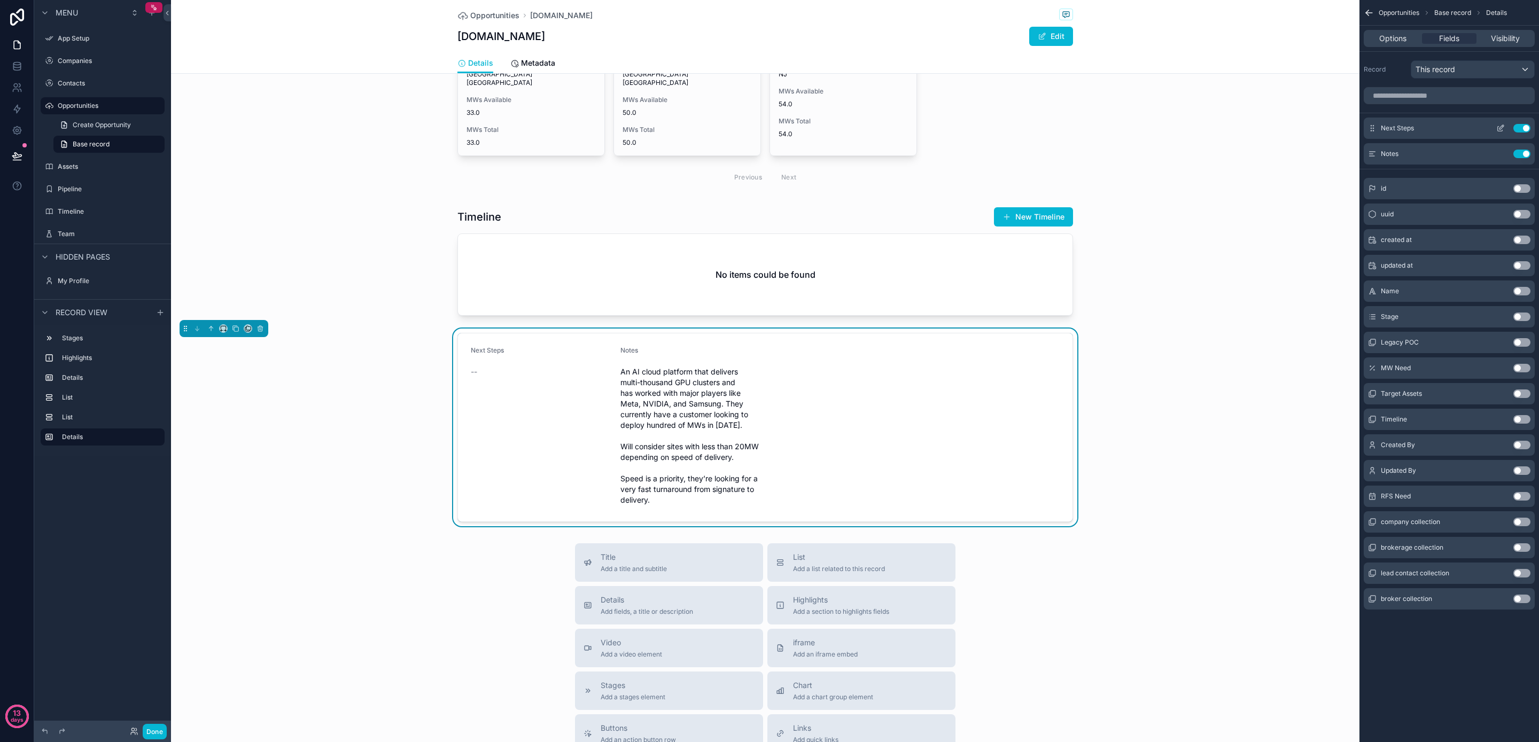
click at [1499, 128] on icon "scrollable content" at bounding box center [1501, 128] width 9 height 9
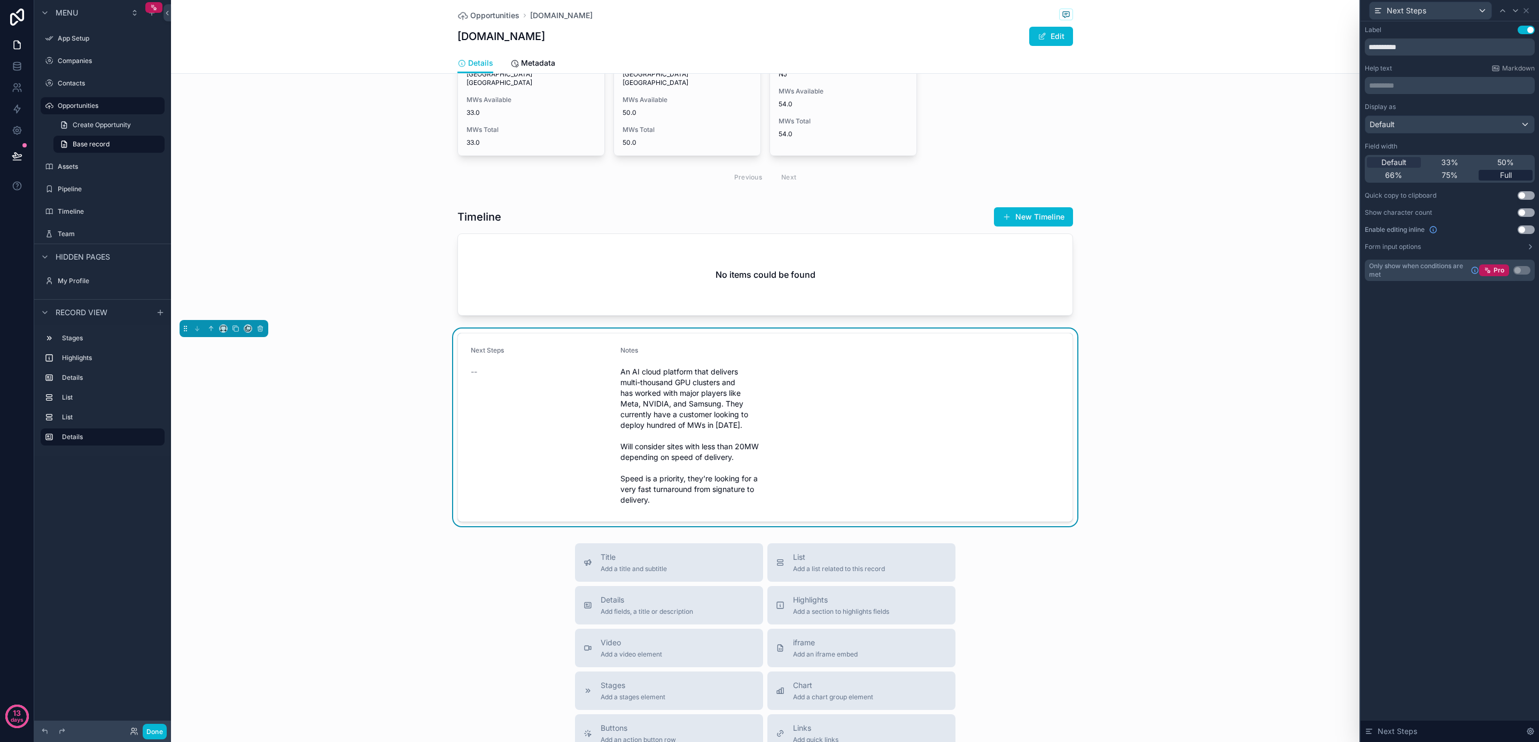
click at [1501, 173] on span "Full" at bounding box center [1506, 175] width 12 height 11
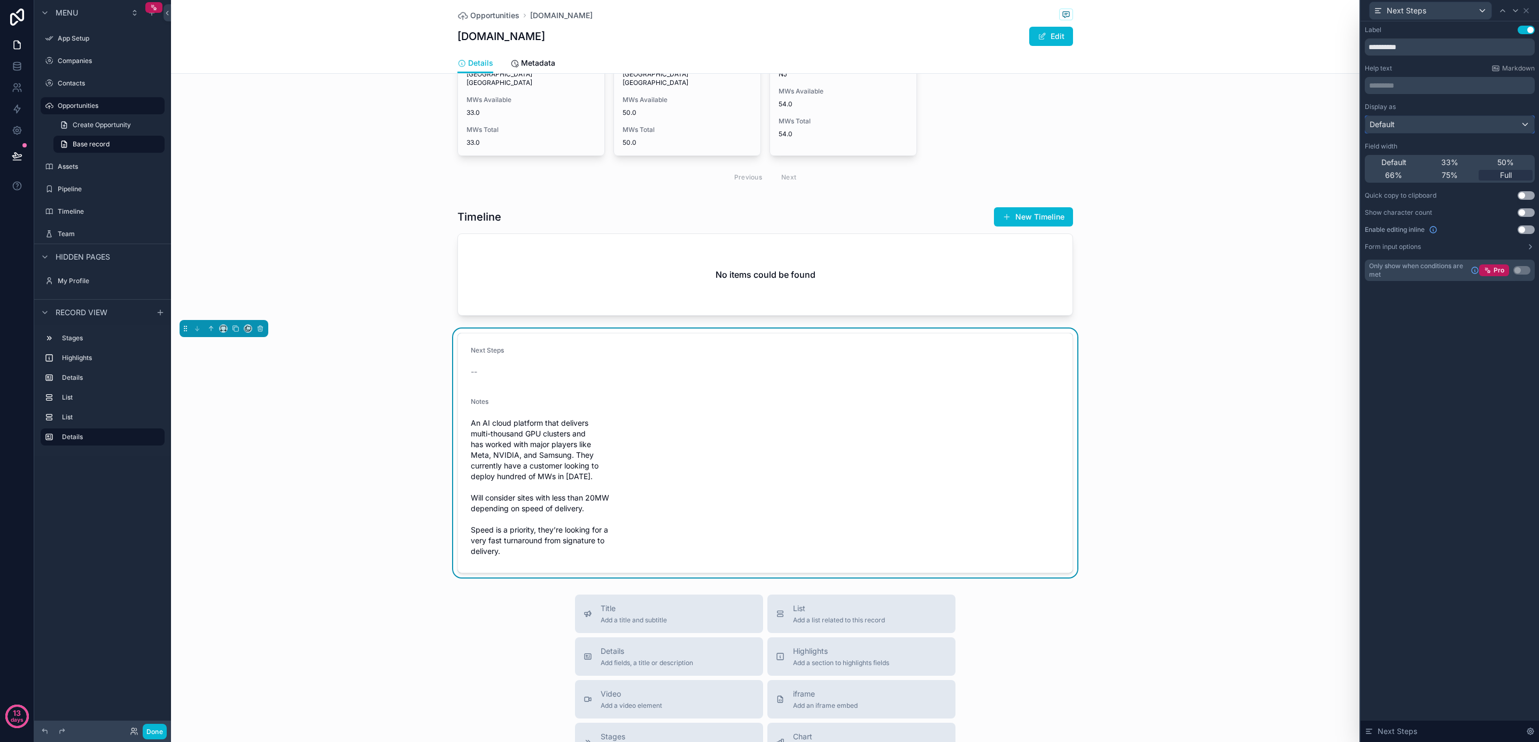
click at [1411, 126] on div "Default" at bounding box center [1450, 124] width 169 height 17
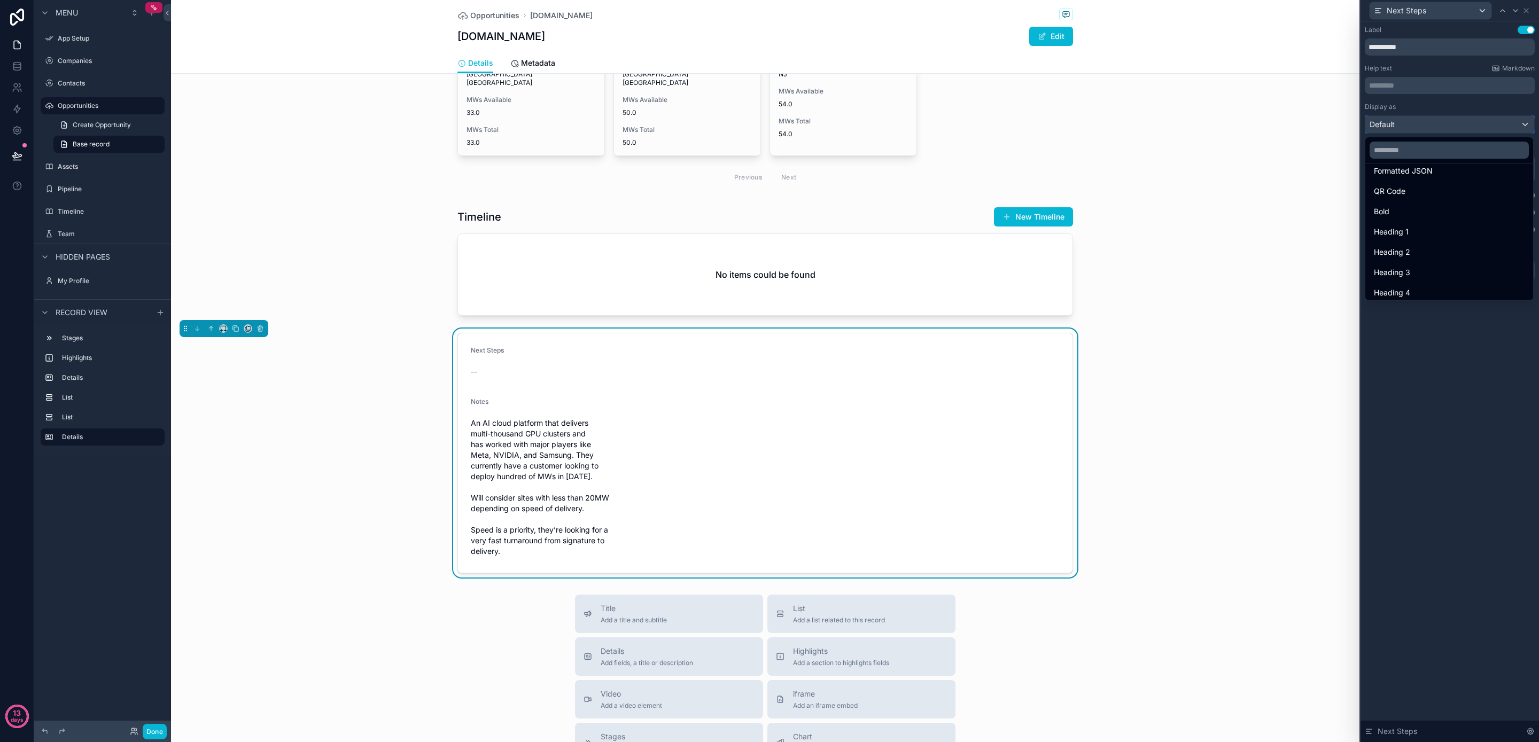
scroll to position [117, 0]
click at [1402, 32] on div at bounding box center [1450, 371] width 179 height 742
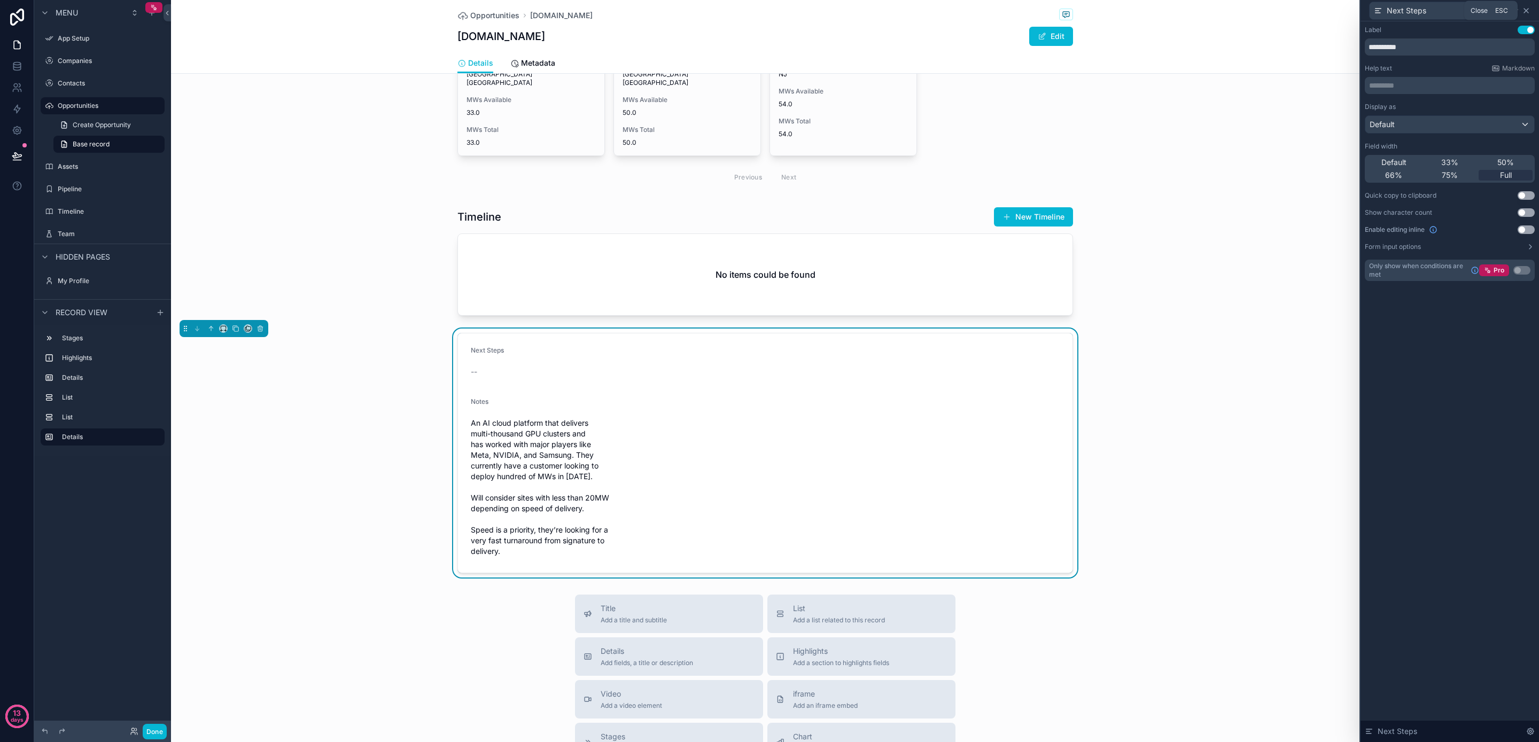
click at [1526, 9] on icon at bounding box center [1526, 10] width 9 height 9
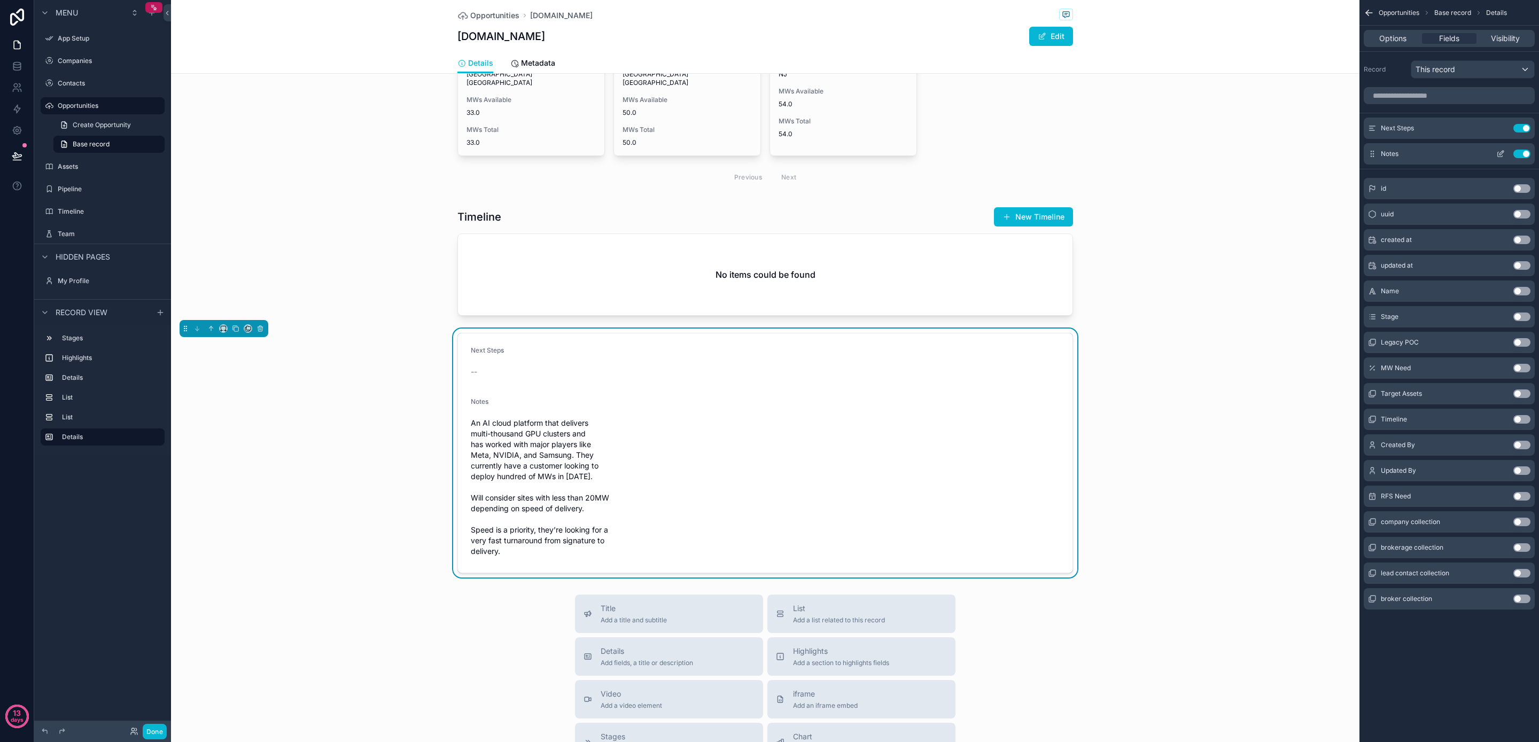
click at [1499, 153] on icon "scrollable content" at bounding box center [1501, 154] width 9 height 9
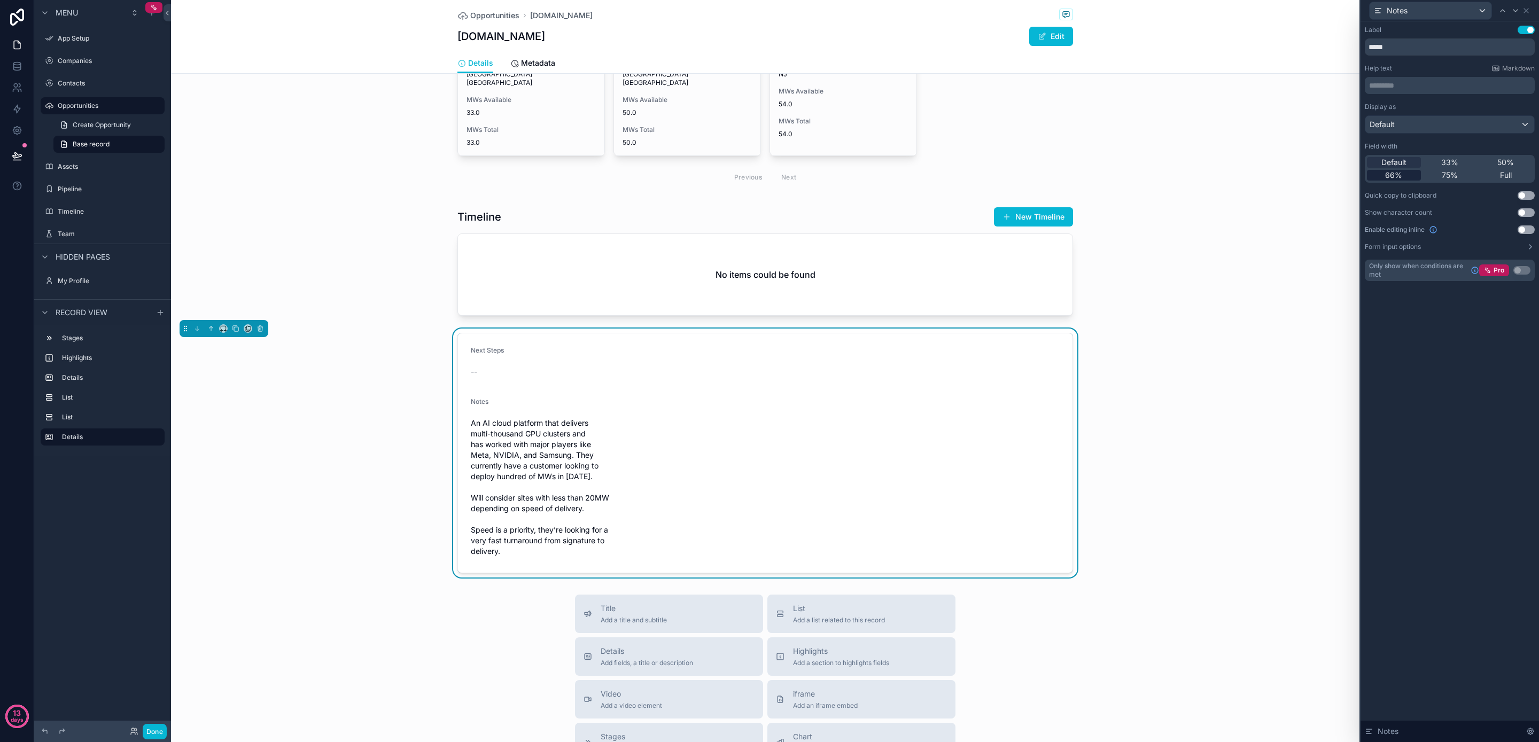
click at [1397, 179] on span "66%" at bounding box center [1393, 175] width 17 height 11
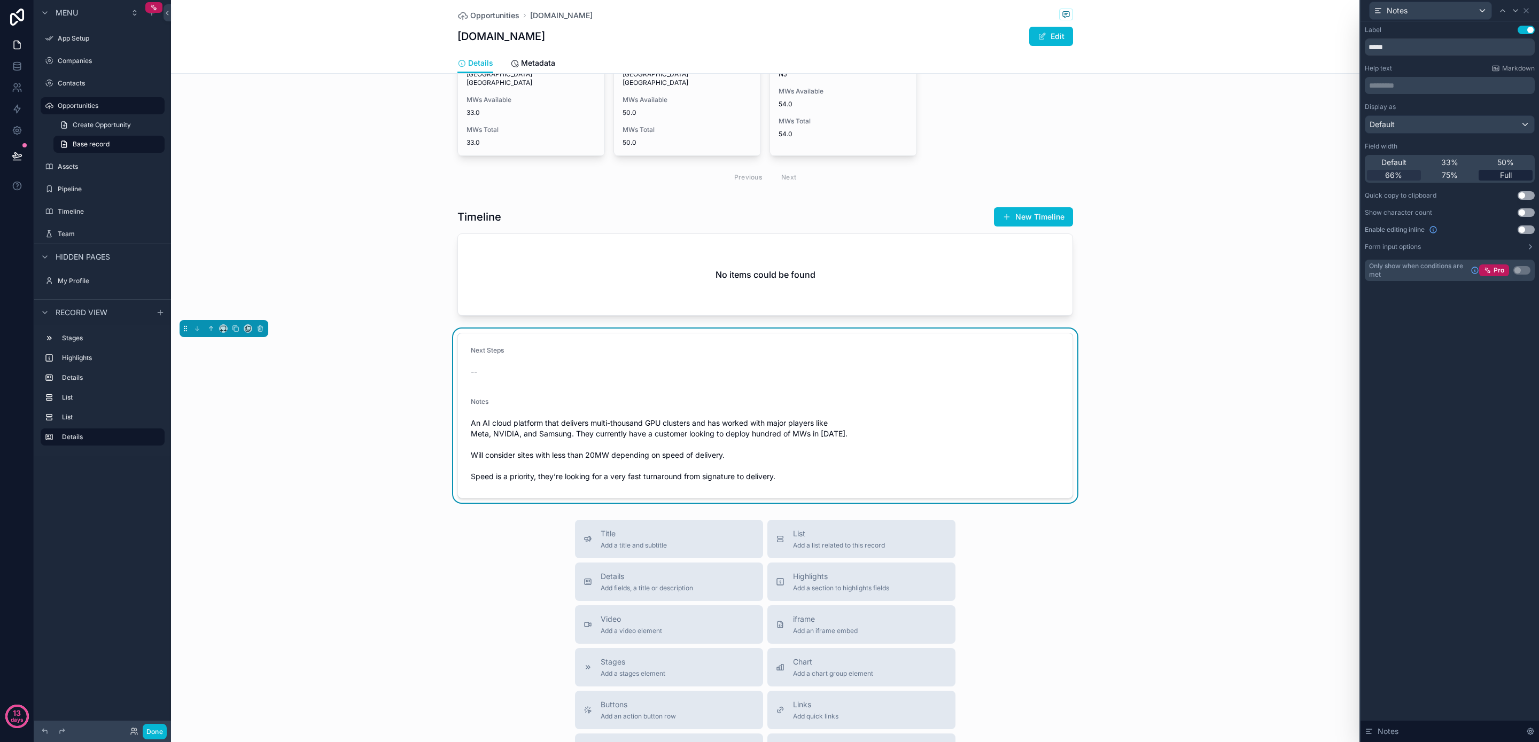
click at [1504, 173] on span "Full" at bounding box center [1506, 175] width 12 height 11
click at [1462, 176] on div "75%" at bounding box center [1450, 175] width 54 height 11
click at [1444, 160] on span "33%" at bounding box center [1450, 162] width 17 height 11
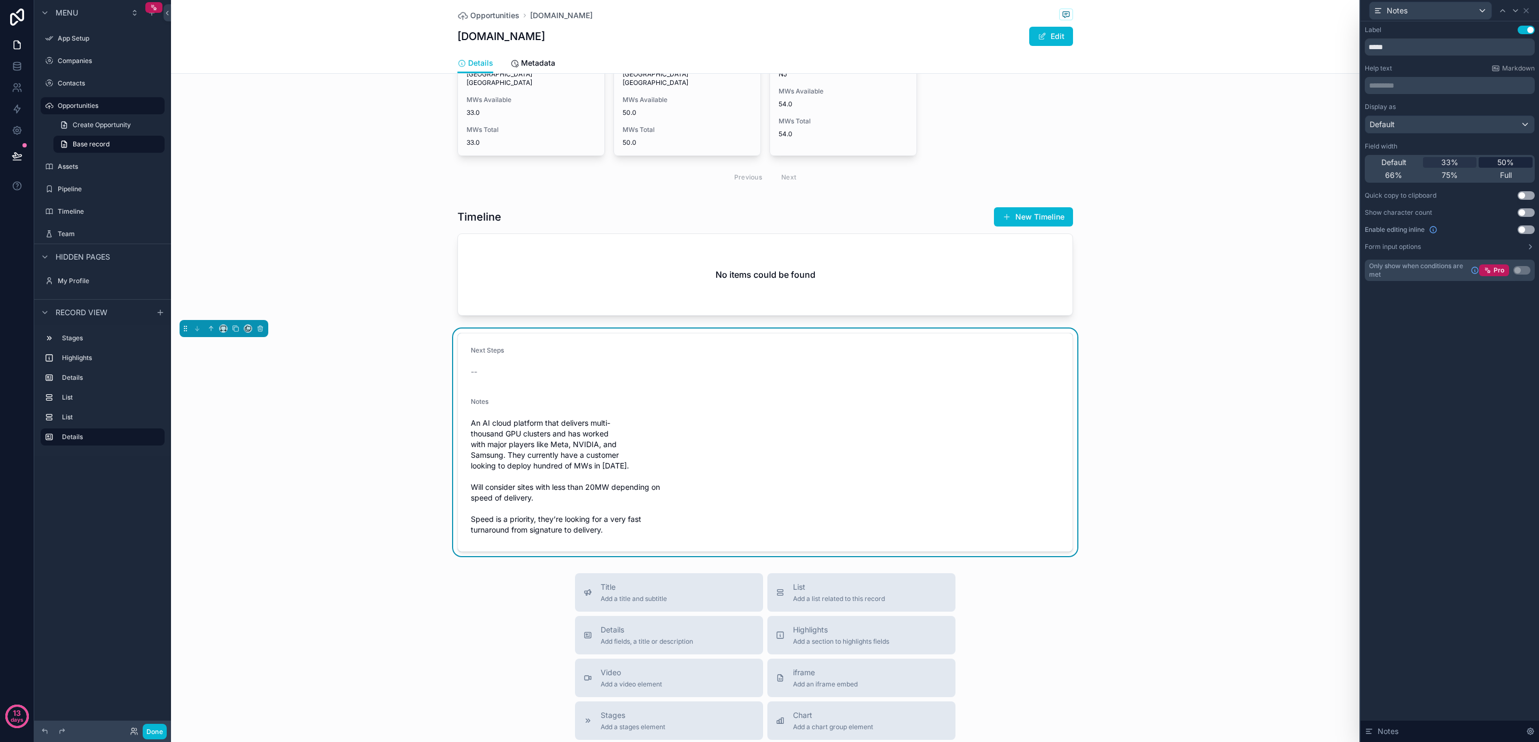
click at [1495, 162] on div "50%" at bounding box center [1506, 162] width 54 height 11
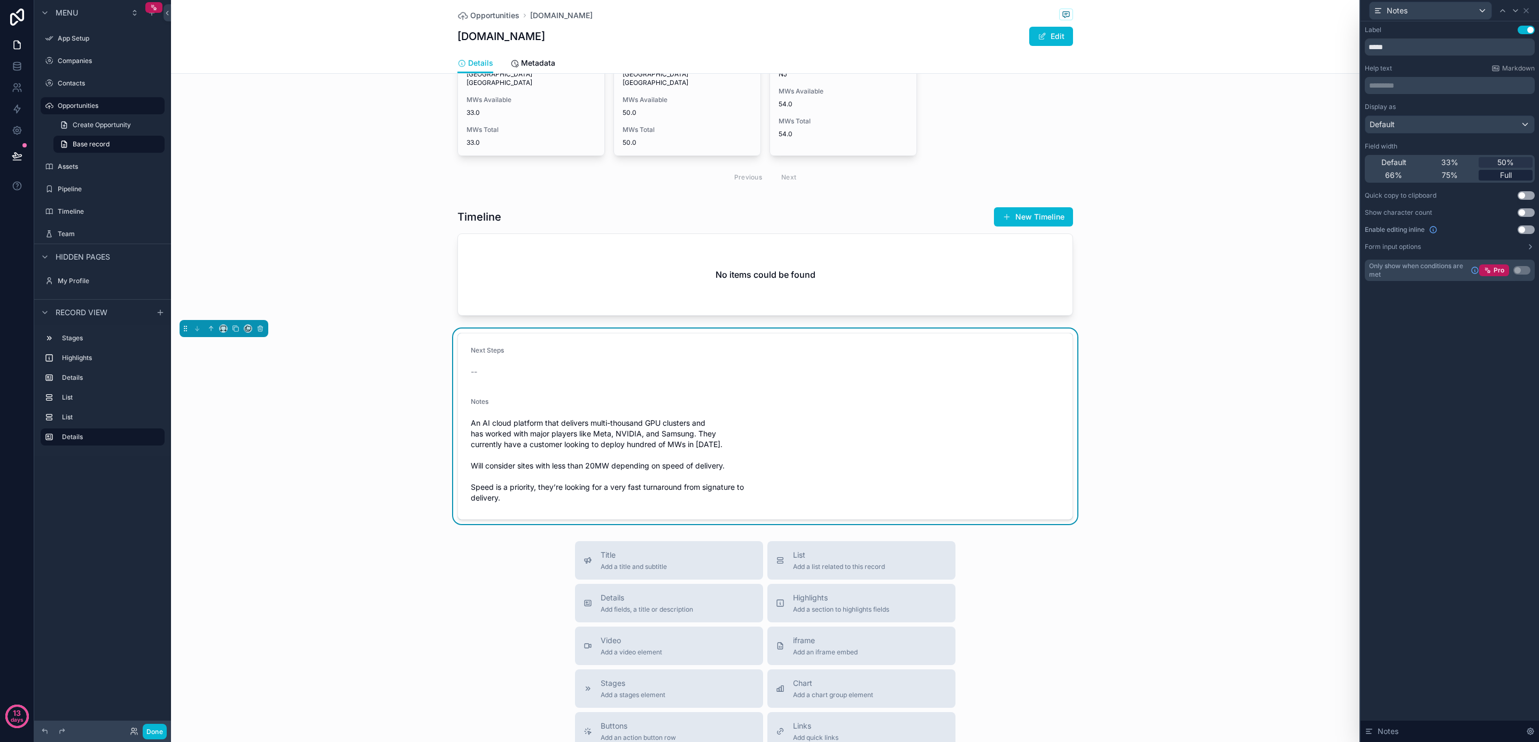
click at [1505, 179] on span "Full" at bounding box center [1506, 175] width 12 height 11
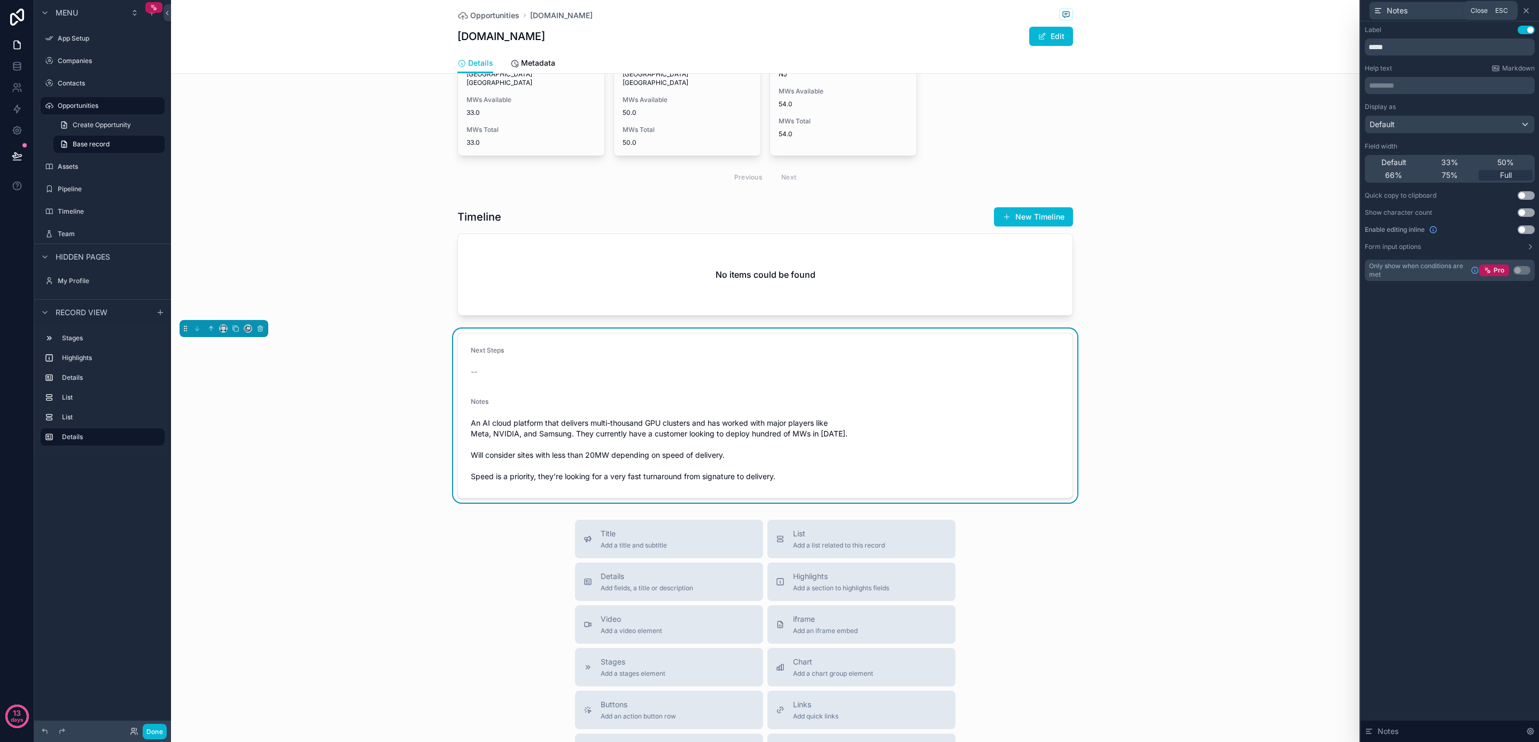
click at [1529, 10] on icon at bounding box center [1526, 10] width 9 height 9
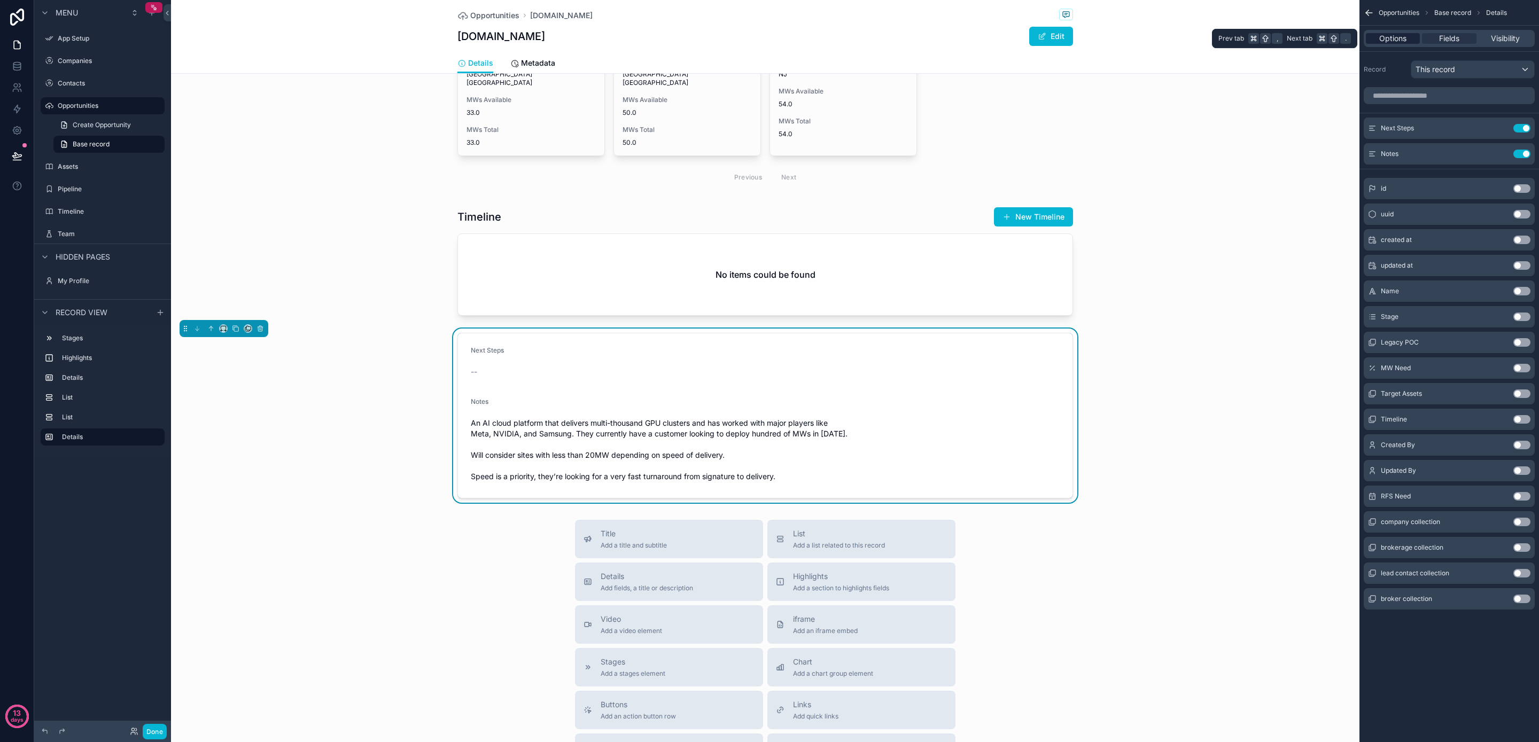
click at [1400, 36] on span "Options" at bounding box center [1393, 38] width 27 height 11
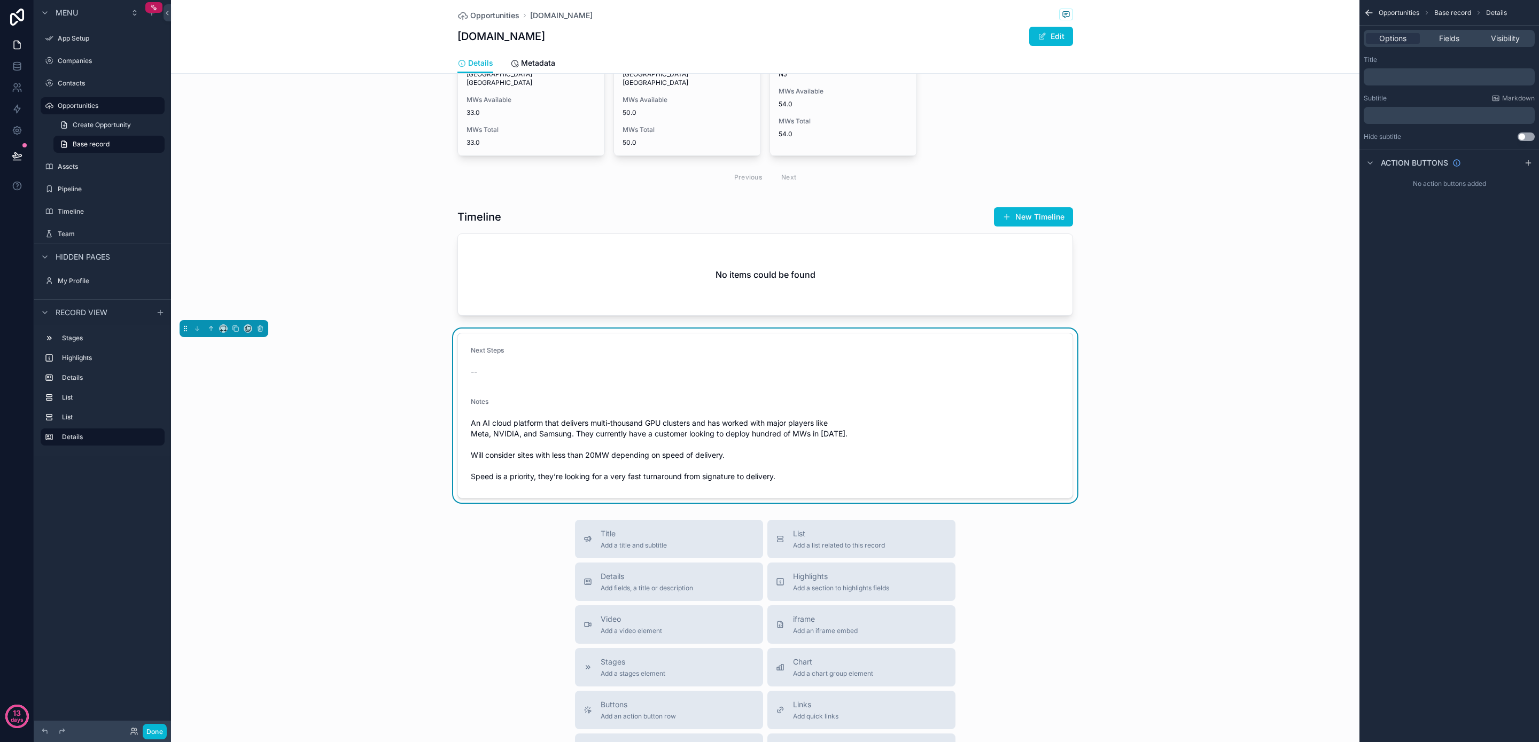
click at [1389, 76] on p "﻿" at bounding box center [1450, 77] width 165 height 9
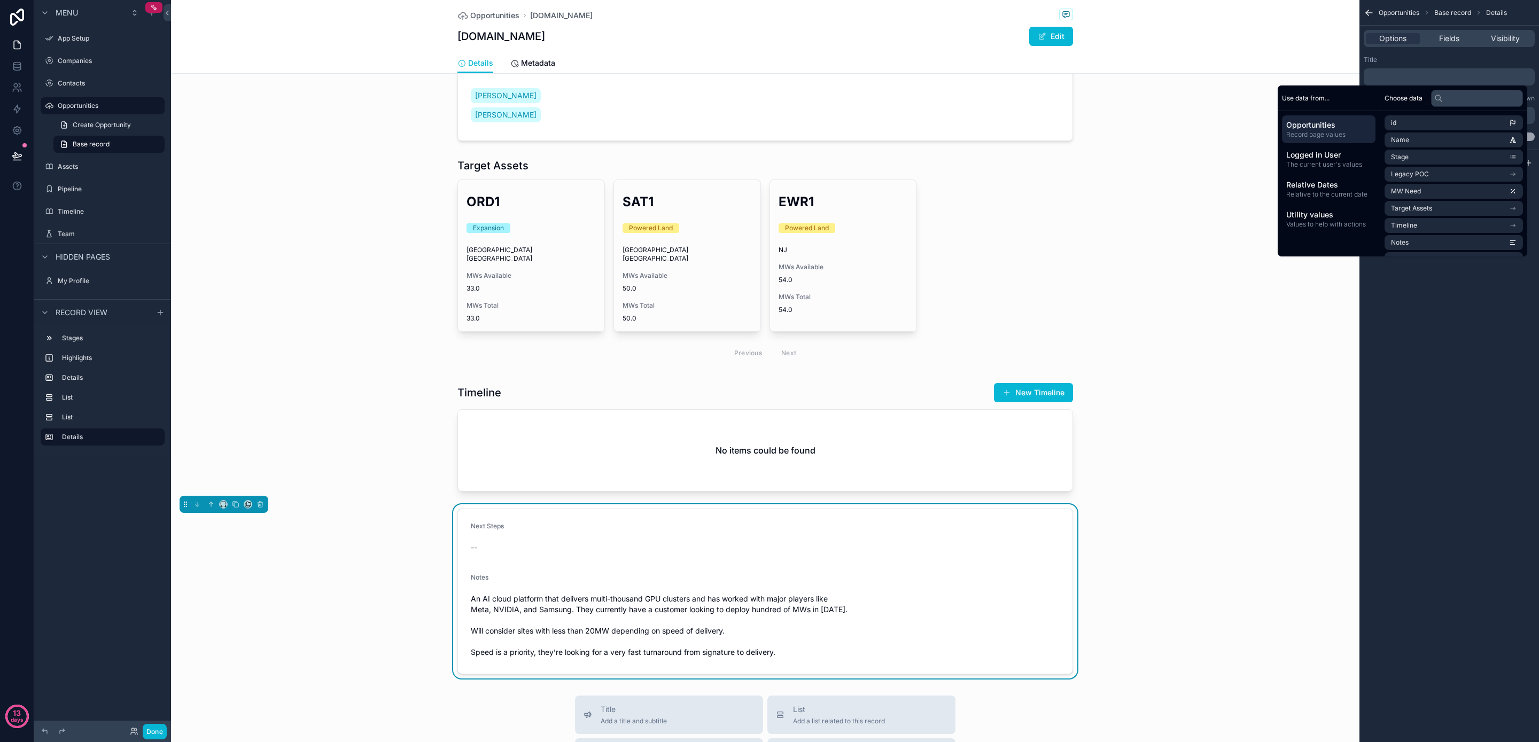
scroll to position [259, 0]
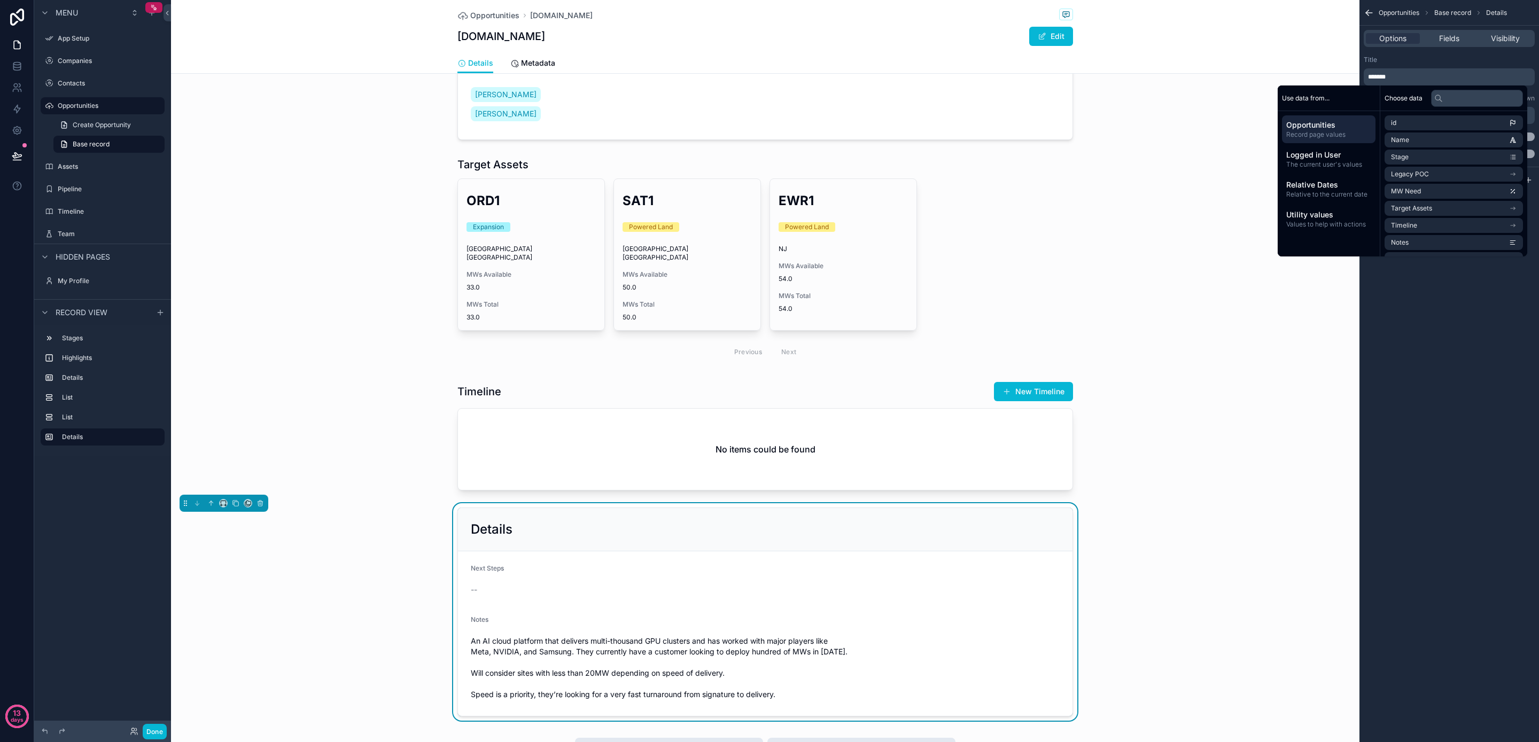
click at [1450, 448] on div "Opportunities Base record Details Options Fields Visibility Title ******* Subti…" at bounding box center [1450, 371] width 180 height 742
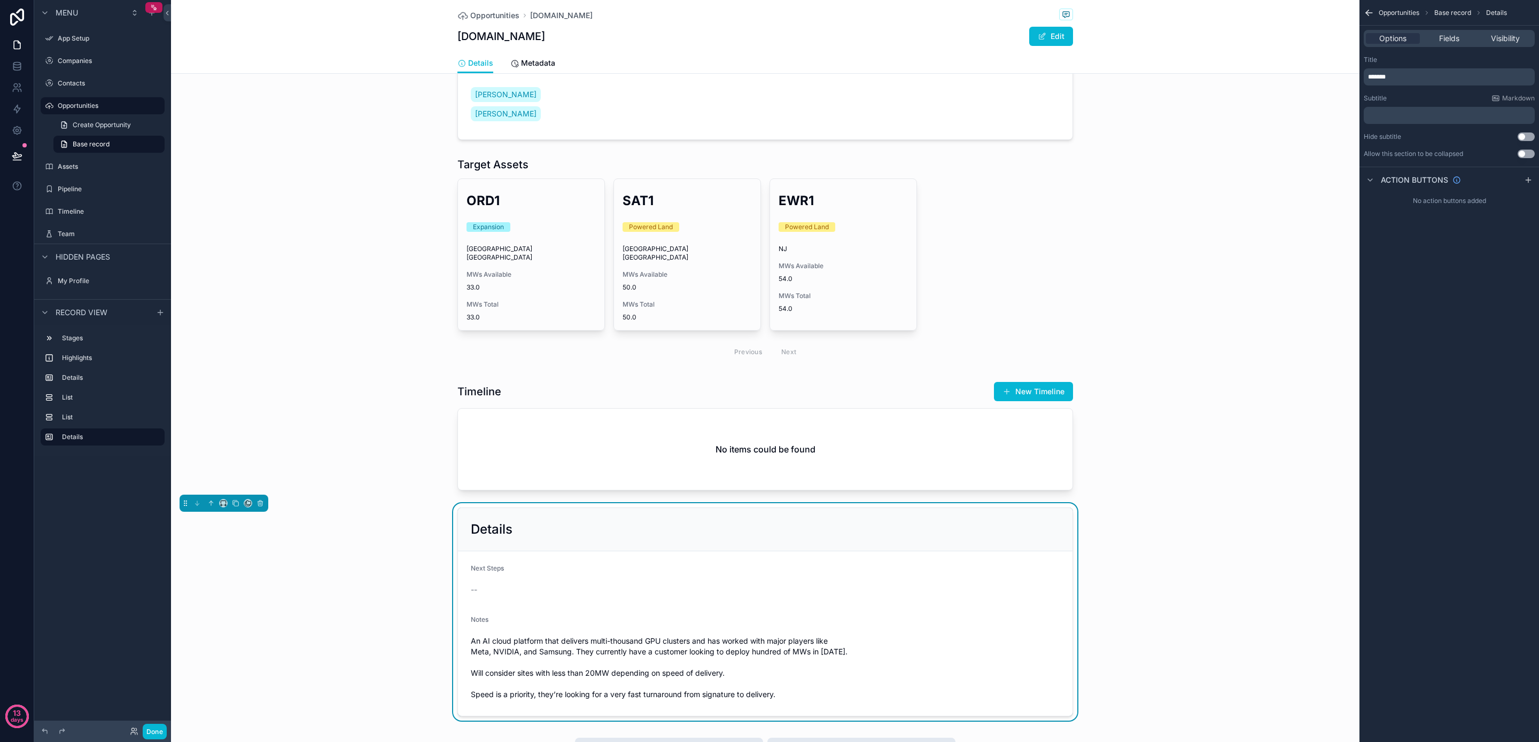
click at [1522, 156] on button "Use setting" at bounding box center [1526, 154] width 17 height 9
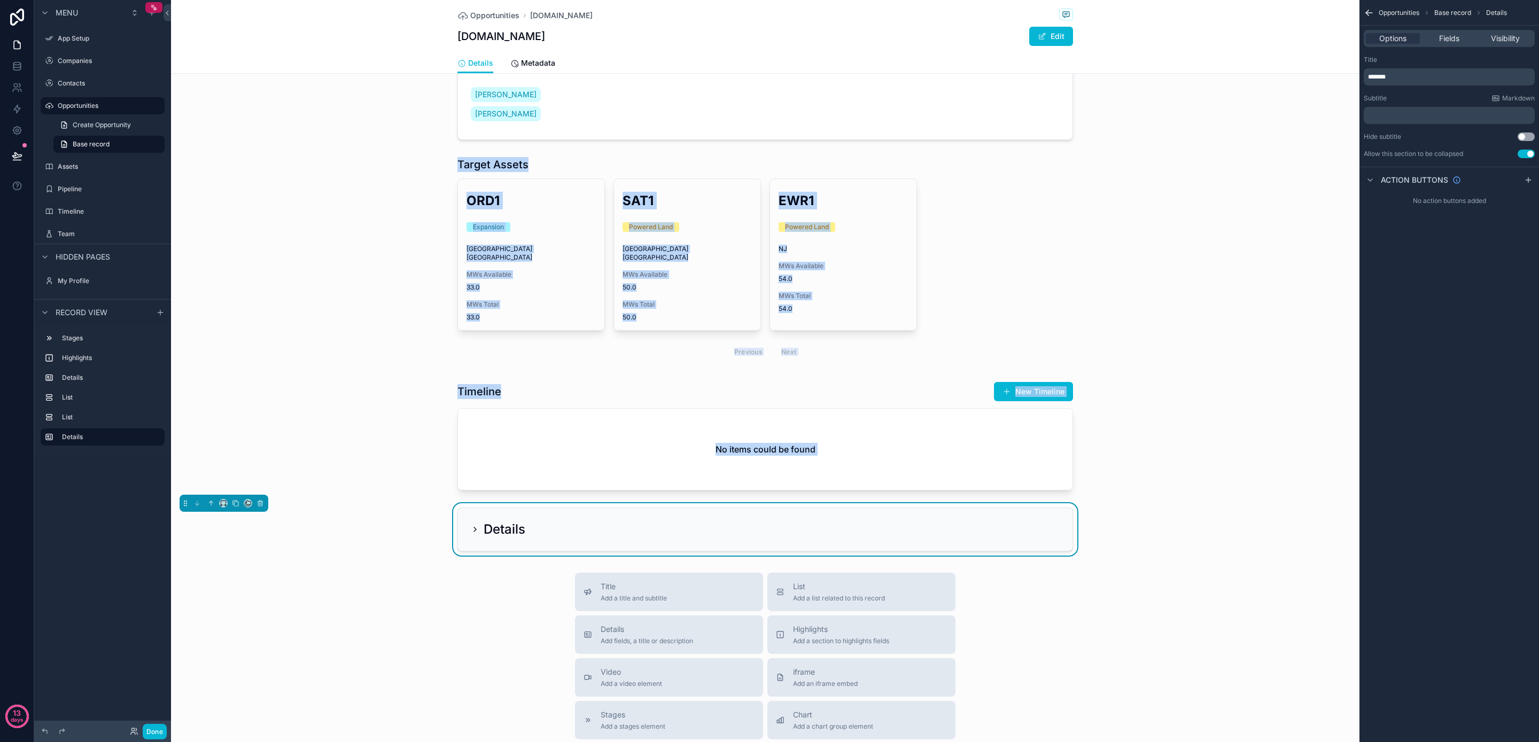
drag, startPoint x: 475, startPoint y: 501, endPoint x: 456, endPoint y: 131, distance: 370.4
click at [462, 125] on div "1 Prospect 2 RFP 3 Negotiating 4 Closed - Lost 5 Closed - Won 6 Closed - Withdr…" at bounding box center [765, 191] width 1189 height 729
click at [210, 500] on icon "scrollable content" at bounding box center [210, 503] width 7 height 7
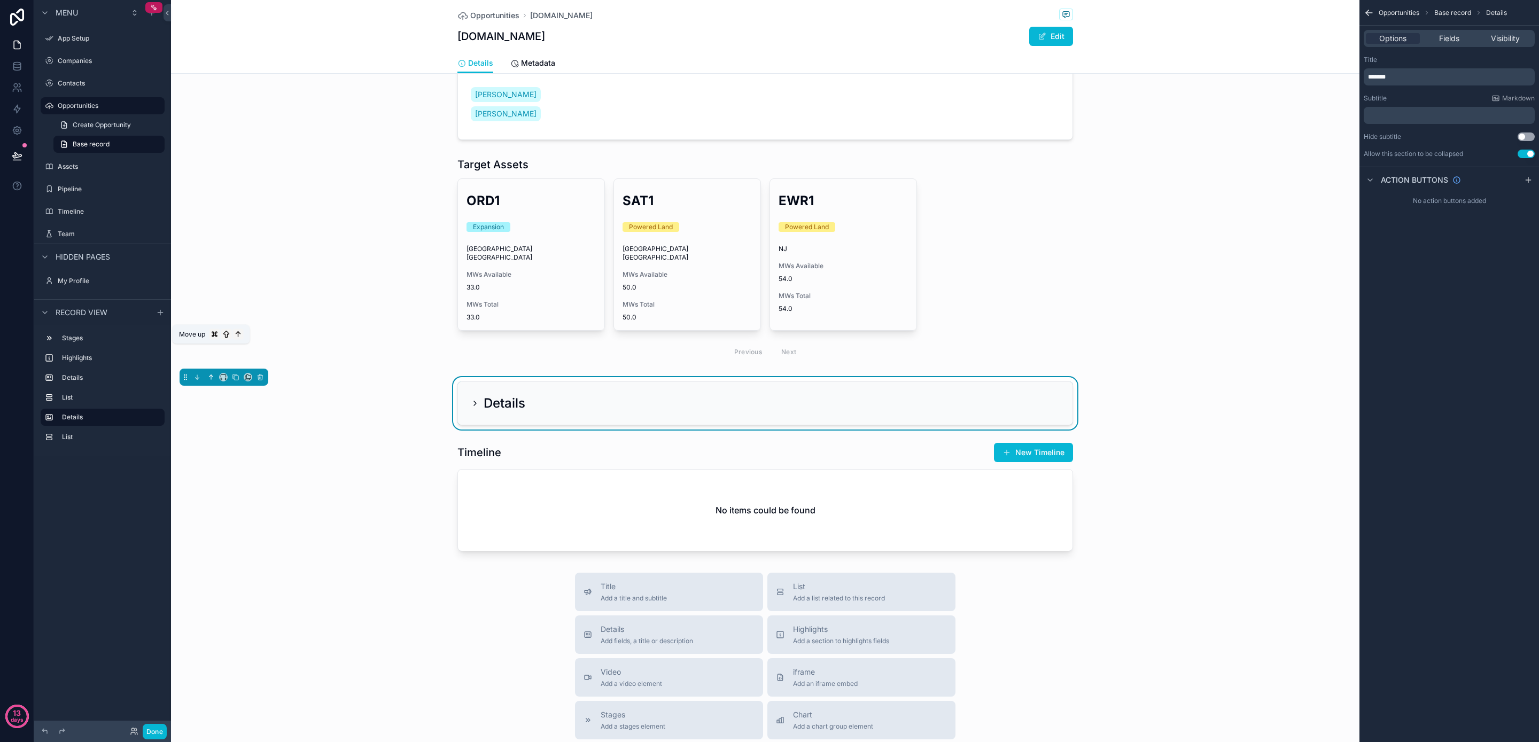
click at [211, 375] on icon "scrollable content" at bounding box center [212, 376] width 2 height 2
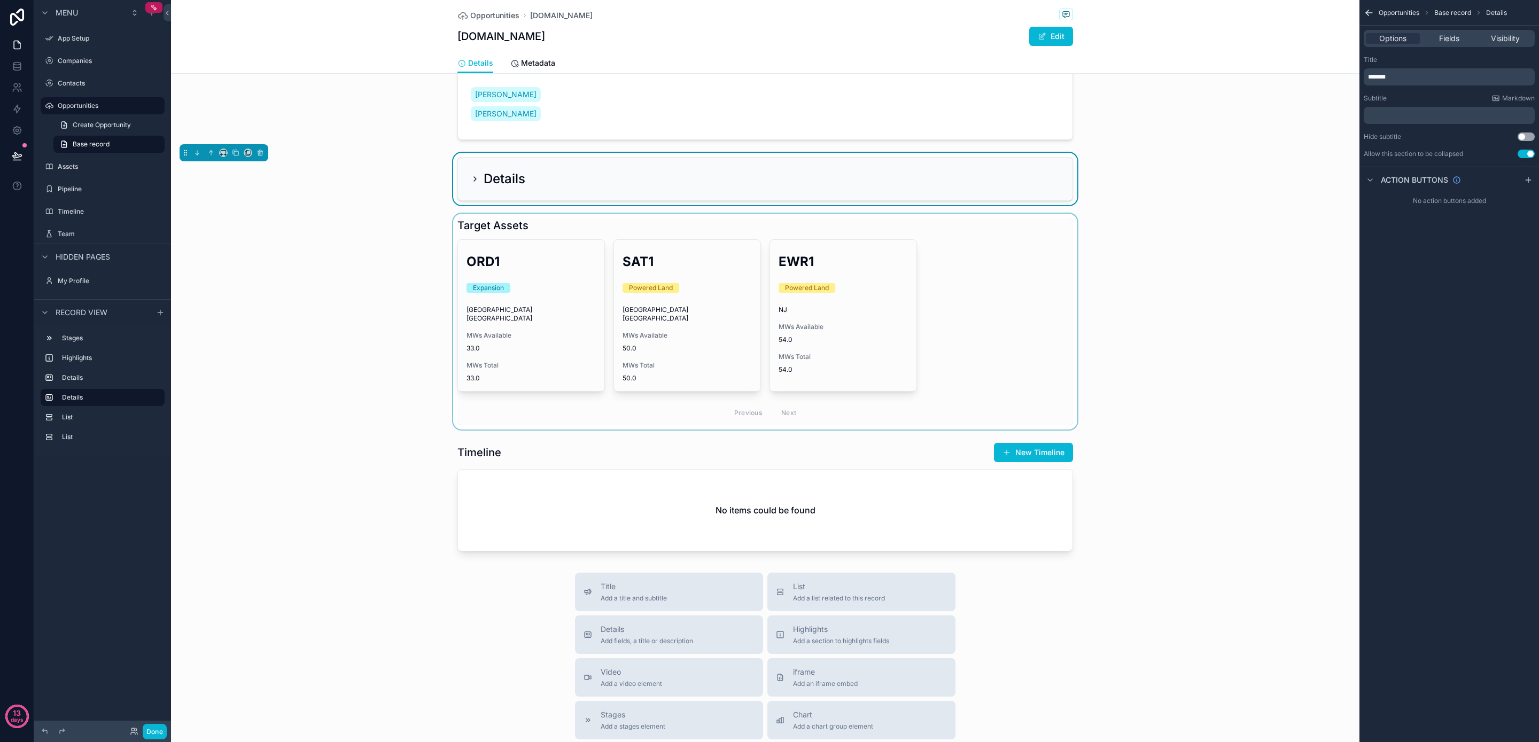
scroll to position [0, 0]
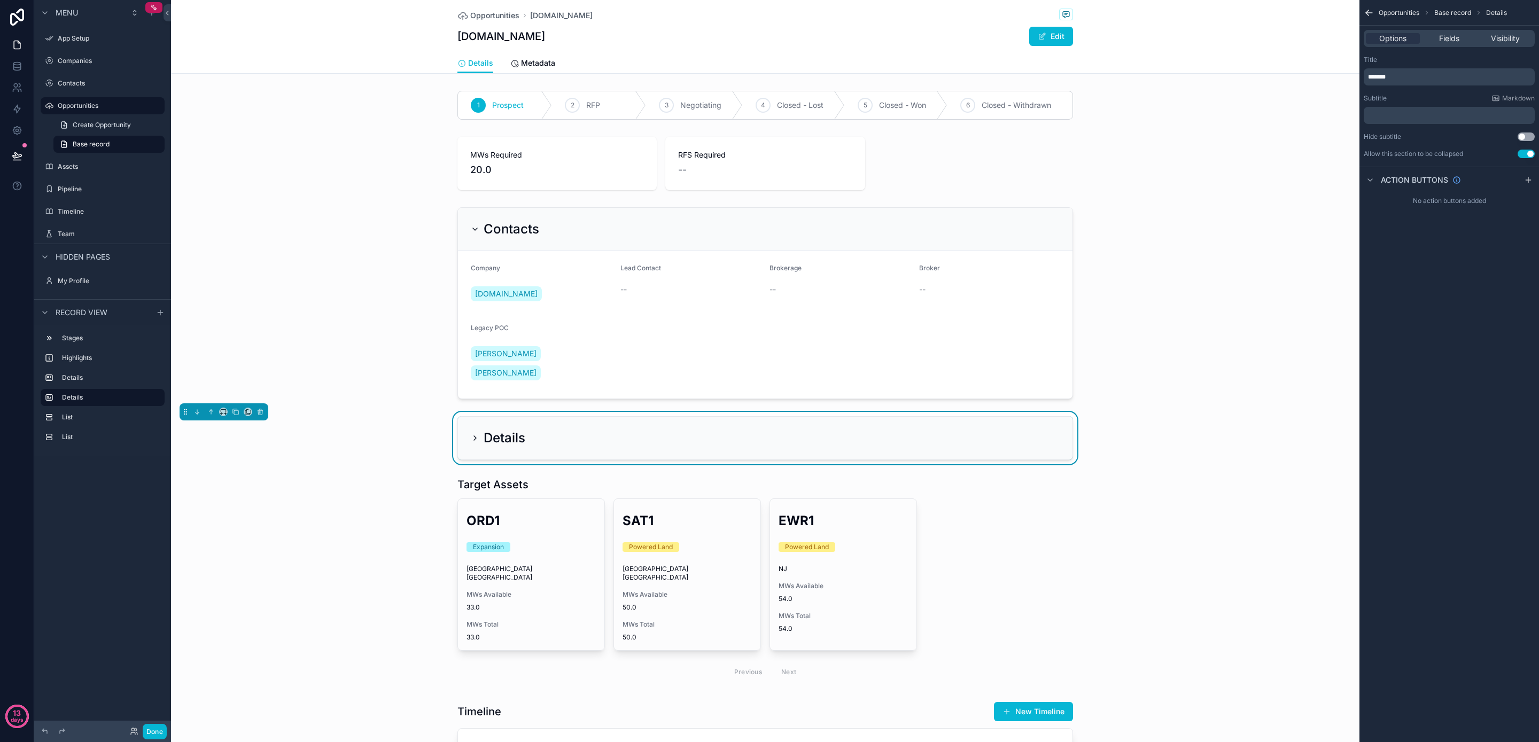
click at [471, 434] on icon "scrollable content" at bounding box center [475, 438] width 9 height 9
click at [473, 434] on icon "scrollable content" at bounding box center [475, 438] width 9 height 9
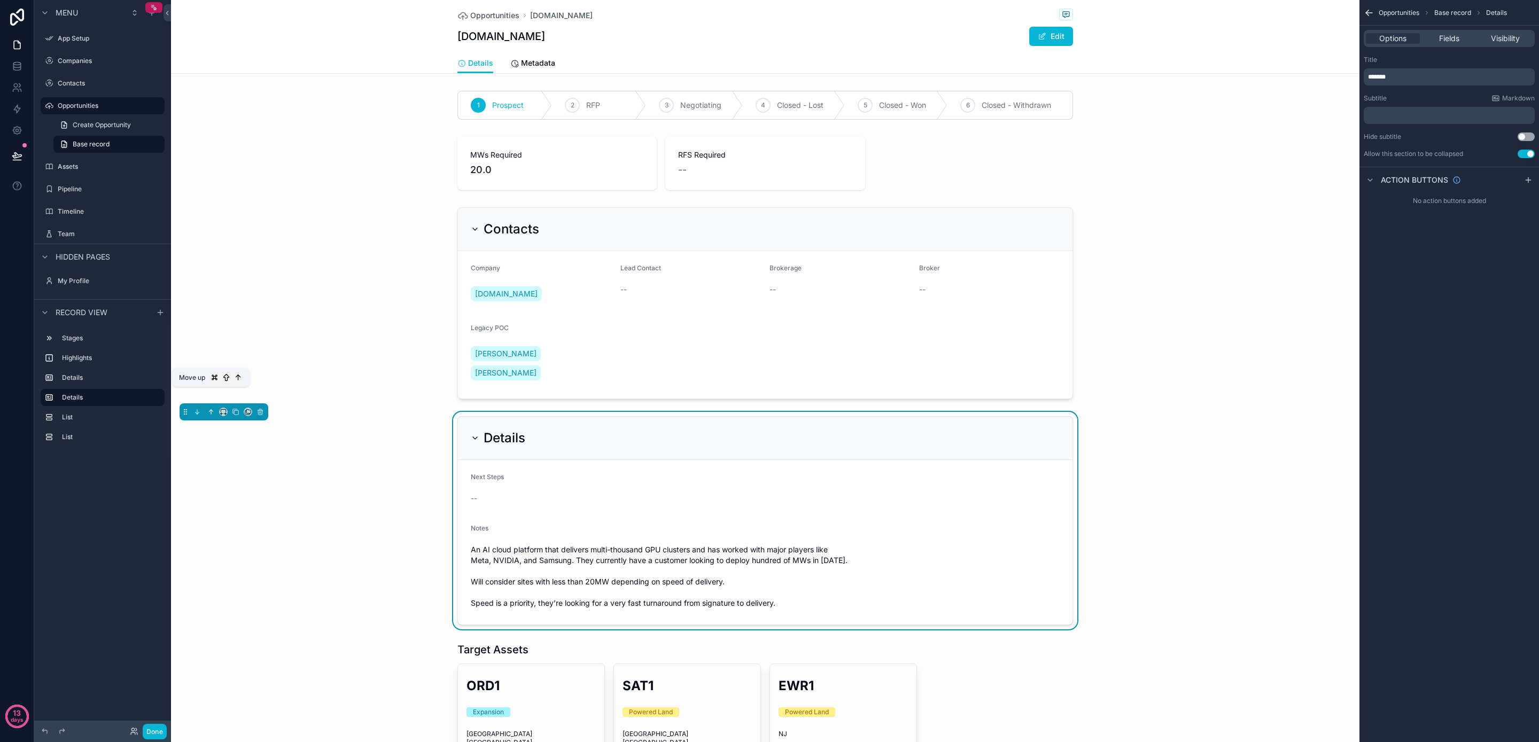
click at [214, 408] on icon "scrollable content" at bounding box center [210, 411] width 7 height 7
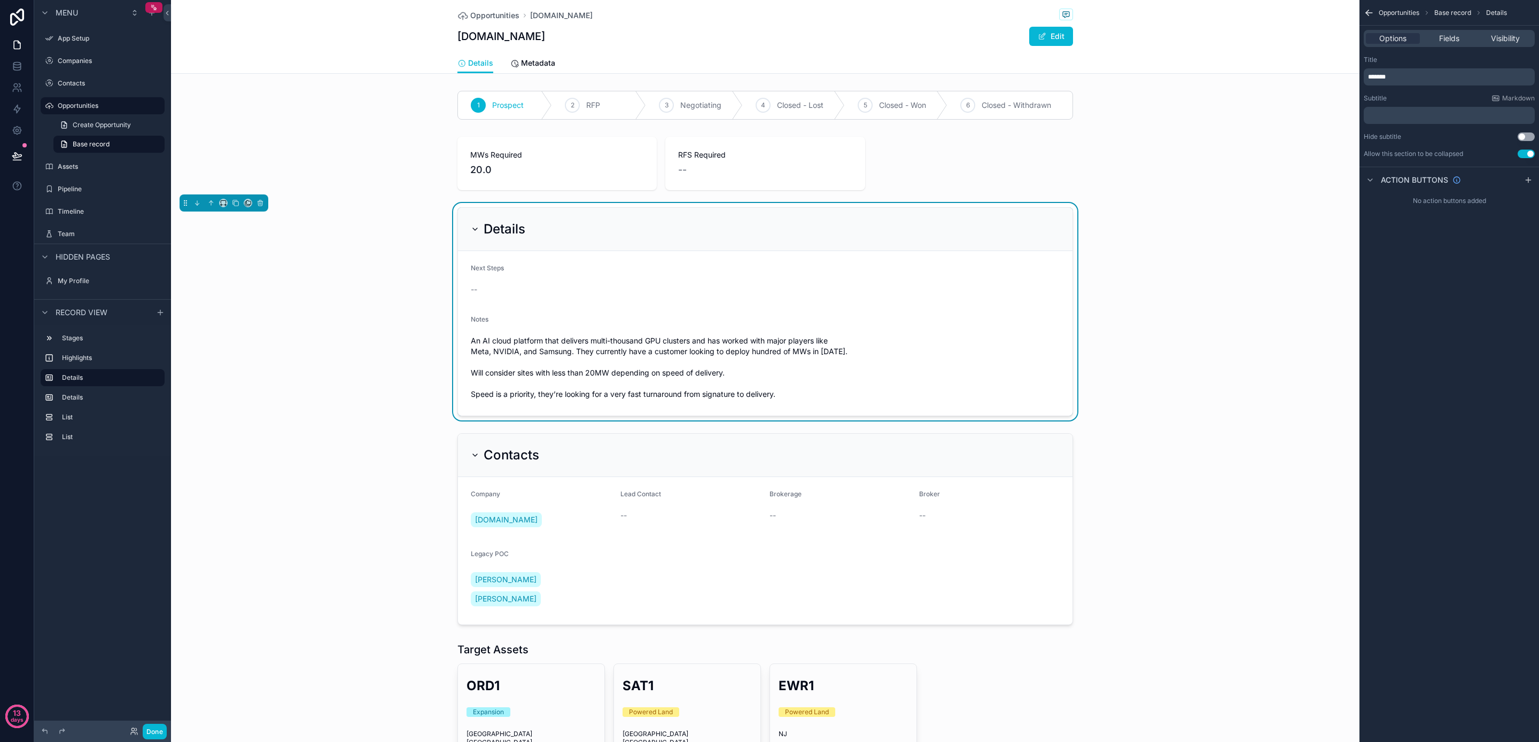
click at [304, 373] on div "Details Next Steps -- Notes An AI cloud platform that delivers multi-thousand G…" at bounding box center [765, 312] width 1189 height 218
click at [540, 645] on div "scrollable content" at bounding box center [765, 746] width 1189 height 216
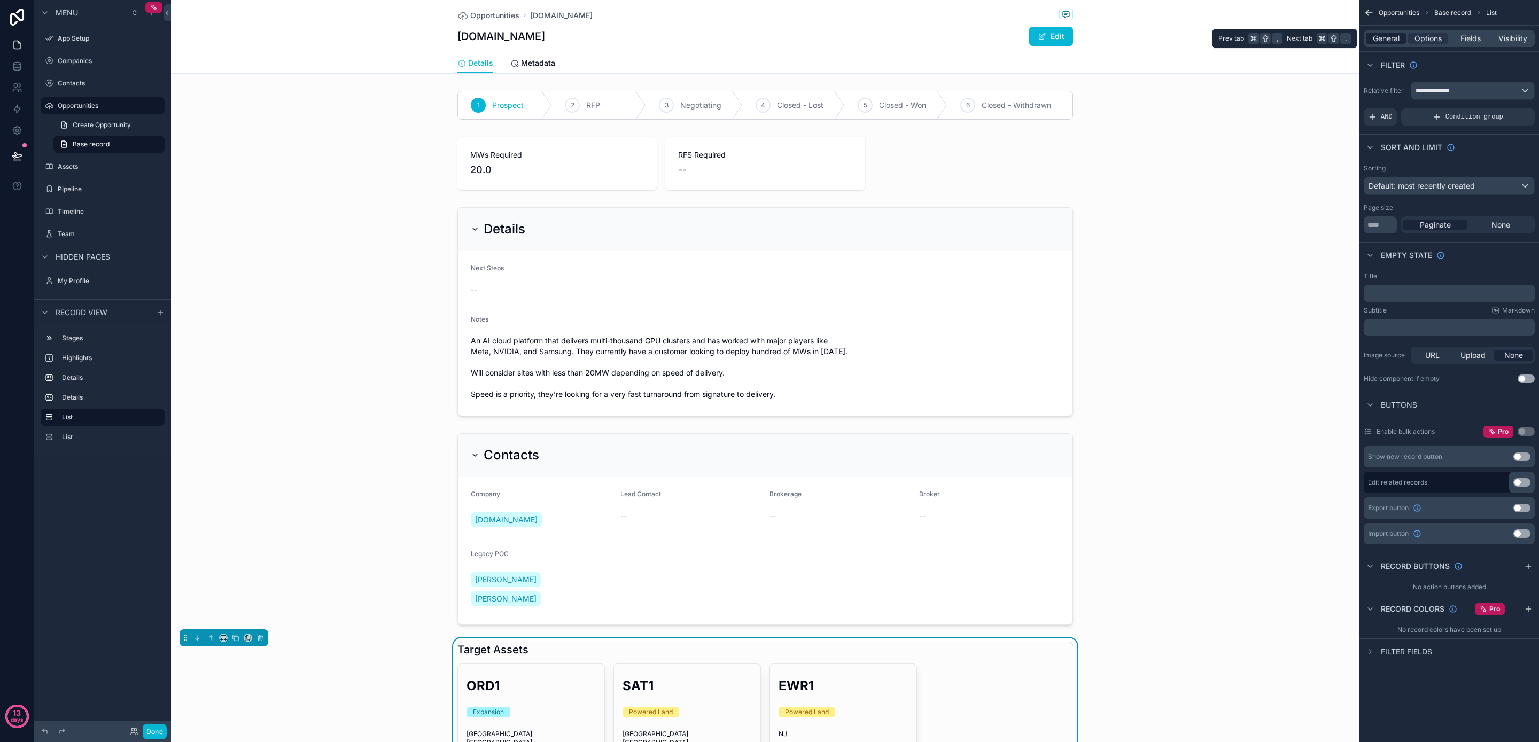
click at [1385, 37] on span "General" at bounding box center [1386, 38] width 27 height 11
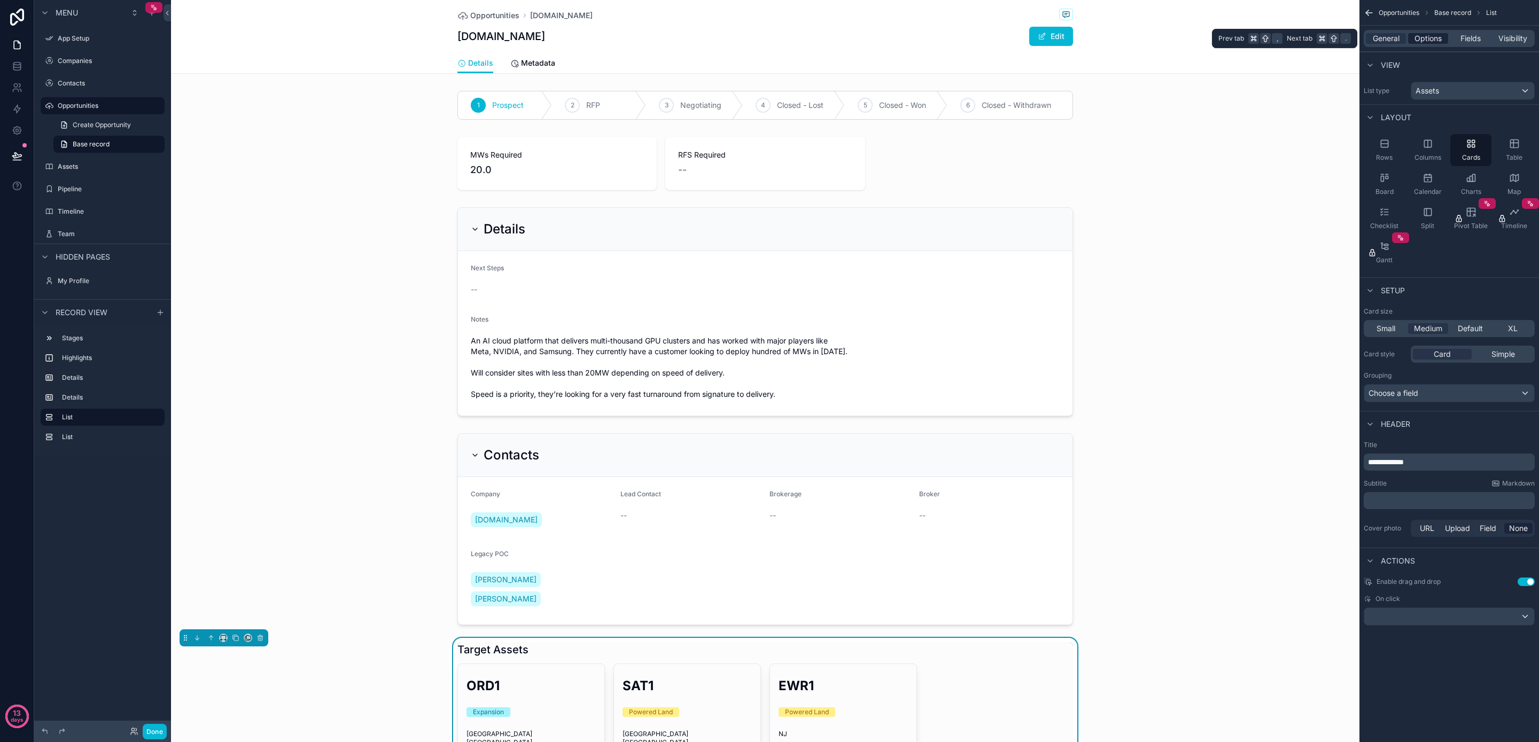
click at [1435, 40] on span "Options" at bounding box center [1428, 38] width 27 height 11
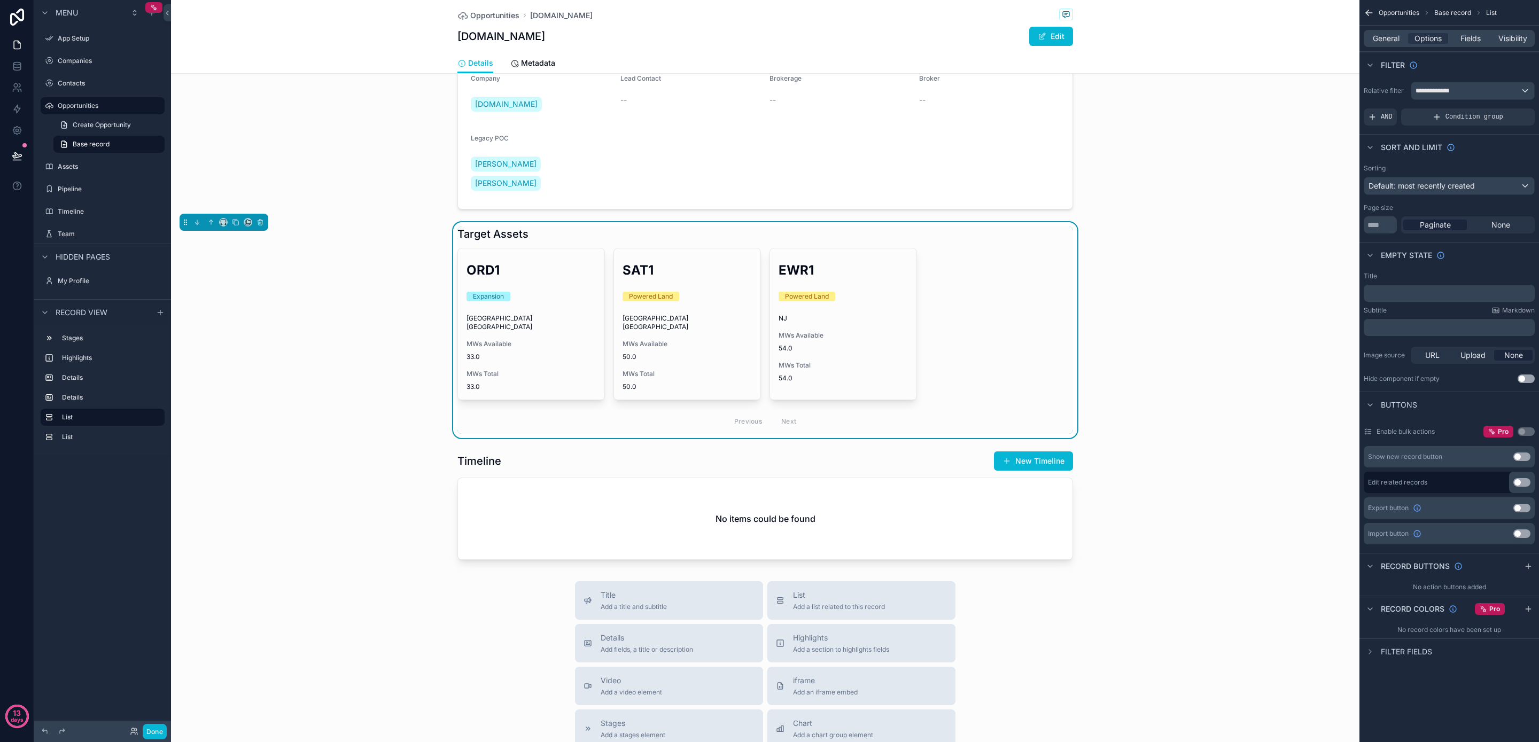
scroll to position [430, 0]
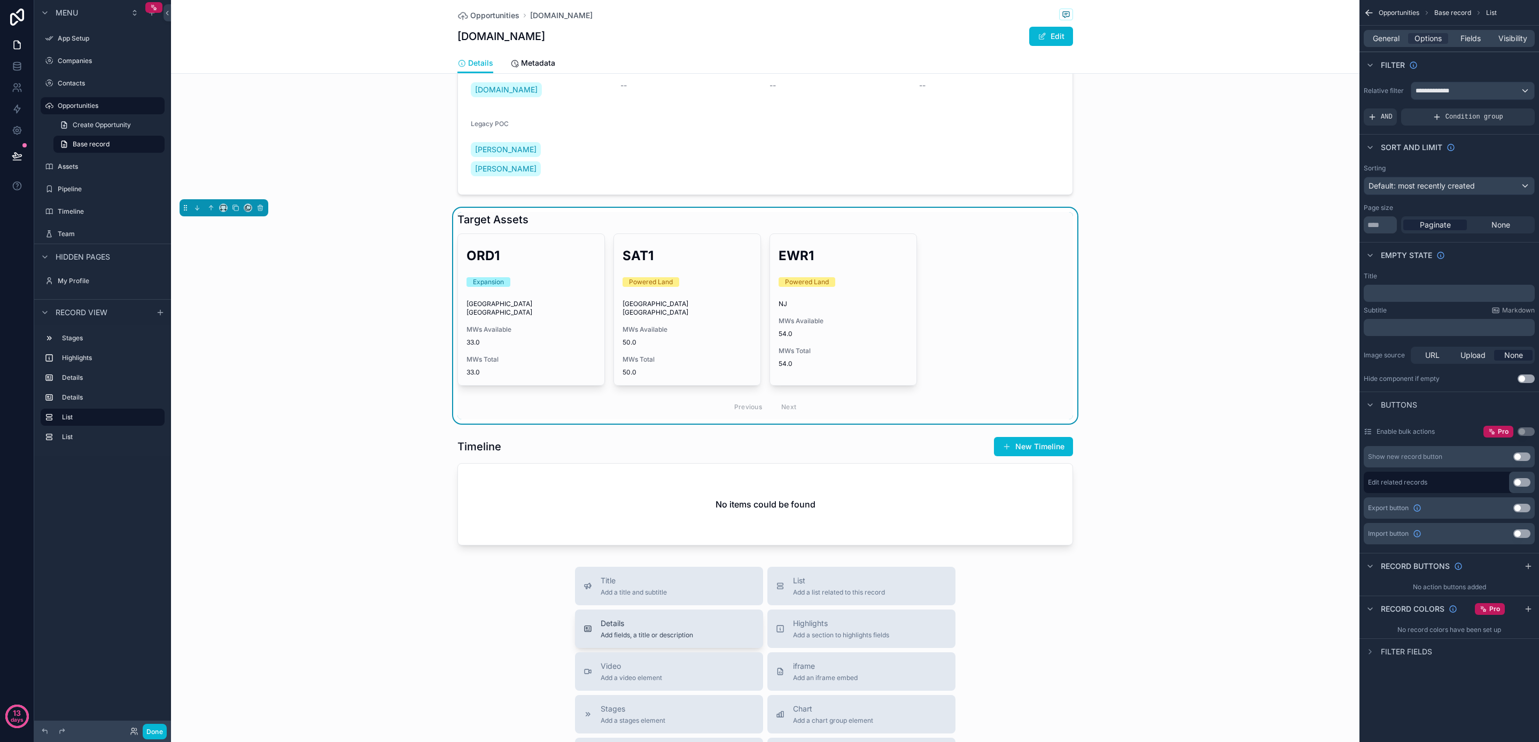
click at [700, 618] on div "Details Add fields, a title or description" at bounding box center [669, 628] width 171 height 21
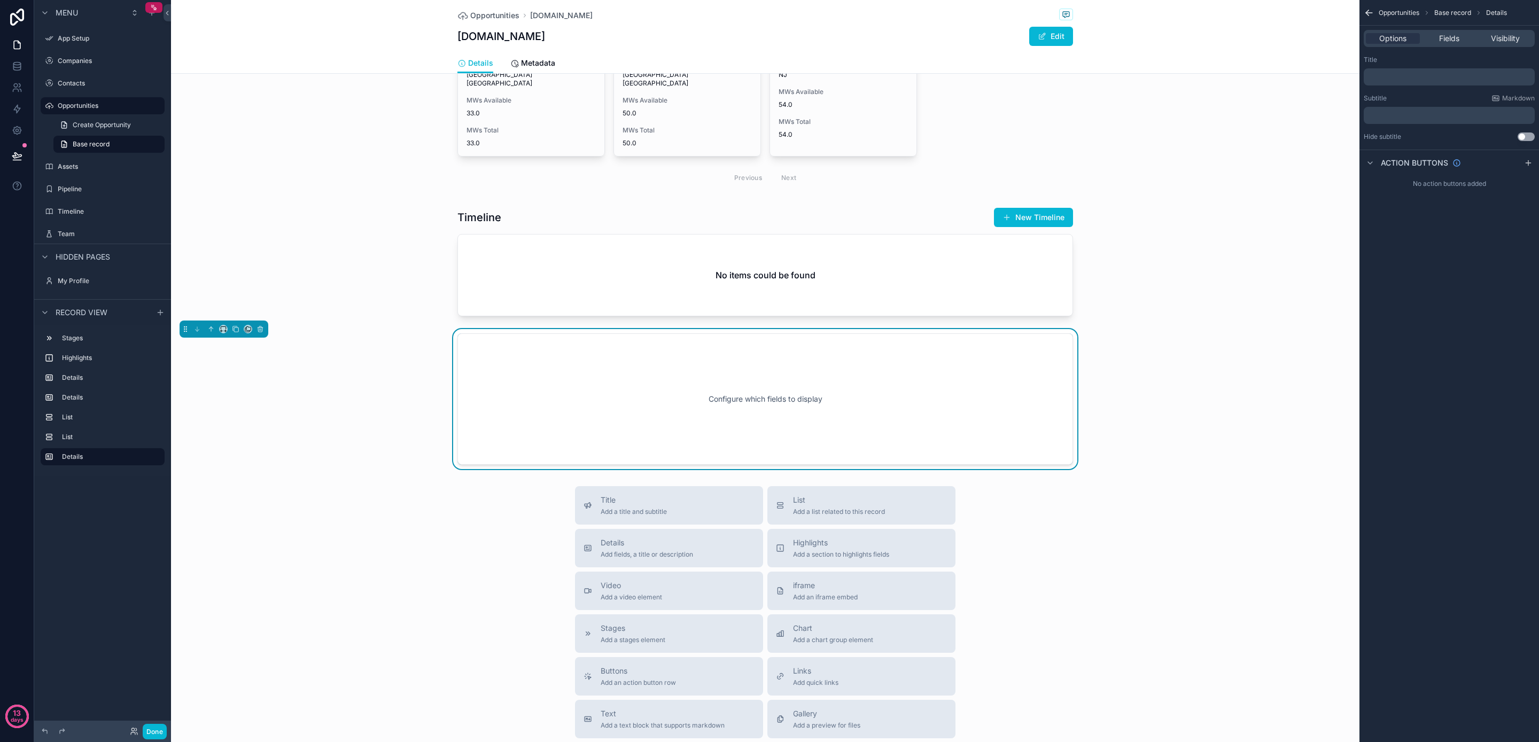
scroll to position [660, 0]
click at [1449, 38] on span "Fields" at bounding box center [1449, 38] width 20 height 11
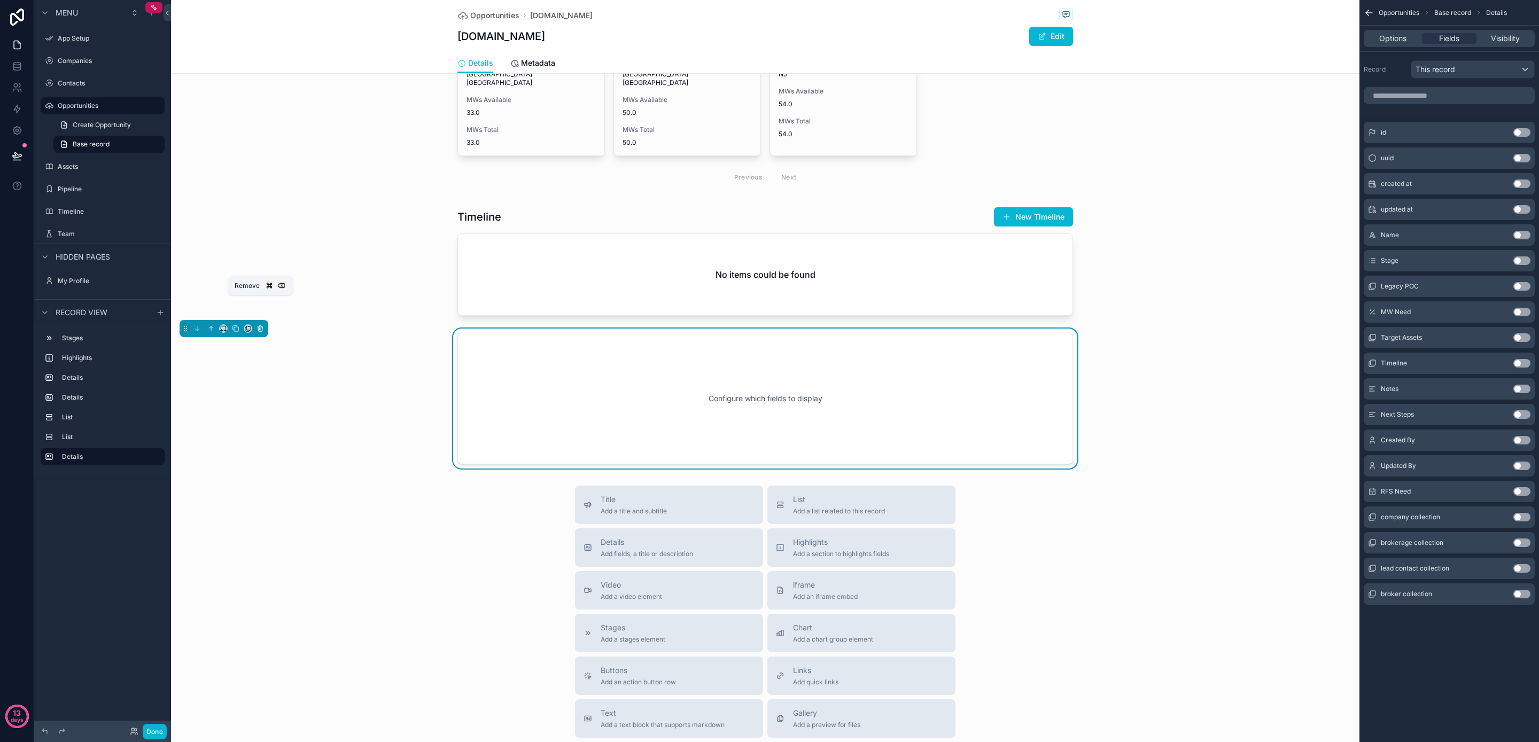
click at [262, 327] on icon "scrollable content" at bounding box center [260, 329] width 4 height 4
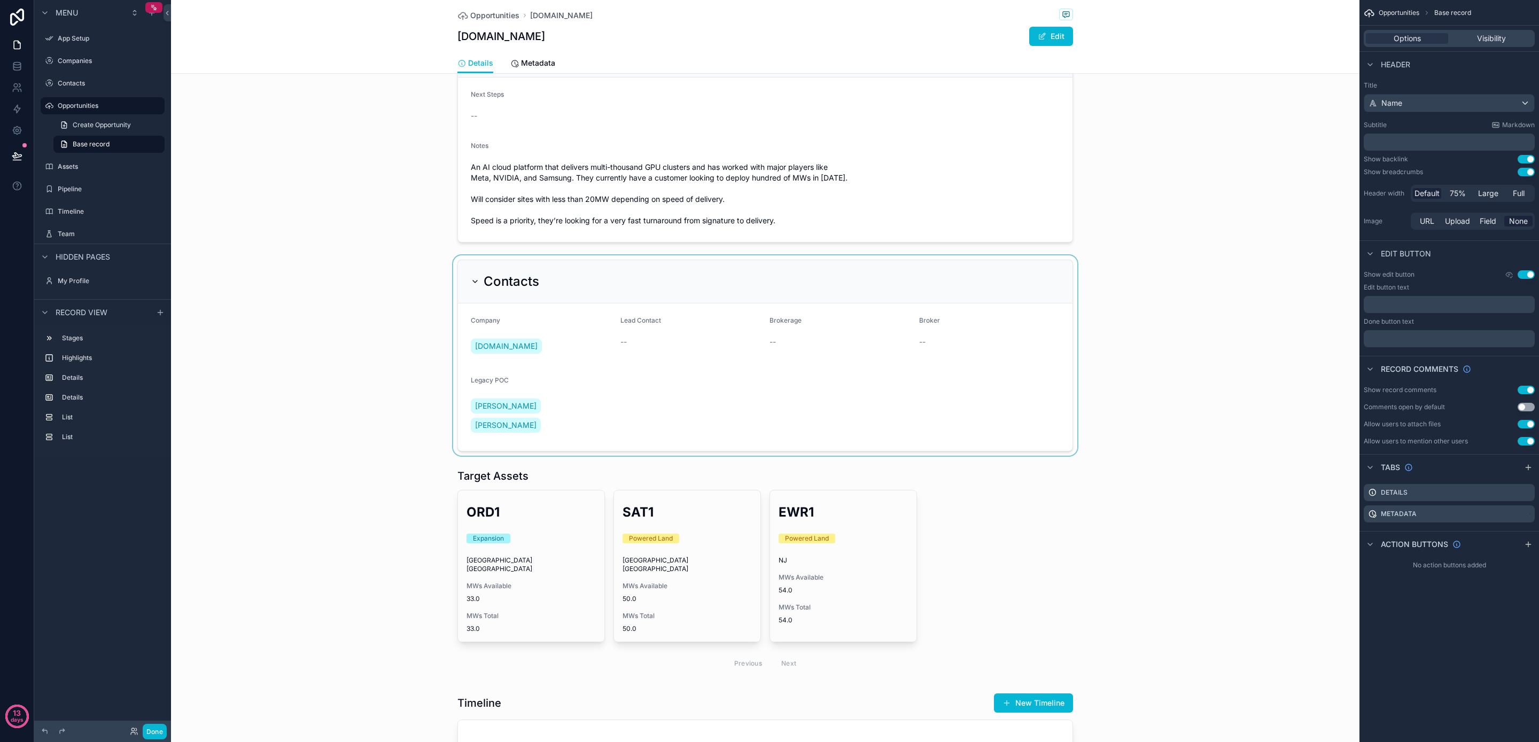
scroll to position [174, 0]
click at [520, 689] on div "scrollable content" at bounding box center [765, 748] width 1189 height 118
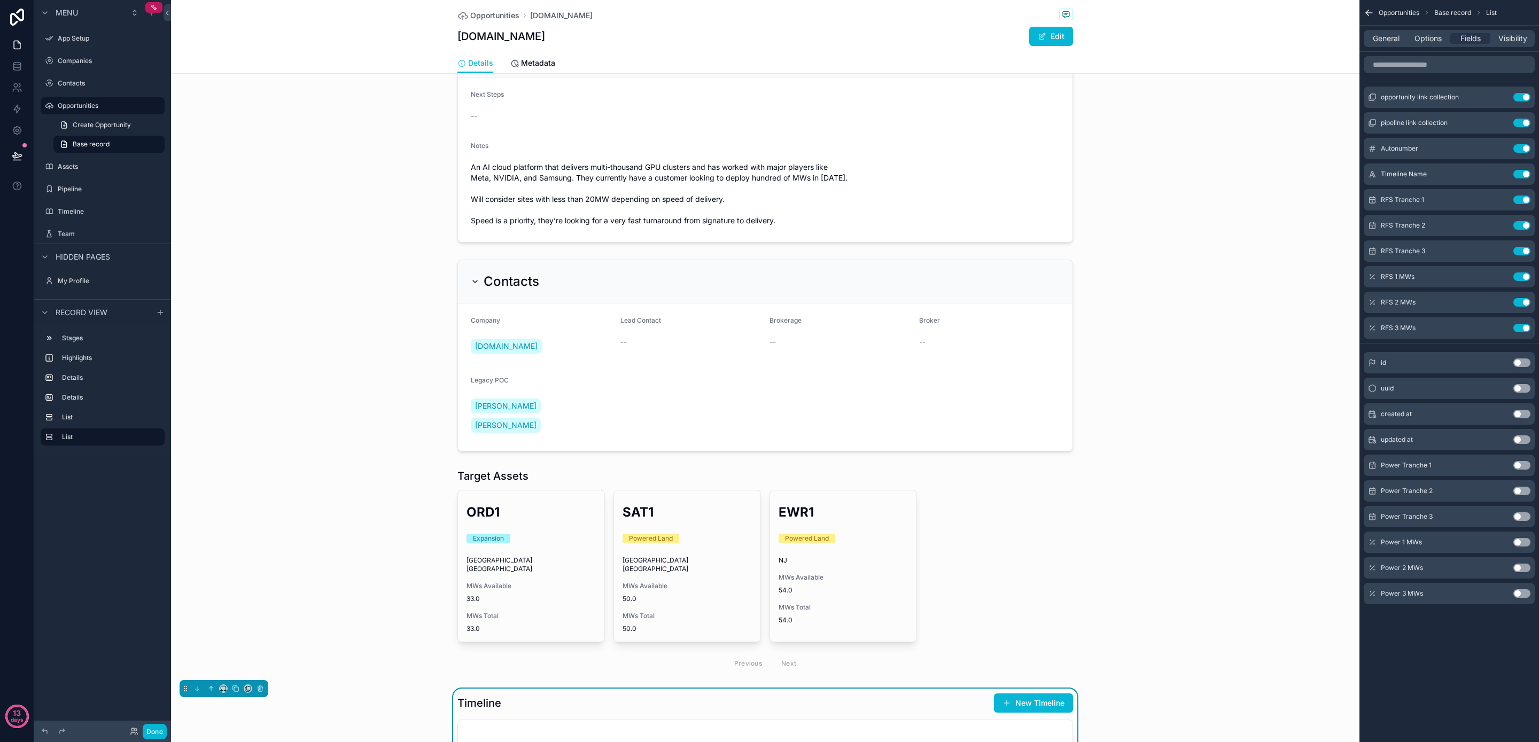
click at [1384, 28] on div "General Options Fields Visibility" at bounding box center [1450, 39] width 180 height 26
click at [1385, 38] on span "General" at bounding box center [1386, 38] width 27 height 11
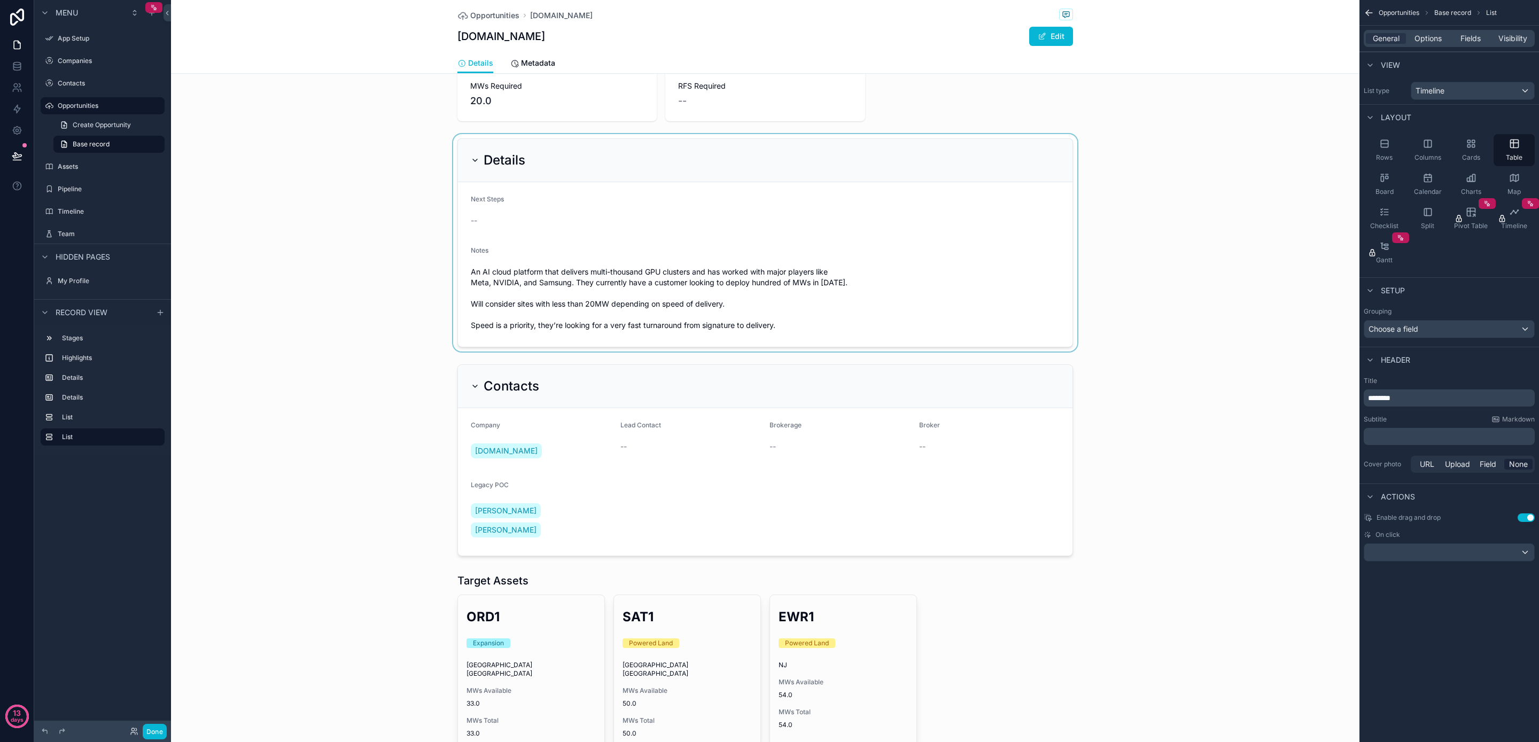
scroll to position [0, 0]
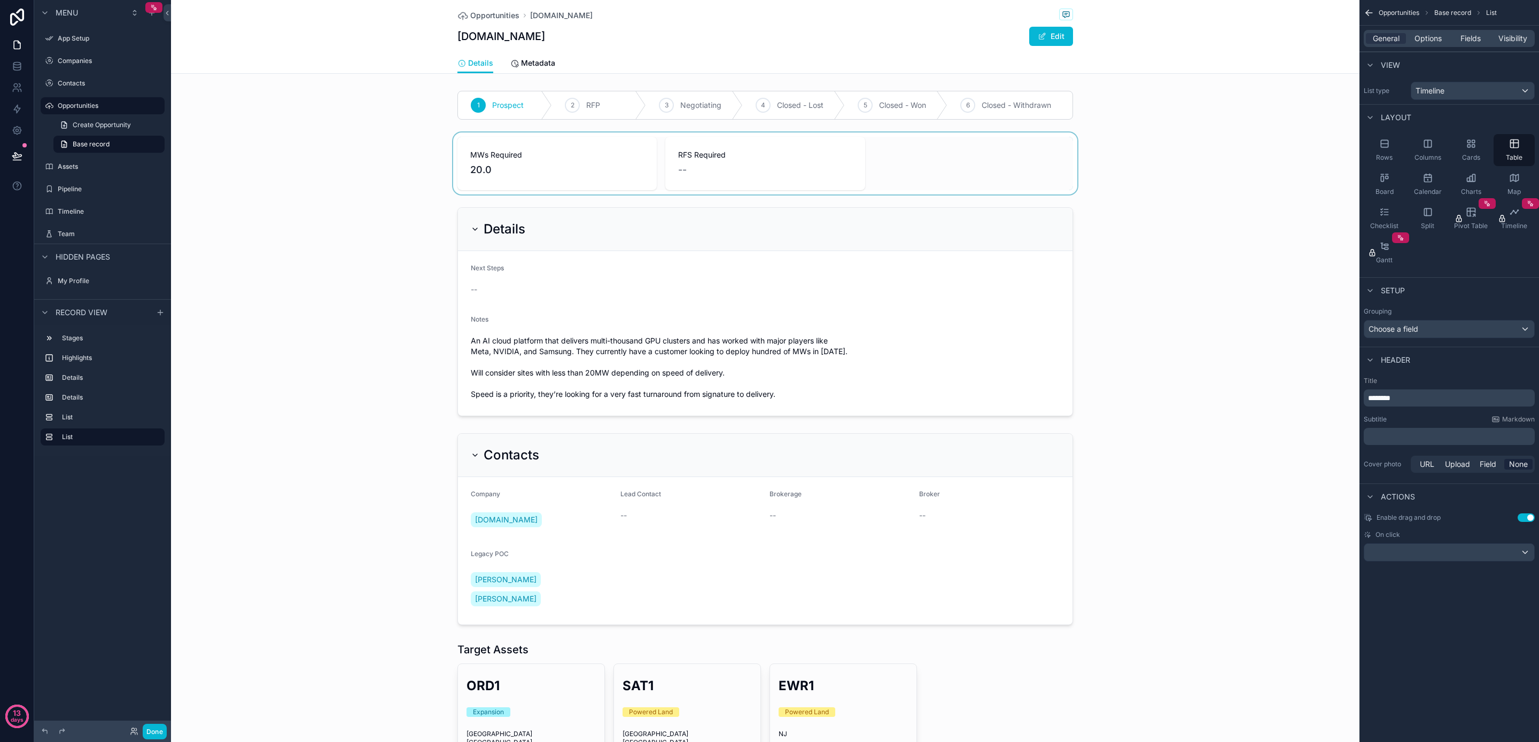
click at [585, 172] on div "scrollable content" at bounding box center [765, 164] width 1189 height 62
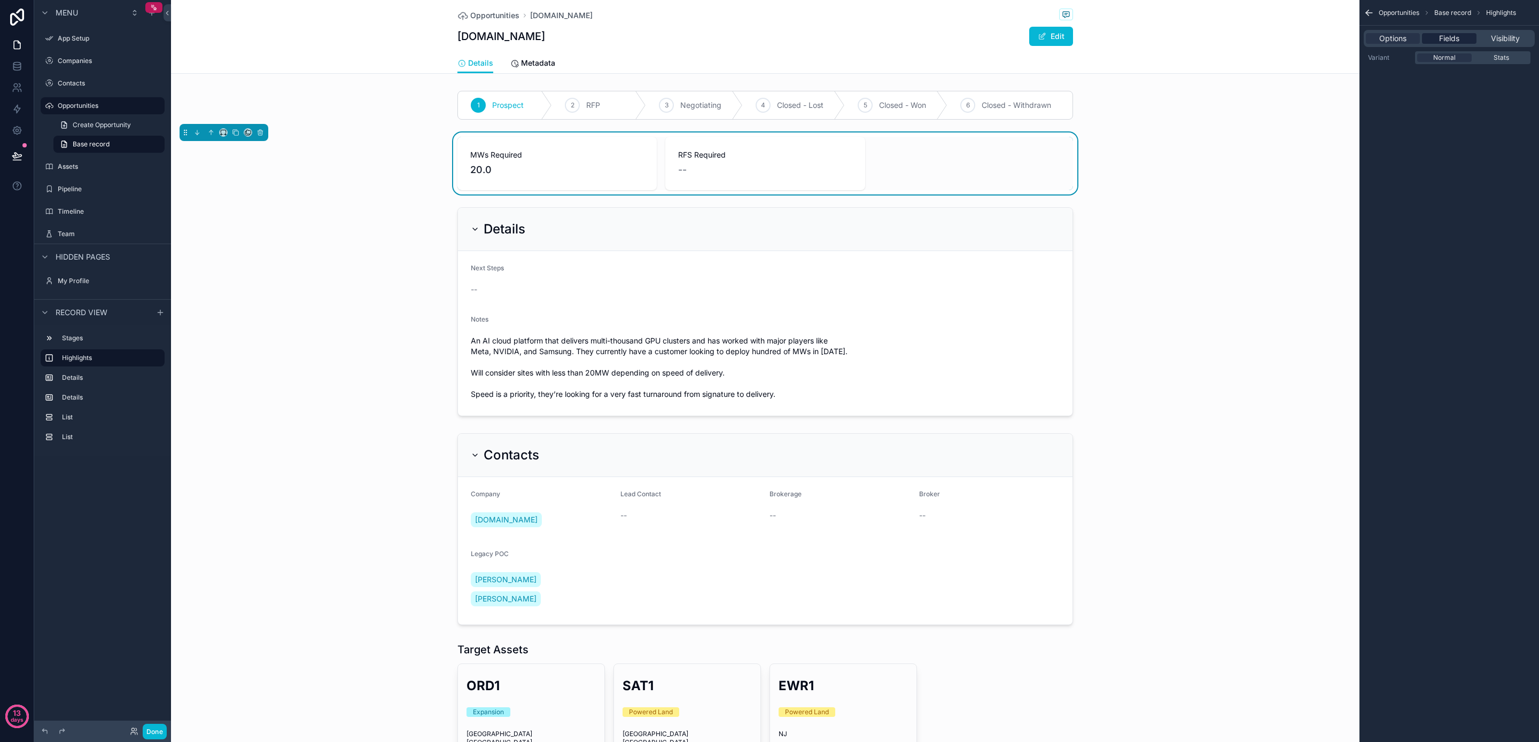
click at [1449, 37] on span "Fields" at bounding box center [1449, 38] width 20 height 11
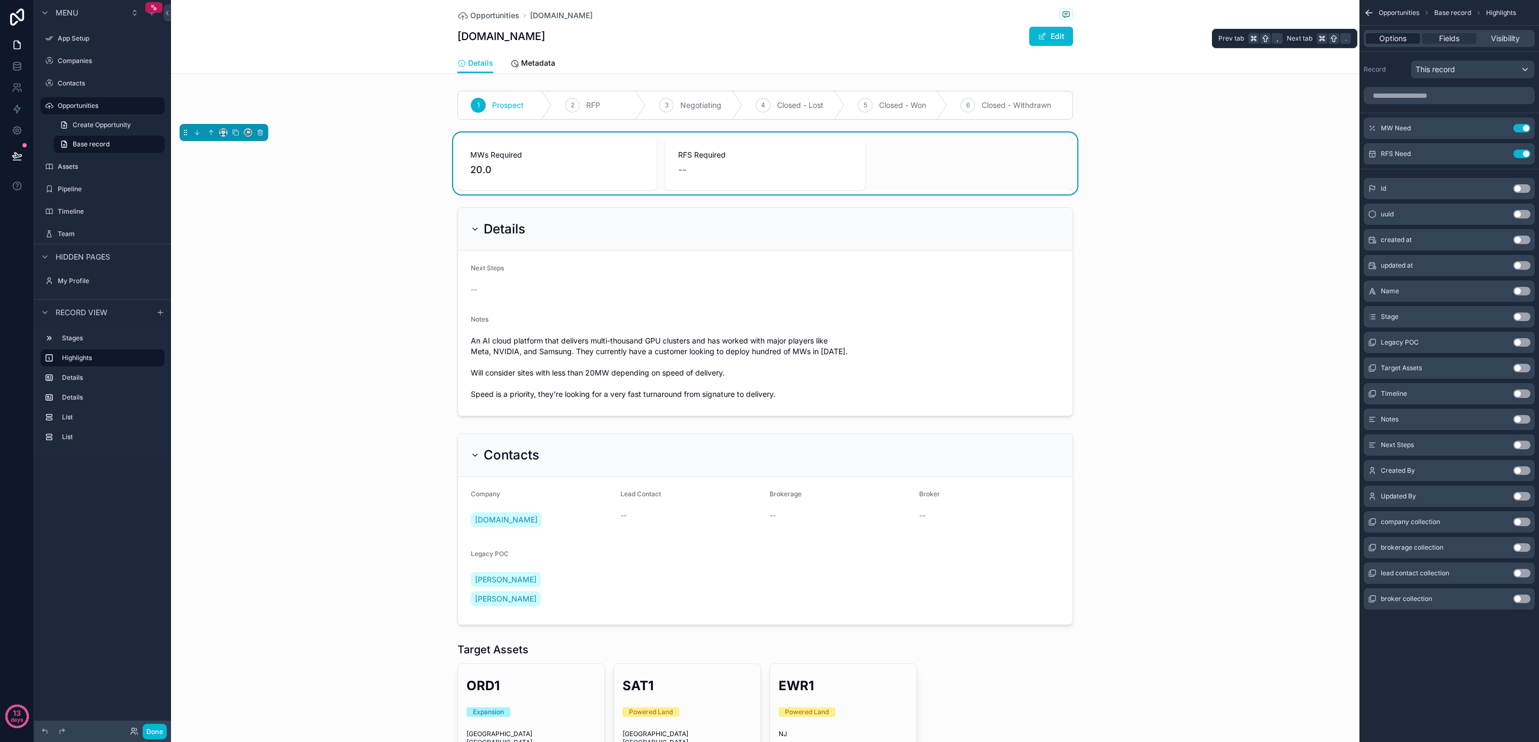
click at [1400, 41] on span "Options" at bounding box center [1393, 38] width 27 height 11
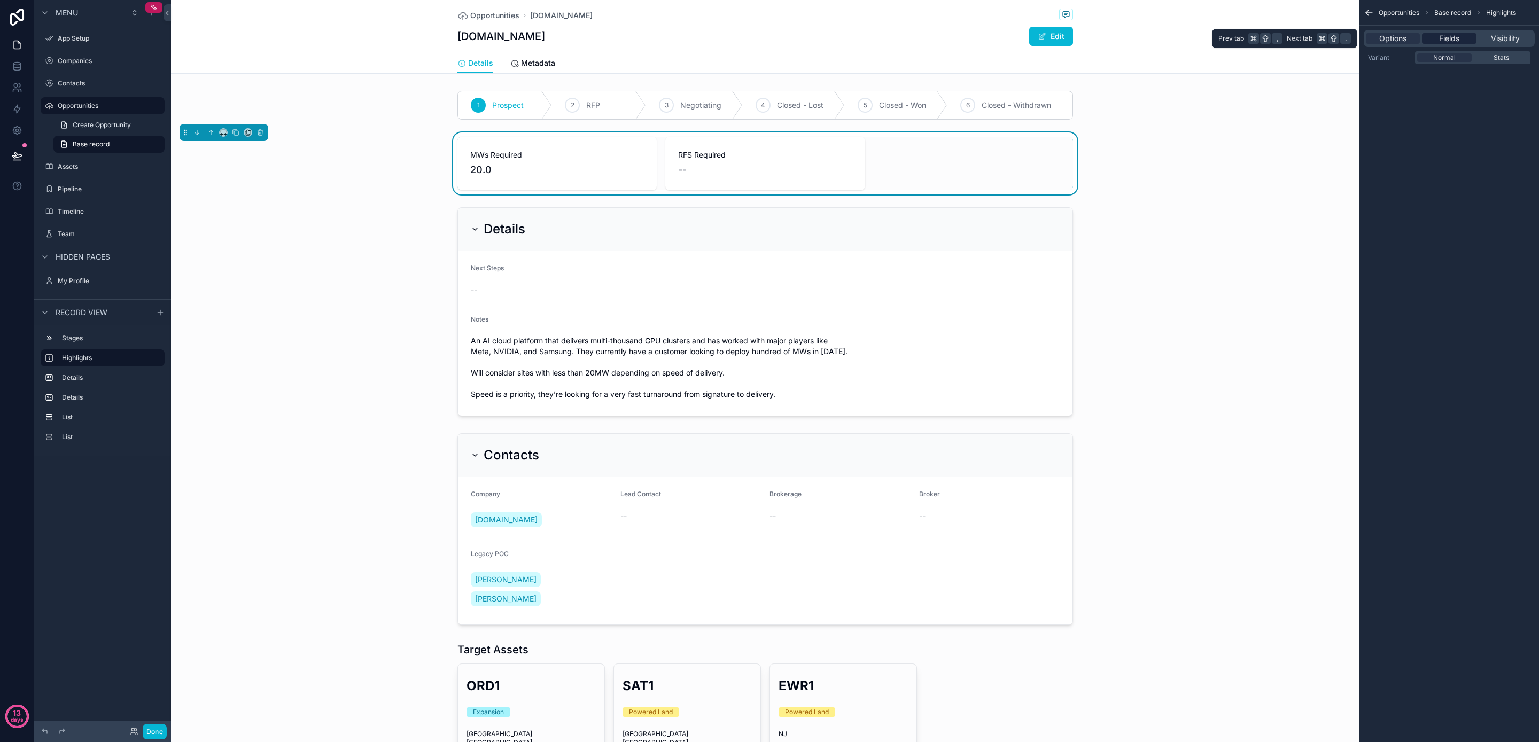
click at [1435, 41] on div "Fields" at bounding box center [1449, 38] width 54 height 11
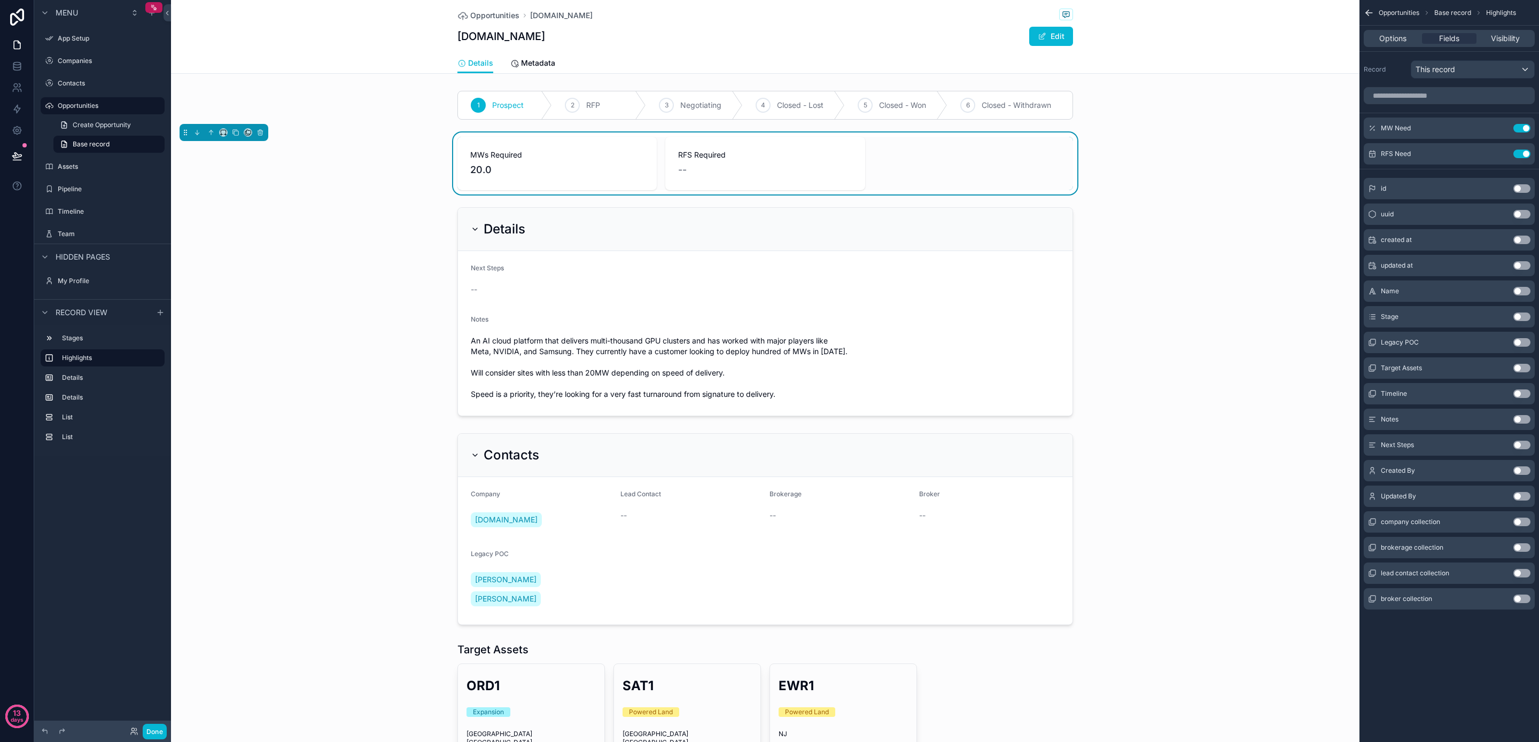
click at [1524, 320] on button "Use setting" at bounding box center [1522, 317] width 17 height 9
click at [1524, 179] on button "Use setting" at bounding box center [1522, 179] width 17 height 9
click at [1522, 185] on button "Use setting" at bounding box center [1522, 188] width 17 height 9
click at [1523, 182] on button "Use setting" at bounding box center [1522, 179] width 17 height 9
click at [1519, 212] on button "Use setting" at bounding box center [1522, 214] width 17 height 9
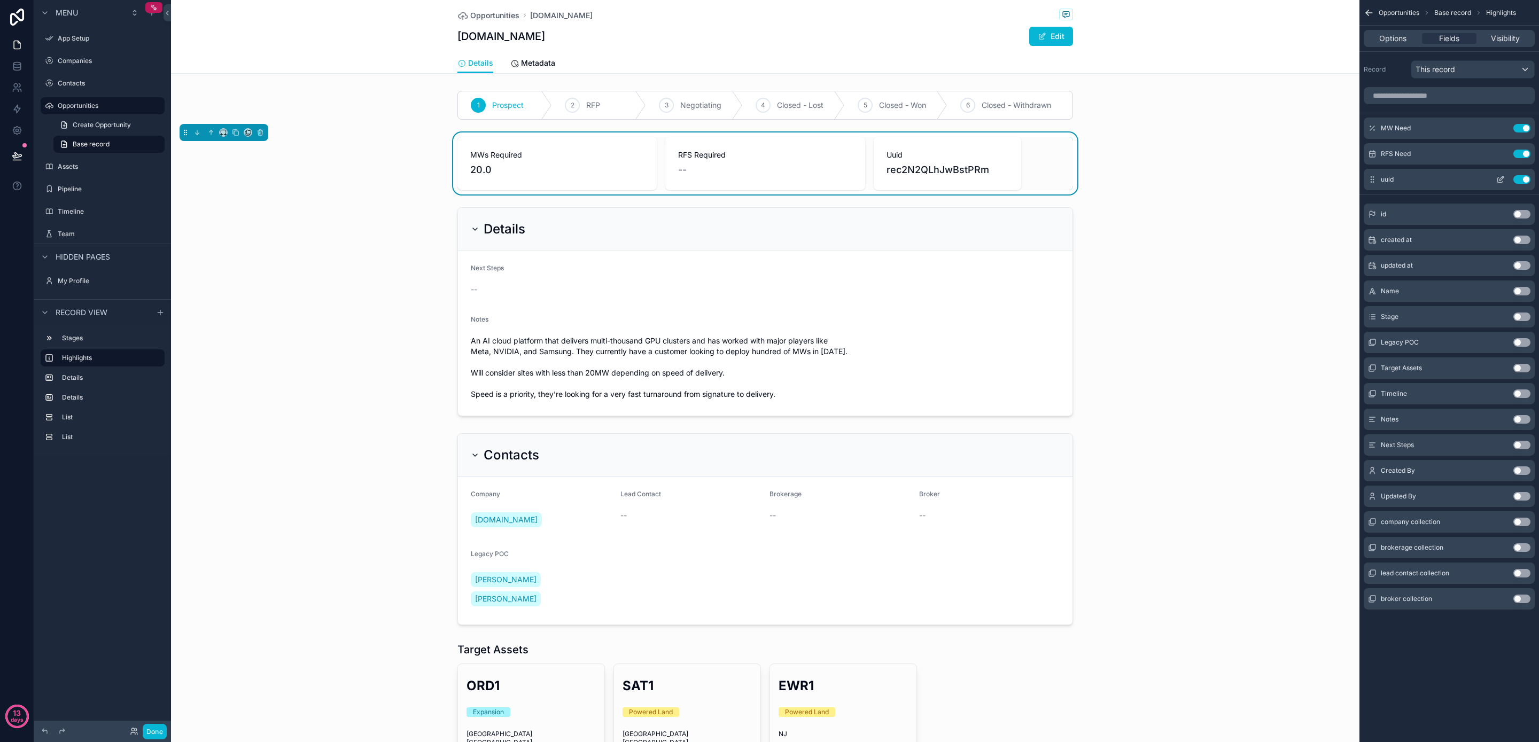
click at [1523, 180] on button "Use setting" at bounding box center [1522, 179] width 17 height 9
click at [1143, 256] on div "scrollable content" at bounding box center [765, 312] width 1189 height 218
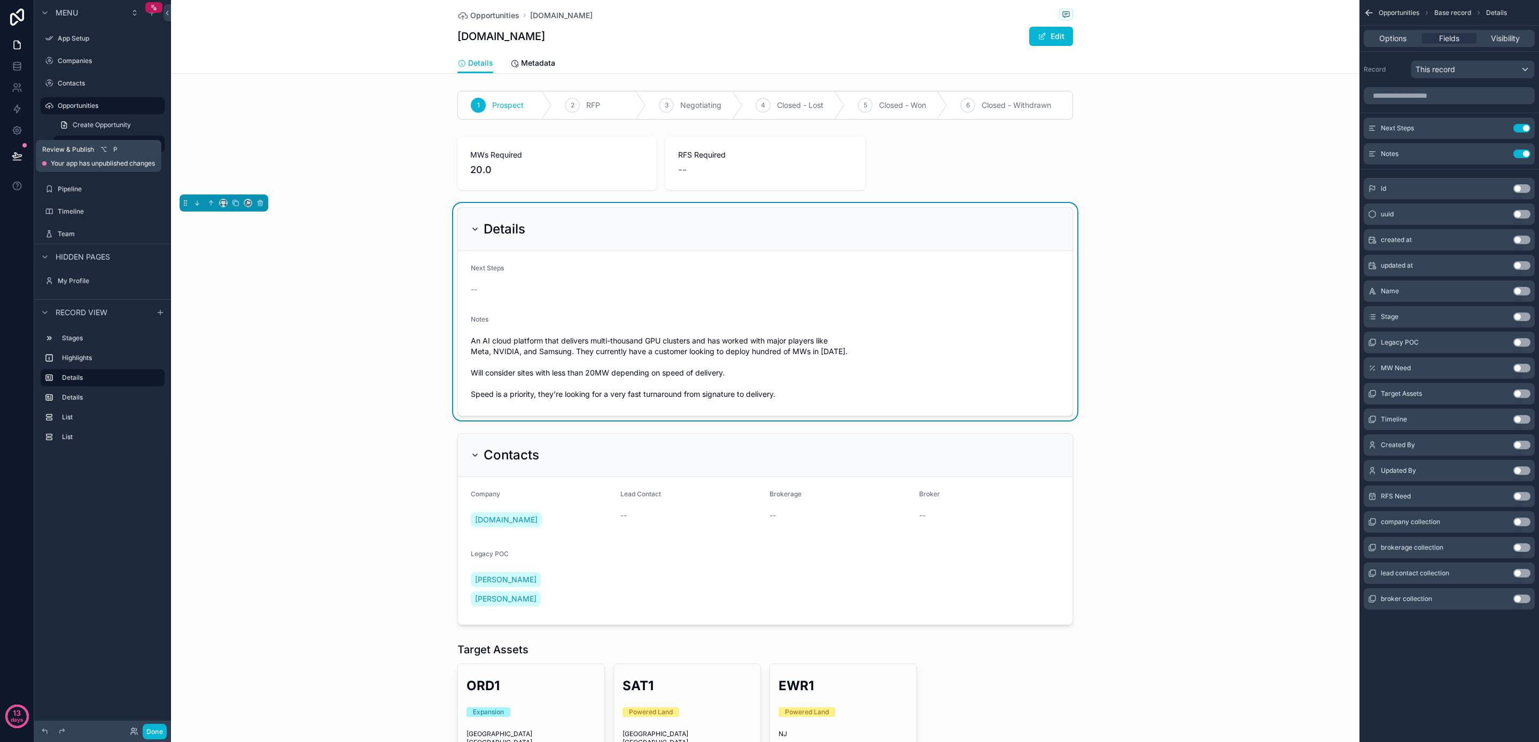
click at [20, 156] on icon at bounding box center [16, 155] width 9 height 5
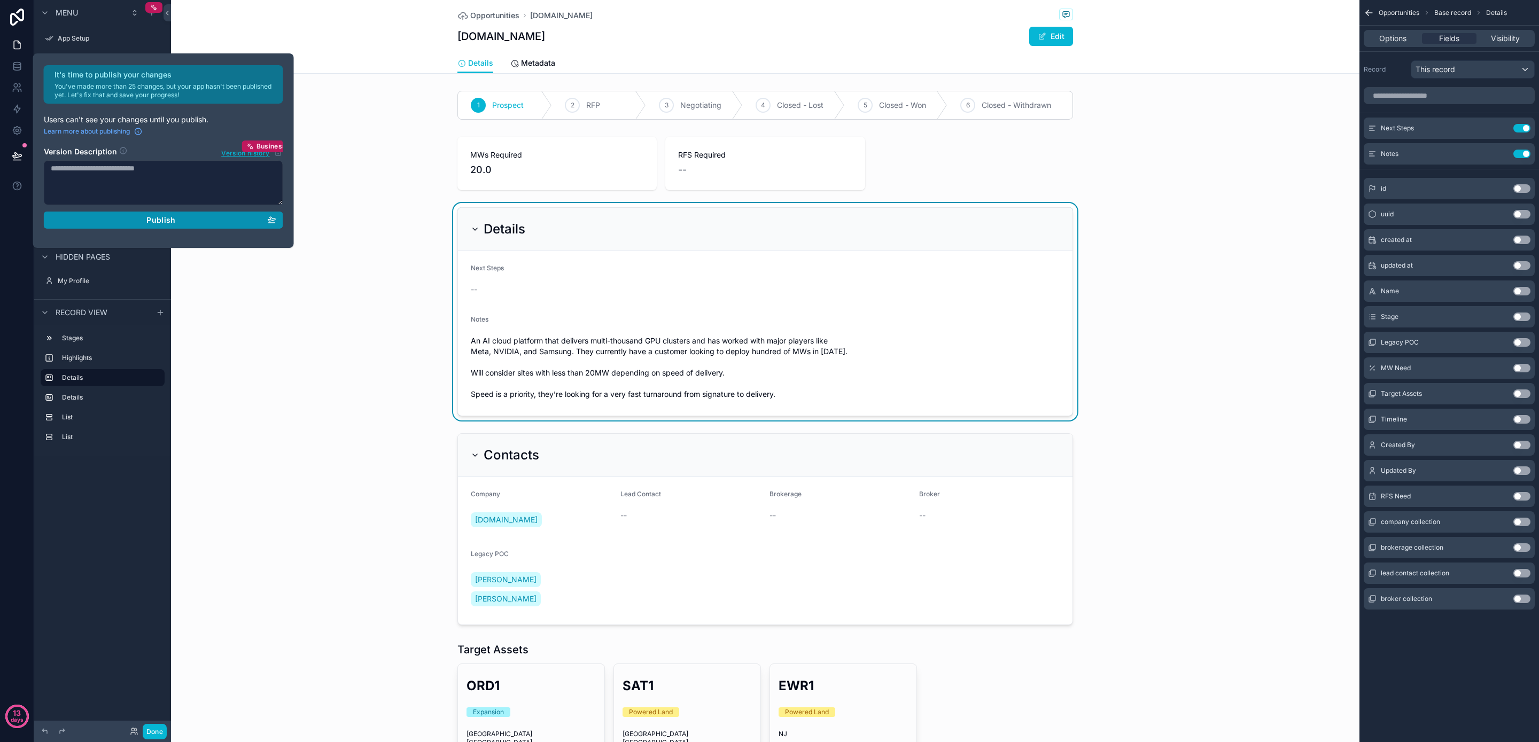
click at [244, 222] on div "Publish" at bounding box center [164, 220] width 226 height 10
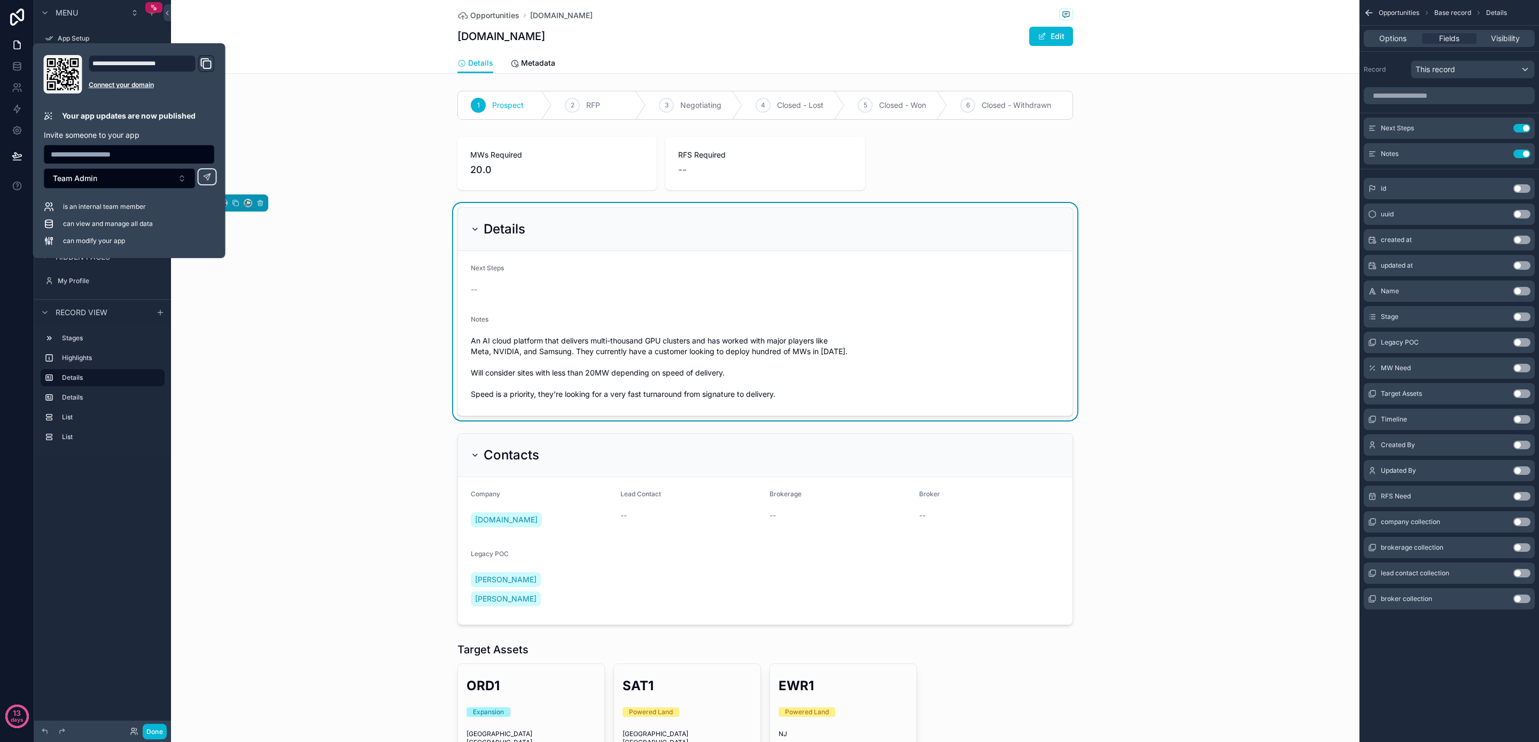
click at [204, 65] on icon "Domain and Custom Link" at bounding box center [207, 64] width 7 height 7
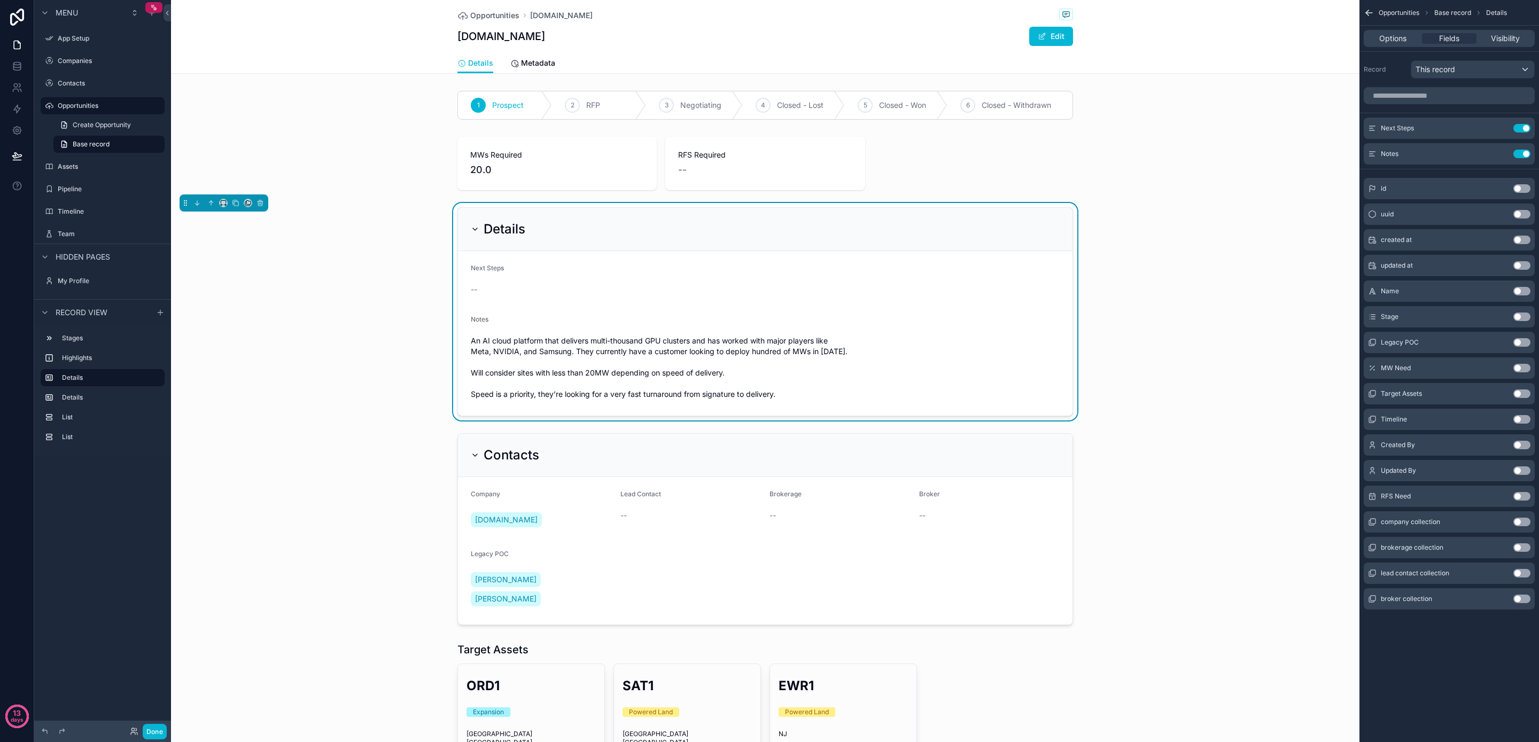
click at [255, 41] on div "Opportunities Fluidstack.io Fluidstack.io Edit Details Details Metadata" at bounding box center [765, 37] width 1189 height 74
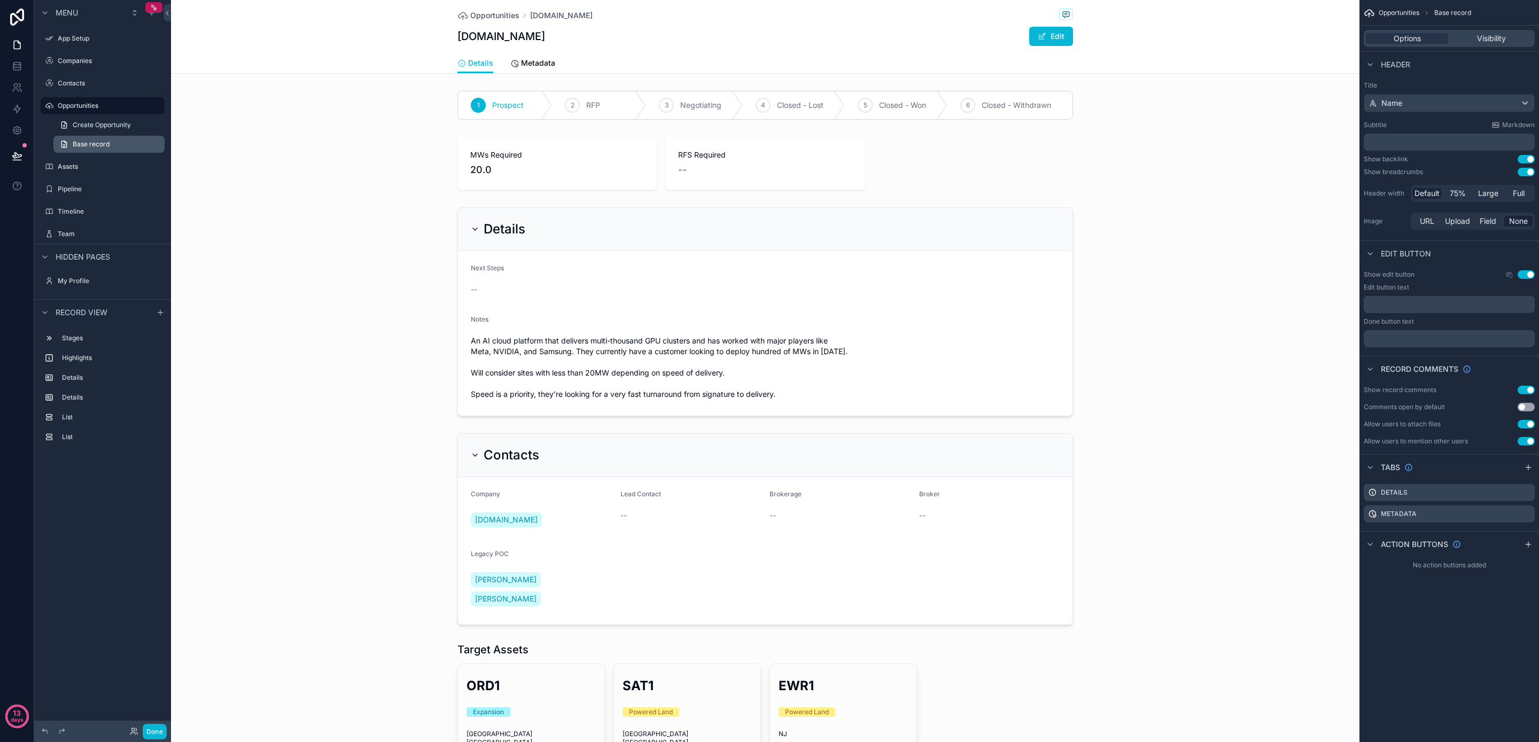
click at [108, 146] on span "Base record" at bounding box center [91, 144] width 37 height 9
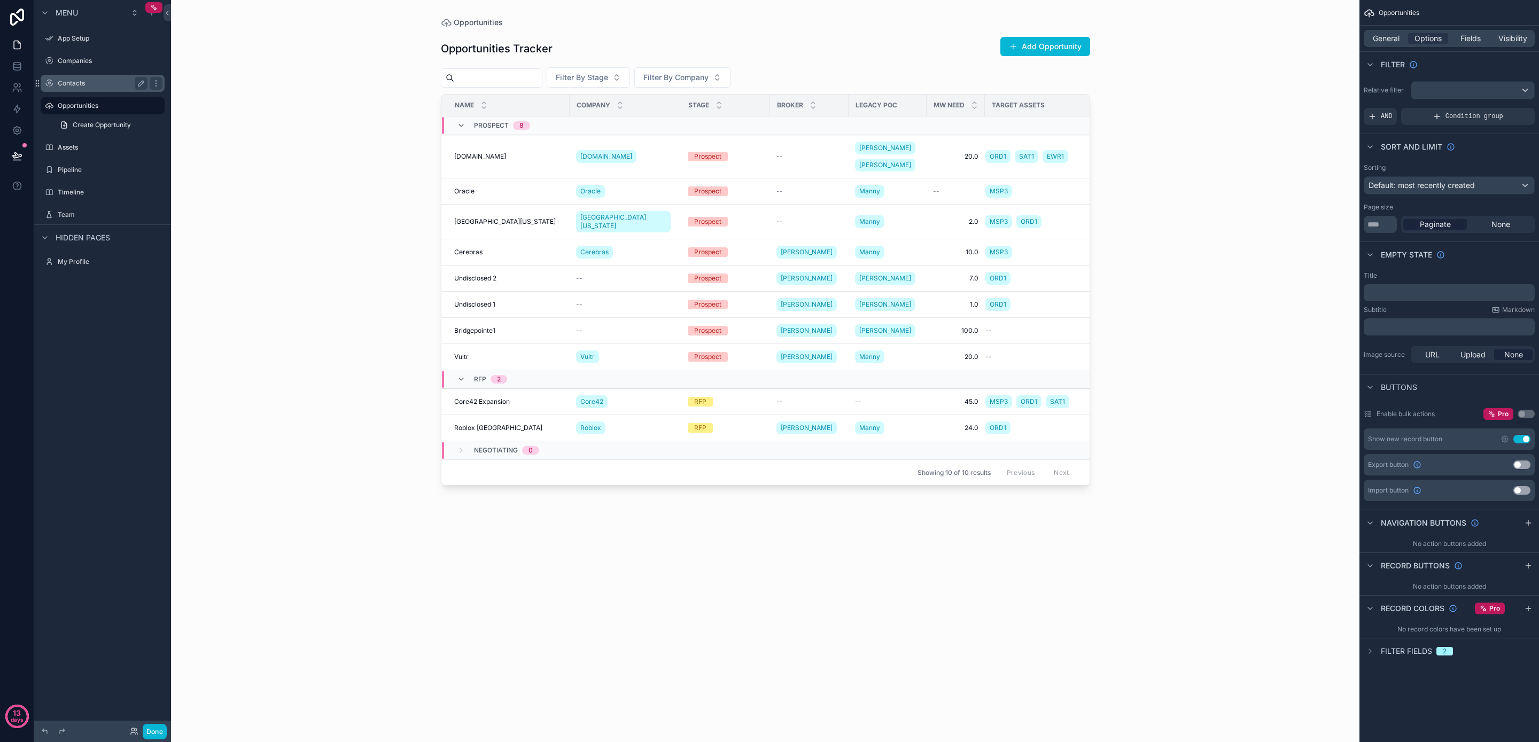
click at [100, 77] on div "Contacts" at bounding box center [103, 83] width 90 height 13
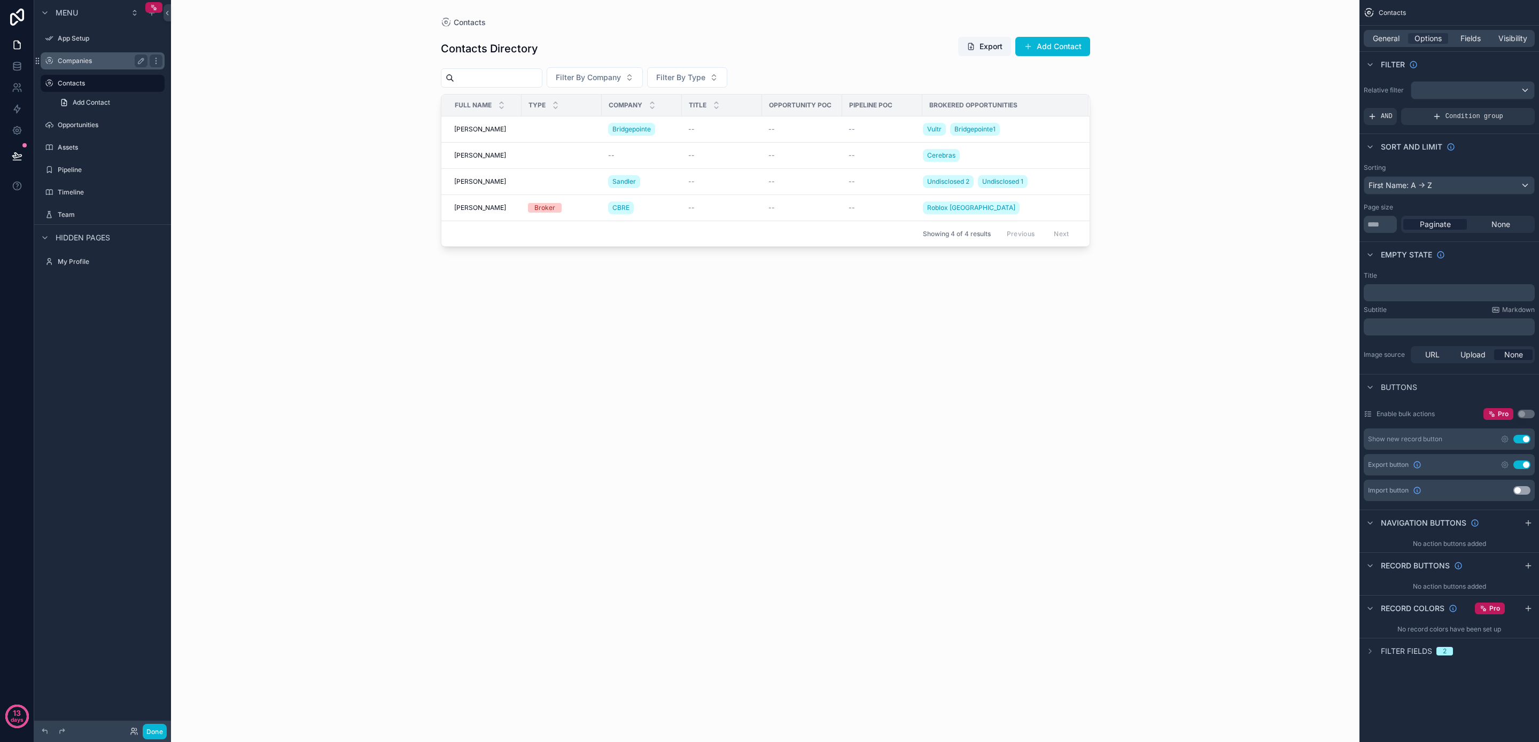
click at [103, 65] on div "Companies" at bounding box center [103, 61] width 90 height 13
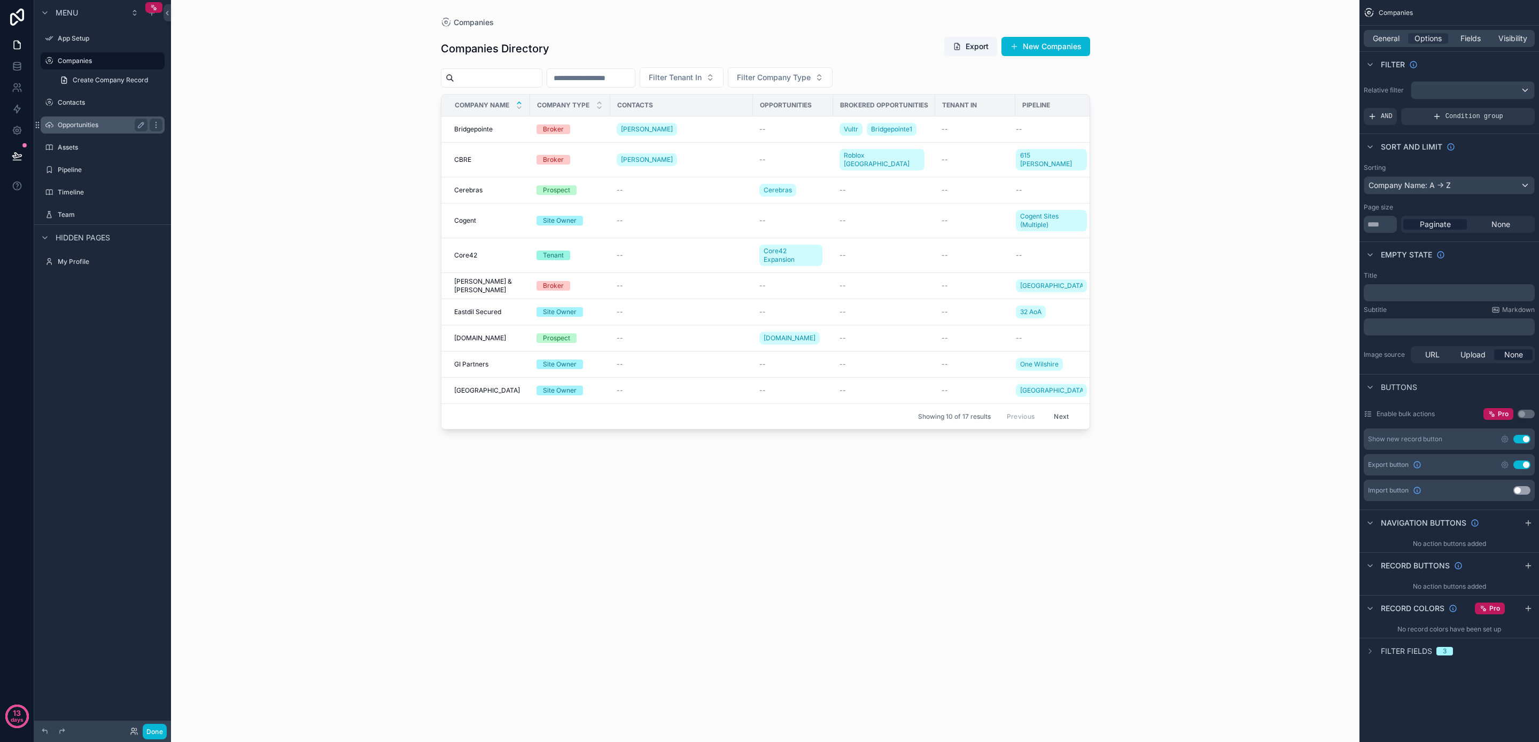
click at [97, 128] on label "Opportunities" at bounding box center [101, 125] width 86 height 9
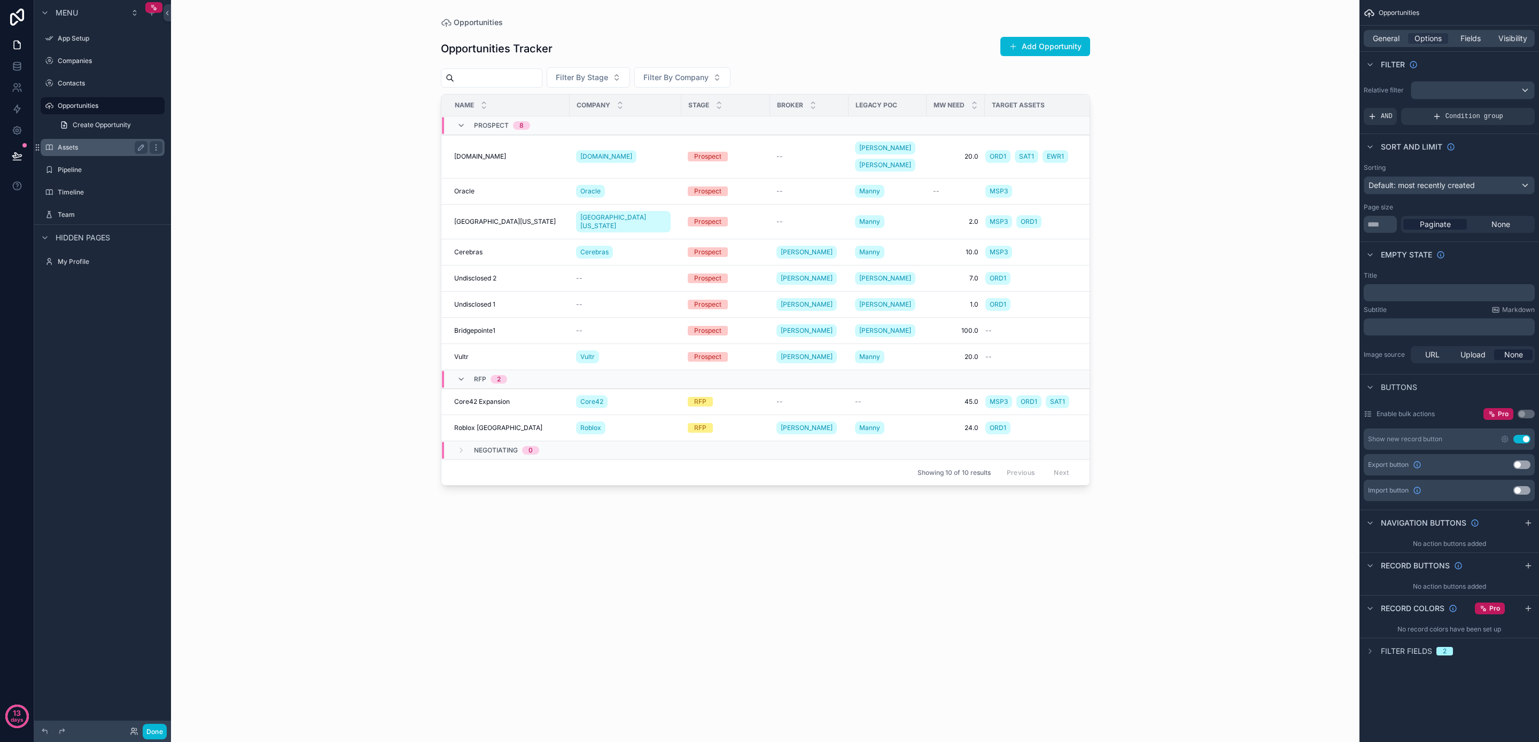
click at [96, 145] on label "Assets" at bounding box center [101, 147] width 86 height 9
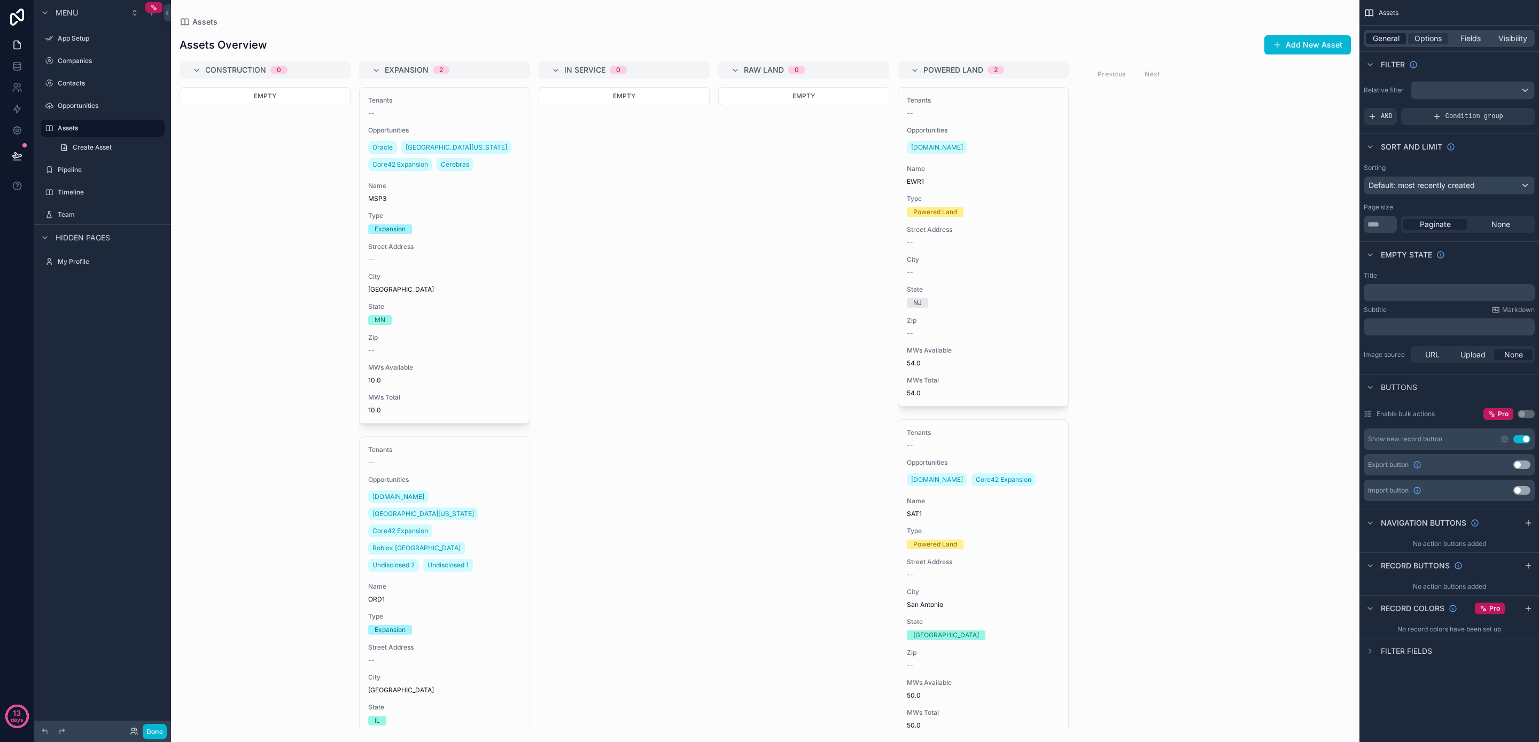
click at [1377, 38] on span "General" at bounding box center [1386, 38] width 27 height 11
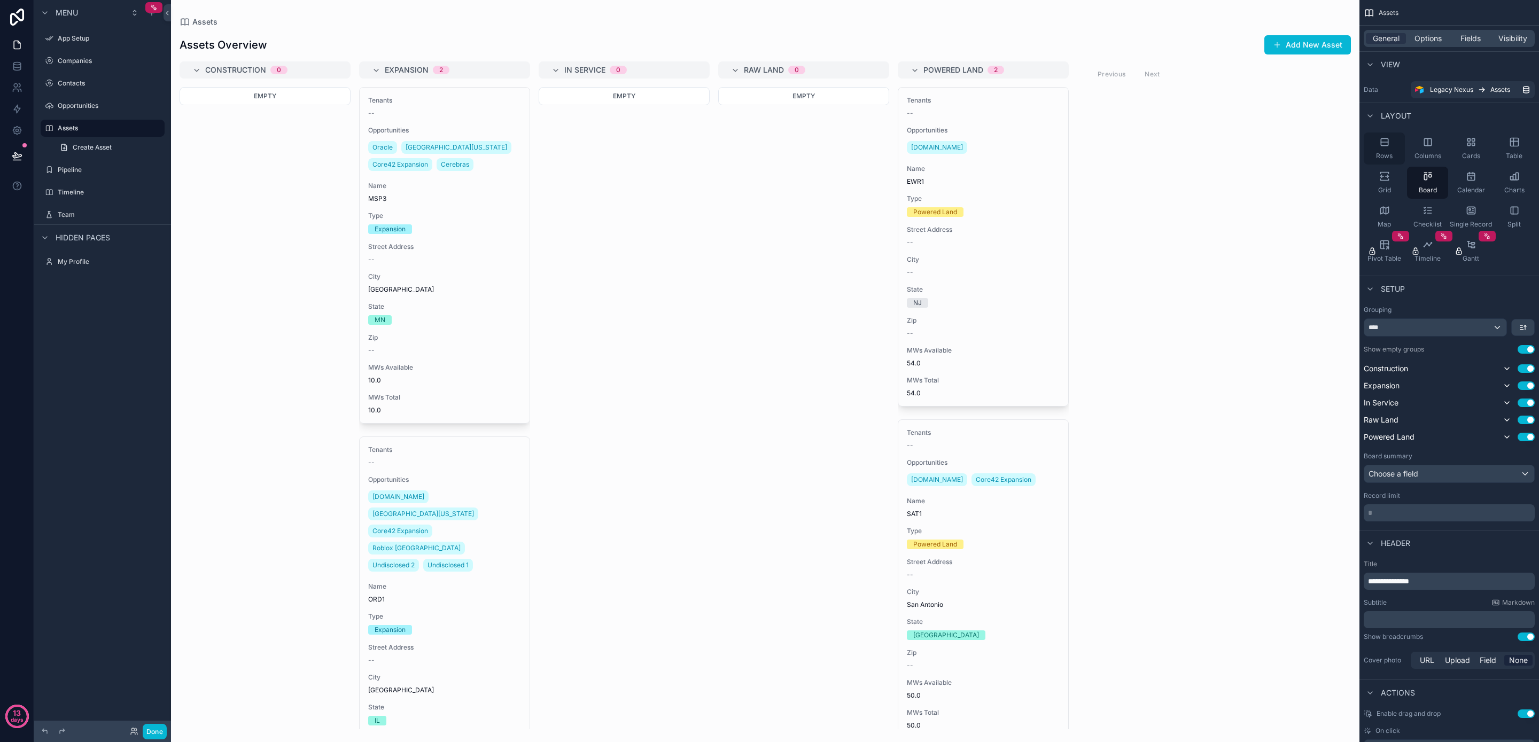
click at [1388, 153] on span "Rows" at bounding box center [1384, 156] width 17 height 9
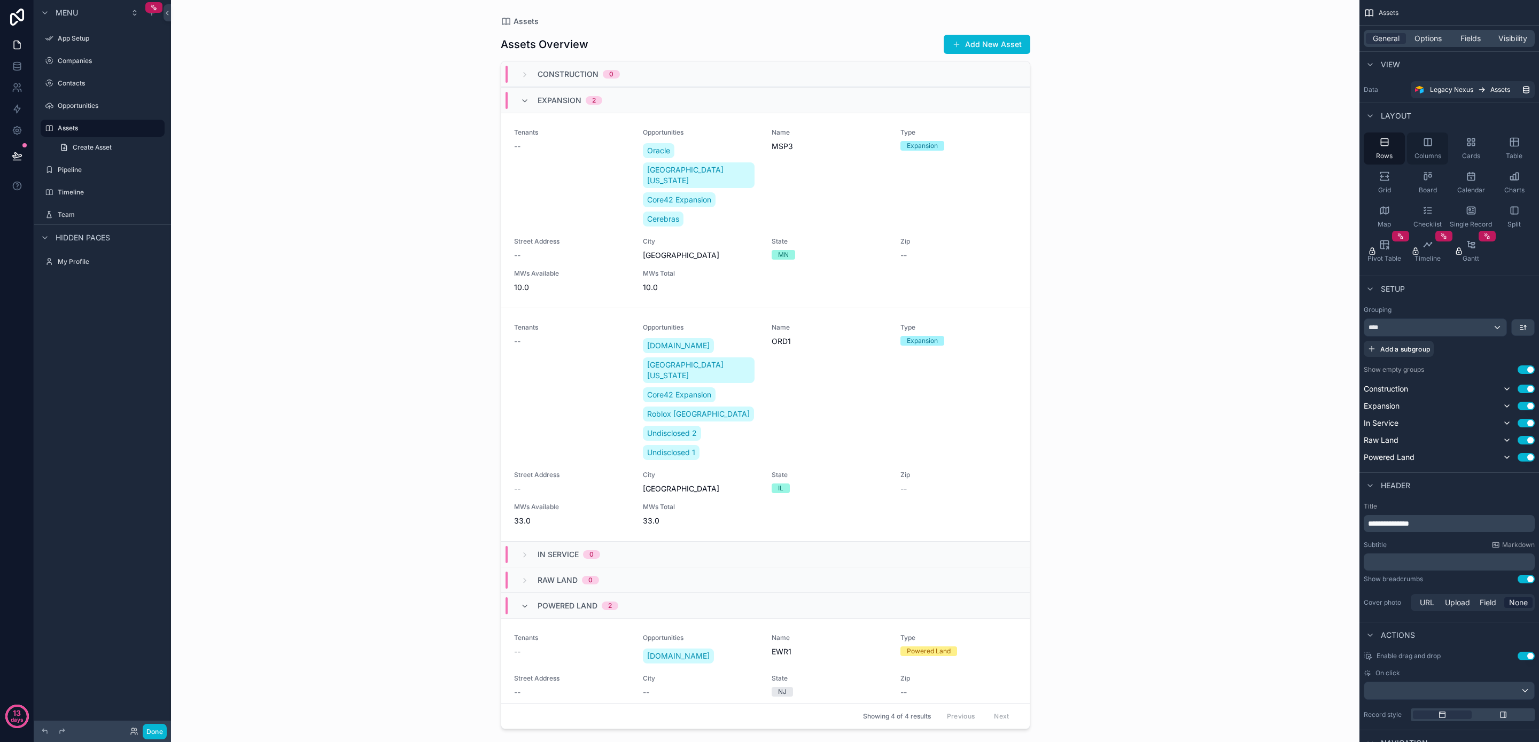
click at [1419, 146] on div "Columns" at bounding box center [1427, 149] width 41 height 32
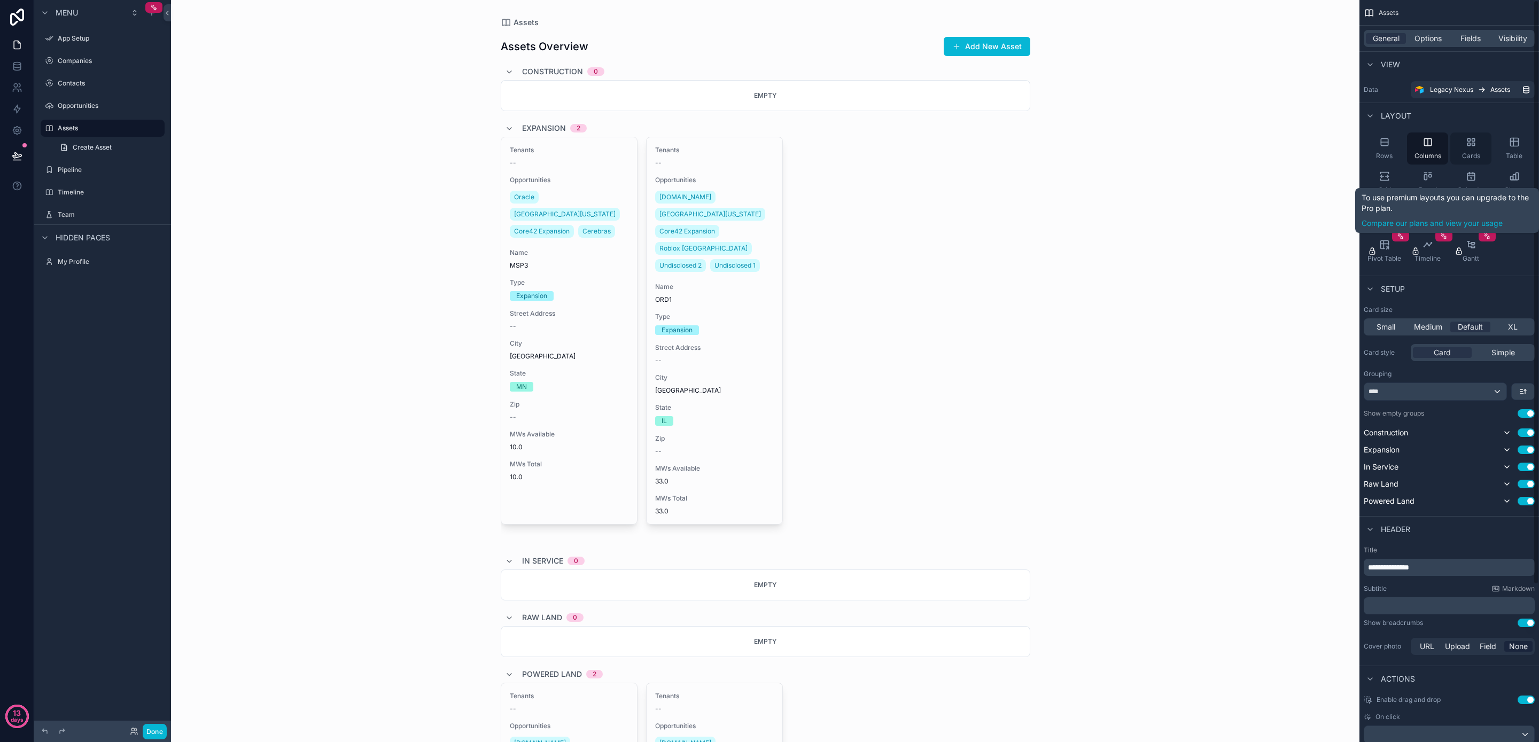
click at [1470, 140] on icon "scrollable content" at bounding box center [1469, 139] width 3 height 3
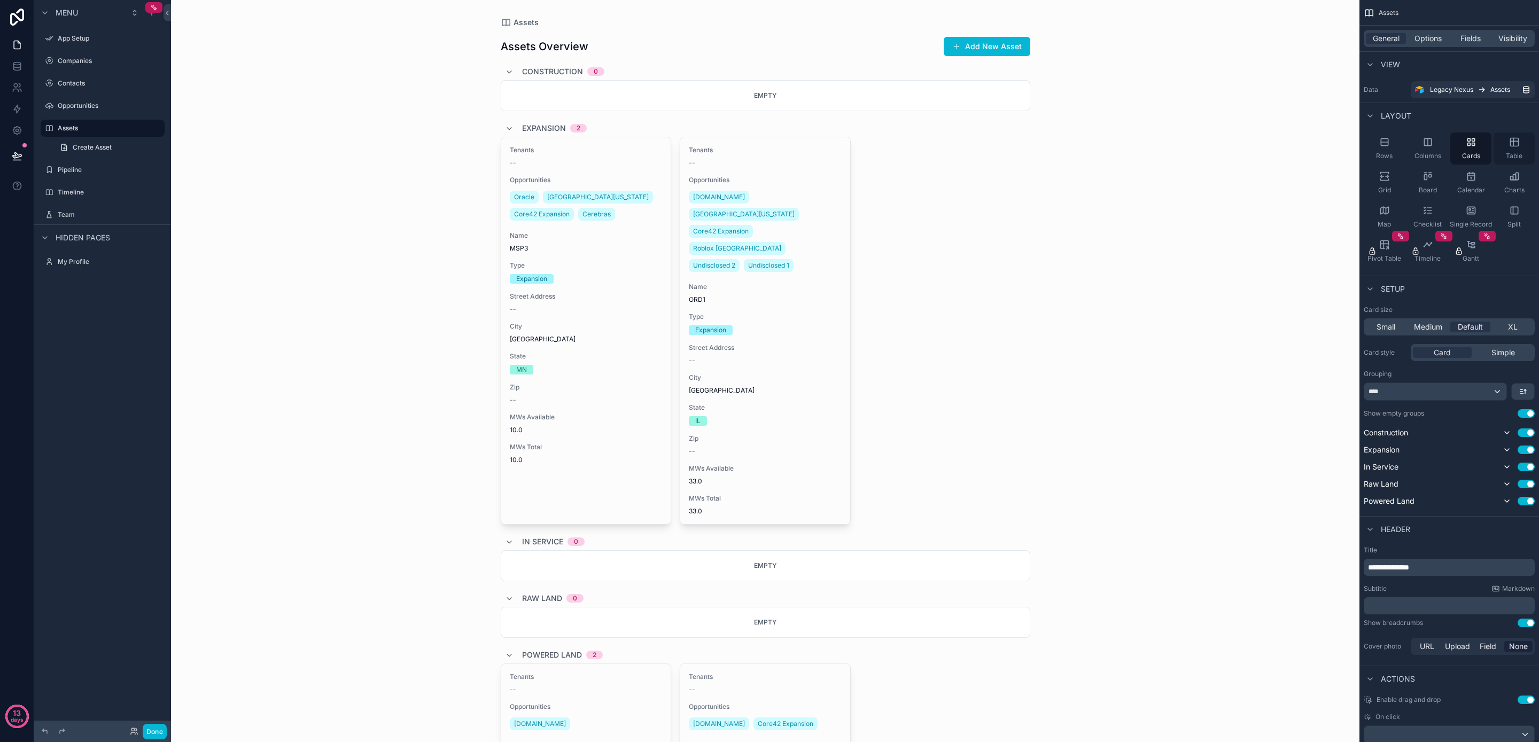
click at [1515, 147] on icon "scrollable content" at bounding box center [1514, 142] width 11 height 11
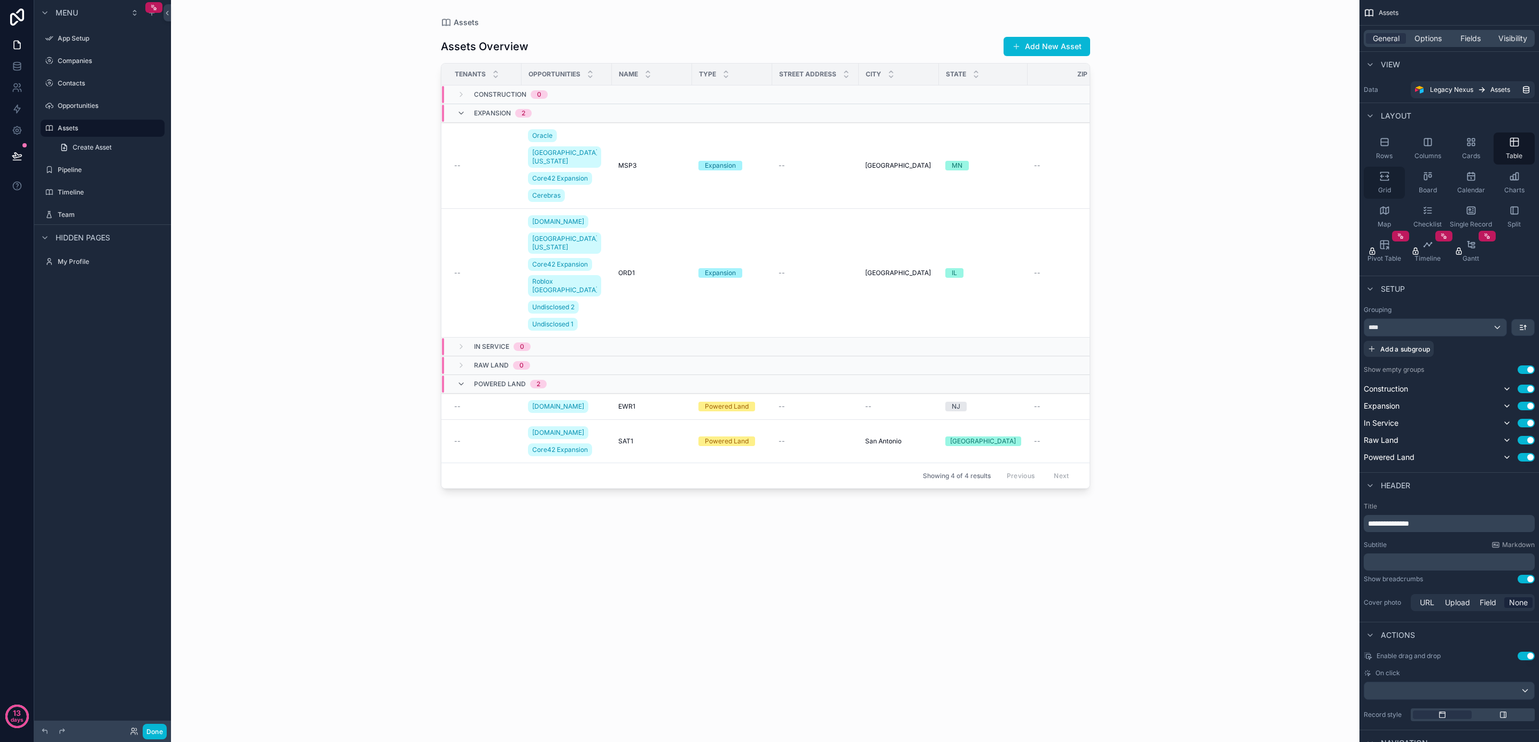
click at [1384, 179] on icon "scrollable content" at bounding box center [1385, 176] width 11 height 11
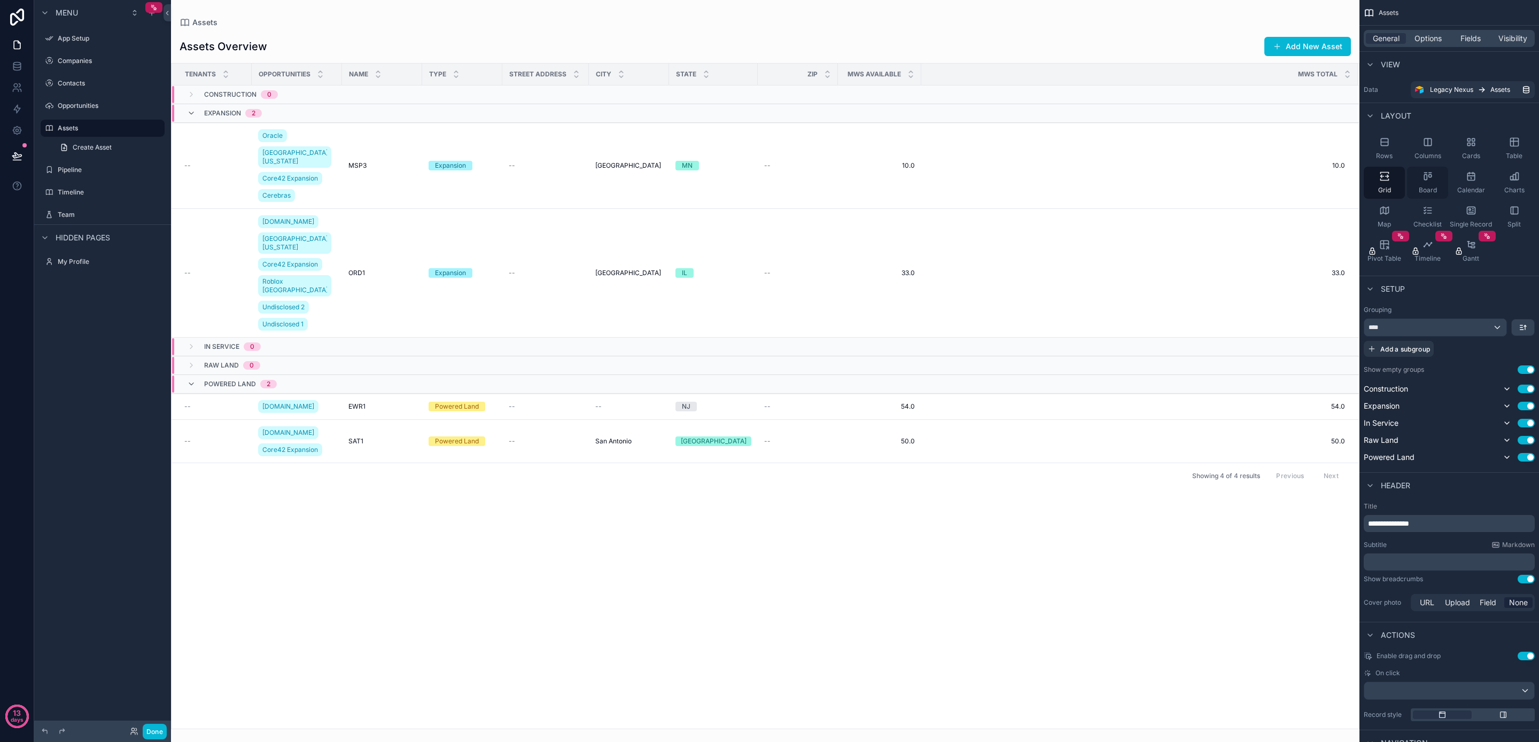
click at [1424, 180] on icon "scrollable content" at bounding box center [1428, 176] width 11 height 11
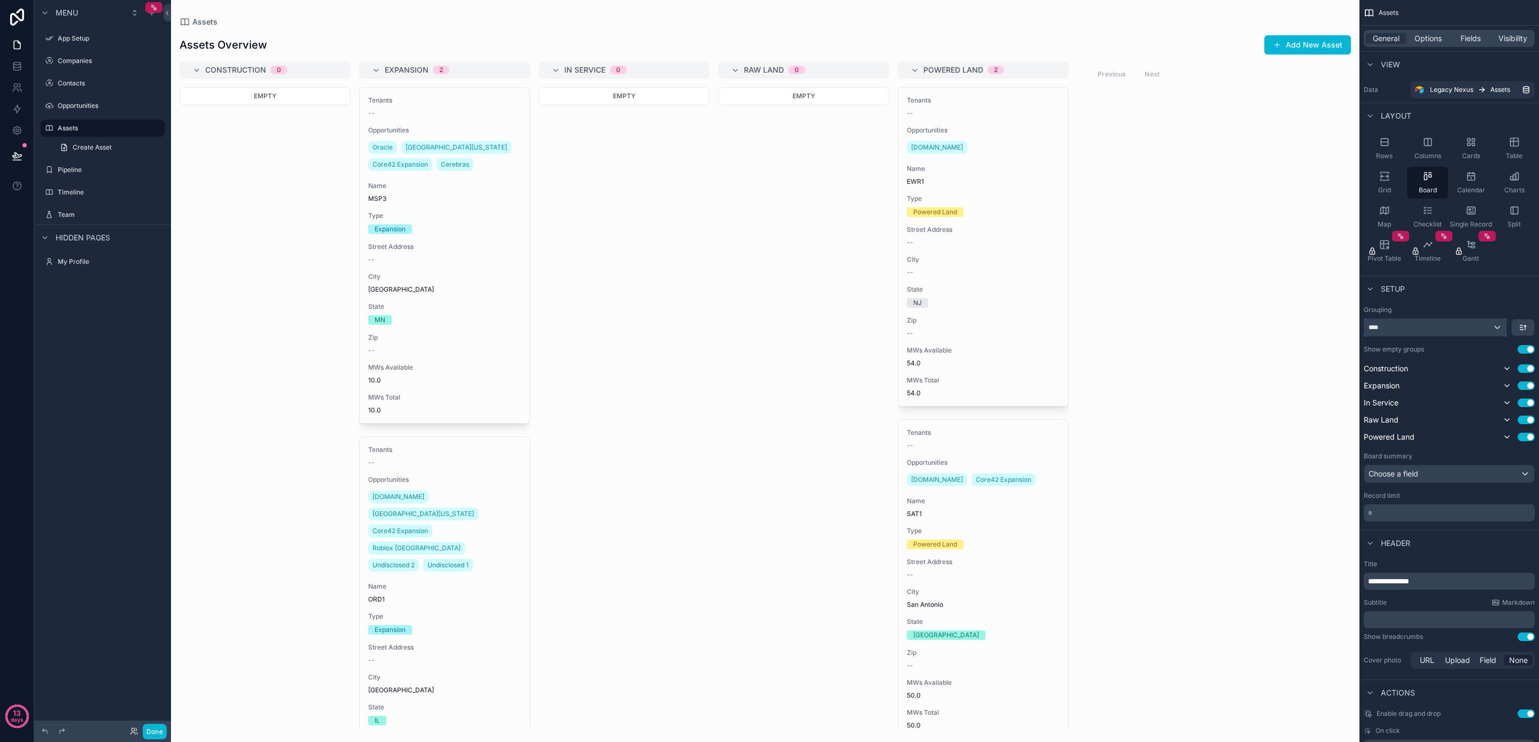
click at [1477, 334] on div "****" at bounding box center [1436, 327] width 142 height 17
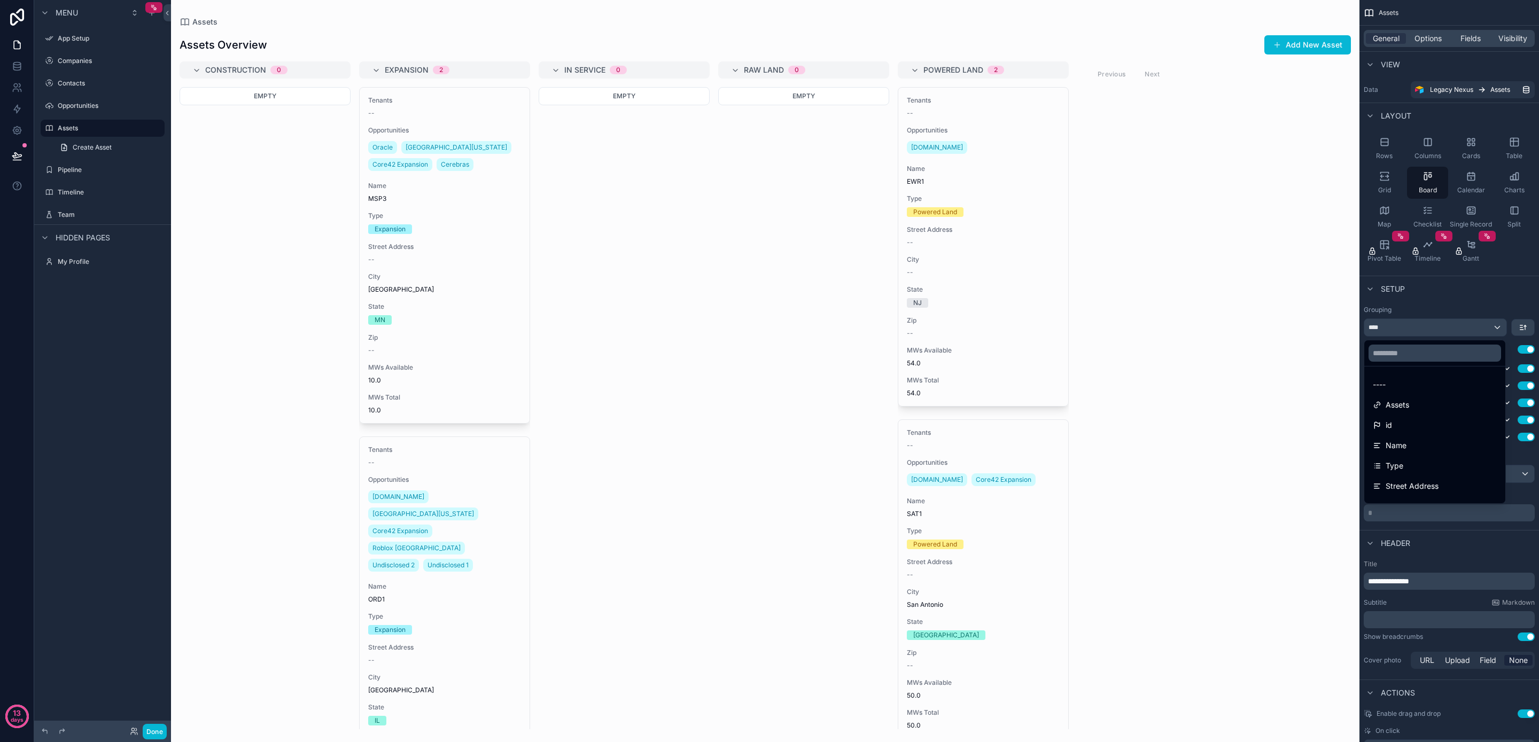
click at [1462, 388] on div "----" at bounding box center [1435, 384] width 124 height 13
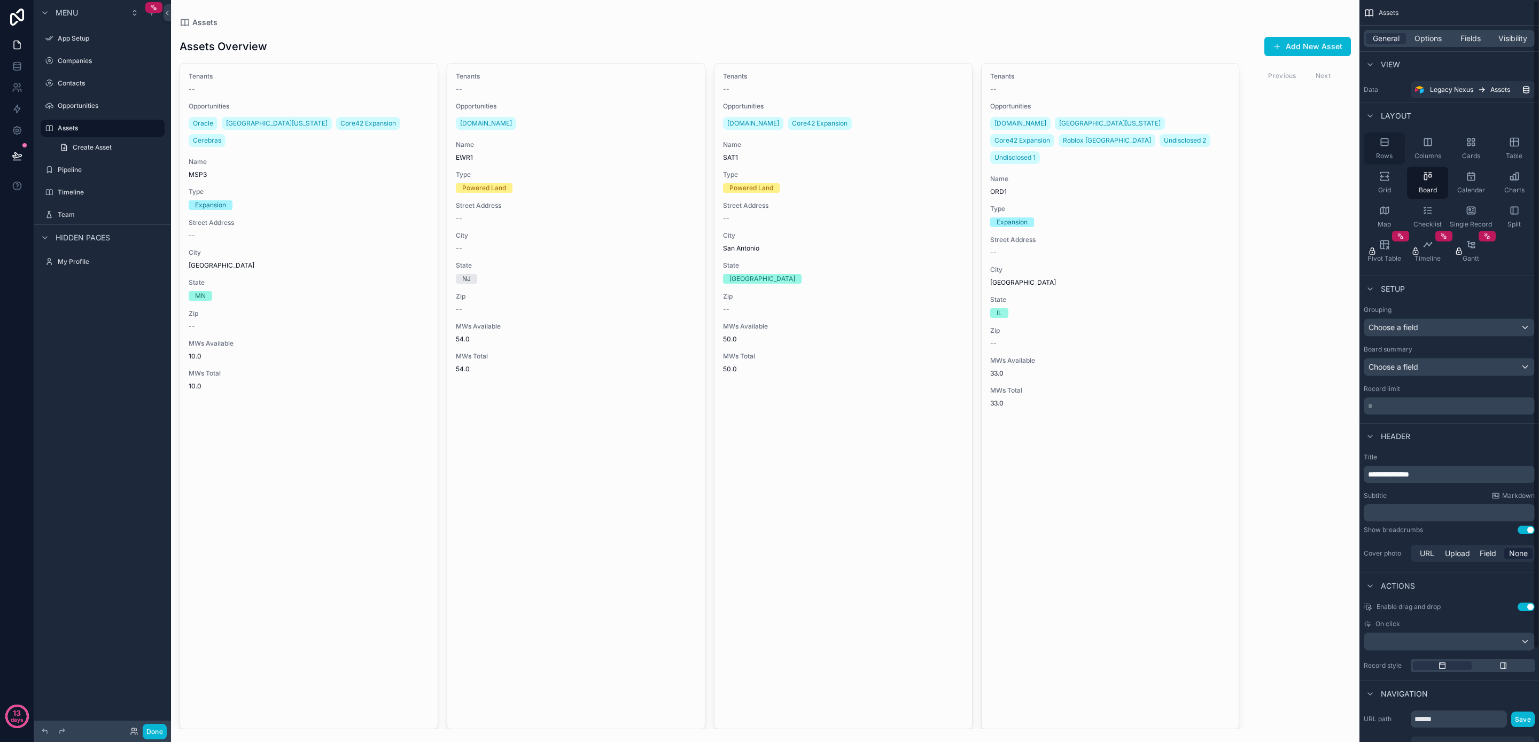
click at [1382, 154] on span "Rows" at bounding box center [1384, 156] width 17 height 9
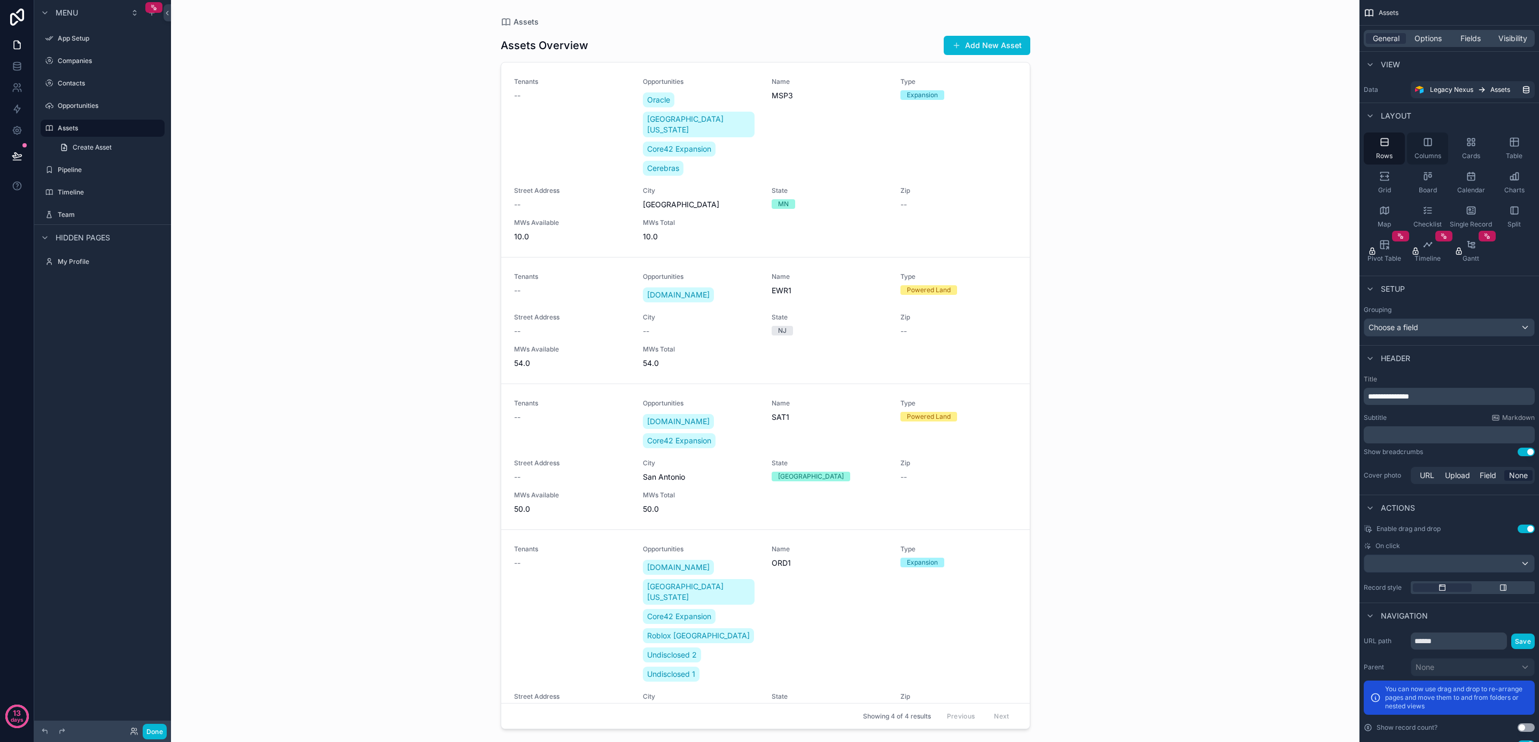
click at [1424, 147] on icon "scrollable content" at bounding box center [1428, 142] width 11 height 11
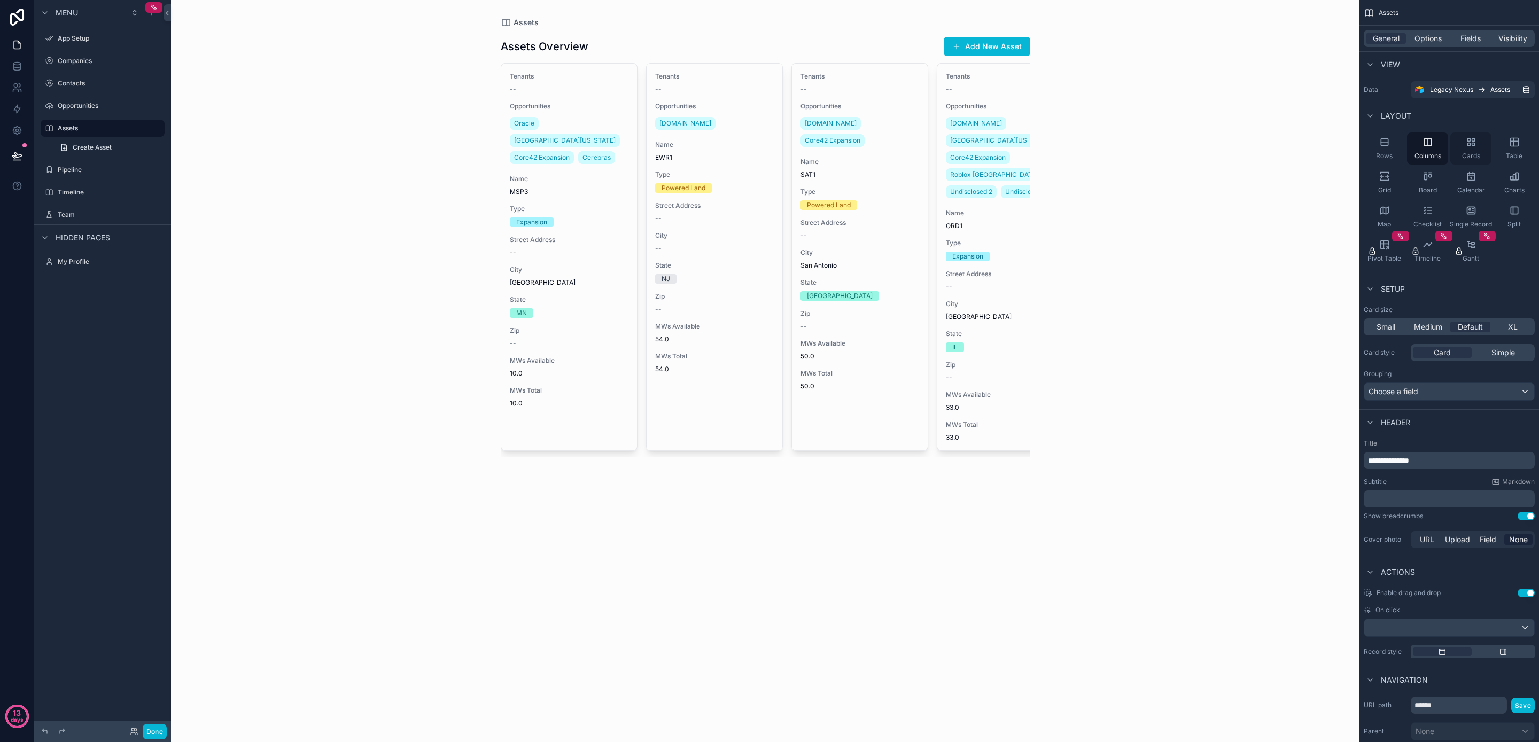
click at [1458, 148] on div "Cards" at bounding box center [1471, 149] width 41 height 32
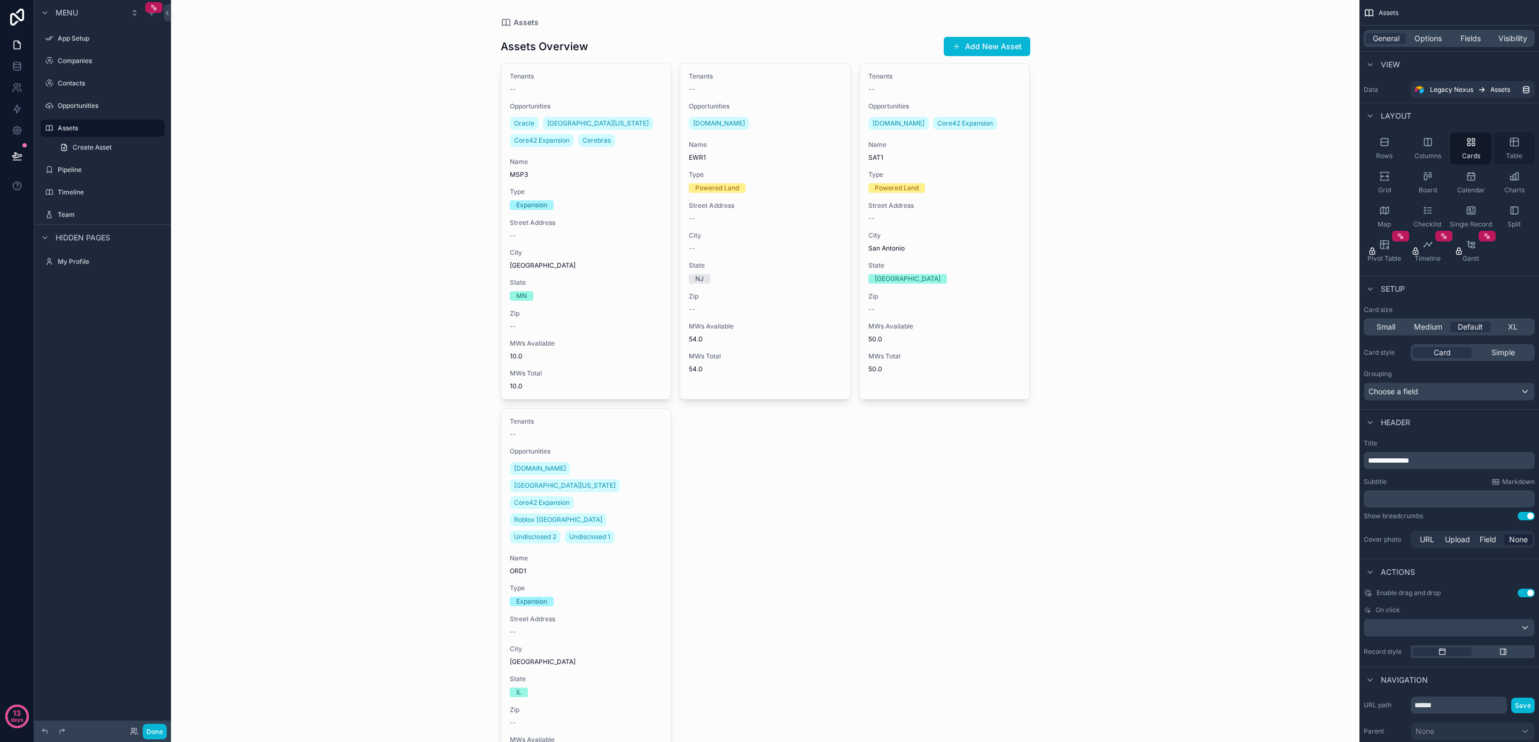
click at [1505, 150] on div "Table" at bounding box center [1514, 149] width 41 height 32
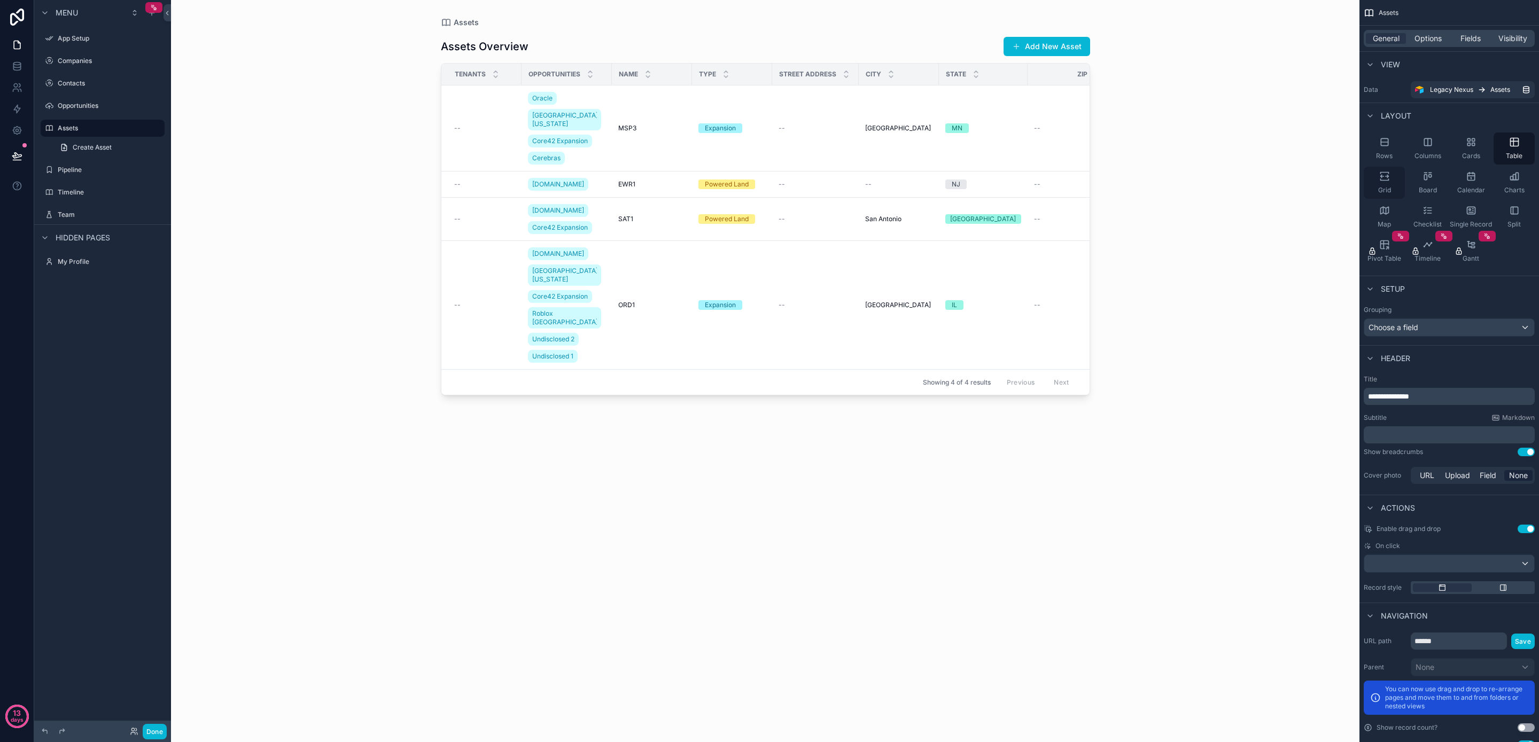
click at [1382, 177] on icon "scrollable content" at bounding box center [1385, 176] width 11 height 11
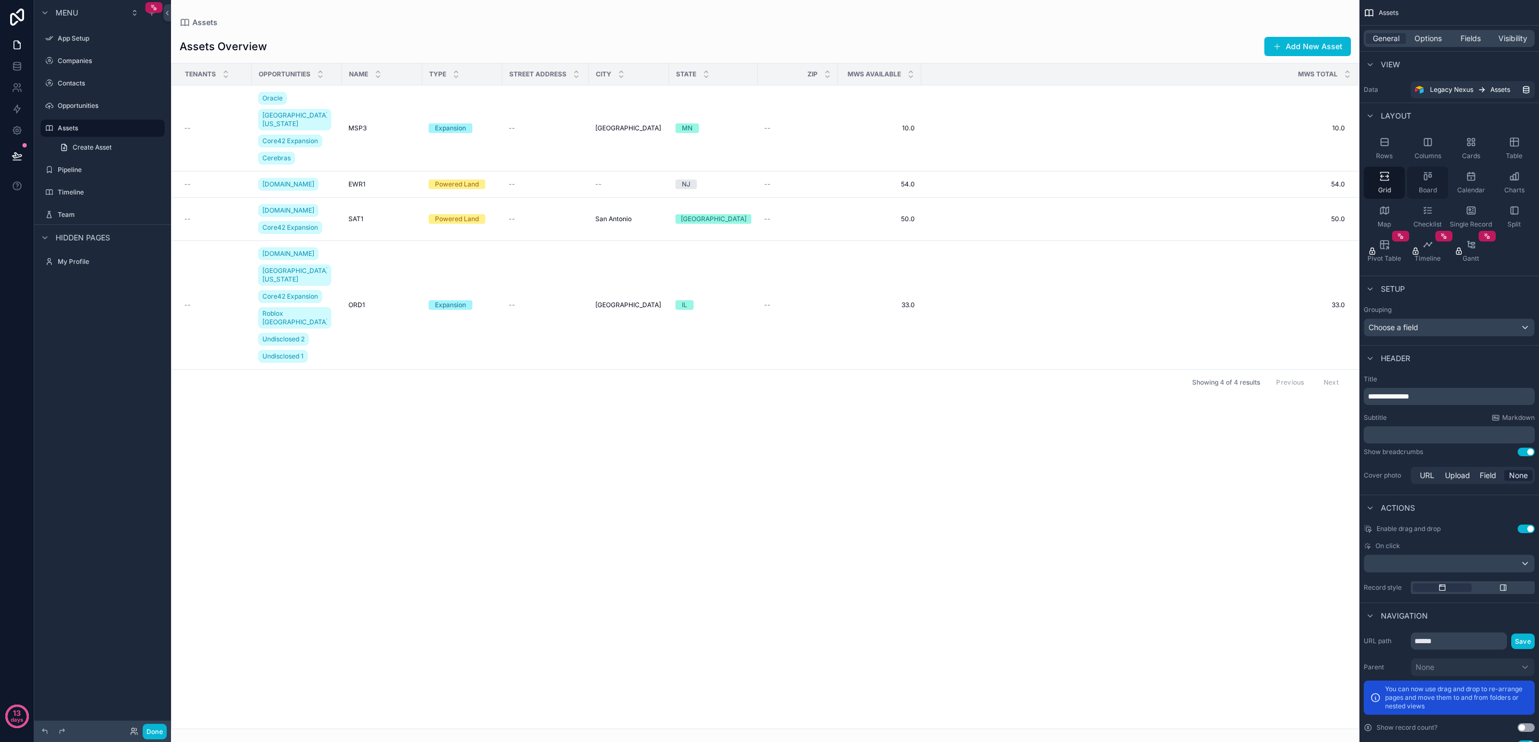
click at [1424, 183] on div "Board" at bounding box center [1427, 183] width 41 height 32
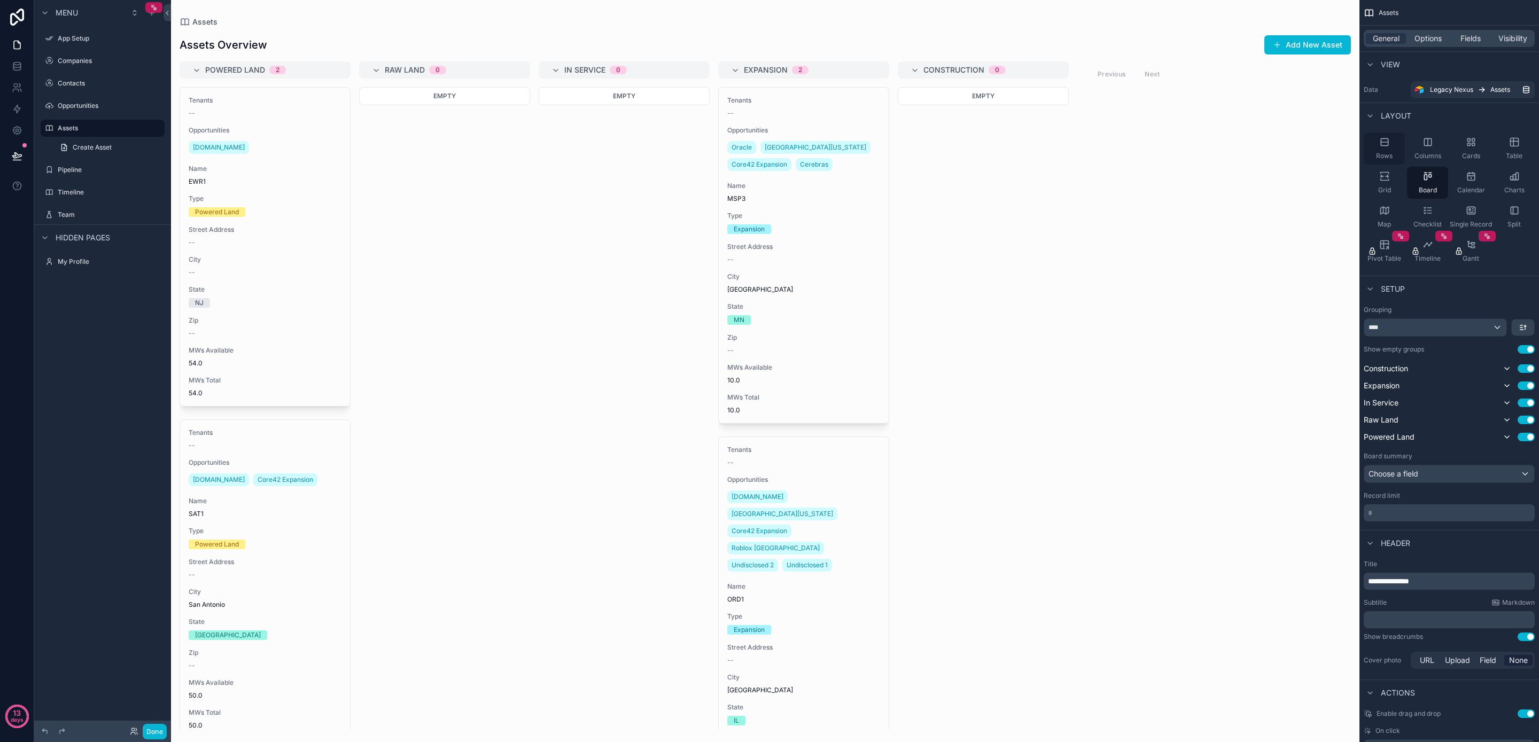
click at [1381, 142] on icon "scrollable content" at bounding box center [1384, 142] width 7 height 0
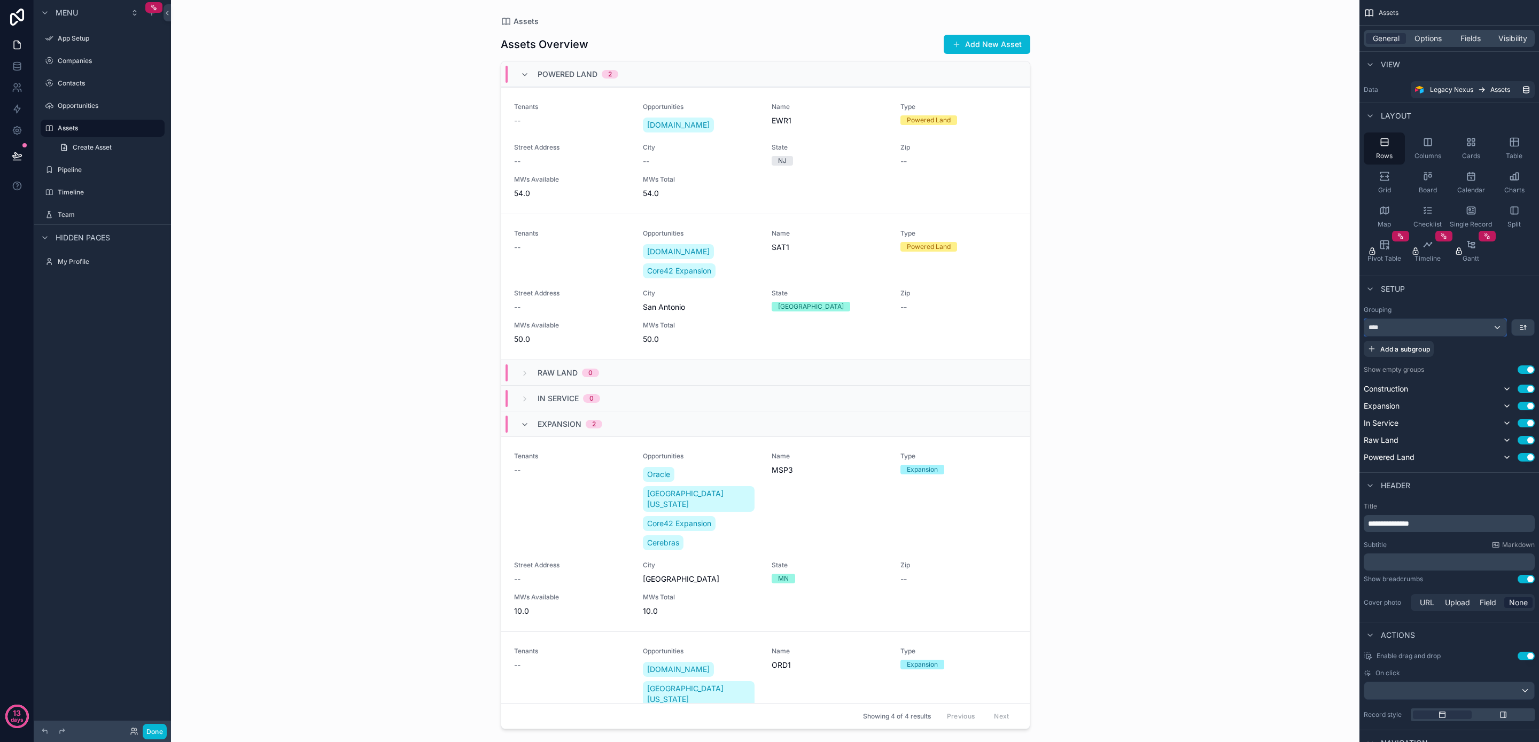
click at [1447, 331] on div "****" at bounding box center [1436, 327] width 142 height 17
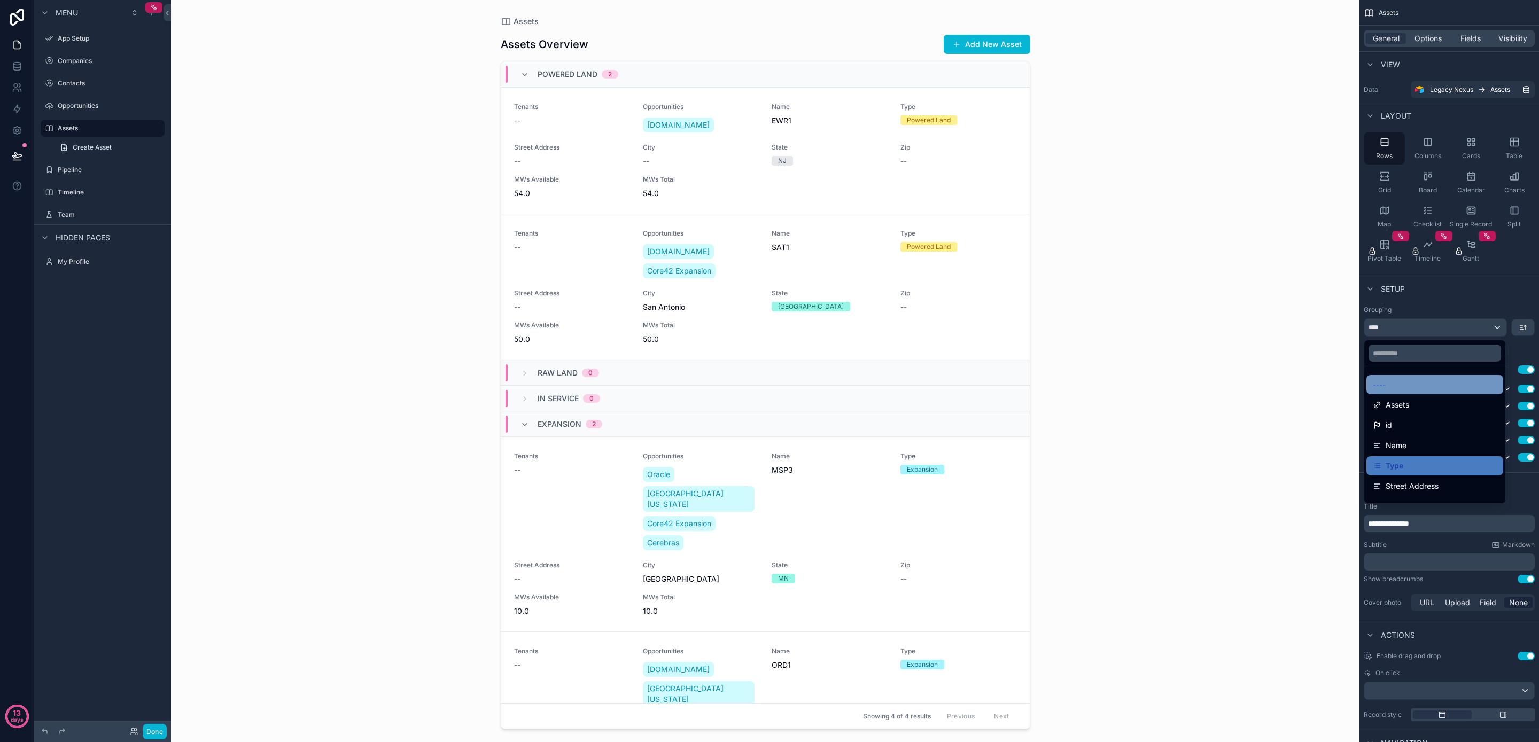
click at [1432, 382] on div "----" at bounding box center [1435, 384] width 124 height 13
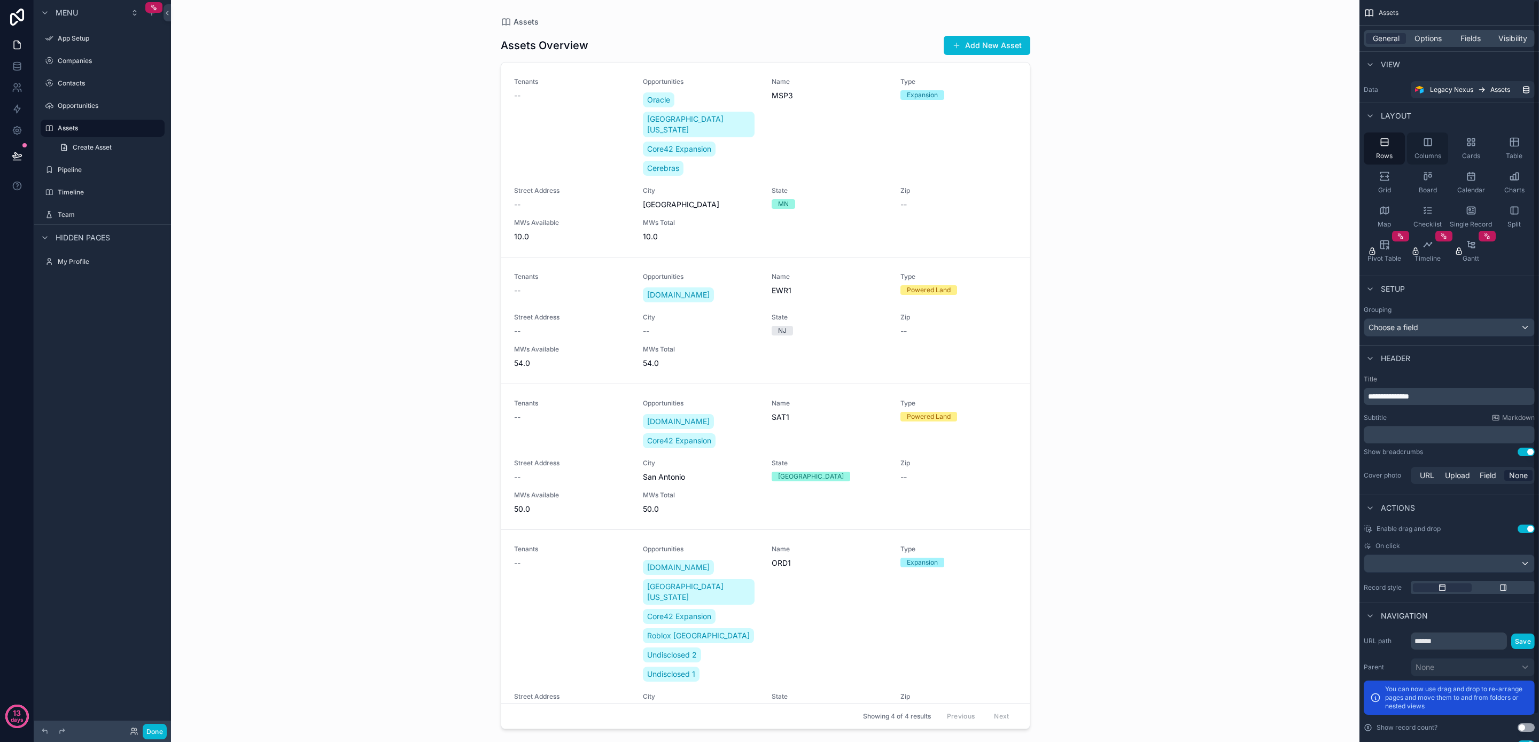
click at [1424, 144] on icon "scrollable content" at bounding box center [1427, 141] width 7 height 7
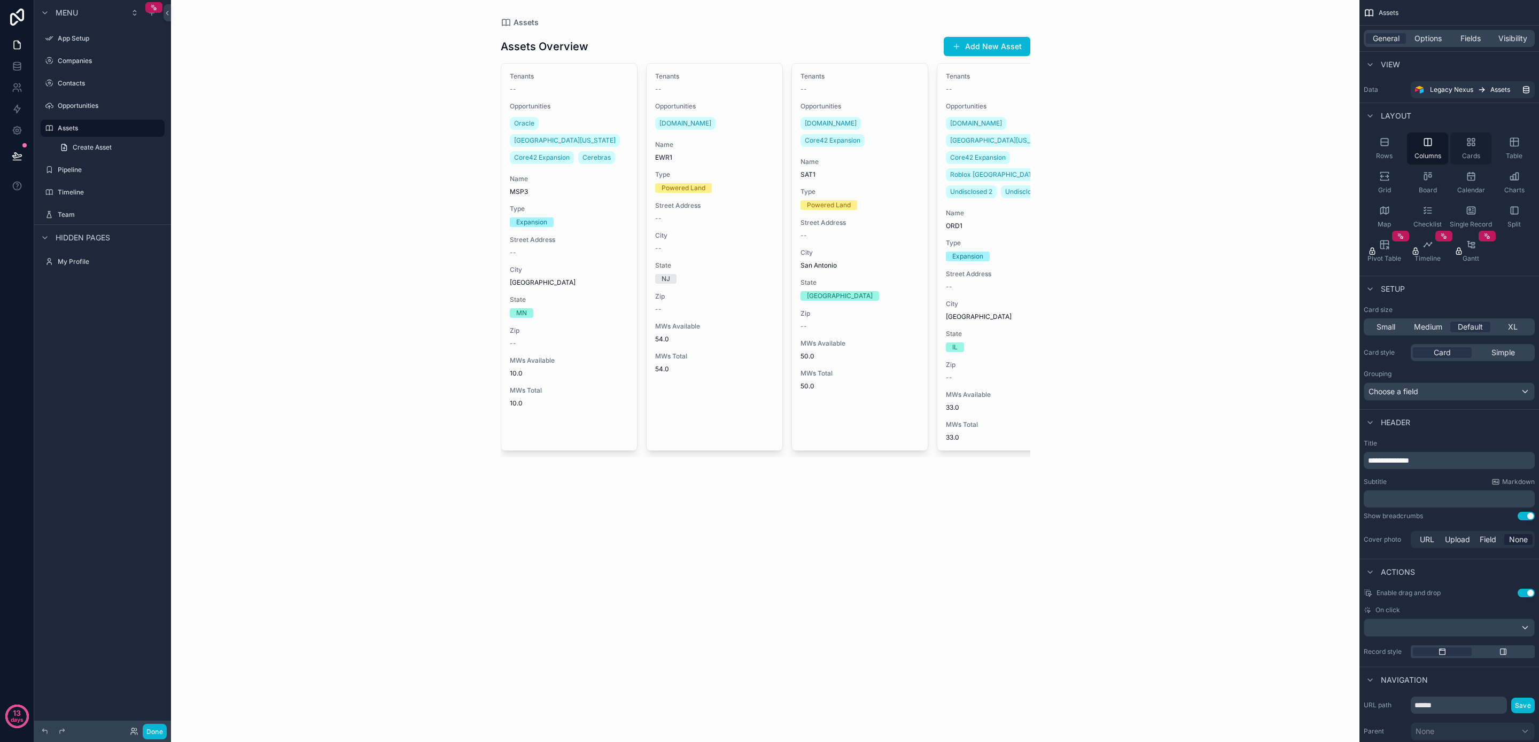
click at [1475, 150] on div "Cards" at bounding box center [1471, 149] width 41 height 32
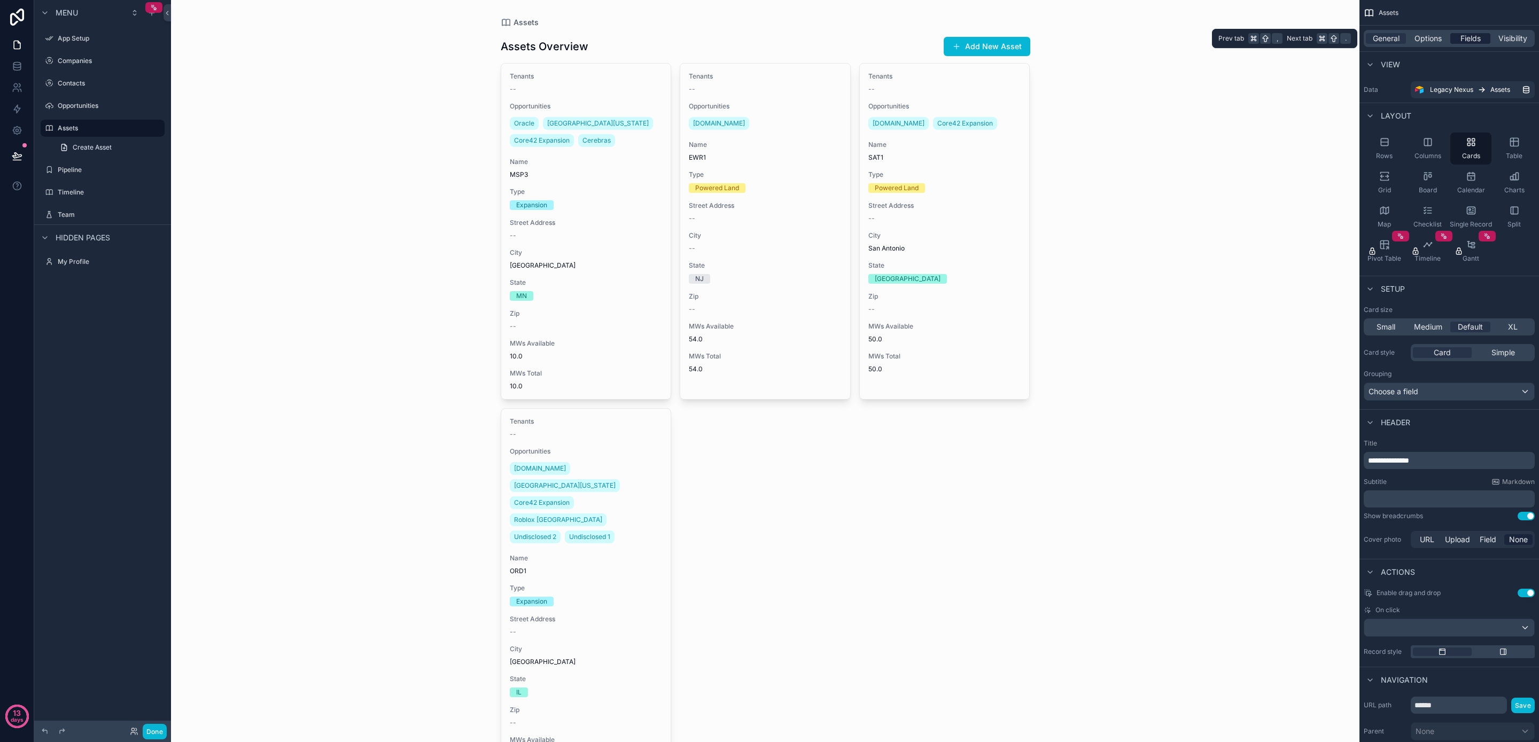
click at [1464, 42] on span "Fields" at bounding box center [1471, 38] width 20 height 11
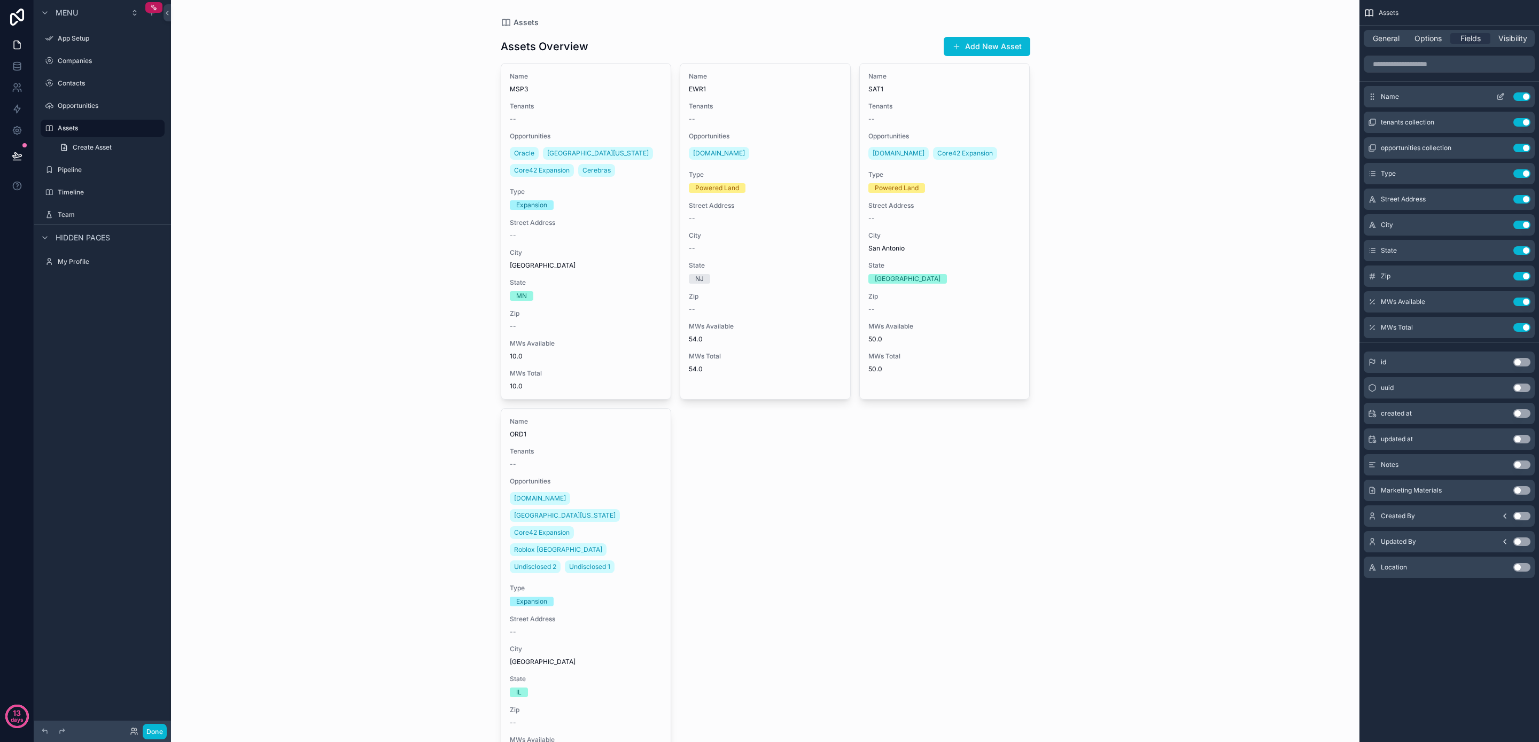
click at [1501, 96] on icon "scrollable content" at bounding box center [1501, 96] width 9 height 9
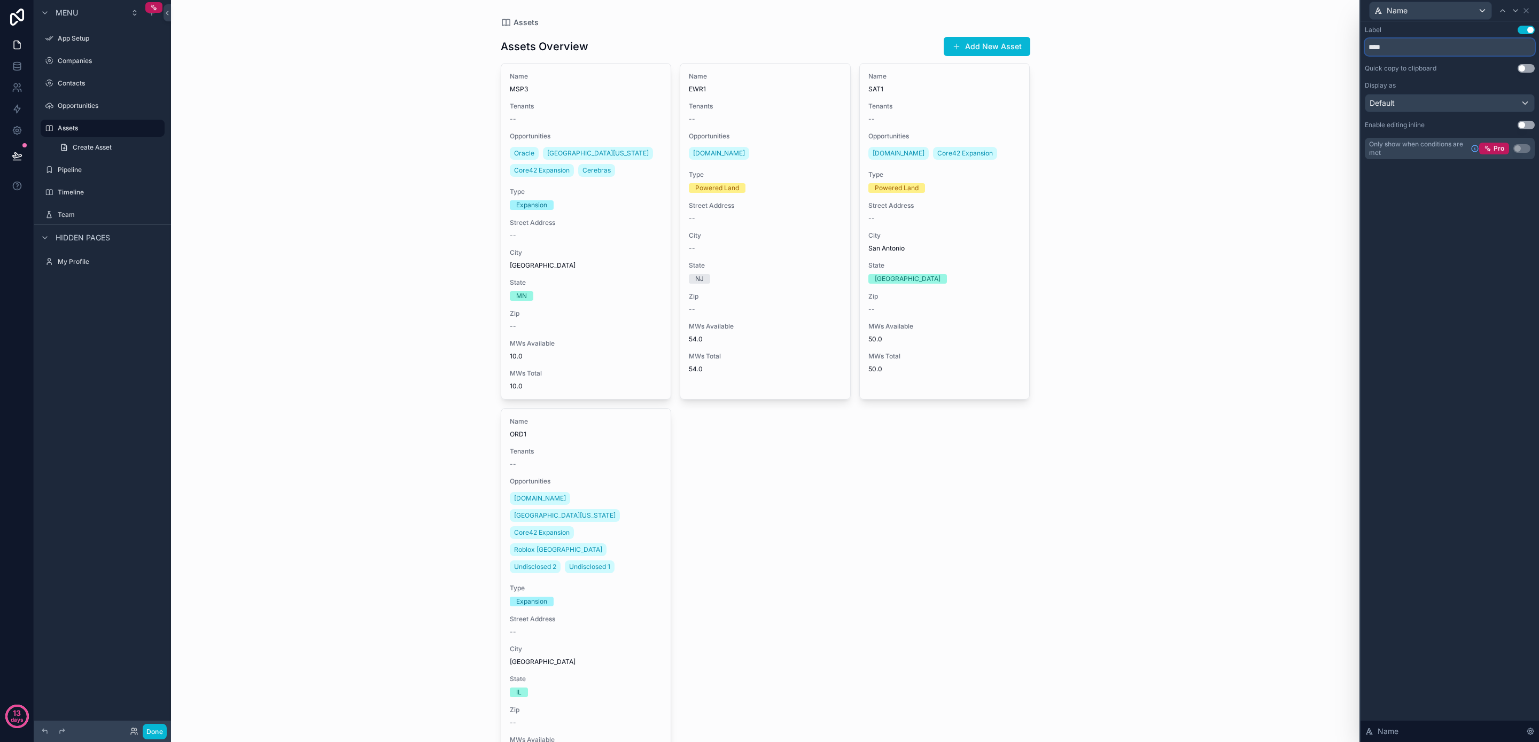
drag, startPoint x: 1386, startPoint y: 49, endPoint x: 1289, endPoint y: 35, distance: 98.3
click at [1289, 35] on div "Name Label Use setting **** Quick copy to clipboard Use setting Display as Defa…" at bounding box center [769, 371] width 1539 height 742
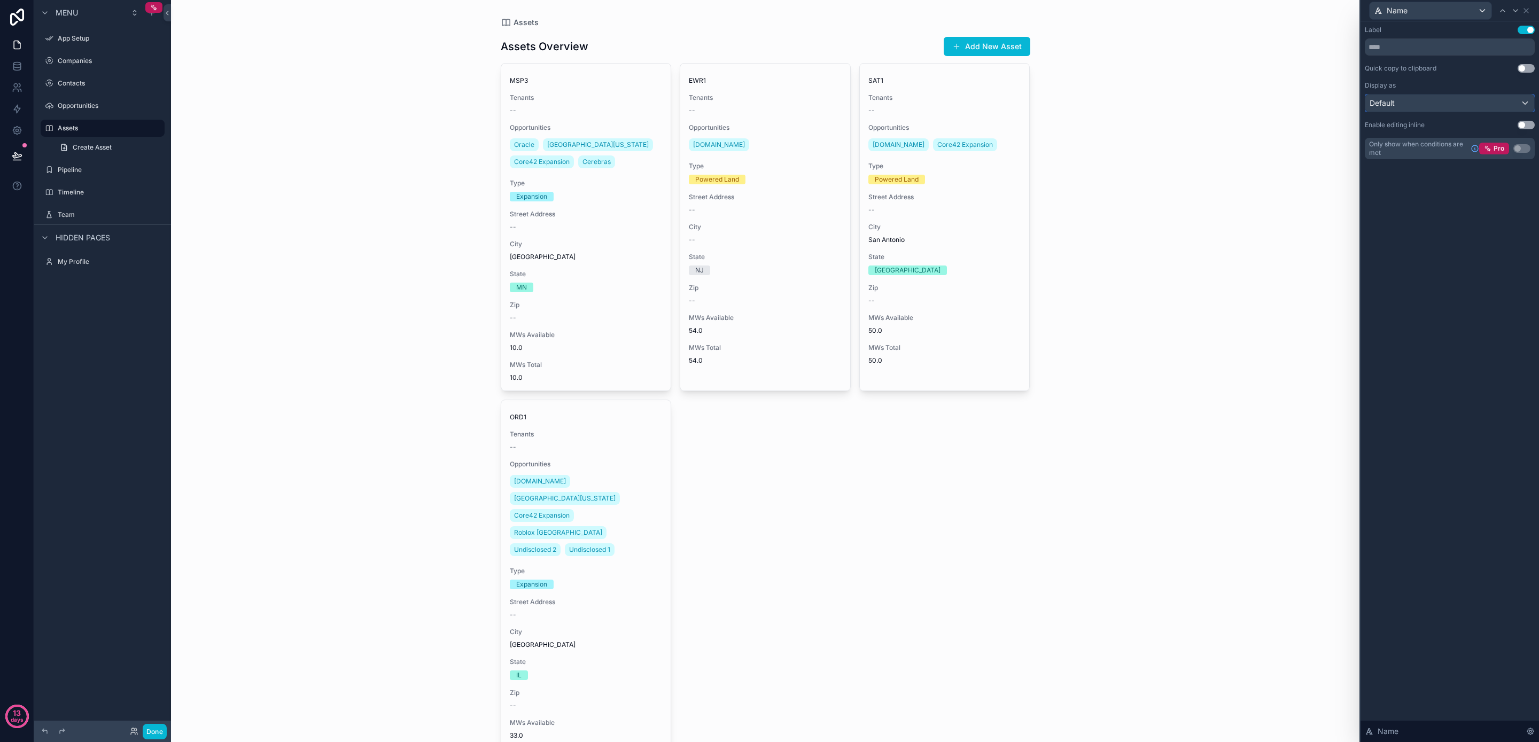
click at [1449, 99] on div "Default" at bounding box center [1450, 103] width 169 height 17
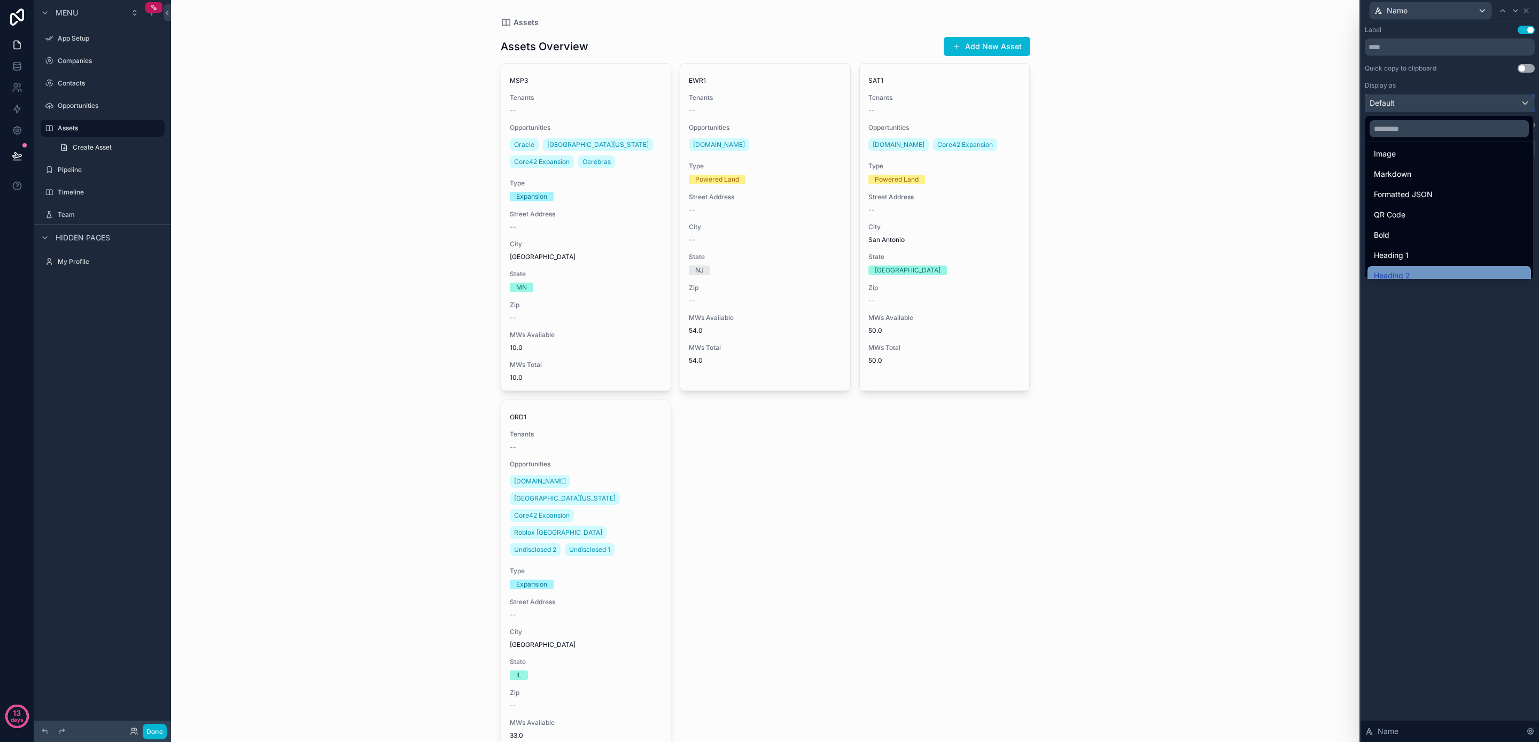
scroll to position [117, 0]
click at [1443, 230] on div "Heading 2" at bounding box center [1449, 226] width 151 height 13
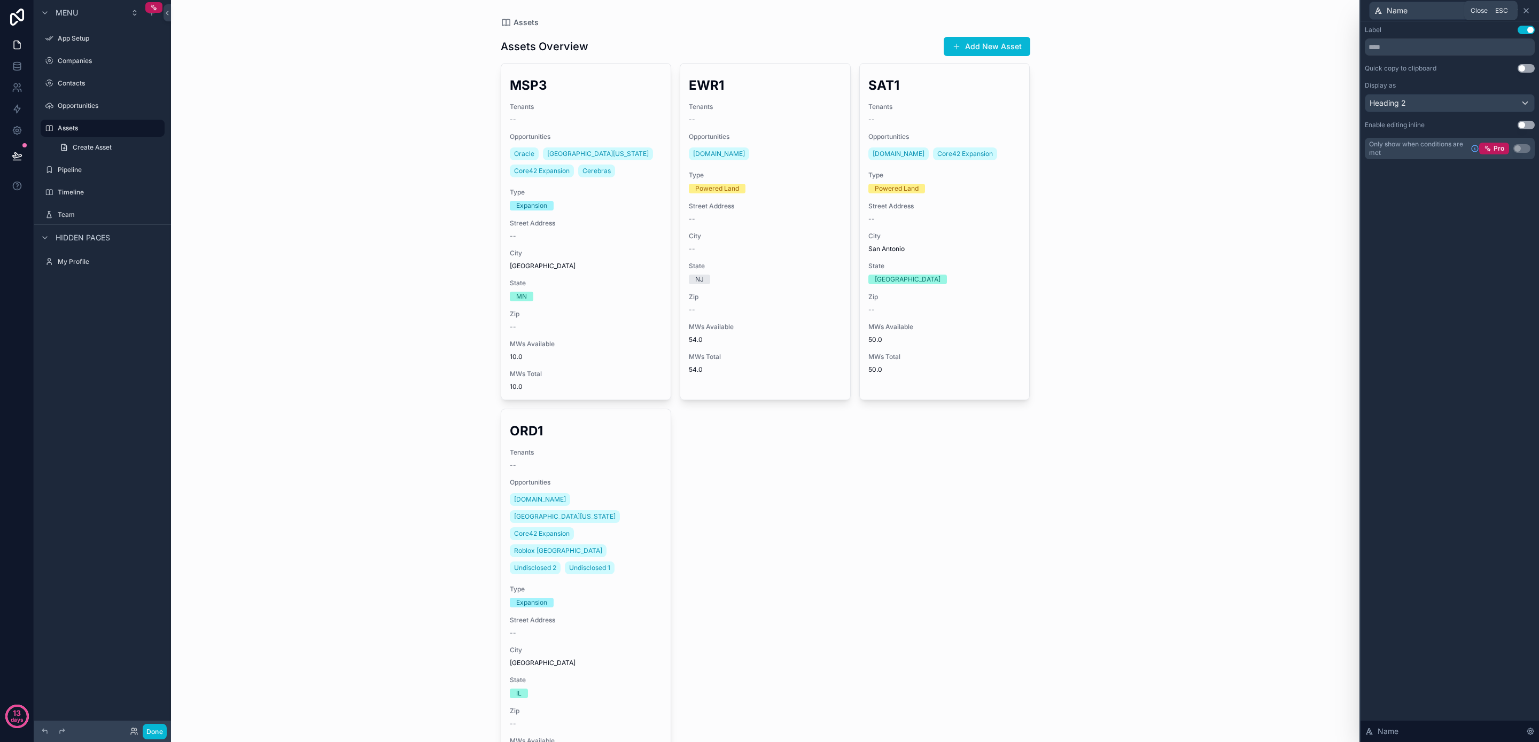
click at [1529, 10] on icon at bounding box center [1526, 10] width 9 height 9
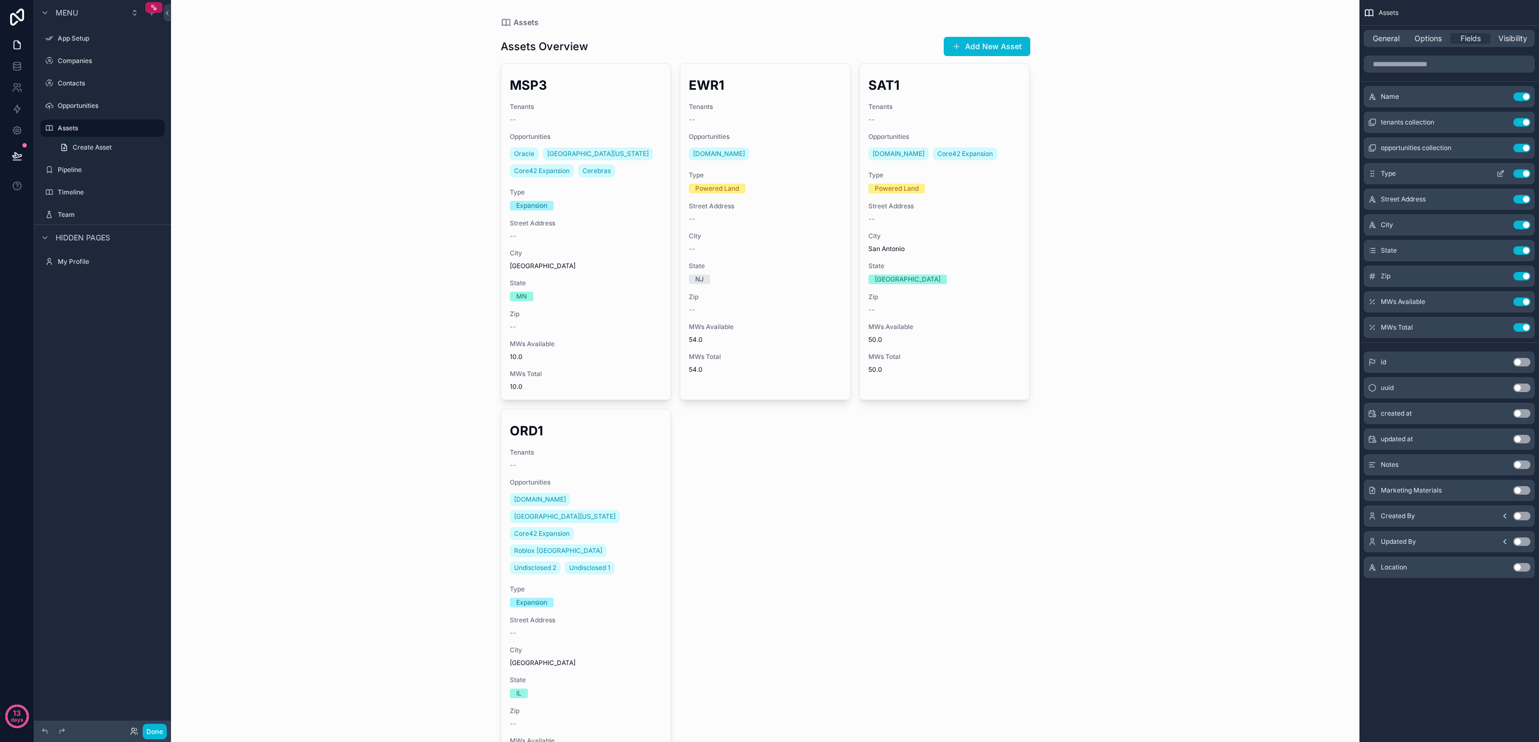
click at [1407, 174] on div "Type Use setting" at bounding box center [1449, 173] width 171 height 21
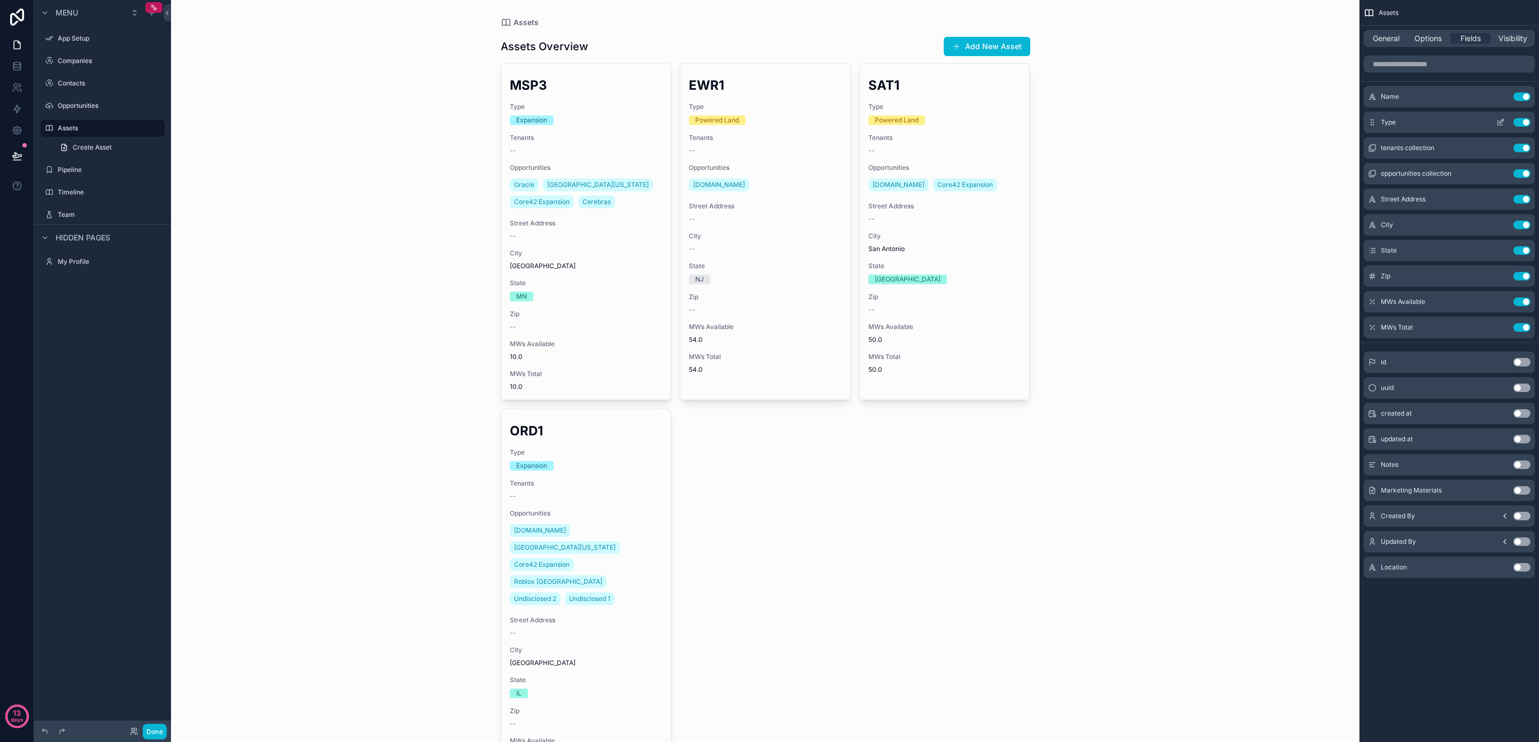
click at [1501, 121] on icon "scrollable content" at bounding box center [1501, 122] width 9 height 9
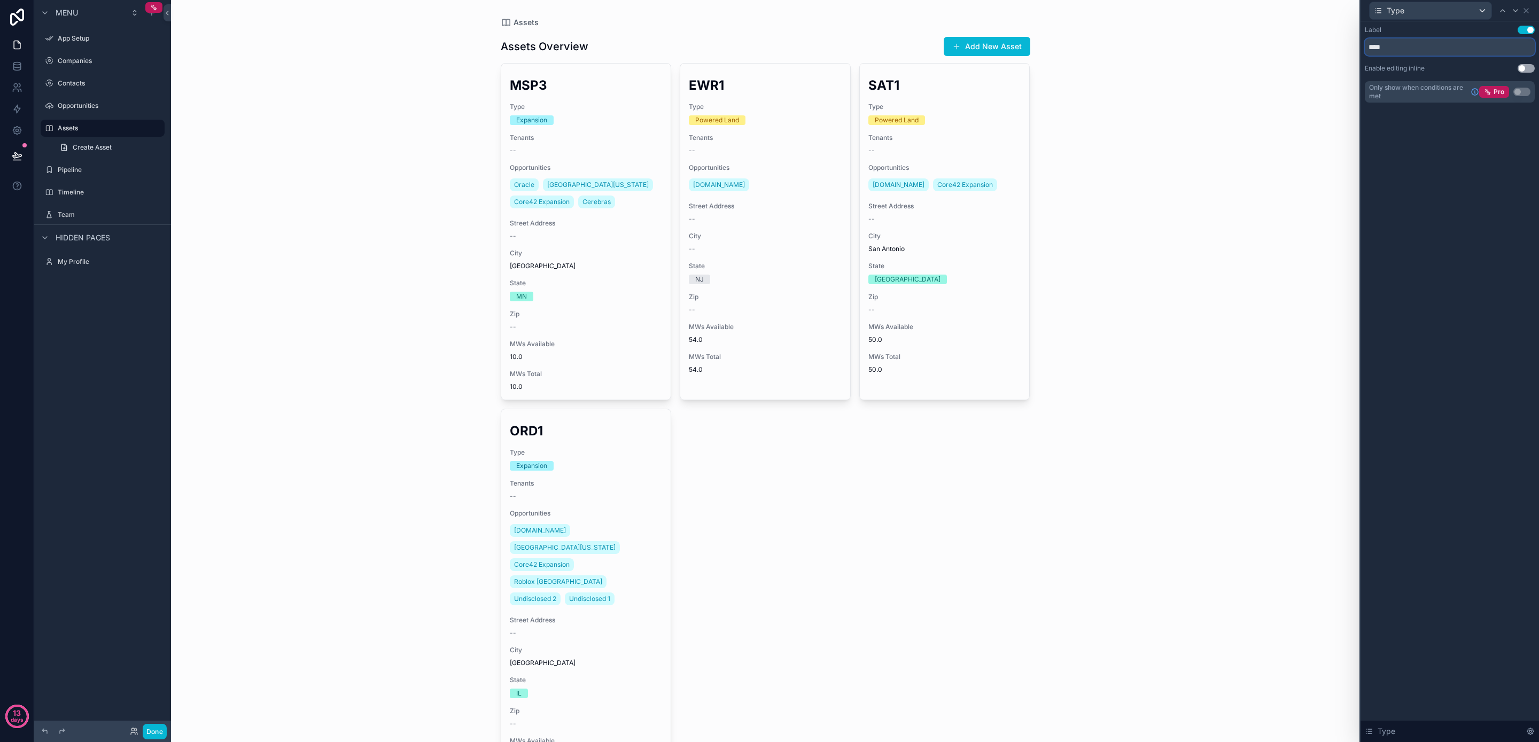
drag, startPoint x: 1469, startPoint y: 48, endPoint x: 1231, endPoint y: 33, distance: 238.9
click at [1231, 33] on div "Type Label Use setting **** Enable editing inline Use setting Only show when co…" at bounding box center [769, 371] width 1539 height 742
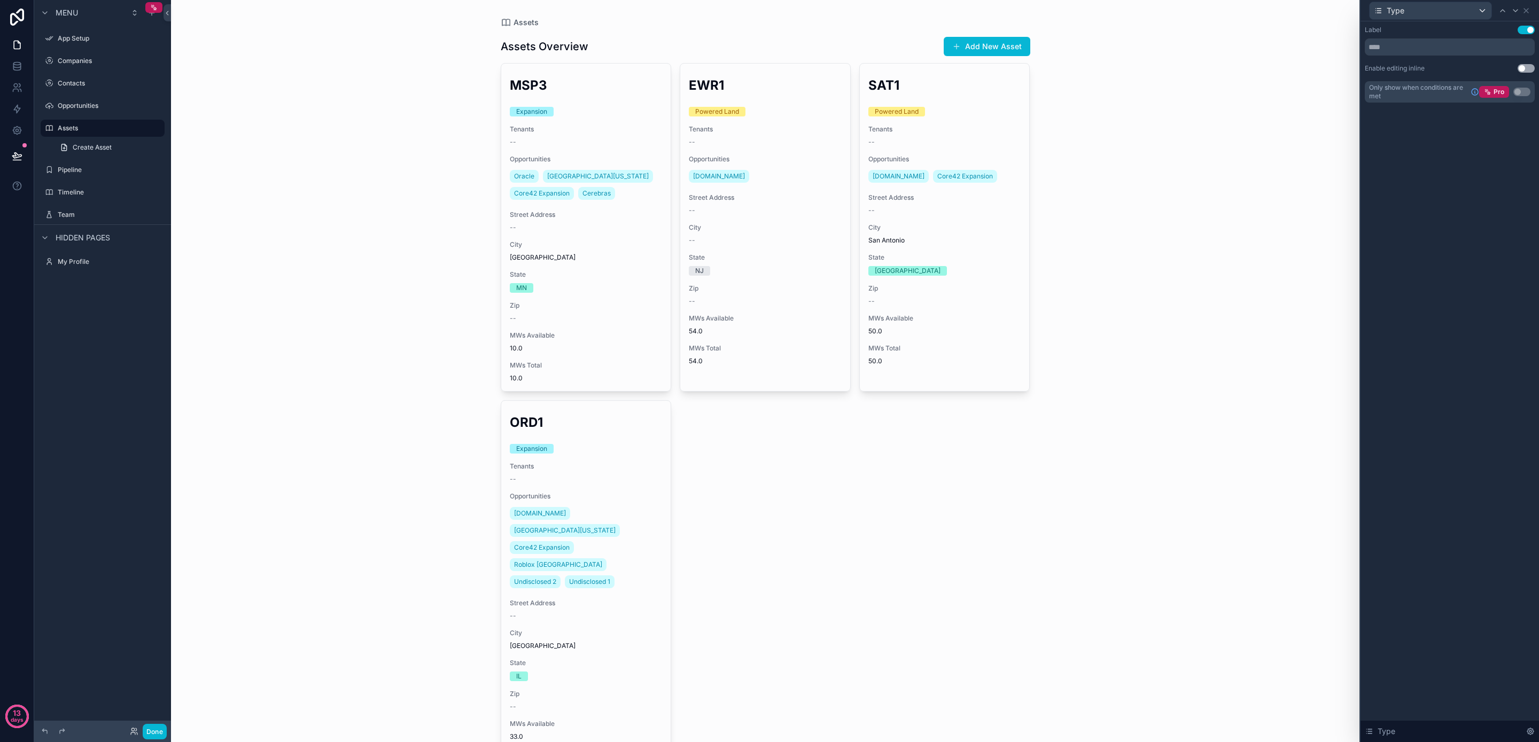
click at [1442, 293] on div "Label Use setting Enable editing inline Use setting Only show when conditions a…" at bounding box center [1450, 381] width 179 height 721
click at [1528, 9] on icon at bounding box center [1526, 11] width 4 height 4
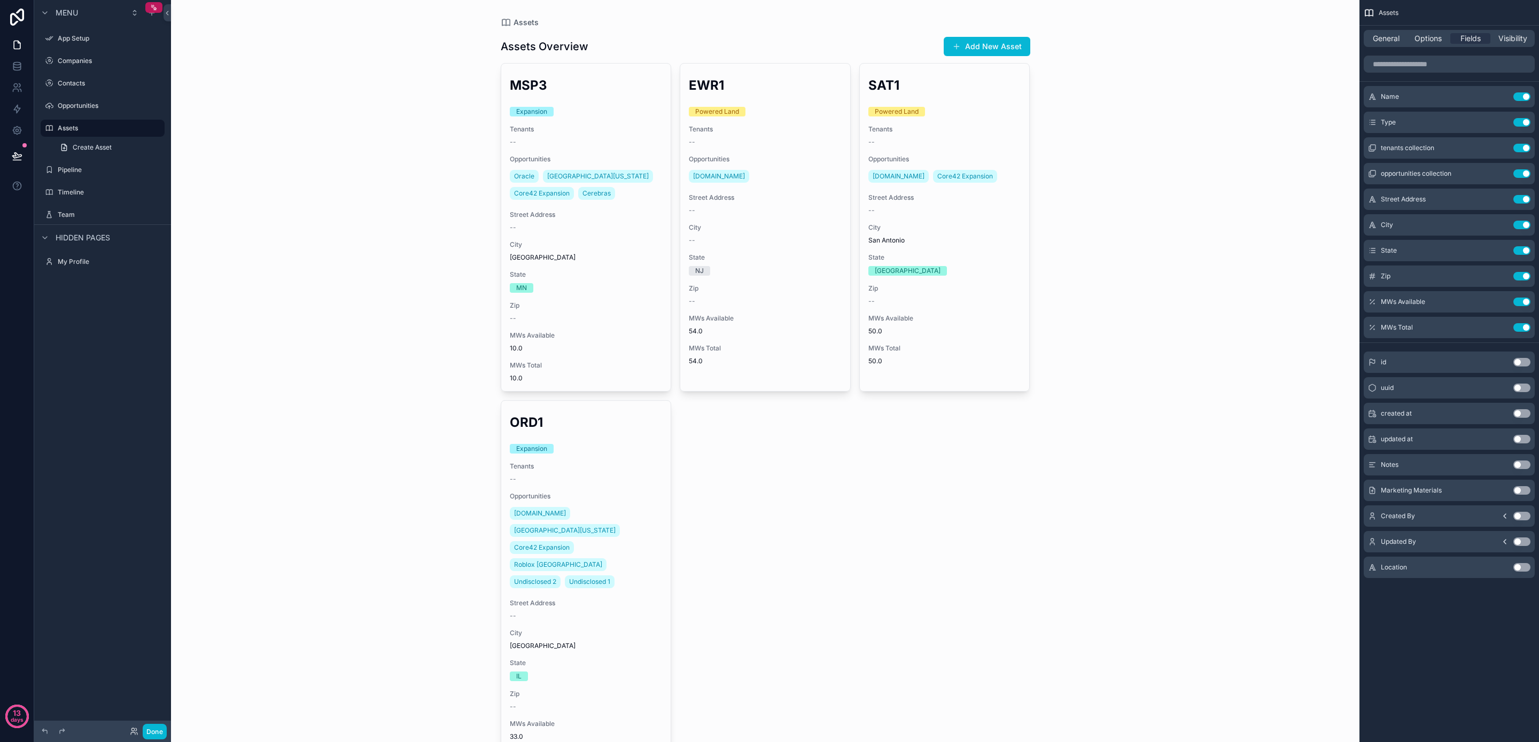
click at [1520, 570] on button "Use setting" at bounding box center [1522, 567] width 17 height 9
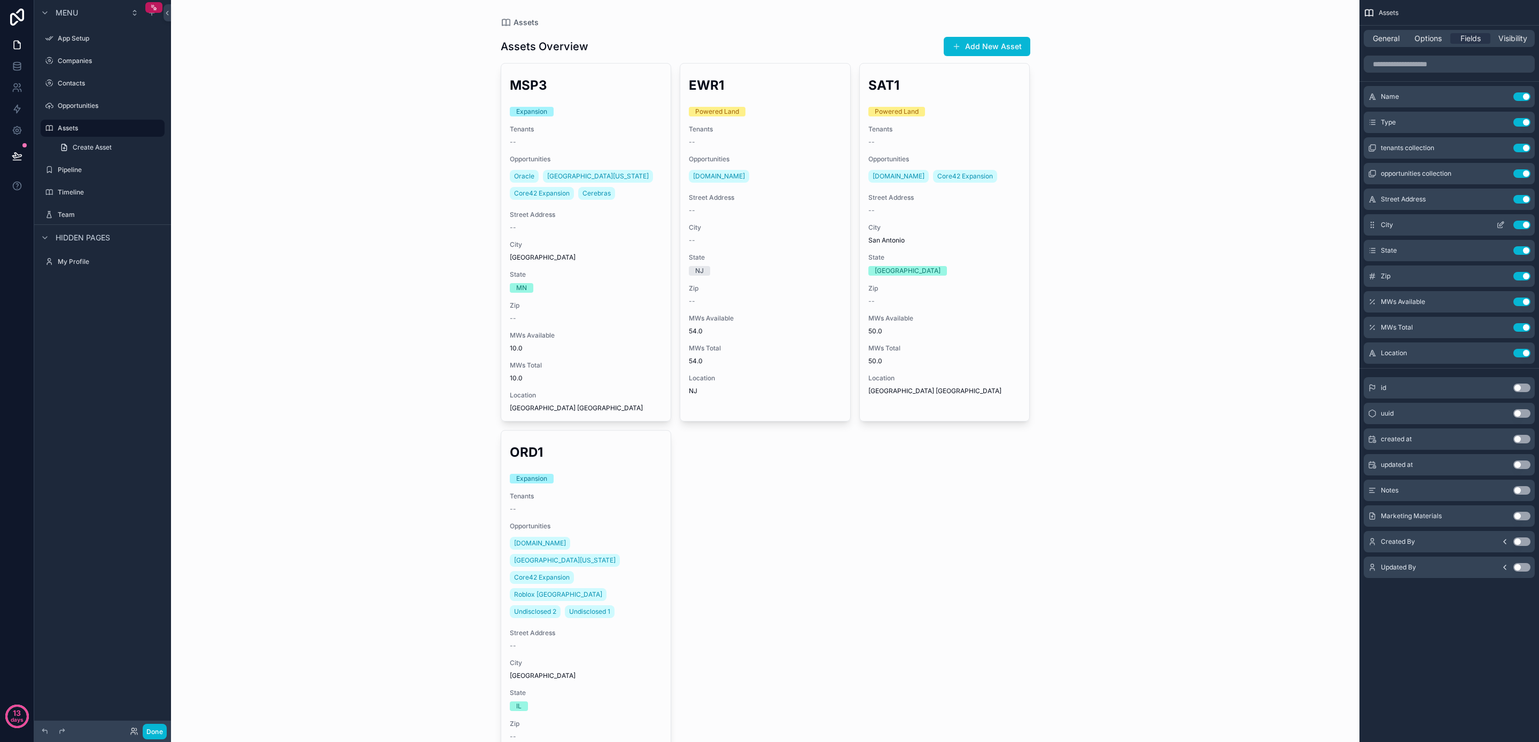
click at [1524, 224] on button "Use setting" at bounding box center [1522, 225] width 17 height 9
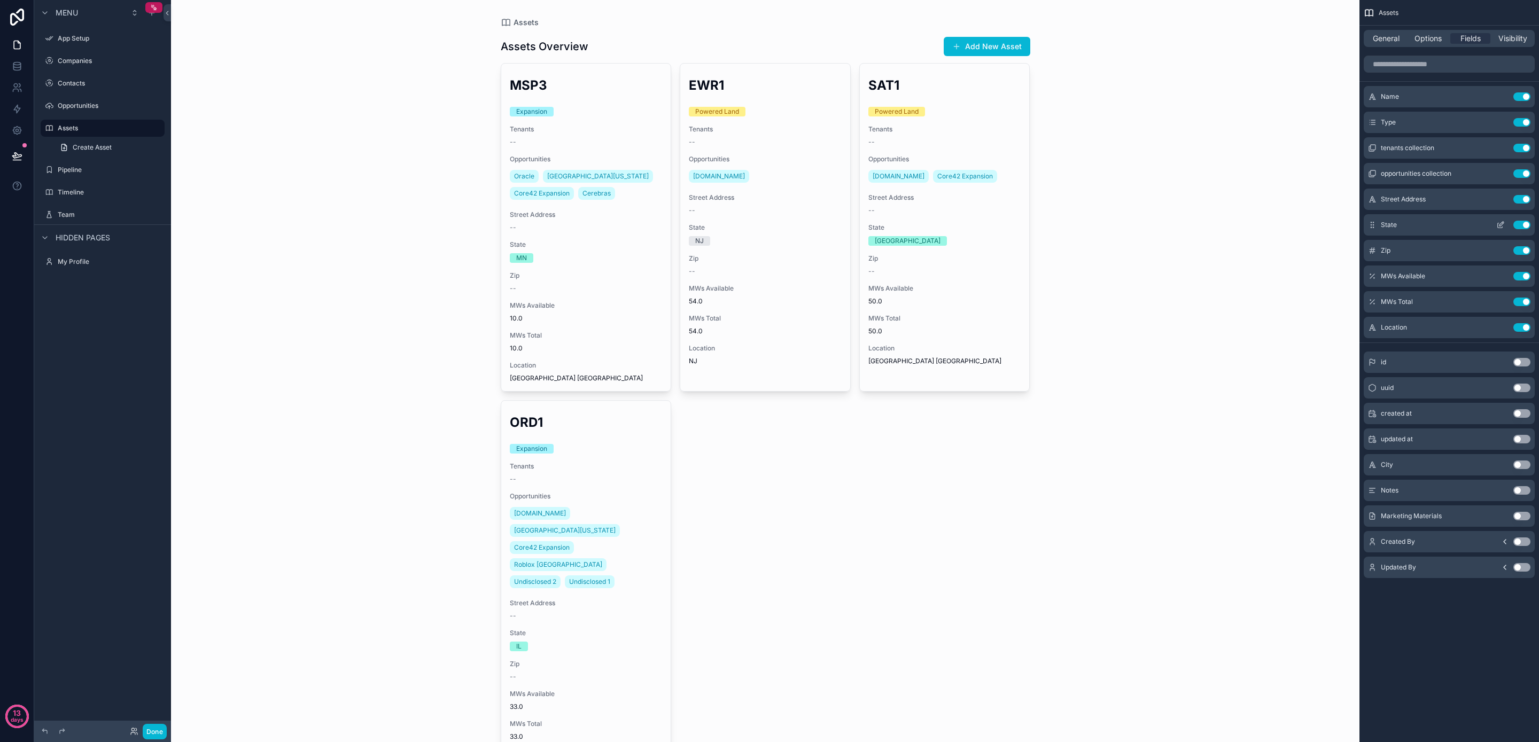
click at [1524, 225] on button "Use setting" at bounding box center [1522, 225] width 17 height 9
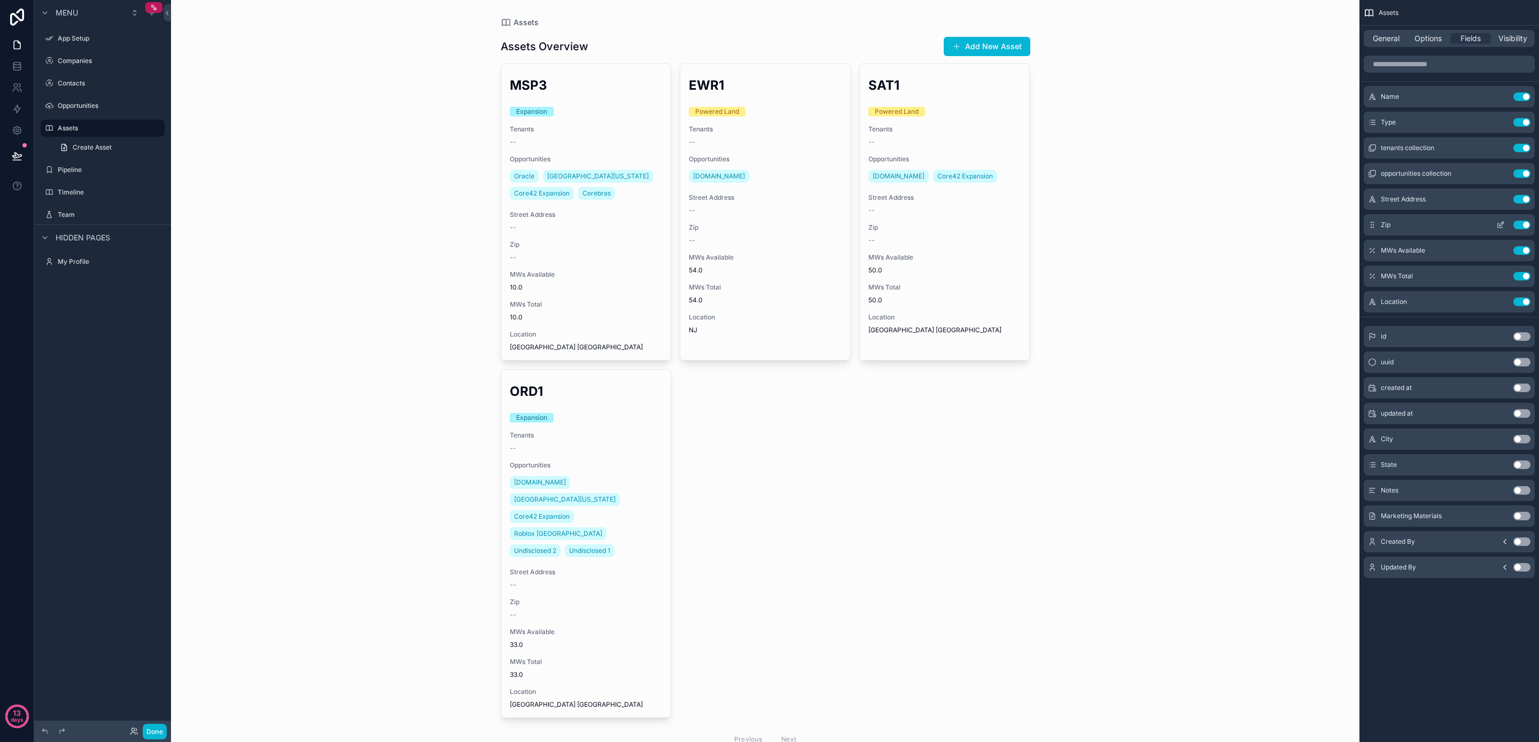
click at [1523, 225] on button "Use setting" at bounding box center [1522, 225] width 17 height 9
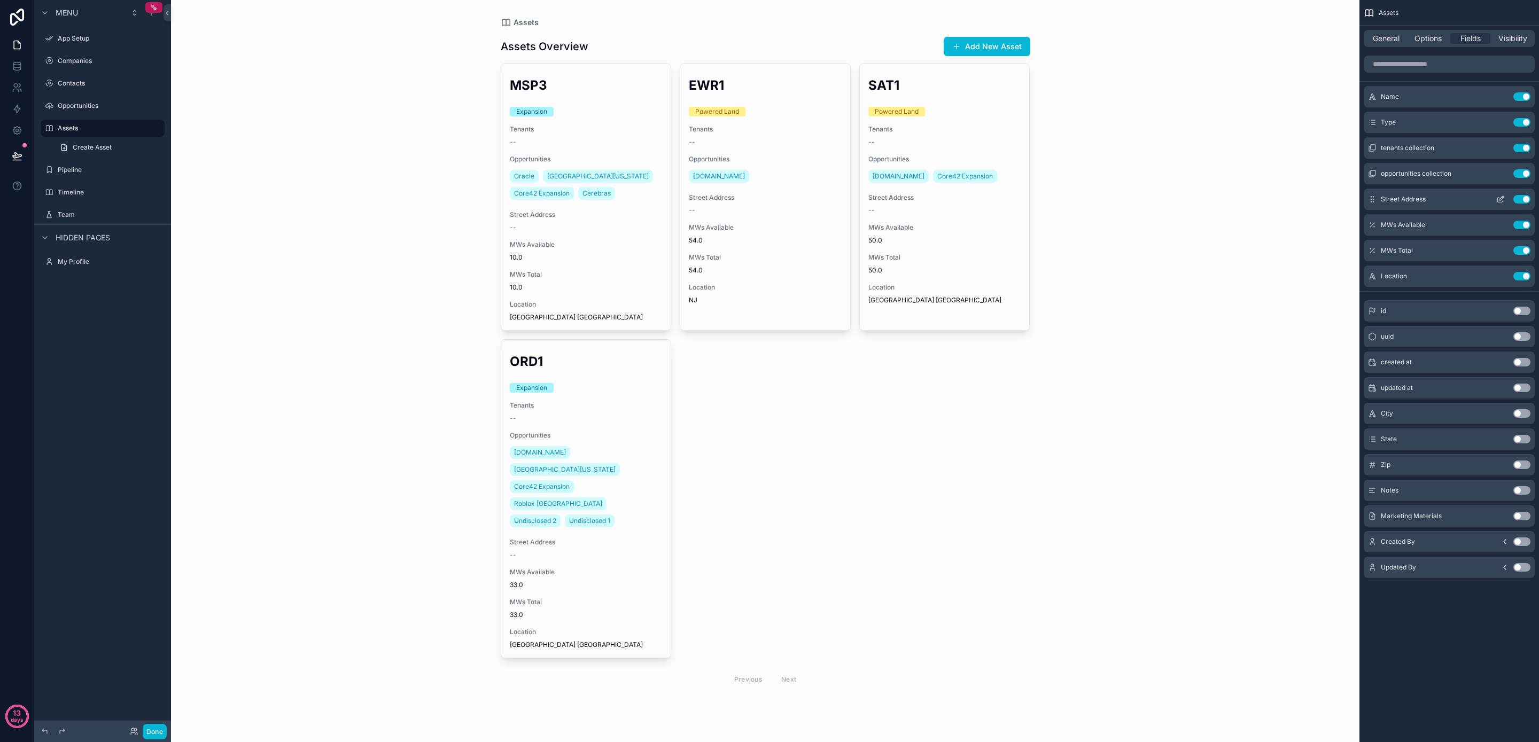
click at [1522, 202] on button "Use setting" at bounding box center [1522, 199] width 17 height 9
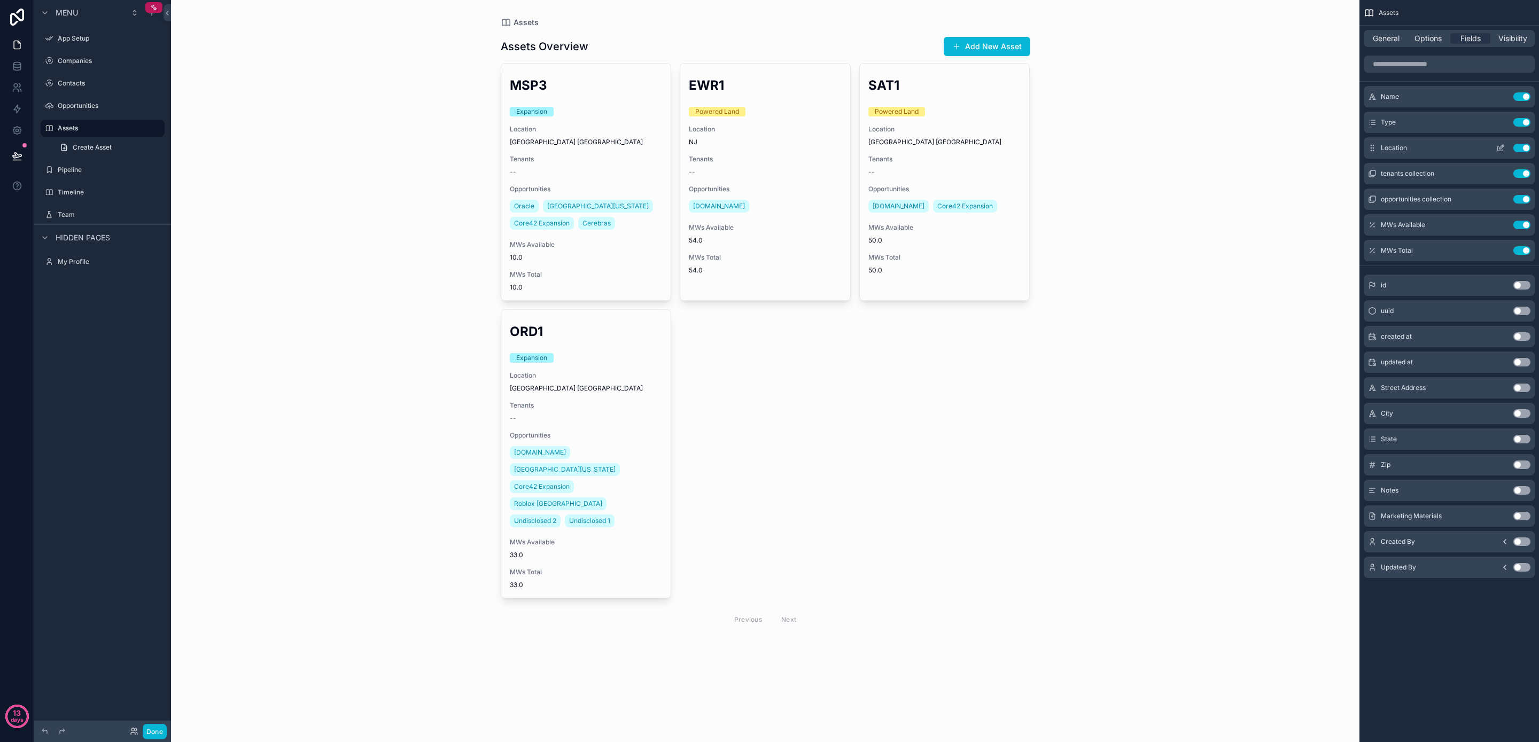
click at [1504, 146] on icon "scrollable content" at bounding box center [1501, 148] width 9 height 9
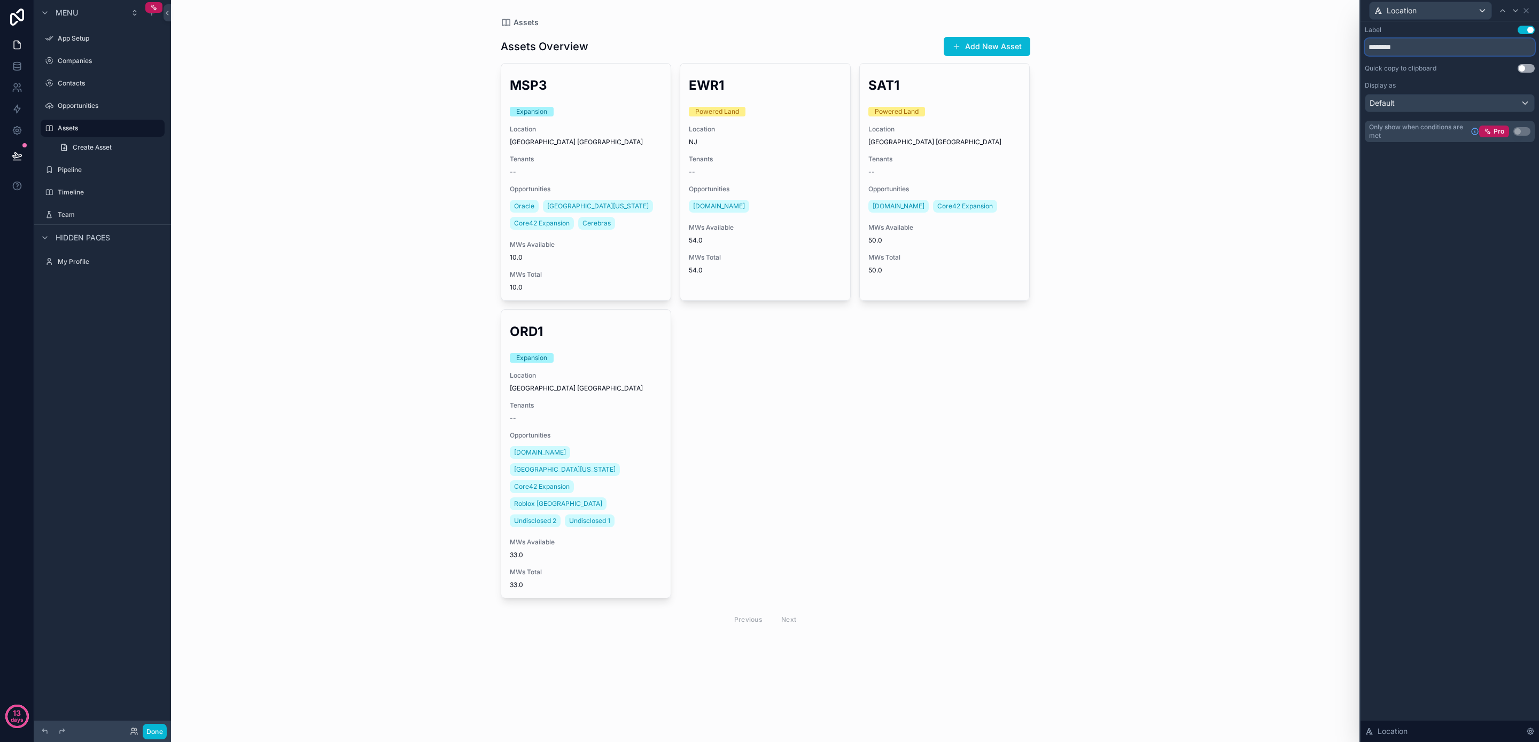
drag, startPoint x: 1420, startPoint y: 42, endPoint x: 1292, endPoint y: 43, distance: 127.8
click at [1292, 43] on div "Location Label Use setting ******** Quick copy to clipboard Use setting Display…" at bounding box center [769, 371] width 1539 height 742
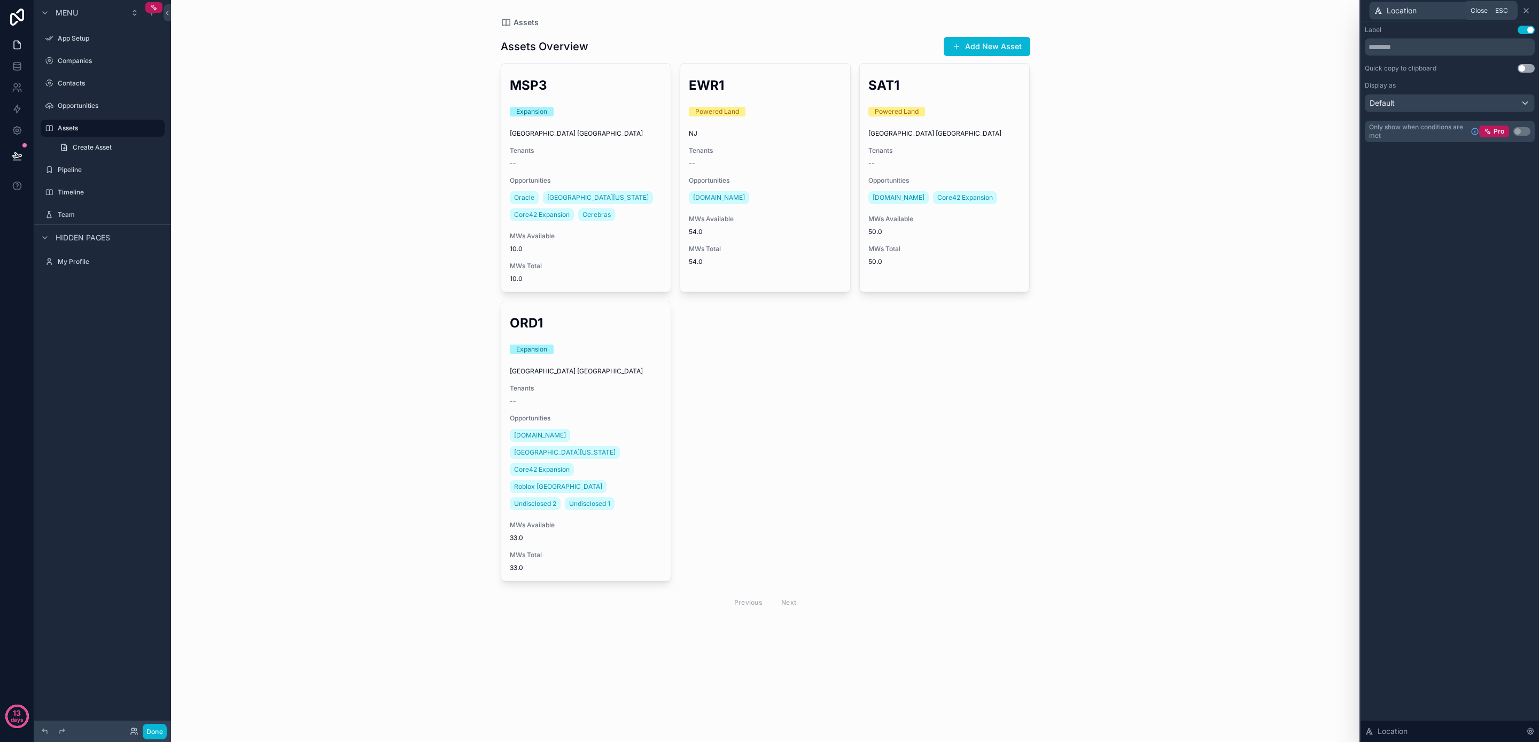
click at [1527, 10] on icon at bounding box center [1526, 11] width 4 height 4
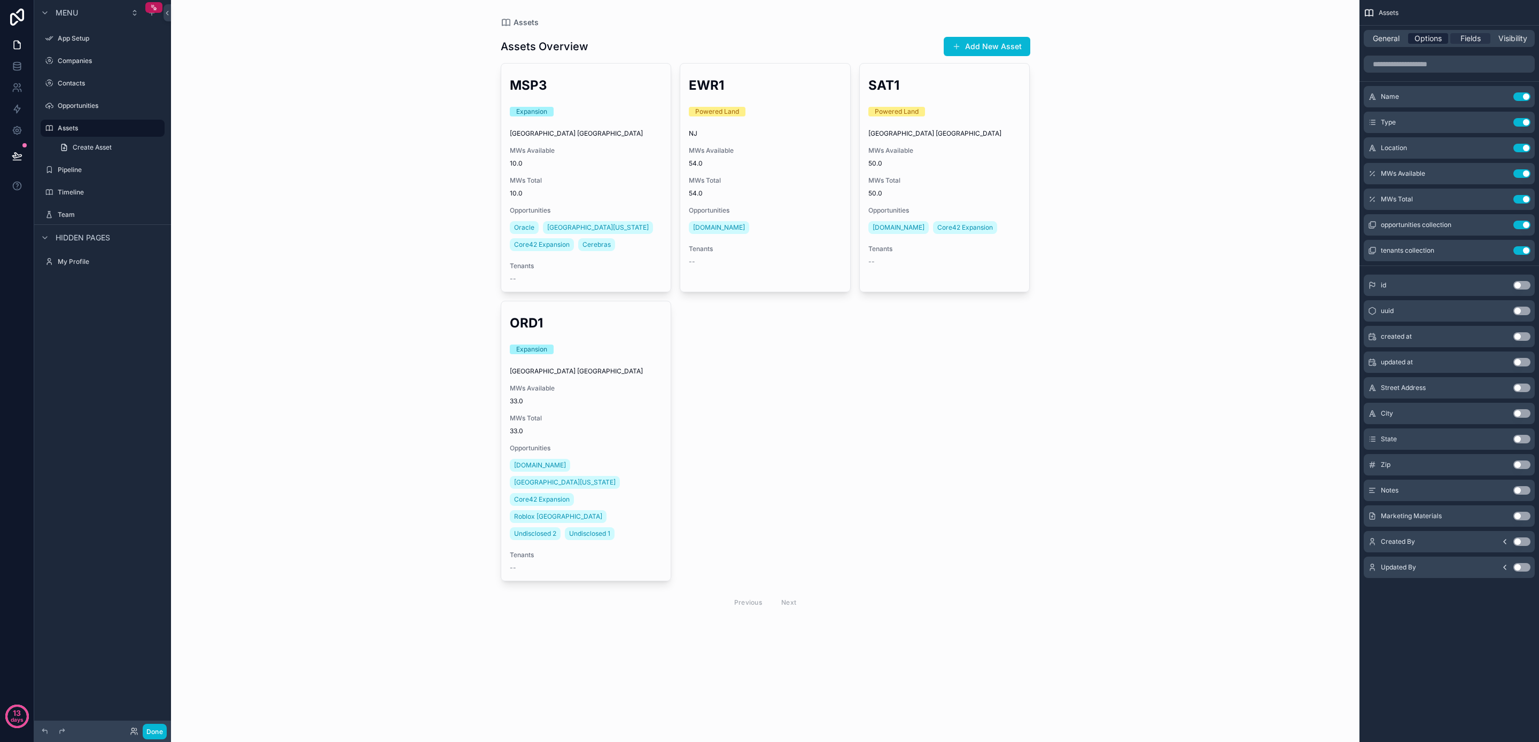
click at [1438, 43] on span "Options" at bounding box center [1428, 38] width 27 height 11
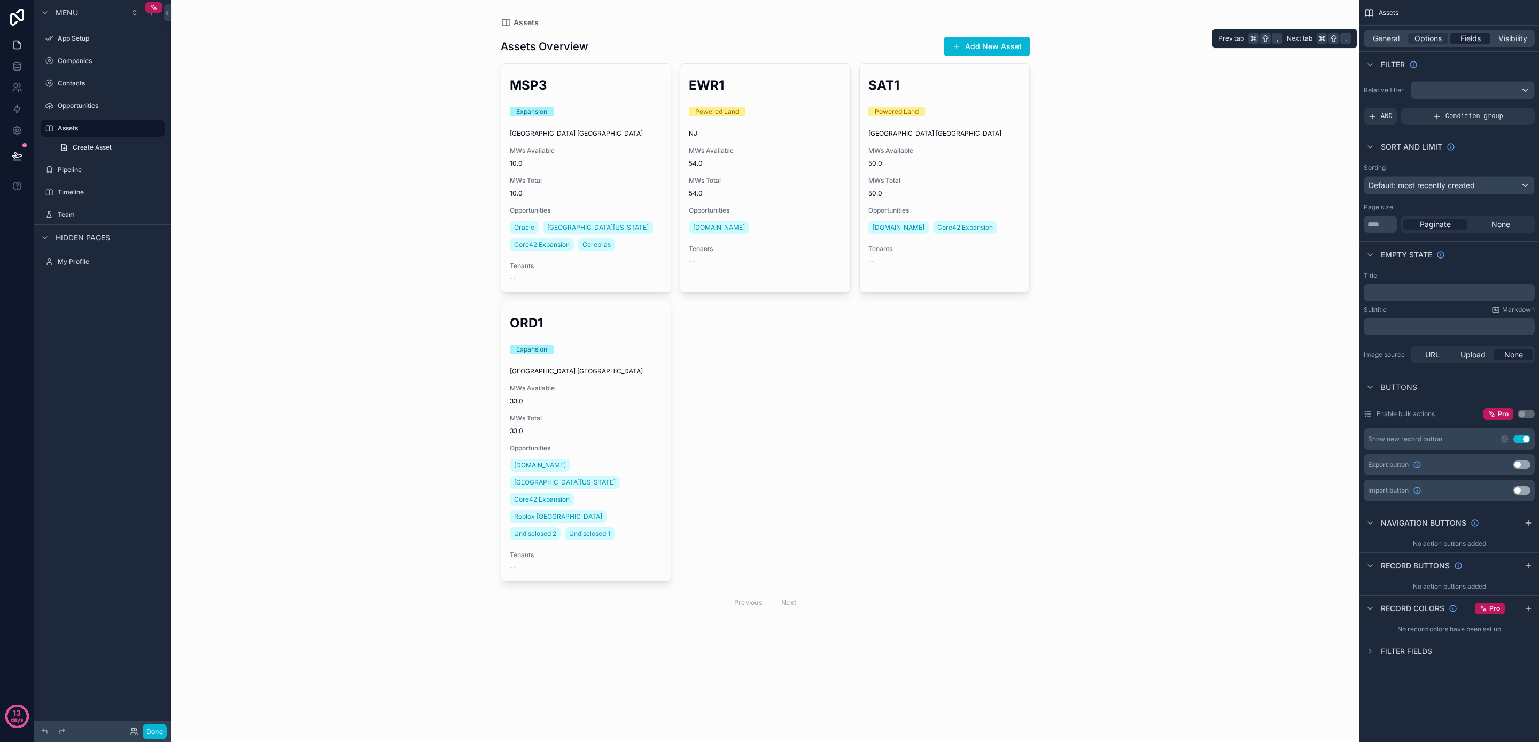
click at [1452, 40] on div "Fields" at bounding box center [1471, 38] width 40 height 11
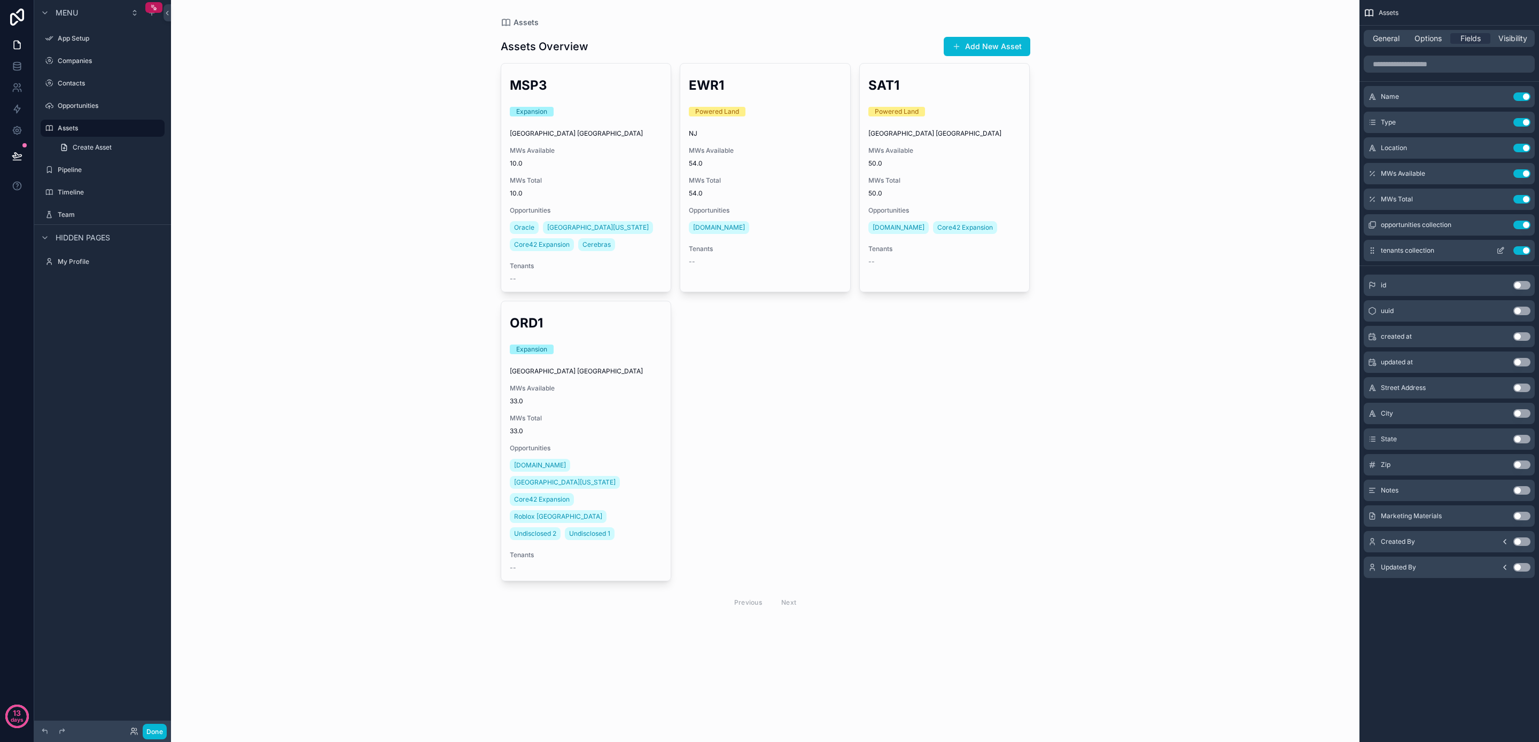
click at [1501, 251] on icon "scrollable content" at bounding box center [1502, 249] width 4 height 4
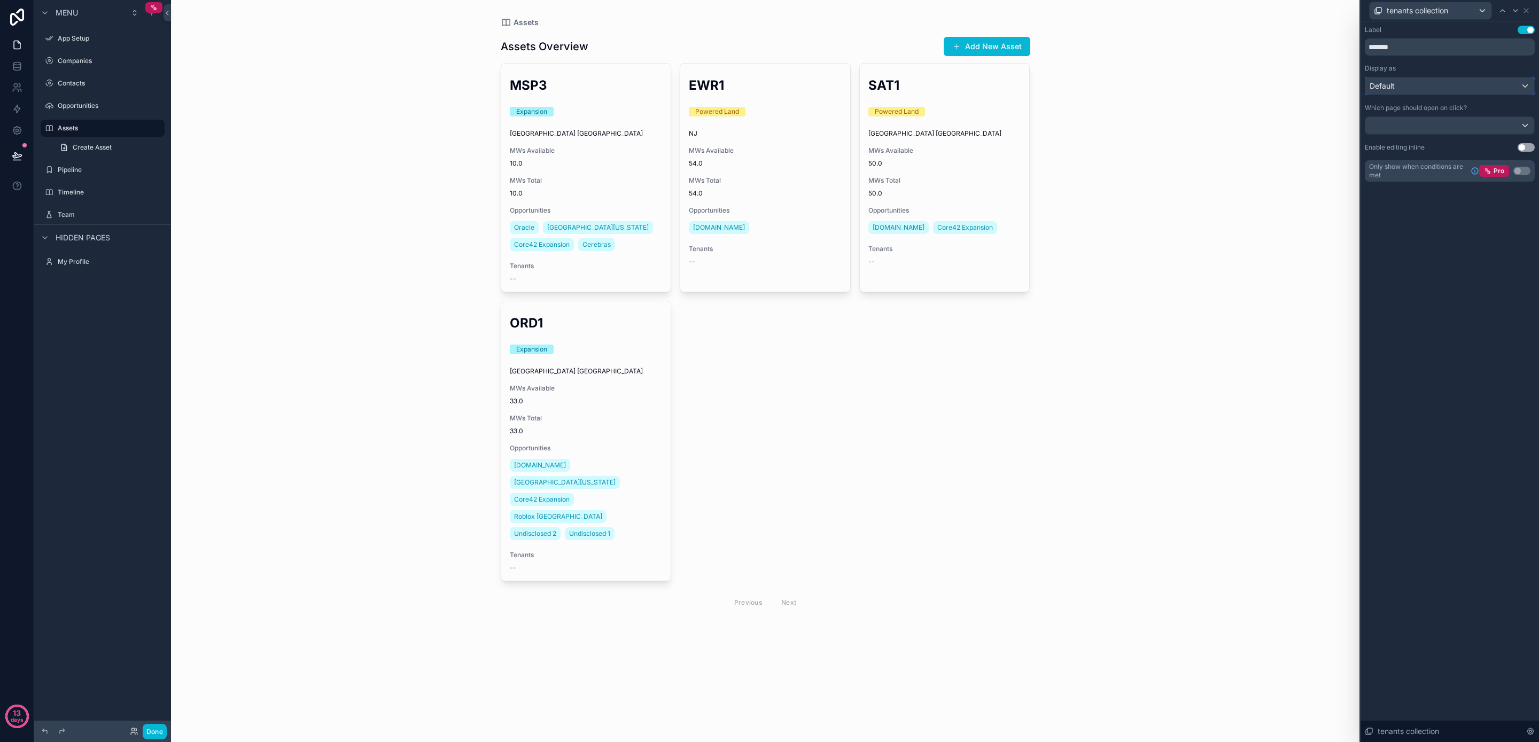
click at [1407, 84] on div "Default" at bounding box center [1450, 86] width 169 height 17
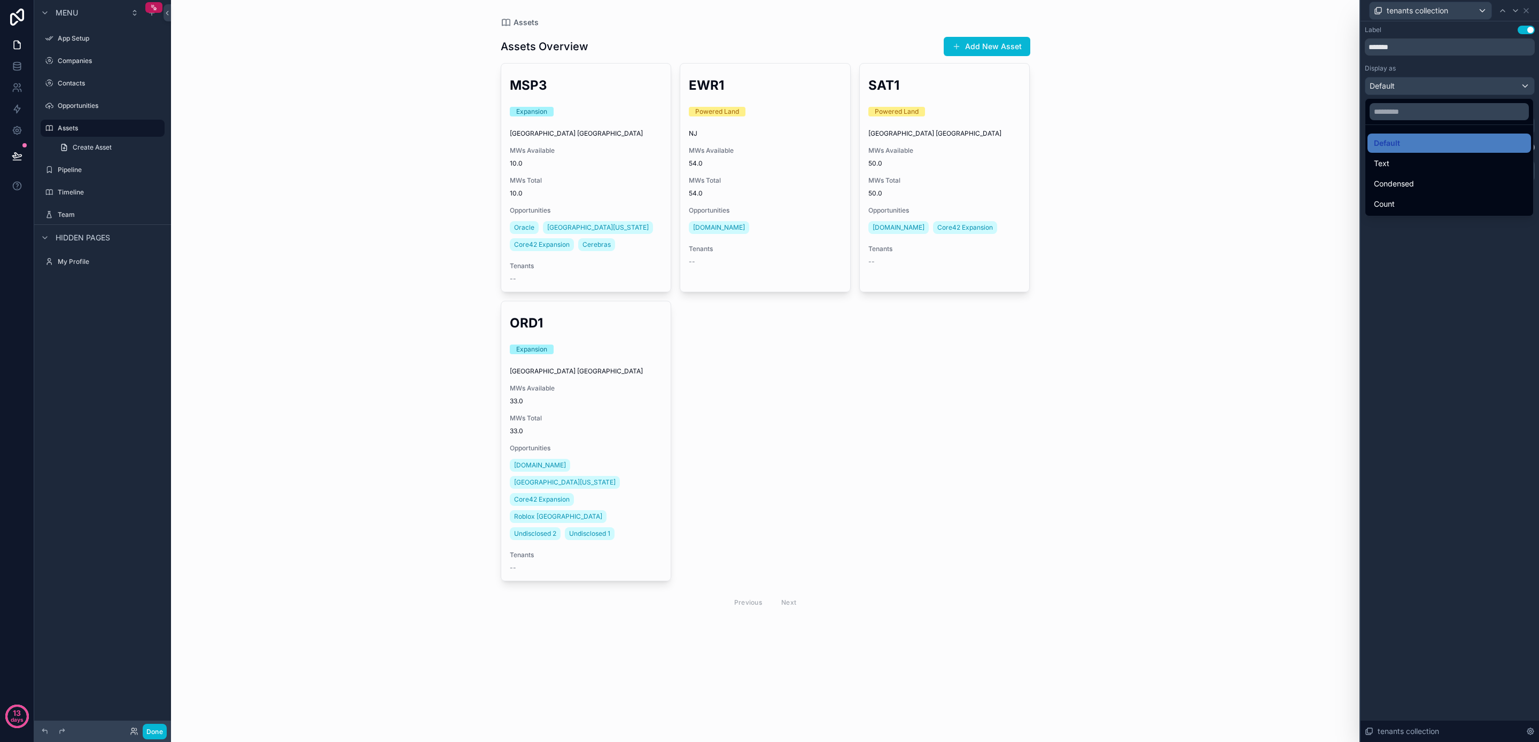
click at [1415, 71] on div at bounding box center [1450, 371] width 179 height 742
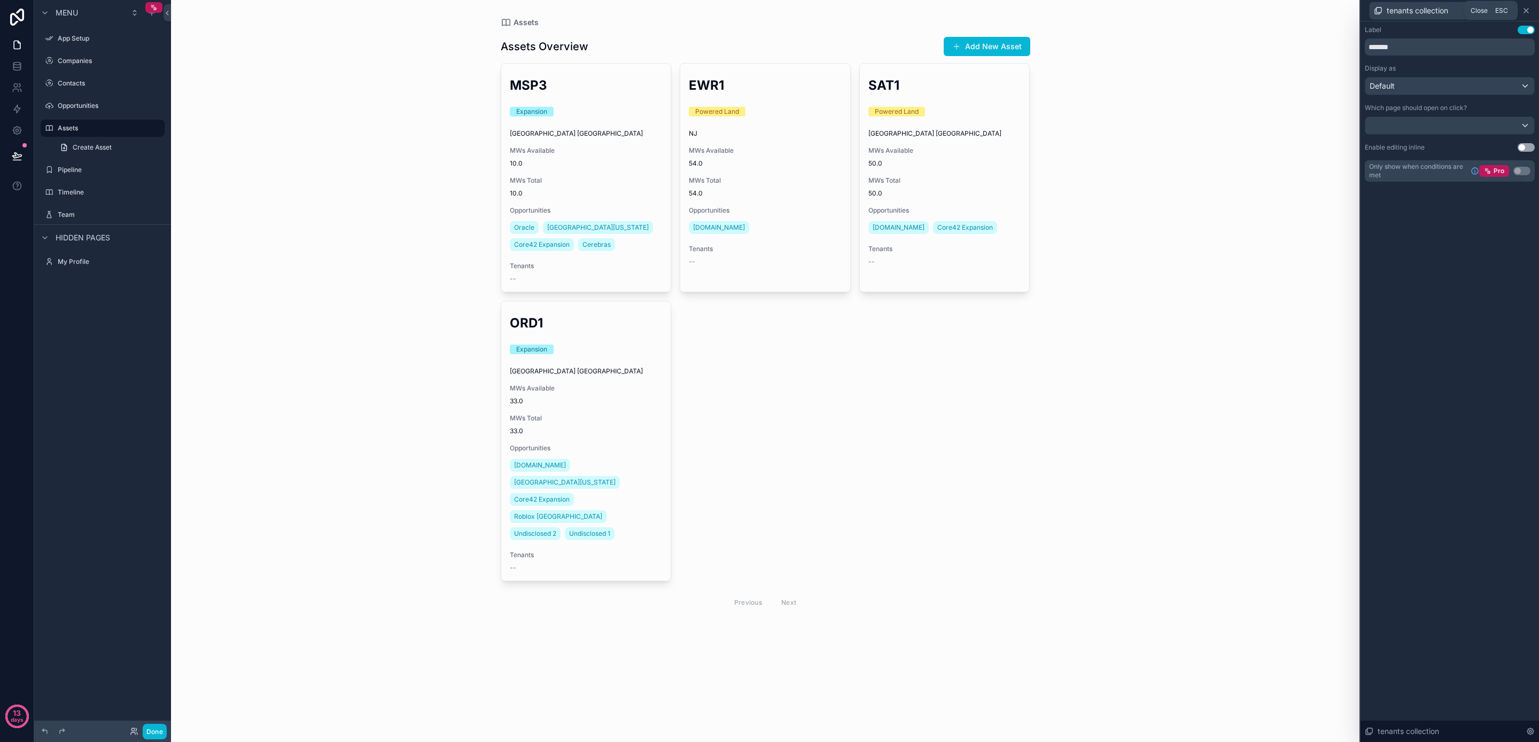
click at [1528, 9] on icon at bounding box center [1526, 11] width 4 height 4
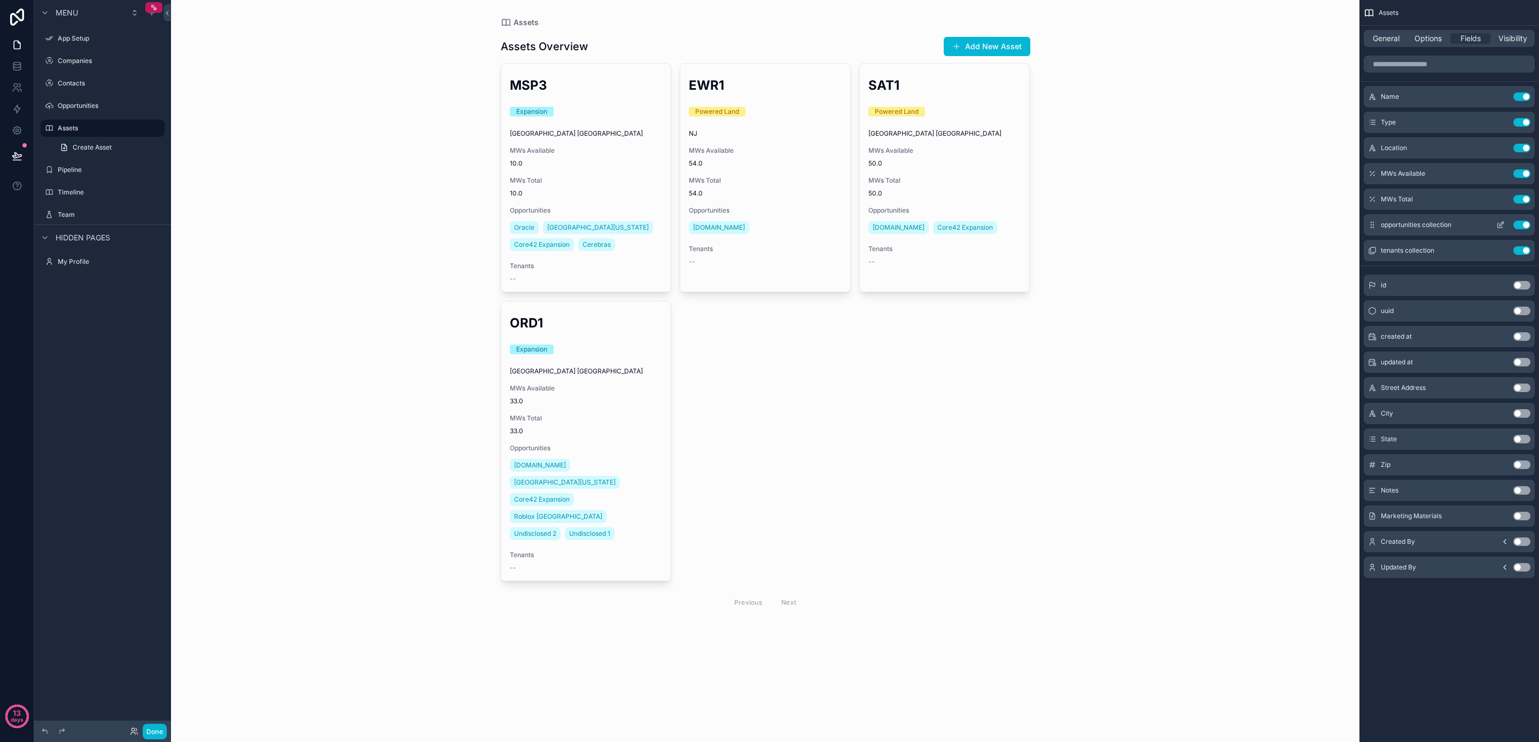
click at [1502, 225] on icon "scrollable content" at bounding box center [1501, 225] width 9 height 9
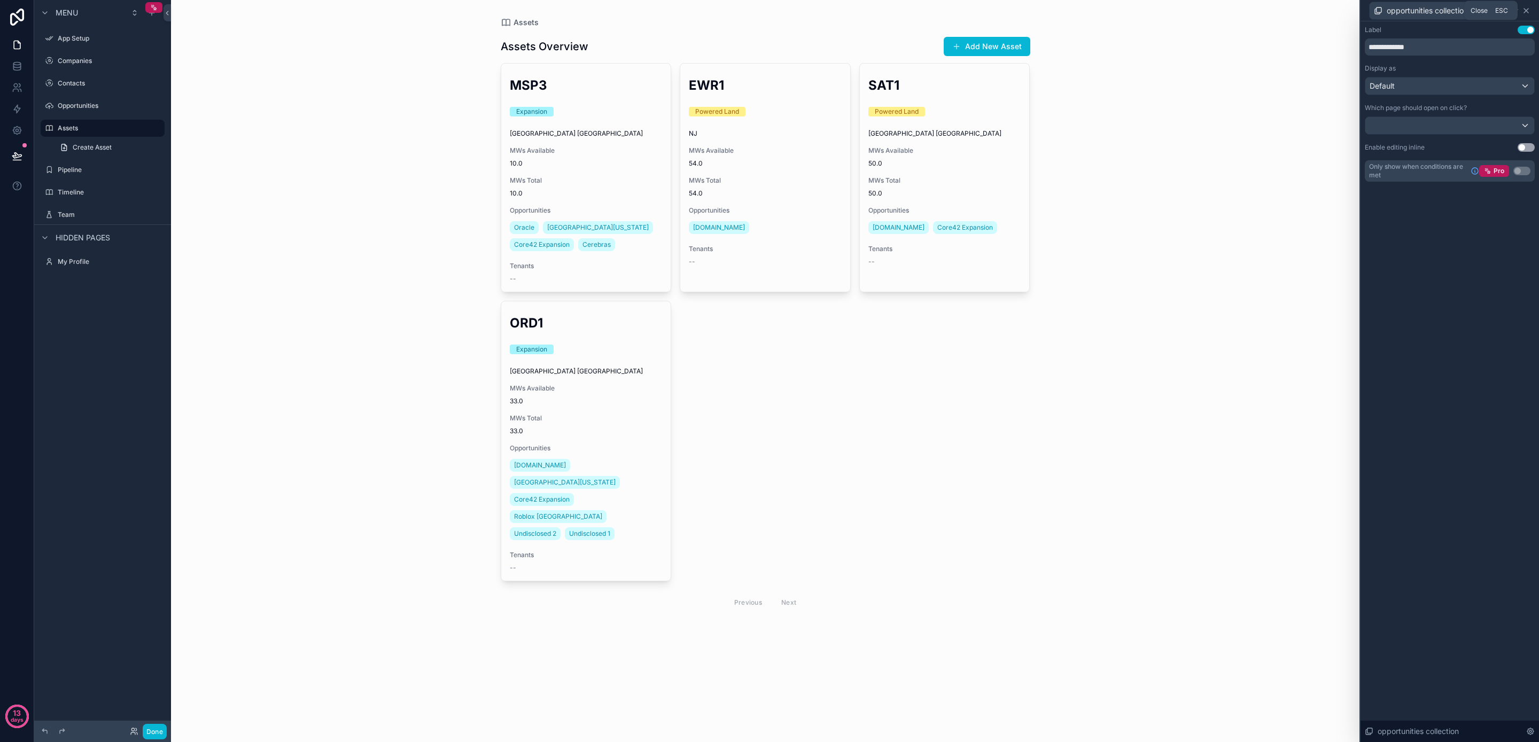
click at [1528, 10] on icon at bounding box center [1526, 10] width 9 height 9
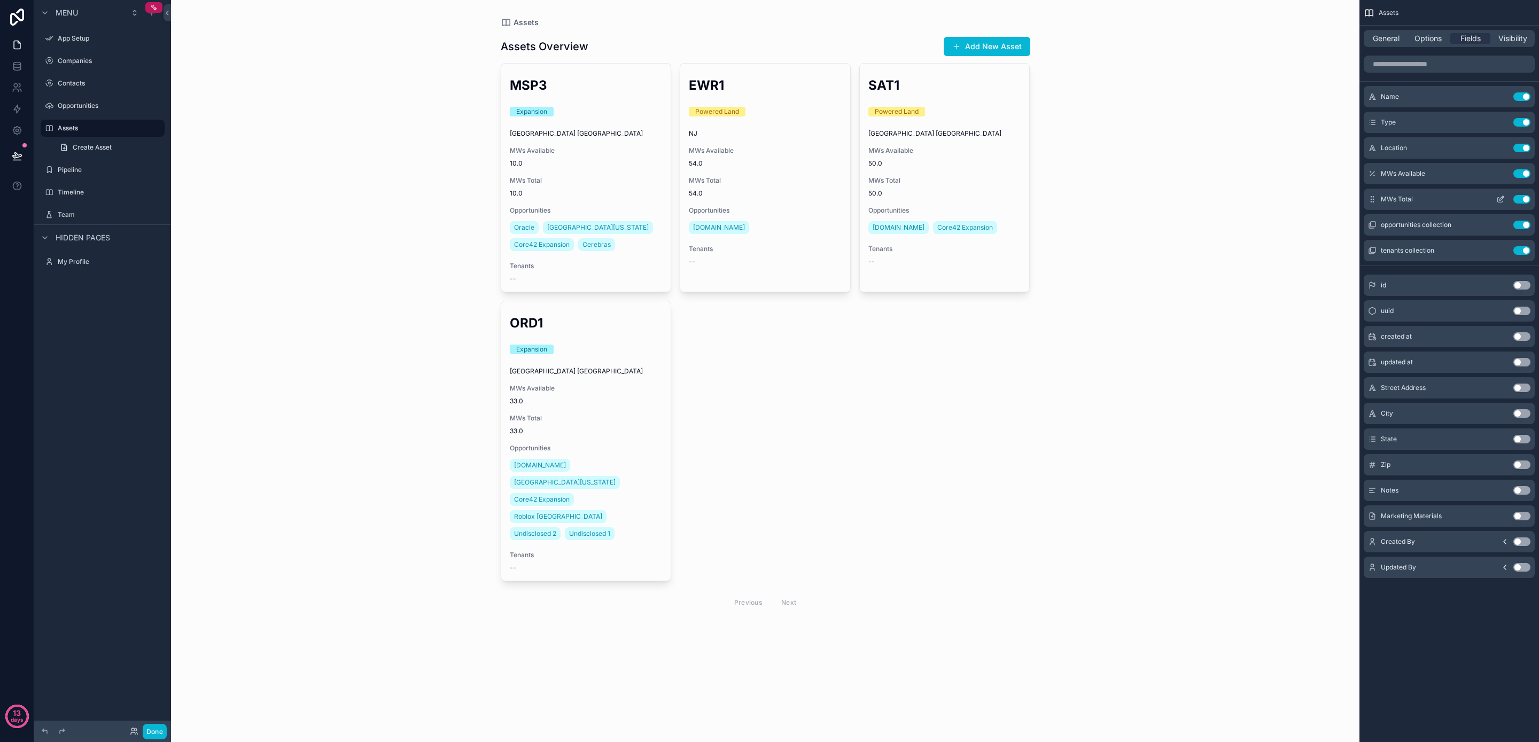
click at [1500, 199] on icon "scrollable content" at bounding box center [1502, 198] width 4 height 4
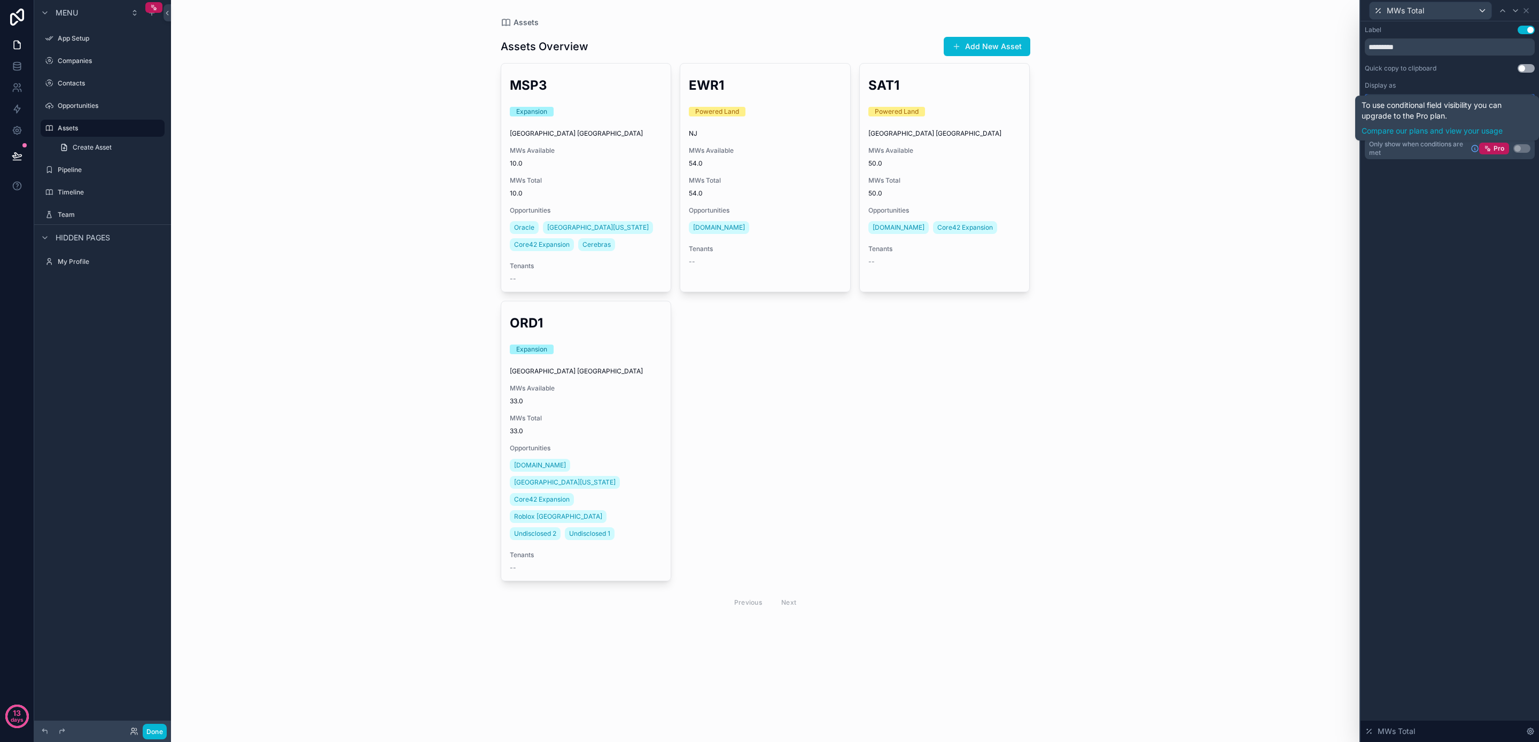
click at [1464, 95] on div "Default" at bounding box center [1450, 103] width 169 height 17
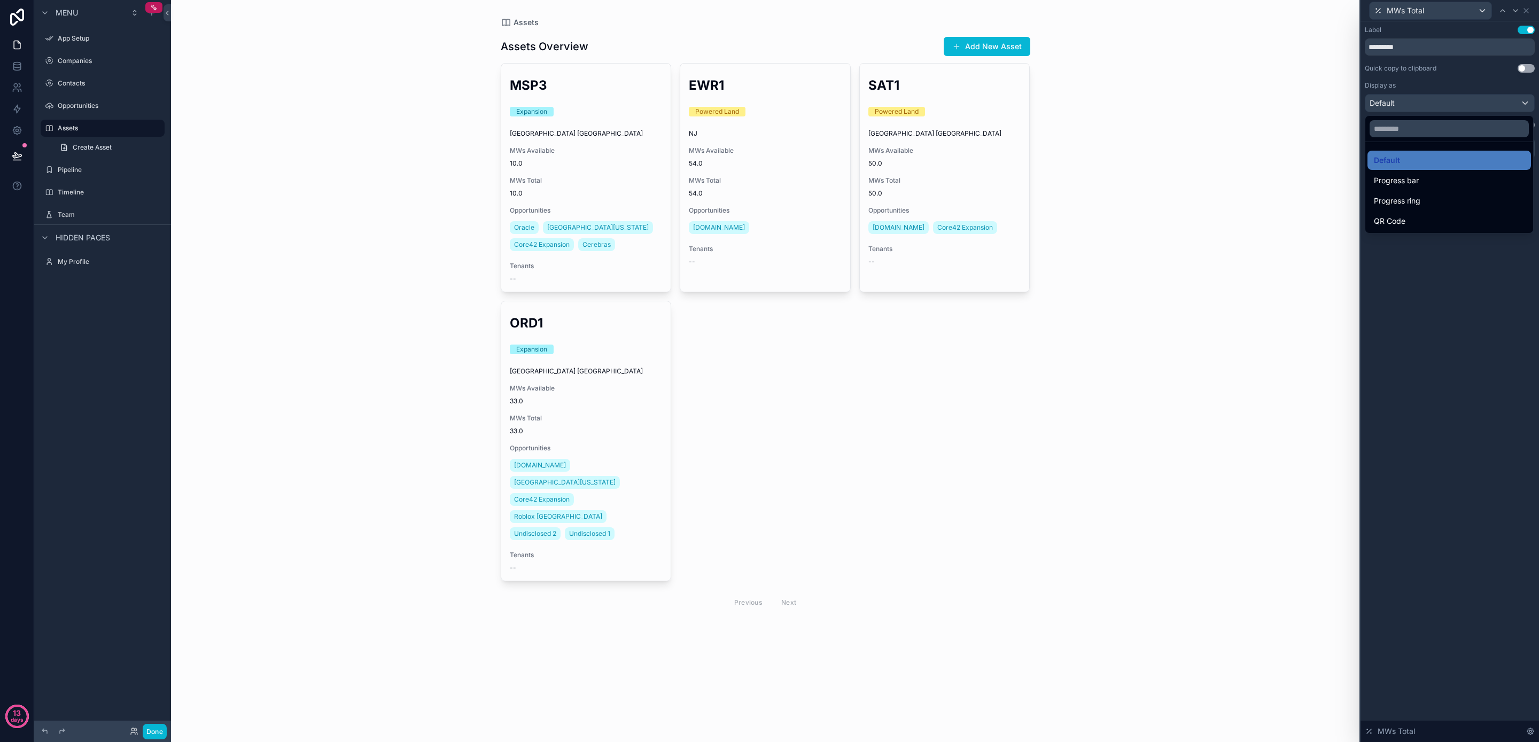
click at [1462, 81] on div at bounding box center [1450, 371] width 179 height 742
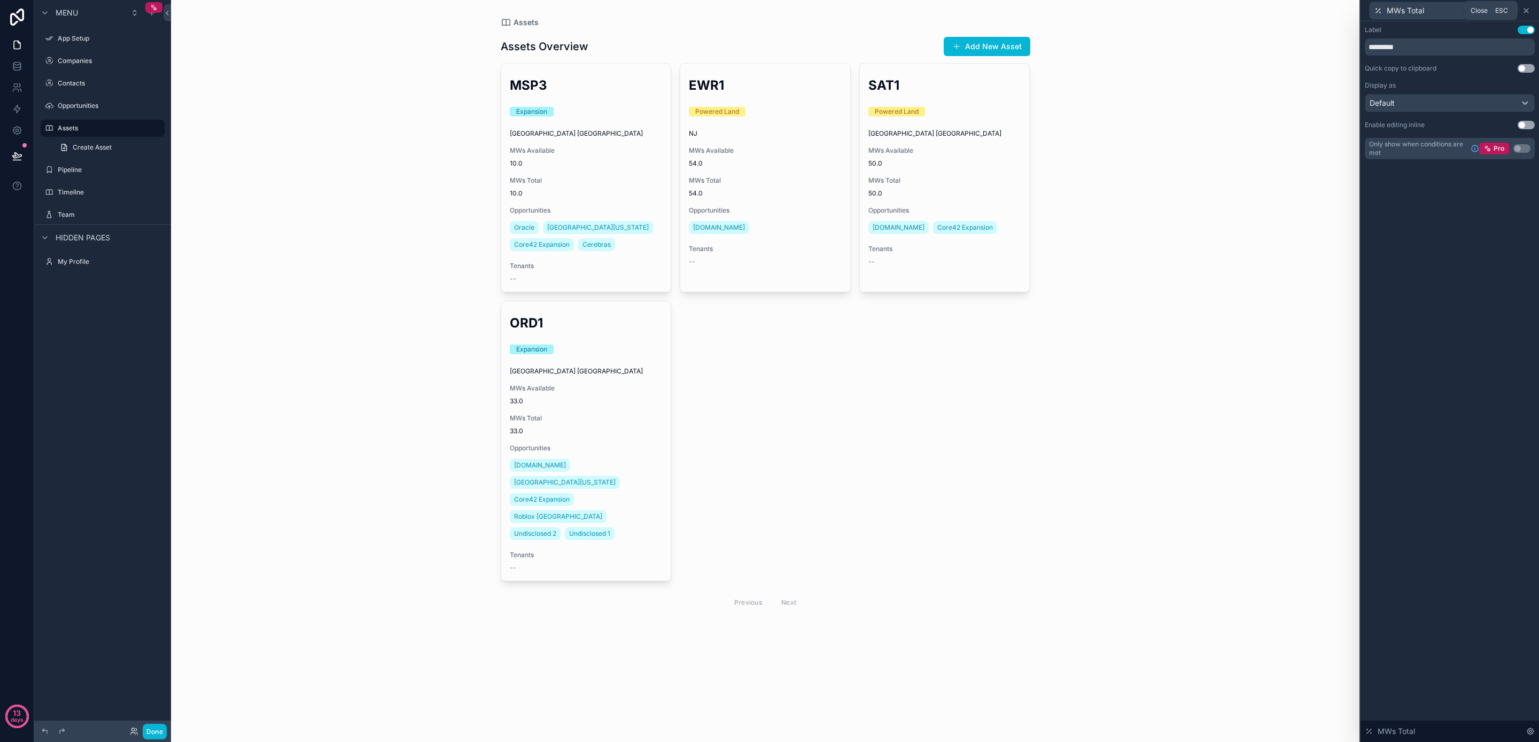
click at [1529, 10] on icon at bounding box center [1526, 10] width 9 height 9
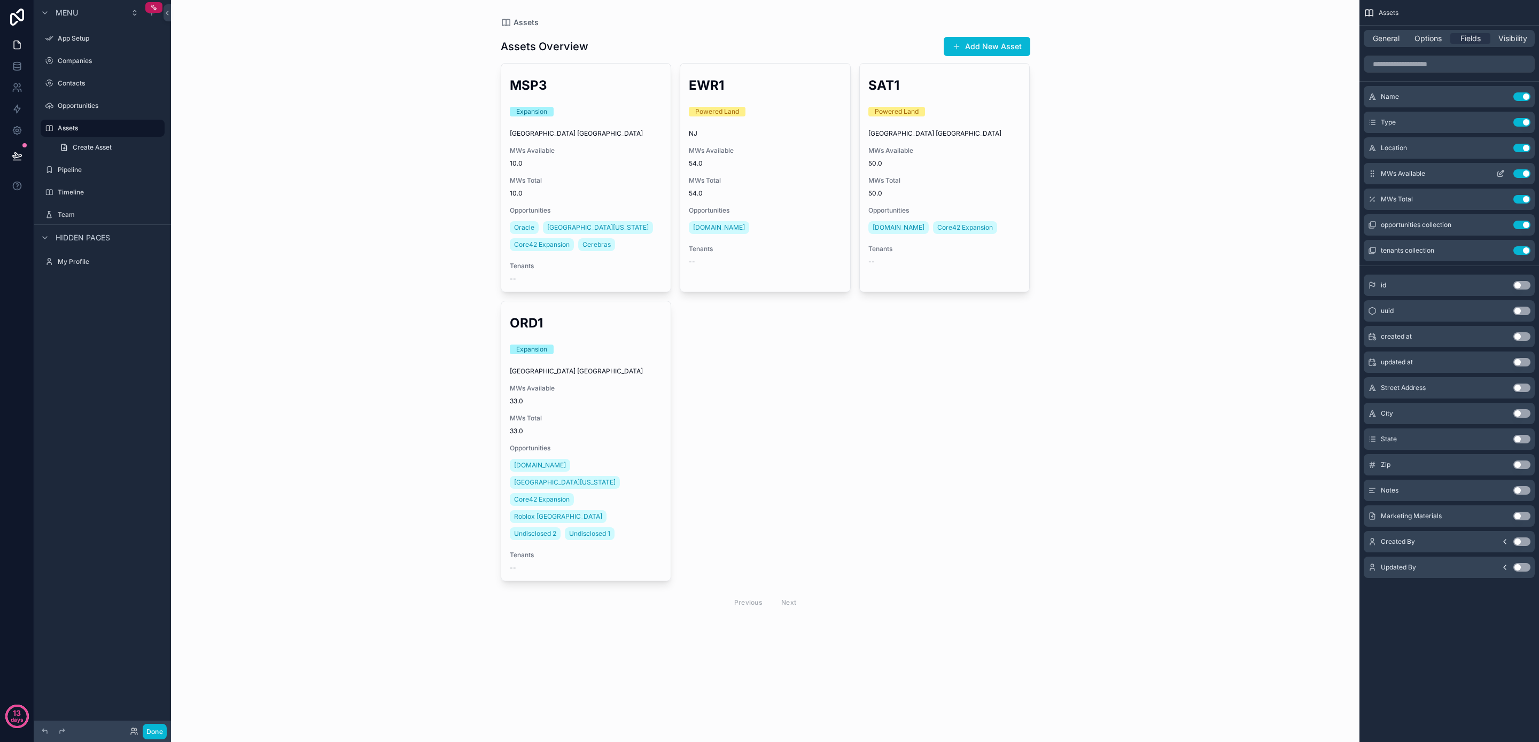
click at [1424, 172] on span "MWs Available" at bounding box center [1403, 173] width 44 height 9
click at [1500, 171] on icon "scrollable content" at bounding box center [1501, 173] width 9 height 9
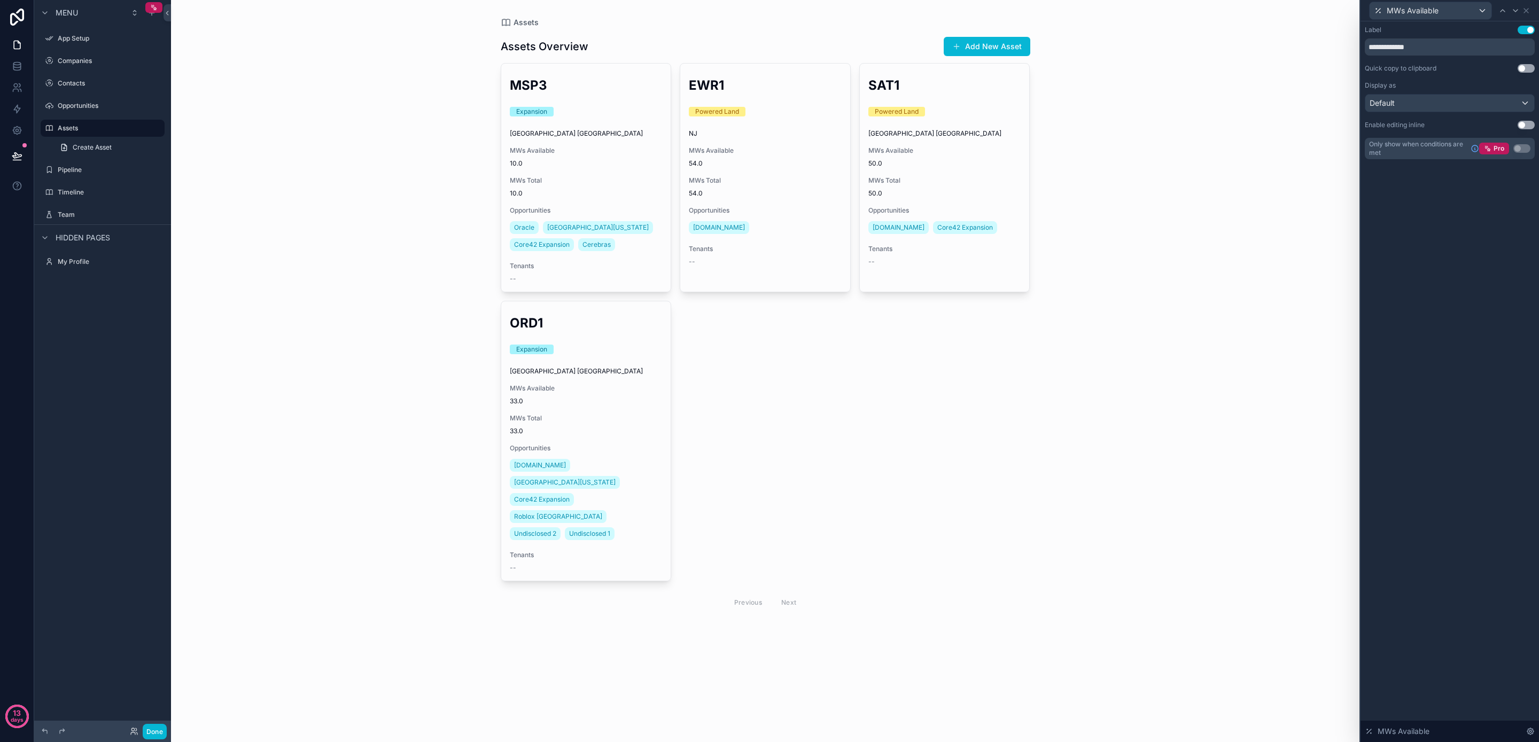
click at [1396, 94] on div "Display as Default" at bounding box center [1450, 96] width 170 height 31
click at [1397, 99] on div "Default" at bounding box center [1450, 103] width 169 height 17
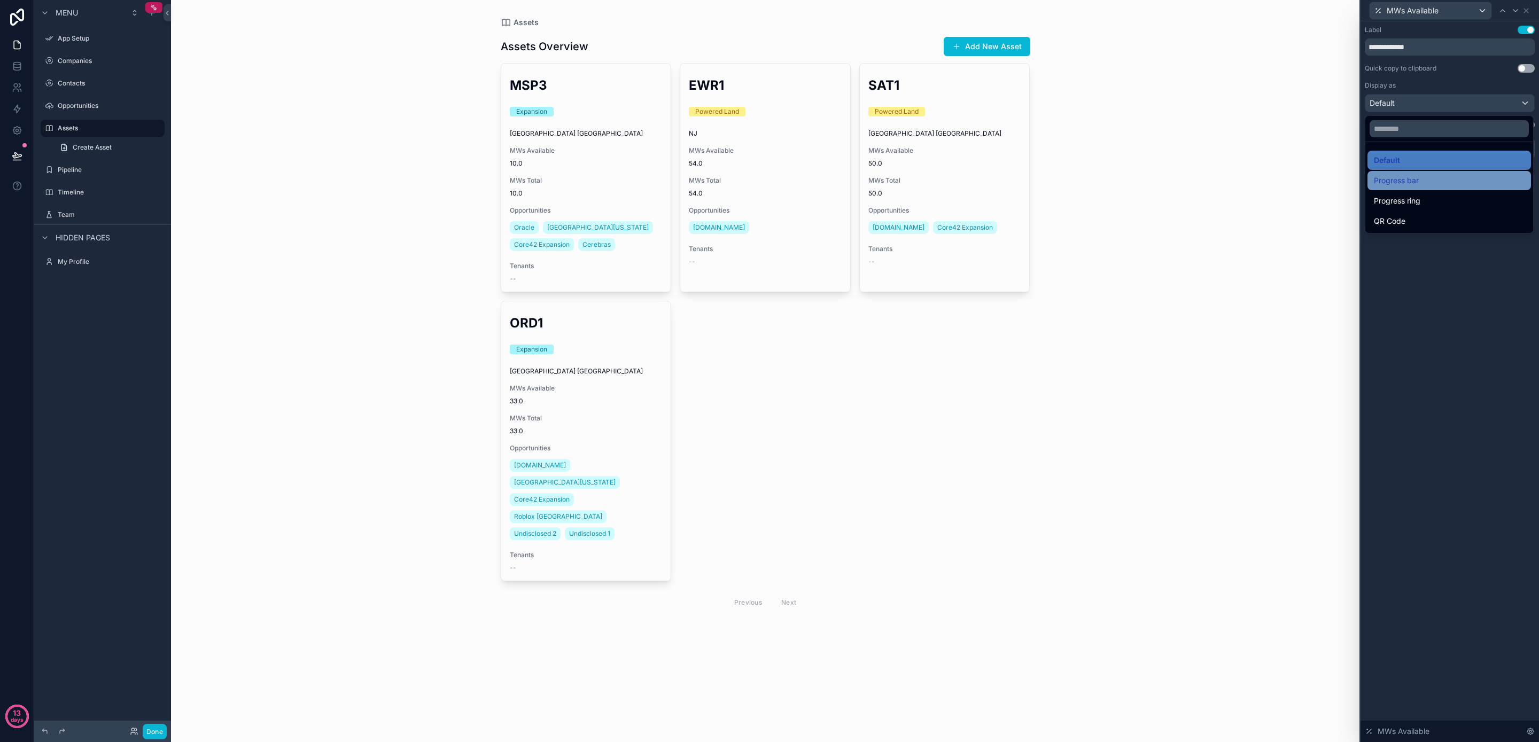
click at [1431, 188] on div "Progress bar" at bounding box center [1450, 180] width 164 height 19
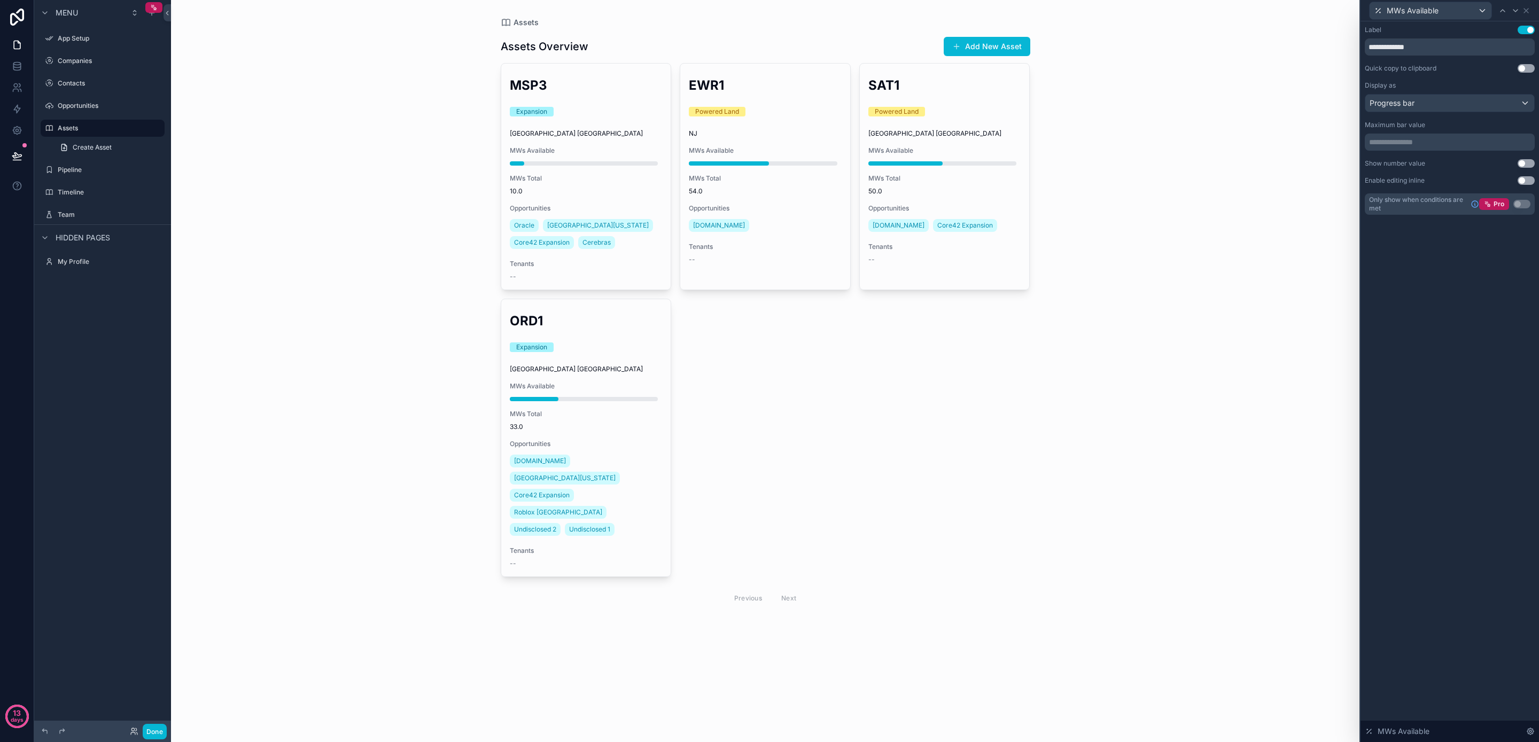
click at [1438, 141] on p "**********" at bounding box center [1451, 142] width 164 height 11
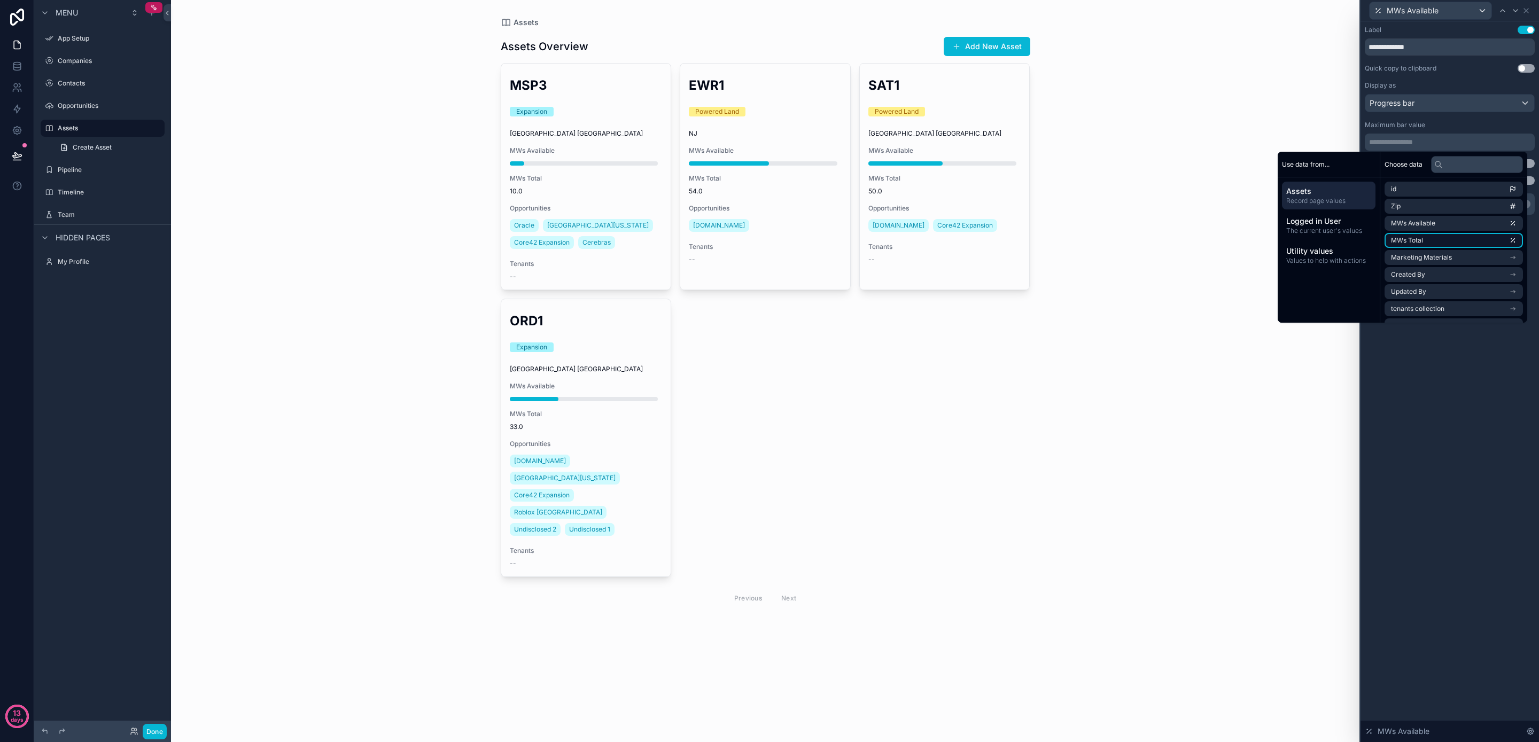
click at [1435, 237] on li "MWs Total" at bounding box center [1454, 240] width 138 height 15
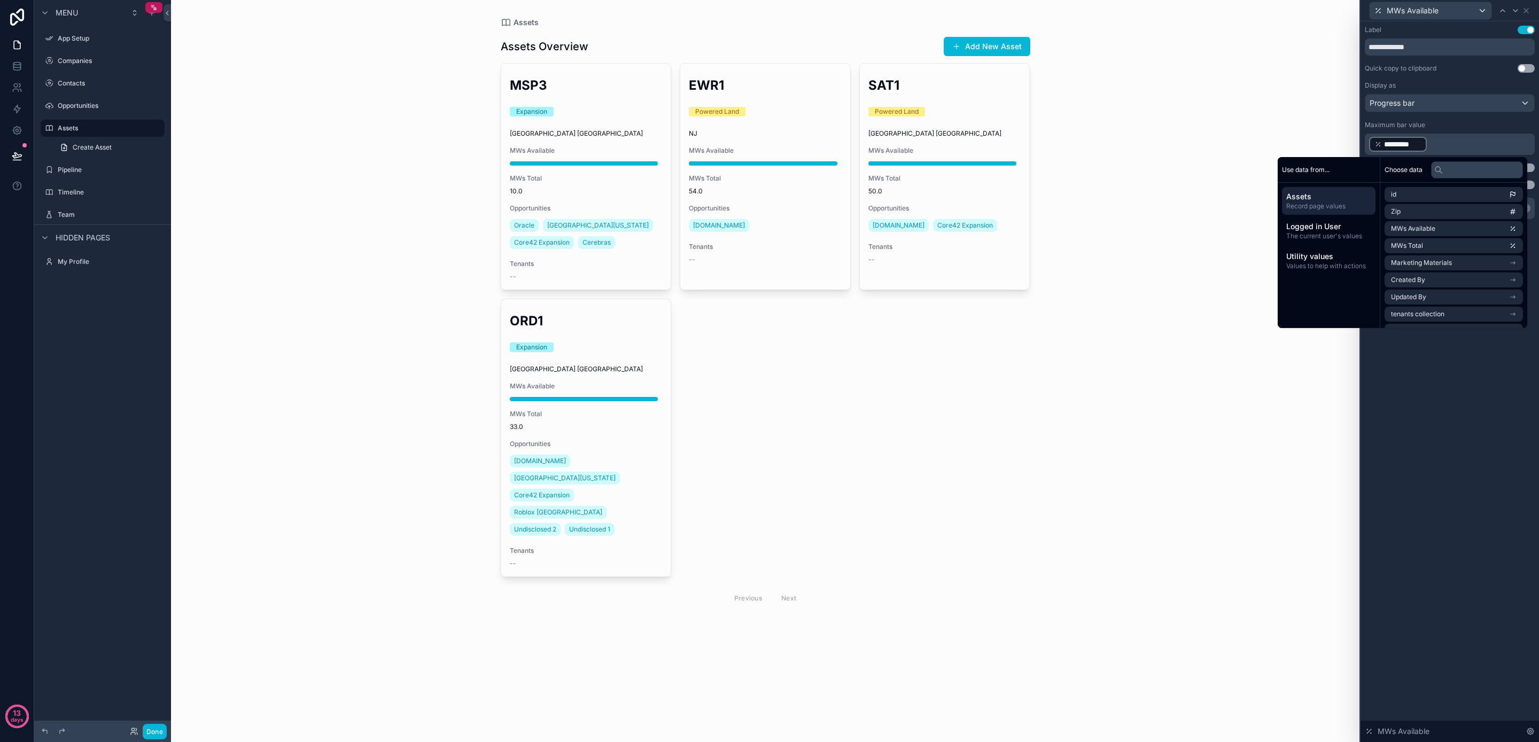
click at [1448, 354] on div "**********" at bounding box center [1450, 381] width 179 height 721
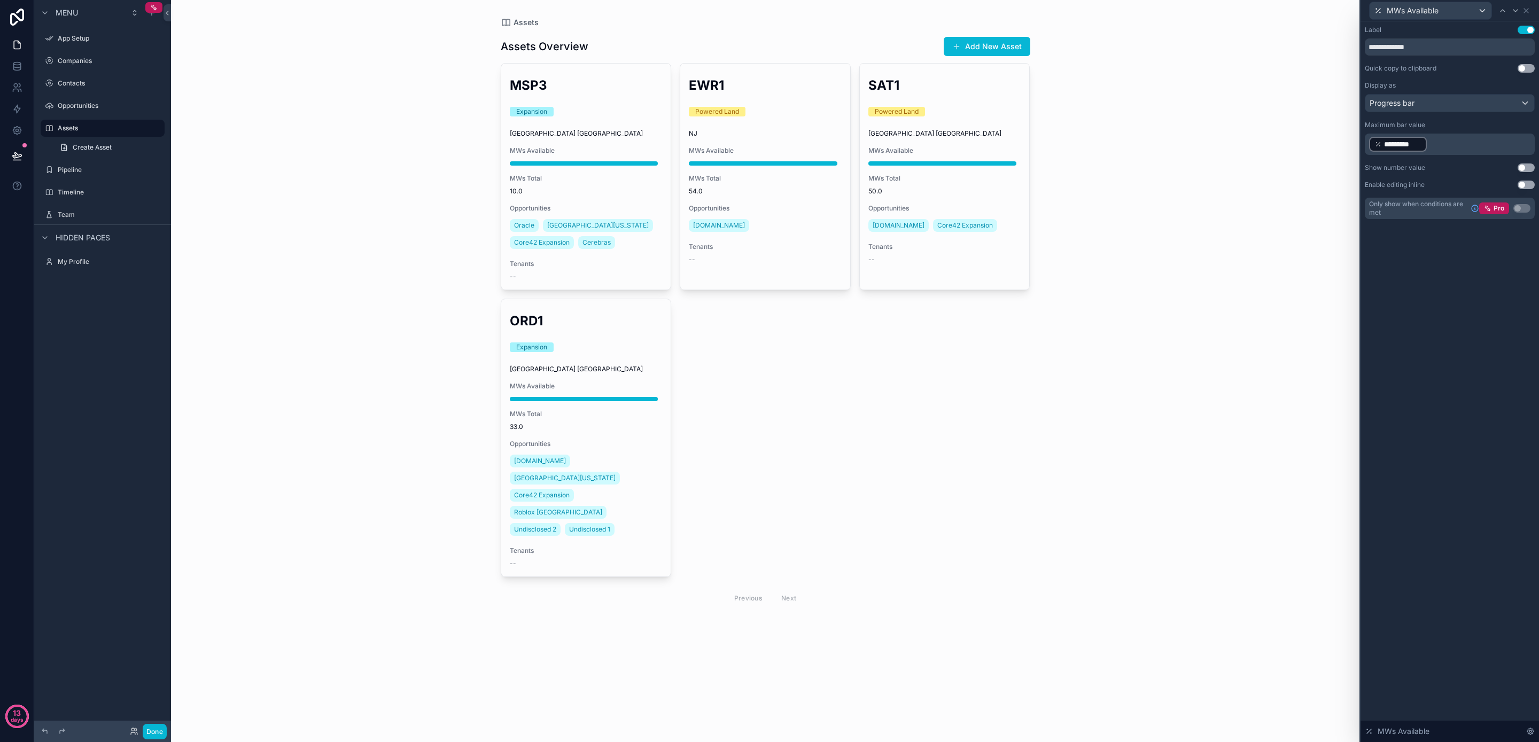
click at [1522, 169] on button "Use setting" at bounding box center [1526, 168] width 17 height 9
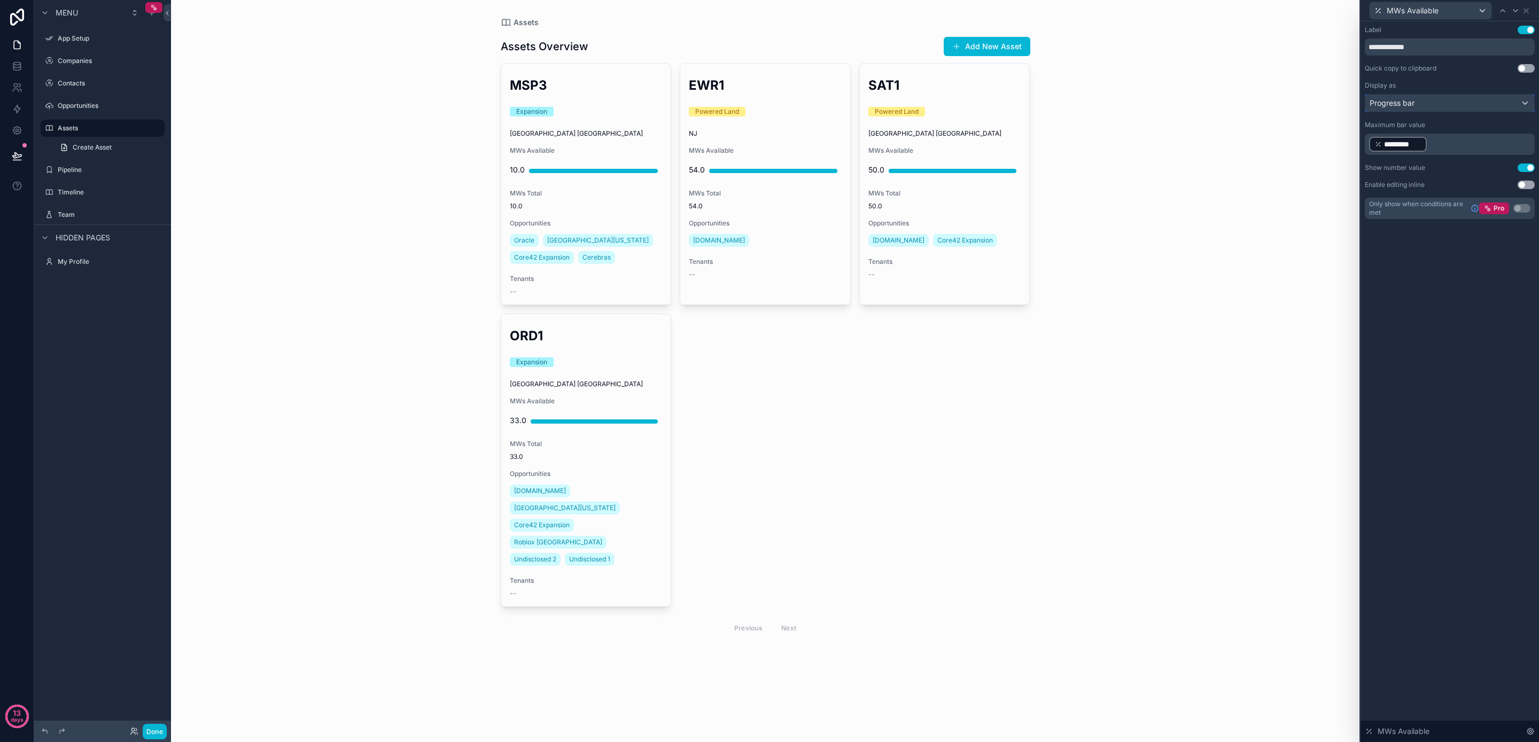
click at [1460, 105] on div "Progress bar" at bounding box center [1450, 103] width 169 height 17
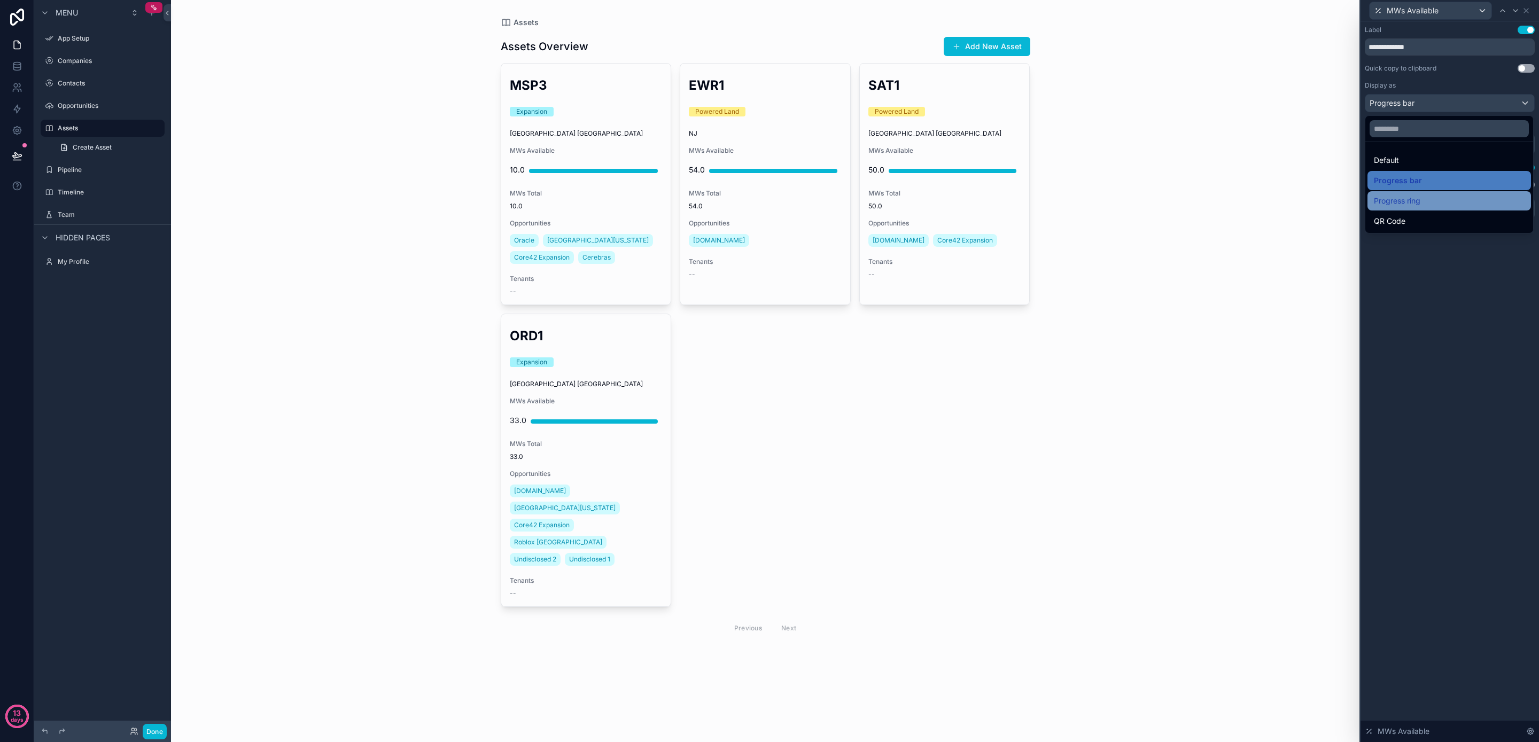
click at [1448, 202] on div "Progress ring" at bounding box center [1449, 201] width 151 height 13
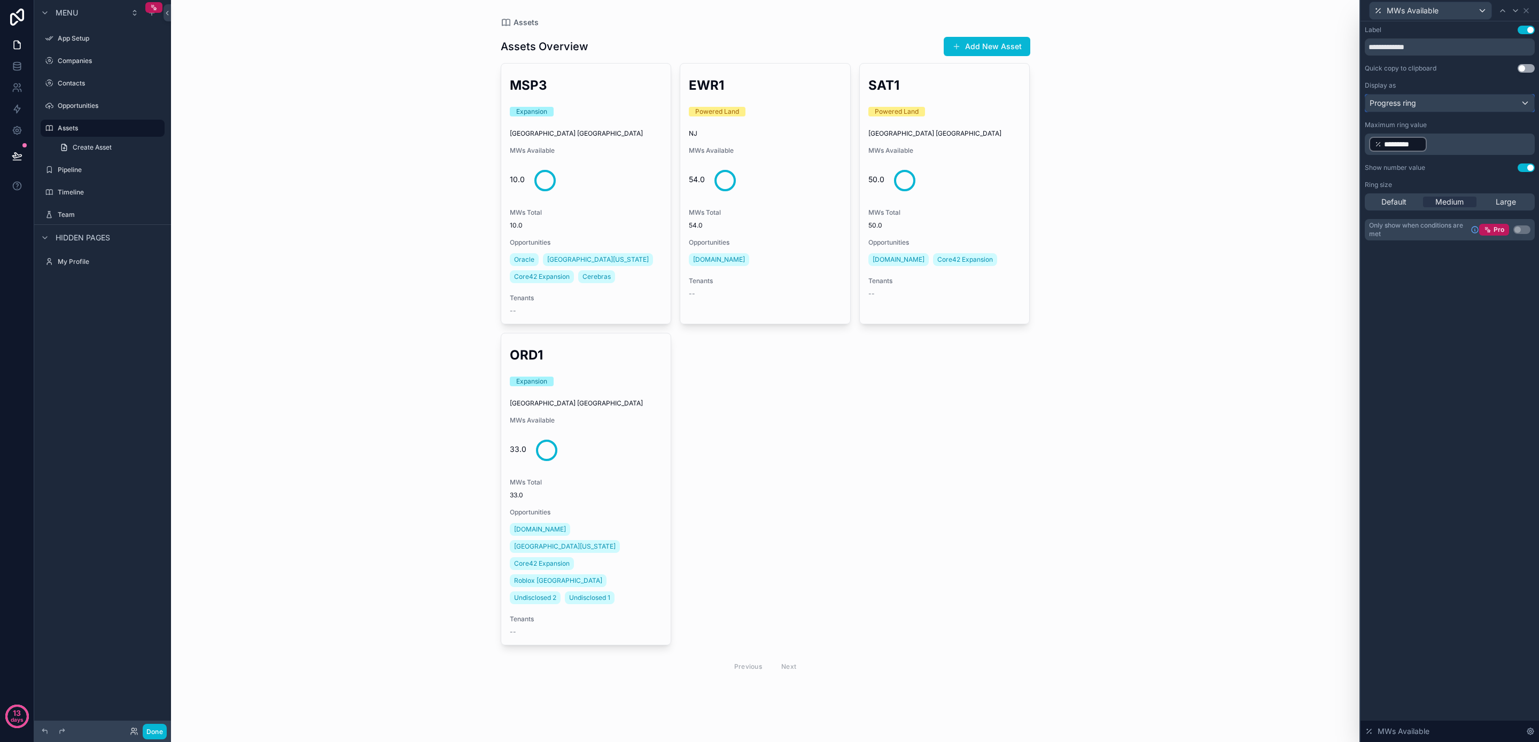
click at [1438, 99] on div "Progress ring" at bounding box center [1450, 103] width 169 height 17
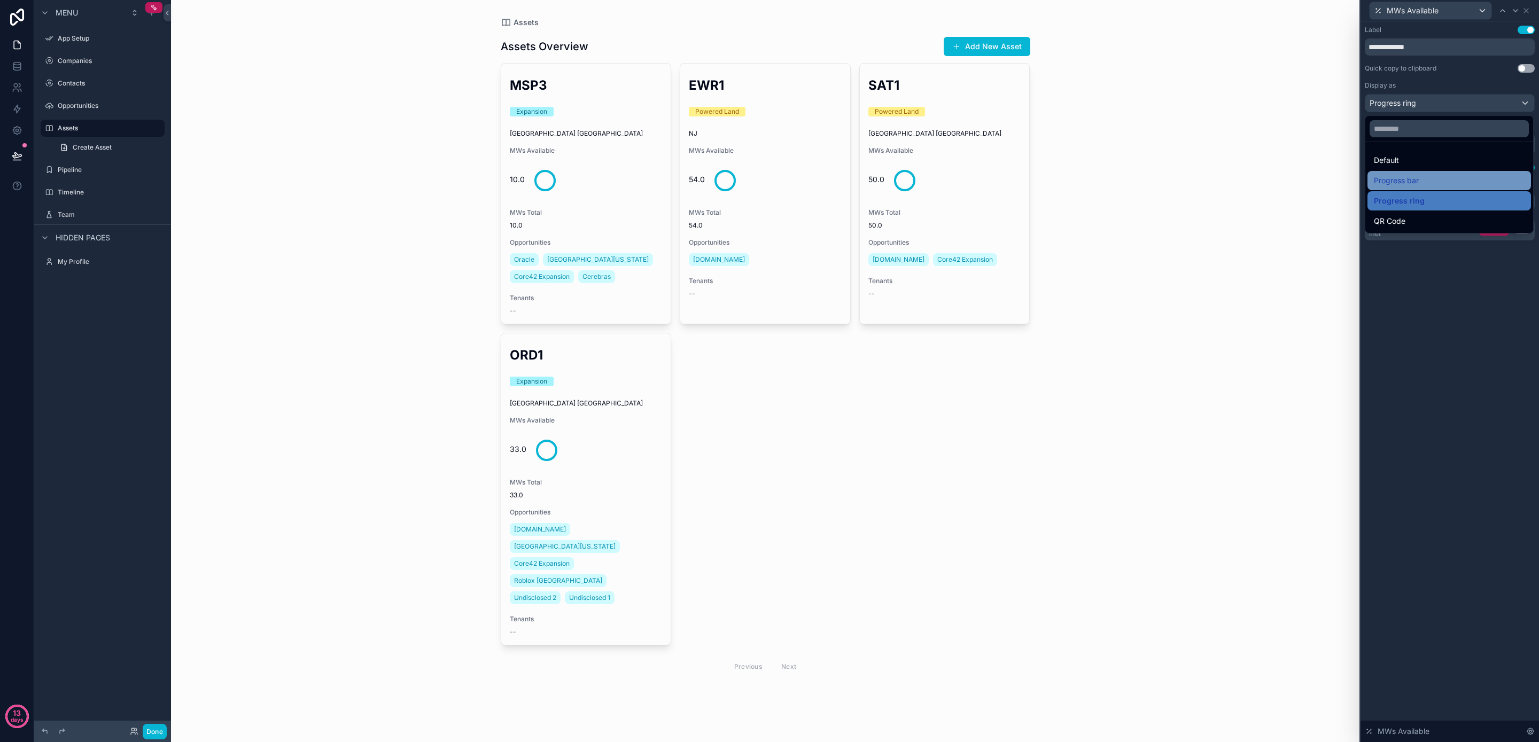
click at [1430, 184] on div "Progress bar" at bounding box center [1449, 180] width 151 height 13
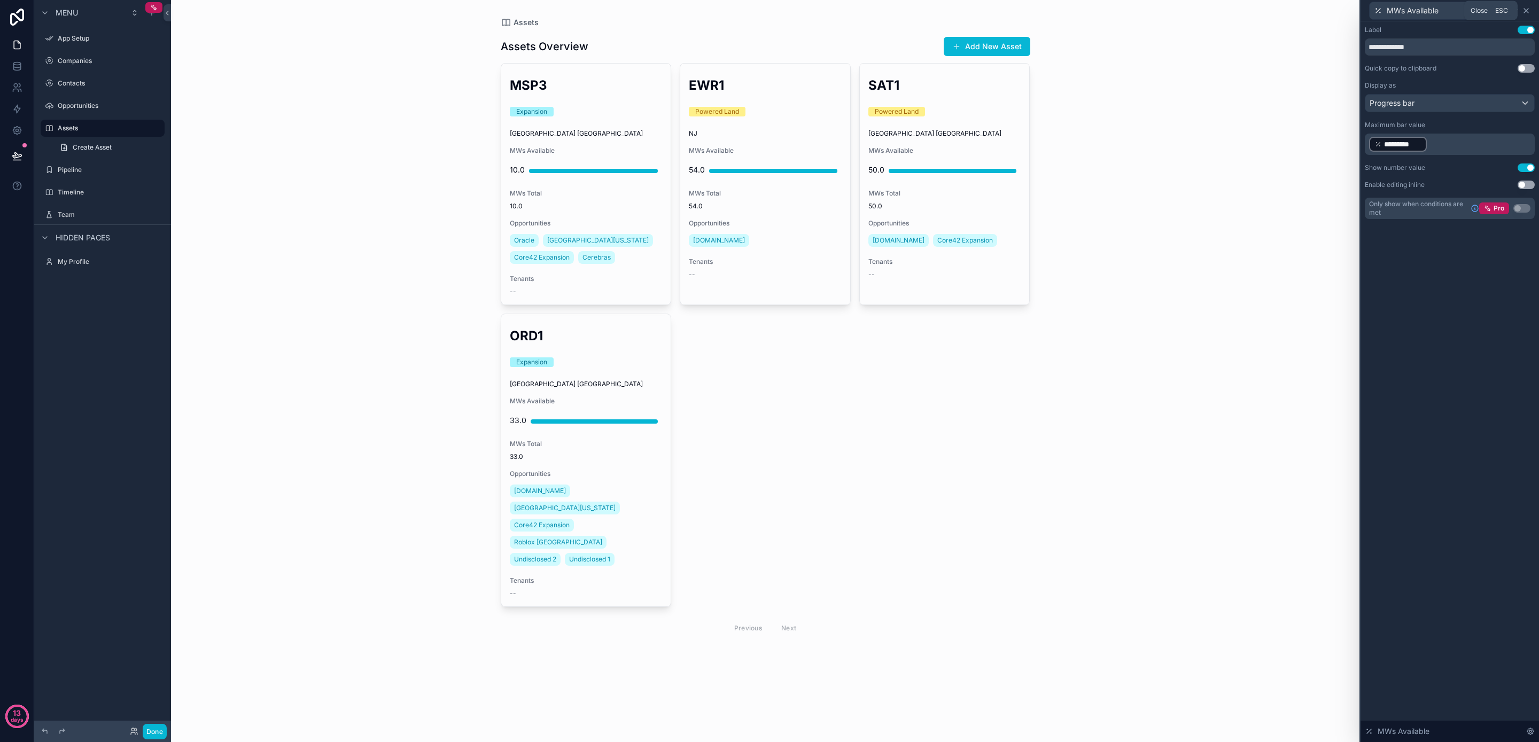
click at [1528, 10] on icon at bounding box center [1526, 10] width 9 height 9
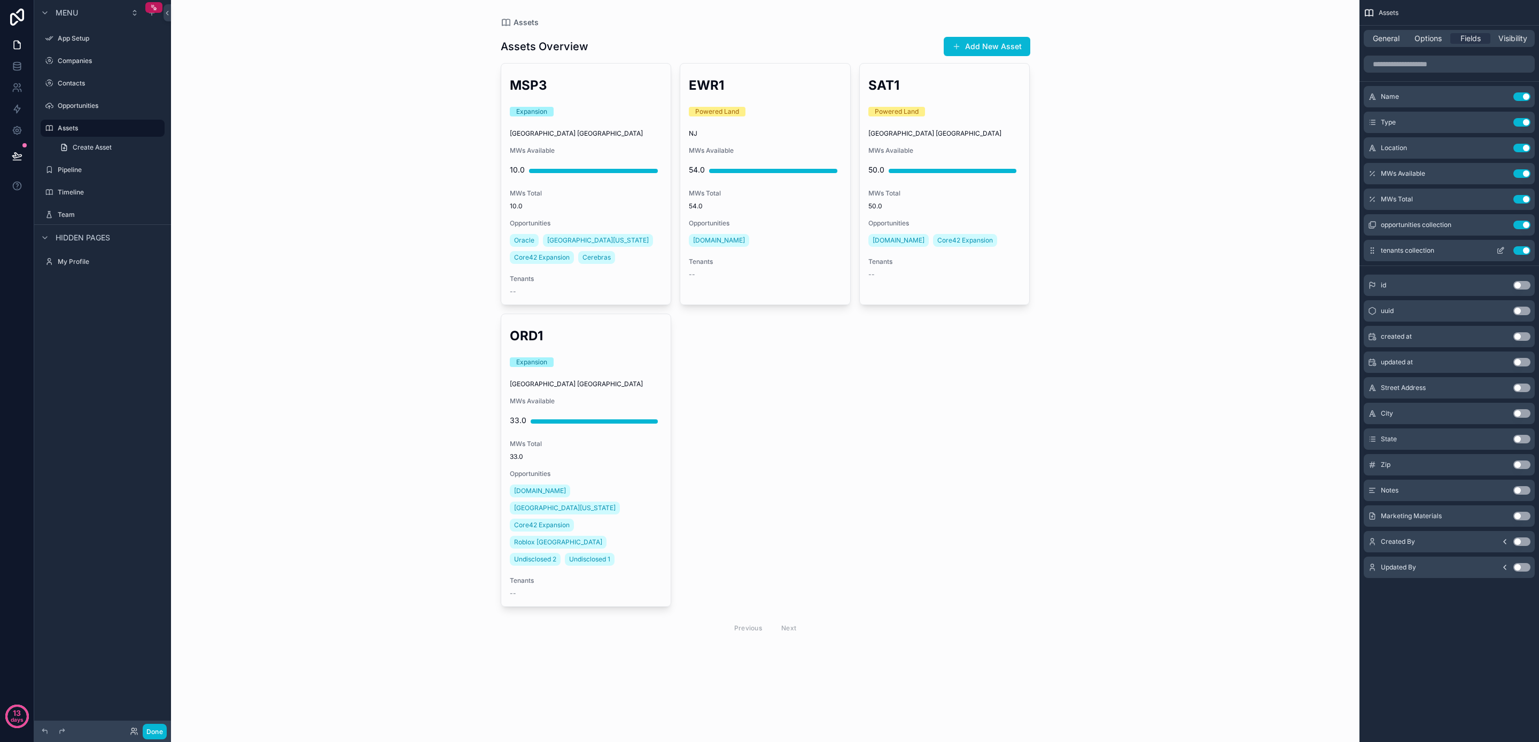
click at [1505, 250] on button "scrollable content" at bounding box center [1500, 250] width 17 height 9
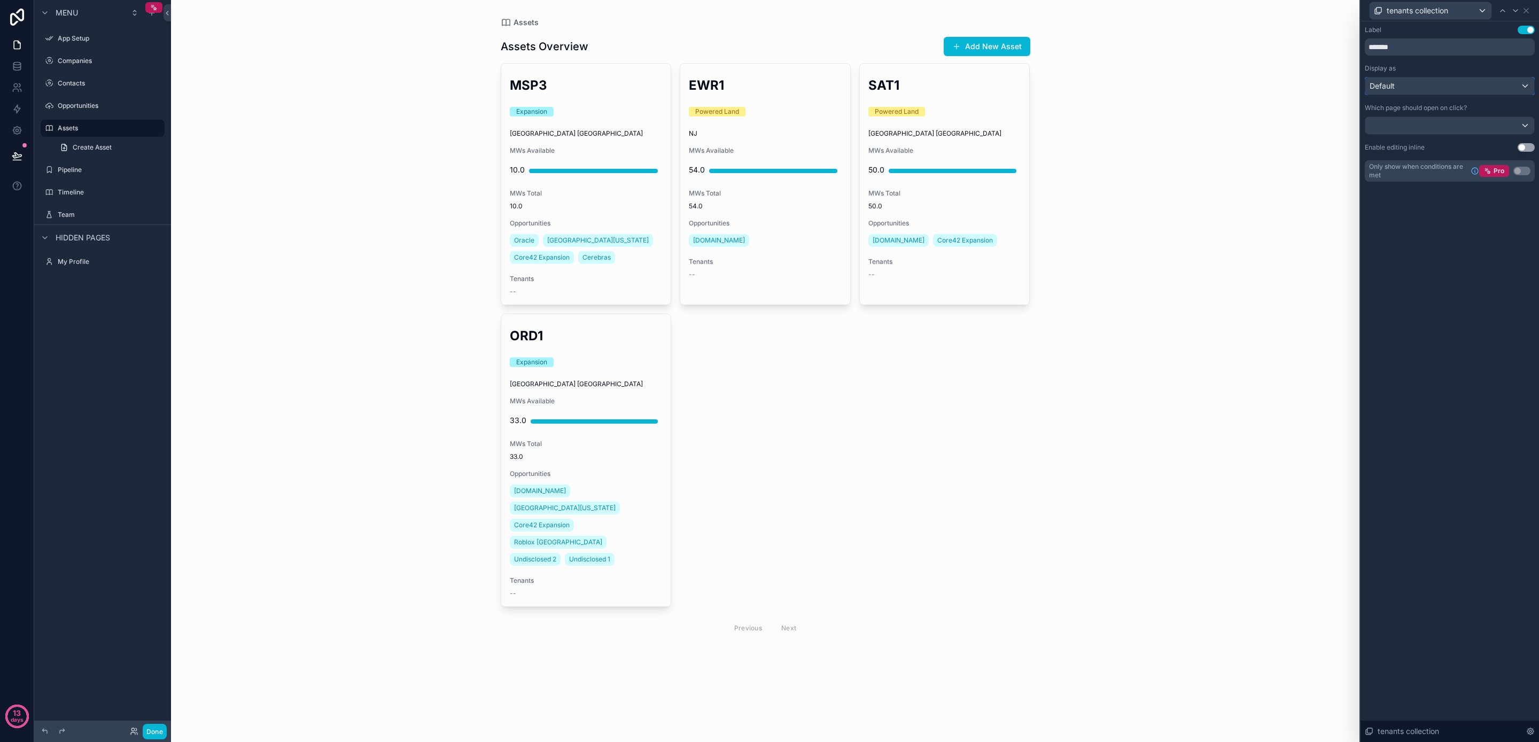
click at [1440, 92] on div "Default" at bounding box center [1450, 86] width 169 height 17
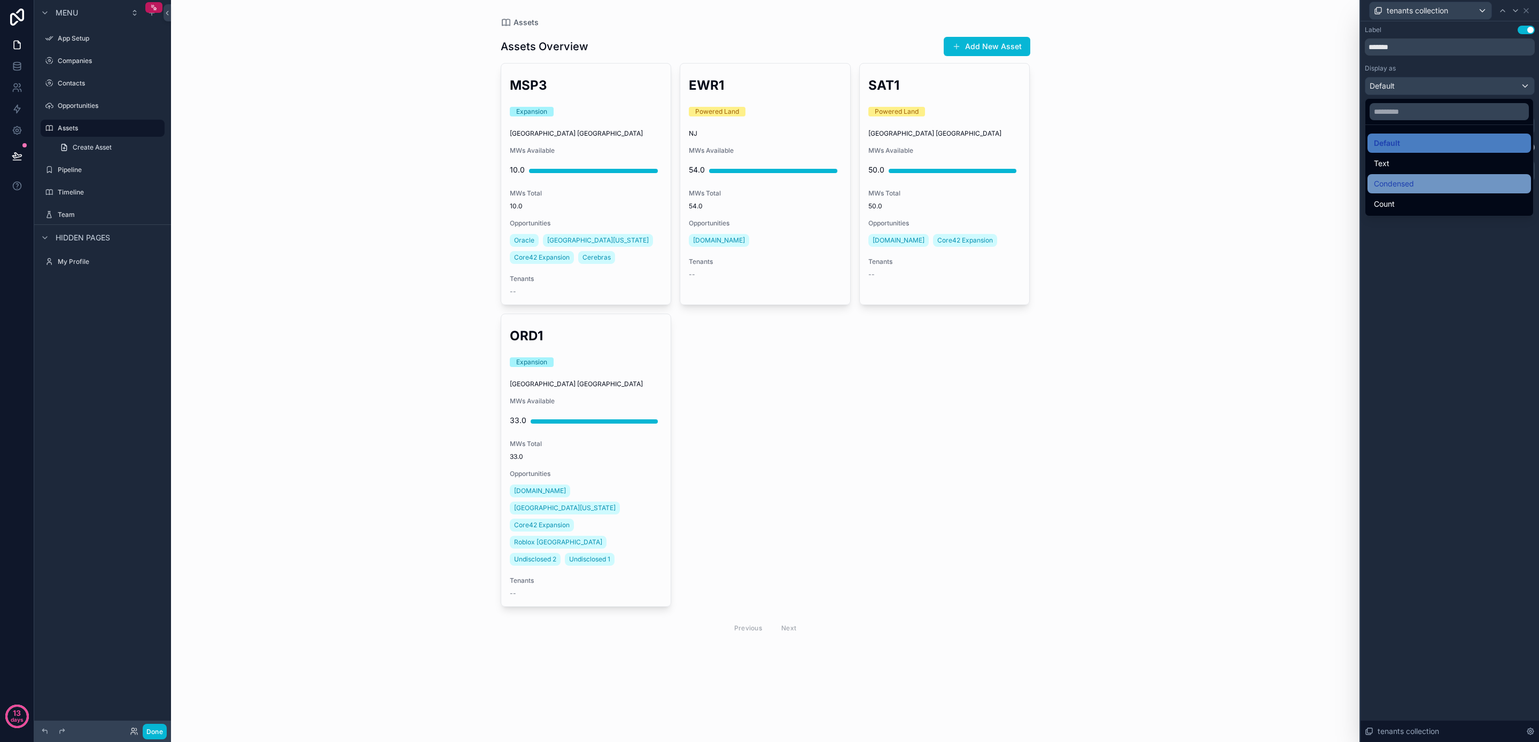
click at [1431, 185] on div "Condensed" at bounding box center [1449, 183] width 151 height 13
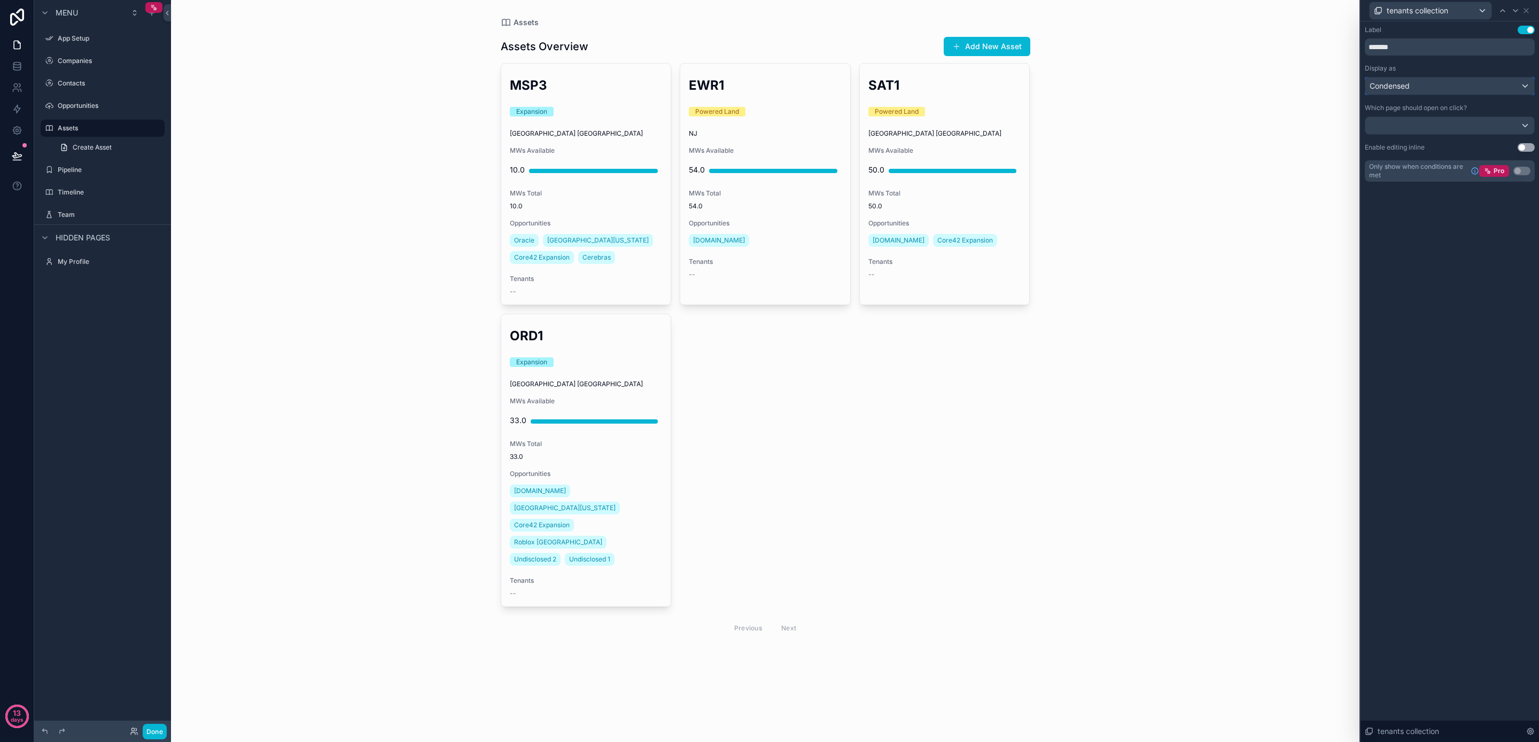
click at [1419, 86] on div "Condensed" at bounding box center [1450, 86] width 169 height 17
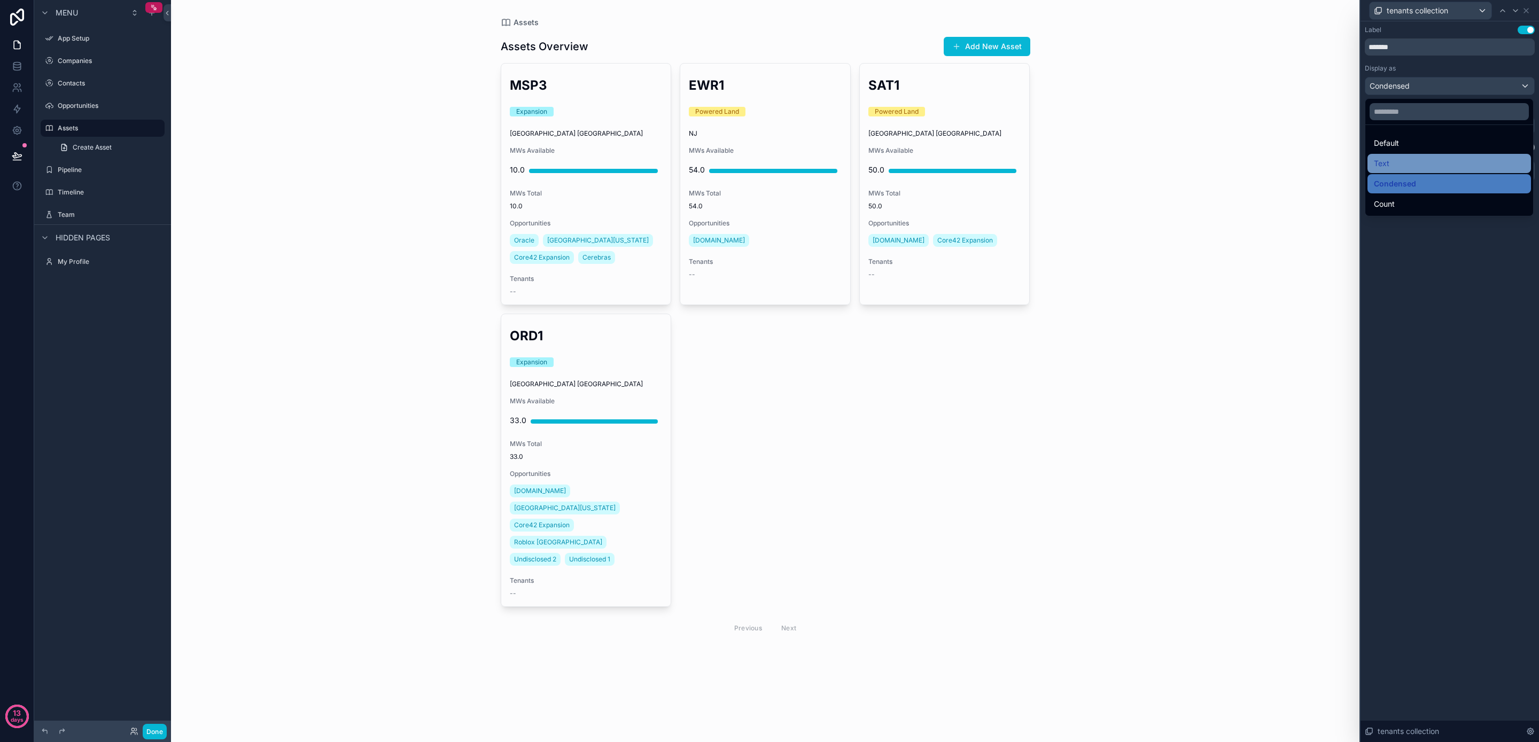
click at [1414, 166] on div "Text" at bounding box center [1449, 163] width 151 height 13
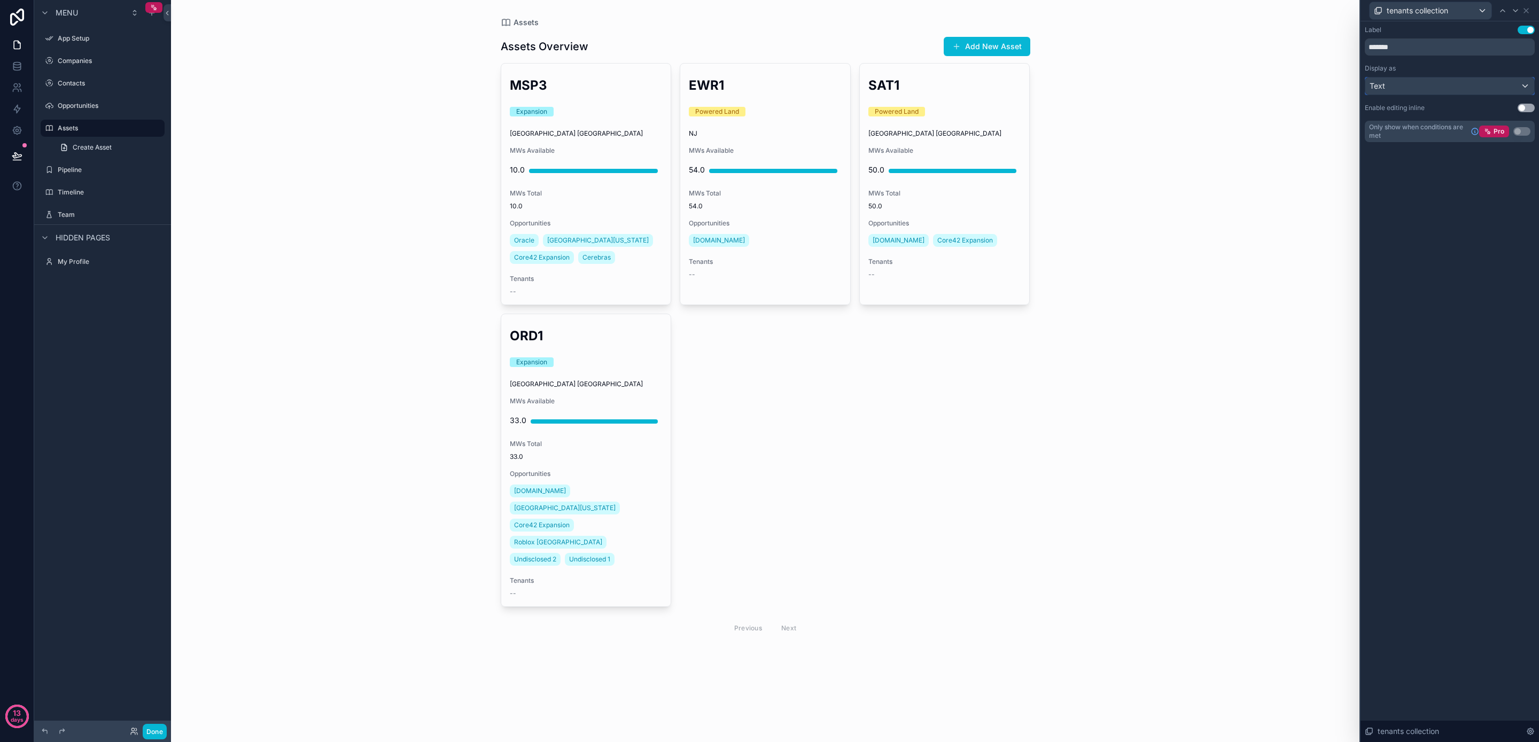
click at [1404, 83] on div "Text" at bounding box center [1450, 86] width 169 height 17
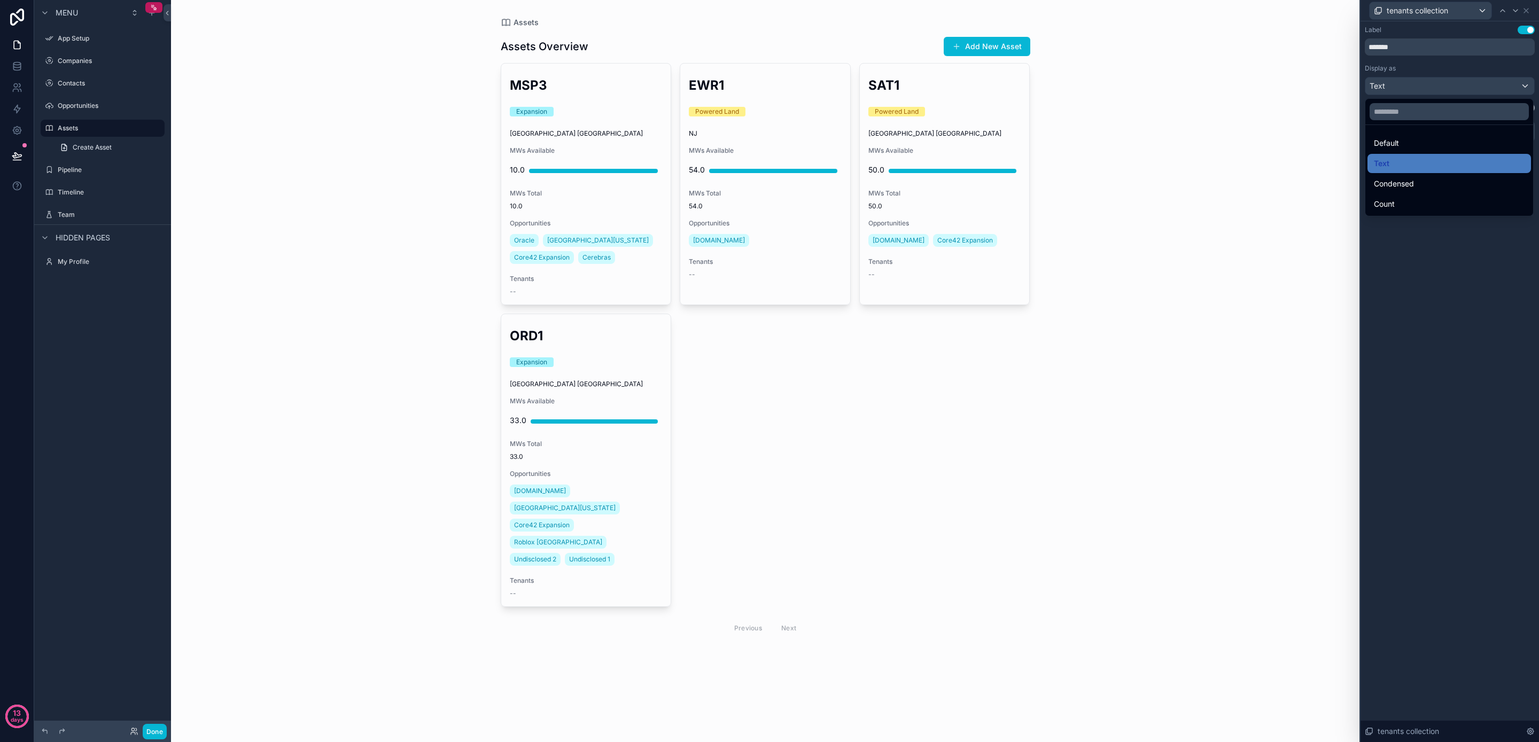
click at [1409, 193] on ul "Default Text Condensed Count" at bounding box center [1450, 170] width 168 height 91
click at [1410, 206] on div "Count" at bounding box center [1449, 204] width 151 height 13
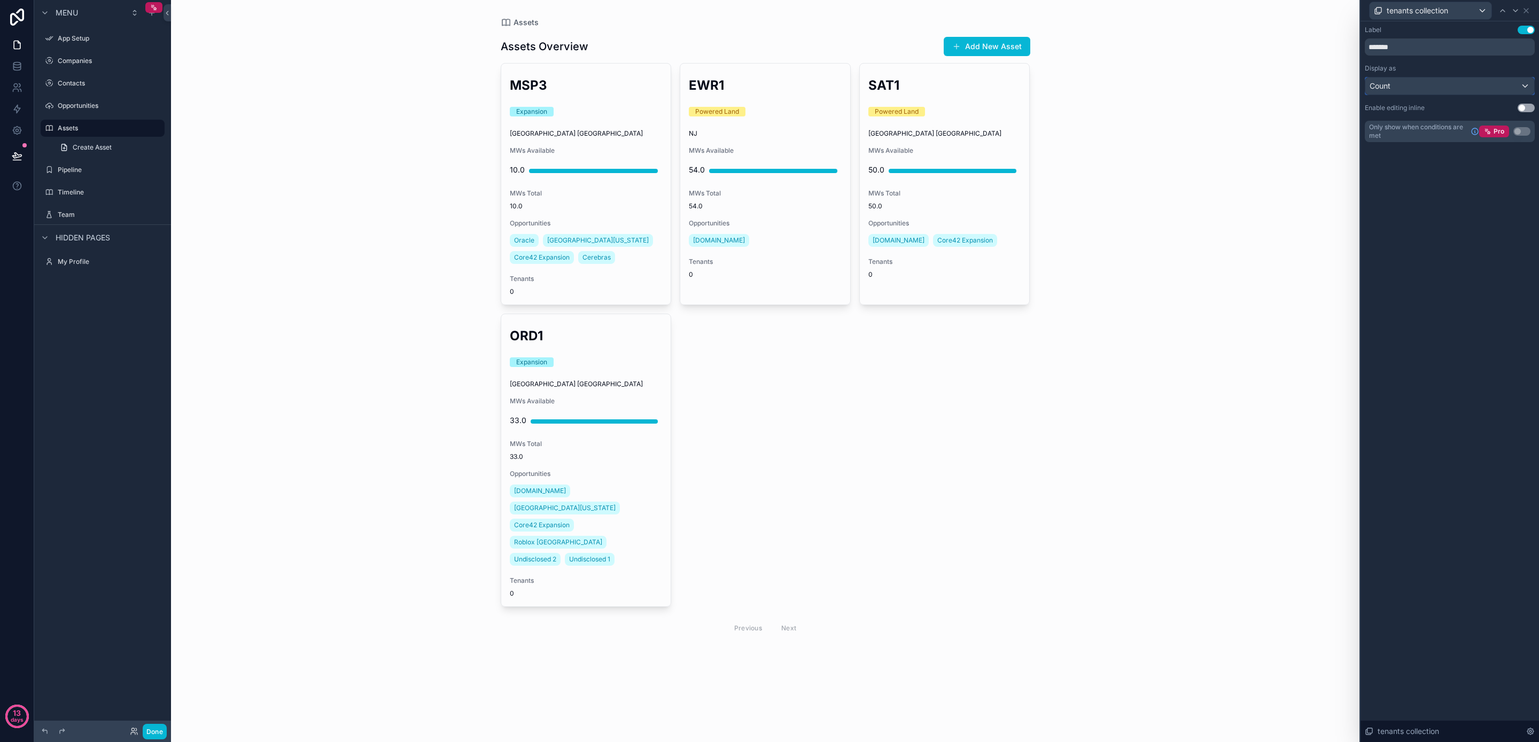
click at [1399, 87] on div "Count" at bounding box center [1450, 86] width 169 height 17
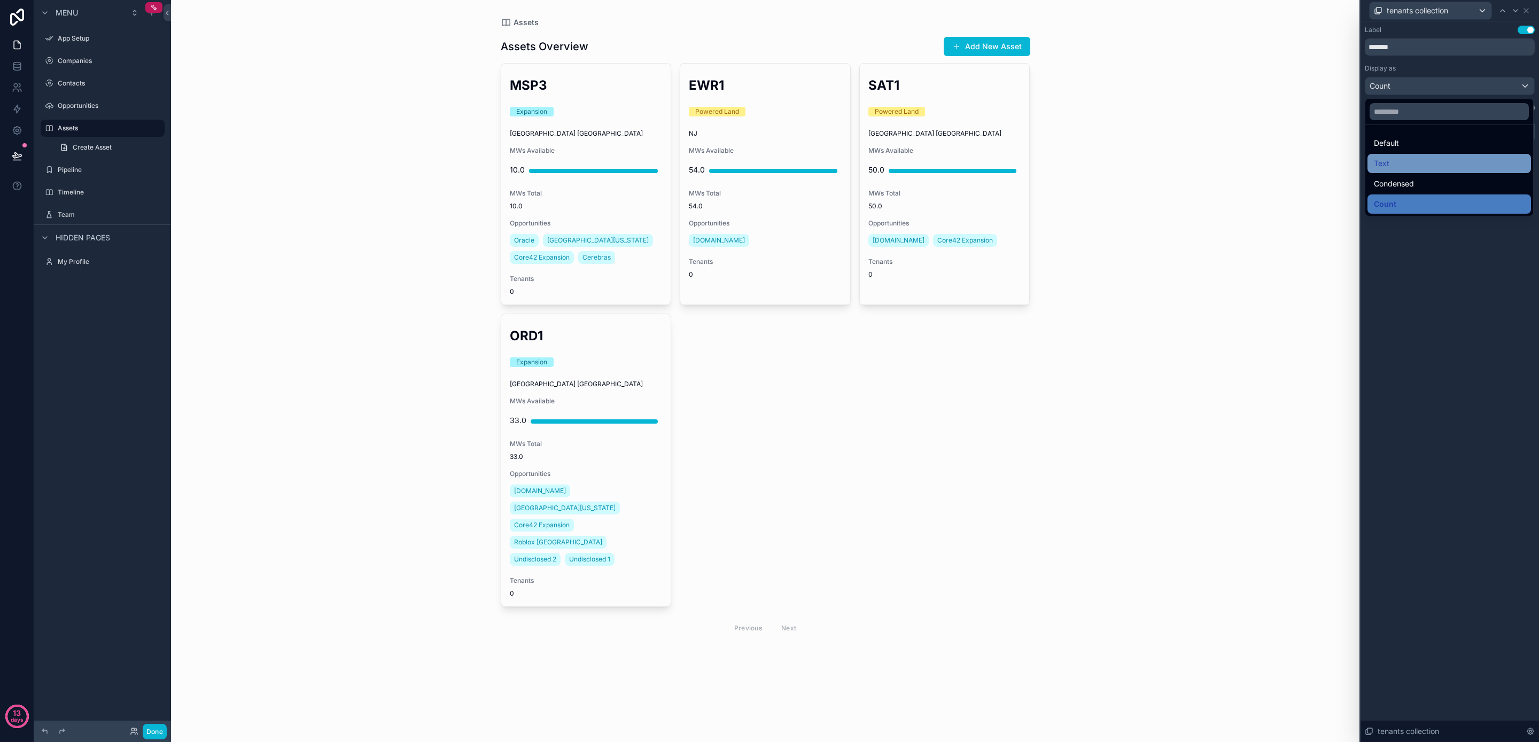
click at [1414, 166] on div "Text" at bounding box center [1449, 163] width 151 height 13
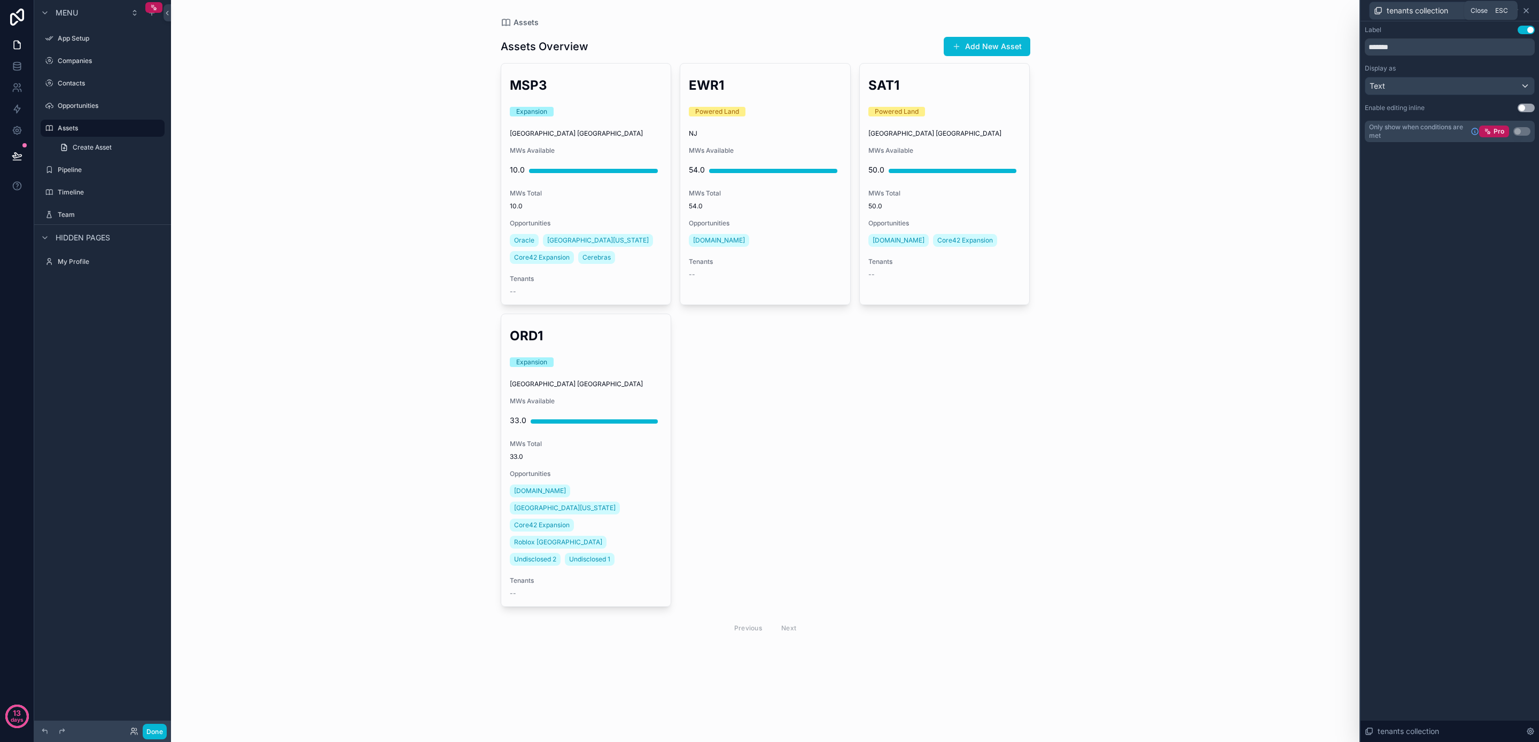
click at [1527, 10] on icon at bounding box center [1526, 10] width 9 height 9
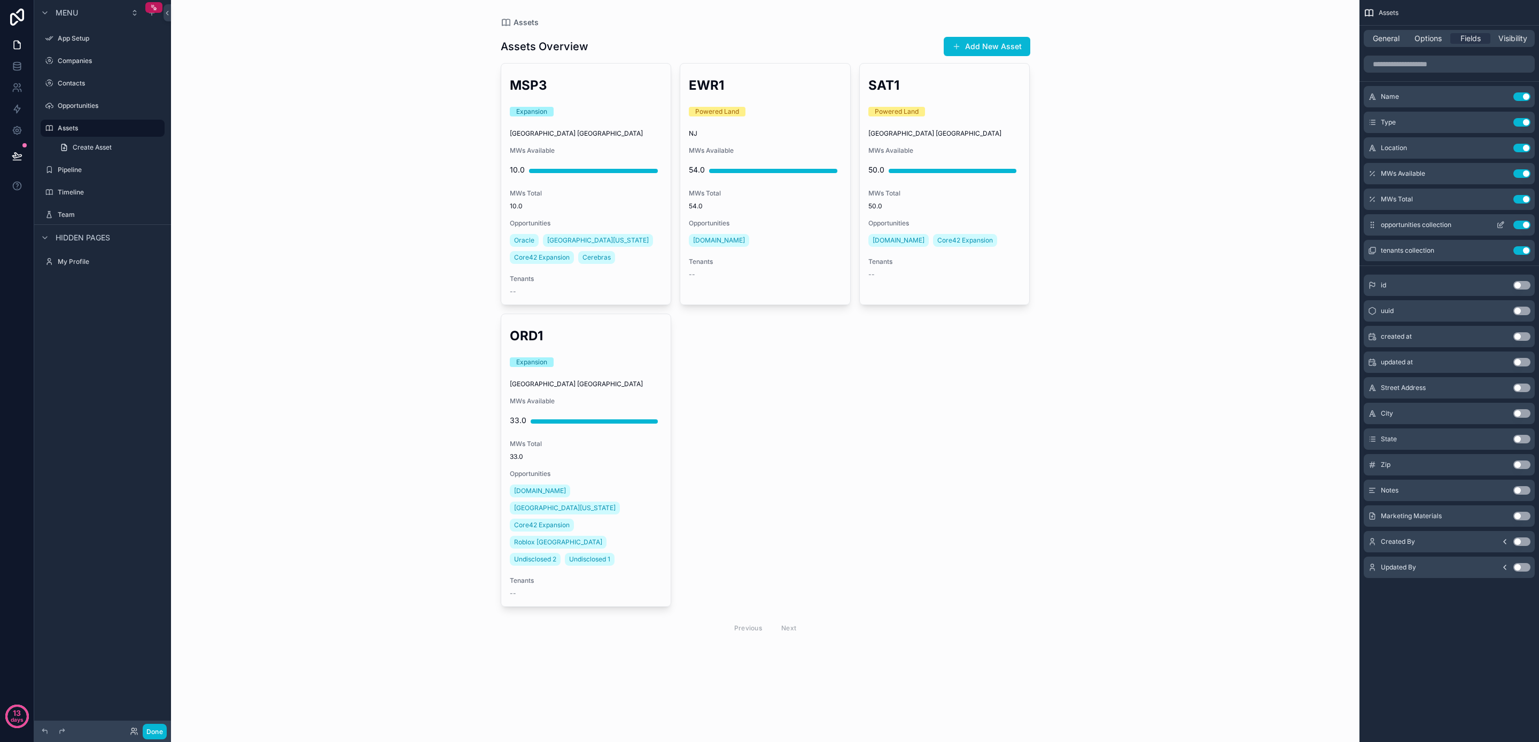
click at [1501, 224] on icon "scrollable content" at bounding box center [1501, 225] width 9 height 9
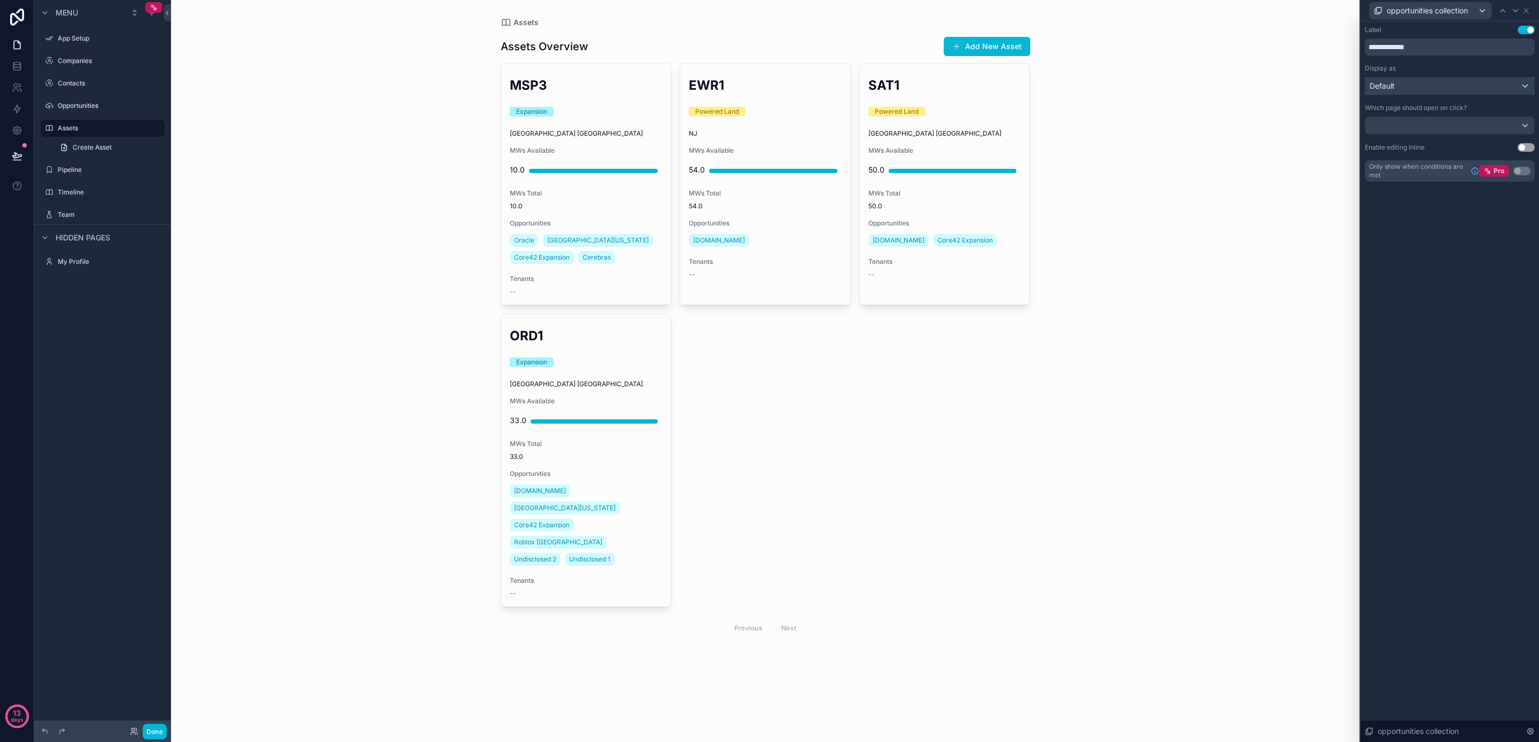
click at [1419, 87] on div "Default" at bounding box center [1450, 86] width 169 height 17
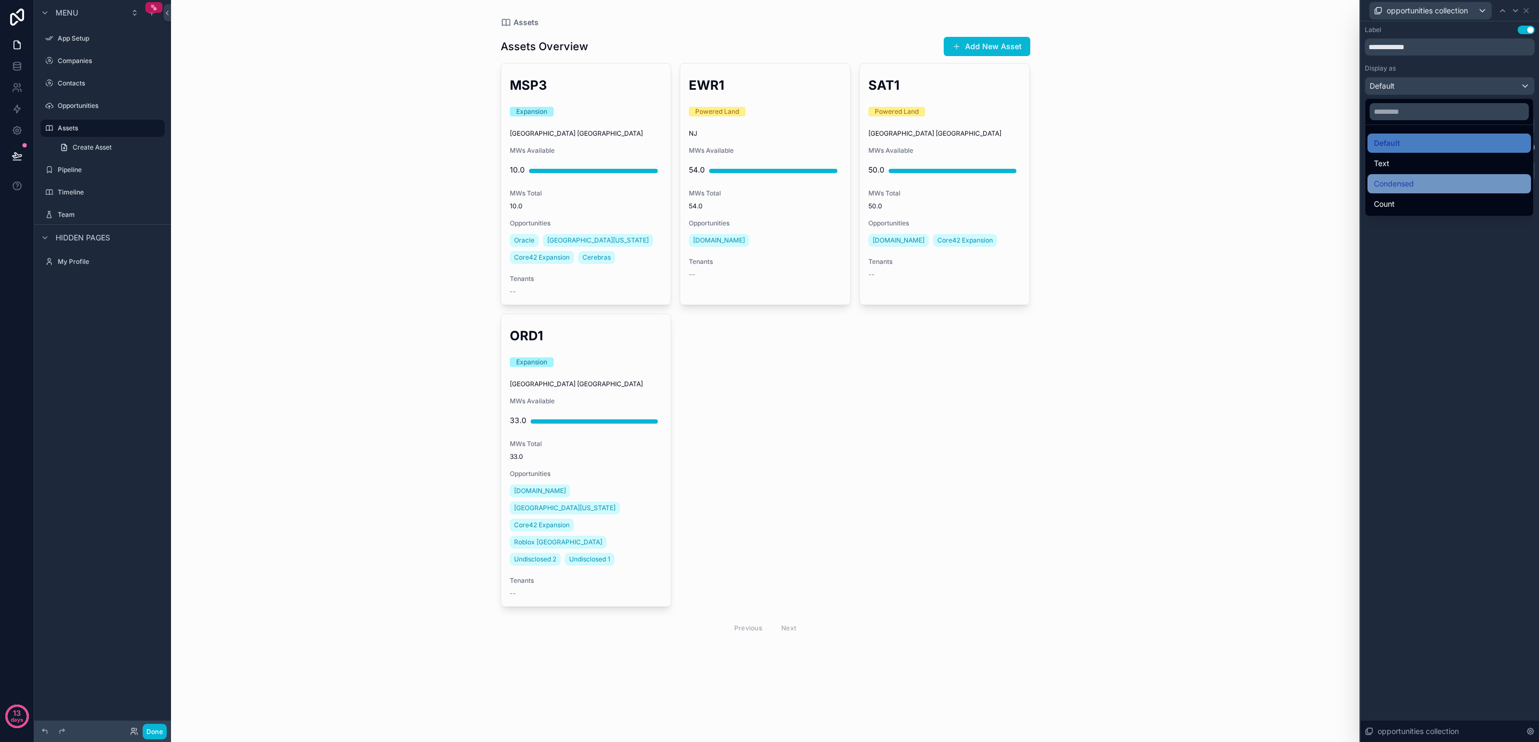
click at [1426, 184] on div "Condensed" at bounding box center [1449, 183] width 151 height 13
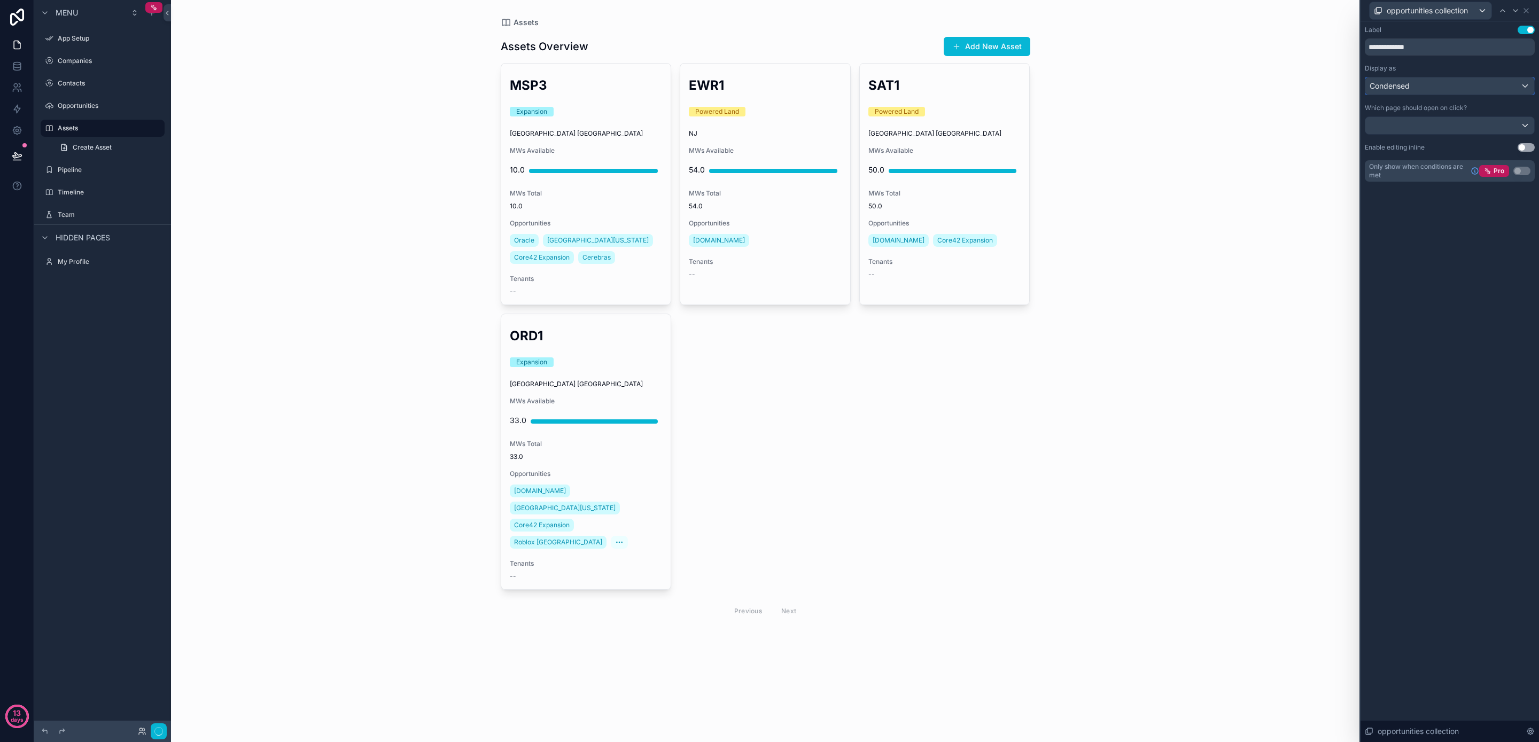
click at [1419, 83] on div "Condensed" at bounding box center [1450, 86] width 169 height 17
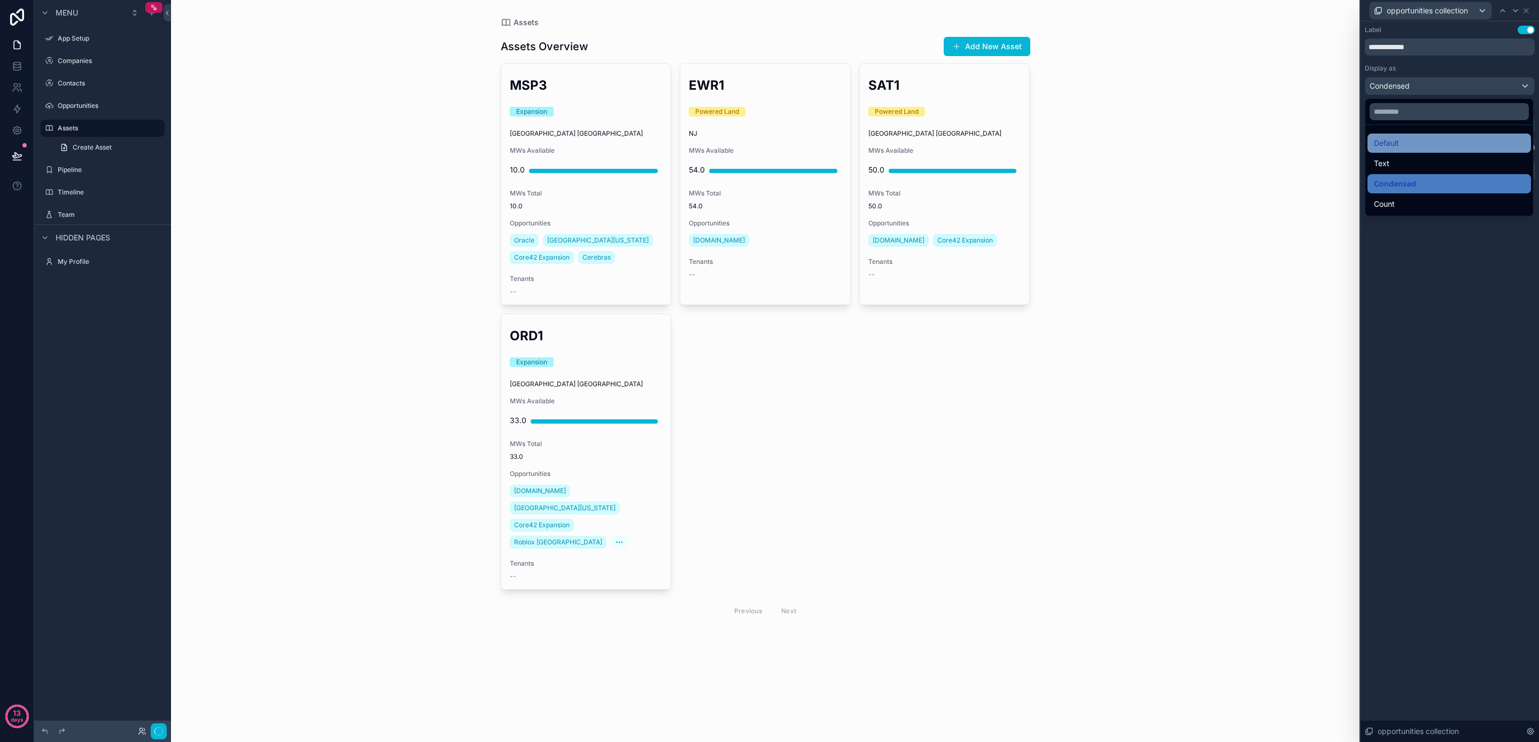
click at [1420, 143] on div "Default" at bounding box center [1449, 143] width 151 height 13
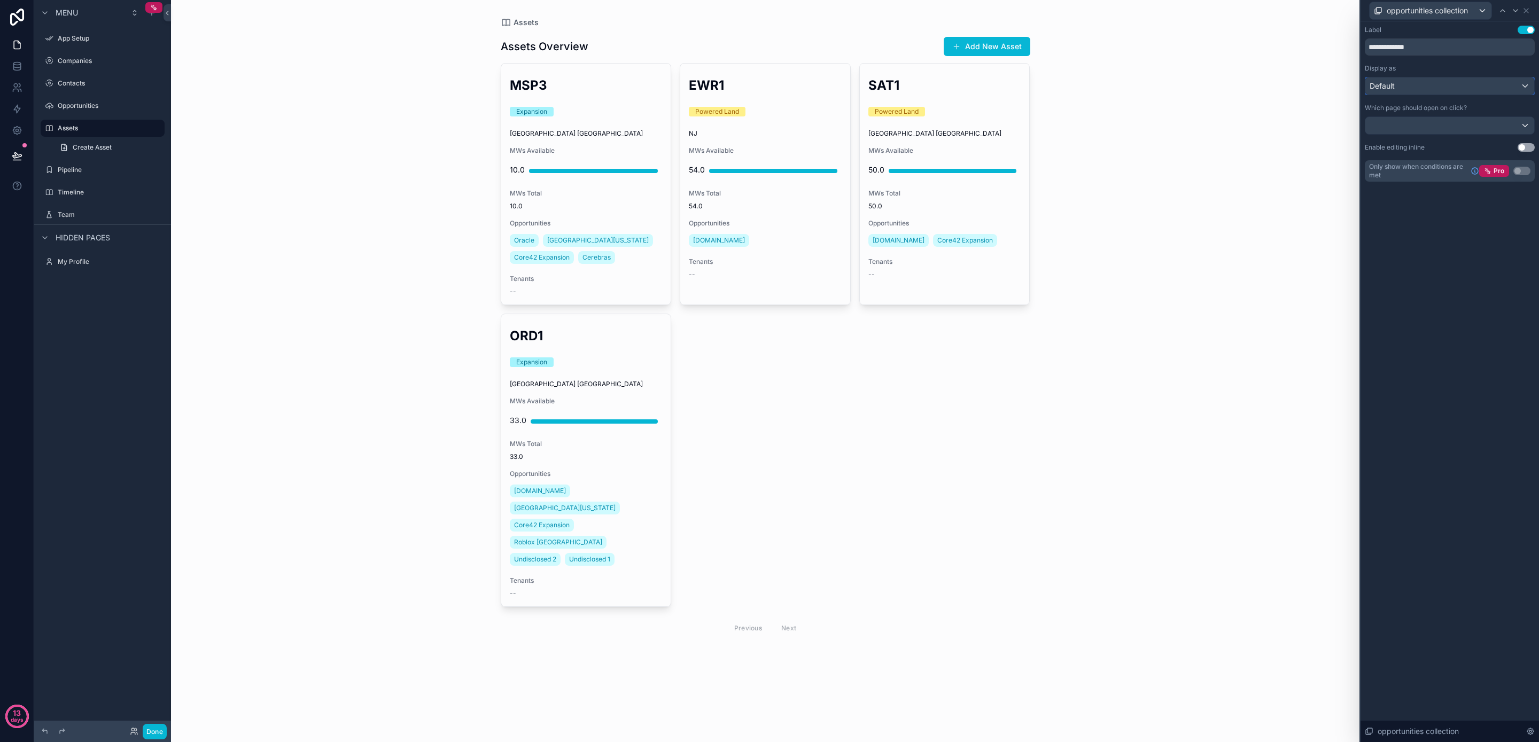
click at [1404, 88] on div "Default" at bounding box center [1450, 86] width 169 height 17
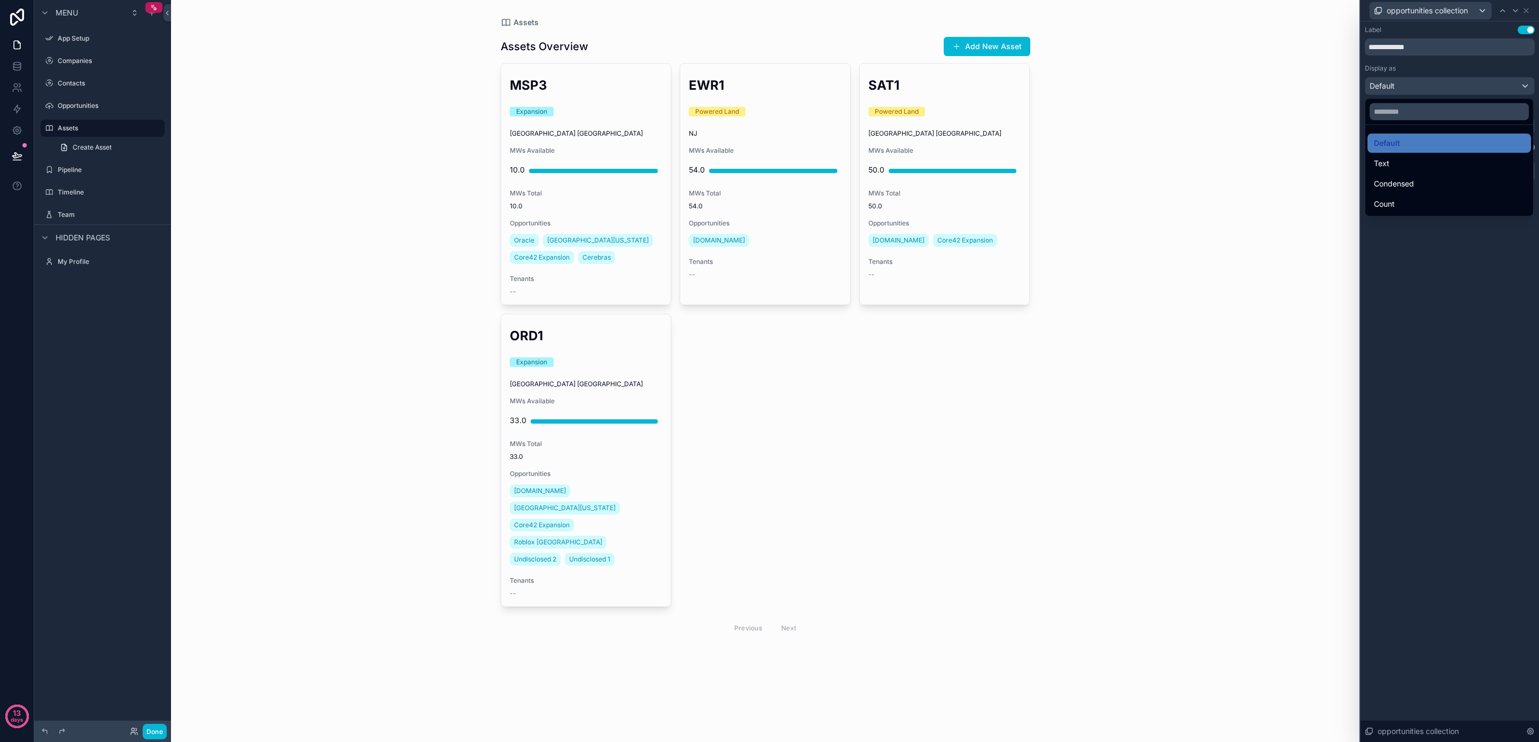
click at [1418, 247] on div at bounding box center [1450, 371] width 179 height 742
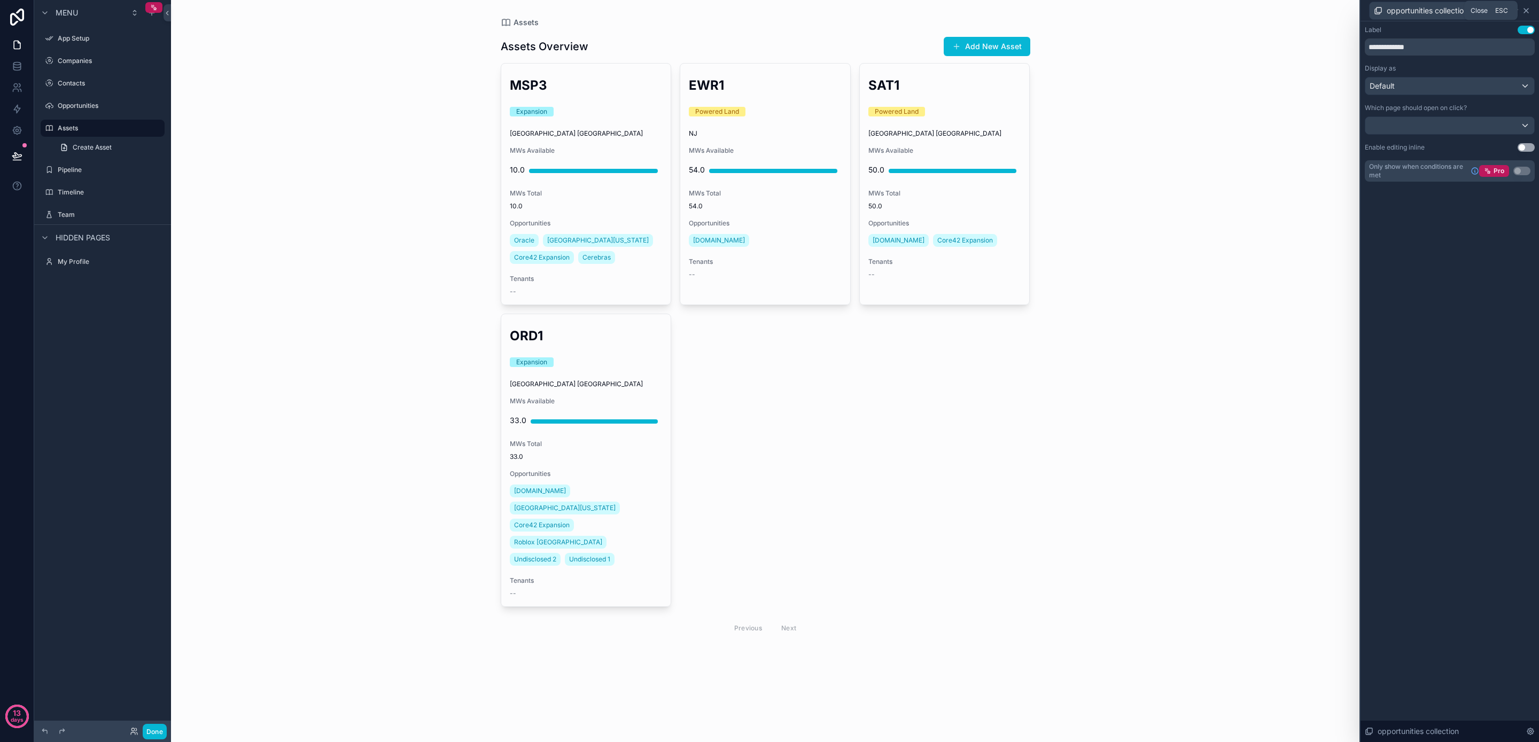
click at [1528, 12] on icon at bounding box center [1526, 11] width 4 height 4
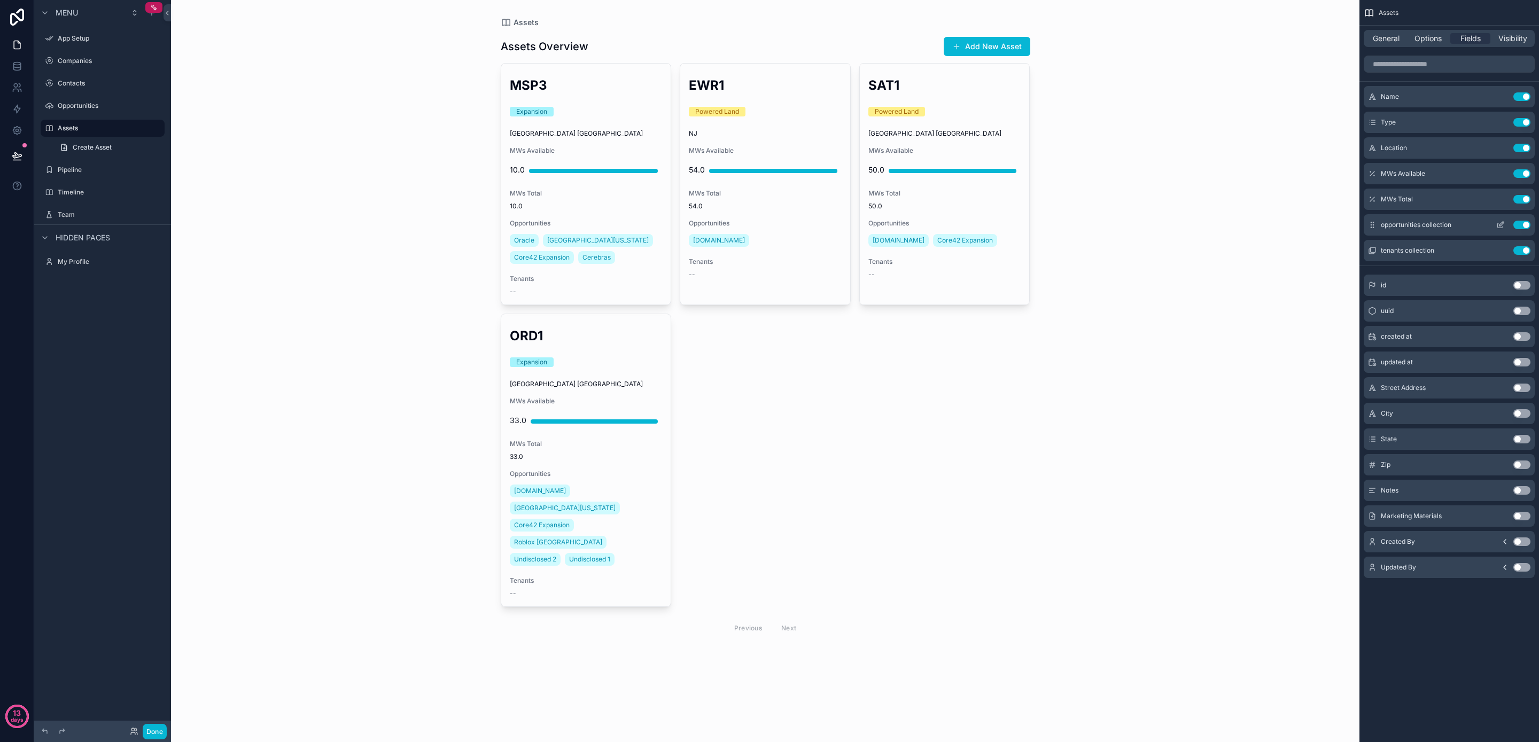
click at [1503, 224] on icon "scrollable content" at bounding box center [1502, 224] width 4 height 4
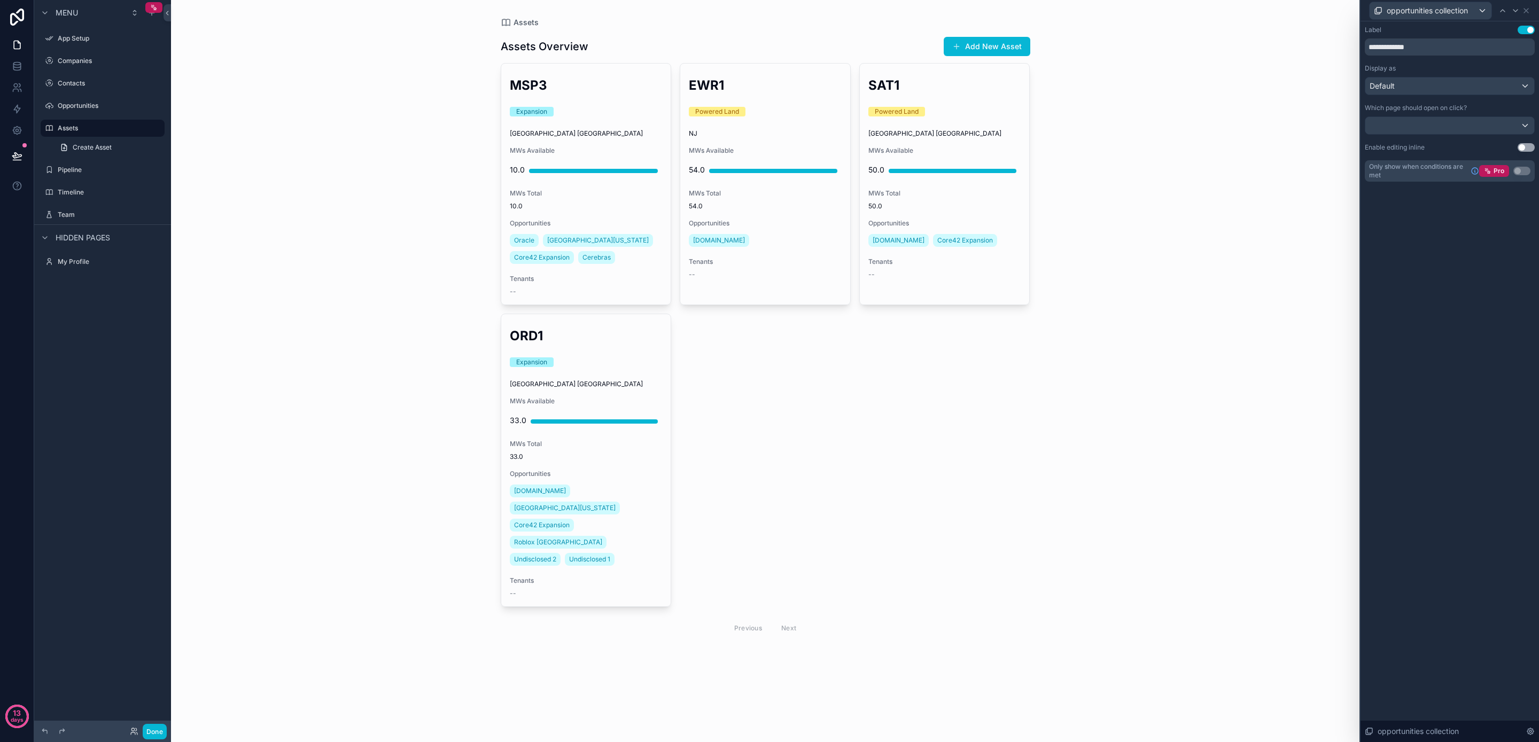
click at [1417, 204] on div "**********" at bounding box center [1450, 114] width 179 height 186
click at [1486, 153] on link "Compare our plans and view your usage" at bounding box center [1447, 153] width 171 height 11
